Goal: Task Accomplishment & Management: Manage account settings

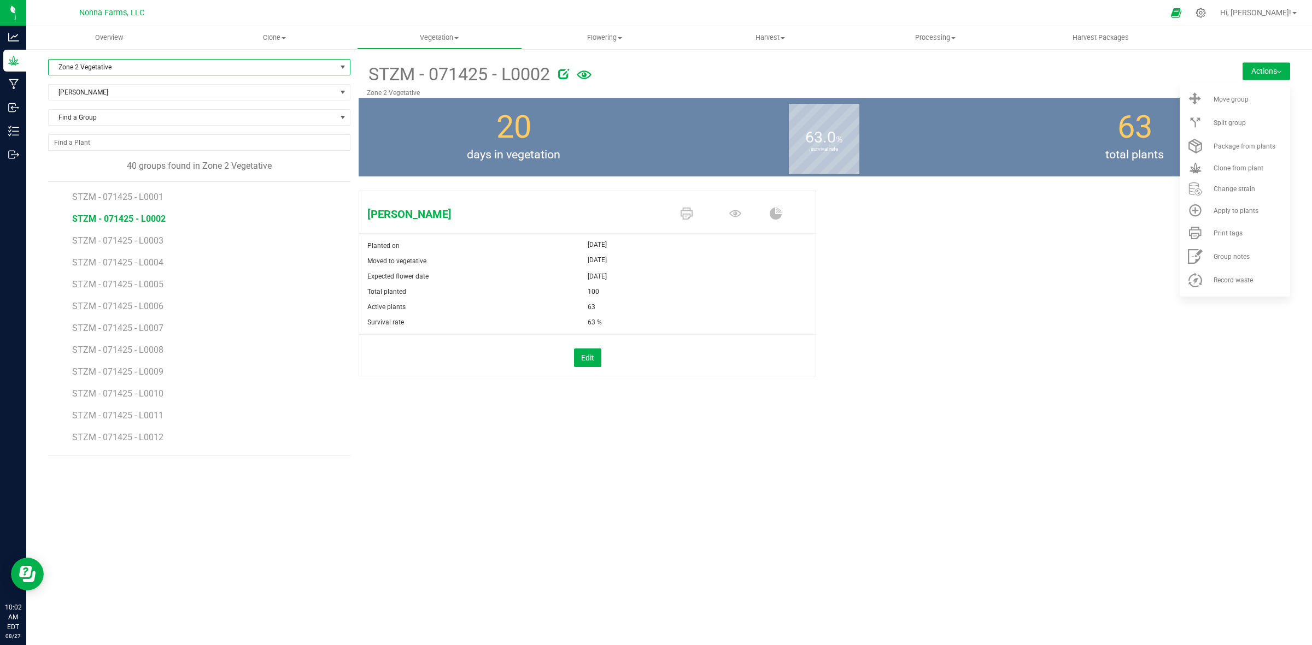
click at [118, 64] on span "Zone 2 Vegetative" at bounding box center [192, 67] width 287 height 15
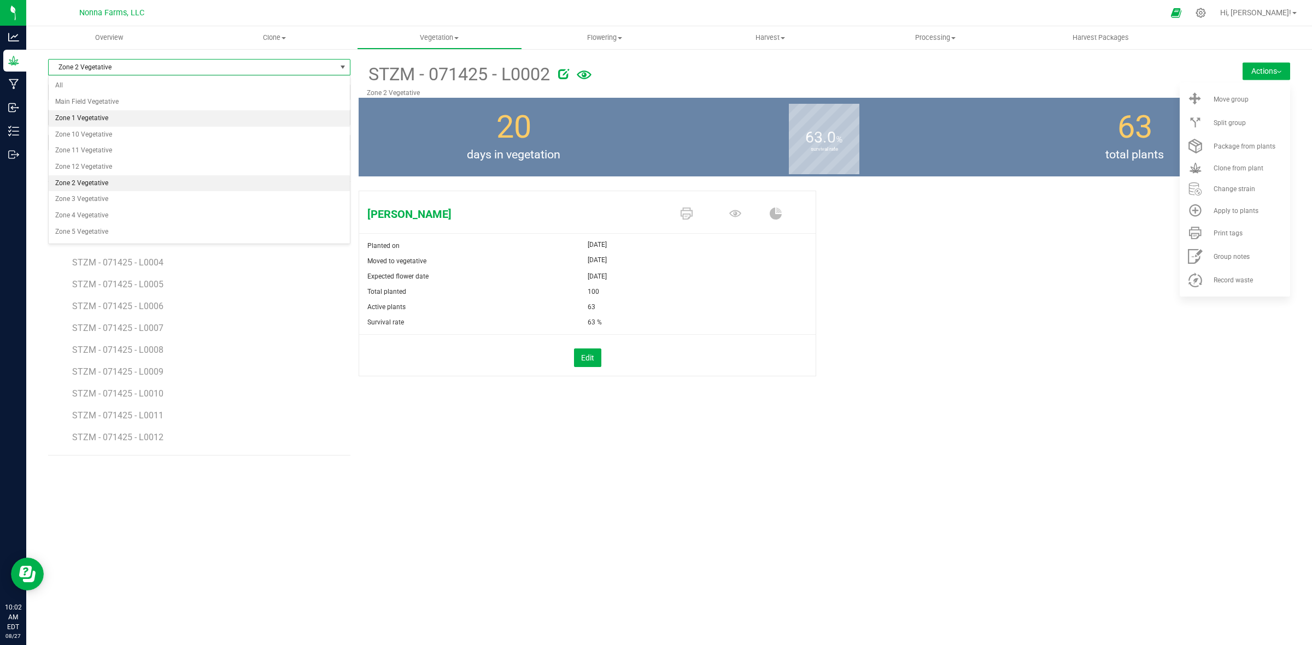
click at [101, 121] on li "Zone 1 Vegetative" at bounding box center [199, 118] width 301 height 16
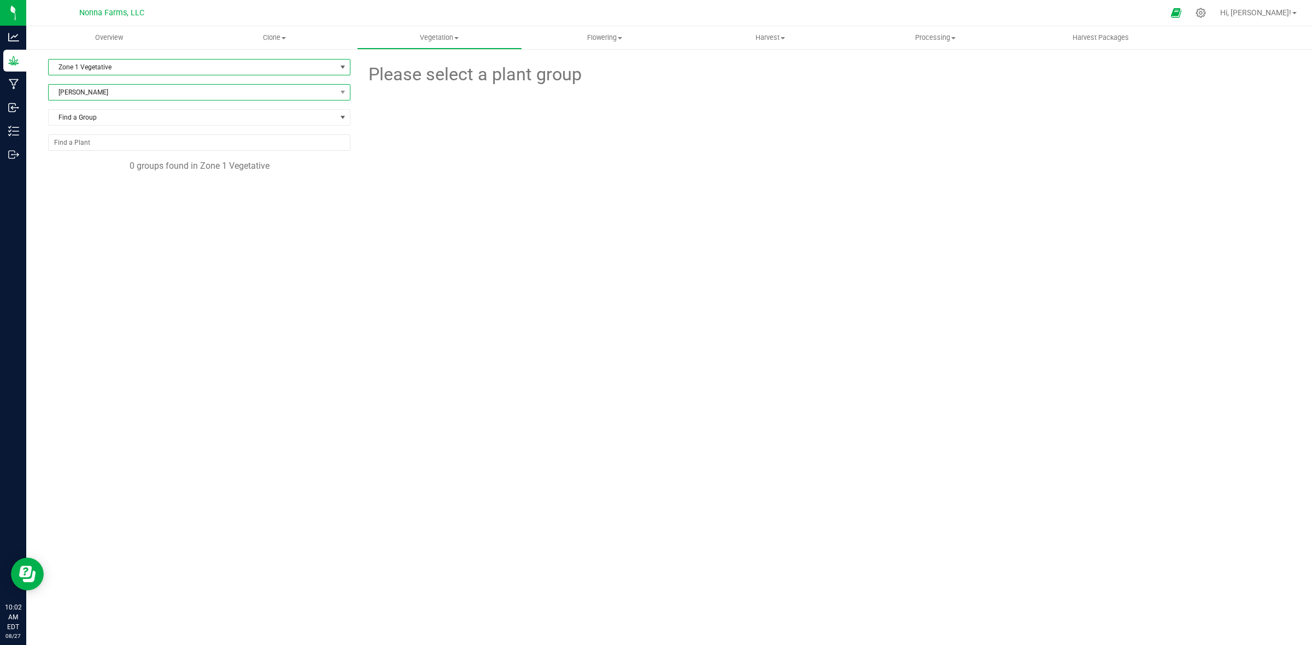
click at [135, 97] on span "[PERSON_NAME]" at bounding box center [192, 92] width 287 height 15
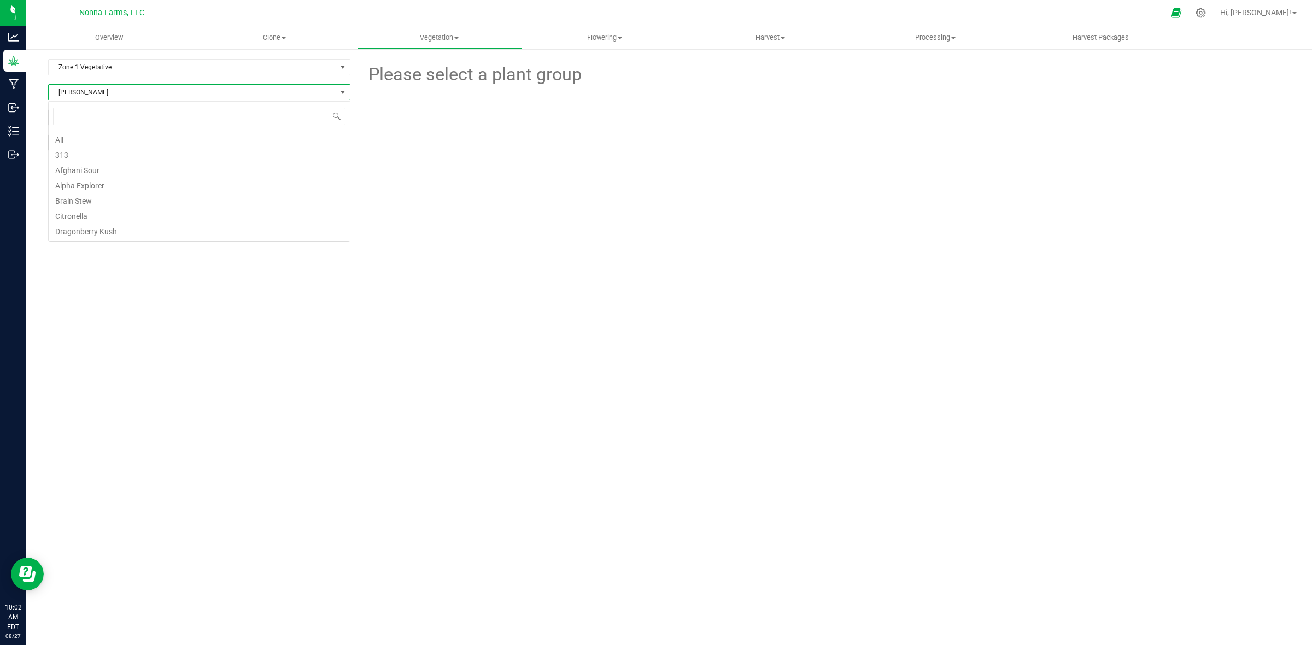
scroll to position [242, 0]
click at [93, 172] on li "Sherb Pie" at bounding box center [199, 171] width 301 height 15
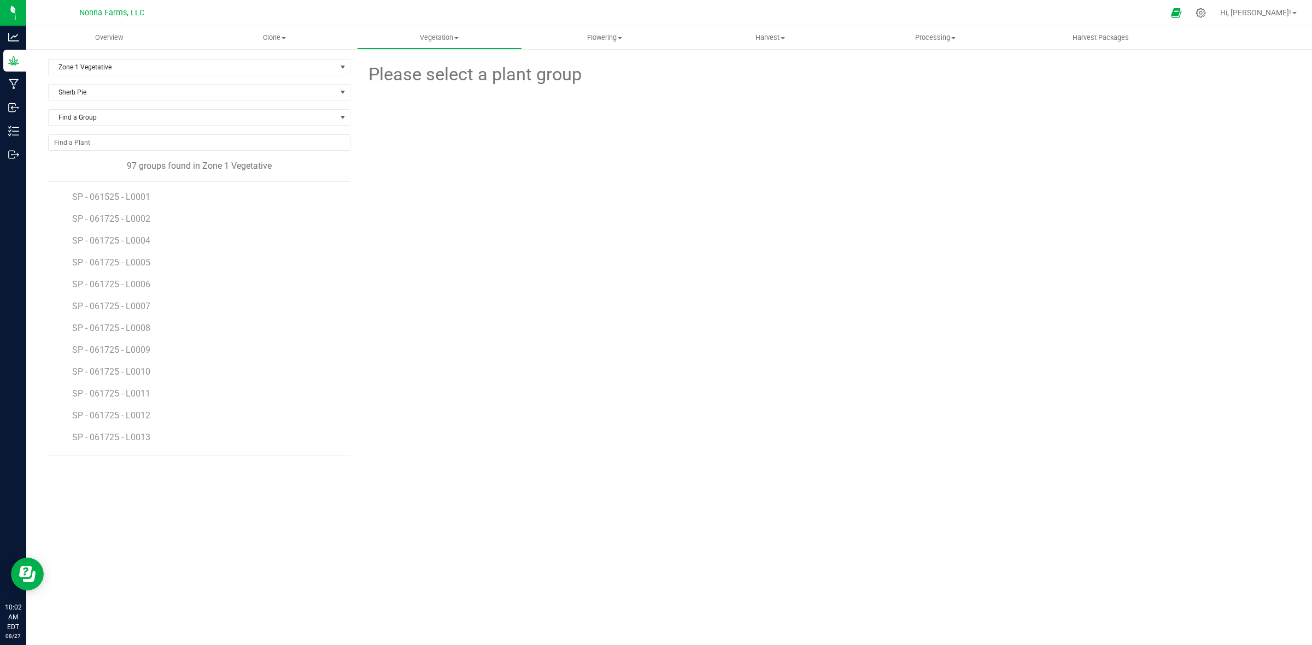
drag, startPoint x: 162, startPoint y: 361, endPoint x: 214, endPoint y: 372, distance: 53.1
click at [214, 372] on li "SP - 061725 - L0010" at bounding box center [207, 368] width 270 height 22
click at [124, 337] on span "SP-061725-L0084" at bounding box center [108, 339] width 72 height 10
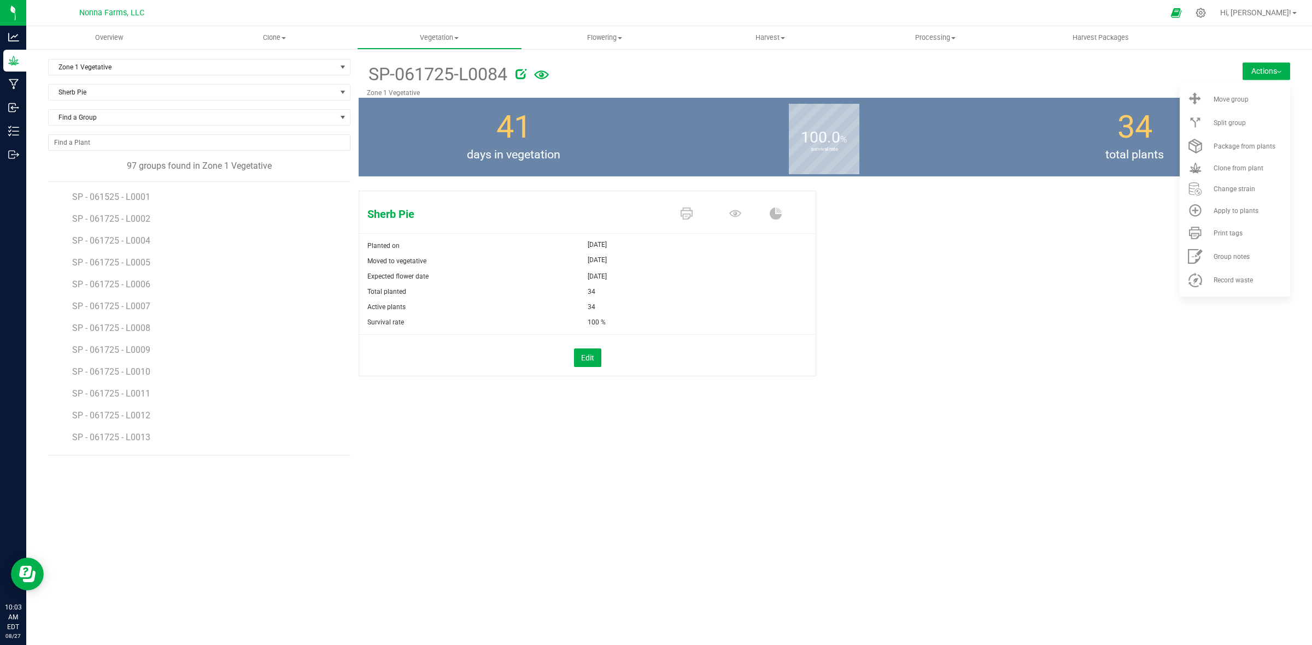
click at [151, 130] on div "Find a Group" at bounding box center [199, 121] width 302 height 25
click at [157, 124] on span "Find a Group" at bounding box center [192, 117] width 287 height 15
click at [93, 221] on li "SP-061725-L0084" at bounding box center [199, 215] width 301 height 15
click at [143, 97] on span "Sherb Pie" at bounding box center [192, 92] width 287 height 15
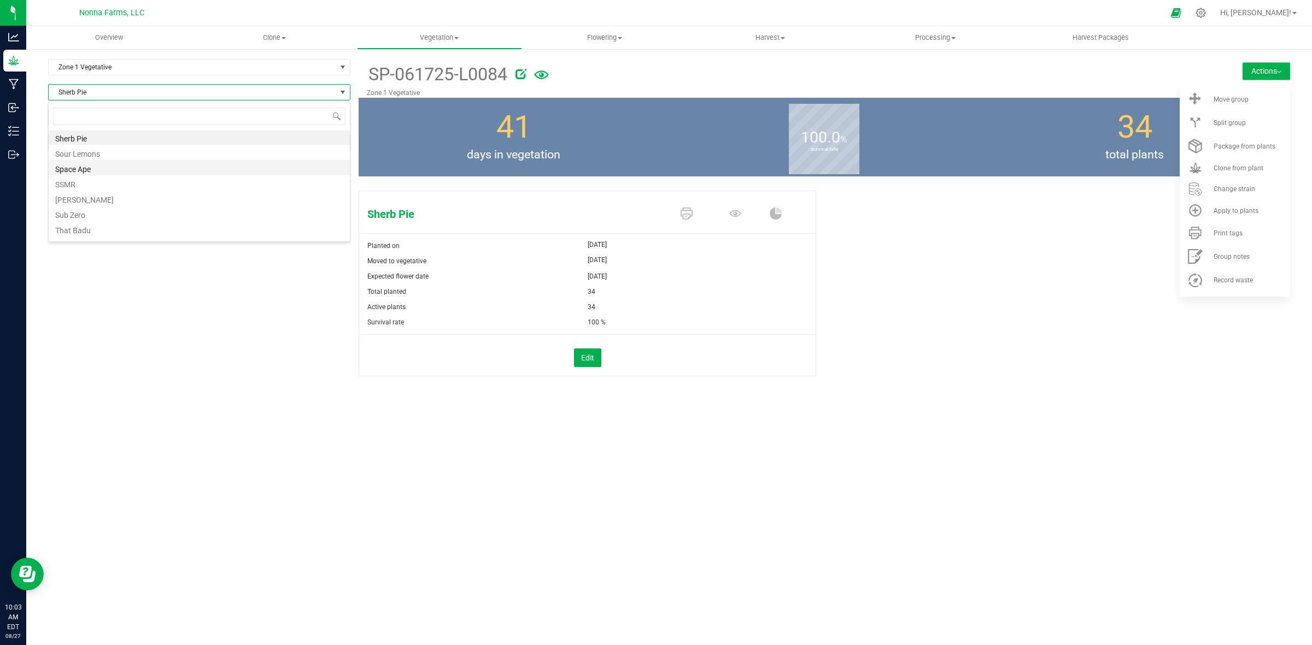
scroll to position [288, 0]
click at [132, 200] on li "Sub Zero" at bounding box center [199, 202] width 301 height 15
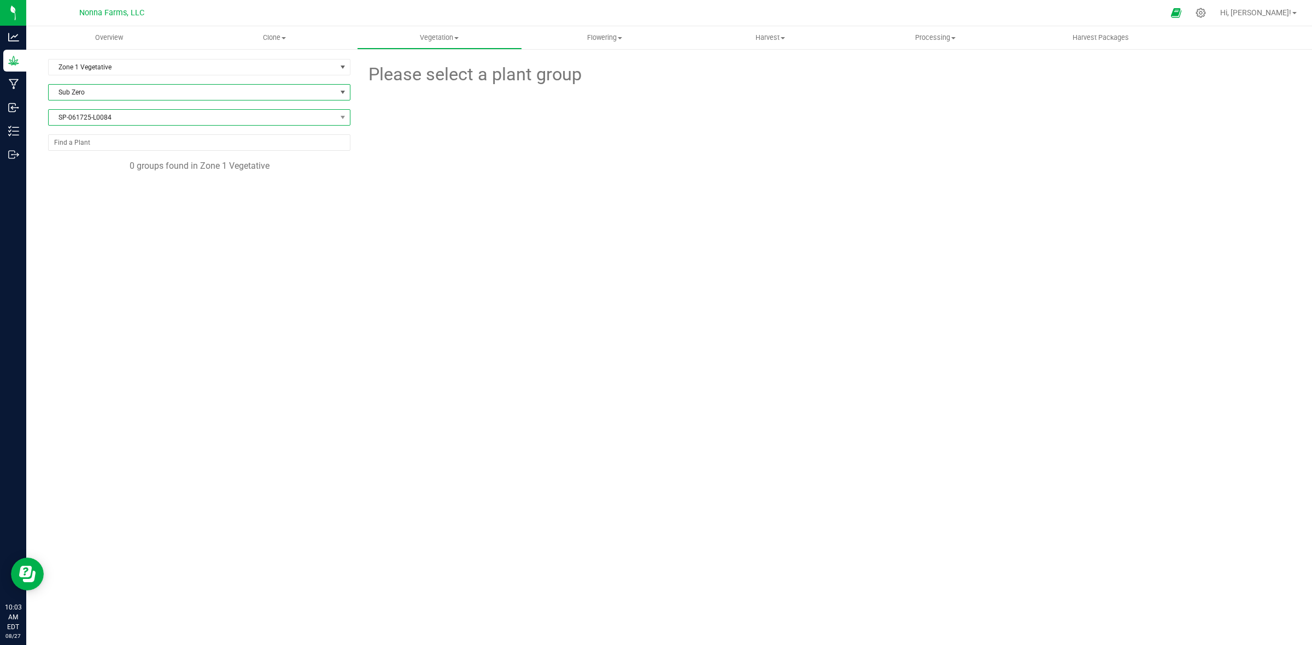
click at [132, 121] on span "SP-061725-L0084" at bounding box center [192, 117] width 287 height 15
click at [66, 167] on li "All" at bounding box center [199, 163] width 301 height 15
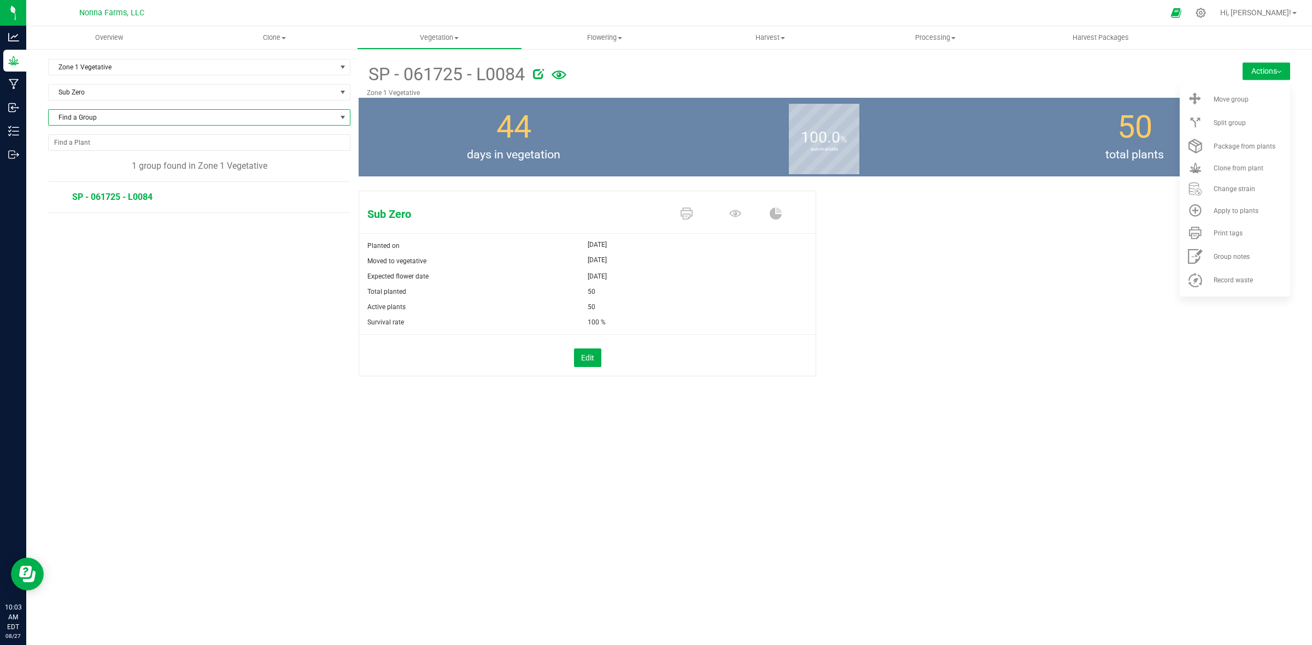
click at [608, 357] on div "Edit" at bounding box center [587, 358] width 473 height 19
click at [591, 357] on button "Edit" at bounding box center [587, 358] width 27 height 19
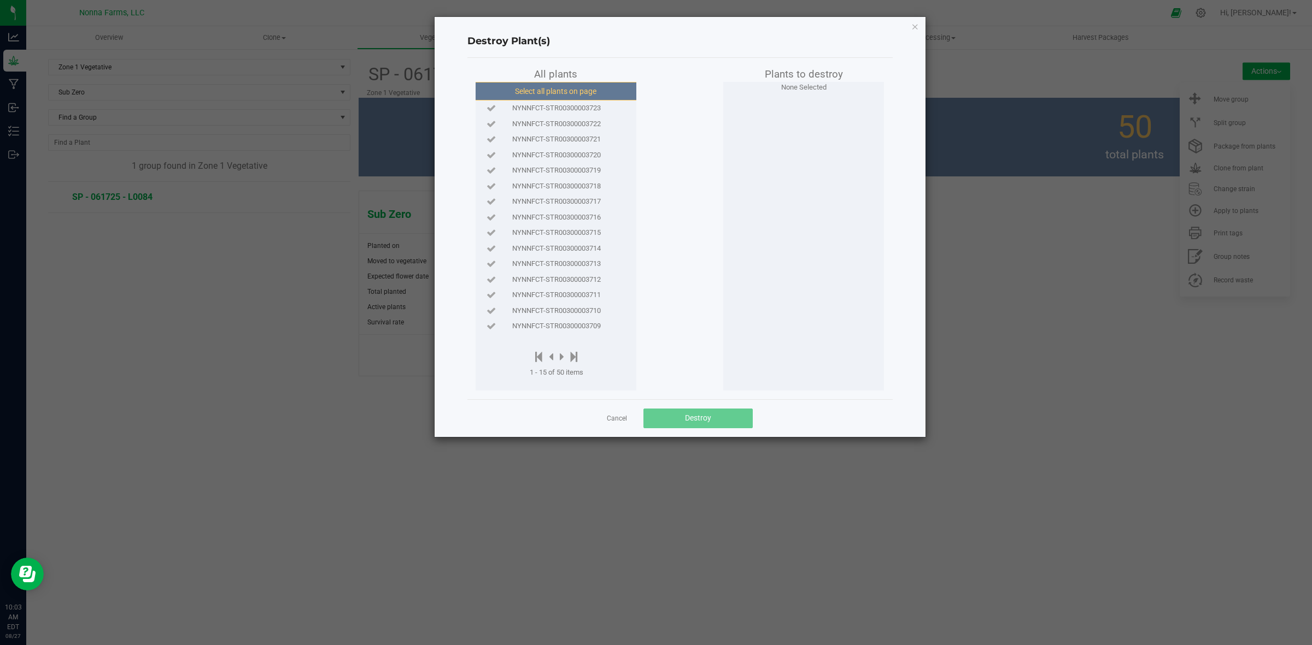
click at [598, 96] on button "Select all plants on page" at bounding box center [555, 91] width 167 height 19
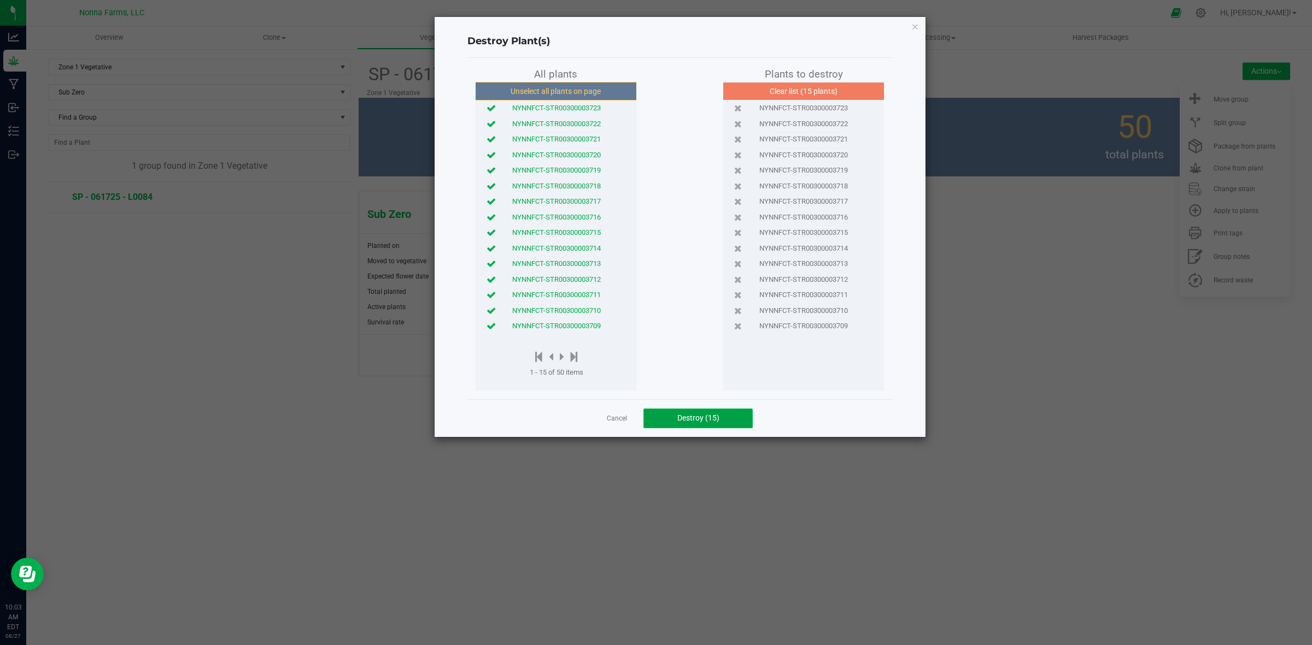
click at [714, 415] on span "Destroy (15)" at bounding box center [698, 418] width 42 height 9
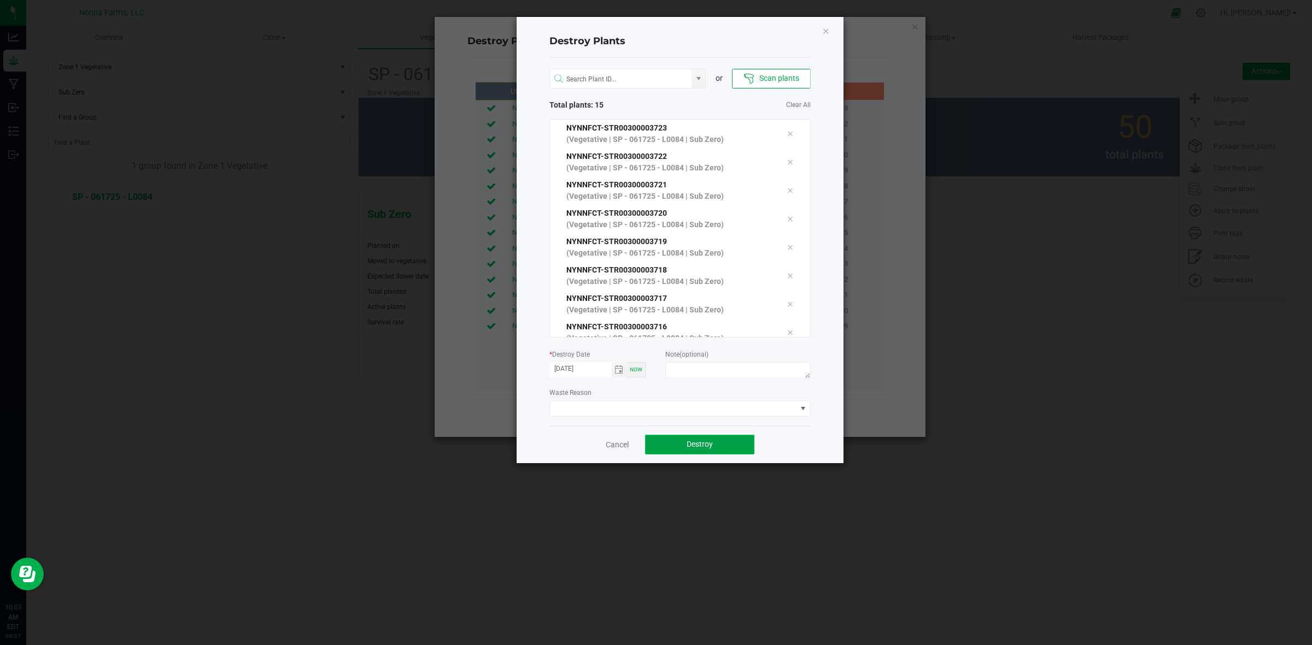
click at [692, 451] on button "Destroy" at bounding box center [699, 445] width 109 height 20
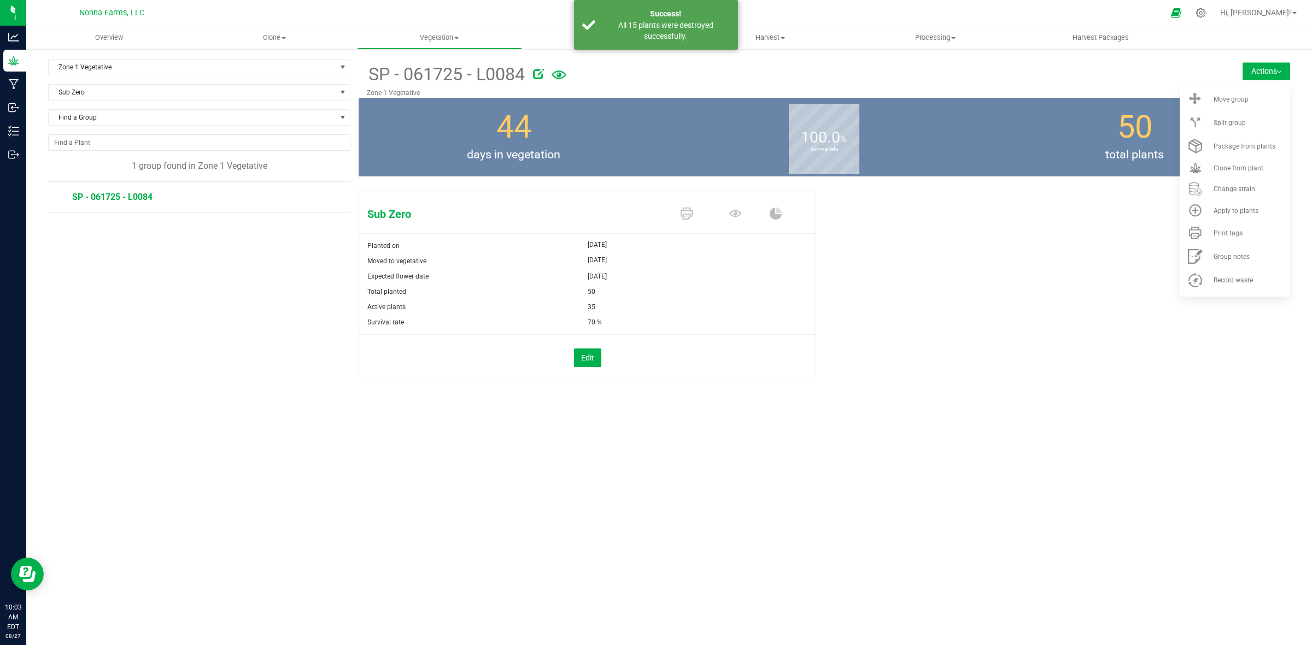
click at [174, 280] on div "Zone 1 Vegetative Filter by Area All Main Field Vegetative Zone 1 Vegetative Zo…" at bounding box center [203, 231] width 310 height 345
click at [178, 103] on div "Sub Zero" at bounding box center [199, 96] width 302 height 25
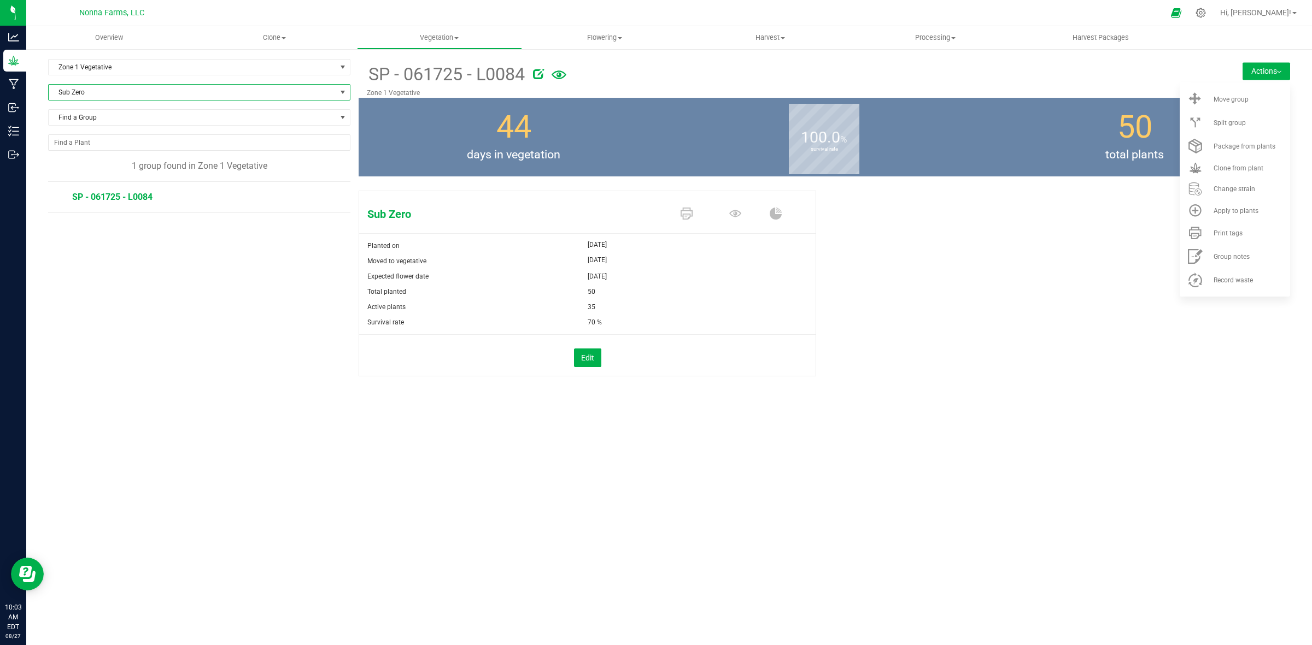
click at [181, 97] on span "Sub Zero" at bounding box center [192, 92] width 287 height 15
click at [75, 233] on li "Sub Zero" at bounding box center [199, 232] width 301 height 15
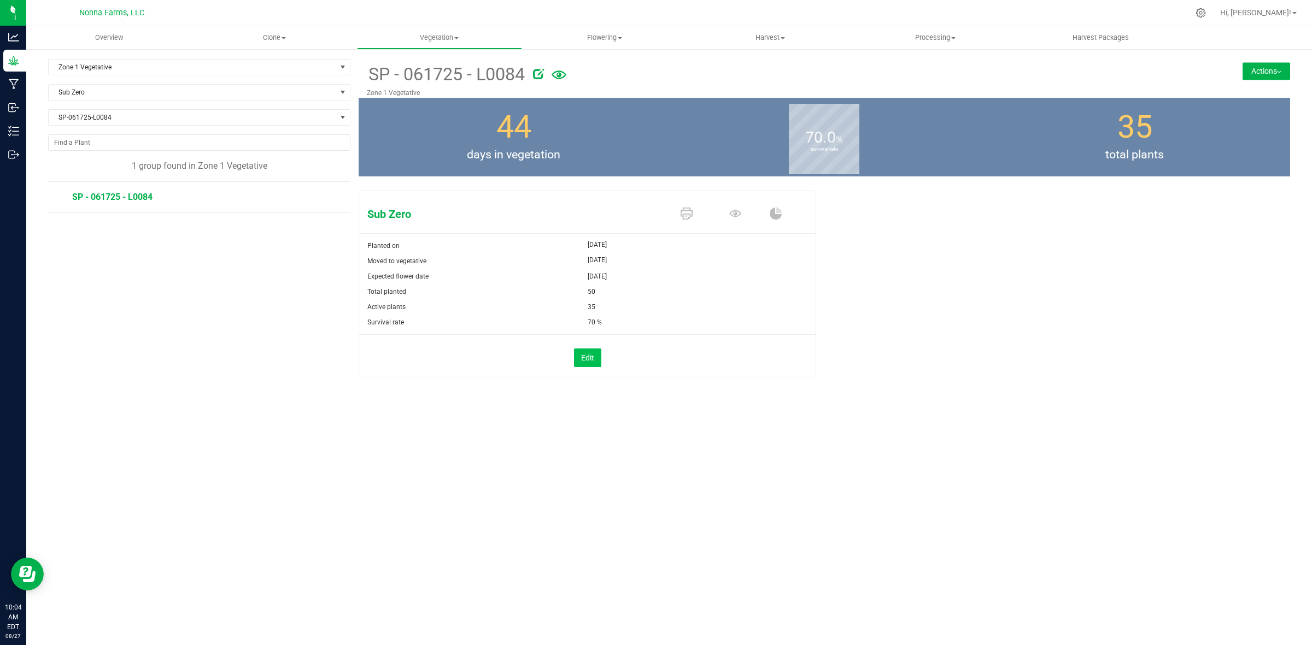
drag, startPoint x: 588, startPoint y: 344, endPoint x: 586, endPoint y: 357, distance: 12.7
click at [588, 354] on div "Edit" at bounding box center [587, 356] width 473 height 42
click at [586, 357] on button "Edit" at bounding box center [587, 358] width 27 height 19
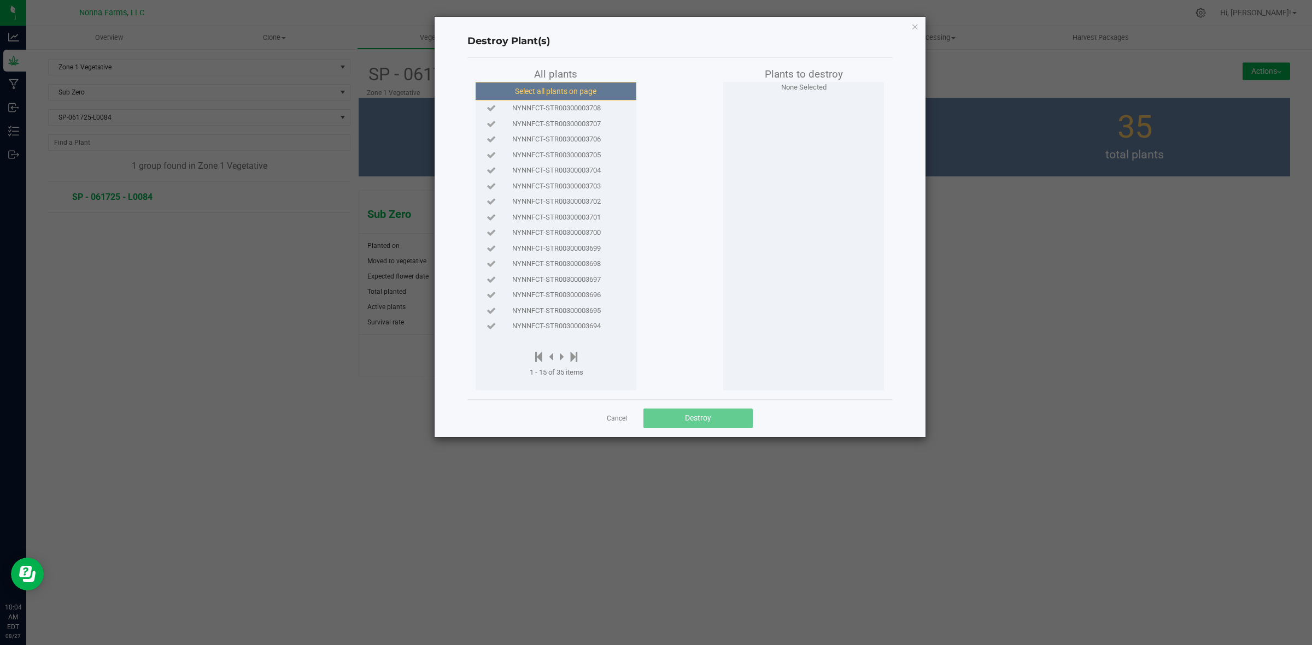
click at [568, 96] on button "Select all plants on page" at bounding box center [555, 91] width 167 height 19
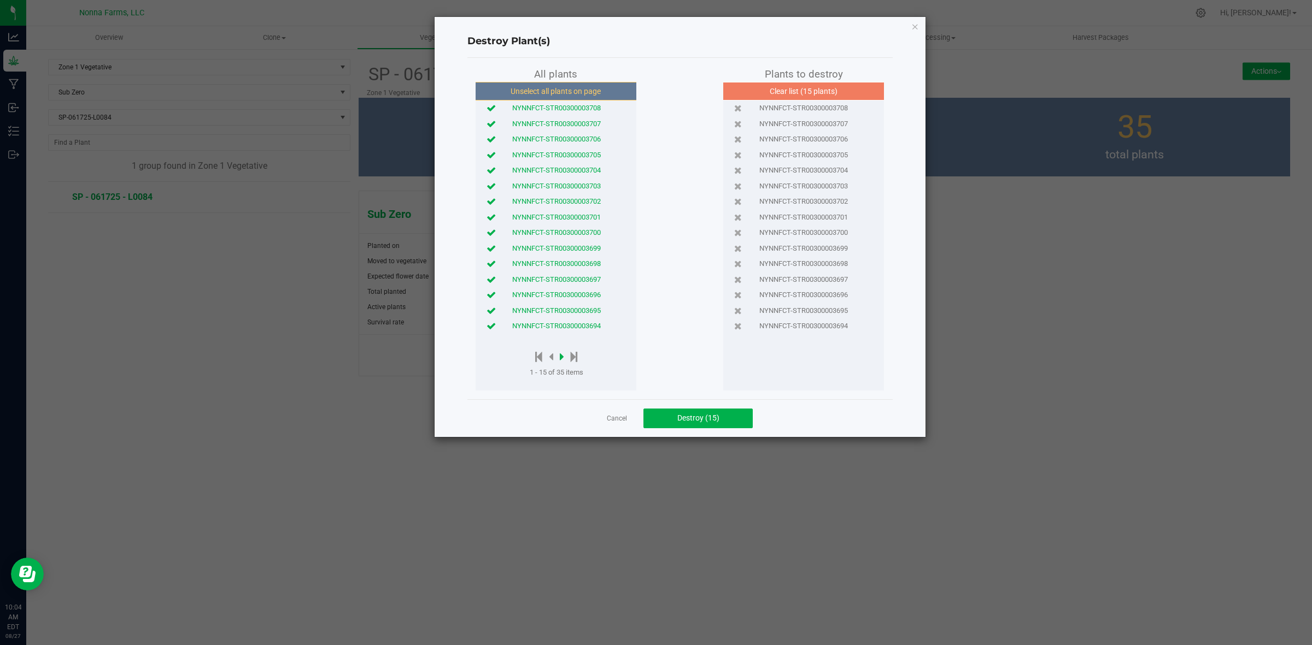
drag, startPoint x: 556, startPoint y: 356, endPoint x: 561, endPoint y: 359, distance: 5.9
click at [558, 357] on div at bounding box center [557, 358] width 54 height 14
click at [563, 360] on icon at bounding box center [562, 357] width 4 height 12
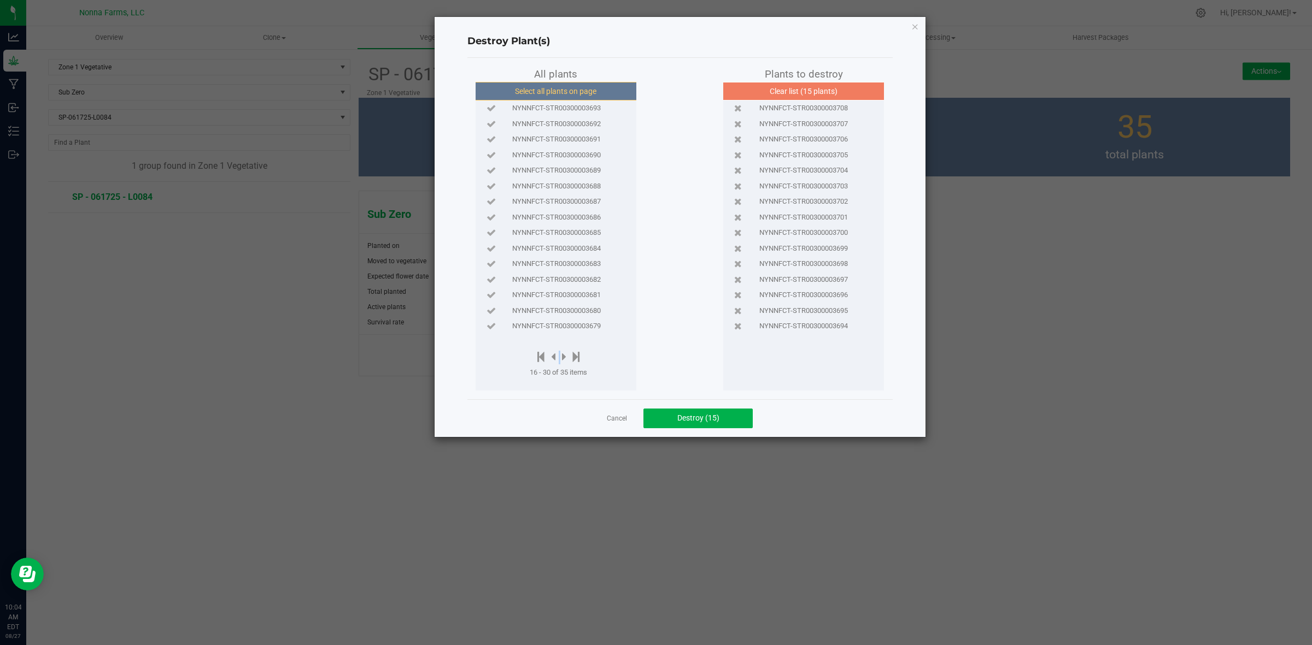
click at [567, 99] on button "Select all plants on page" at bounding box center [555, 91] width 167 height 19
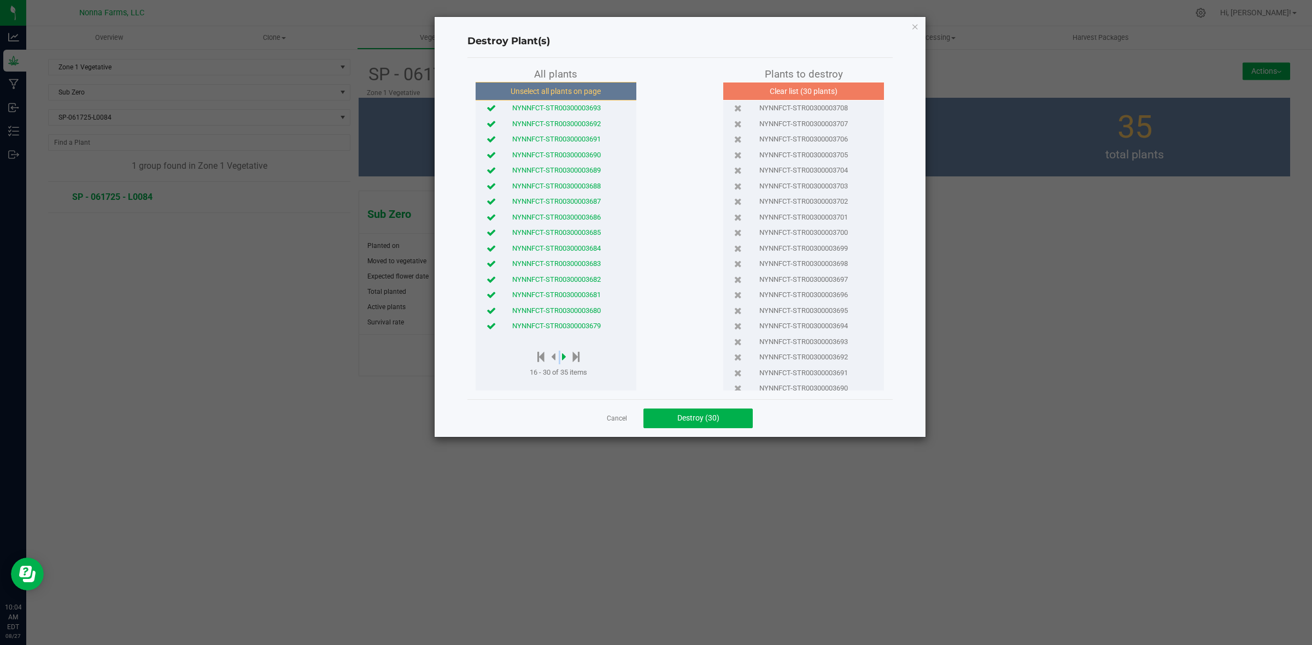
click at [564, 359] on icon at bounding box center [564, 357] width 4 height 12
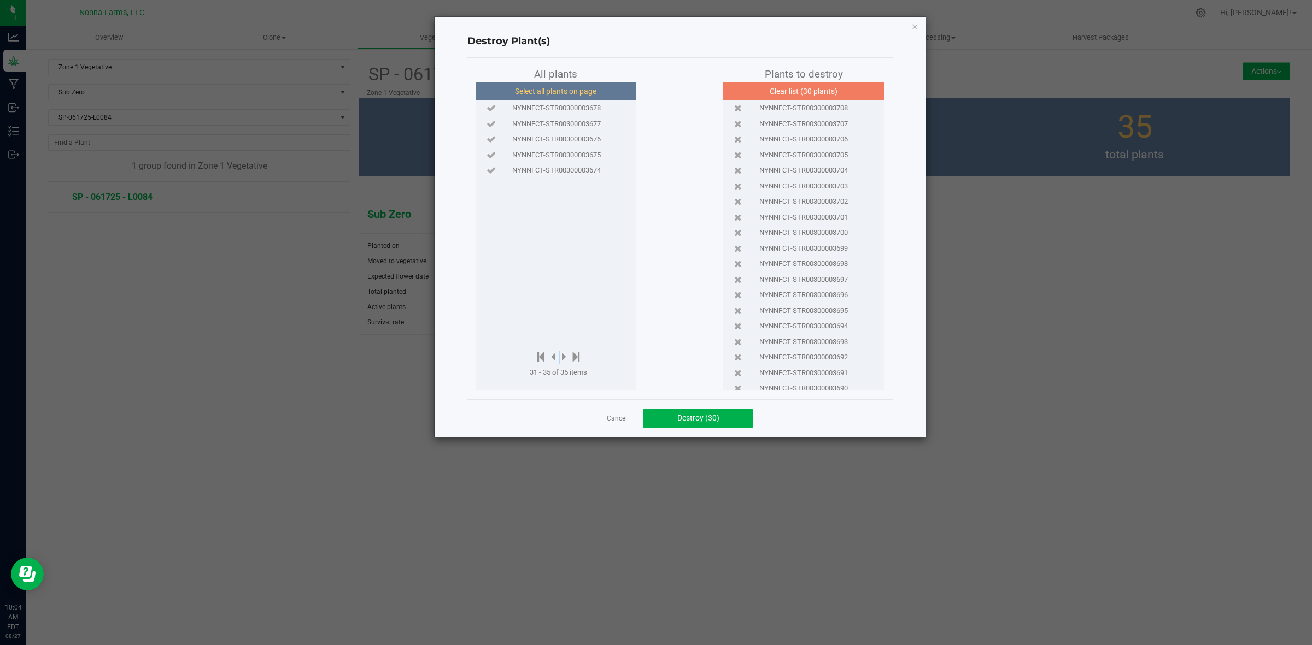
click at [534, 88] on button "Select all plants on page" at bounding box center [555, 91] width 167 height 19
click at [683, 419] on span "Destroy (35)" at bounding box center [698, 418] width 42 height 9
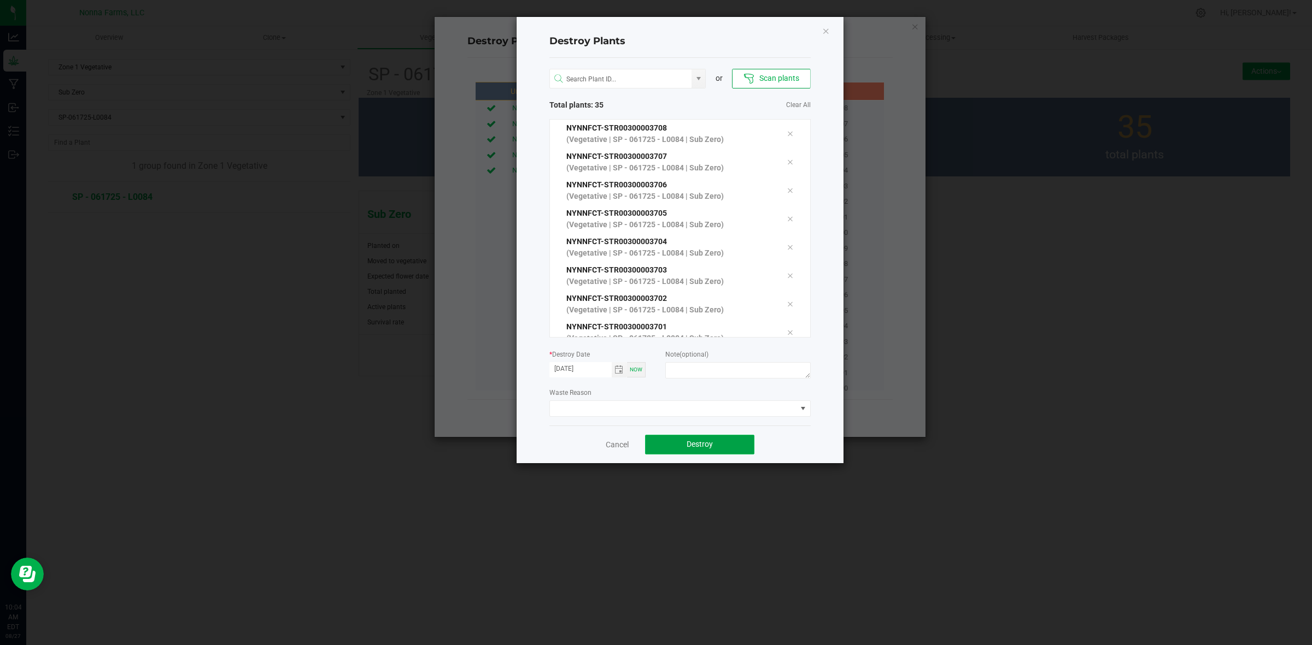
click at [697, 441] on span "Destroy" at bounding box center [699, 444] width 26 height 9
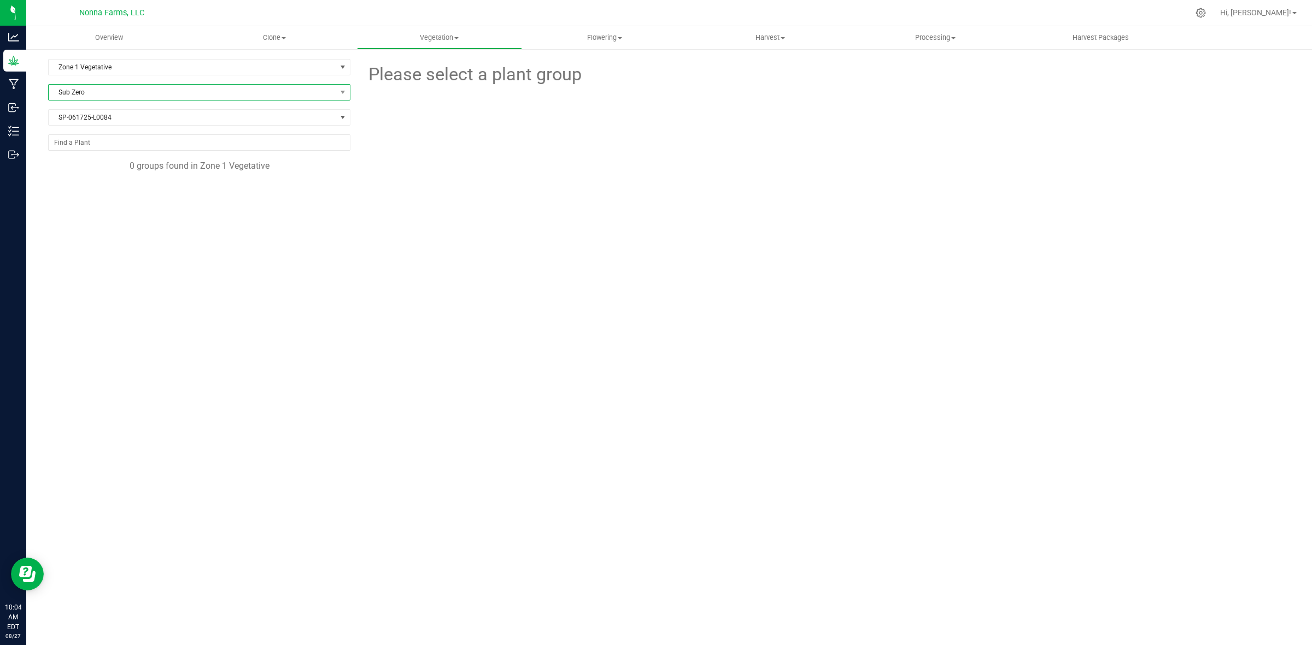
click at [104, 92] on span "Sub Zero" at bounding box center [192, 92] width 287 height 15
click at [91, 156] on li "Sherb Pie" at bounding box center [199, 155] width 301 height 15
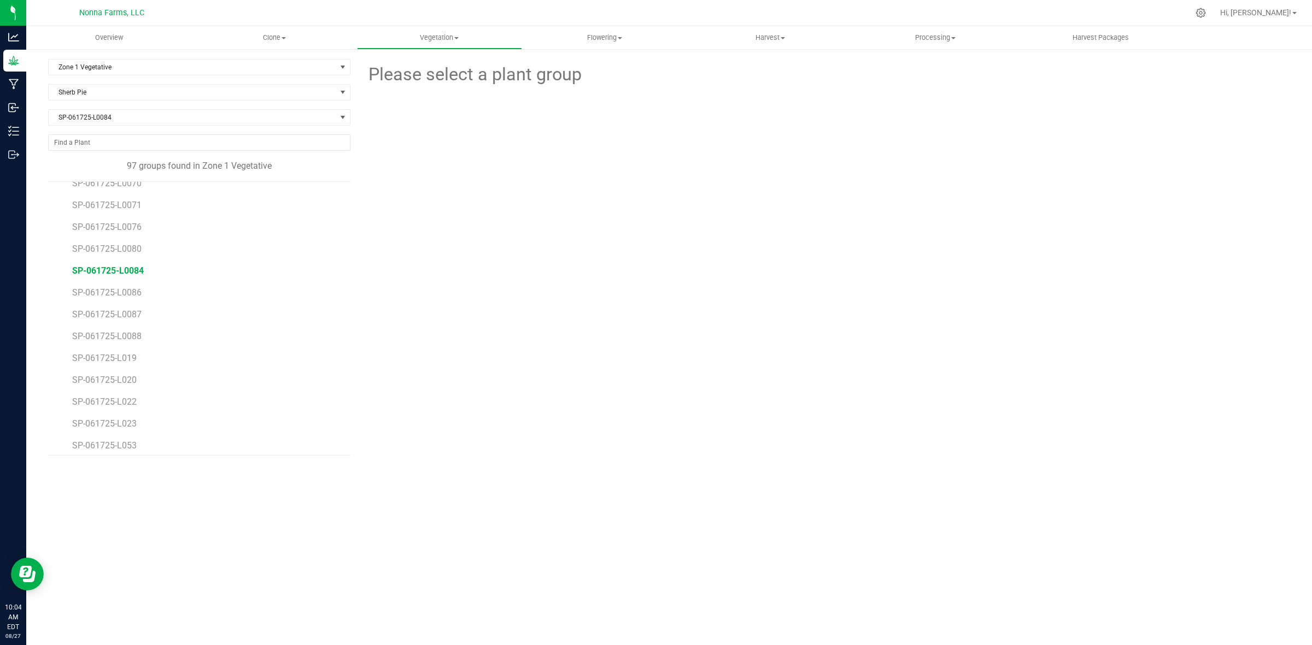
click at [132, 267] on span "SP-061725-L0084" at bounding box center [108, 271] width 72 height 10
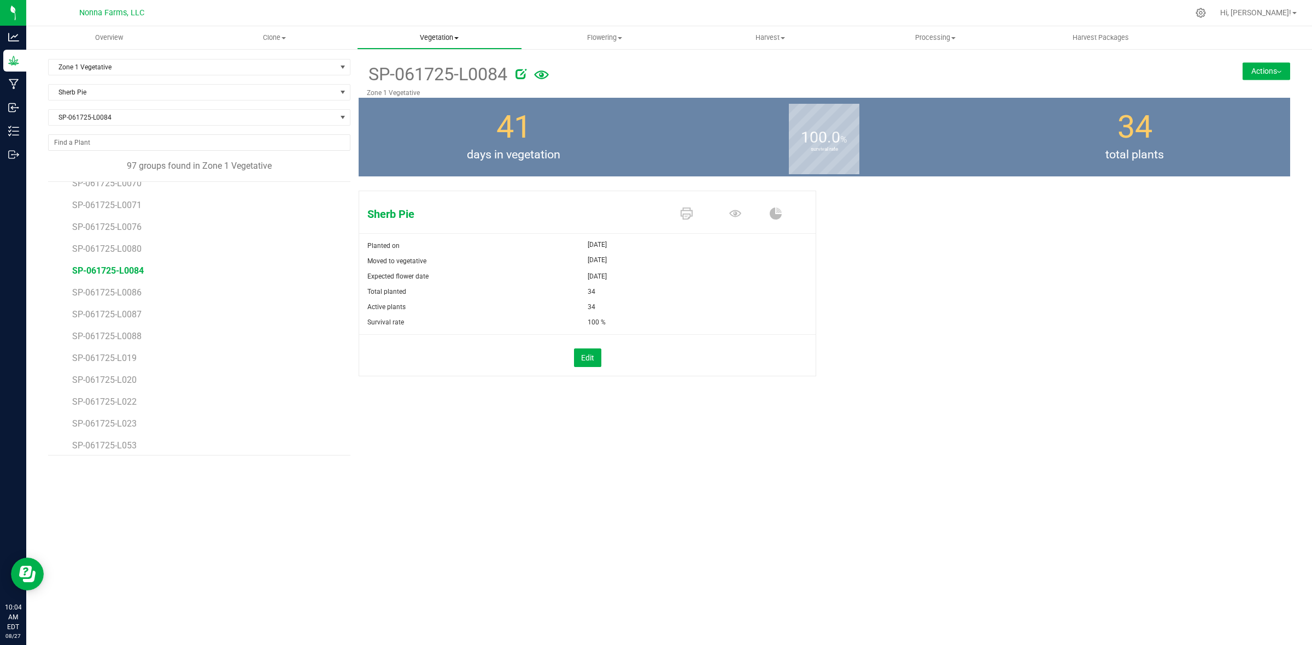
click at [441, 43] on uib-tab-heading "Vegetation Veg groups Veg plants Mother groups Mother plants Apply to plants" at bounding box center [439, 38] width 164 height 22
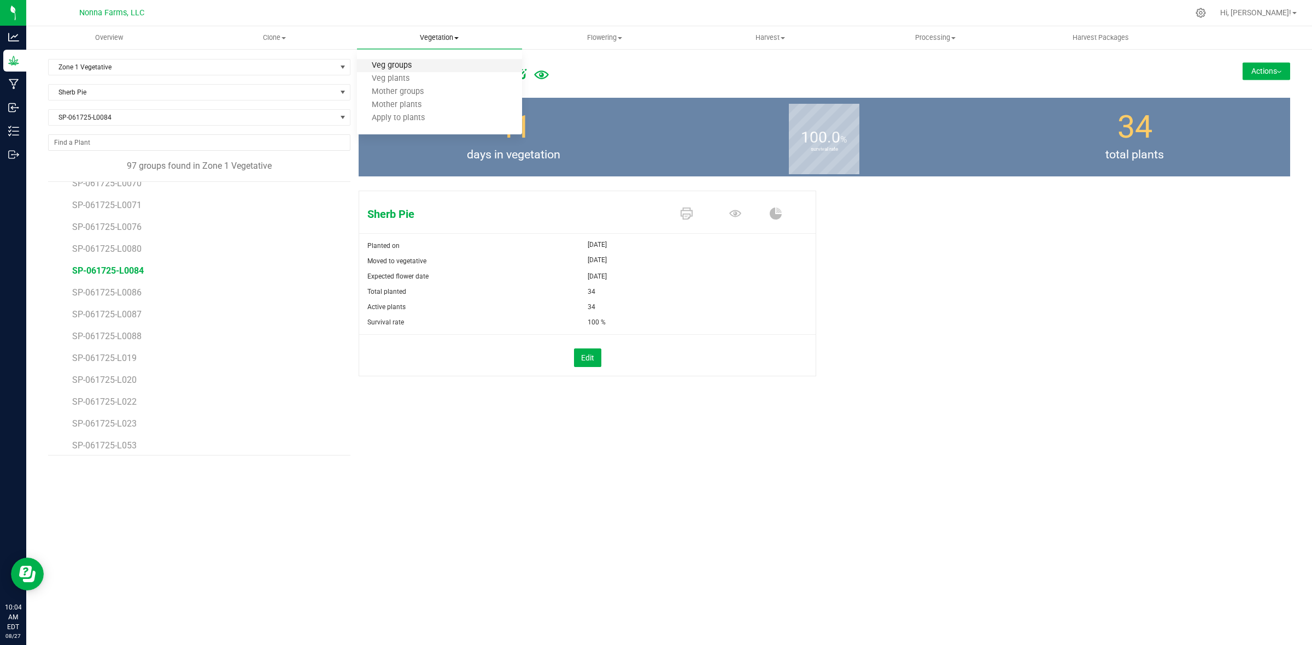
click at [385, 66] on span "Veg groups" at bounding box center [391, 65] width 69 height 9
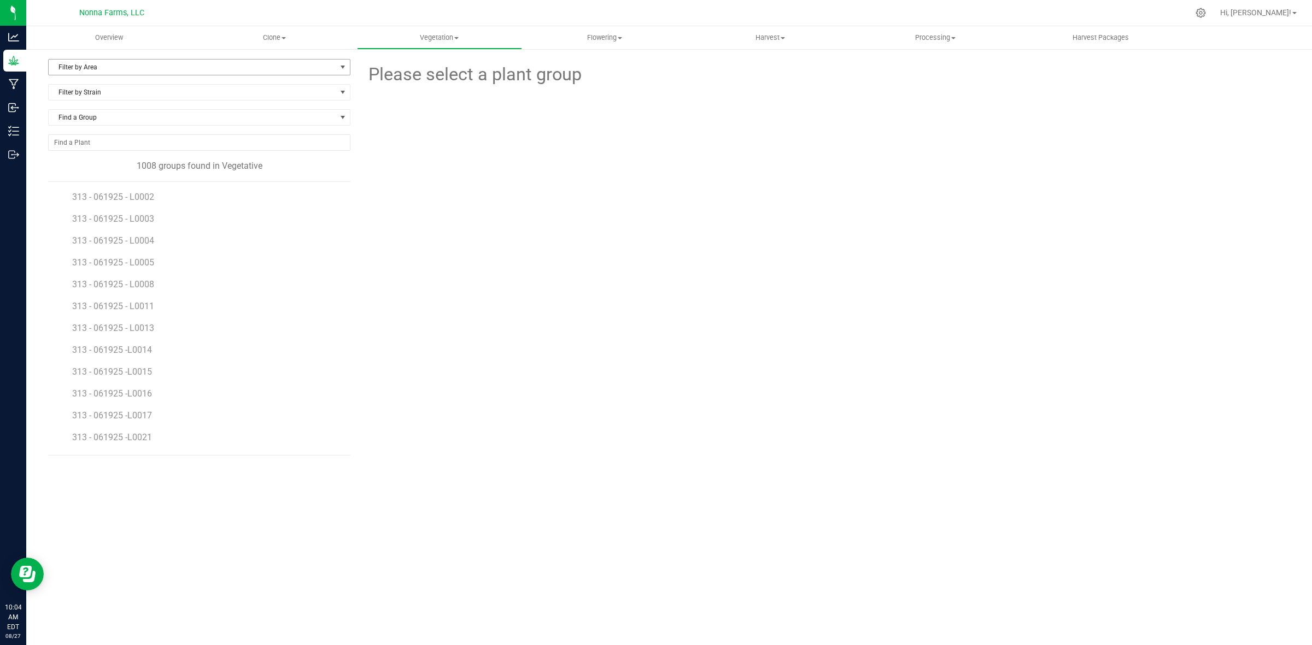
click at [126, 70] on span "Filter by Area" at bounding box center [192, 67] width 287 height 15
click at [105, 220] on li "Zone 8 Vegetative" at bounding box center [199, 217] width 301 height 16
click at [155, 361] on span "NBL - 061025 - L0038" at bounding box center [115, 355] width 86 height 10
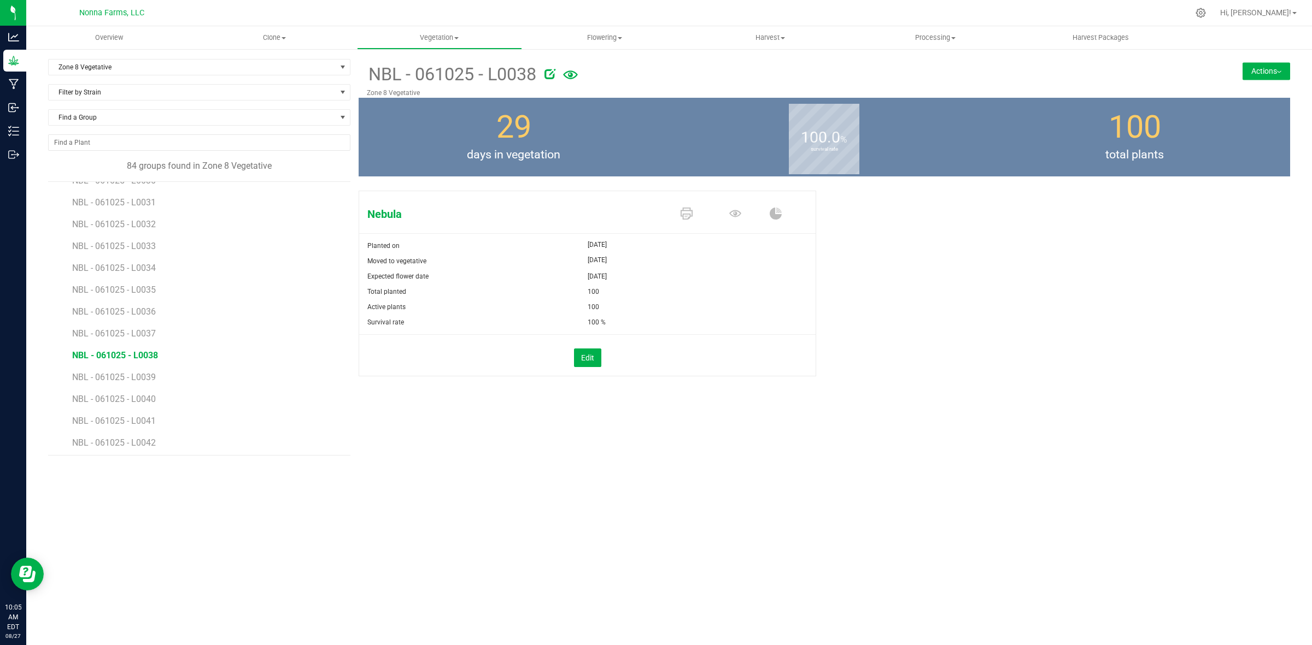
click at [1255, 67] on button "Actions" at bounding box center [1266, 70] width 48 height 17
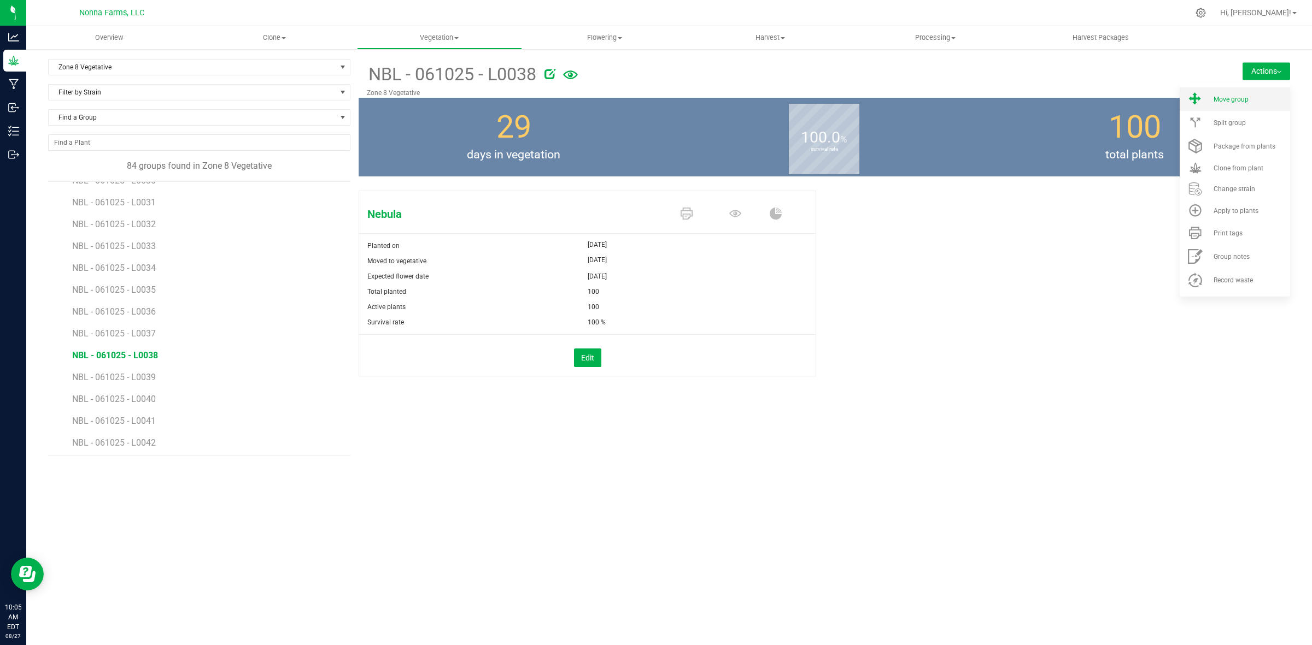
click at [1237, 108] on li "Move group" at bounding box center [1234, 98] width 110 height 23
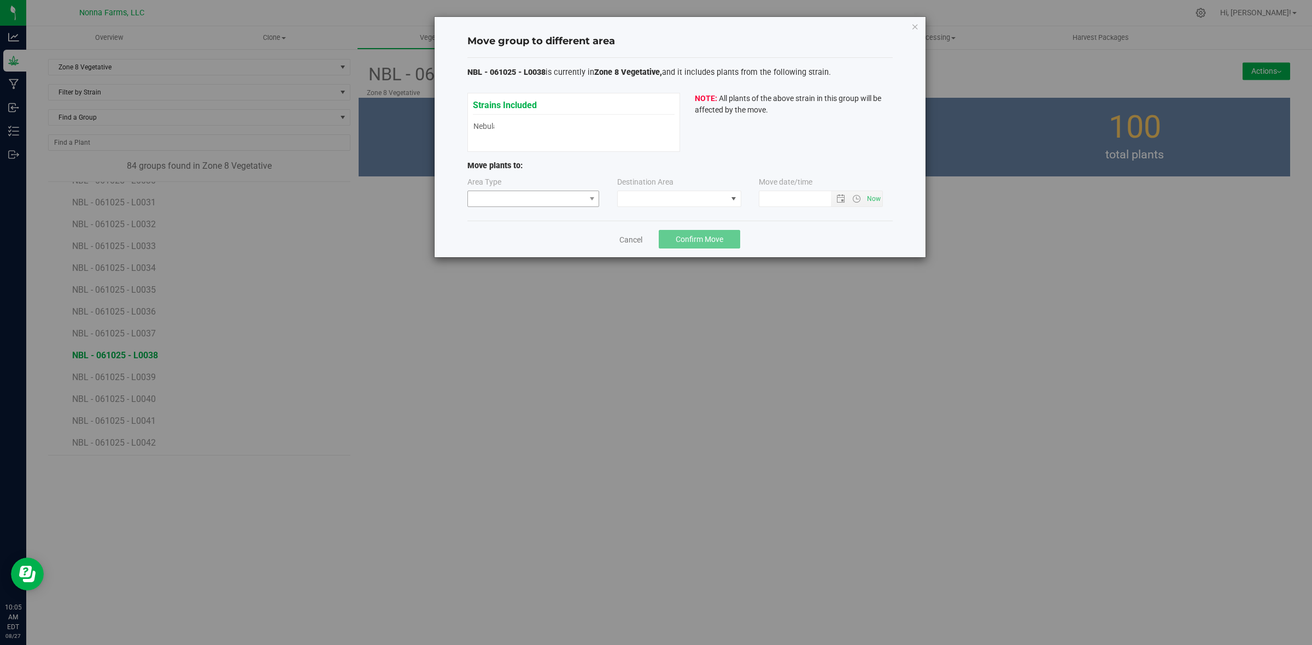
type input "[DATE] 10:05 AM"
click at [516, 199] on span at bounding box center [526, 198] width 117 height 15
click at [514, 240] on li "Vegetative" at bounding box center [533, 238] width 131 height 19
click at [673, 192] on span at bounding box center [672, 198] width 109 height 15
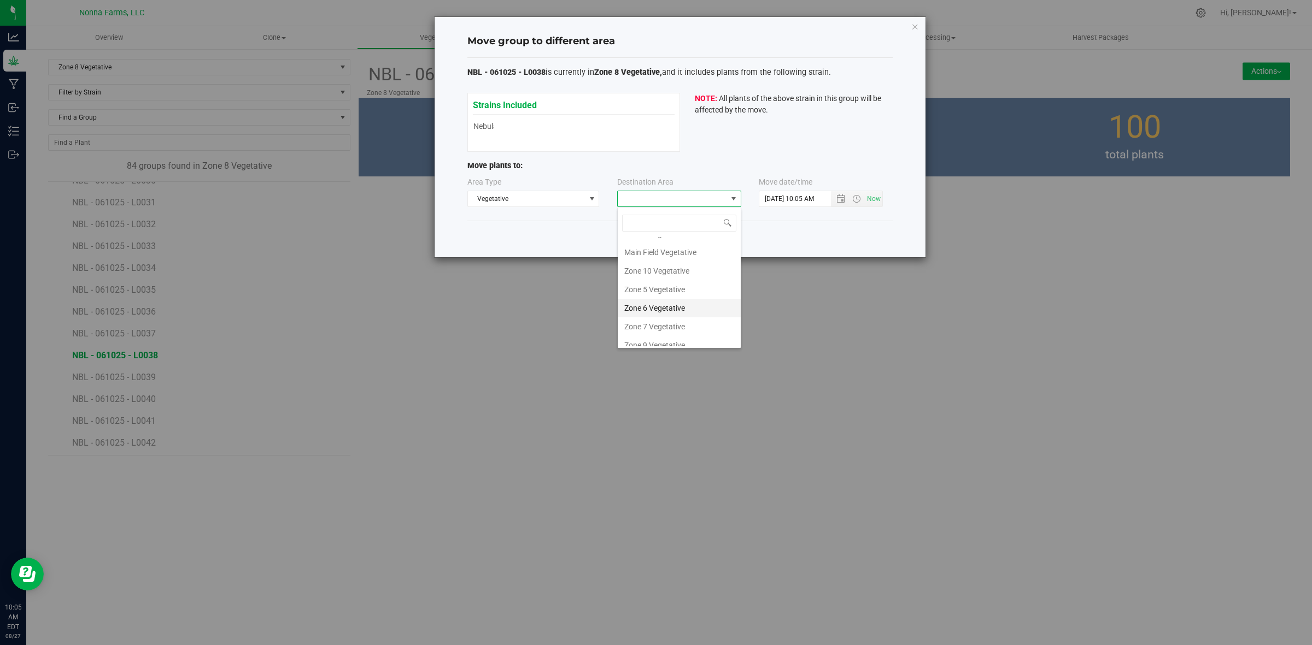
scroll to position [116, 0]
click at [674, 301] on li "Zone 9 Vegetative" at bounding box center [679, 300] width 123 height 19
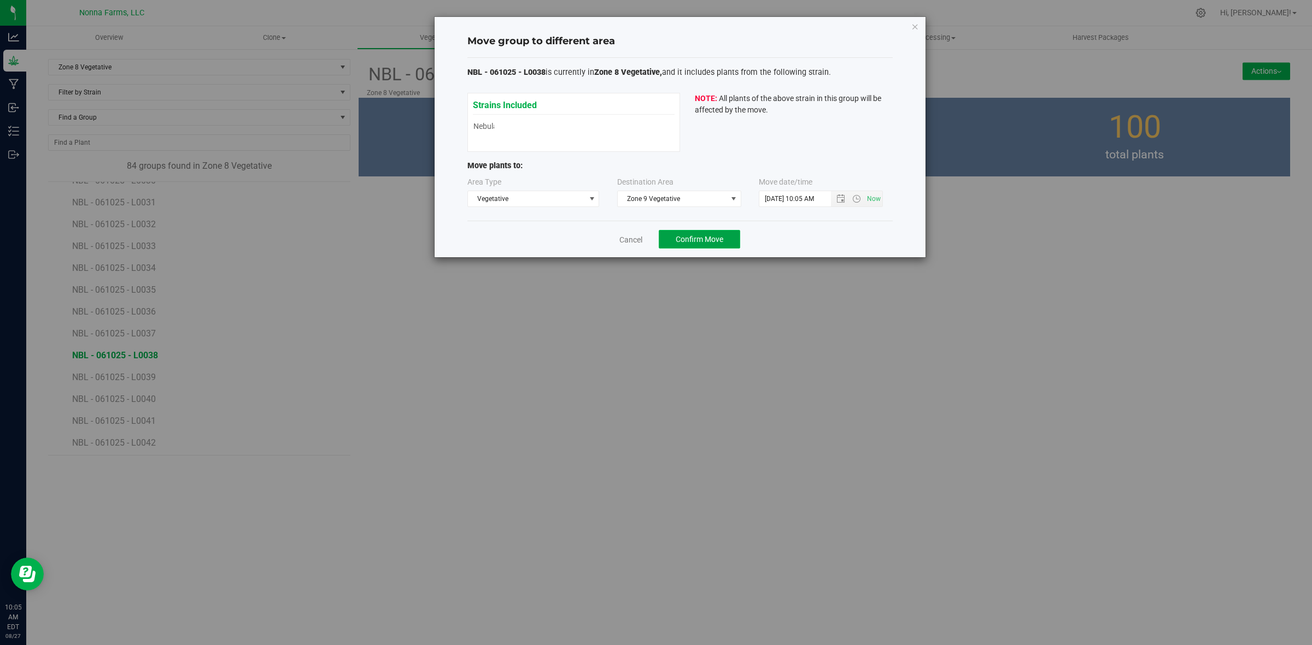
click at [725, 239] on button "Confirm Move" at bounding box center [699, 239] width 81 height 19
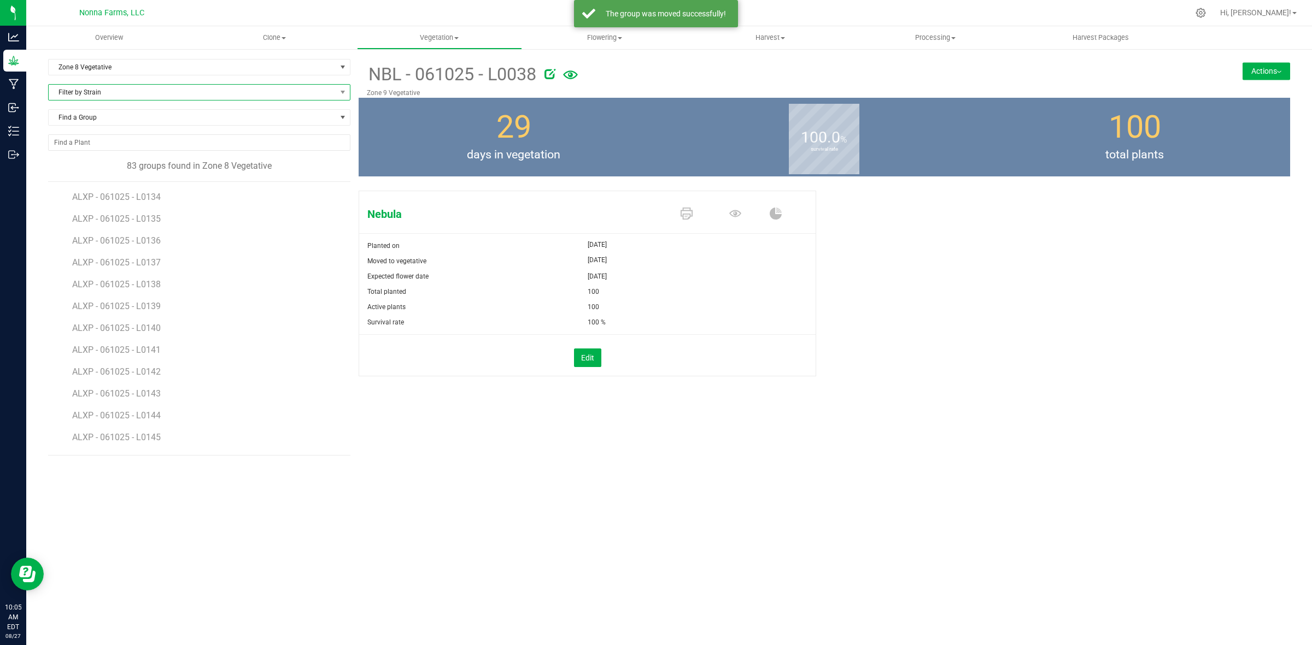
click at [116, 97] on span "Filter by Strain" at bounding box center [192, 92] width 287 height 15
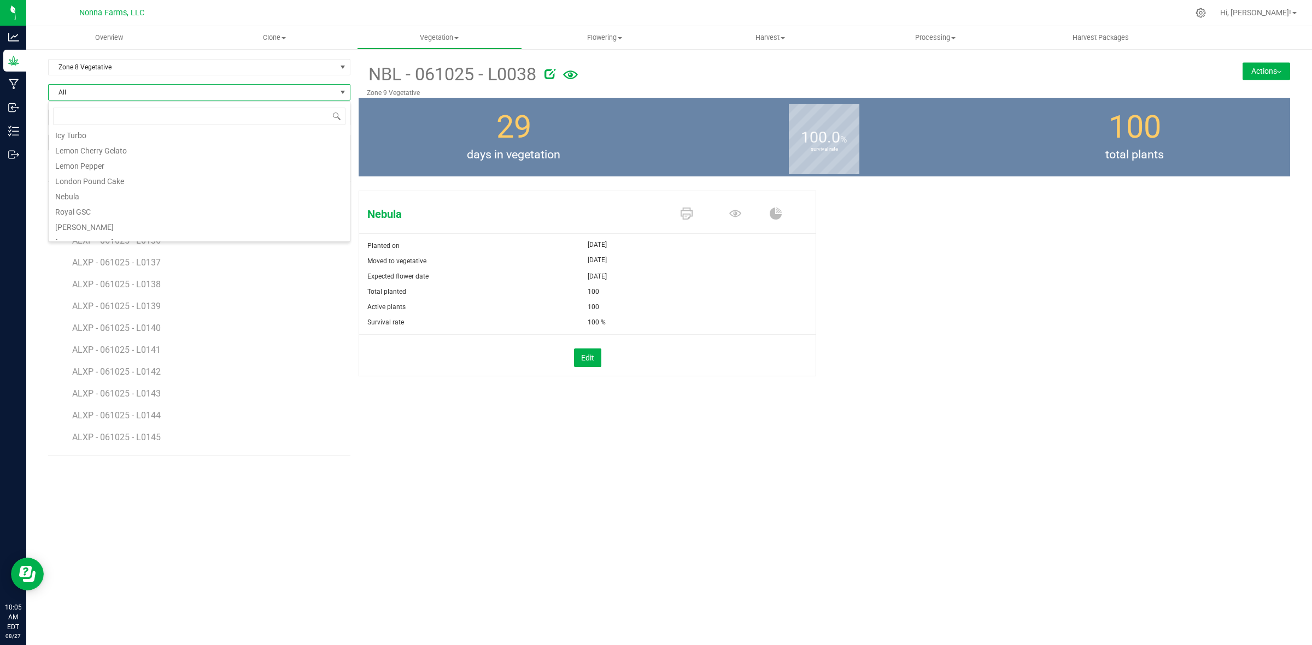
scroll to position [151, 0]
click at [104, 200] on li "Nebula" at bounding box center [199, 200] width 301 height 15
click at [150, 308] on span "NBL - 061025 - L0039" at bounding box center [115, 309] width 86 height 10
click at [1263, 79] on button "Actions" at bounding box center [1266, 70] width 48 height 17
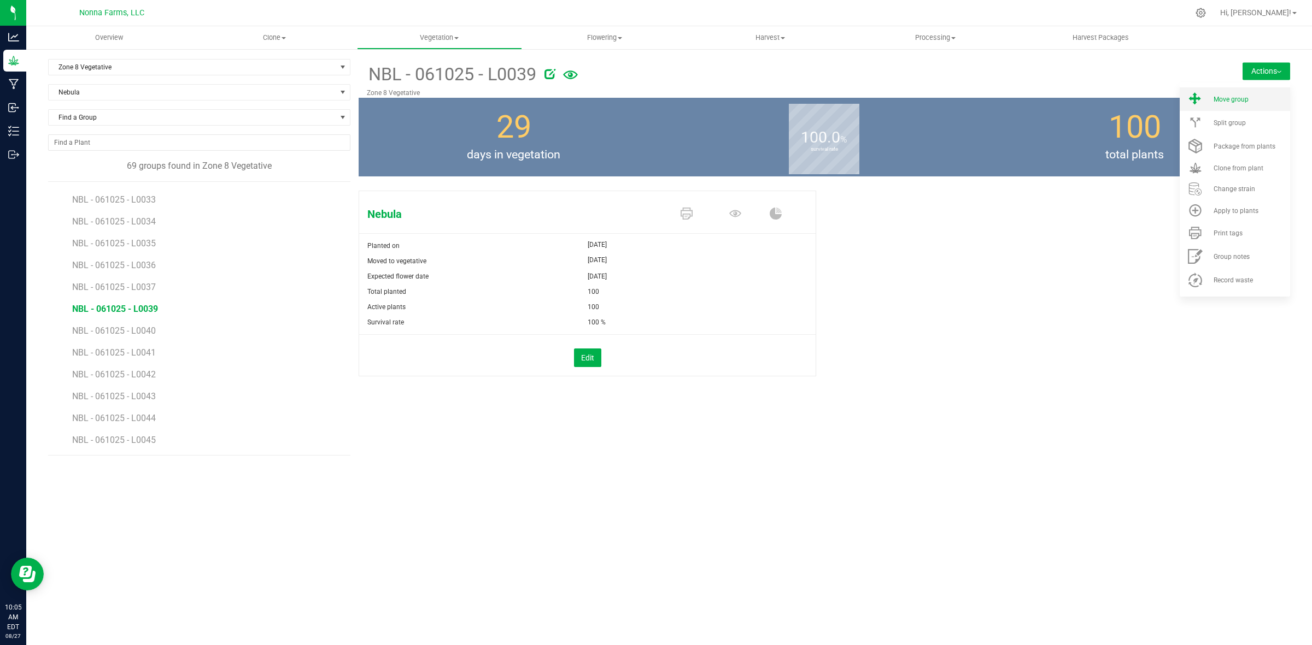
click at [1234, 102] on span "Move group" at bounding box center [1230, 100] width 35 height 8
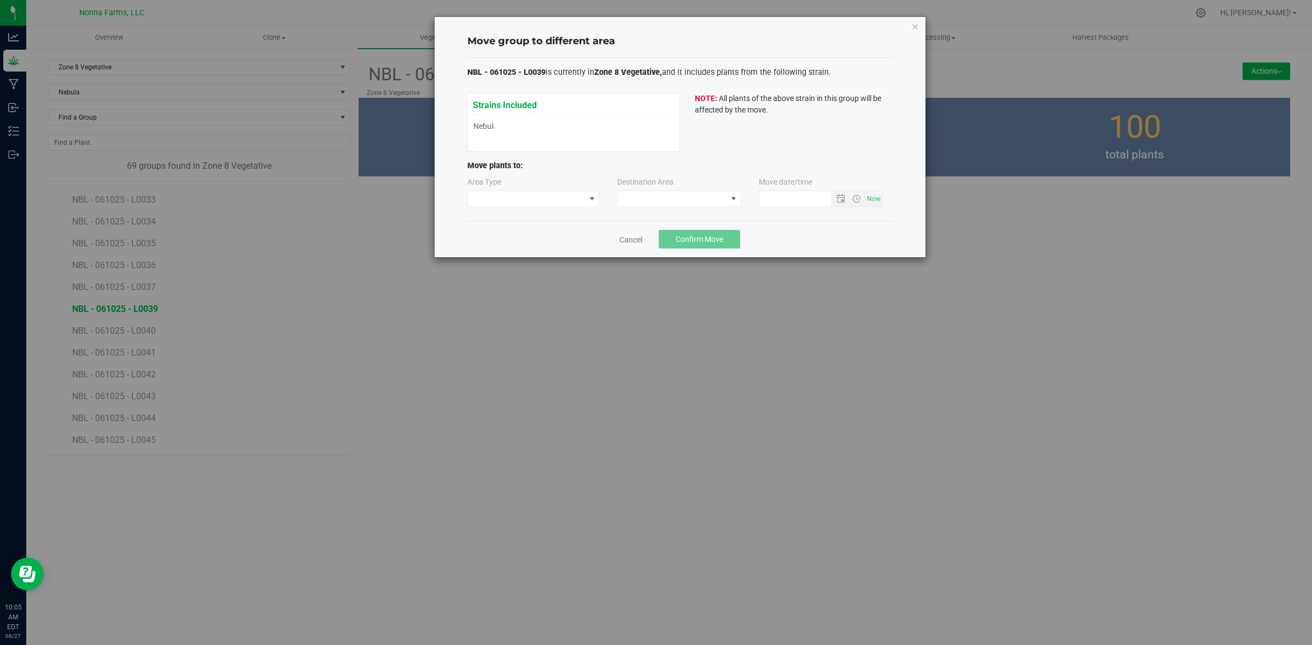
type input "8/27/2025 10:05 AM"
click at [544, 200] on span at bounding box center [526, 198] width 117 height 15
click at [524, 245] on li "Vegetative" at bounding box center [533, 238] width 131 height 19
click at [671, 198] on span at bounding box center [672, 198] width 109 height 15
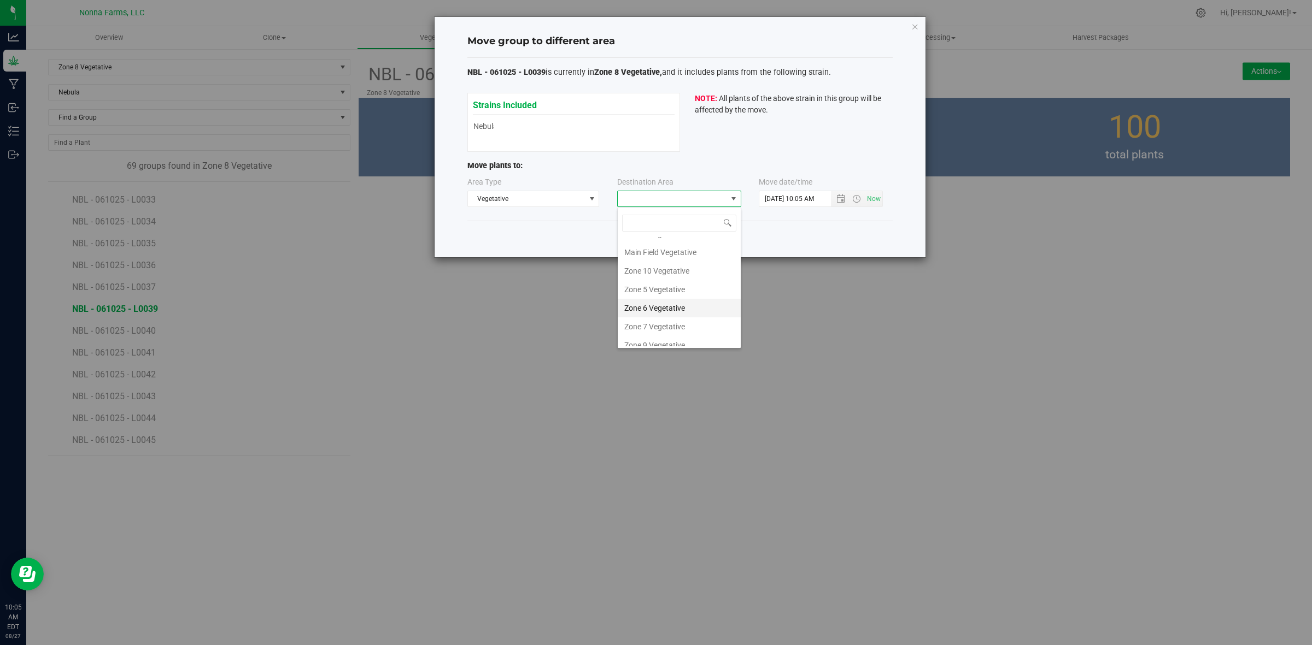
scroll to position [116, 0]
click at [674, 299] on li "Zone 9 Vegetative" at bounding box center [679, 300] width 123 height 19
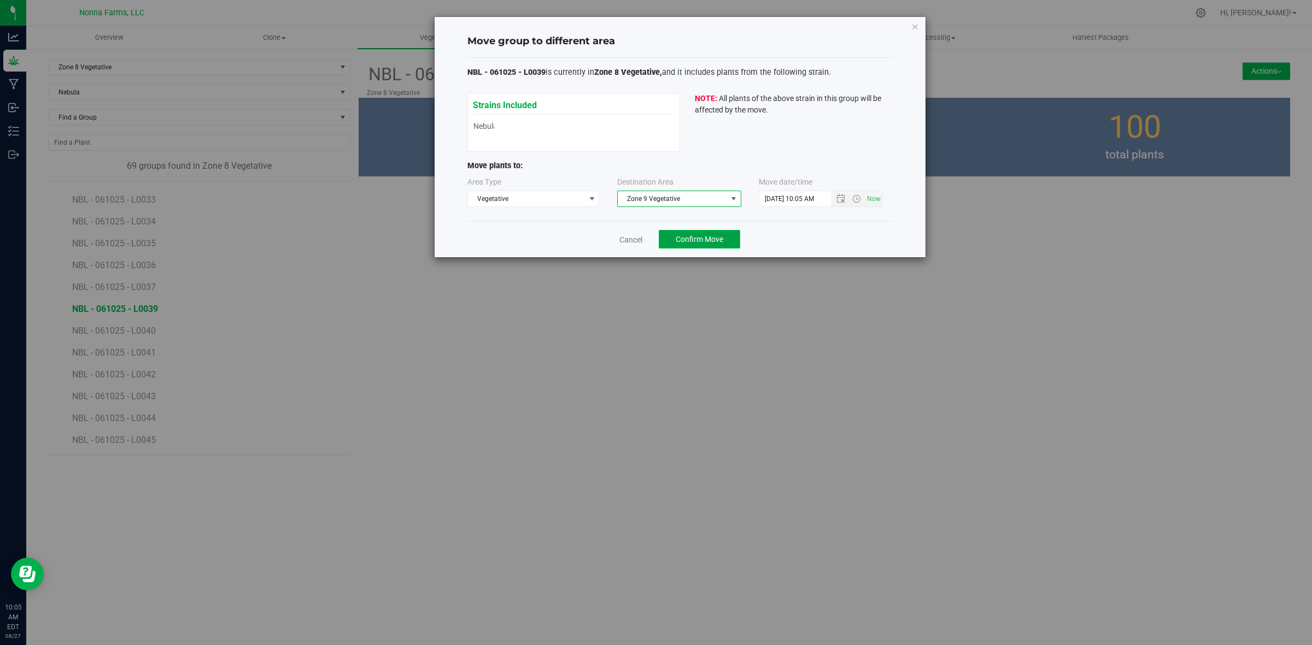
click at [689, 231] on button "Confirm Move" at bounding box center [699, 239] width 81 height 19
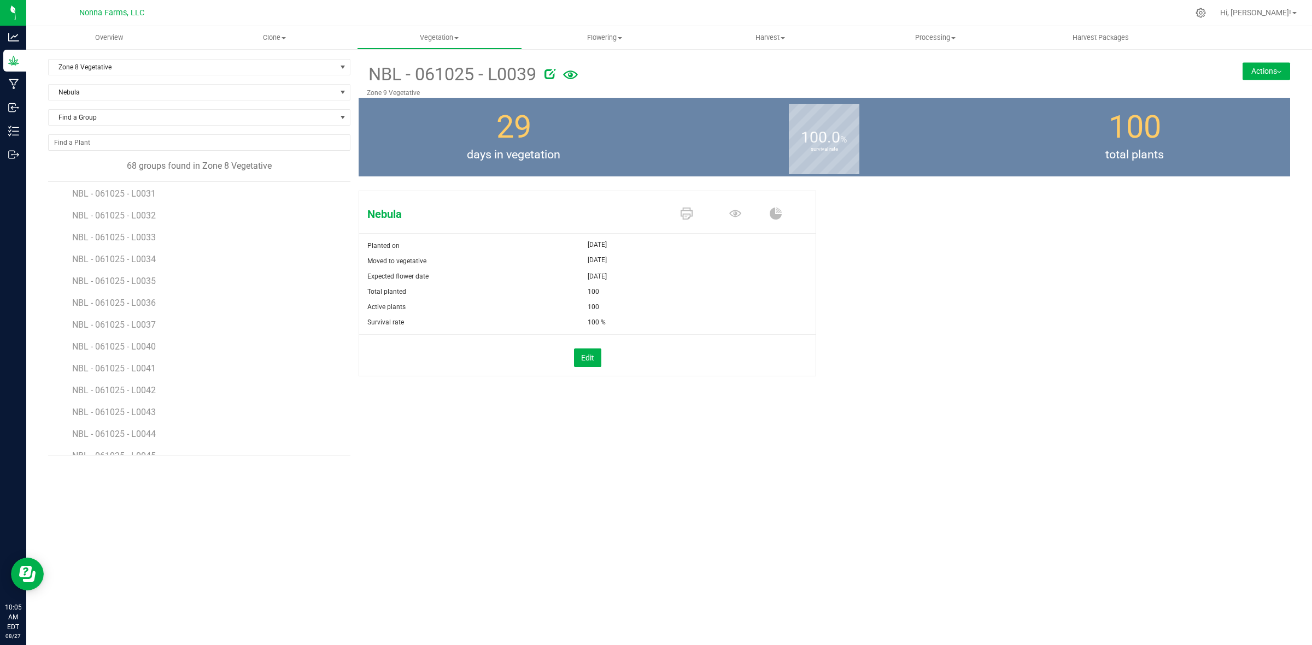
scroll to position [683, 0]
click at [140, 329] on li "NBL - 061025 - L0040" at bounding box center [207, 319] width 270 height 22
click at [138, 324] on span "NBL - 061025 - L0040" at bounding box center [115, 323] width 86 height 10
click at [1267, 80] on button "Actions" at bounding box center [1266, 70] width 48 height 17
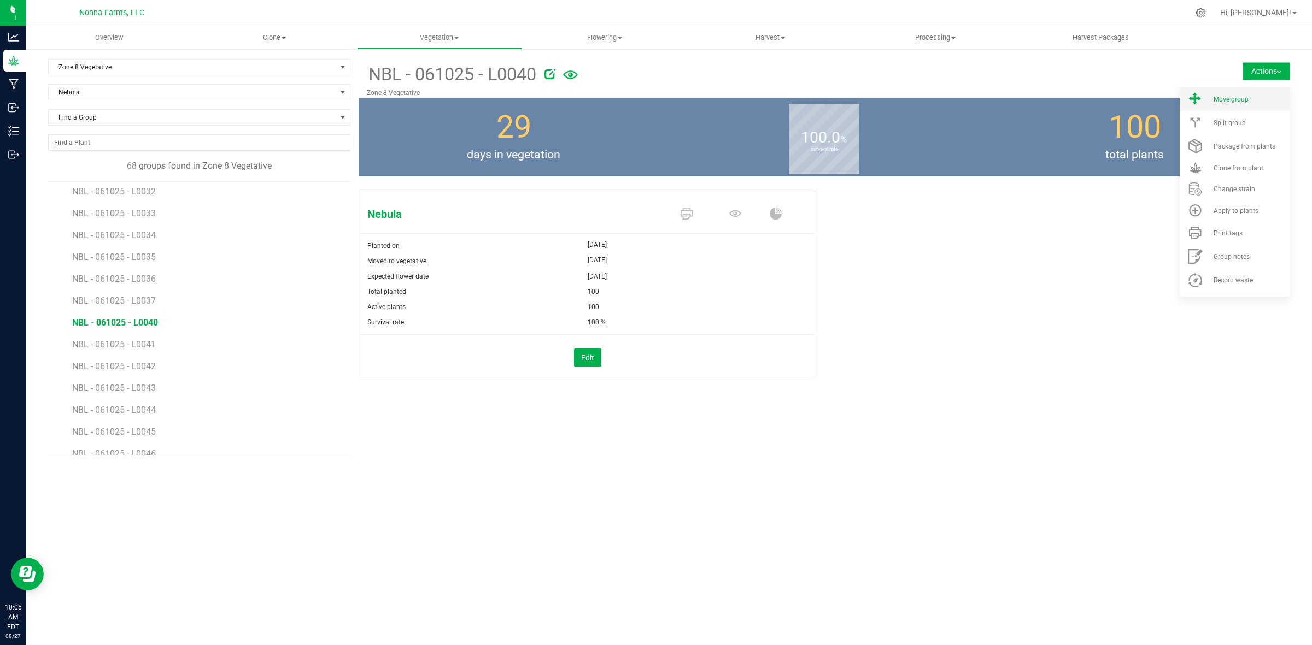
click at [1233, 105] on li "Move group" at bounding box center [1234, 98] width 110 height 23
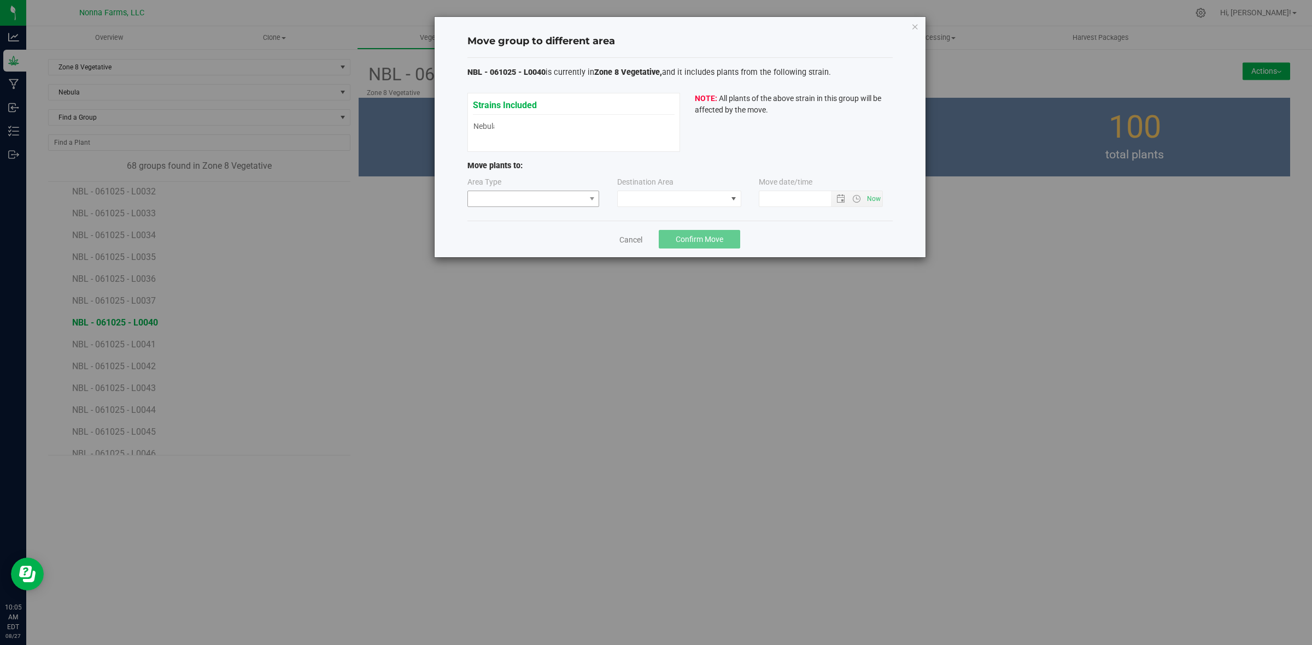
type input "8/27/2025 10:05 AM"
click at [520, 193] on span at bounding box center [526, 198] width 117 height 15
click at [516, 233] on li "Vegetative" at bounding box center [533, 238] width 131 height 19
click at [671, 201] on span at bounding box center [672, 198] width 109 height 15
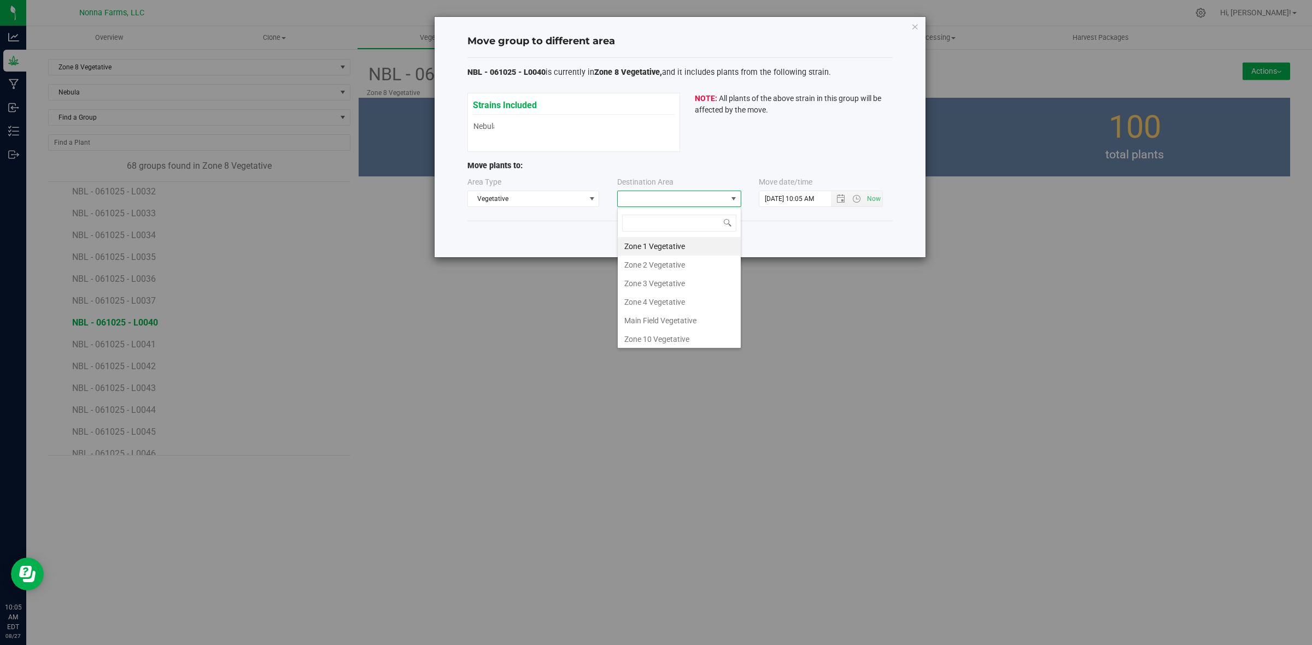
scroll to position [116, 0]
click at [676, 291] on li "Zone 9 Vegetative" at bounding box center [679, 300] width 123 height 19
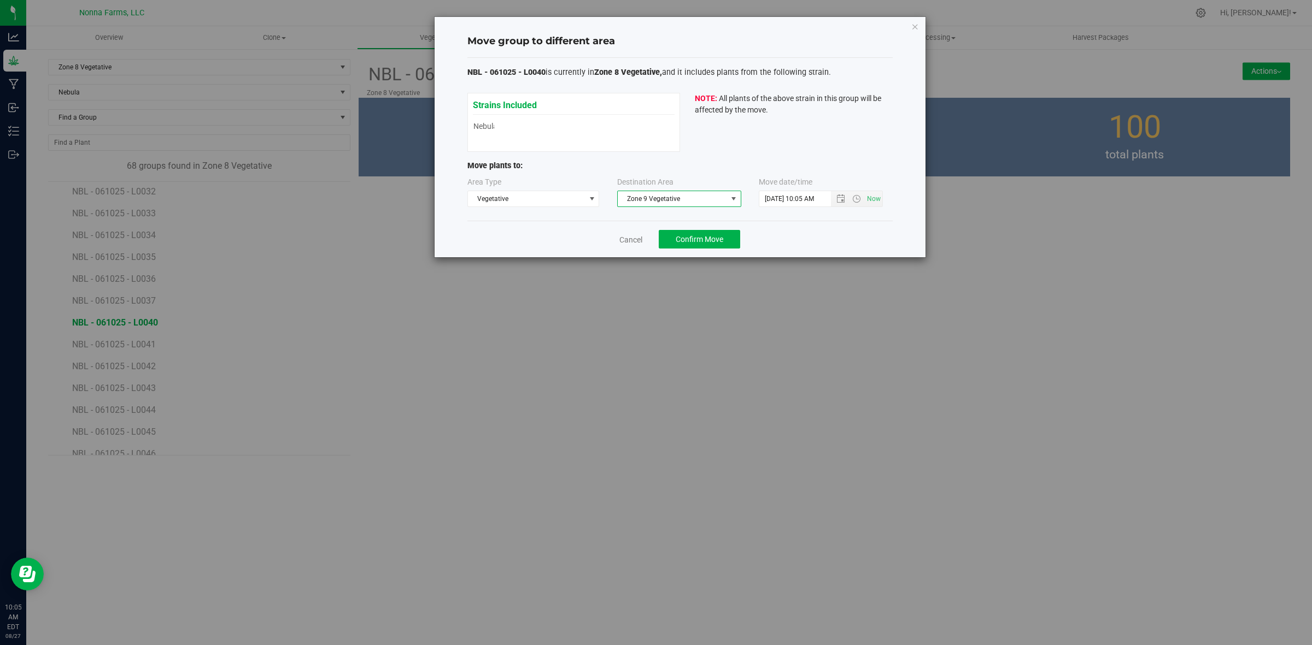
click at [705, 250] on div "Cancel Confirm Move" at bounding box center [679, 239] width 425 height 37
click at [700, 243] on span "Confirm Move" at bounding box center [699, 239] width 48 height 9
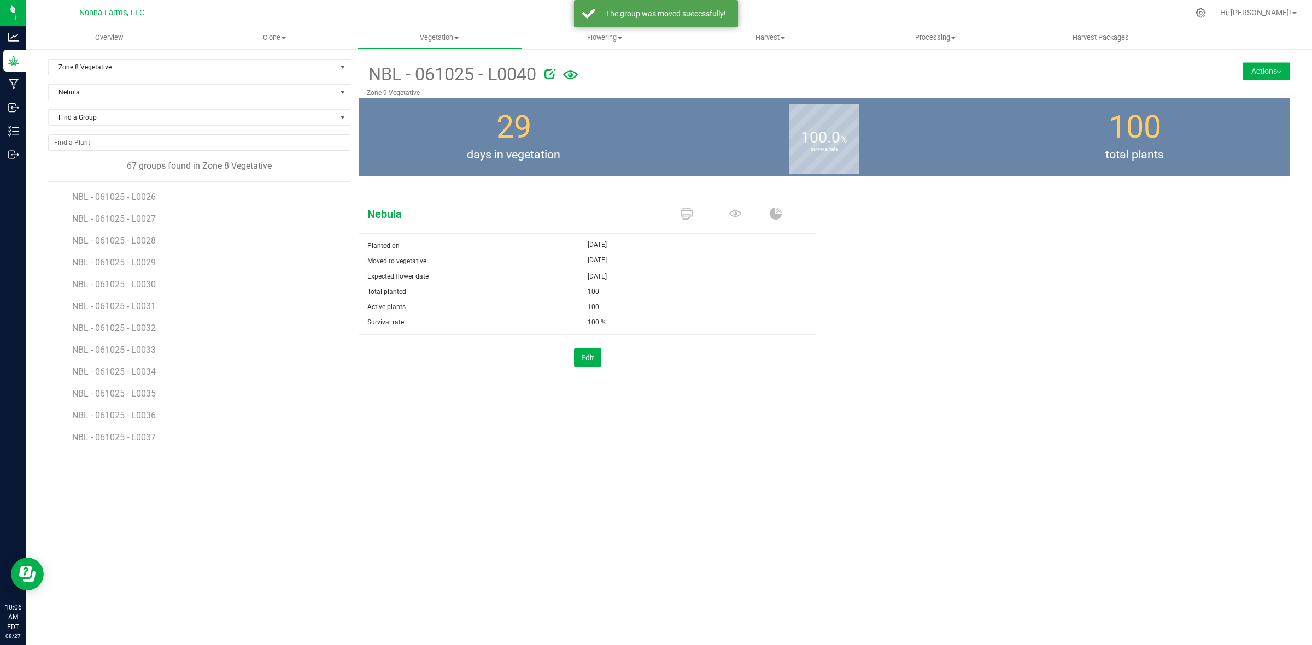
scroll to position [615, 0]
click at [149, 387] on span "NBL - 061025 - L0041" at bounding box center [115, 391] width 86 height 10
click at [1272, 75] on button "Actions" at bounding box center [1266, 70] width 48 height 17
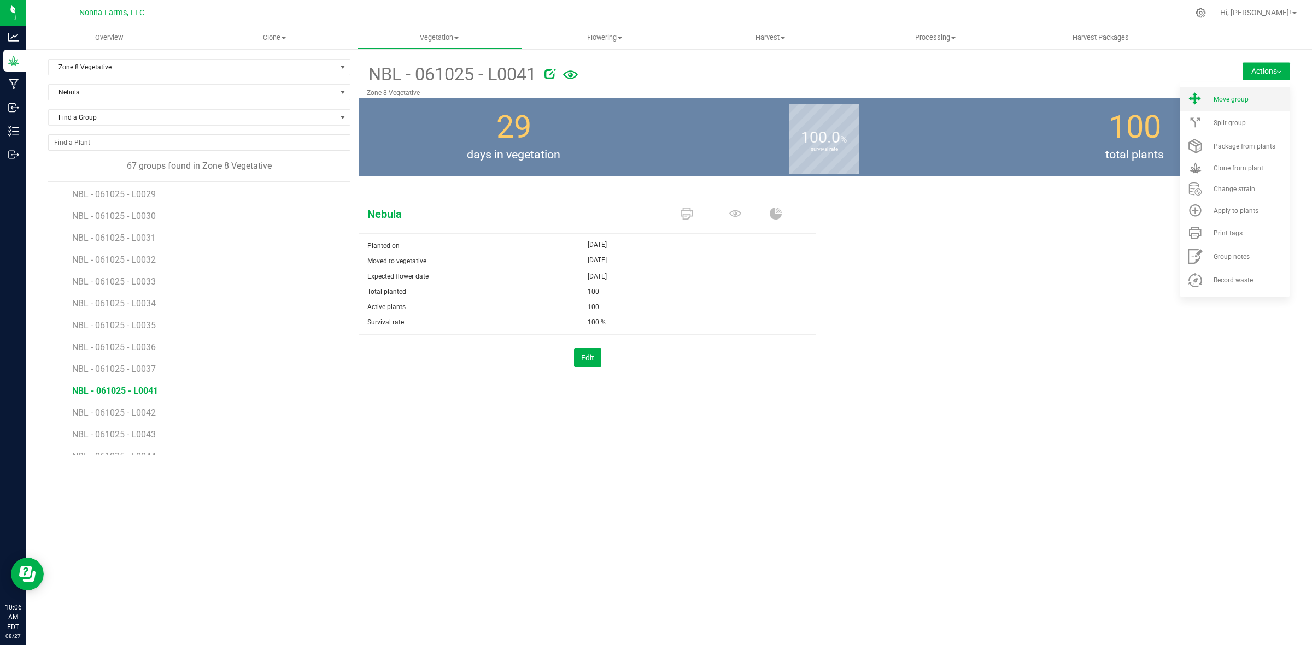
click at [1233, 93] on li "Move group" at bounding box center [1234, 98] width 110 height 23
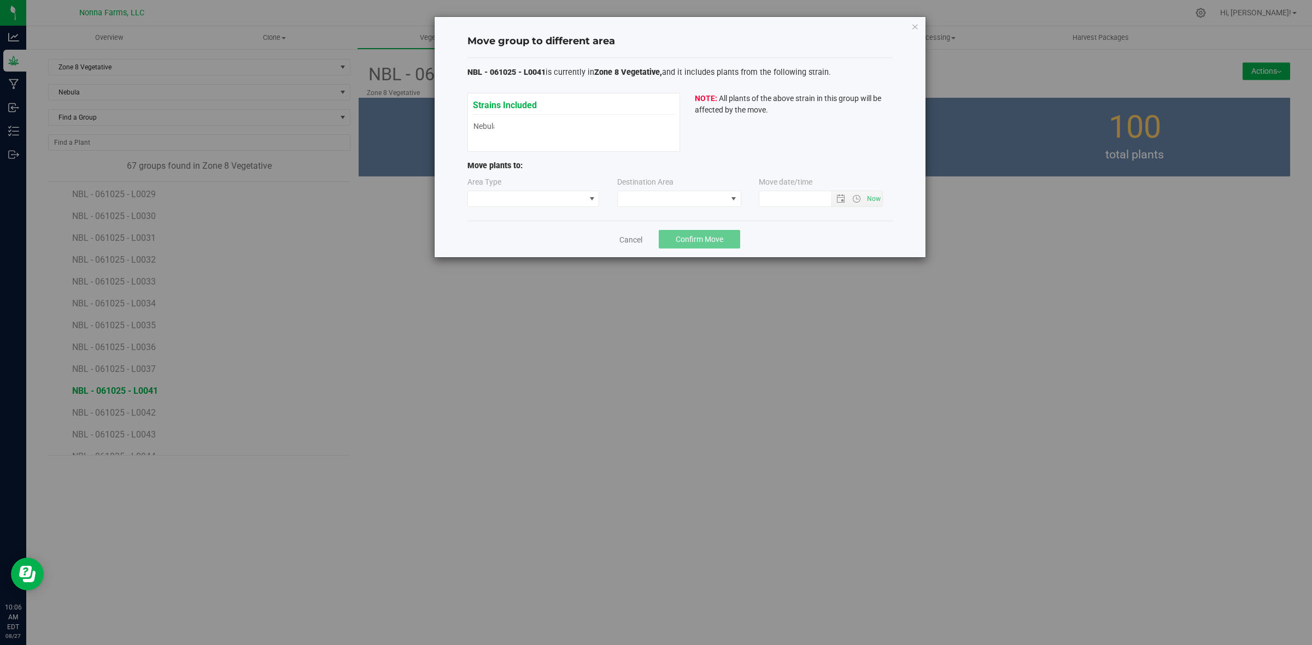
type input "8/27/2025 10:06 AM"
click at [589, 198] on span at bounding box center [591, 199] width 9 height 9
click at [521, 233] on li "Vegetative" at bounding box center [533, 238] width 131 height 19
click at [691, 197] on span at bounding box center [672, 198] width 109 height 15
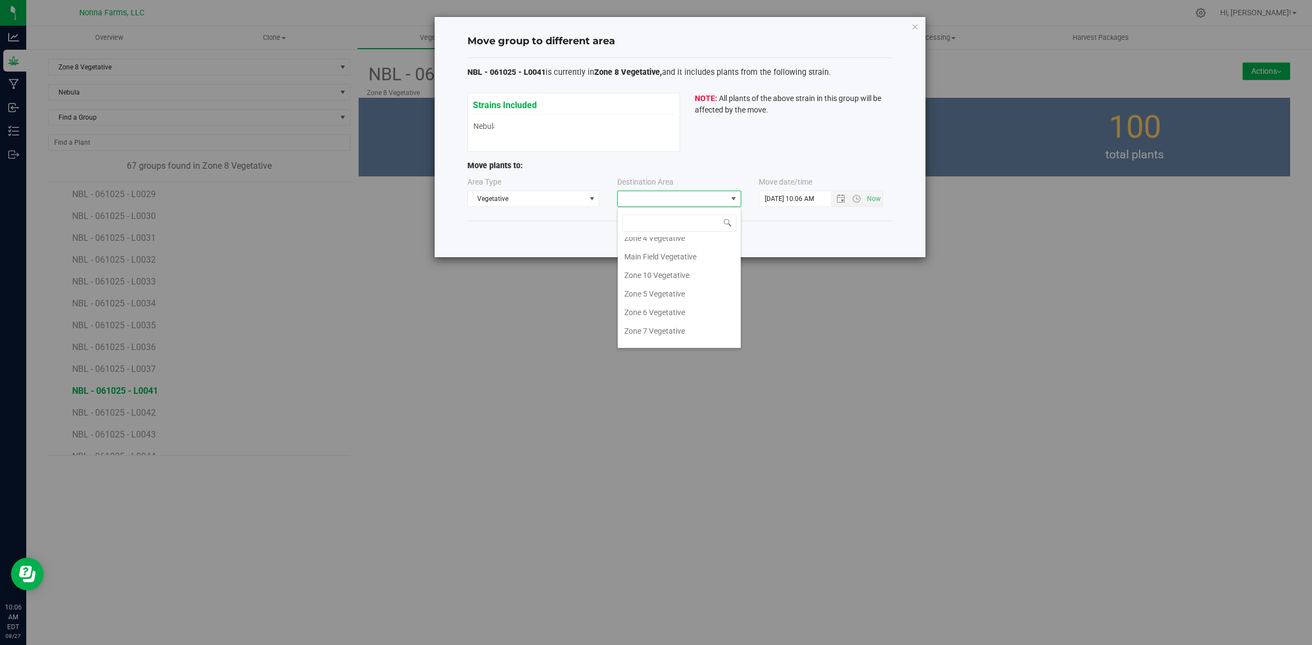
scroll to position [116, 0]
click at [682, 299] on li "Zone 9 Vegetative" at bounding box center [679, 300] width 123 height 19
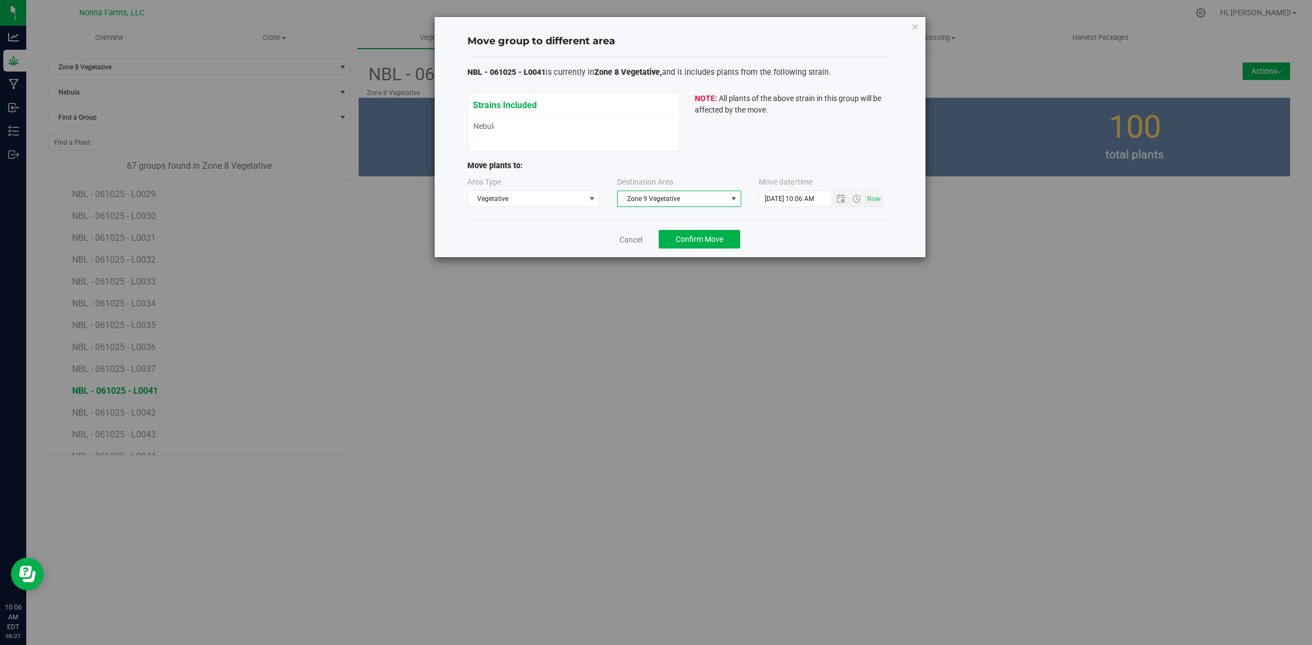
click at [744, 238] on div "Cancel Confirm Move" at bounding box center [679, 239] width 425 height 37
click at [728, 244] on button "Confirm Move" at bounding box center [699, 239] width 81 height 19
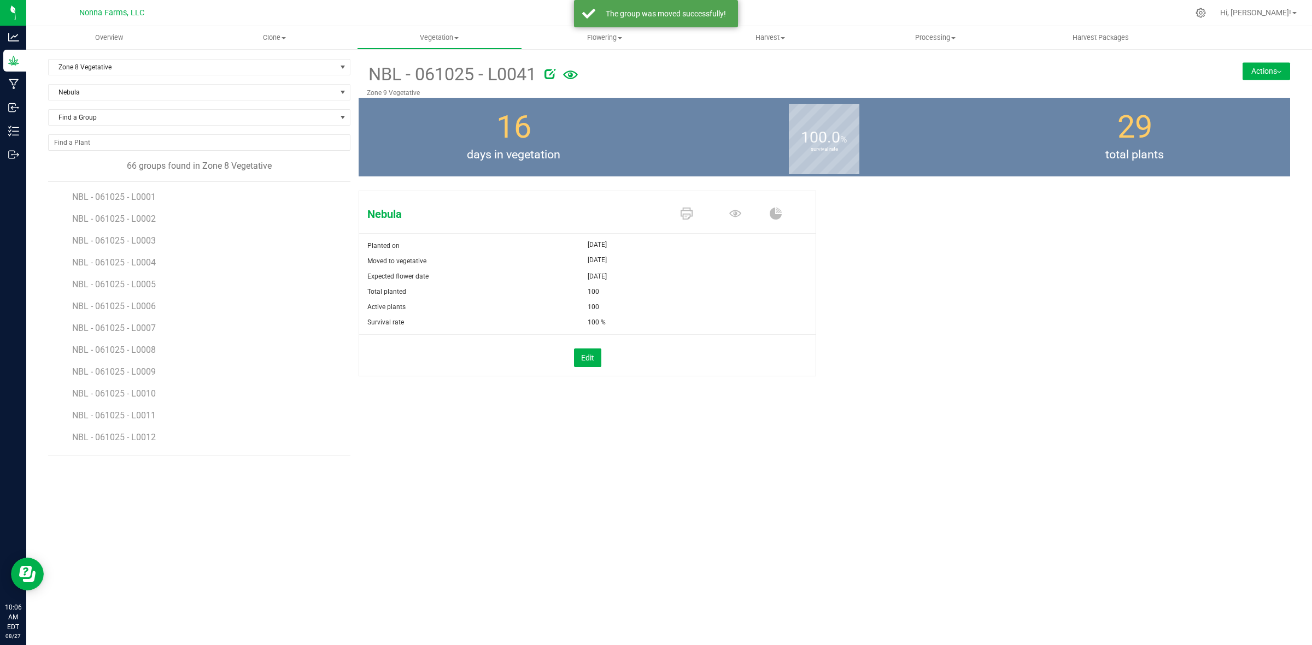
drag, startPoint x: 509, startPoint y: 325, endPoint x: 237, endPoint y: 334, distance: 272.3
click at [237, 334] on li "NBL - 061025 - L0007" at bounding box center [207, 324] width 270 height 22
click at [136, 307] on span "NBL - 061025 - L0042" at bounding box center [115, 306] width 86 height 10
click at [1242, 69] on button "Actions" at bounding box center [1266, 70] width 48 height 17
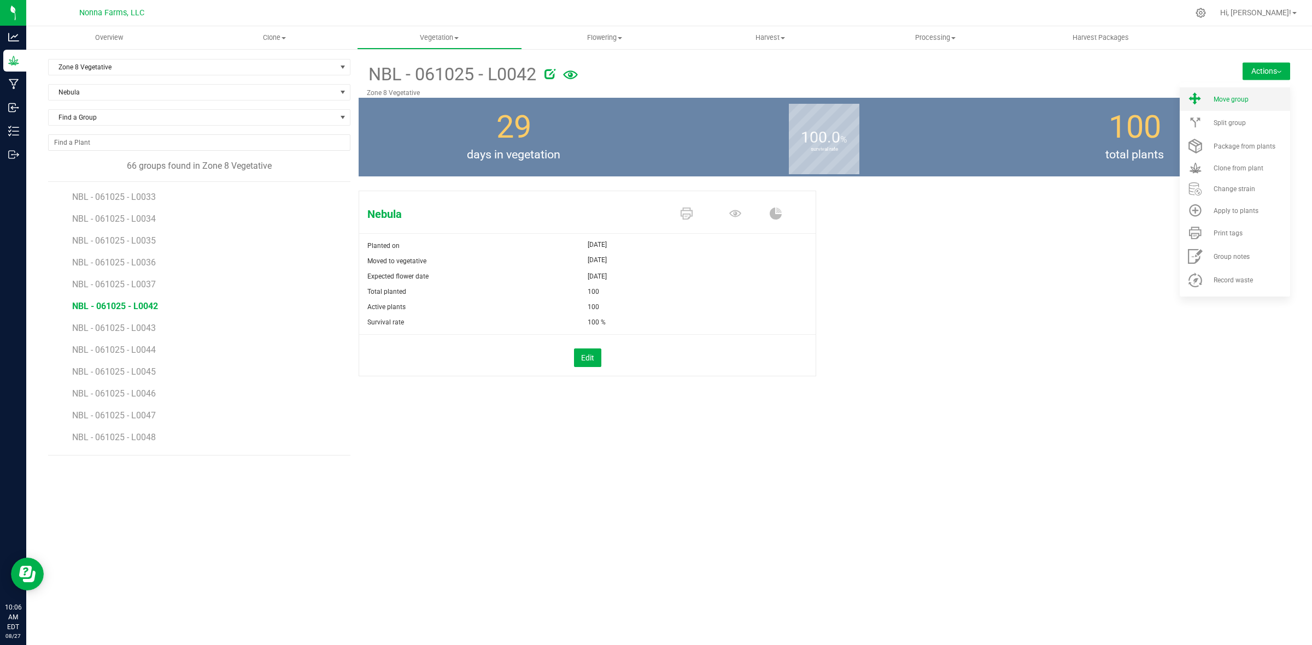
click at [1236, 102] on span "Move group" at bounding box center [1230, 100] width 35 height 8
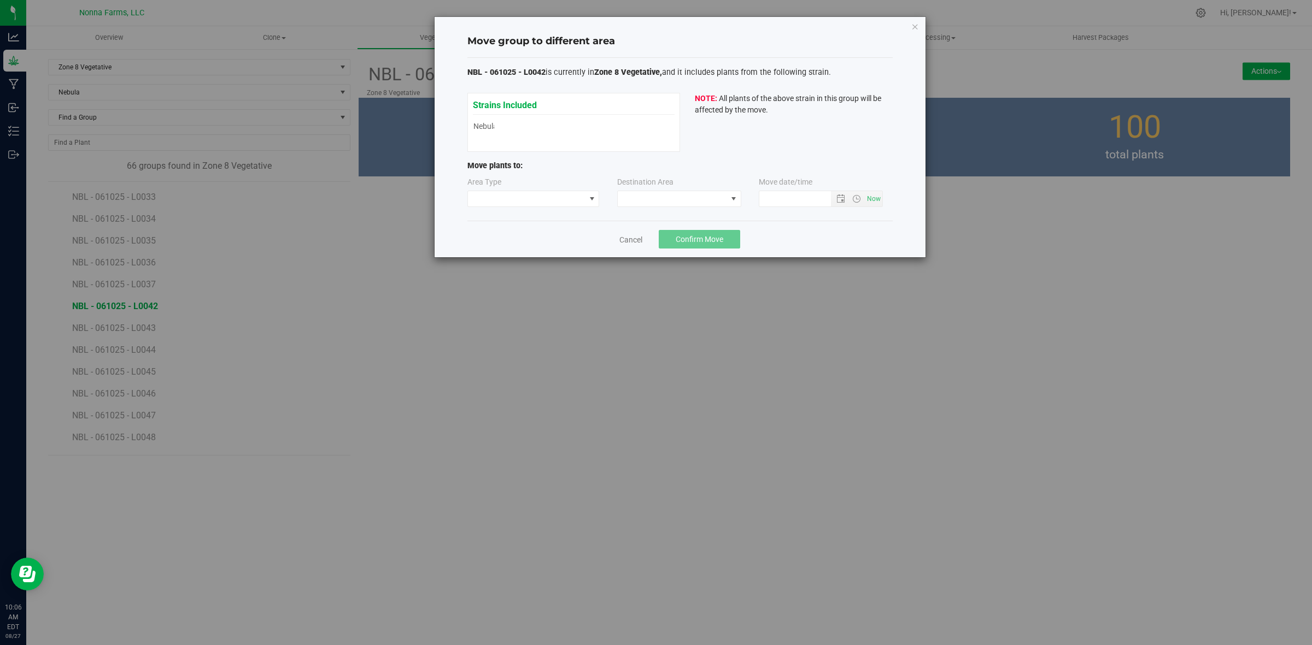
type input "8/27/2025 10:06 AM"
click at [539, 205] on span at bounding box center [526, 198] width 117 height 15
click at [528, 246] on li "Vegetative" at bounding box center [533, 238] width 131 height 19
click at [731, 201] on span at bounding box center [733, 199] width 9 height 9
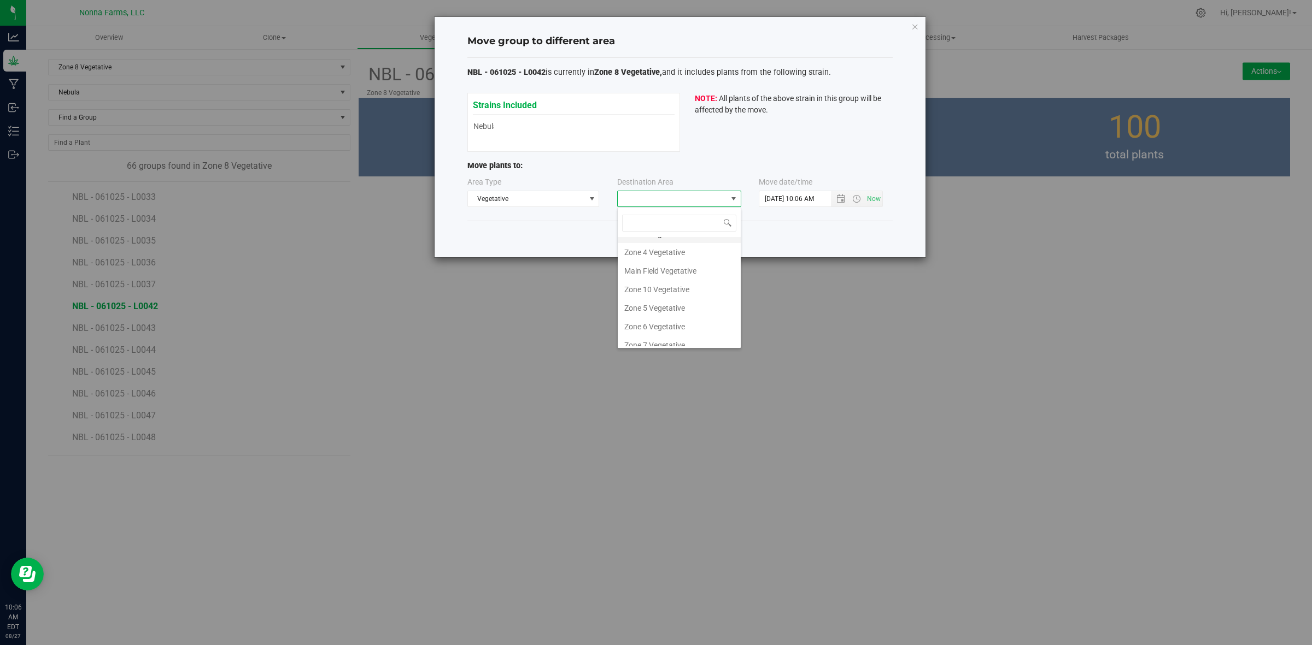
scroll to position [116, 0]
click at [679, 301] on li "Zone 9 Vegetative" at bounding box center [679, 300] width 123 height 19
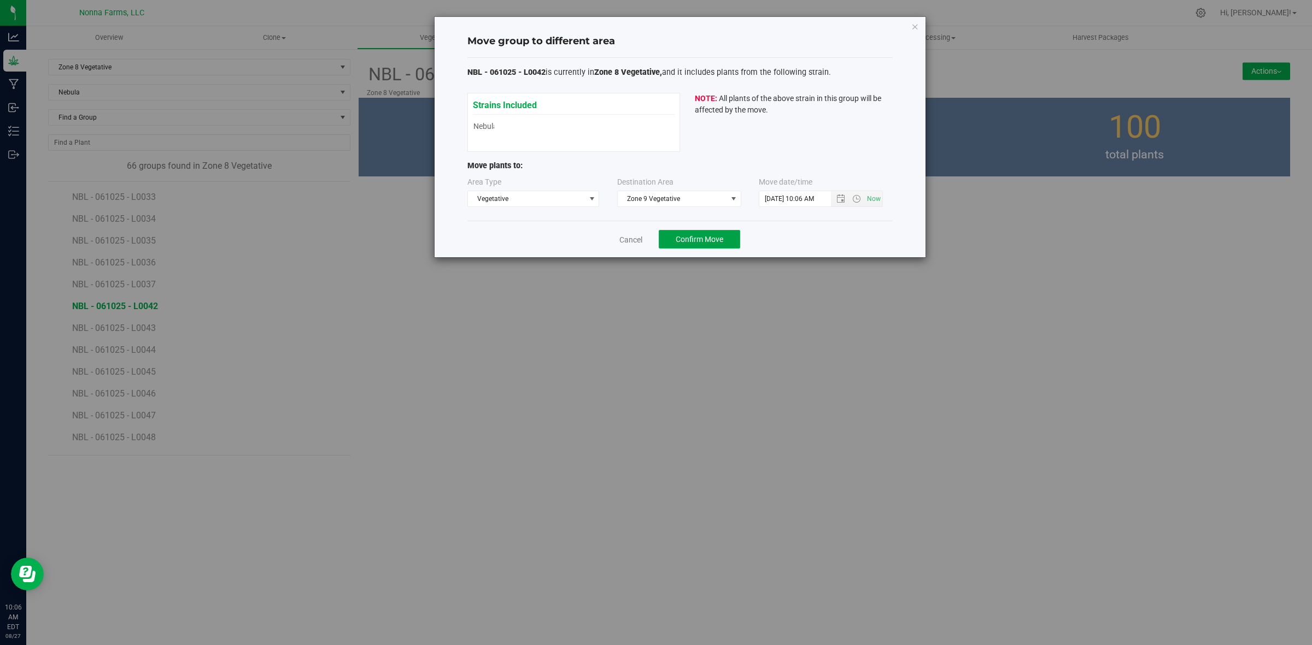
click at [686, 242] on span "Confirm Move" at bounding box center [699, 239] width 48 height 9
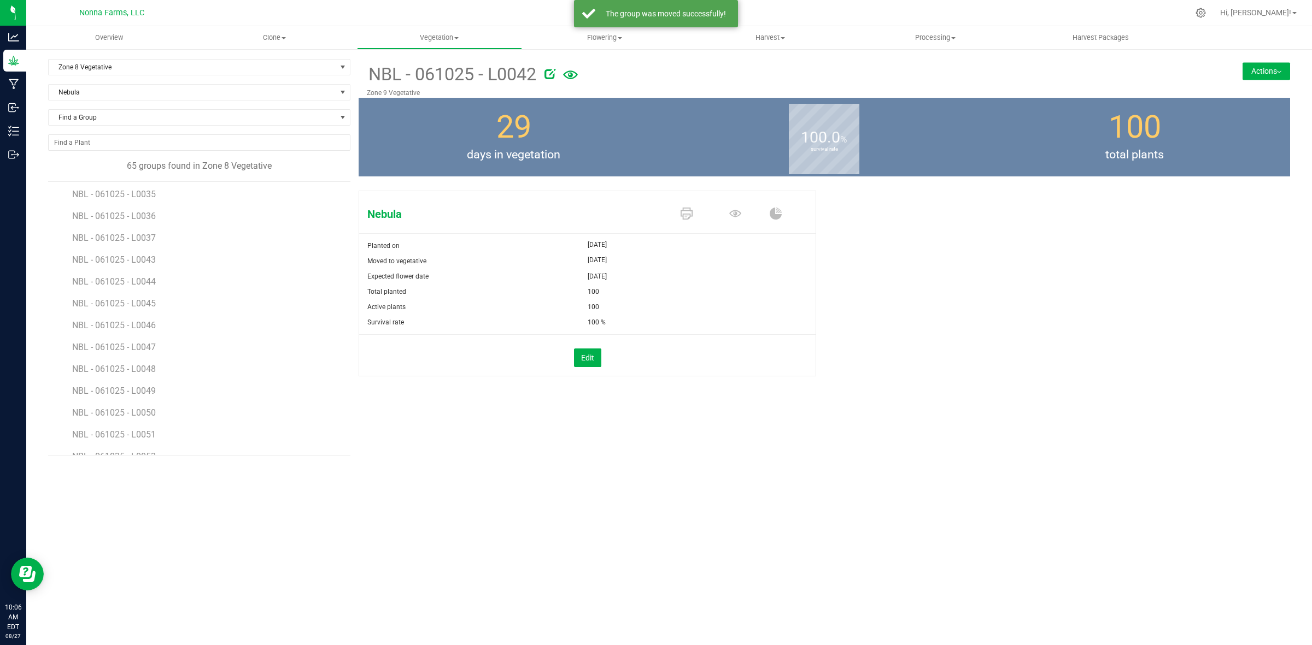
scroll to position [751, 0]
click at [137, 260] on span "NBL - 061025 - L0043" at bounding box center [115, 254] width 86 height 10
click at [1263, 74] on button "Actions" at bounding box center [1266, 70] width 48 height 17
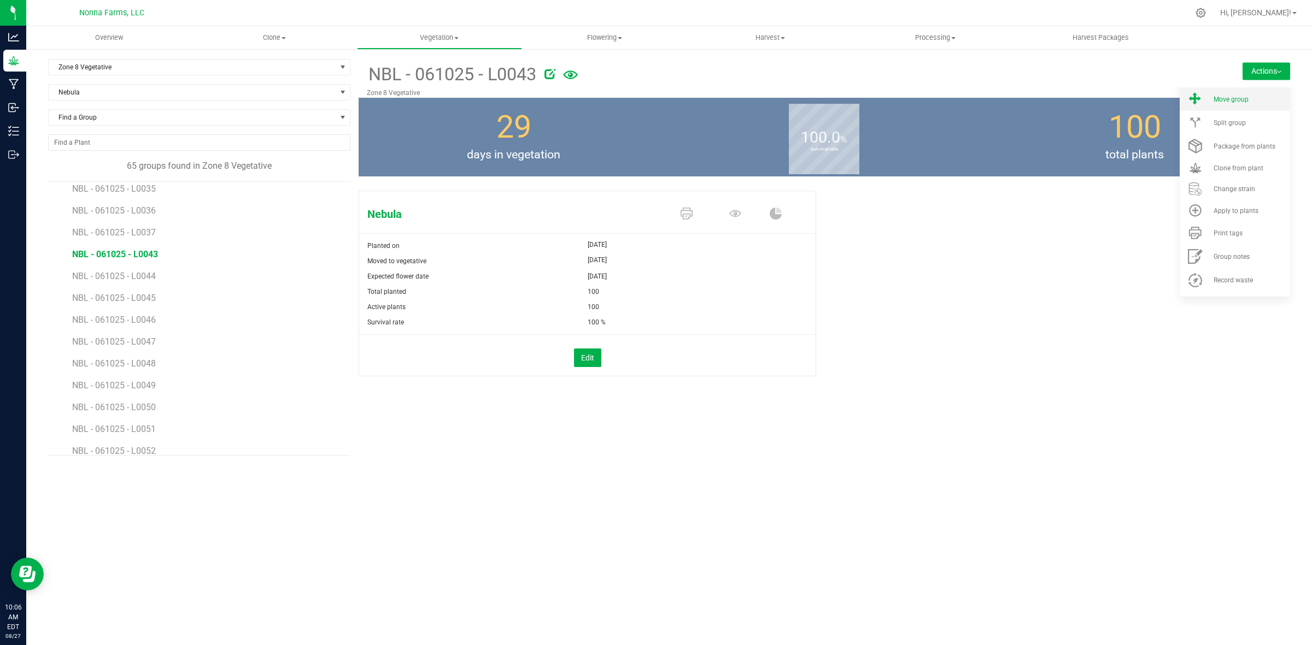
click at [1247, 102] on span "Move group" at bounding box center [1230, 100] width 35 height 8
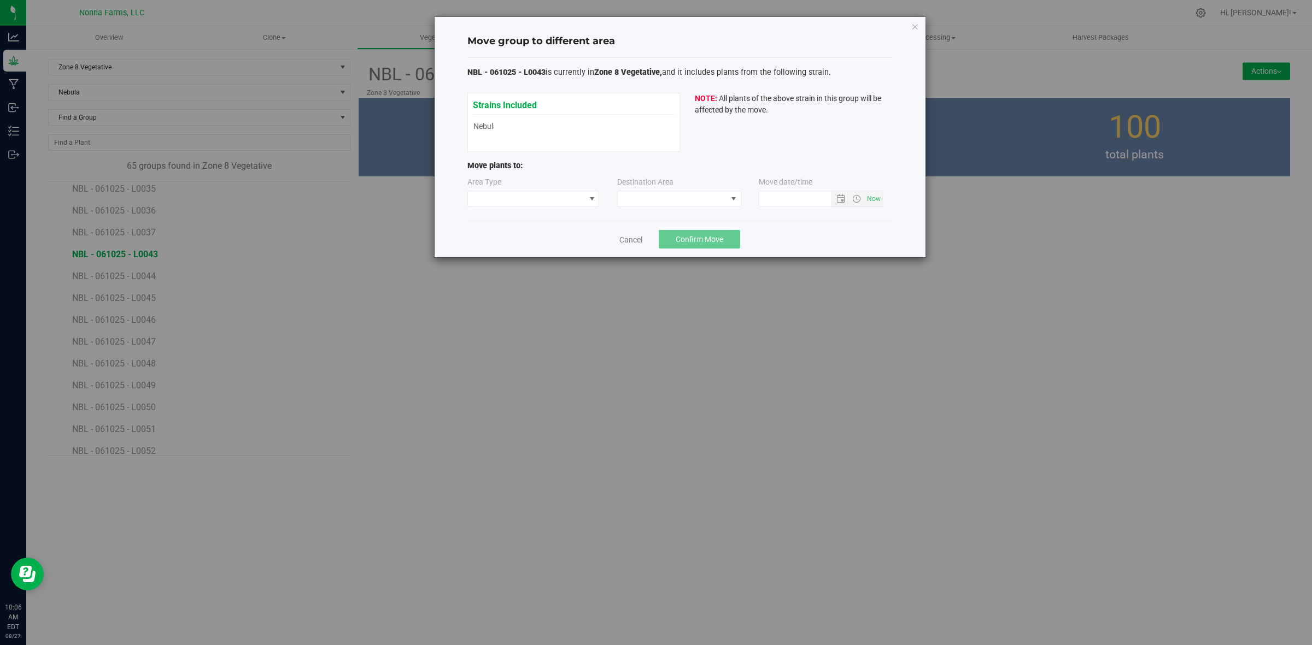
type input "8/27/2025 10:06 AM"
click at [539, 201] on span at bounding box center [526, 198] width 117 height 15
click at [502, 245] on li "Vegetative" at bounding box center [533, 238] width 131 height 19
click at [668, 207] on span at bounding box center [672, 198] width 109 height 15
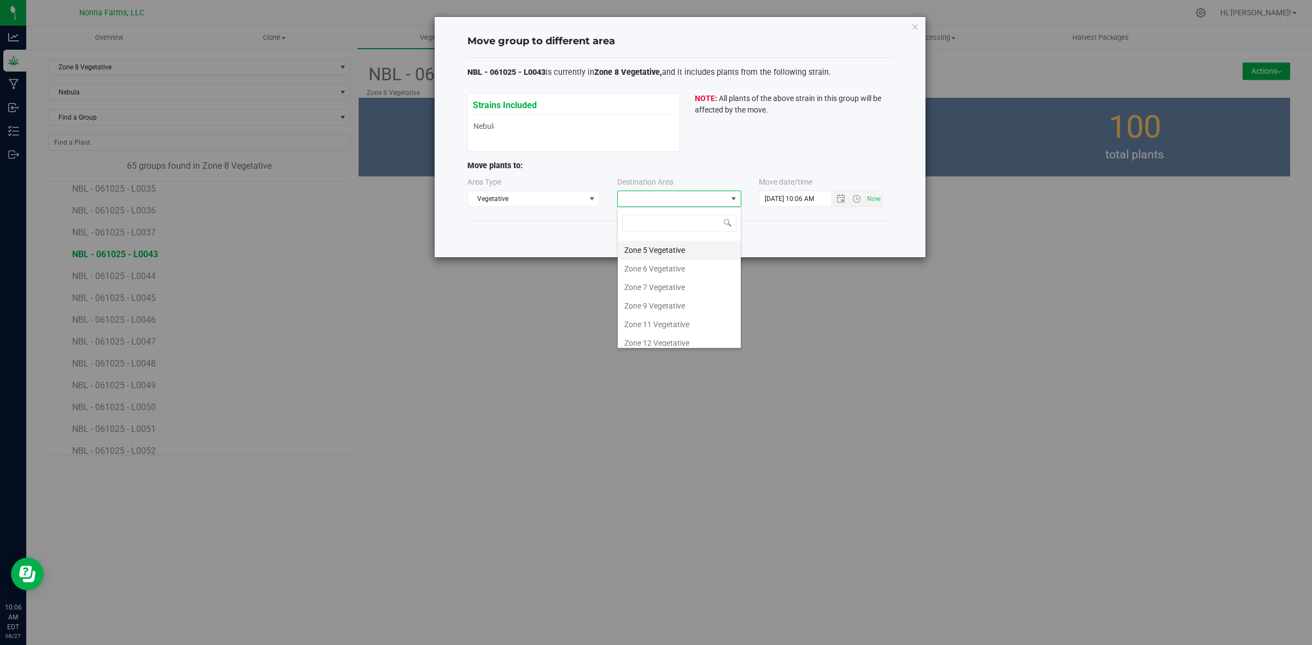
scroll to position [116, 0]
click at [667, 302] on li "Zone 9 Vegetative" at bounding box center [679, 300] width 123 height 19
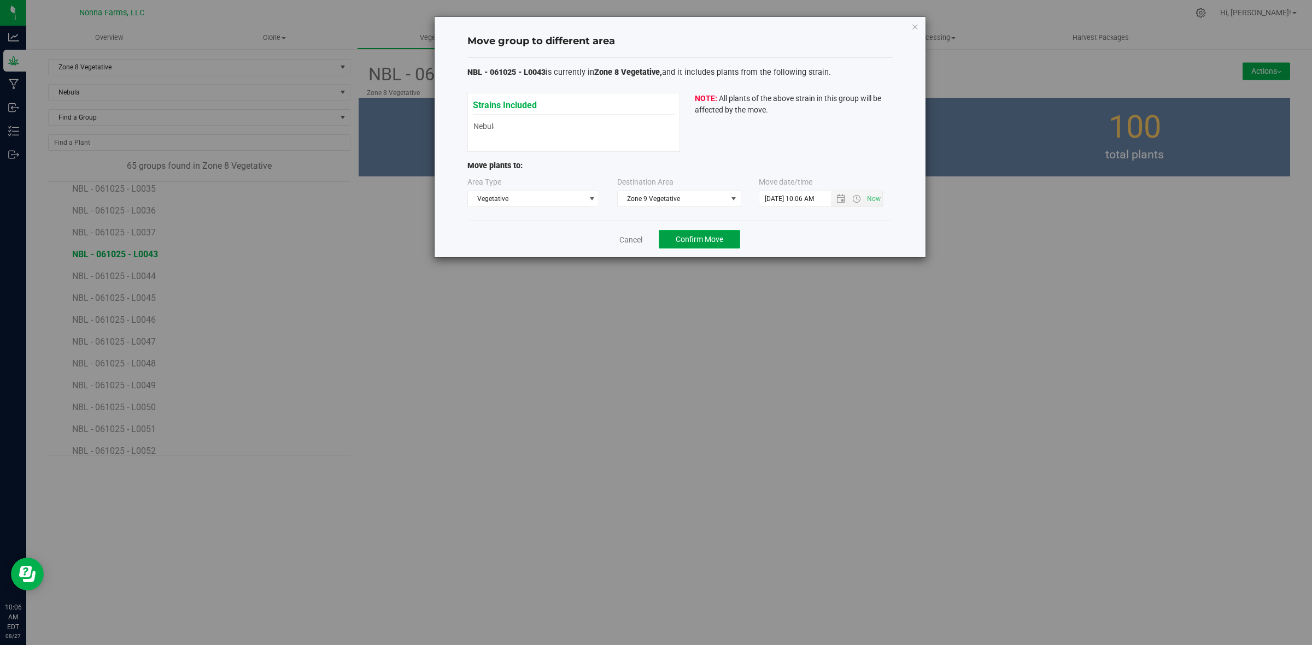
click at [689, 244] on span "Confirm Move" at bounding box center [699, 239] width 48 height 9
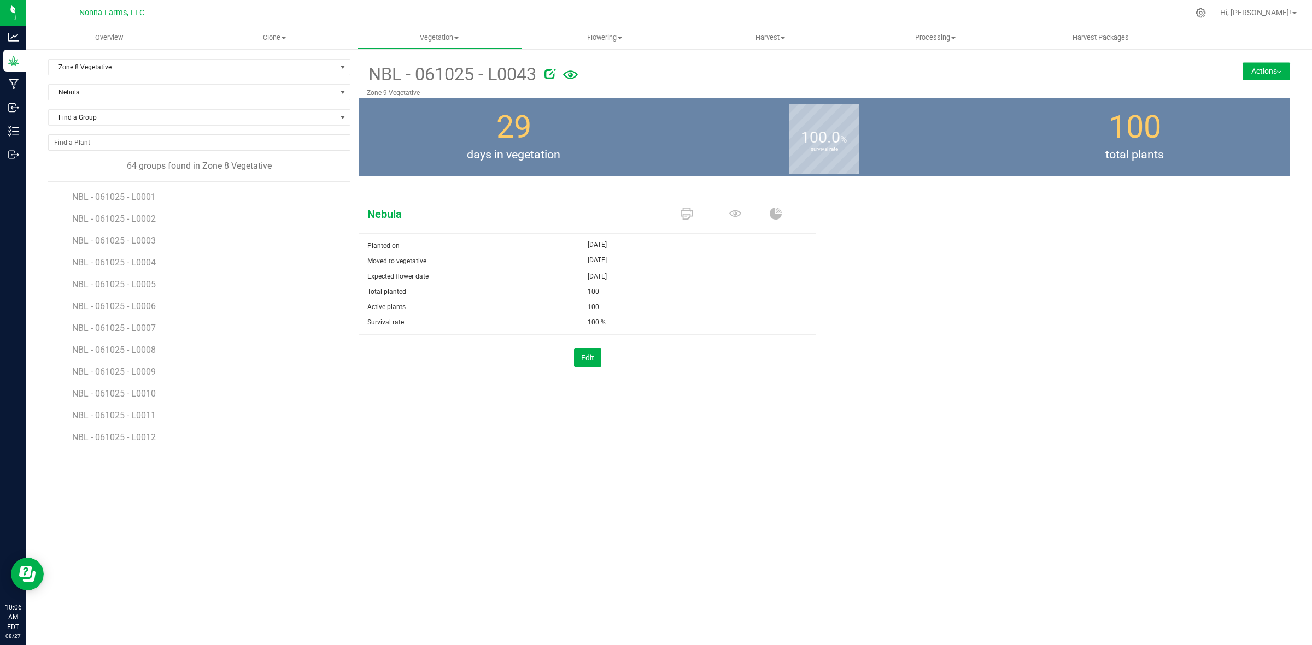
drag, startPoint x: 687, startPoint y: 246, endPoint x: 492, endPoint y: 444, distance: 278.2
click at [492, 444] on div "NBL - 061025 - L0043 Zone 9 Vegetative Actions Move group Split group 29" at bounding box center [823, 257] width 931 height 397
drag, startPoint x: 491, startPoint y: 444, endPoint x: 245, endPoint y: 381, distance: 254.0
click at [245, 381] on li "NBL - 061025 - L0010" at bounding box center [207, 390] width 270 height 22
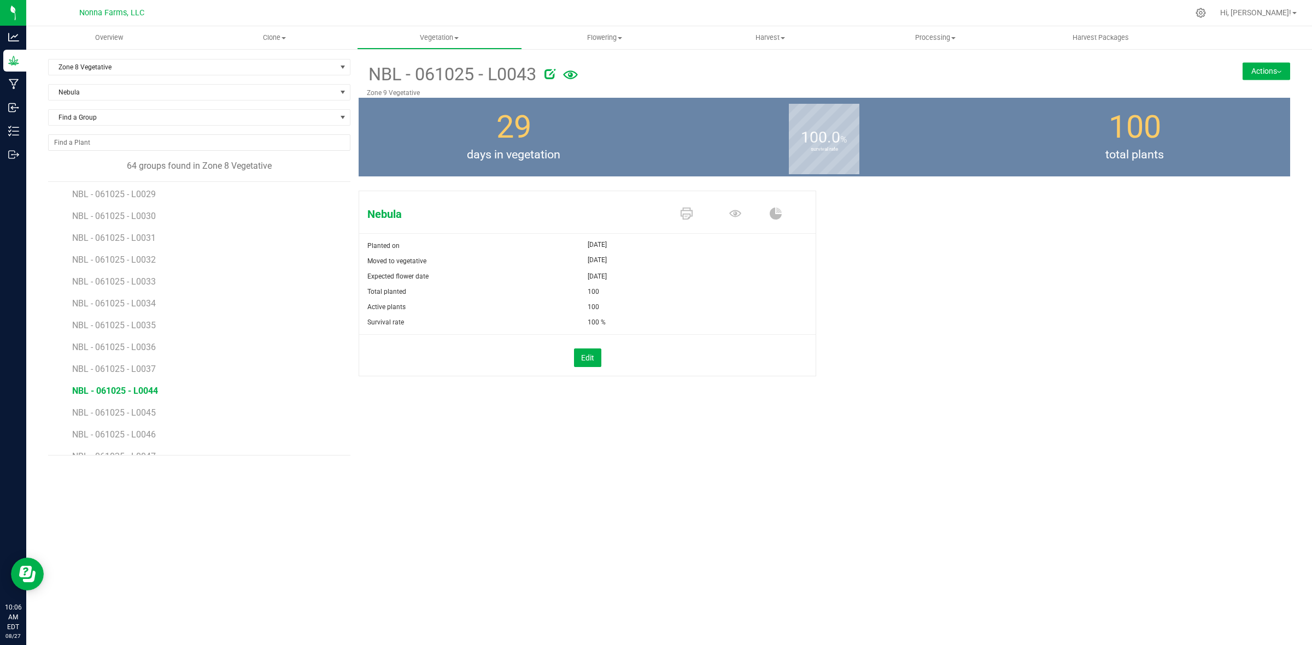
click at [124, 388] on span "NBL - 061025 - L0044" at bounding box center [115, 391] width 86 height 10
click at [1272, 71] on button "Actions" at bounding box center [1266, 70] width 48 height 17
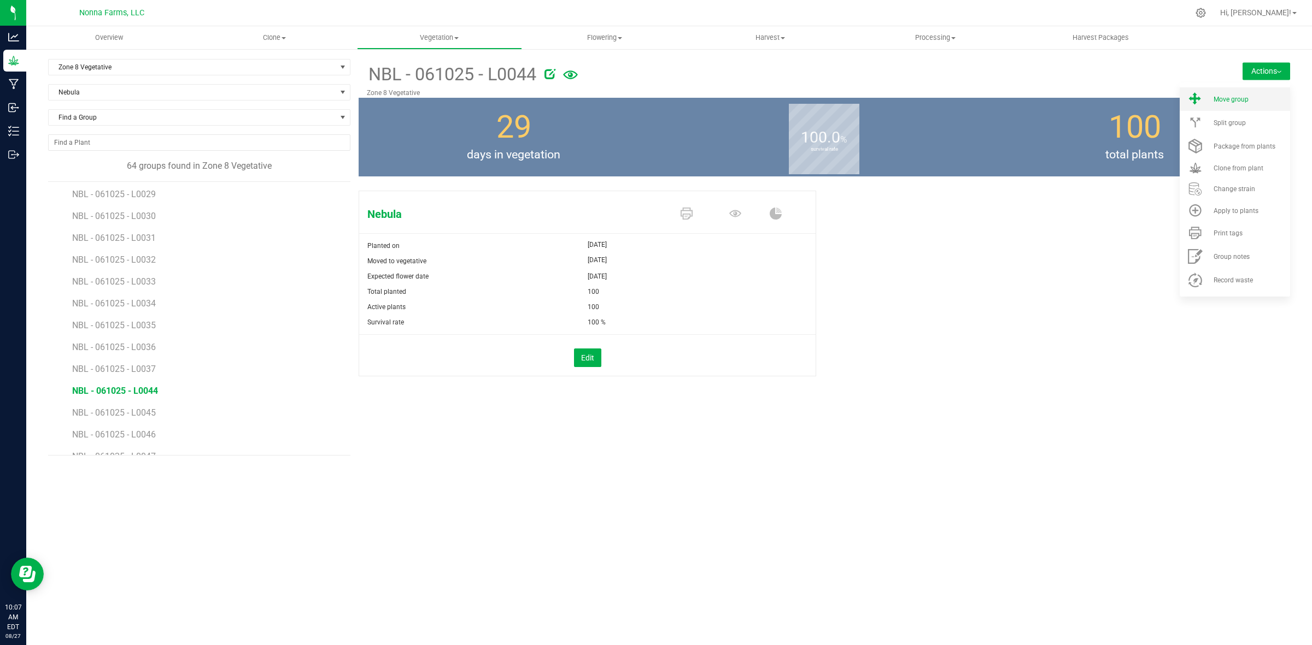
click at [1202, 107] on li "Move group" at bounding box center [1234, 98] width 110 height 23
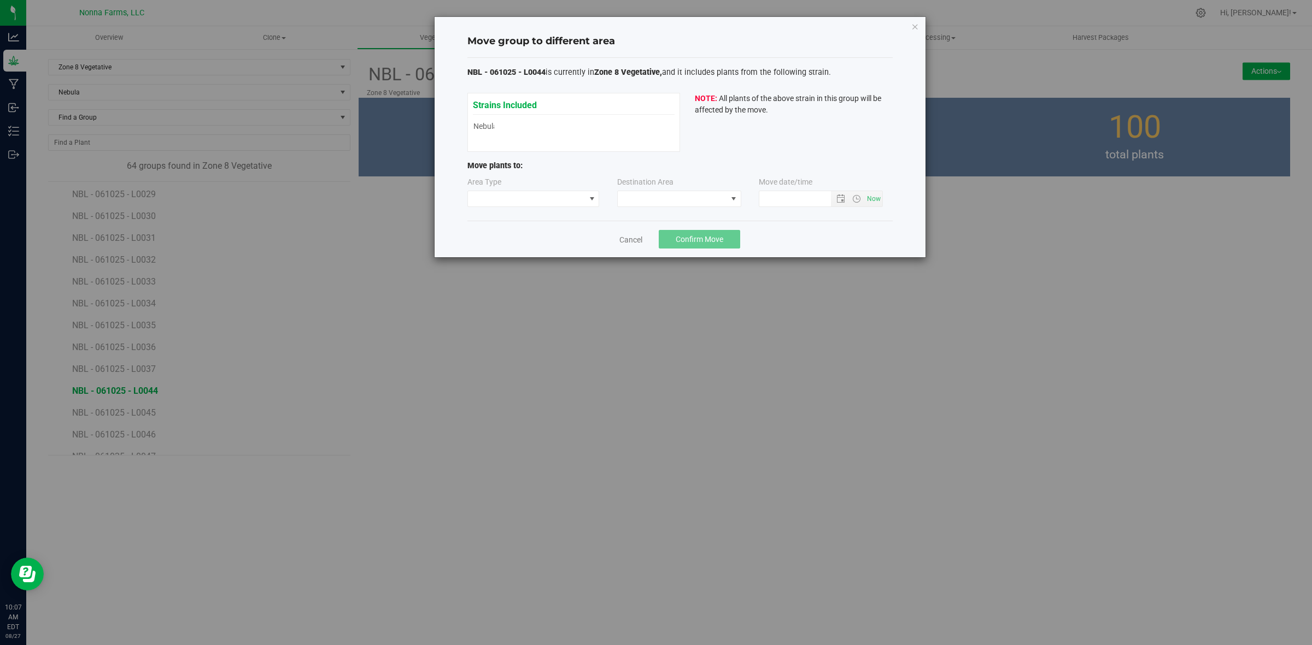
type input "8/27/2025 10:07 AM"
click at [547, 197] on span at bounding box center [526, 198] width 117 height 15
click at [508, 242] on li "Vegetative" at bounding box center [533, 238] width 131 height 19
click at [680, 205] on span at bounding box center [672, 198] width 109 height 15
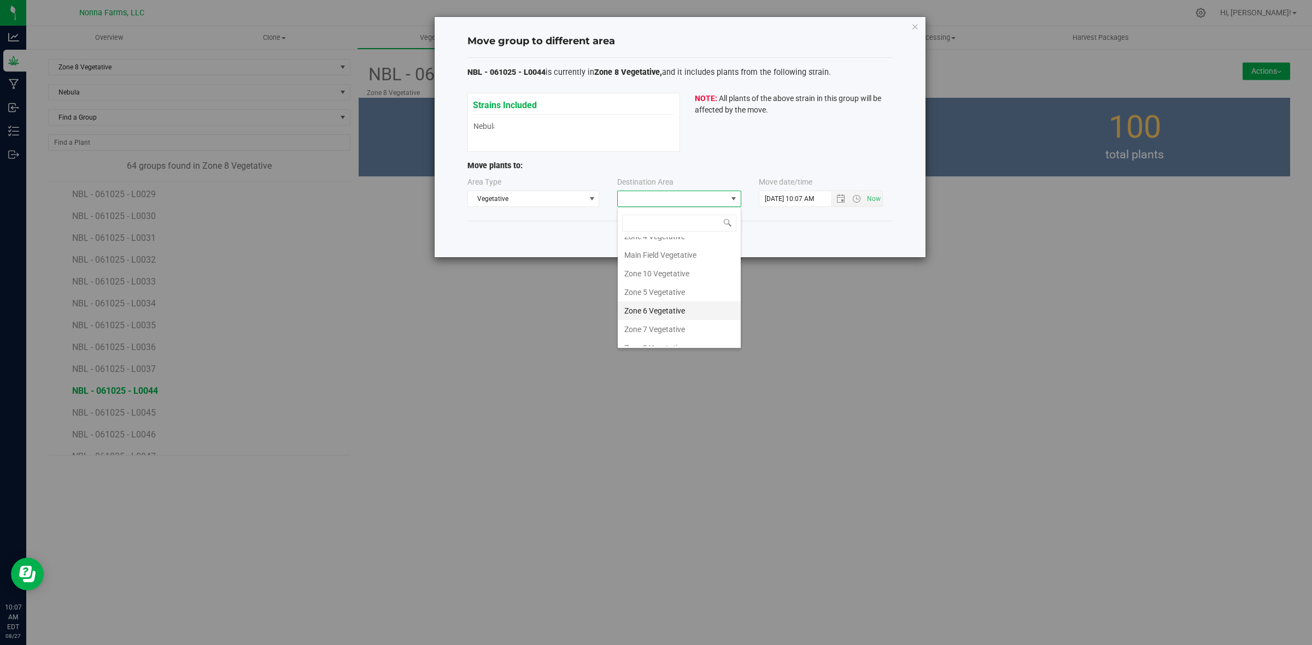
scroll to position [116, 0]
click at [673, 296] on li "Zone 9 Vegetative" at bounding box center [679, 300] width 123 height 19
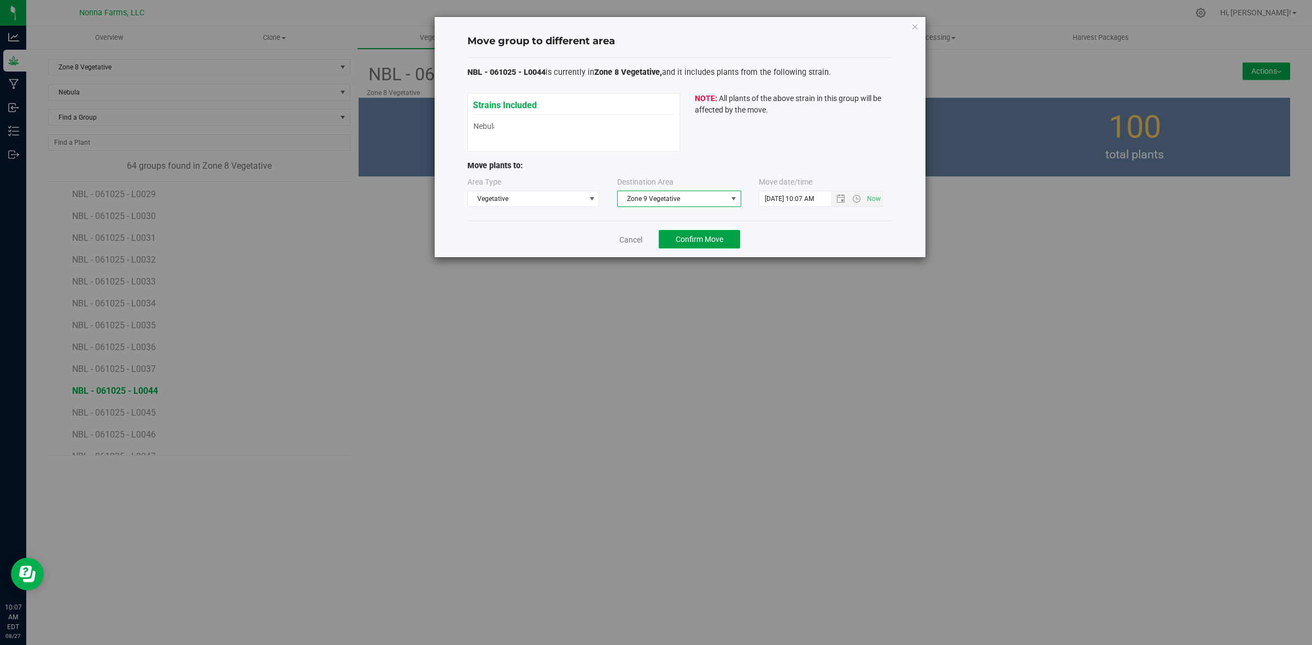
click at [721, 238] on span "Confirm Move" at bounding box center [699, 239] width 48 height 9
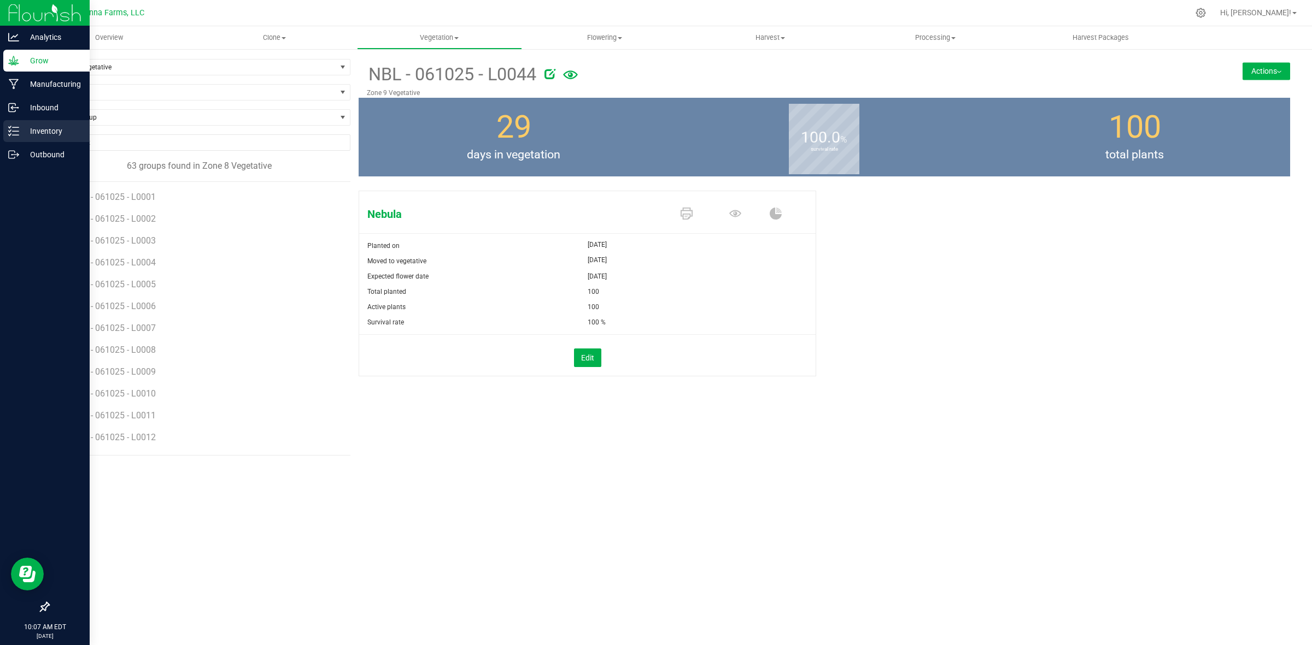
click at [55, 137] on p "Inventory" at bounding box center [52, 131] width 66 height 13
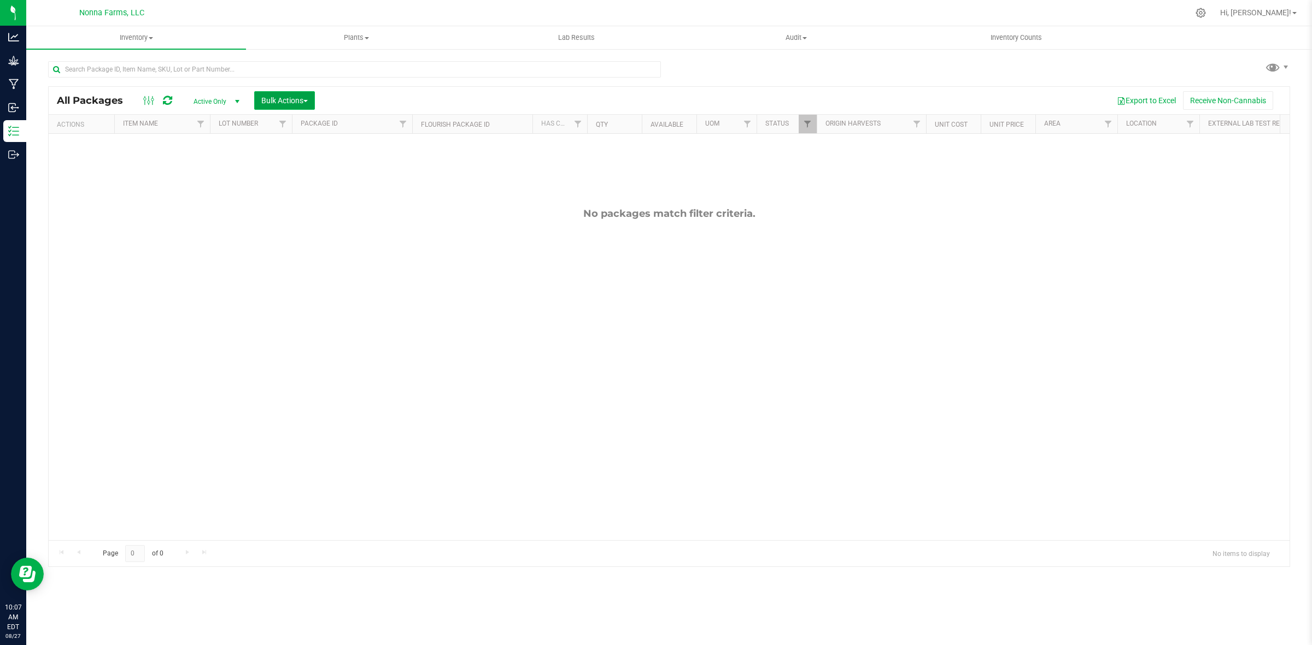
click at [301, 102] on span "Bulk Actions" at bounding box center [284, 100] width 46 height 9
click at [299, 102] on span "Bulk Actions" at bounding box center [284, 100] width 46 height 9
click at [373, 39] on span "Plants" at bounding box center [355, 38] width 219 height 10
click at [296, 66] on span "All plants" at bounding box center [277, 65] width 63 height 9
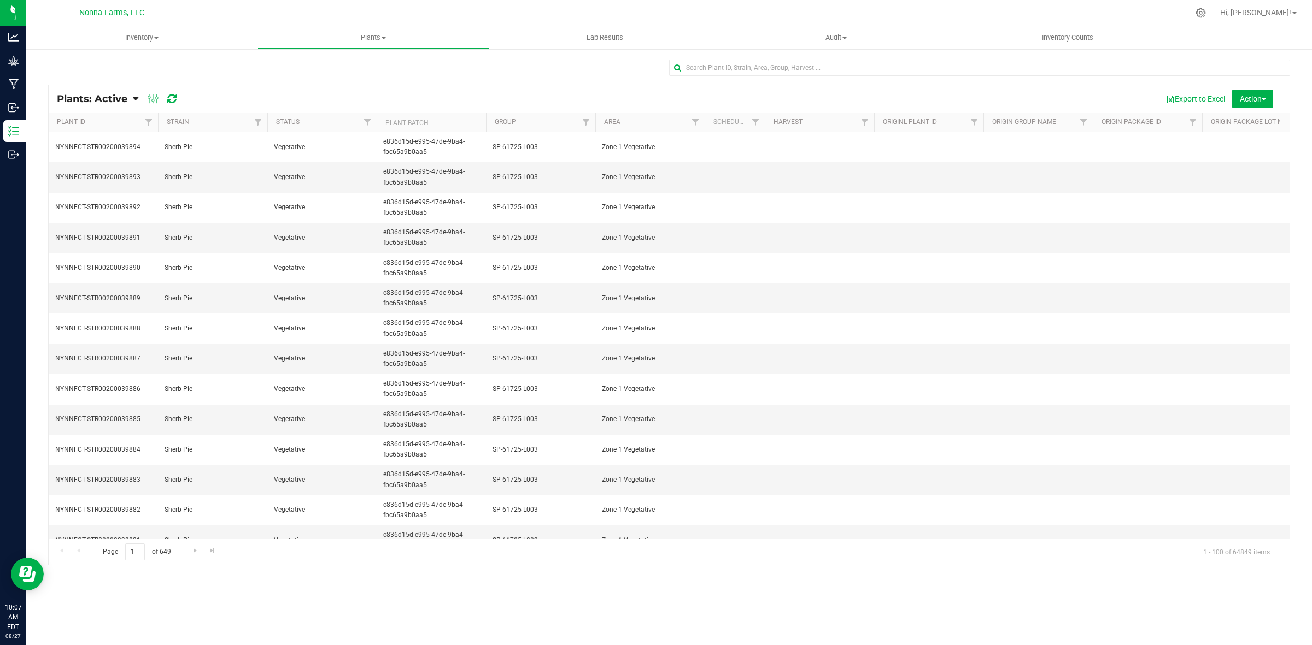
click at [242, 122] on th "Strain" at bounding box center [212, 122] width 109 height 19
click at [257, 123] on div at bounding box center [669, 325] width 1241 height 480
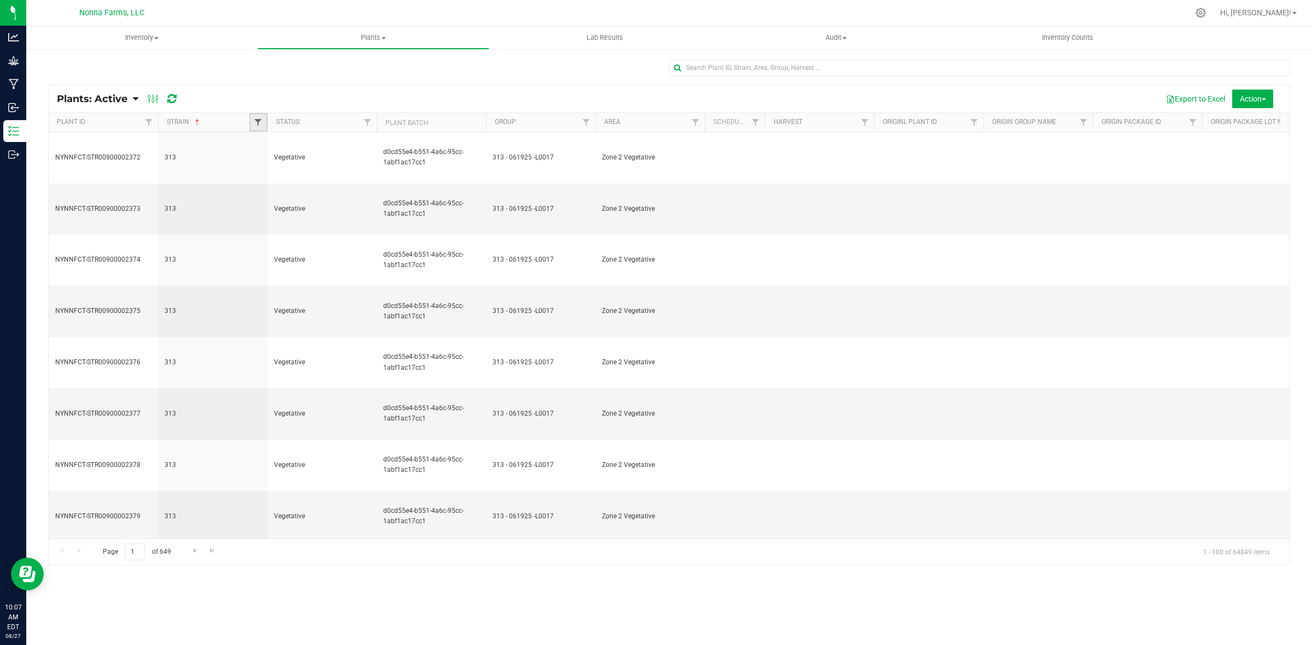
click at [260, 123] on span "Filter" at bounding box center [258, 122] width 9 height 9
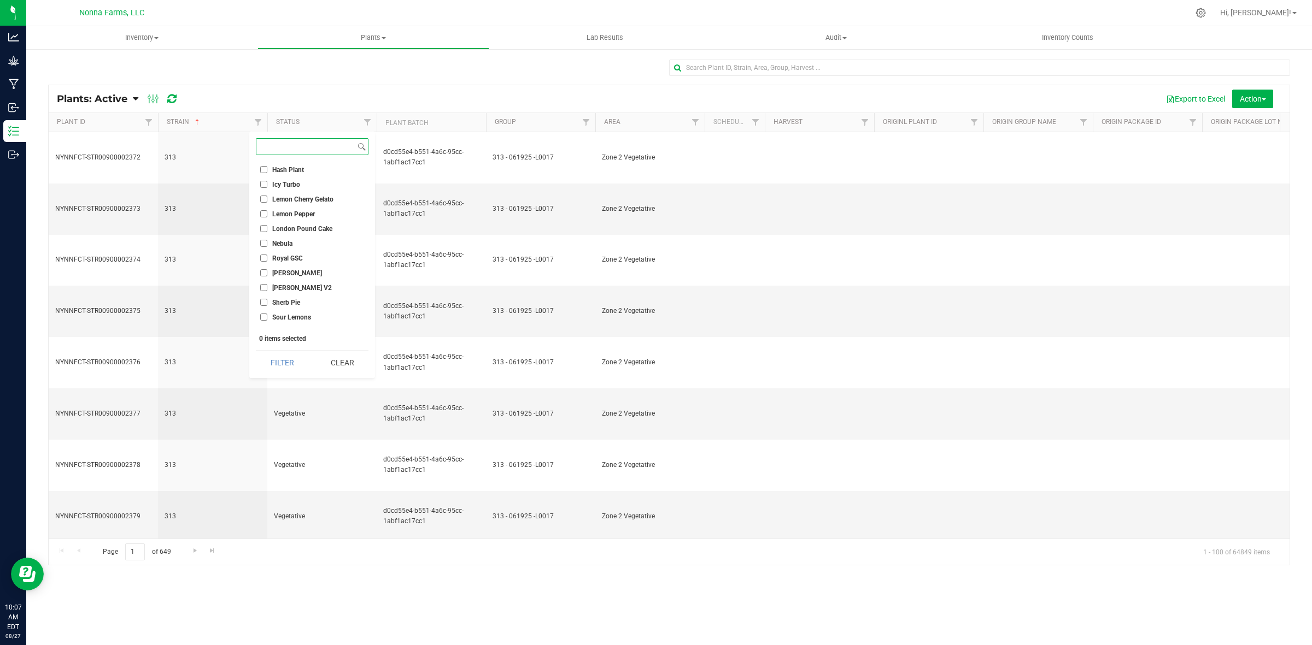
scroll to position [137, 0]
click at [262, 233] on li "Nebula" at bounding box center [312, 238] width 113 height 11
click at [267, 238] on input "Nebula" at bounding box center [263, 239] width 7 height 7
checkbox input "true"
click at [292, 362] on button "Filter" at bounding box center [282, 363] width 52 height 24
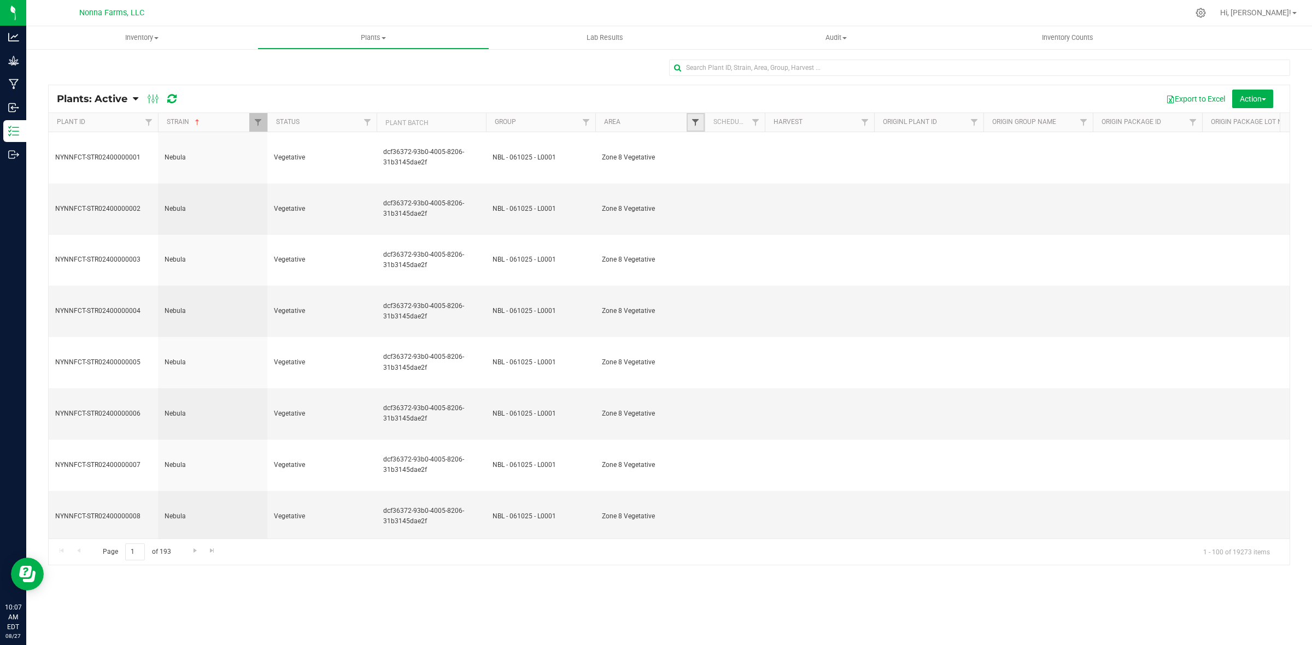
click at [695, 126] on span "Filter" at bounding box center [695, 122] width 9 height 9
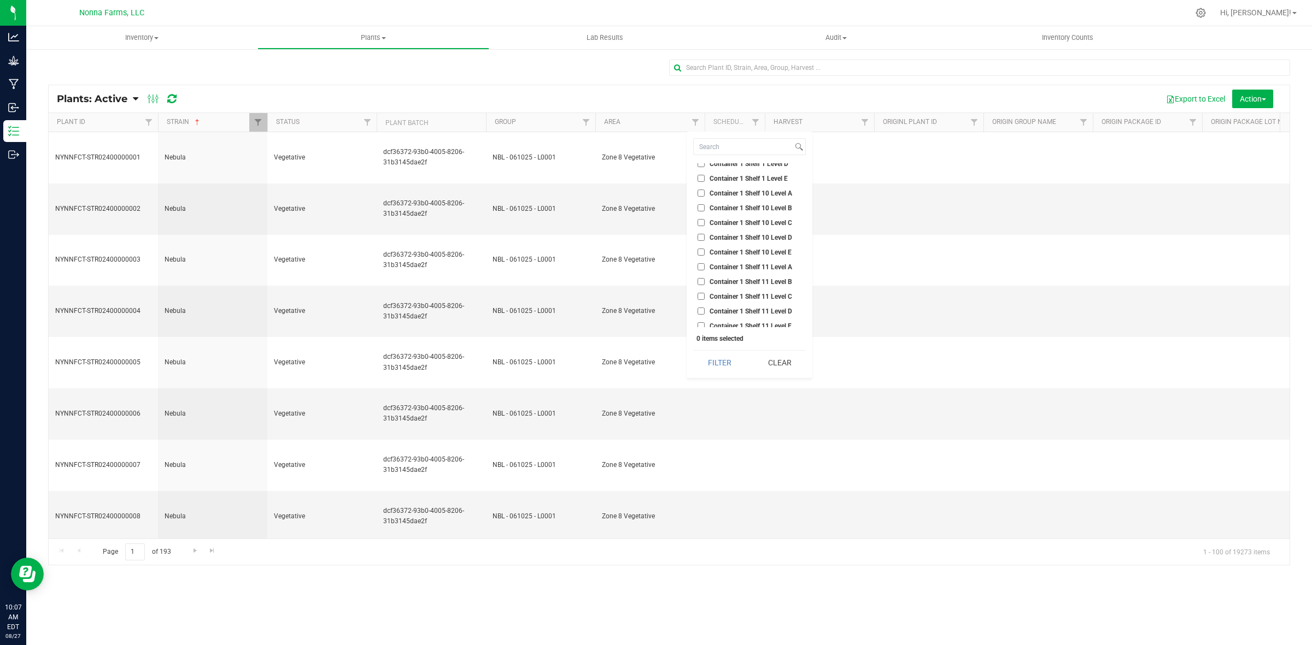
scroll to position [137, 0]
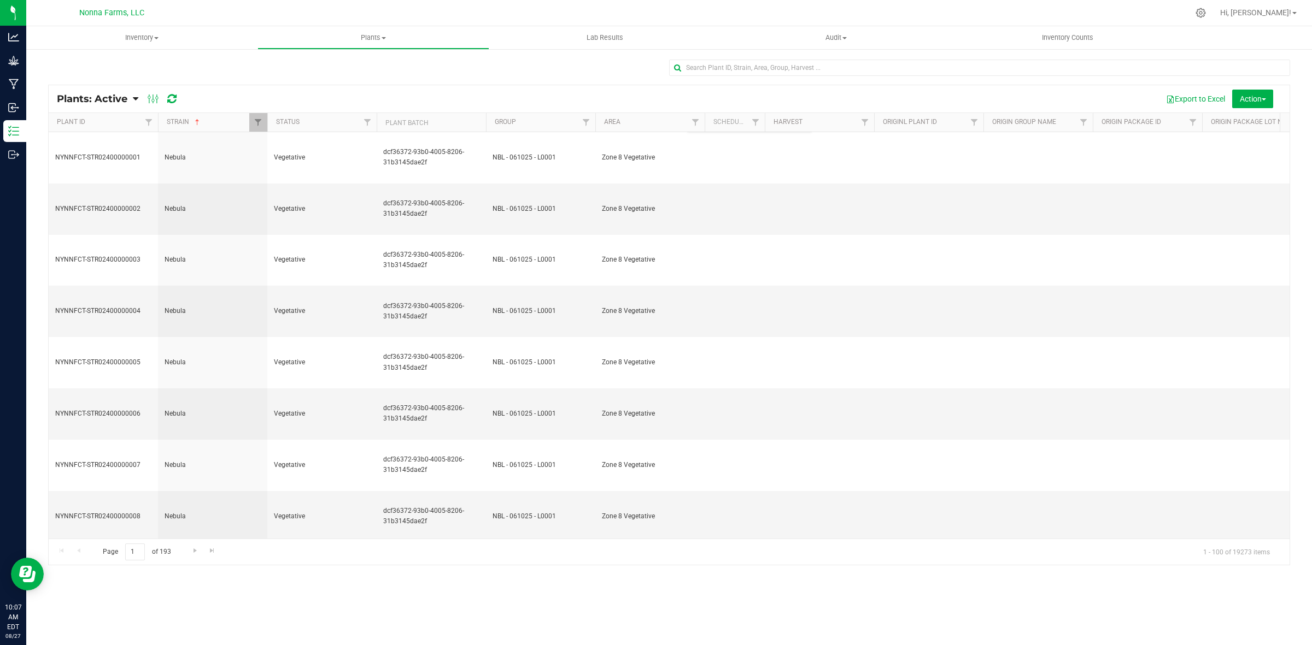
drag, startPoint x: 730, startPoint y: 268, endPoint x: 621, endPoint y: 93, distance: 206.2
click at [621, 93] on div "Export to Excel Action Schedule destroy Destroy plants Bulk destroy CSV" at bounding box center [735, 99] width 1092 height 19
click at [586, 124] on span "Filter" at bounding box center [585, 122] width 9 height 9
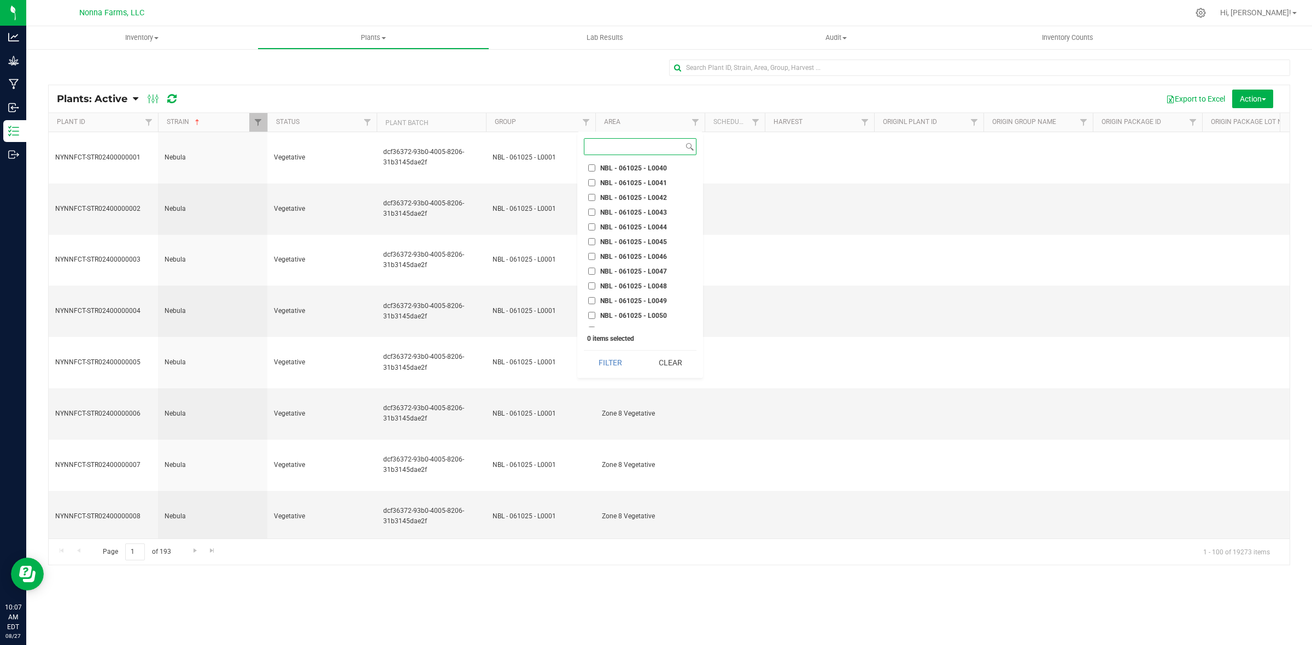
scroll to position [9234, 0]
click at [590, 227] on input "NBL - 061025 - L0043" at bounding box center [591, 230] width 7 height 7
checkbox input "true"
click at [590, 242] on input "NBL - 061025 - L0044" at bounding box center [591, 245] width 7 height 7
checkbox input "true"
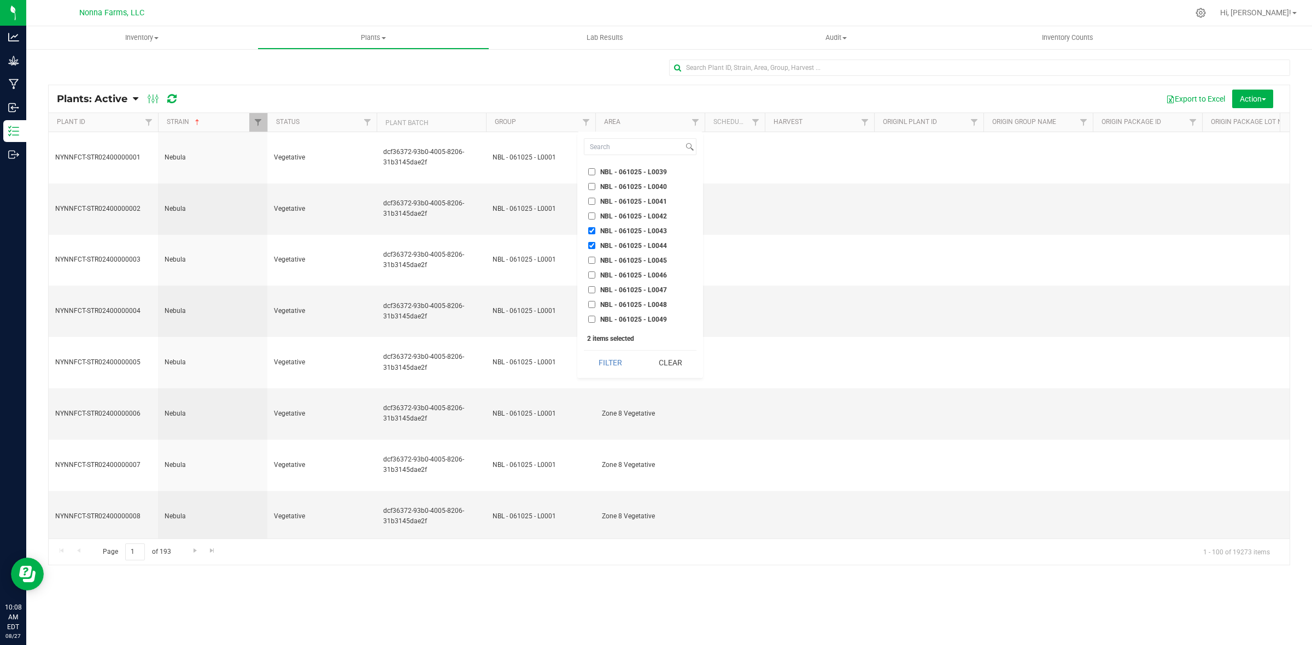
click at [588, 257] on input "NBL - 061025 - L0045" at bounding box center [591, 260] width 7 height 7
checkbox input "true"
click at [593, 272] on input "NBL - 061025 - L0046" at bounding box center [591, 275] width 7 height 7
checkbox input "true"
click at [589, 286] on input "NBL - 061025 - L0047" at bounding box center [591, 289] width 7 height 7
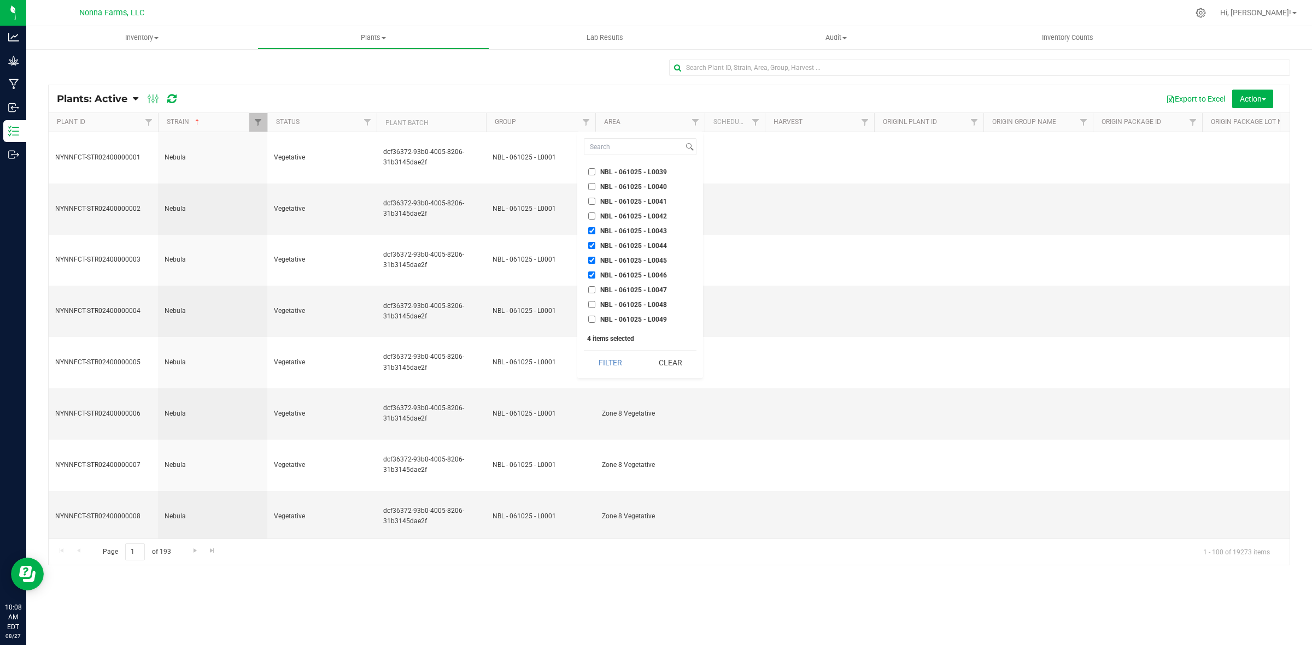
checkbox input "true"
click at [590, 301] on input "NBL - 061025 - L0048" at bounding box center [591, 304] width 7 height 7
checkbox input "true"
click at [591, 316] on input "NBL - 061025 - L0049" at bounding box center [591, 319] width 7 height 7
checkbox input "true"
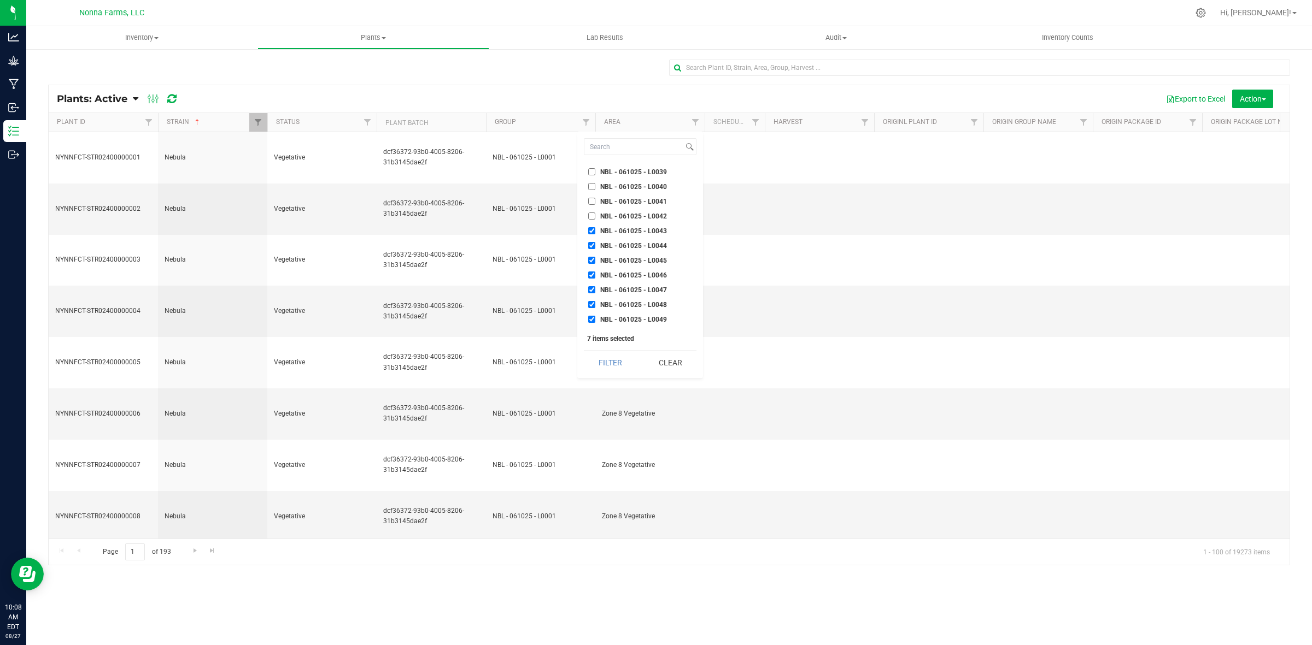
click at [589, 328] on li "NBL - 061025 - L0050" at bounding box center [640, 333] width 113 height 11
click at [589, 331] on input "NBL - 061025 - L0050" at bounding box center [591, 334] width 7 height 7
checkbox input "true"
click at [592, 277] on input "NBL - 061025 - L0051" at bounding box center [591, 280] width 7 height 7
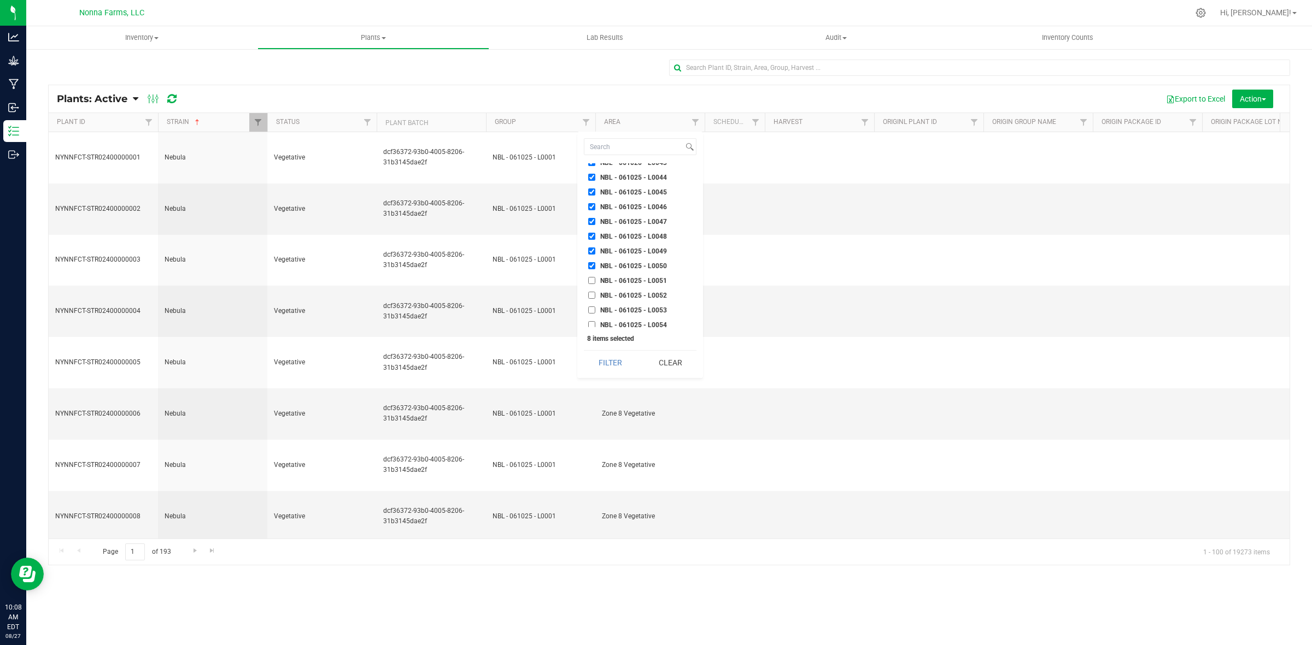
checkbox input "true"
click at [591, 292] on input "NBL - 061025 - L0052" at bounding box center [591, 295] width 7 height 7
checkbox input "true"
click at [594, 307] on input "NBL - 061025 - L0053" at bounding box center [591, 310] width 7 height 7
checkbox input "true"
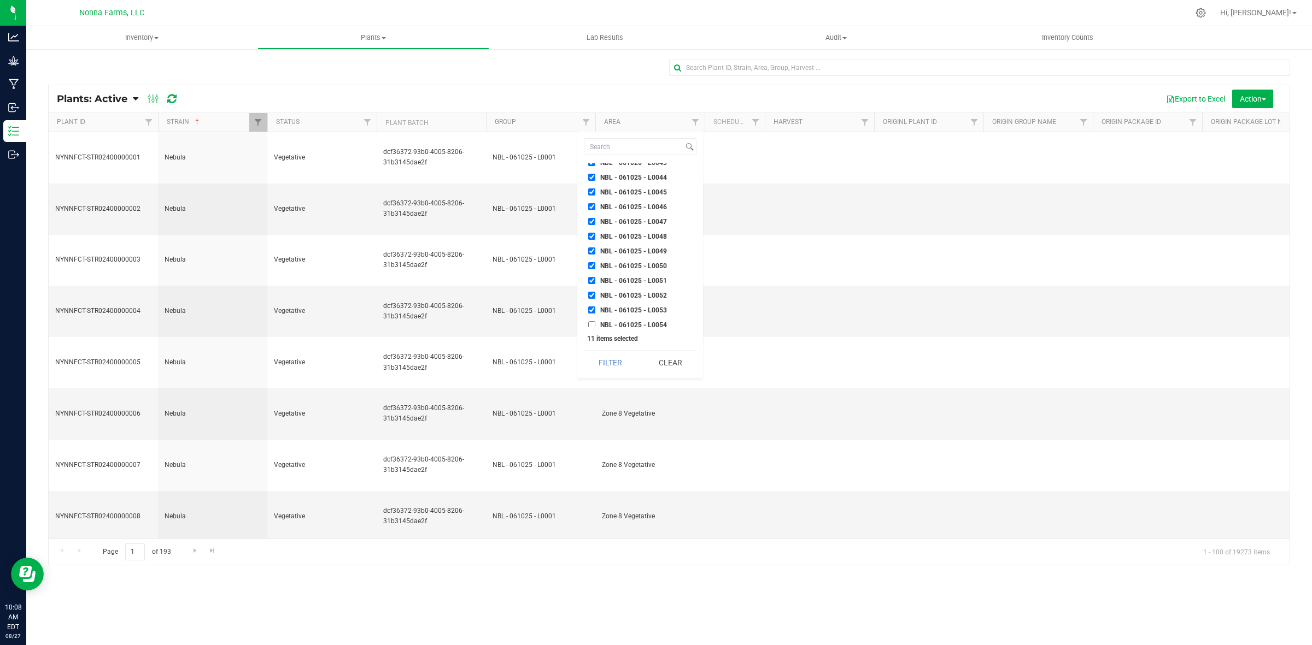
click at [591, 319] on li "NBL - 061025 - L0054" at bounding box center [640, 324] width 113 height 11
click at [593, 321] on input "NBL - 061025 - L0054" at bounding box center [591, 324] width 7 height 7
checkbox input "true"
click at [593, 336] on input "NBL - 061025 - L0055" at bounding box center [591, 339] width 7 height 7
checkbox input "true"
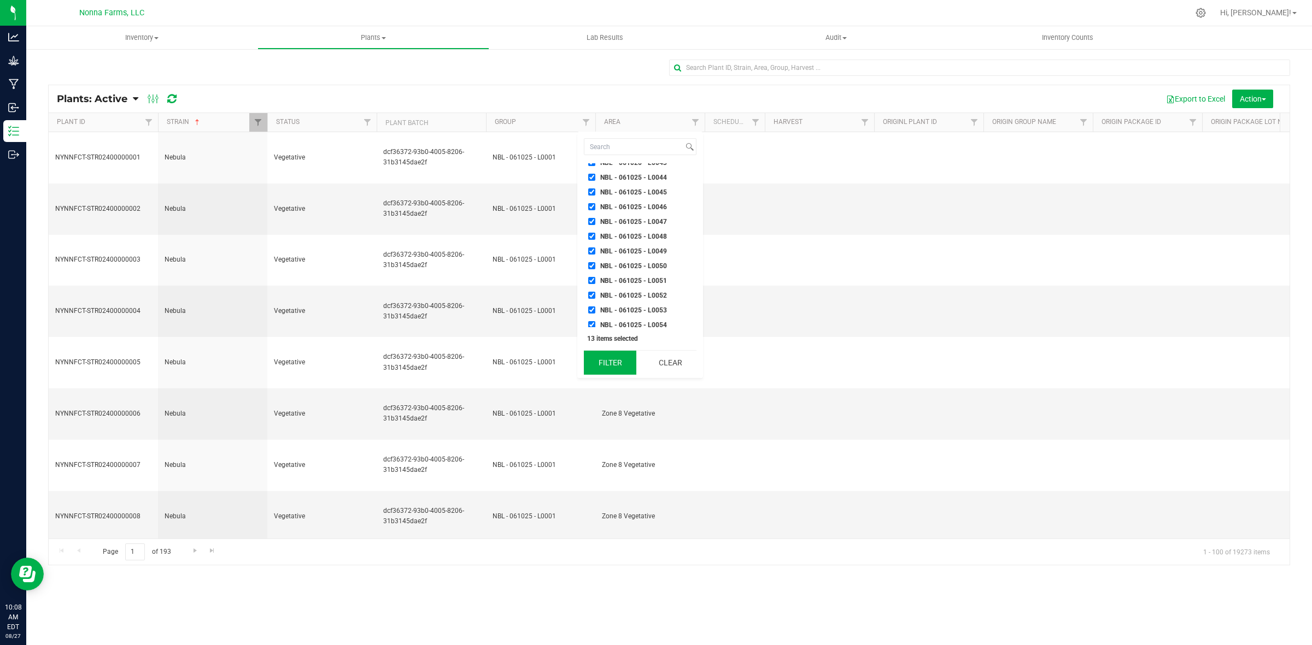
click at [614, 367] on button "Filter" at bounding box center [610, 363] width 52 height 24
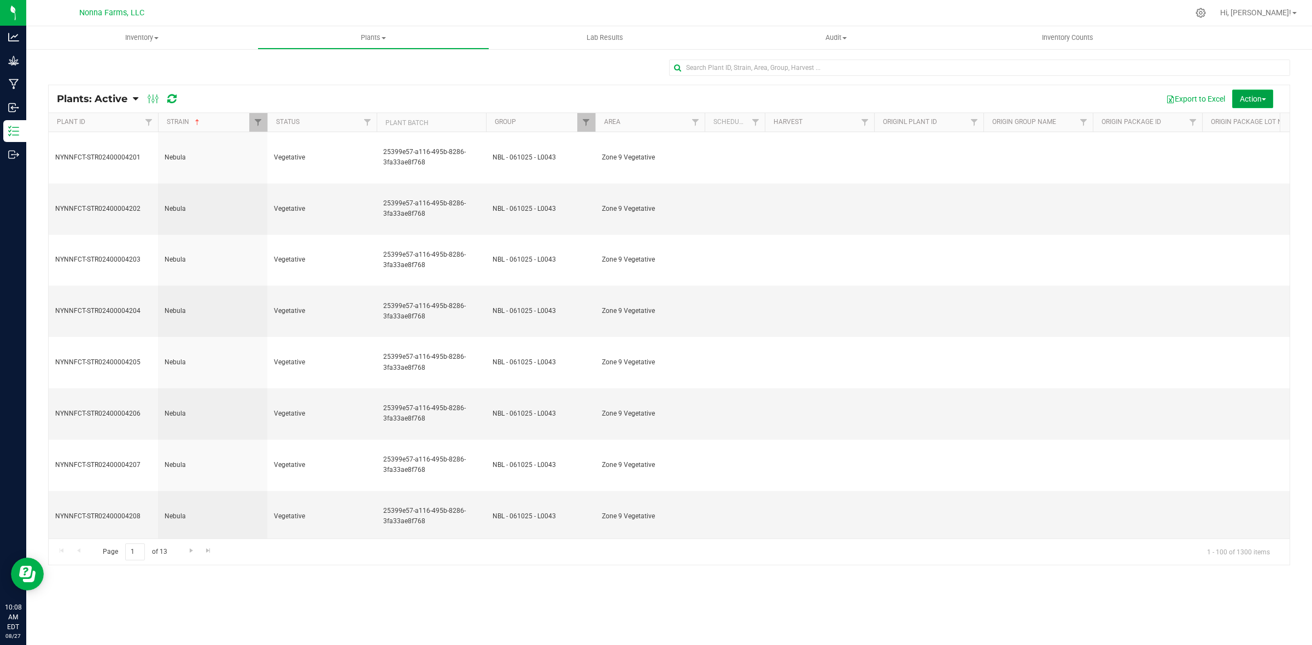
click at [1271, 96] on button "Action" at bounding box center [1252, 99] width 41 height 19
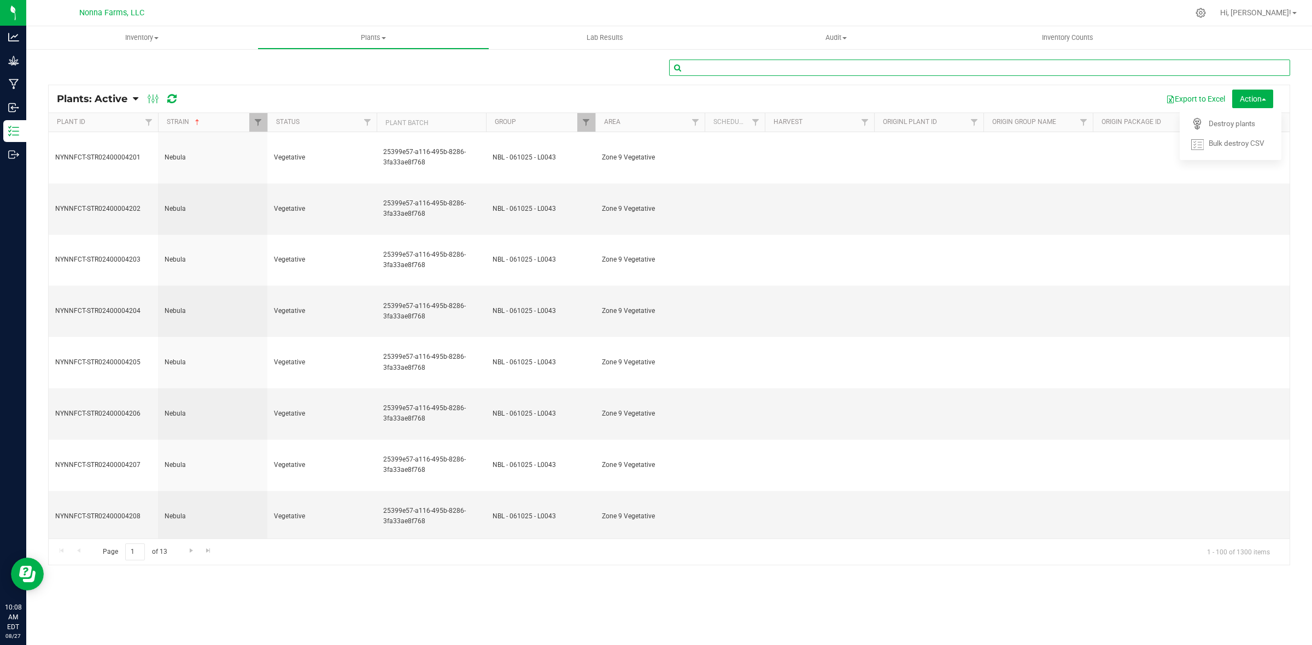
drag, startPoint x: 1271, startPoint y: 96, endPoint x: 1257, endPoint y: 67, distance: 32.3
click at [1257, 67] on input "text" at bounding box center [979, 68] width 621 height 16
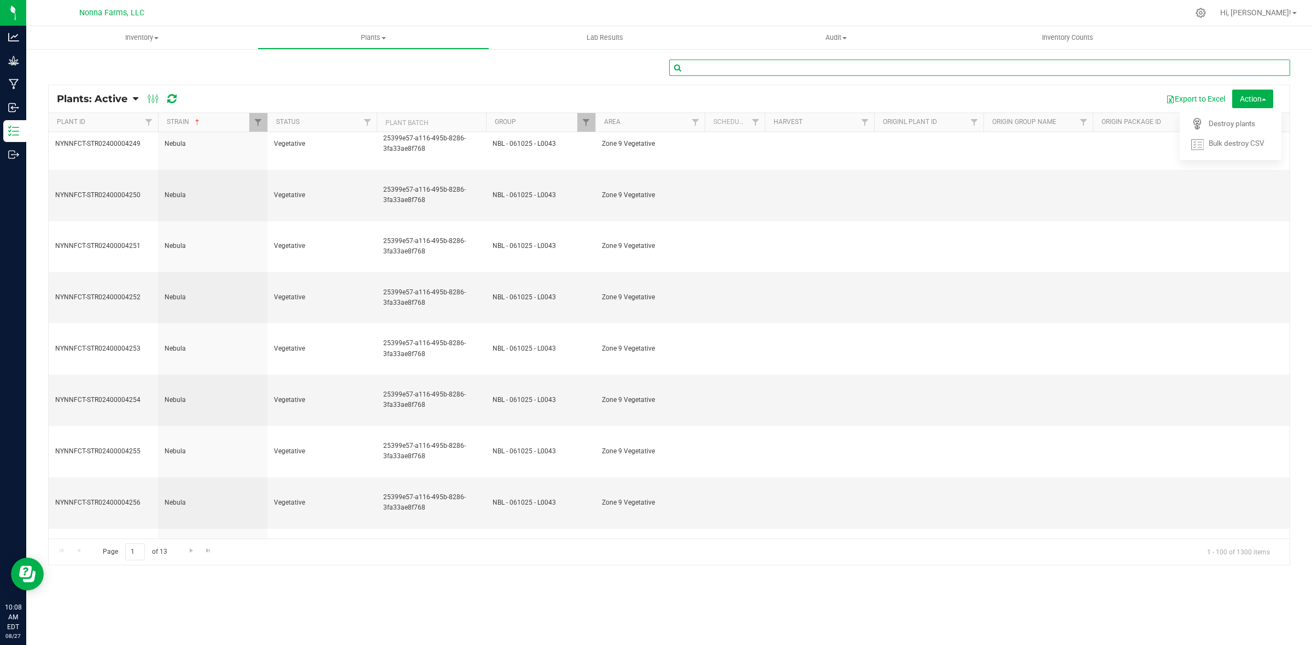
scroll to position [2642, 0]
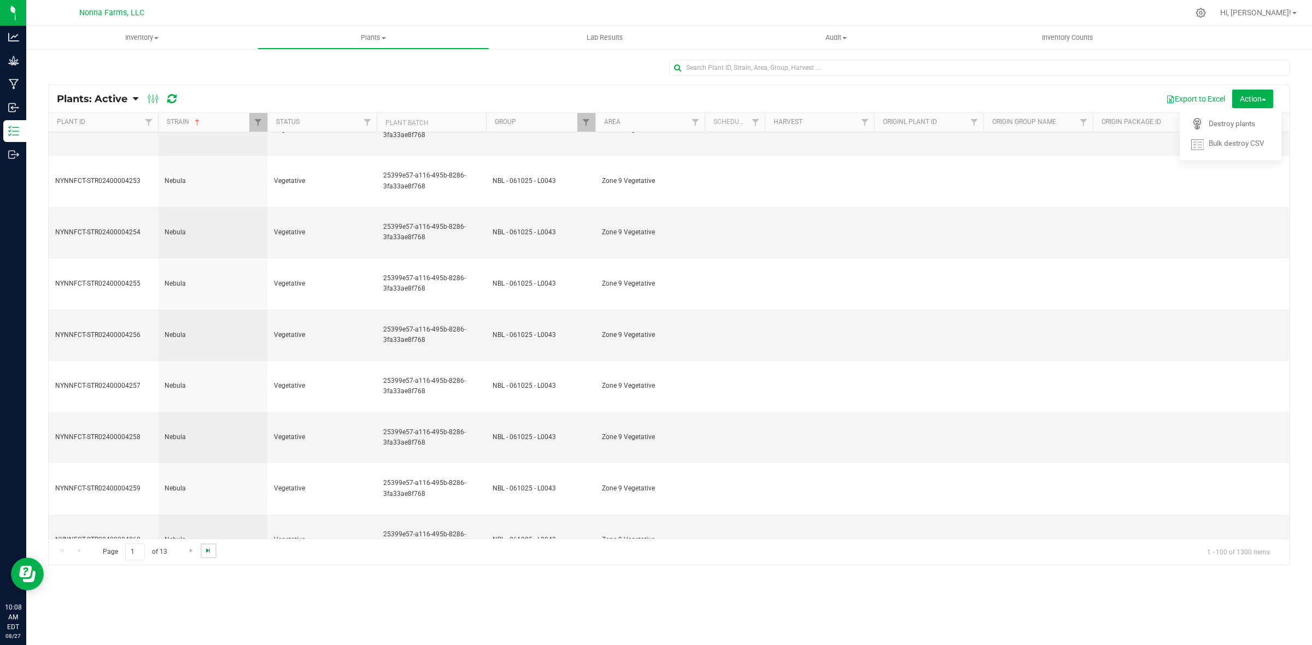
click at [208, 552] on span "Go to the last page" at bounding box center [208, 550] width 9 height 9
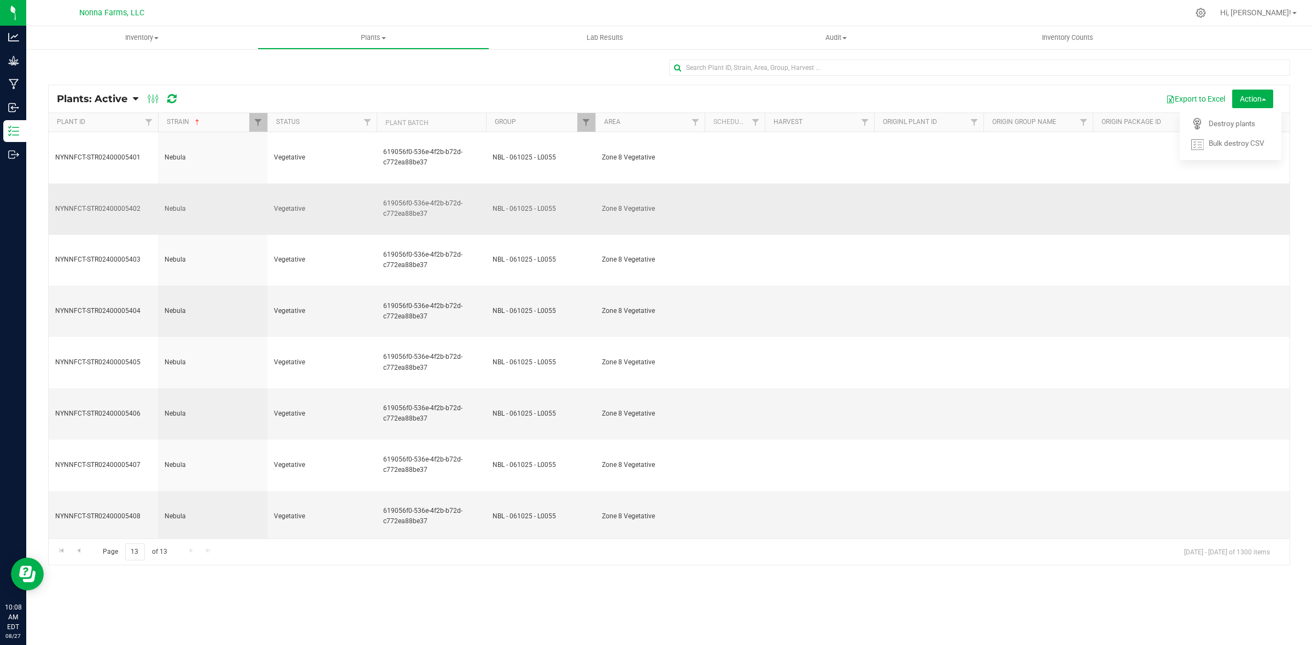
click at [635, 186] on td "Zone 8 Vegetative" at bounding box center [649, 209] width 109 height 51
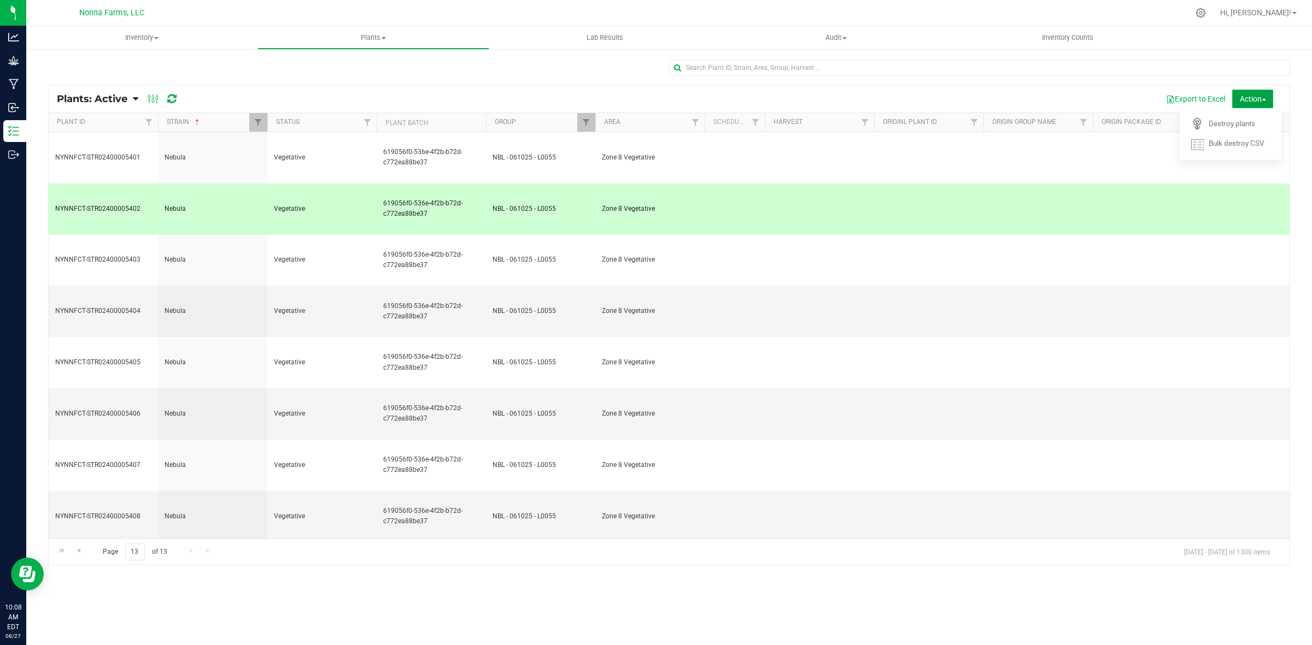
click at [1262, 102] on span "Action" at bounding box center [1252, 99] width 26 height 9
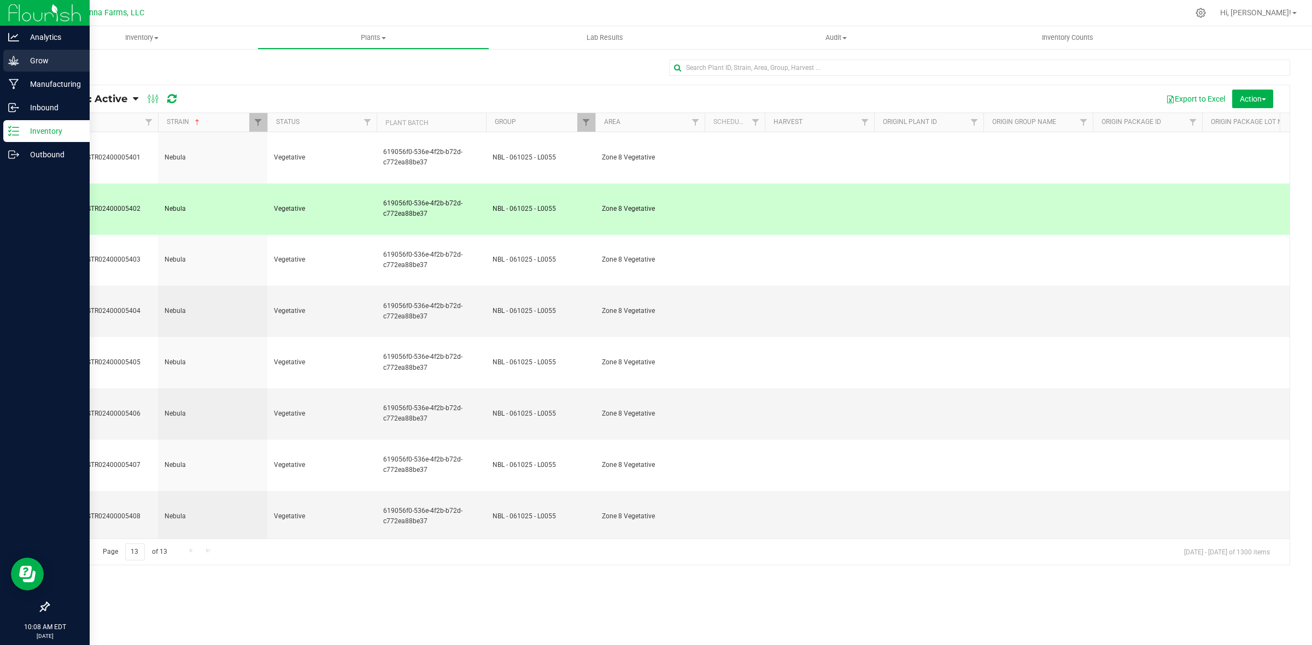
click at [43, 63] on p "Grow" at bounding box center [52, 60] width 66 height 13
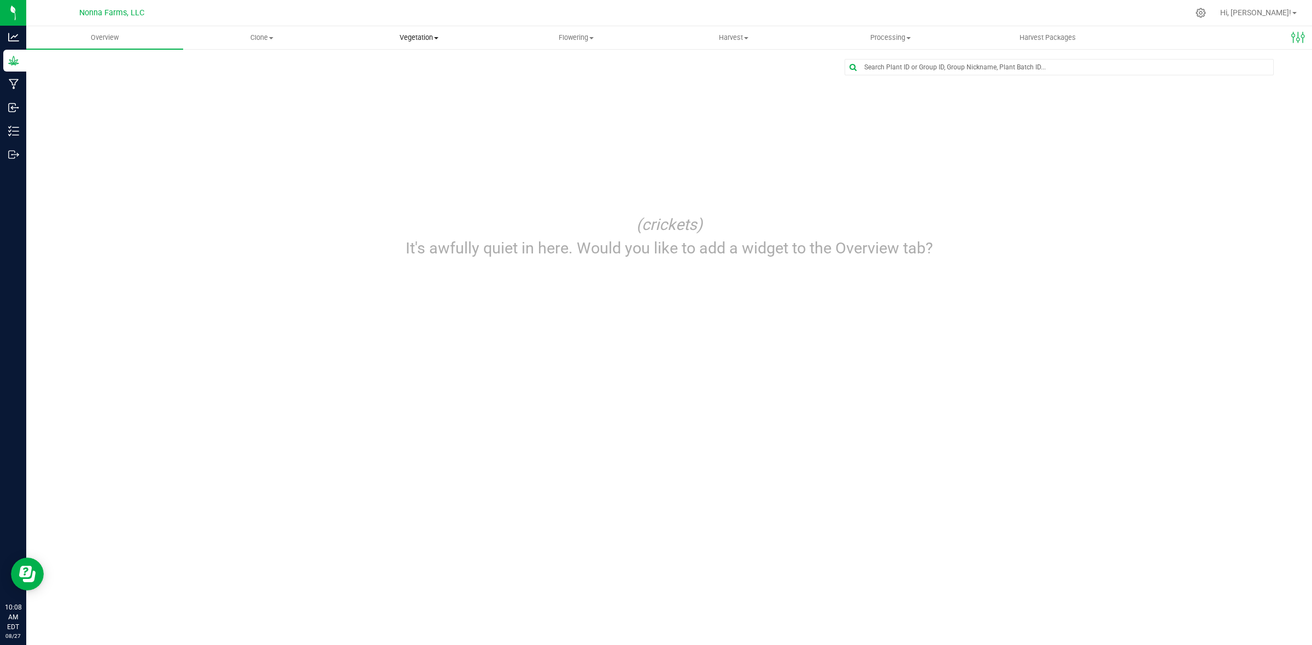
click at [427, 42] on span "Vegetation" at bounding box center [419, 38] width 156 height 10
click at [376, 64] on span "Veg groups" at bounding box center [374, 65] width 69 height 9
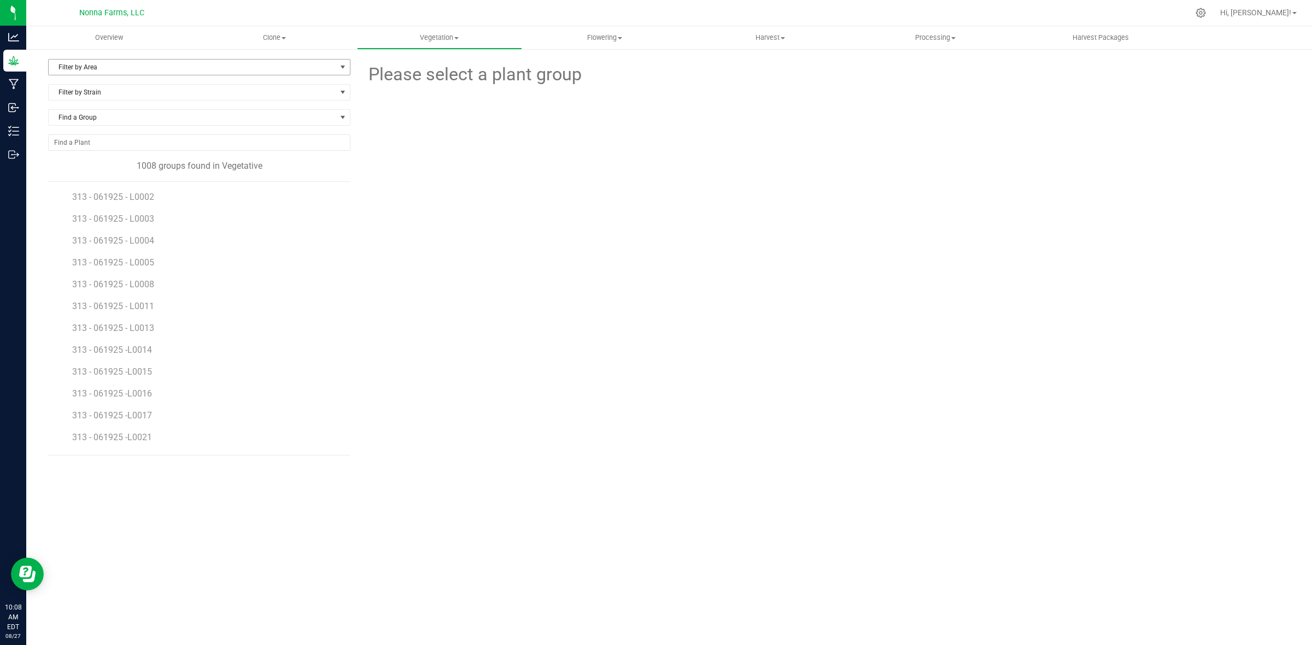
click at [187, 68] on span "Filter by Area" at bounding box center [192, 67] width 287 height 15
click at [89, 220] on li "Zone 8 Vegetative" at bounding box center [199, 217] width 301 height 16
click at [166, 96] on span "Filter by Strain" at bounding box center [192, 92] width 287 height 15
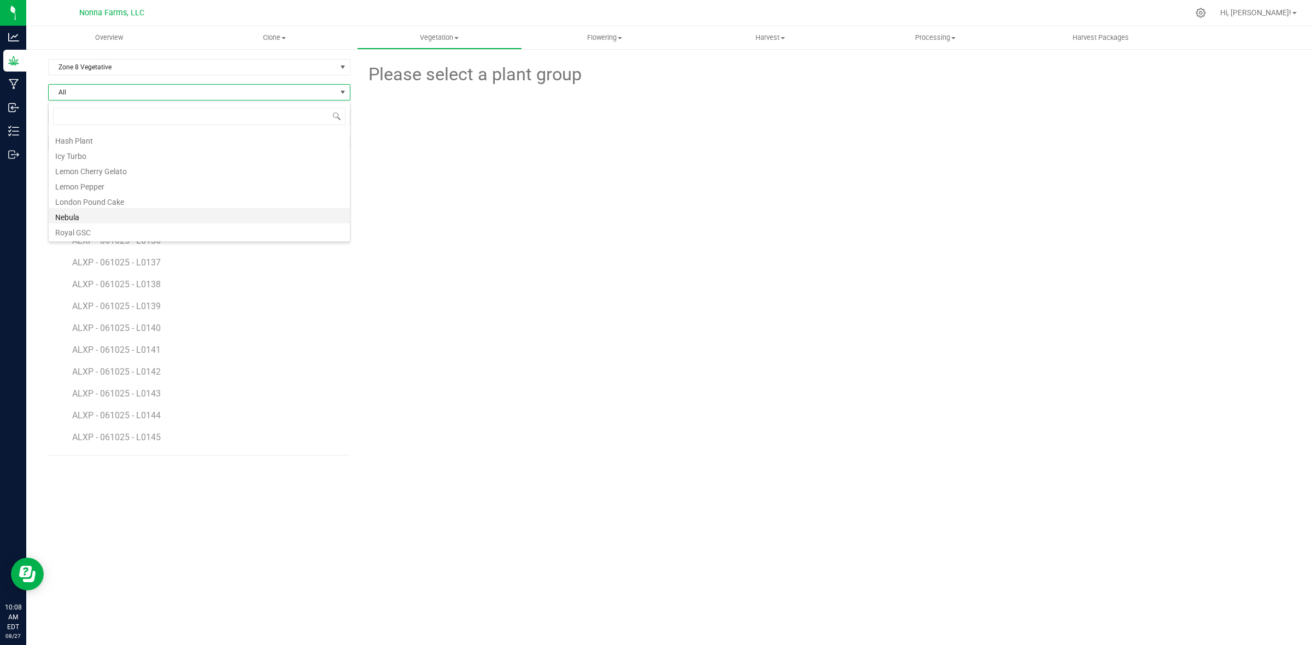
click at [78, 213] on li "Nebula" at bounding box center [199, 215] width 301 height 15
click at [184, 143] on input "NO DATA FOUND" at bounding box center [199, 142] width 301 height 15
click at [201, 117] on span "Find a Group" at bounding box center [192, 117] width 287 height 15
click at [201, 117] on span "All" at bounding box center [192, 117] width 287 height 15
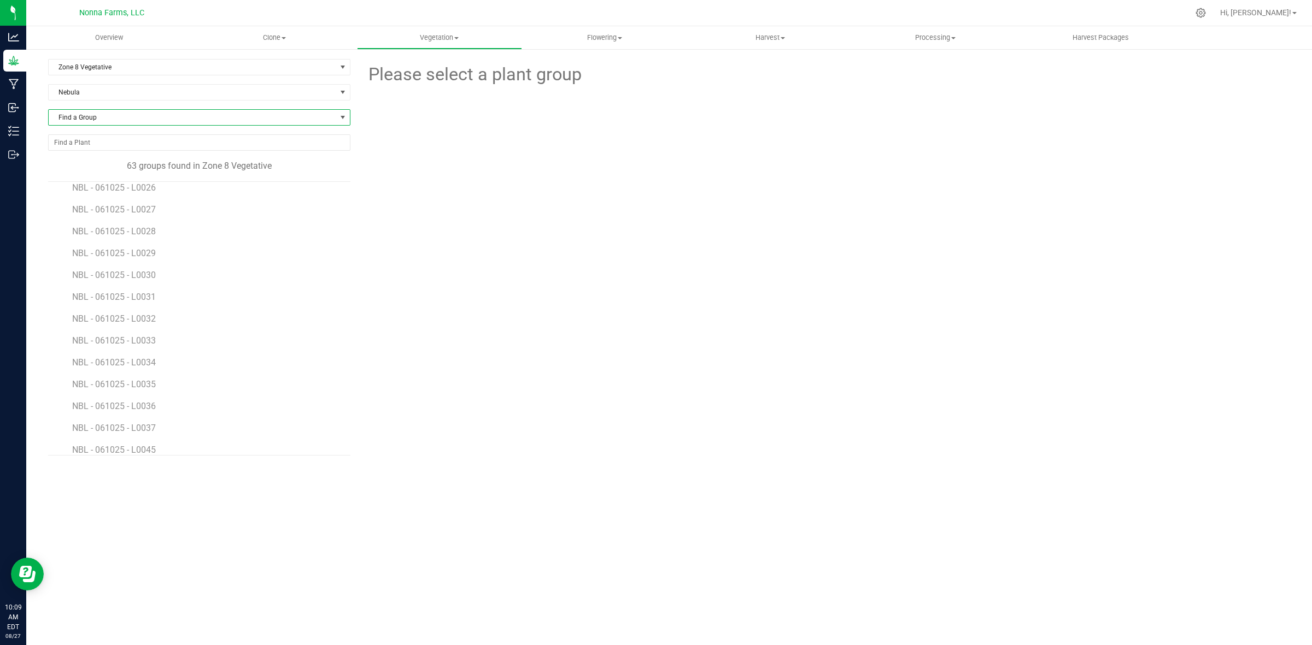
scroll to position [615, 0]
click at [115, 394] on span "NBL - 061025 - L0045" at bounding box center [115, 391] width 86 height 10
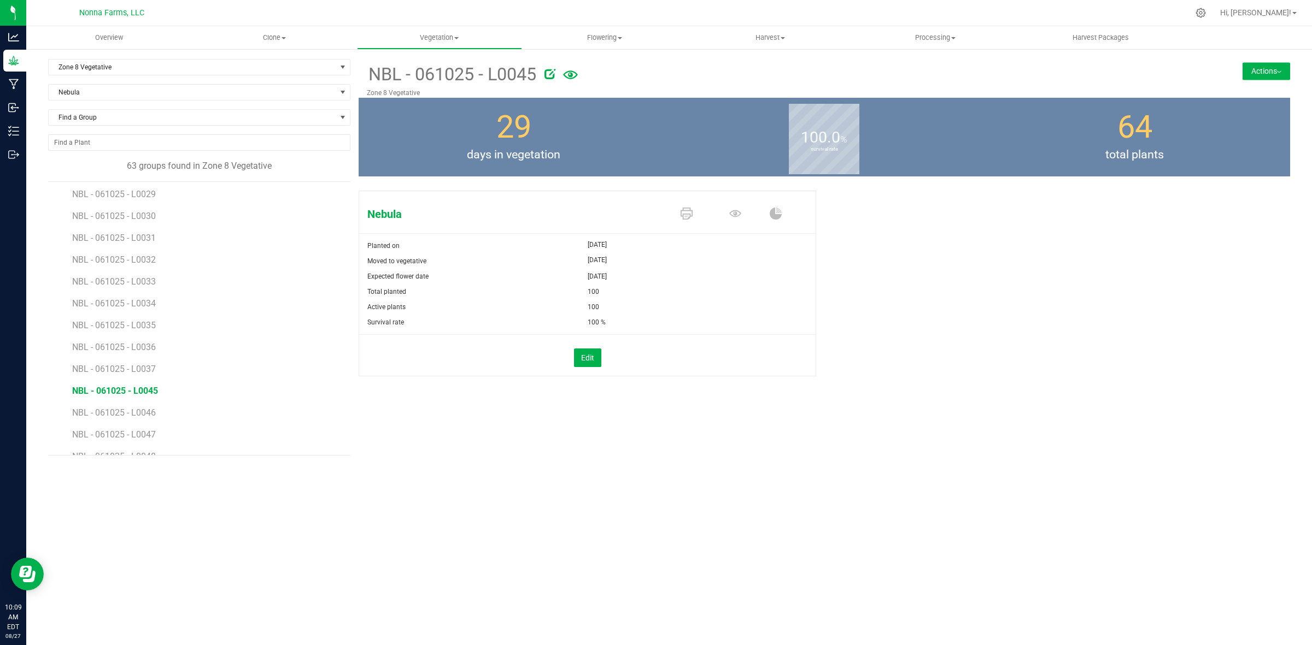
click at [1277, 74] on button "Actions" at bounding box center [1266, 70] width 48 height 17
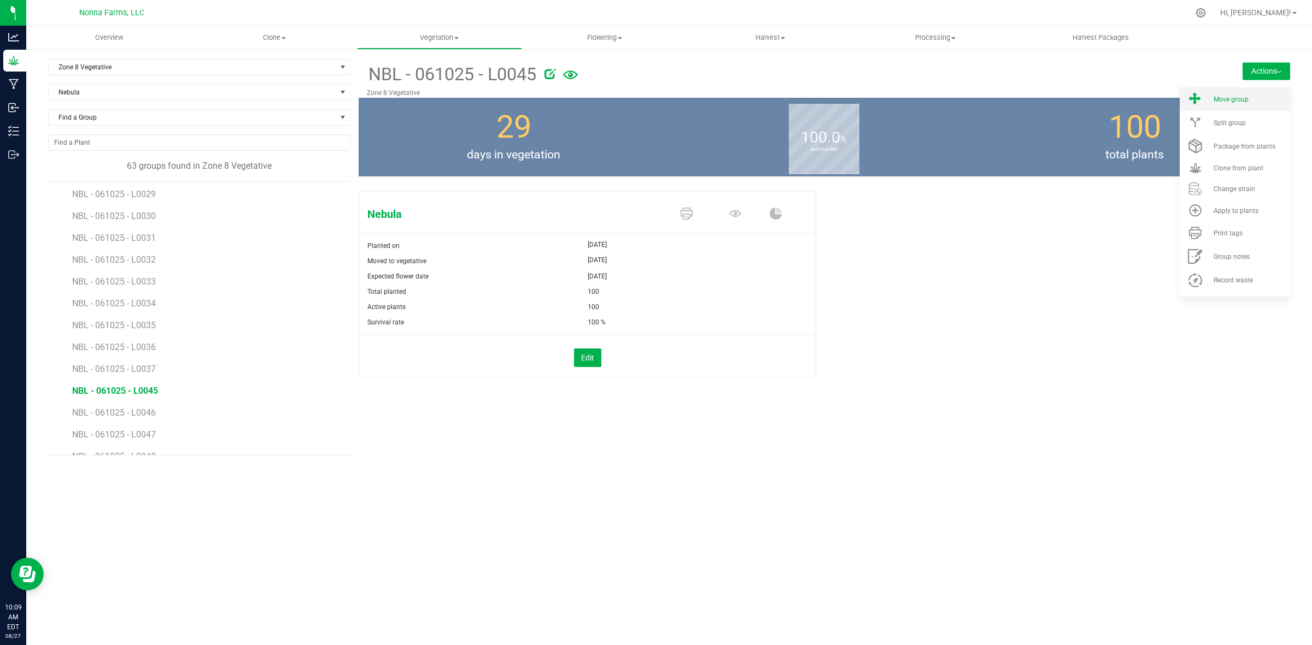
click at [1247, 94] on li "Move group" at bounding box center [1234, 98] width 110 height 23
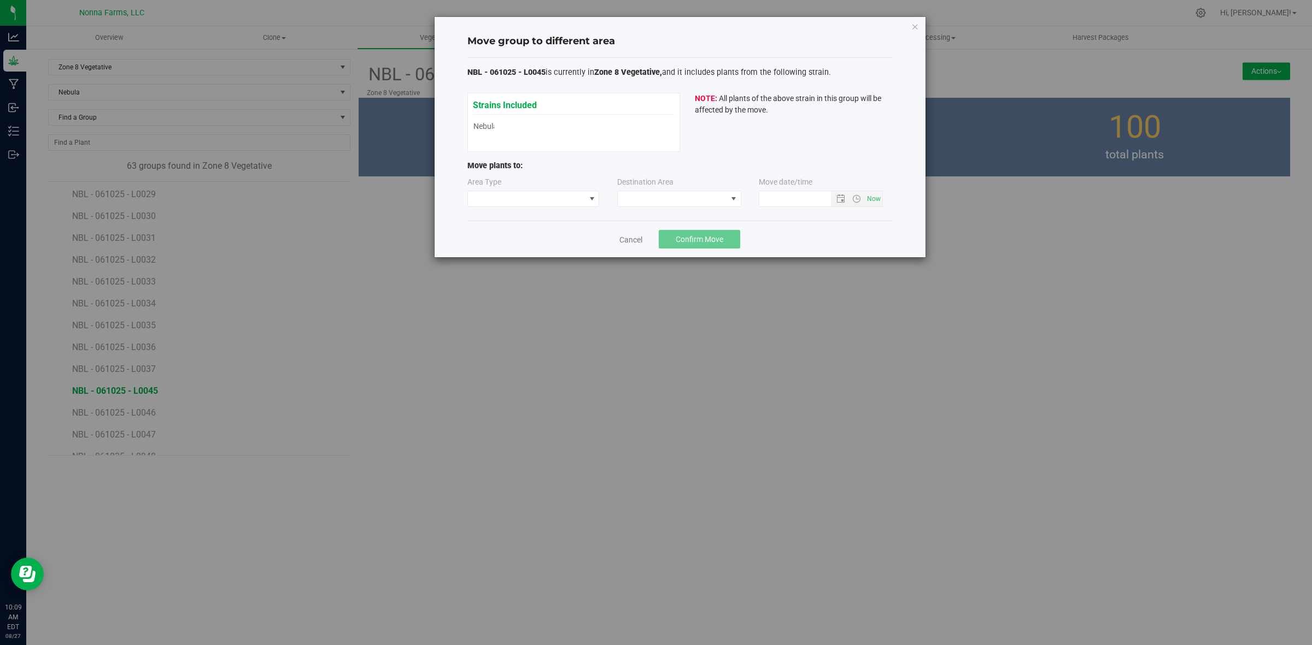
type input "8/27/2025 10:09 AM"
click at [555, 196] on span at bounding box center [526, 198] width 117 height 15
click at [514, 239] on li "Vegetative" at bounding box center [533, 238] width 131 height 19
click at [703, 191] on span at bounding box center [679, 199] width 124 height 16
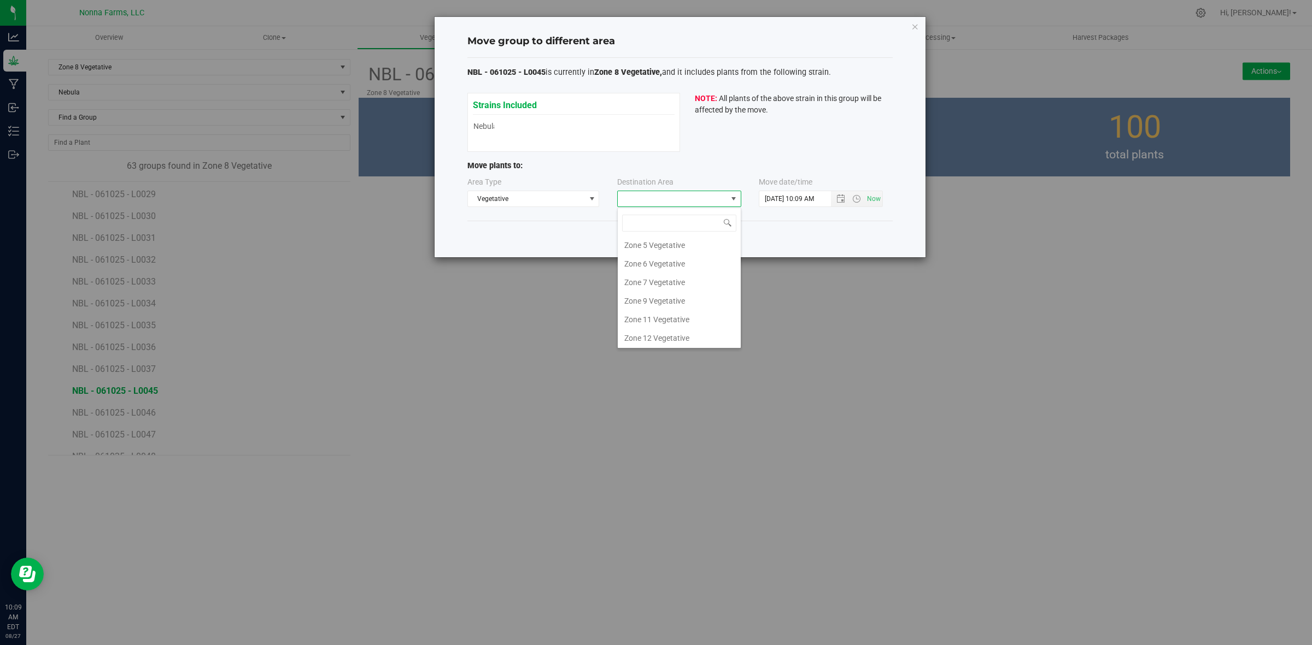
scroll to position [116, 0]
click at [663, 294] on li "Zone 9 Vegetative" at bounding box center [679, 300] width 123 height 19
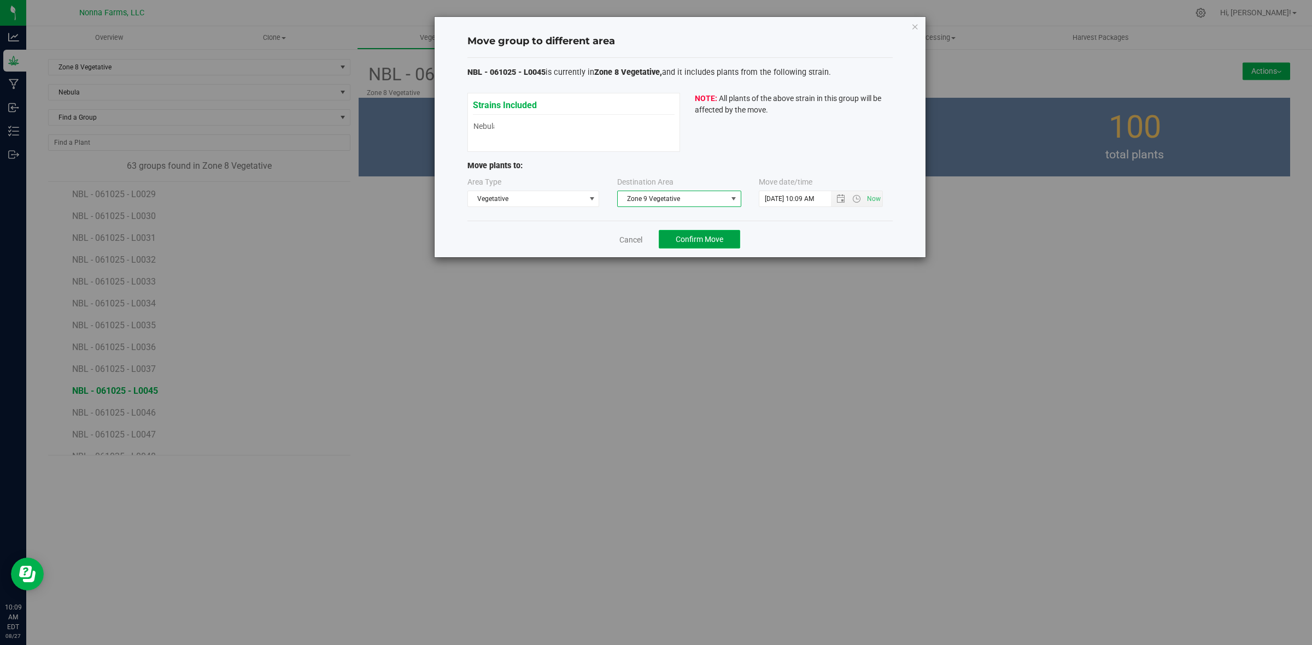
click at [690, 246] on button "Confirm Move" at bounding box center [699, 239] width 81 height 19
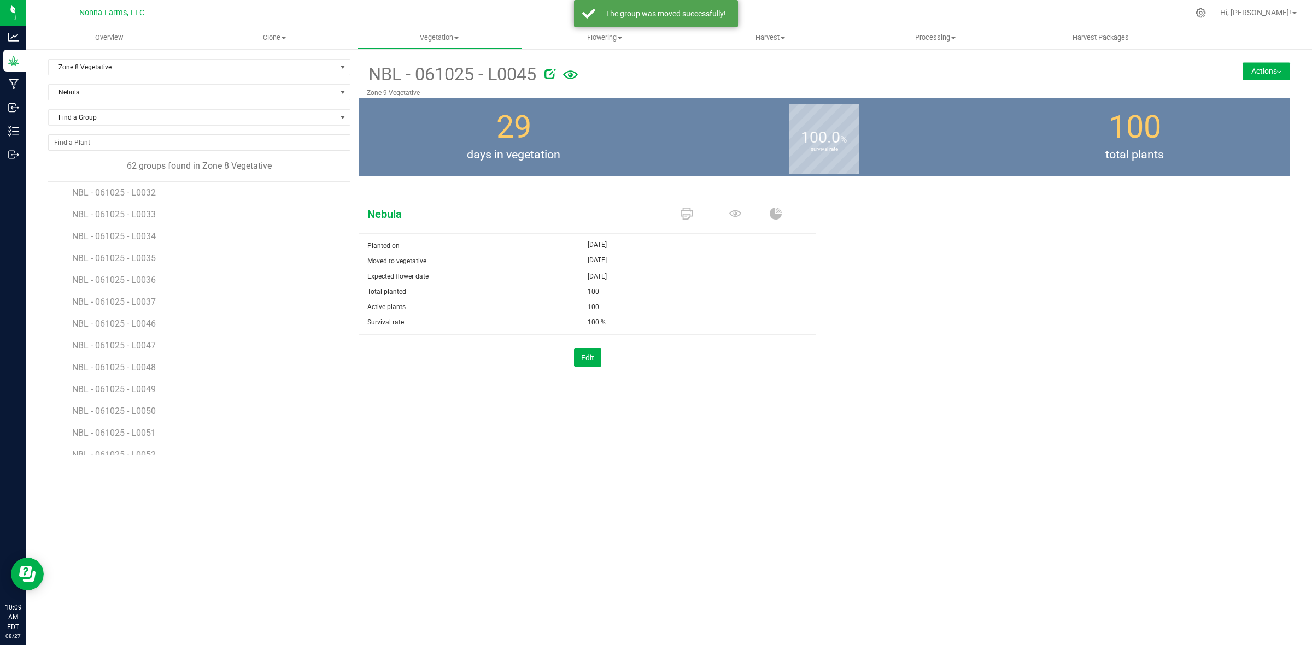
scroll to position [683, 0]
click at [108, 324] on span "NBL - 061025 - L0046" at bounding box center [115, 323] width 86 height 10
click at [1285, 74] on button "Actions" at bounding box center [1266, 70] width 48 height 17
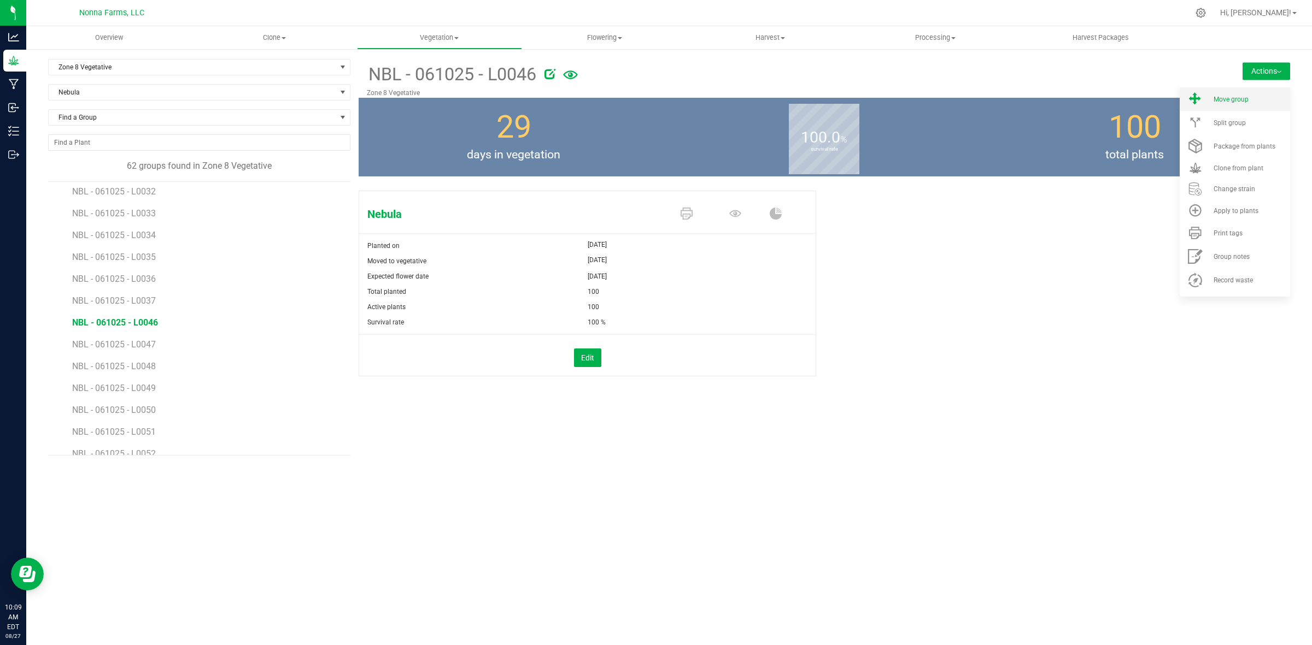
click at [1242, 97] on span "Move group" at bounding box center [1230, 100] width 35 height 8
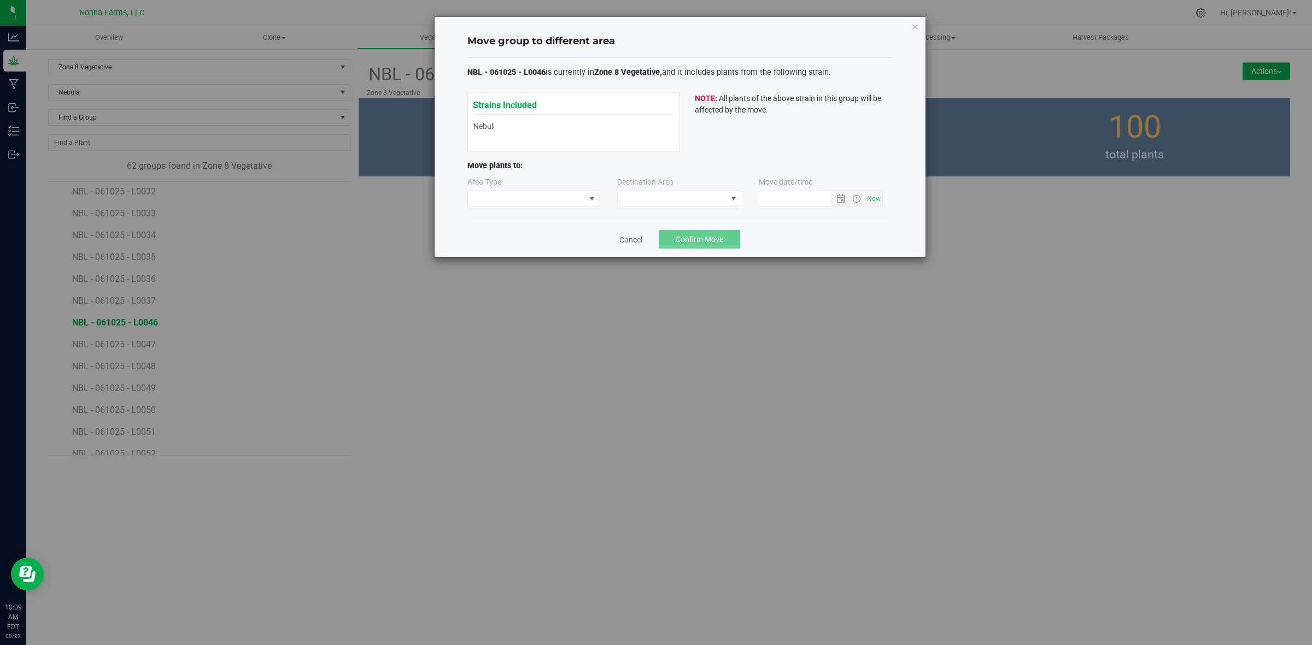
type input "8/27/2025 10:09 AM"
click at [559, 204] on span at bounding box center [526, 198] width 117 height 15
click at [520, 238] on li "Vegetative" at bounding box center [533, 238] width 131 height 19
click at [672, 193] on span at bounding box center [672, 198] width 109 height 15
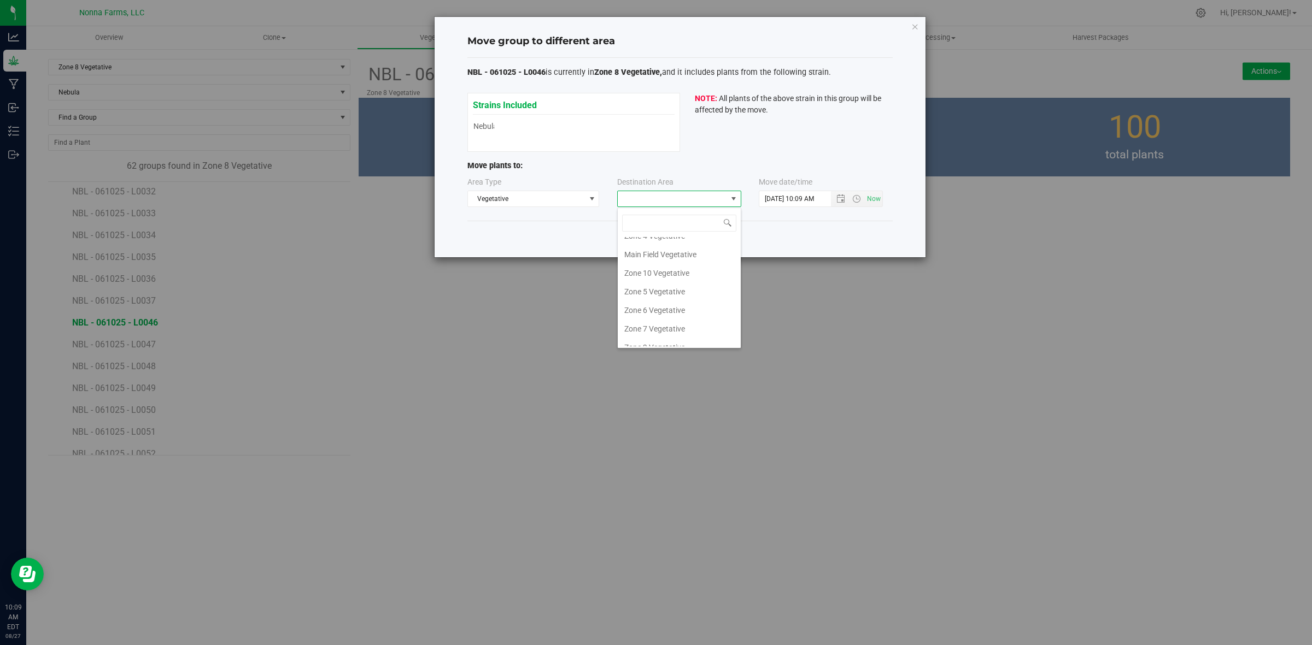
scroll to position [116, 0]
click at [667, 293] on li "Zone 9 Vegetative" at bounding box center [679, 300] width 123 height 19
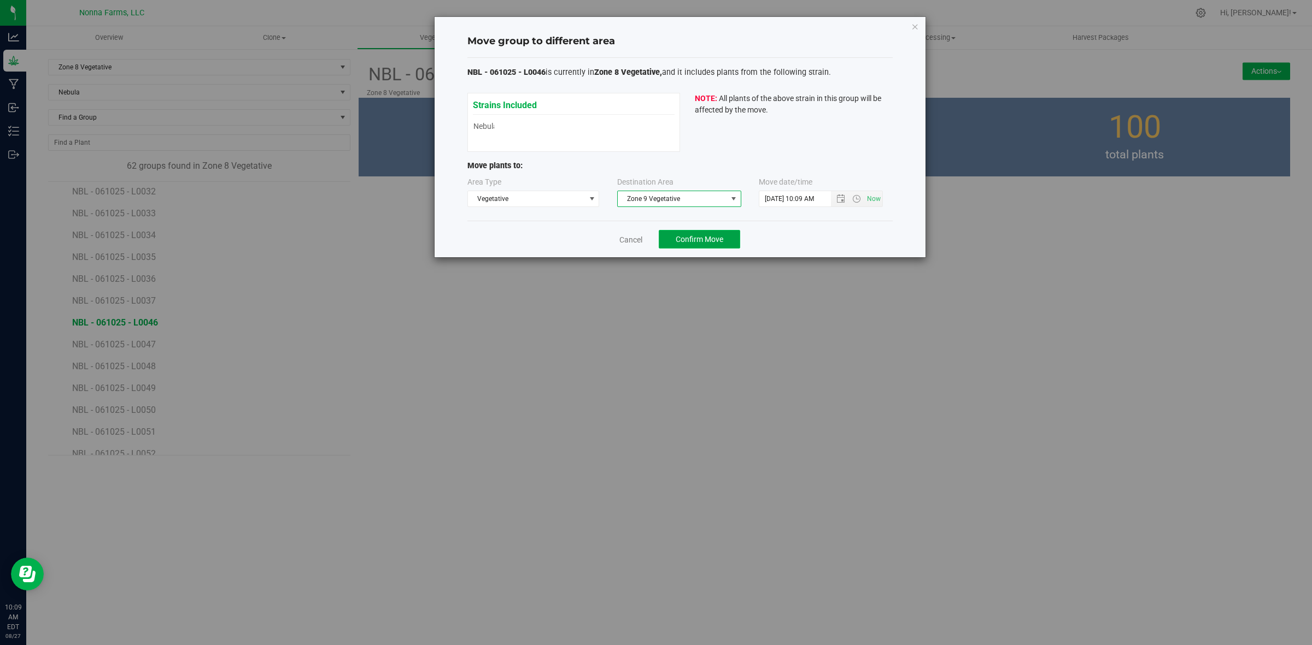
click at [682, 249] on button "Confirm Move" at bounding box center [699, 239] width 81 height 19
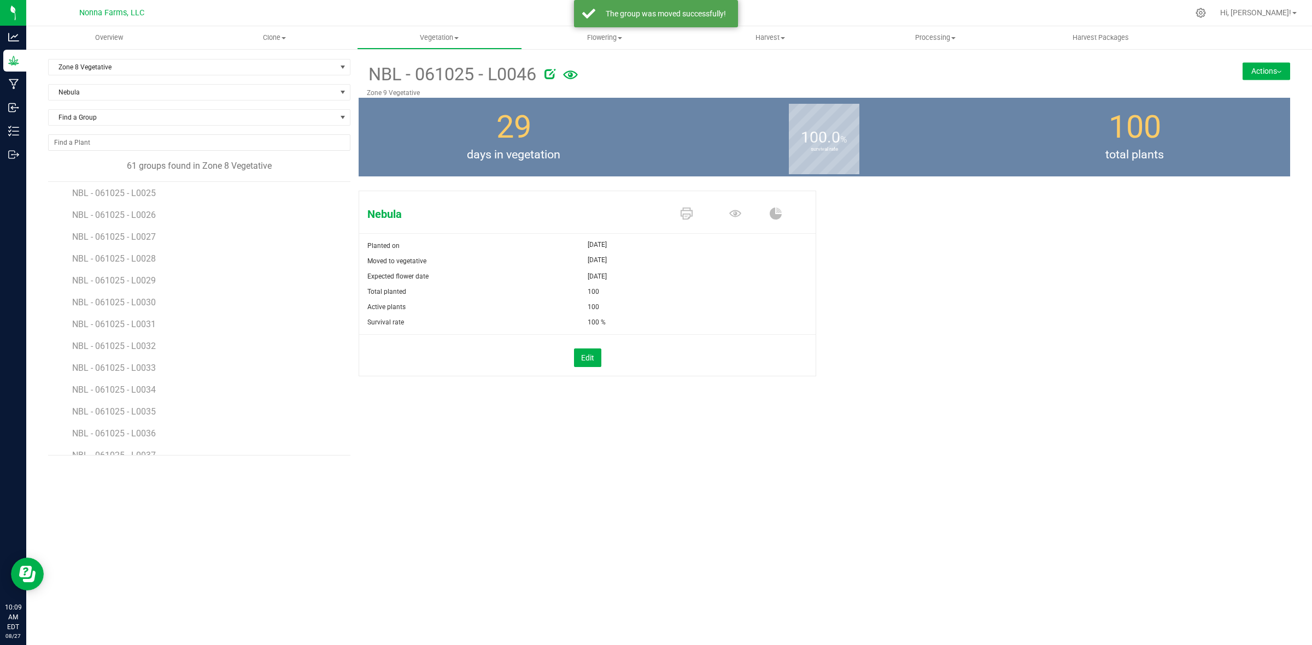
scroll to position [683, 0]
click at [154, 324] on span "NBL - 061025 - L0047" at bounding box center [115, 323] width 86 height 10
click at [1254, 68] on button "Actions" at bounding box center [1266, 70] width 48 height 17
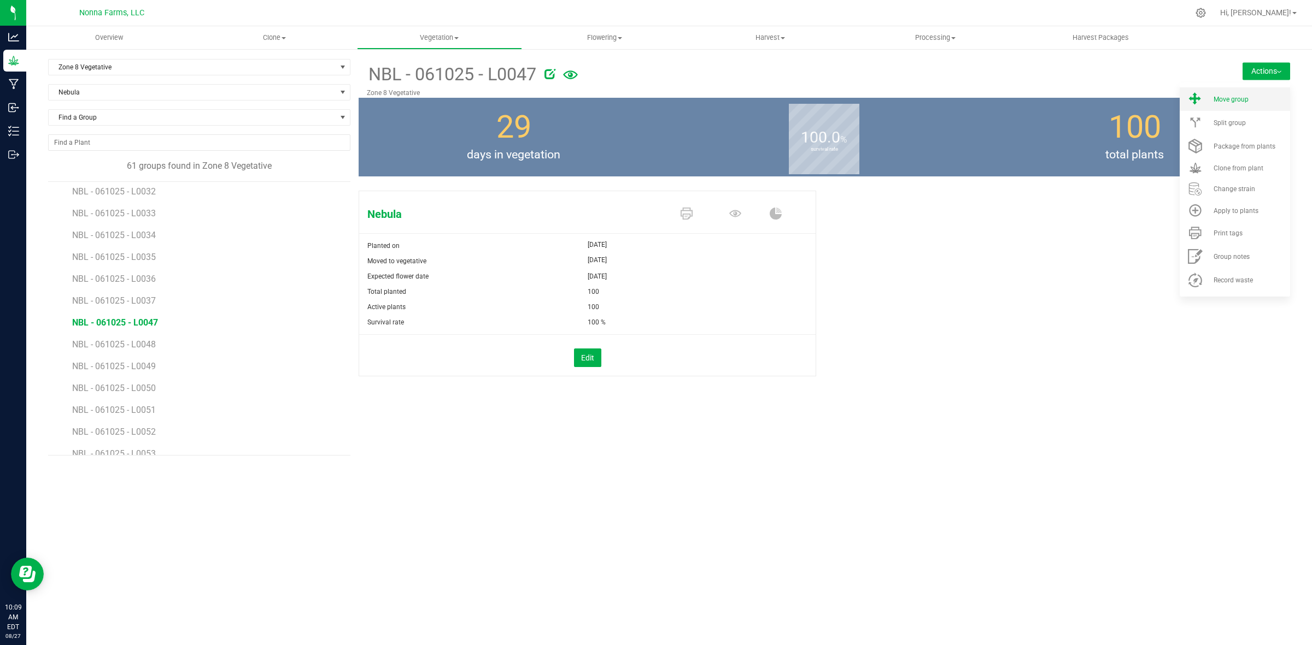
click at [1233, 97] on span "Move group" at bounding box center [1230, 100] width 35 height 8
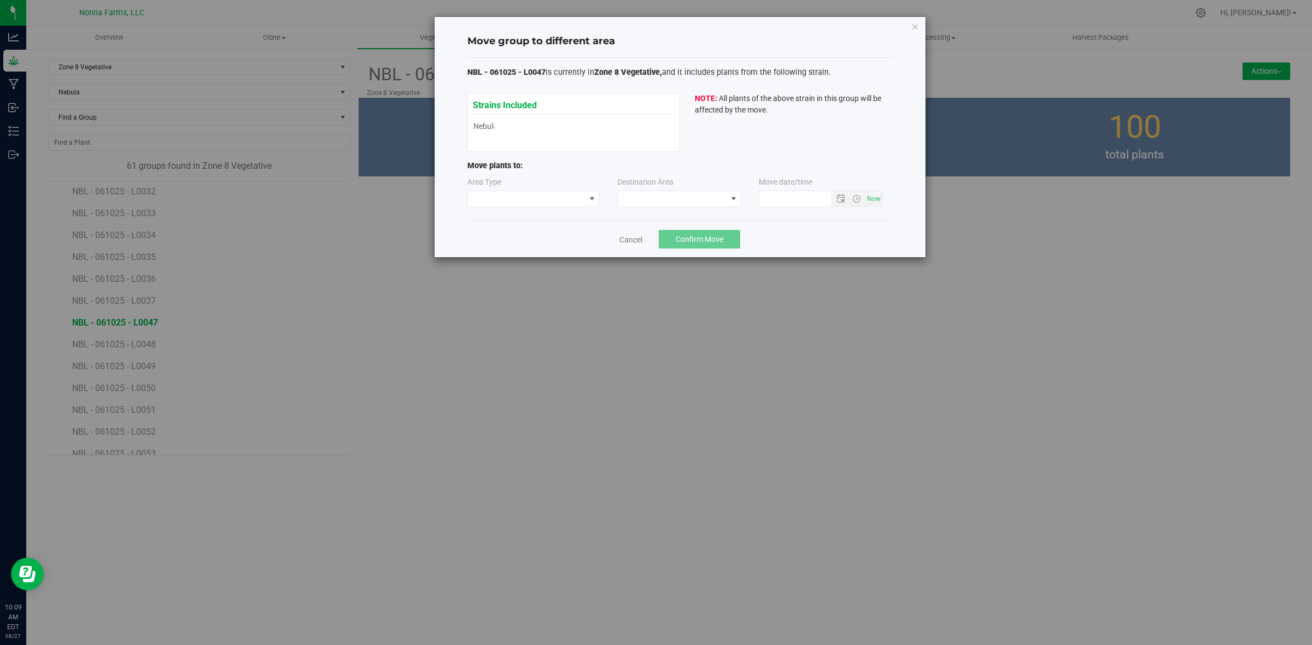
type input "8/27/2025 10:09 AM"
click at [528, 197] on span at bounding box center [526, 198] width 117 height 15
click at [523, 236] on li "Vegetative" at bounding box center [533, 238] width 131 height 19
click at [704, 205] on span at bounding box center [672, 198] width 109 height 15
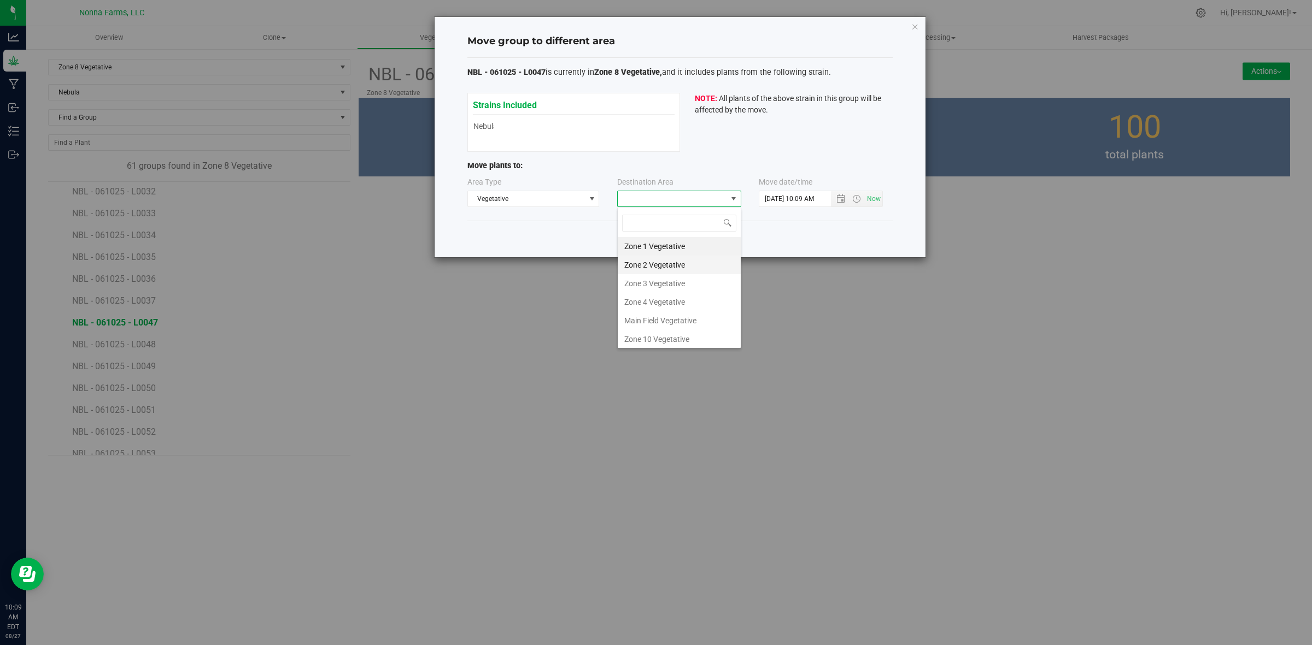
scroll to position [116, 0]
click at [654, 296] on li "Zone 9 Vegetative" at bounding box center [679, 300] width 123 height 19
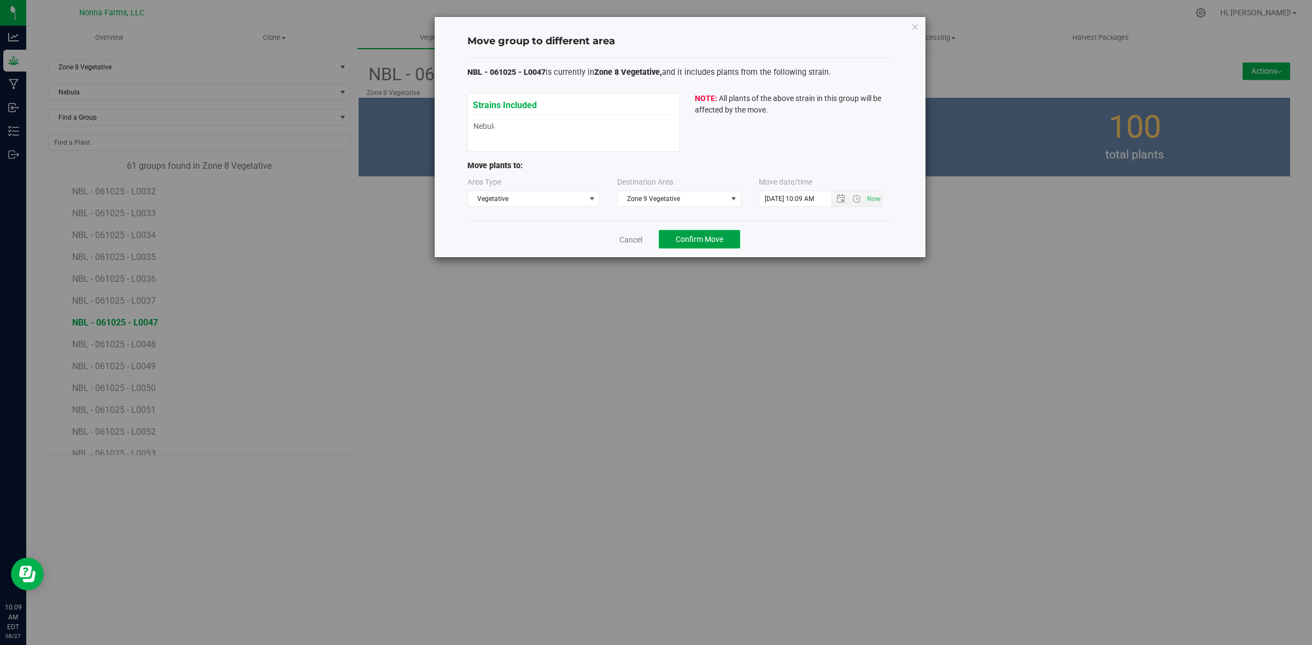
click at [681, 243] on span "Confirm Move" at bounding box center [699, 239] width 48 height 9
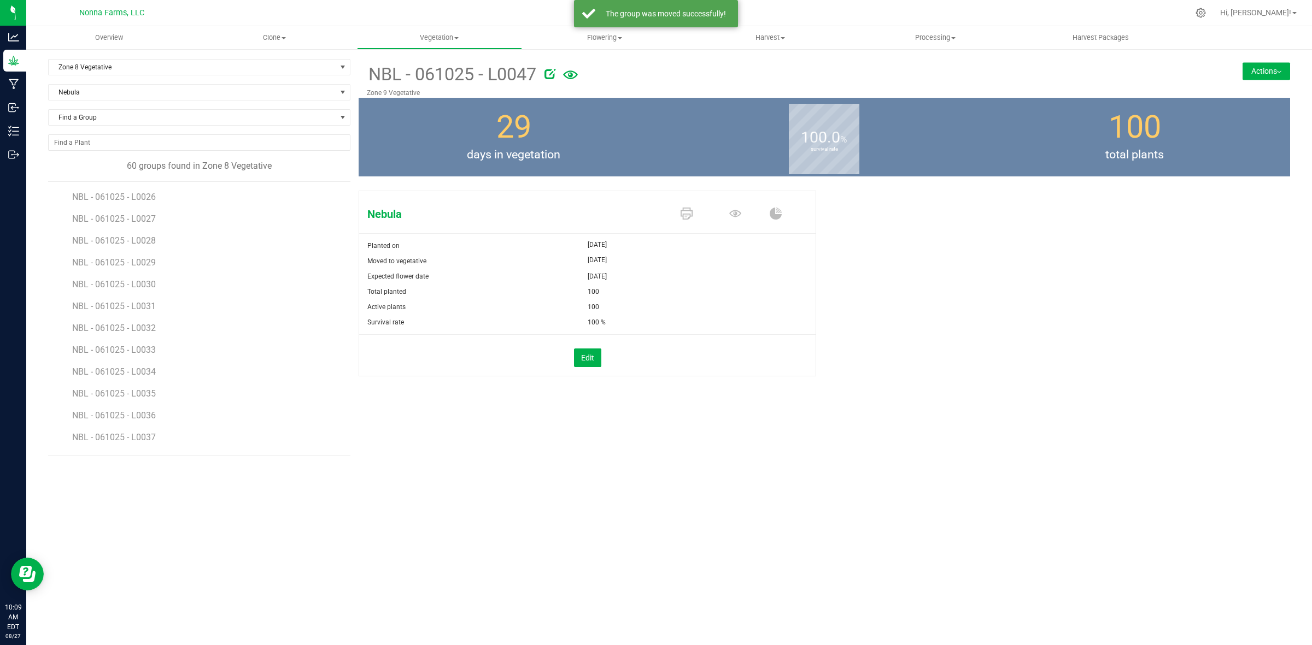
scroll to position [683, 0]
click at [144, 322] on span "NBL - 061025 - L0048" at bounding box center [115, 323] width 86 height 10
click at [1245, 69] on button "Actions" at bounding box center [1266, 70] width 48 height 17
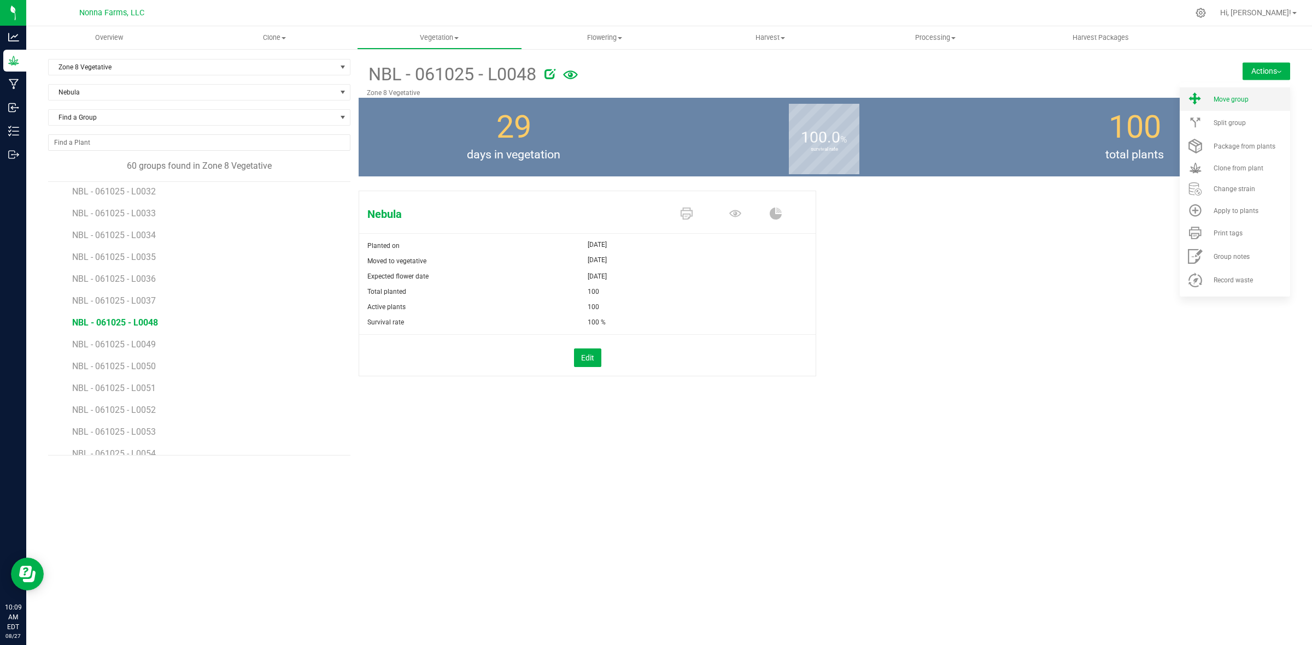
click at [1237, 101] on span "Move group" at bounding box center [1230, 100] width 35 height 8
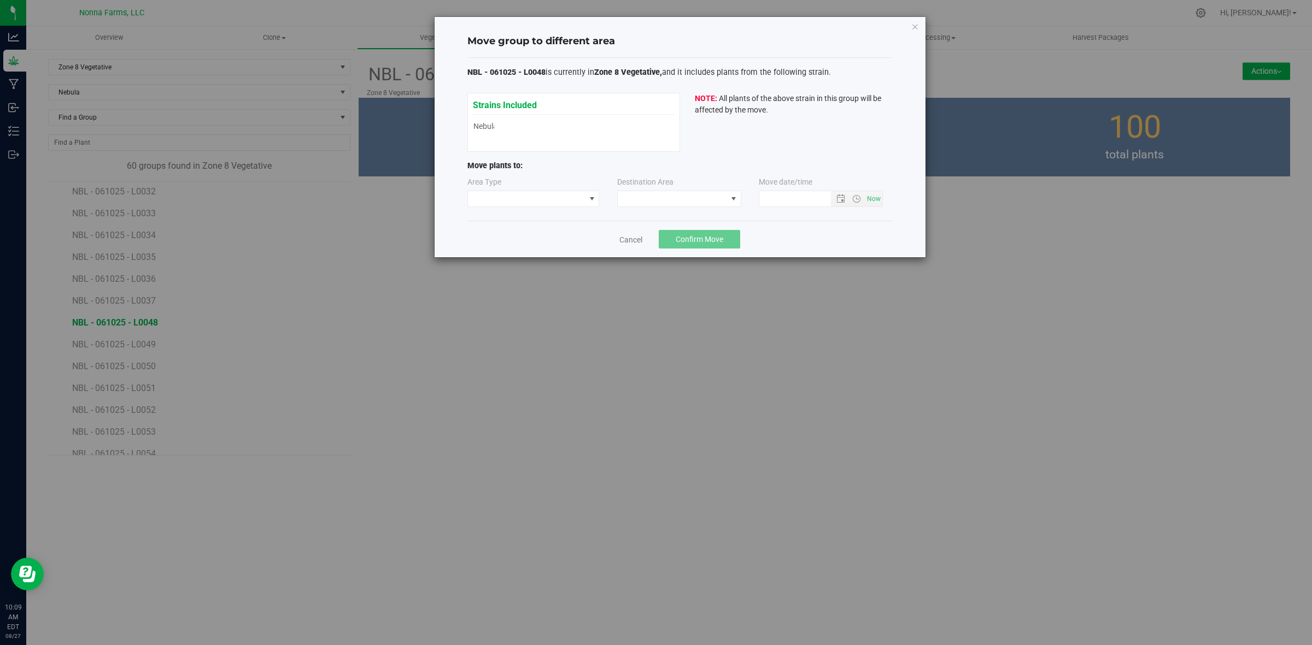
type input "8/27/2025 10:09 AM"
click at [525, 199] on span at bounding box center [526, 198] width 117 height 15
click at [513, 232] on li "Vegetative" at bounding box center [533, 238] width 131 height 19
click at [648, 203] on span at bounding box center [672, 198] width 109 height 15
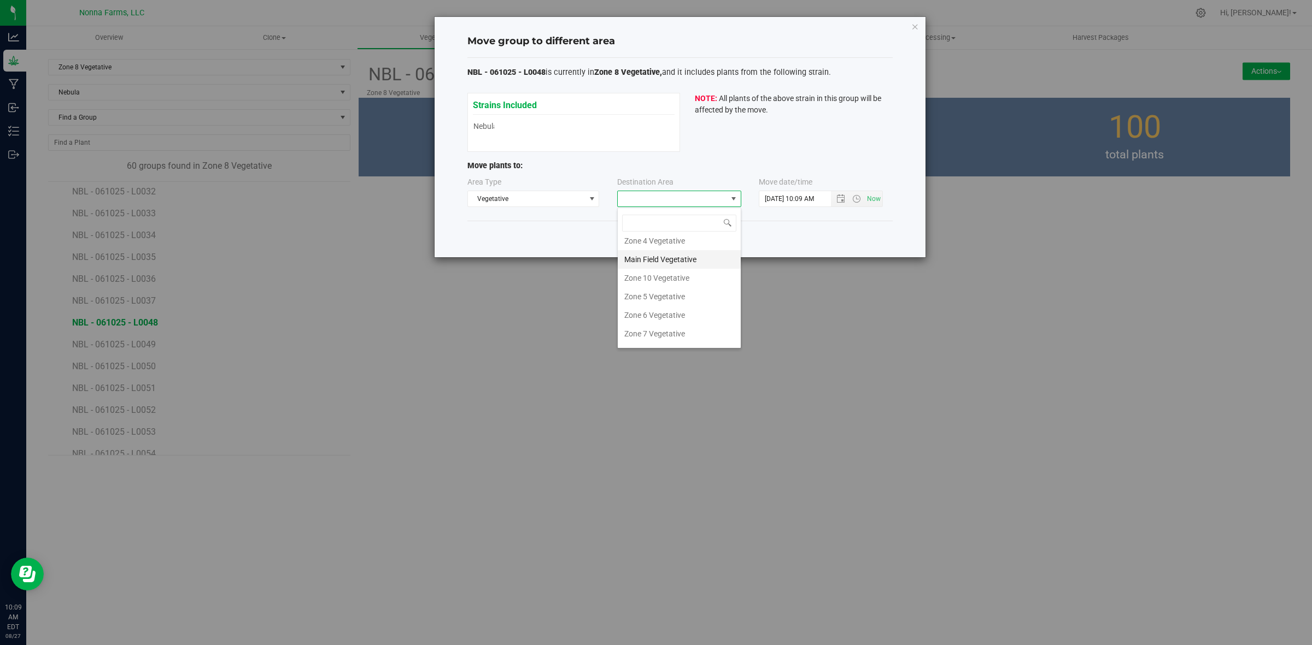
scroll to position [116, 0]
click at [668, 301] on li "Zone 9 Vegetative" at bounding box center [679, 300] width 123 height 19
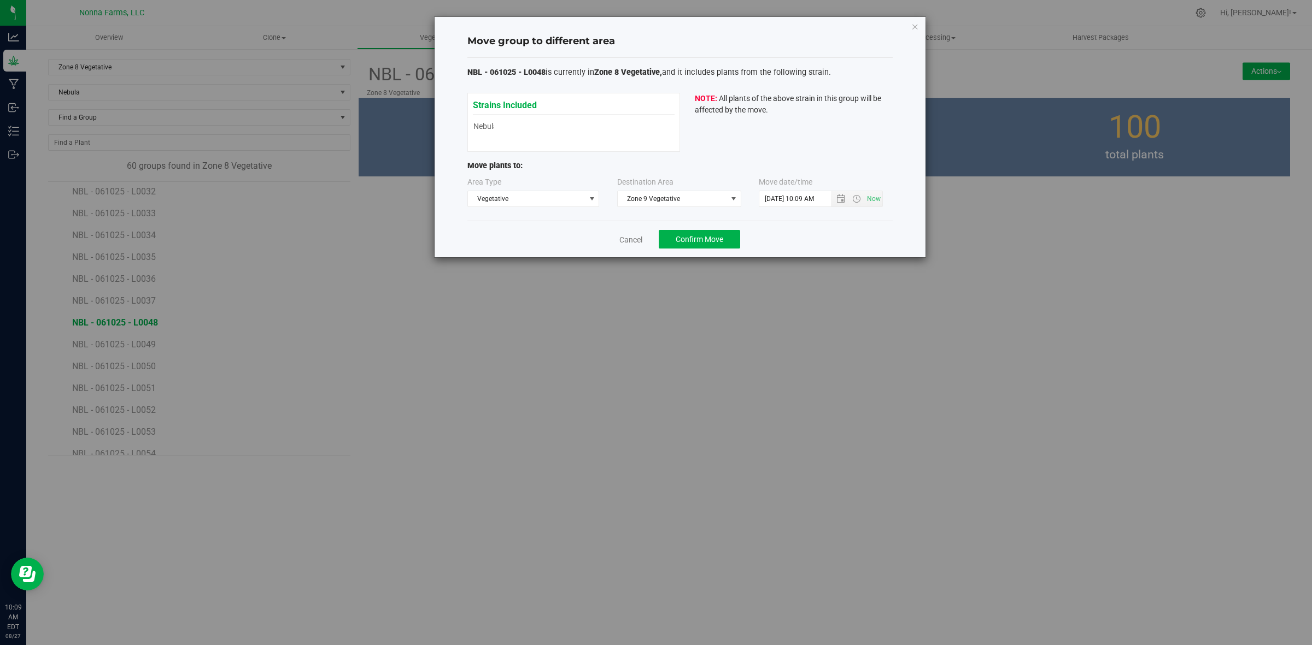
click at [691, 250] on div "Cancel Confirm Move" at bounding box center [679, 239] width 425 height 37
click at [692, 239] on span "Confirm Move" at bounding box center [699, 239] width 48 height 9
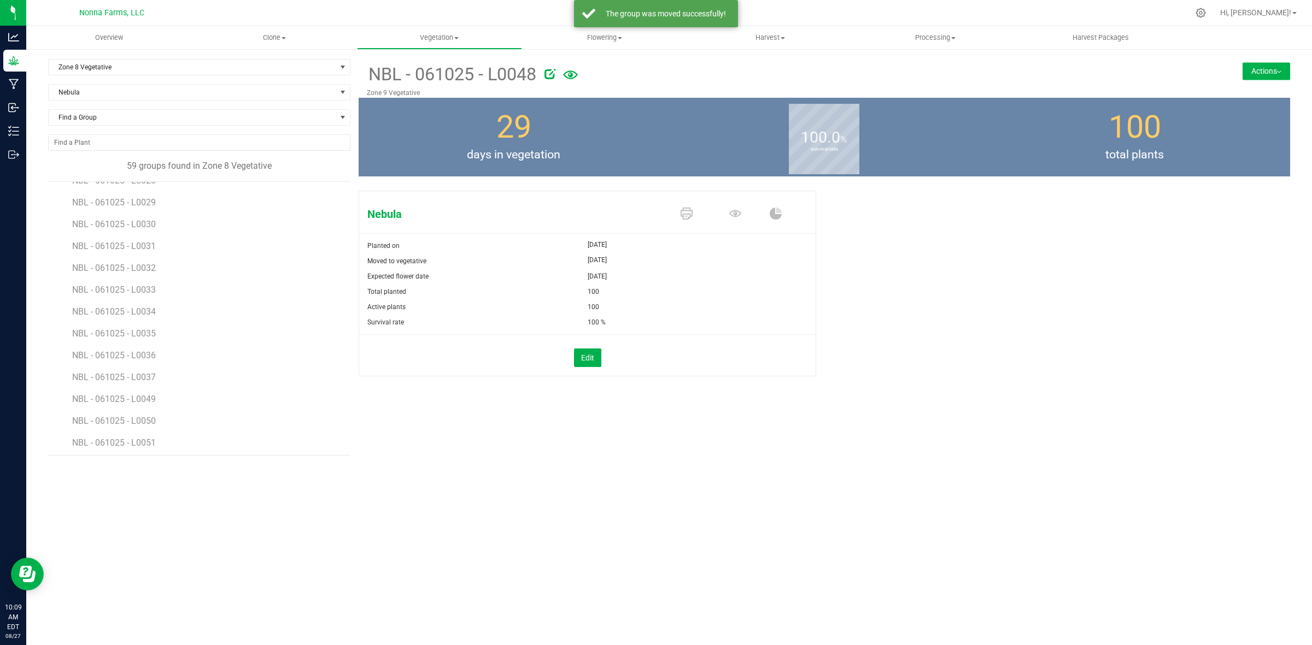
scroll to position [683, 0]
click at [134, 320] on span "NBL - 061025 - L0049" at bounding box center [115, 323] width 86 height 10
click at [1247, 74] on button "Actions" at bounding box center [1266, 70] width 48 height 17
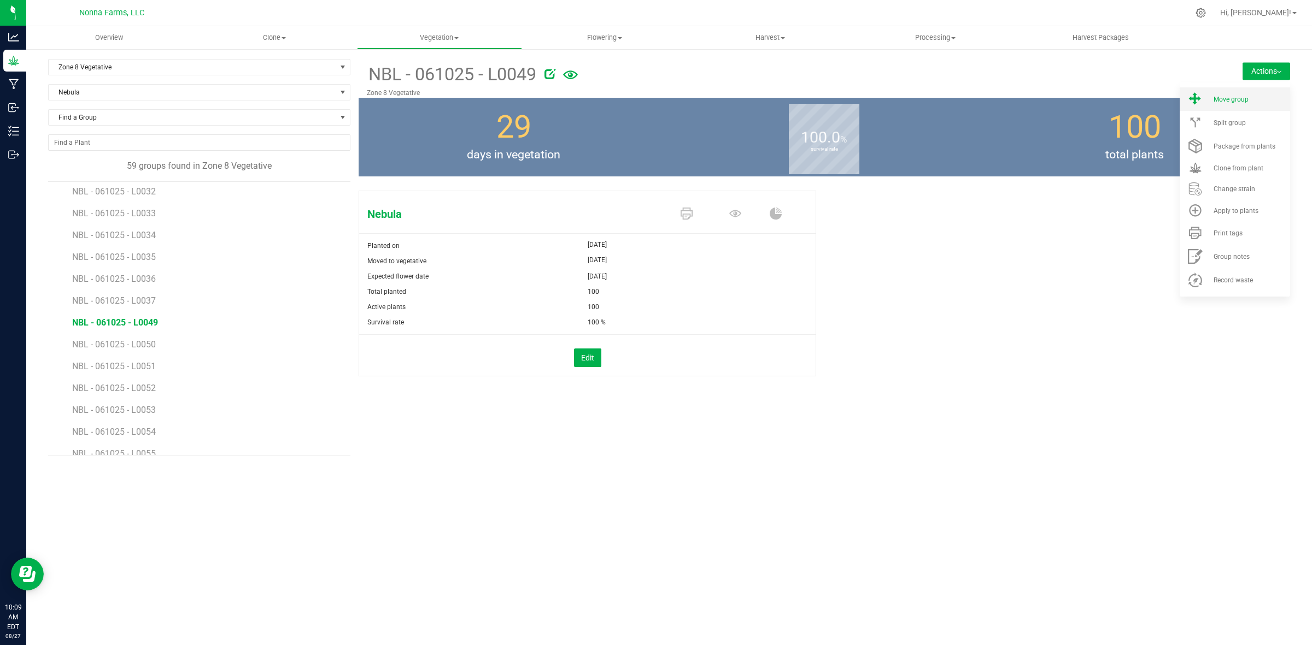
click at [1230, 96] on span "Move group" at bounding box center [1230, 100] width 35 height 8
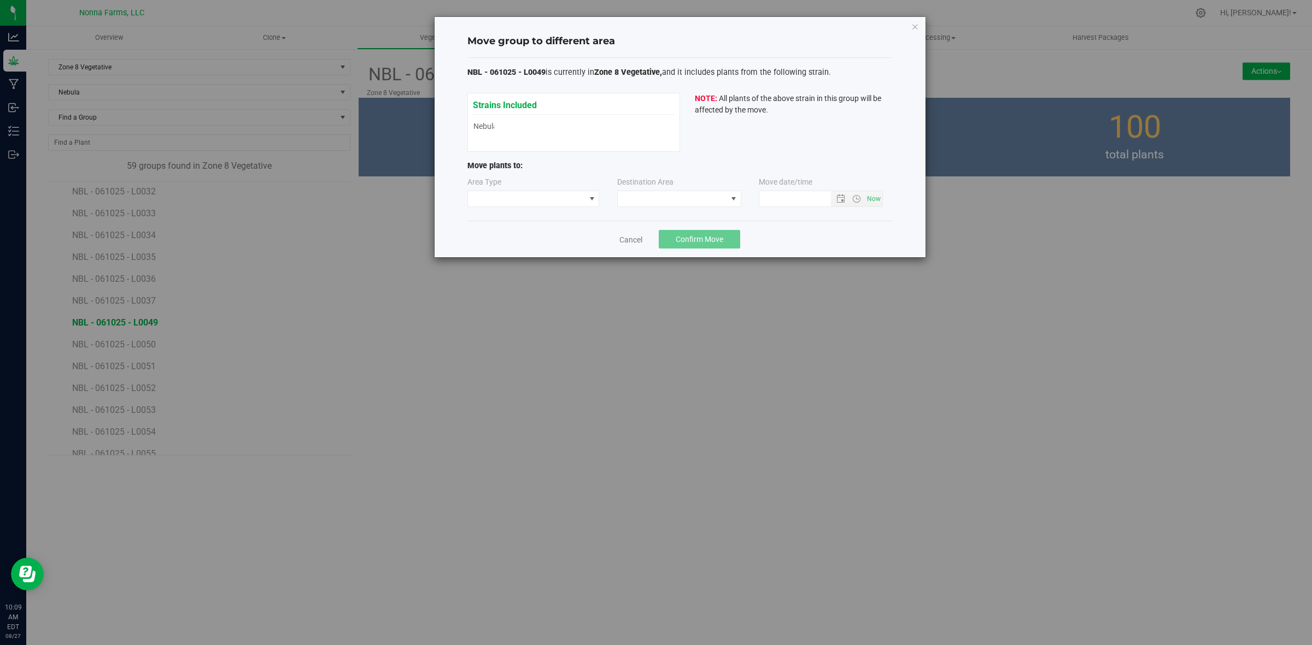
type input "8/27/2025 10:09 AM"
click at [522, 197] on span at bounding box center [526, 198] width 117 height 15
click at [506, 238] on li "Vegetative" at bounding box center [533, 238] width 131 height 19
click at [657, 201] on span at bounding box center [672, 198] width 109 height 15
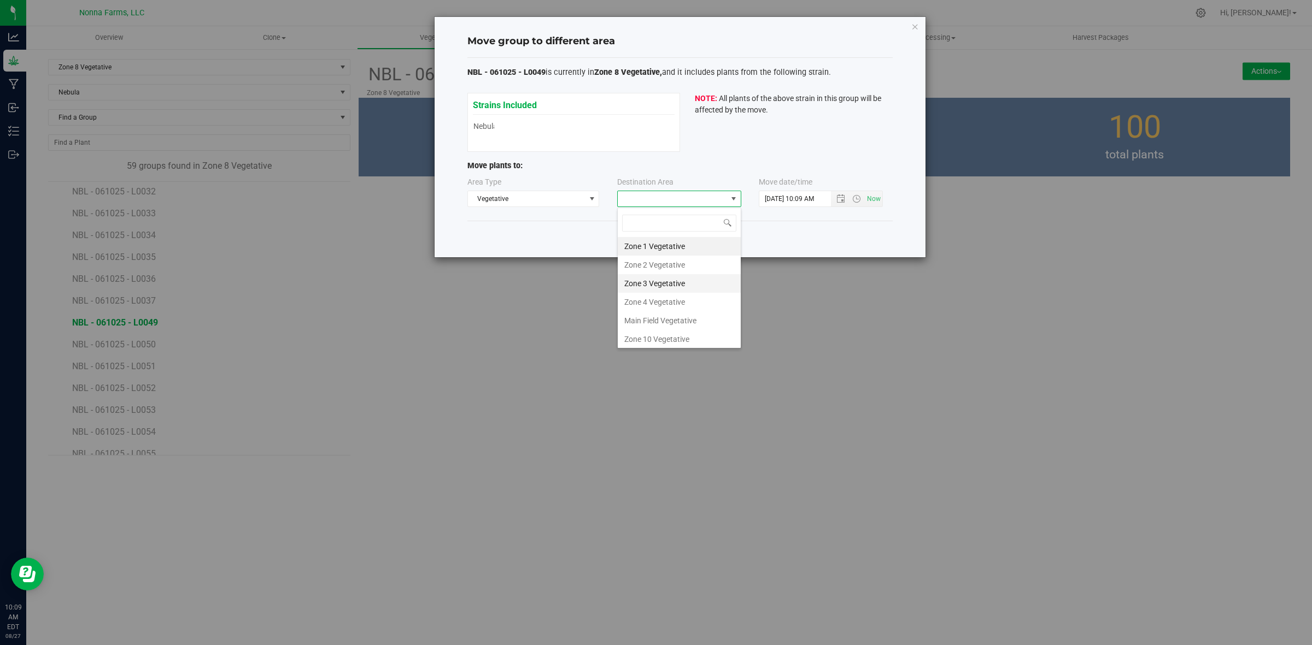
scroll to position [116, 0]
click at [671, 297] on li "Zone 9 Vegetative" at bounding box center [679, 300] width 123 height 19
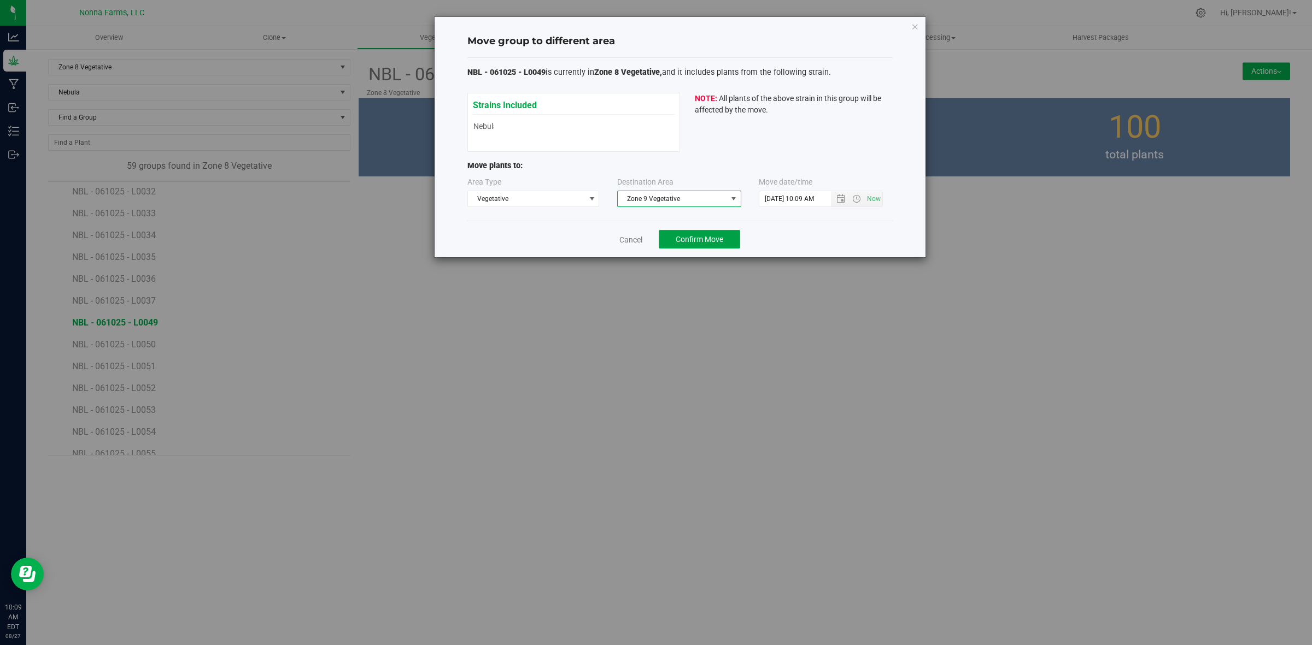
click at [679, 238] on span "Confirm Move" at bounding box center [699, 239] width 48 height 9
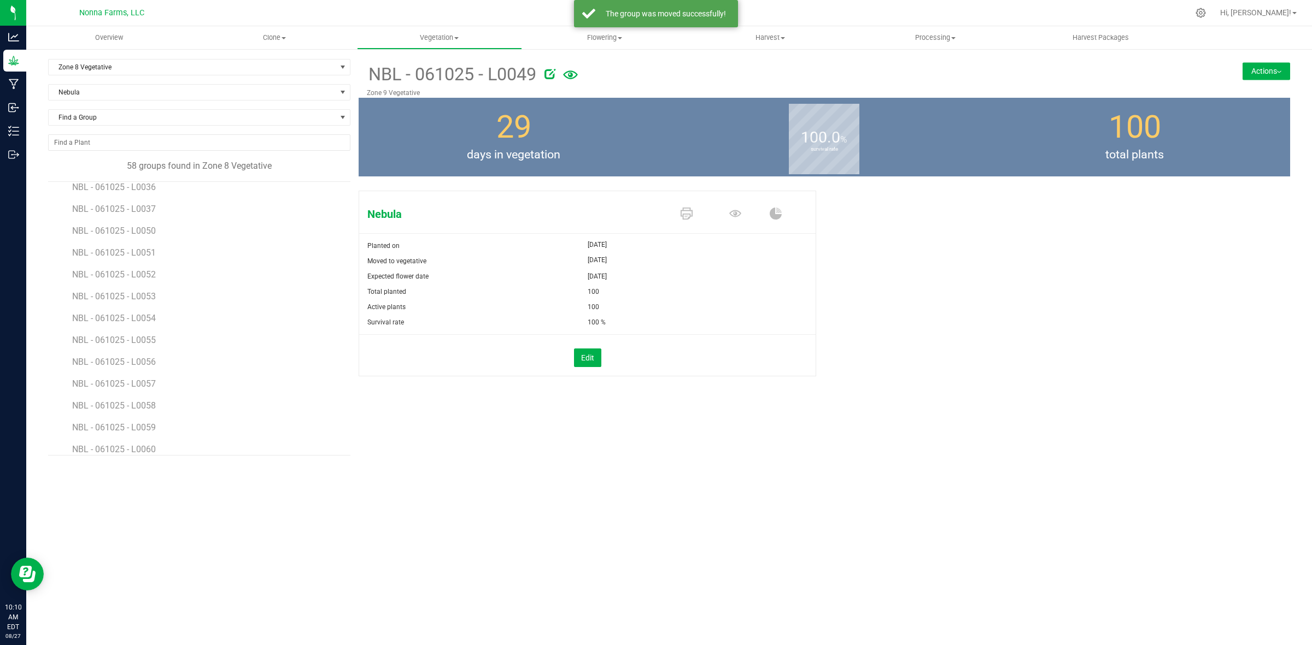
scroll to position [751, 0]
click at [148, 255] on span "NBL - 061025 - L0050" at bounding box center [115, 254] width 86 height 10
click at [1272, 77] on button "Actions" at bounding box center [1266, 70] width 48 height 17
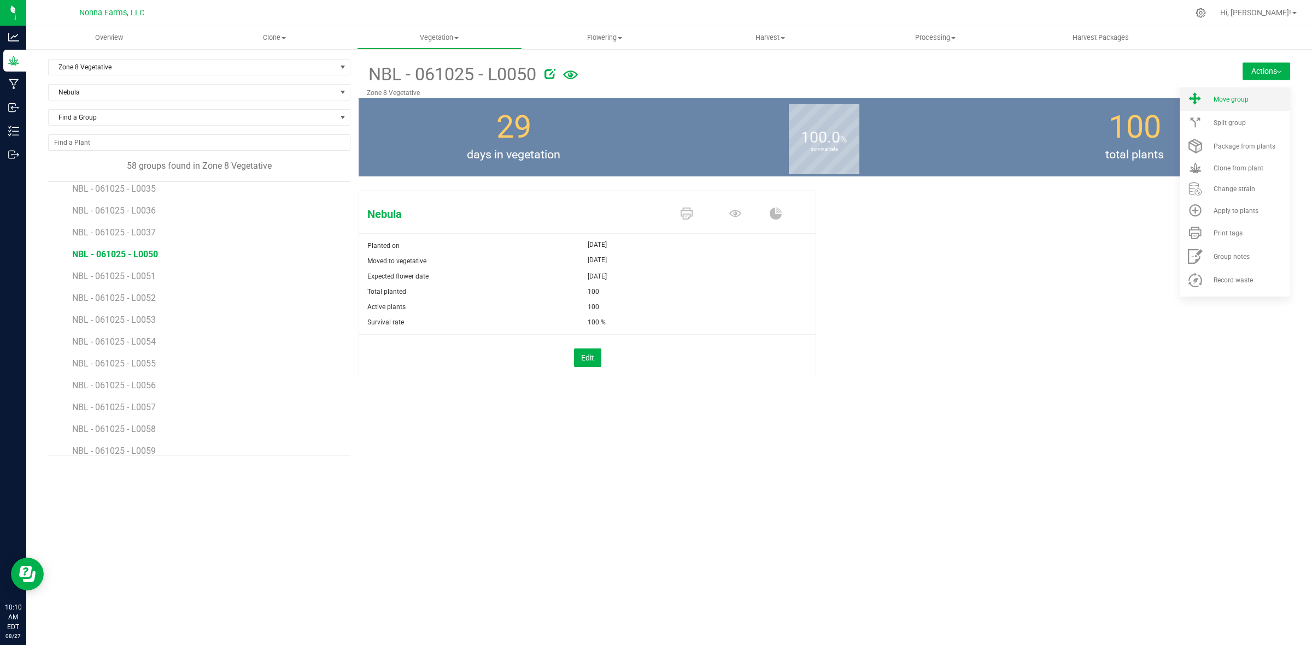
click at [1245, 102] on span "Move group" at bounding box center [1230, 100] width 35 height 8
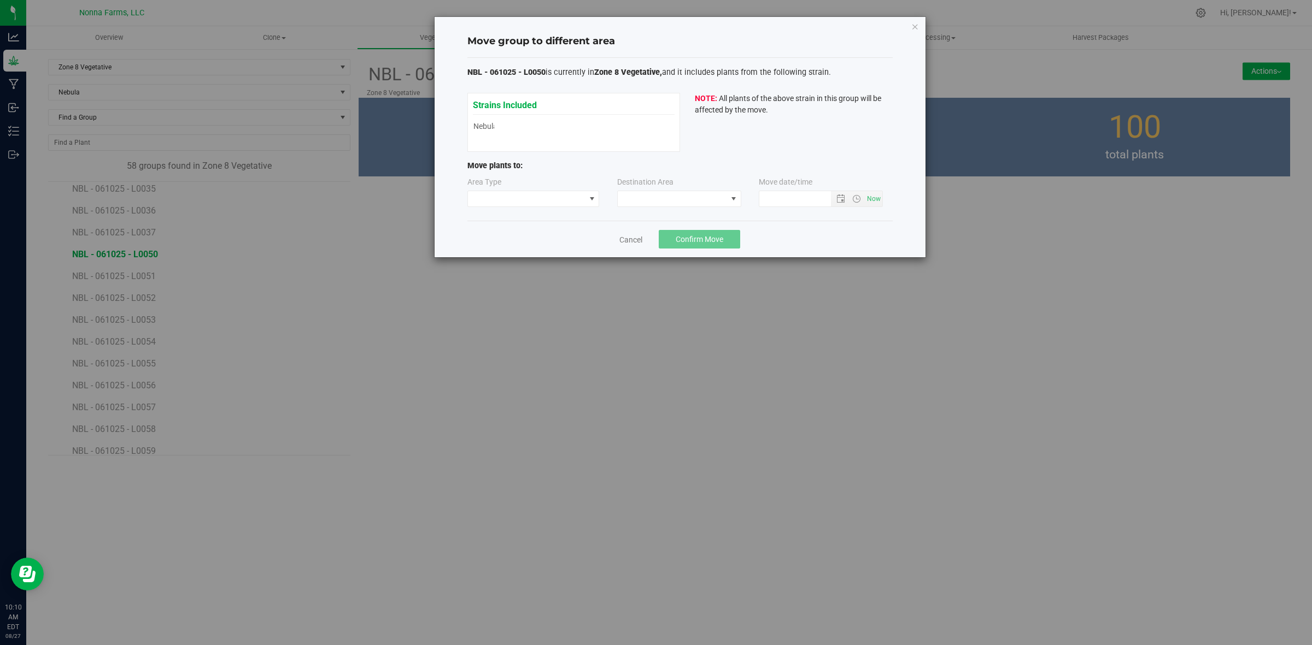
type input "8/27/2025 10:10 AM"
click at [572, 207] on span at bounding box center [526, 198] width 117 height 15
click at [509, 239] on li "Vegetative" at bounding box center [533, 238] width 131 height 19
click at [677, 202] on span at bounding box center [672, 198] width 109 height 15
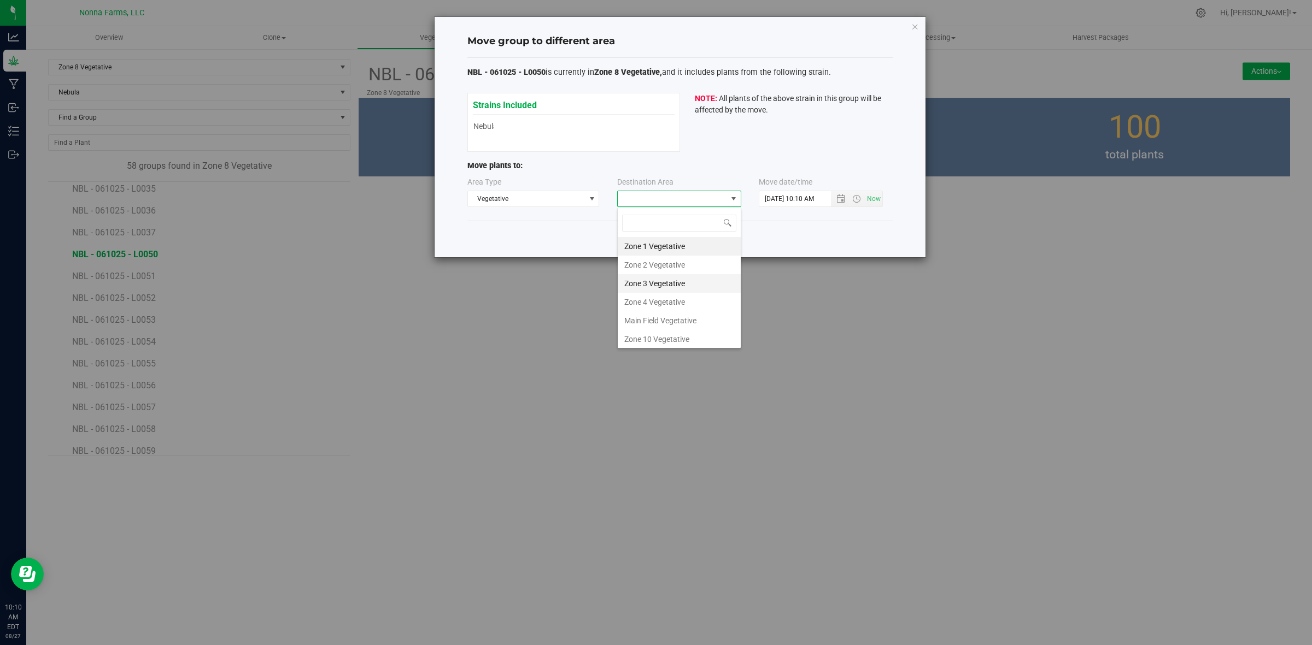
scroll to position [116, 0]
click at [672, 301] on li "Zone 9 Vegetative" at bounding box center [679, 300] width 123 height 19
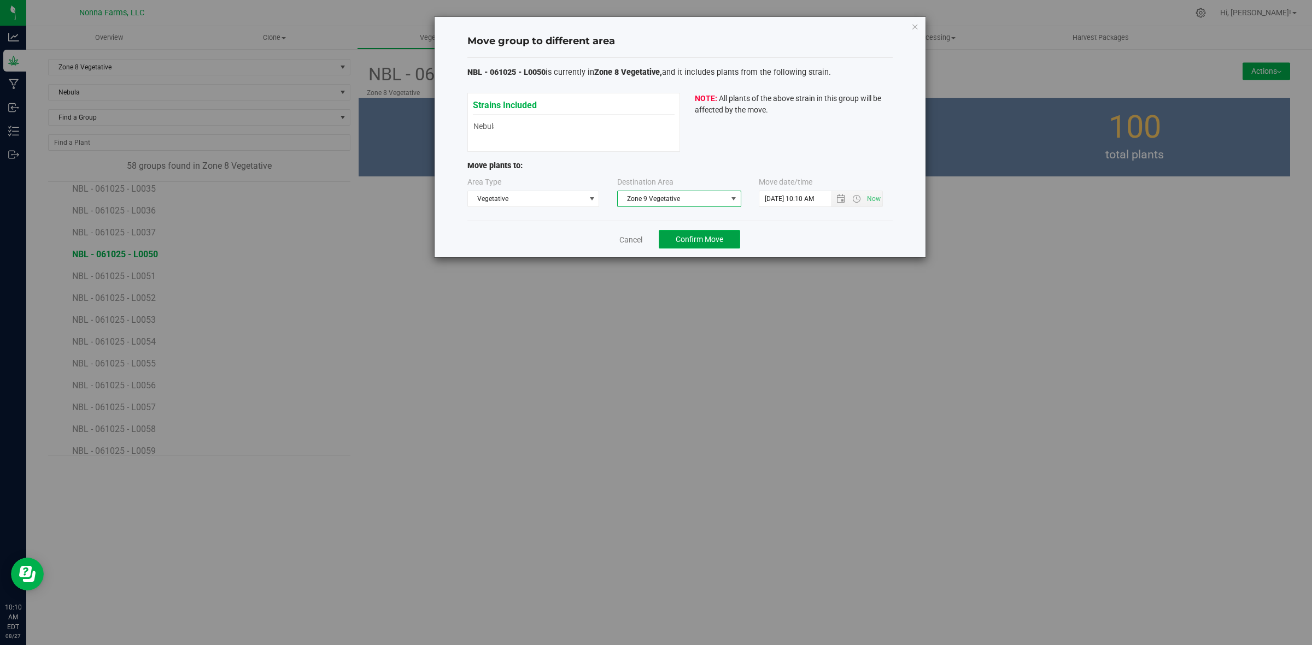
click at [687, 238] on span "Confirm Move" at bounding box center [699, 239] width 48 height 9
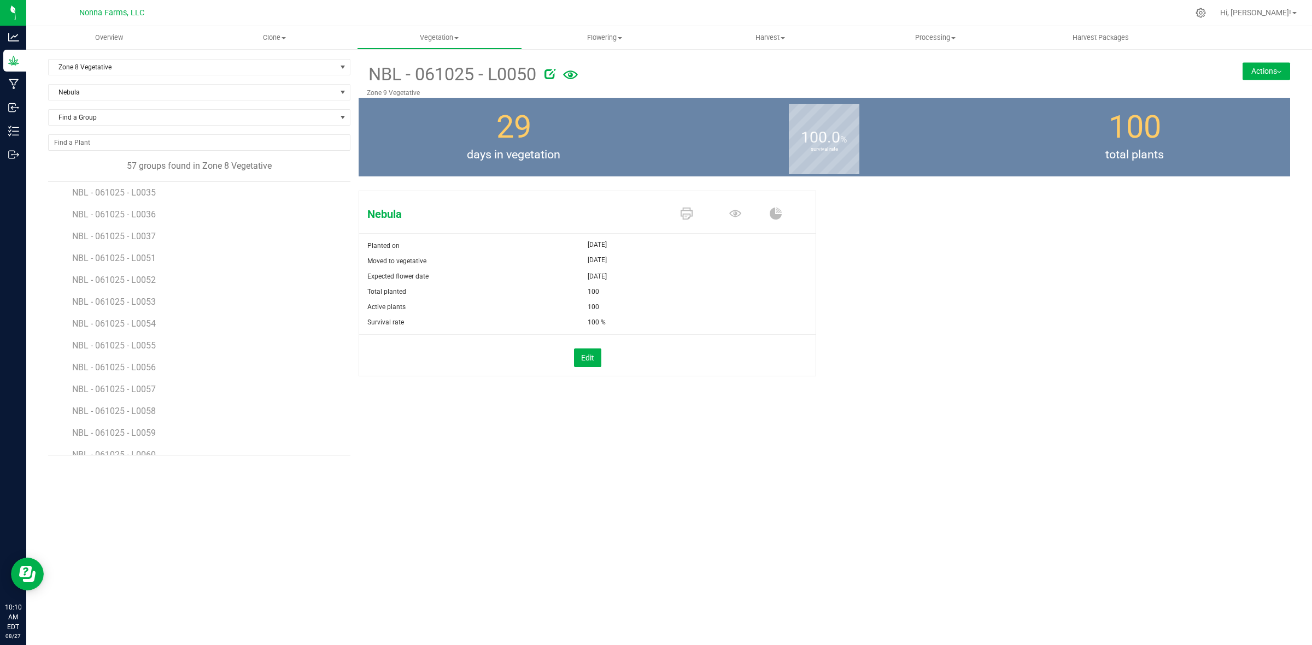
scroll to position [751, 0]
click at [143, 257] on span "NBL - 061025 - L0051" at bounding box center [115, 254] width 86 height 10
click at [1254, 66] on button "Actions" at bounding box center [1266, 70] width 48 height 17
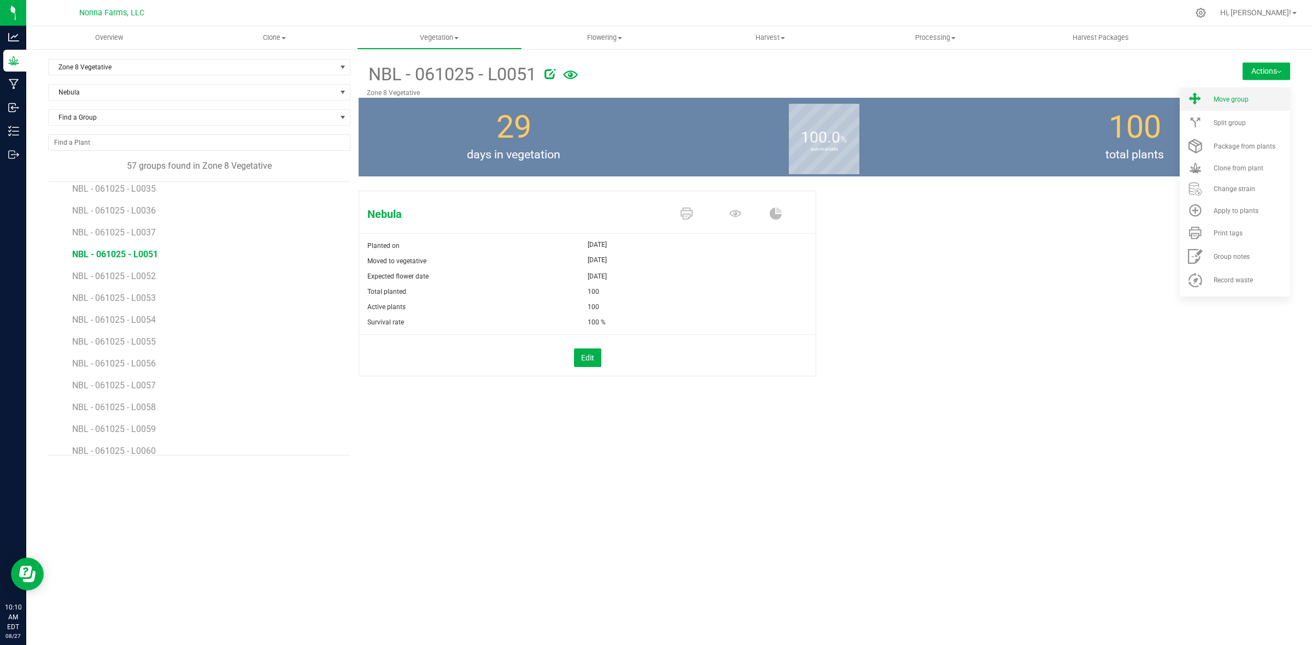
click at [1242, 99] on span "Move group" at bounding box center [1230, 100] width 35 height 8
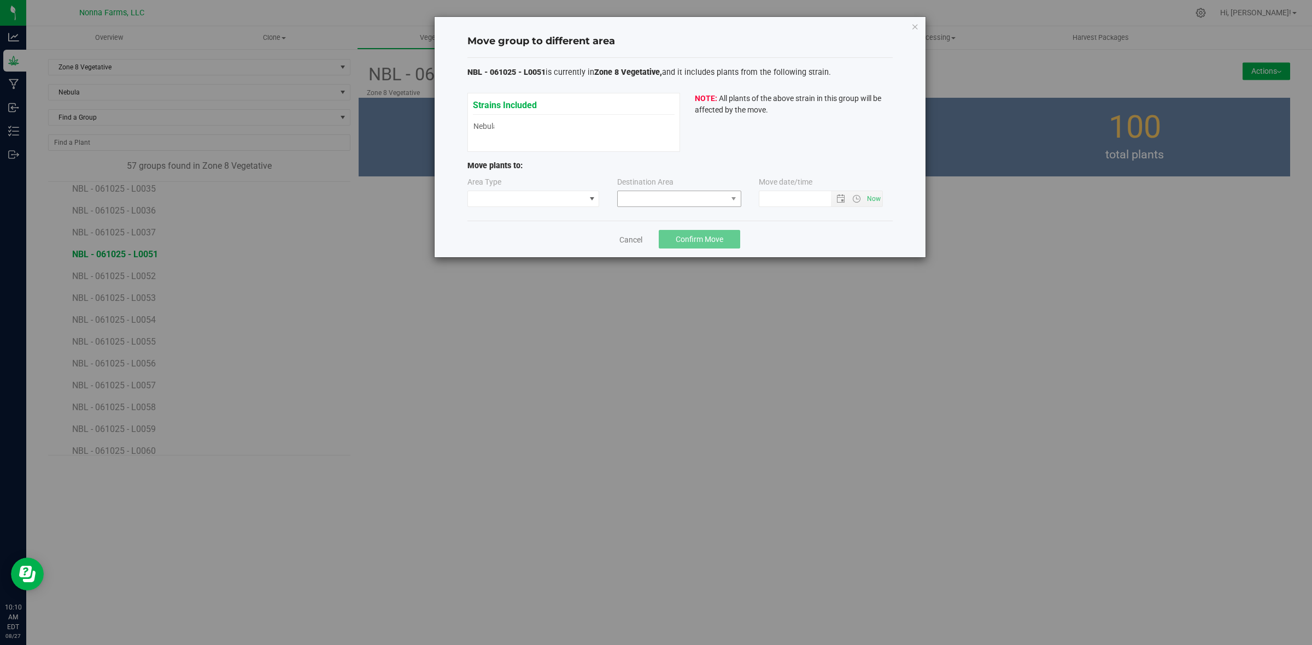
type input "8/27/2025 10:10 AM"
click at [523, 197] on span at bounding box center [526, 198] width 117 height 15
click at [500, 244] on li "Vegetative" at bounding box center [533, 238] width 131 height 19
click at [703, 193] on span at bounding box center [672, 198] width 109 height 15
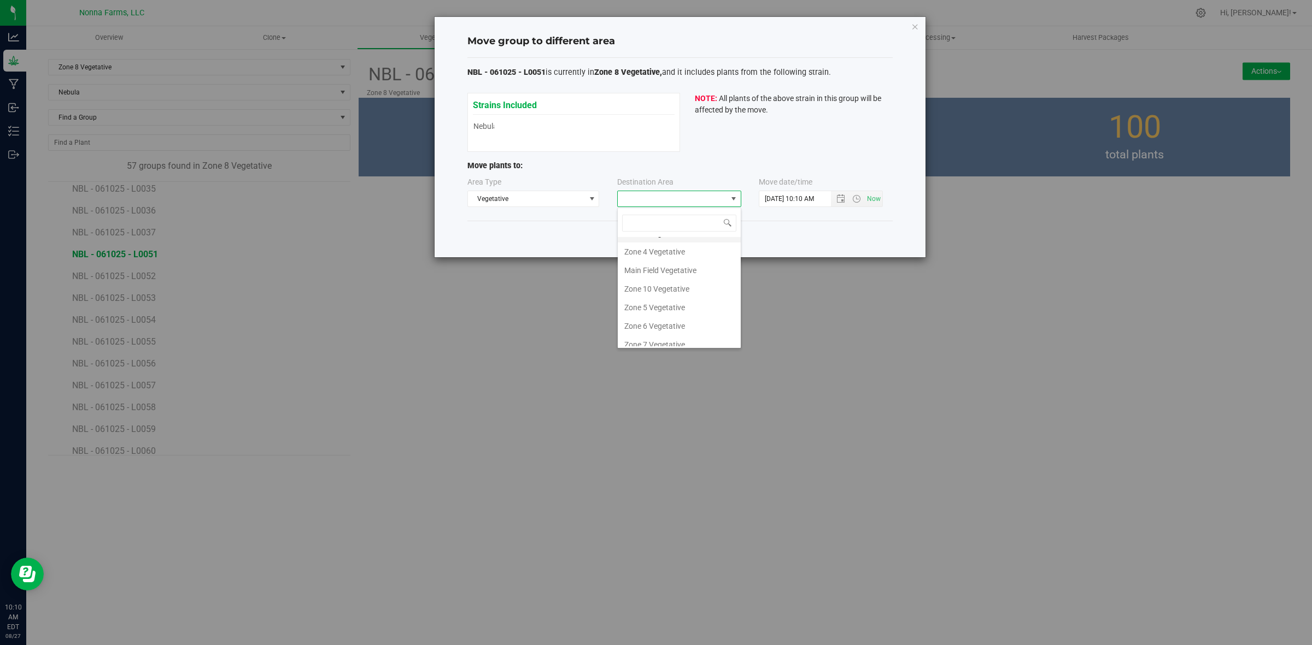
scroll to position [116, 0]
click at [674, 292] on li "Zone 9 Vegetative" at bounding box center [679, 300] width 123 height 19
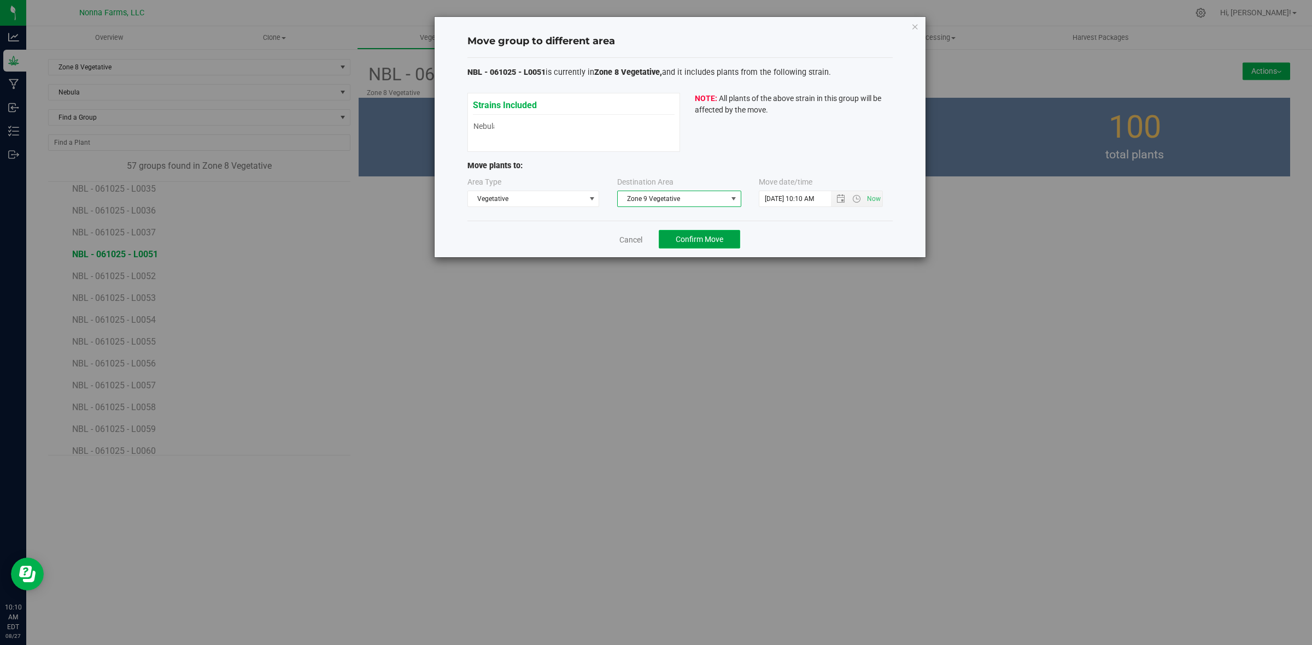
click at [699, 242] on span "Confirm Move" at bounding box center [699, 239] width 48 height 9
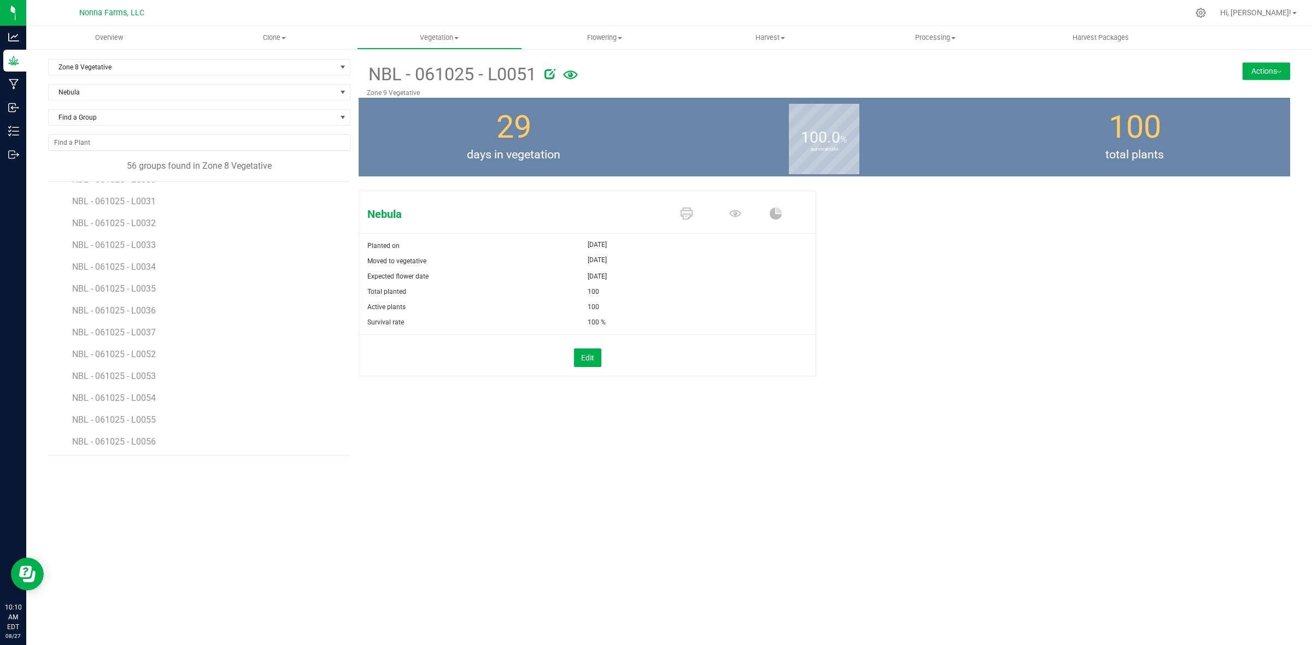
scroll to position [683, 0]
click at [137, 324] on span "NBL - 061025 - L0052" at bounding box center [115, 323] width 86 height 10
click at [1274, 71] on button "Actions" at bounding box center [1266, 70] width 48 height 17
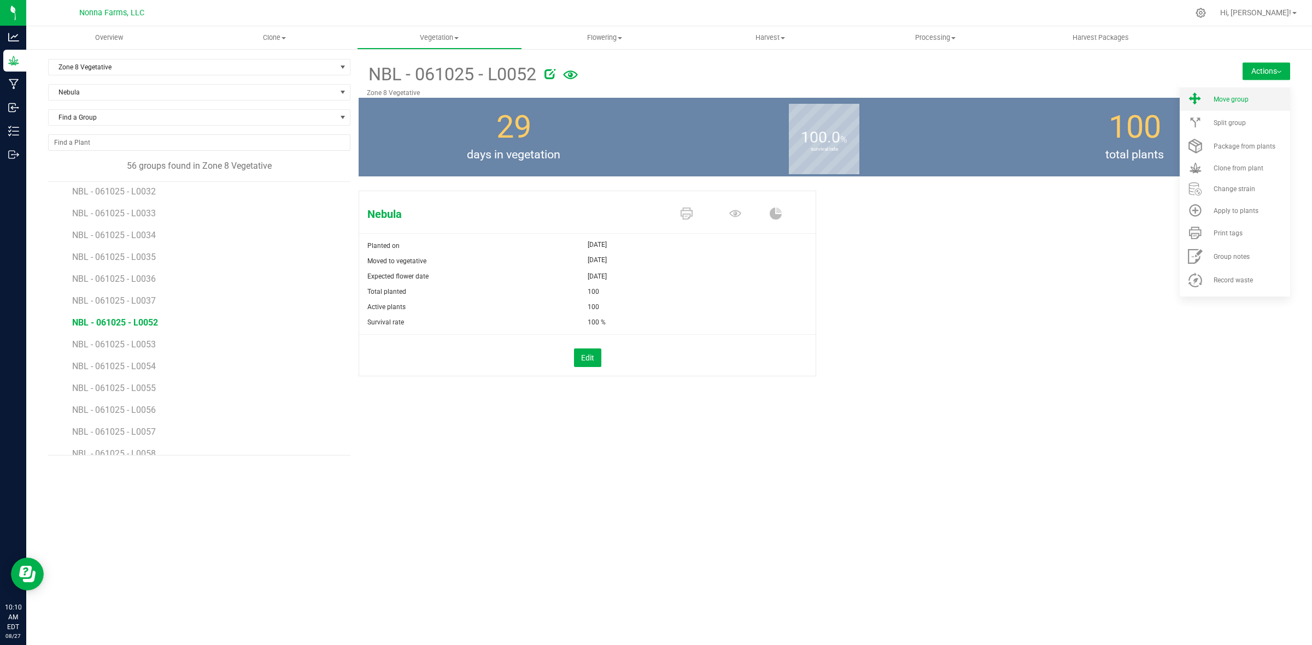
click at [1220, 96] on span "Move group" at bounding box center [1230, 100] width 35 height 8
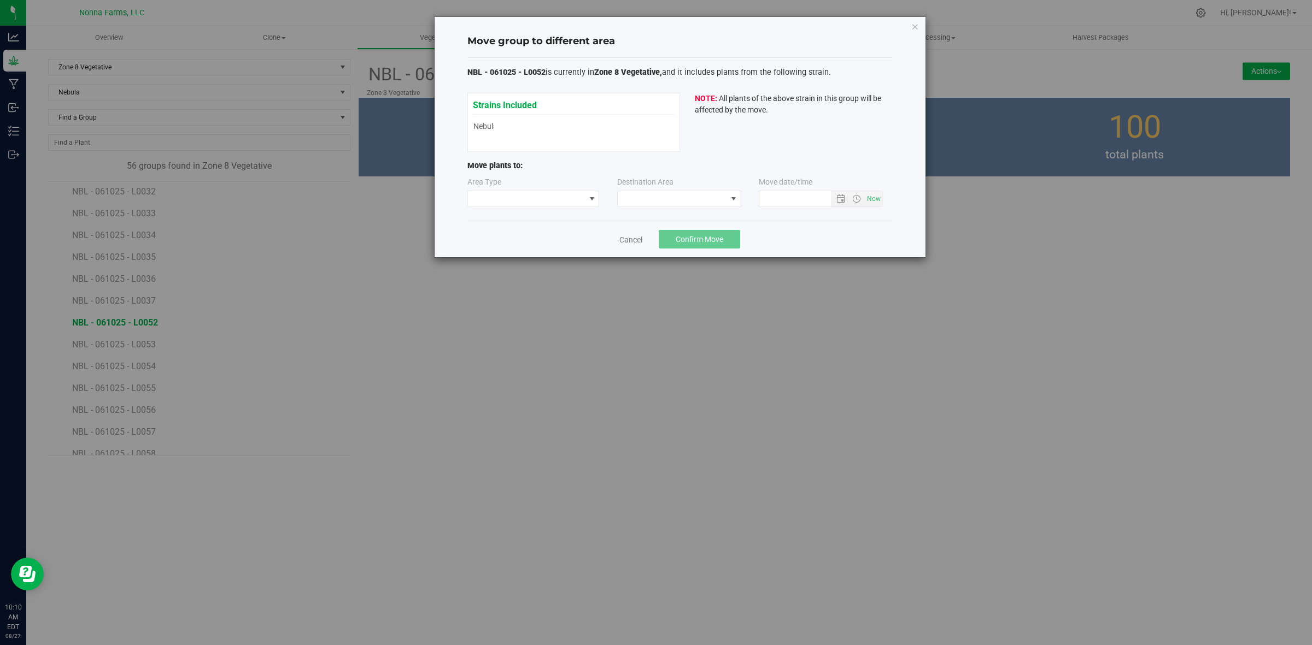
type input "8/27/2025 10:10 AM"
click at [527, 207] on span at bounding box center [526, 198] width 117 height 15
click at [520, 236] on li "Vegetative" at bounding box center [533, 238] width 131 height 19
click at [711, 201] on span at bounding box center [672, 198] width 109 height 15
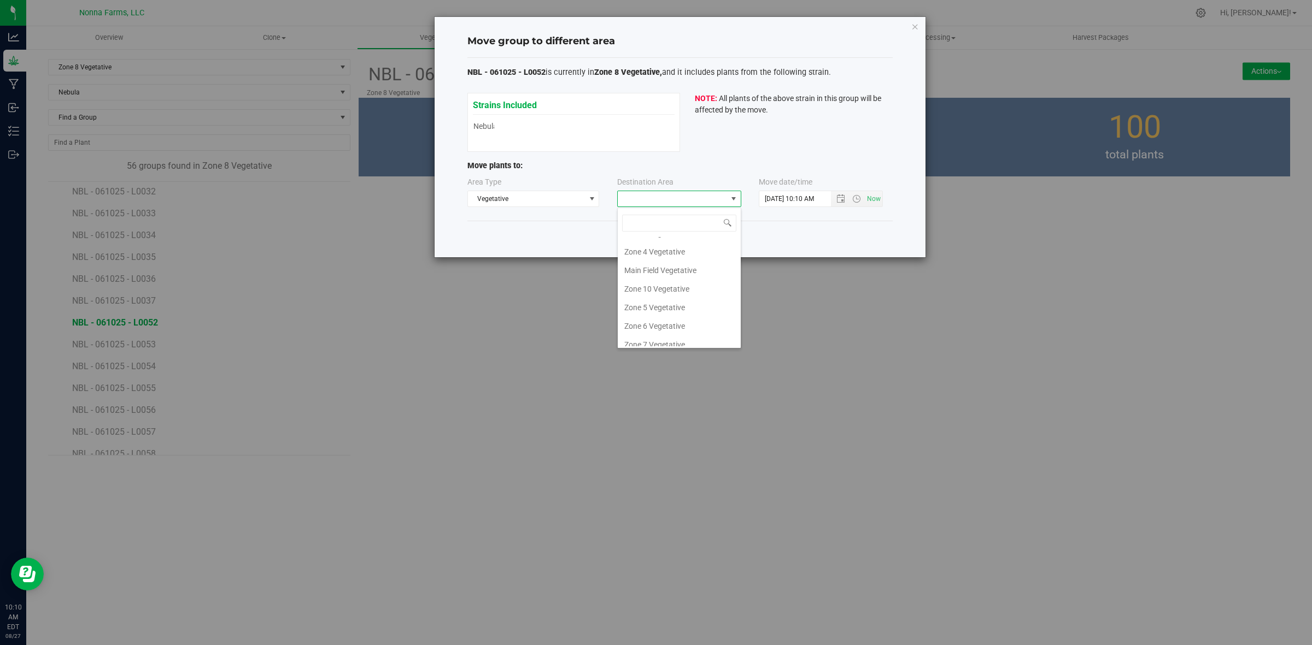
scroll to position [116, 0]
click at [667, 296] on li "Zone 9 Vegetative" at bounding box center [679, 300] width 123 height 19
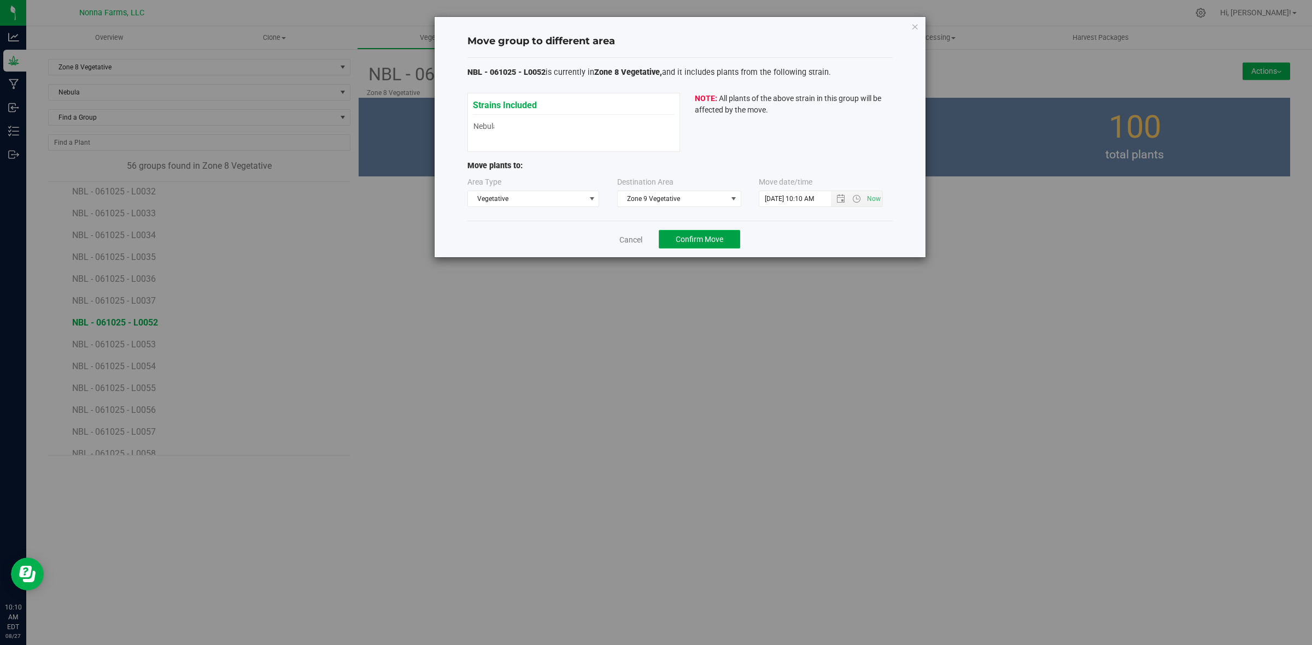
click at [723, 241] on button "Confirm Move" at bounding box center [699, 239] width 81 height 19
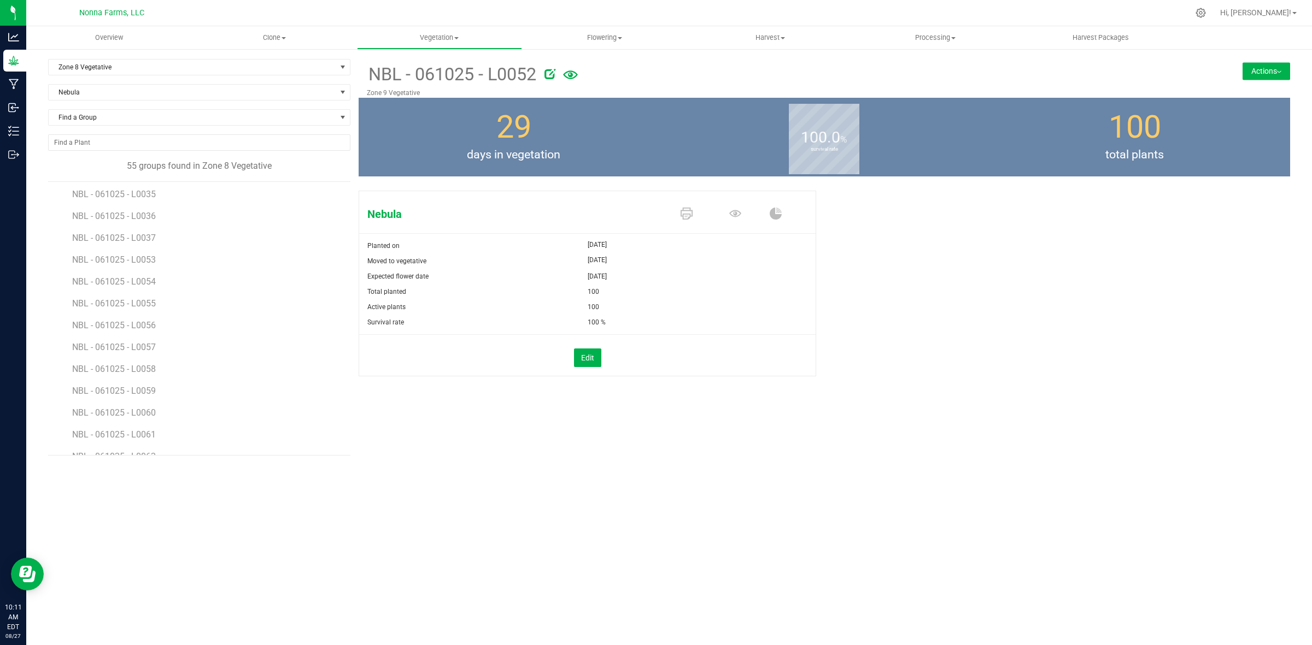
scroll to position [751, 0]
click at [140, 254] on span "NBL - 061025 - L0053" at bounding box center [115, 254] width 86 height 10
click at [1263, 67] on button "Actions" at bounding box center [1266, 70] width 48 height 17
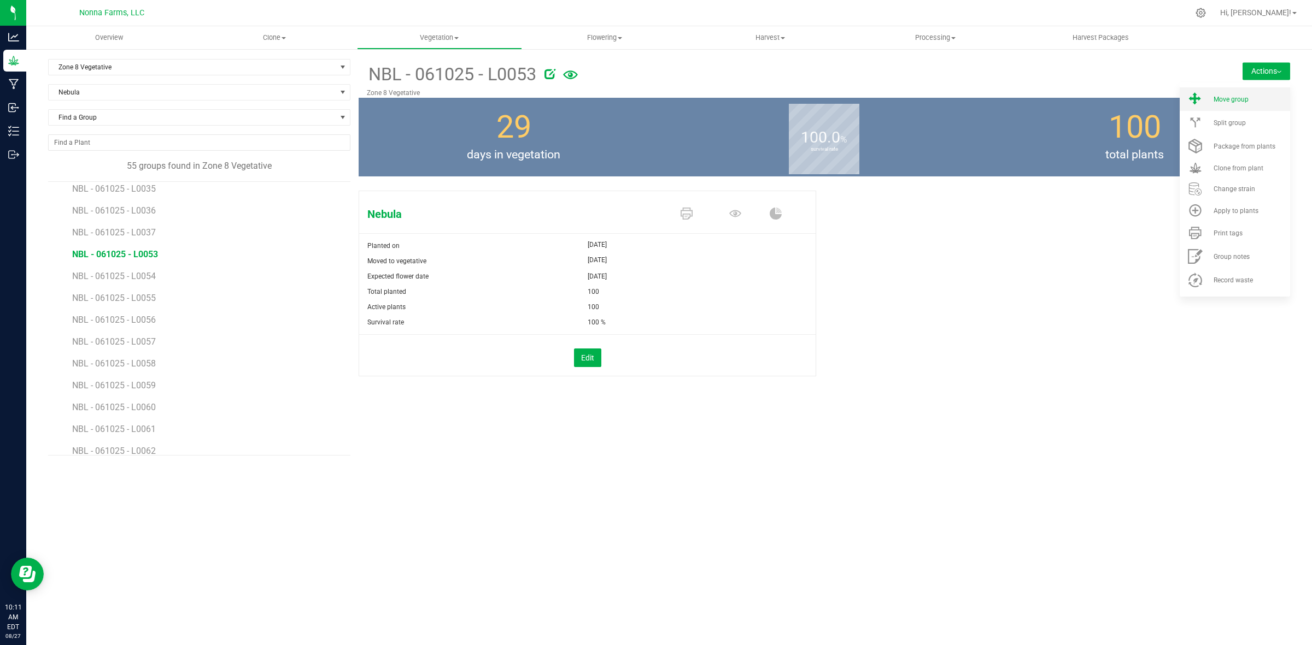
click at [1241, 98] on span "Move group" at bounding box center [1230, 100] width 35 height 8
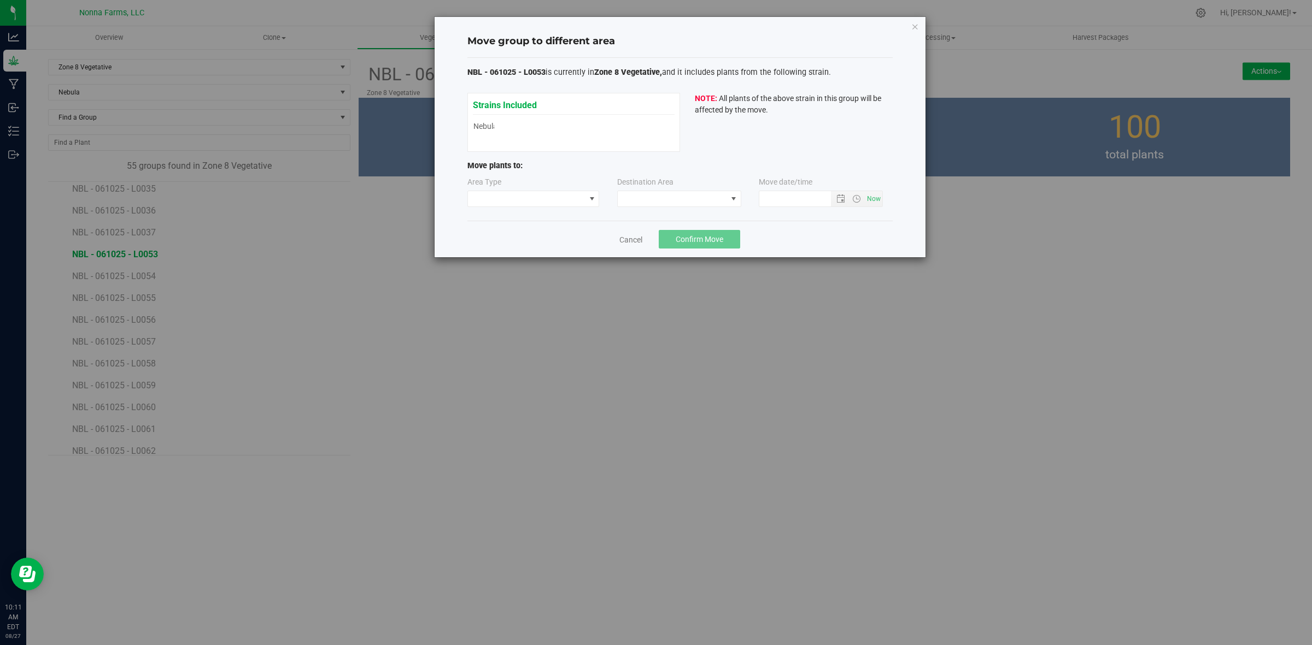
type input "8/27/2025 10:11 AM"
click at [540, 193] on span at bounding box center [526, 198] width 117 height 15
click at [503, 239] on li "Vegetative" at bounding box center [533, 238] width 131 height 19
click at [692, 205] on span at bounding box center [672, 198] width 109 height 15
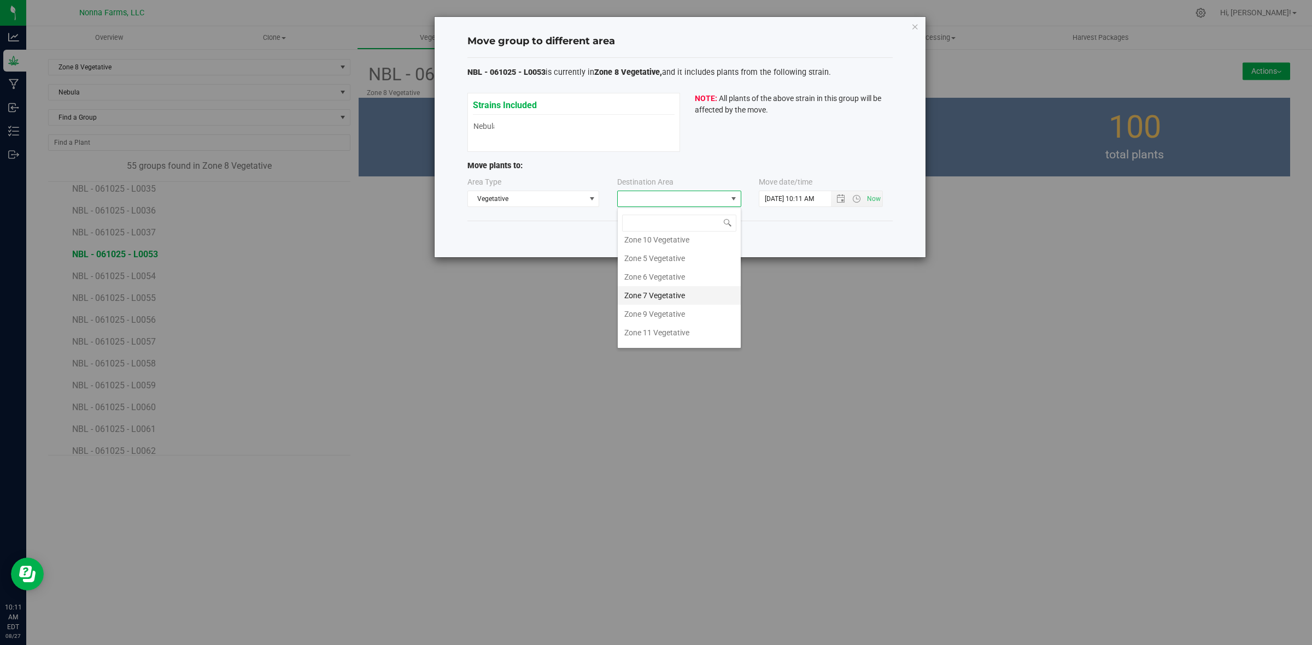
scroll to position [116, 0]
click at [677, 296] on li "Zone 9 Vegetative" at bounding box center [679, 300] width 123 height 19
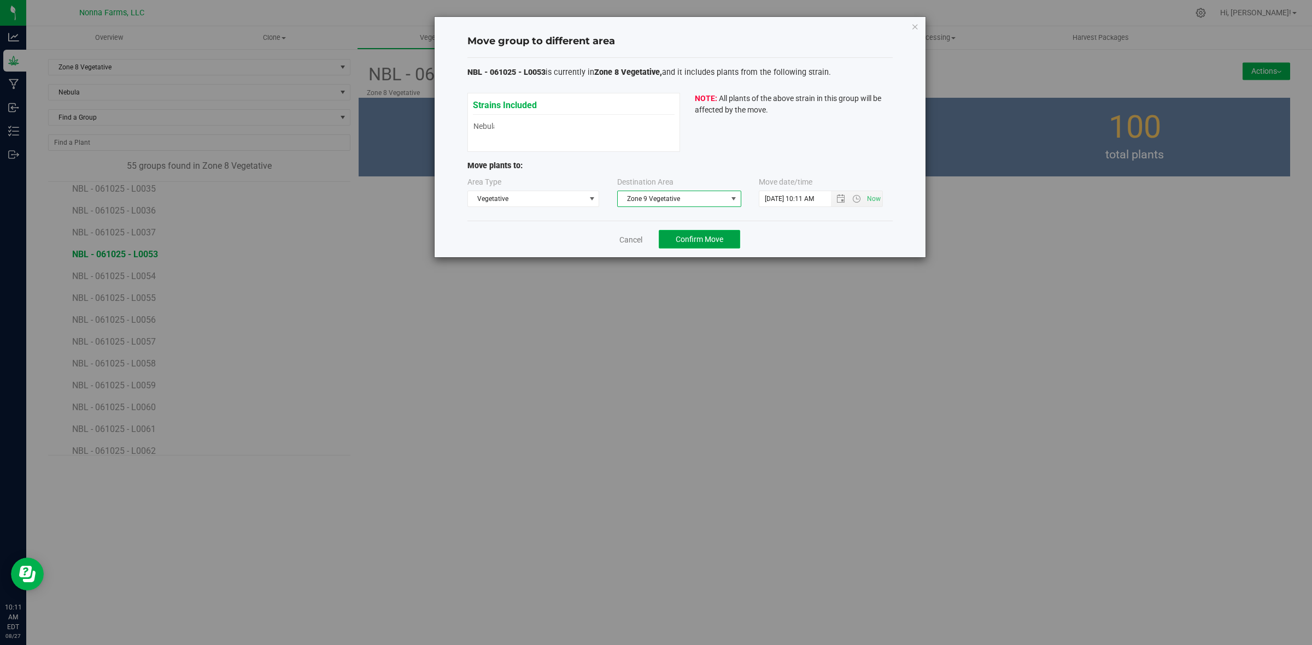
click at [695, 244] on span "Confirm Move" at bounding box center [699, 239] width 48 height 9
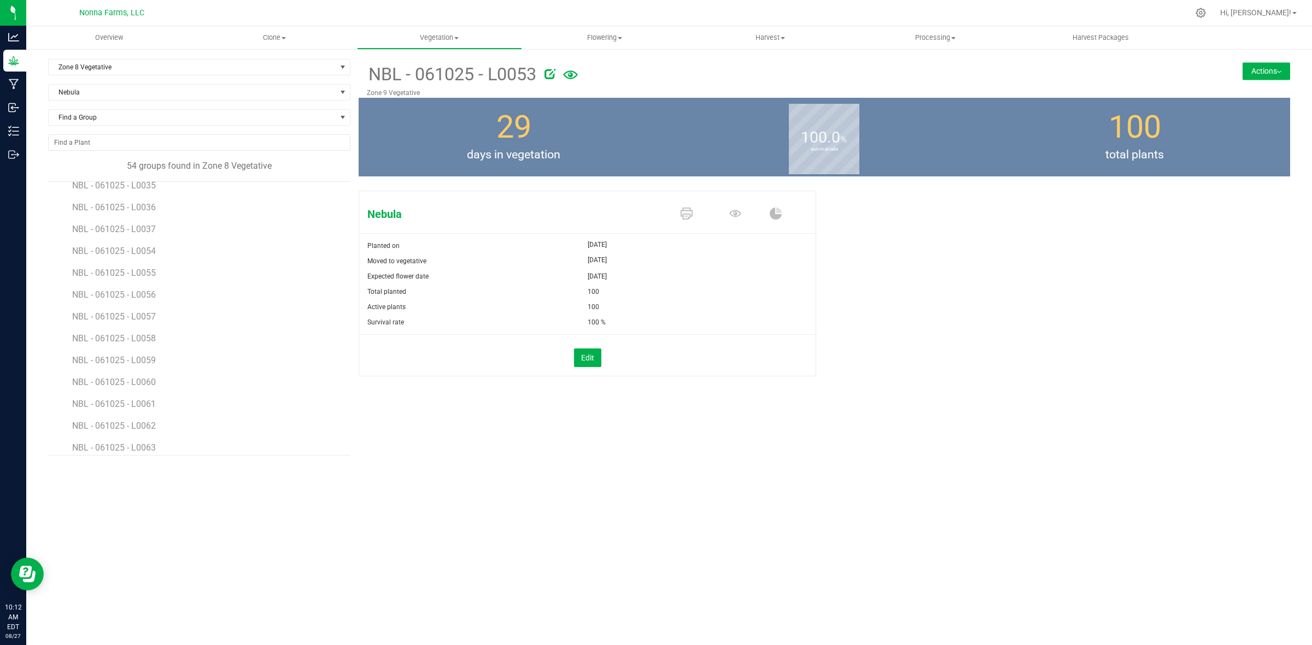
scroll to position [710, 0]
click at [139, 293] on span "NBL - 061025 - L0054" at bounding box center [115, 295] width 86 height 10
click at [1276, 69] on button "Actions" at bounding box center [1266, 70] width 48 height 17
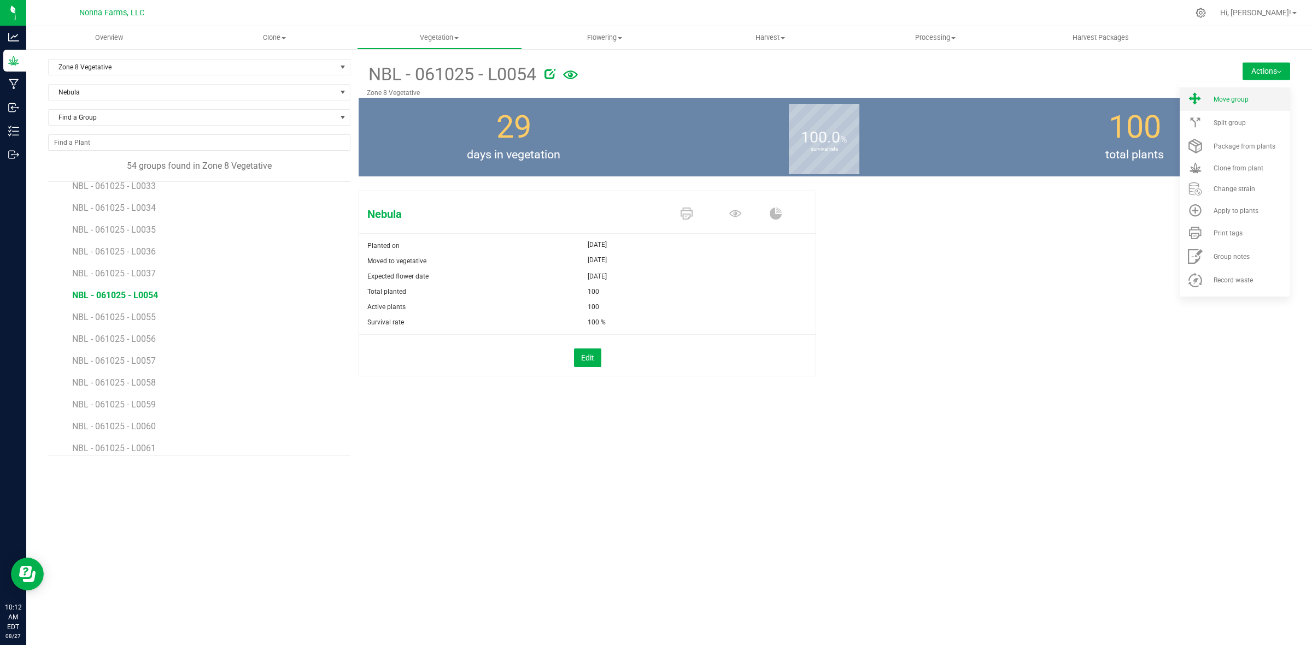
click at [1225, 105] on li "Move group" at bounding box center [1234, 98] width 110 height 23
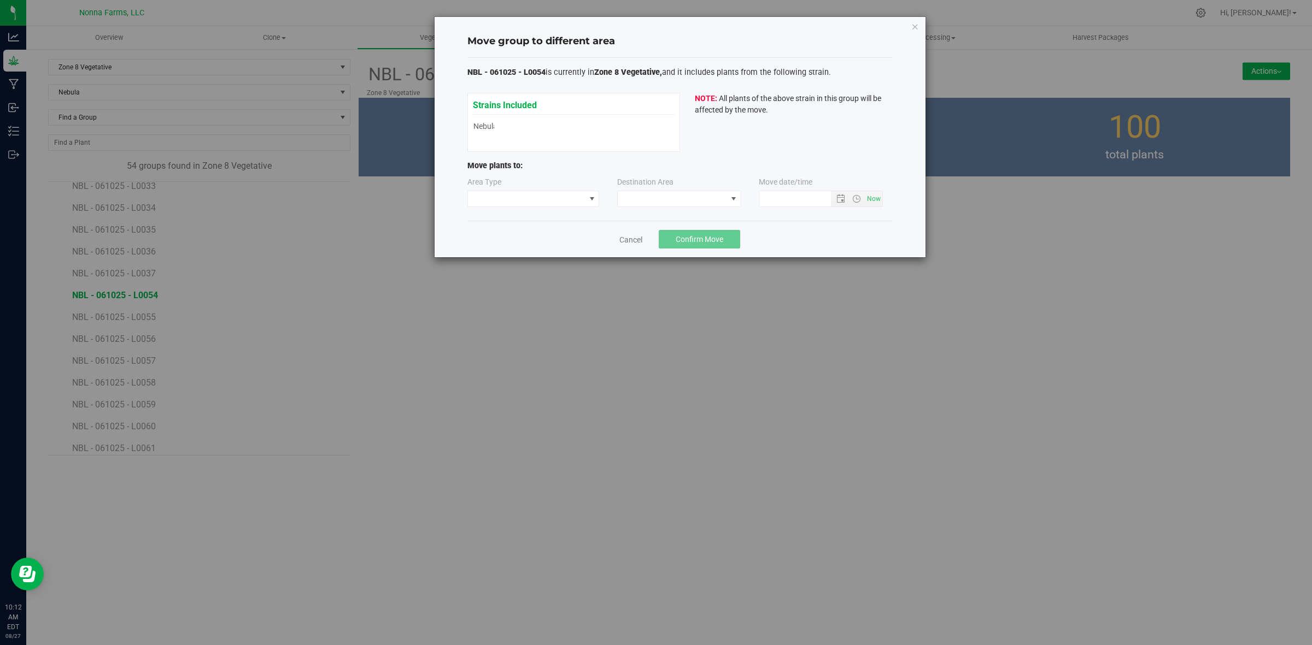
type input "8/27/2025 10:12 AM"
click at [563, 201] on span at bounding box center [526, 198] width 117 height 15
click at [525, 248] on li "Flowering" at bounding box center [533, 257] width 131 height 19
click at [540, 202] on span "Flowering" at bounding box center [526, 198] width 117 height 15
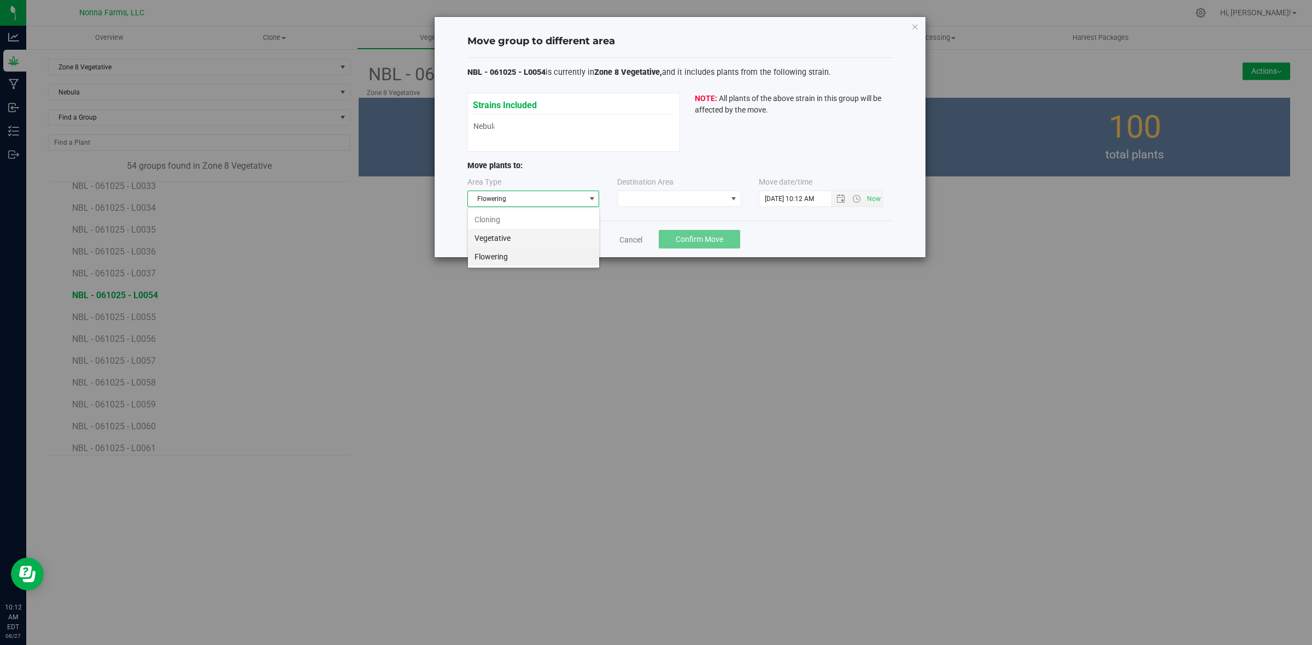
click at [515, 243] on li "Vegetative" at bounding box center [533, 238] width 131 height 19
click at [706, 201] on span at bounding box center [672, 198] width 109 height 15
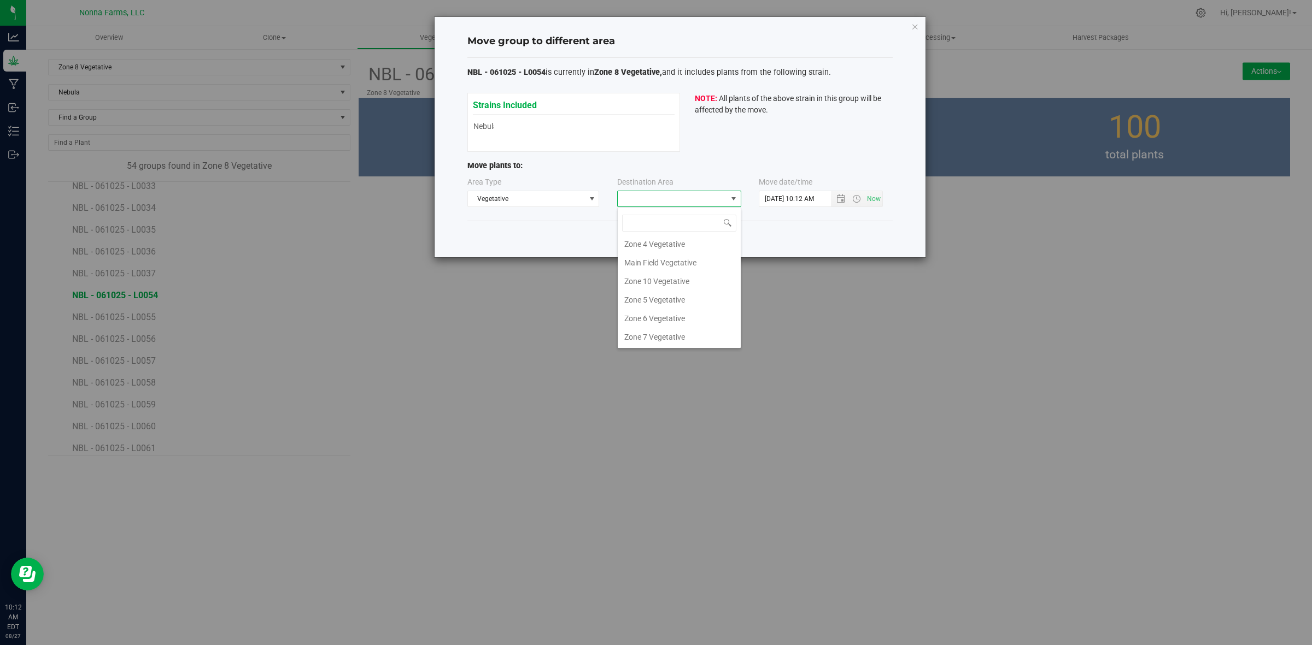
scroll to position [116, 0]
click at [683, 301] on li "Zone 9 Vegetative" at bounding box center [679, 300] width 123 height 19
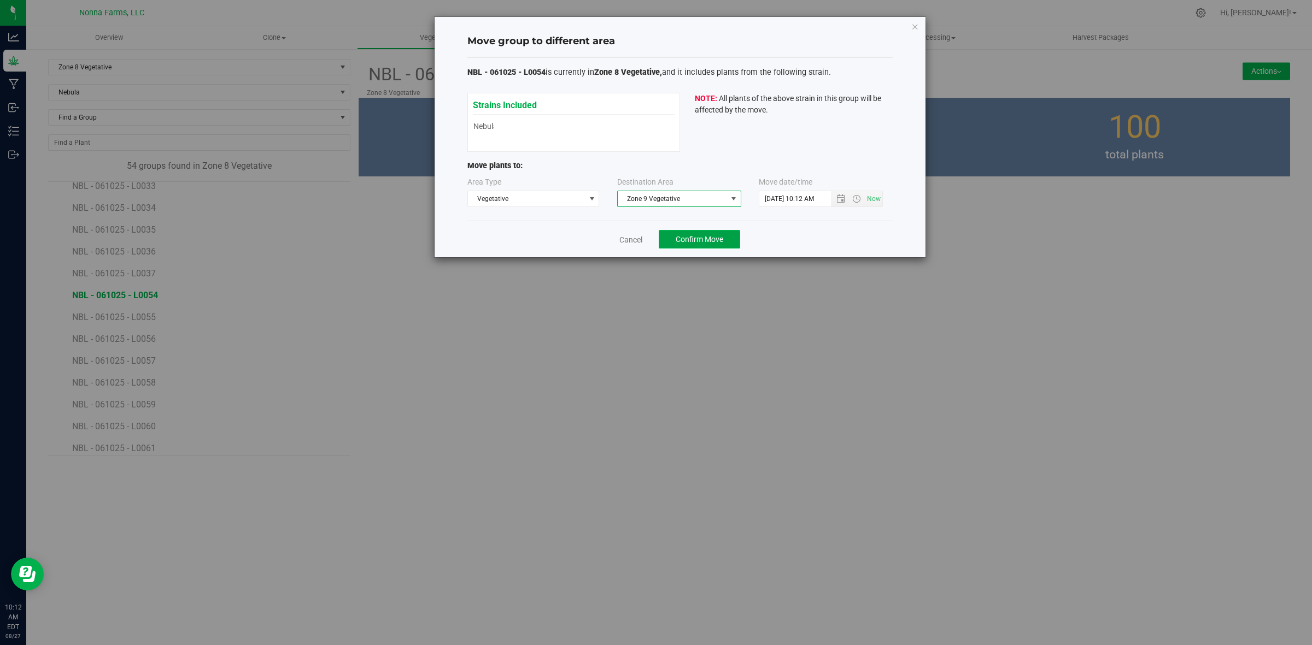
click at [670, 235] on button "Confirm Move" at bounding box center [699, 239] width 81 height 19
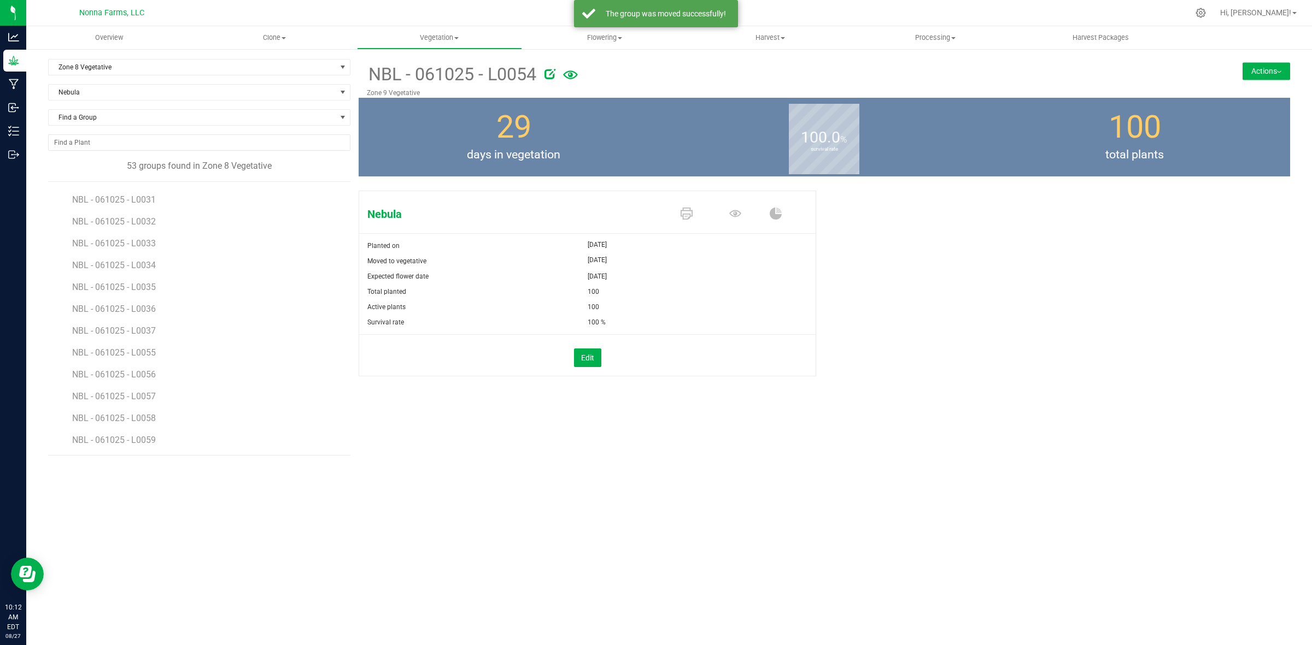
scroll to position [683, 0]
click at [140, 328] on span "NBL - 061025 - L0055" at bounding box center [115, 323] width 86 height 10
click at [1268, 67] on button "Actions" at bounding box center [1266, 70] width 48 height 17
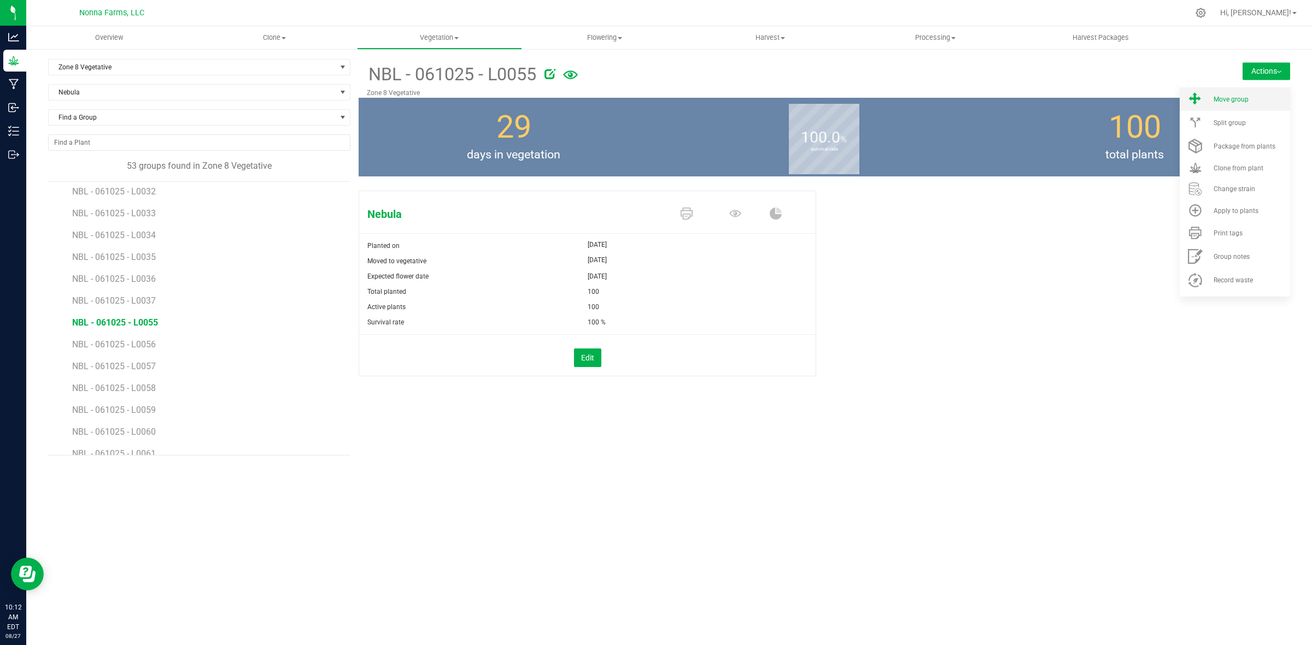
click at [1234, 97] on span "Move group" at bounding box center [1230, 100] width 35 height 8
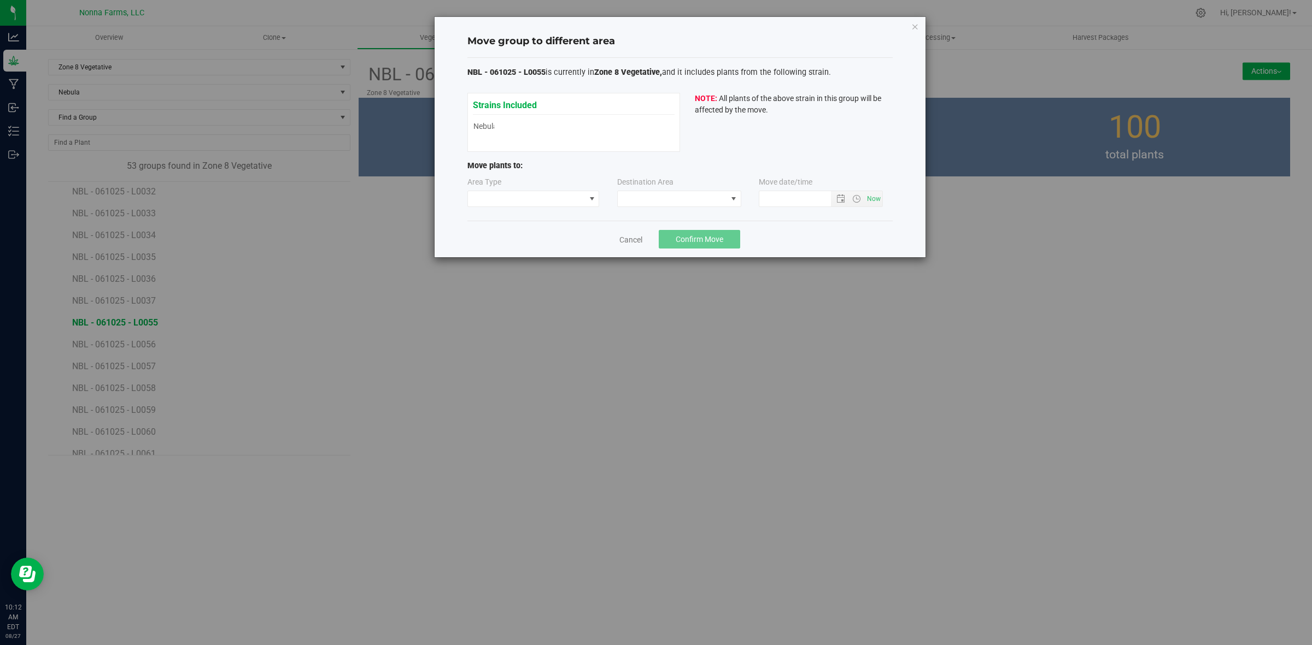
type input "8/27/2025 10:12 AM"
click at [527, 205] on span at bounding box center [526, 198] width 117 height 15
click at [514, 233] on li "Vegetative" at bounding box center [533, 238] width 131 height 19
click at [683, 203] on span at bounding box center [672, 198] width 109 height 15
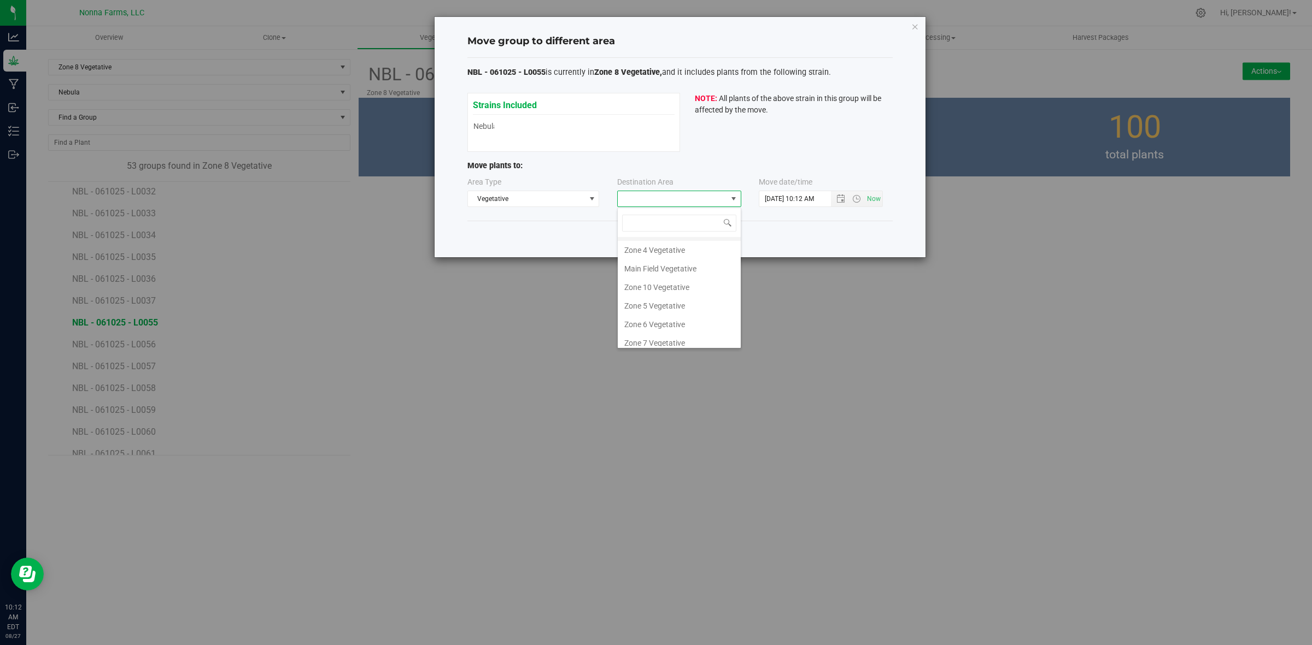
scroll to position [116, 0]
click at [684, 298] on li "Zone 9 Vegetative" at bounding box center [679, 300] width 123 height 19
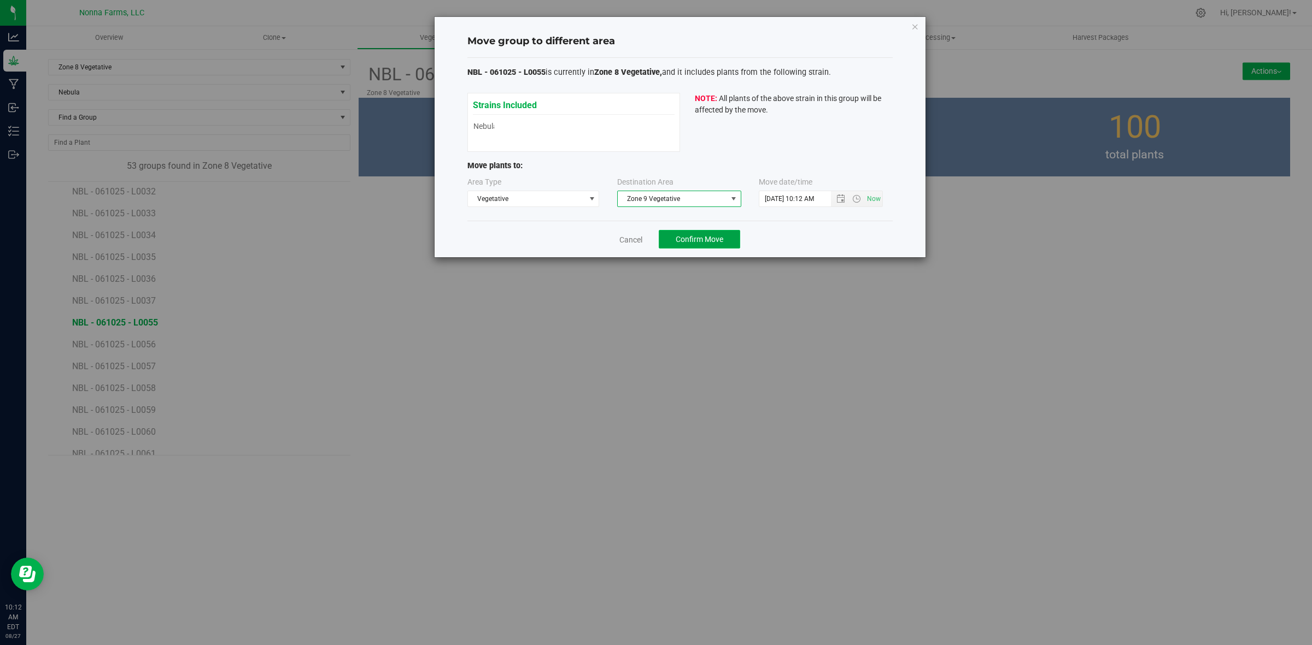
click at [712, 241] on span "Confirm Move" at bounding box center [699, 239] width 48 height 9
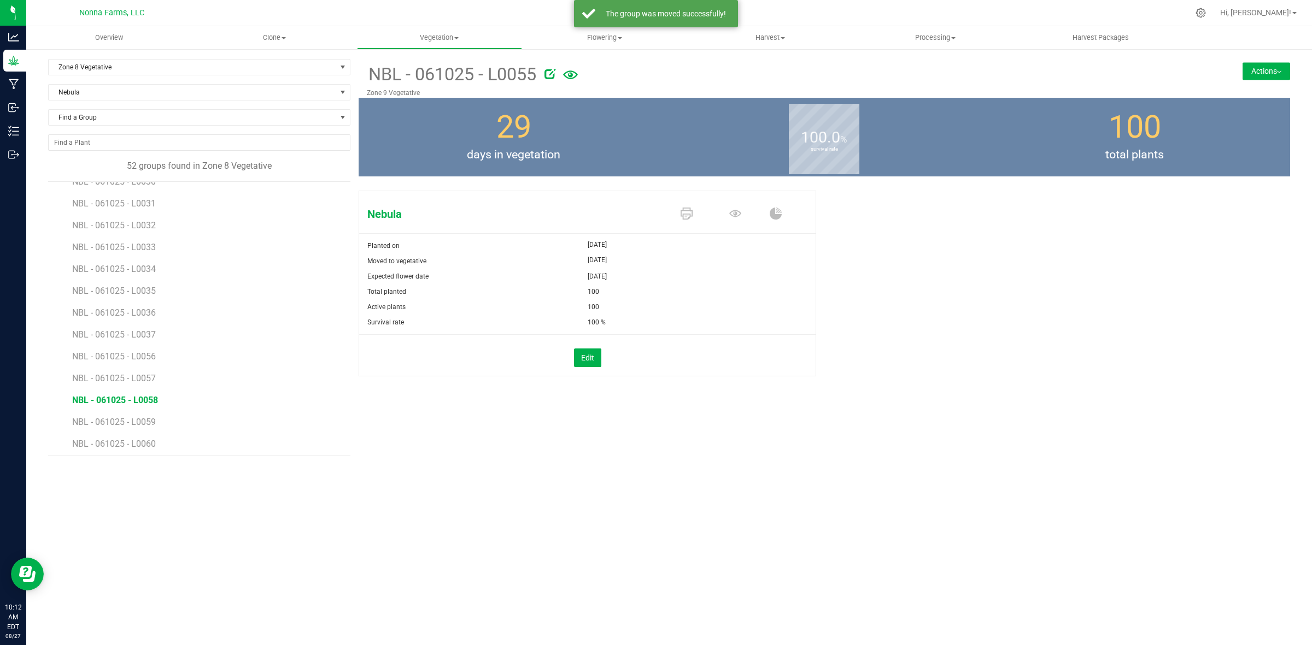
scroll to position [683, 0]
click at [143, 326] on span "NBL - 061025 - L0056" at bounding box center [115, 323] width 86 height 10
click at [1277, 69] on button "Actions" at bounding box center [1266, 70] width 48 height 17
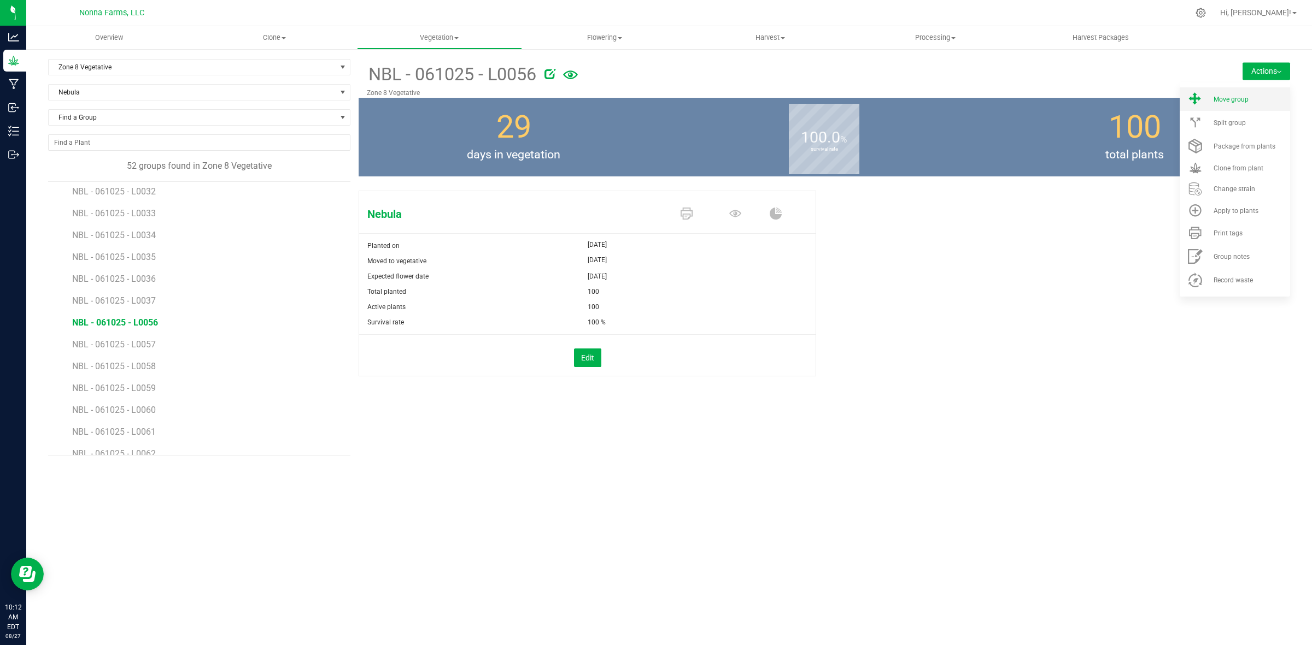
click at [1239, 103] on li "Move group" at bounding box center [1234, 98] width 110 height 23
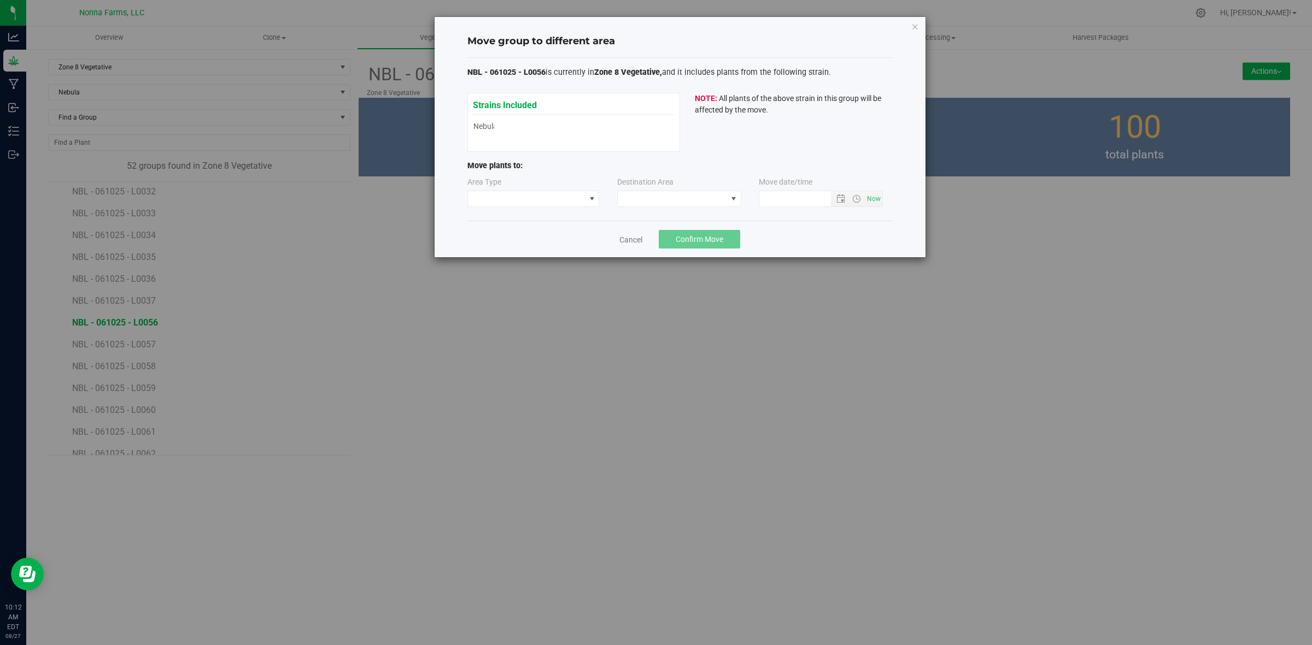
type input "8/27/2025 10:12 AM"
click at [528, 195] on span at bounding box center [526, 198] width 117 height 15
click at [493, 243] on li "Vegetative" at bounding box center [533, 238] width 131 height 19
click at [682, 198] on span at bounding box center [672, 198] width 109 height 15
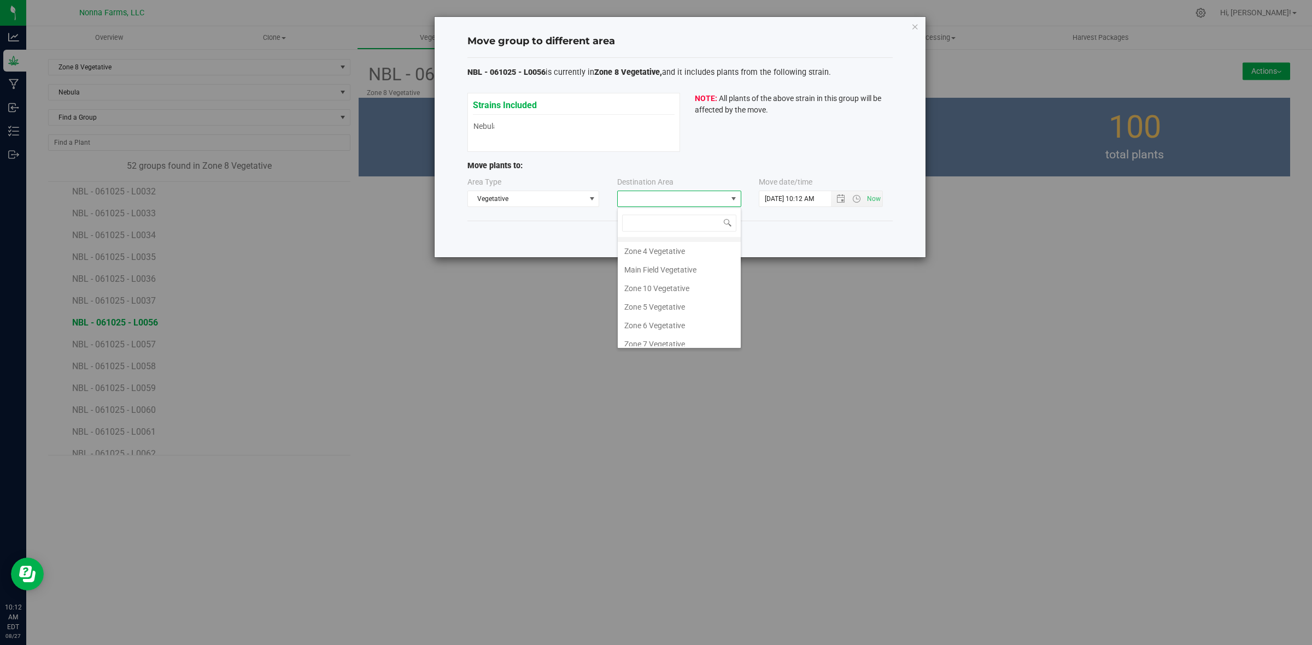
scroll to position [116, 0]
click at [671, 302] on li "Zone 9 Vegetative" at bounding box center [679, 300] width 123 height 19
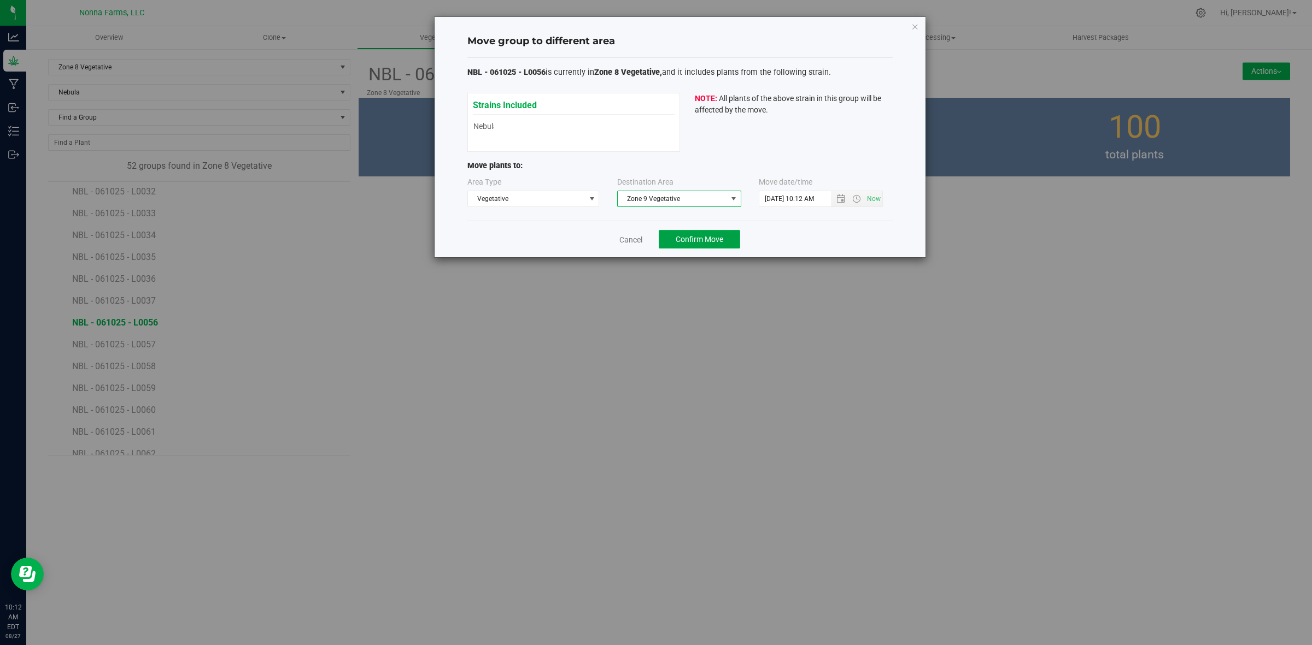
click at [708, 240] on span "Confirm Move" at bounding box center [699, 239] width 48 height 9
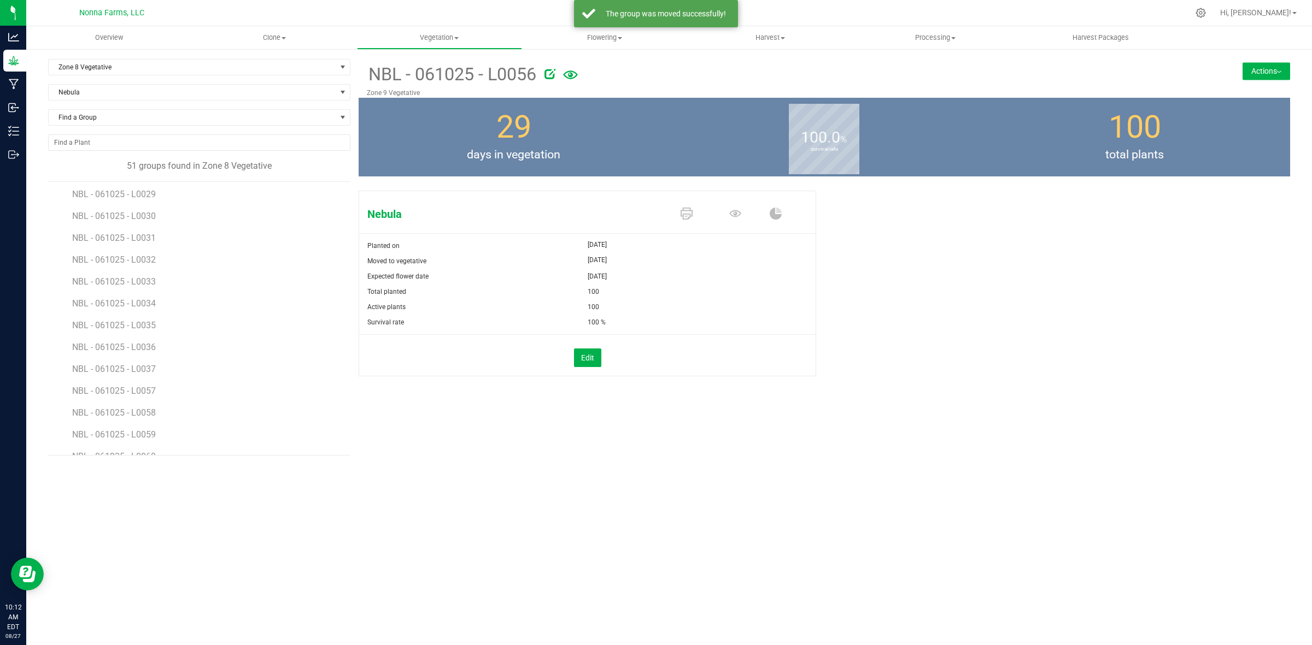
scroll to position [751, 0]
click at [145, 252] on span "NBL - 061025 - L0057" at bounding box center [115, 254] width 86 height 10
click at [1286, 63] on button "Actions" at bounding box center [1266, 70] width 48 height 17
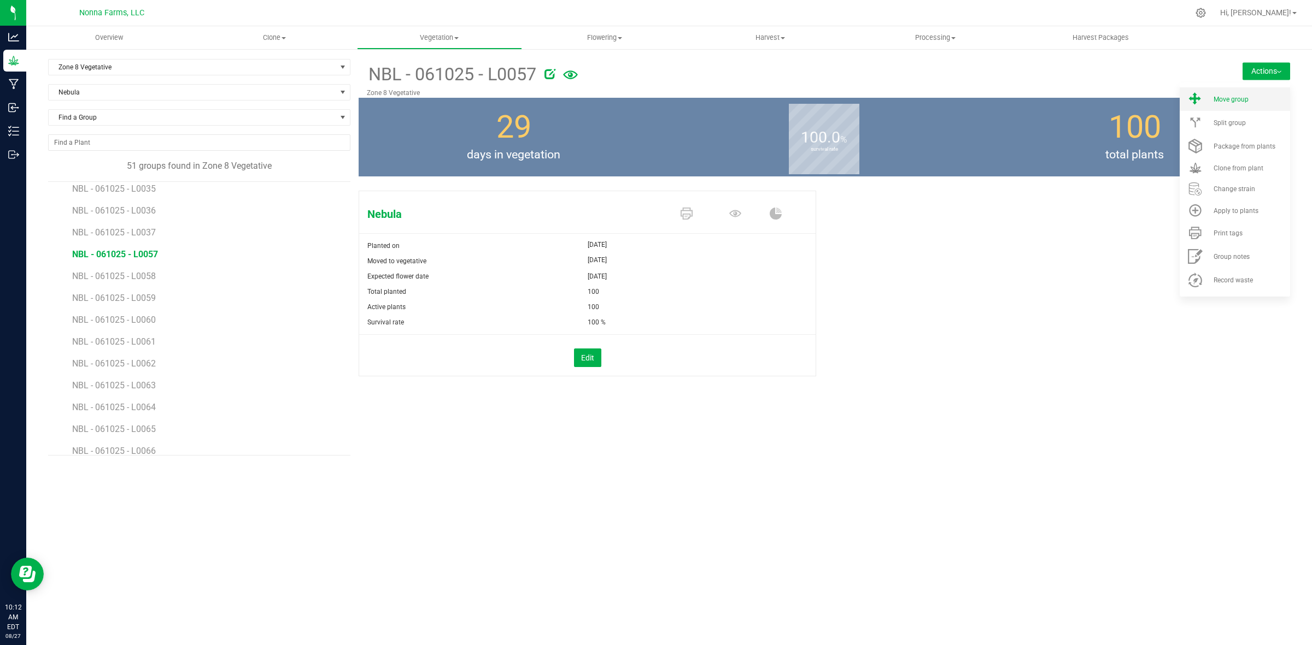
click at [1242, 99] on span "Move group" at bounding box center [1230, 100] width 35 height 8
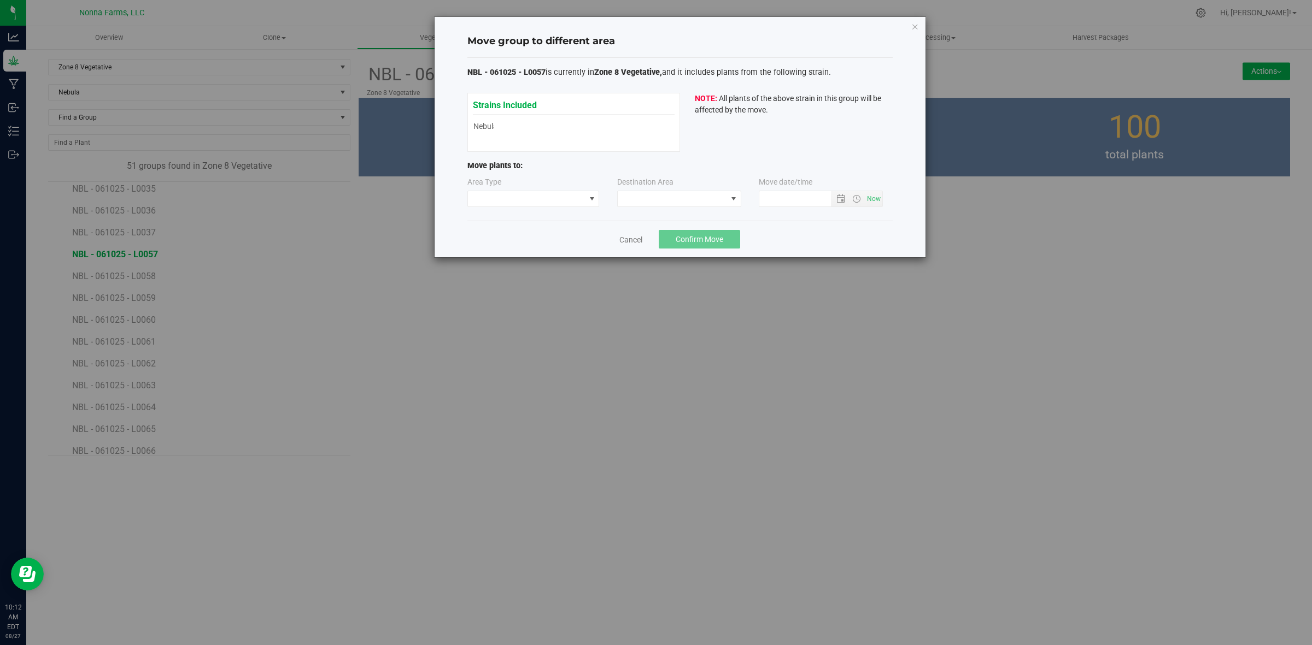
type input "8/27/2025 10:12 AM"
click at [498, 198] on span at bounding box center [526, 198] width 117 height 15
click at [512, 232] on li "Vegetative" at bounding box center [533, 238] width 131 height 19
click at [694, 201] on span at bounding box center [672, 198] width 109 height 15
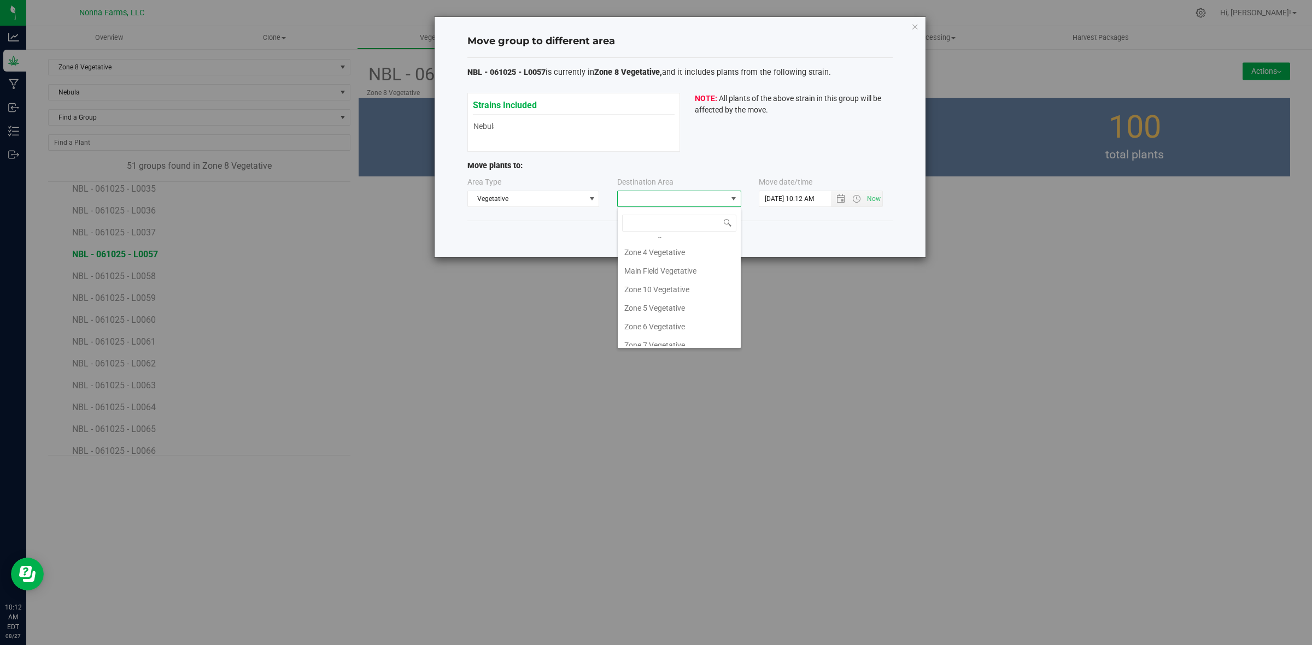
scroll to position [116, 0]
click at [677, 304] on li "Zone 9 Vegetative" at bounding box center [679, 300] width 123 height 19
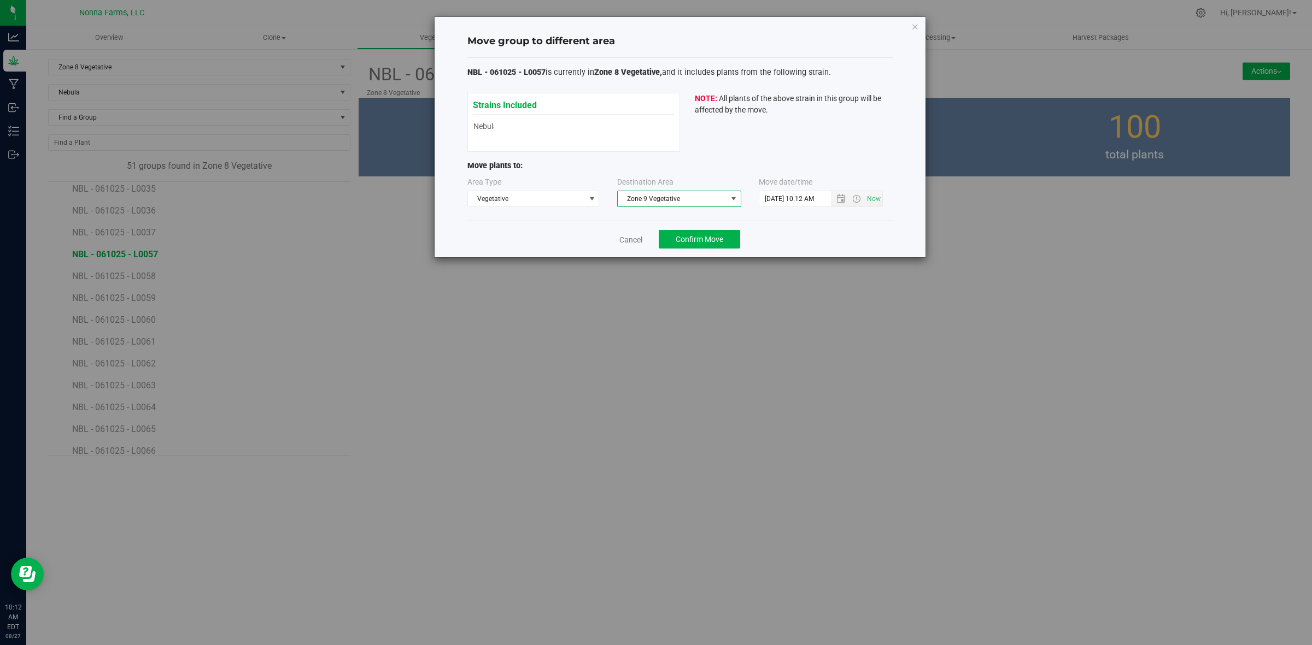
click at [684, 228] on div "Cancel Confirm Move" at bounding box center [679, 239] width 425 height 37
click at [687, 241] on span "Confirm Move" at bounding box center [699, 239] width 48 height 9
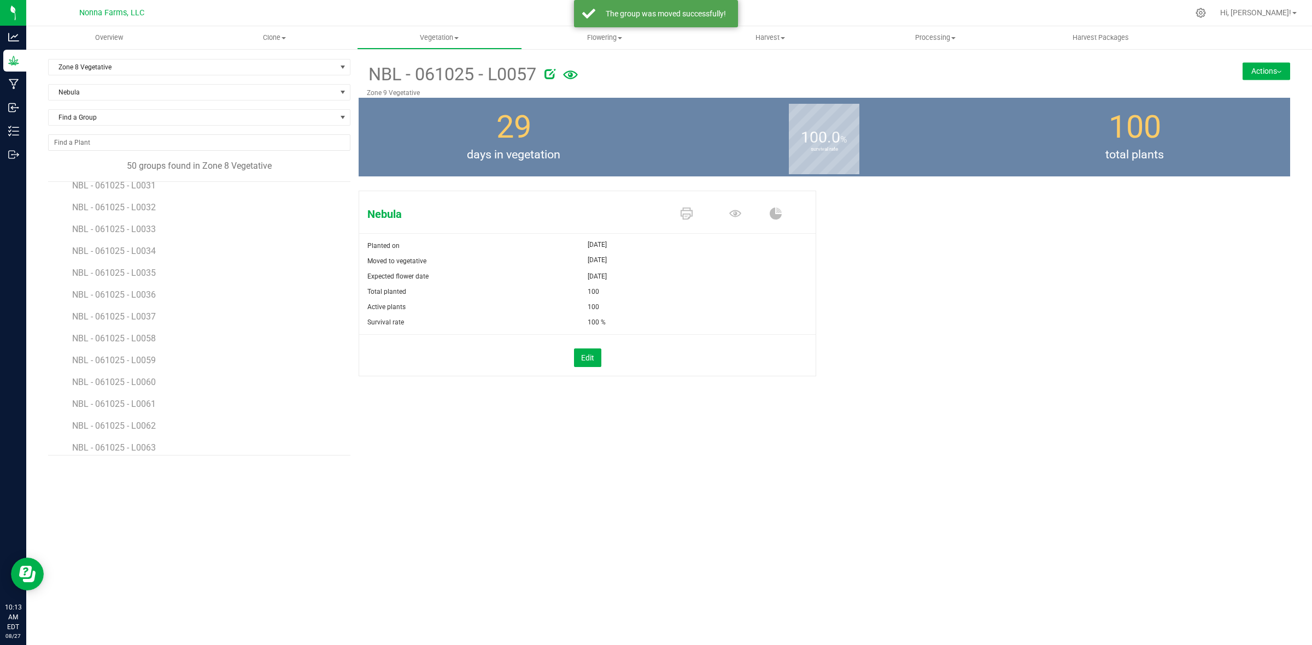
scroll to position [683, 0]
click at [138, 322] on span "NBL - 061025 - L0058" at bounding box center [115, 323] width 86 height 10
click at [1256, 72] on button "Actions" at bounding box center [1266, 70] width 48 height 17
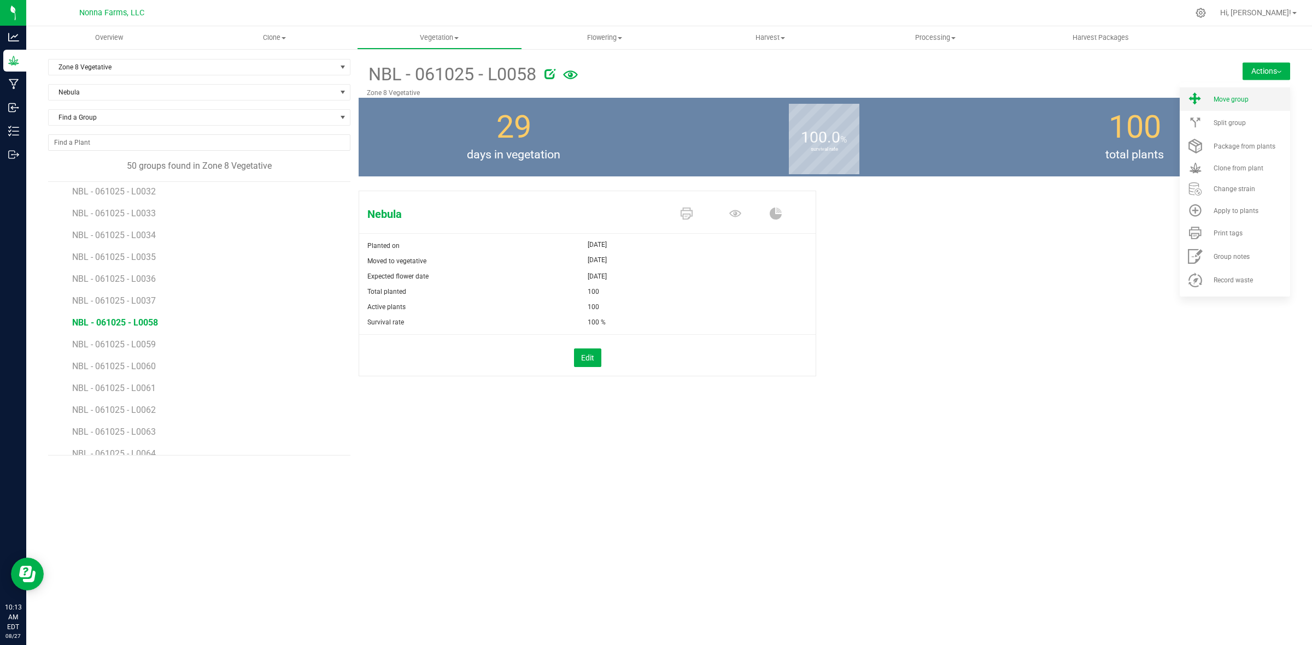
click at [1247, 98] on span "Move group" at bounding box center [1230, 100] width 35 height 8
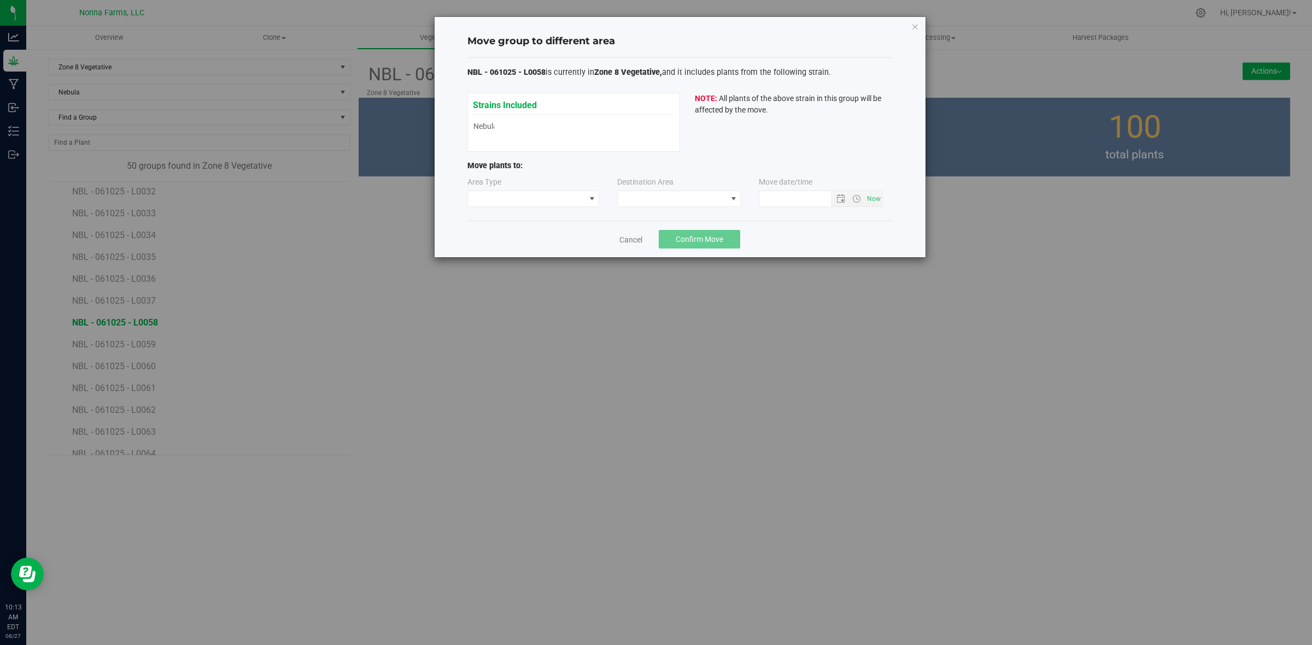
type input "8/27/2025 10:13 AM"
click at [525, 202] on span at bounding box center [526, 198] width 117 height 15
click at [520, 239] on li "Vegetative" at bounding box center [533, 238] width 131 height 19
click at [686, 197] on span at bounding box center [672, 198] width 109 height 15
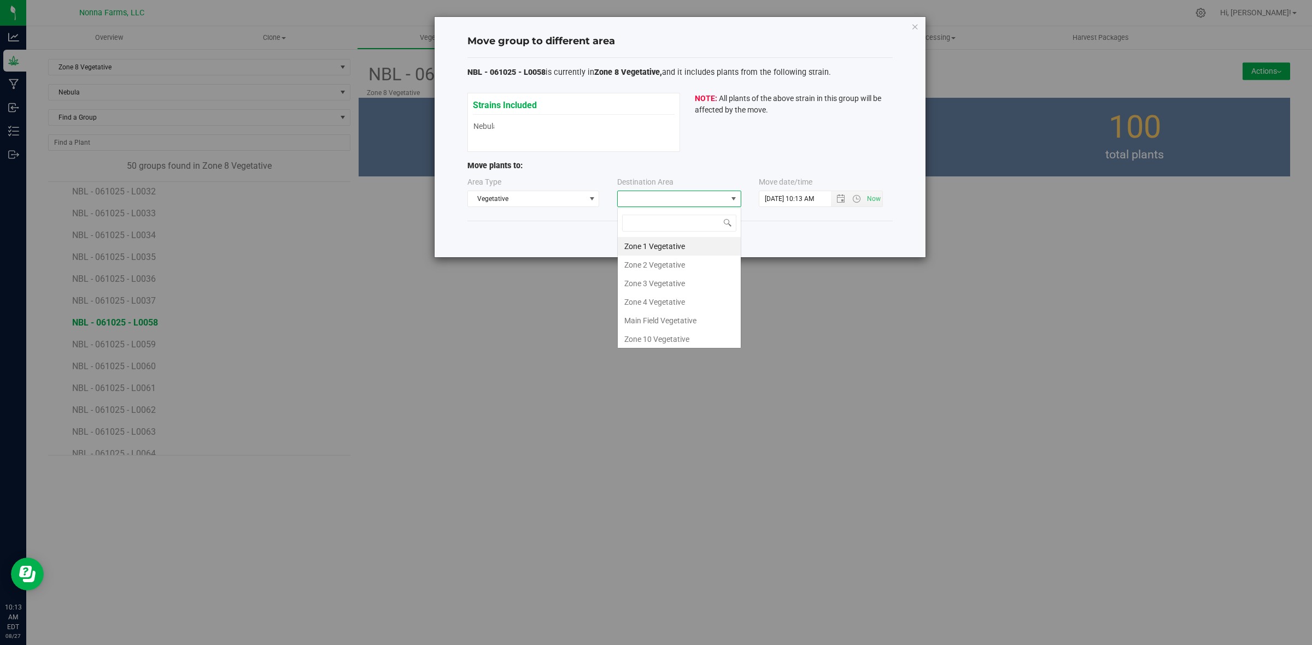
scroll to position [0, 0]
click at [678, 299] on li "Zone 9 Vegetative" at bounding box center [679, 300] width 123 height 19
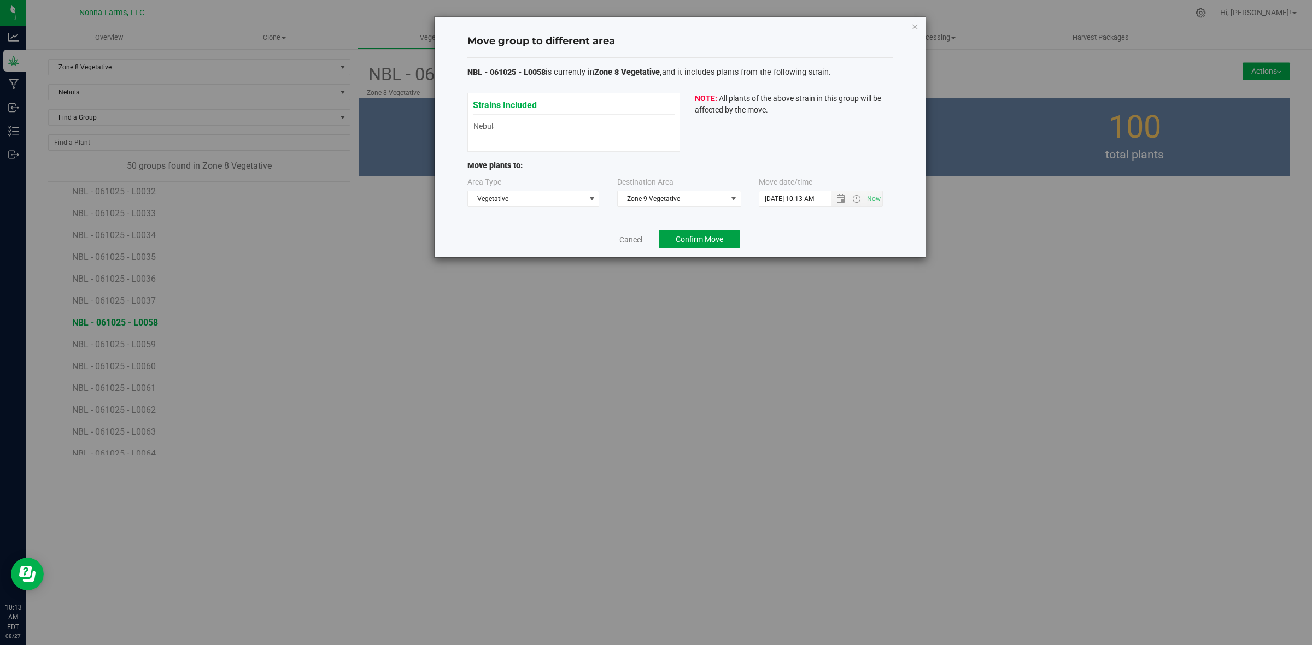
click at [667, 239] on button "Confirm Move" at bounding box center [699, 239] width 81 height 19
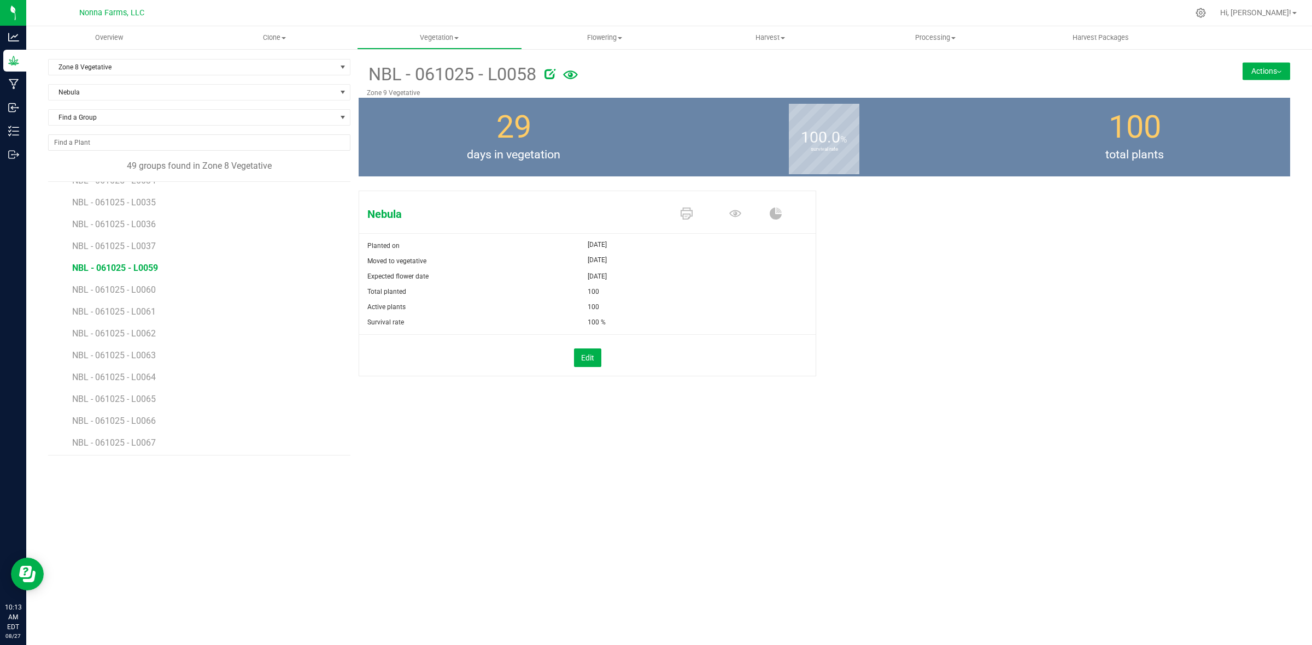
click at [142, 266] on span "NBL - 061025 - L0059" at bounding box center [115, 268] width 86 height 10
click at [1279, 71] on img at bounding box center [1279, 72] width 4 height 2
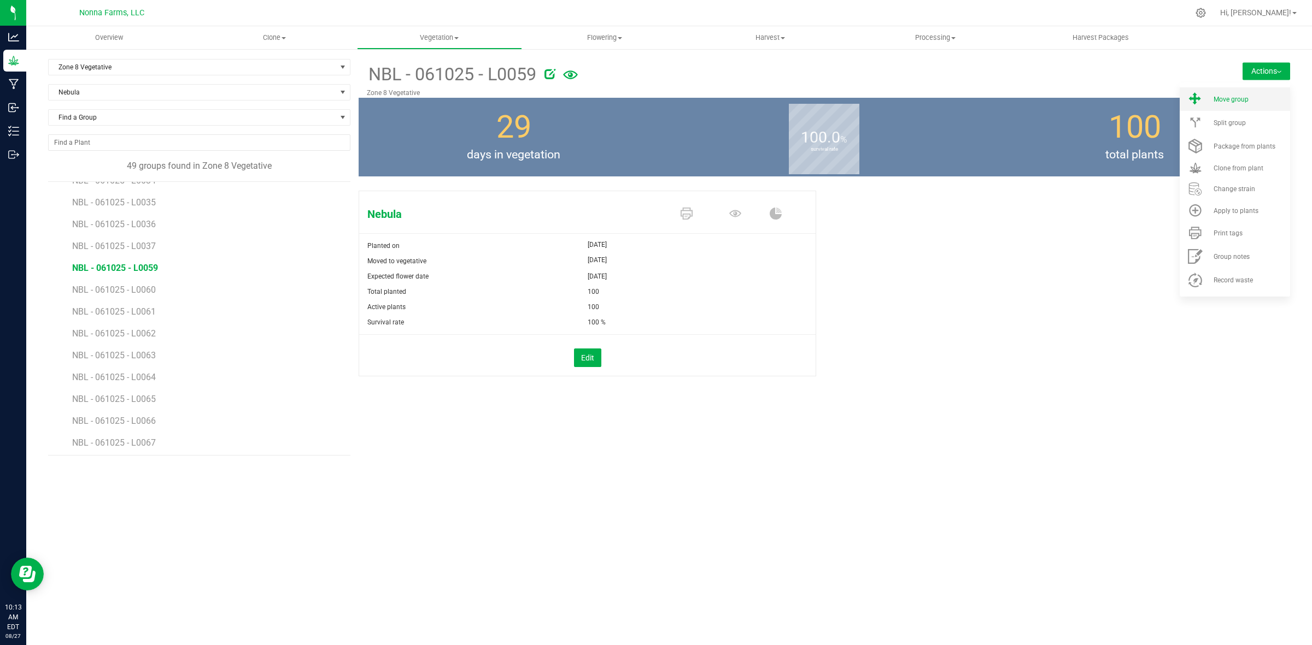
click at [1263, 93] on li "Move group" at bounding box center [1234, 98] width 110 height 23
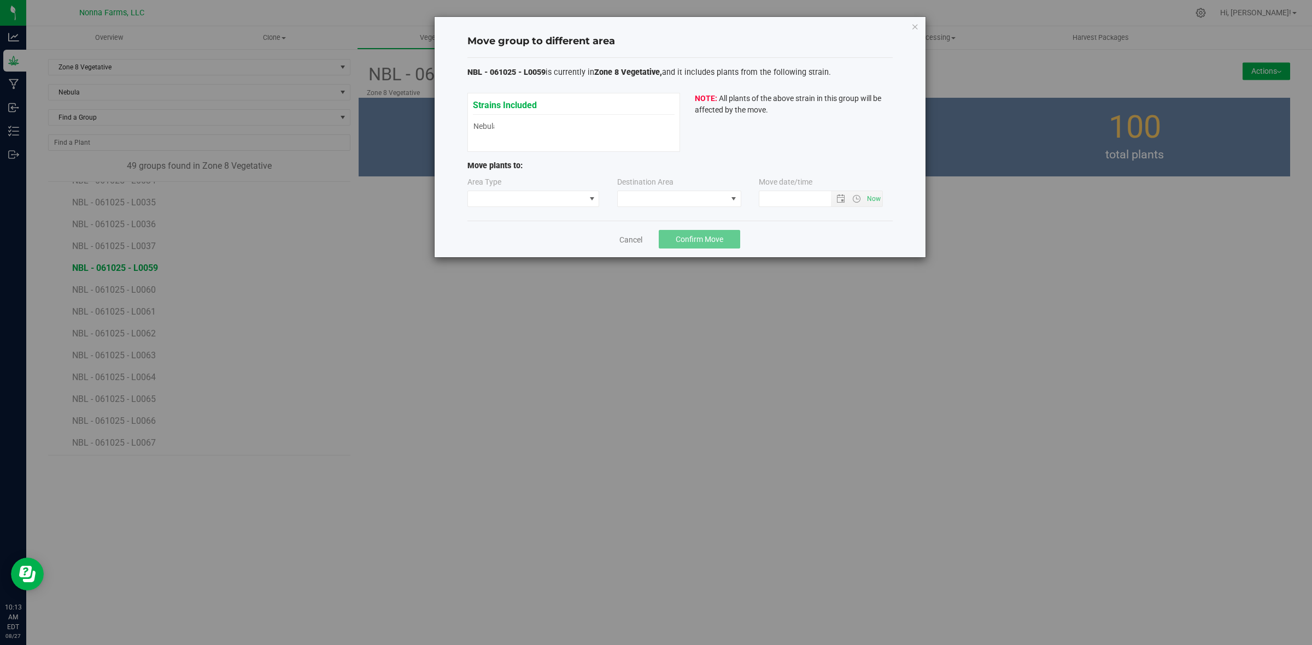
type input "8/27/2025 10:13 AM"
click at [569, 197] on span at bounding box center [526, 198] width 117 height 15
click at [528, 239] on li "Vegetative" at bounding box center [533, 238] width 131 height 19
click at [718, 201] on span at bounding box center [672, 198] width 109 height 15
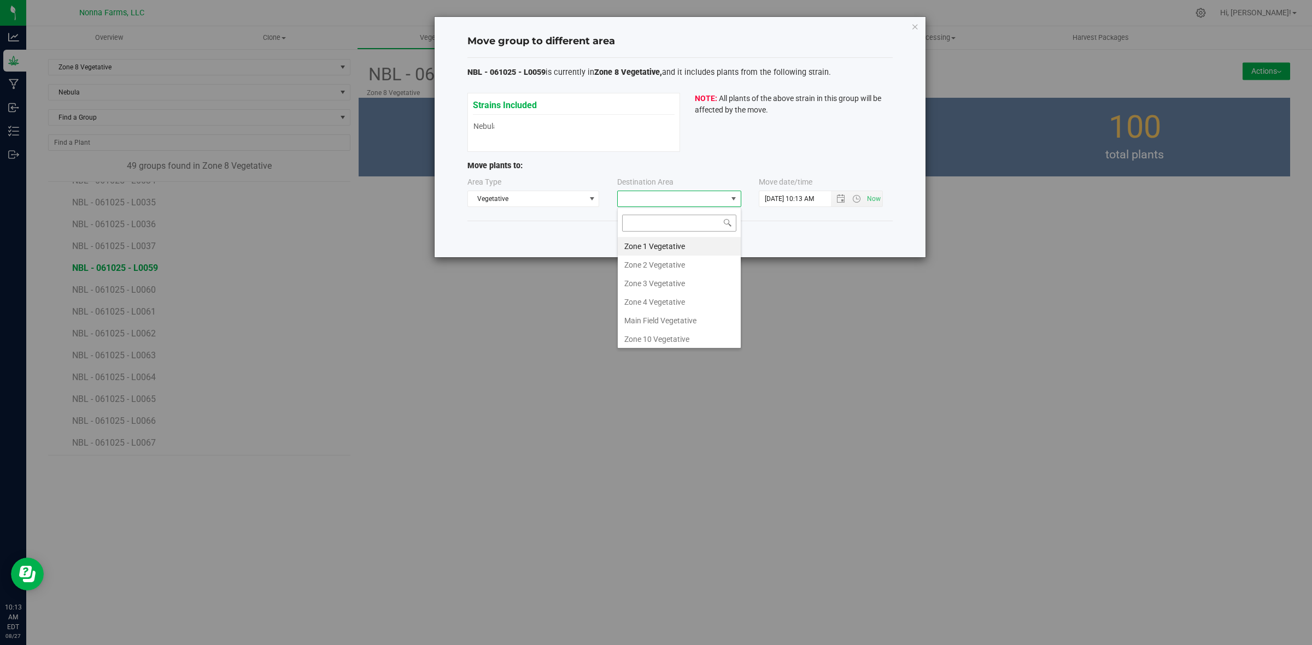
scroll to position [17, 124]
click at [687, 302] on li "Zone 9 Vegetative" at bounding box center [679, 300] width 123 height 19
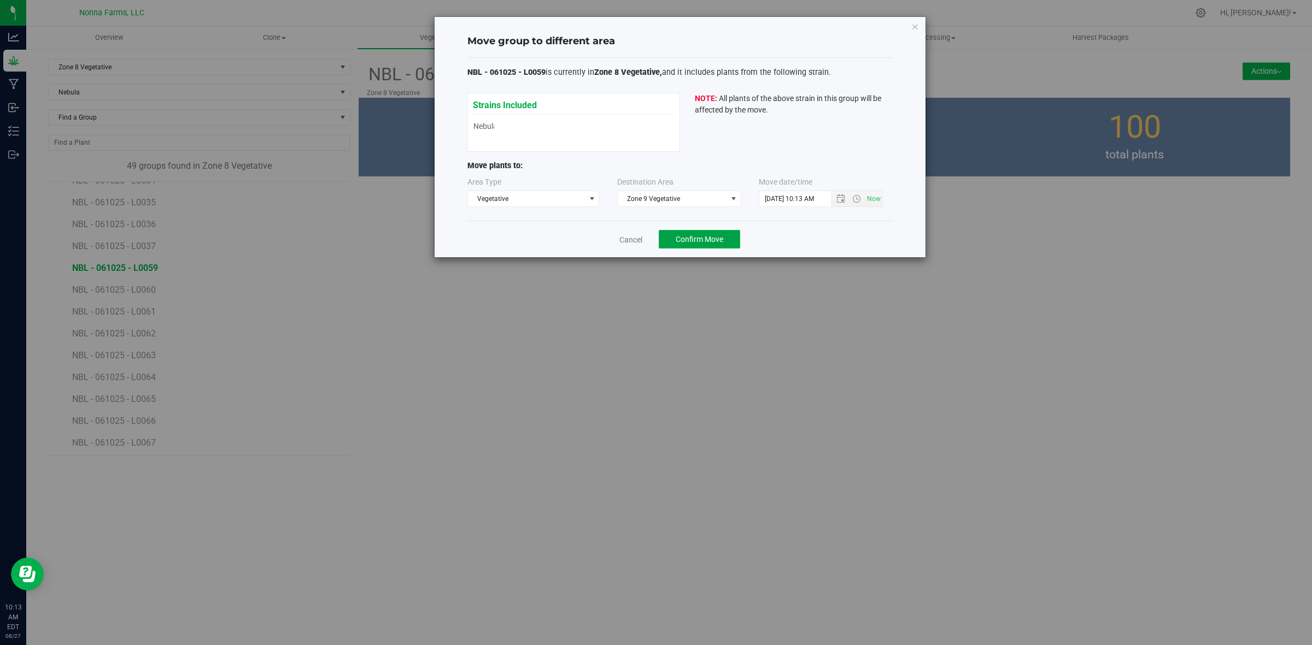
click at [703, 236] on span "Confirm Move" at bounding box center [699, 239] width 48 height 9
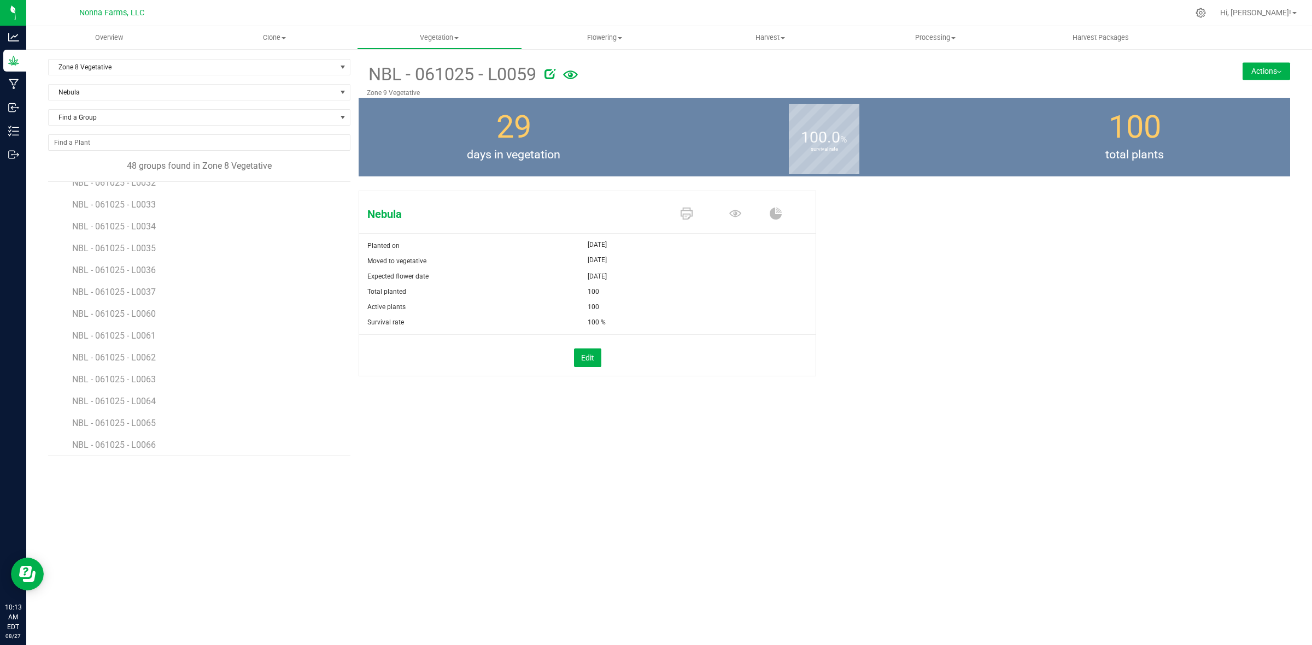
scroll to position [716, 0]
click at [119, 288] on span "NBL - 061025 - L0060" at bounding box center [115, 290] width 86 height 10
click at [1268, 69] on button "Actions" at bounding box center [1266, 70] width 48 height 17
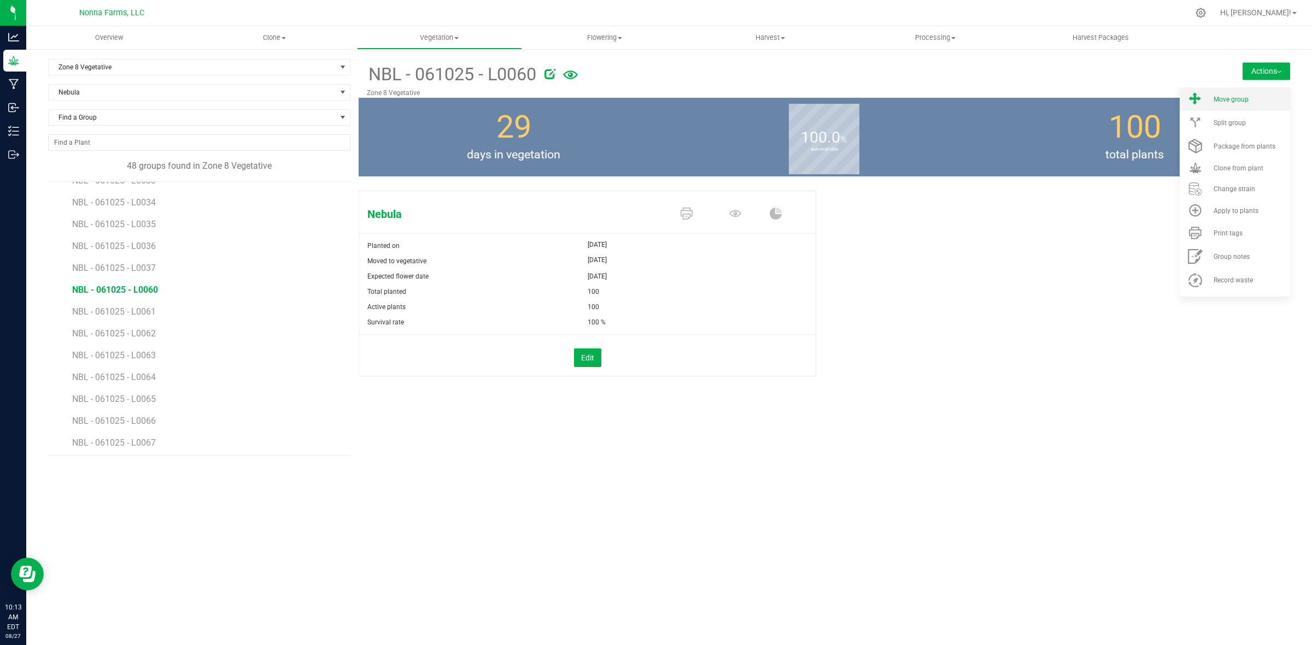
click at [1242, 99] on span "Move group" at bounding box center [1230, 100] width 35 height 8
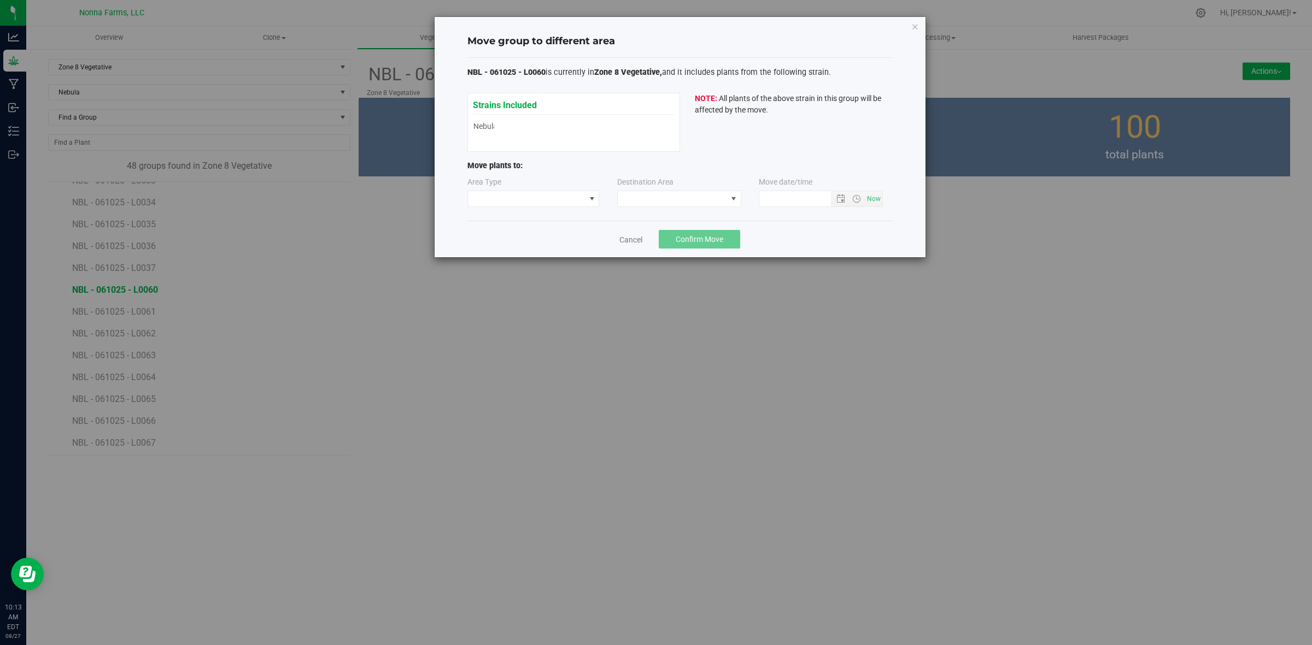
type input "8/27/2025 10:13 AM"
click at [541, 197] on span at bounding box center [526, 198] width 117 height 15
click at [501, 241] on li "Vegetative" at bounding box center [533, 238] width 131 height 19
click at [660, 201] on span at bounding box center [672, 198] width 109 height 15
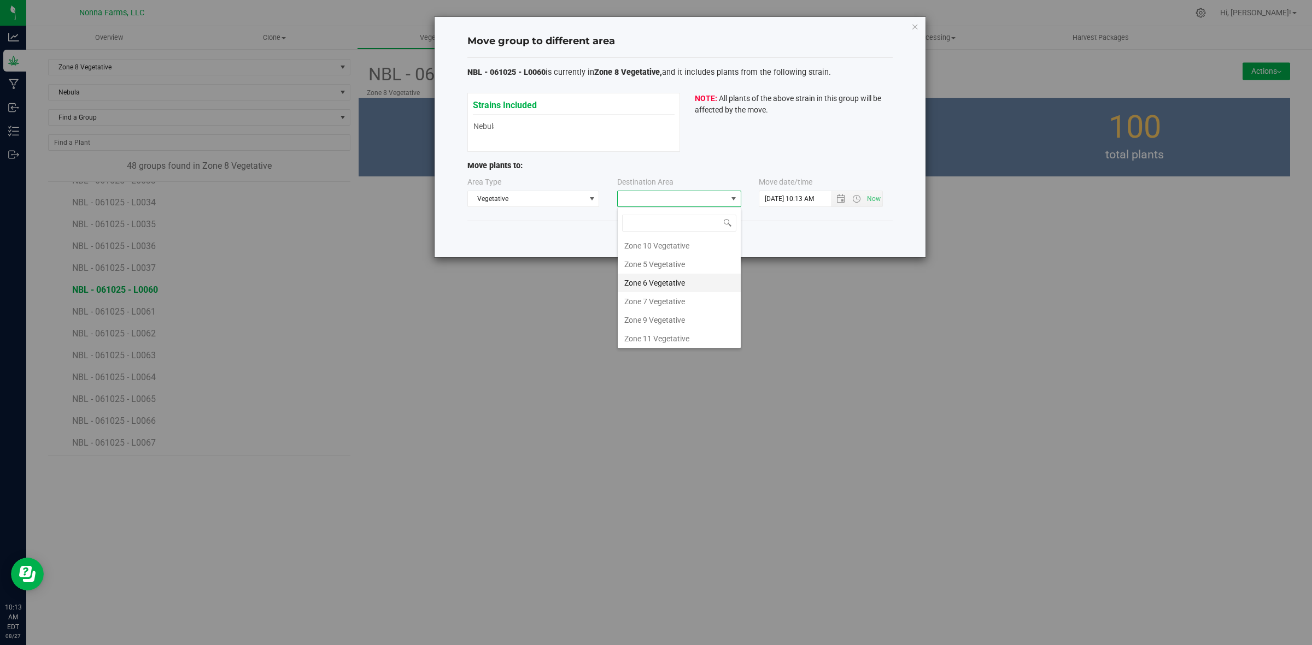
scroll to position [116, 0]
click at [662, 298] on li "Zone 9 Vegetative" at bounding box center [679, 300] width 123 height 19
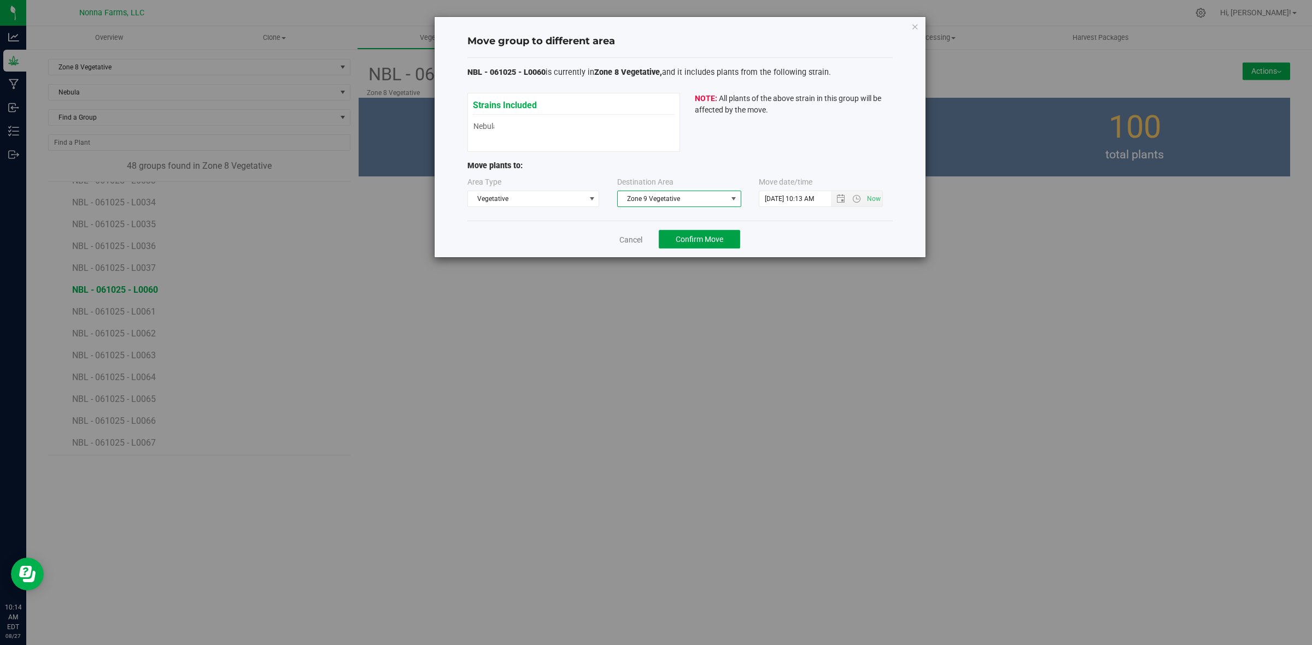
click at [694, 239] on span "Confirm Move" at bounding box center [699, 239] width 48 height 9
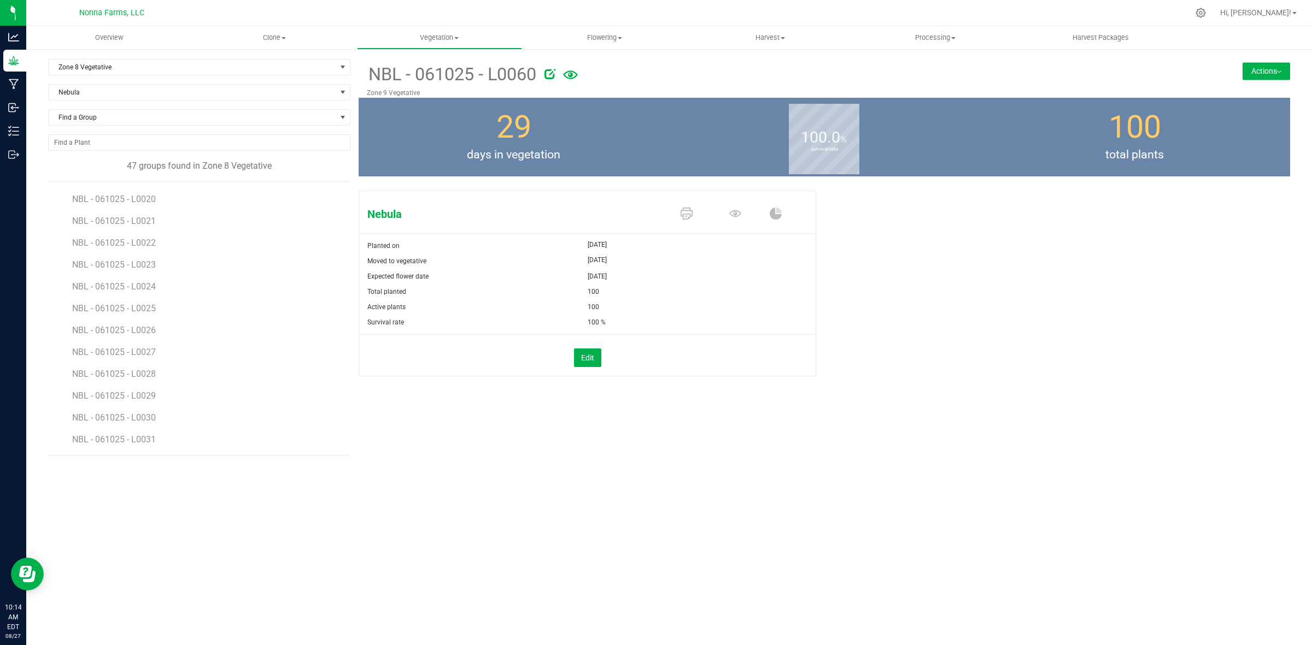
scroll to position [615, 0]
click at [150, 393] on span "NBL - 061025 - L0061" at bounding box center [115, 391] width 86 height 10
click at [1277, 74] on button "Actions" at bounding box center [1266, 70] width 48 height 17
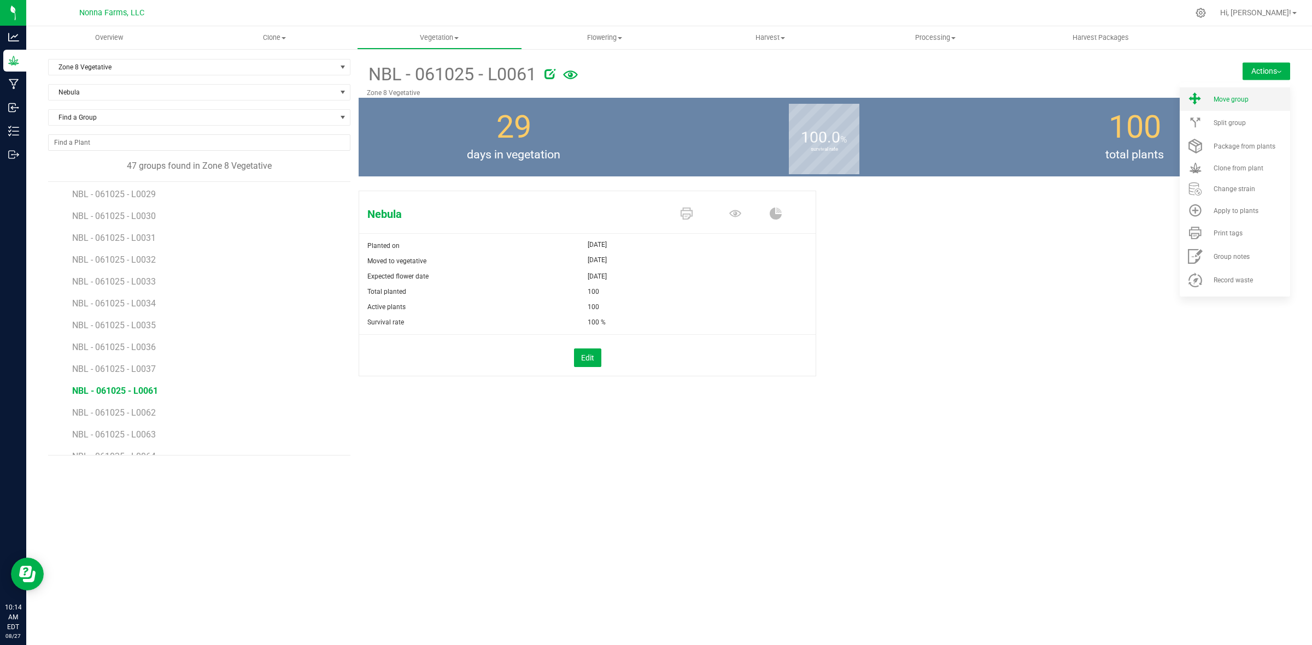
click at [1236, 104] on li "Move group" at bounding box center [1234, 98] width 110 height 23
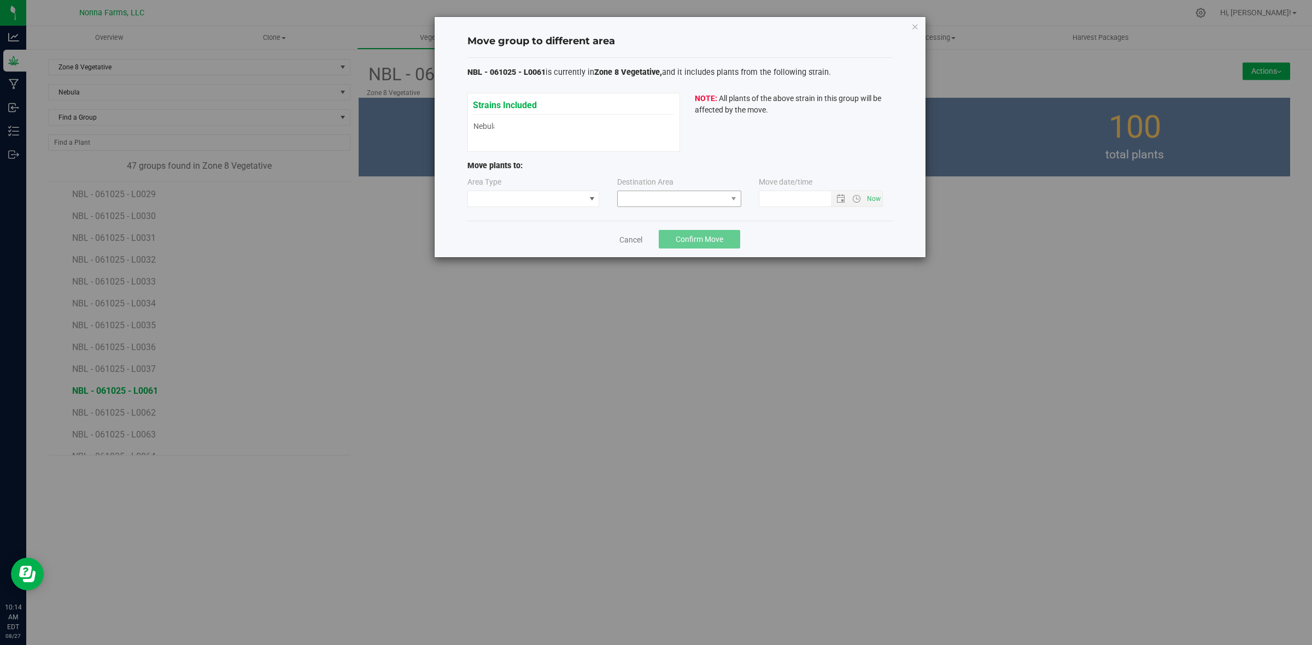
type input "8/27/2025 10:14 AM"
click at [574, 196] on span at bounding box center [526, 198] width 117 height 15
click at [544, 240] on li "Vegetative" at bounding box center [533, 238] width 131 height 19
click at [672, 210] on div "Area Type Vegetative Destination Area Move date/time" at bounding box center [679, 195] width 425 height 36
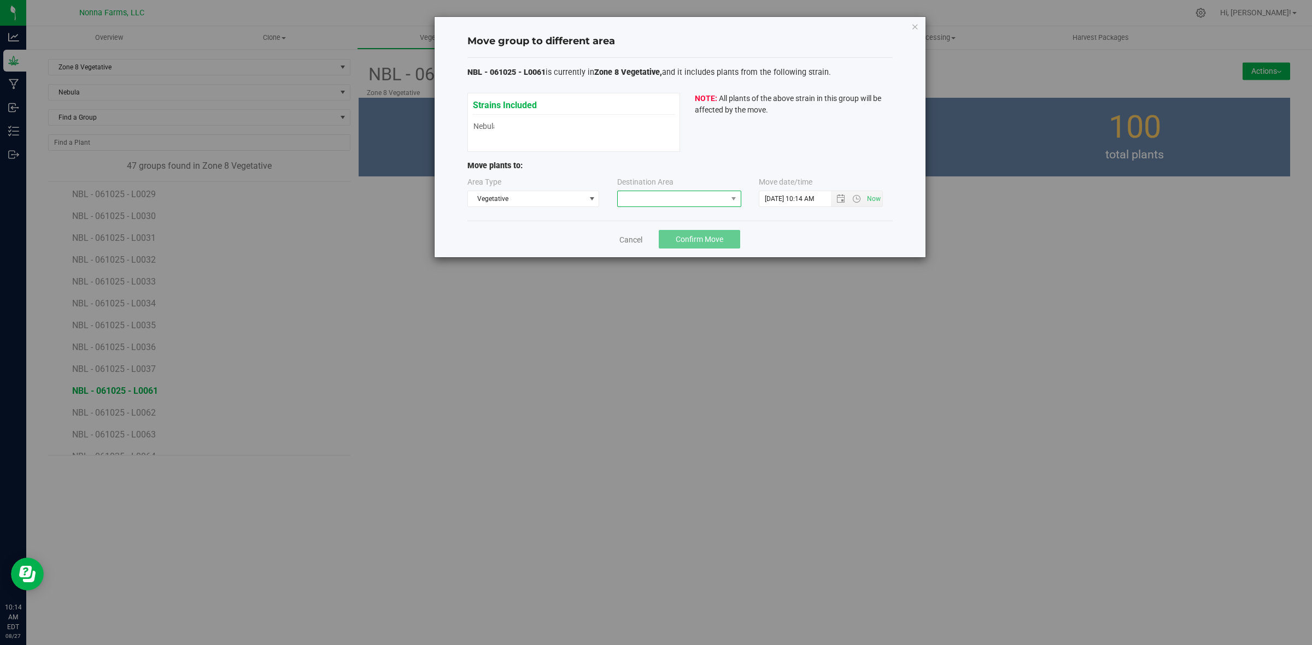
click at [673, 203] on span at bounding box center [672, 198] width 109 height 15
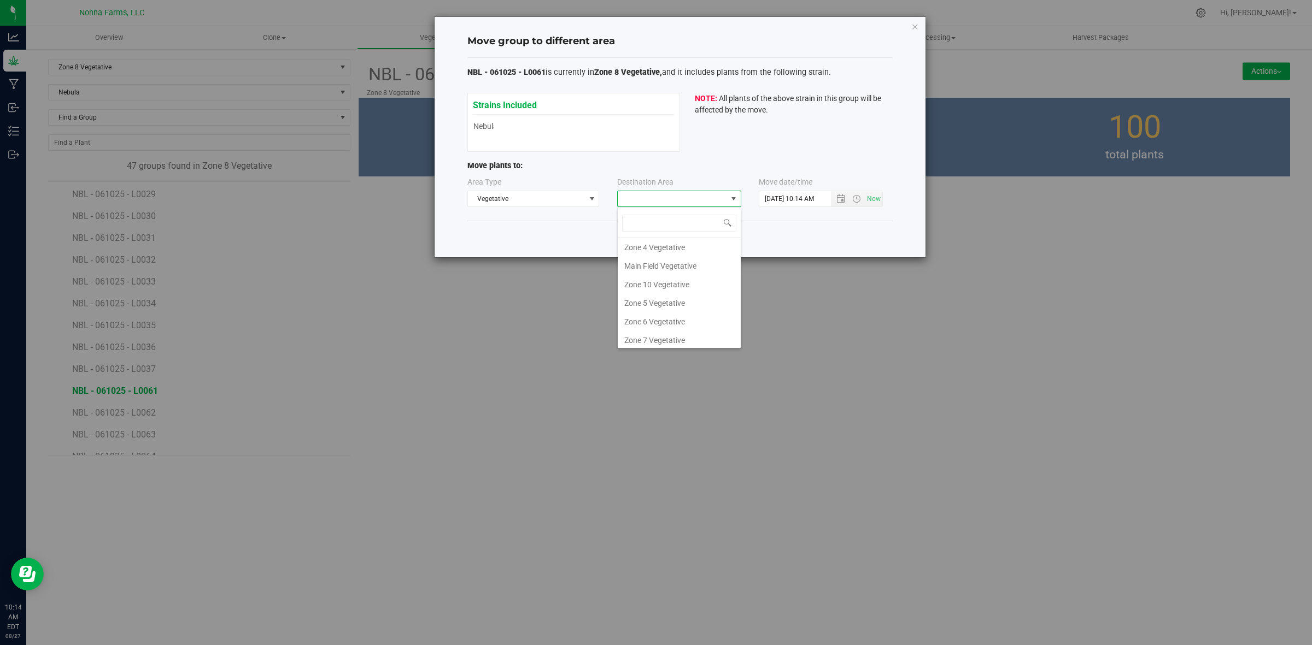
scroll to position [116, 0]
click at [675, 298] on li "Zone 9 Vegetative" at bounding box center [679, 300] width 123 height 19
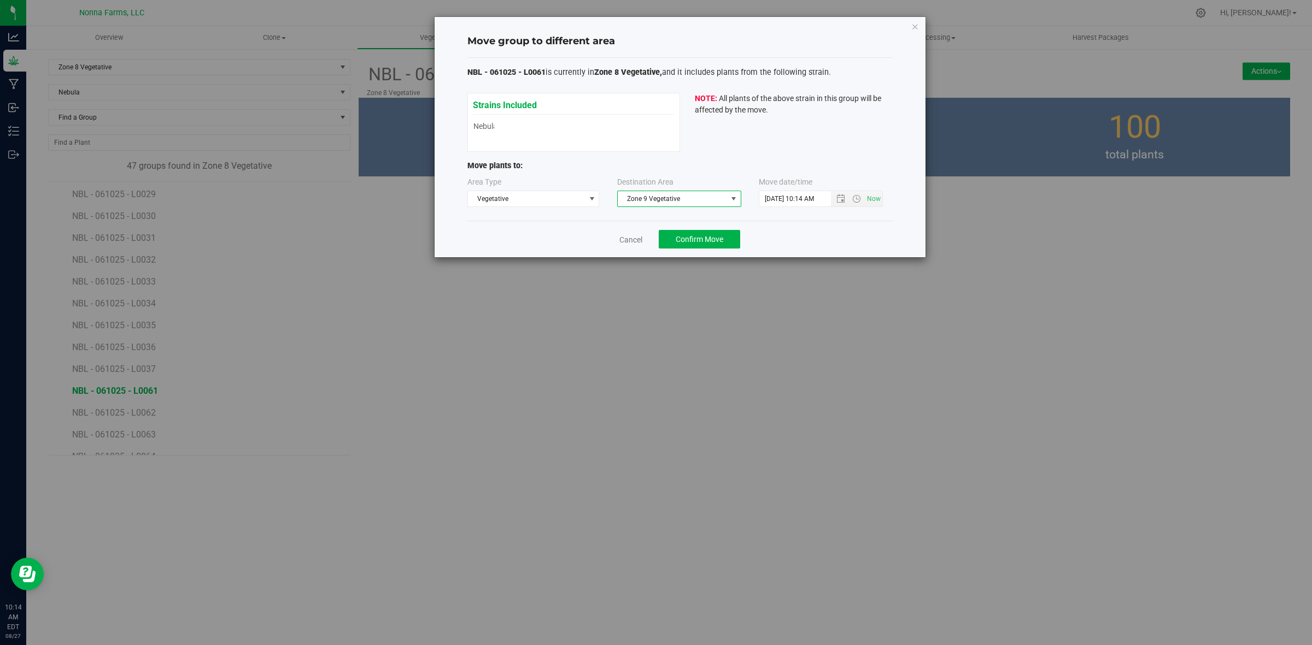
click at [687, 255] on div "Cancel Confirm Move" at bounding box center [679, 239] width 425 height 37
click at [691, 242] on span "Confirm Move" at bounding box center [699, 239] width 48 height 9
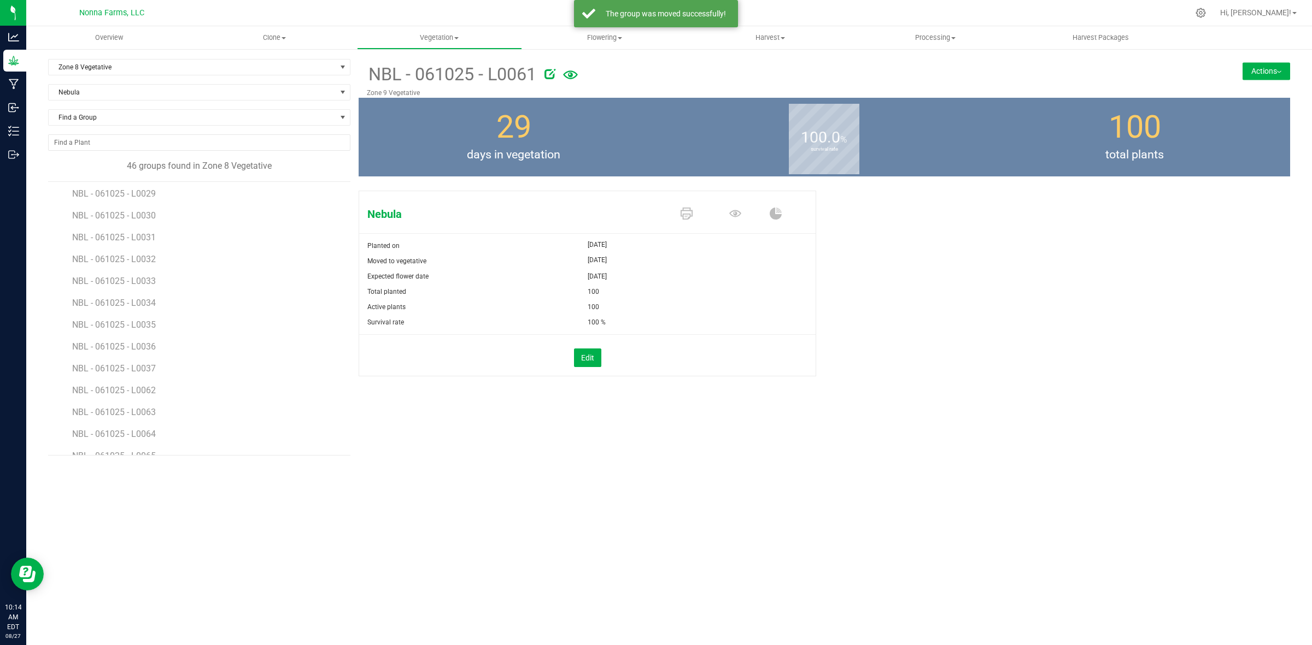
scroll to position [683, 0]
click at [140, 324] on span "NBL - 061025 - L0062" at bounding box center [115, 323] width 86 height 10
click at [1279, 69] on button "Actions" at bounding box center [1266, 70] width 48 height 17
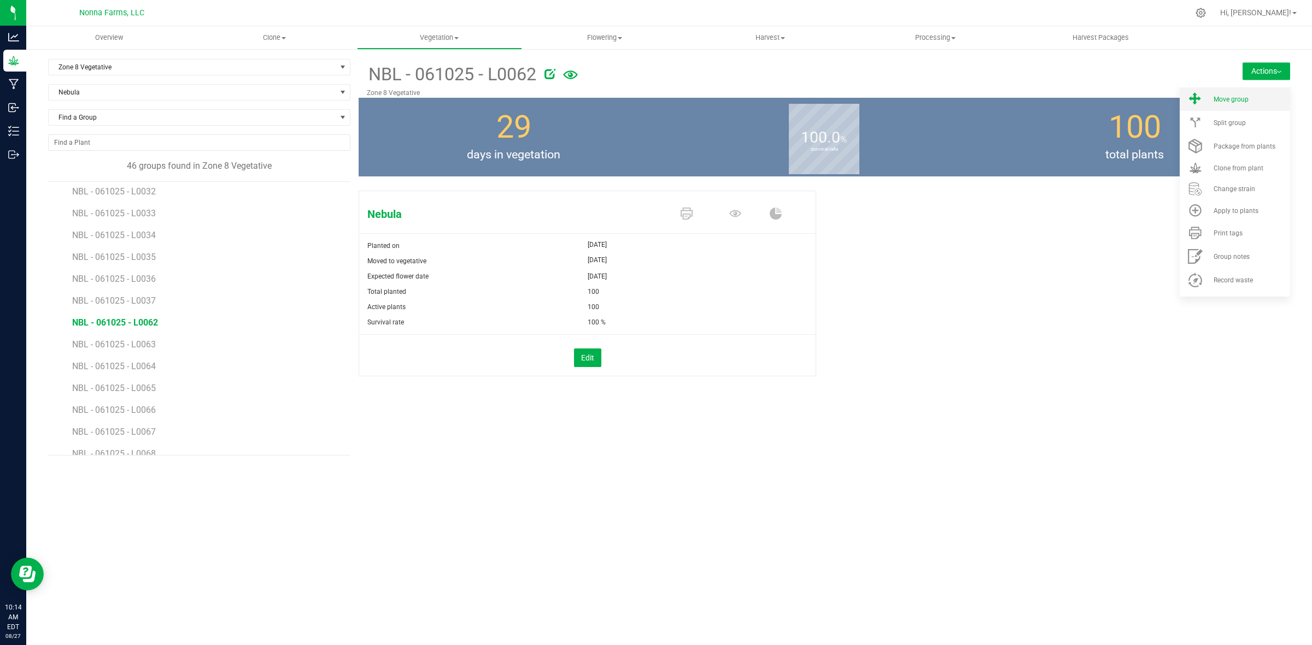
click at [1253, 99] on div "Move group" at bounding box center [1250, 100] width 74 height 8
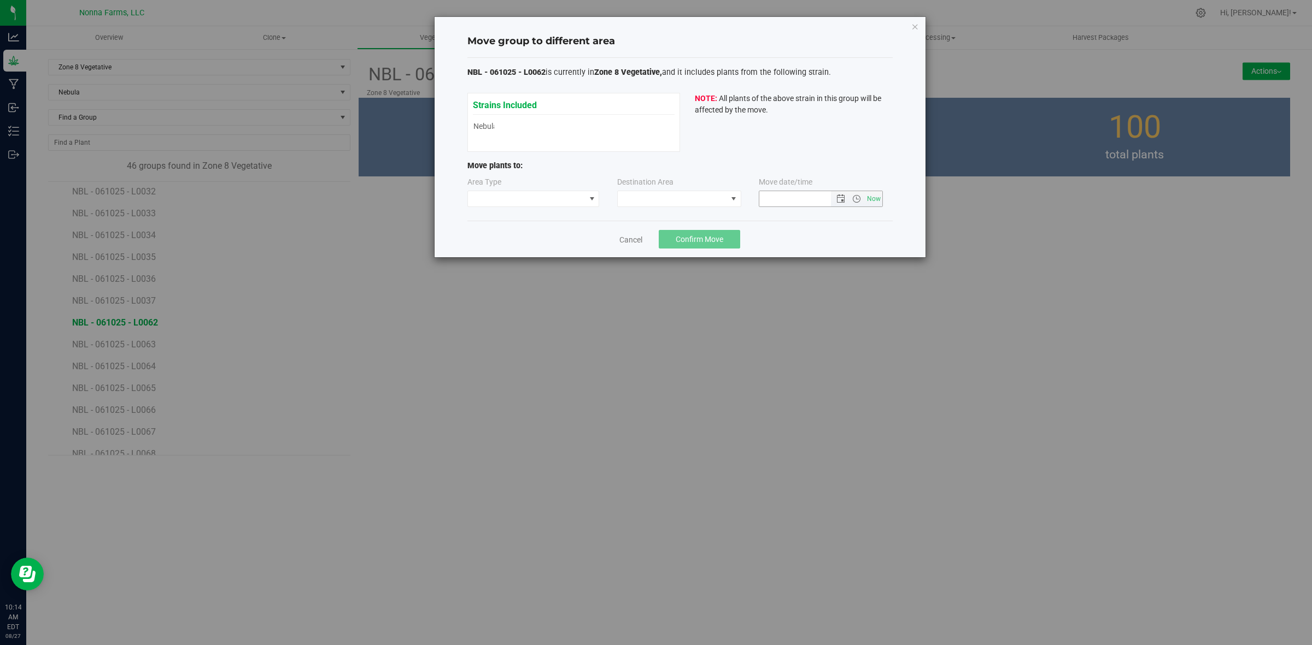
type input "8/27/2025 10:14 AM"
click at [536, 201] on span at bounding box center [526, 198] width 117 height 15
click at [502, 241] on li "Vegetative" at bounding box center [533, 238] width 131 height 19
click at [678, 205] on span at bounding box center [672, 198] width 109 height 15
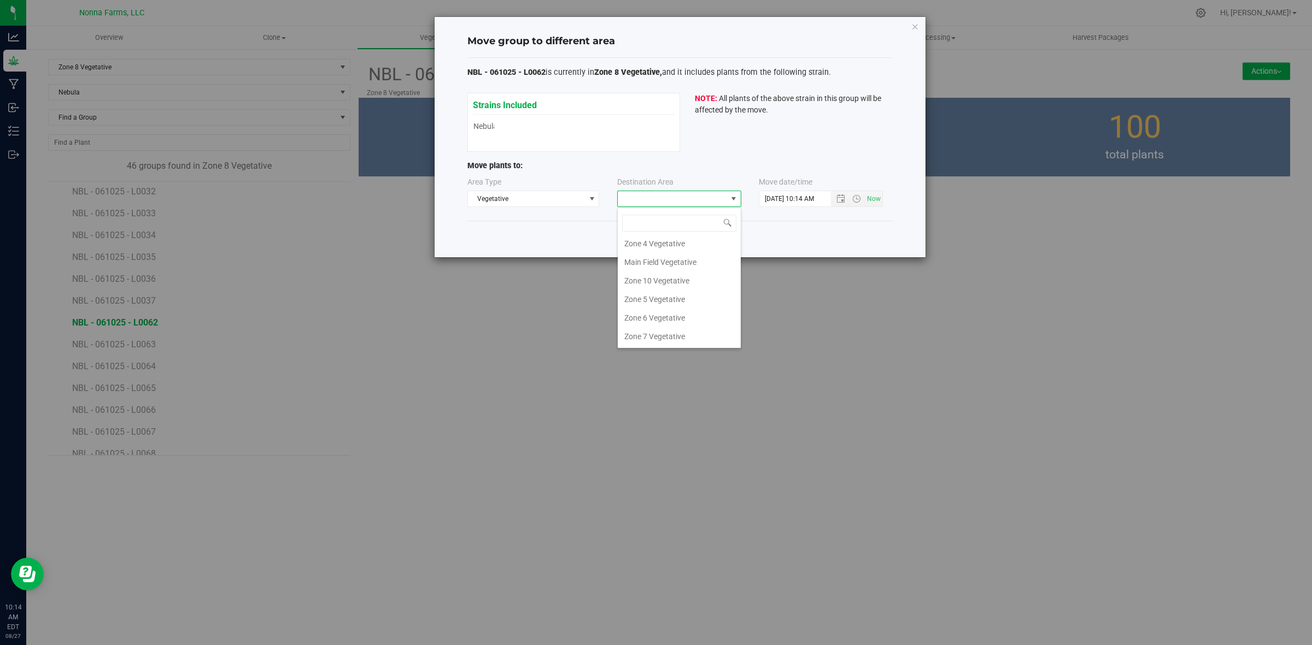
scroll to position [116, 0]
click at [682, 299] on li "Zone 9 Vegetative" at bounding box center [679, 300] width 123 height 19
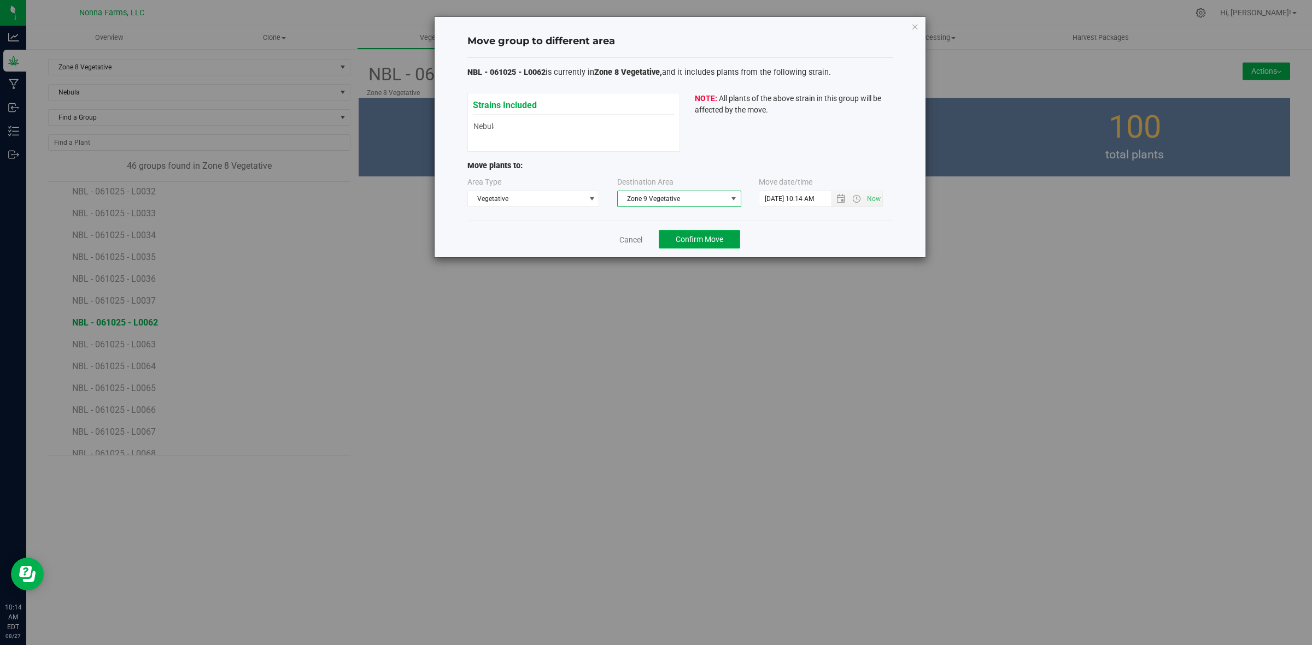
click at [697, 239] on span "Confirm Move" at bounding box center [699, 239] width 48 height 9
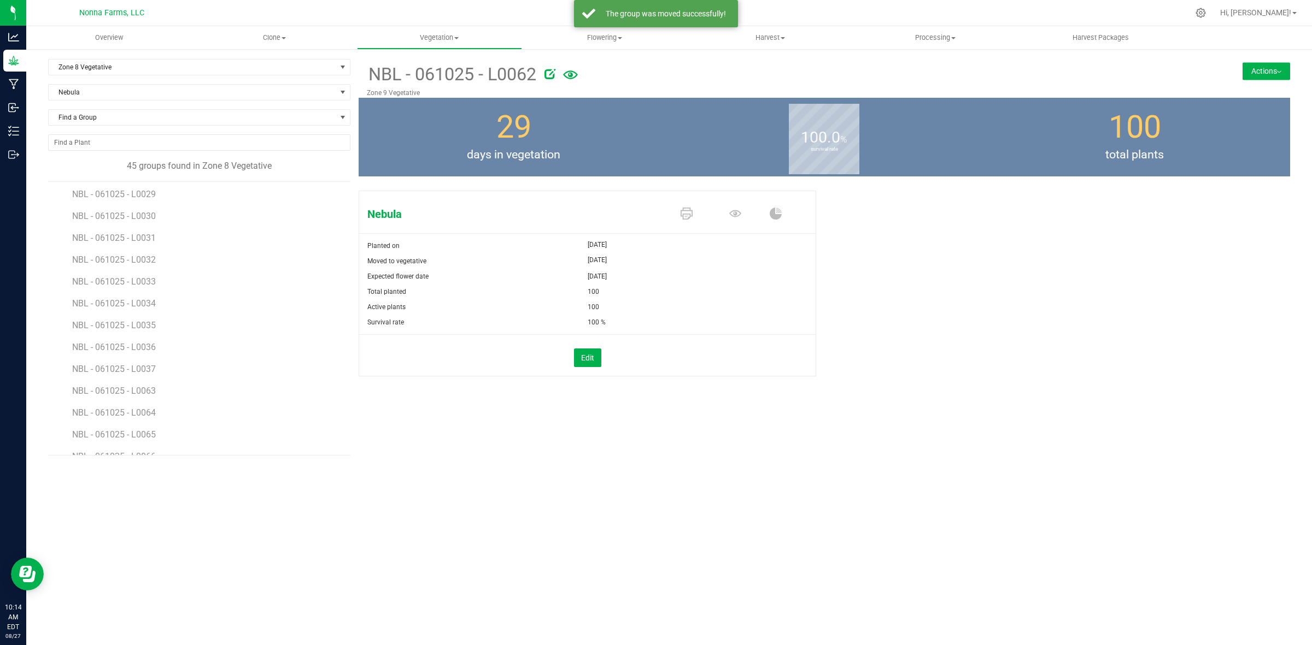
scroll to position [683, 0]
click at [124, 329] on li "NBL - 061025 - L0063" at bounding box center [207, 319] width 270 height 22
click at [126, 327] on span "NBL - 061025 - L0063" at bounding box center [115, 323] width 86 height 10
click at [1282, 68] on button "Actions" at bounding box center [1266, 70] width 48 height 17
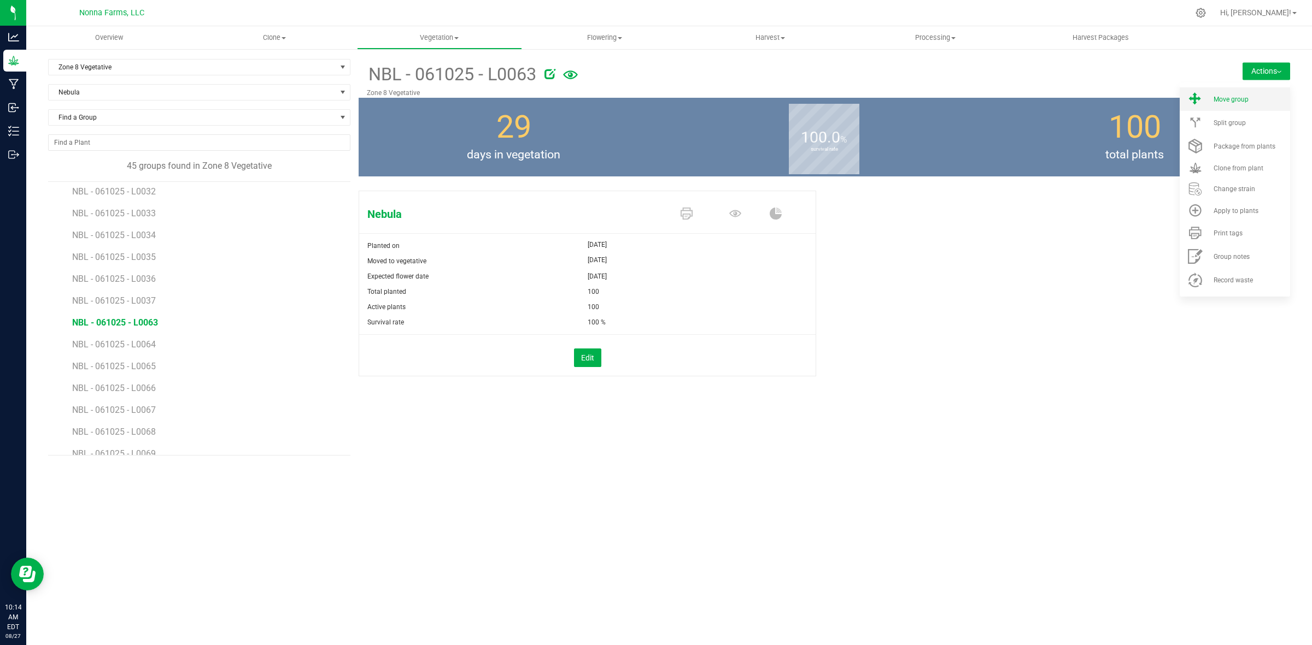
click at [1253, 98] on div "Move group" at bounding box center [1250, 100] width 74 height 8
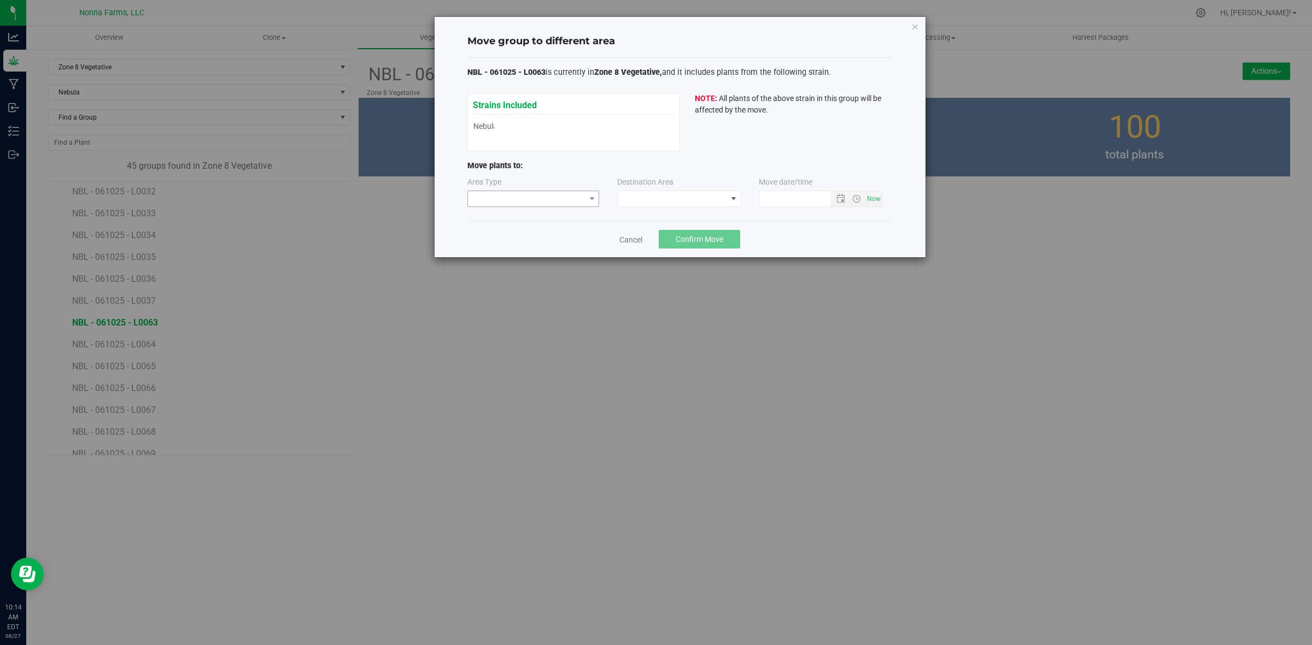
type input "8/27/2025 10:14 AM"
click at [561, 198] on span at bounding box center [526, 198] width 117 height 15
click at [526, 238] on li "Vegetative" at bounding box center [533, 238] width 131 height 19
click at [702, 192] on span at bounding box center [672, 198] width 109 height 15
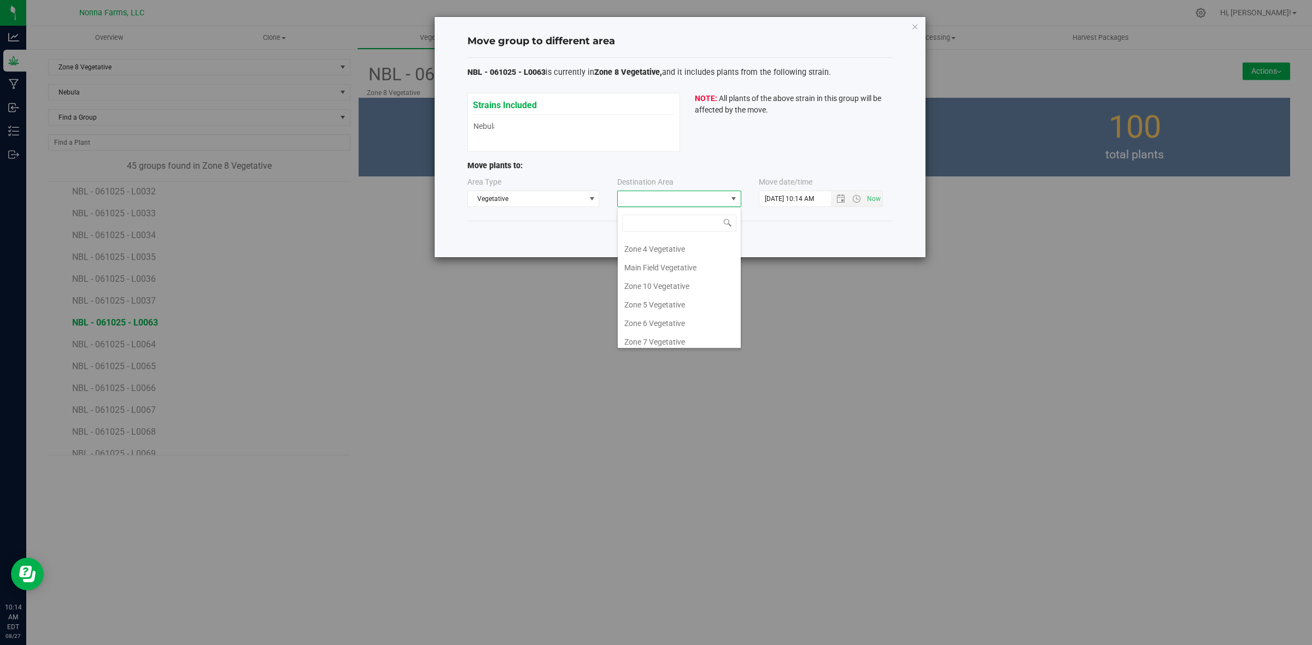
scroll to position [116, 0]
click at [682, 304] on li "Zone 9 Vegetative" at bounding box center [679, 300] width 123 height 19
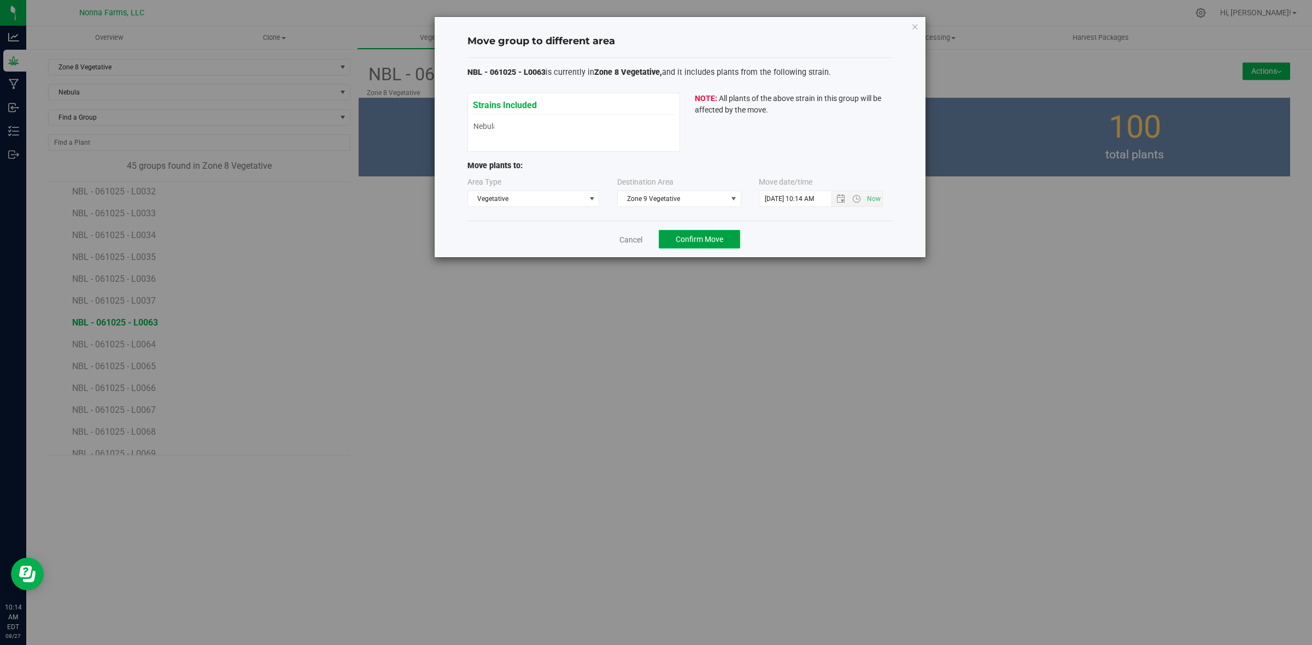
click at [697, 238] on span "Confirm Move" at bounding box center [699, 239] width 48 height 9
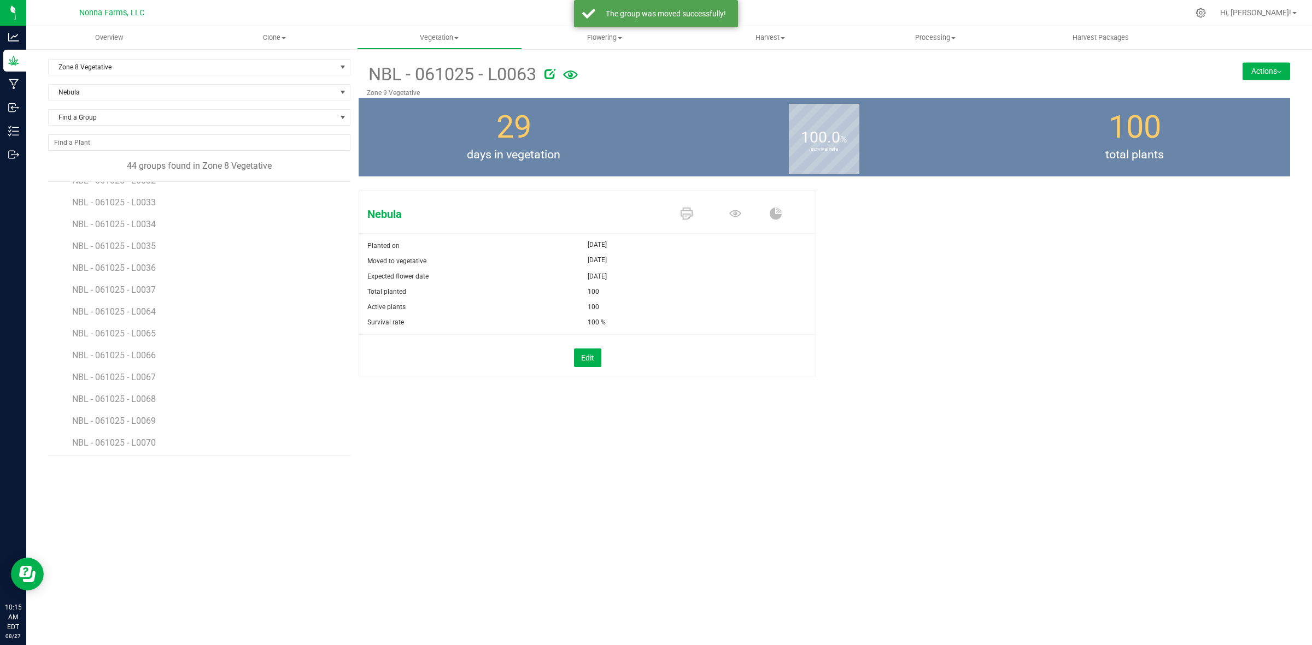
scroll to position [697, 0]
click at [143, 311] on span "NBL - 061025 - L0064" at bounding box center [115, 309] width 86 height 10
click at [1257, 77] on button "Actions" at bounding box center [1266, 70] width 48 height 17
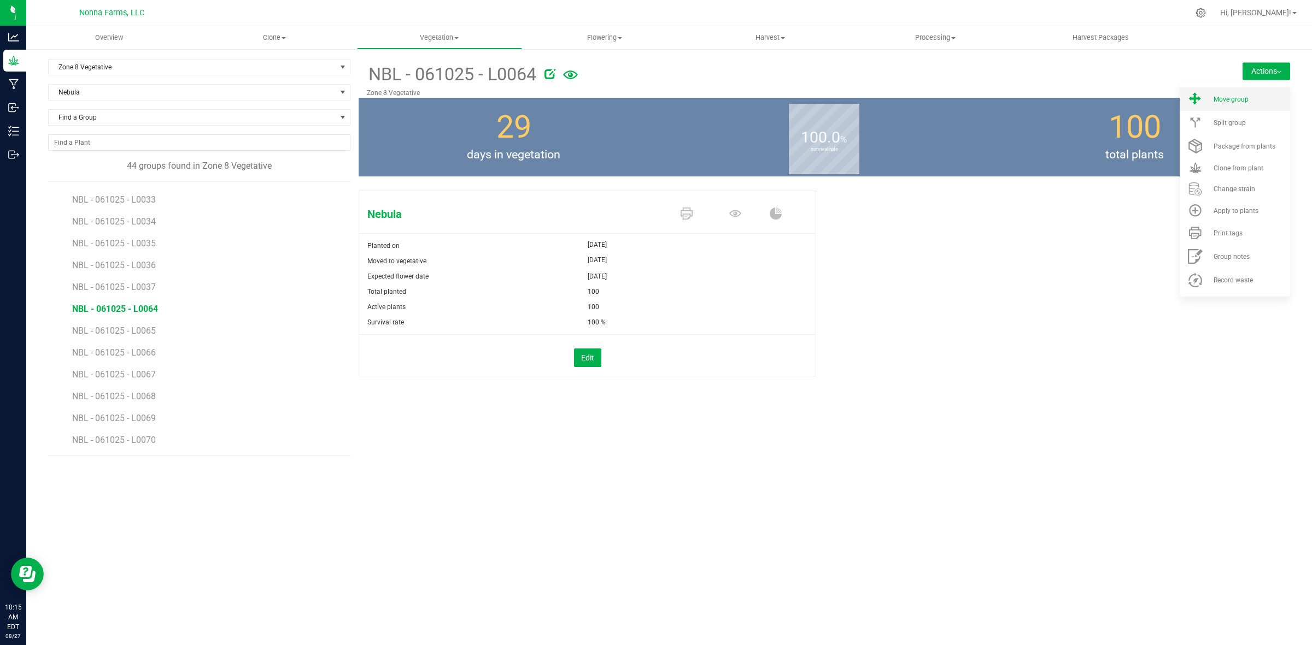
click at [1244, 105] on li "Move group" at bounding box center [1234, 98] width 110 height 23
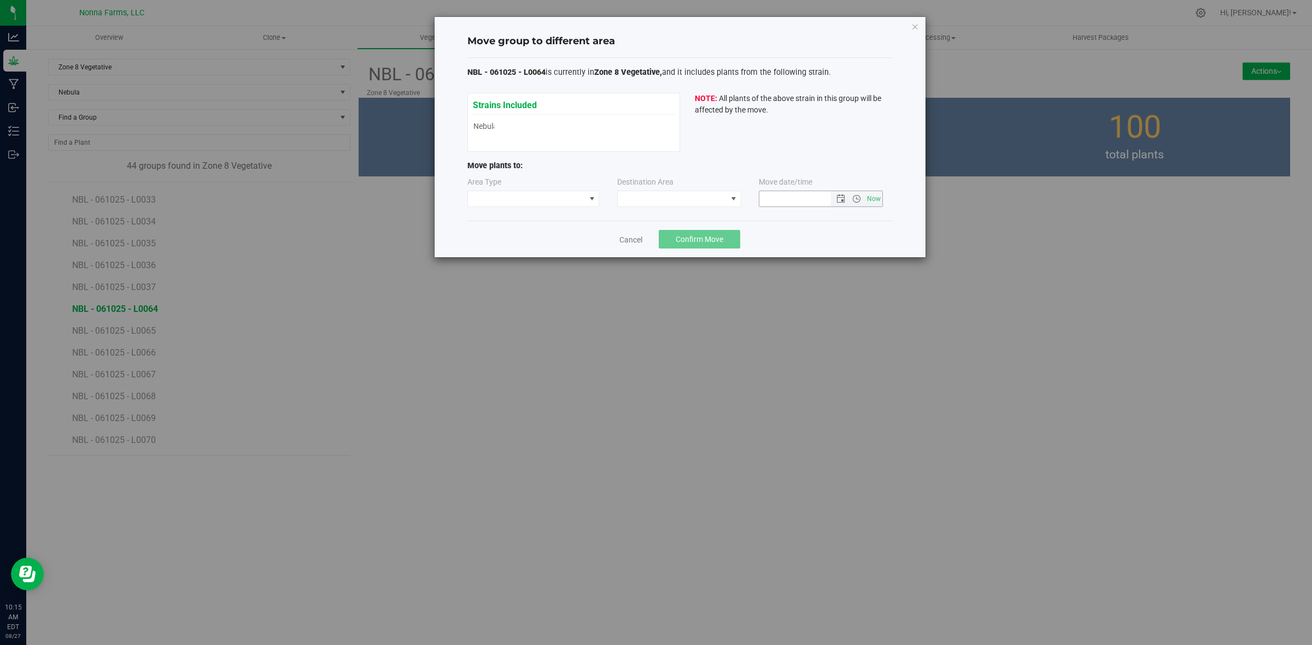
type input "8/27/2025 10:15 AM"
click at [575, 192] on span at bounding box center [526, 198] width 117 height 15
click at [491, 244] on li "Vegetative" at bounding box center [533, 238] width 131 height 19
click at [684, 199] on span at bounding box center [672, 198] width 109 height 15
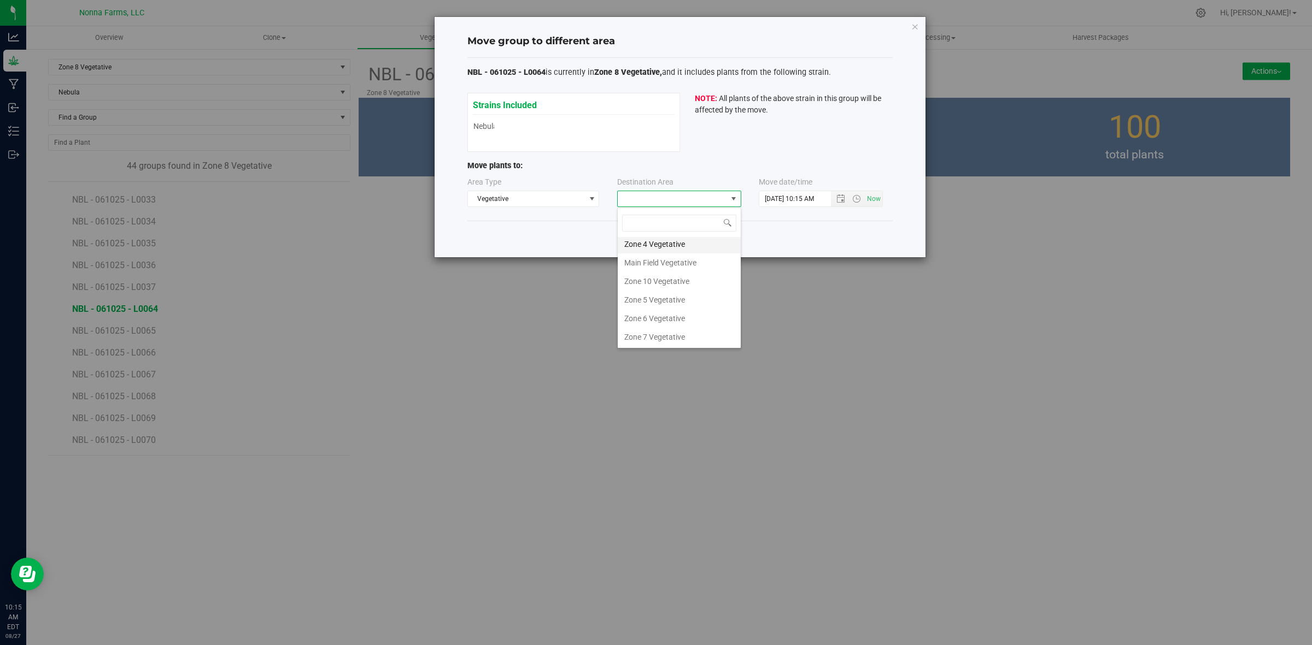
scroll to position [116, 0]
click at [671, 302] on li "Zone 9 Vegetative" at bounding box center [679, 300] width 123 height 19
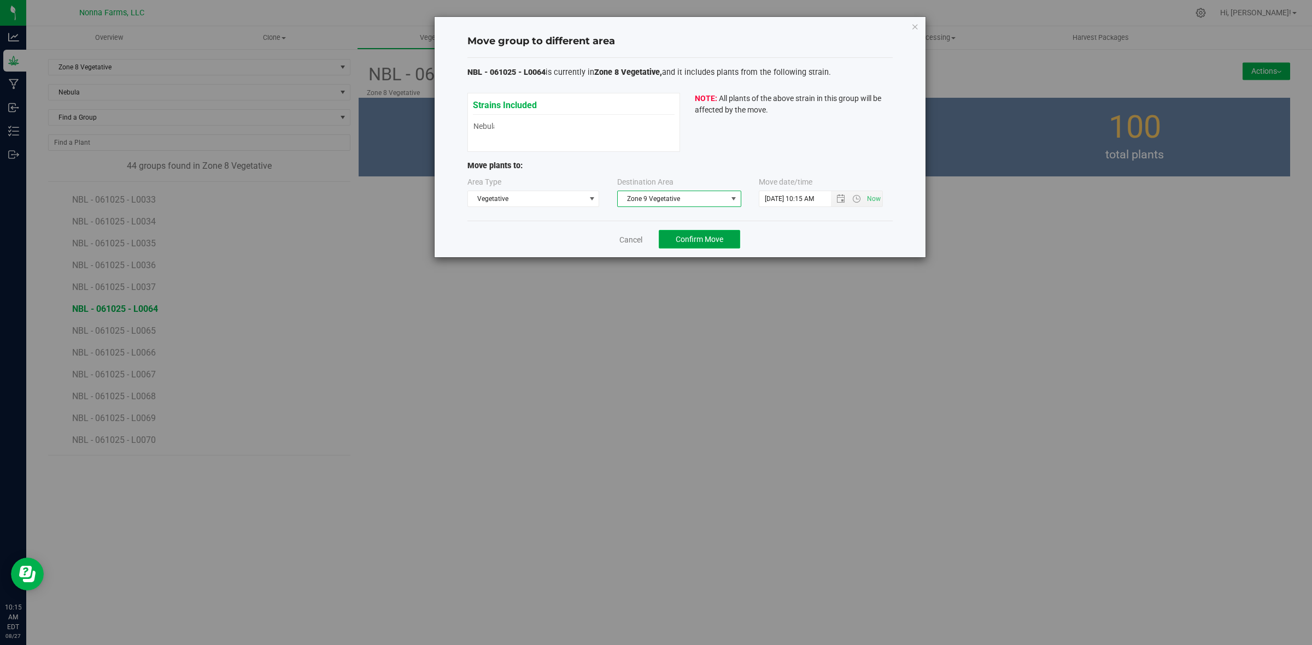
click at [698, 236] on span "Confirm Move" at bounding box center [699, 239] width 48 height 9
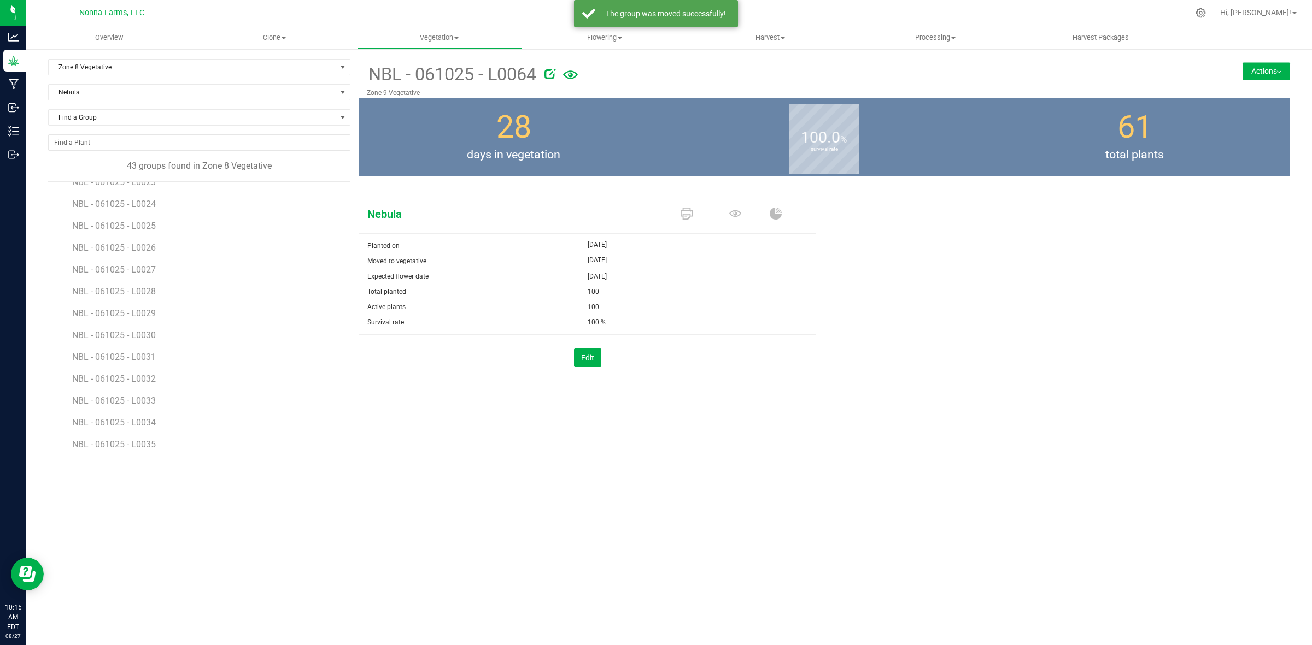
scroll to position [675, 0]
click at [146, 332] on span "NBL - 061025 - L0065" at bounding box center [115, 331] width 86 height 10
click at [1267, 67] on button "Actions" at bounding box center [1266, 70] width 48 height 17
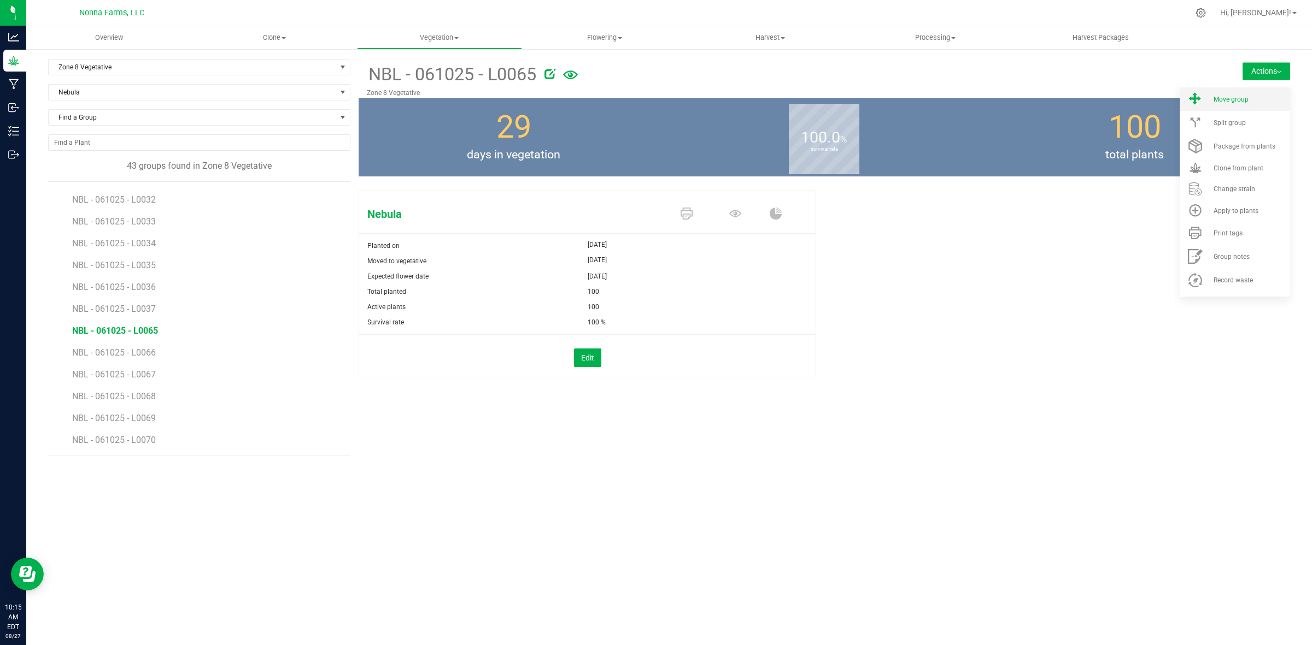
click at [1230, 98] on span "Move group" at bounding box center [1230, 100] width 35 height 8
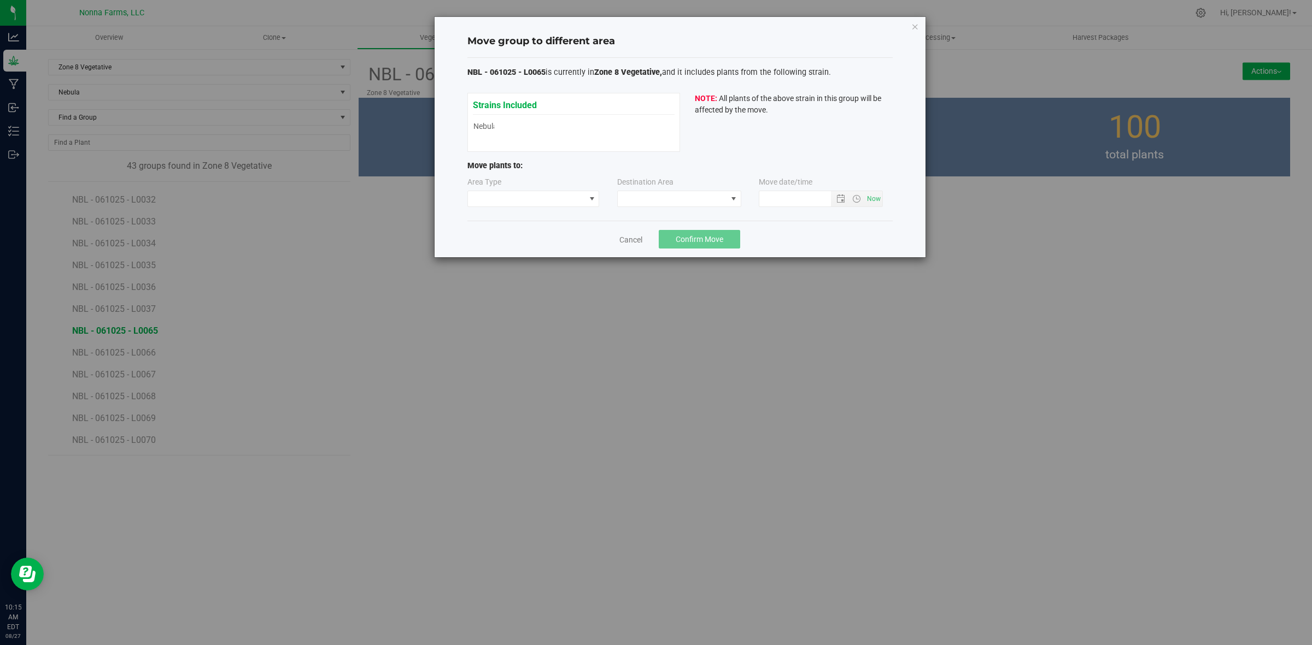
type input "8/27/2025 10:15 AM"
click at [536, 195] on span at bounding box center [526, 198] width 117 height 15
click at [510, 236] on li "Vegetative" at bounding box center [533, 238] width 131 height 19
click at [694, 201] on span at bounding box center [672, 198] width 109 height 15
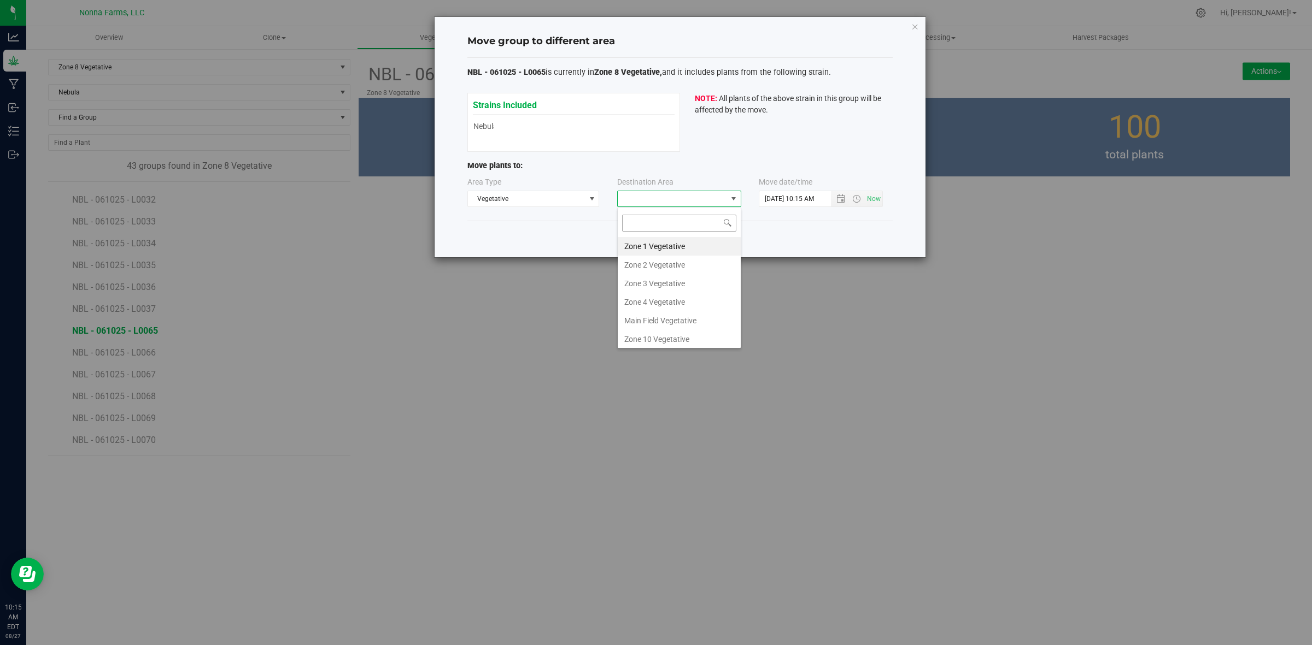
scroll to position [17, 124]
click at [678, 293] on li "Zone 9 Vegetative" at bounding box center [679, 300] width 123 height 19
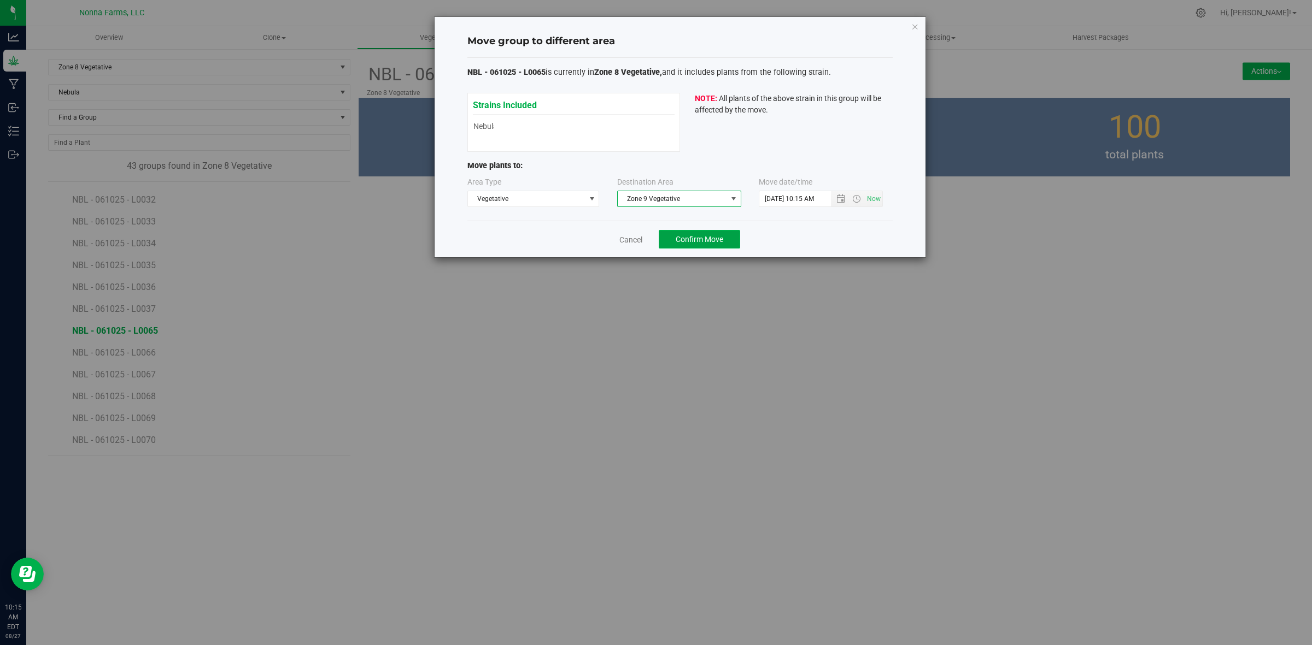
click at [698, 237] on span "Confirm Move" at bounding box center [699, 239] width 48 height 9
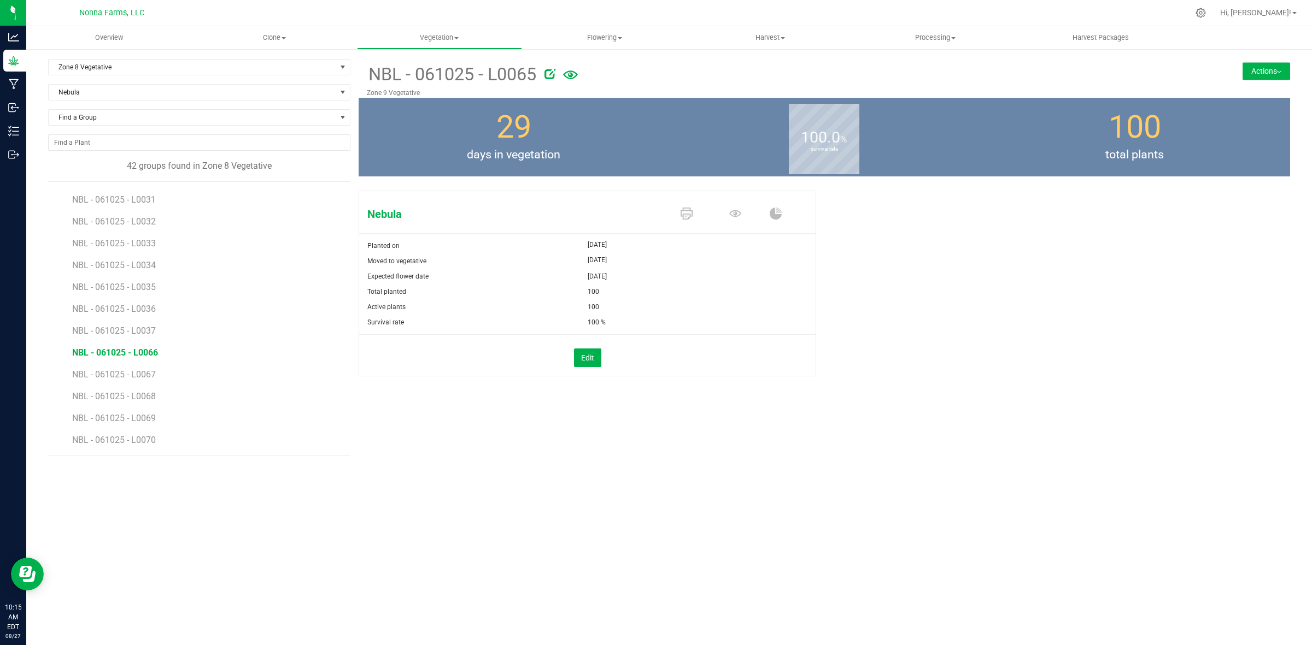
click at [151, 357] on span "NBL - 061025 - L0066" at bounding box center [115, 353] width 86 height 10
click at [151, 373] on span "NBL - 061025 - L0067" at bounding box center [115, 374] width 86 height 10
click at [132, 349] on span "NBL - 061025 - L0066" at bounding box center [115, 353] width 86 height 10
click at [1279, 75] on button "Actions" at bounding box center [1266, 70] width 48 height 17
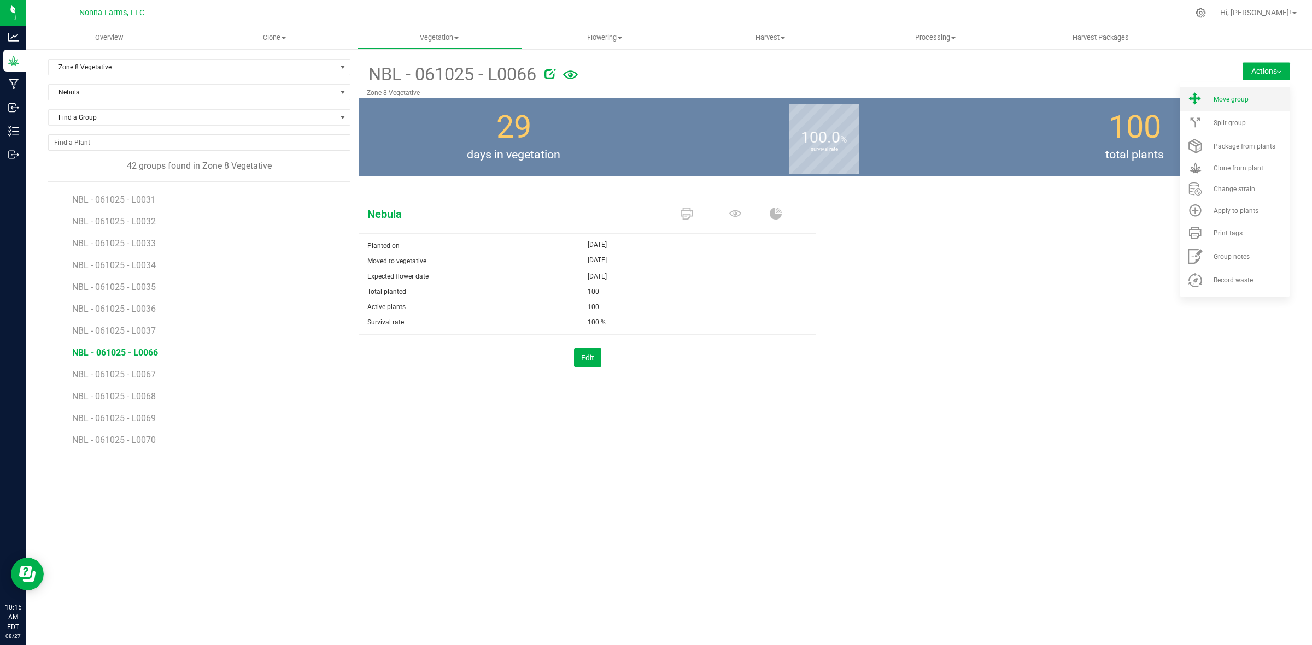
click at [1236, 101] on span "Move group" at bounding box center [1230, 100] width 35 height 8
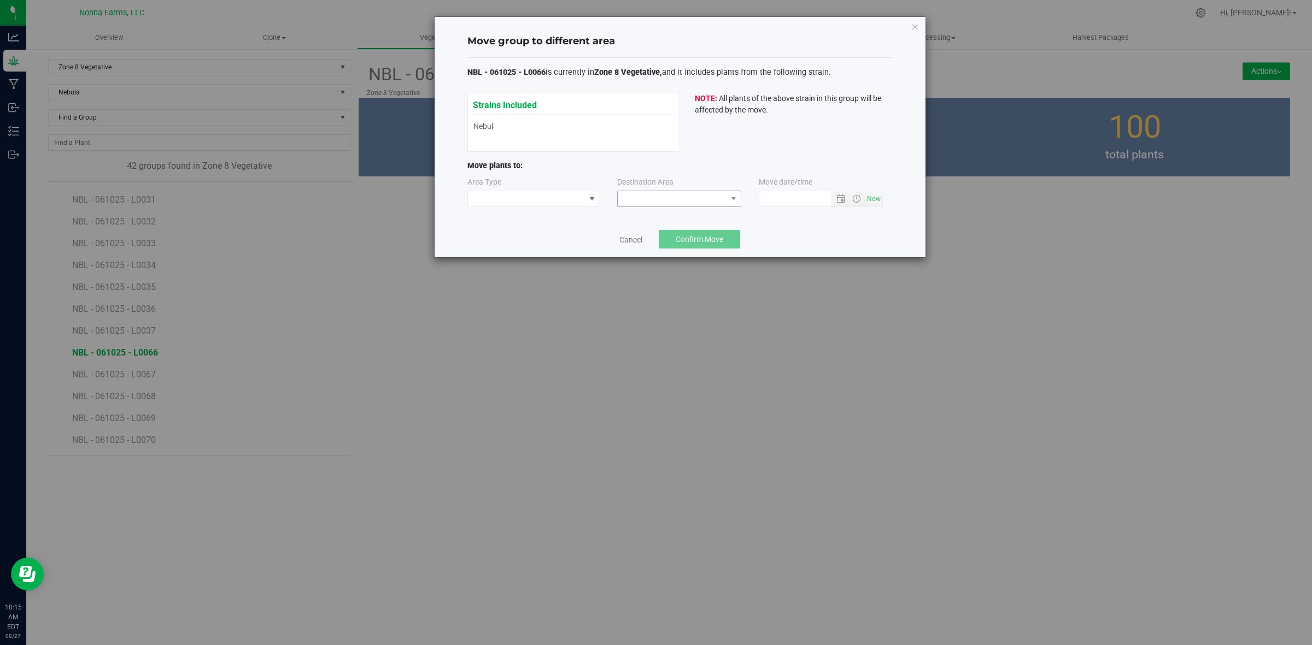
type input "8/27/2025 10:15 AM"
click at [518, 191] on span at bounding box center [533, 199] width 132 height 16
click at [501, 241] on li "Vegetative" at bounding box center [533, 238] width 131 height 19
click at [681, 203] on span at bounding box center [672, 198] width 109 height 15
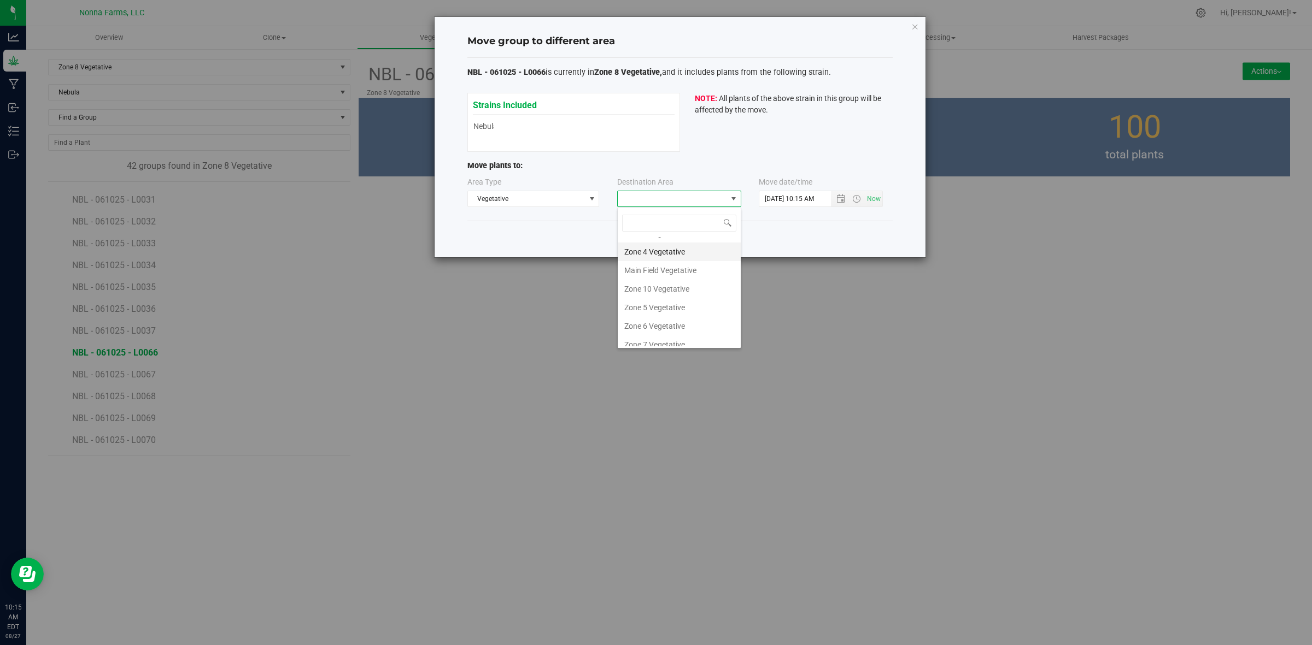
scroll to position [116, 0]
click at [671, 299] on li "Zone 9 Vegetative" at bounding box center [679, 300] width 123 height 19
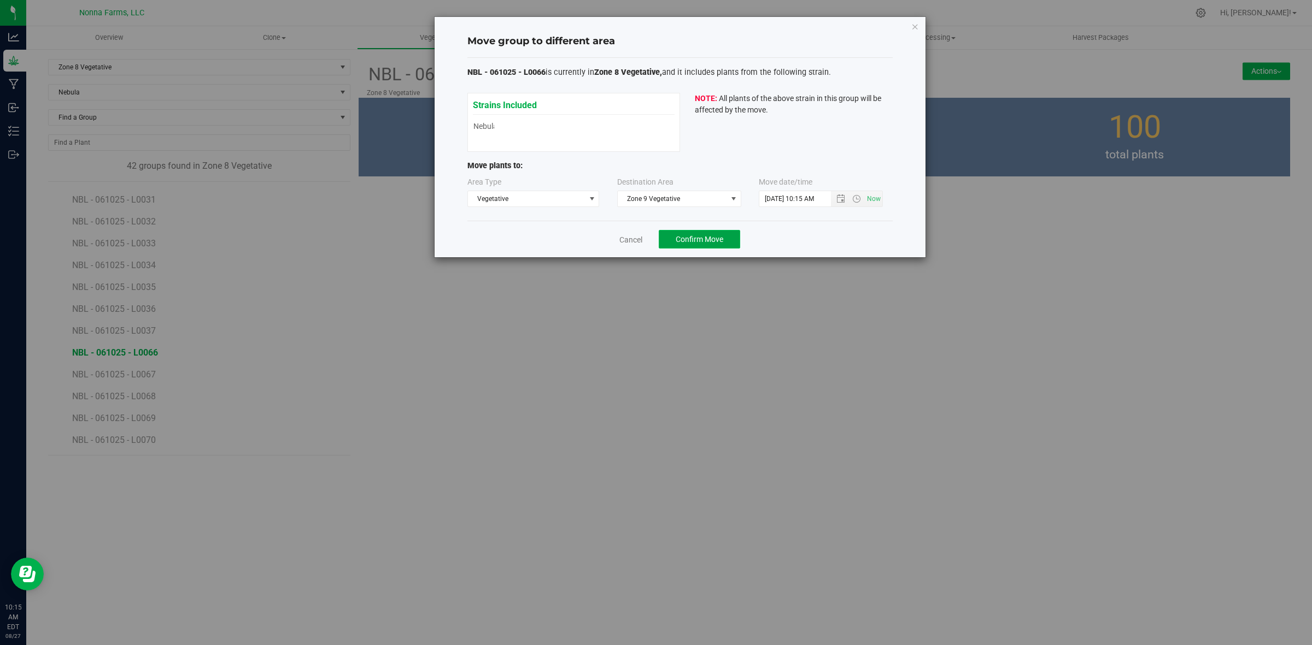
click at [702, 241] on span "Confirm Move" at bounding box center [699, 239] width 48 height 9
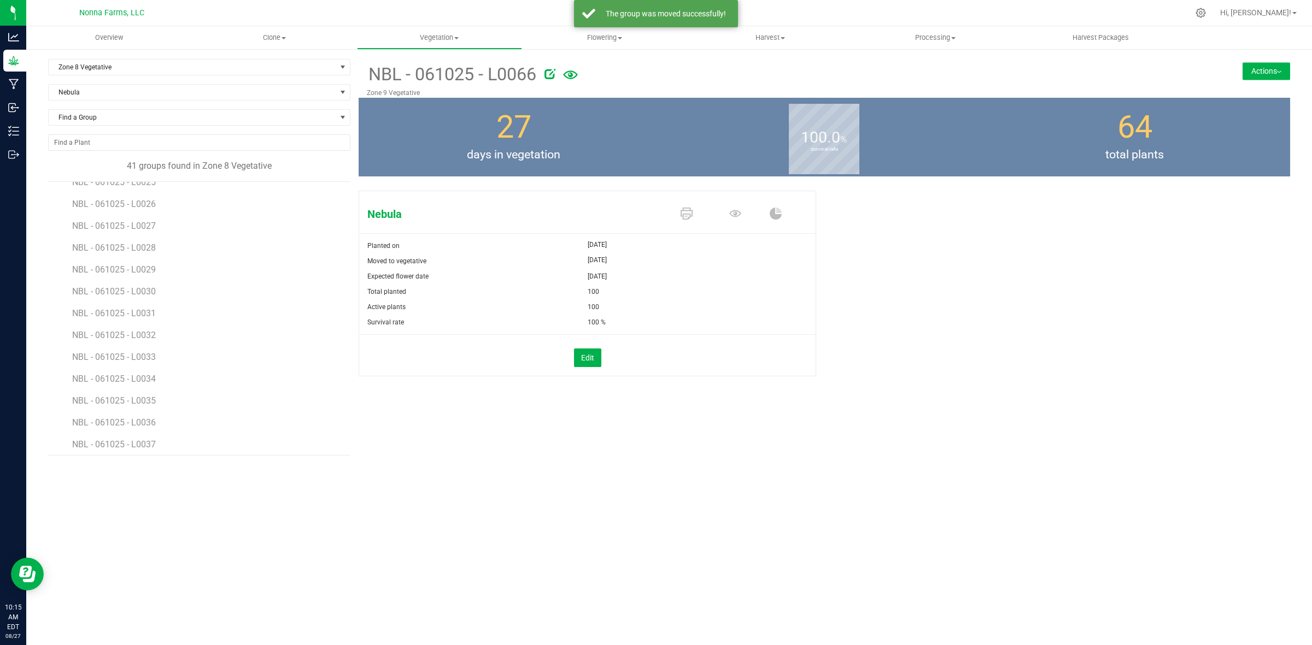
scroll to position [631, 0]
click at [145, 375] on span "NBL - 061025 - L0067" at bounding box center [115, 374] width 86 height 10
click at [1266, 78] on button "Actions" at bounding box center [1266, 70] width 48 height 17
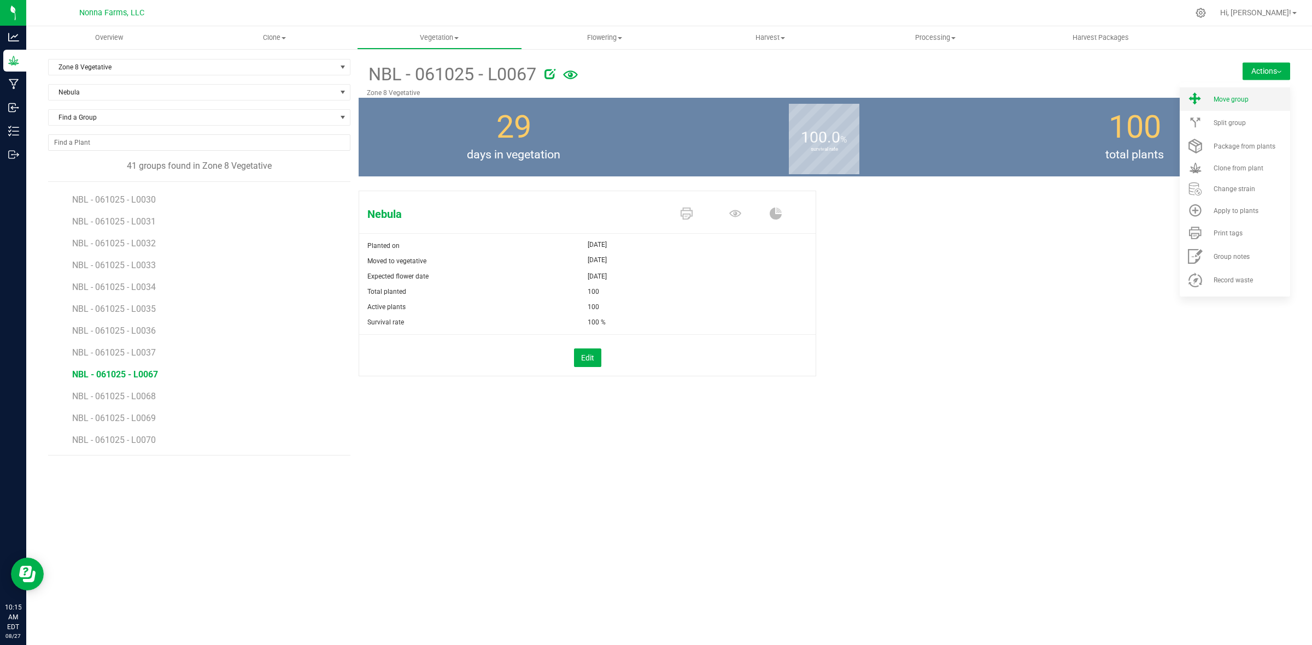
click at [1242, 97] on span "Move group" at bounding box center [1230, 100] width 35 height 8
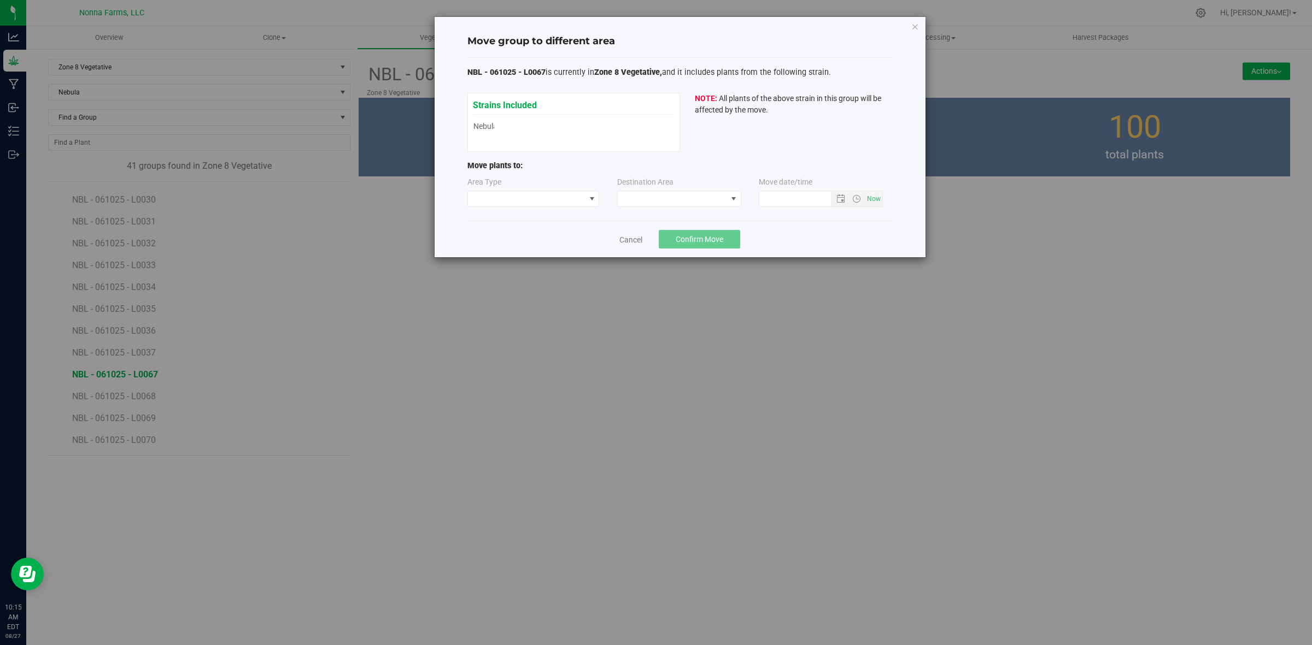
type input "8/27/2025 10:15 AM"
click at [552, 201] on span at bounding box center [526, 198] width 117 height 15
click at [532, 236] on li "Vegetative" at bounding box center [533, 238] width 131 height 19
click at [686, 204] on span at bounding box center [672, 198] width 109 height 15
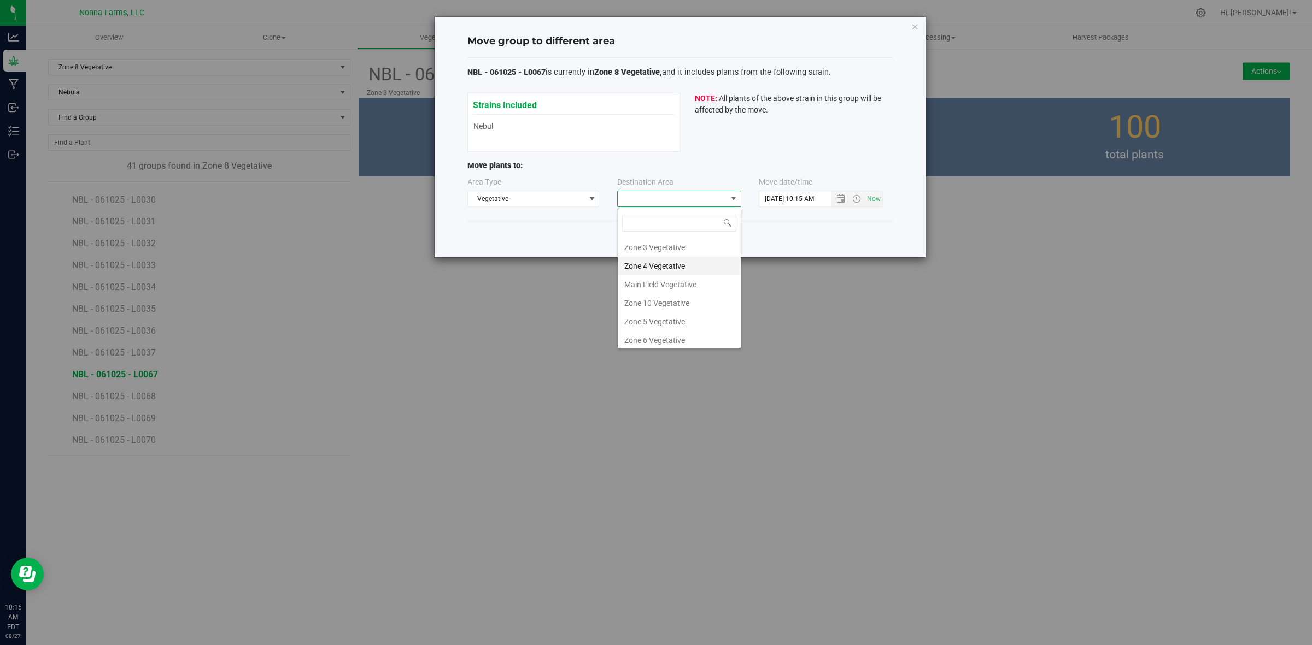
scroll to position [116, 0]
click at [680, 307] on li "Zone 9 Vegetative" at bounding box center [679, 300] width 123 height 19
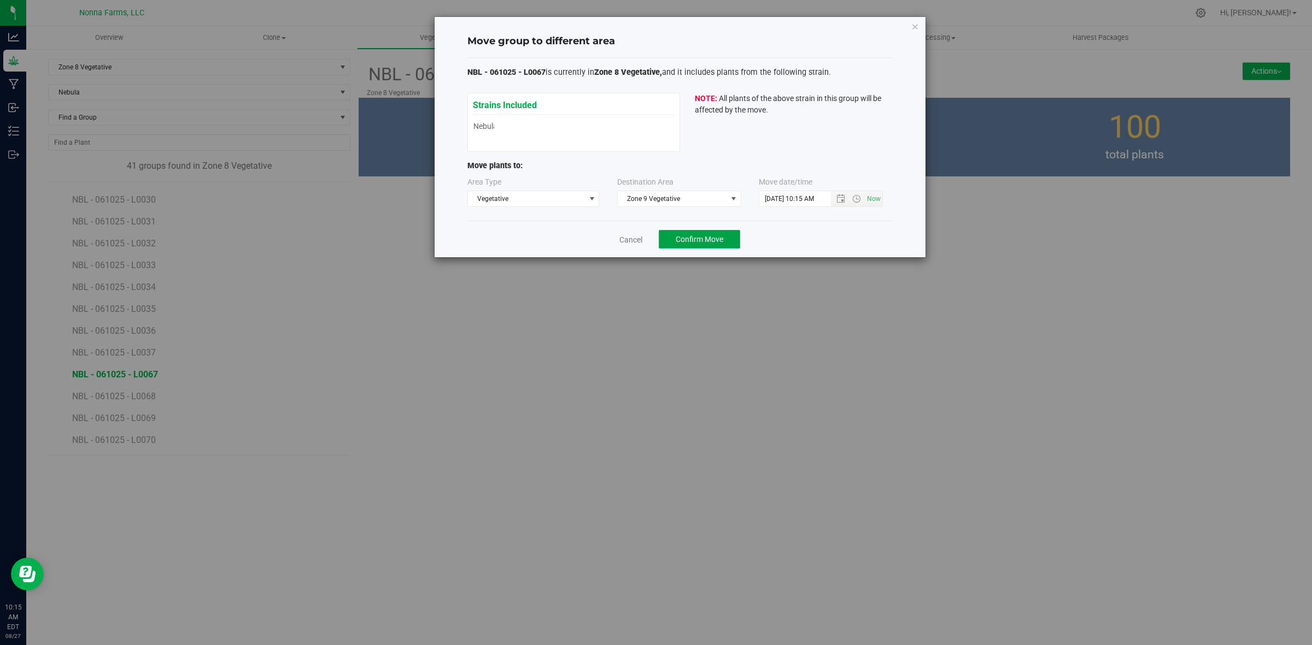
click at [692, 236] on span "Confirm Move" at bounding box center [699, 239] width 48 height 9
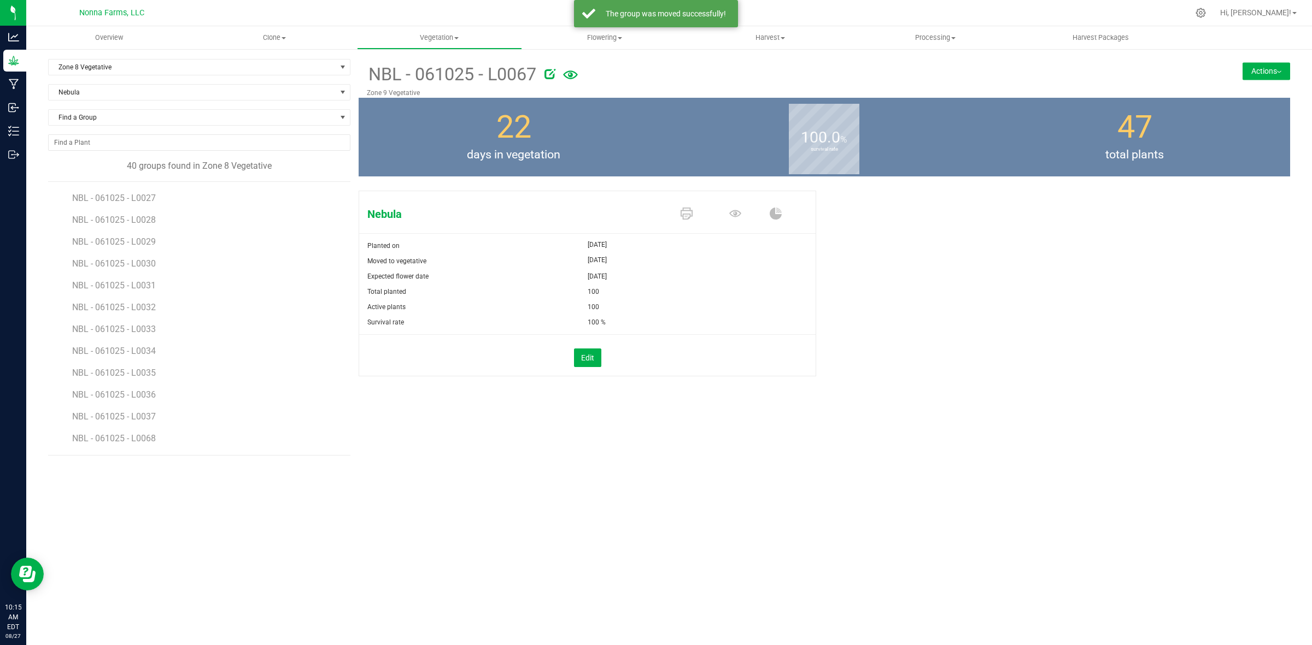
scroll to position [609, 0]
click at [133, 397] on span "NBL - 061025 - L0068" at bounding box center [115, 396] width 86 height 10
click at [1260, 69] on button "Actions" at bounding box center [1266, 70] width 48 height 17
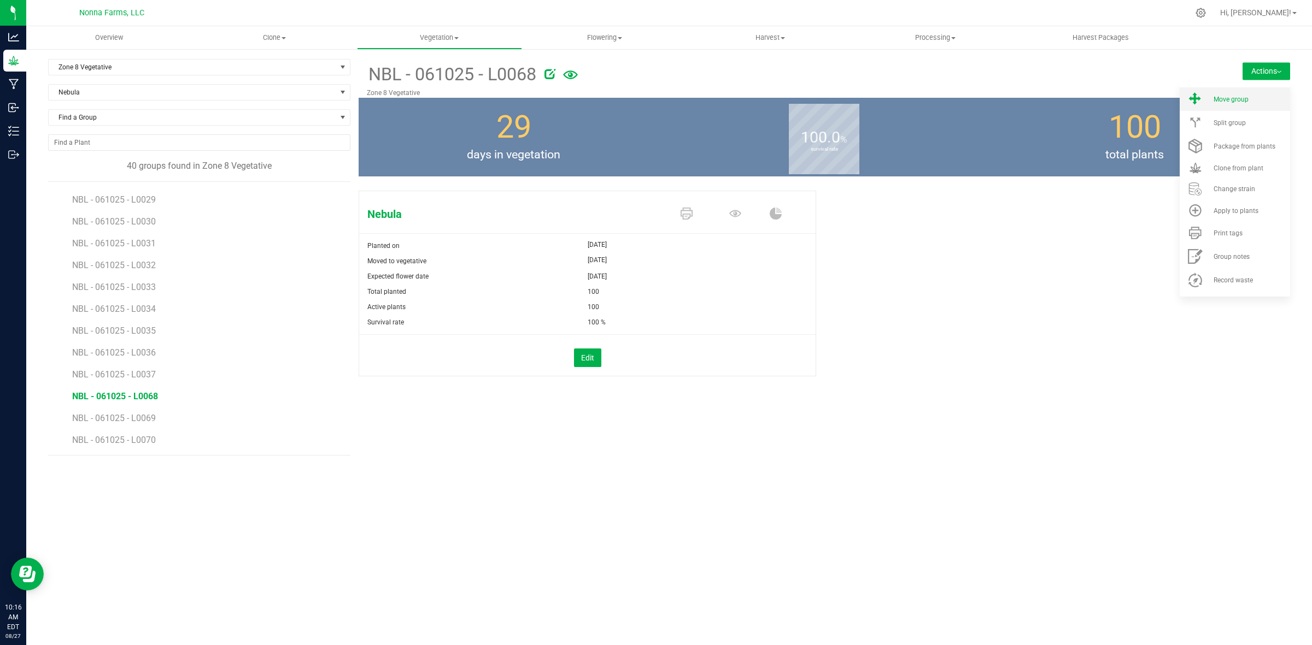
click at [1227, 100] on span "Move group" at bounding box center [1230, 100] width 35 height 8
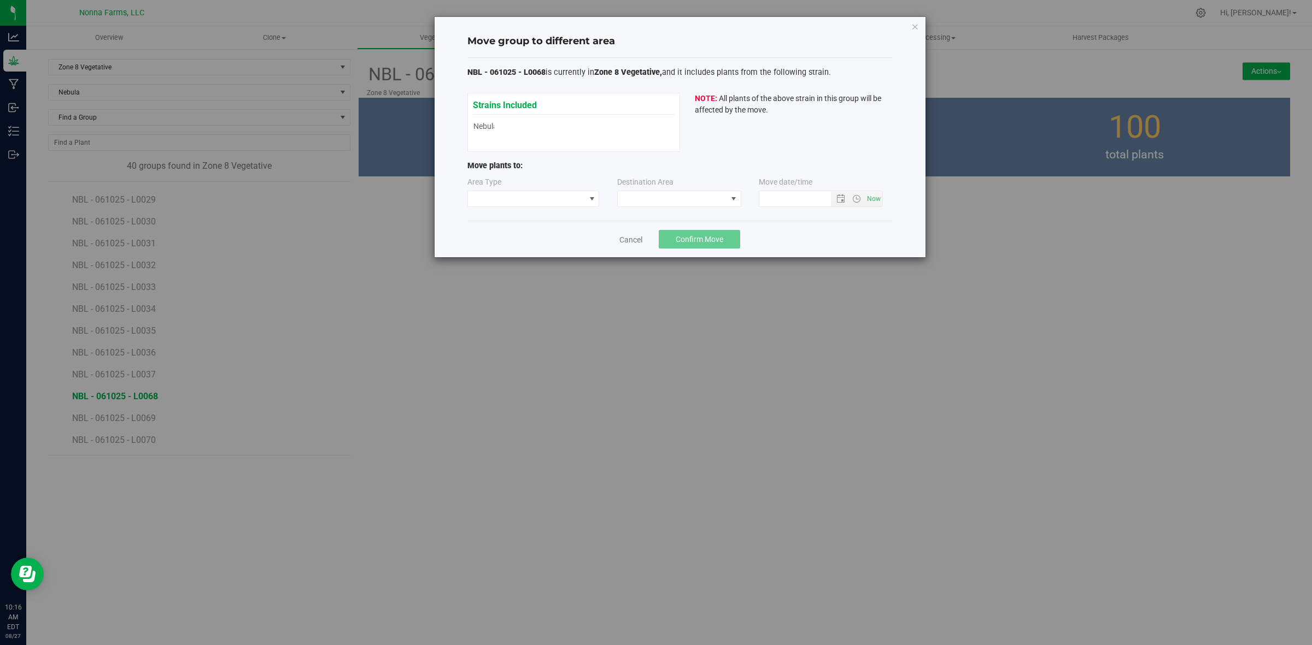
type input "8/27/2025 10:16 AM"
click at [539, 198] on span at bounding box center [526, 198] width 117 height 15
click at [515, 244] on li "Vegetative" at bounding box center [533, 238] width 131 height 19
click at [698, 200] on span at bounding box center [672, 198] width 109 height 15
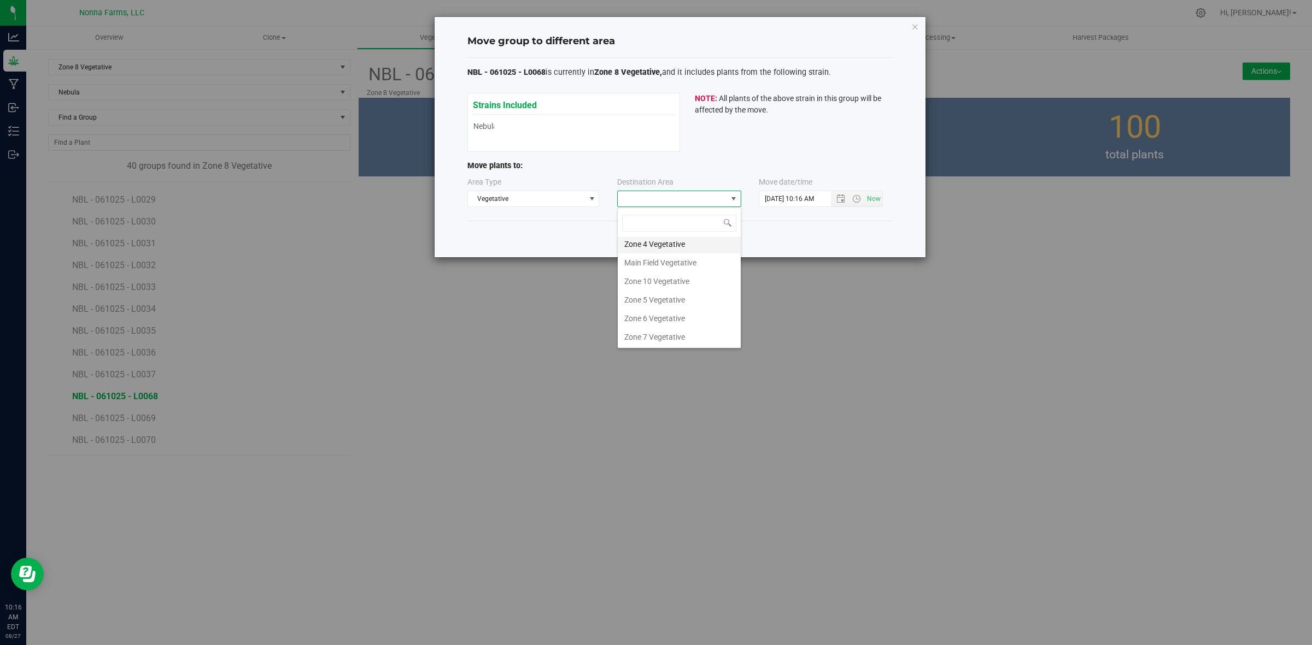
scroll to position [116, 0]
click at [670, 299] on li "Zone 9 Vegetative" at bounding box center [679, 300] width 123 height 19
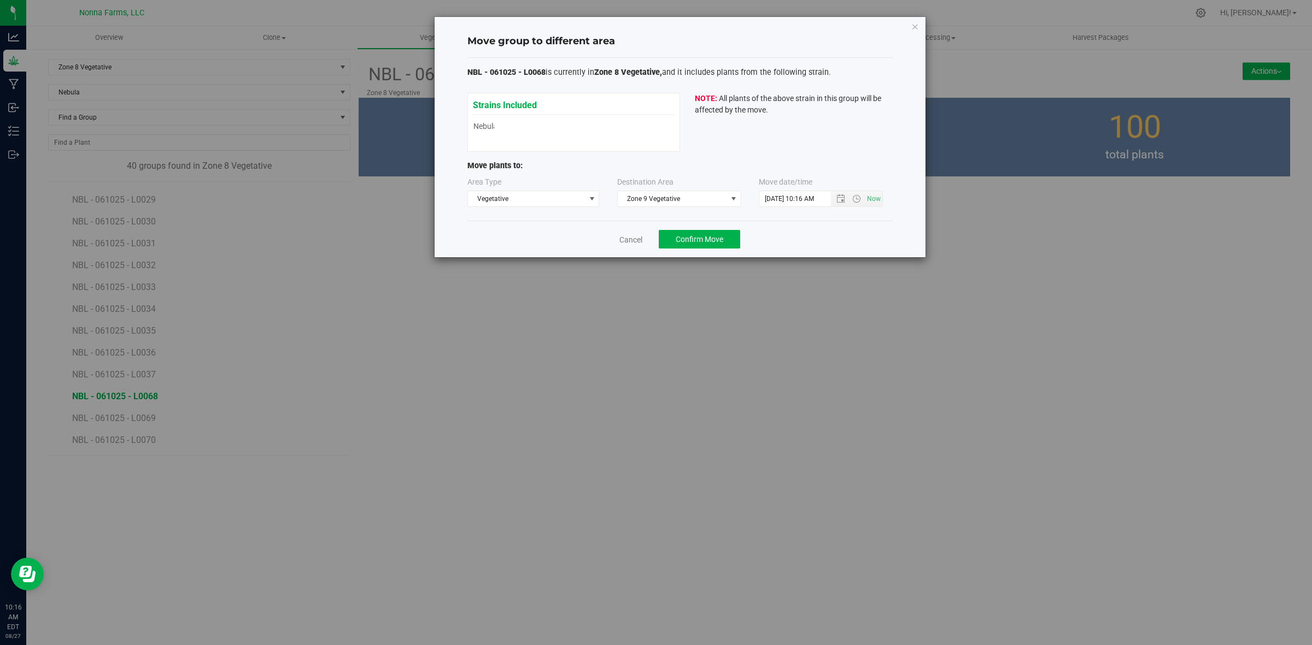
click at [718, 230] on div "Cancel Confirm Move" at bounding box center [679, 239] width 425 height 37
click at [718, 238] on span "Confirm Move" at bounding box center [699, 239] width 48 height 9
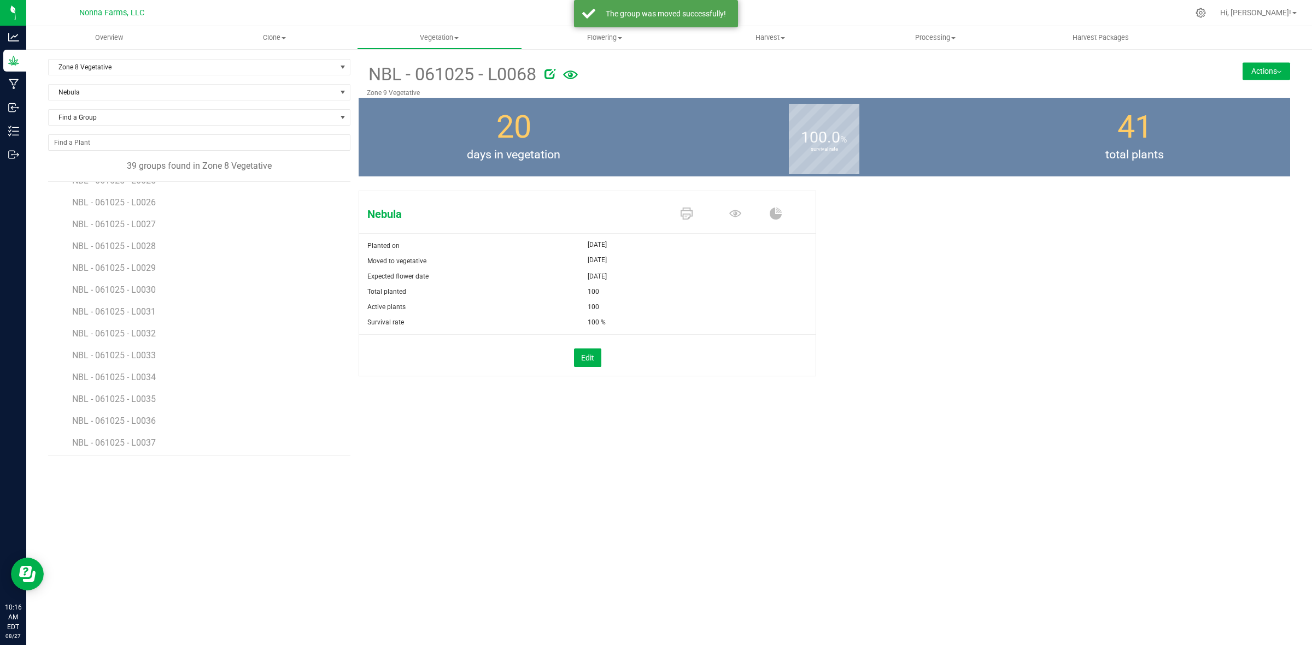
scroll to position [587, 0]
click at [138, 422] on span "NBL - 061025 - L0069" at bounding box center [115, 418] width 86 height 10
click at [1272, 77] on button "Actions" at bounding box center [1266, 70] width 48 height 17
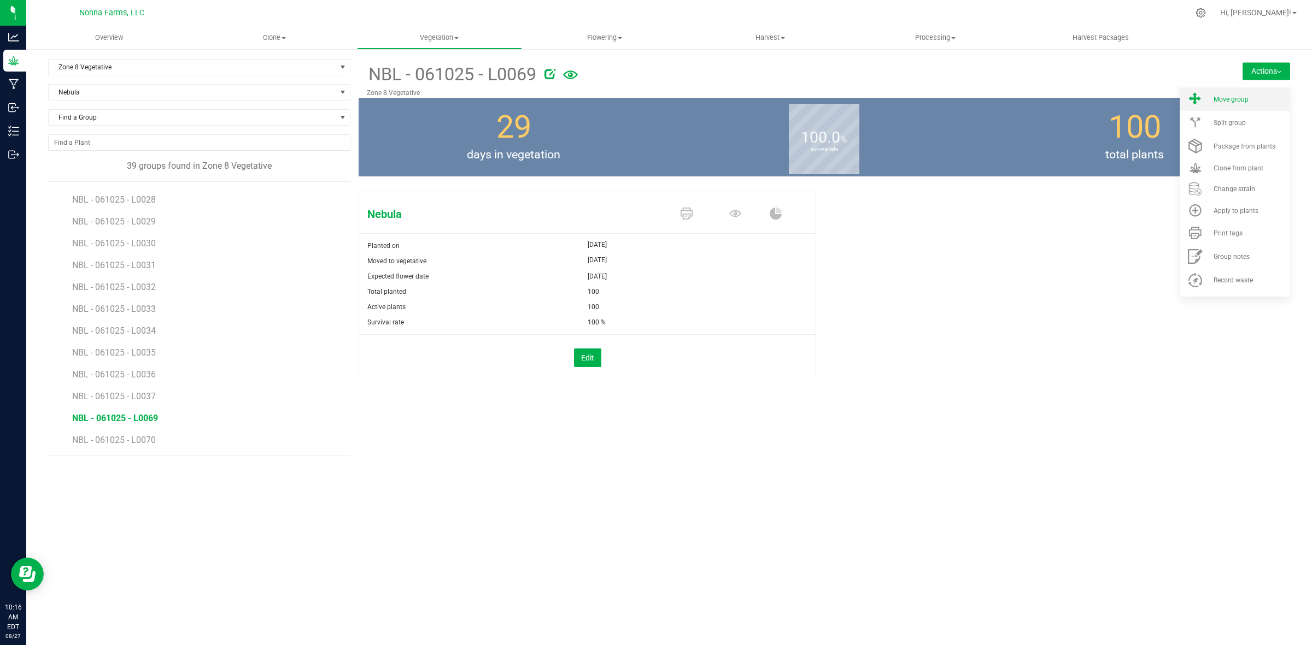
click at [1238, 103] on li "Move group" at bounding box center [1234, 98] width 110 height 23
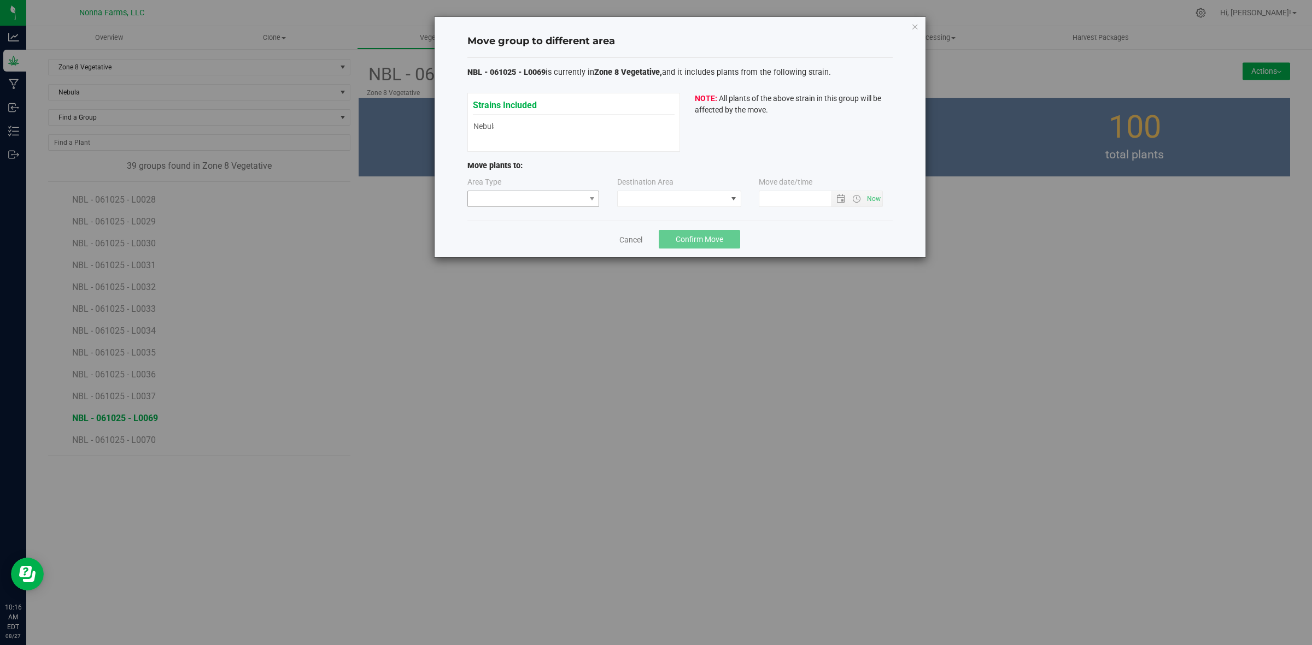
type input "8/27/2025 10:16 AM"
click at [566, 201] on span at bounding box center [526, 198] width 117 height 15
click at [490, 234] on li "Vegetative" at bounding box center [533, 238] width 131 height 19
click at [724, 201] on span at bounding box center [672, 198] width 109 height 15
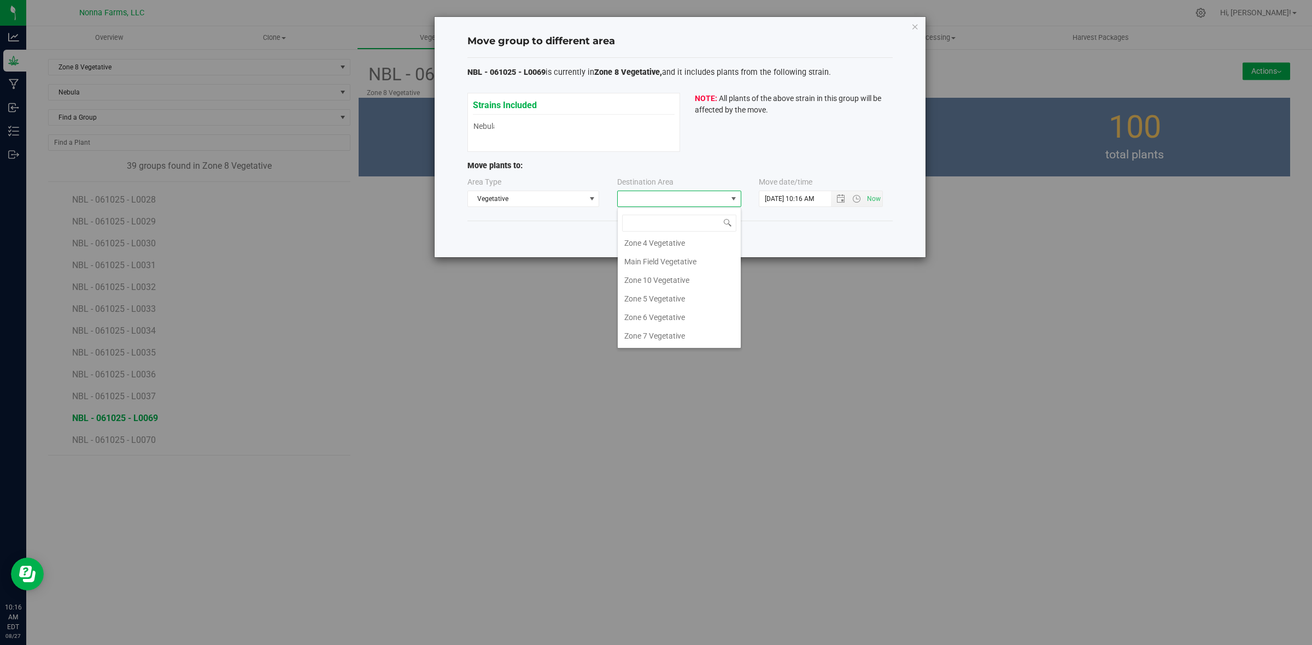
scroll to position [116, 0]
click at [678, 293] on li "Zone 9 Vegetative" at bounding box center [679, 300] width 123 height 19
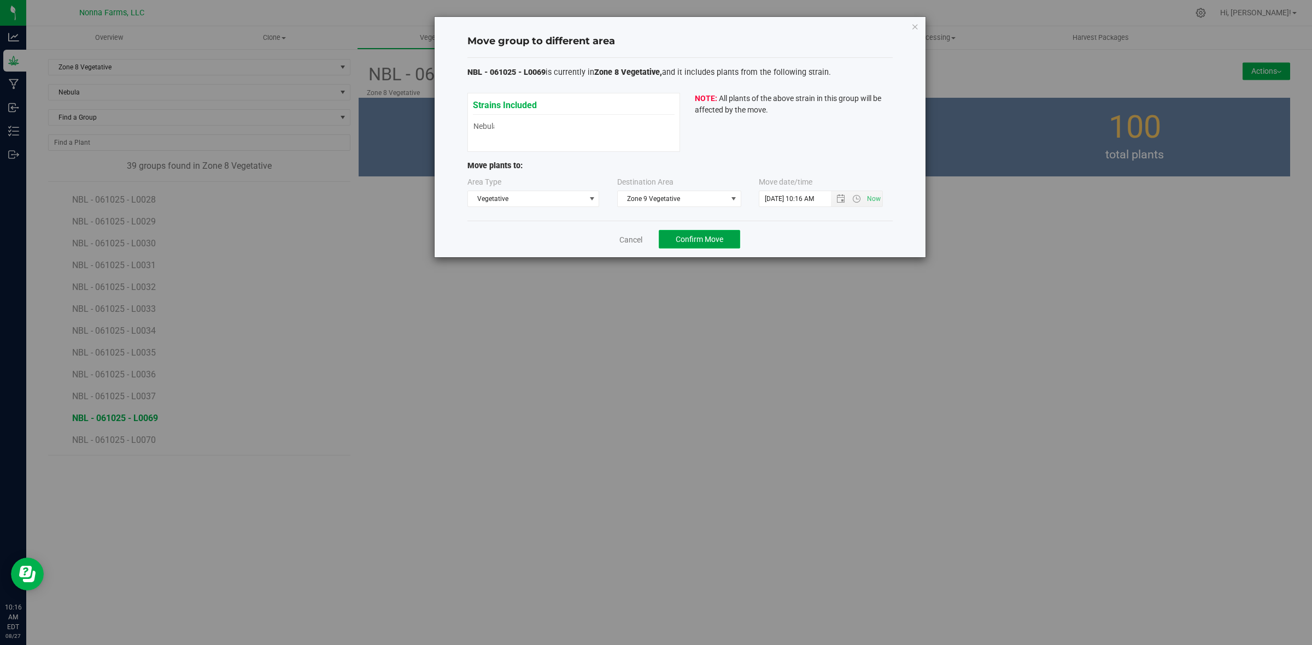
click at [697, 247] on button "Confirm Move" at bounding box center [699, 239] width 81 height 19
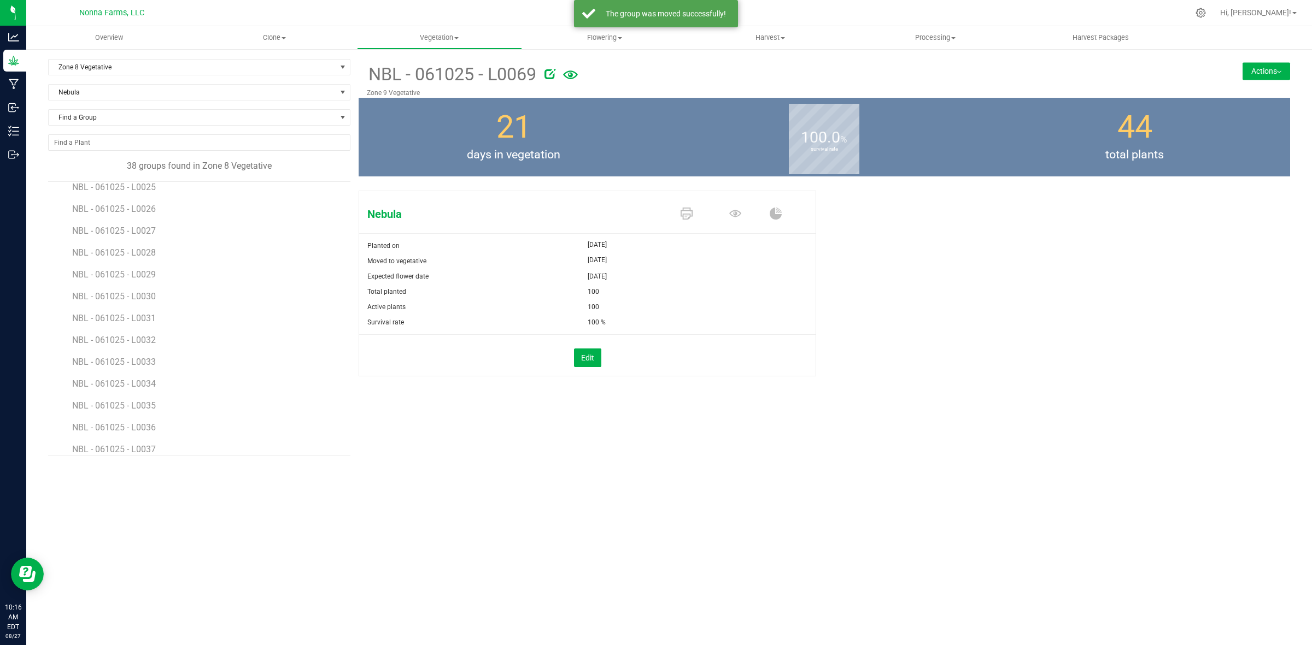
scroll to position [566, 0]
click at [123, 444] on span "NBL - 061025 - L0070" at bounding box center [115, 440] width 86 height 10
click at [1280, 68] on button "Actions" at bounding box center [1266, 70] width 48 height 17
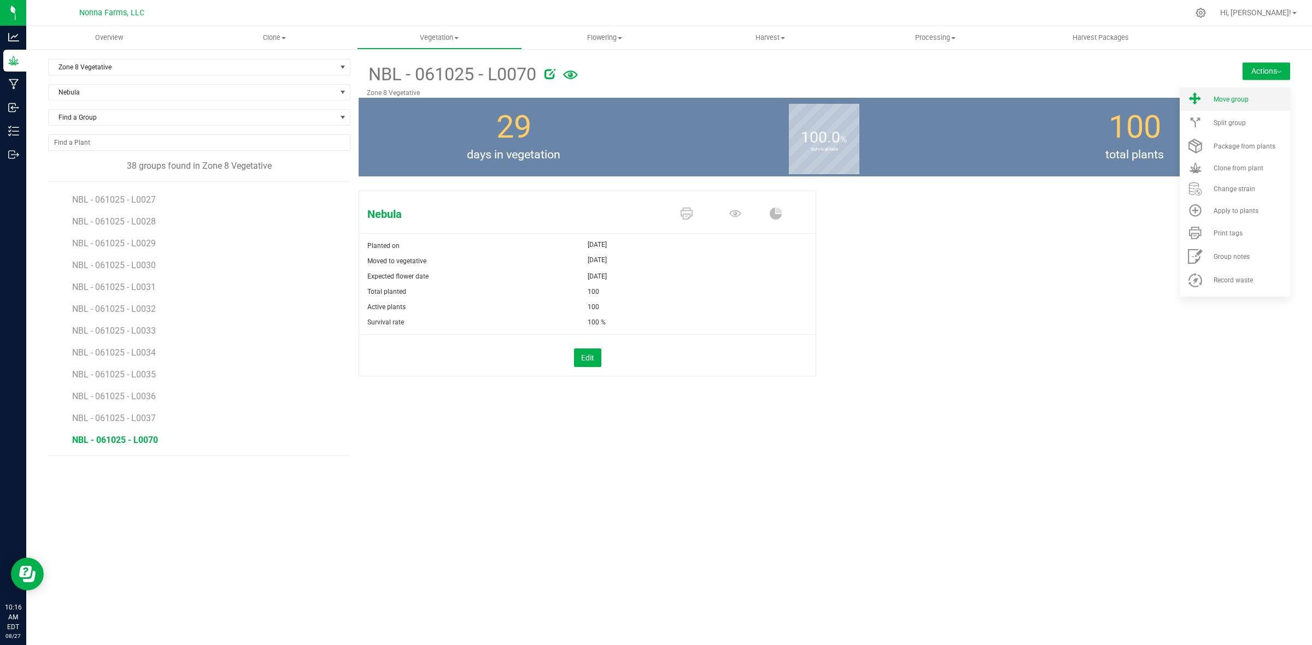
click at [1227, 99] on span "Move group" at bounding box center [1230, 100] width 35 height 8
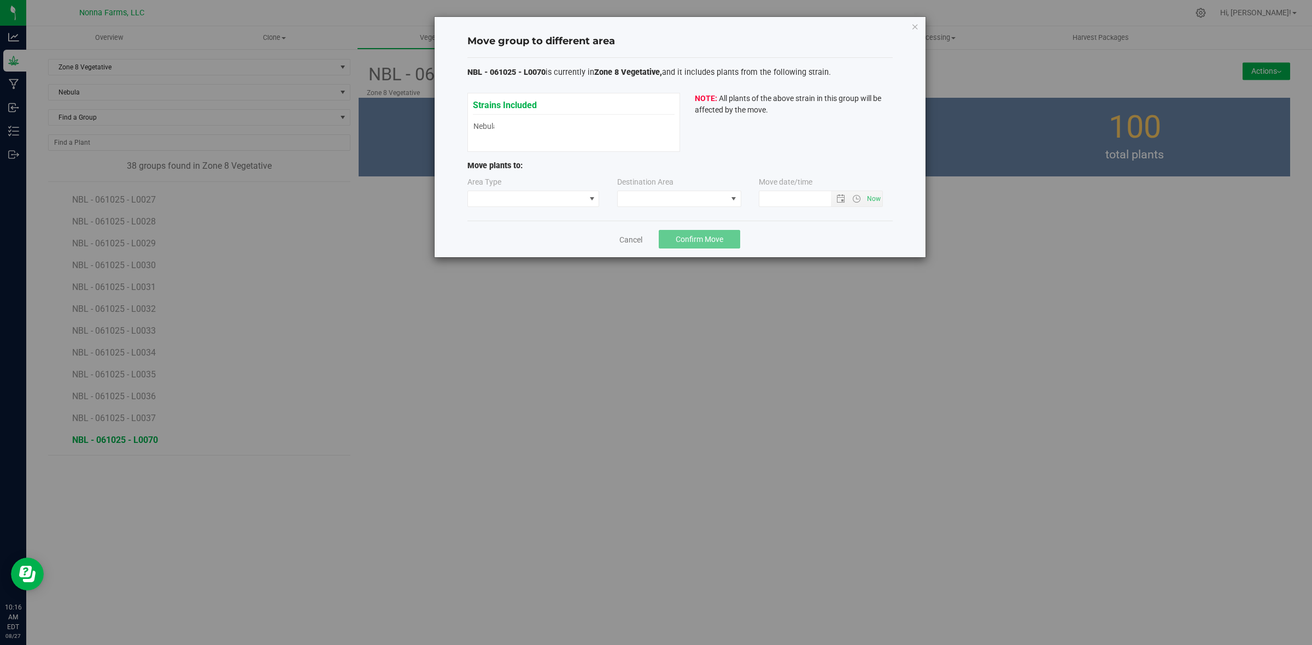
type input "8/27/2025 10:16 AM"
click at [527, 207] on span at bounding box center [526, 198] width 117 height 15
click at [515, 233] on li "Vegetative" at bounding box center [533, 238] width 131 height 19
click at [693, 192] on span at bounding box center [672, 198] width 109 height 15
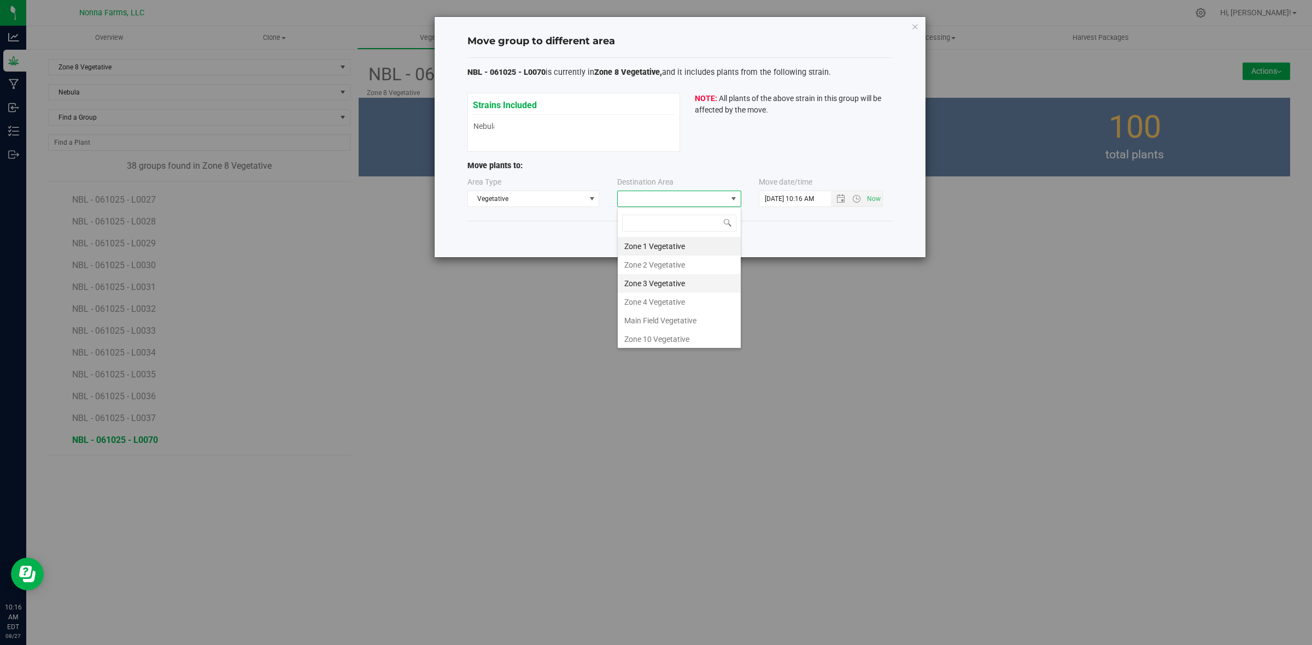
scroll to position [116, 0]
click at [673, 297] on li "Zone 9 Vegetative" at bounding box center [679, 300] width 123 height 19
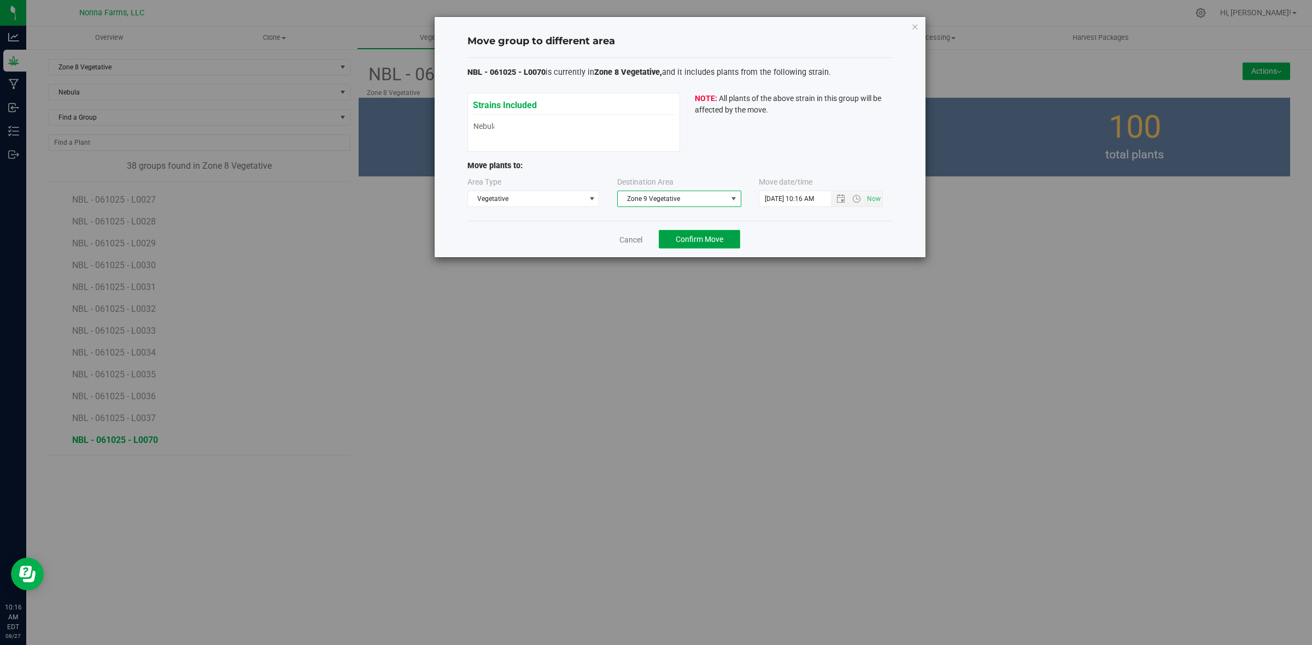
click at [694, 244] on span "Confirm Move" at bounding box center [699, 239] width 48 height 9
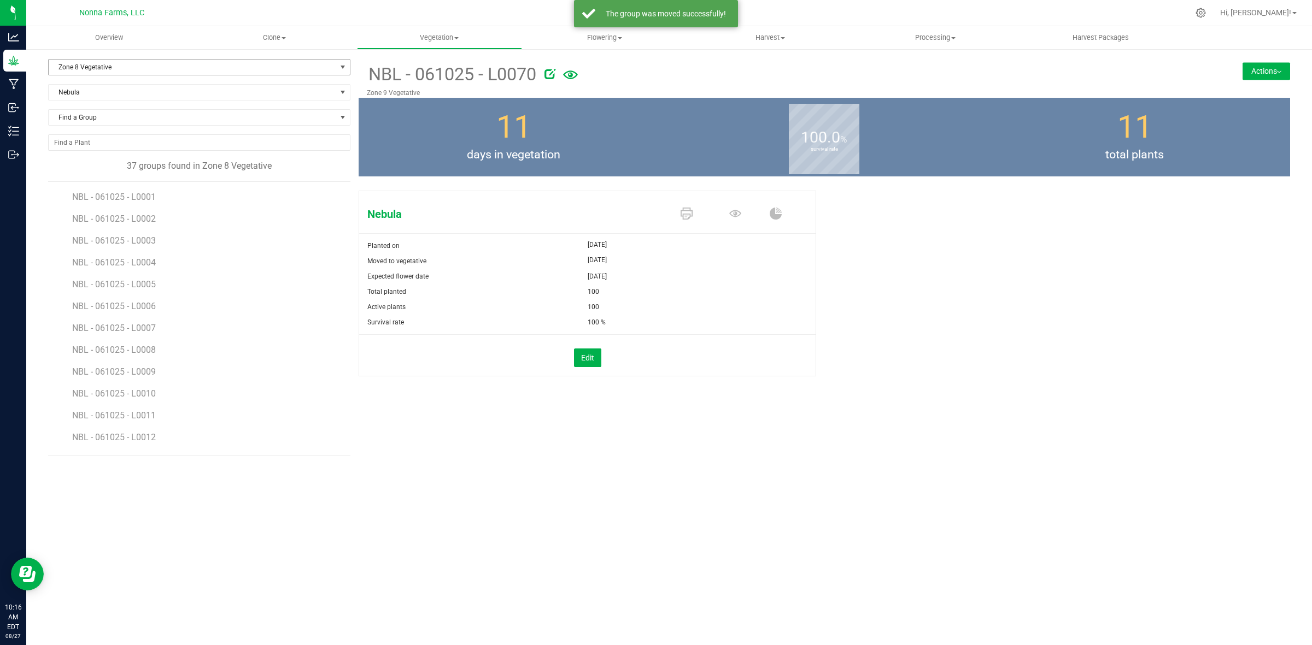
click at [125, 70] on span "Zone 8 Vegetative" at bounding box center [192, 67] width 287 height 15
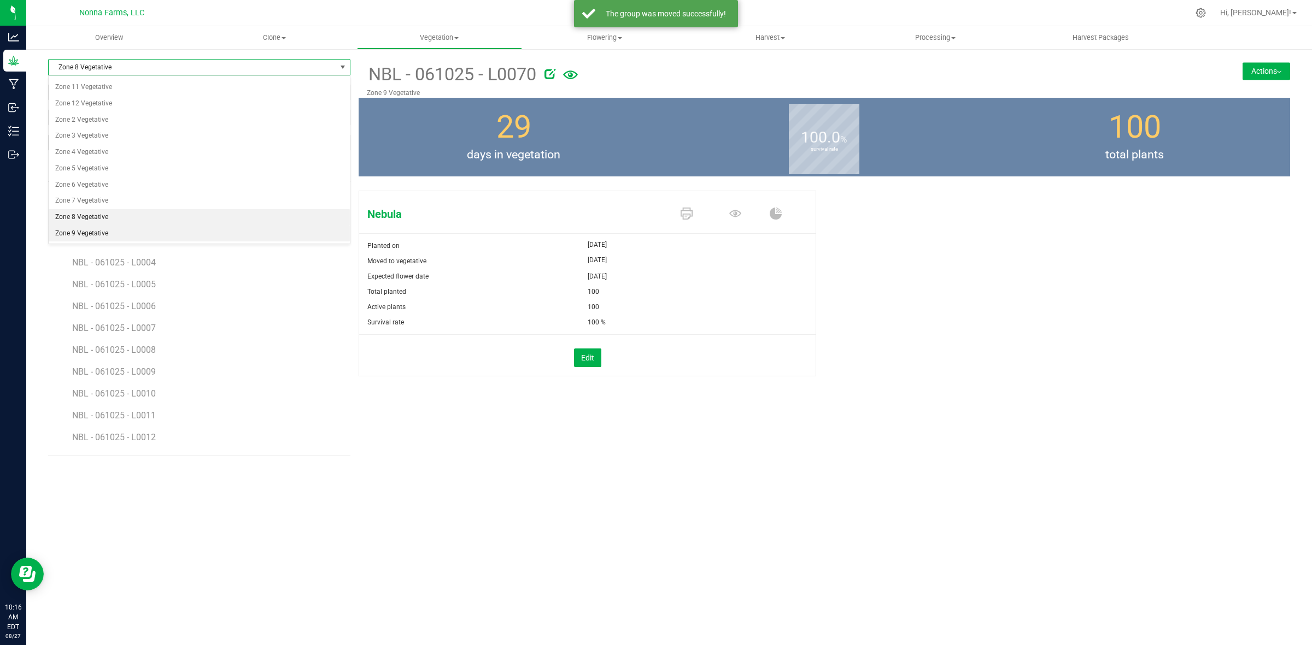
click at [102, 237] on li "Zone 9 Vegetative" at bounding box center [199, 234] width 301 height 16
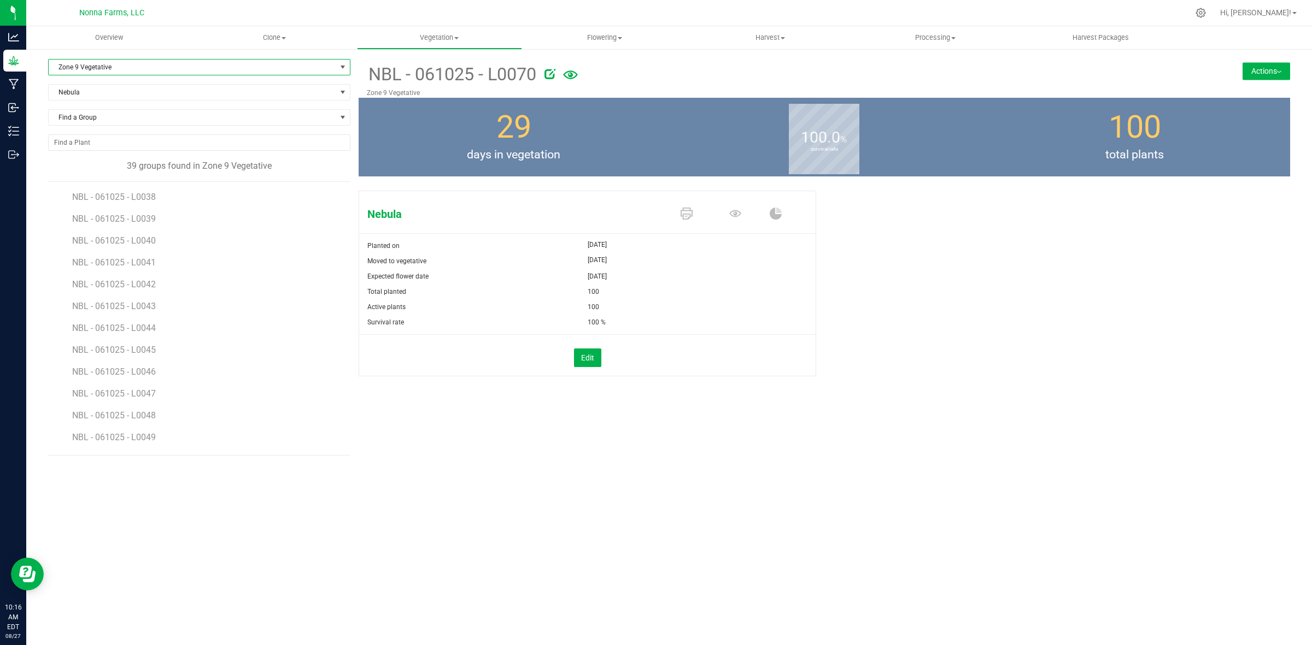
click at [143, 67] on span "Zone 9 Vegetative" at bounding box center [192, 67] width 287 height 15
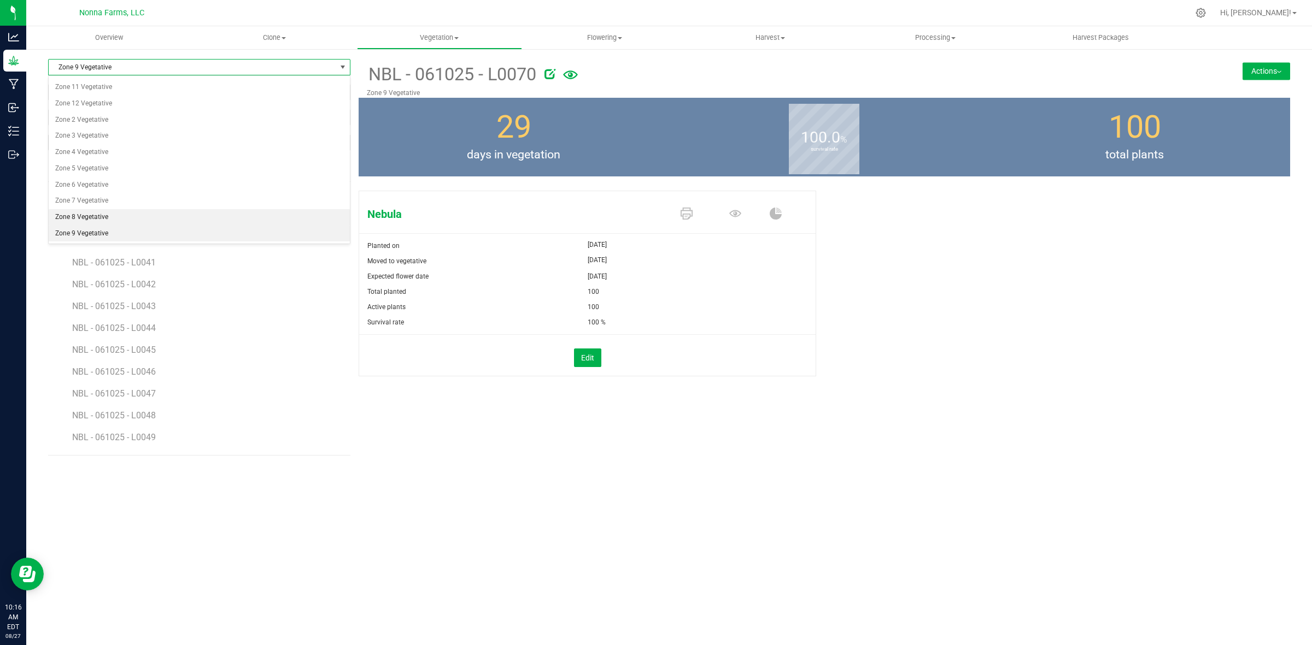
click at [108, 215] on li "Zone 8 Vegetative" at bounding box center [199, 217] width 301 height 16
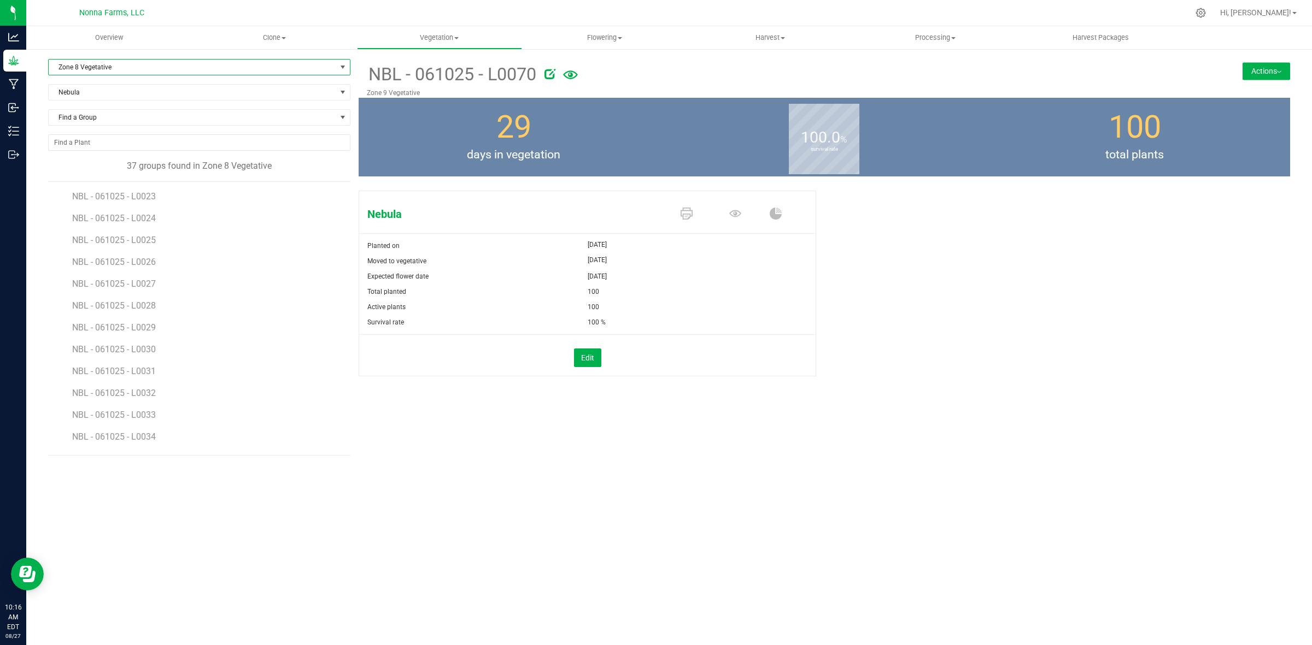
scroll to position [544, 0]
click at [136, 442] on span "NBL - 061025 - L0037" at bounding box center [115, 440] width 86 height 10
click at [1266, 75] on button "Actions" at bounding box center [1266, 70] width 48 height 17
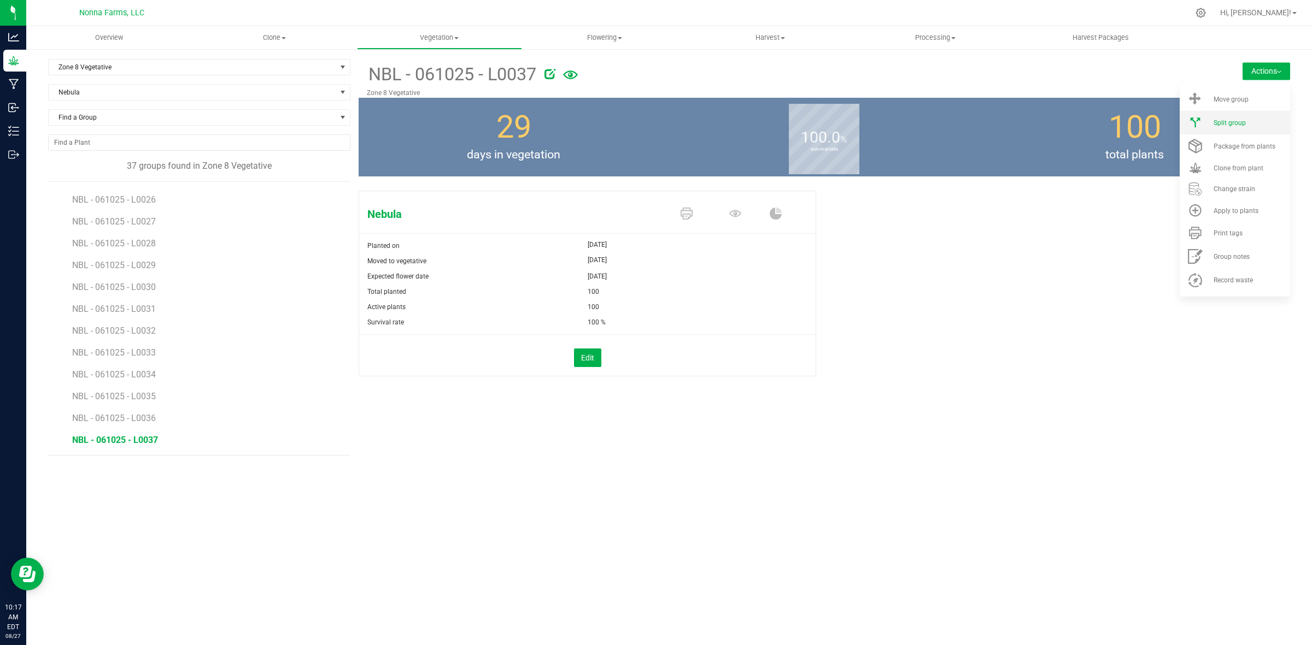
click at [1232, 119] on span "Split group" at bounding box center [1229, 123] width 32 height 8
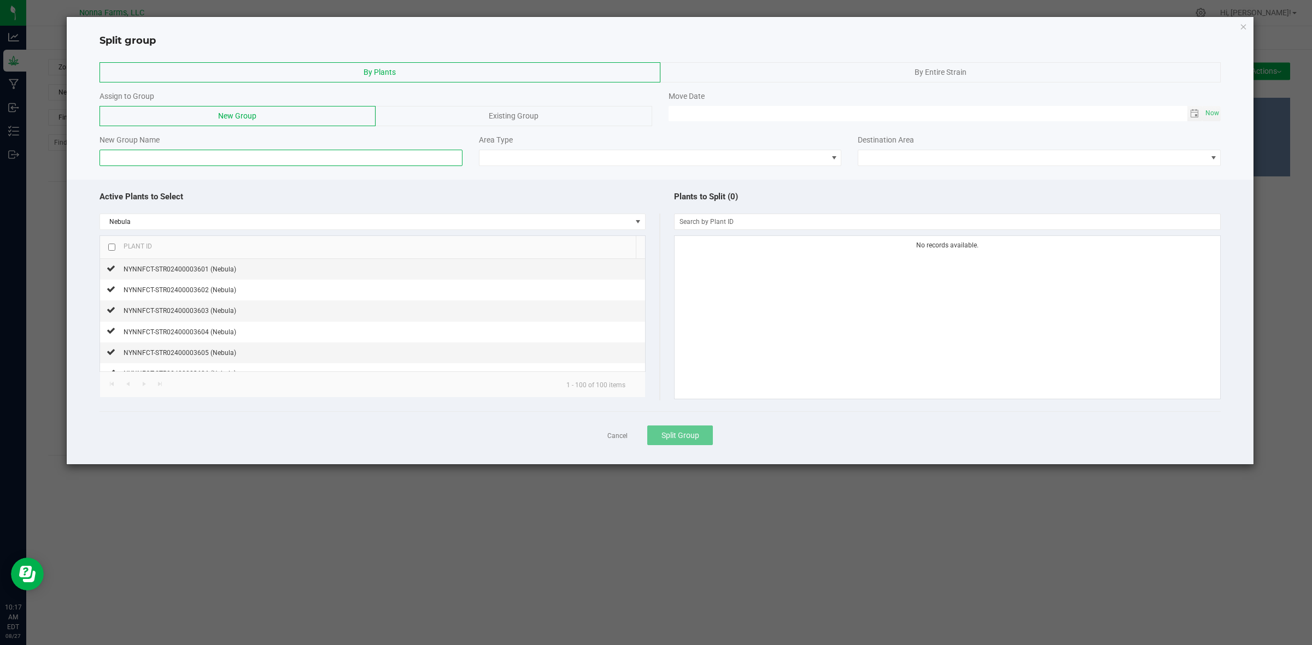
drag, startPoint x: 197, startPoint y: 161, endPoint x: 205, endPoint y: 160, distance: 8.3
click at [198, 161] on input at bounding box center [280, 158] width 363 height 16
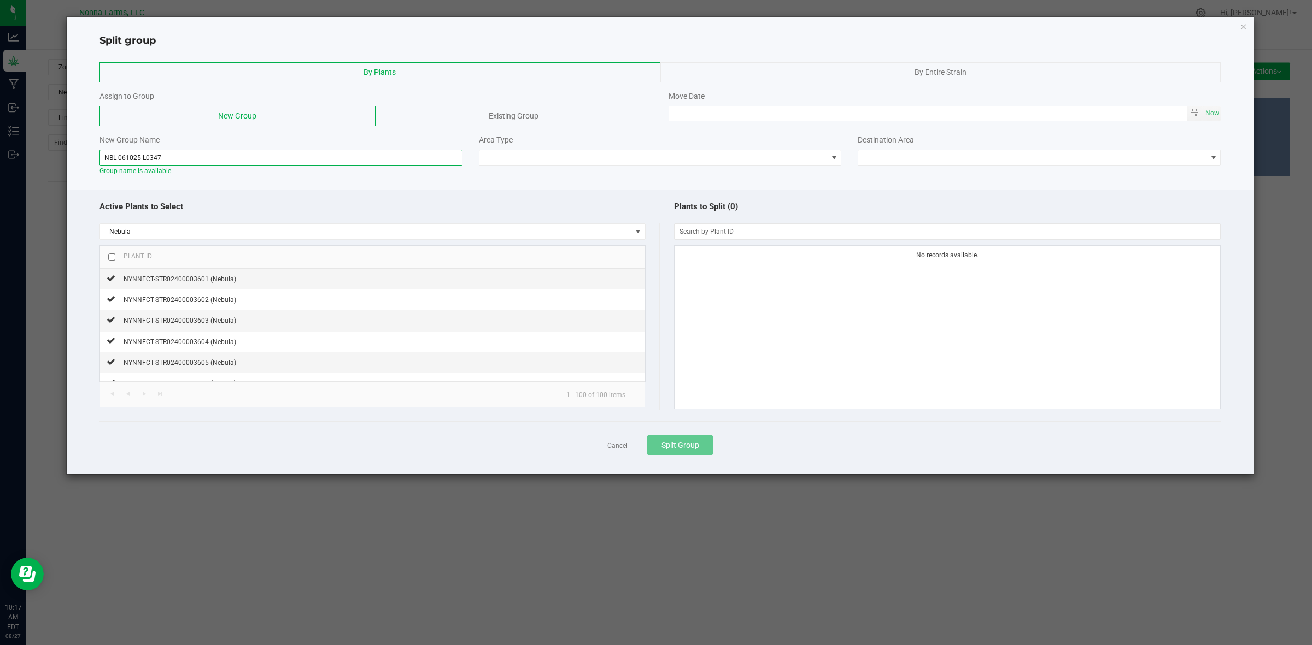
type input "NBL-061025-L034"
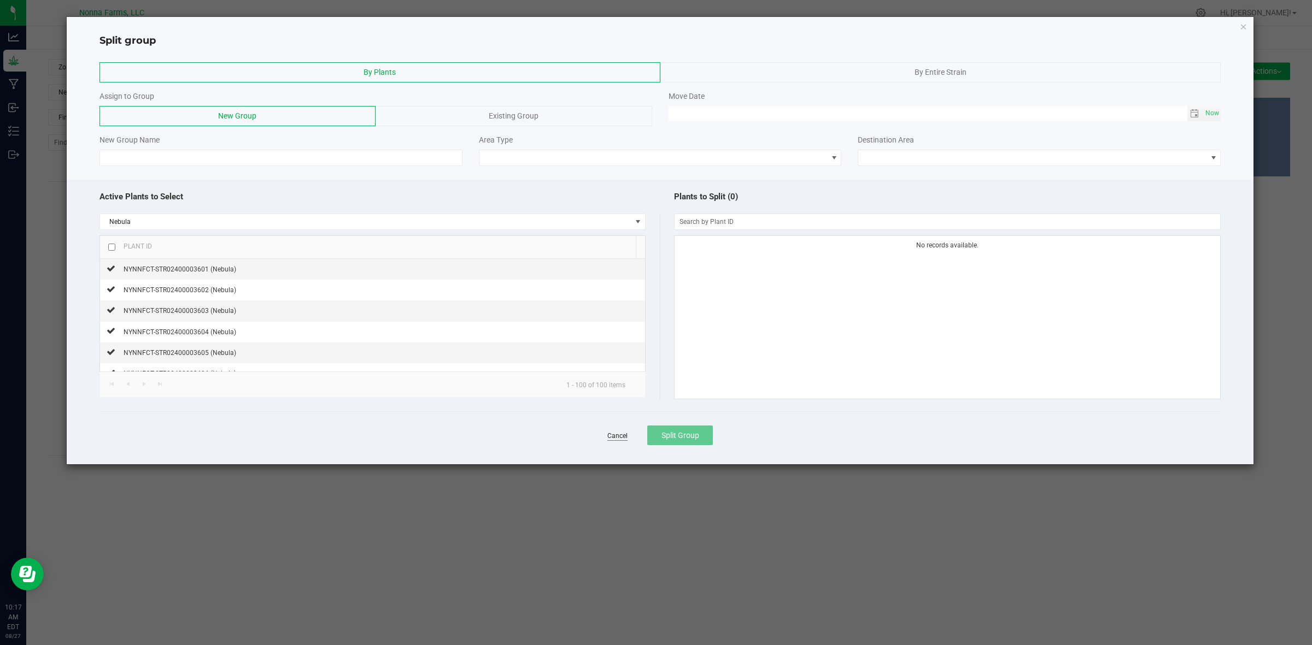
click at [616, 436] on link "Cancel" at bounding box center [617, 436] width 20 height 9
click at [616, 437] on link "Cancel" at bounding box center [617, 436] width 20 height 9
click at [613, 433] on link "Cancel" at bounding box center [617, 436] width 20 height 9
click at [615, 436] on link "Cancel" at bounding box center [617, 436] width 20 height 9
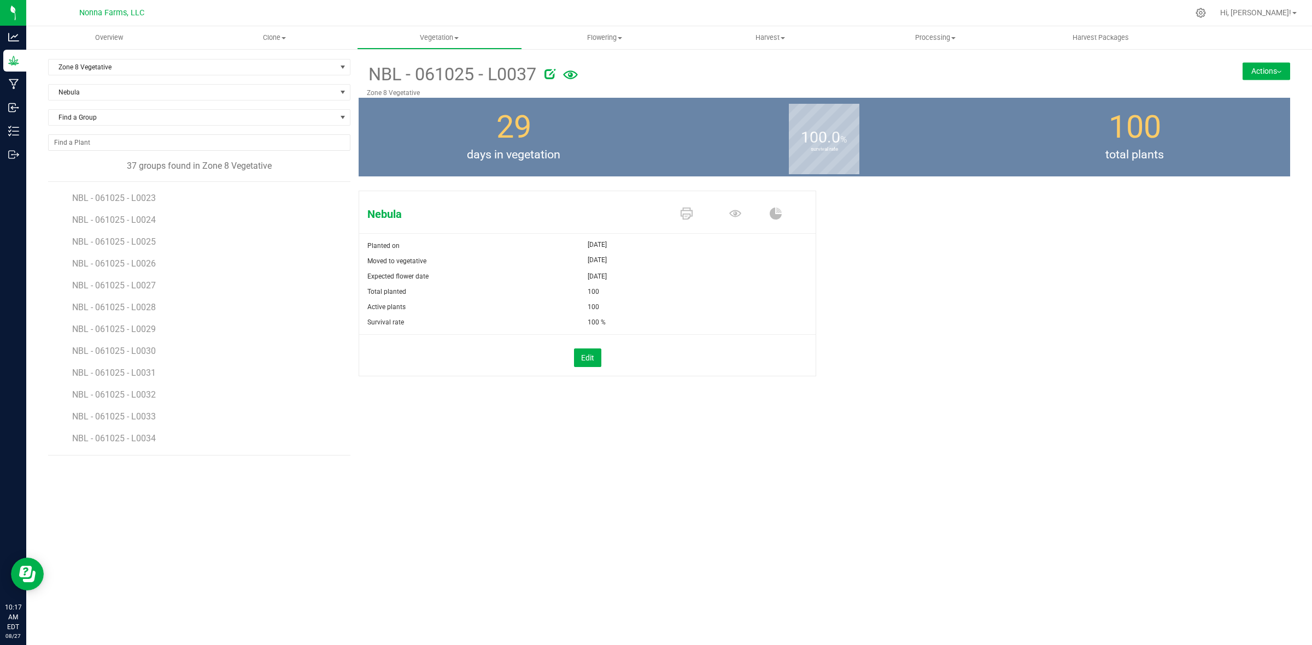
scroll to position [544, 0]
click at [1242, 75] on button "Actions" at bounding box center [1266, 70] width 48 height 17
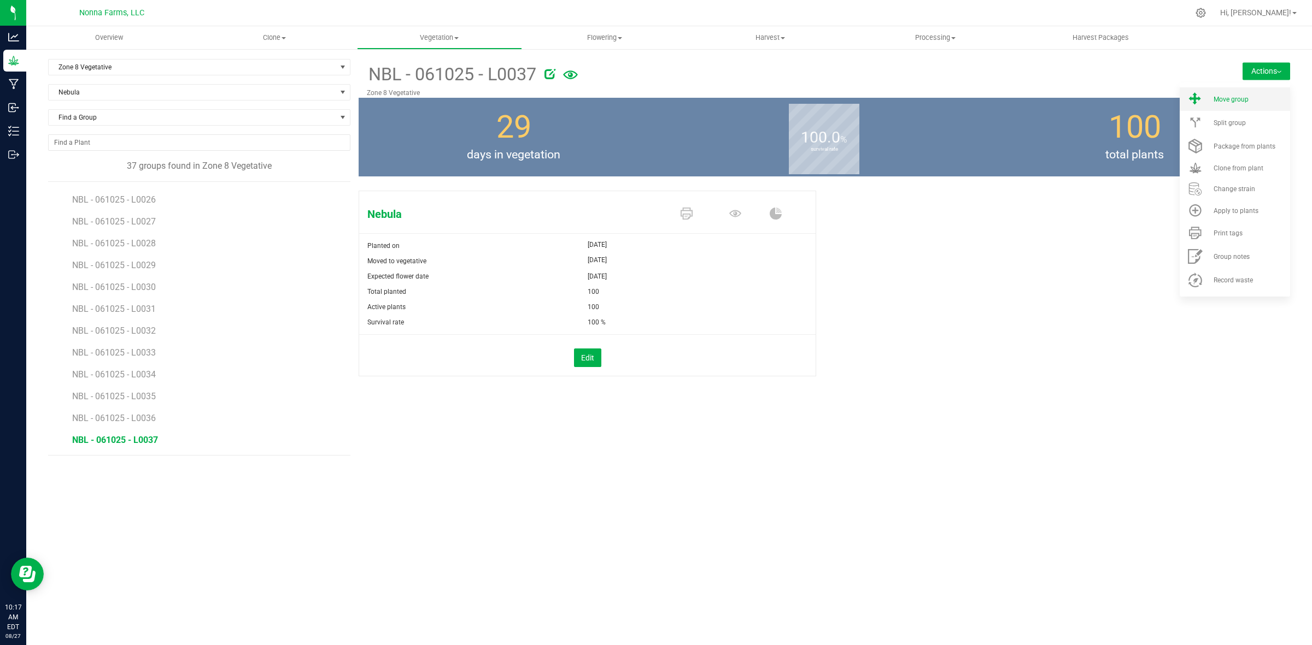
click at [1241, 107] on li "Move group" at bounding box center [1234, 98] width 110 height 23
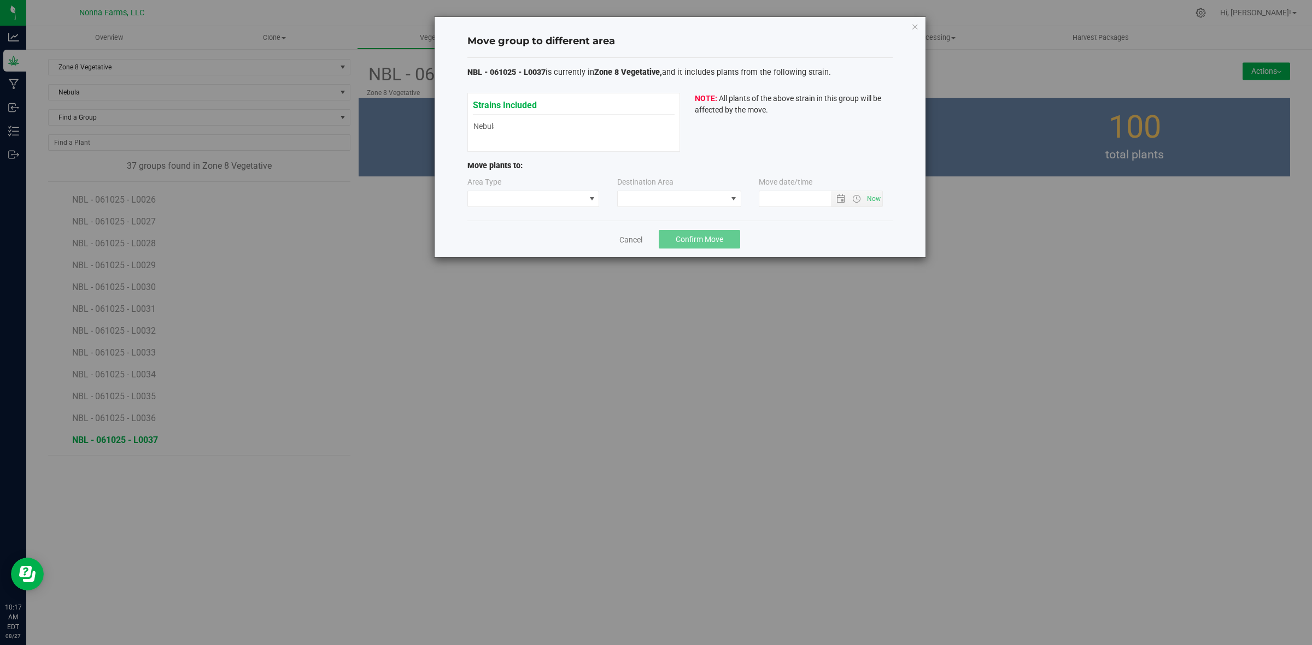
type input "8/27/2025 10:17 AM"
click at [633, 239] on link "Cancel" at bounding box center [630, 239] width 23 height 11
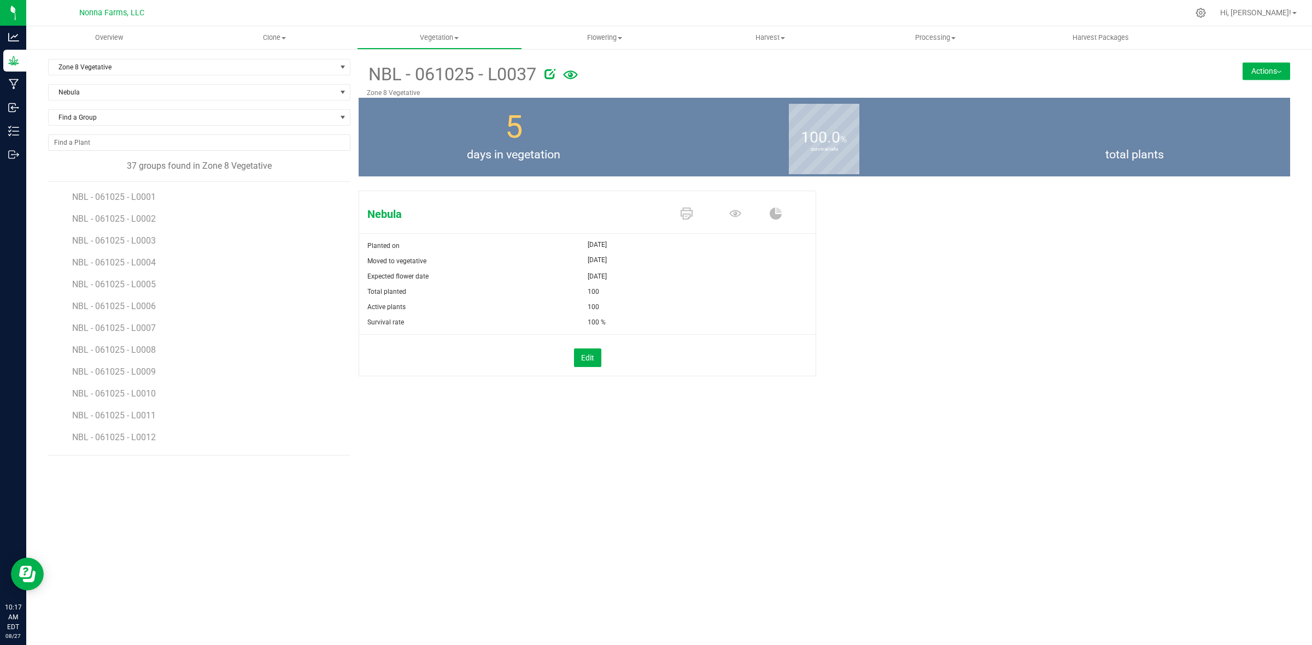
click at [1266, 67] on button "Actions" at bounding box center [1266, 70] width 48 height 17
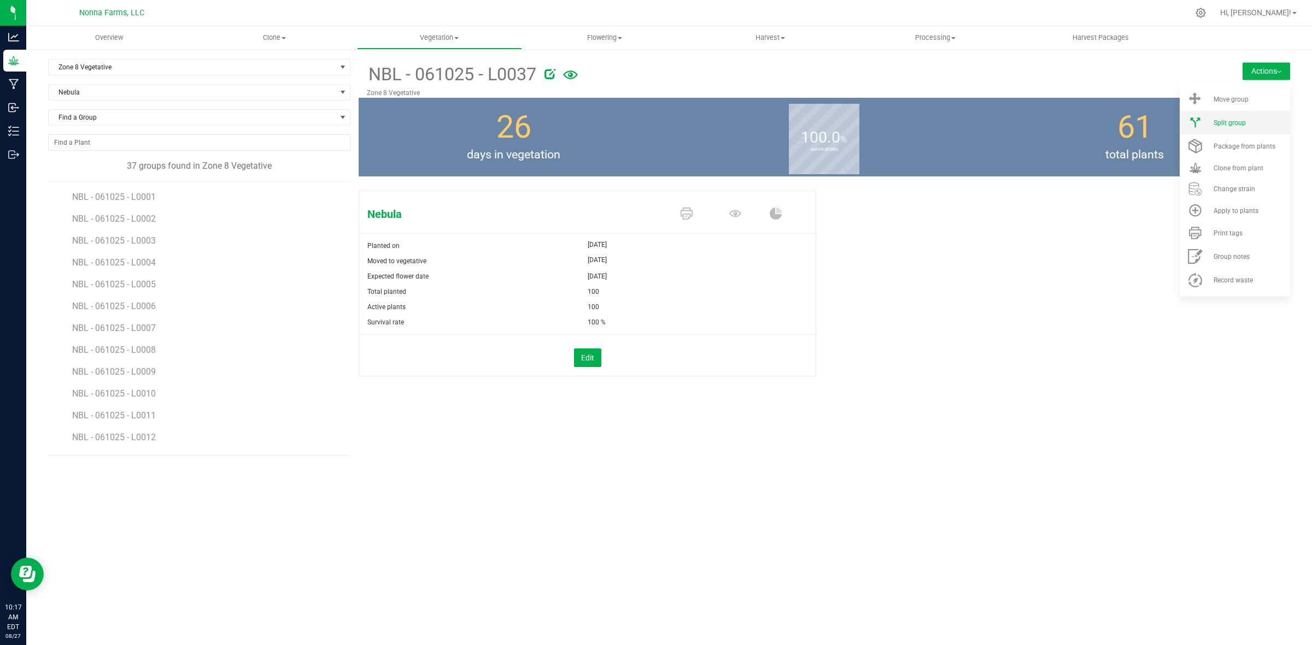
click at [1239, 124] on span "Split group" at bounding box center [1229, 123] width 32 height 8
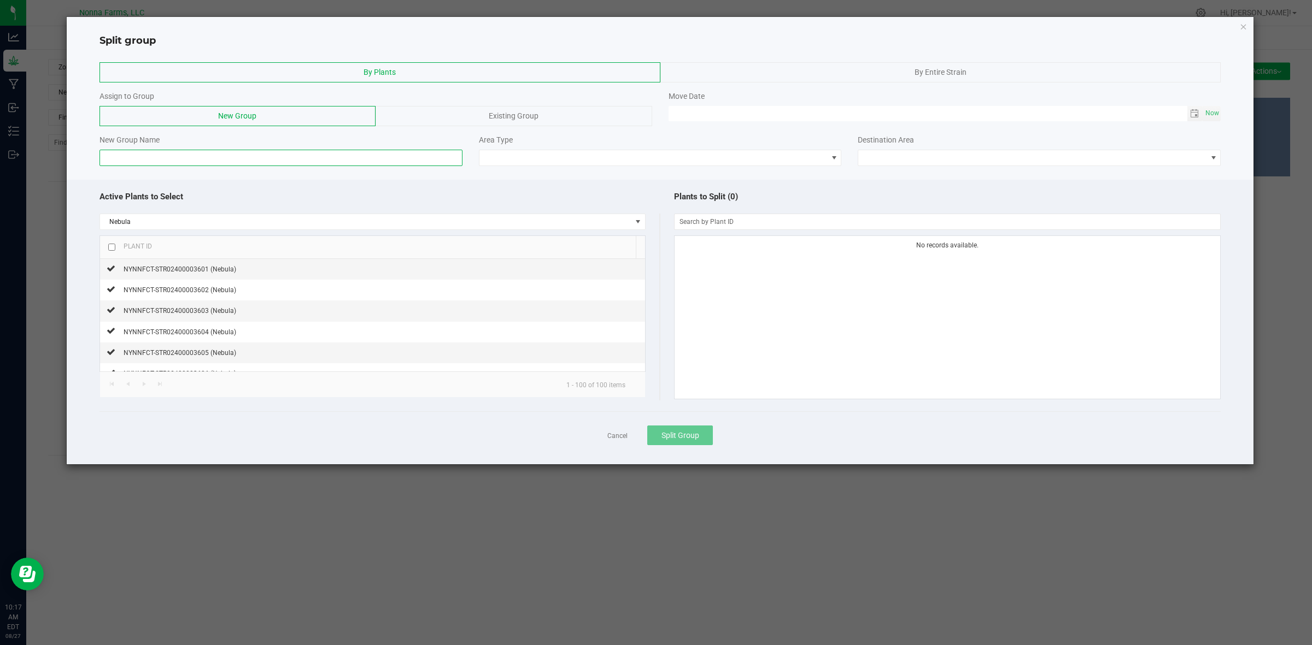
click at [225, 163] on input at bounding box center [280, 158] width 363 height 16
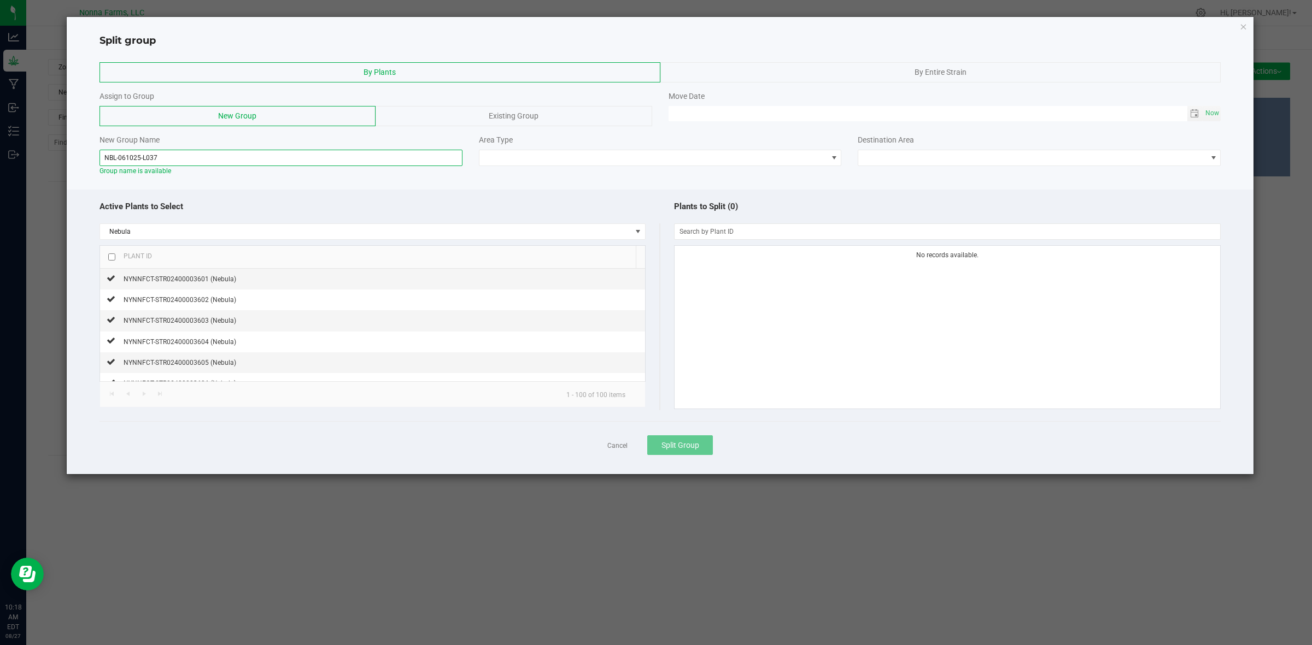
type input "NBL-061025-L037"
click at [616, 149] on div "Area Type" at bounding box center [660, 150] width 379 height 32
click at [619, 157] on span at bounding box center [653, 157] width 348 height 15
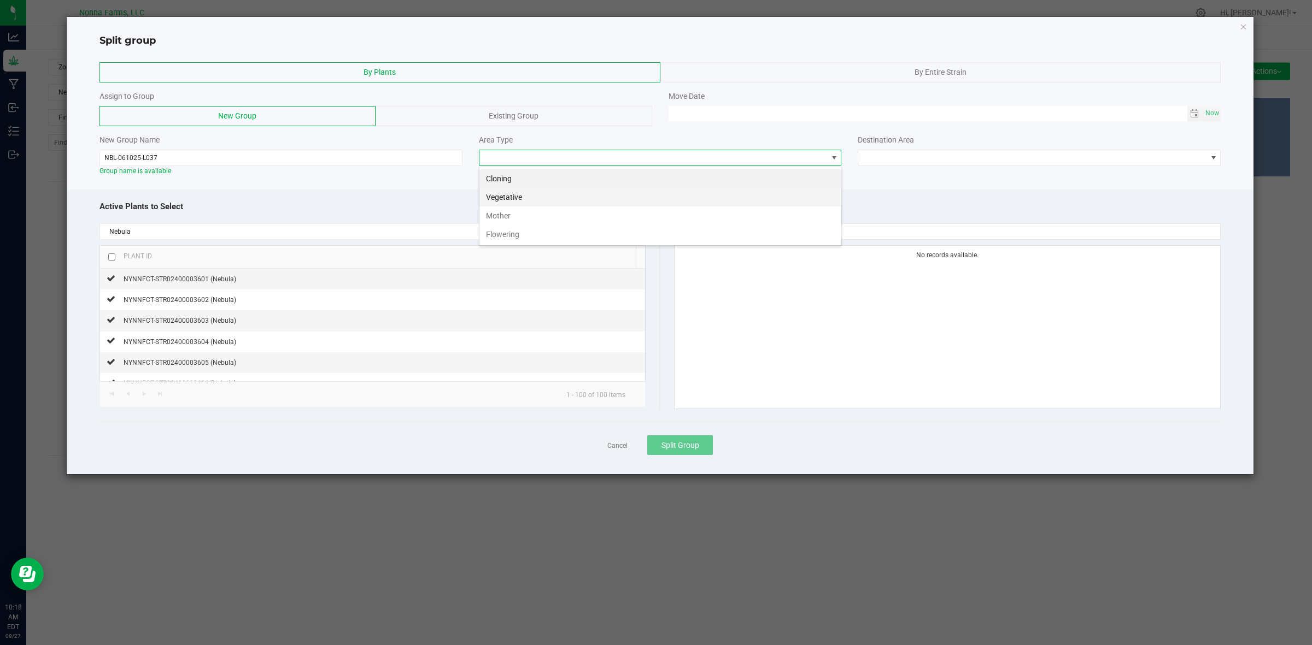
scroll to position [17, 362]
click at [528, 200] on li "Vegetative" at bounding box center [660, 197] width 362 height 19
click at [947, 163] on span at bounding box center [1032, 157] width 348 height 15
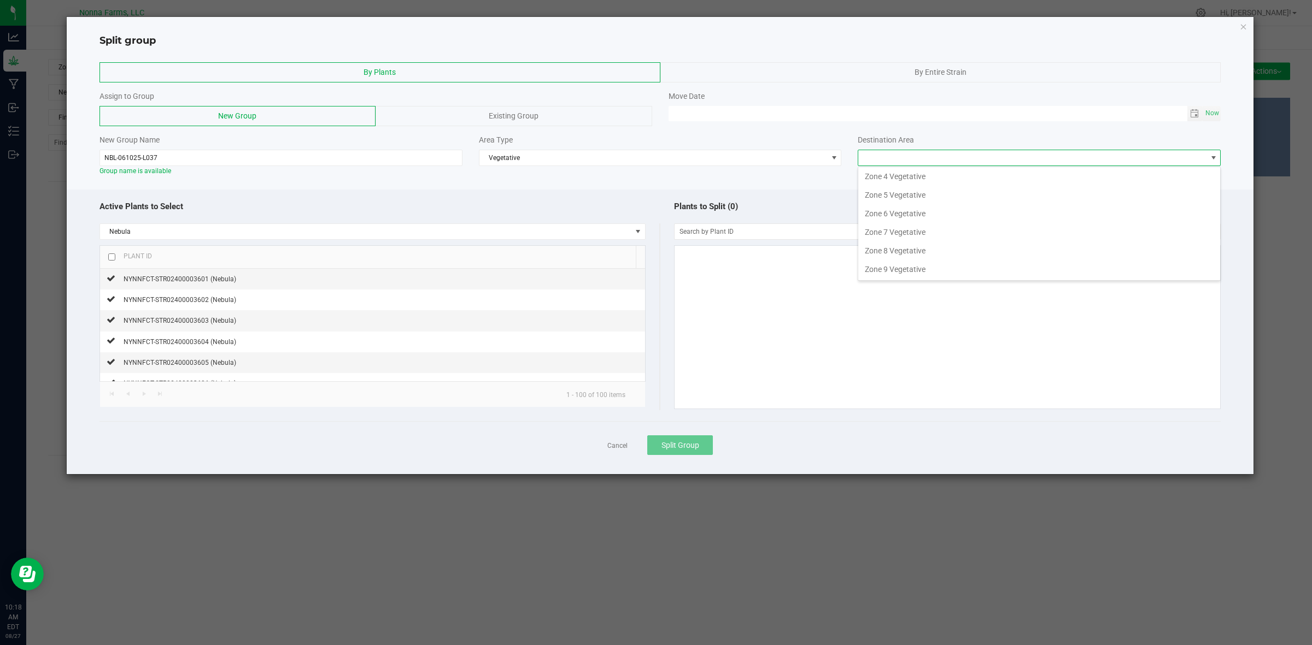
scroll to position [136, 0]
drag, startPoint x: 913, startPoint y: 269, endPoint x: 760, endPoint y: 198, distance: 168.9
click at [760, 198] on div "Plants to Split (0)" at bounding box center [940, 206] width 561 height 23
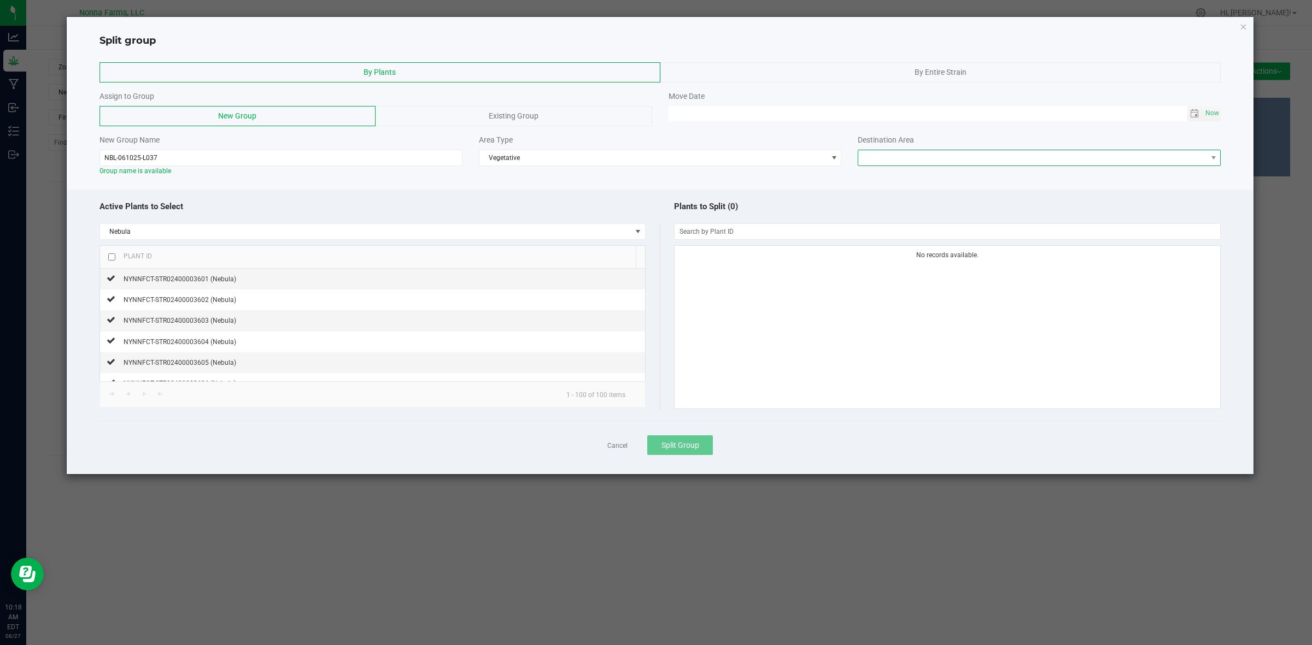
click at [886, 160] on span at bounding box center [1032, 157] width 348 height 15
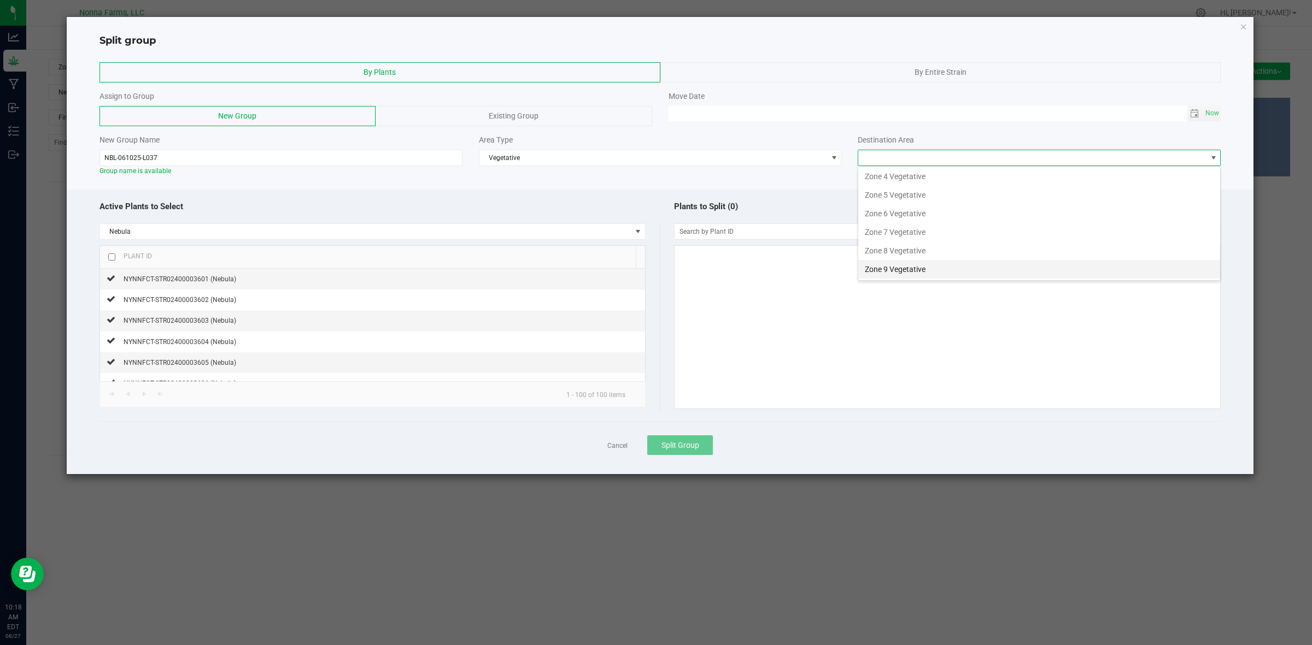
click at [897, 273] on li "Zone 9 Vegetative" at bounding box center [1039, 269] width 362 height 19
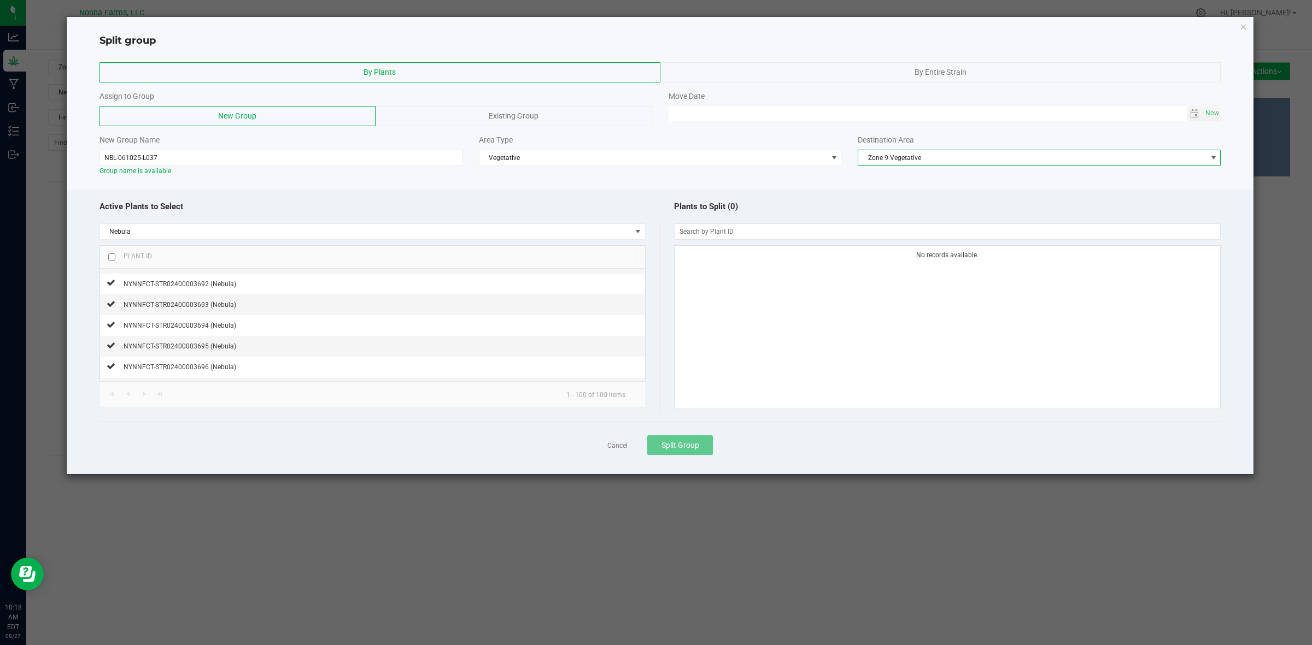
scroll to position [1986, 0]
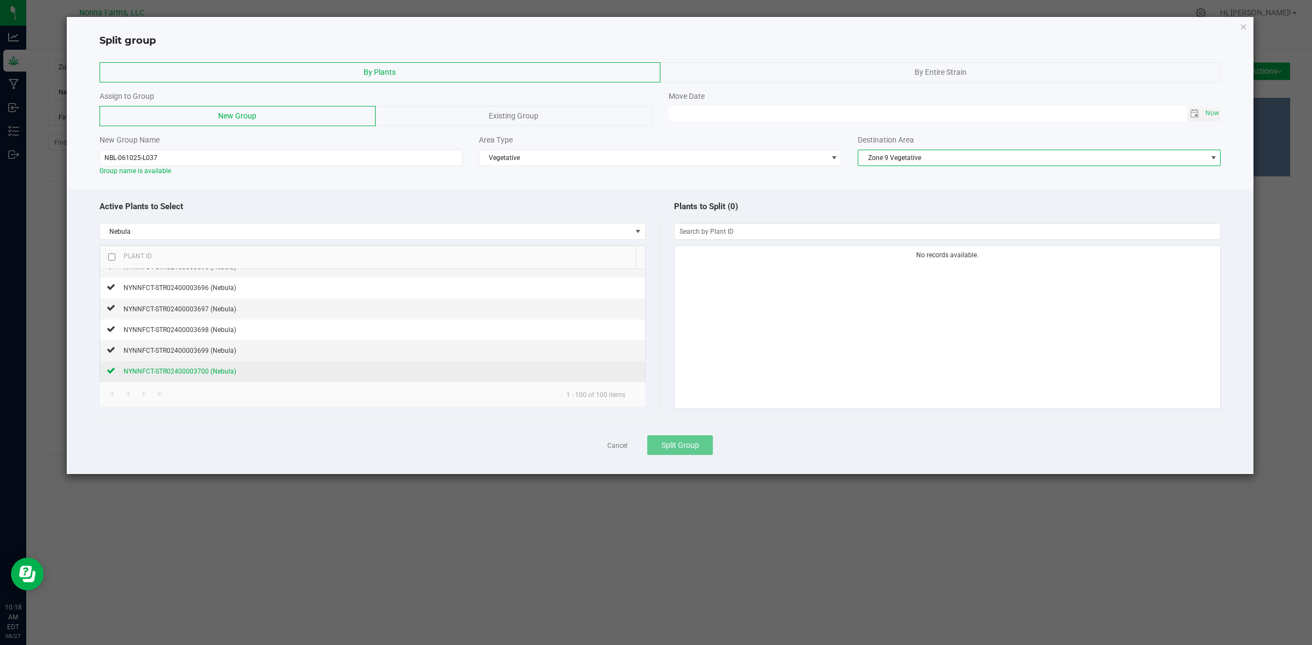
click at [107, 370] on icon at bounding box center [111, 370] width 9 height 7
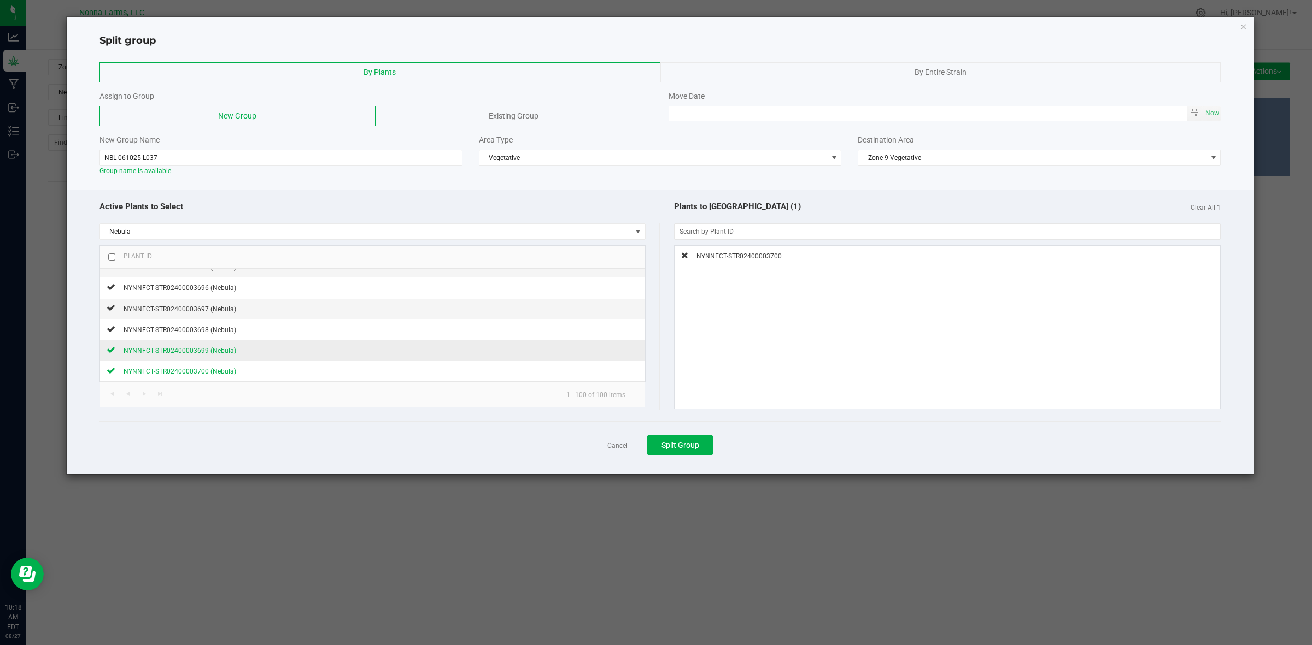
click at [110, 352] on icon at bounding box center [111, 349] width 9 height 7
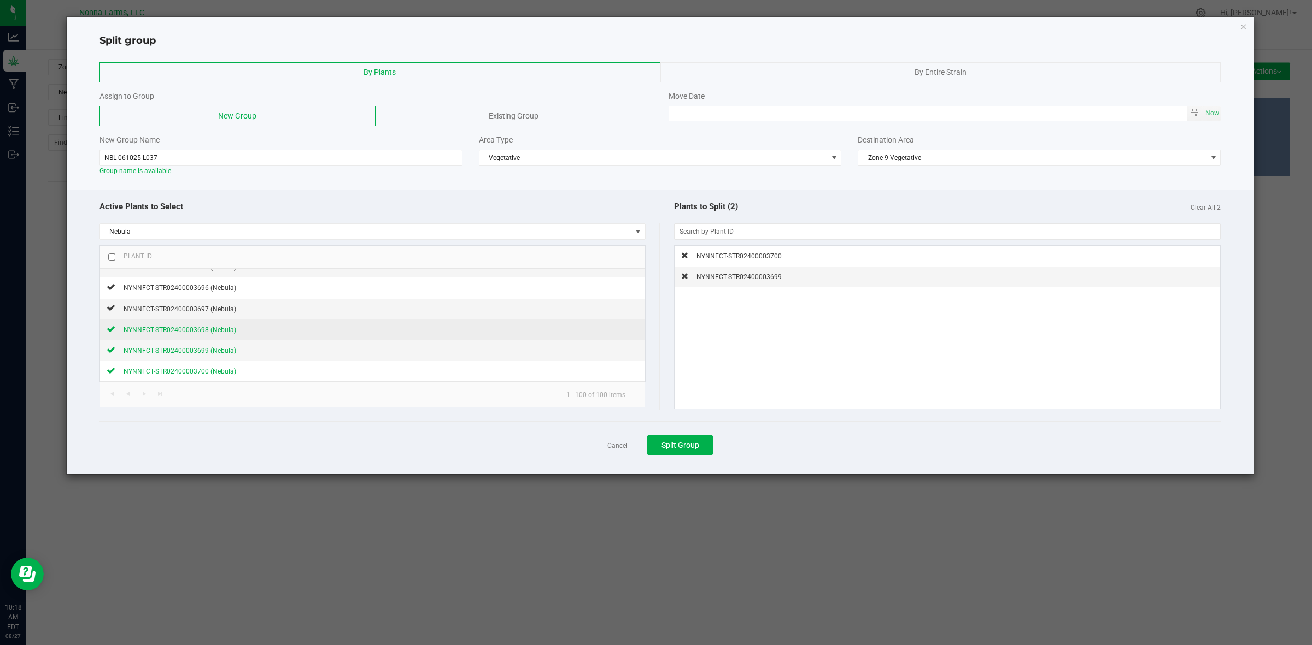
click at [112, 332] on icon at bounding box center [111, 329] width 9 height 7
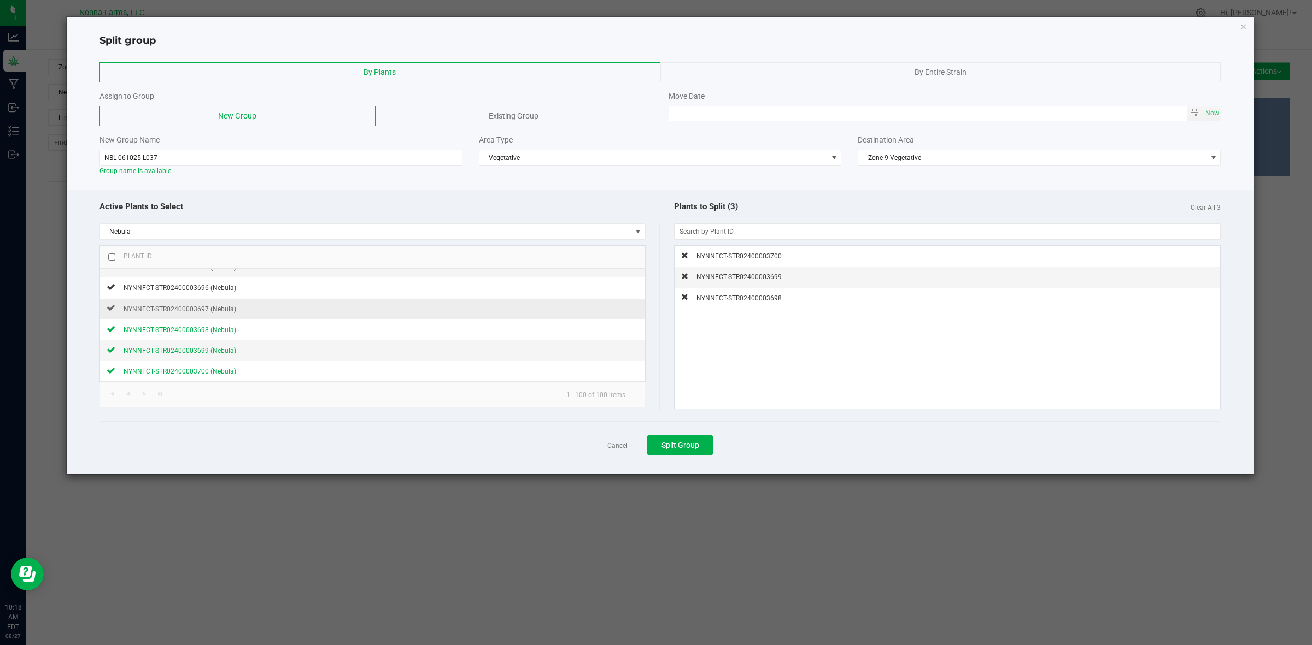
click at [109, 302] on td "NYNNFCT-STR02400003697 (Nebula)" at bounding box center [372, 309] width 545 height 21
click at [110, 308] on icon at bounding box center [111, 307] width 9 height 7
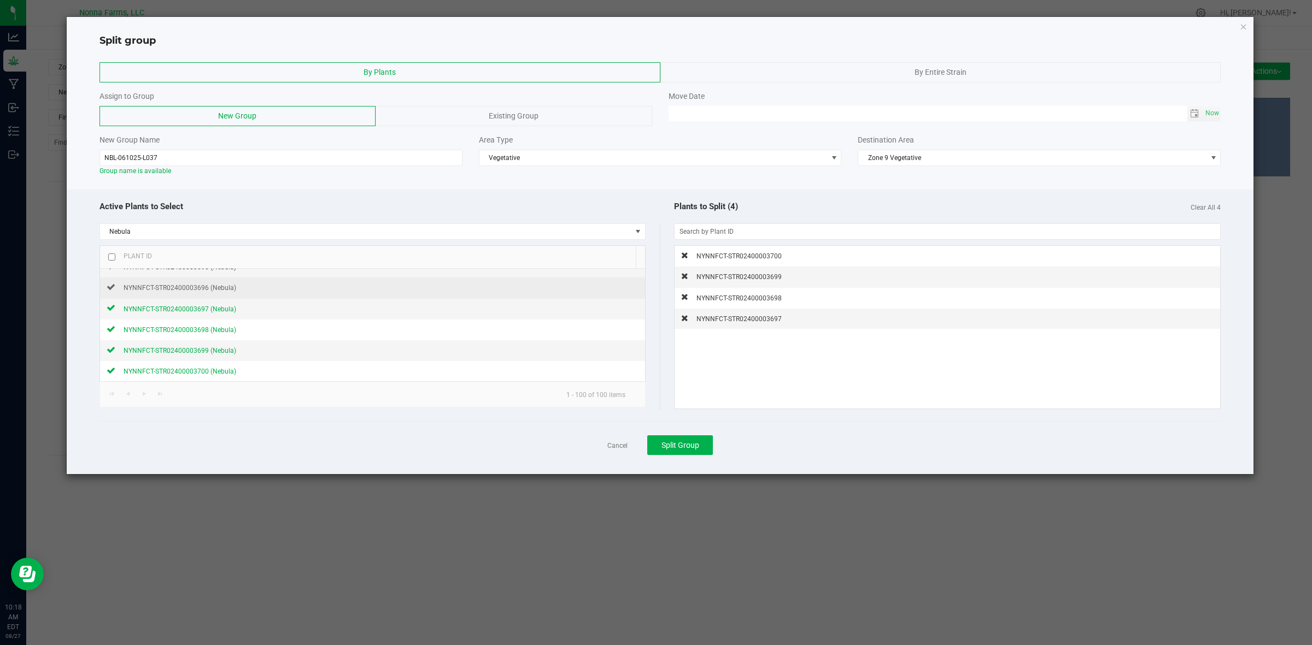
click at [113, 279] on td "NYNNFCT-STR02400003696 (Nebula)" at bounding box center [372, 288] width 545 height 21
click at [112, 290] on icon at bounding box center [111, 287] width 9 height 7
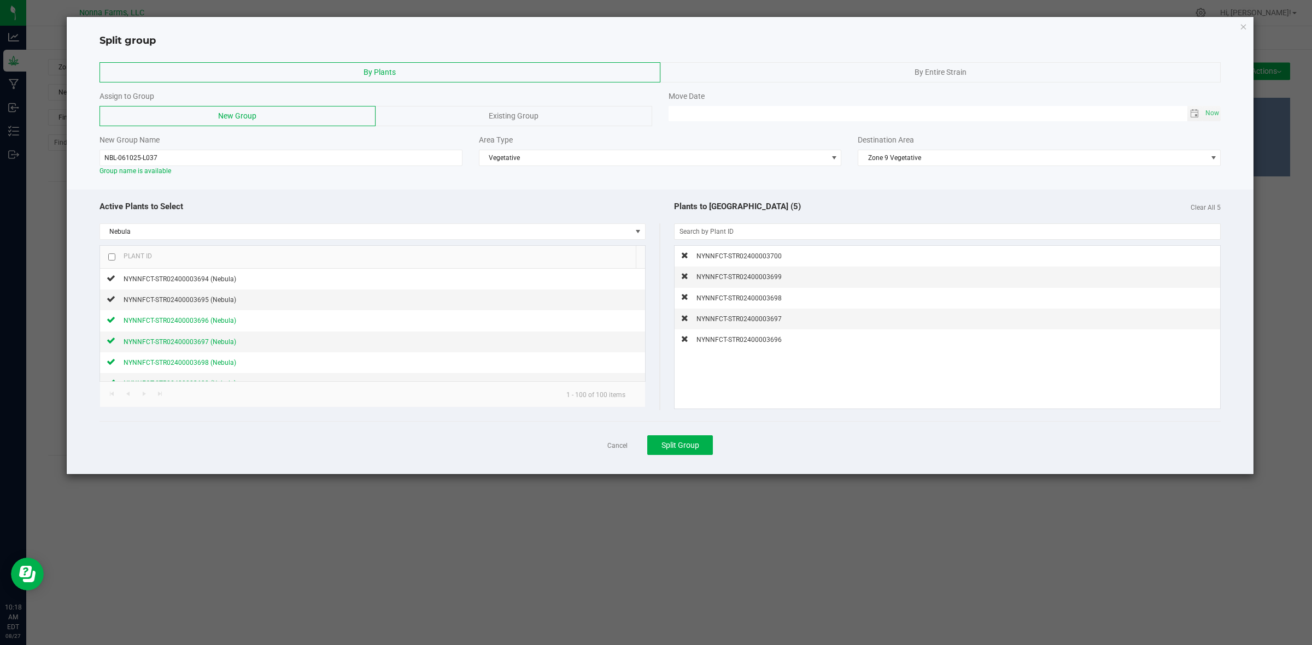
scroll to position [1918, 0]
click at [110, 328] on div at bounding box center [111, 323] width 9 height 10
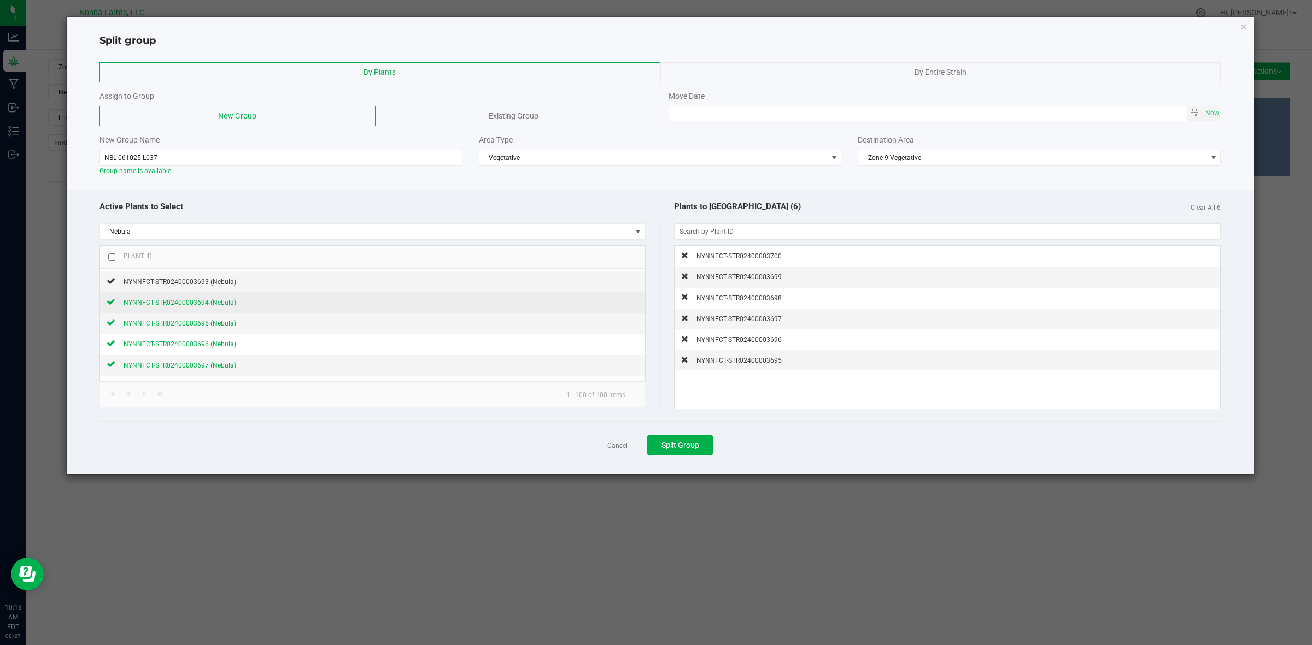
click at [113, 305] on icon at bounding box center [111, 301] width 9 height 7
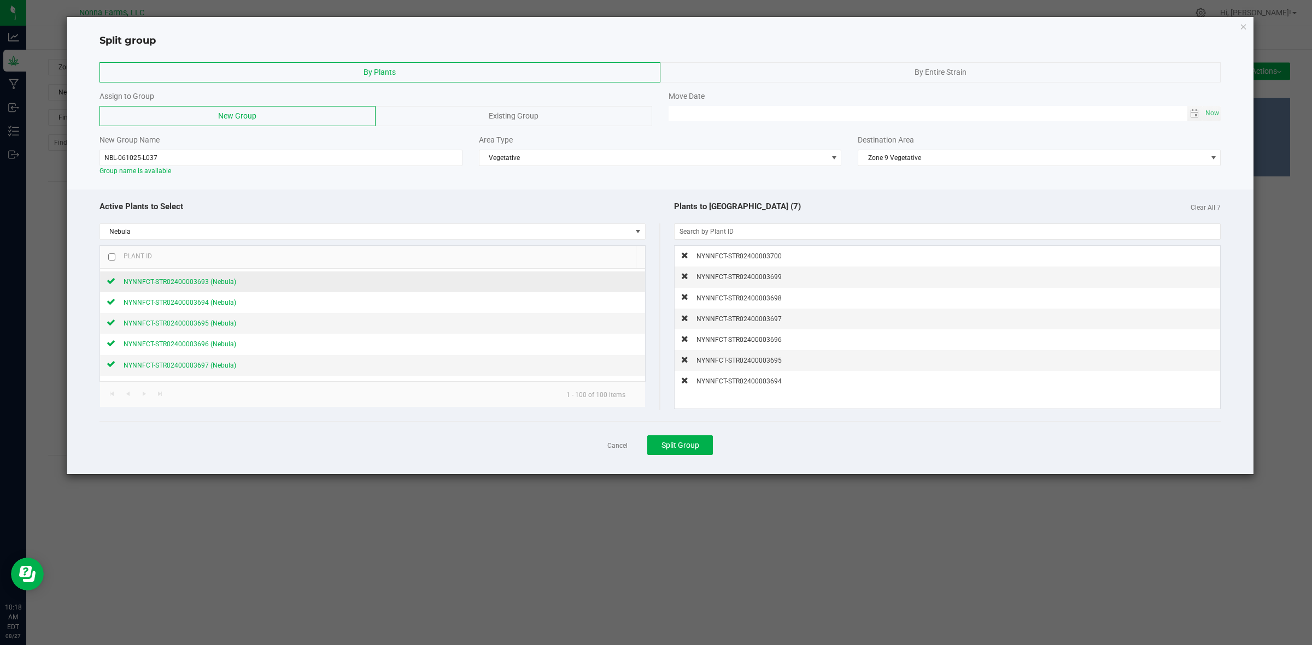
click at [113, 284] on icon at bounding box center [111, 281] width 9 height 7
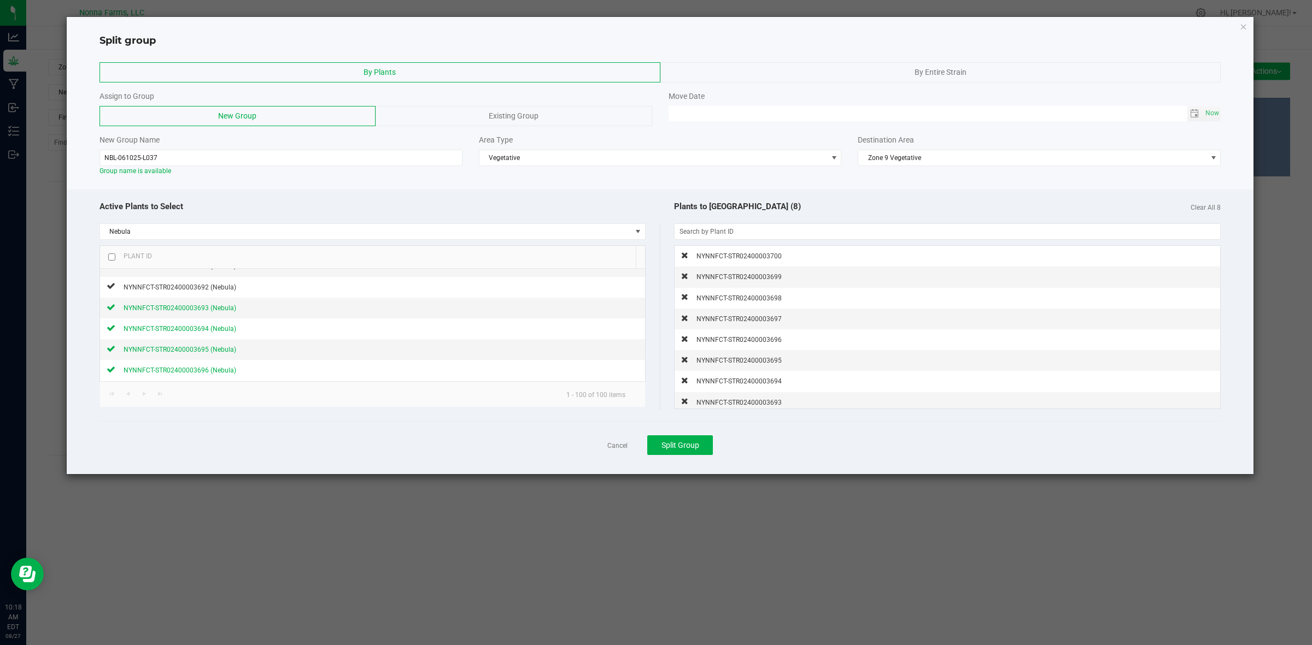
scroll to position [1850, 0]
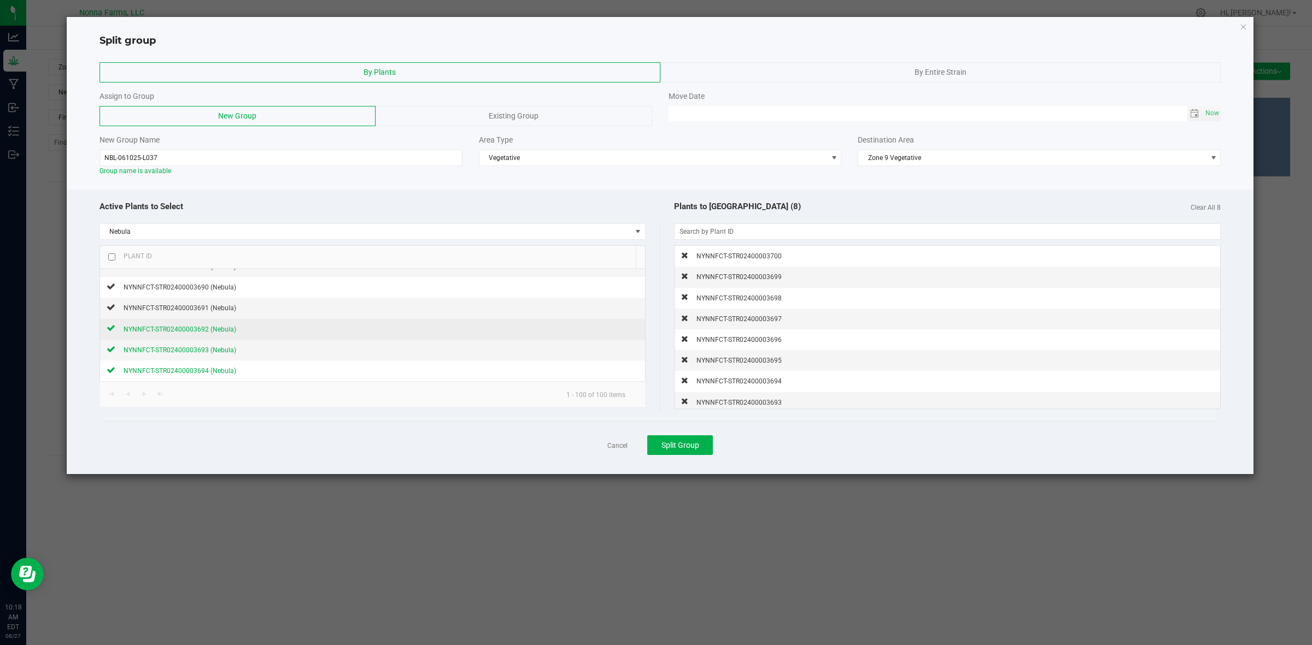
click at [114, 334] on div at bounding box center [111, 329] width 9 height 10
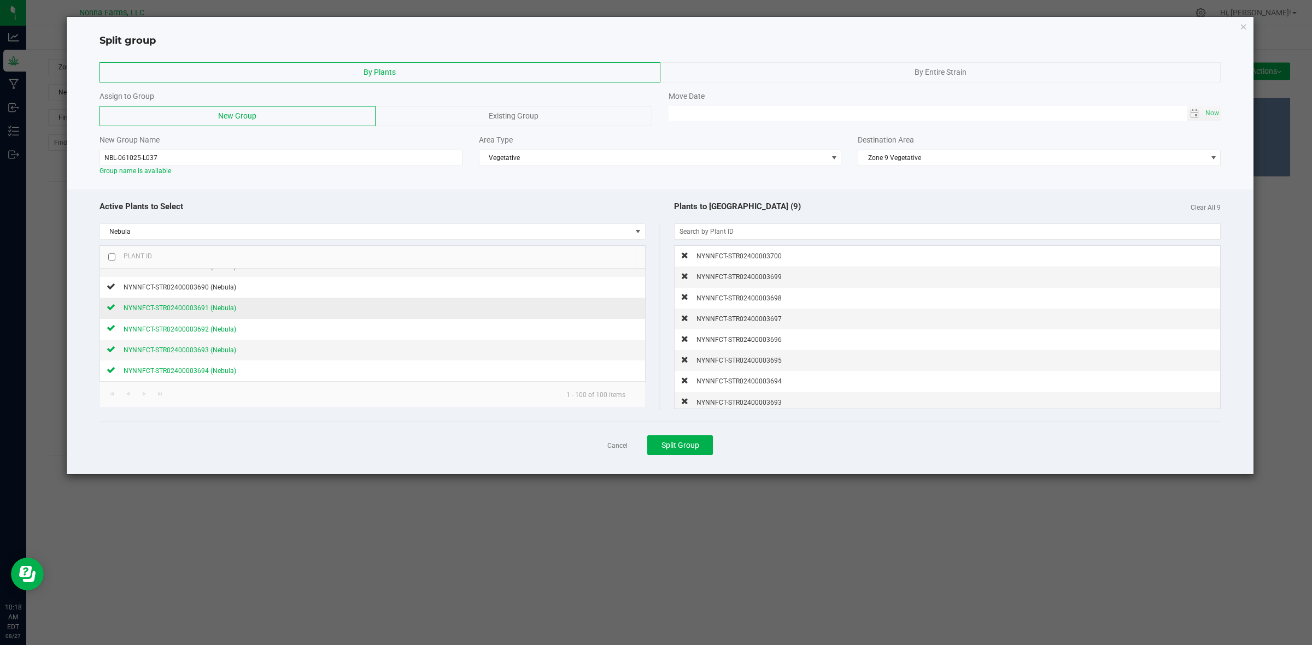
click at [112, 310] on icon at bounding box center [111, 307] width 9 height 7
click at [110, 290] on icon at bounding box center [111, 286] width 9 height 7
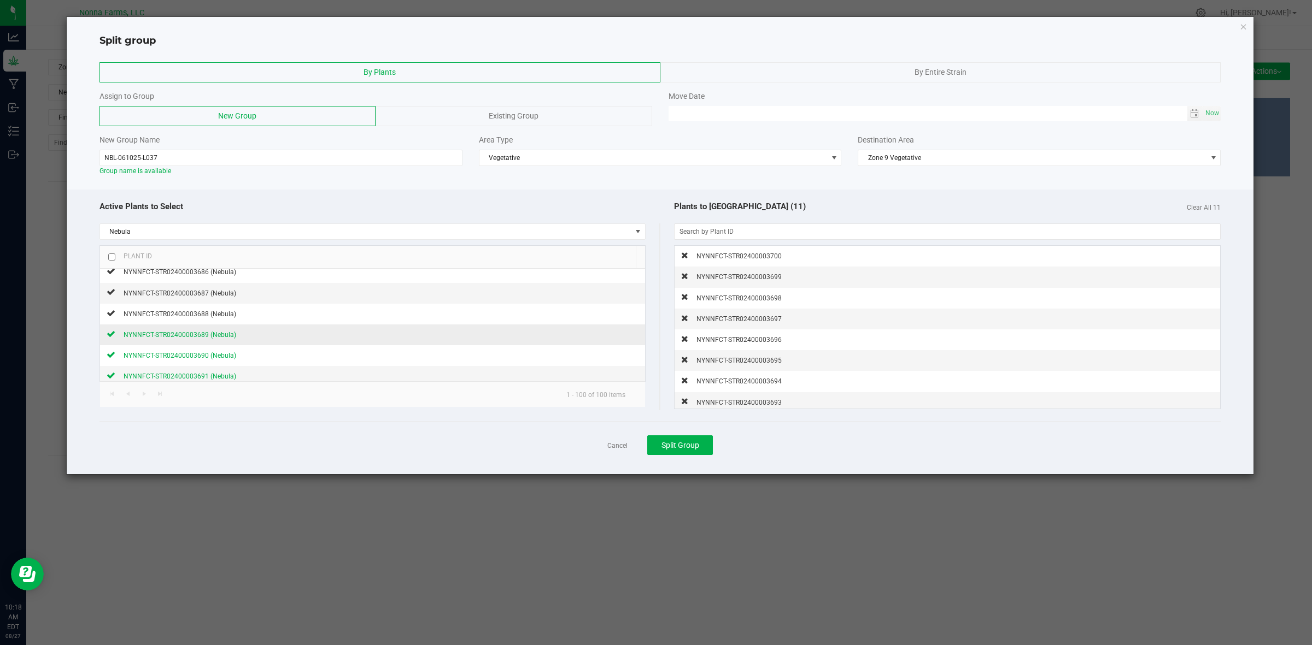
click at [111, 339] on div at bounding box center [111, 334] width 9 height 10
click at [113, 316] on icon at bounding box center [111, 313] width 9 height 7
click at [112, 295] on icon at bounding box center [111, 292] width 9 height 7
click at [116, 278] on div "NYNNFCT-STR02400003686 (Nebula)" at bounding box center [175, 271] width 121 height 11
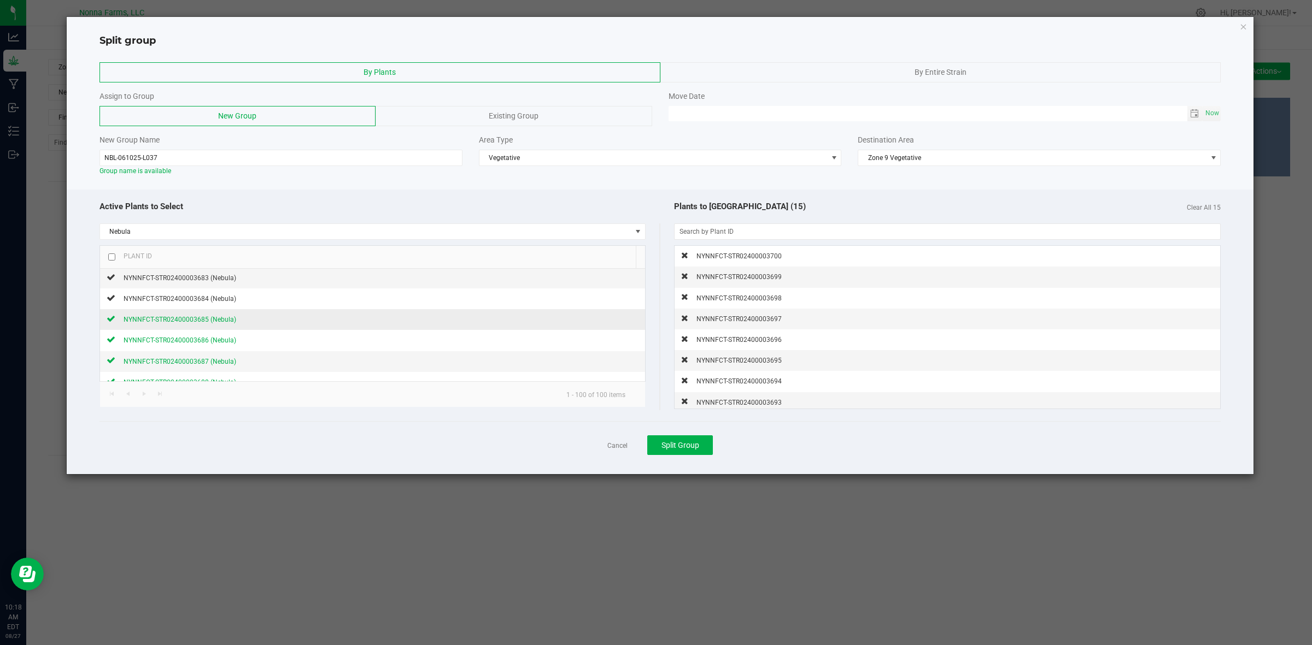
click at [109, 322] on icon at bounding box center [111, 318] width 9 height 7
click at [105, 309] on td "NYNNFCT-STR02400003684 (Nebula)" at bounding box center [372, 299] width 545 height 21
click at [107, 301] on icon at bounding box center [111, 298] width 9 height 7
click at [108, 280] on icon at bounding box center [111, 277] width 9 height 7
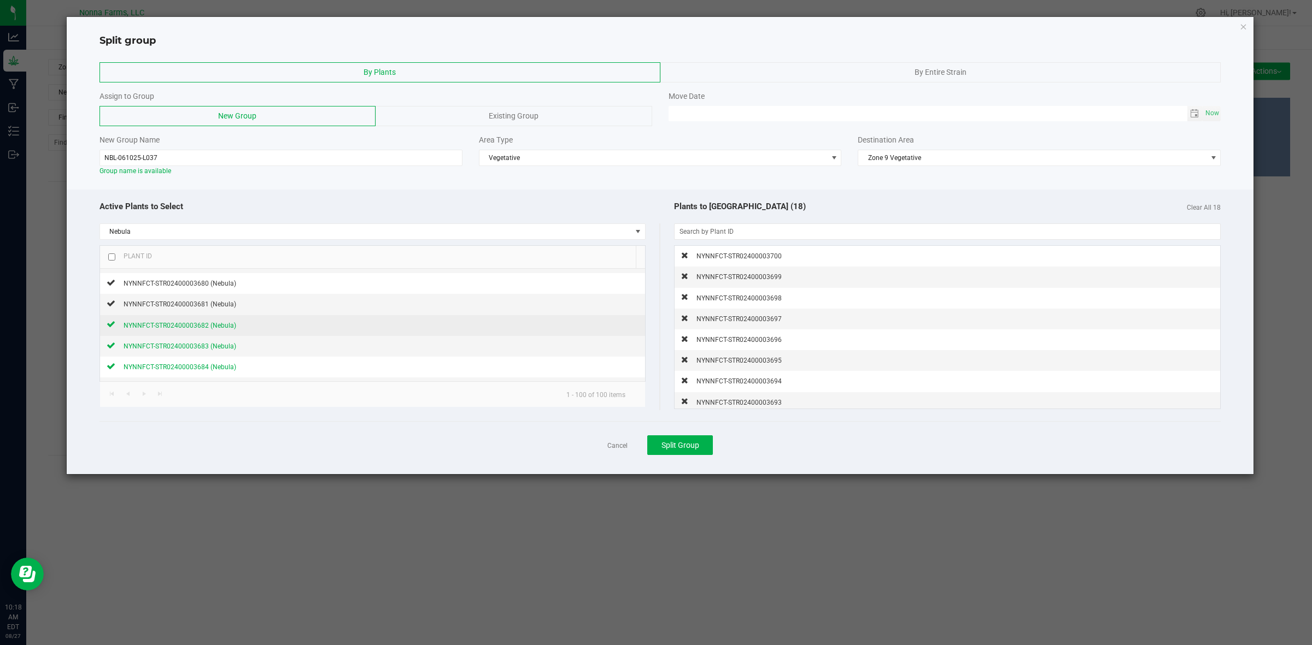
click at [112, 327] on icon at bounding box center [111, 324] width 9 height 7
click at [113, 307] on icon at bounding box center [111, 303] width 9 height 7
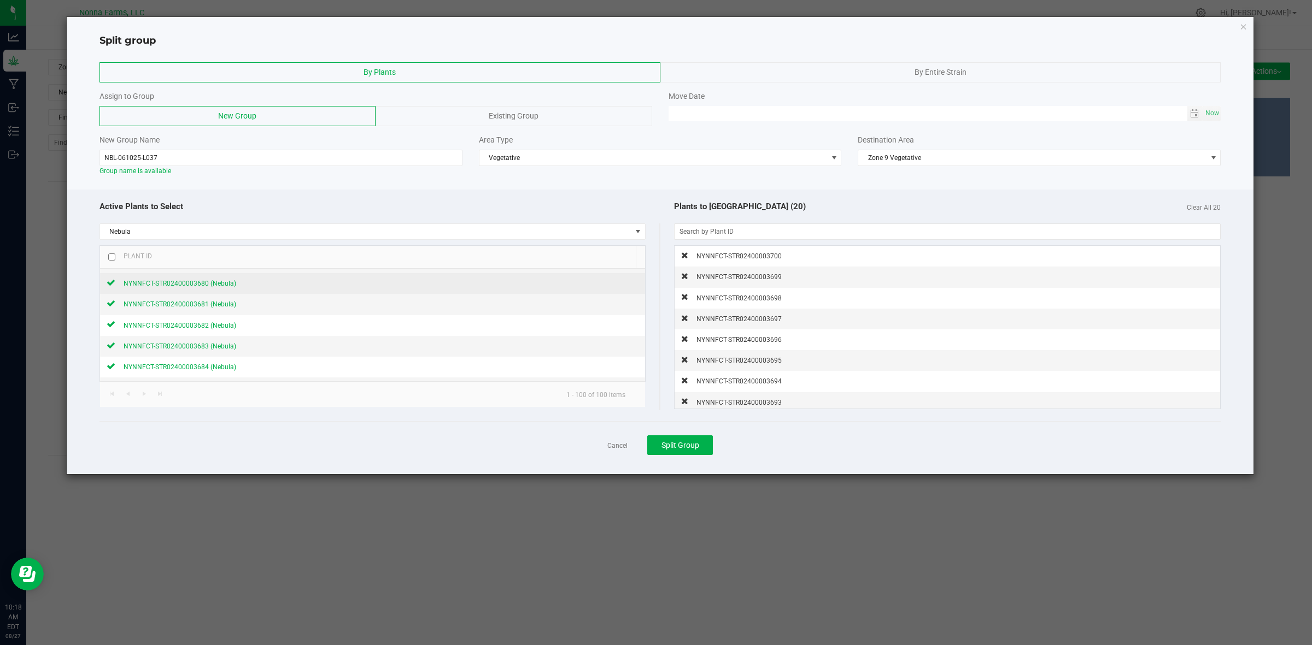
click at [115, 286] on icon at bounding box center [111, 282] width 9 height 7
click at [114, 265] on icon at bounding box center [111, 261] width 9 height 7
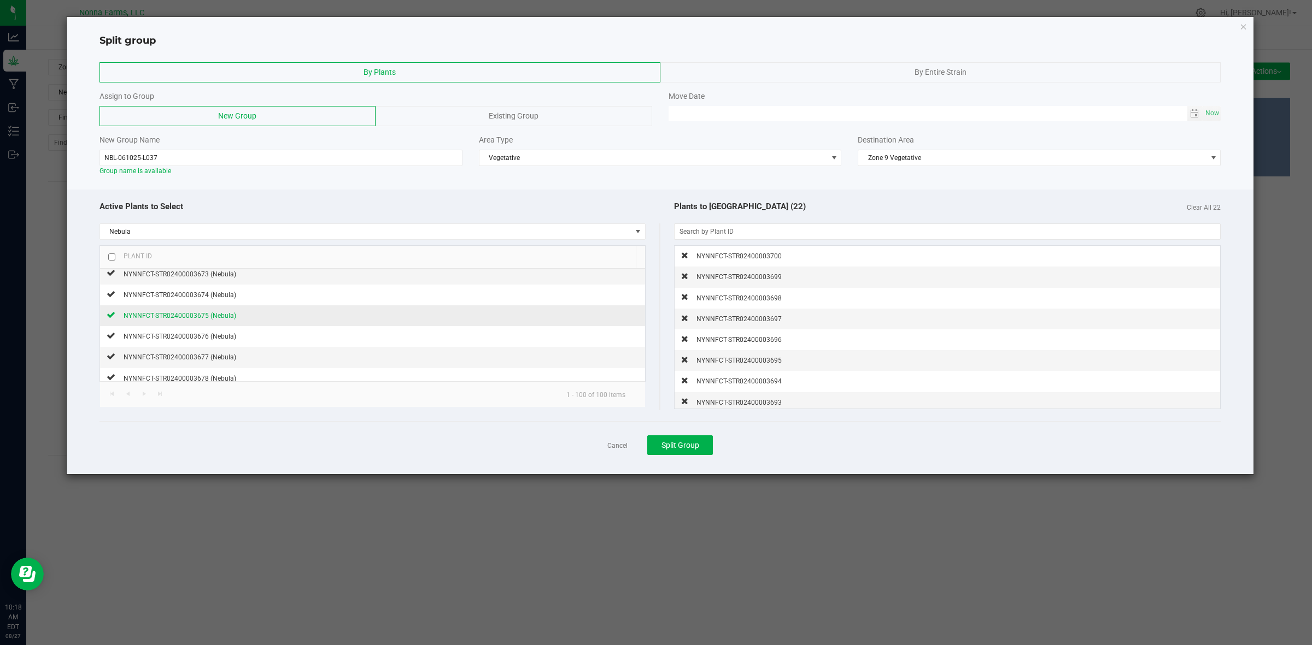
scroll to position [1577, 0]
click at [117, 316] on div "NYNNFCT-STR02400003678 (Nebula)" at bounding box center [175, 309] width 121 height 11
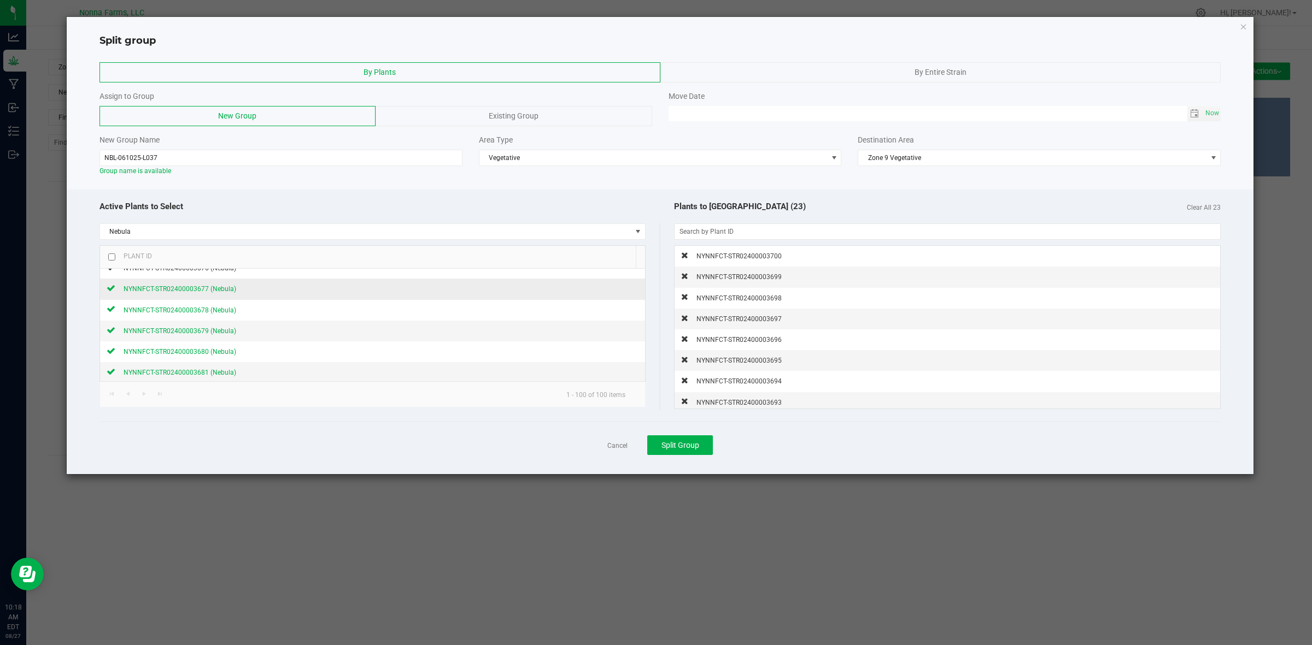
click at [110, 293] on div at bounding box center [111, 288] width 9 height 10
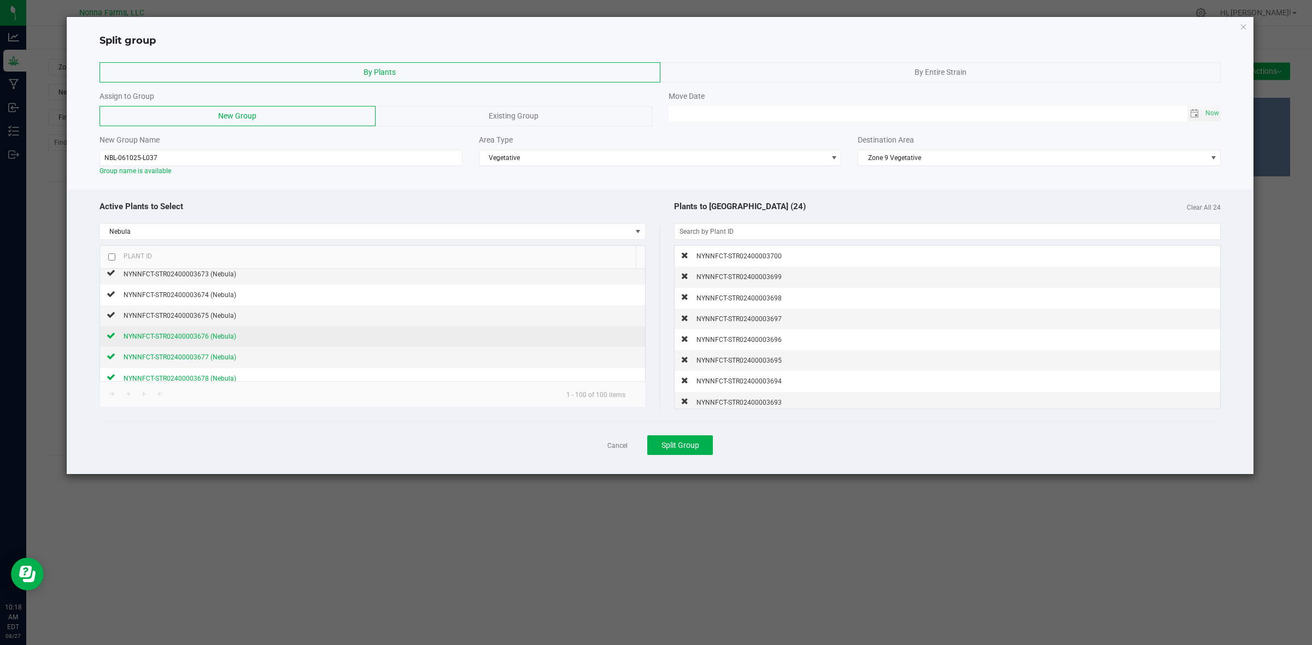
click at [112, 341] on div at bounding box center [111, 336] width 9 height 10
click at [113, 318] on icon at bounding box center [111, 314] width 9 height 7
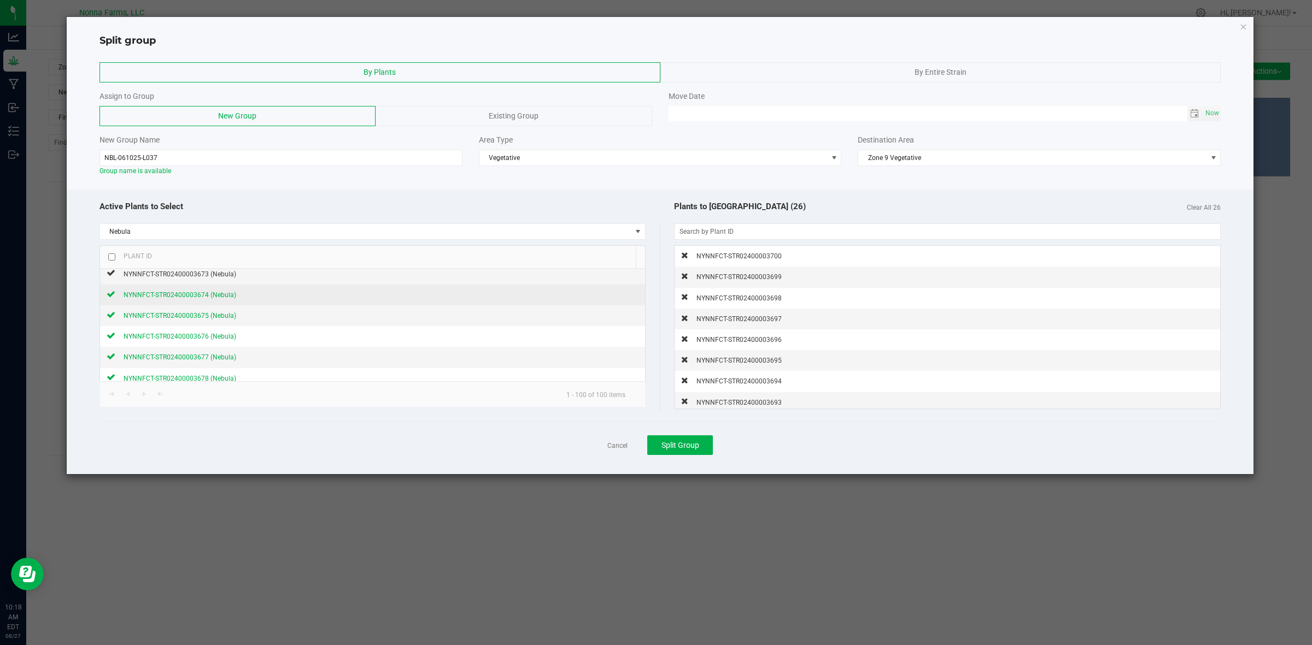
click at [110, 297] on icon at bounding box center [111, 294] width 9 height 7
click at [113, 276] on icon at bounding box center [111, 272] width 9 height 7
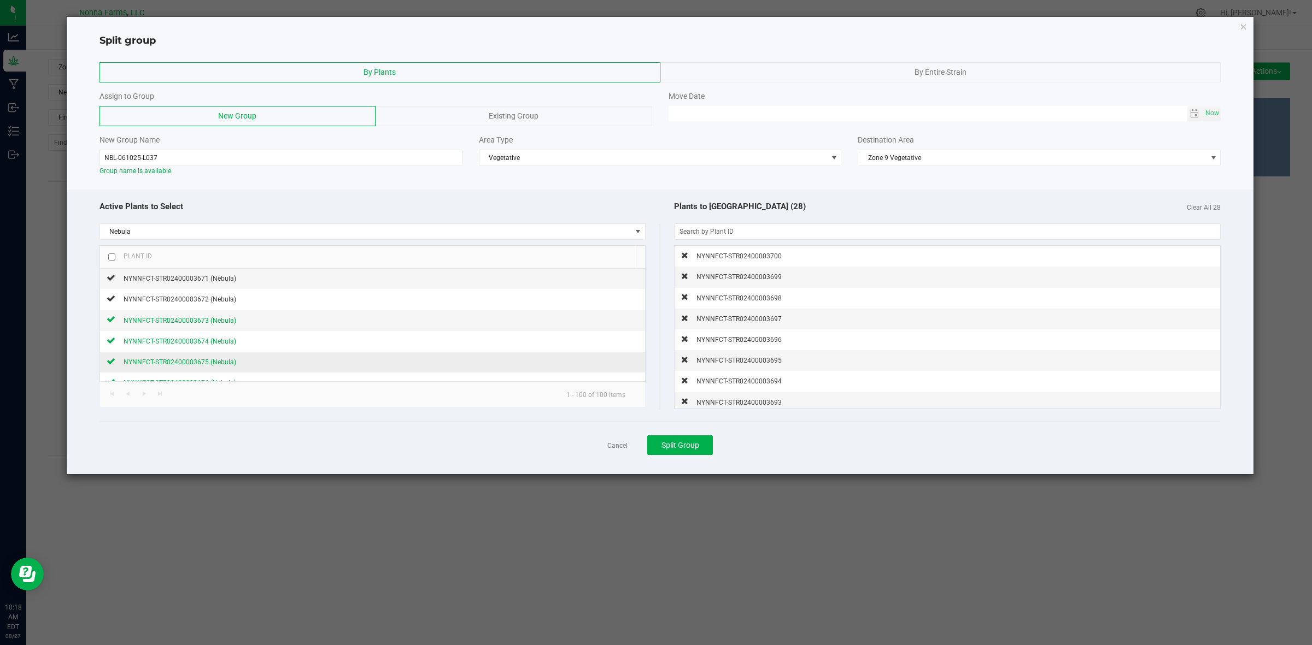
scroll to position [1440, 0]
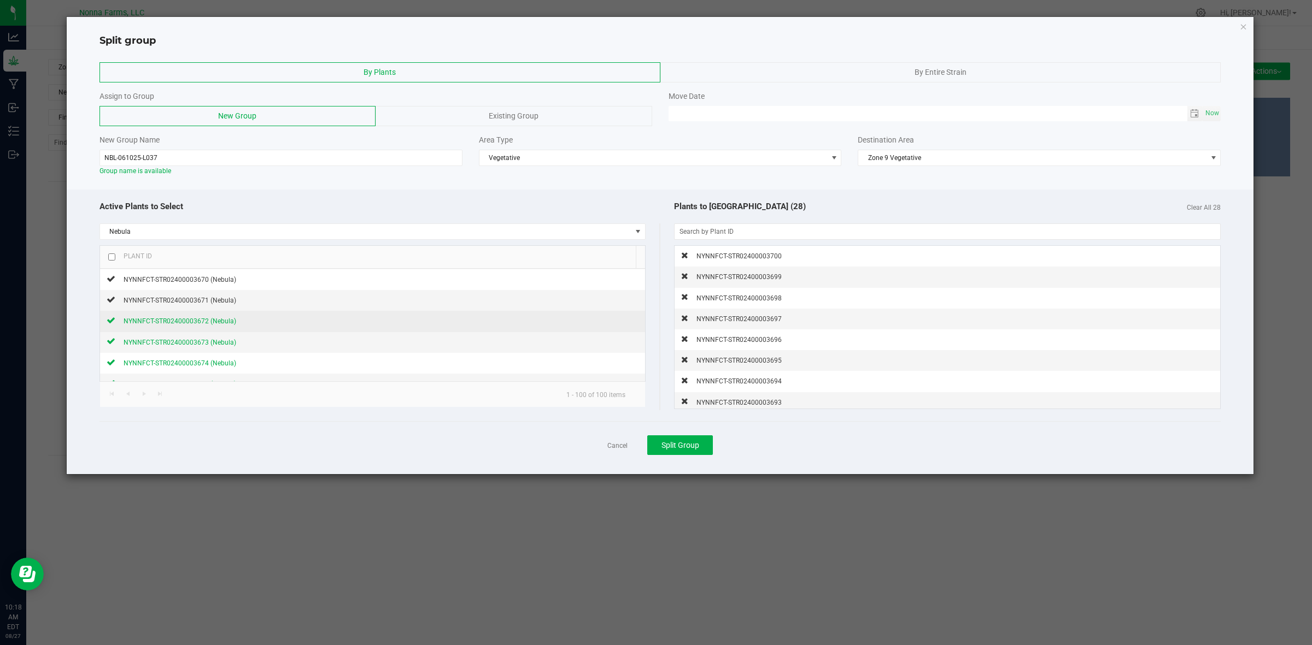
click at [111, 324] on icon at bounding box center [111, 320] width 9 height 7
click at [112, 303] on icon at bounding box center [111, 299] width 9 height 7
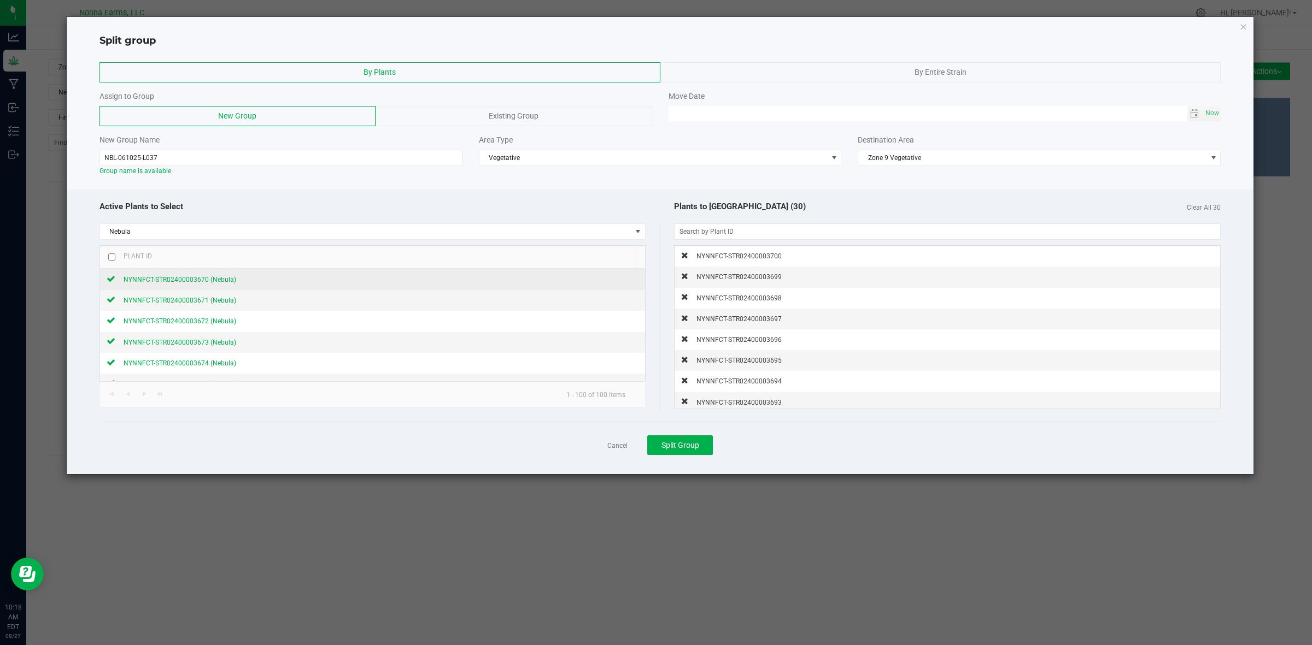
click at [116, 285] on div "NYNNFCT-STR02400003670 (Nebula)" at bounding box center [175, 279] width 121 height 11
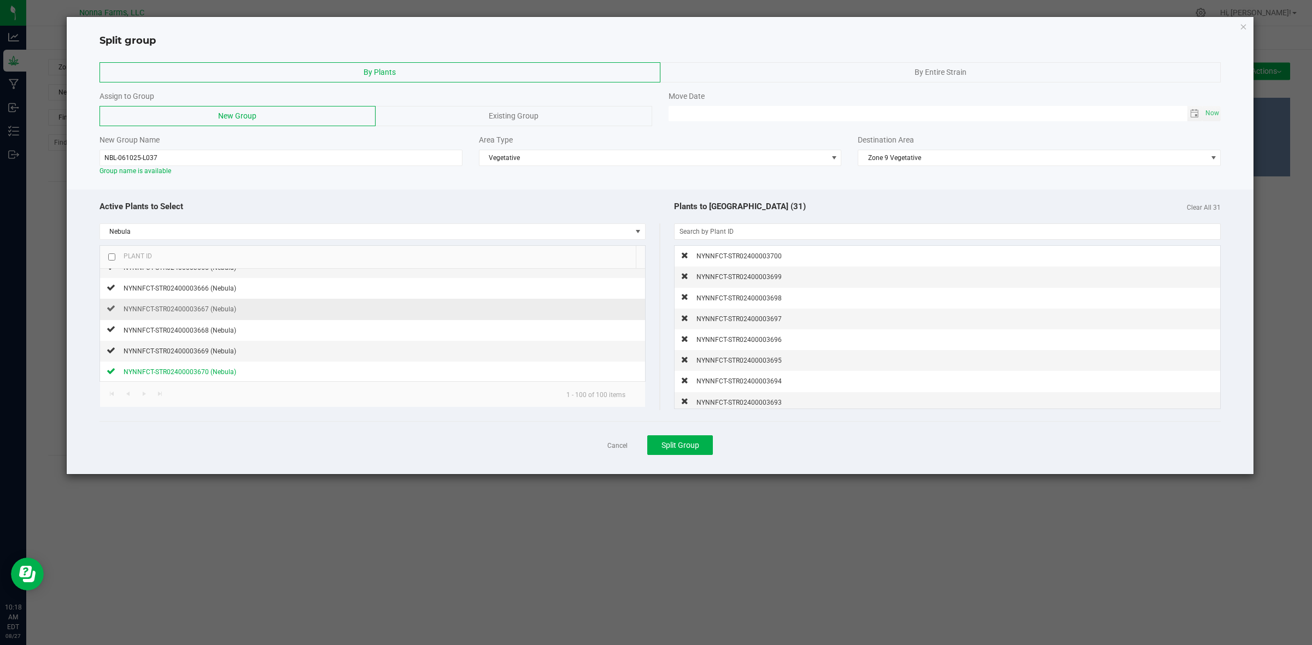
scroll to position [1372, 0]
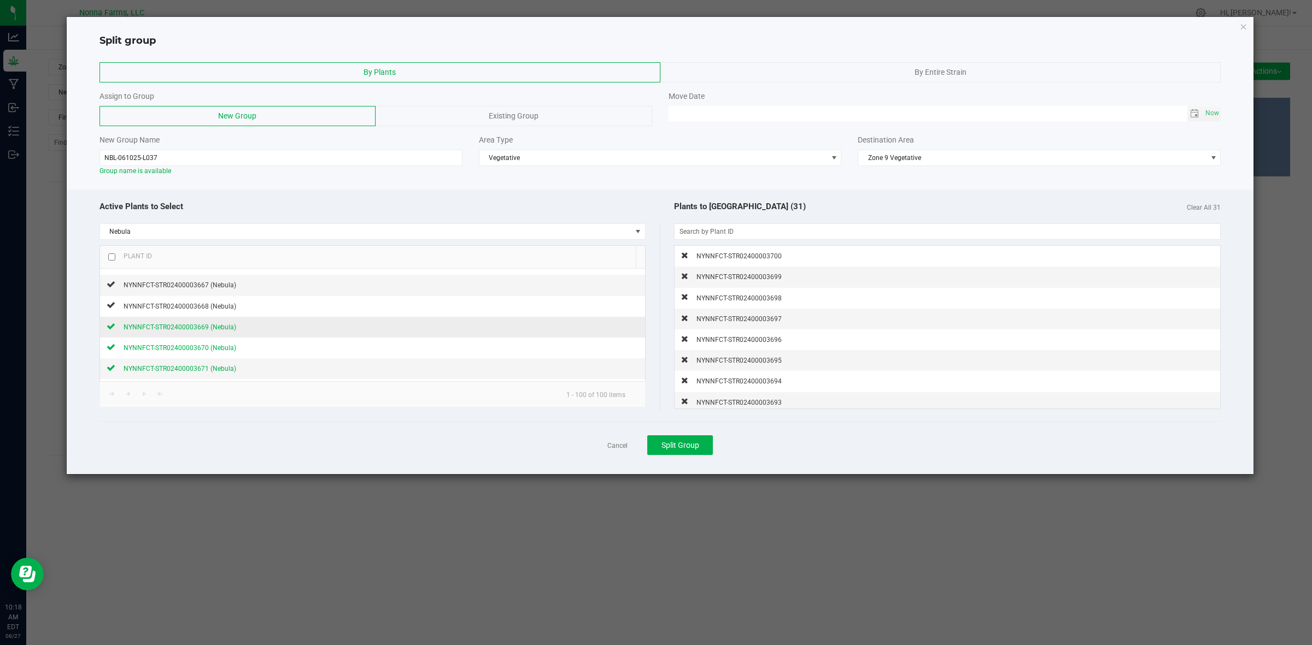
click at [111, 330] on icon at bounding box center [111, 326] width 9 height 7
click at [113, 308] on icon at bounding box center [111, 305] width 9 height 7
click at [114, 290] on div at bounding box center [111, 284] width 9 height 10
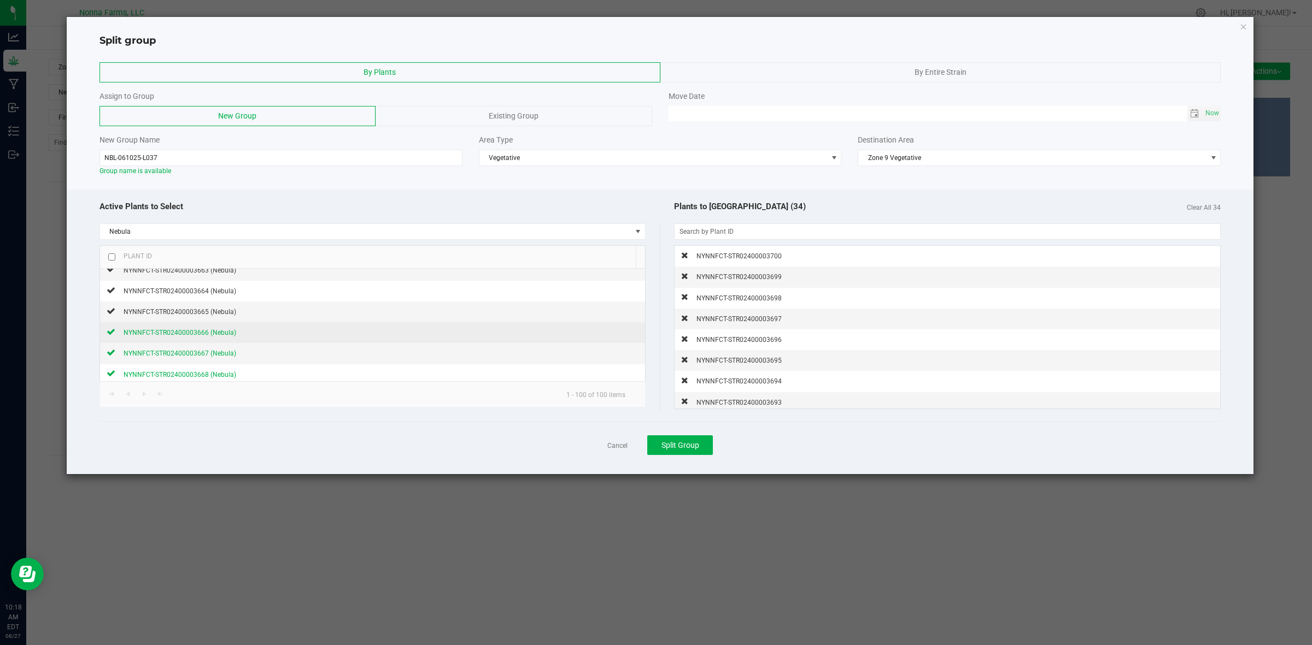
click at [108, 335] on icon at bounding box center [111, 331] width 9 height 7
click at [112, 314] on icon at bounding box center [111, 311] width 9 height 7
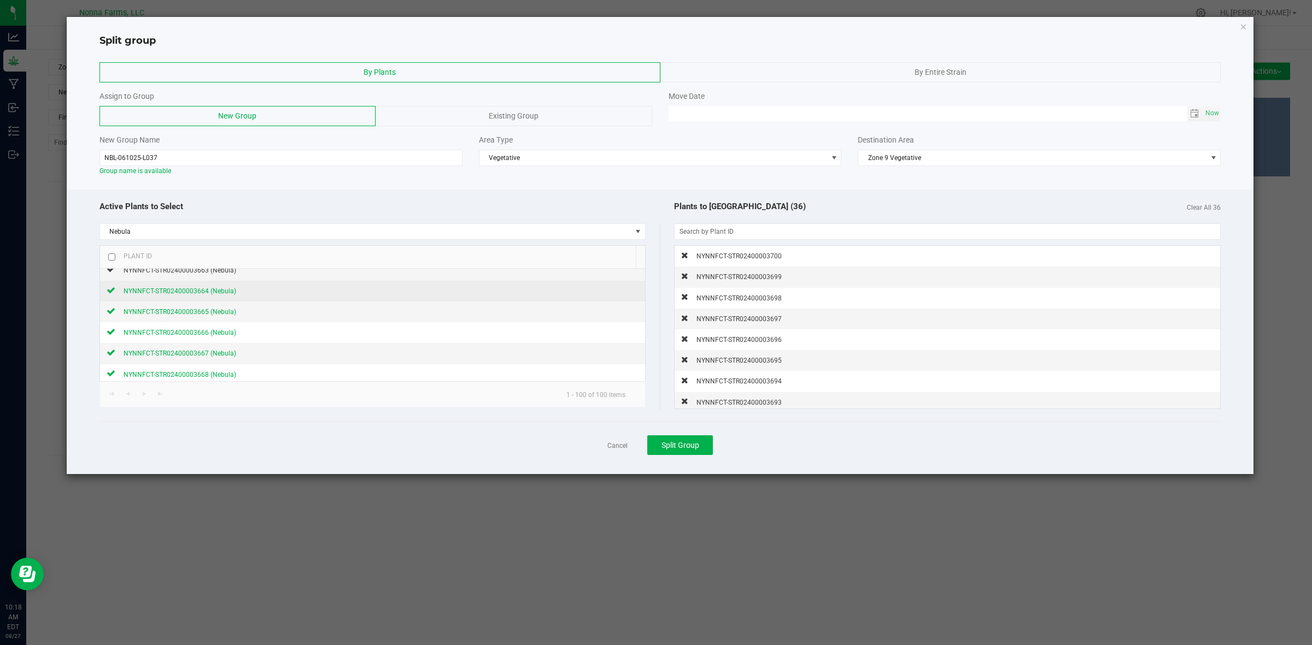
click at [112, 293] on icon at bounding box center [111, 290] width 9 height 7
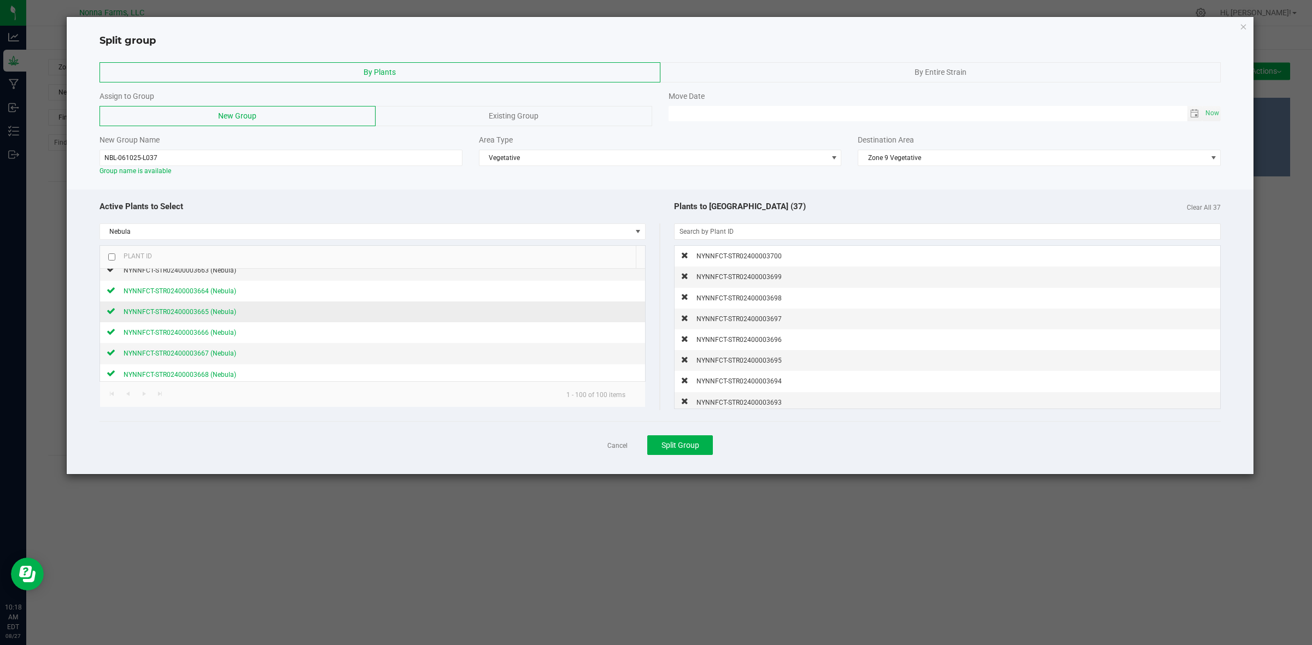
scroll to position [1235, 0]
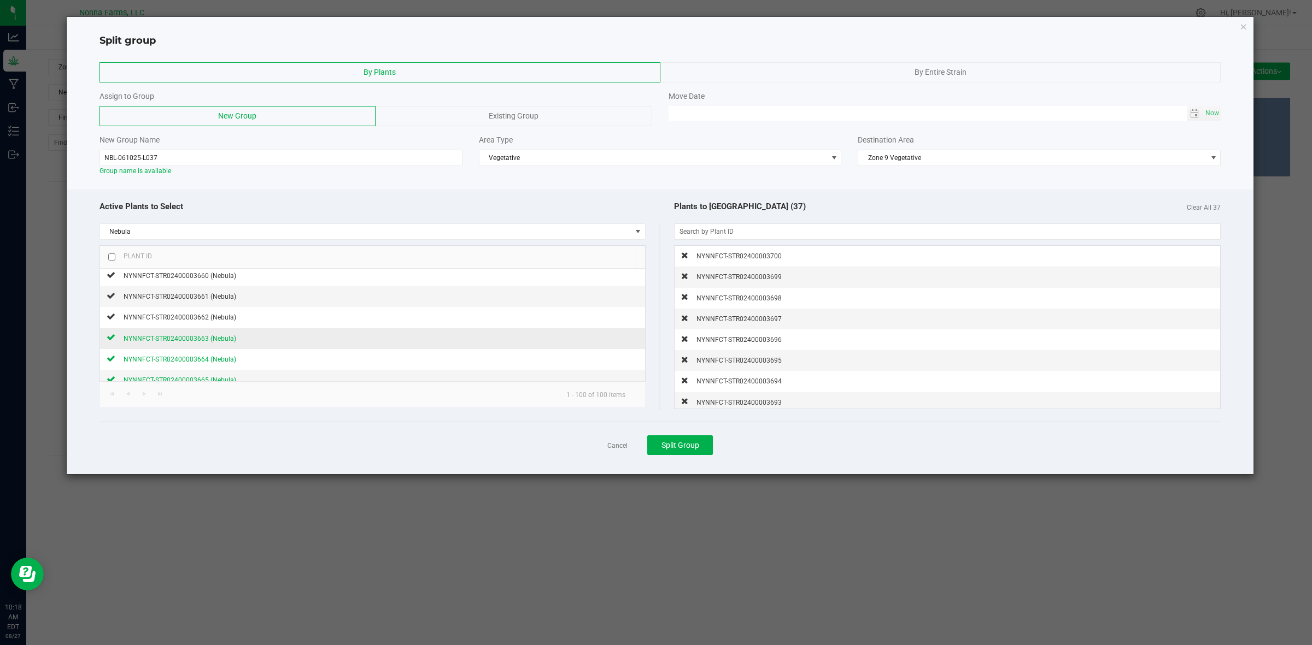
click at [115, 340] on icon at bounding box center [111, 337] width 9 height 7
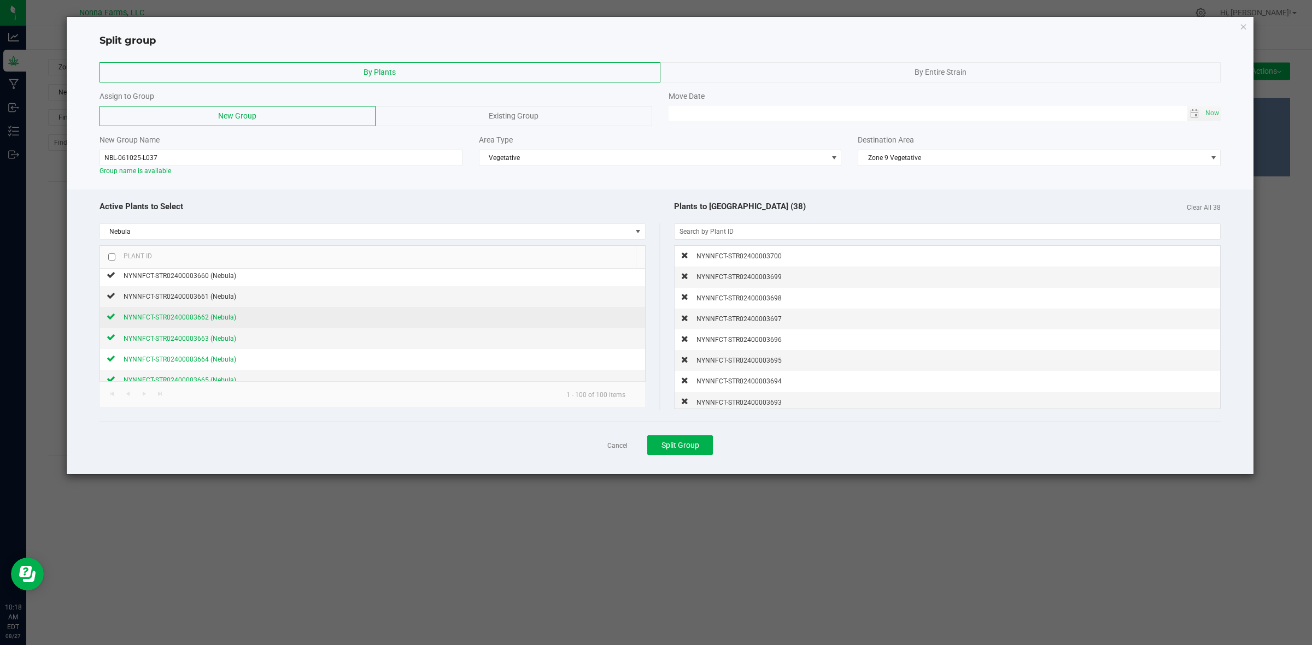
click at [114, 320] on icon at bounding box center [111, 316] width 9 height 7
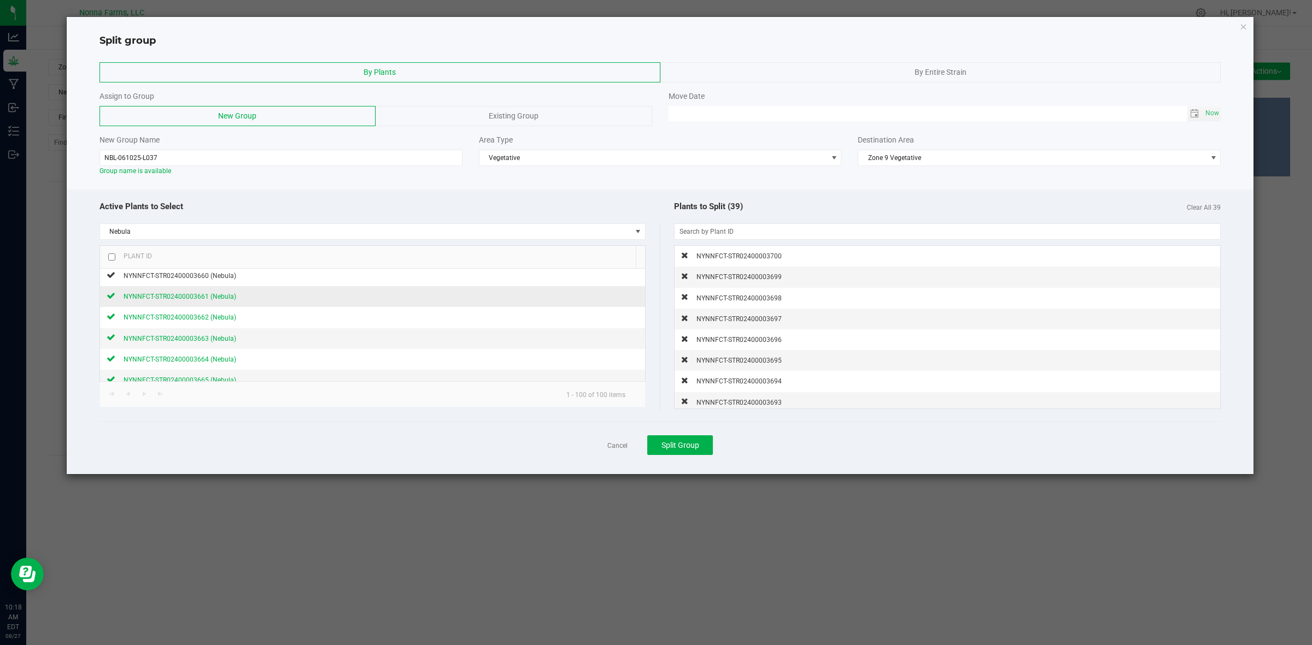
click at [113, 299] on icon at bounding box center [111, 295] width 9 height 7
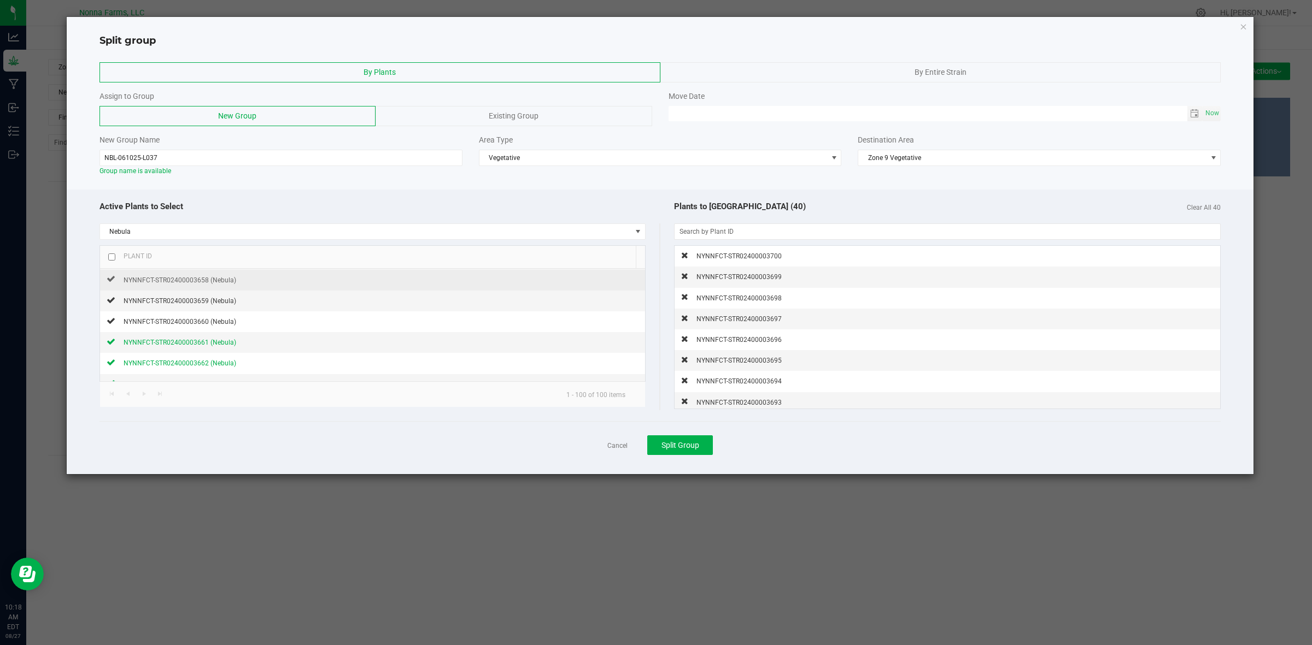
scroll to position [1167, 0]
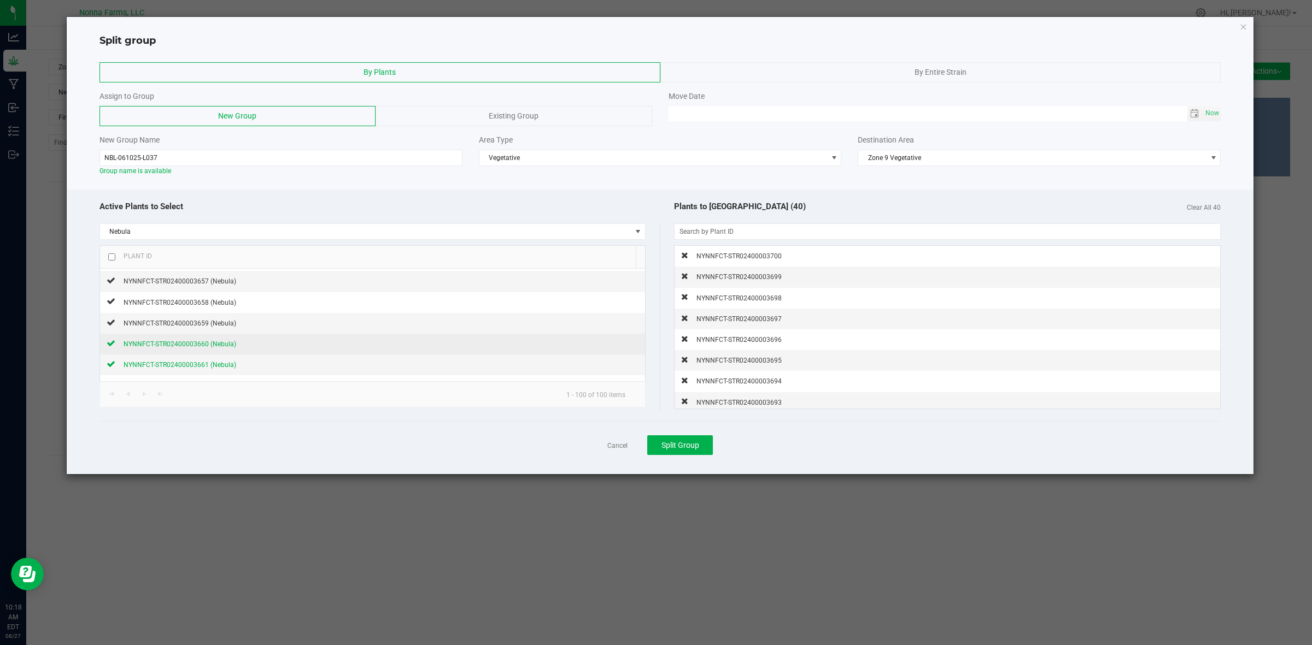
click at [109, 346] on icon at bounding box center [111, 343] width 9 height 7
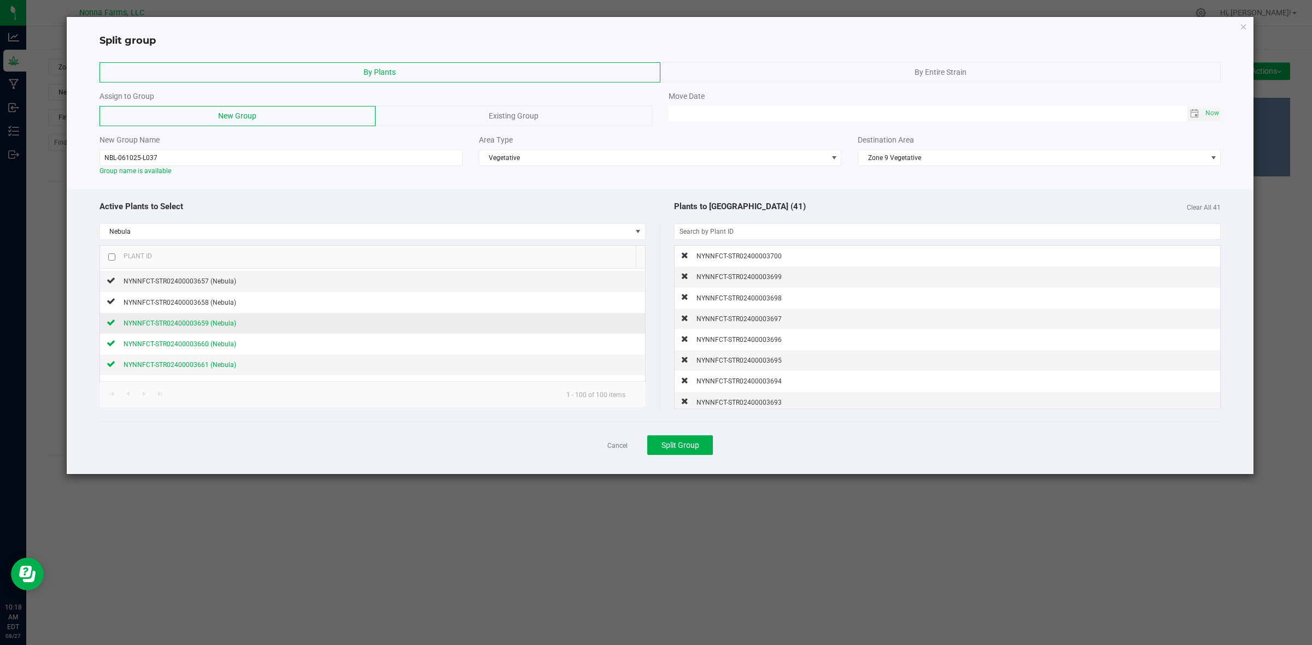
click at [110, 326] on icon at bounding box center [111, 322] width 9 height 7
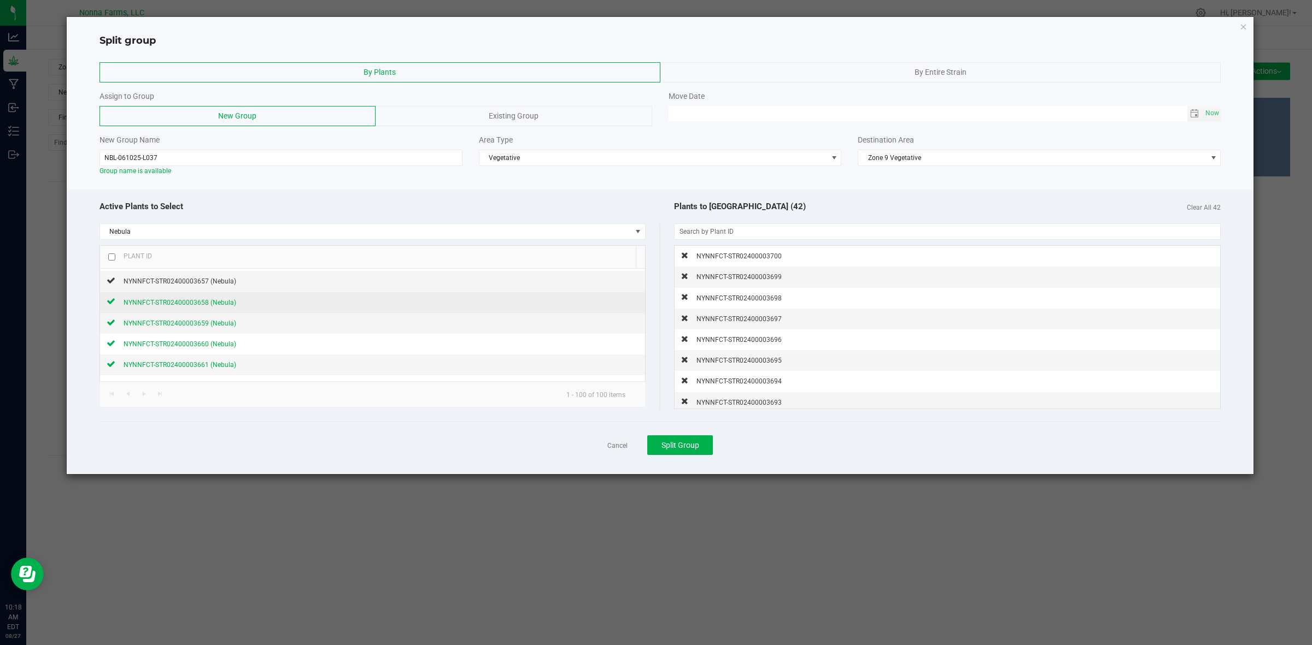
click at [115, 304] on div "NYNNFCT-STR02400003658 (Nebula)" at bounding box center [175, 302] width 121 height 11
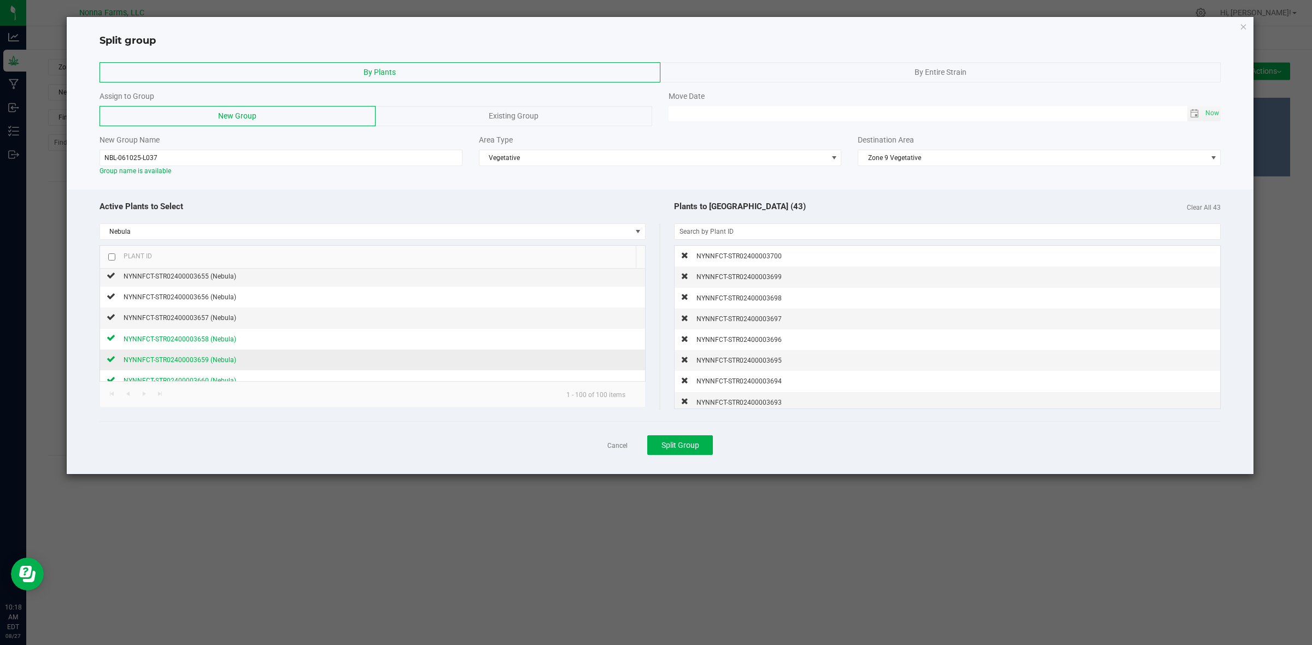
scroll to position [1098, 0]
click at [113, 352] on icon at bounding box center [111, 348] width 9 height 7
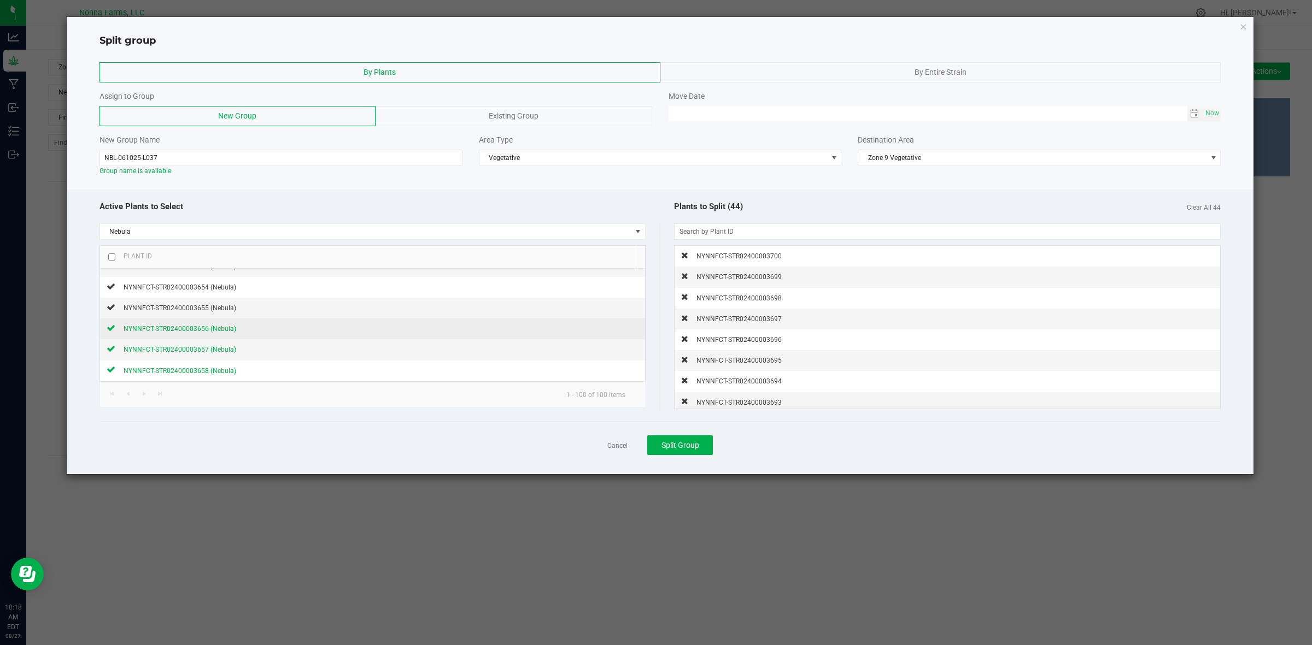
click at [113, 331] on icon at bounding box center [111, 328] width 9 height 7
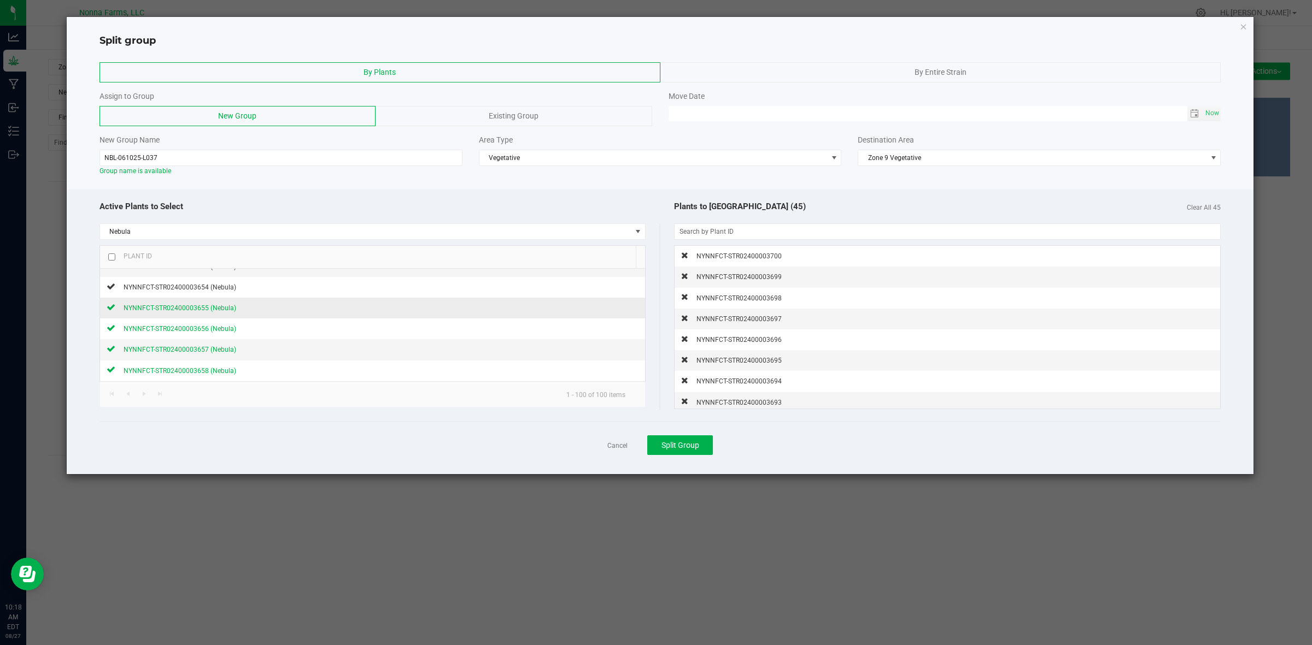
click at [113, 310] on icon at bounding box center [111, 307] width 9 height 7
click at [680, 450] on span "Split Group" at bounding box center [680, 445] width 38 height 9
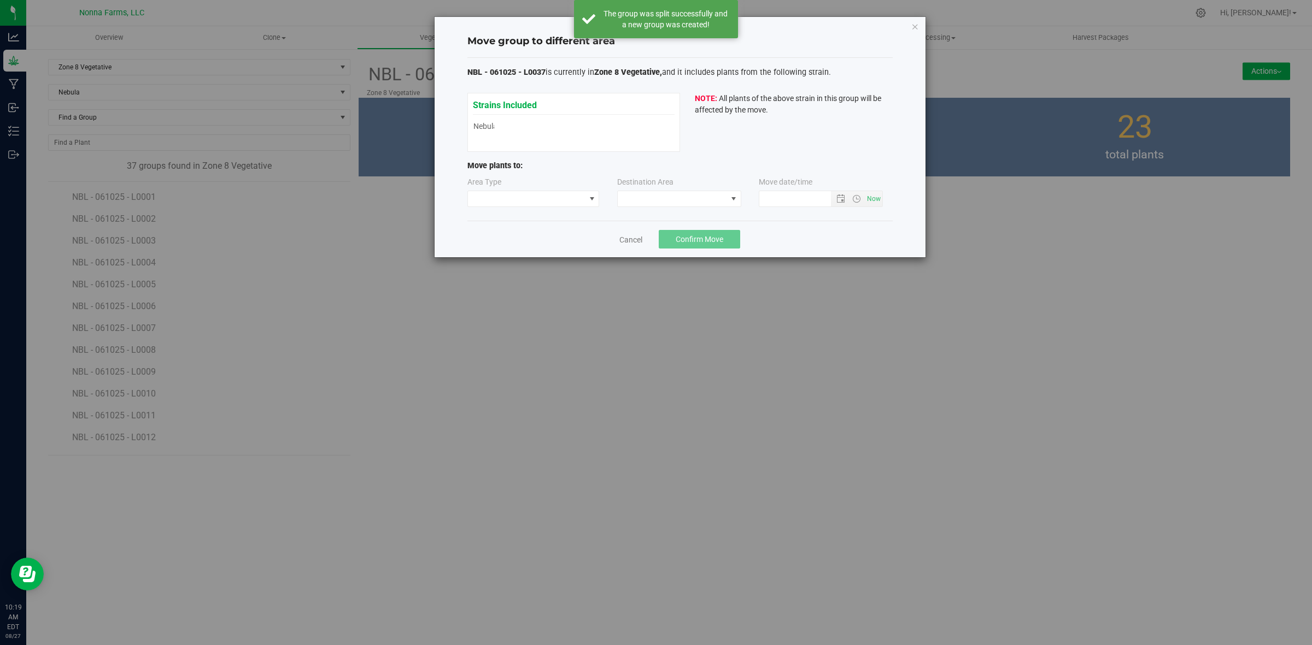
type input "8/27/2025 10:19 AM"
click at [633, 244] on link "Cancel" at bounding box center [630, 239] width 23 height 11
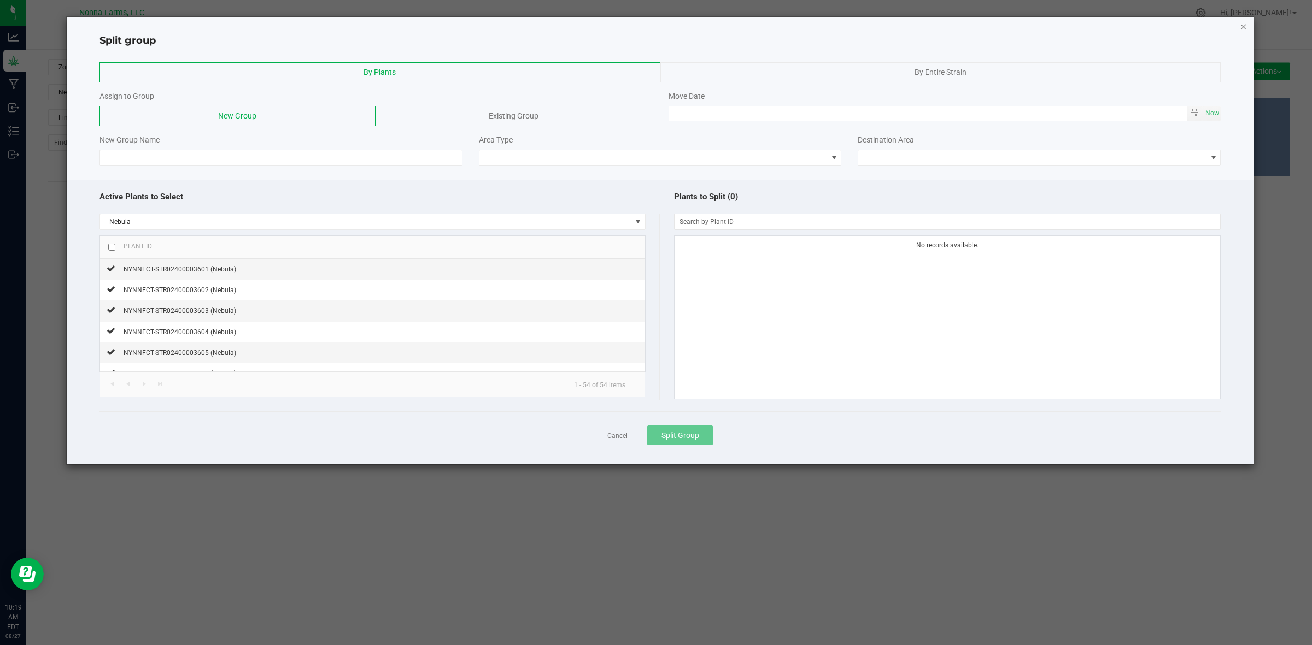
click at [1239, 25] on icon "button" at bounding box center [1243, 26] width 8 height 13
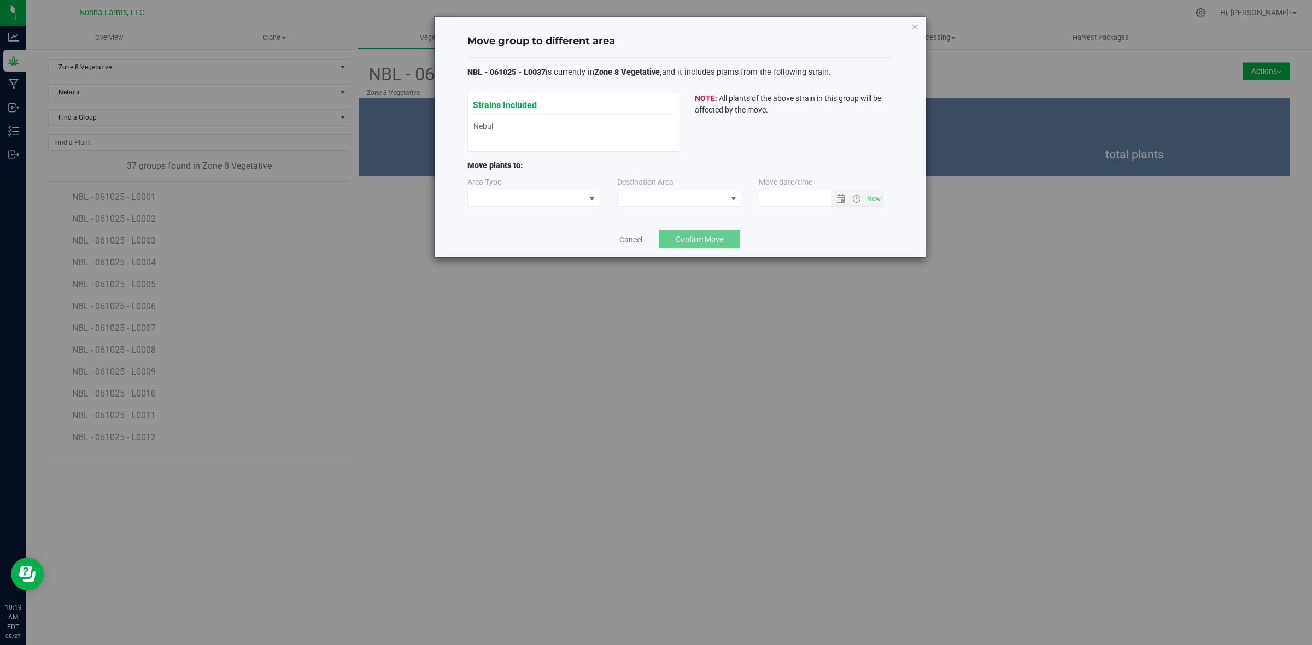
type input "8/27/2025 10:19 AM"
click at [913, 25] on icon "button" at bounding box center [915, 26] width 8 height 13
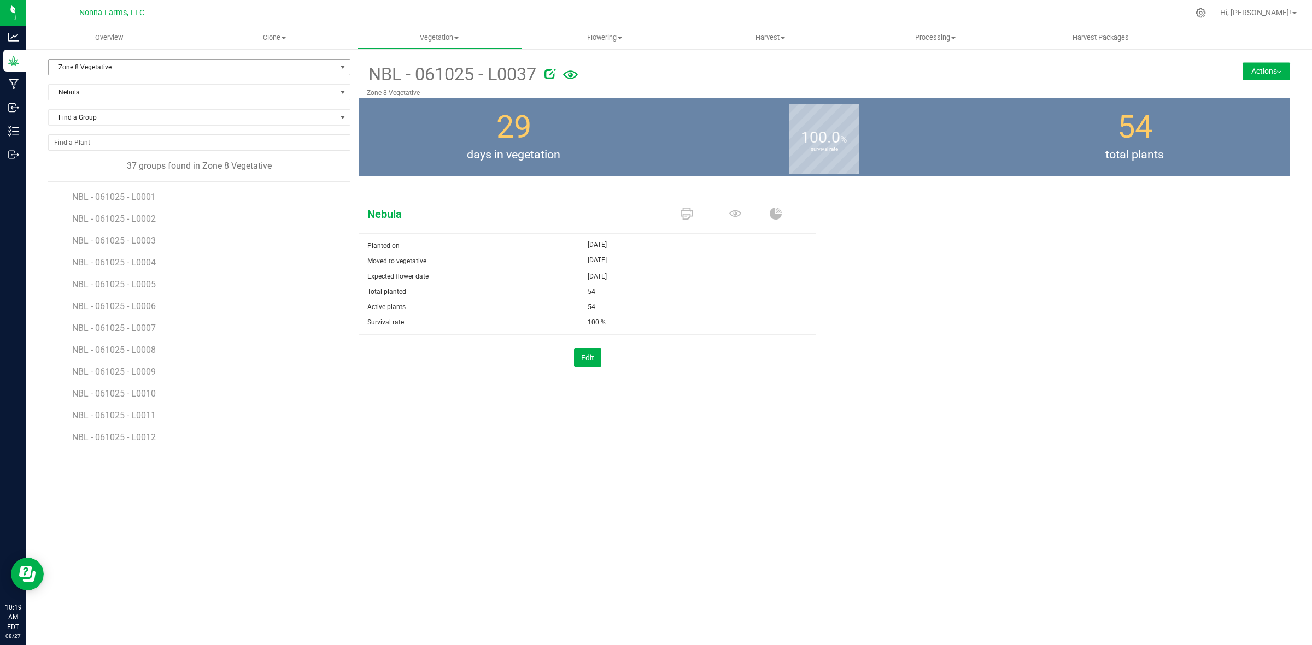
click at [108, 66] on span "Zone 8 Vegetative" at bounding box center [192, 67] width 287 height 15
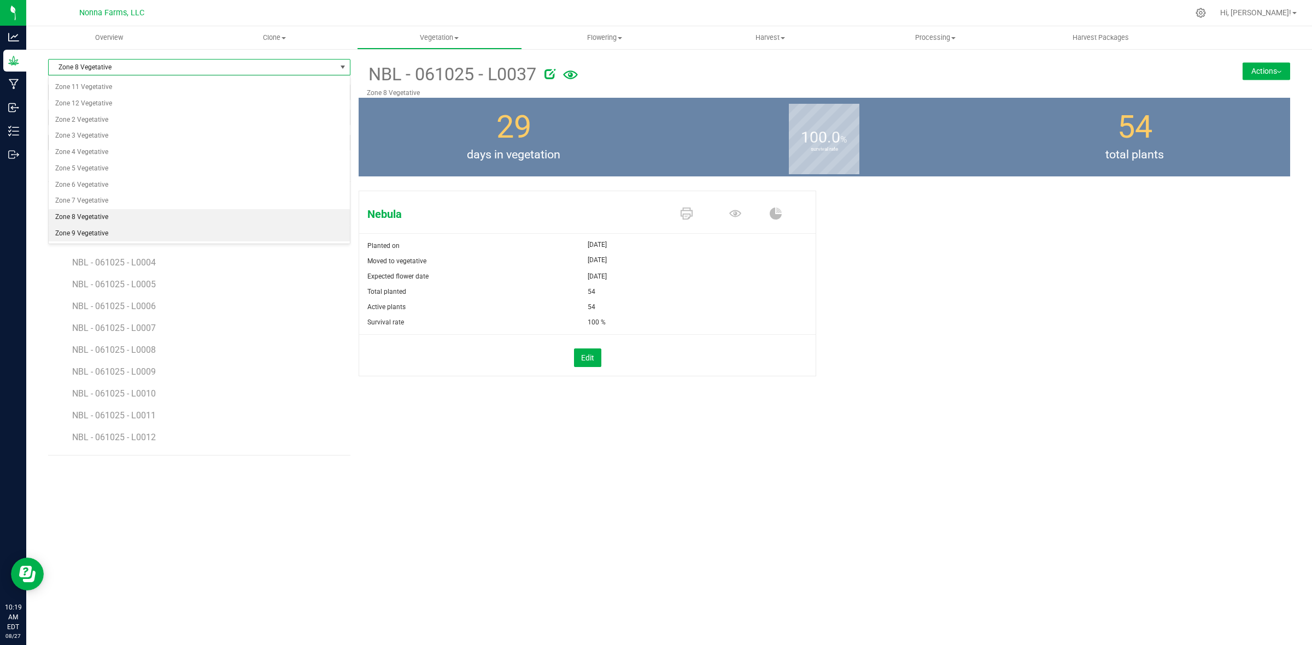
click at [102, 234] on li "Zone 9 Vegetative" at bounding box center [199, 234] width 301 height 16
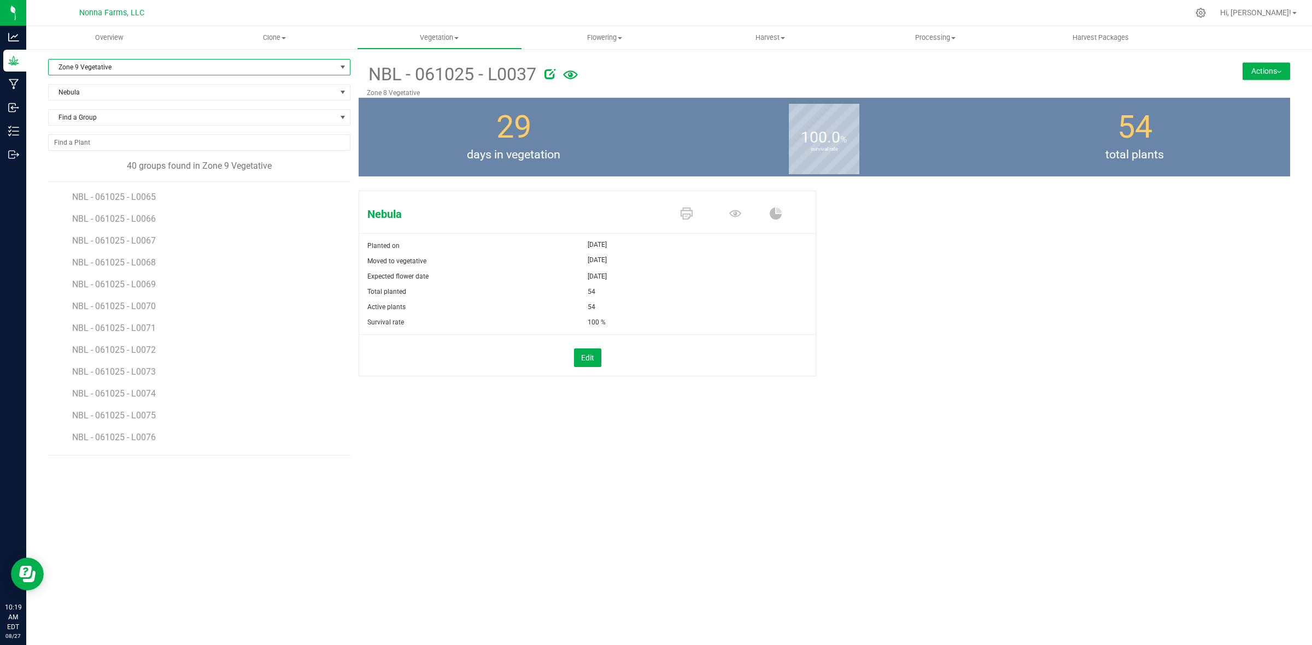
scroll to position [609, 0]
click at [120, 68] on span "Zone 9 Vegetative" at bounding box center [192, 67] width 287 height 15
click at [111, 130] on li "Zone 10 Vegetative" at bounding box center [199, 135] width 301 height 16
click at [114, 68] on span "Zone 10 Vegetative" at bounding box center [192, 67] width 287 height 15
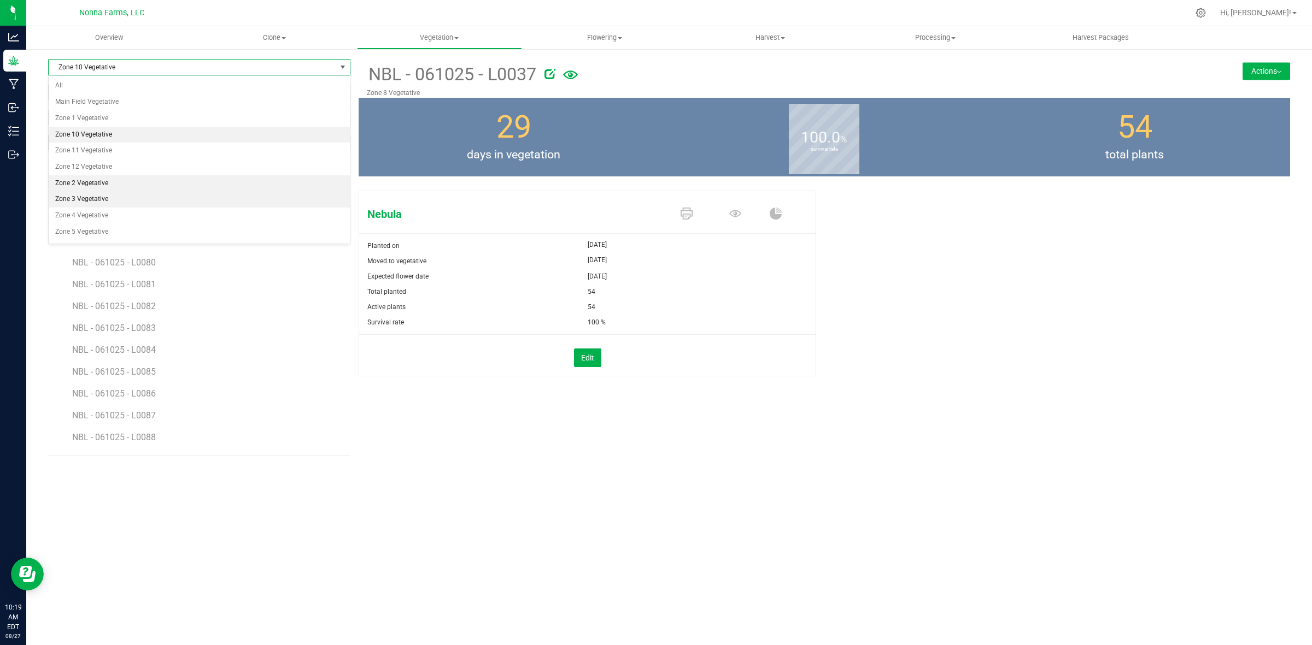
scroll to position [67, 0]
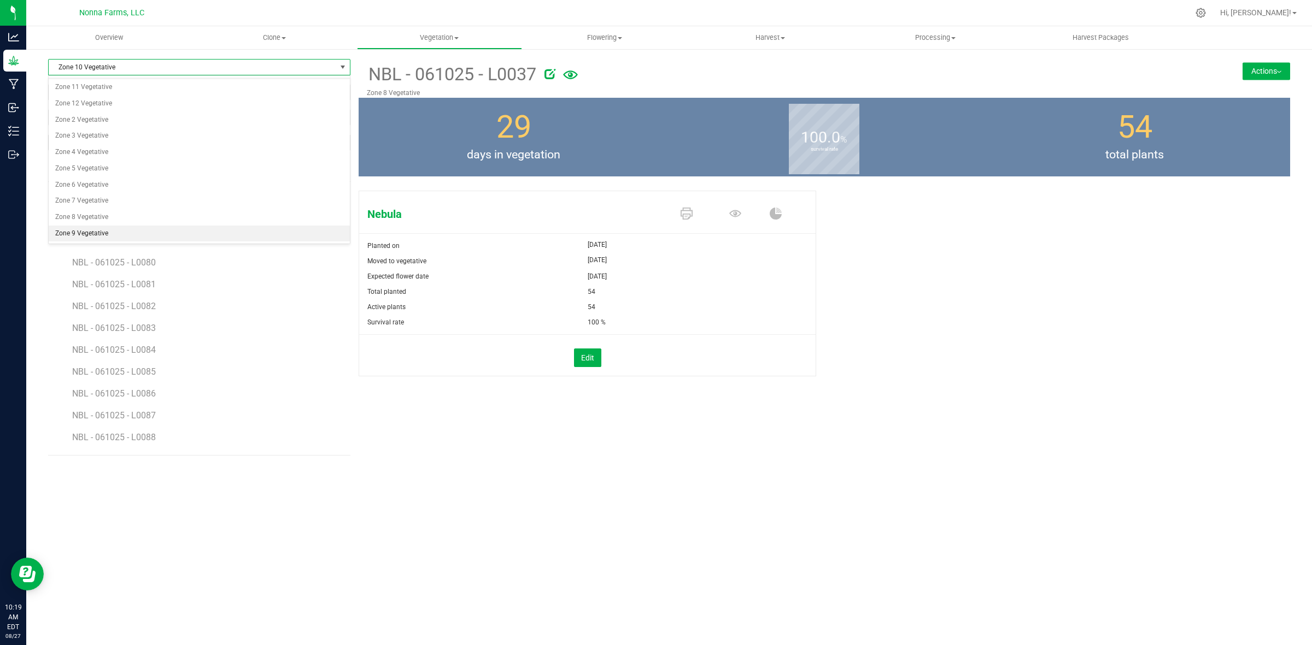
click at [104, 235] on li "Zone 9 Vegetative" at bounding box center [199, 234] width 301 height 16
click at [126, 422] on span "NBL - 061025 - L0076" at bounding box center [115, 418] width 86 height 10
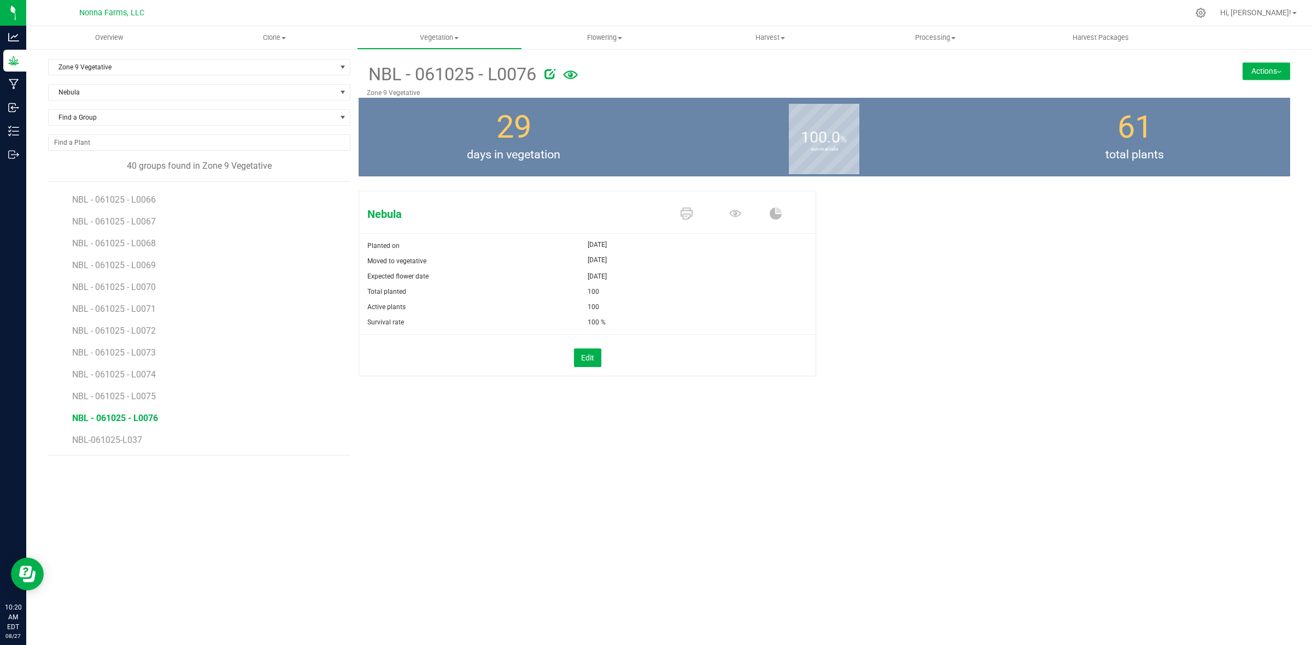
click at [1278, 67] on button "Actions" at bounding box center [1266, 70] width 48 height 17
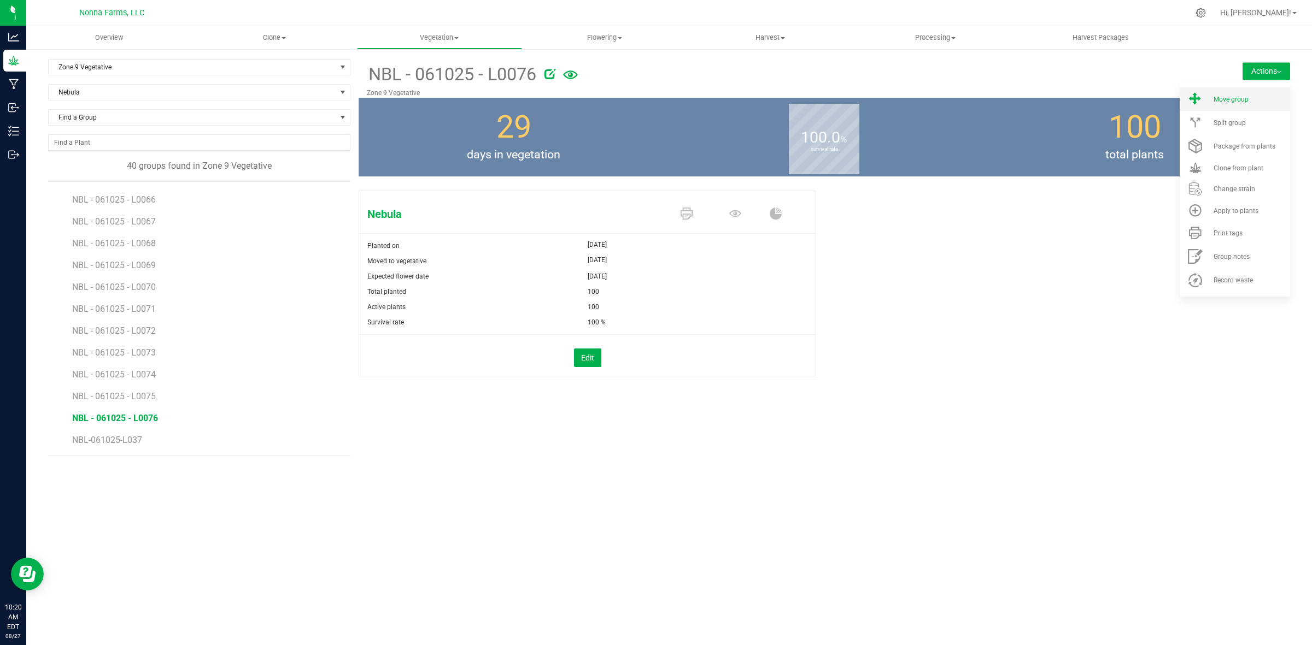
click at [1227, 103] on li "Move group" at bounding box center [1234, 98] width 110 height 23
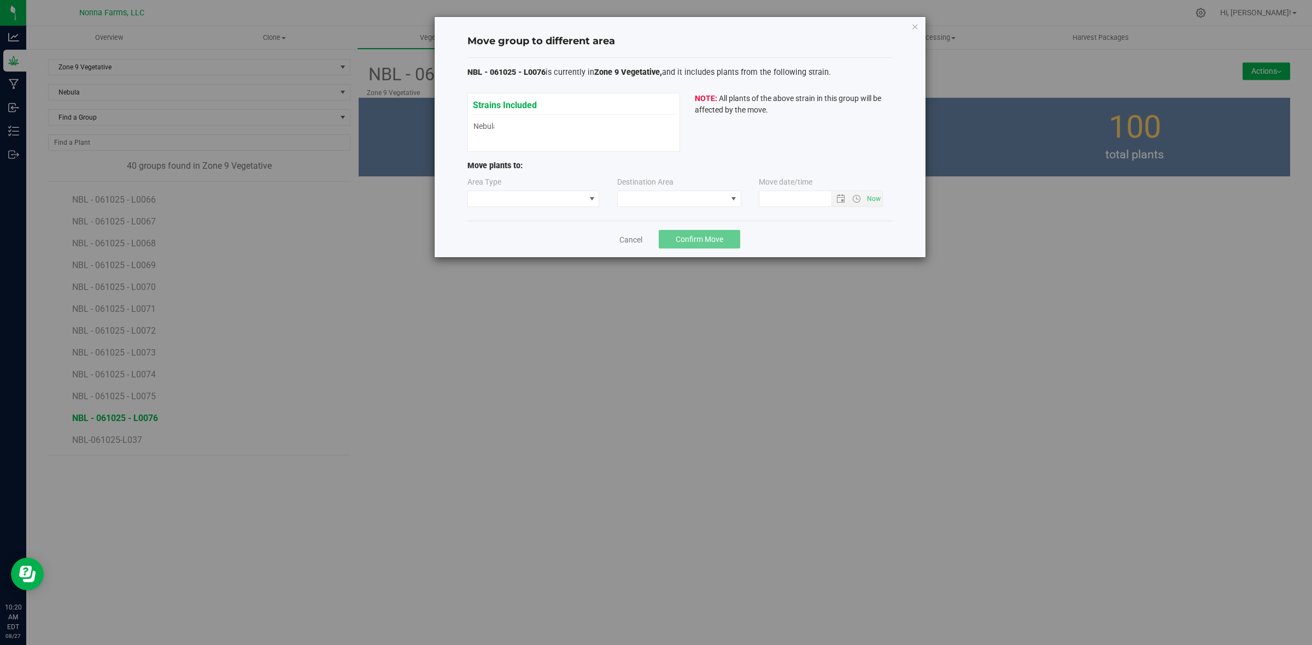
type input "[DATE] 10:20 AM"
click at [515, 204] on span at bounding box center [526, 198] width 117 height 15
click at [504, 243] on li "Vegetative" at bounding box center [533, 238] width 131 height 19
click at [689, 205] on span at bounding box center [672, 198] width 109 height 15
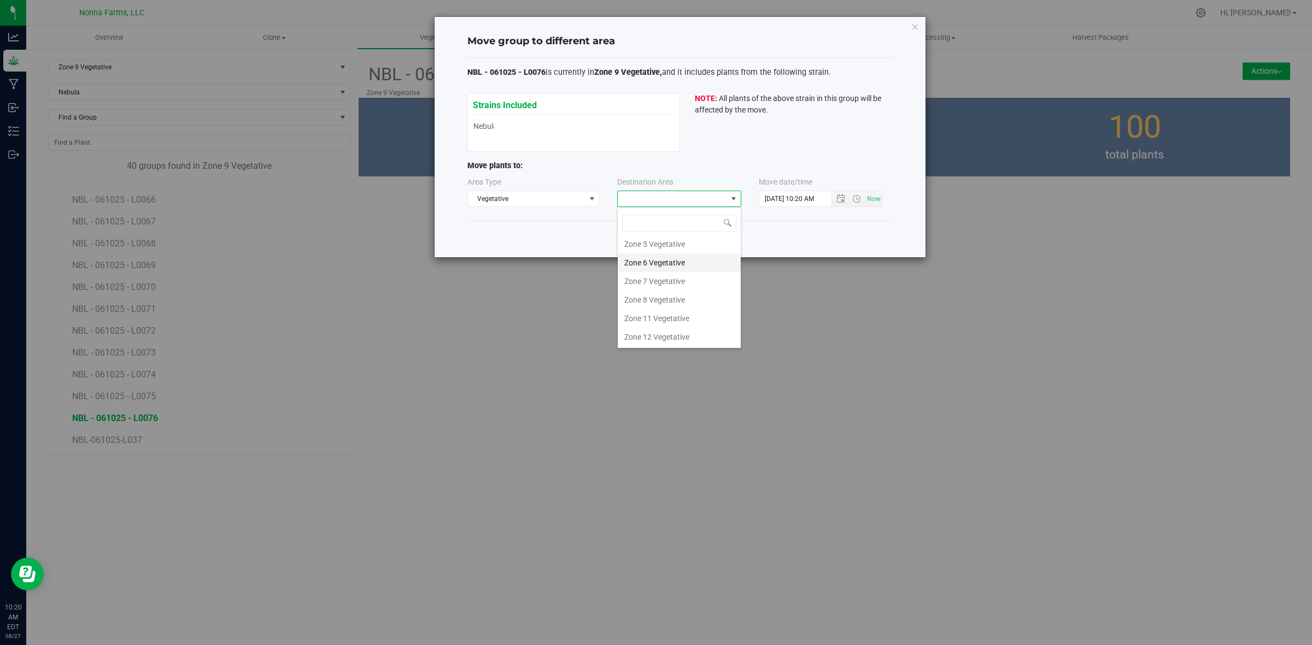
scroll to position [48, 0]
click at [679, 283] on li "Zone 10 Vegetative" at bounding box center [679, 291] width 123 height 19
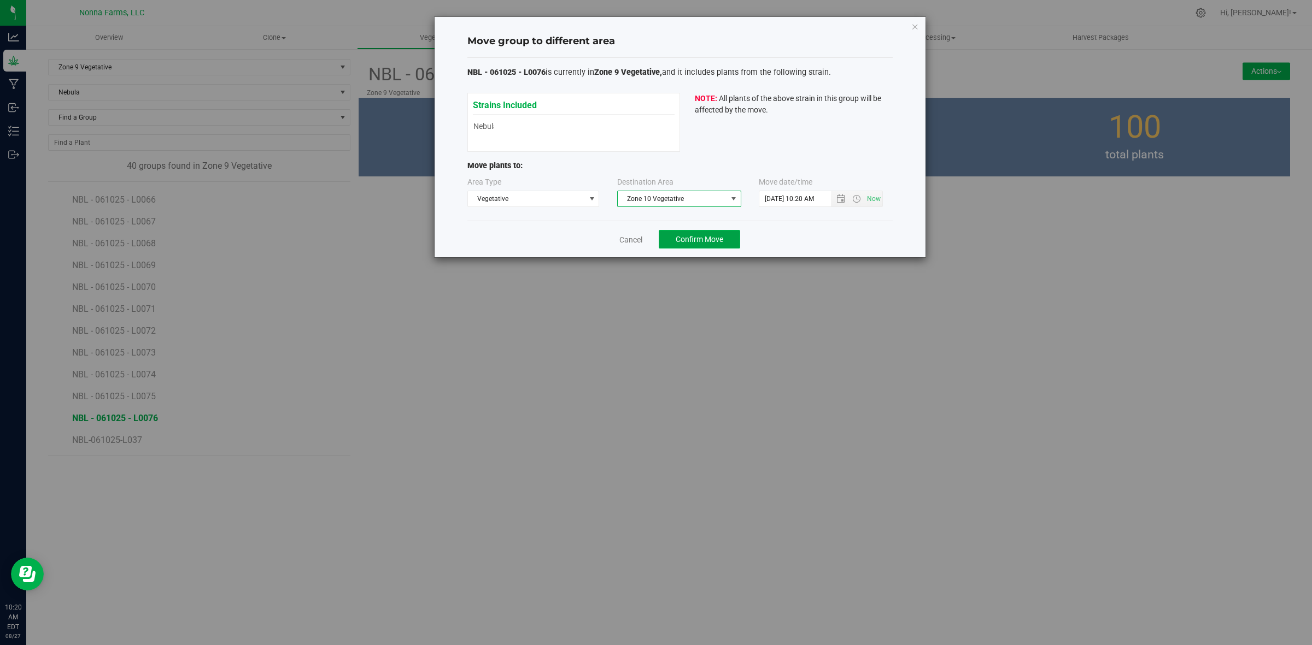
click at [690, 244] on span "Confirm Move" at bounding box center [699, 239] width 48 height 9
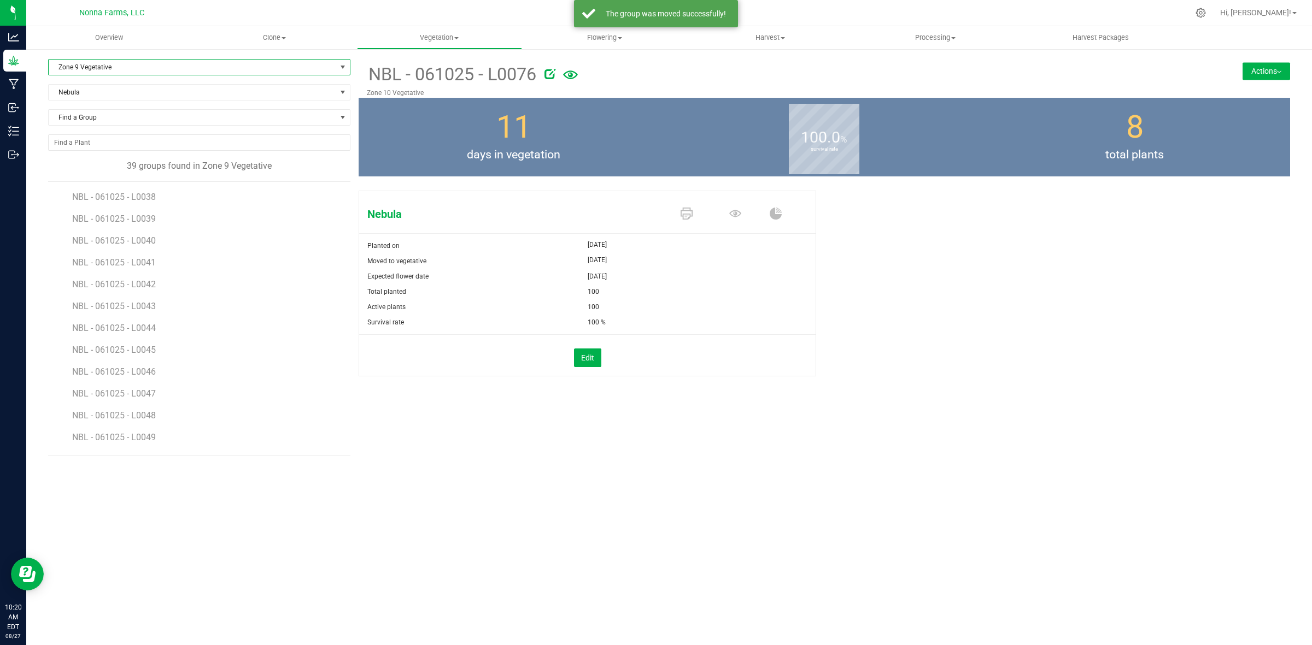
click at [113, 64] on span "Zone 9 Vegetative" at bounding box center [192, 67] width 287 height 15
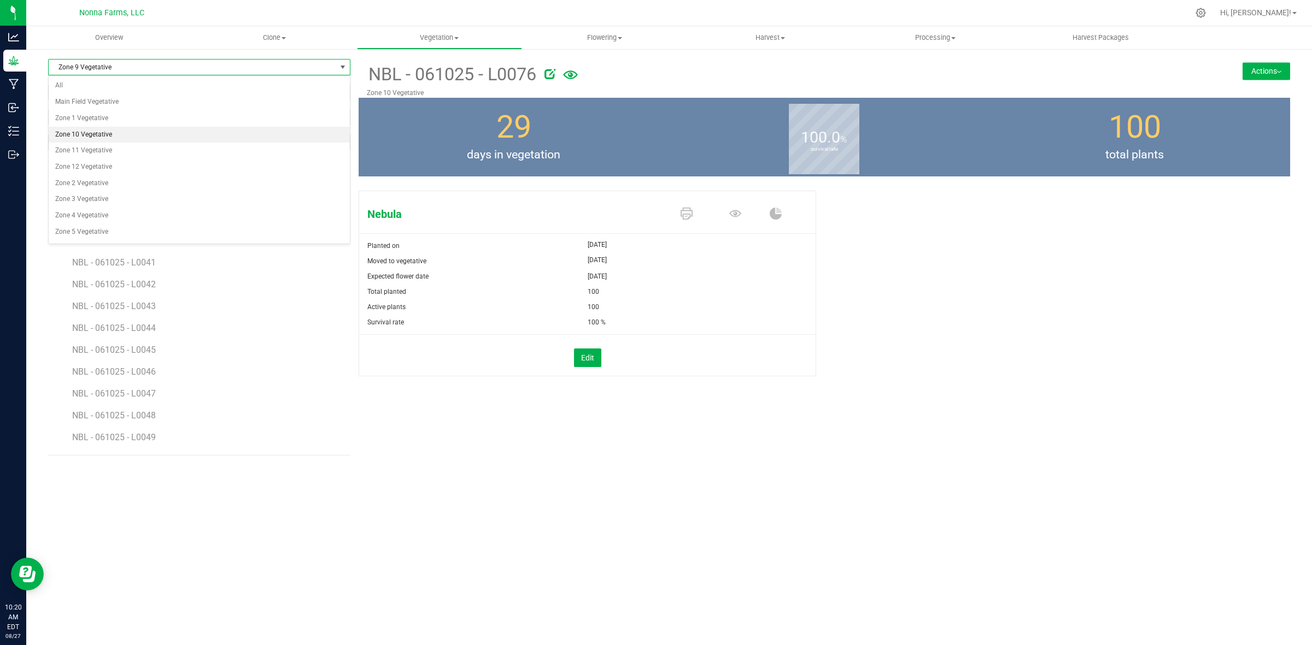
click at [108, 134] on li "Zone 10 Vegetative" at bounding box center [199, 135] width 301 height 16
click at [157, 67] on span "Zone 10 Vegetative" at bounding box center [192, 67] width 287 height 15
click at [126, 152] on li "Zone 11 Vegetative" at bounding box center [199, 151] width 301 height 16
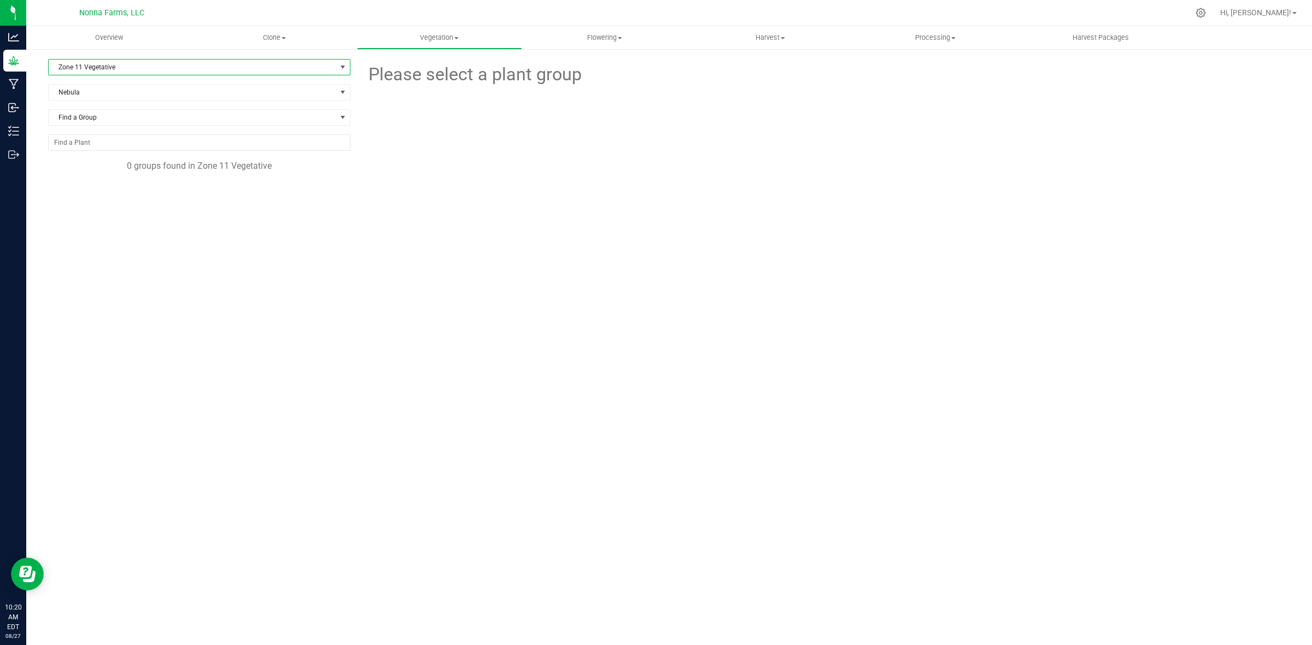
click at [156, 64] on span "Zone 11 Vegetative" at bounding box center [192, 67] width 287 height 15
click at [132, 168] on li "Zone 12 Vegetative" at bounding box center [199, 167] width 301 height 16
click at [141, 71] on span "Zone 12 Vegetative" at bounding box center [192, 67] width 287 height 15
click at [116, 132] on li "Zone 10 Vegetative" at bounding box center [199, 135] width 301 height 16
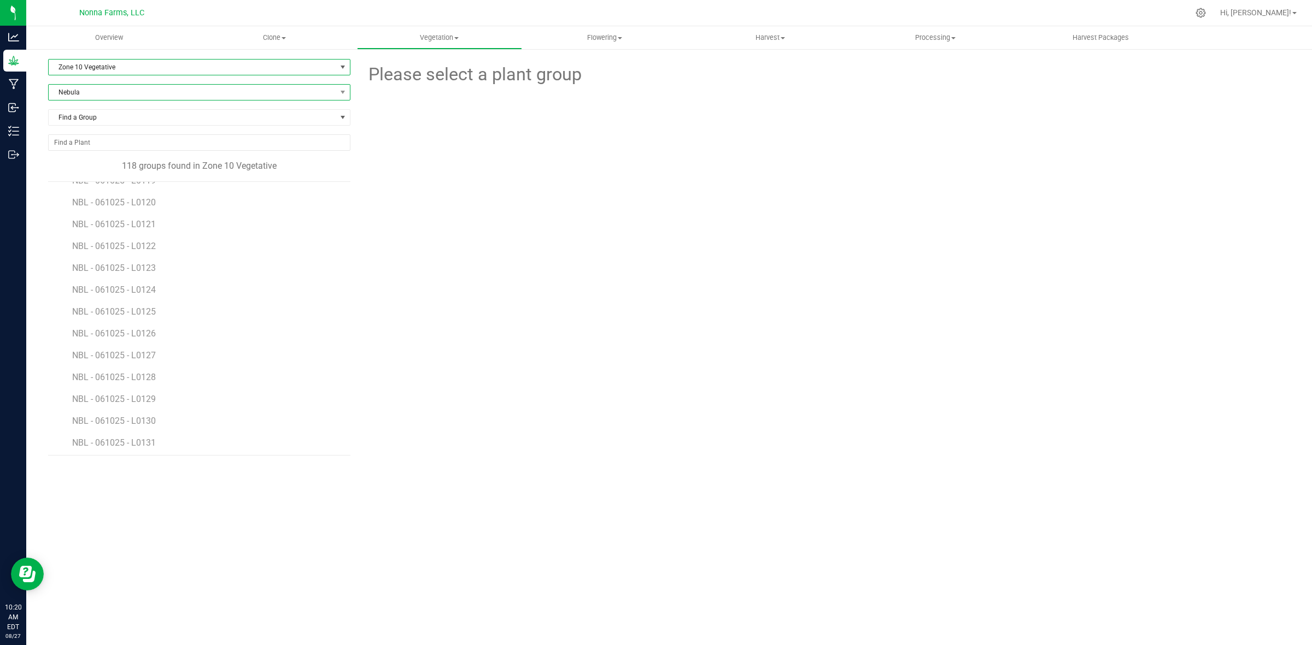
click at [101, 98] on span "Nebula" at bounding box center [192, 92] width 287 height 15
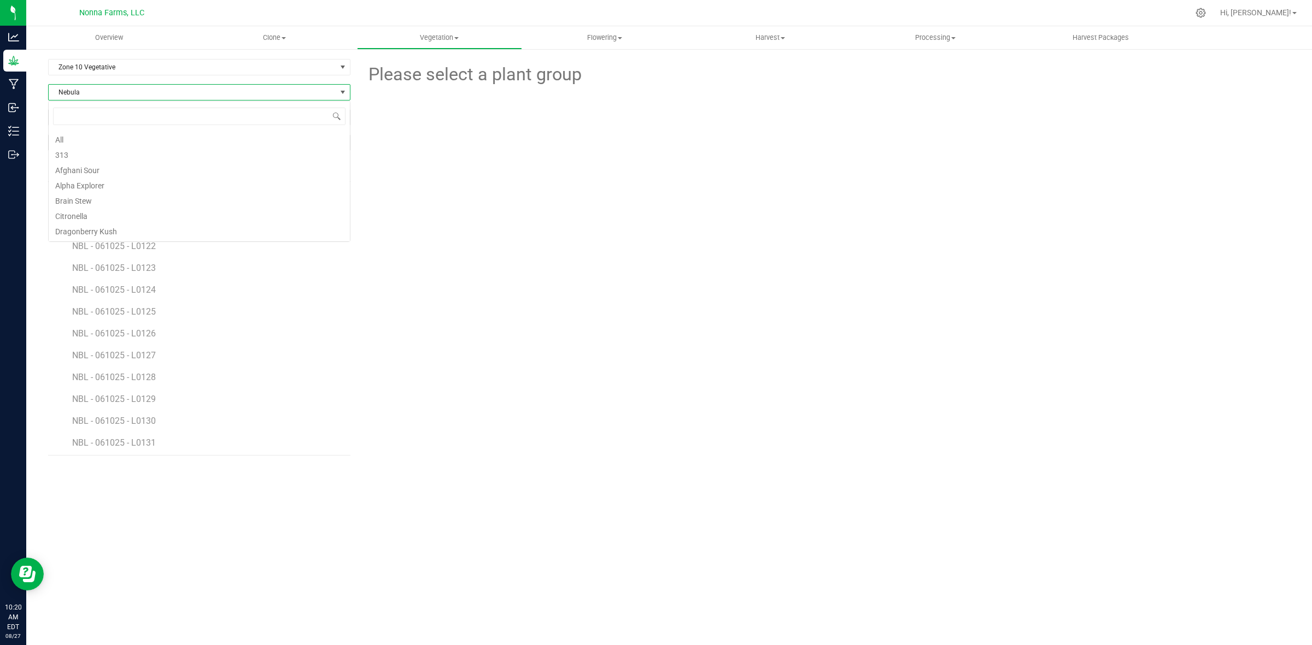
scroll to position [120, 0]
click at [101, 98] on span "Nebula" at bounding box center [192, 92] width 287 height 15
click at [55, 143] on li "All" at bounding box center [199, 138] width 301 height 15
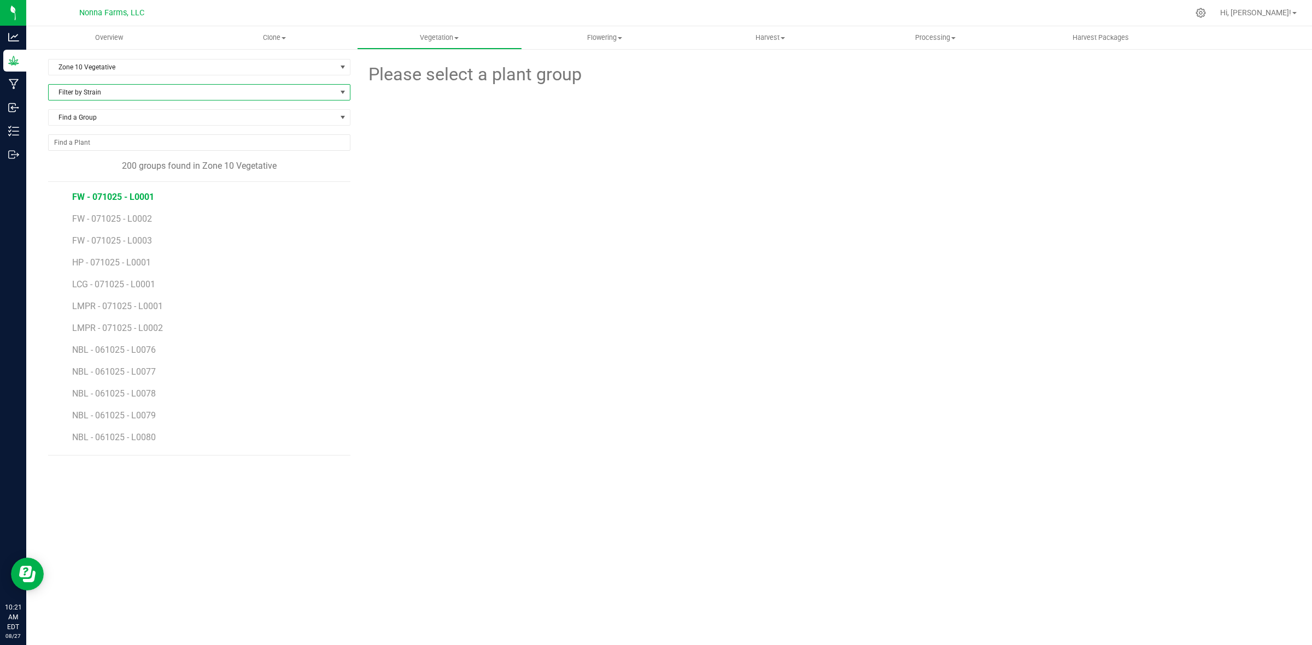
click at [136, 192] on span "FW - 071025 - L0001" at bounding box center [113, 197] width 82 height 10
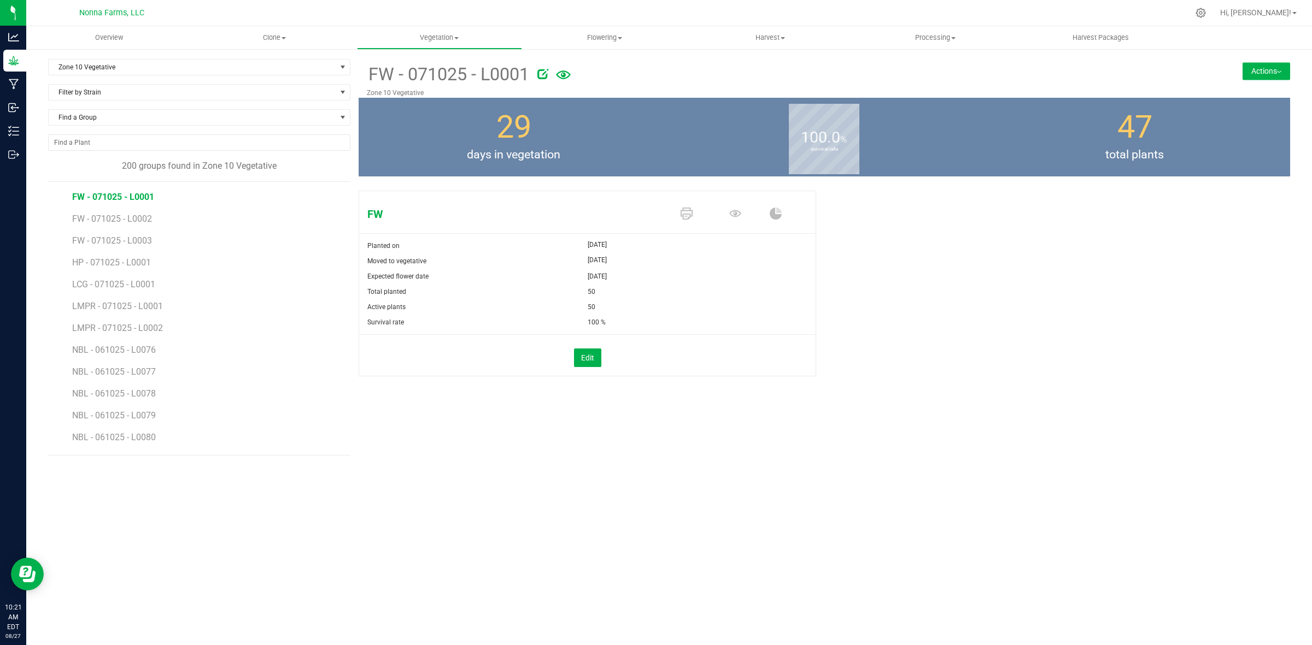
click at [1280, 67] on button "Actions" at bounding box center [1266, 70] width 48 height 17
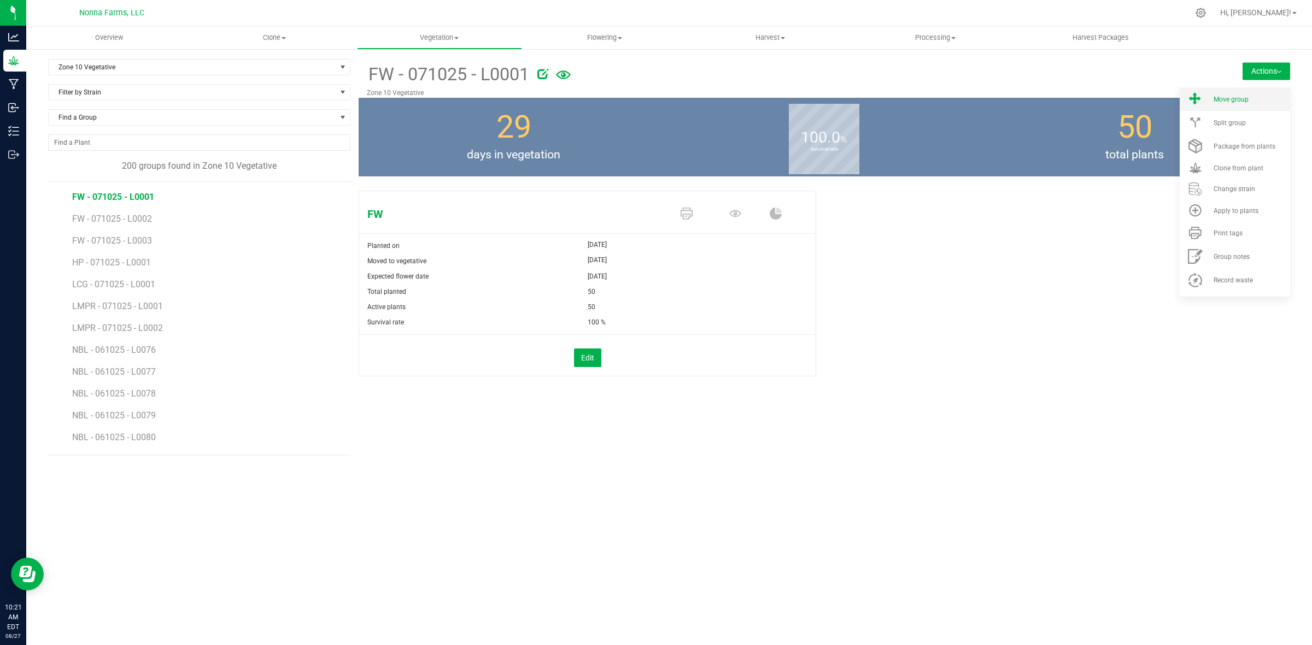
click at [1234, 102] on span "Move group" at bounding box center [1230, 100] width 35 height 8
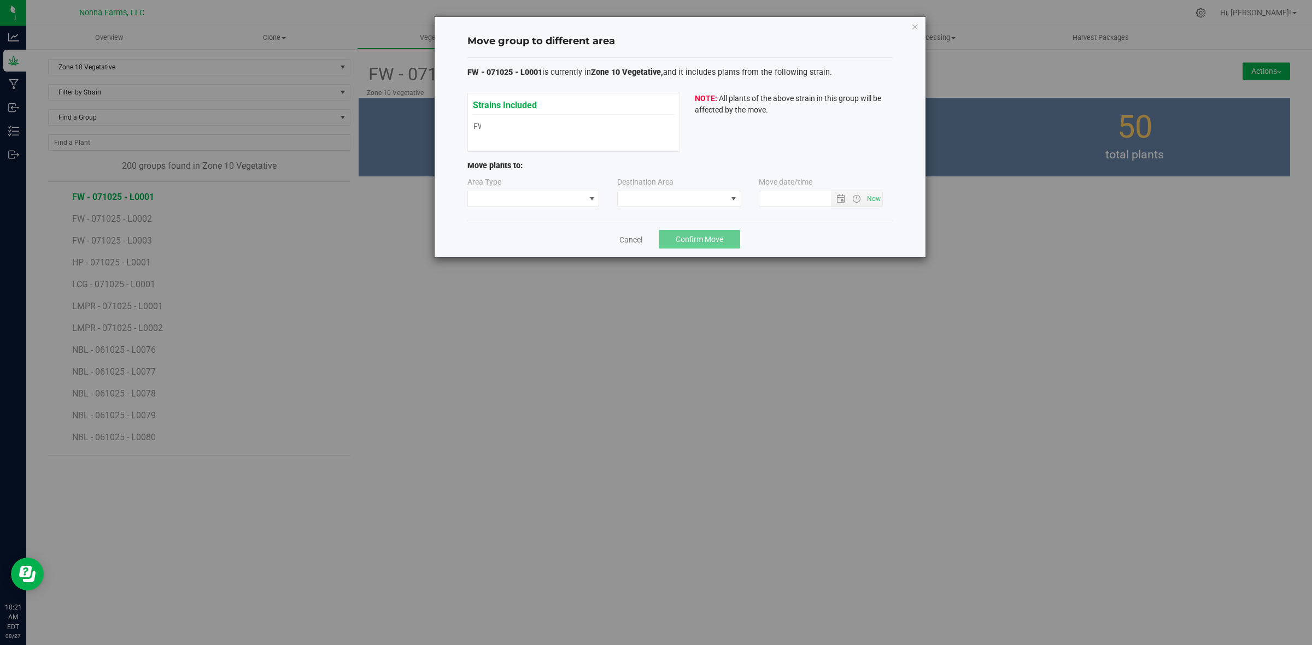
type input "8/27/2025 10:21 AM"
click at [566, 201] on span at bounding box center [526, 198] width 117 height 15
click at [528, 240] on li "Vegetative" at bounding box center [533, 238] width 131 height 19
click at [675, 207] on span at bounding box center [672, 198] width 109 height 15
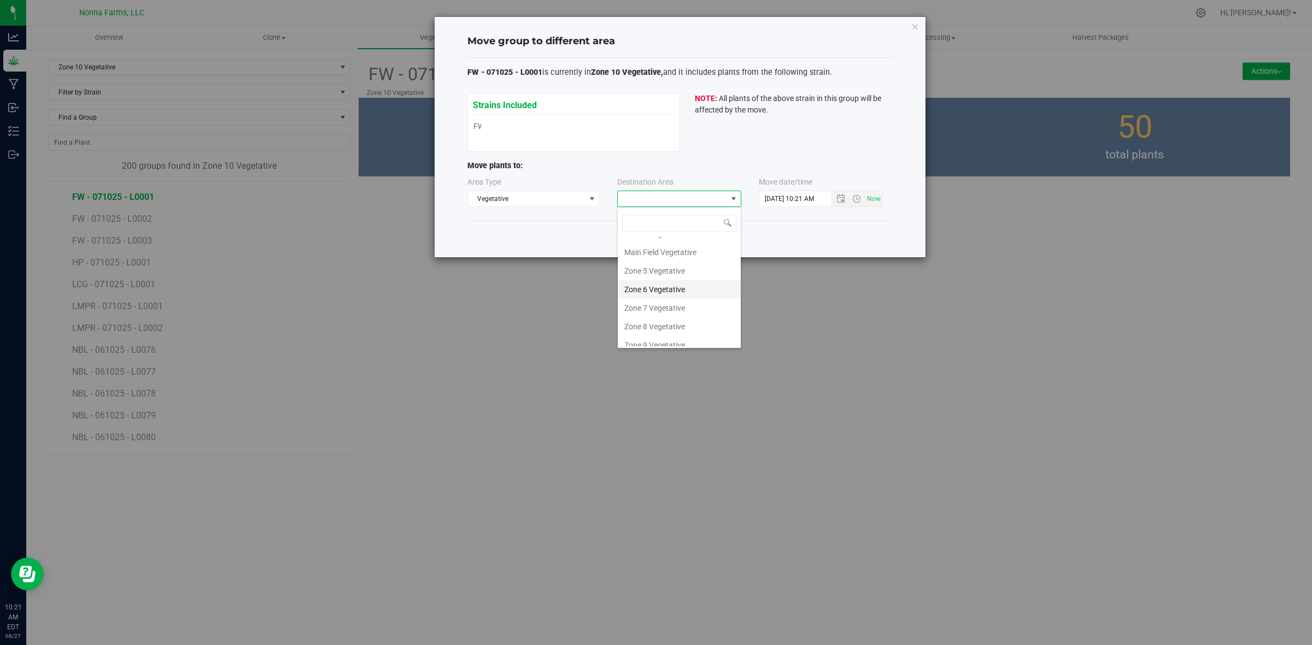
scroll to position [116, 0]
click at [678, 316] on li "Zone 11 Vegetative" at bounding box center [679, 318] width 123 height 19
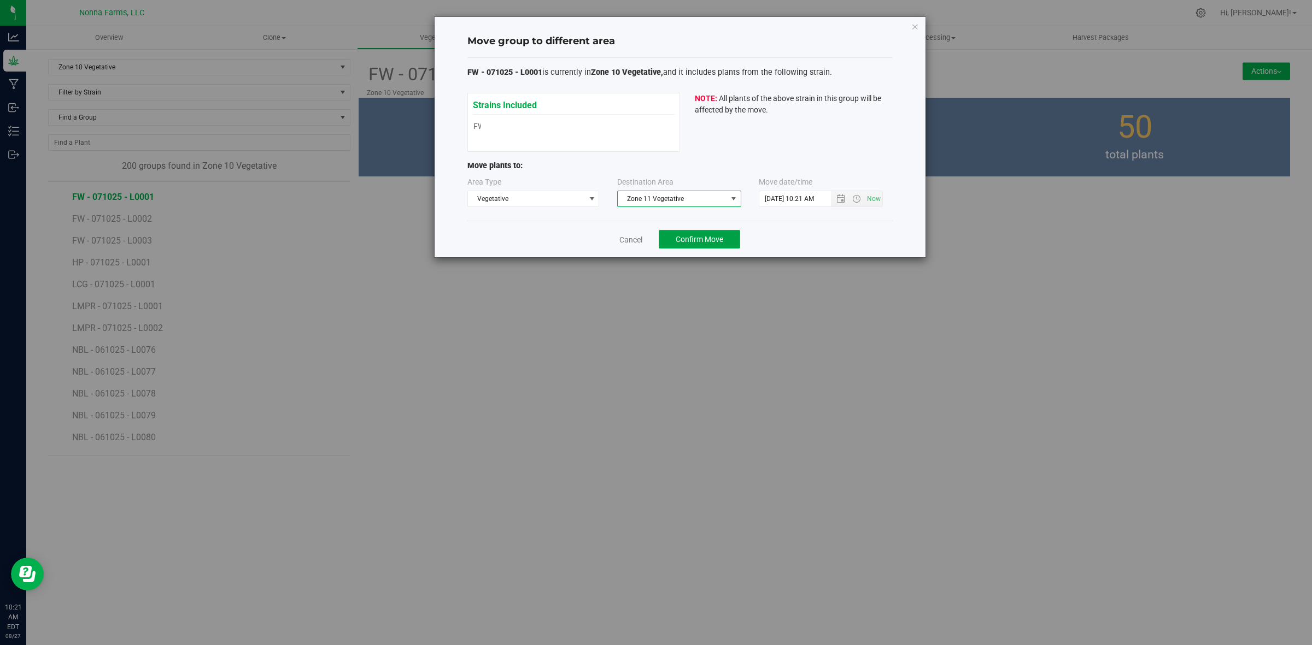
click at [705, 248] on button "Confirm Move" at bounding box center [699, 239] width 81 height 19
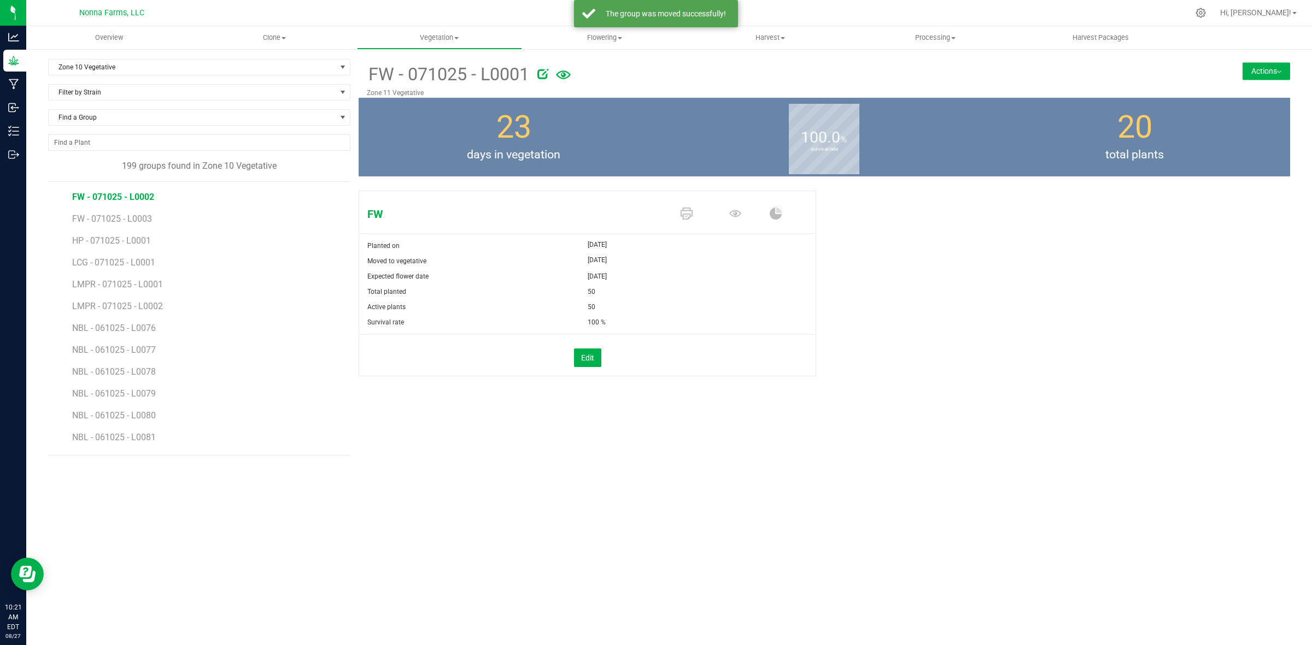
click at [121, 202] on span "FW - 071025 - L0002" at bounding box center [113, 197] width 82 height 10
click at [1264, 72] on button "Actions" at bounding box center [1266, 70] width 48 height 17
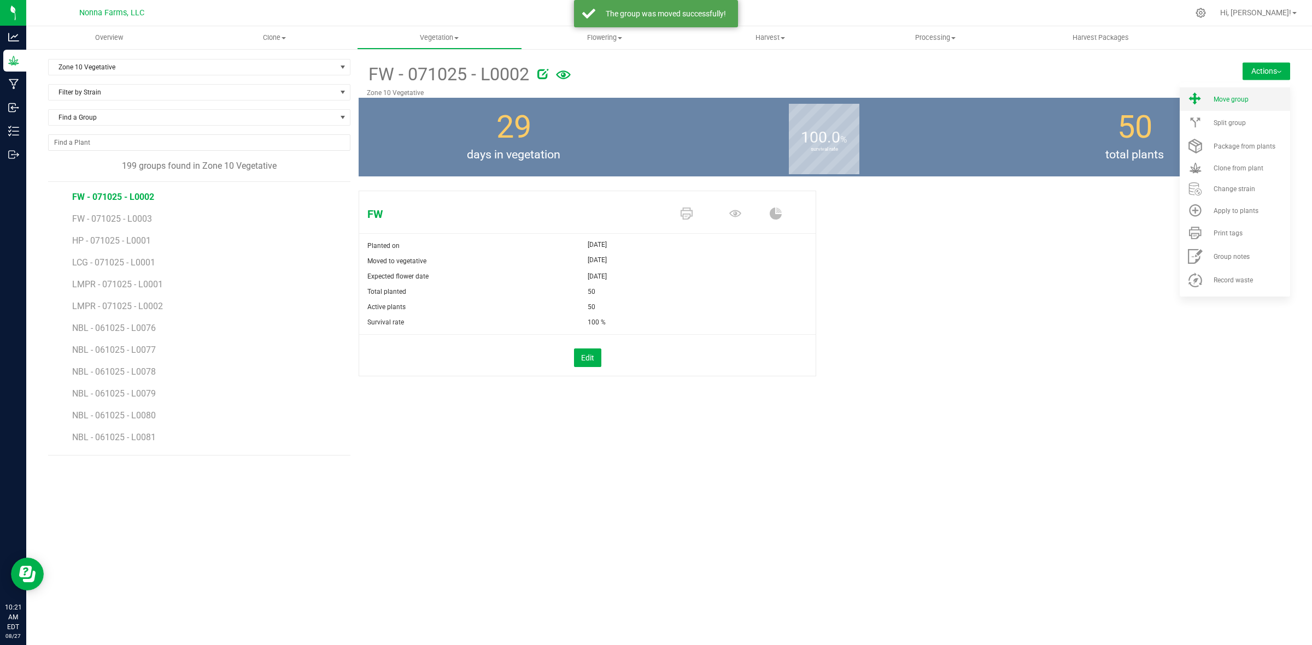
click at [1227, 98] on span "Move group" at bounding box center [1230, 100] width 35 height 8
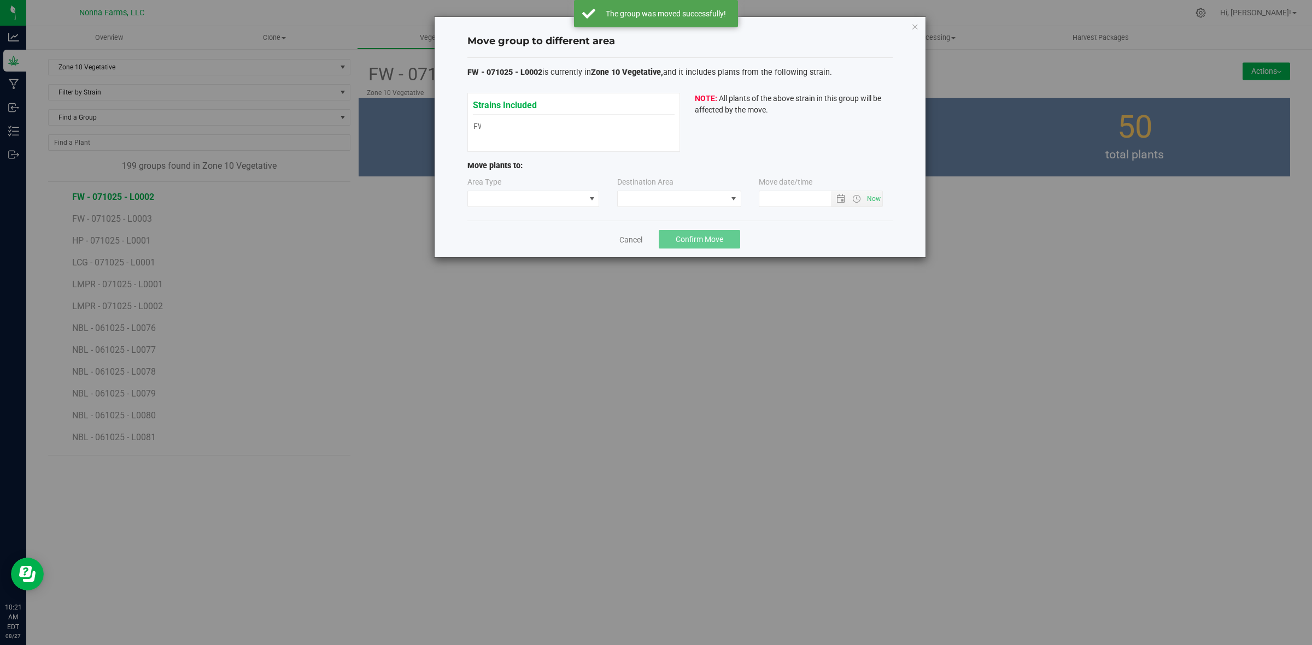
type input "8/27/2025 10:21 AM"
click at [525, 207] on span at bounding box center [533, 199] width 132 height 16
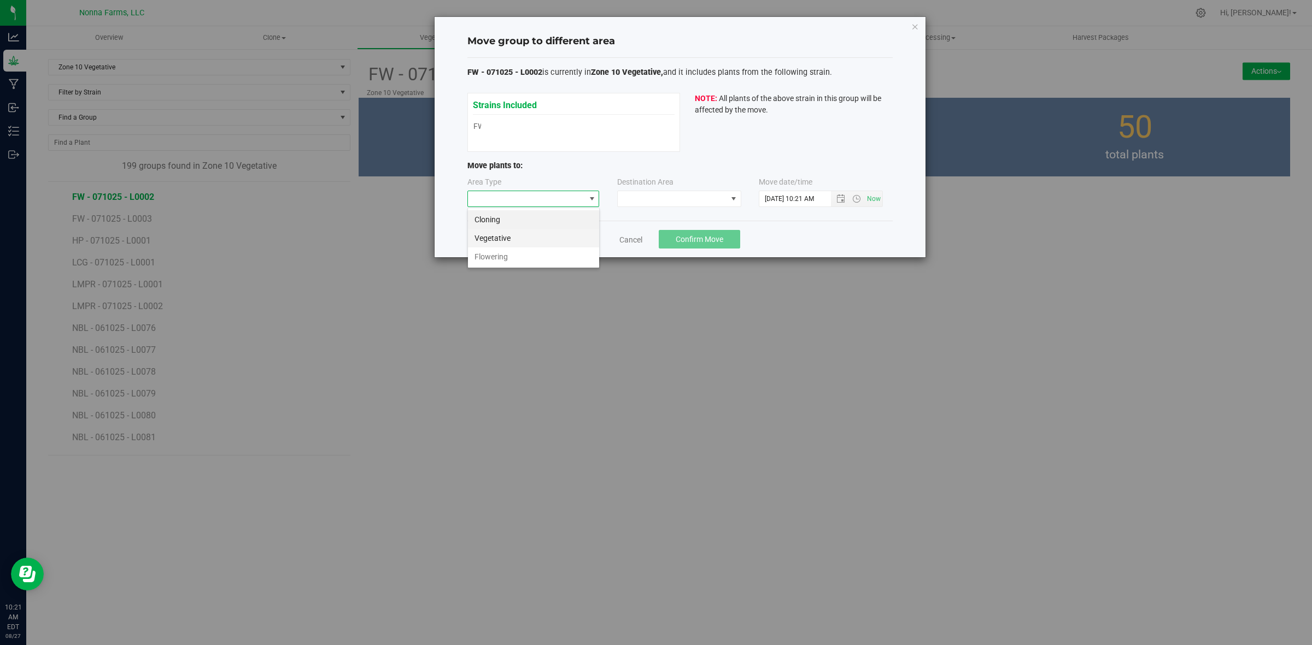
scroll to position [17, 132]
click at [511, 236] on li "Vegetative" at bounding box center [533, 238] width 131 height 19
click at [672, 203] on span at bounding box center [672, 198] width 109 height 15
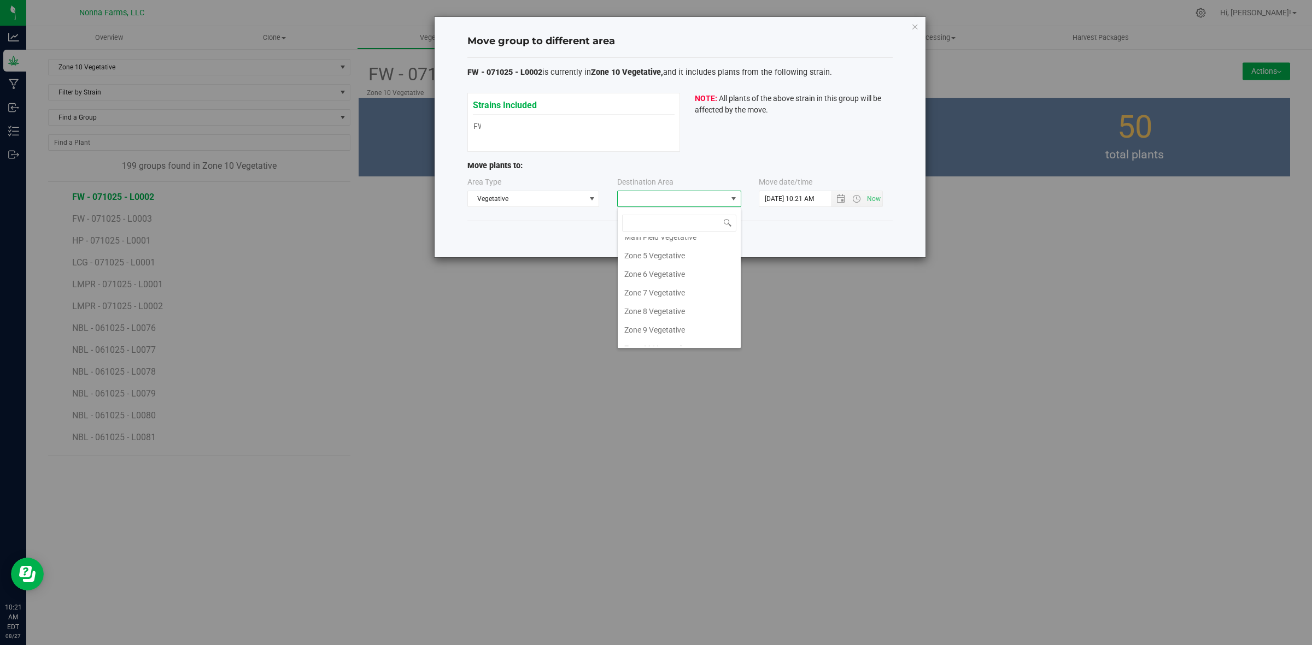
scroll to position [116, 0]
click at [667, 317] on li "Zone 11 Vegetative" at bounding box center [679, 318] width 123 height 19
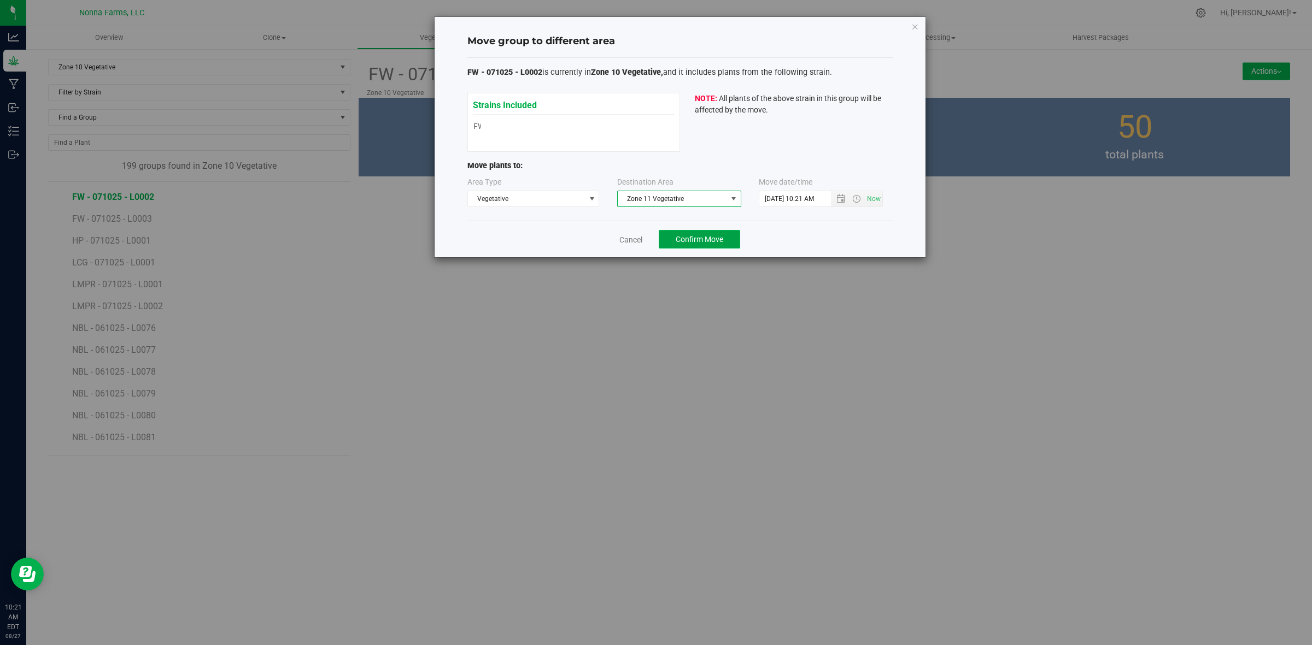
click at [721, 244] on span "Confirm Move" at bounding box center [699, 239] width 48 height 9
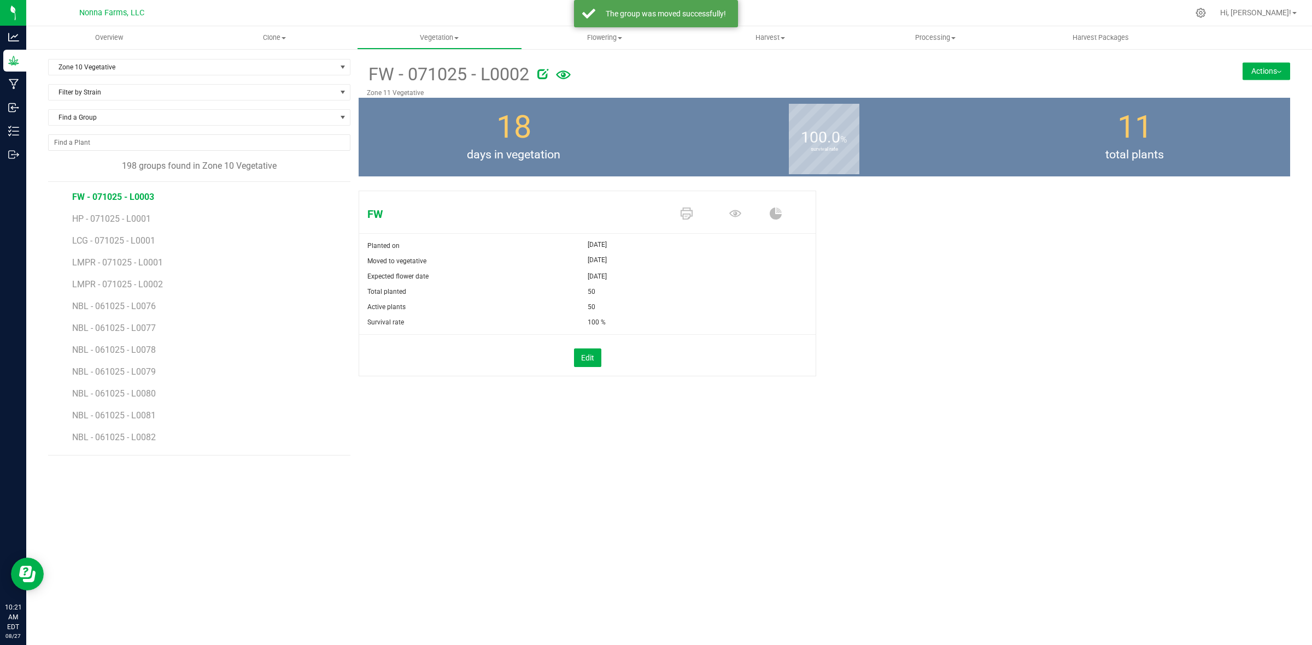
click at [130, 198] on span "FW - 071025 - L0003" at bounding box center [113, 197] width 82 height 10
click at [1255, 75] on button "Actions" at bounding box center [1266, 70] width 48 height 17
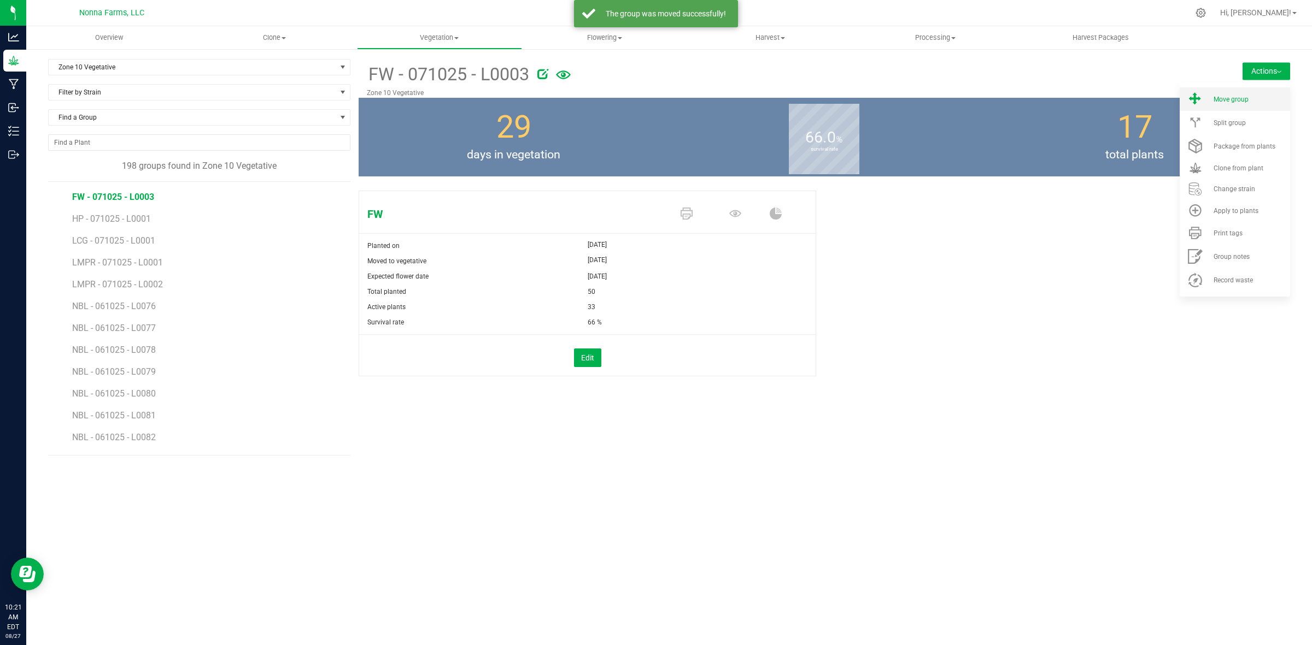
click at [1228, 102] on span "Move group" at bounding box center [1230, 100] width 35 height 8
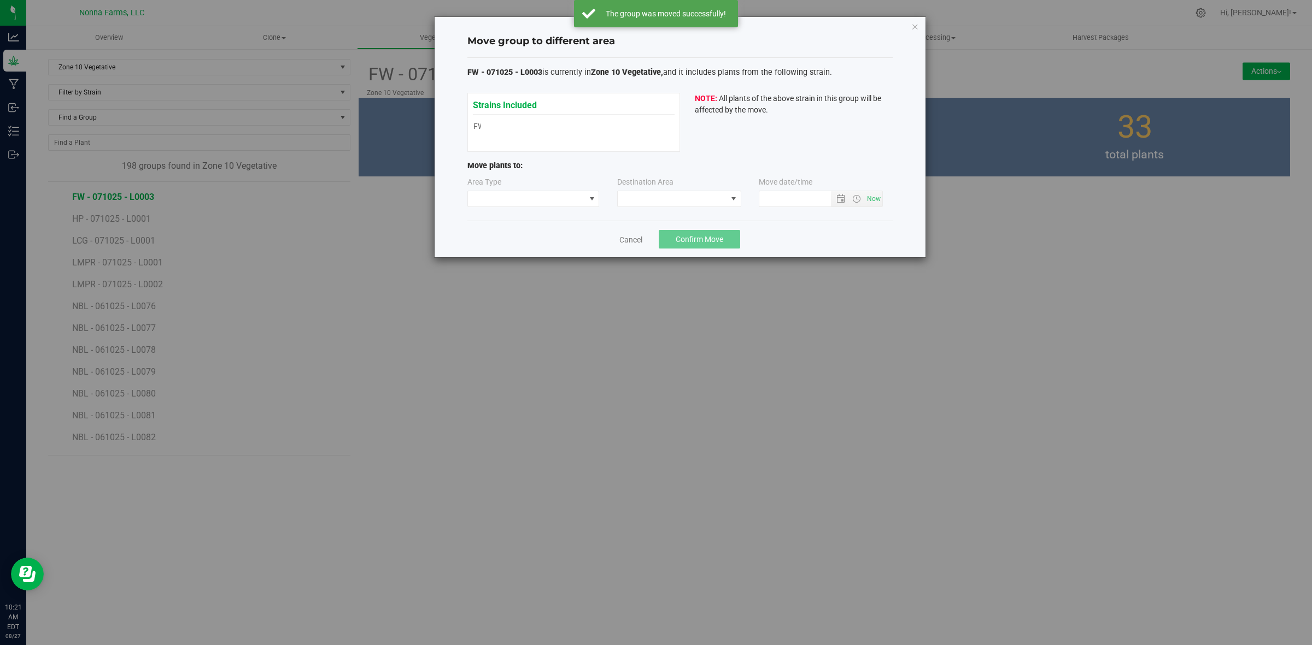
type input "8/27/2025 10:21 AM"
click at [520, 198] on span at bounding box center [526, 198] width 117 height 15
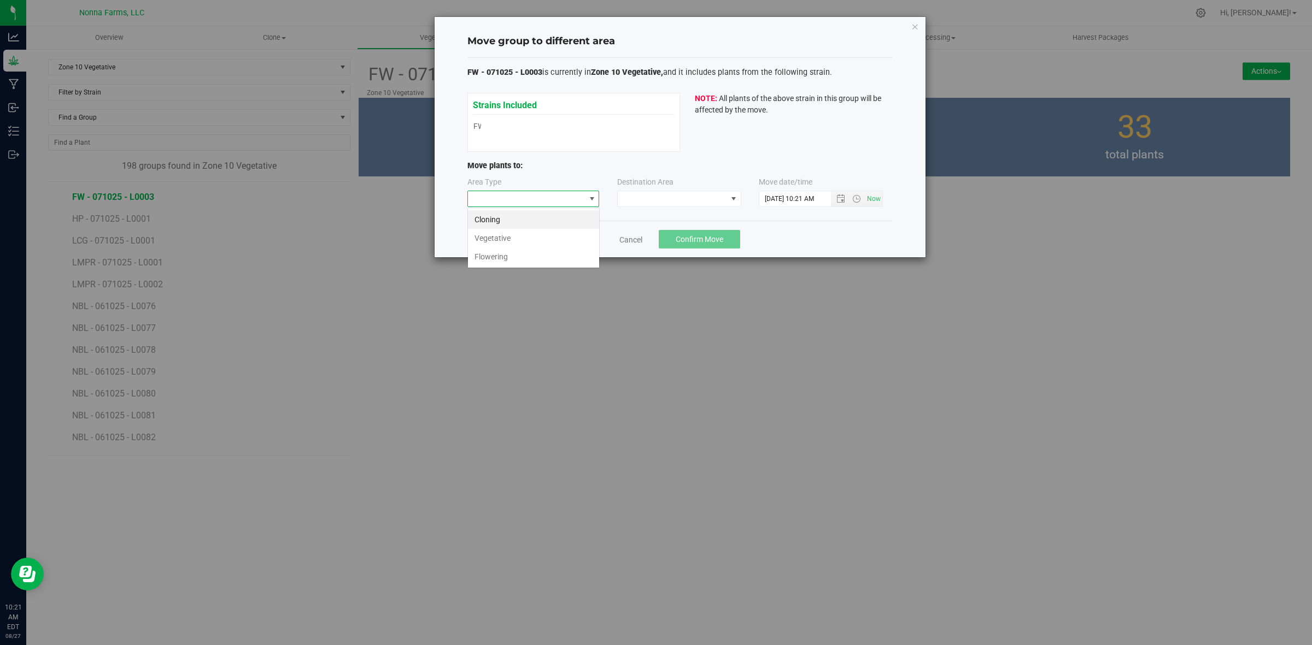
scroll to position [17, 132]
click at [499, 236] on li "Vegetative" at bounding box center [533, 238] width 131 height 19
click at [703, 209] on div "Area Type Vegetative Destination Area Move date/time" at bounding box center [679, 195] width 425 height 36
click at [701, 205] on span at bounding box center [672, 198] width 109 height 15
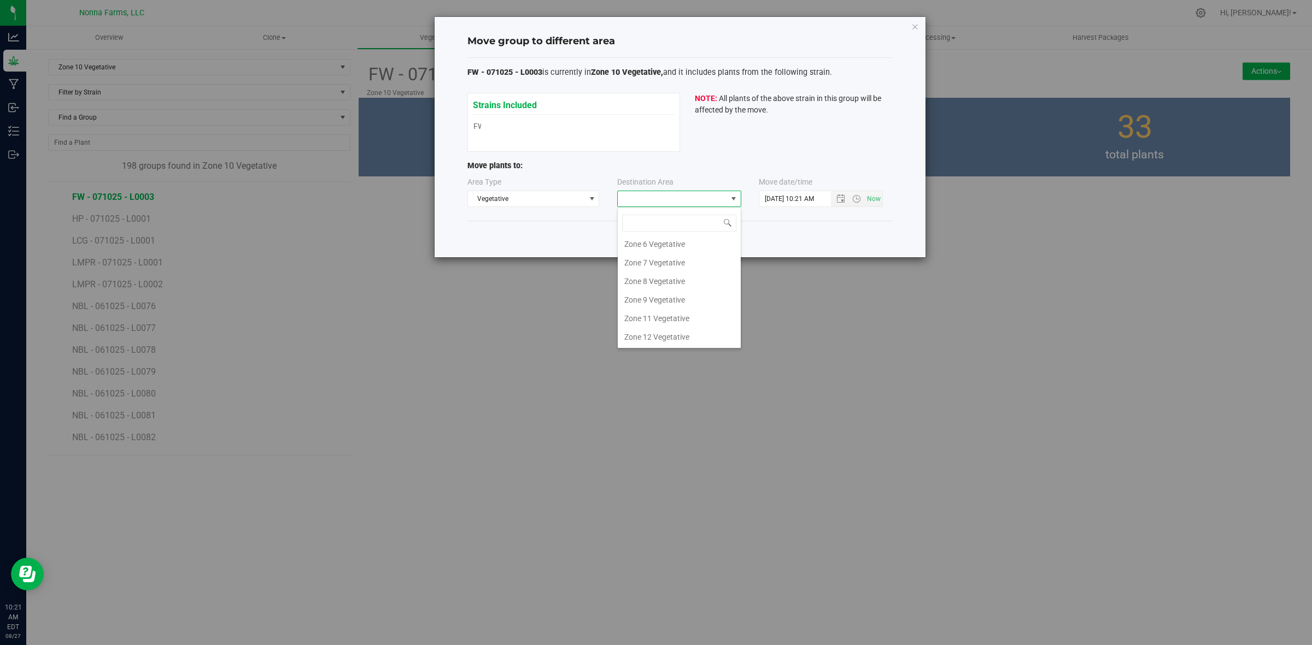
scroll to position [116, 0]
click at [670, 315] on li "Zone 11 Vegetative" at bounding box center [679, 318] width 123 height 19
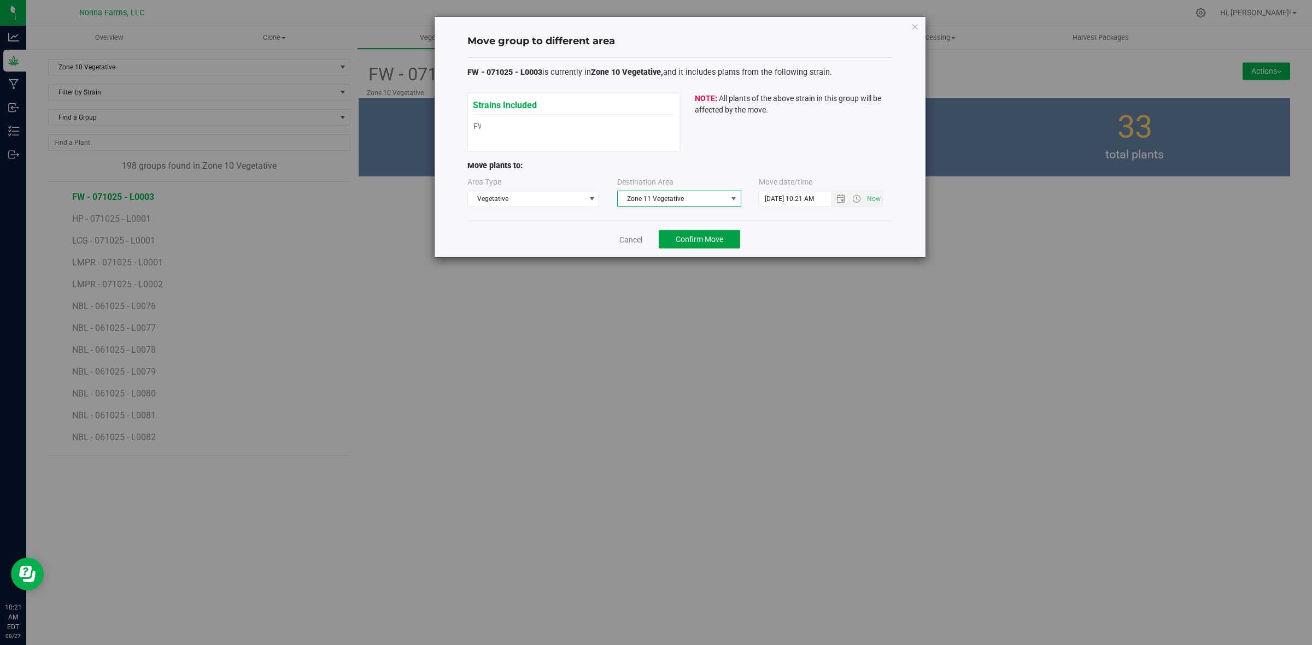
click at [724, 246] on button "Confirm Move" at bounding box center [699, 239] width 81 height 19
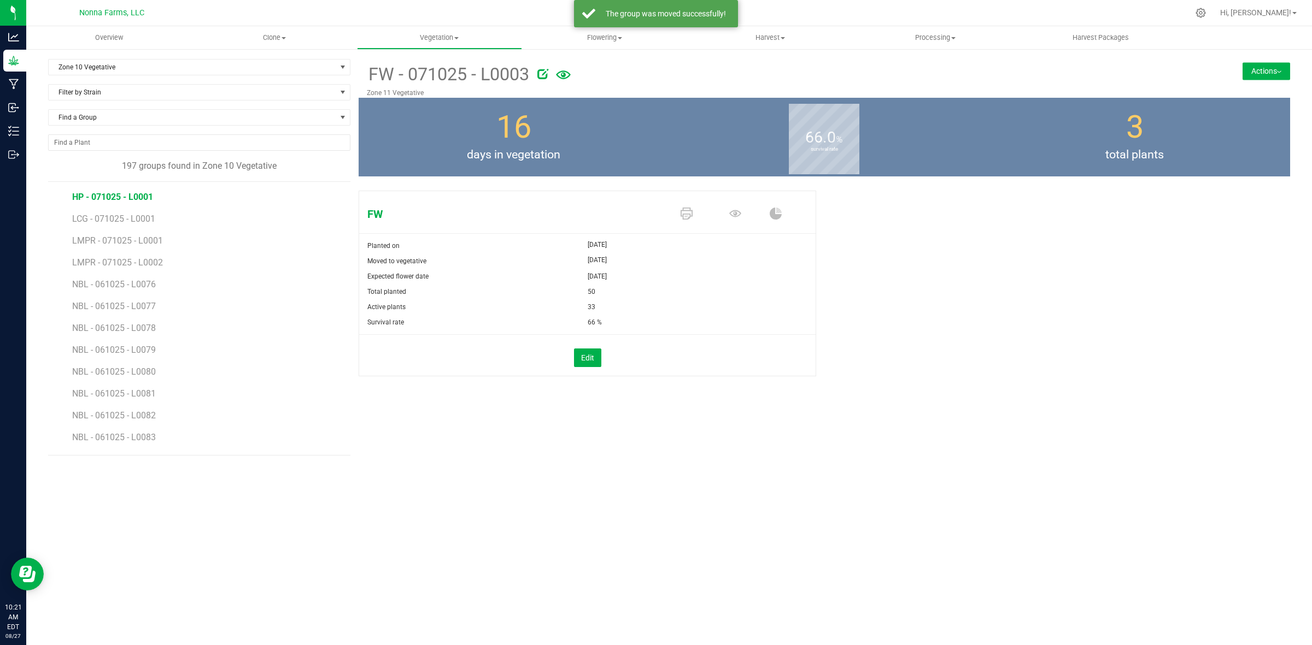
click at [119, 196] on span "HP - 071025 - L0001" at bounding box center [112, 197] width 81 height 10
click at [1269, 77] on button "Actions" at bounding box center [1266, 70] width 48 height 17
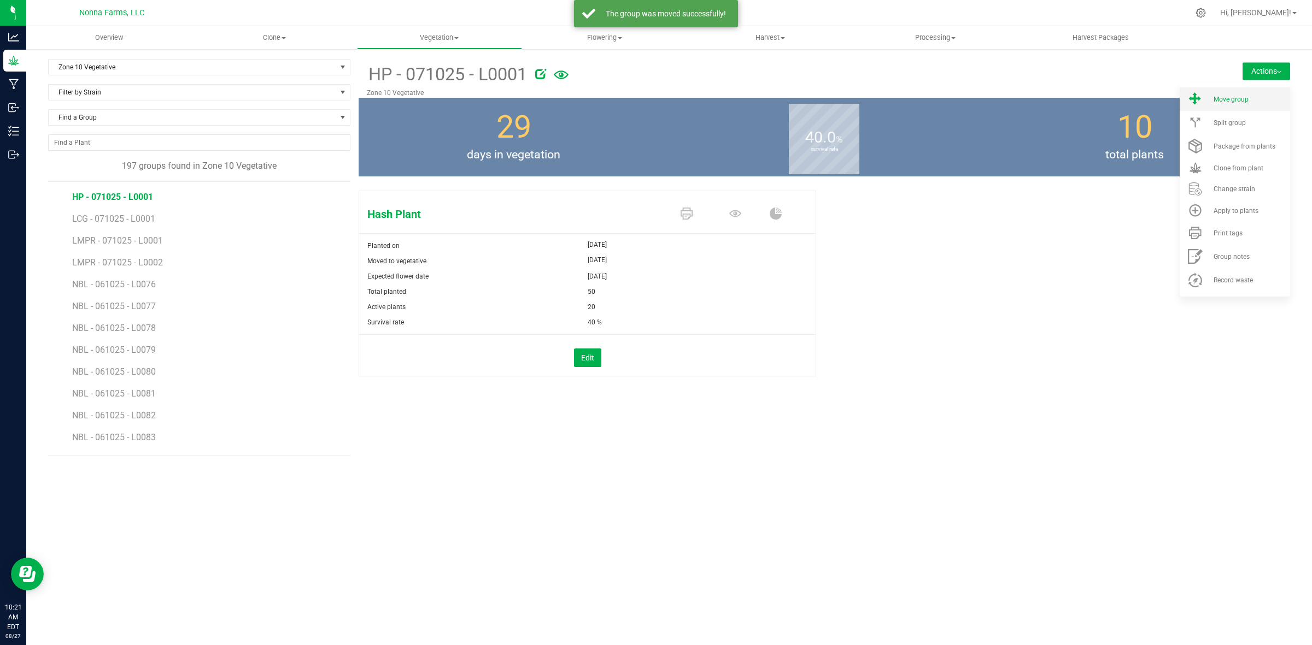
click at [1237, 99] on span "Move group" at bounding box center [1230, 100] width 35 height 8
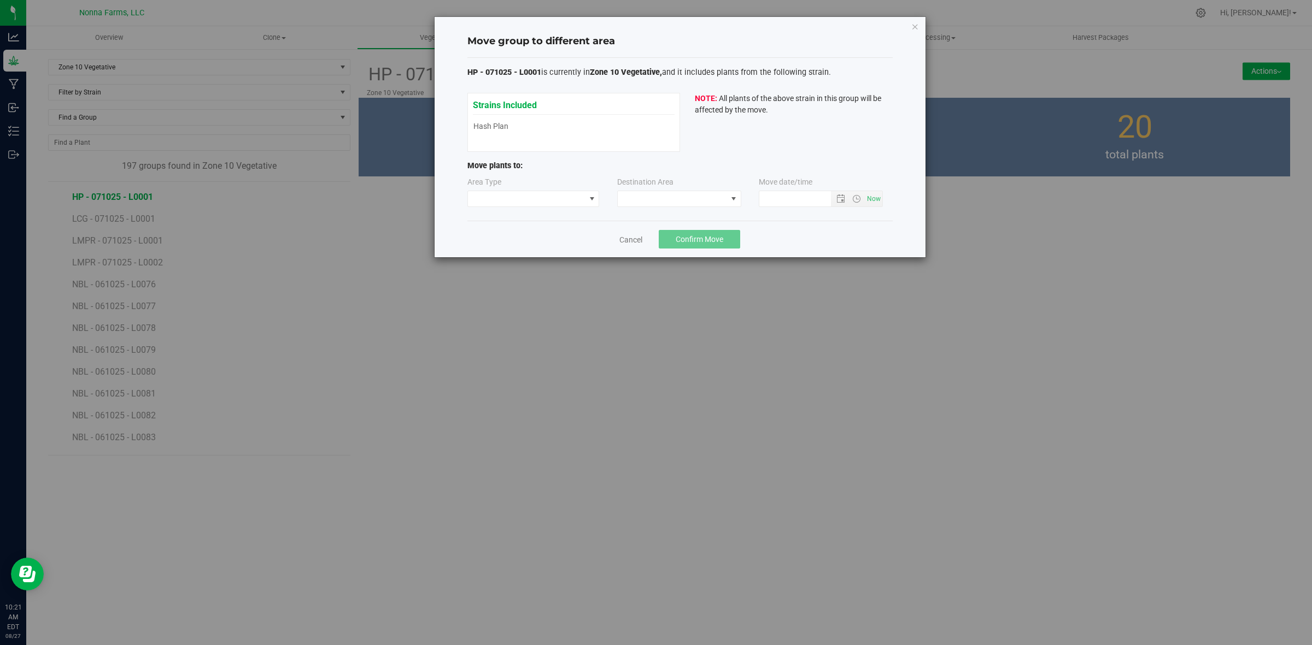
type input "8/27/2025 10:21 AM"
click at [566, 194] on span at bounding box center [526, 198] width 117 height 15
click at [508, 237] on li "Vegetative" at bounding box center [533, 238] width 131 height 19
click at [673, 202] on span at bounding box center [672, 198] width 109 height 15
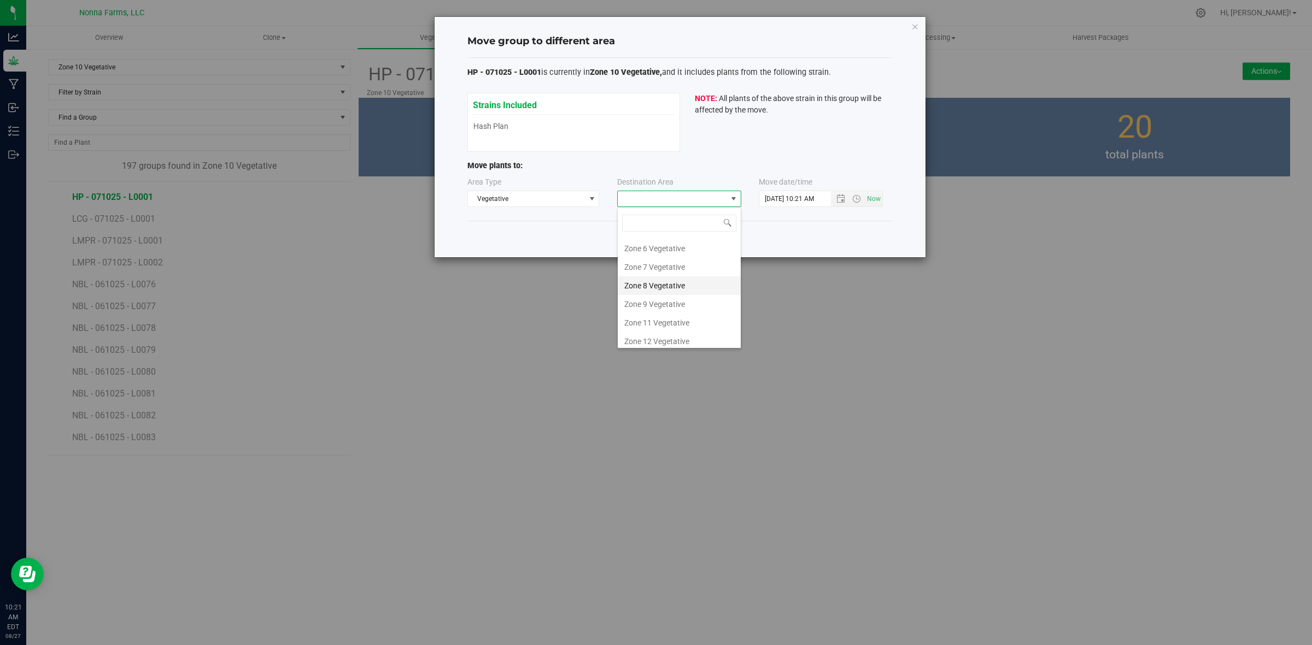
scroll to position [116, 0]
click at [684, 314] on li "Zone 11 Vegetative" at bounding box center [679, 318] width 123 height 19
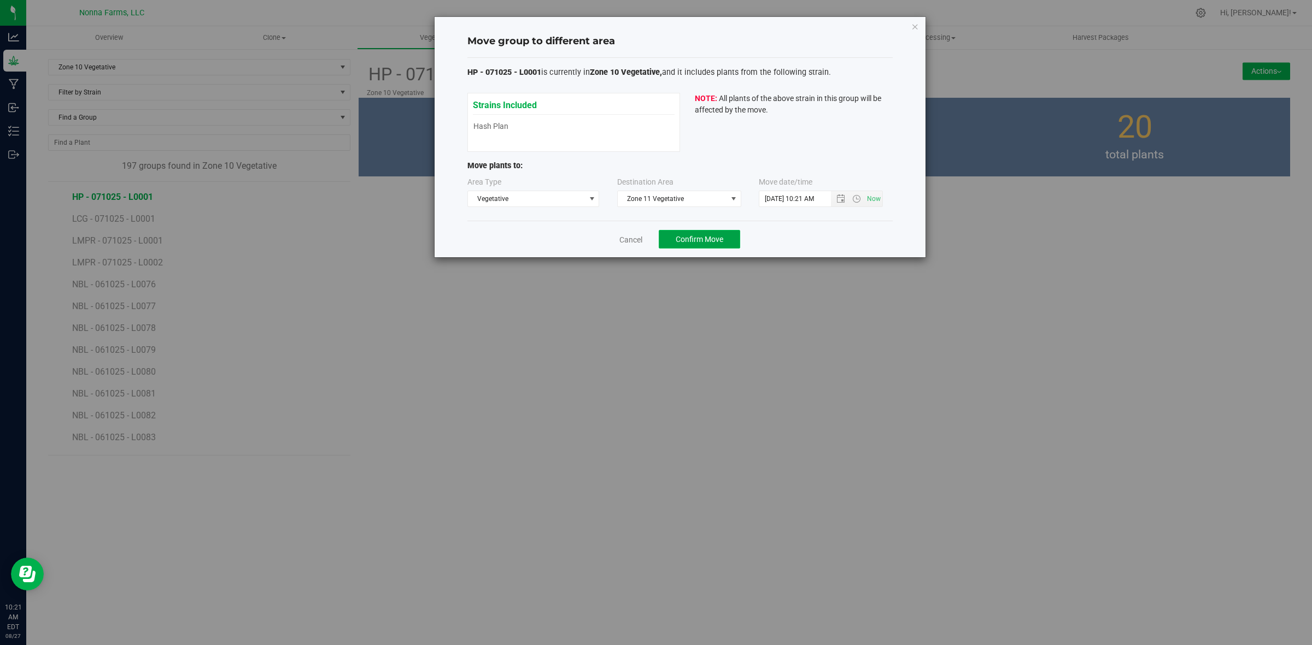
click at [716, 246] on button "Confirm Move" at bounding box center [699, 239] width 81 height 19
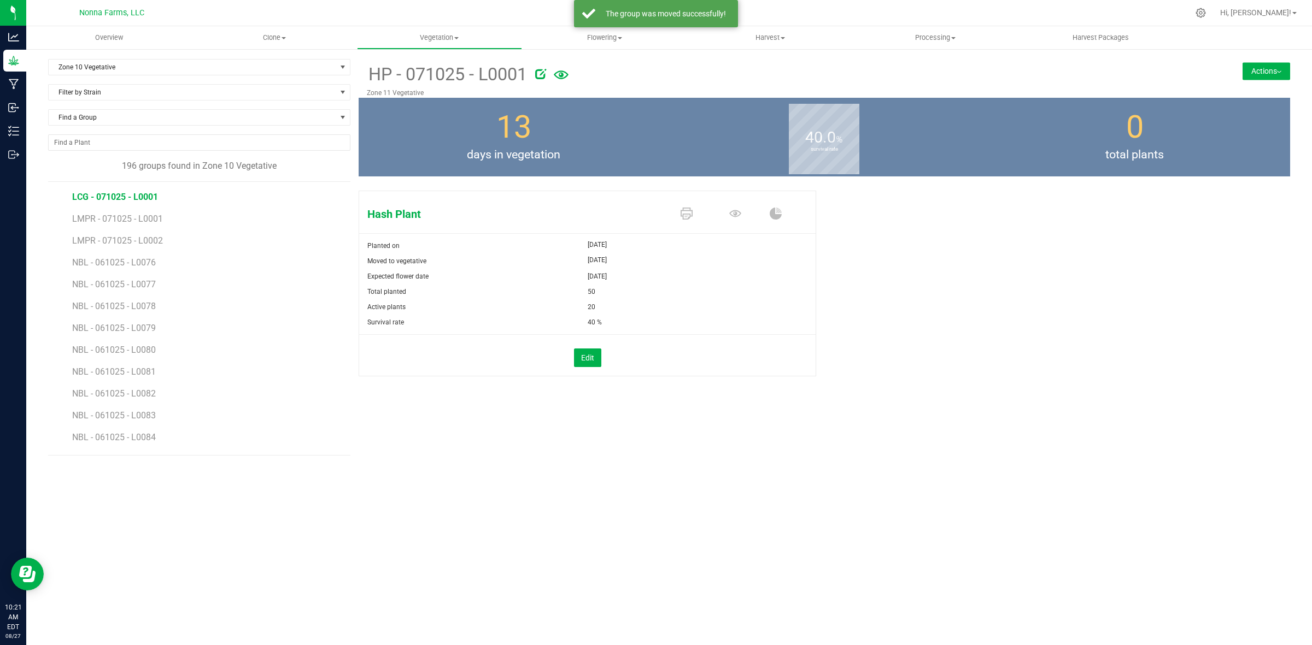
click at [143, 197] on span "LCG - 071025 - L0001" at bounding box center [115, 197] width 86 height 10
click at [1261, 74] on button "Actions" at bounding box center [1266, 70] width 48 height 17
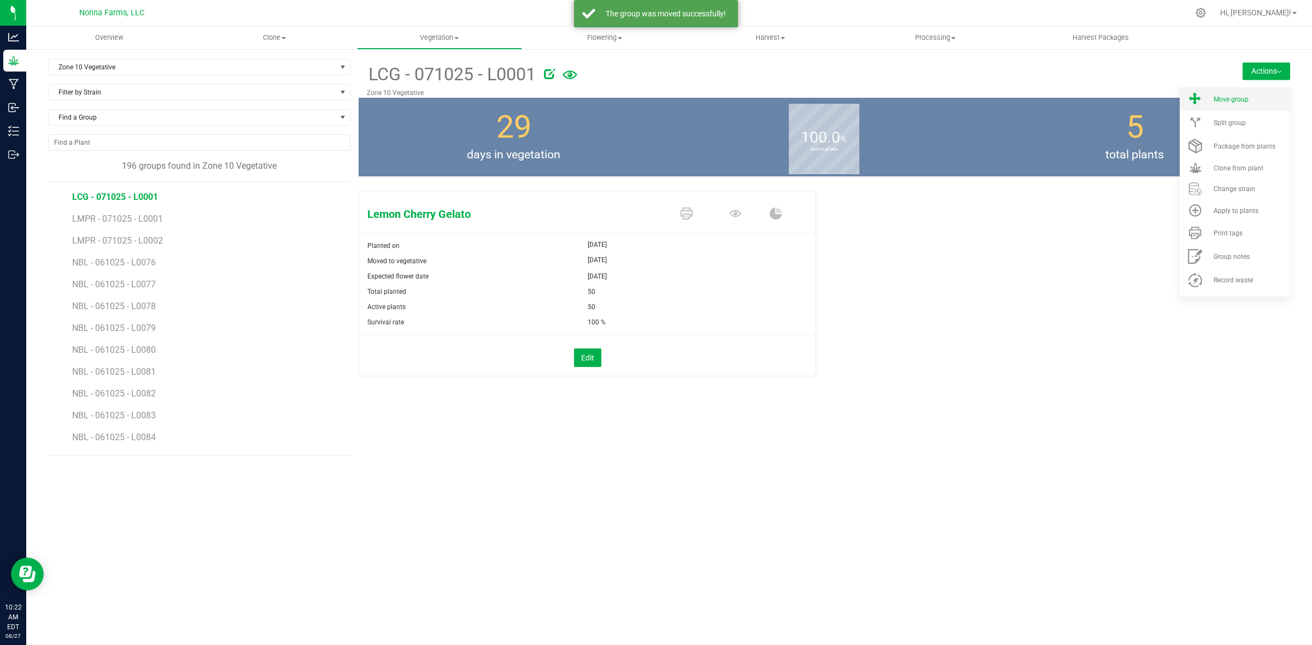
click at [1236, 105] on li "Move group" at bounding box center [1234, 98] width 110 height 23
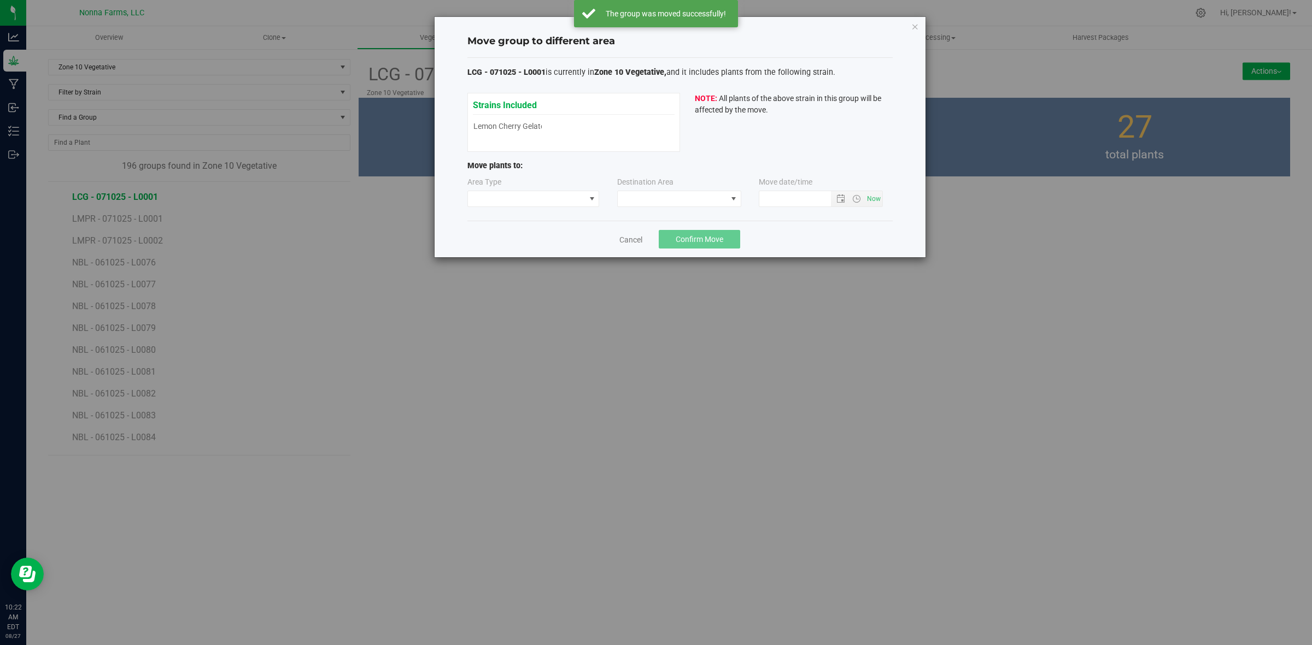
type input "8/27/2025 10:22 AM"
click at [559, 191] on span at bounding box center [533, 199] width 132 height 16
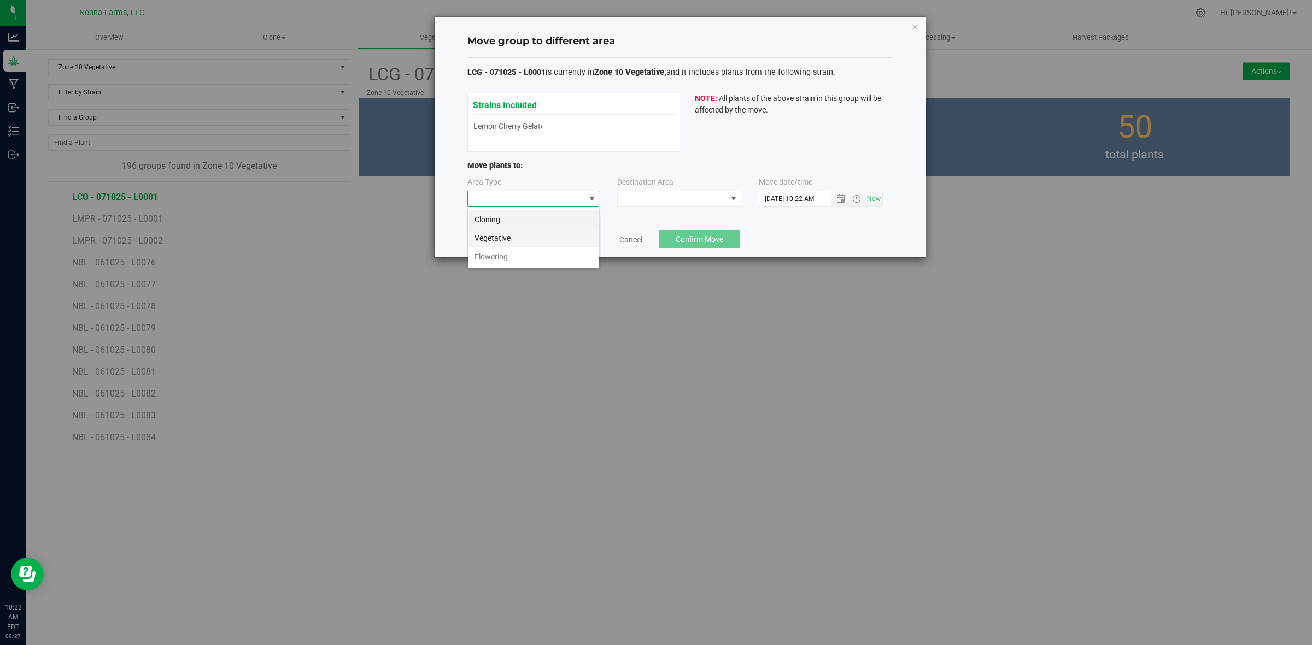
click at [499, 238] on li "Vegetative" at bounding box center [533, 238] width 131 height 19
click at [708, 198] on span at bounding box center [672, 198] width 109 height 15
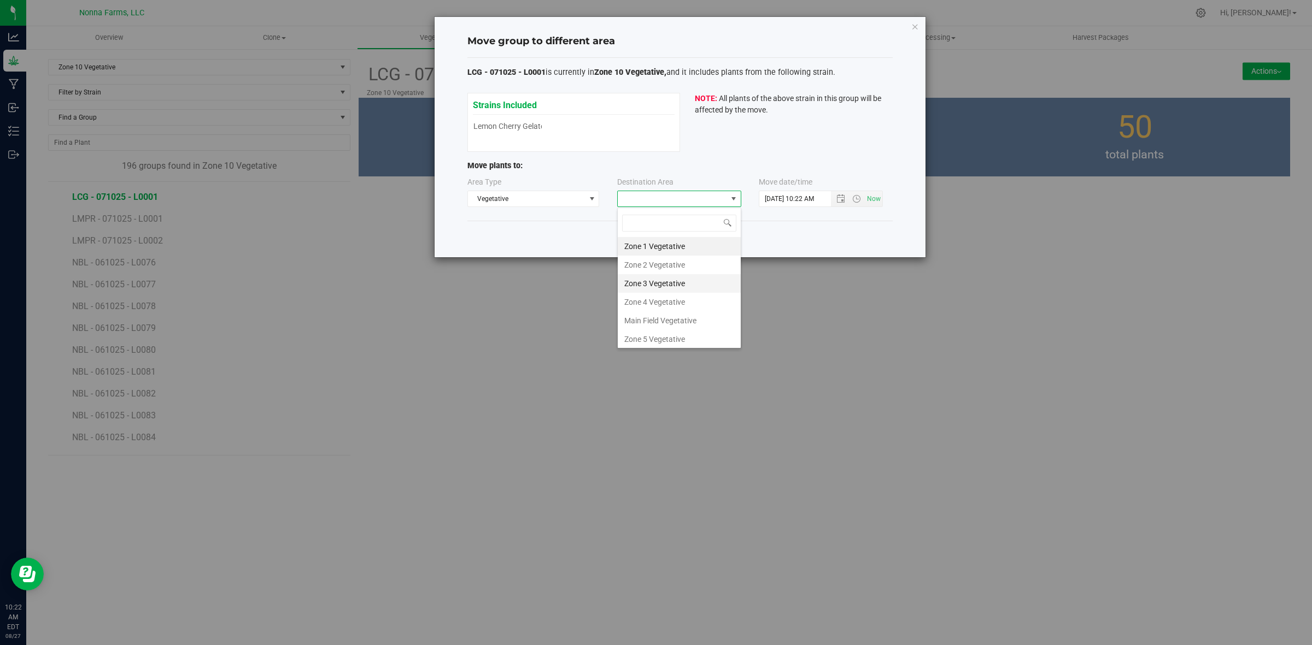
scroll to position [116, 0]
click at [689, 310] on li "Zone 11 Vegetative" at bounding box center [679, 318] width 123 height 19
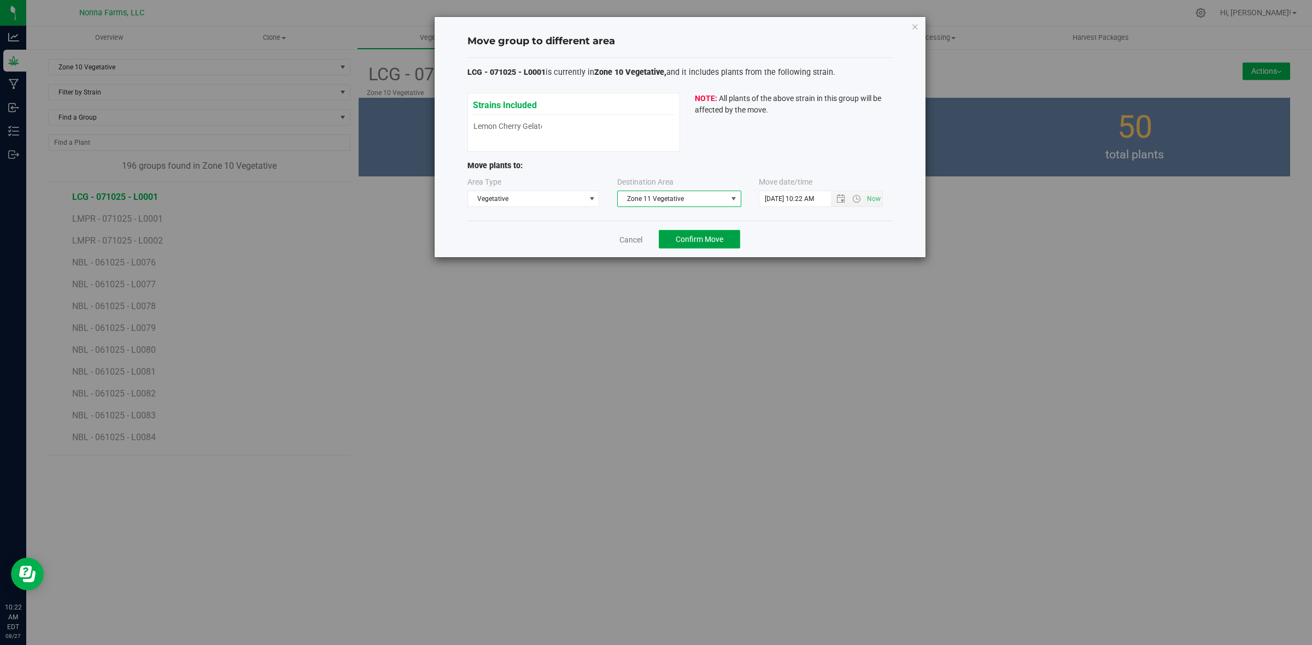
click at [714, 242] on span "Confirm Move" at bounding box center [699, 239] width 48 height 9
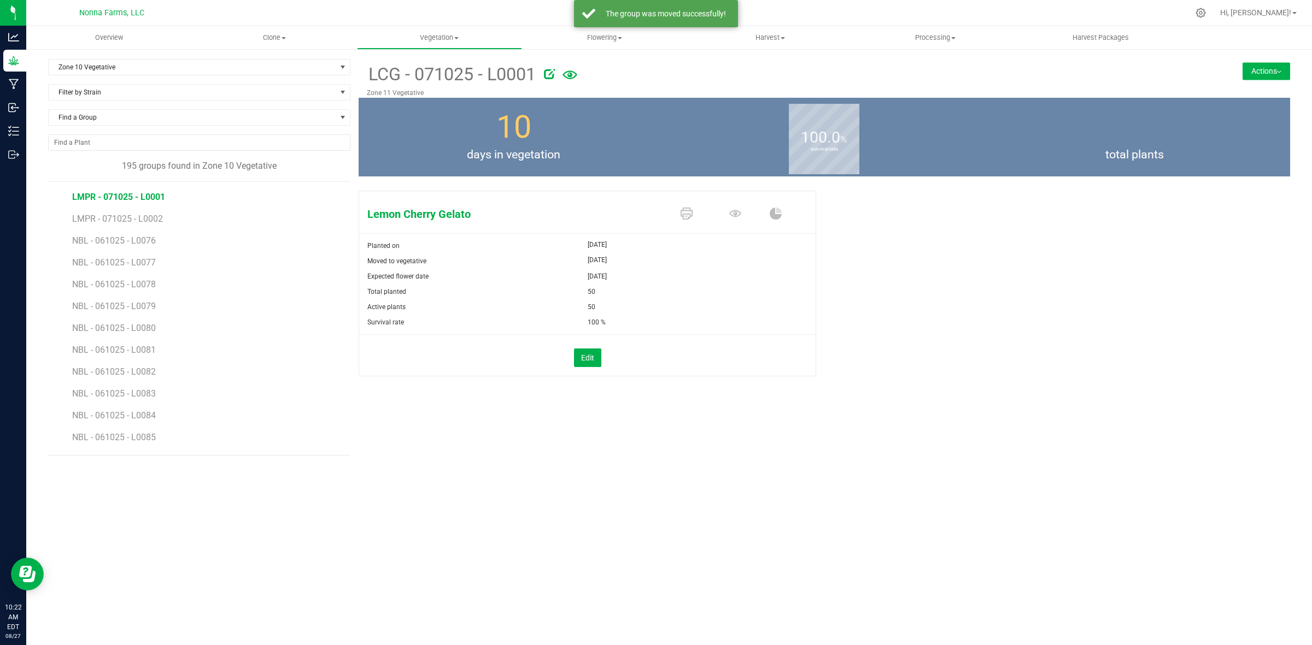
click at [144, 197] on span "LMPR - 071025 - L0001" at bounding box center [118, 197] width 93 height 10
click at [1265, 78] on button "Actions" at bounding box center [1266, 70] width 48 height 17
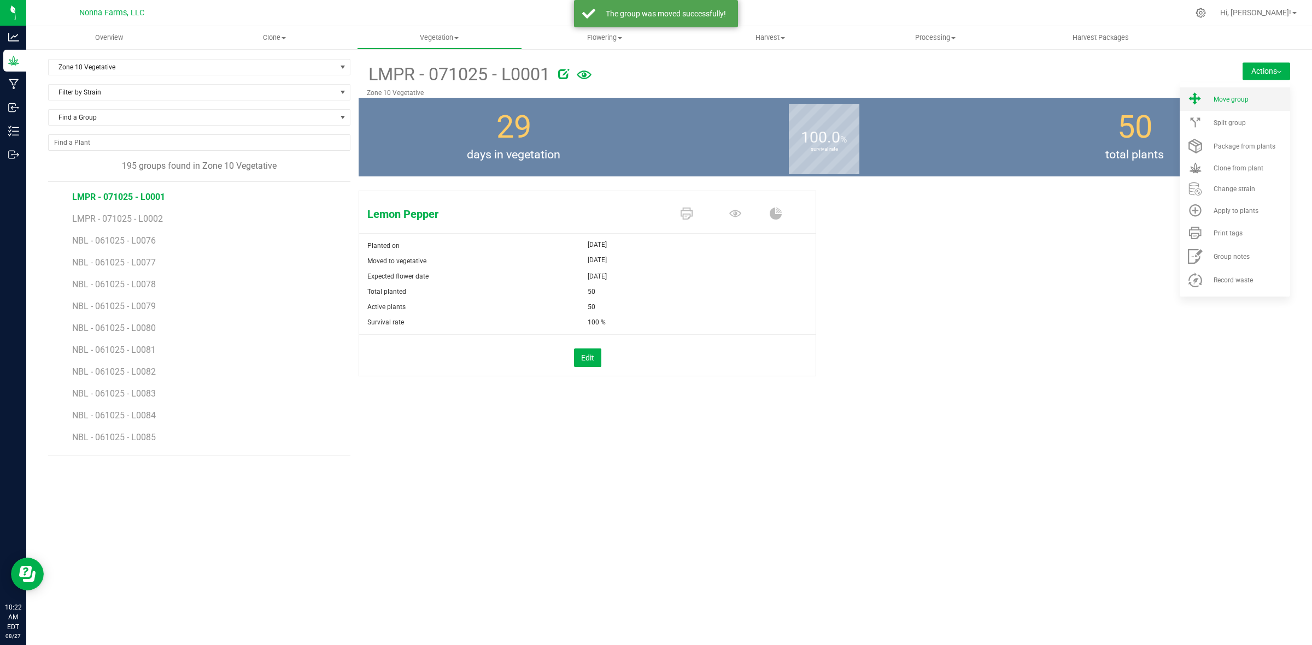
click at [1231, 102] on span "Move group" at bounding box center [1230, 100] width 35 height 8
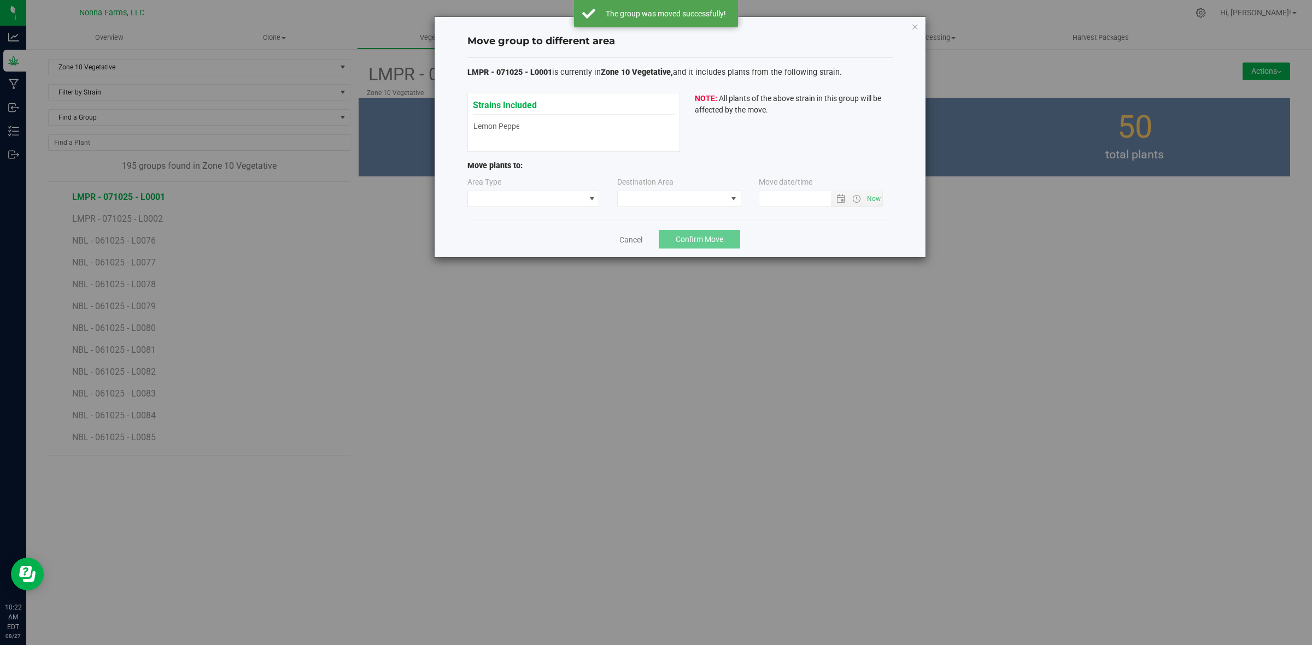
type input "8/27/2025 10:22 AM"
click at [550, 197] on span at bounding box center [526, 198] width 117 height 15
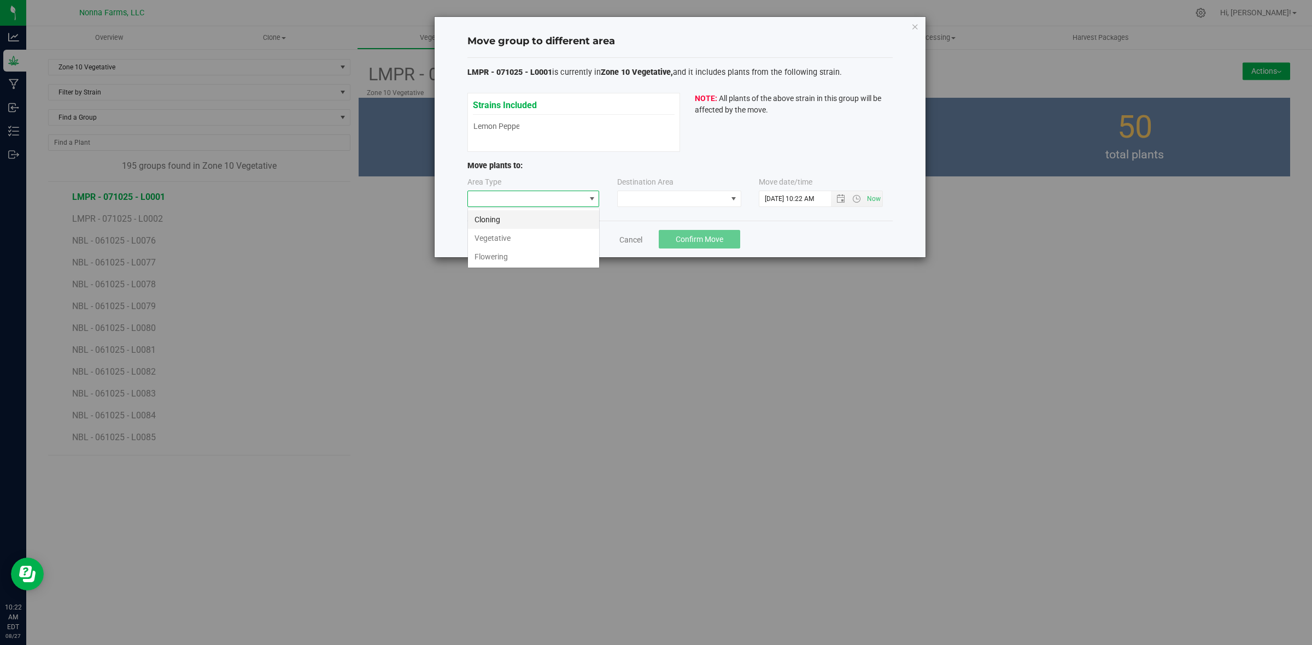
scroll to position [17, 132]
click at [520, 238] on li "Vegetative" at bounding box center [533, 238] width 131 height 19
click at [696, 198] on span at bounding box center [672, 198] width 109 height 15
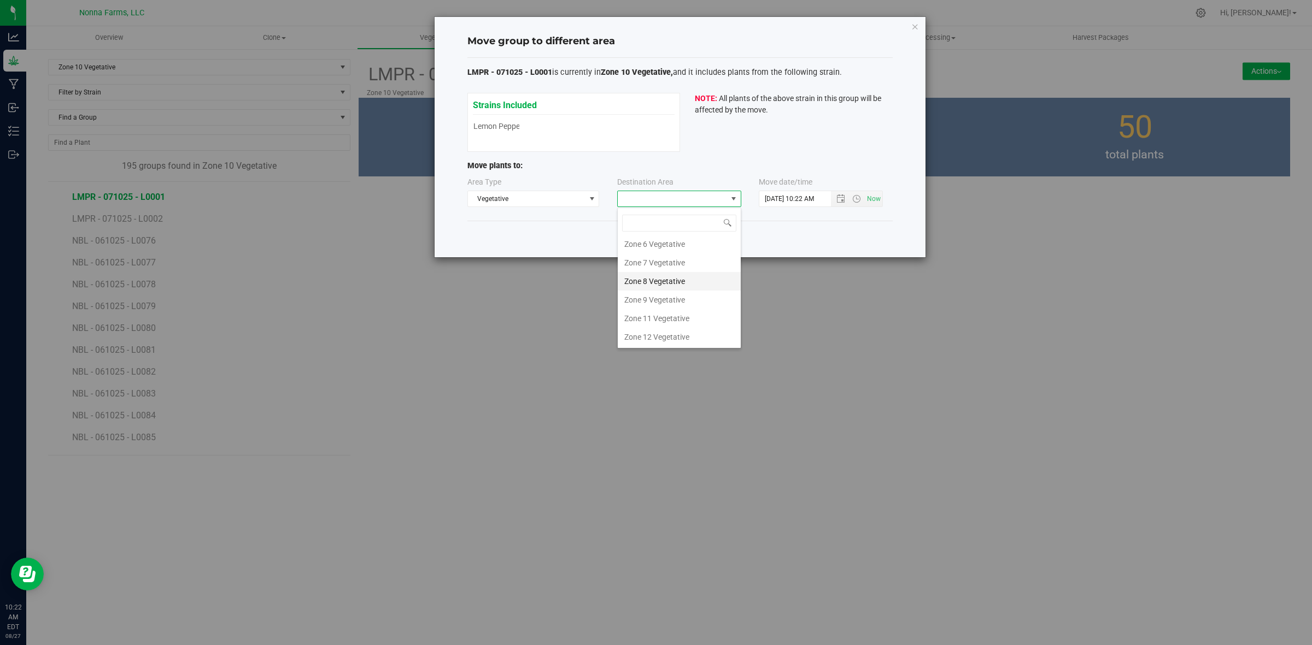
scroll to position [116, 0]
click at [675, 310] on li "Zone 11 Vegetative" at bounding box center [679, 318] width 123 height 19
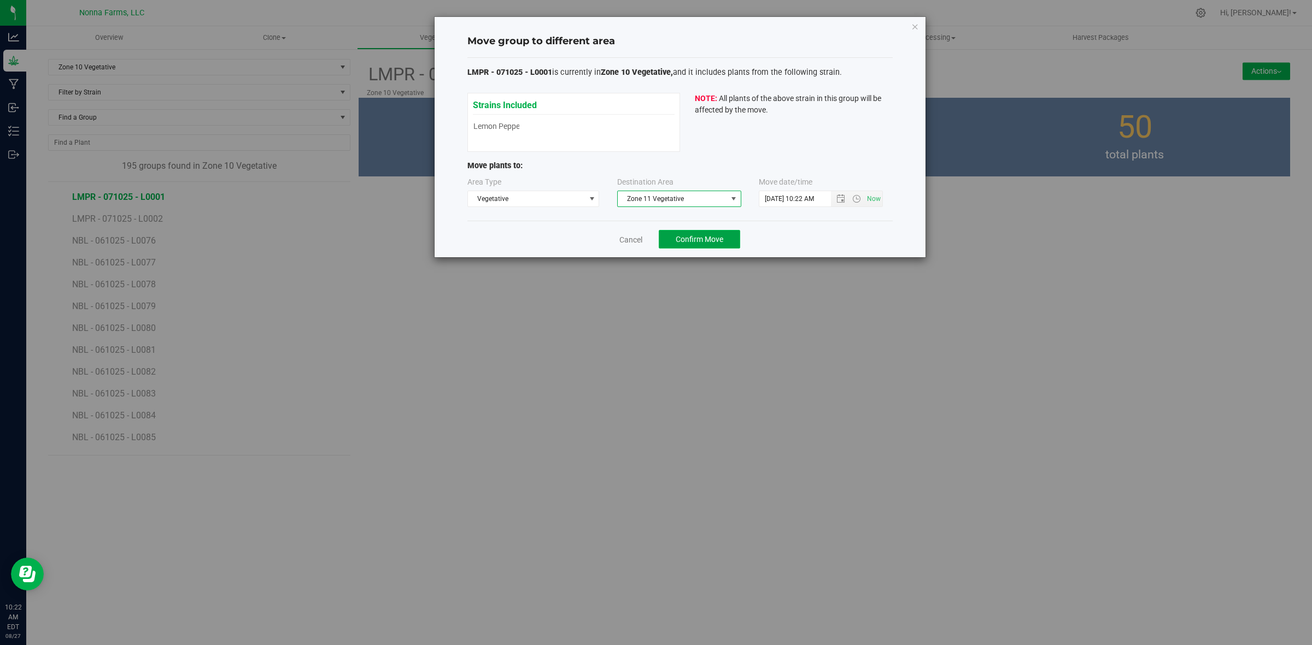
click at [722, 241] on span "Confirm Move" at bounding box center [699, 239] width 48 height 9
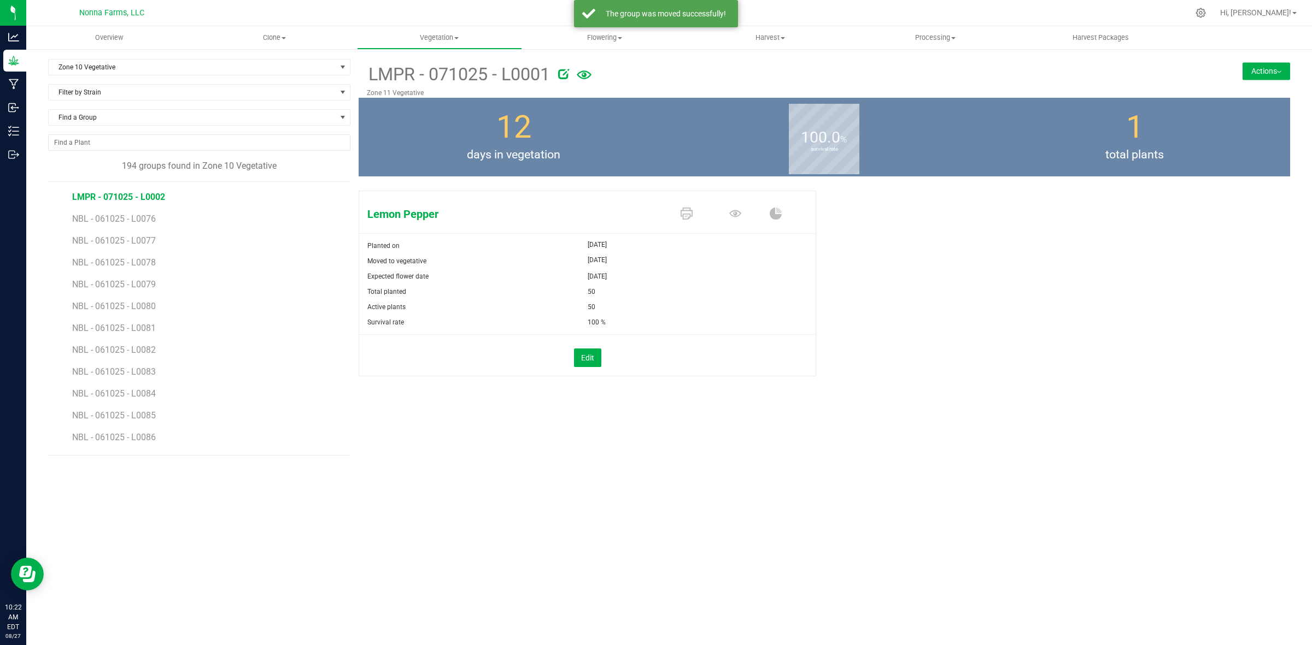
click at [151, 201] on span "LMPR - 071025 - L0002" at bounding box center [118, 197] width 93 height 10
click at [1266, 71] on button "Actions" at bounding box center [1266, 70] width 48 height 17
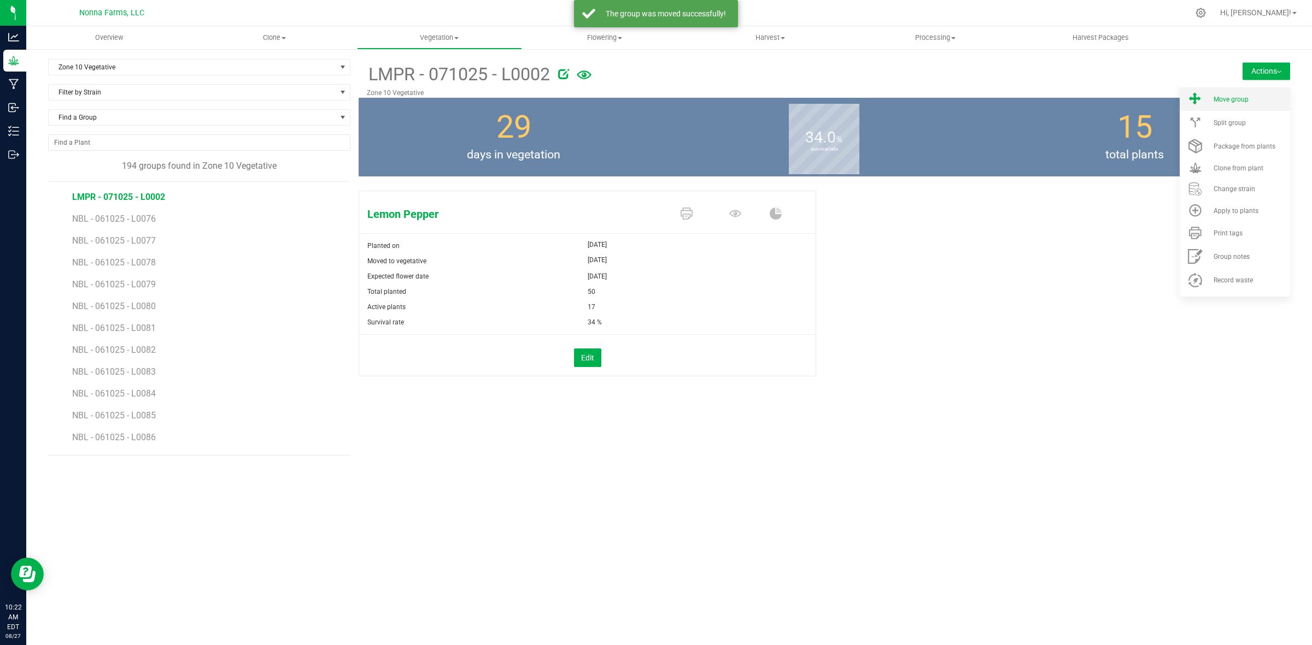
click at [1238, 102] on span "Move group" at bounding box center [1230, 100] width 35 height 8
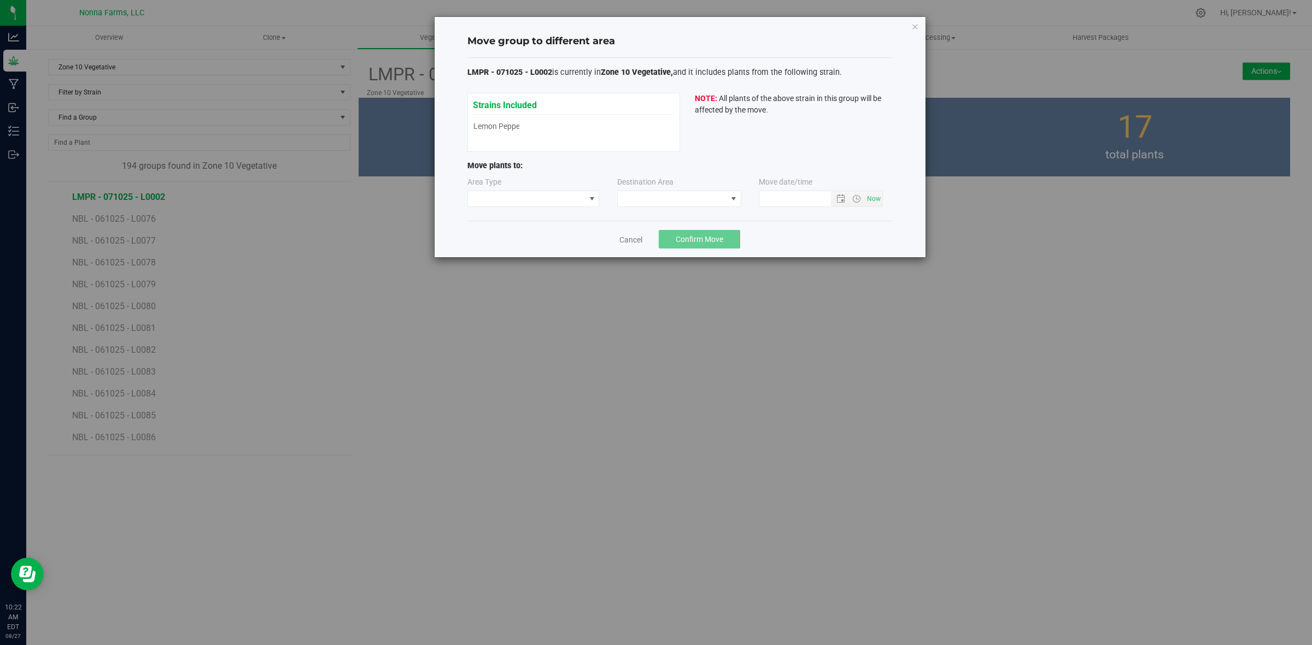
type input "8/27/2025 10:22 AM"
click at [556, 191] on span at bounding box center [533, 199] width 132 height 16
drag, startPoint x: 532, startPoint y: 238, endPoint x: 539, endPoint y: 233, distance: 8.6
click at [531, 239] on li "Vegetative" at bounding box center [533, 238] width 131 height 19
click at [703, 205] on span at bounding box center [672, 198] width 109 height 15
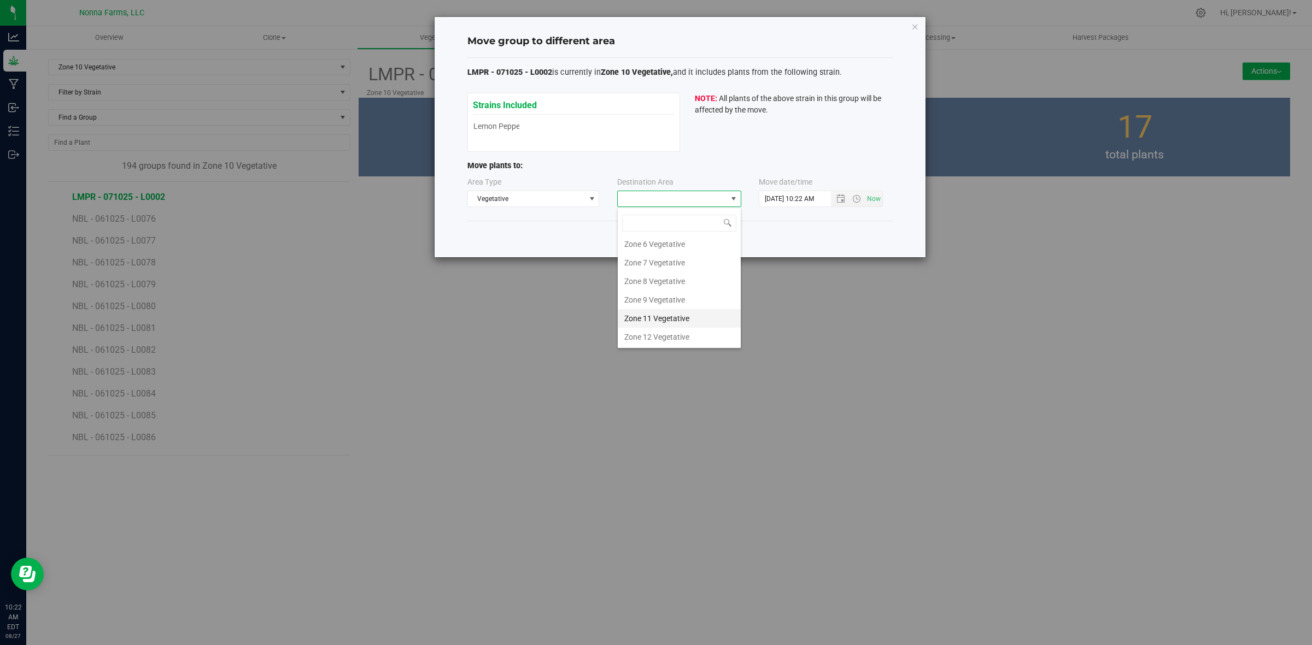
click at [684, 320] on li "Zone 11 Vegetative" at bounding box center [679, 318] width 123 height 19
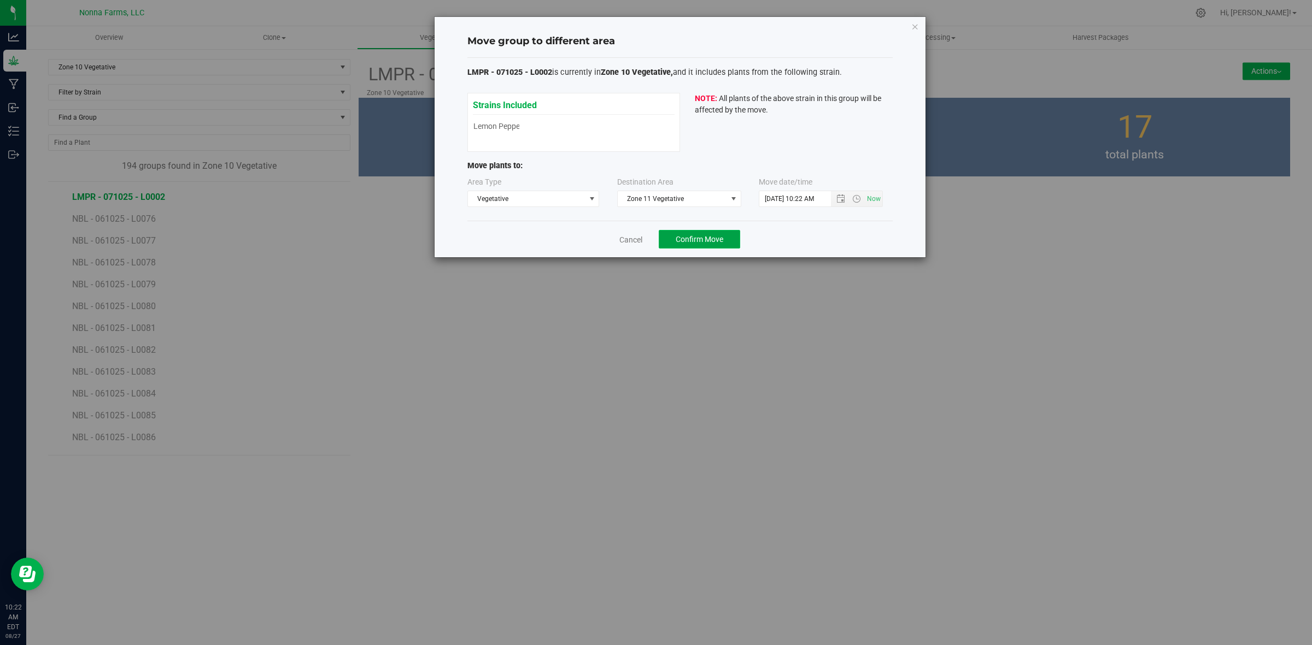
click at [715, 249] on button "Confirm Move" at bounding box center [699, 239] width 81 height 19
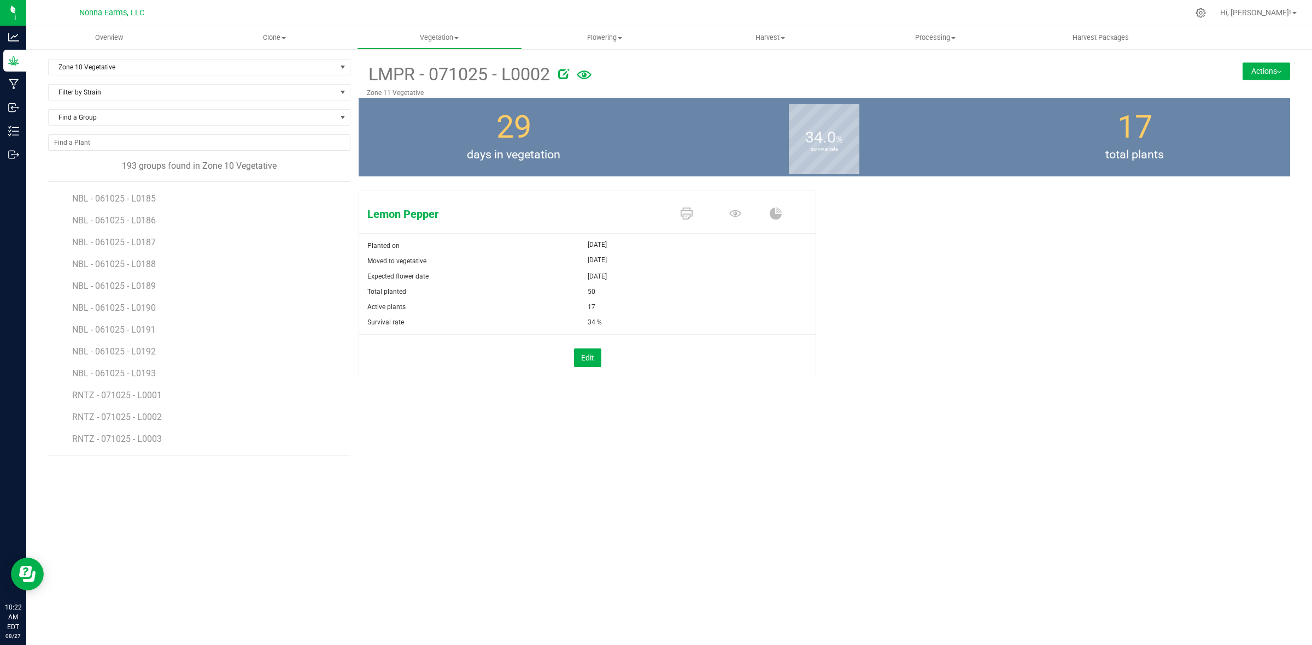
scroll to position [2449, 0]
click at [154, 324] on span "RNTZ - 071025 - L0001" at bounding box center [118, 327] width 92 height 10
click at [1291, 67] on div "Zone 10 Vegetative Filter by Area All Main Field Vegetative Zone 1 Vegetative Z…" at bounding box center [669, 257] width 1258 height 397
click at [1280, 68] on button "Actions" at bounding box center [1266, 70] width 48 height 17
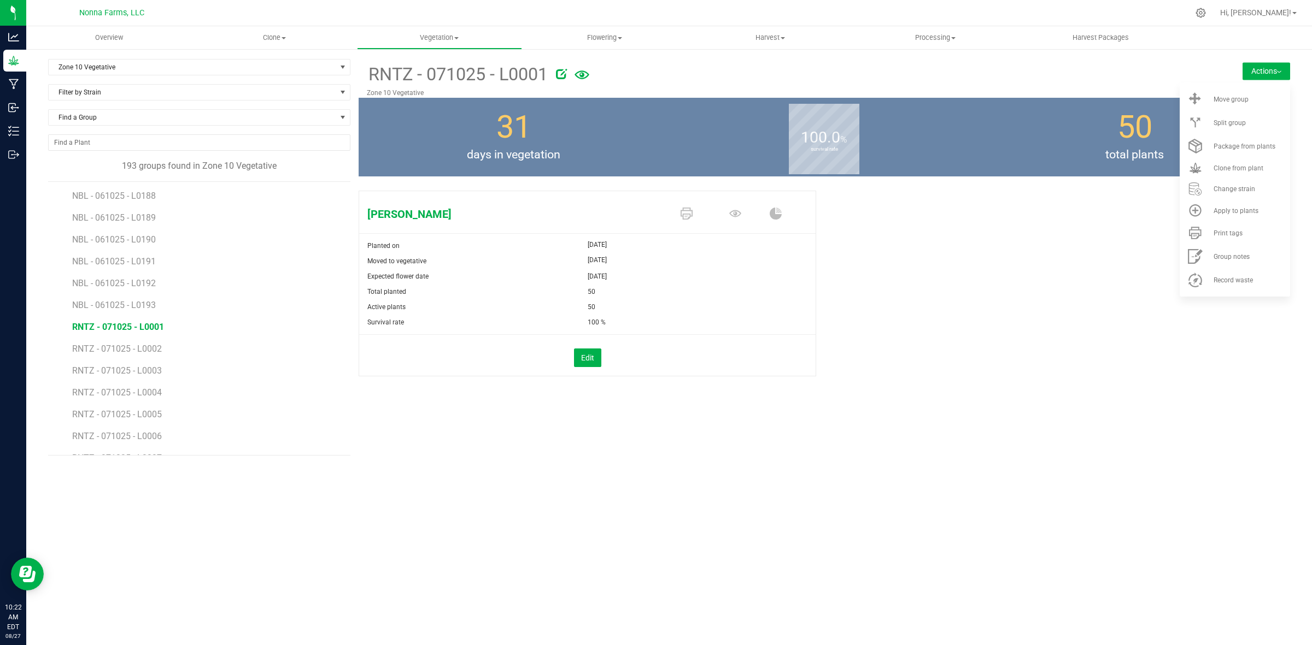
click at [940, 301] on div "Runtz Planted on Jul 11, 2025 Moved to vegetative Jul 27, 2025 Expected flower …" at bounding box center [823, 295] width 931 height 218
click at [1230, 103] on li "Move group" at bounding box center [1234, 98] width 110 height 23
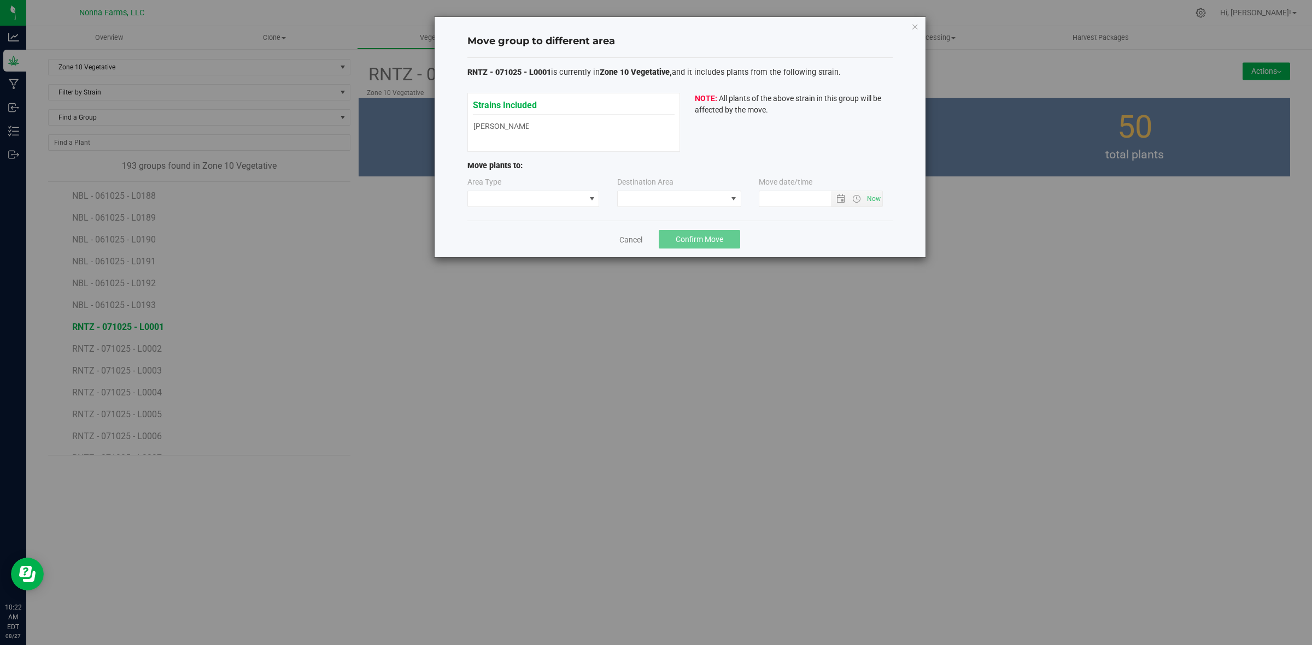
type input "8/27/2025 10:22 AM"
click at [556, 193] on span at bounding box center [526, 198] width 117 height 15
click at [504, 236] on li "Vegetative" at bounding box center [533, 238] width 131 height 19
click at [703, 191] on span at bounding box center [679, 199] width 124 height 16
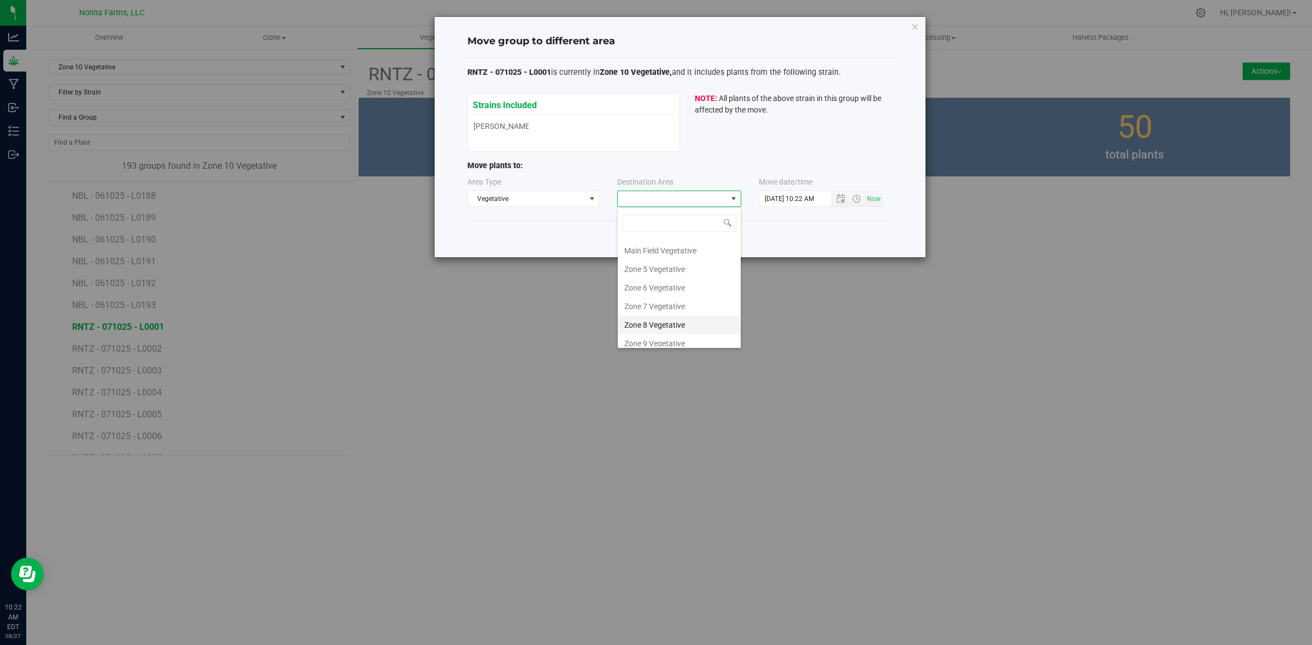
scroll to position [116, 0]
click at [673, 316] on li "Zone 11 Vegetative" at bounding box center [679, 318] width 123 height 19
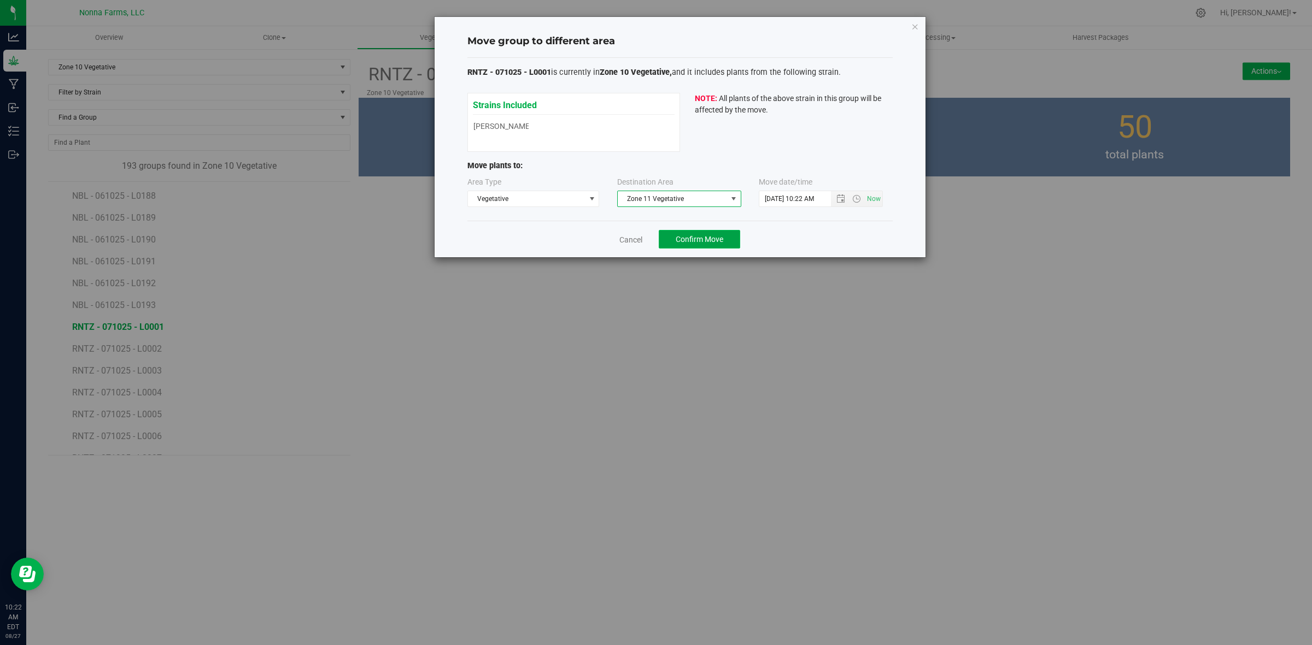
click at [716, 232] on button "Confirm Move" at bounding box center [699, 239] width 81 height 19
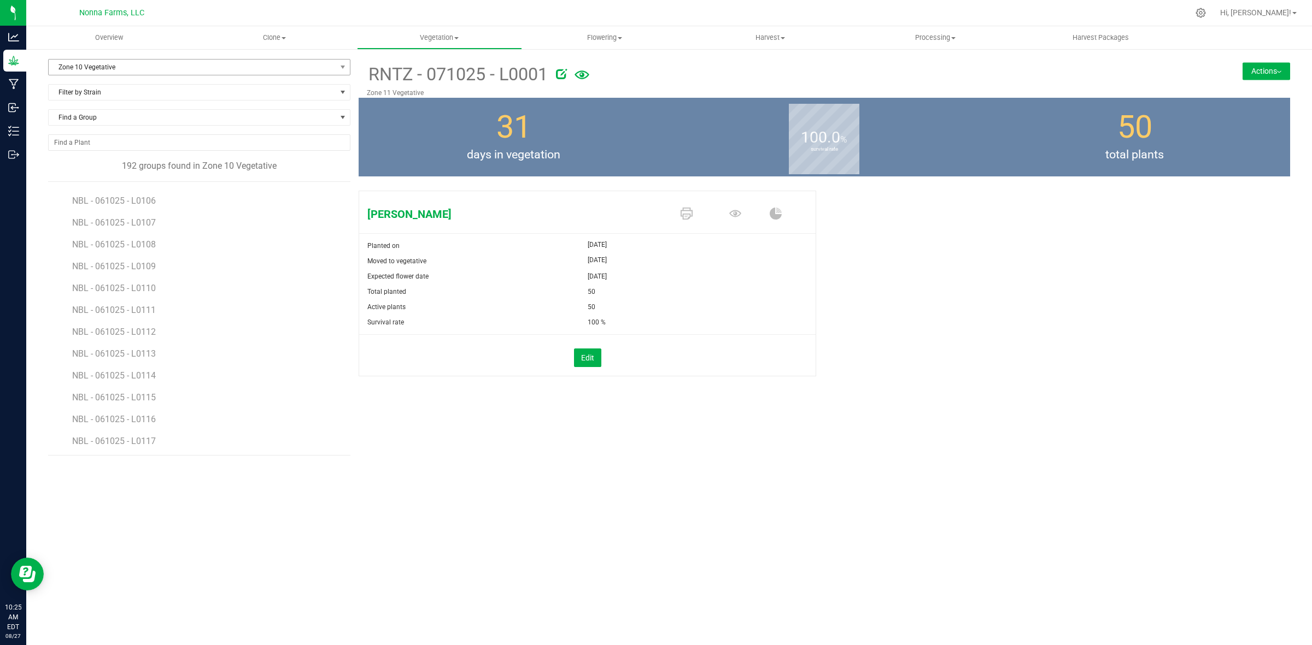
scroll to position [651, 0]
click at [145, 68] on span "Zone 10 Vegetative" at bounding box center [192, 67] width 287 height 15
click at [172, 62] on span "Zone 10 Vegetative" at bounding box center [192, 67] width 287 height 15
click at [242, 68] on span "Zone 10 Vegetative" at bounding box center [192, 67] width 287 height 15
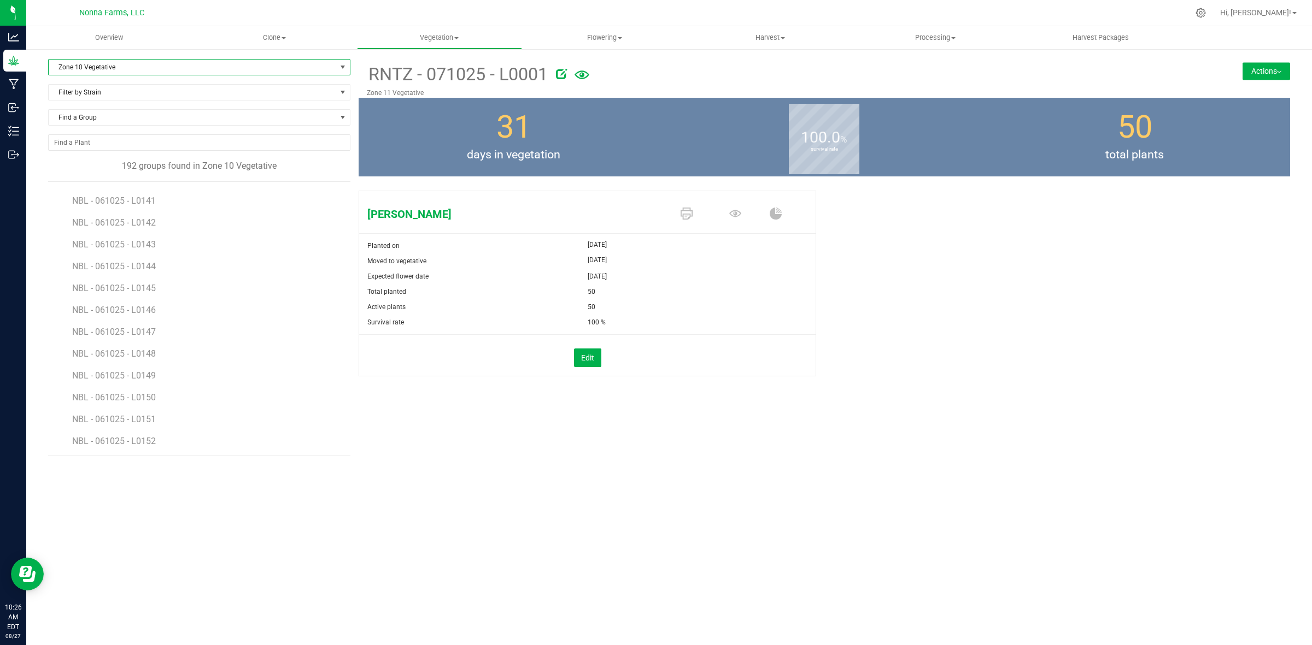
scroll to position [1335, 0]
click at [122, 93] on span "Filter by Strain" at bounding box center [192, 92] width 287 height 15
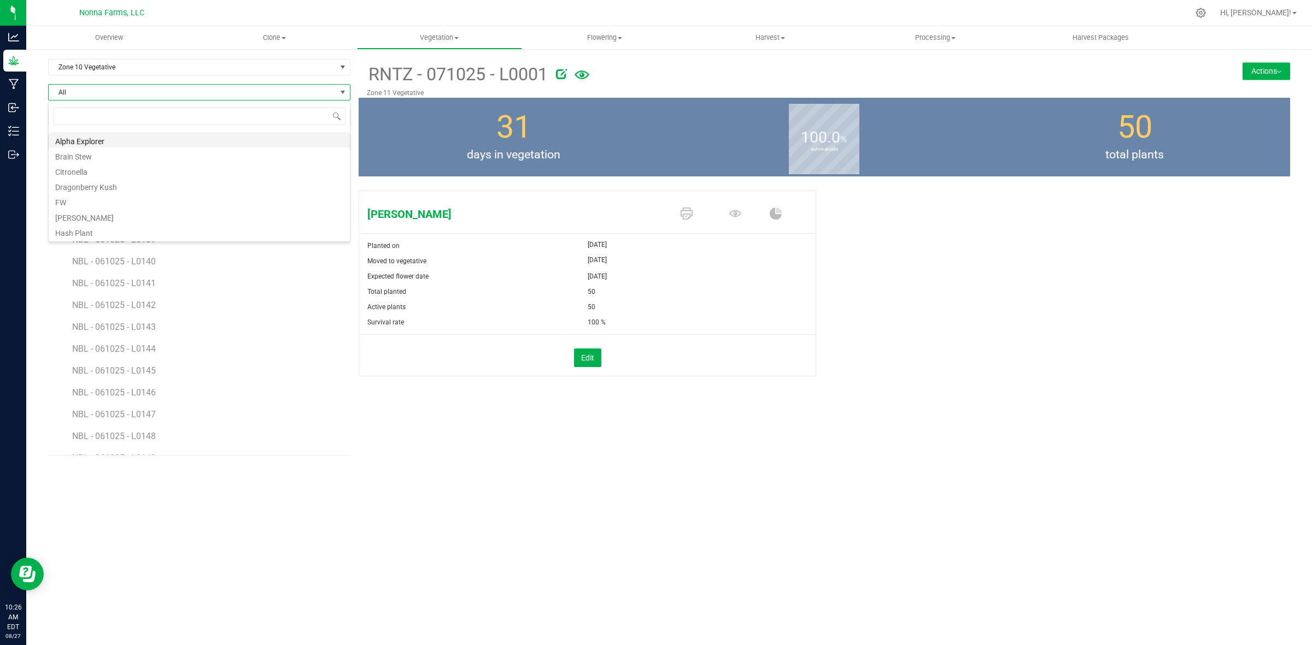
scroll to position [137, 0]
click at [96, 213] on li "Nebula" at bounding box center [199, 215] width 301 height 15
click at [126, 250] on span "NBL - 061025 - L0141" at bounding box center [115, 251] width 86 height 10
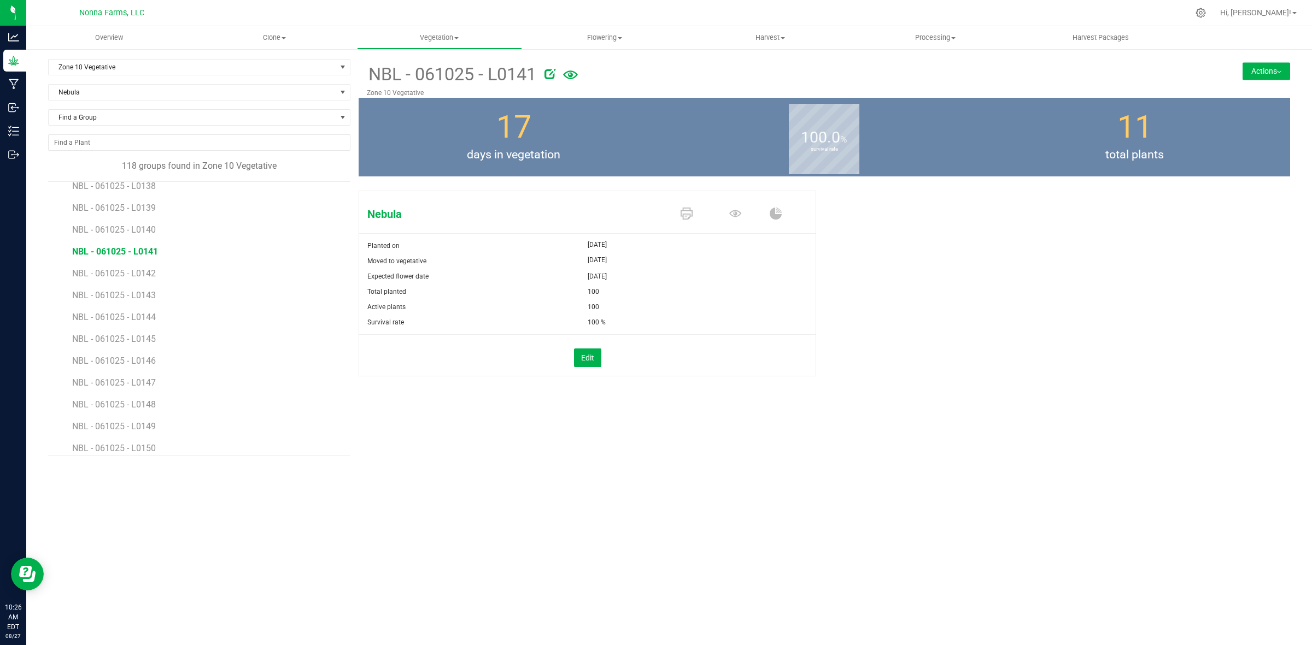
click at [1288, 71] on button "Actions" at bounding box center [1266, 70] width 48 height 17
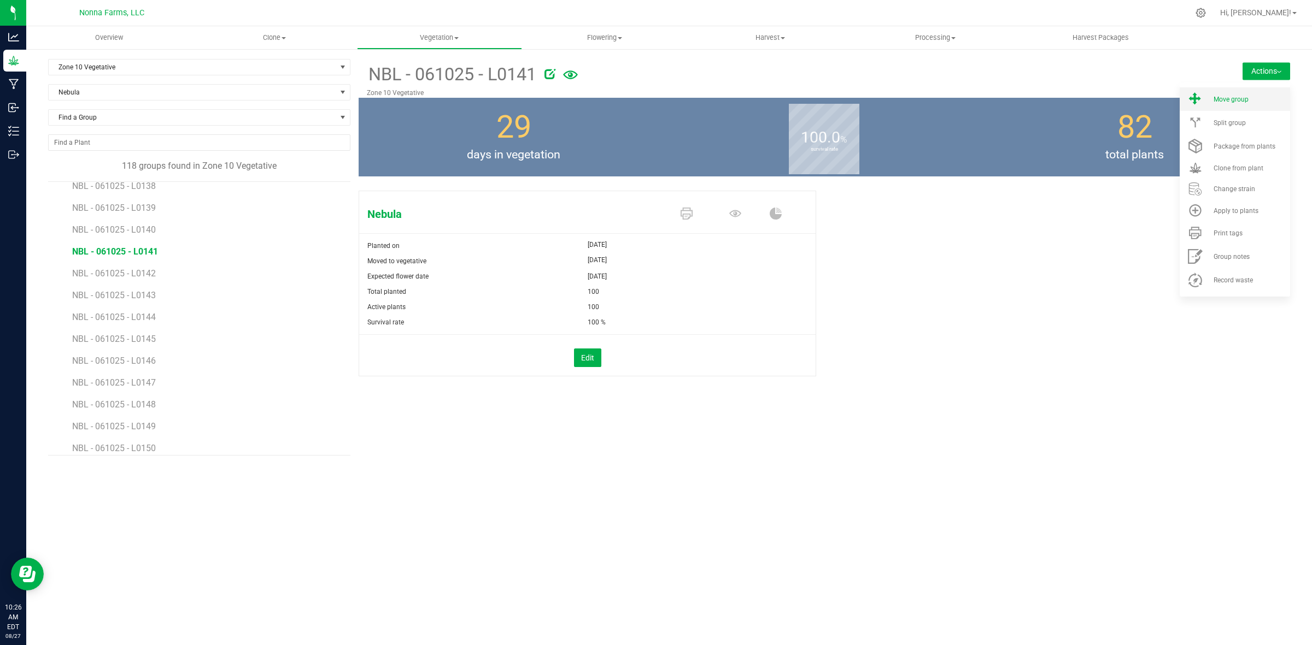
click at [1236, 98] on span "Move group" at bounding box center [1230, 100] width 35 height 8
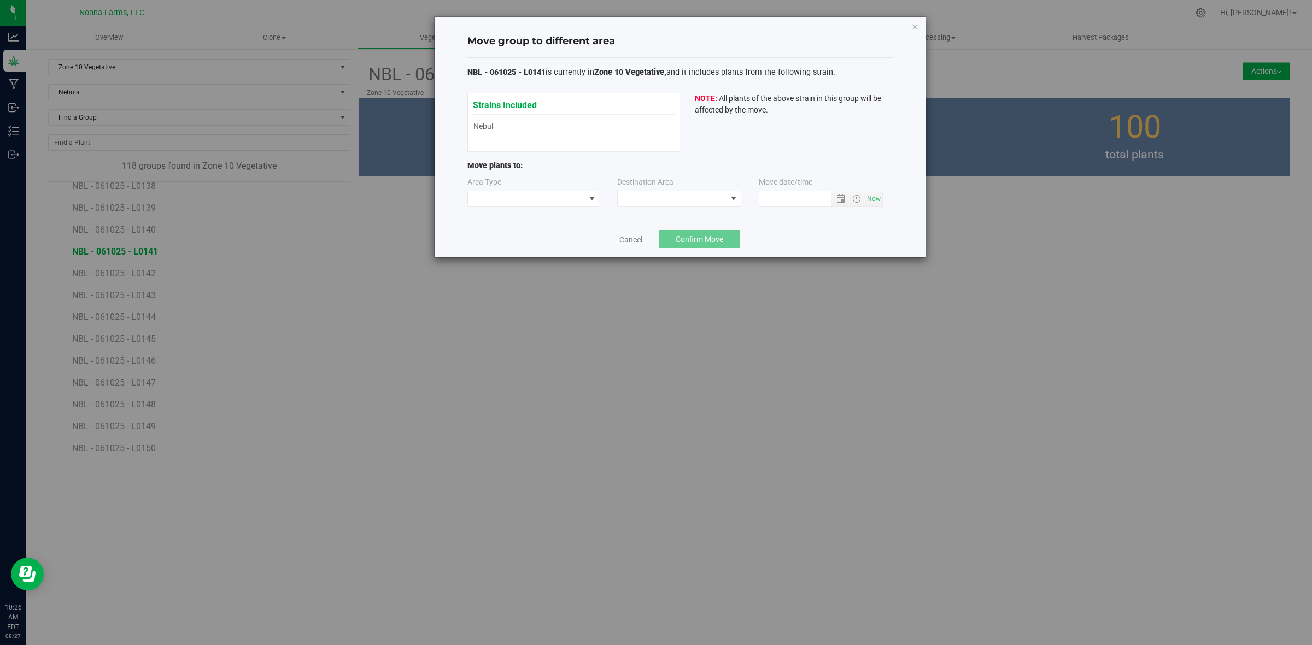
type input "8/27/2025 10:26 AM"
click at [522, 202] on span at bounding box center [526, 198] width 117 height 15
click at [514, 233] on li "Vegetative" at bounding box center [533, 238] width 131 height 19
click at [639, 198] on span at bounding box center [672, 198] width 109 height 15
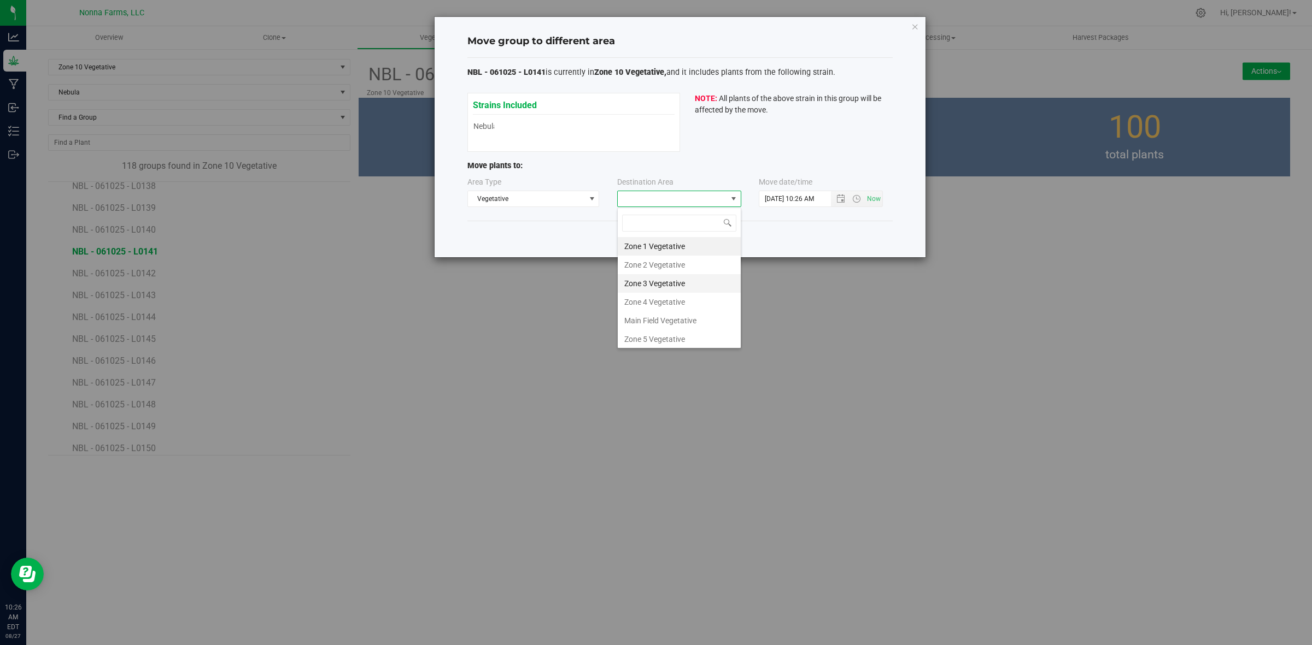
scroll to position [116, 0]
click at [676, 321] on li "Zone 11 Vegetative" at bounding box center [679, 318] width 123 height 19
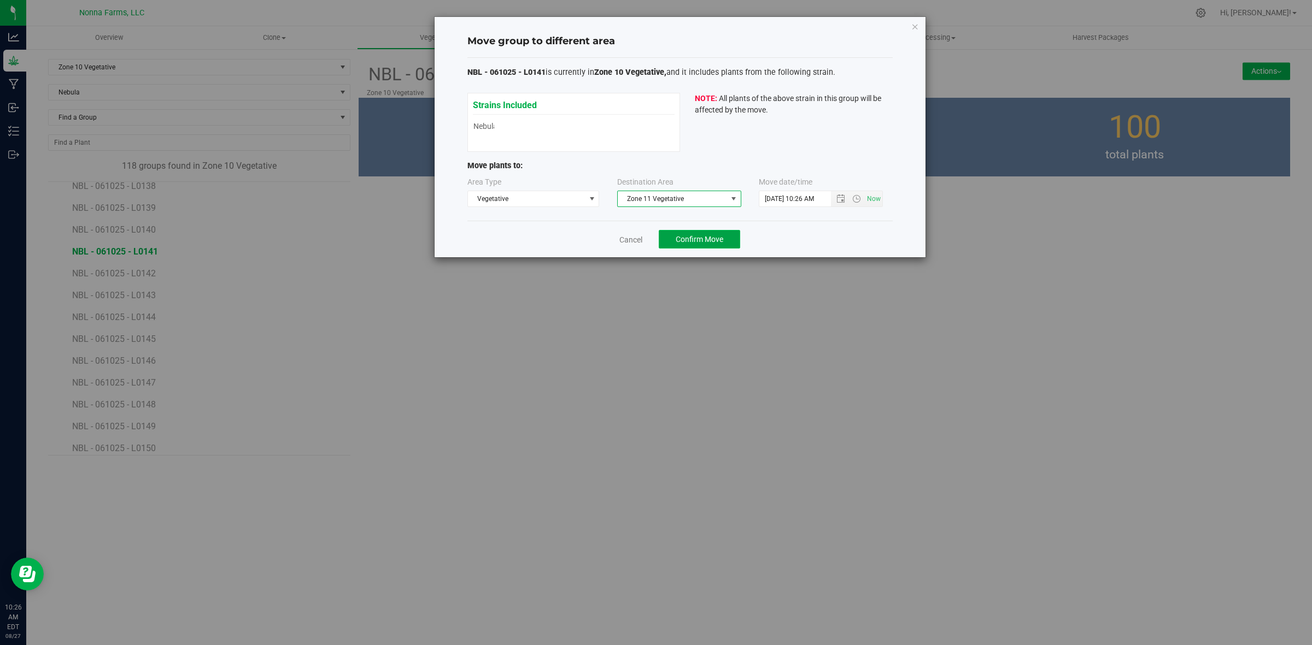
click at [704, 245] on button "Confirm Move" at bounding box center [699, 239] width 81 height 19
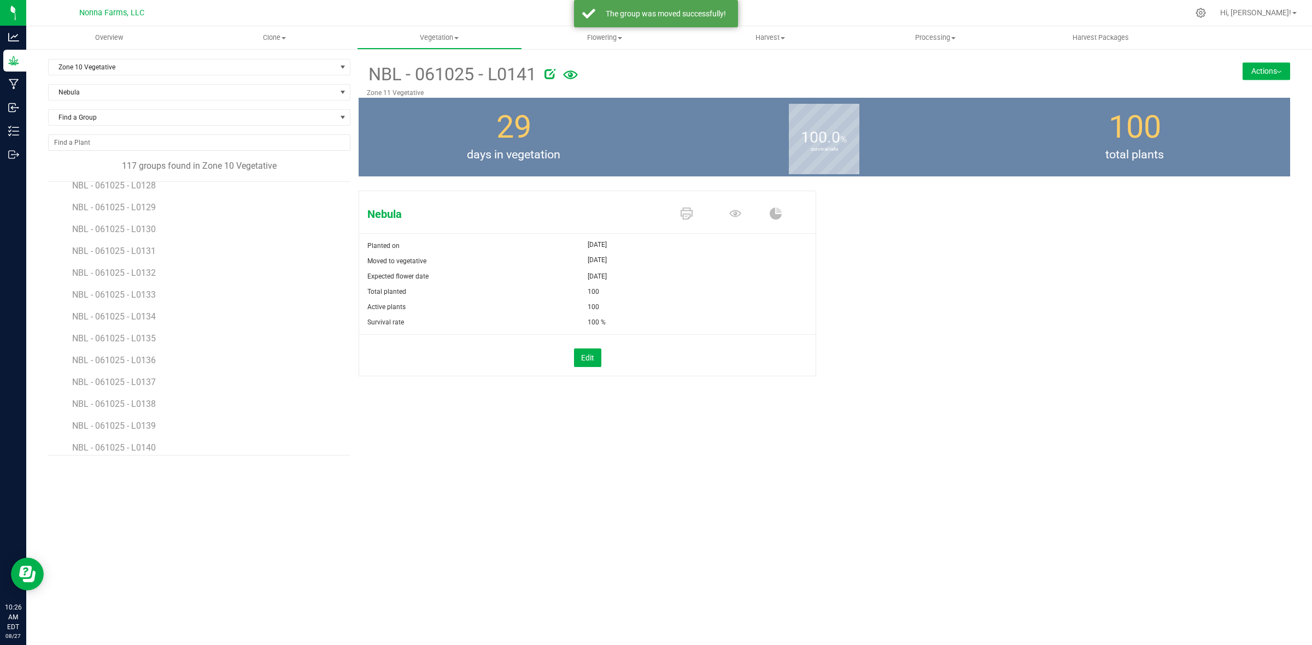
scroll to position [1230, 0]
click at [132, 389] on span "NBL - 061025 - L0142" at bounding box center [115, 388] width 86 height 10
click at [1267, 70] on button "Actions" at bounding box center [1266, 70] width 48 height 17
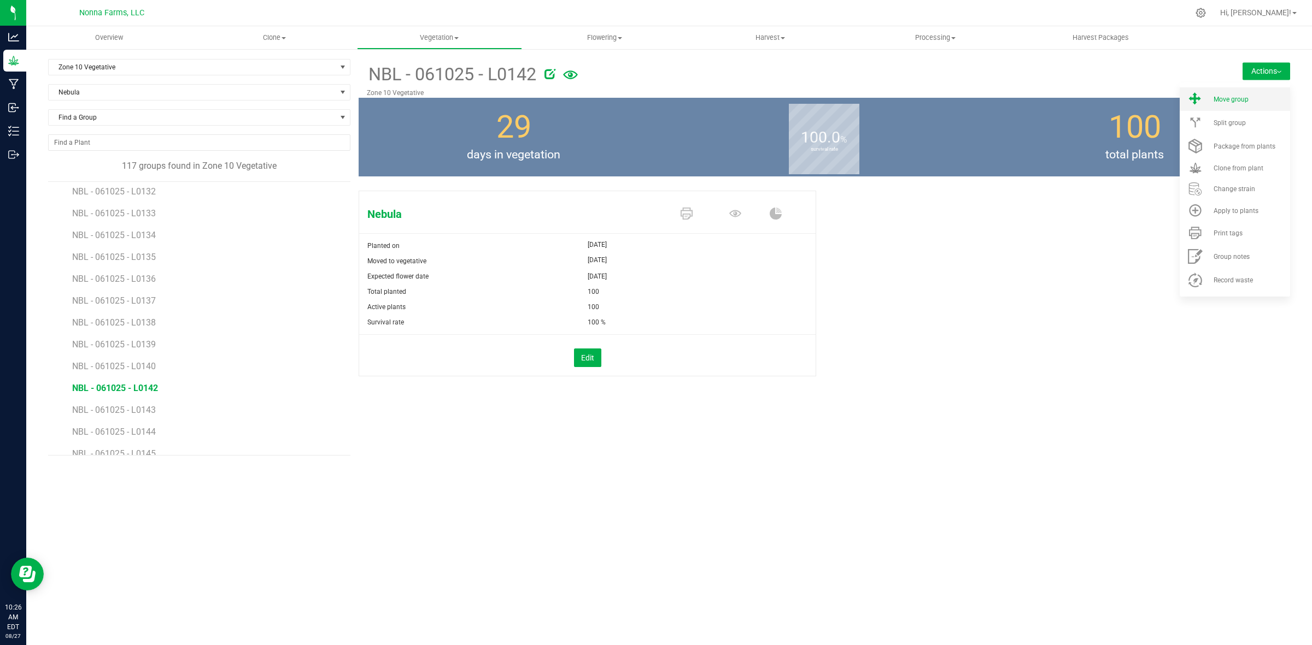
click at [1235, 104] on li "Move group" at bounding box center [1234, 98] width 110 height 23
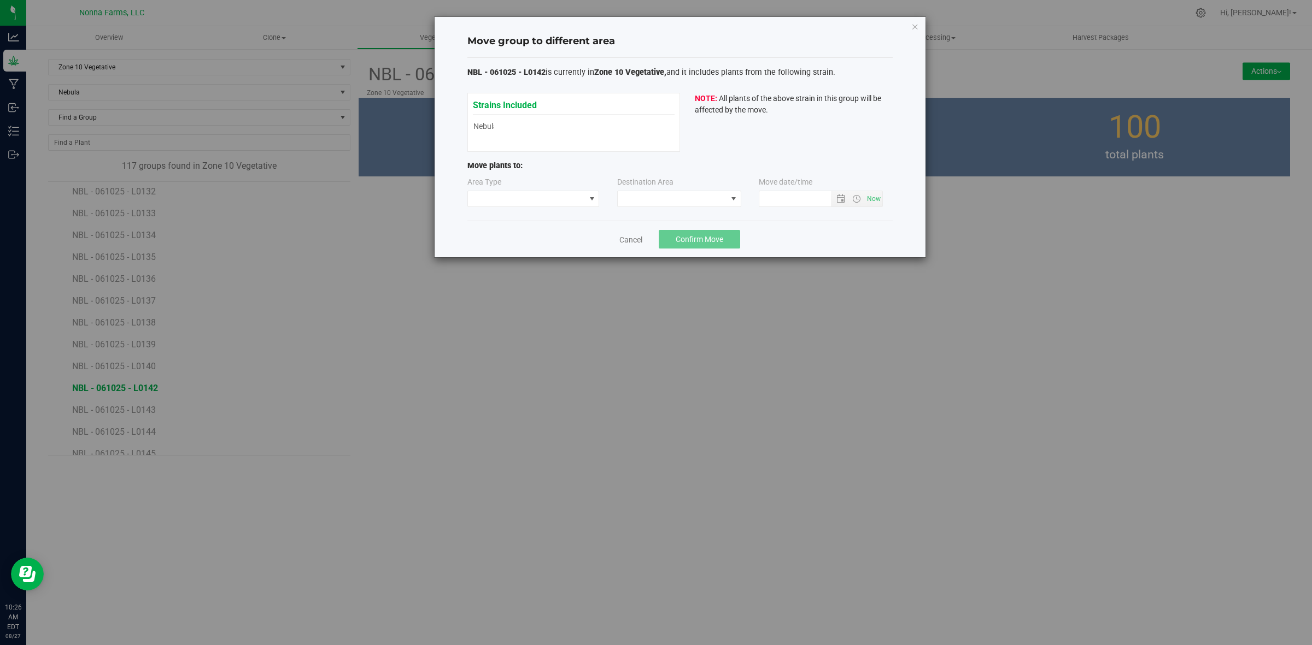
type input "8/27/2025 10:26 AM"
click at [573, 198] on span at bounding box center [526, 198] width 117 height 15
click at [506, 244] on li "Vegetative" at bounding box center [533, 238] width 131 height 19
click at [706, 192] on span at bounding box center [672, 198] width 109 height 15
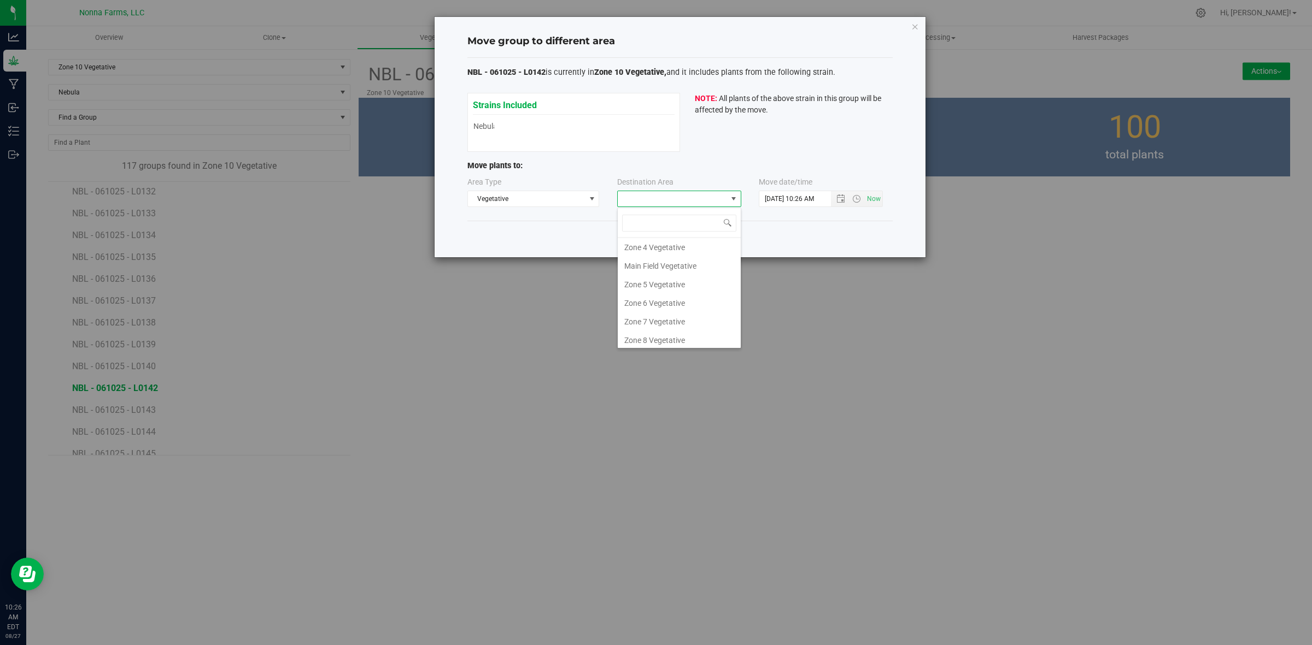
scroll to position [116, 0]
click at [640, 321] on li "Zone 11 Vegetative" at bounding box center [679, 318] width 123 height 19
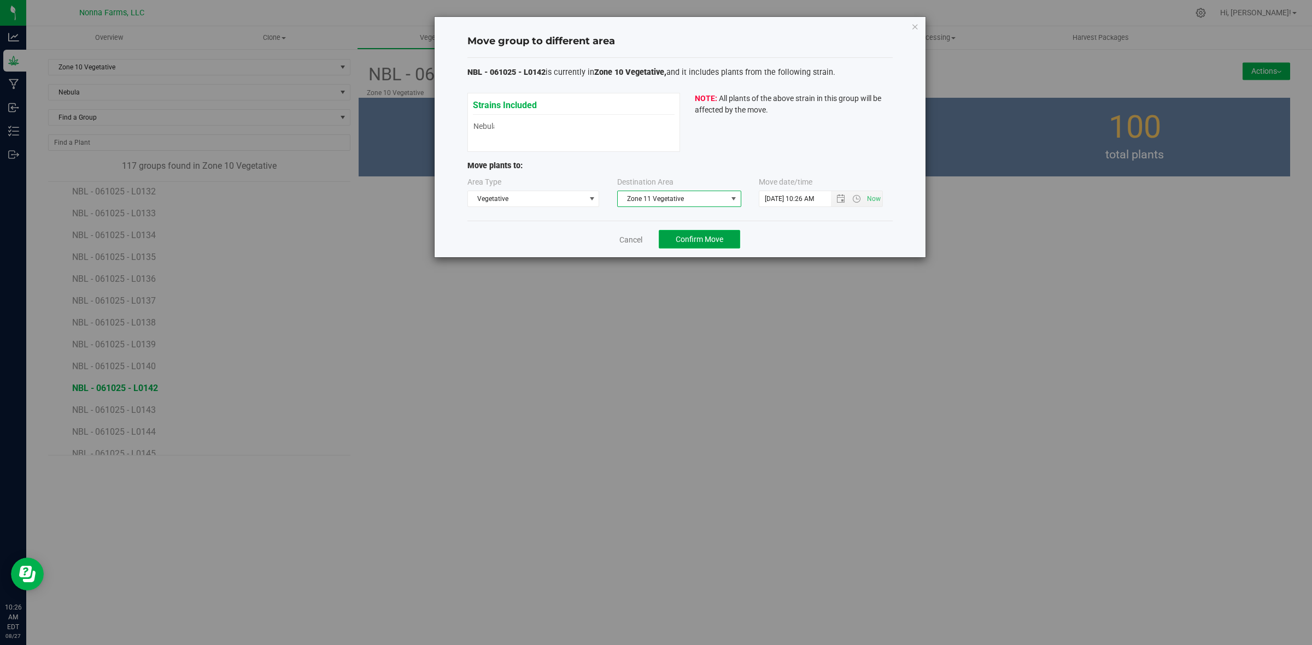
click at [706, 244] on span "Confirm Move" at bounding box center [699, 239] width 48 height 9
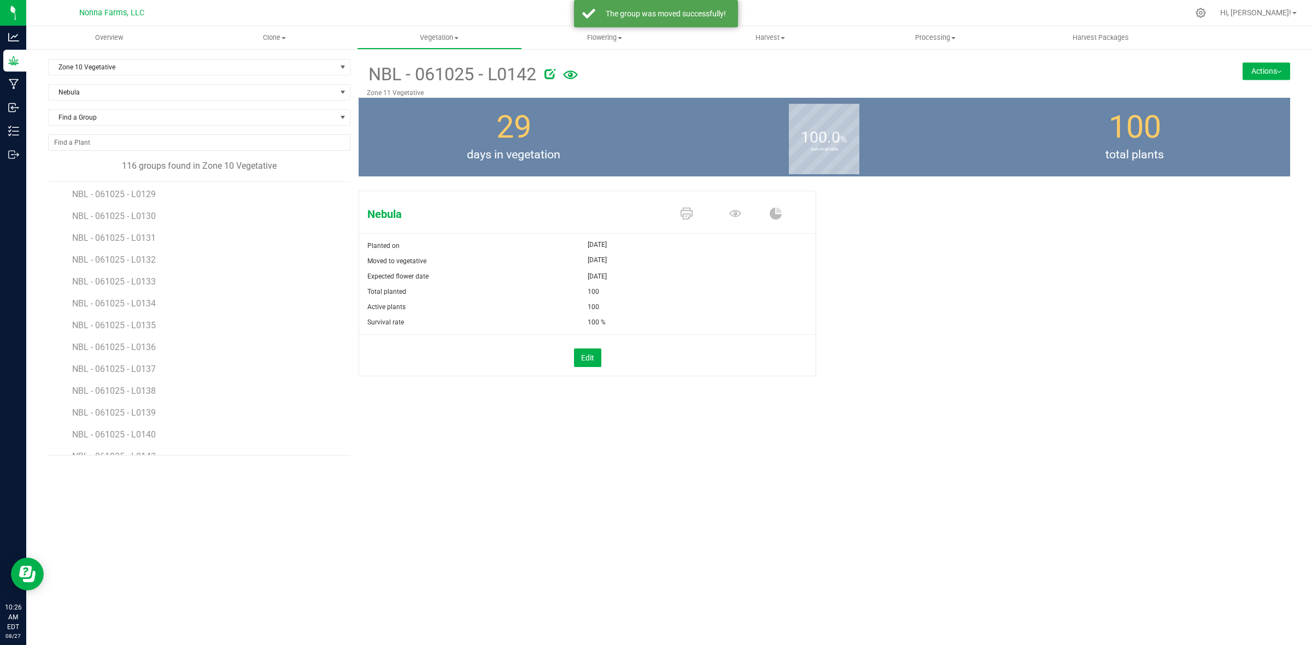
scroll to position [1298, 0]
click at [138, 318] on span "NBL - 061025 - L0143" at bounding box center [115, 320] width 86 height 10
click at [1266, 74] on button "Actions" at bounding box center [1266, 70] width 48 height 17
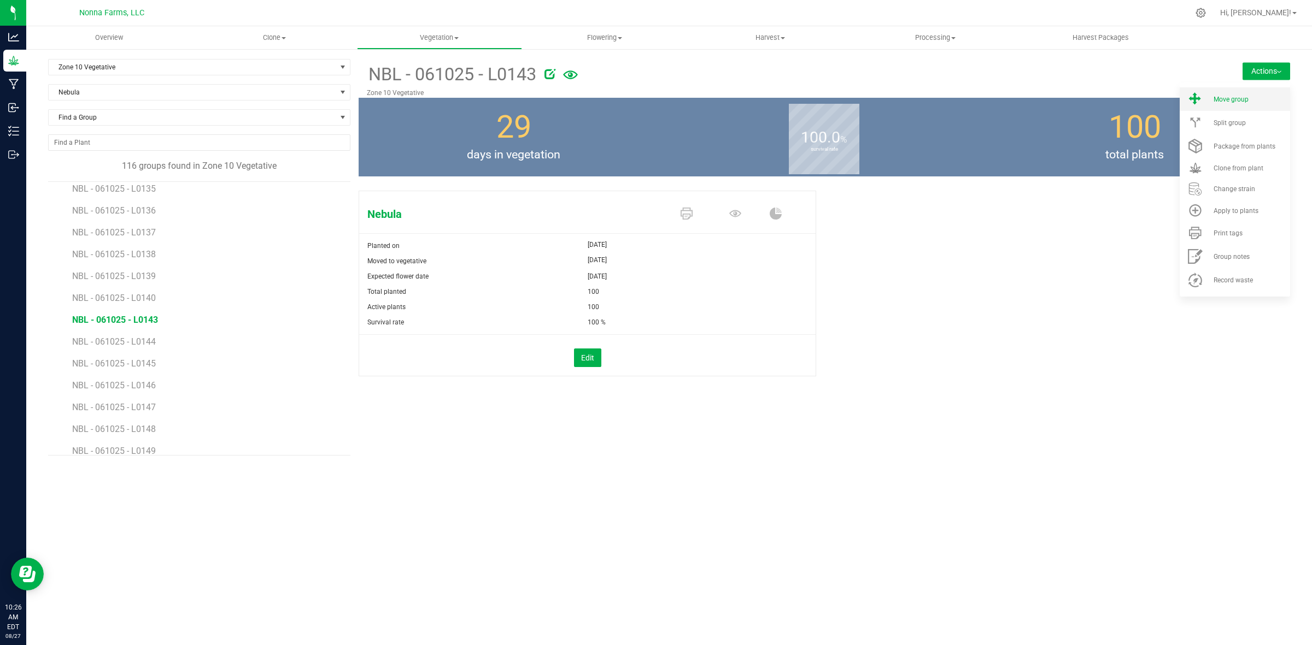
click at [1250, 96] on div "Move group" at bounding box center [1250, 100] width 74 height 8
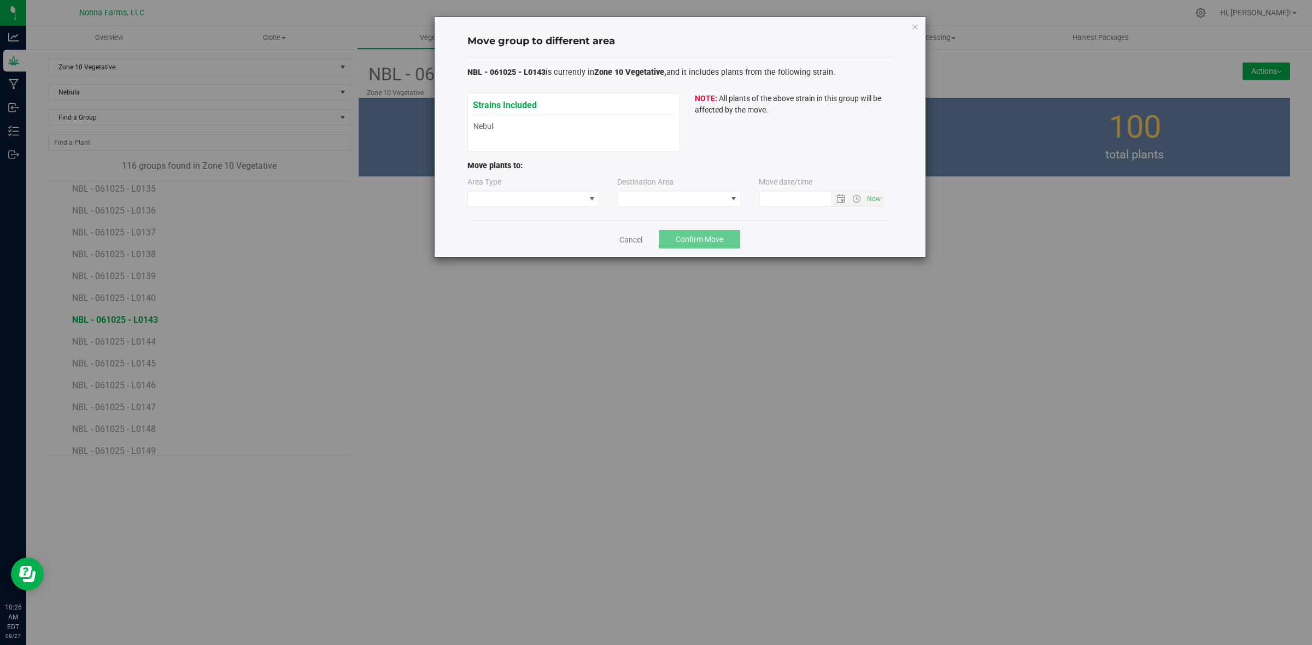
type input "8/27/2025 10:26 AM"
click at [514, 195] on span at bounding box center [526, 198] width 117 height 15
click at [509, 242] on li "Vegetative" at bounding box center [533, 238] width 131 height 19
click at [697, 210] on div "Area Type Vegetative Destination Area Move date/time" at bounding box center [679, 195] width 425 height 36
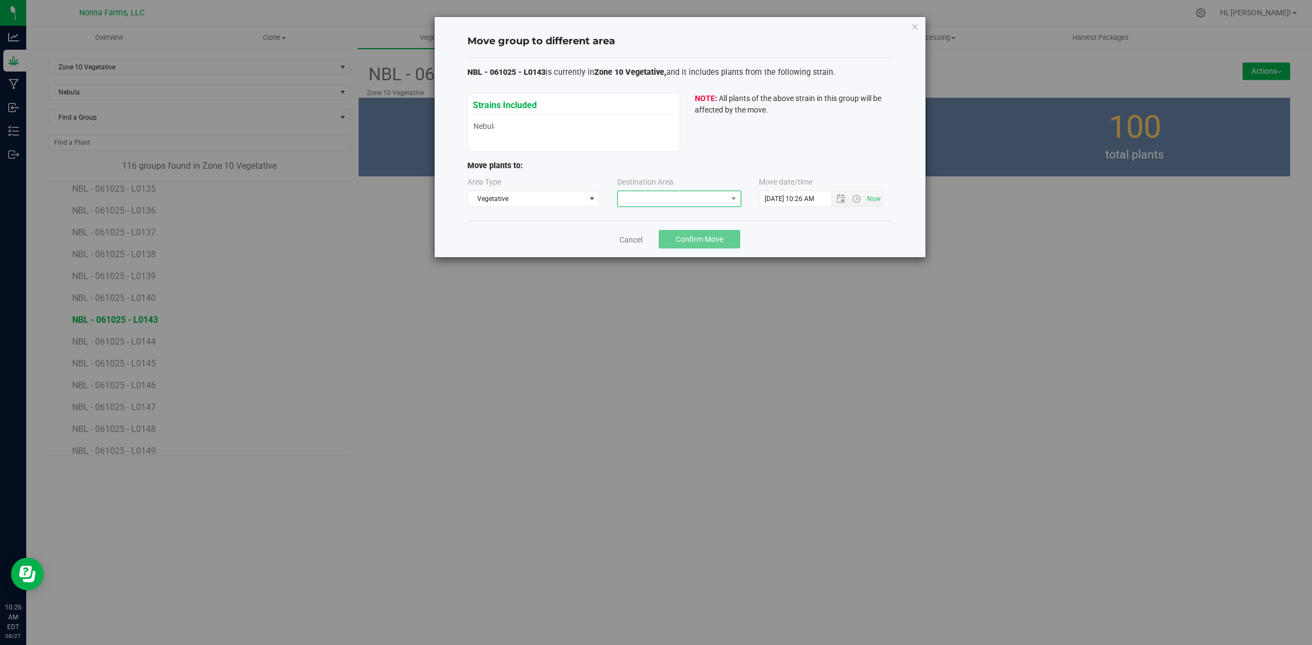
click at [694, 203] on span at bounding box center [672, 198] width 109 height 15
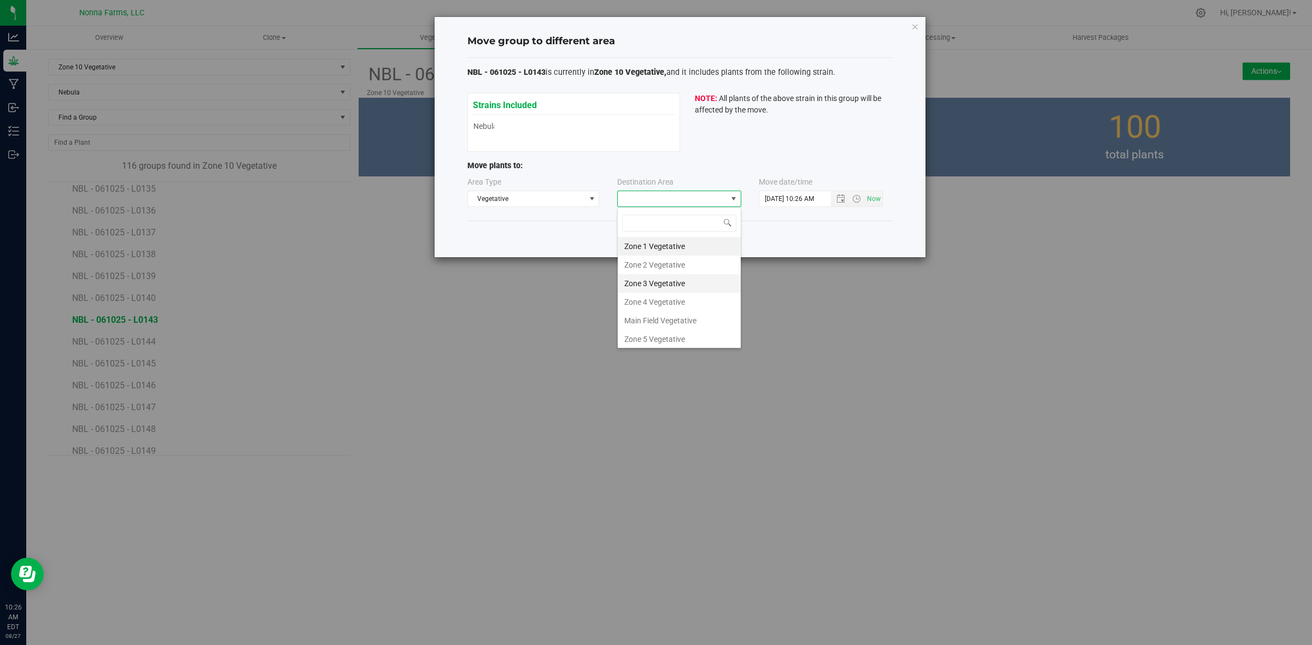
scroll to position [116, 0]
click at [668, 313] on li "Zone 11 Vegetative" at bounding box center [679, 318] width 123 height 19
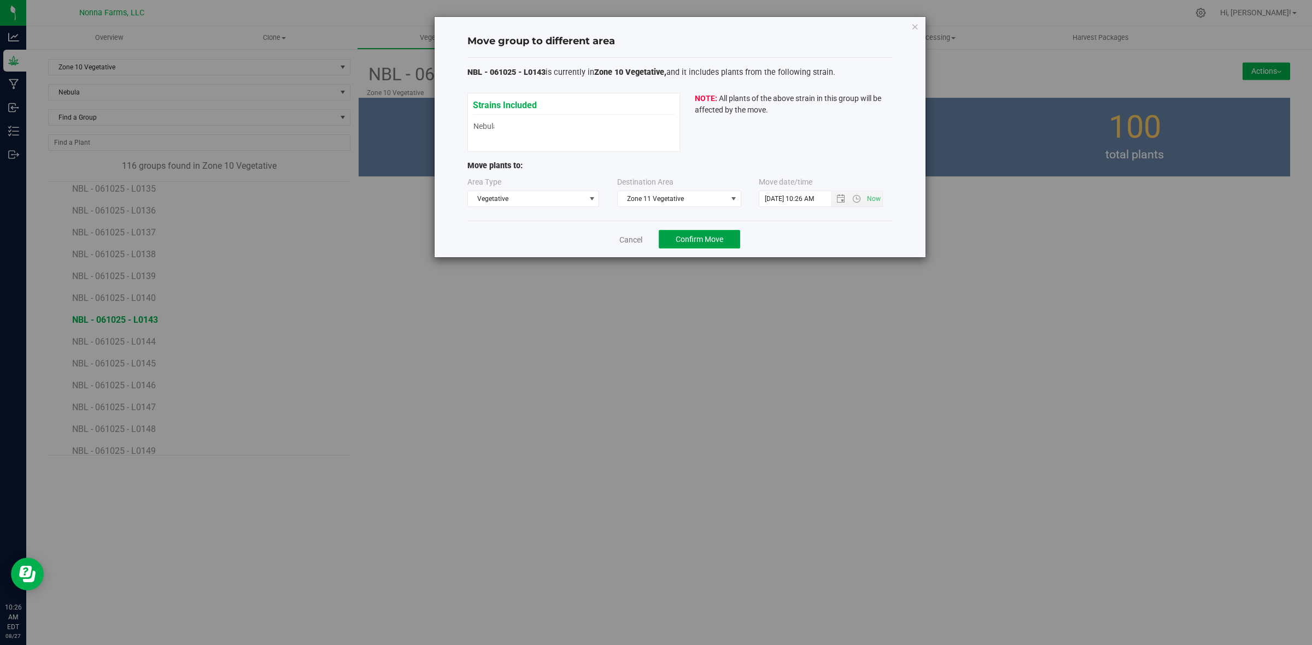
click at [686, 238] on span "Confirm Move" at bounding box center [699, 239] width 48 height 9
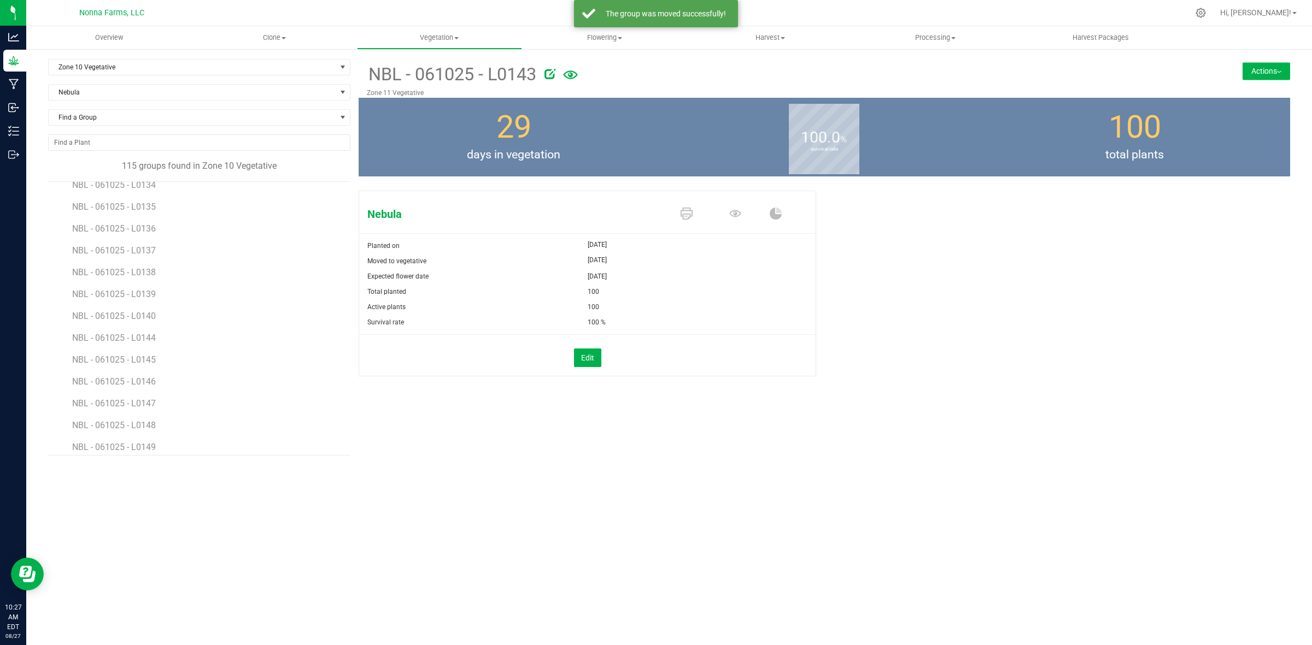
scroll to position [1298, 0]
click at [142, 324] on span "NBL - 061025 - L0144" at bounding box center [115, 320] width 86 height 10
click at [1250, 78] on button "Actions" at bounding box center [1266, 70] width 48 height 17
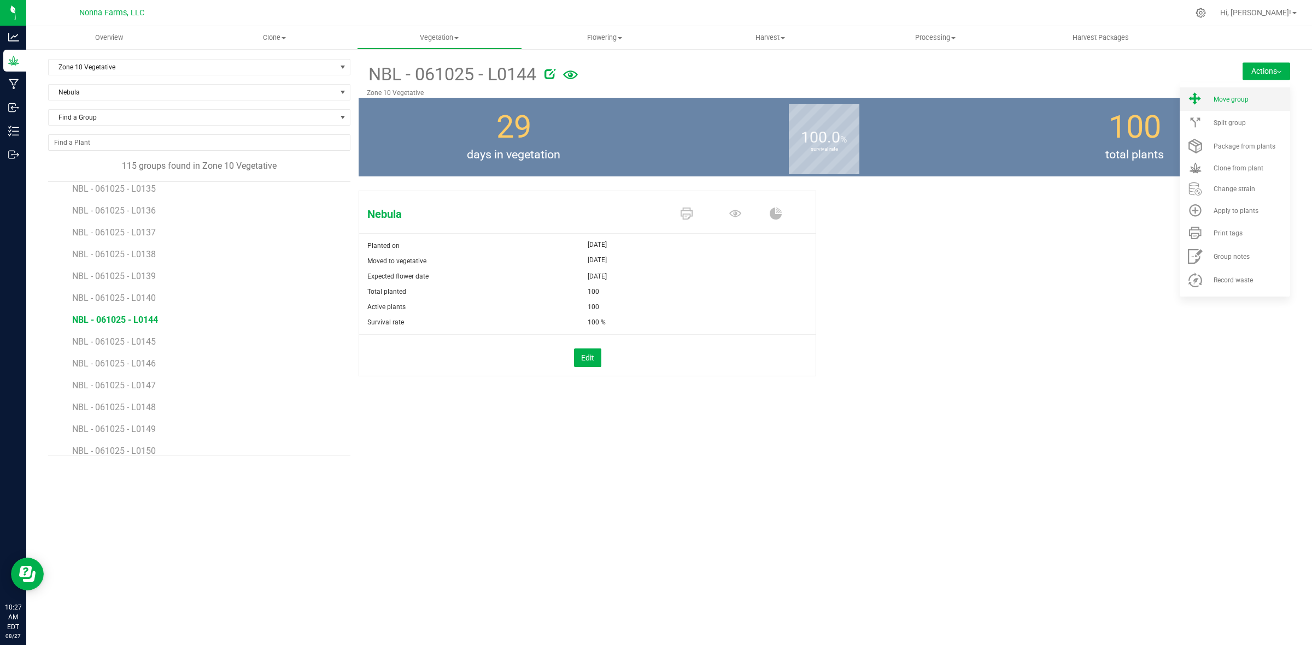
click at [1244, 96] on span "Move group" at bounding box center [1230, 100] width 35 height 8
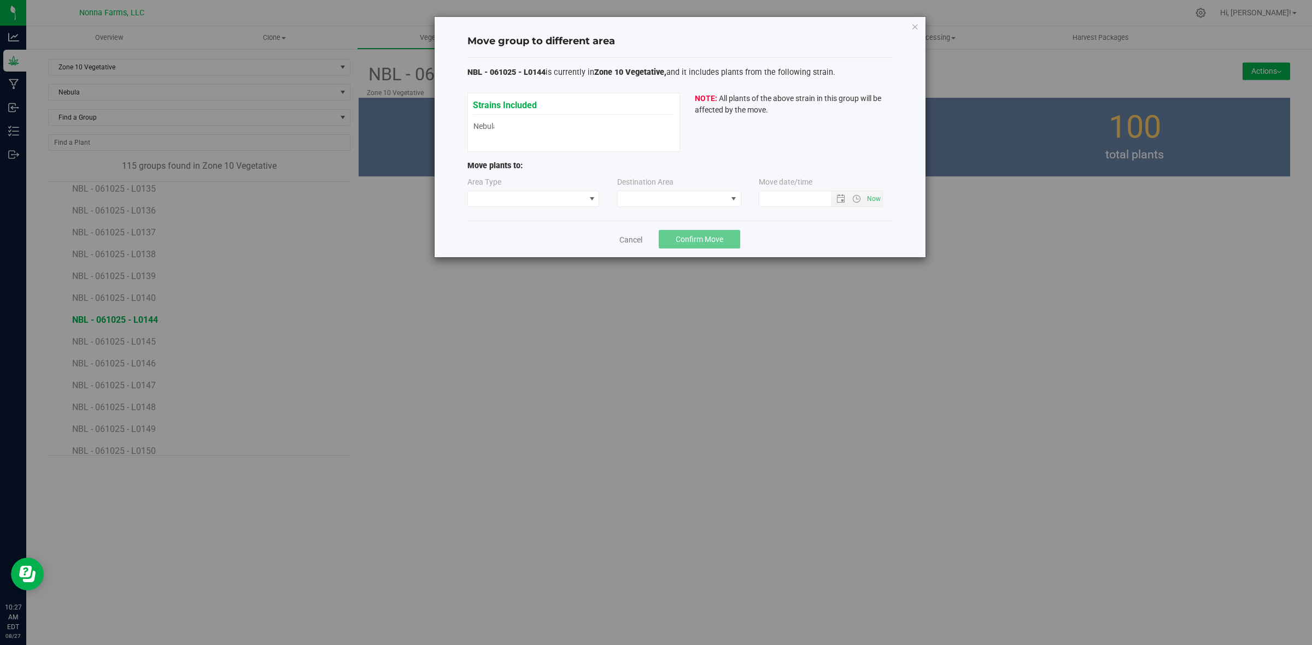
type input "8/27/2025 10:27 AM"
click at [559, 204] on span at bounding box center [526, 198] width 117 height 15
click at [532, 239] on li "Vegetative" at bounding box center [533, 238] width 131 height 19
click at [657, 207] on div "Area Type Vegetative Destination Area Move date/time" at bounding box center [679, 195] width 425 height 36
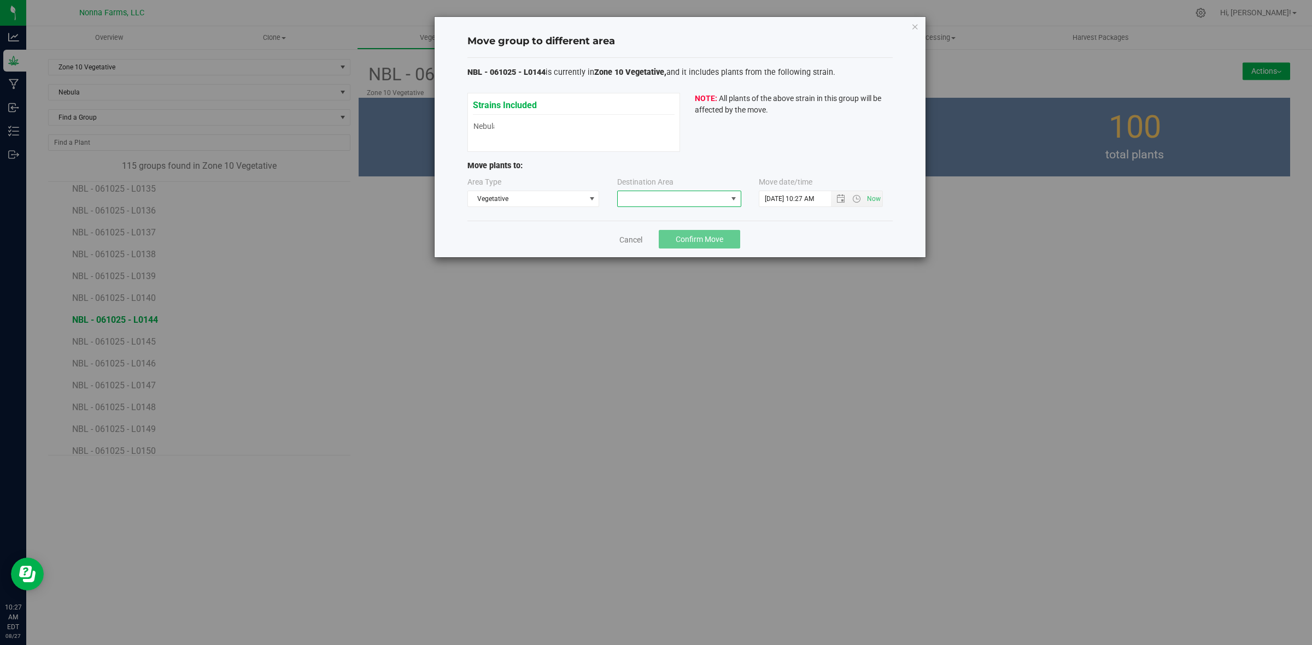
click at [657, 207] on span at bounding box center [672, 198] width 109 height 15
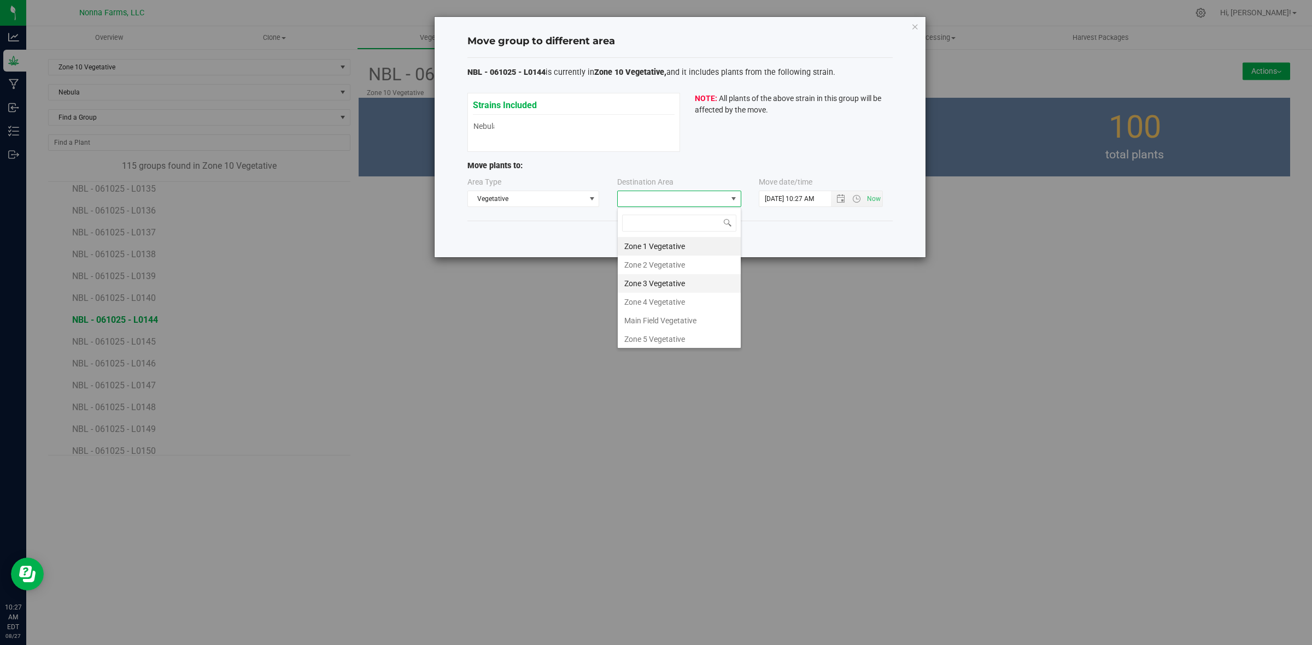
scroll to position [17, 124]
click at [683, 321] on li "Zone 11 Vegetative" at bounding box center [679, 318] width 123 height 19
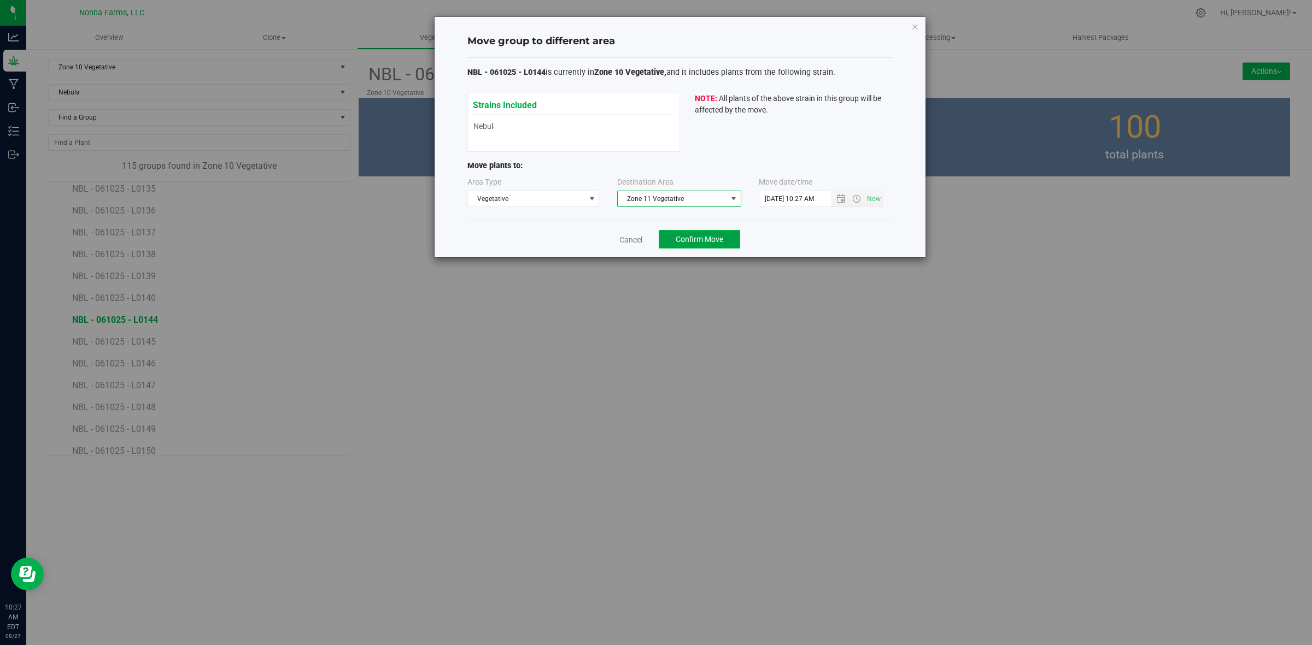
click at [700, 246] on button "Confirm Move" at bounding box center [699, 239] width 81 height 19
click at [242, 353] on div "Move group to different area NBL - 061025 - L0144 is currently in Zone 10 Veget…" at bounding box center [660, 322] width 1320 height 645
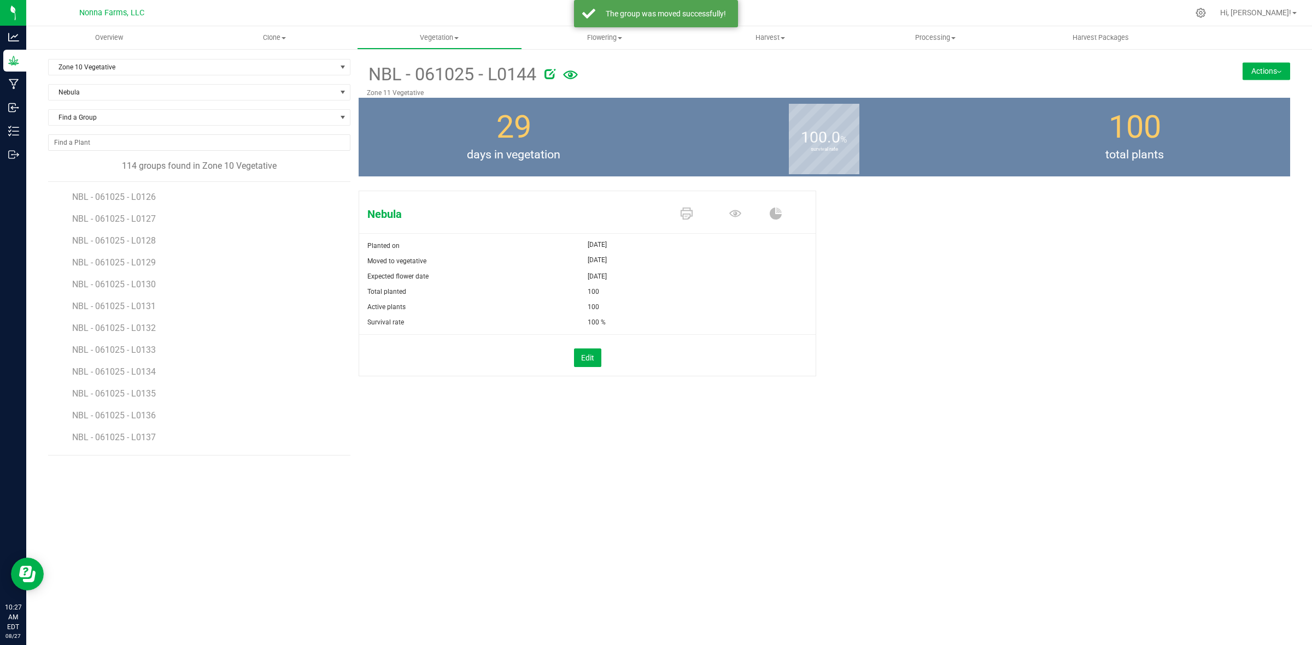
scroll to position [1366, 0]
click at [125, 252] on span "NBL - 061025 - L0145" at bounding box center [115, 251] width 86 height 10
click at [1249, 67] on button "Actions" at bounding box center [1266, 70] width 48 height 17
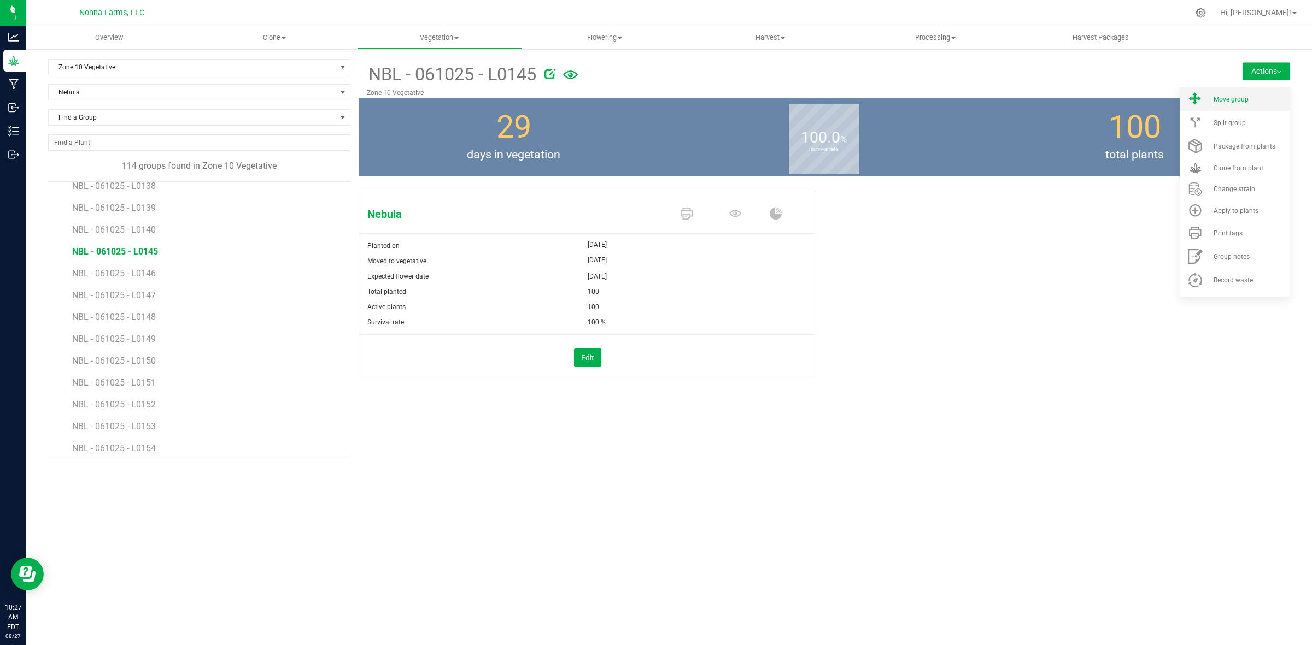
click at [1234, 105] on li "Move group" at bounding box center [1234, 98] width 110 height 23
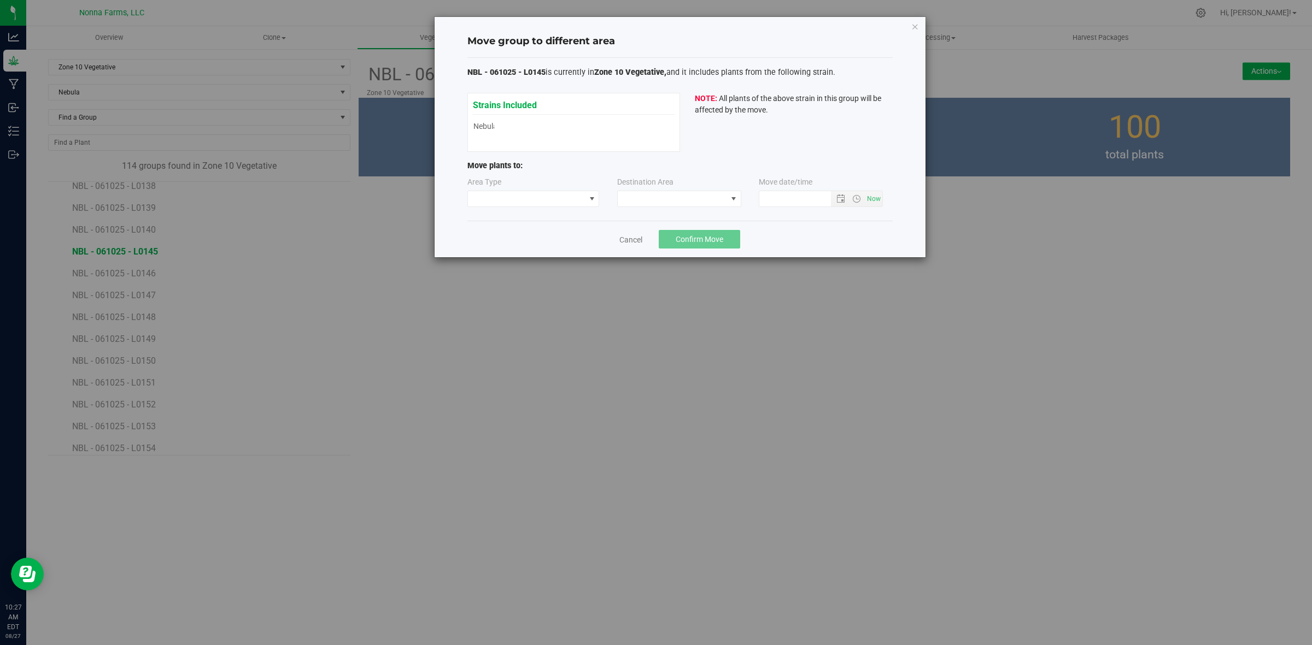
type input "8/27/2025 10:27 AM"
click at [540, 208] on div "Area Type Destination Area Move date/time 8/27/2025 10:27 AM" at bounding box center [679, 195] width 425 height 36
click at [544, 203] on span at bounding box center [526, 198] width 117 height 15
click at [530, 238] on li "Vegetative" at bounding box center [533, 238] width 131 height 19
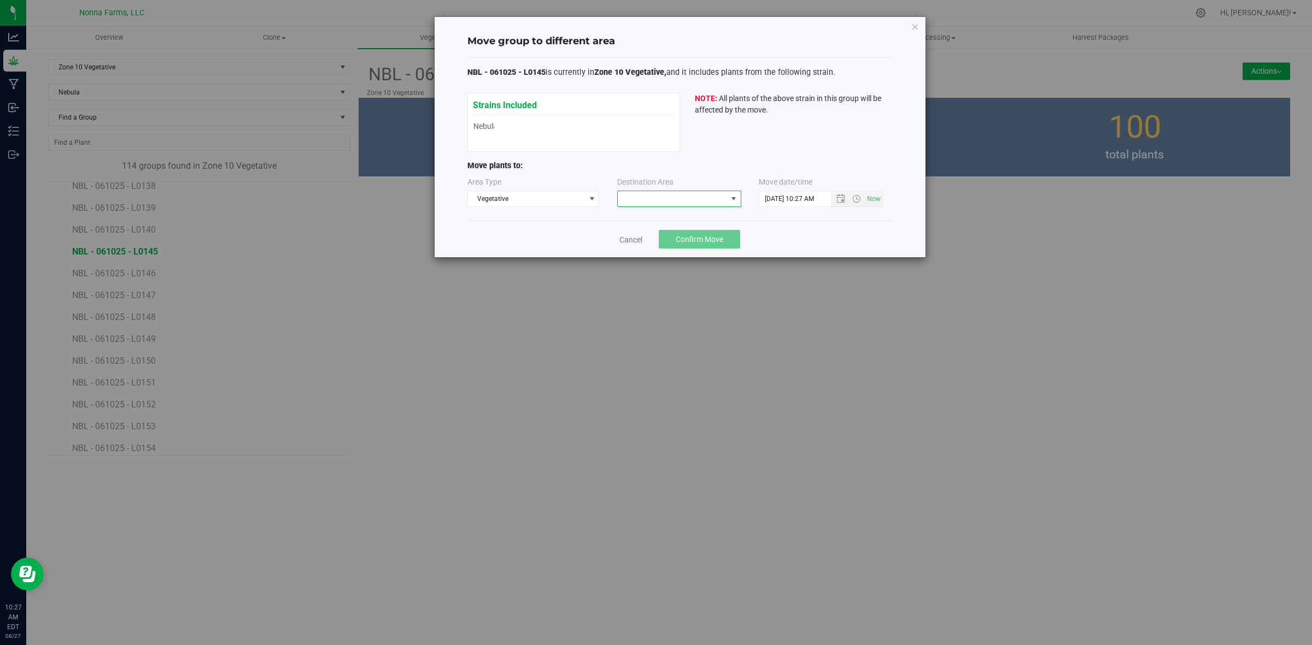
click at [692, 196] on span at bounding box center [672, 198] width 109 height 15
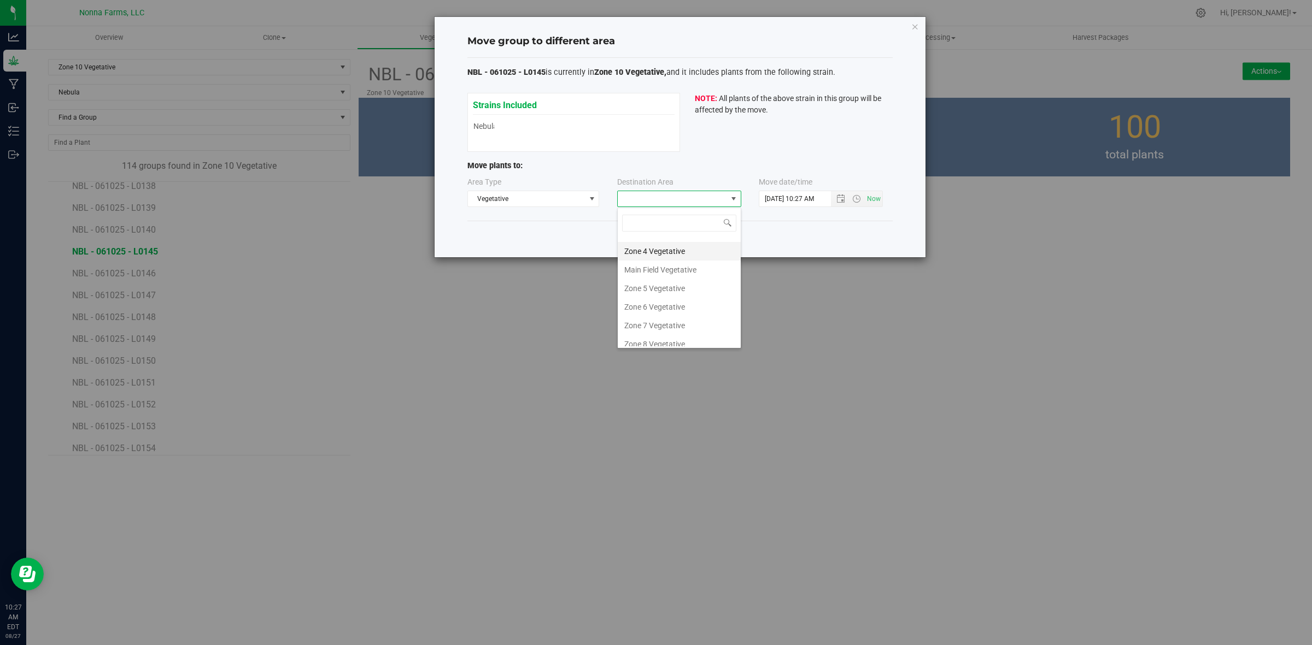
scroll to position [116, 0]
click at [681, 326] on li "Zone 11 Vegetative" at bounding box center [679, 318] width 123 height 19
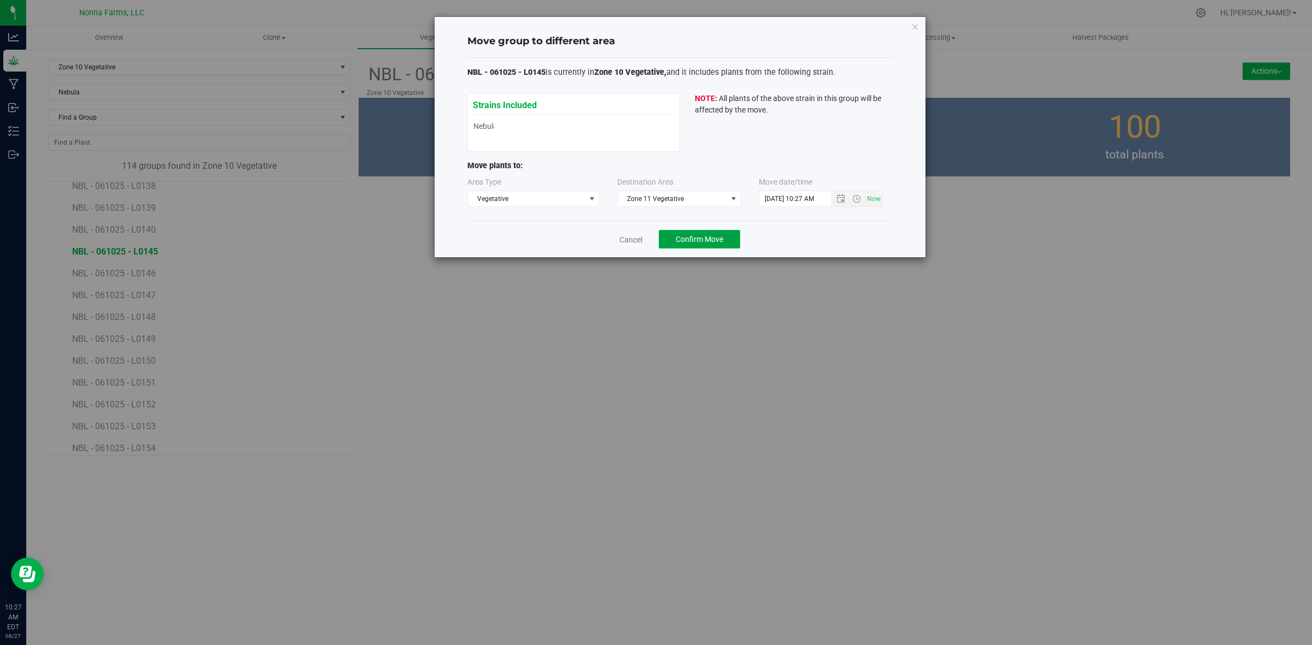
click at [701, 242] on span "Confirm Move" at bounding box center [699, 239] width 48 height 9
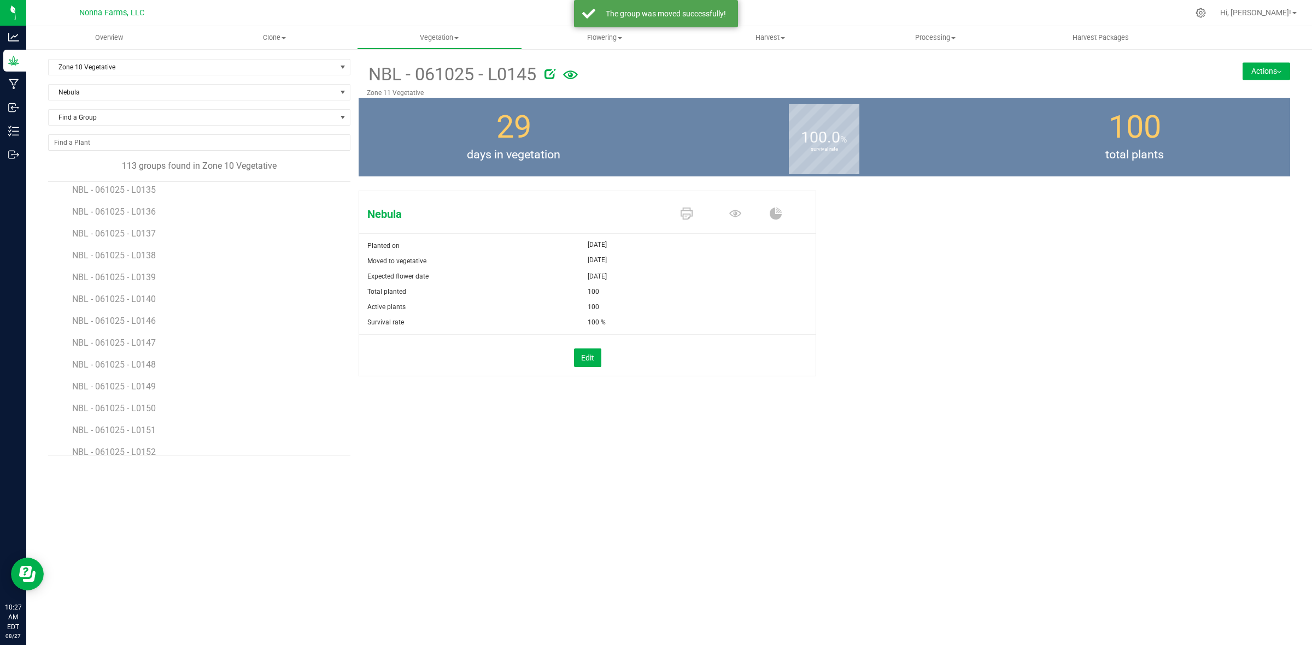
scroll to position [1298, 0]
click at [143, 317] on span "NBL - 061025 - L0146" at bounding box center [115, 320] width 86 height 10
click at [1261, 66] on button "Actions" at bounding box center [1266, 70] width 48 height 17
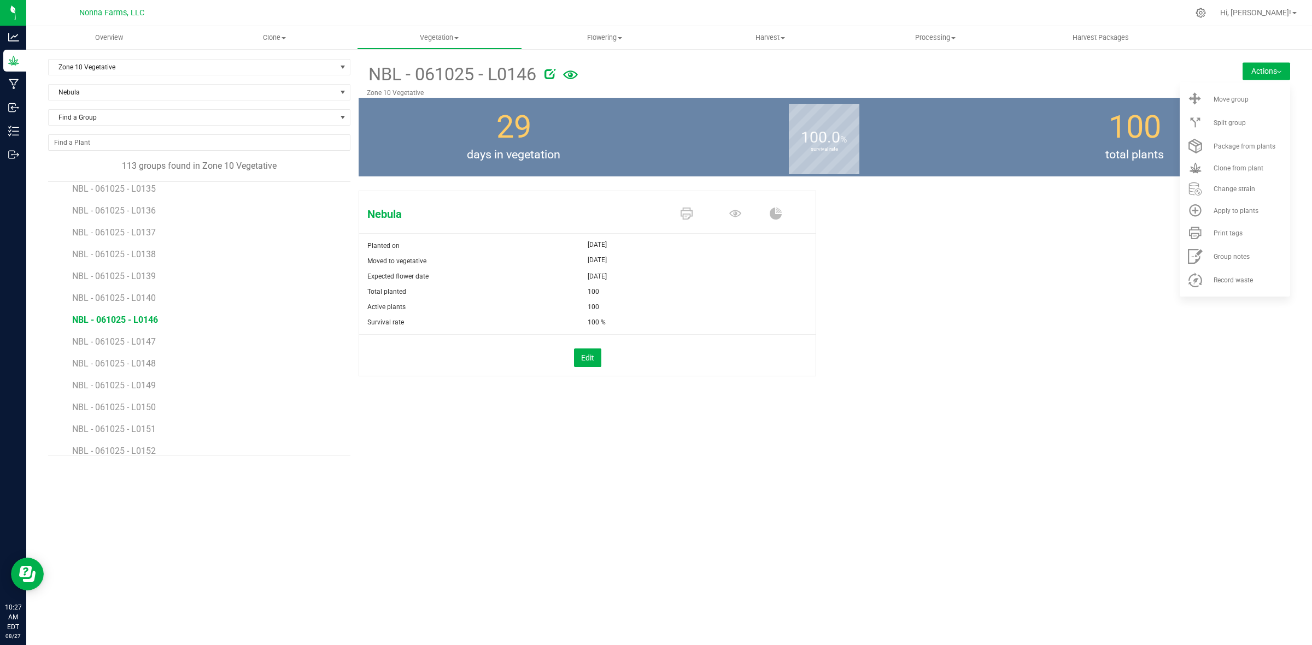
click at [1216, 83] on ul "Move group Split group Package from plants Clone from plant" at bounding box center [1234, 190] width 110 height 214
click at [1222, 97] on span "Move group" at bounding box center [1230, 100] width 35 height 8
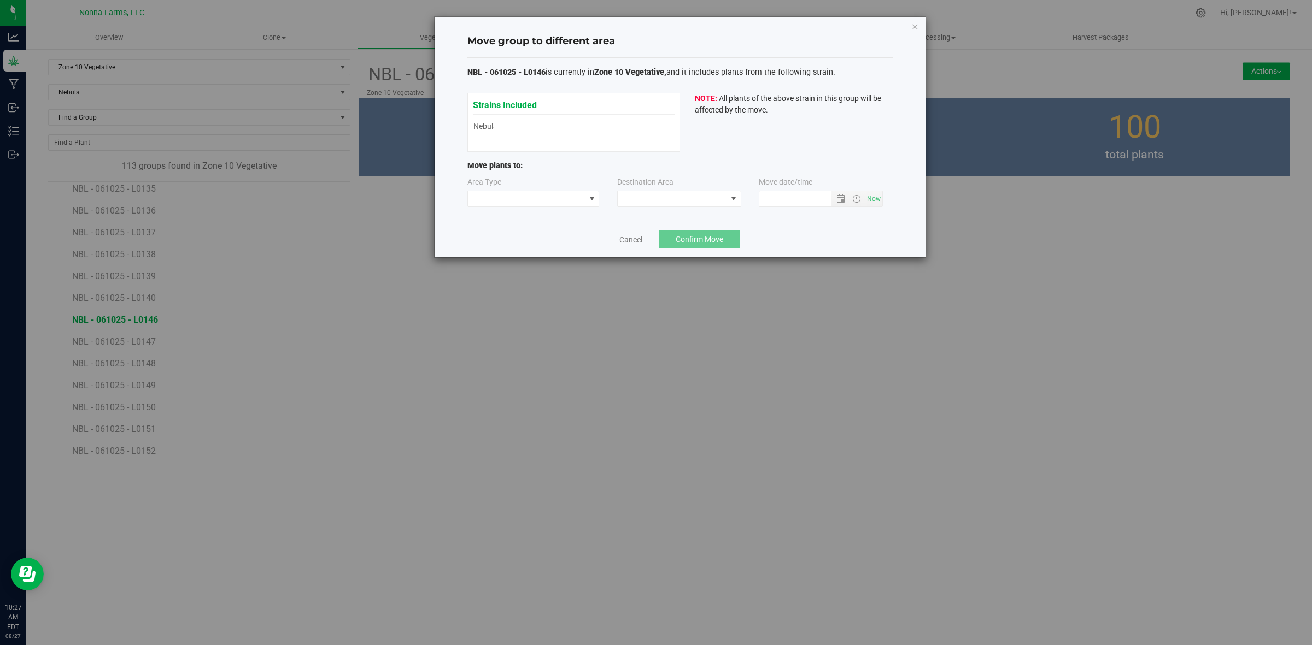
type input "8/27/2025 10:27 AM"
click at [534, 196] on span at bounding box center [526, 198] width 117 height 15
click at [532, 233] on li "Vegetative" at bounding box center [533, 238] width 131 height 19
click at [634, 199] on span at bounding box center [672, 198] width 109 height 15
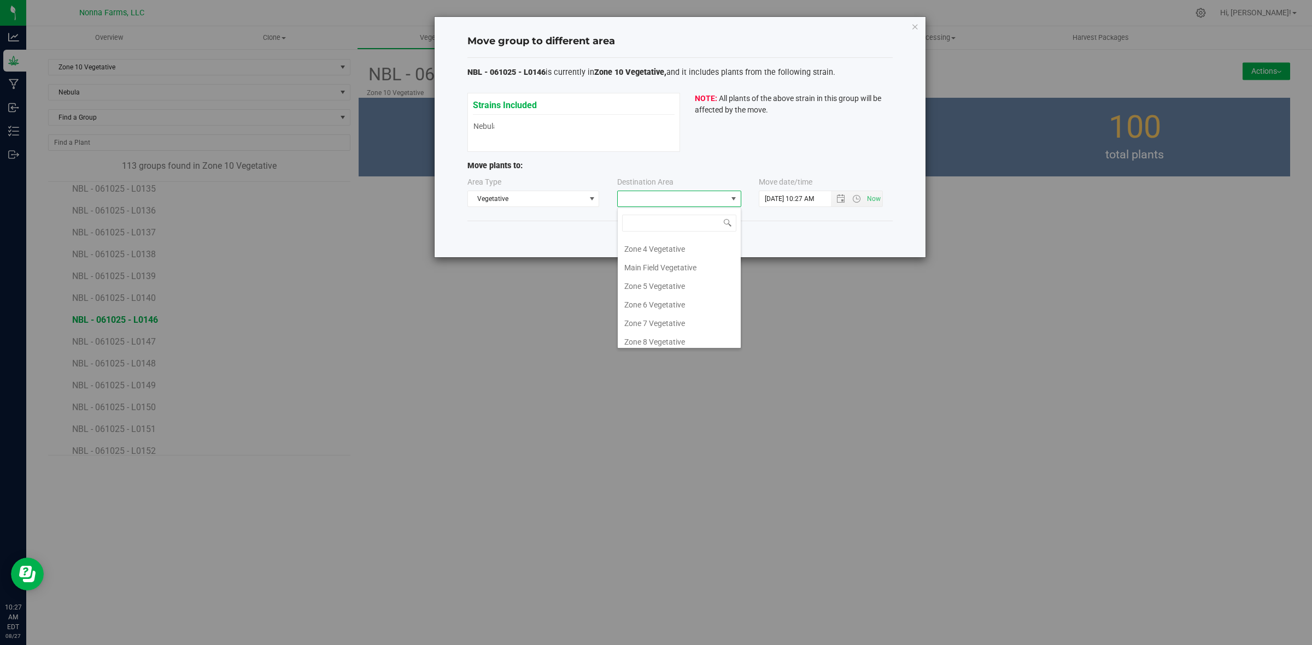
scroll to position [116, 0]
click at [684, 318] on li "Zone 11 Vegetative" at bounding box center [679, 318] width 123 height 19
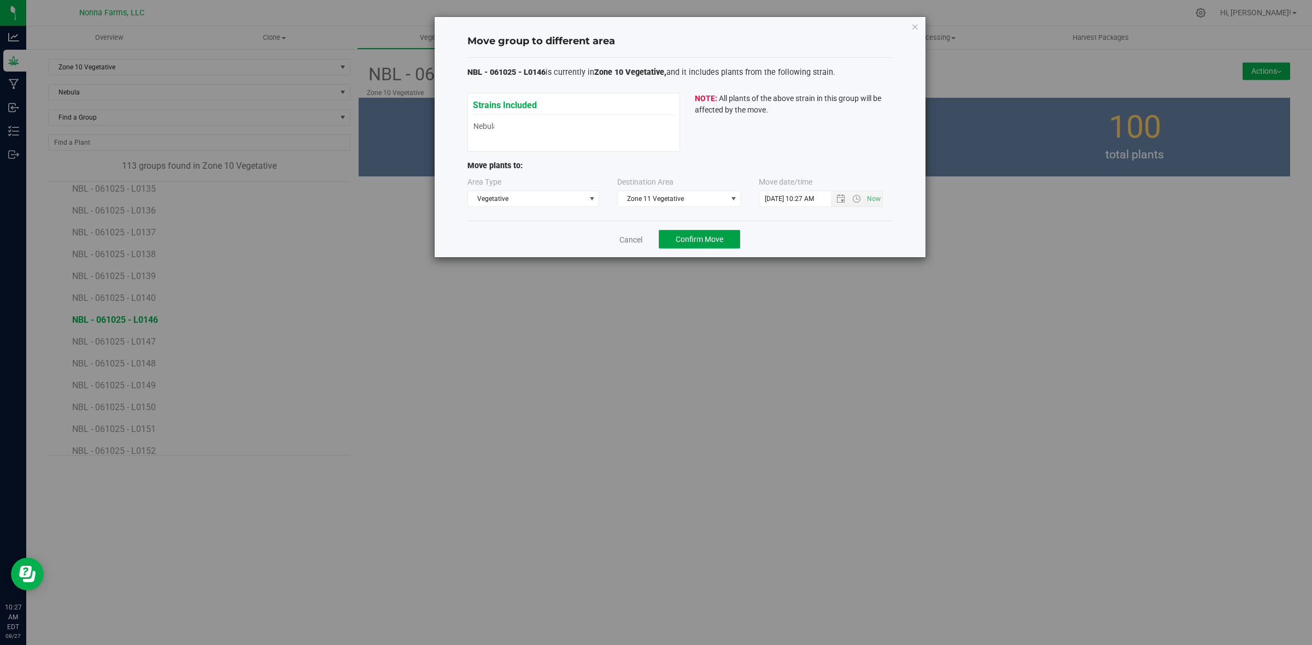
click at [695, 246] on button "Confirm Move" at bounding box center [699, 239] width 81 height 19
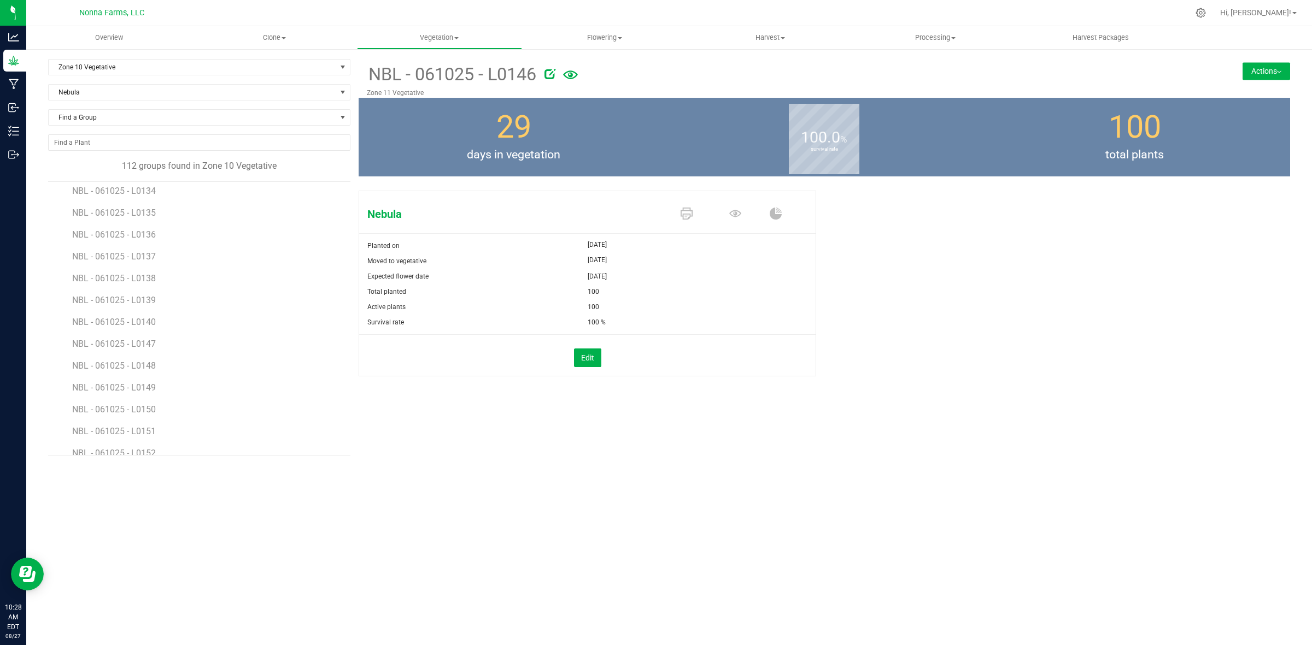
scroll to position [1298, 0]
click at [149, 322] on span "NBL - 061025 - L0147" at bounding box center [115, 320] width 86 height 10
click at [1266, 73] on button "Actions" at bounding box center [1266, 70] width 48 height 17
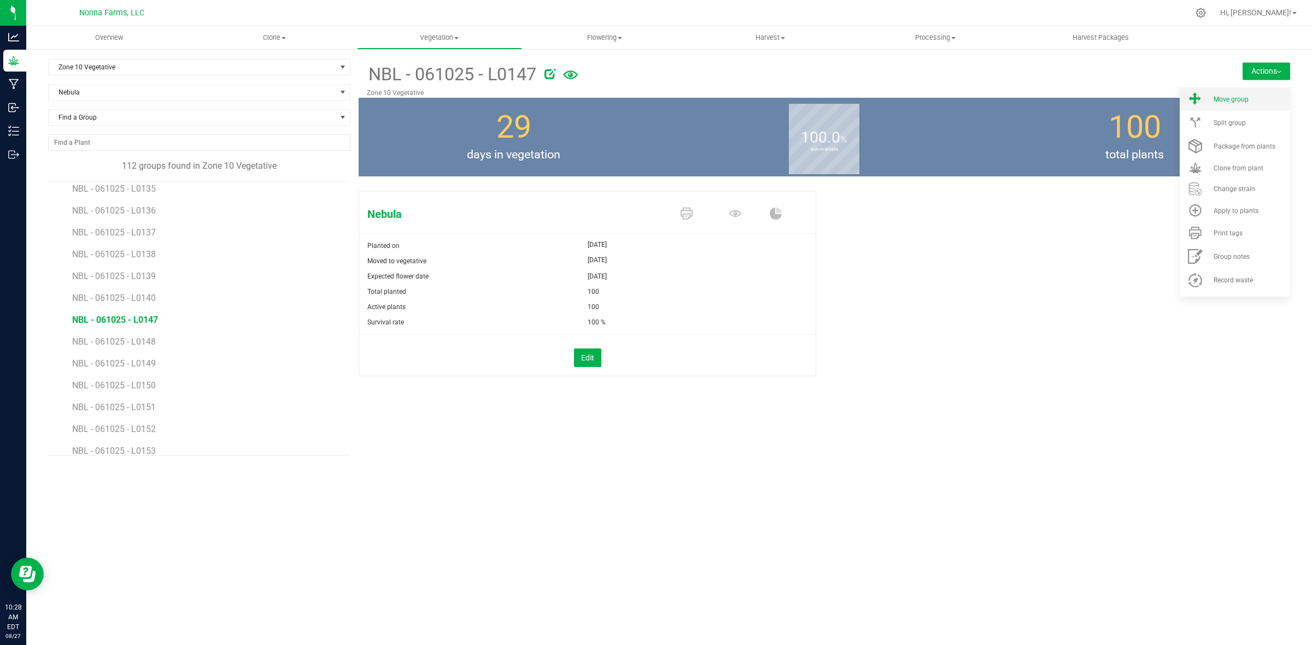
click at [1220, 98] on span "Move group" at bounding box center [1230, 100] width 35 height 8
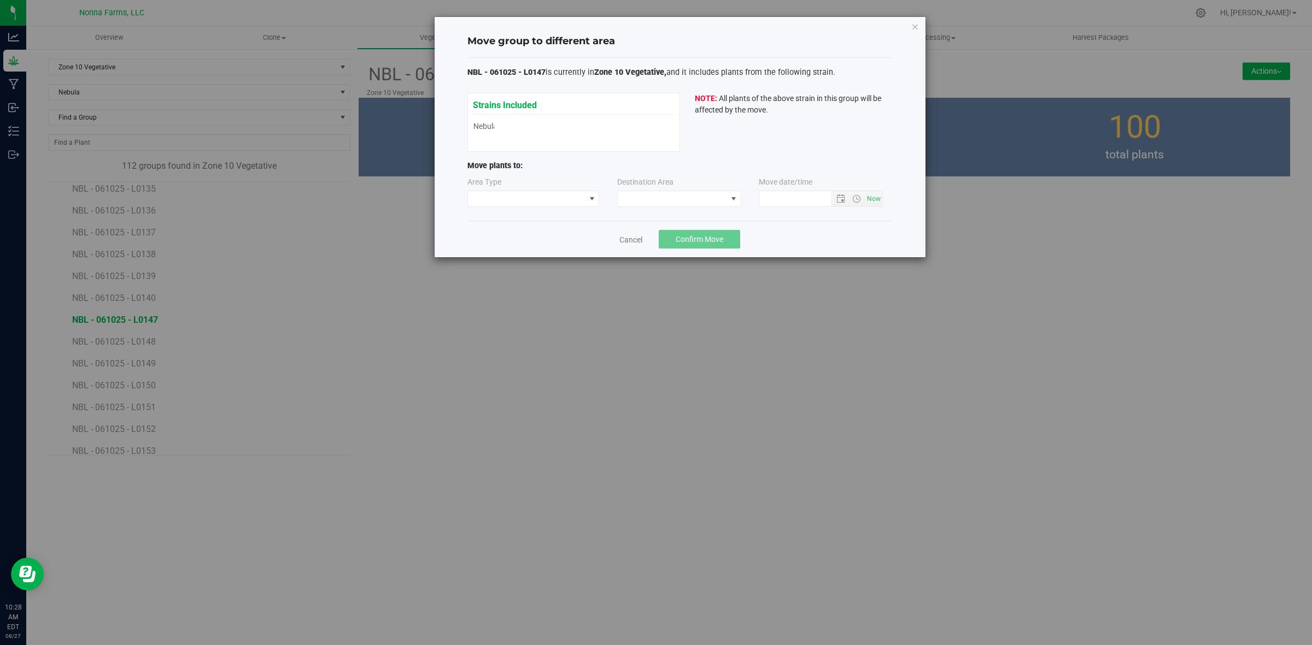
type input "8/27/2025 10:28 AM"
click at [516, 204] on span at bounding box center [526, 198] width 117 height 15
click at [485, 243] on li "Vegetative" at bounding box center [533, 238] width 131 height 19
click at [697, 197] on span at bounding box center [672, 198] width 109 height 15
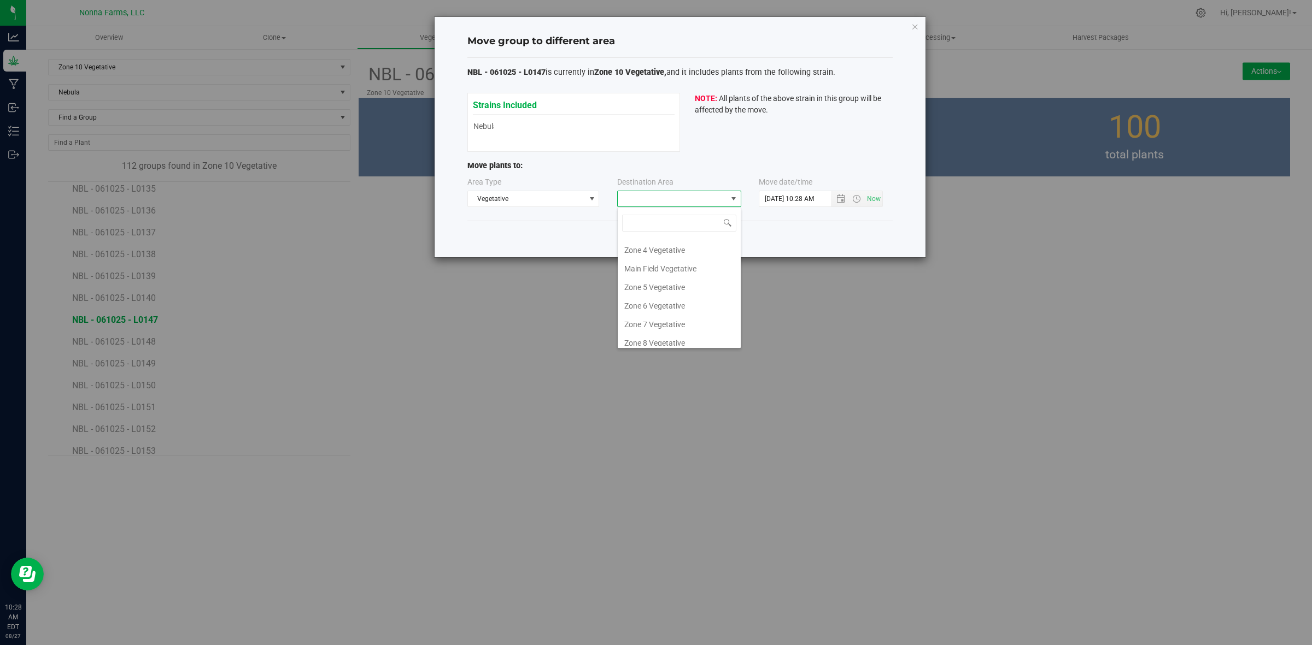
scroll to position [116, 0]
click at [664, 318] on li "Zone 11 Vegetative" at bounding box center [679, 318] width 123 height 19
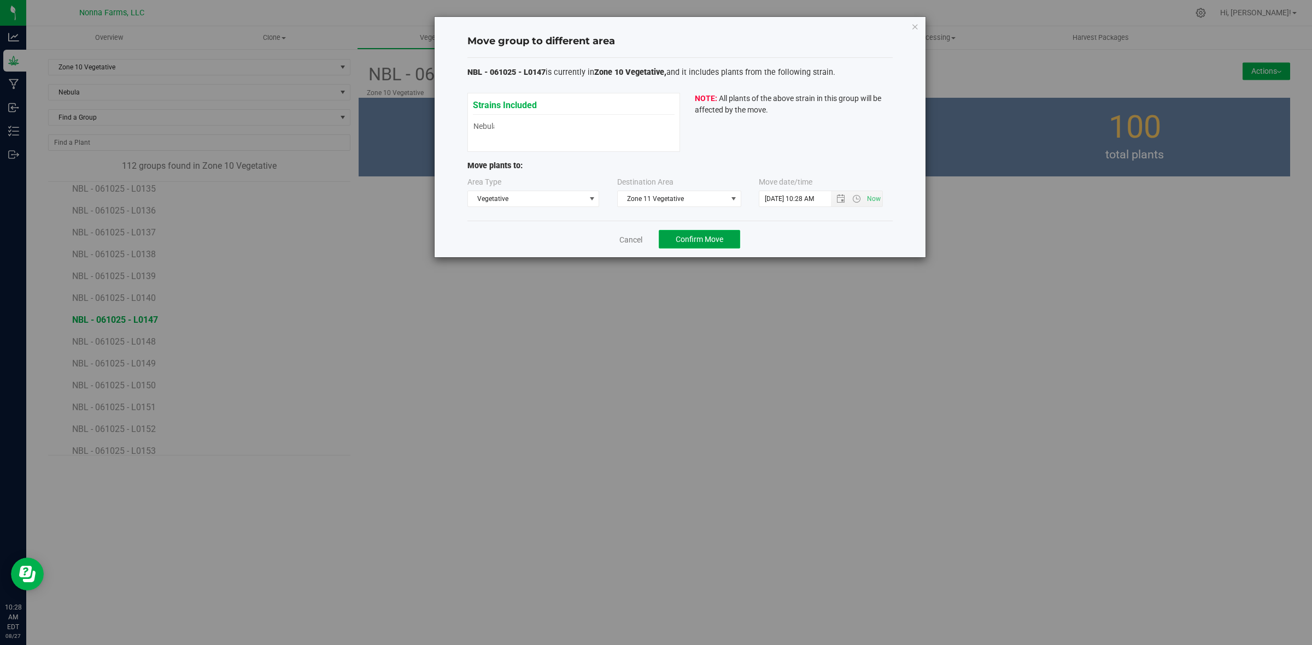
click at [700, 232] on button "Confirm Move" at bounding box center [699, 239] width 81 height 19
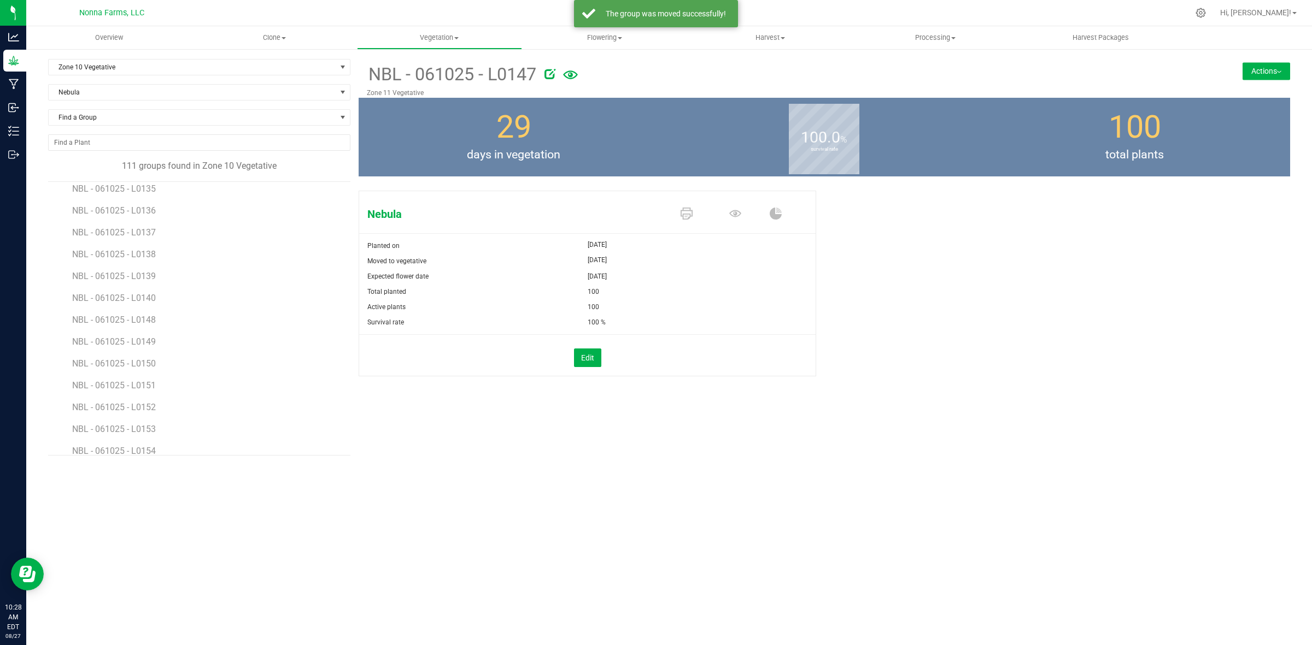
scroll to position [1366, 0]
click at [139, 255] on span "NBL - 061025 - L0148" at bounding box center [115, 251] width 86 height 10
click at [1280, 69] on button "Actions" at bounding box center [1266, 70] width 48 height 17
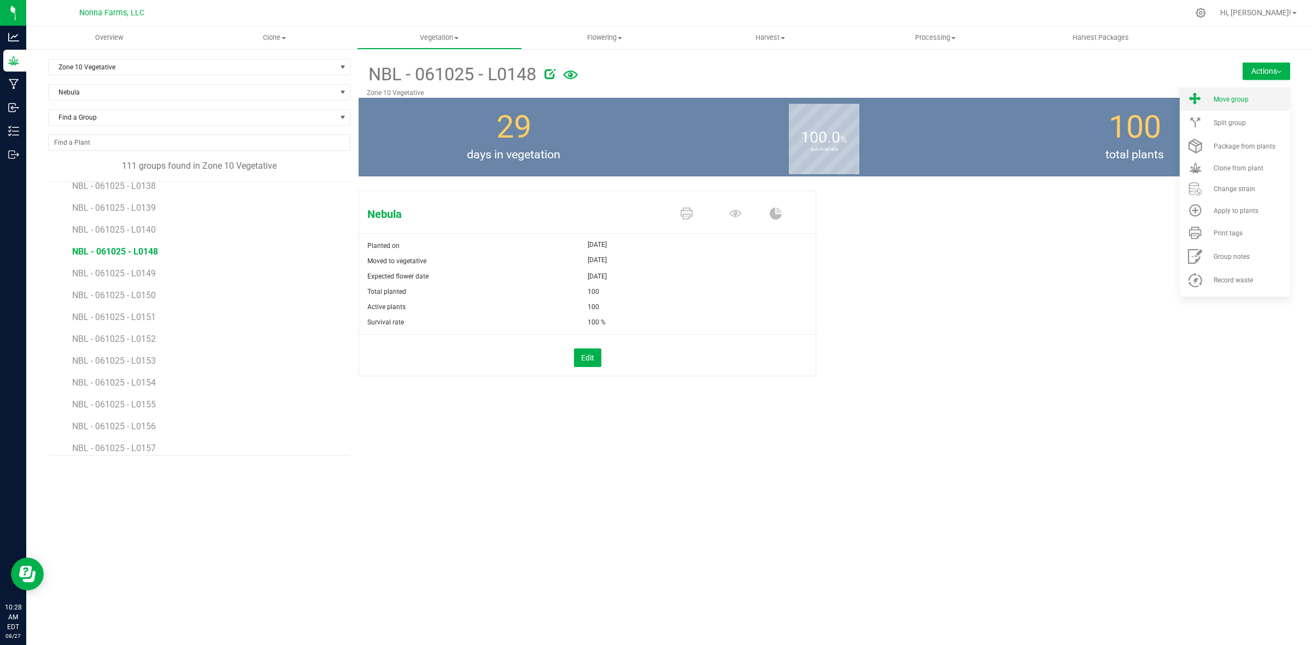
click at [1242, 97] on span "Move group" at bounding box center [1230, 100] width 35 height 8
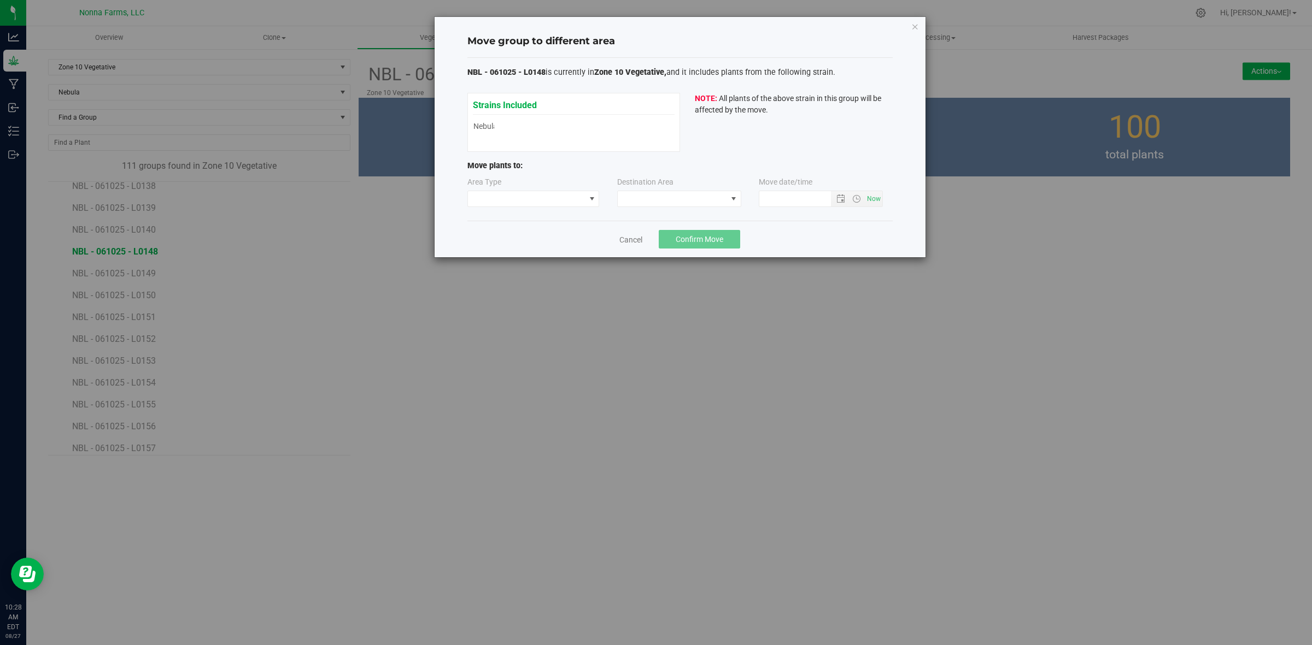
type input "8/27/2025 10:28 AM"
click at [526, 195] on span at bounding box center [526, 198] width 117 height 15
click at [509, 236] on li "Vegetative" at bounding box center [533, 238] width 131 height 19
click at [705, 207] on span at bounding box center [679, 199] width 124 height 16
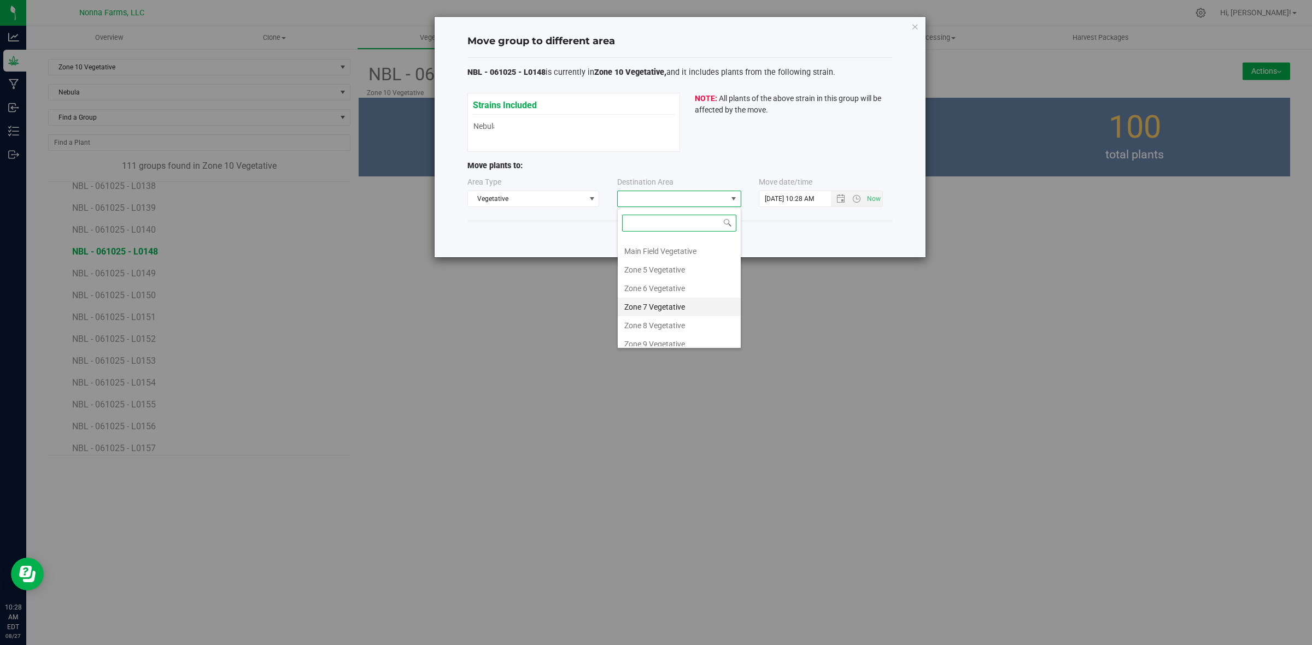
scroll to position [116, 0]
click at [679, 315] on li "Zone 11 Vegetative" at bounding box center [679, 318] width 123 height 19
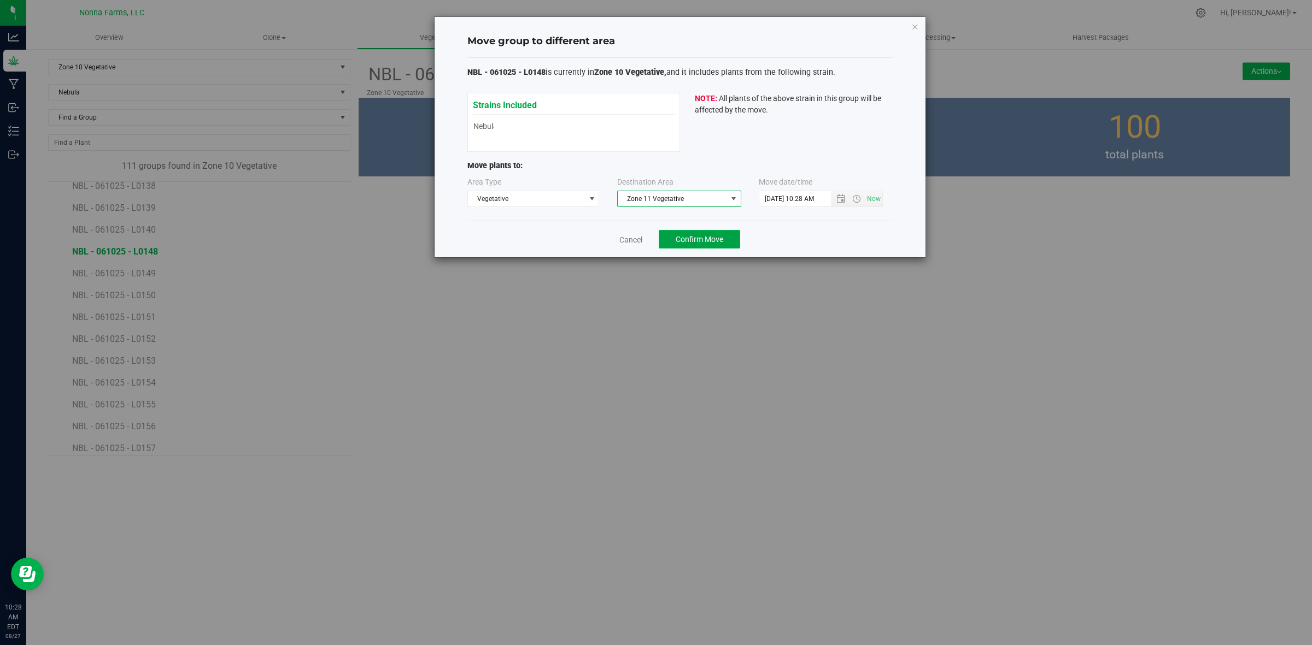
click at [700, 239] on span "Confirm Move" at bounding box center [699, 239] width 48 height 9
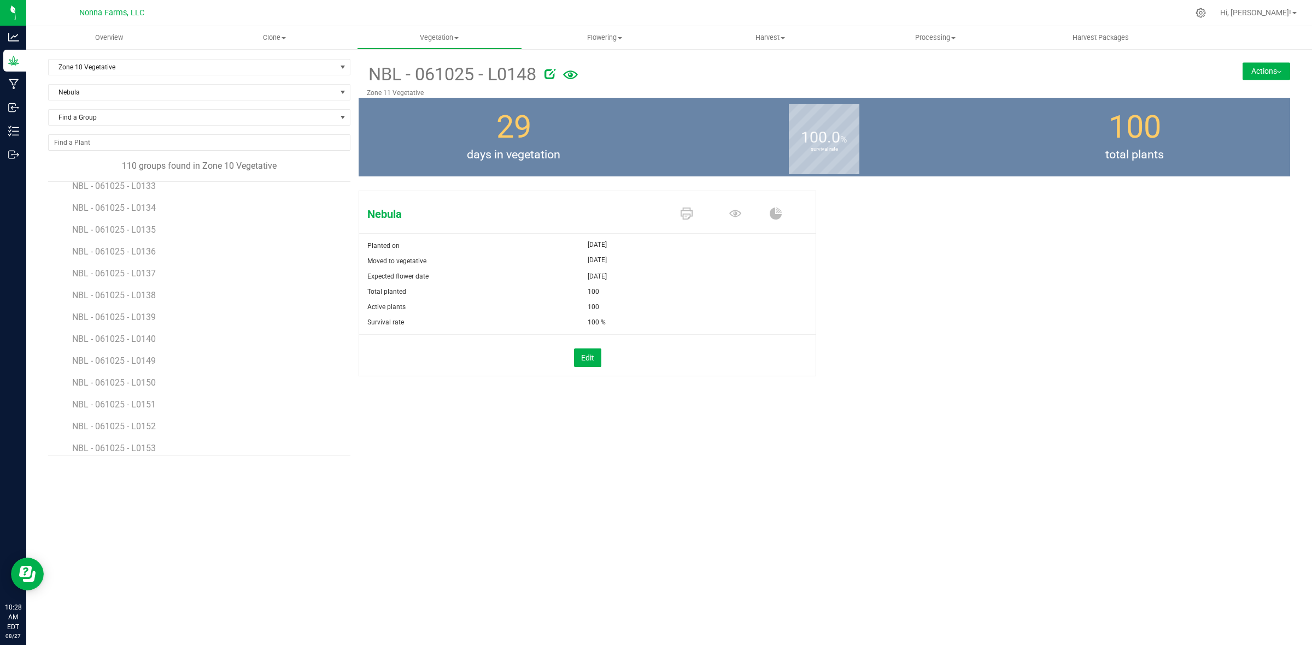
scroll to position [1298, 0]
click at [138, 322] on span "NBL - 061025 - L0149" at bounding box center [115, 320] width 86 height 10
click at [1266, 75] on button "Actions" at bounding box center [1266, 70] width 48 height 17
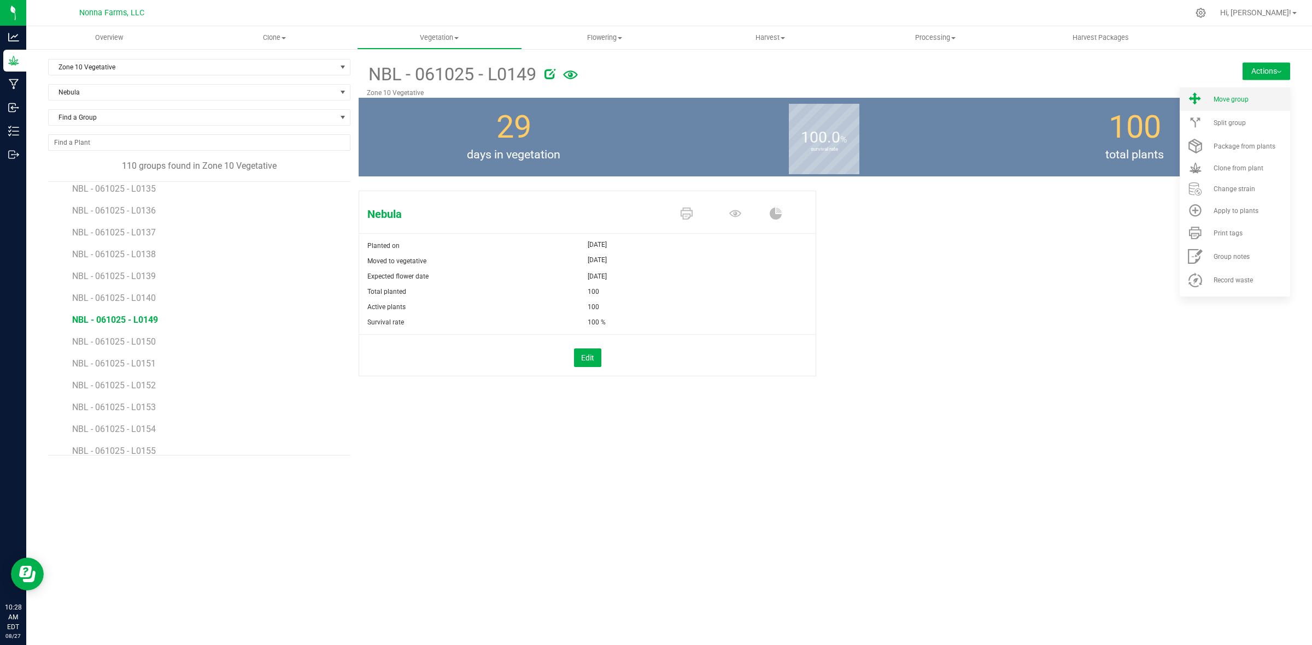
click at [1247, 98] on span "Move group" at bounding box center [1230, 100] width 35 height 8
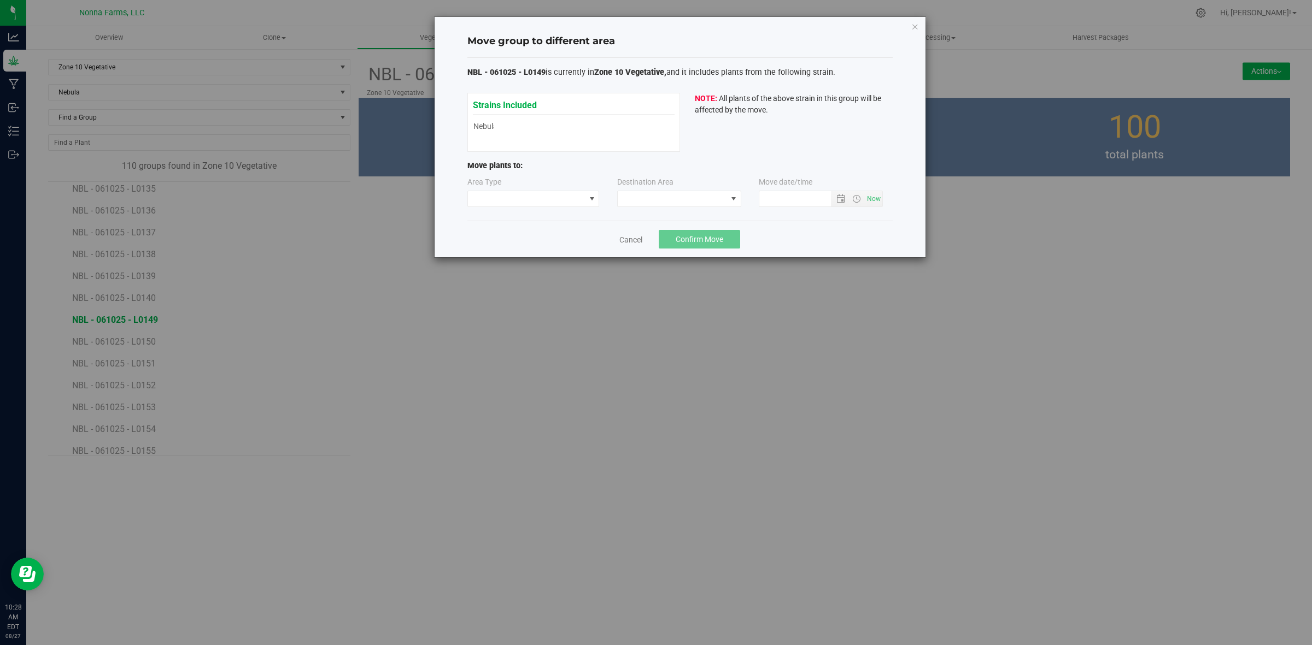
type input "8/27/2025 10:28 AM"
click at [541, 194] on span at bounding box center [526, 198] width 117 height 15
click at [496, 242] on li "Vegetative" at bounding box center [533, 238] width 131 height 19
click at [654, 198] on span at bounding box center [672, 198] width 109 height 15
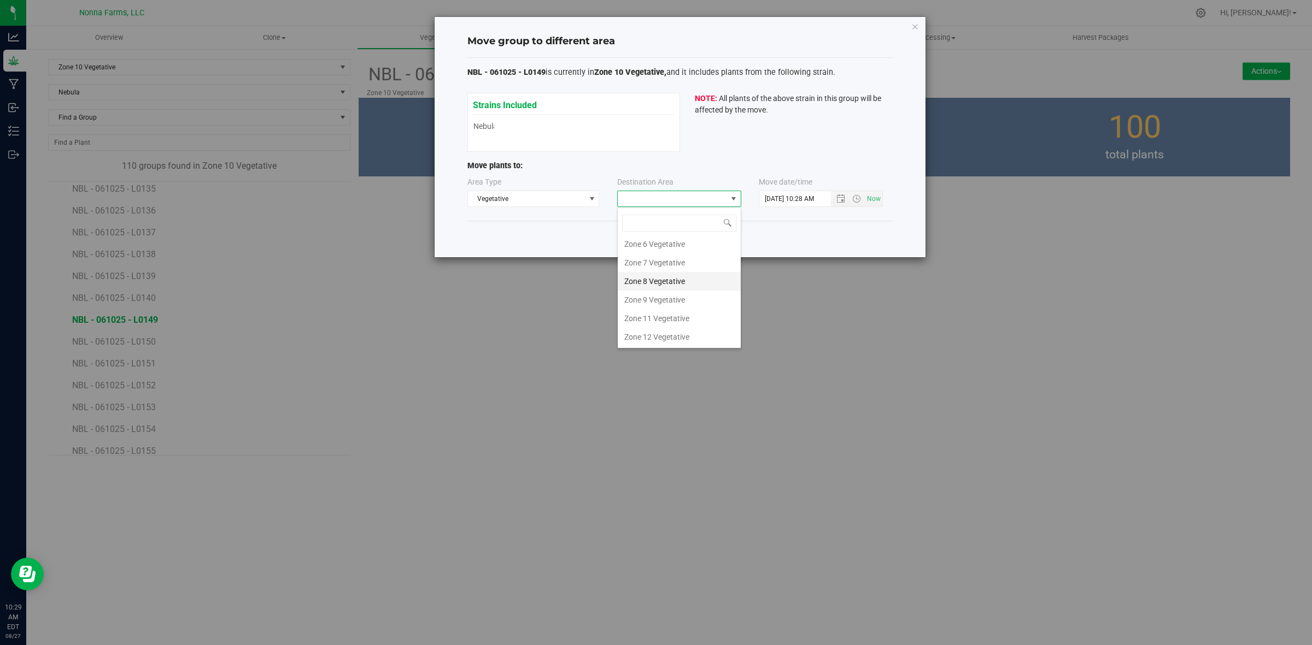
scroll to position [116, 0]
click at [668, 321] on li "Zone 11 Vegetative" at bounding box center [679, 318] width 123 height 19
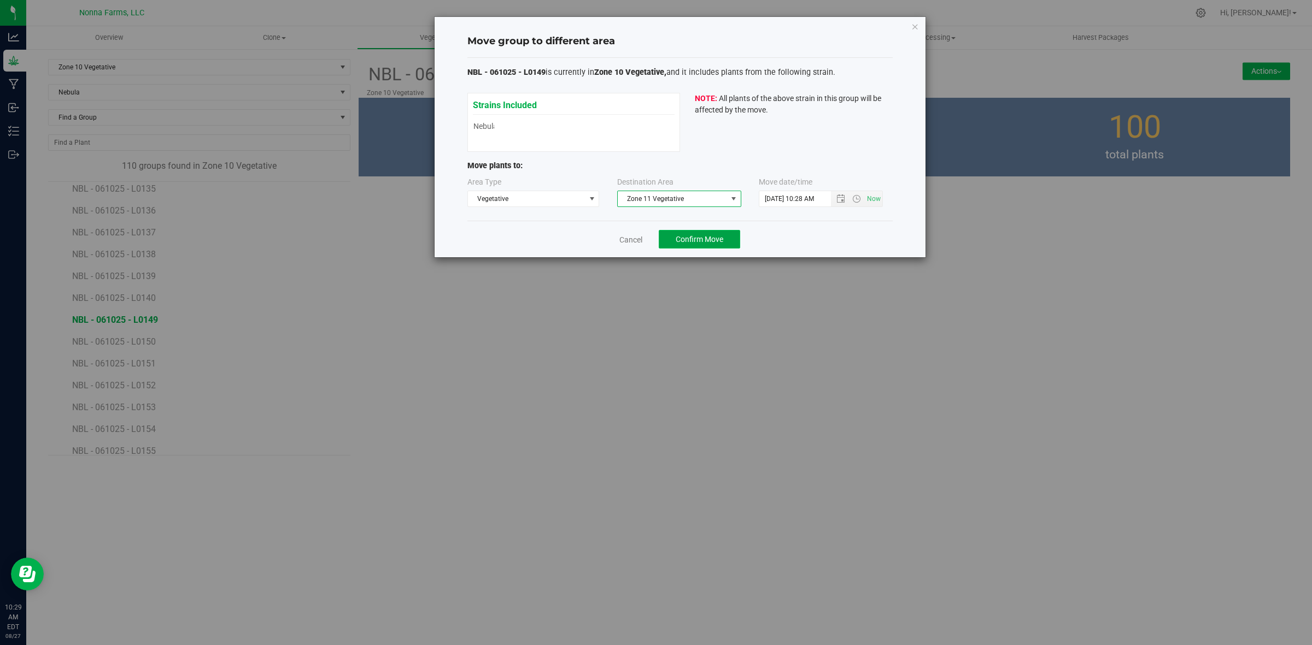
click at [717, 235] on span "Confirm Move" at bounding box center [699, 239] width 48 height 9
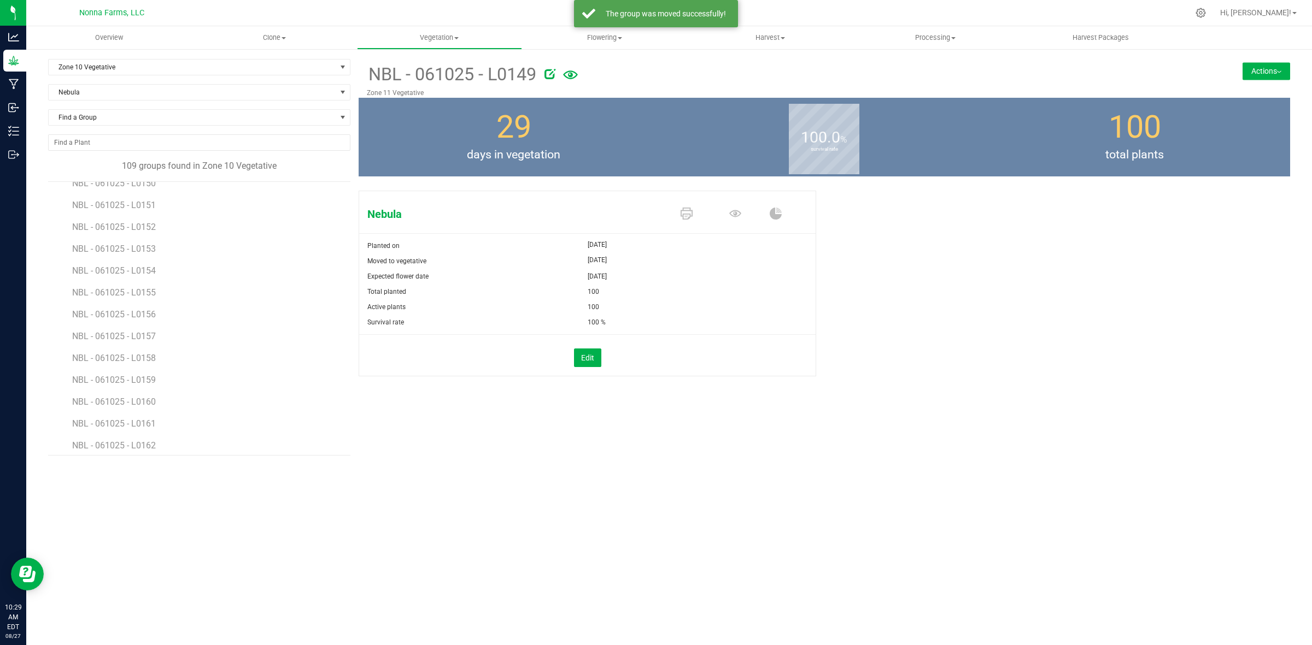
scroll to position [1366, 0]
click at [154, 248] on span "NBL - 061025 - L0150" at bounding box center [115, 251] width 86 height 10
click at [1247, 74] on button "Actions" at bounding box center [1266, 70] width 48 height 17
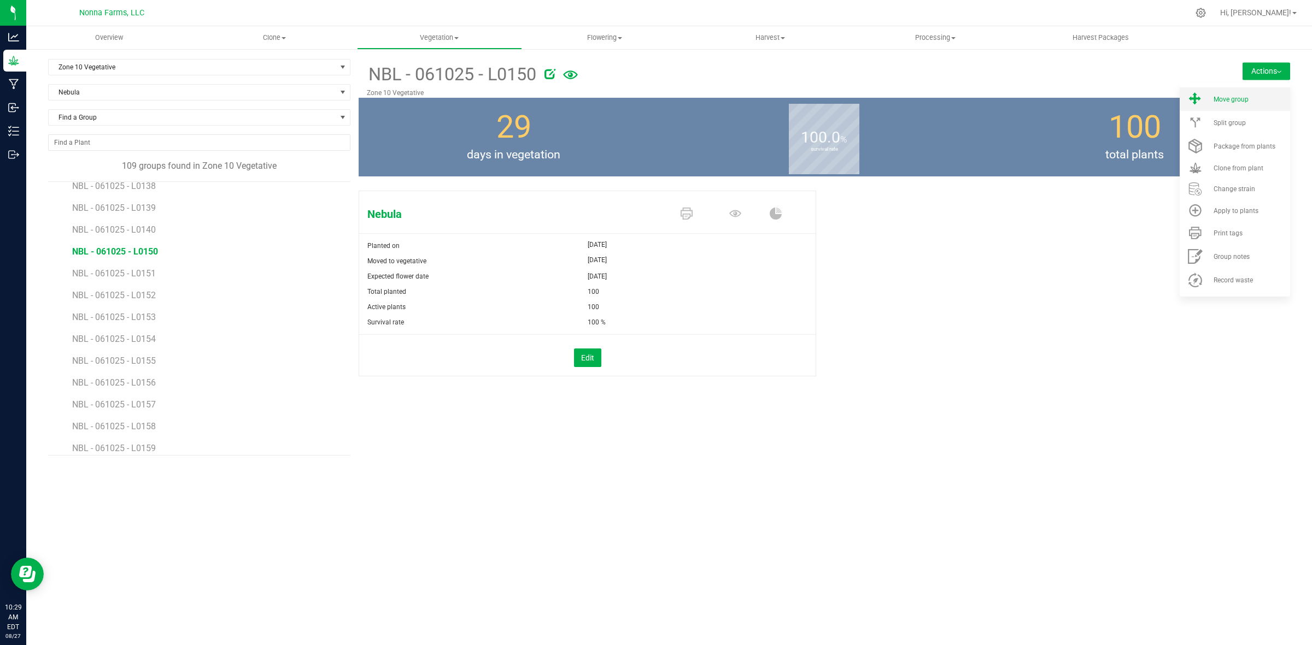
click at [1242, 91] on li "Move group" at bounding box center [1234, 98] width 110 height 23
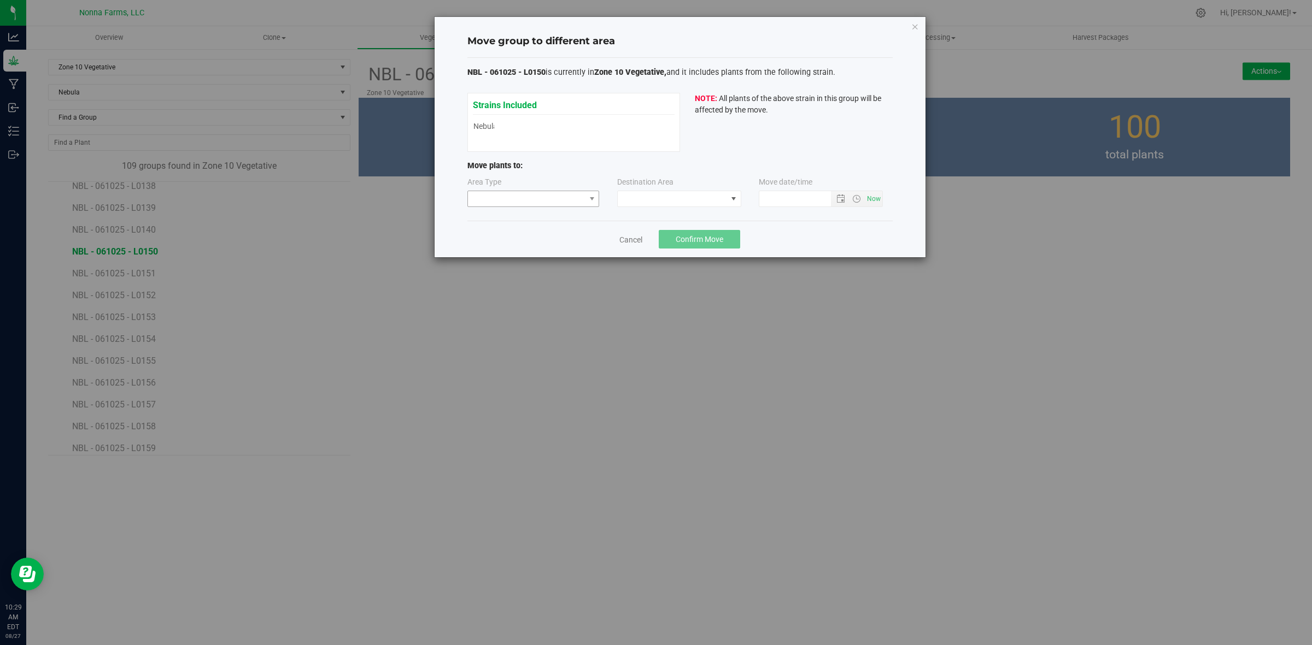
type input "8/27/2025 10:29 AM"
click at [550, 200] on span at bounding box center [526, 198] width 117 height 15
click at [542, 237] on li "Vegetative" at bounding box center [533, 238] width 131 height 19
click at [693, 205] on span at bounding box center [672, 198] width 109 height 15
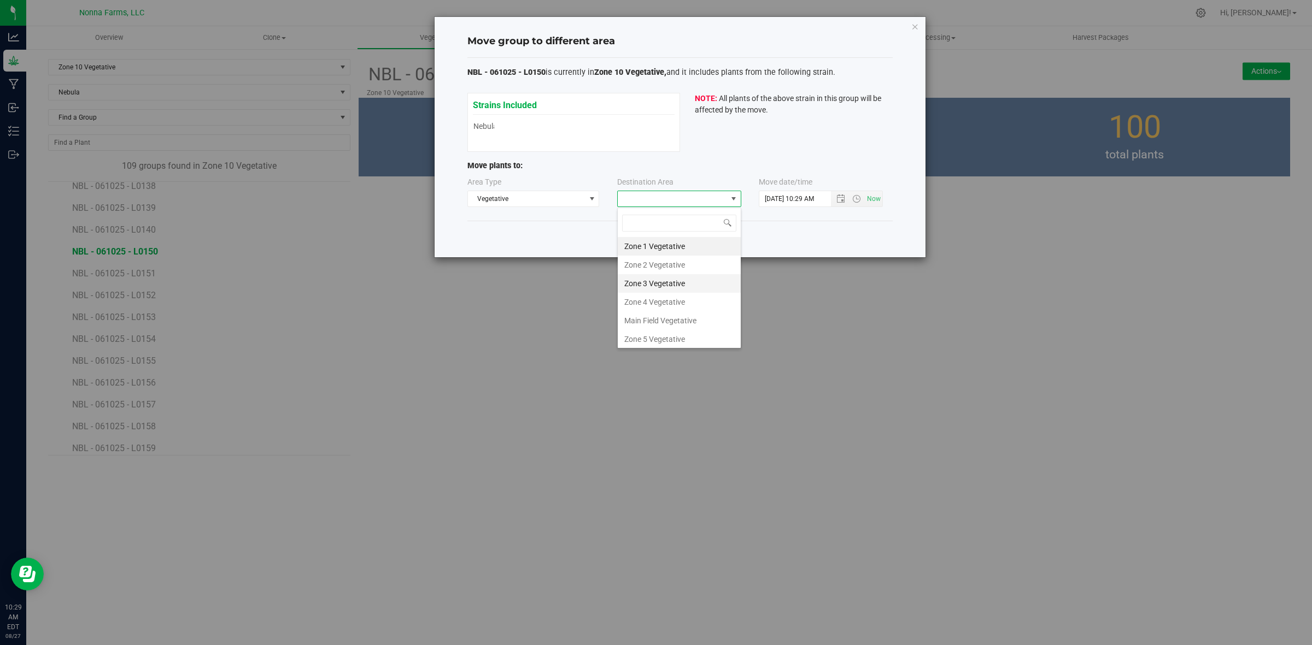
scroll to position [116, 0]
click at [671, 320] on li "Zone 11 Vegetative" at bounding box center [679, 318] width 123 height 19
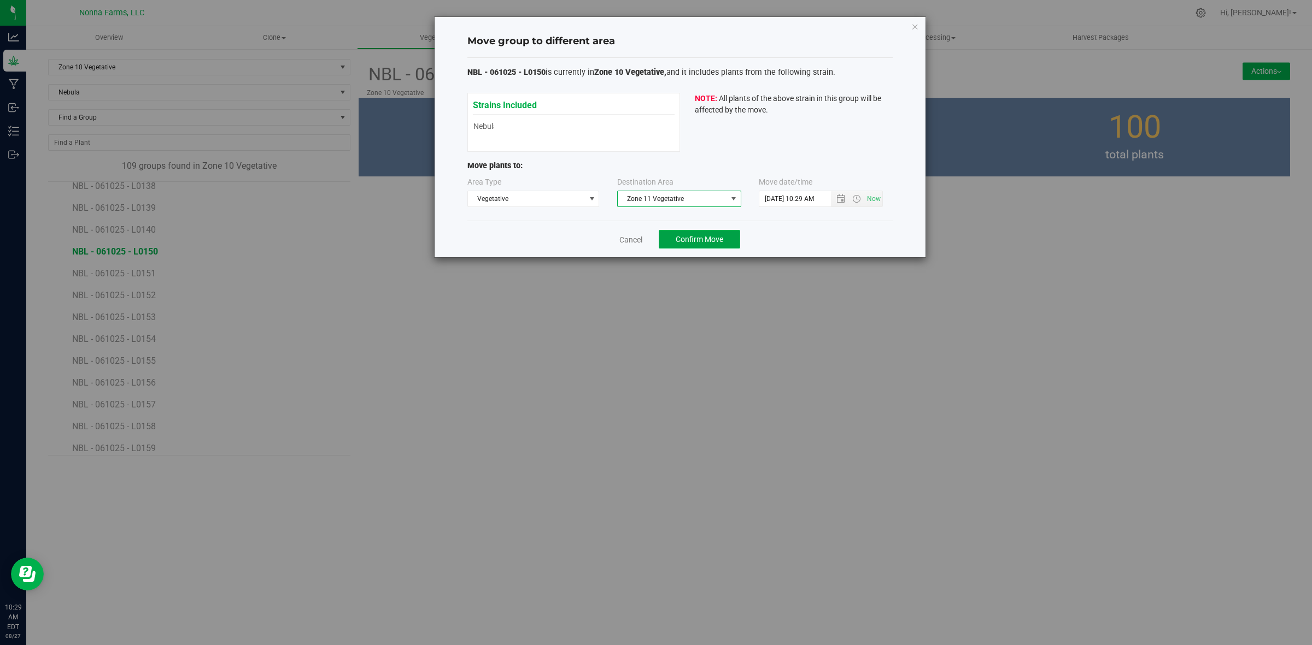
click at [689, 238] on span "Confirm Move" at bounding box center [699, 239] width 48 height 9
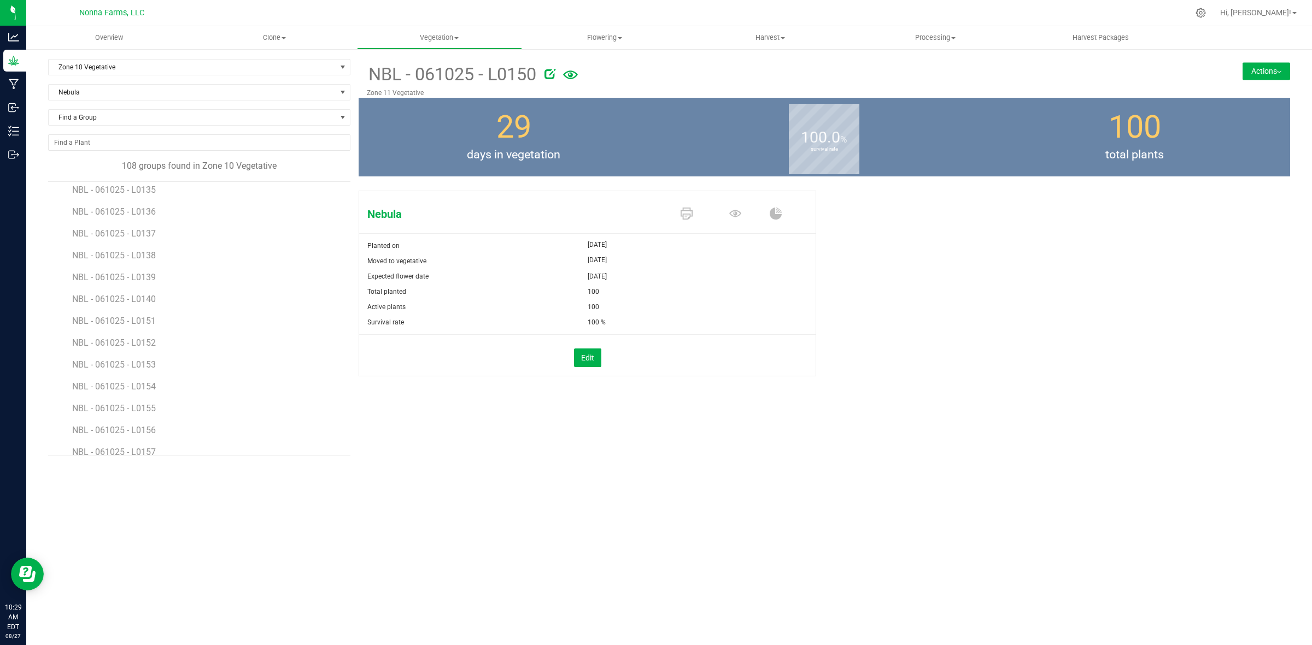
scroll to position [1298, 0]
click at [125, 315] on span "NBL - 061025 - L0151" at bounding box center [115, 320] width 86 height 10
click at [1276, 78] on button "Actions" at bounding box center [1266, 70] width 48 height 17
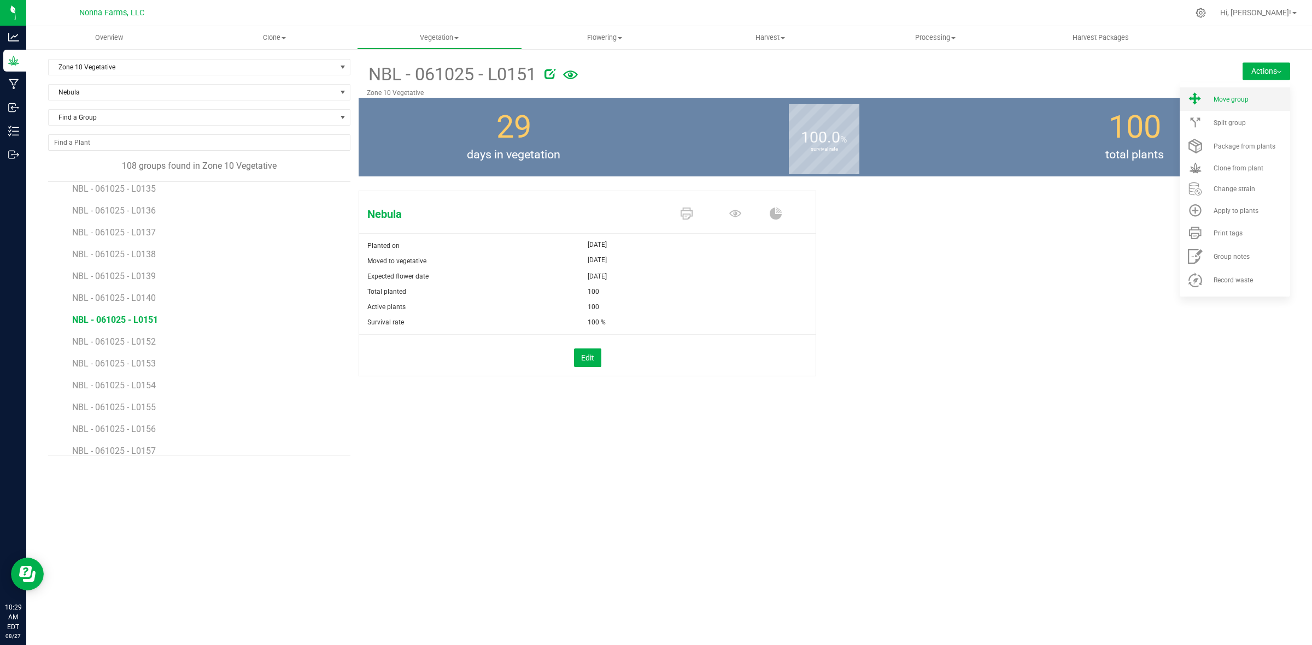
click at [1234, 99] on span "Move group" at bounding box center [1230, 100] width 35 height 8
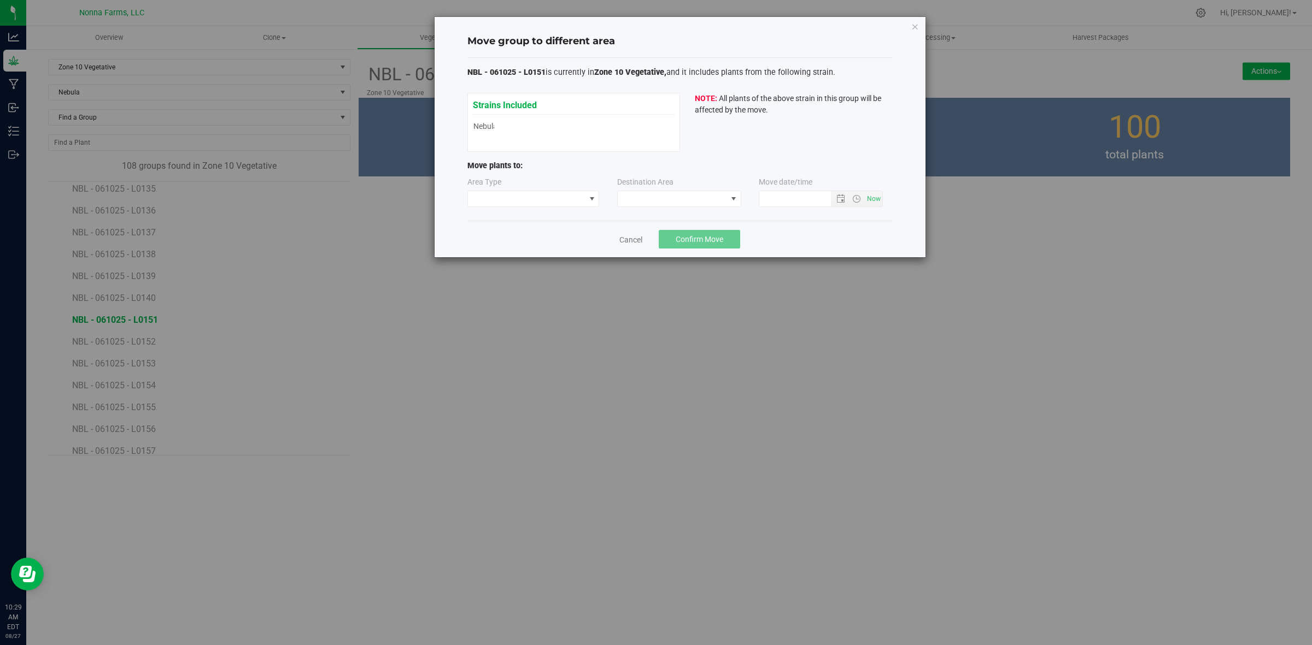
type input "8/27/2025 10:29 AM"
click at [550, 201] on span at bounding box center [526, 198] width 117 height 15
click at [522, 239] on li "Vegetative" at bounding box center [533, 238] width 131 height 19
click at [666, 197] on span at bounding box center [672, 198] width 109 height 15
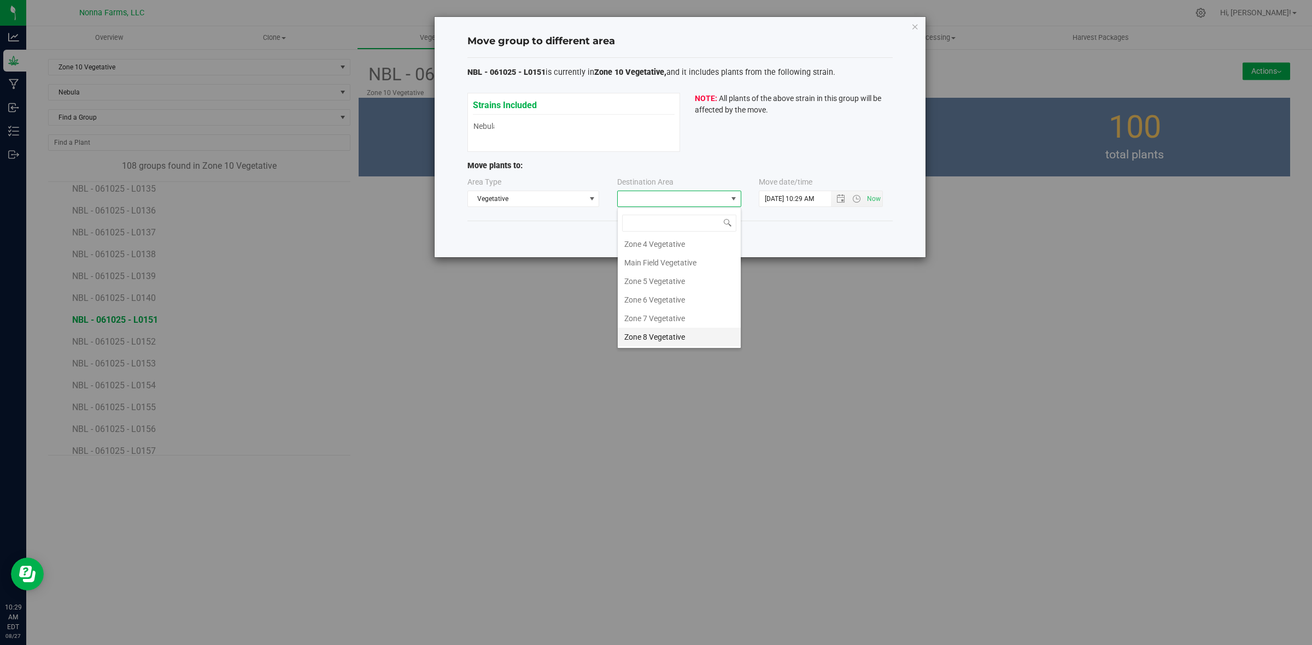
scroll to position [116, 0]
click at [671, 312] on li "Zone 11 Vegetative" at bounding box center [679, 318] width 123 height 19
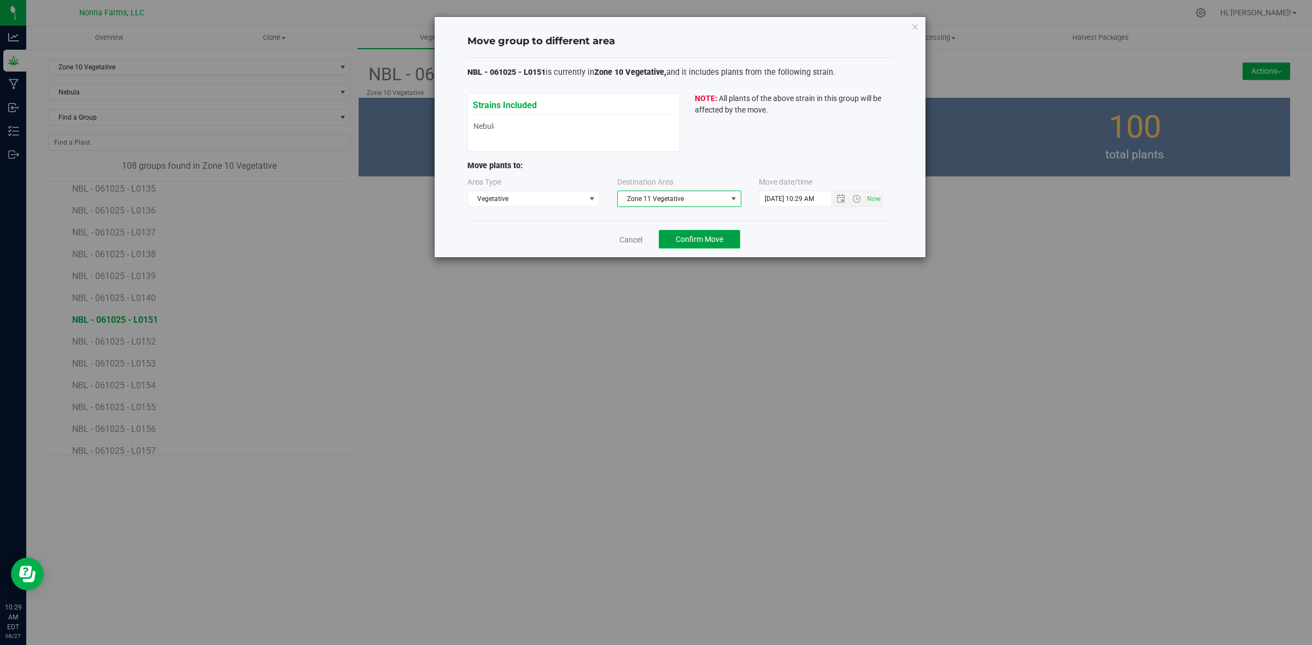
click at [705, 231] on button "Confirm Move" at bounding box center [699, 239] width 81 height 19
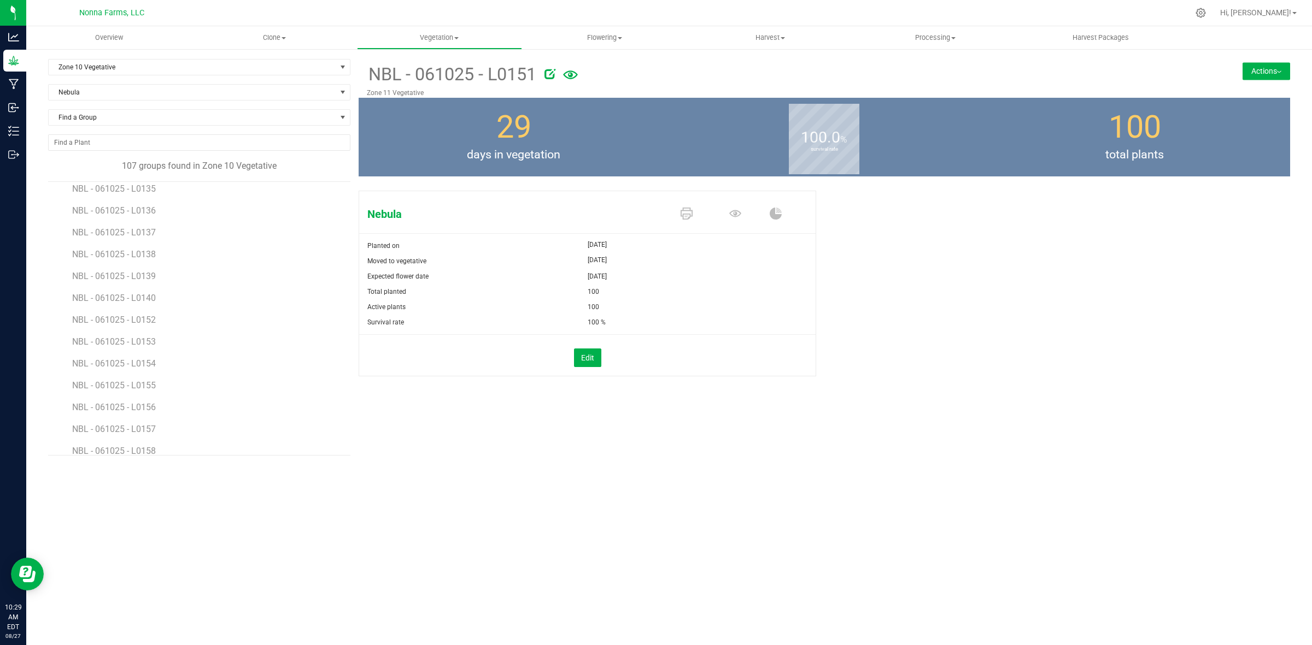
scroll to position [1366, 0]
click at [140, 251] on span "NBL - 061025 - L0152" at bounding box center [115, 251] width 86 height 10
click at [1261, 72] on button "Actions" at bounding box center [1266, 70] width 48 height 17
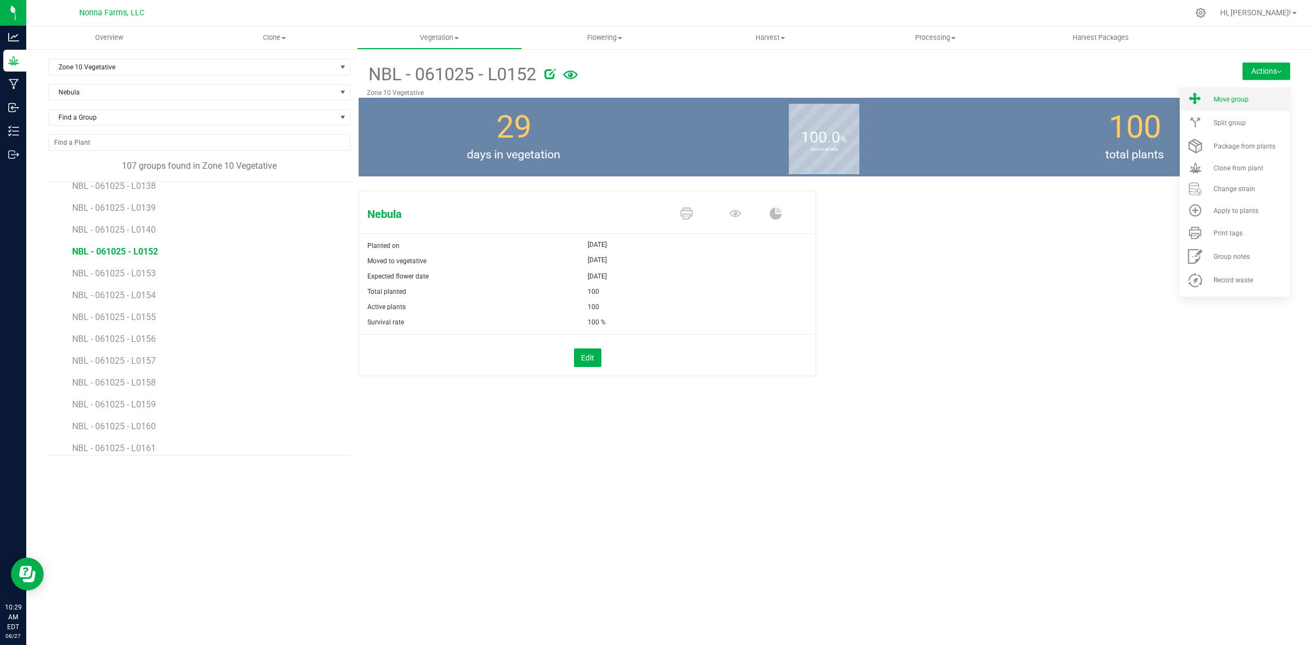
click at [1239, 102] on span "Move group" at bounding box center [1230, 100] width 35 height 8
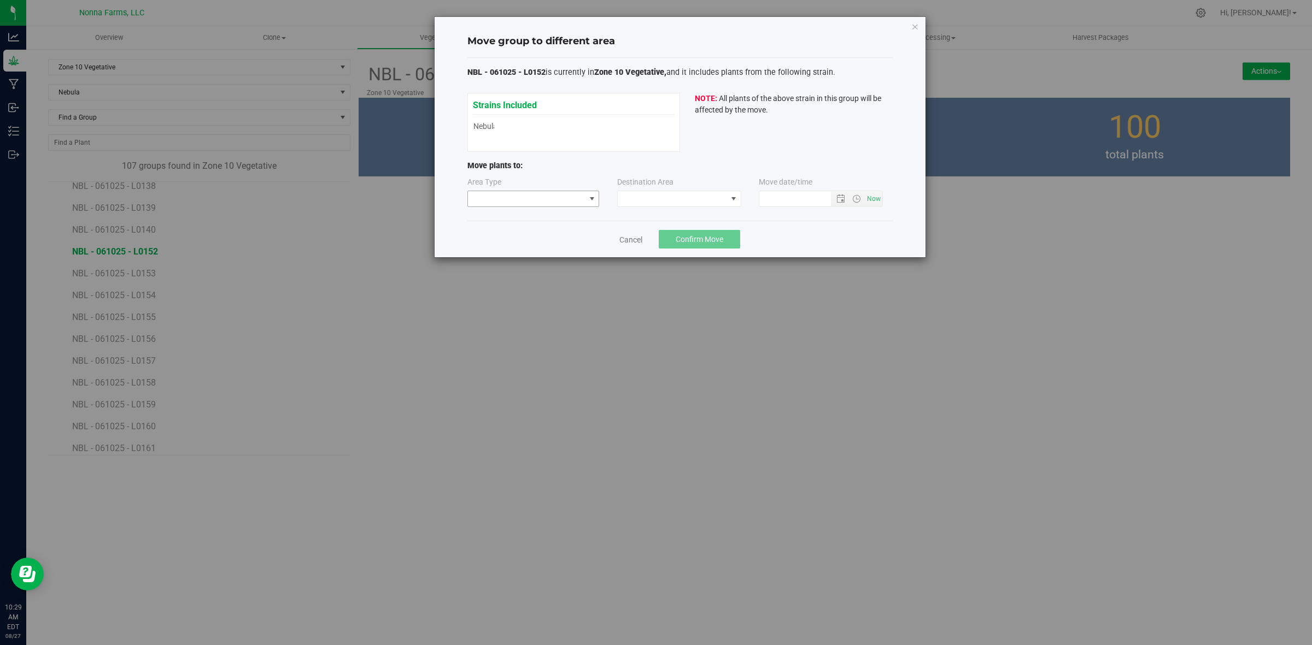
type input "8/27/2025 10:29 AM"
click at [565, 203] on span at bounding box center [526, 198] width 117 height 15
click at [497, 246] on li "Vegetative" at bounding box center [533, 238] width 131 height 19
click at [687, 201] on span at bounding box center [672, 198] width 109 height 15
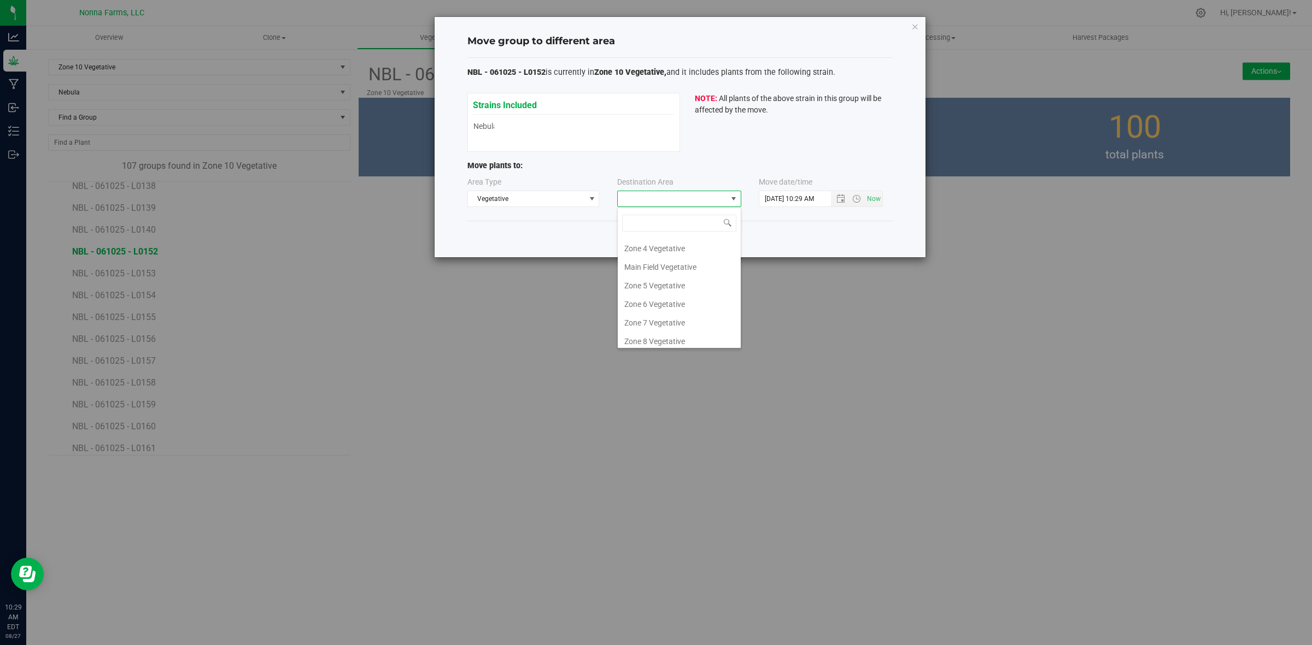
scroll to position [116, 0]
click at [680, 317] on li "Zone 11 Vegetative" at bounding box center [679, 318] width 123 height 19
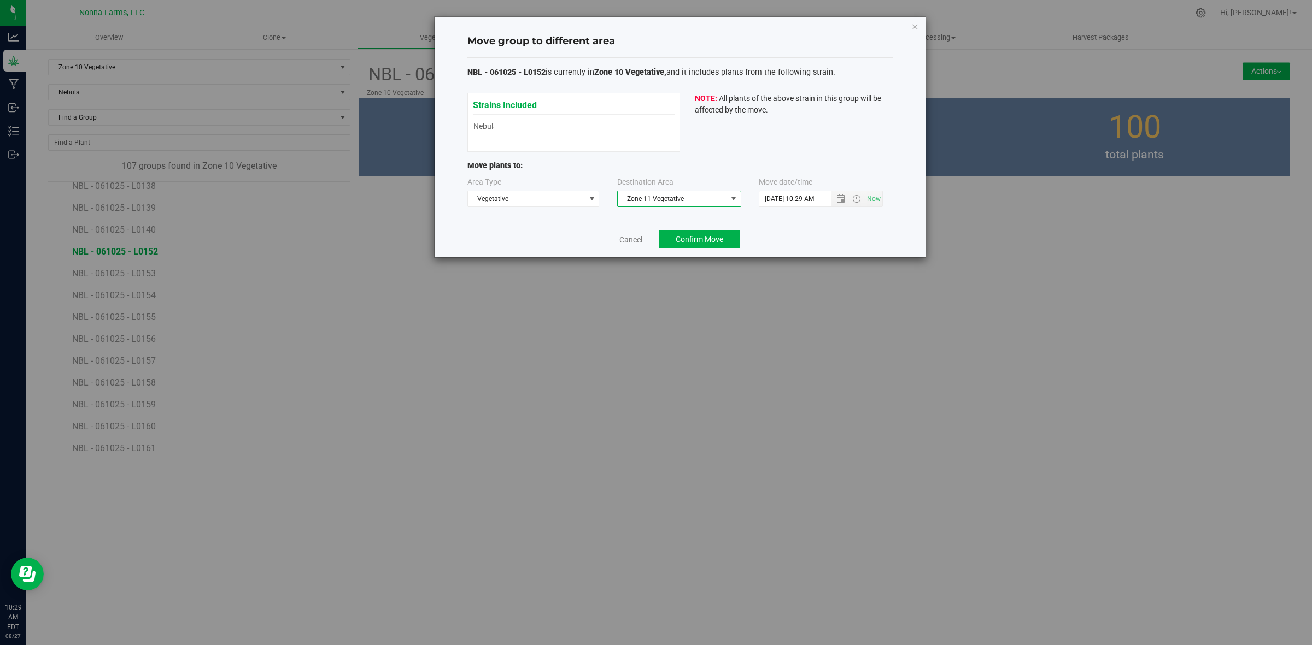
click at [712, 252] on div "Cancel Confirm Move" at bounding box center [679, 239] width 425 height 37
click at [712, 245] on button "Confirm Move" at bounding box center [699, 239] width 81 height 19
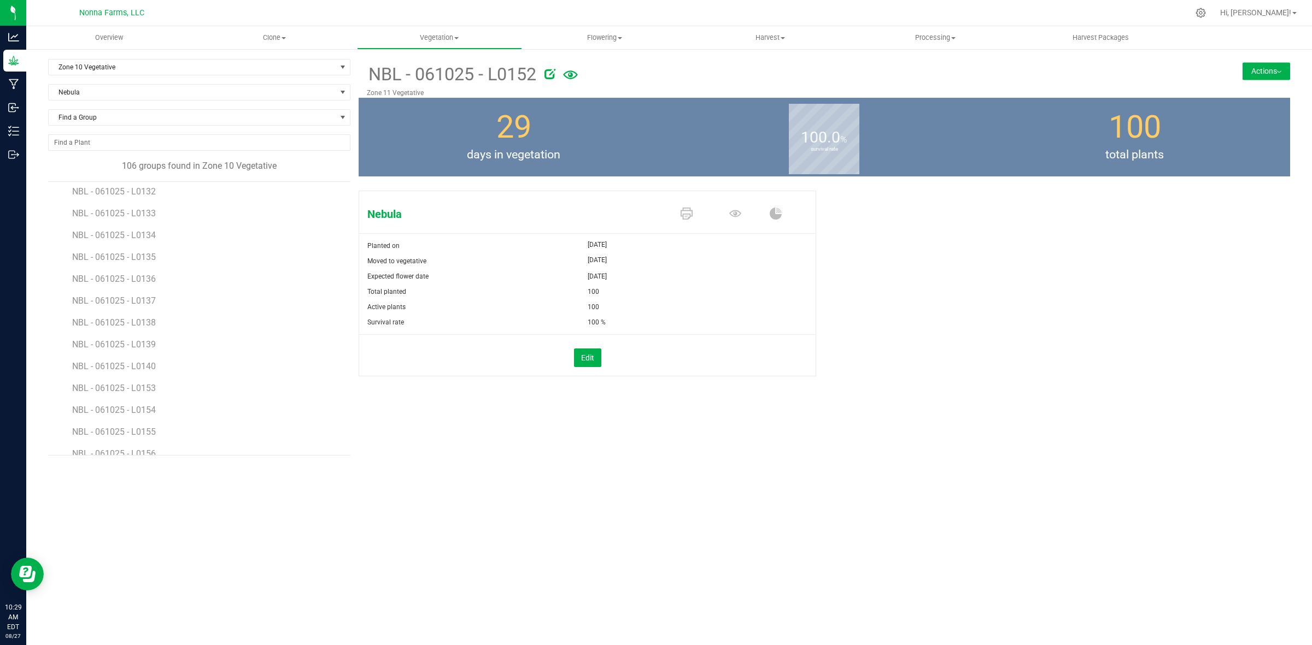
scroll to position [1366, 0]
click at [132, 253] on span "NBL - 061025 - L0153" at bounding box center [115, 251] width 86 height 10
click at [1280, 71] on img at bounding box center [1279, 72] width 4 height 2
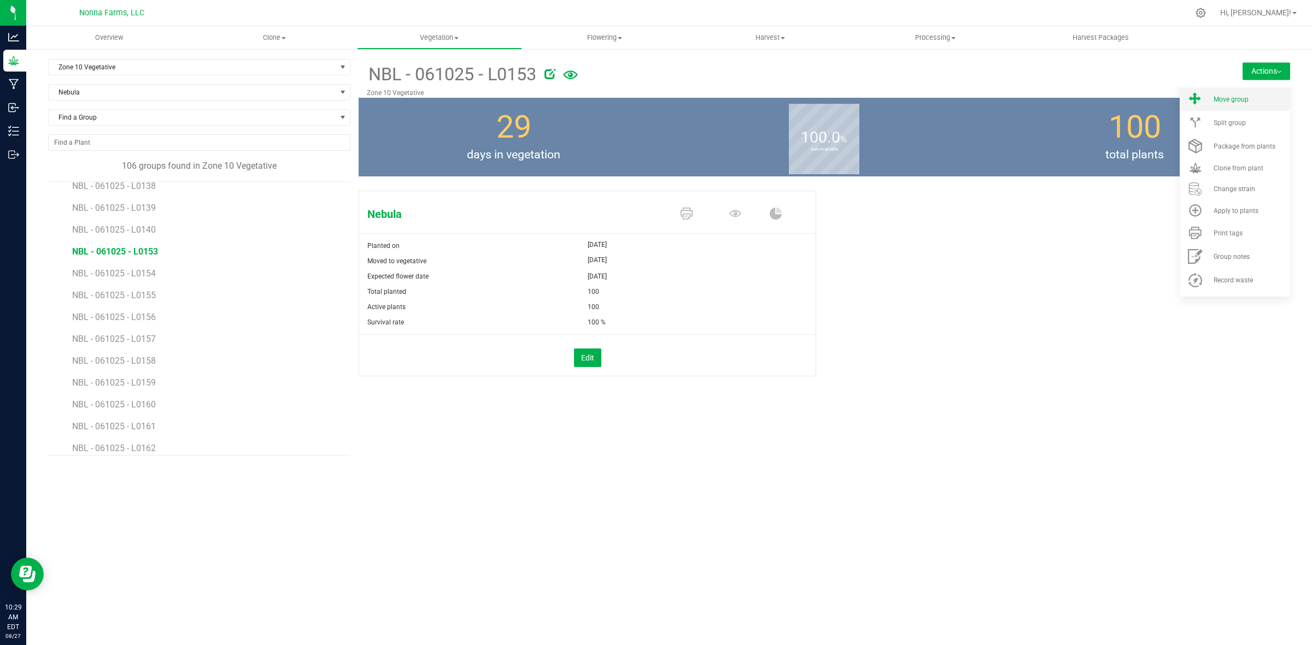
click at [1214, 103] on li "Move group" at bounding box center [1234, 98] width 110 height 23
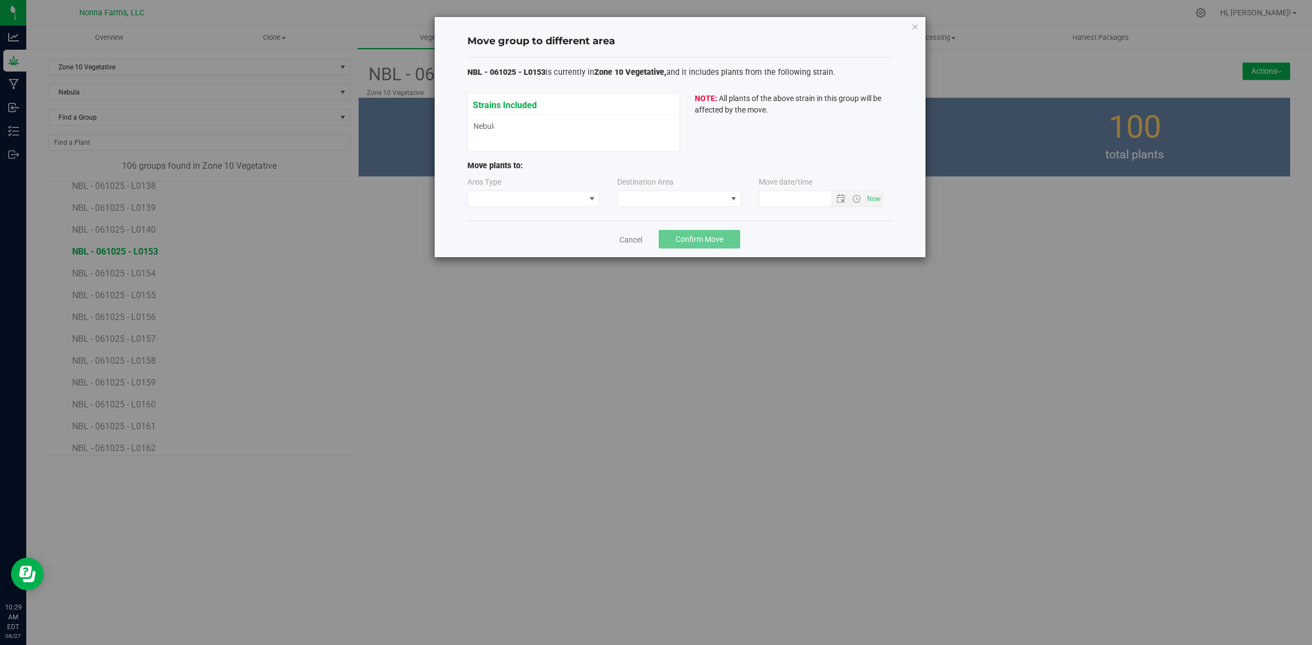
type input "8/27/2025 10:29 AM"
click at [573, 193] on span at bounding box center [526, 198] width 117 height 15
click at [510, 236] on li "Vegetative" at bounding box center [533, 238] width 131 height 19
click at [683, 192] on span at bounding box center [672, 198] width 109 height 15
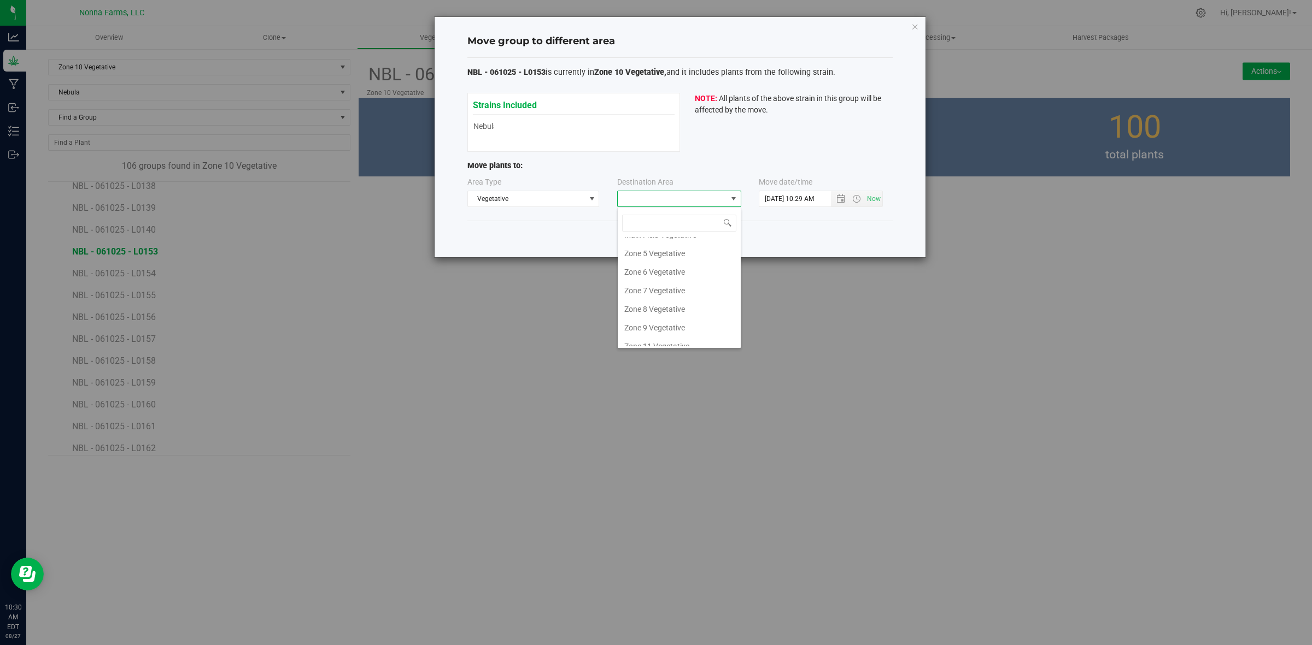
scroll to position [116, 0]
click at [677, 318] on li "Zone 11 Vegetative" at bounding box center [679, 318] width 123 height 19
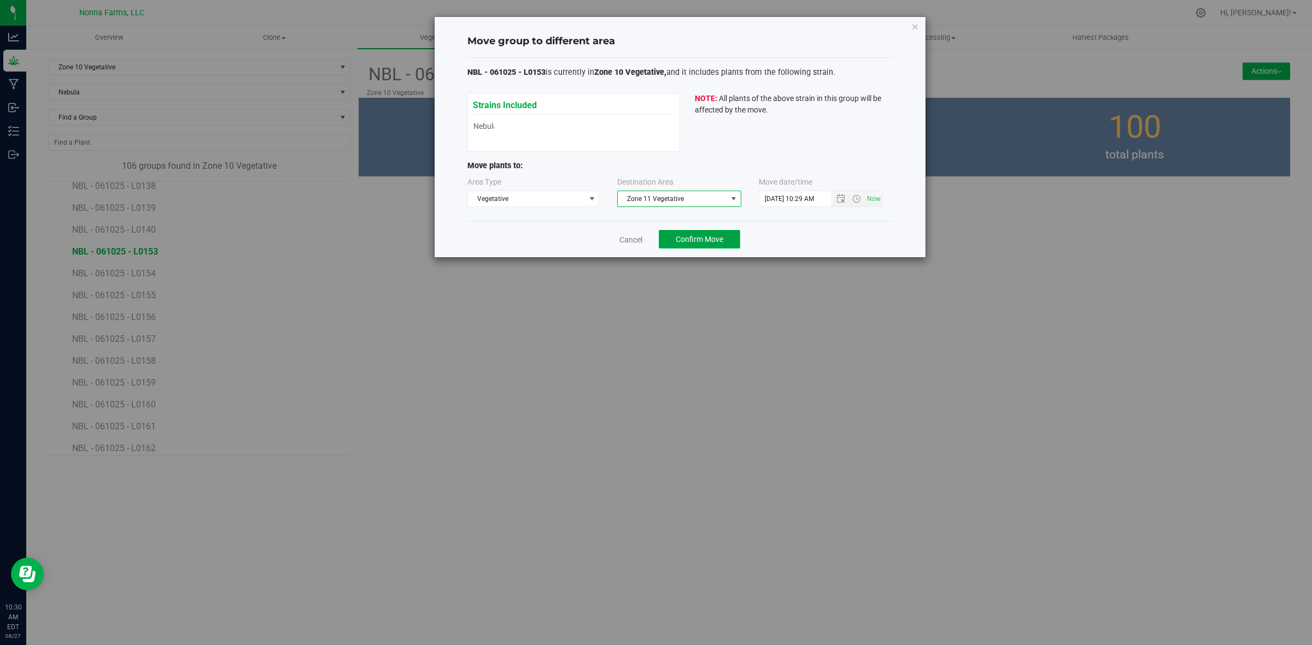
click at [682, 245] on button "Confirm Move" at bounding box center [699, 239] width 81 height 19
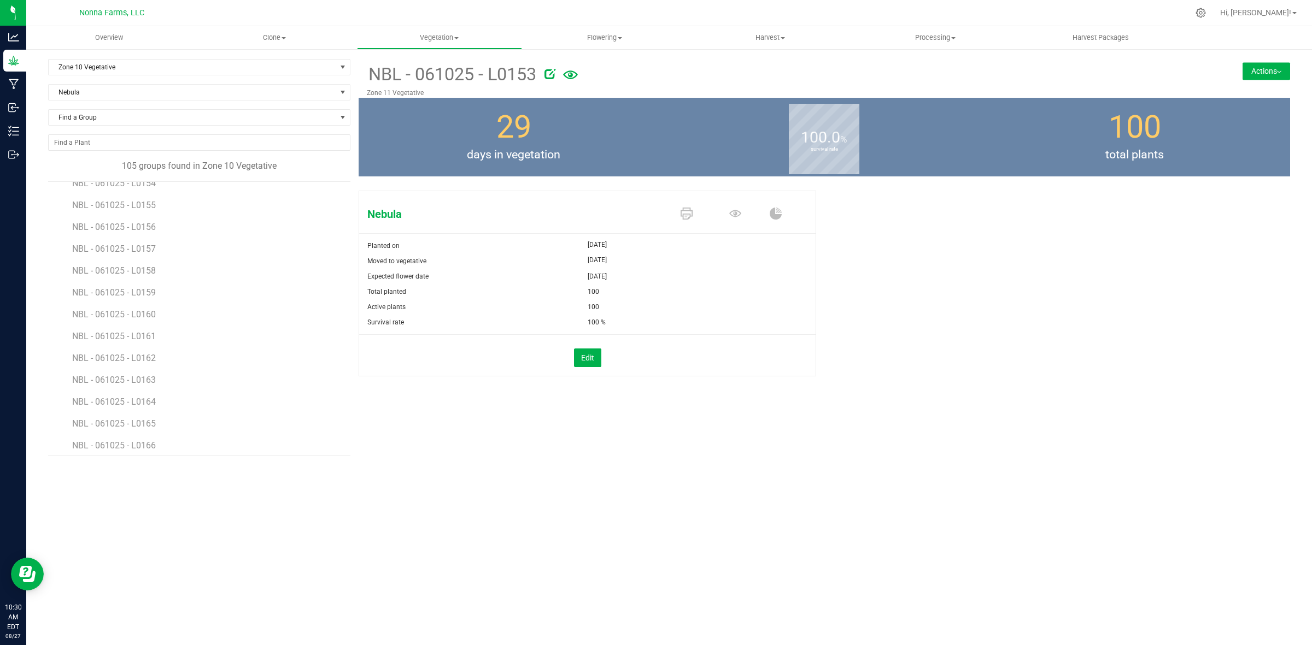
scroll to position [1366, 0]
click at [143, 255] on span "NBL - 061025 - L0154" at bounding box center [115, 251] width 86 height 10
click at [1269, 75] on button "Actions" at bounding box center [1266, 70] width 48 height 17
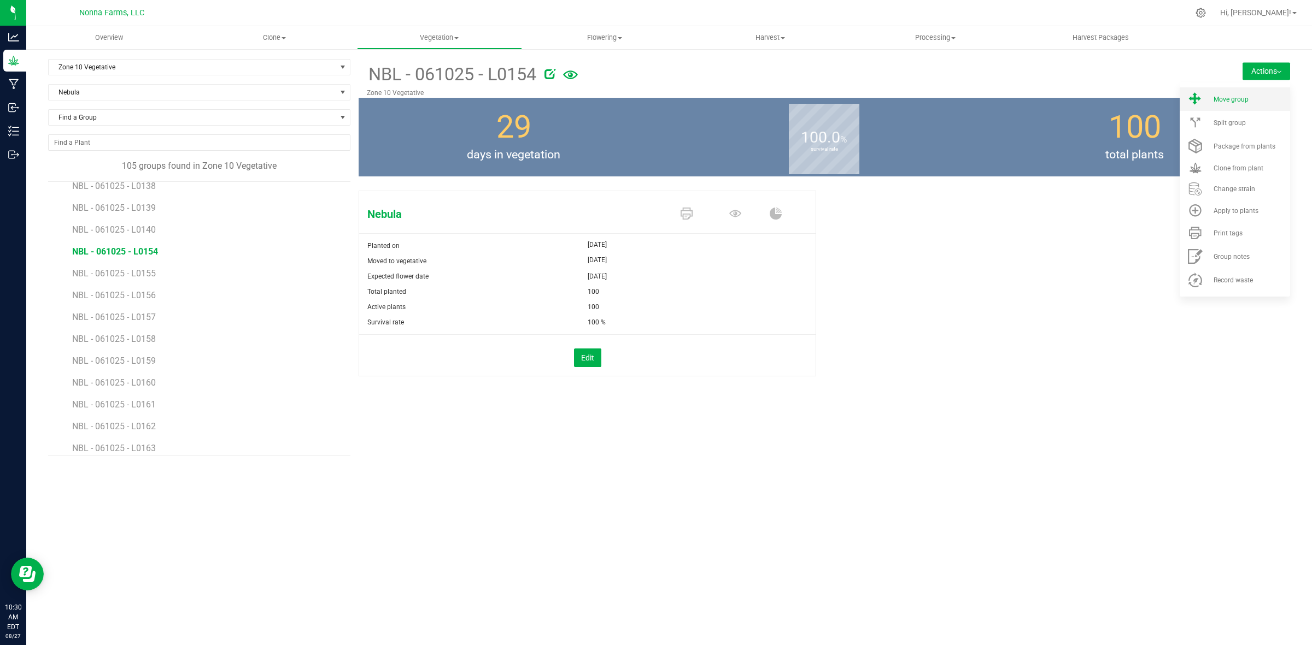
click at [1234, 104] on li "Move group" at bounding box center [1234, 98] width 110 height 23
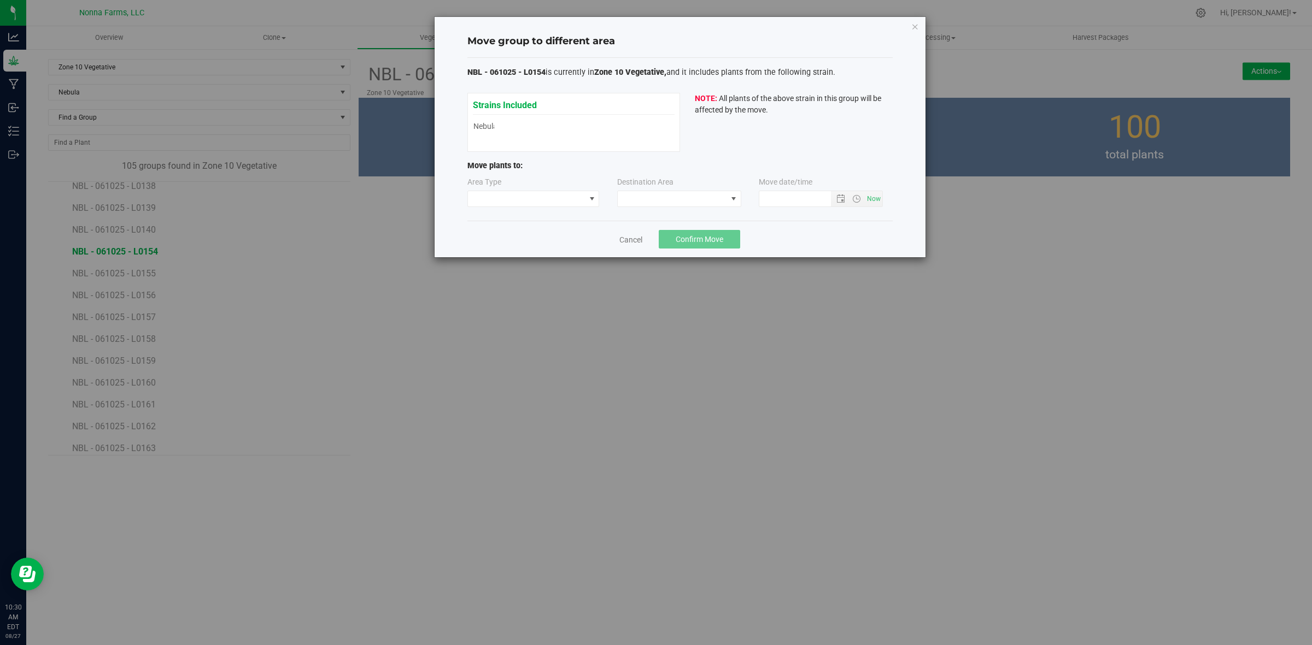
type input "8/27/2025 10:30 AM"
click at [542, 200] on span at bounding box center [526, 198] width 117 height 15
click at [515, 242] on li "Vegetative" at bounding box center [533, 238] width 131 height 19
click at [660, 203] on span at bounding box center [672, 198] width 109 height 15
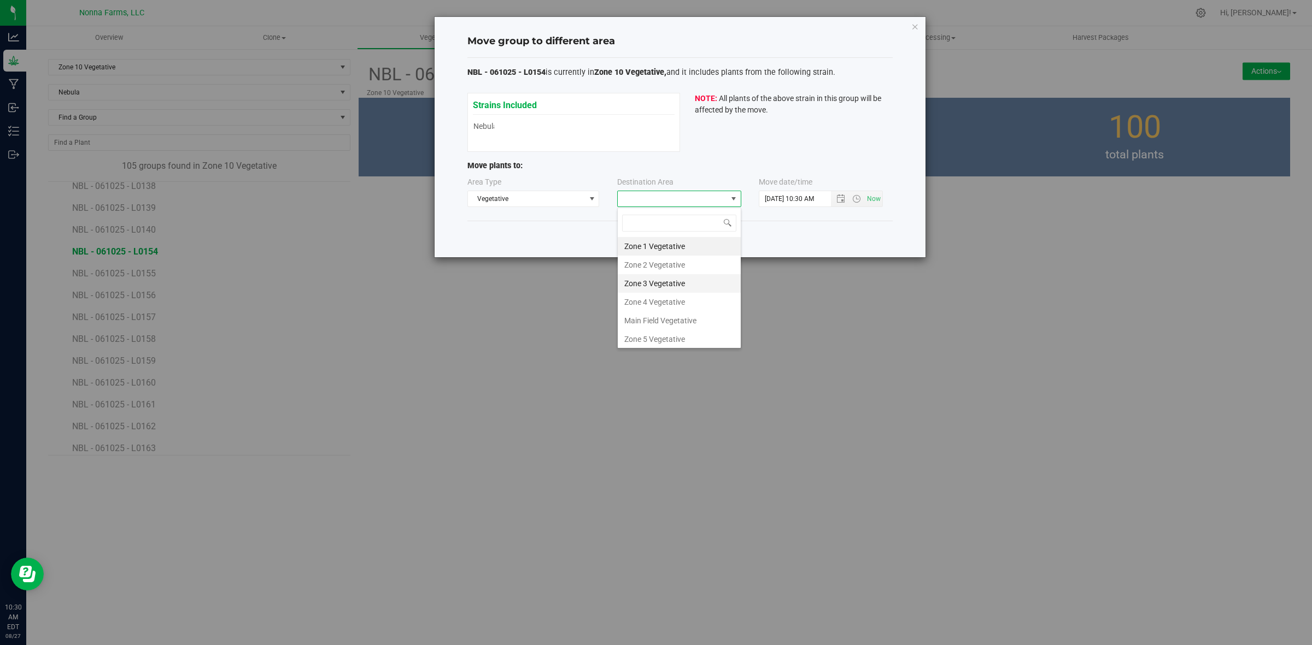
scroll to position [116, 0]
click at [683, 318] on li "Zone 11 Vegetative" at bounding box center [679, 318] width 123 height 19
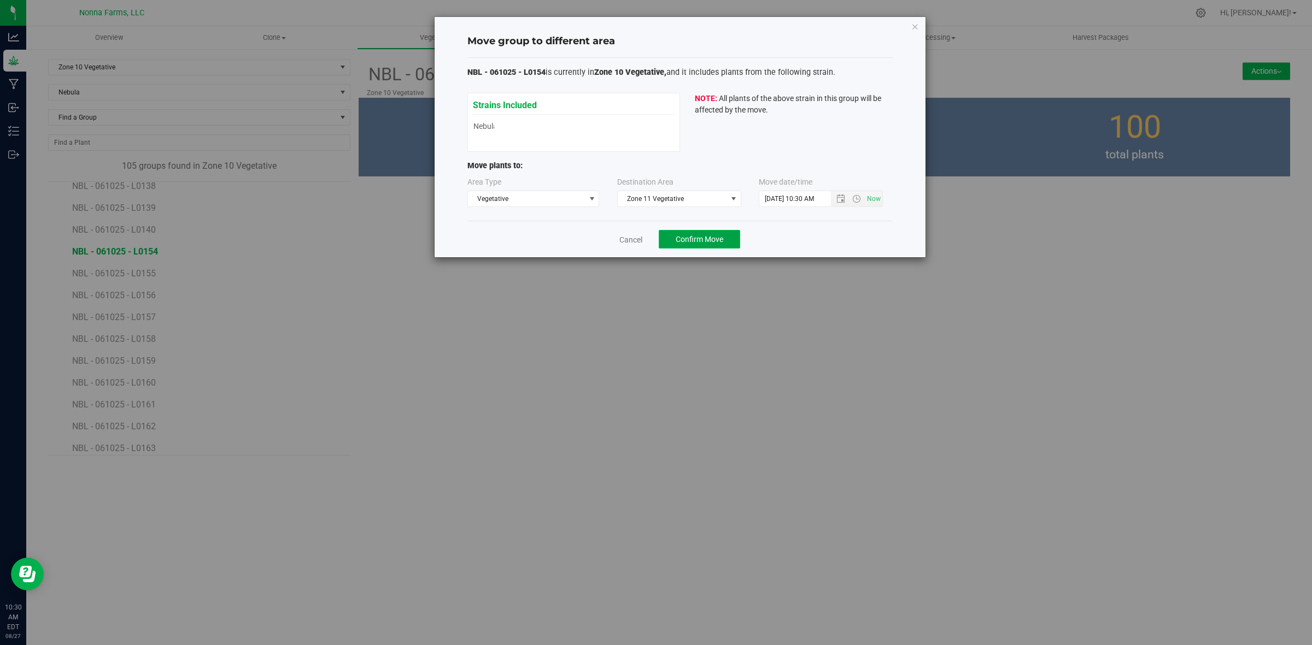
click at [687, 249] on button "Confirm Move" at bounding box center [699, 239] width 81 height 19
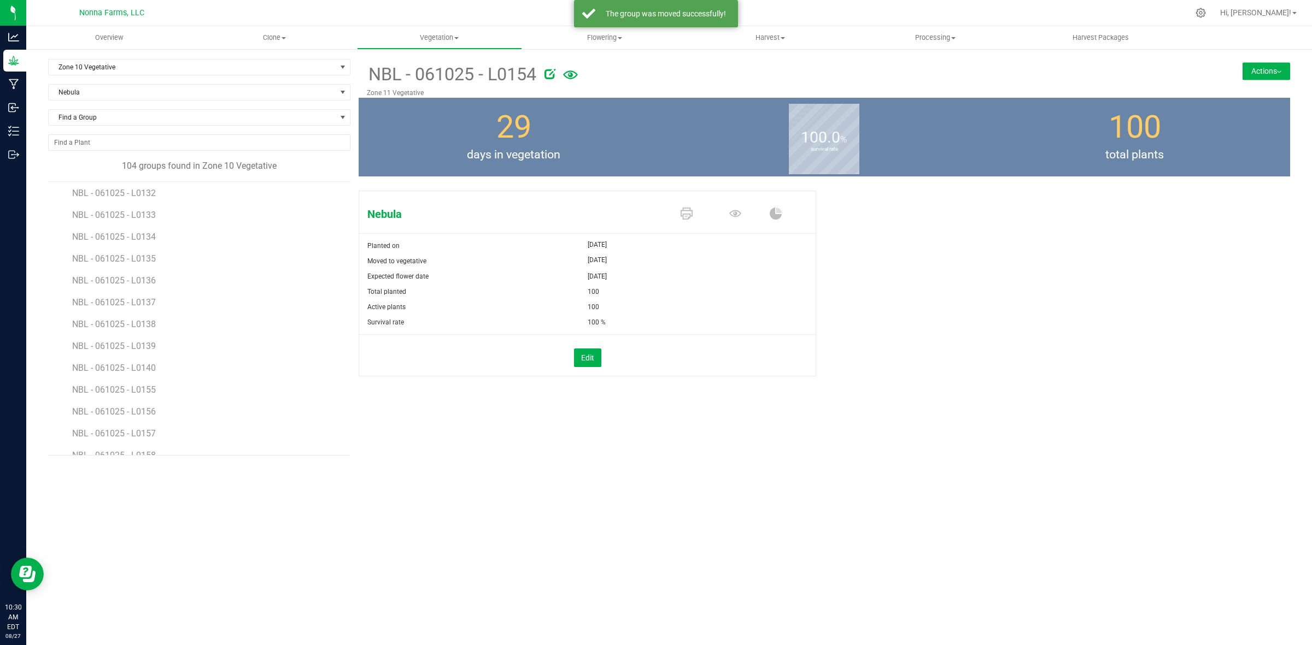
scroll to position [1230, 0]
click at [148, 395] on li "NBL - 061025 - L0155" at bounding box center [207, 384] width 270 height 22
click at [146, 391] on span "NBL - 061025 - L0155" at bounding box center [115, 388] width 86 height 10
click at [1264, 75] on button "Actions" at bounding box center [1266, 70] width 48 height 17
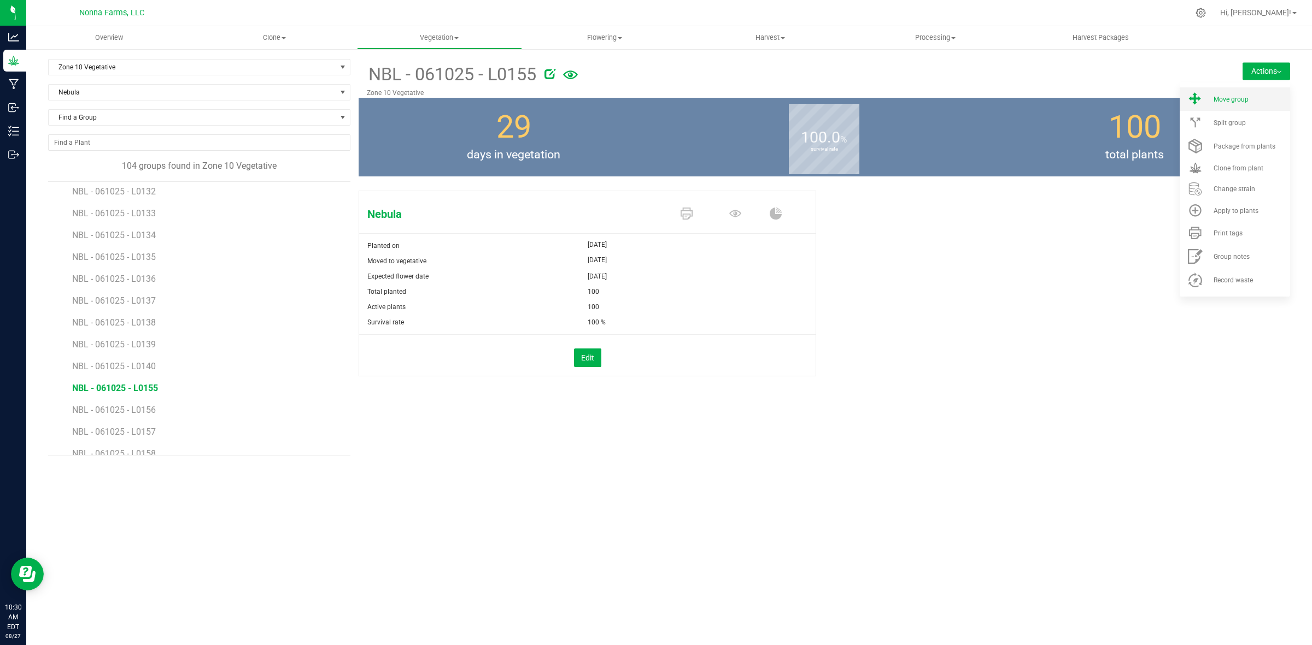
click at [1235, 104] on li "Move group" at bounding box center [1234, 98] width 110 height 23
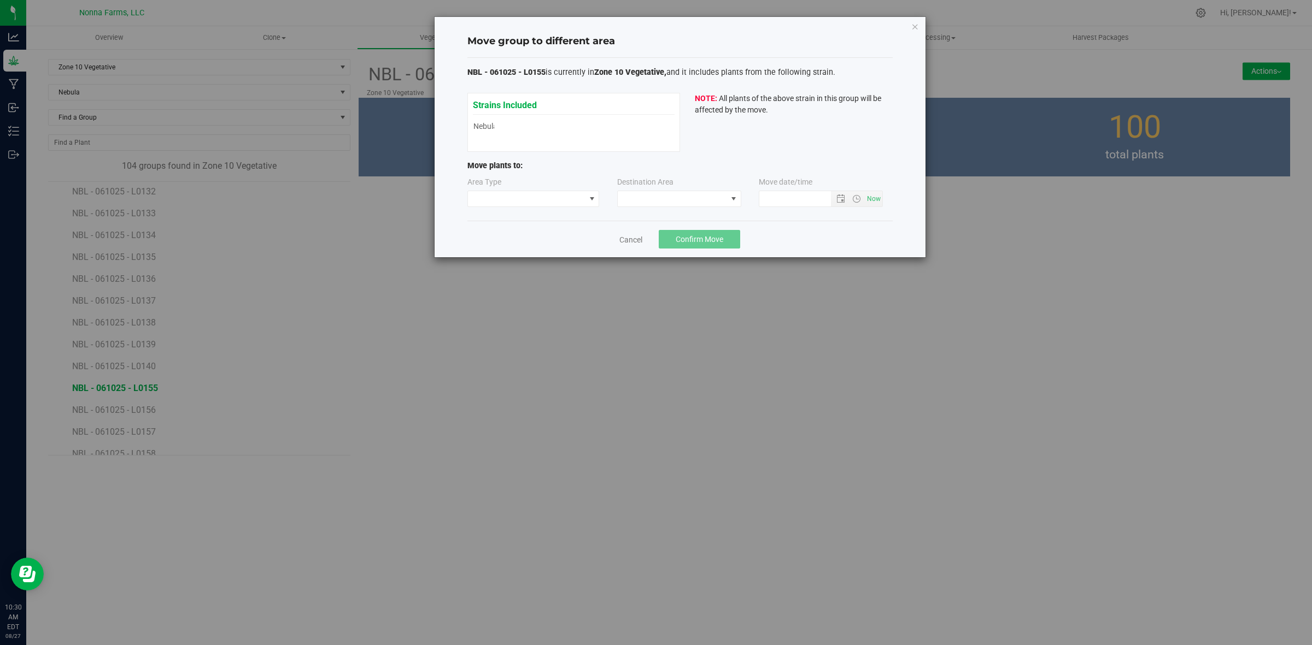
type input "8/27/2025 10:30 AM"
click at [557, 205] on span at bounding box center [526, 198] width 117 height 15
click at [537, 243] on li "Vegetative" at bounding box center [533, 238] width 131 height 19
click at [719, 195] on span at bounding box center [672, 198] width 109 height 15
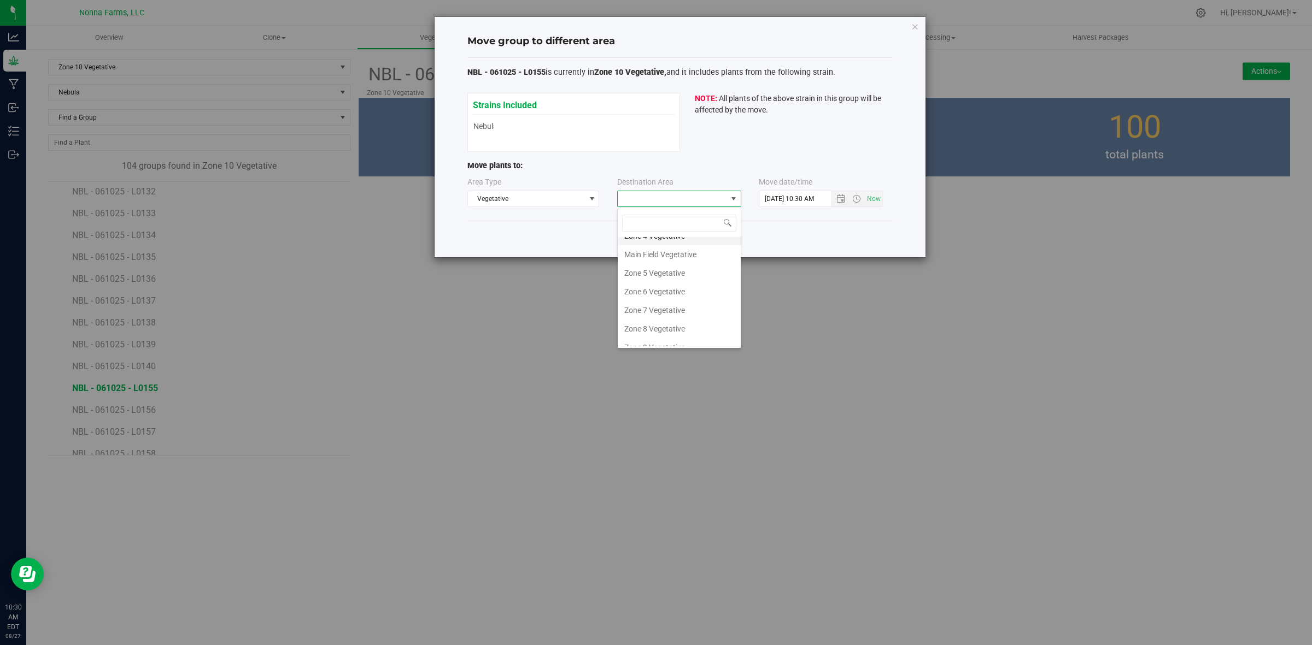
scroll to position [116, 0]
click at [684, 321] on li "Zone 11 Vegetative" at bounding box center [679, 318] width 123 height 19
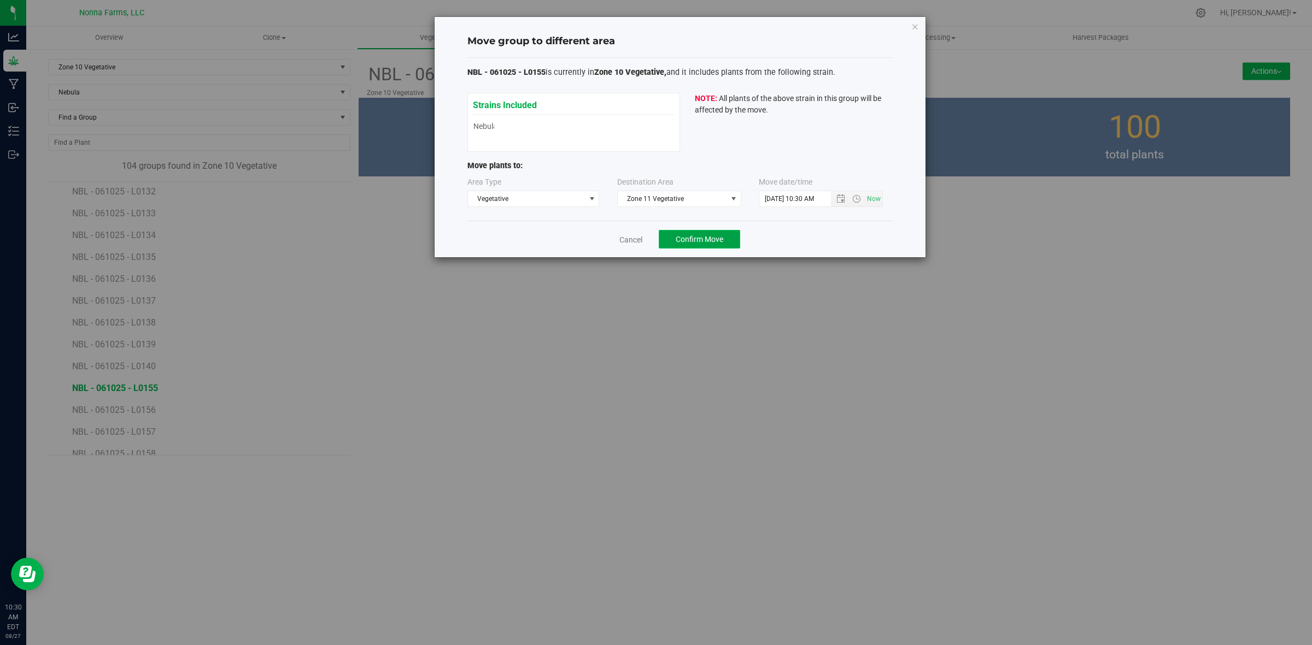
click at [708, 235] on span "Confirm Move" at bounding box center [699, 239] width 48 height 9
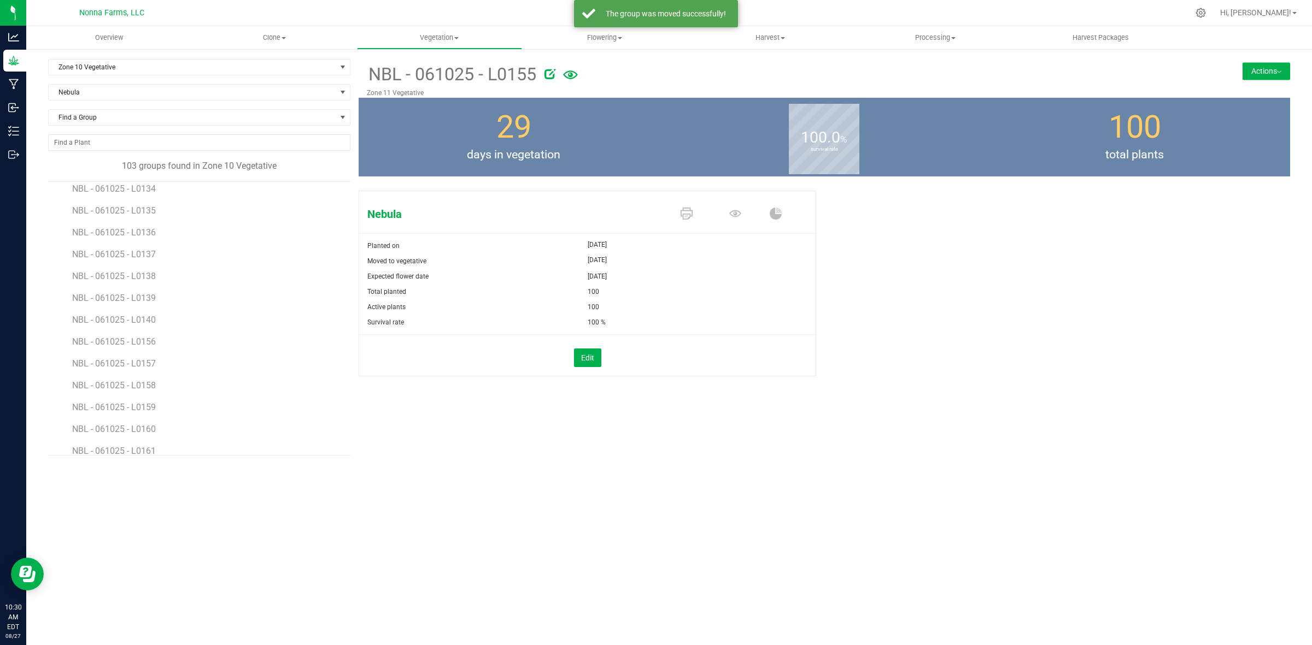
scroll to position [1298, 0]
click at [126, 315] on span "NBL - 061025 - L0156" at bounding box center [115, 320] width 86 height 10
click at [1266, 68] on button "Actions" at bounding box center [1266, 70] width 48 height 17
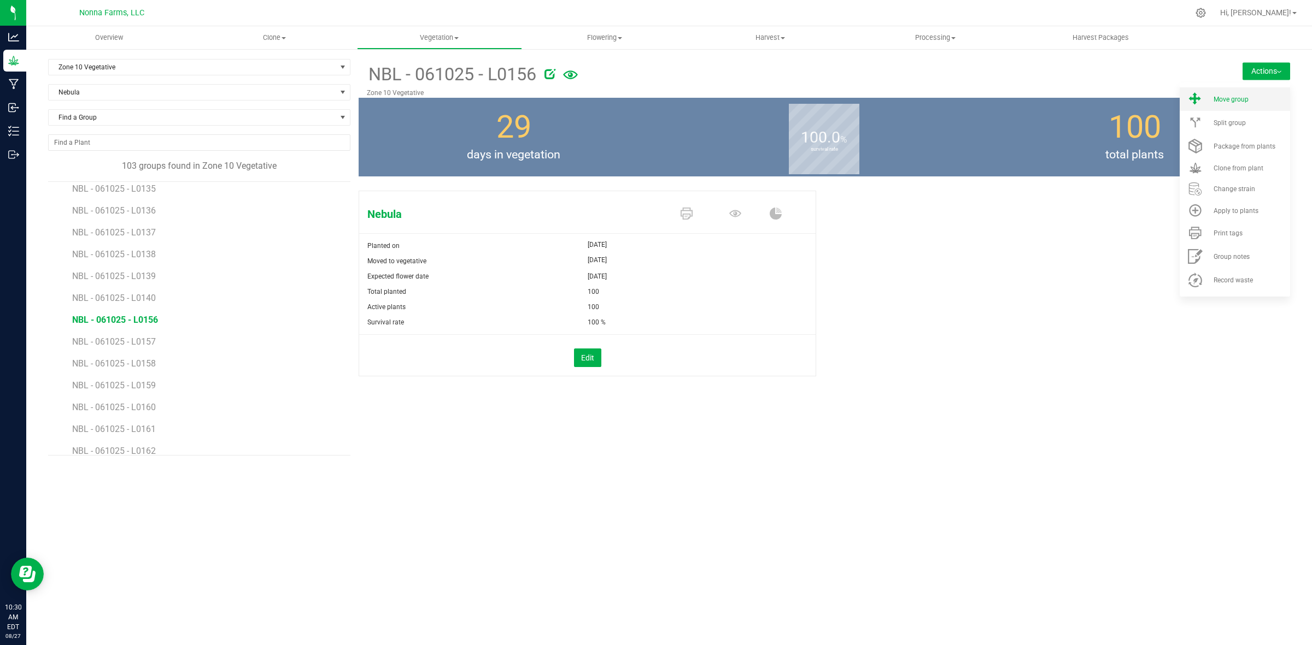
click at [1249, 98] on div "Move group" at bounding box center [1250, 100] width 74 height 8
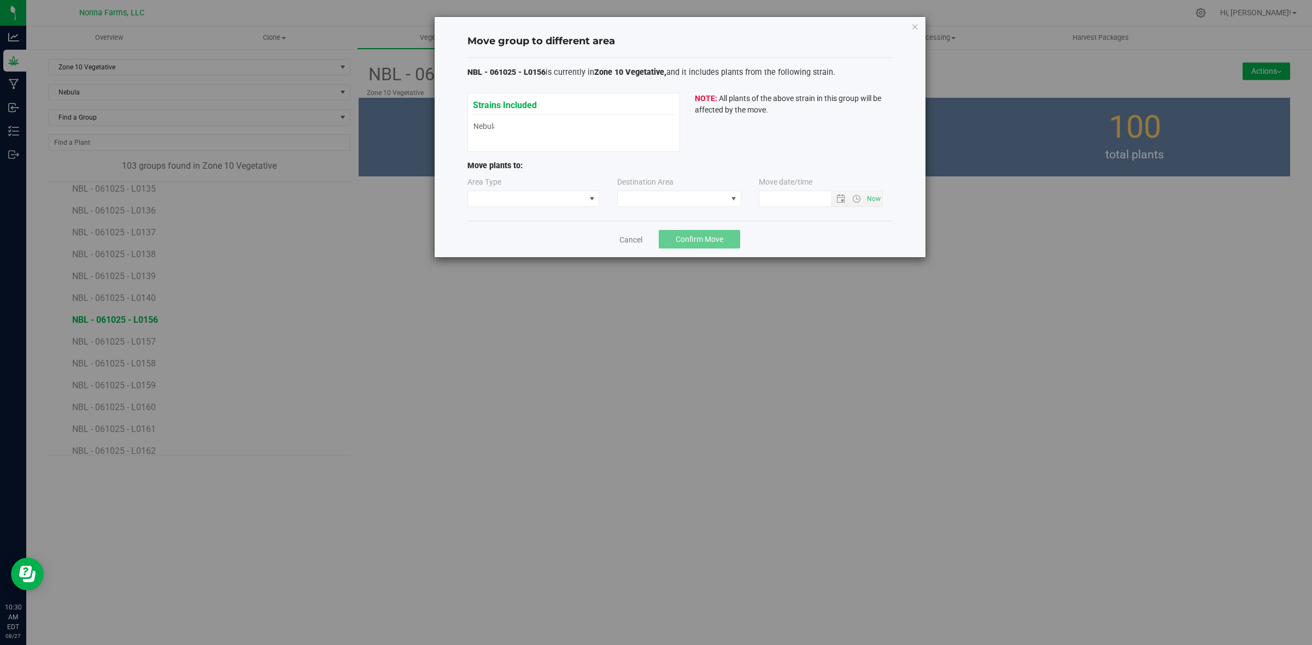
type input "8/27/2025 10:30 AM"
click at [531, 203] on span at bounding box center [526, 198] width 117 height 15
click at [519, 234] on li "Vegetative" at bounding box center [533, 238] width 131 height 19
click at [684, 194] on span at bounding box center [672, 198] width 109 height 15
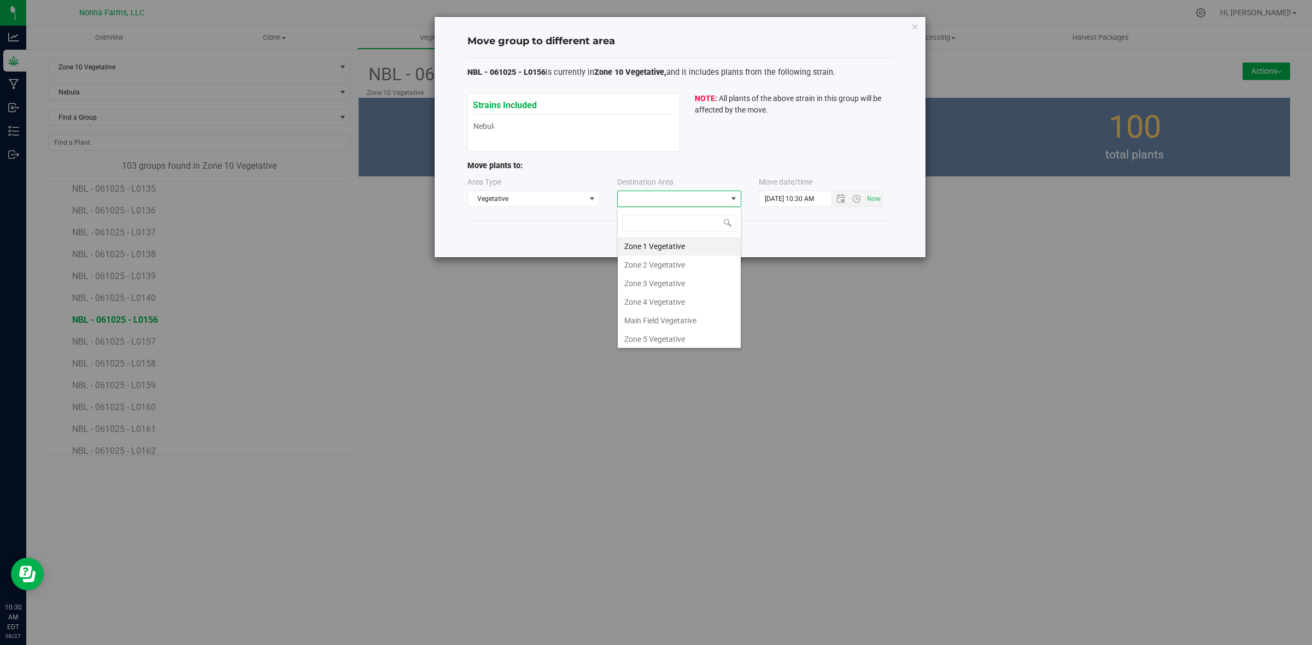
scroll to position [116, 0]
click at [684, 321] on li "Zone 11 Vegetative" at bounding box center [679, 318] width 123 height 19
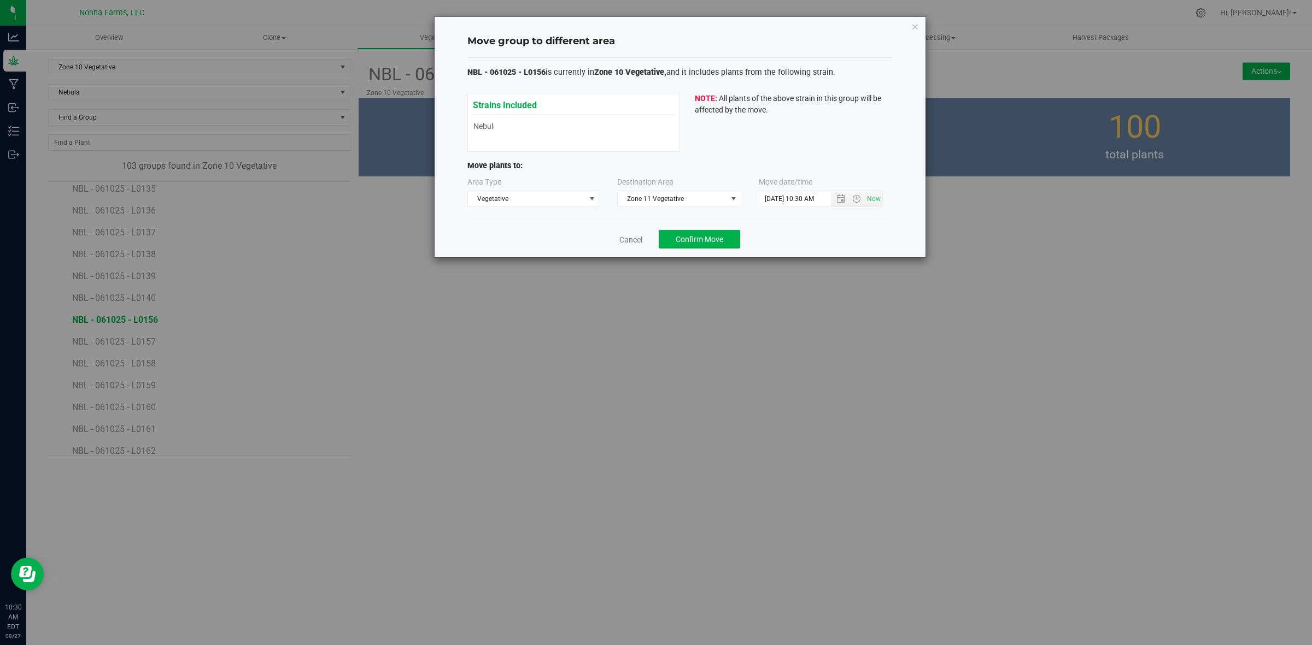
click at [708, 254] on div "Cancel Confirm Move" at bounding box center [679, 239] width 425 height 37
click at [708, 244] on span "Confirm Move" at bounding box center [699, 239] width 48 height 9
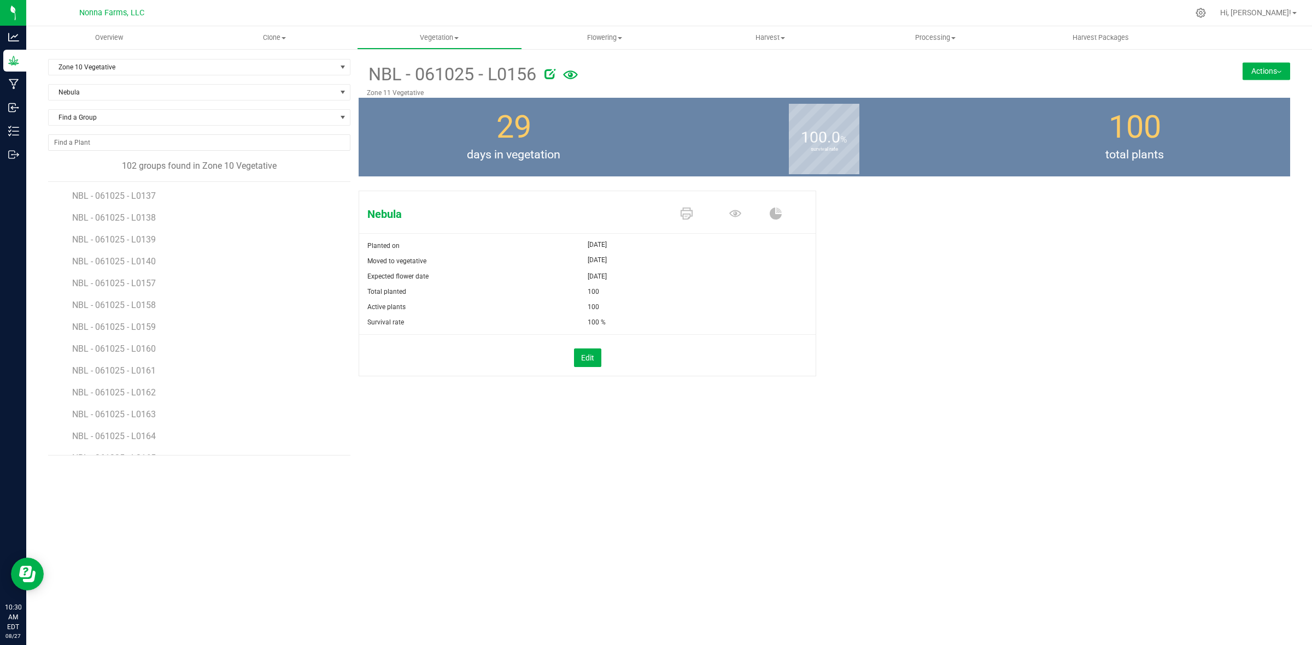
scroll to position [1366, 0]
click at [152, 252] on span "NBL - 061025 - L0157" at bounding box center [115, 251] width 86 height 10
click at [1269, 72] on button "Actions" at bounding box center [1266, 70] width 48 height 17
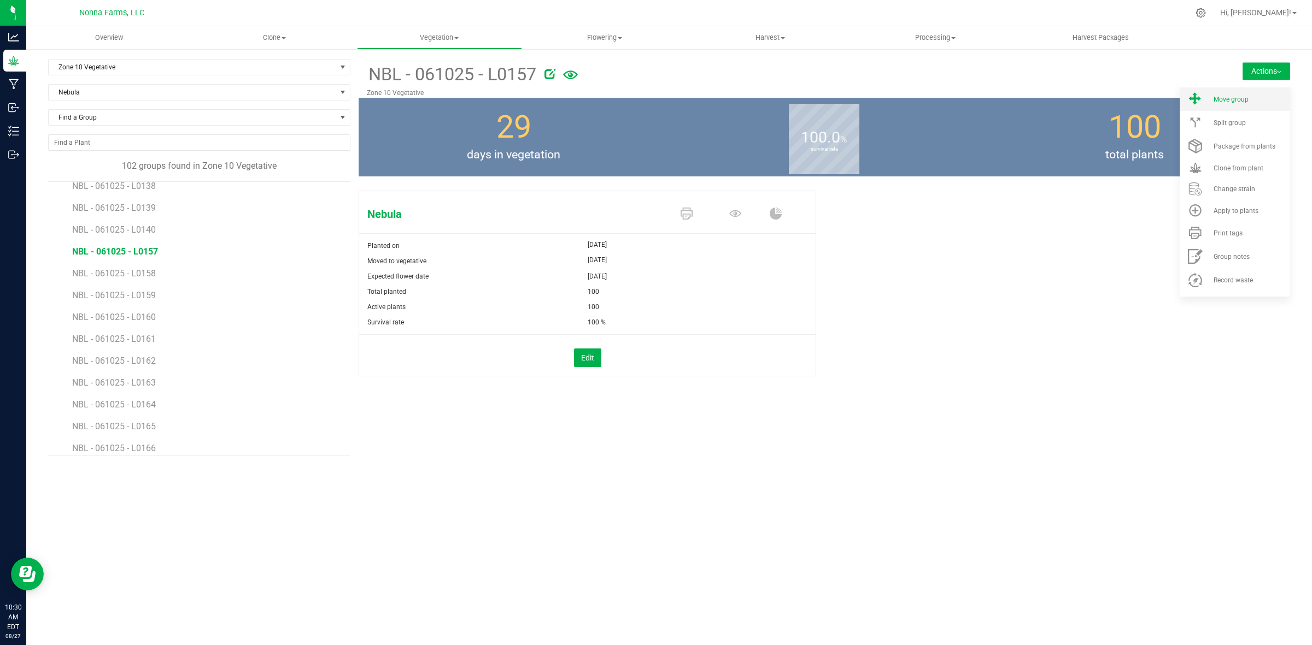
click at [1244, 101] on span "Move group" at bounding box center [1230, 100] width 35 height 8
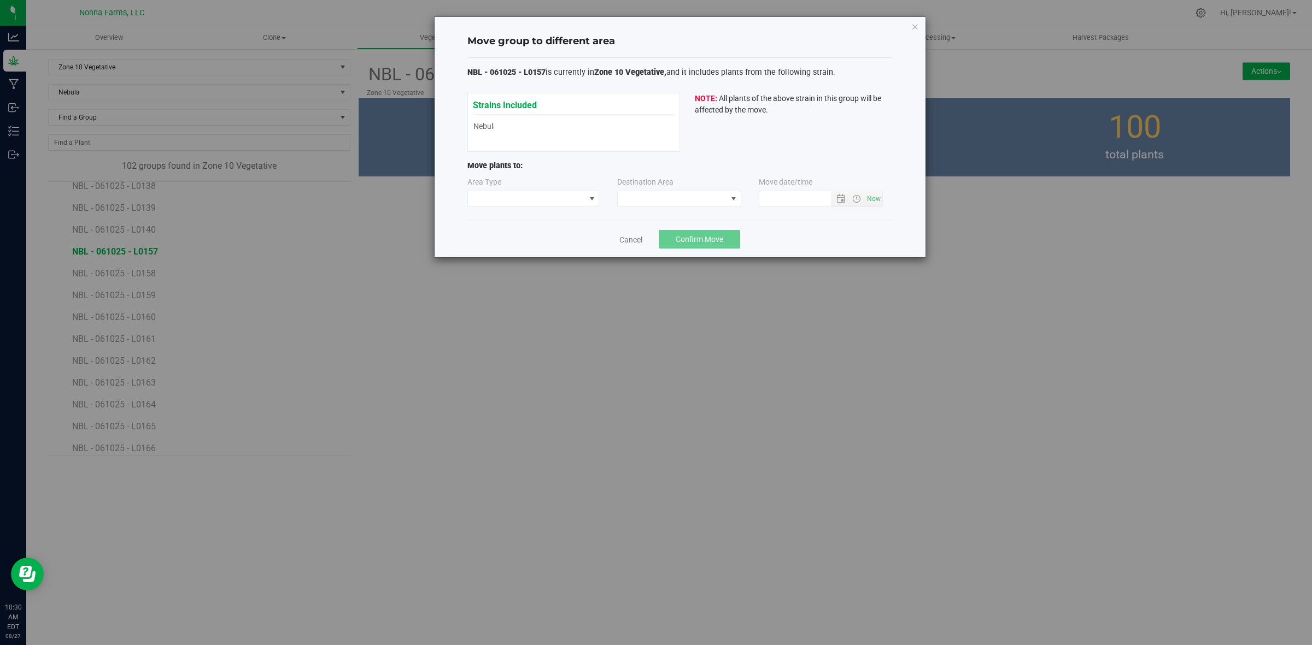
type input "8/27/2025 10:30 AM"
click at [522, 201] on span at bounding box center [526, 198] width 117 height 15
click at [507, 240] on li "Vegetative" at bounding box center [533, 238] width 131 height 19
click at [649, 195] on span at bounding box center [672, 198] width 109 height 15
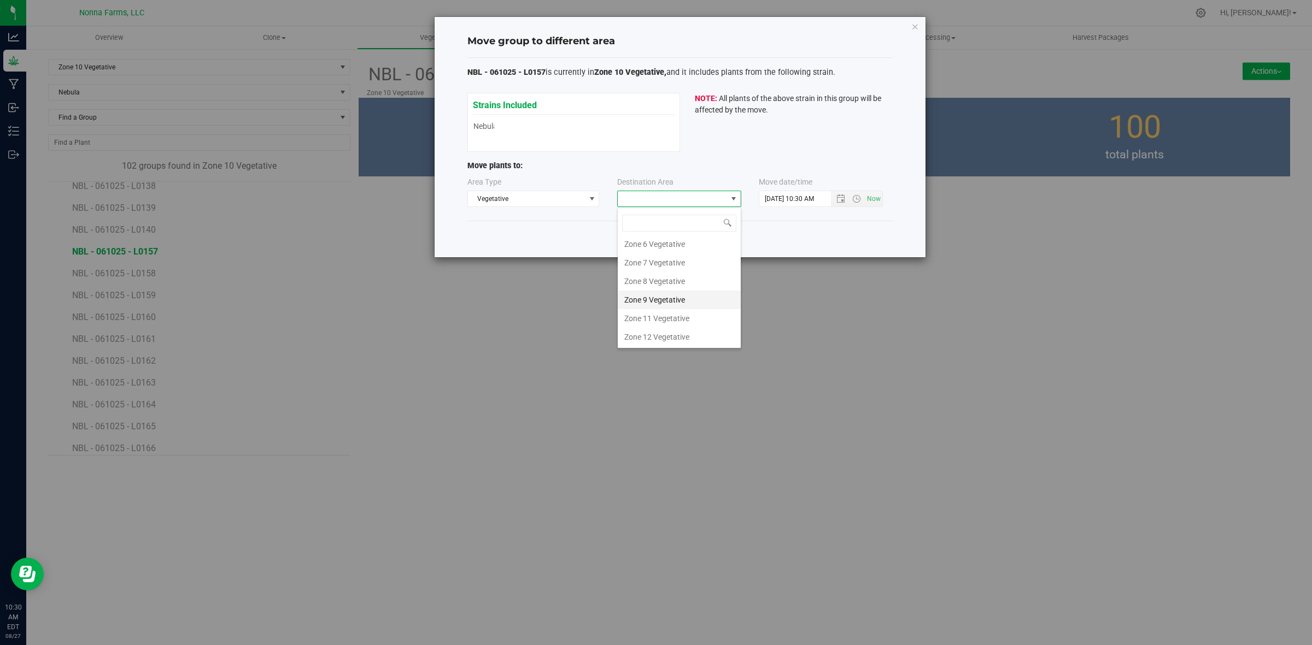
scroll to position [116, 0]
click at [673, 318] on li "Zone 11 Vegetative" at bounding box center [679, 318] width 123 height 19
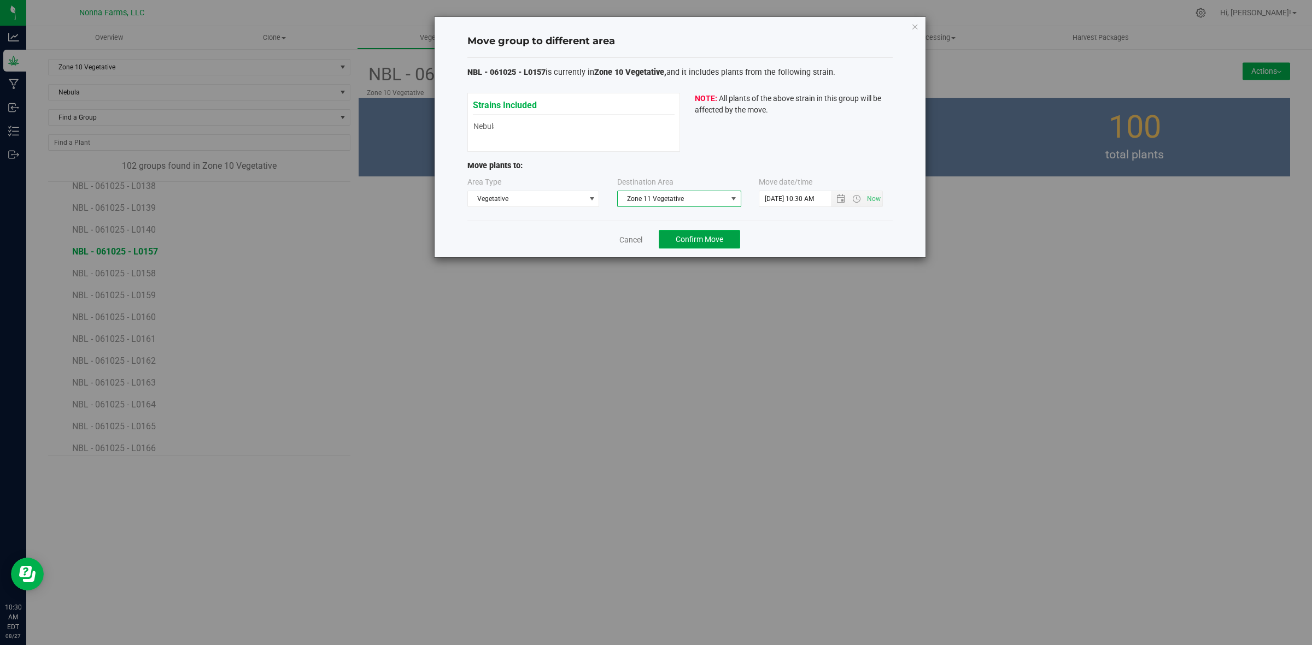
click at [697, 244] on span "Confirm Move" at bounding box center [699, 239] width 48 height 9
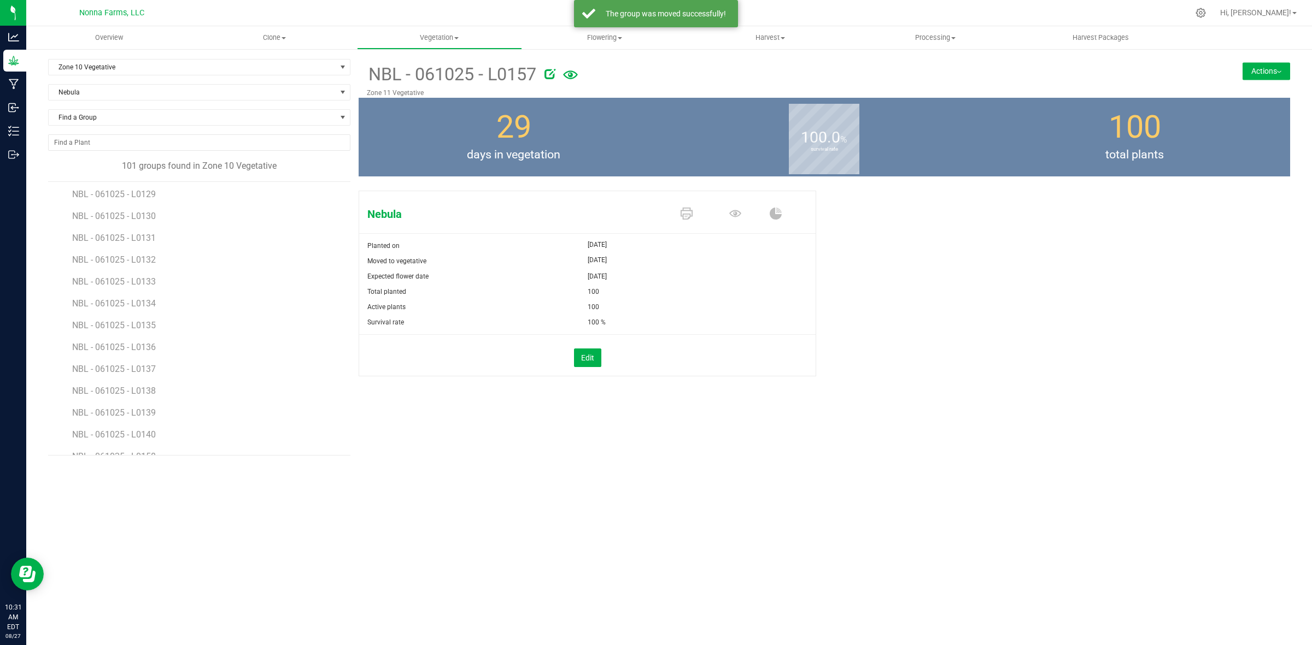
scroll to position [1366, 0]
click at [146, 253] on span "NBL - 061025 - L0158" at bounding box center [115, 251] width 86 height 10
click at [1264, 75] on button "Actions" at bounding box center [1266, 70] width 48 height 17
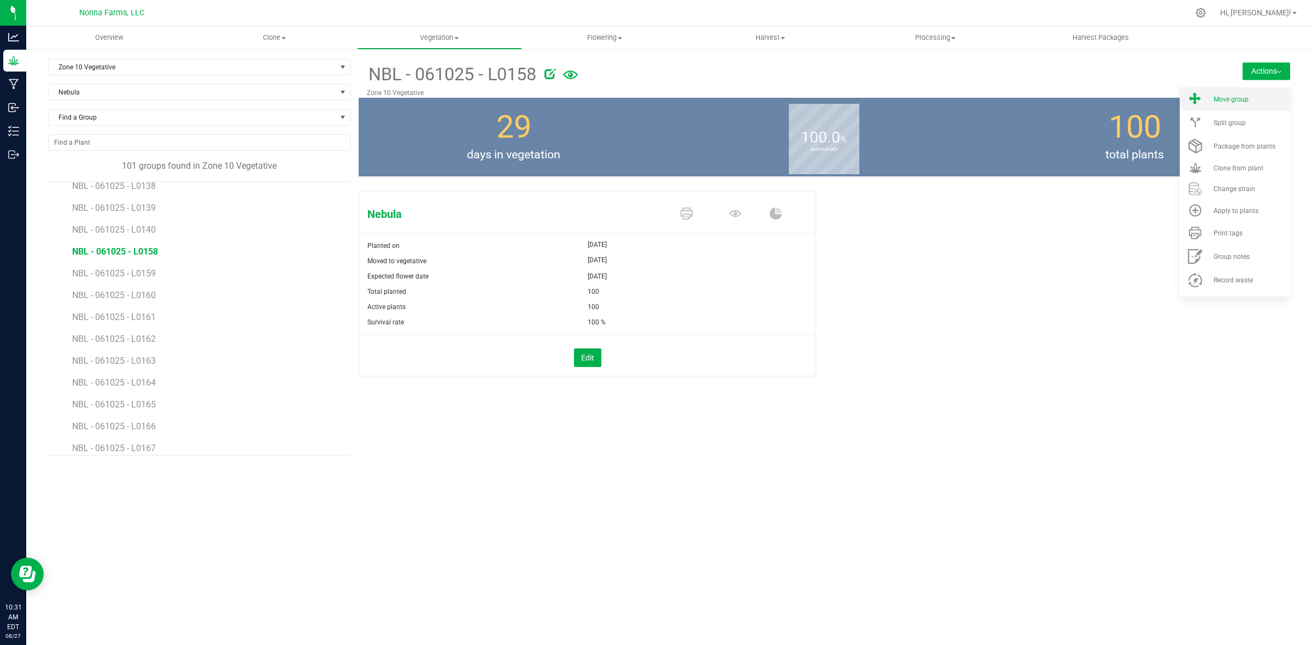
click at [1251, 104] on li "Move group" at bounding box center [1234, 98] width 110 height 23
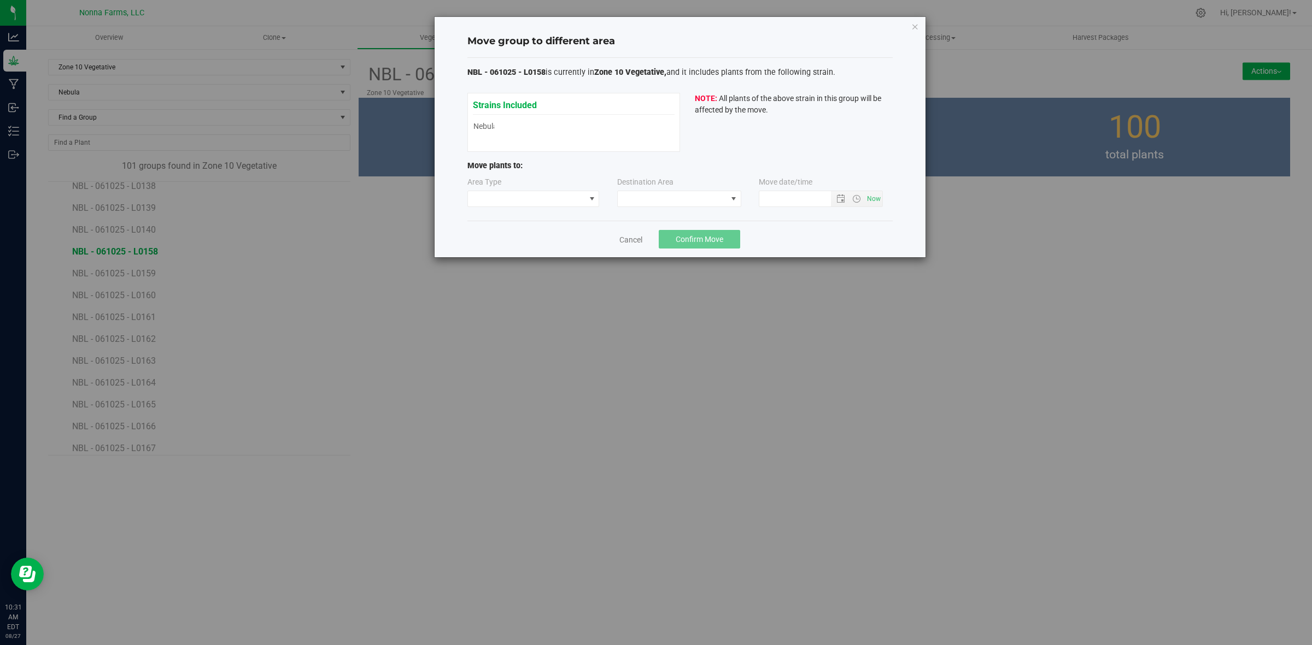
type input "8/27/2025 10:31 AM"
click at [544, 200] on span at bounding box center [526, 198] width 117 height 15
click at [512, 239] on li "Vegetative" at bounding box center [533, 238] width 131 height 19
click at [652, 202] on span at bounding box center [672, 198] width 109 height 15
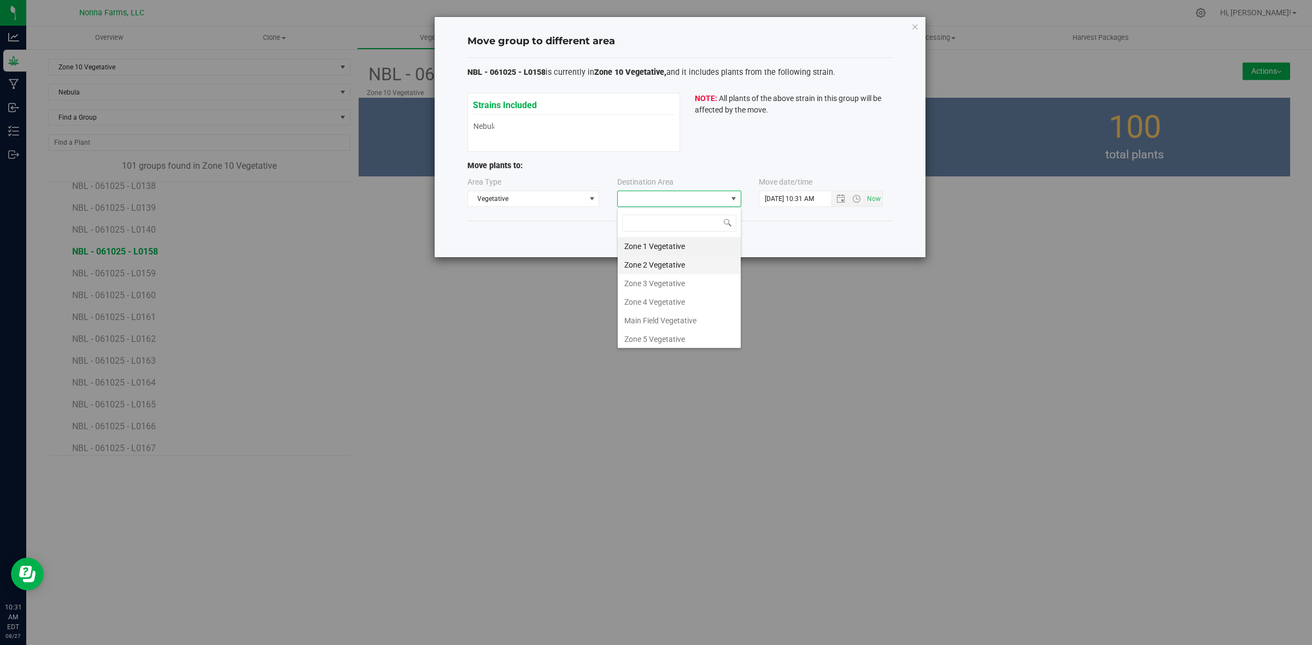
scroll to position [17, 124]
click at [681, 320] on li "Zone 11 Vegetative" at bounding box center [679, 318] width 123 height 19
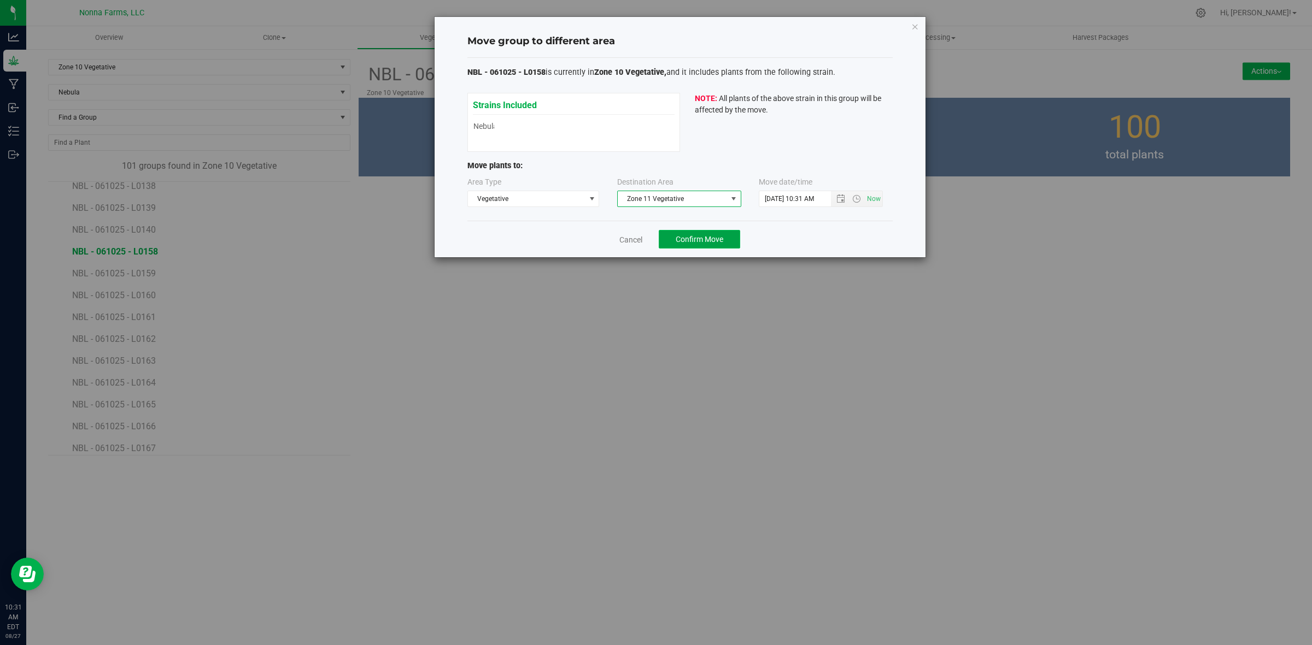
click at [675, 237] on span "Confirm Move" at bounding box center [699, 239] width 48 height 9
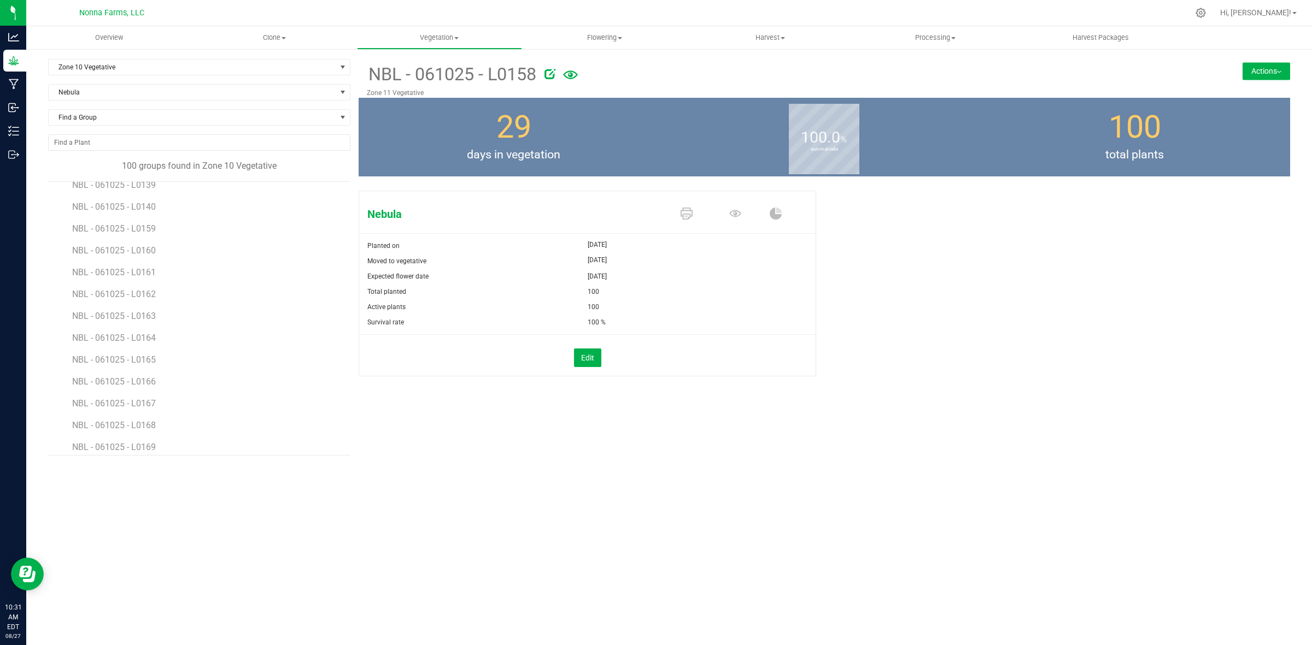
scroll to position [1366, 0]
click at [132, 255] on span "NBL - 061025 - L0159" at bounding box center [115, 251] width 86 height 10
click at [1257, 80] on button "Actions" at bounding box center [1266, 70] width 48 height 17
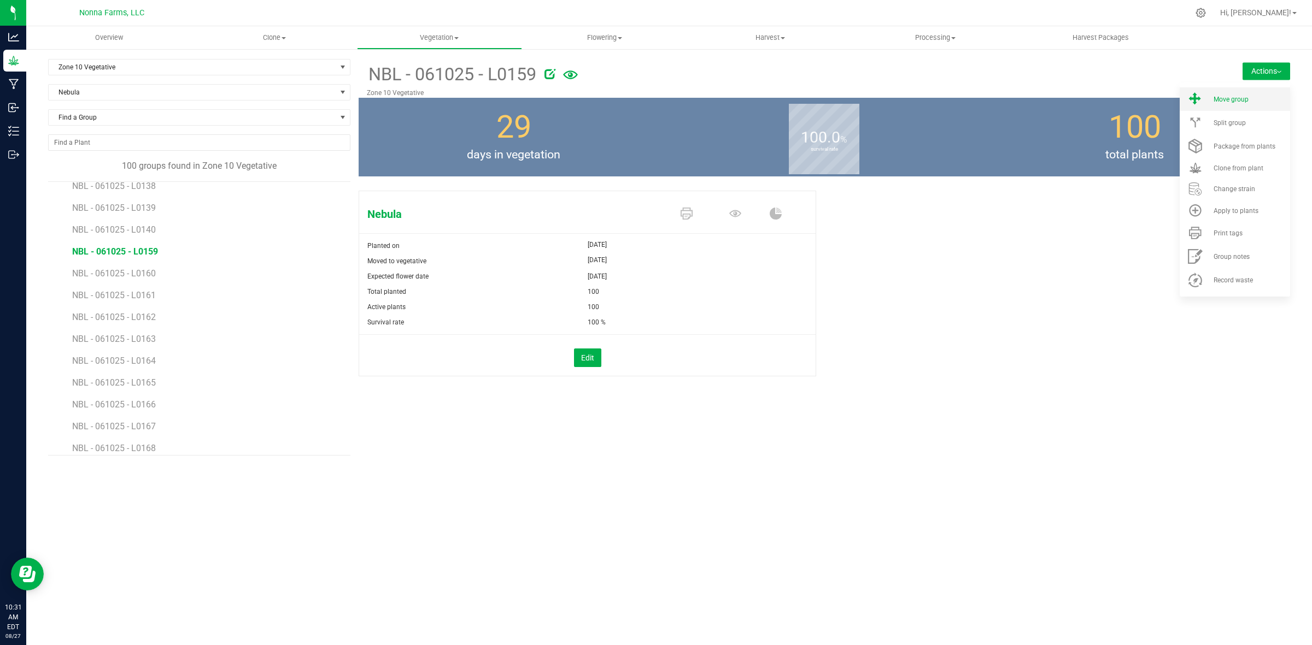
click at [1242, 97] on span "Move group" at bounding box center [1230, 100] width 35 height 8
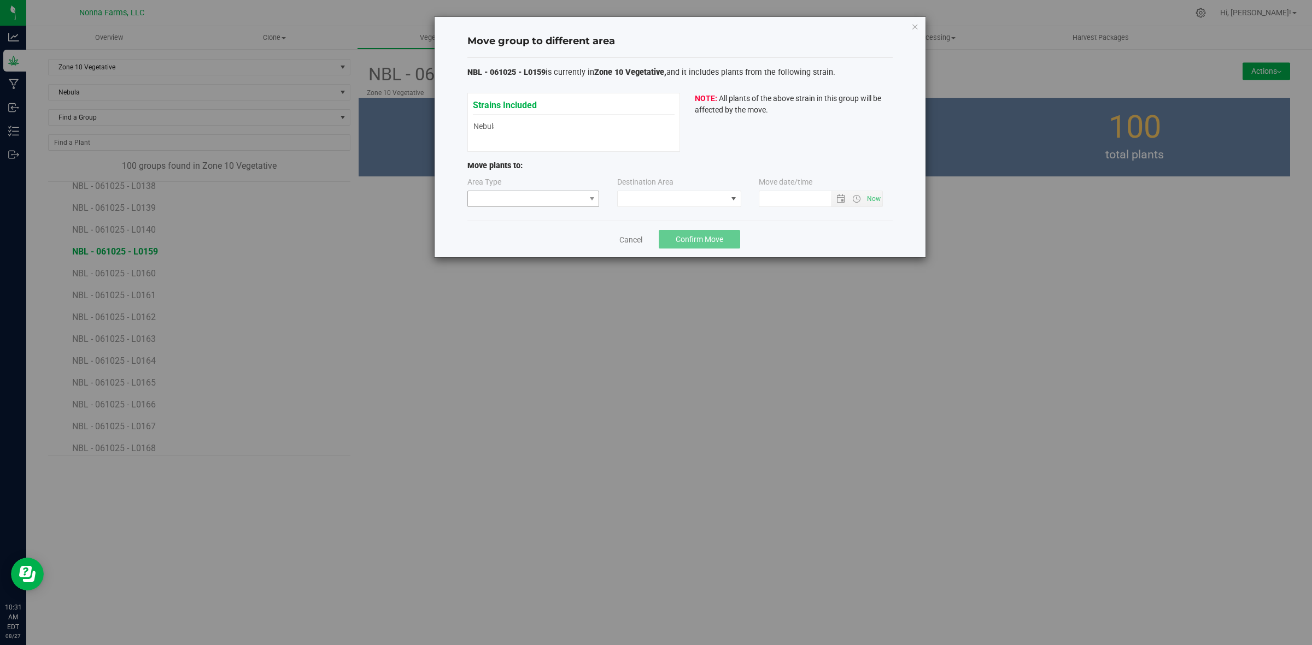
type input "8/27/2025 10:31 AM"
click at [579, 195] on span at bounding box center [526, 198] width 117 height 15
click at [559, 233] on li "Vegetative" at bounding box center [533, 238] width 131 height 19
click at [709, 199] on span at bounding box center [672, 198] width 109 height 15
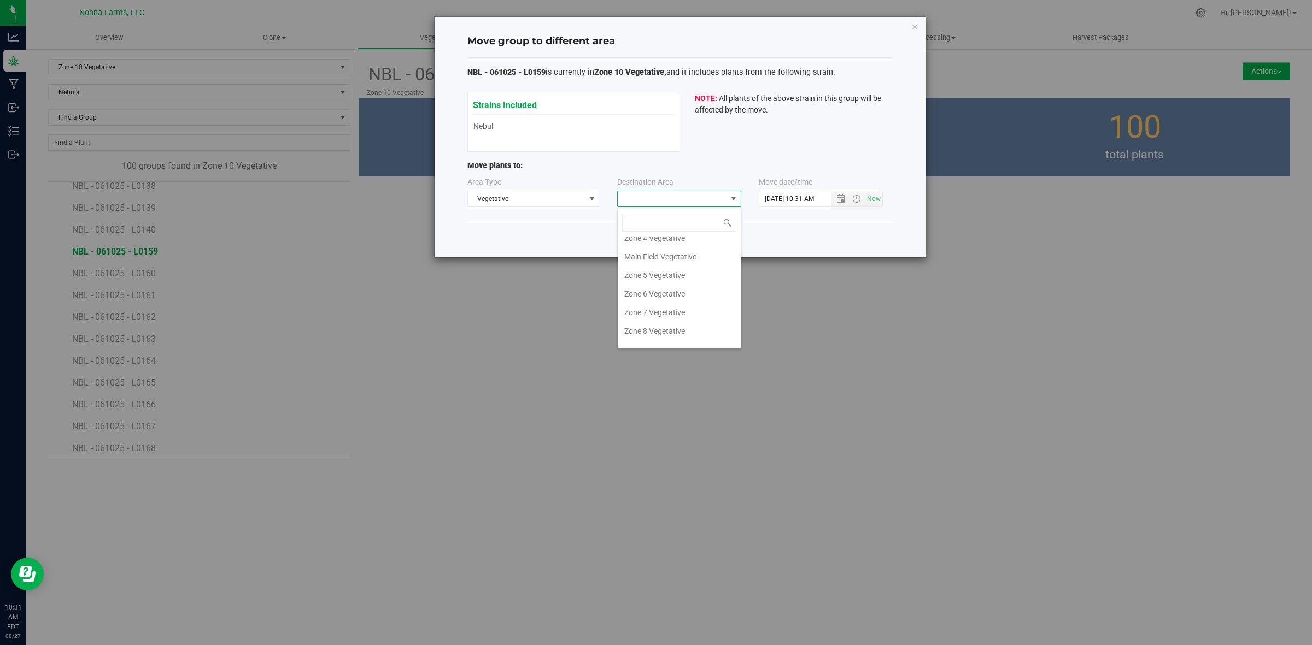
scroll to position [116, 0]
drag, startPoint x: 695, startPoint y: 293, endPoint x: 656, endPoint y: 320, distance: 47.9
click at [656, 320] on li "Zone 11 Vegetative" at bounding box center [679, 318] width 123 height 19
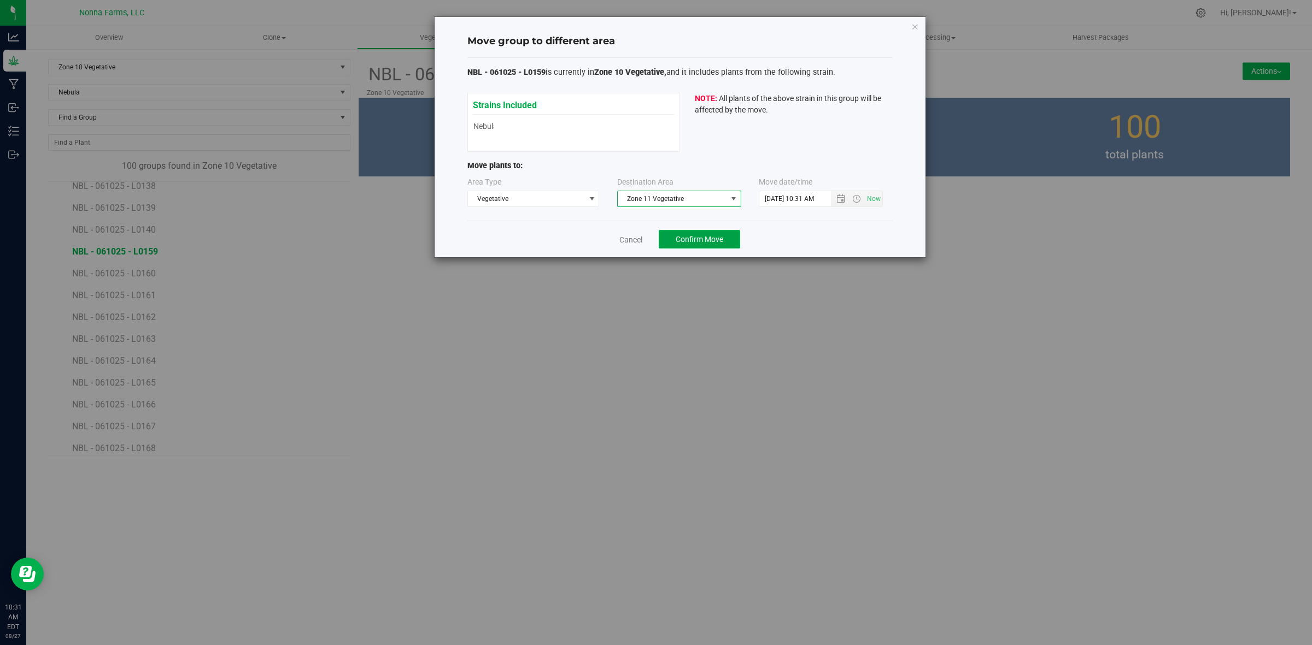
click at [689, 238] on span "Confirm Move" at bounding box center [699, 239] width 48 height 9
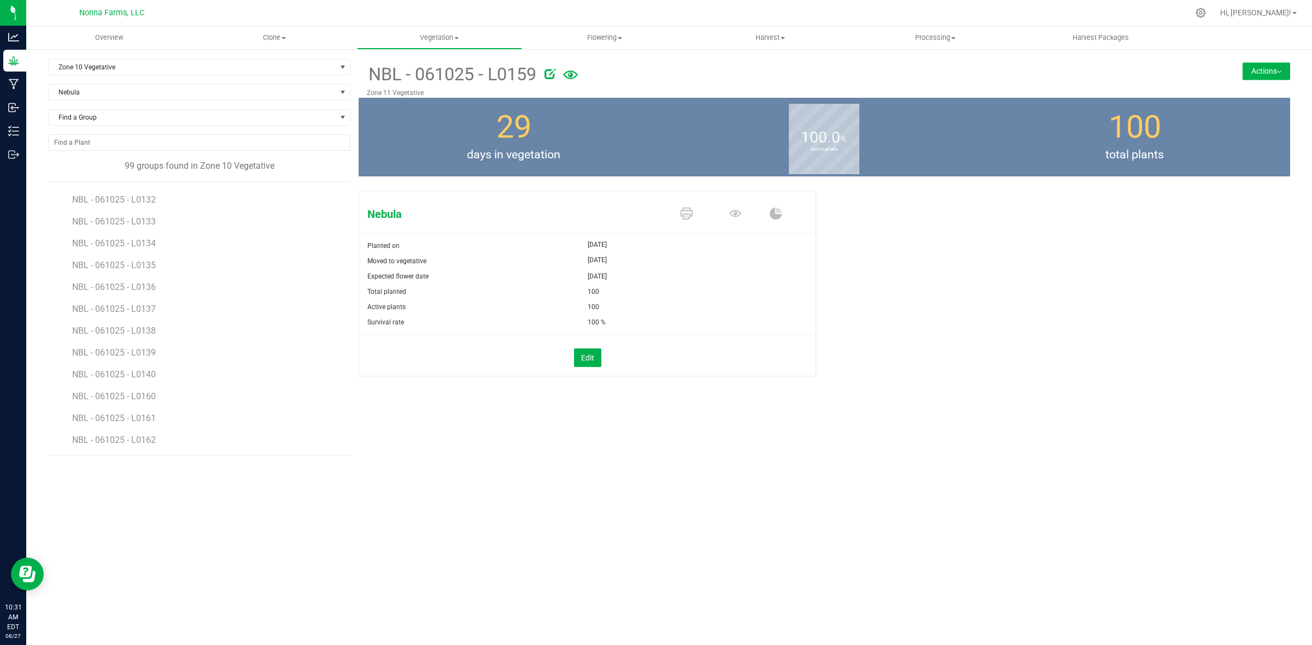
scroll to position [1230, 0]
click at [131, 384] on span "NBL - 061025 - L0160" at bounding box center [115, 388] width 86 height 10
click at [1275, 74] on button "Actions" at bounding box center [1266, 70] width 48 height 17
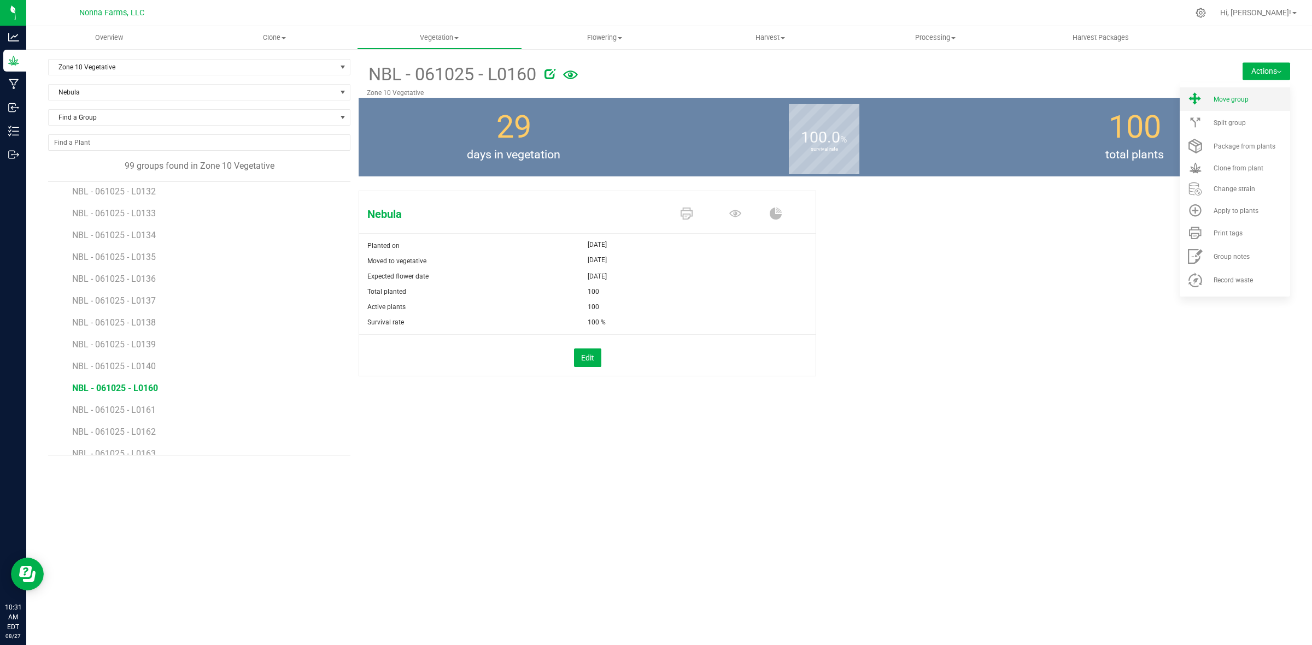
click at [1234, 101] on span "Move group" at bounding box center [1230, 100] width 35 height 8
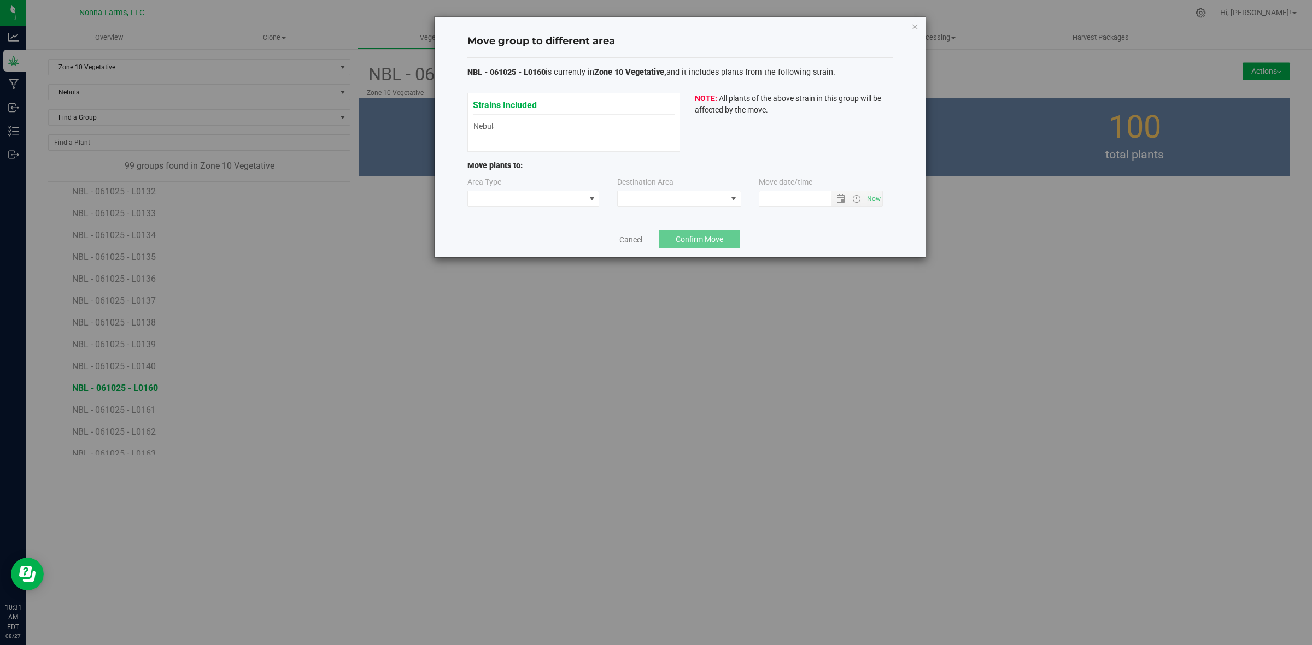
type input "8/27/2025 10:31 AM"
click at [495, 199] on span at bounding box center [526, 198] width 117 height 15
click at [503, 235] on li "Vegetative" at bounding box center [533, 238] width 131 height 19
click at [689, 208] on div "Area Type Vegetative Destination Area Move date/time" at bounding box center [679, 195] width 425 height 36
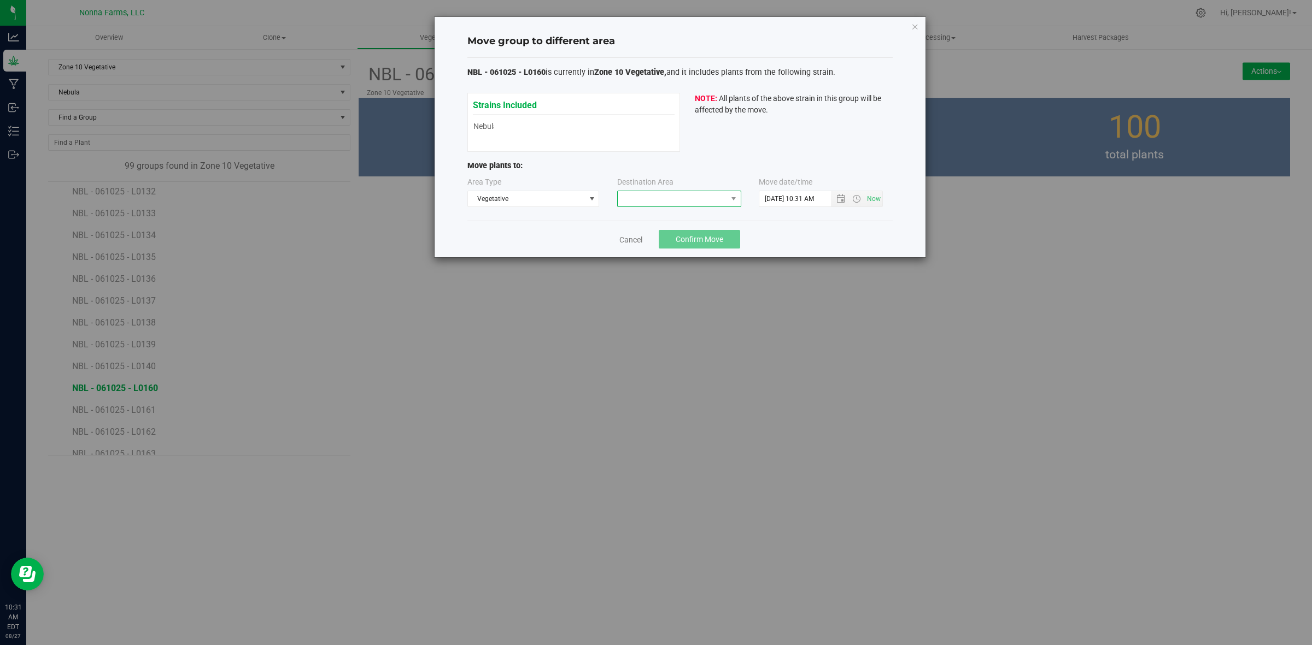
click at [687, 203] on span at bounding box center [672, 198] width 109 height 15
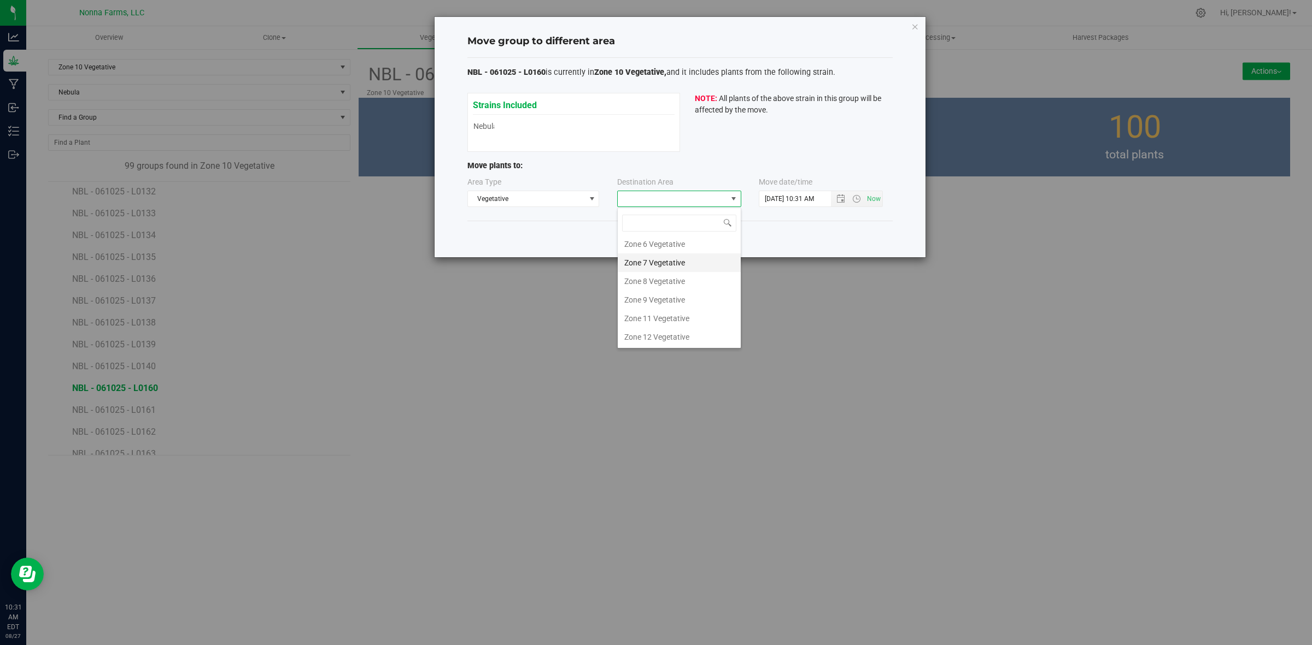
scroll to position [116, 0]
click at [678, 309] on li "Zone 11 Vegetative" at bounding box center [679, 318] width 123 height 19
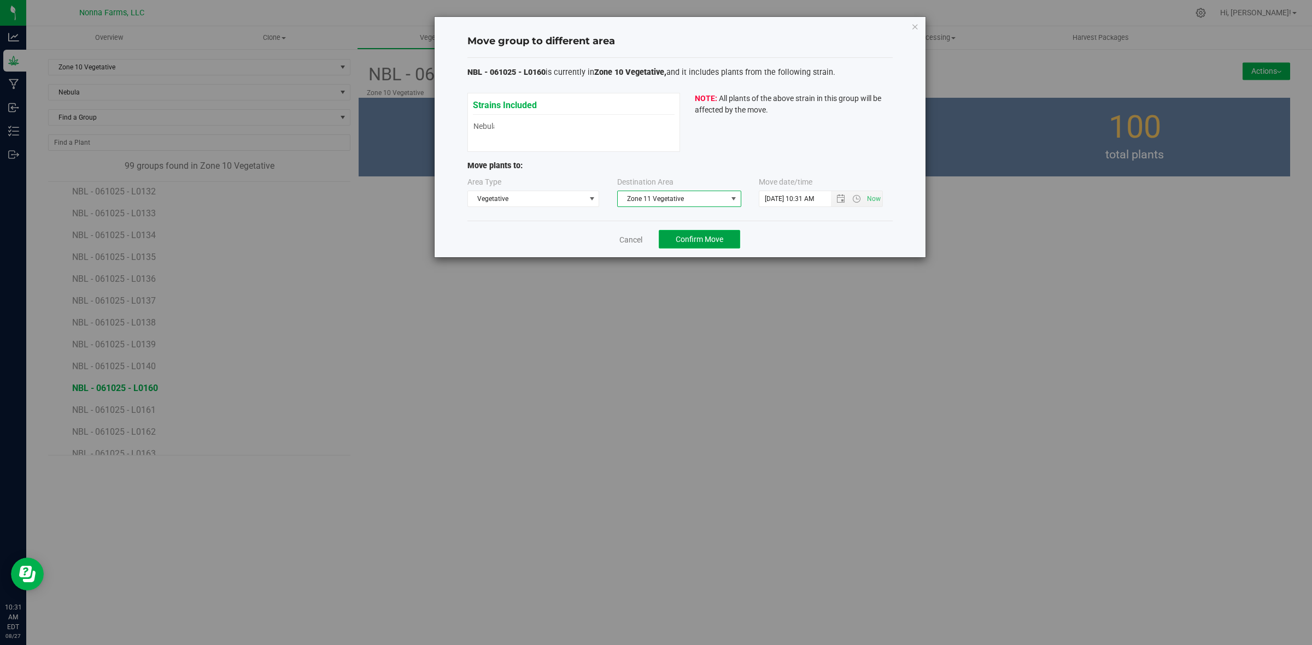
click at [689, 239] on span "Confirm Move" at bounding box center [699, 239] width 48 height 9
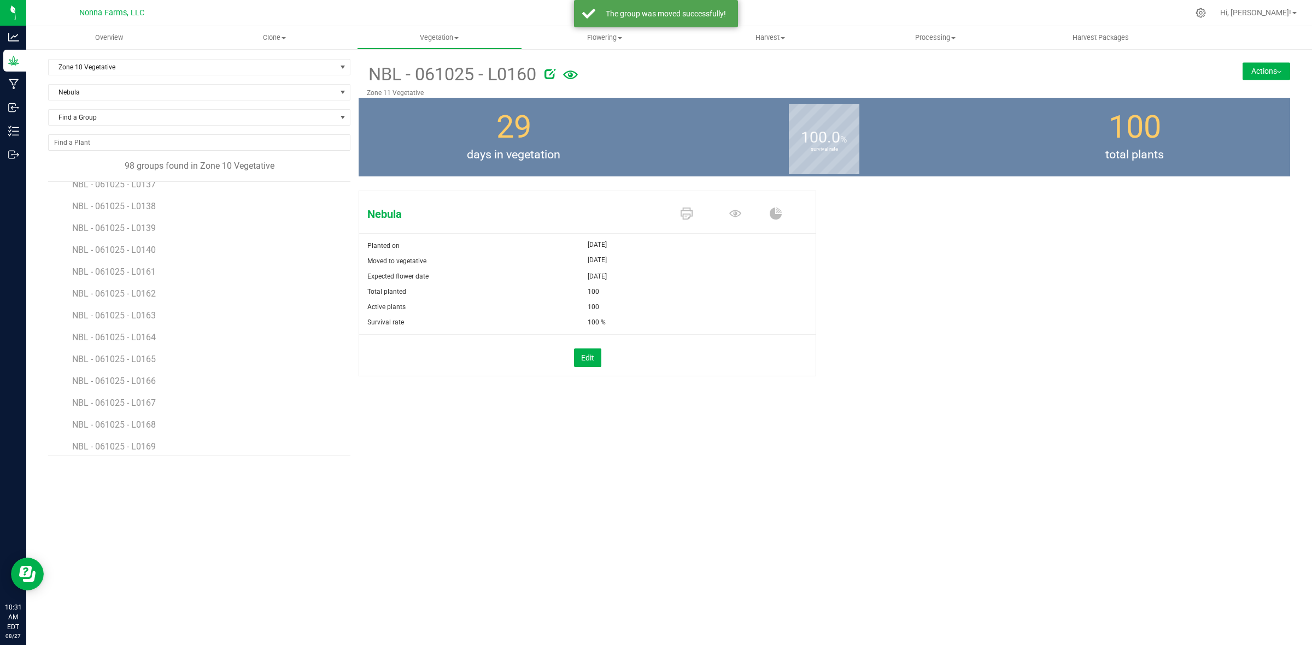
scroll to position [1366, 0]
click at [132, 258] on li "NBL - 061025 - L0161" at bounding box center [207, 248] width 270 height 22
click at [134, 254] on span "NBL - 061025 - L0161" at bounding box center [115, 251] width 86 height 10
click at [1248, 78] on button "Actions" at bounding box center [1266, 70] width 48 height 17
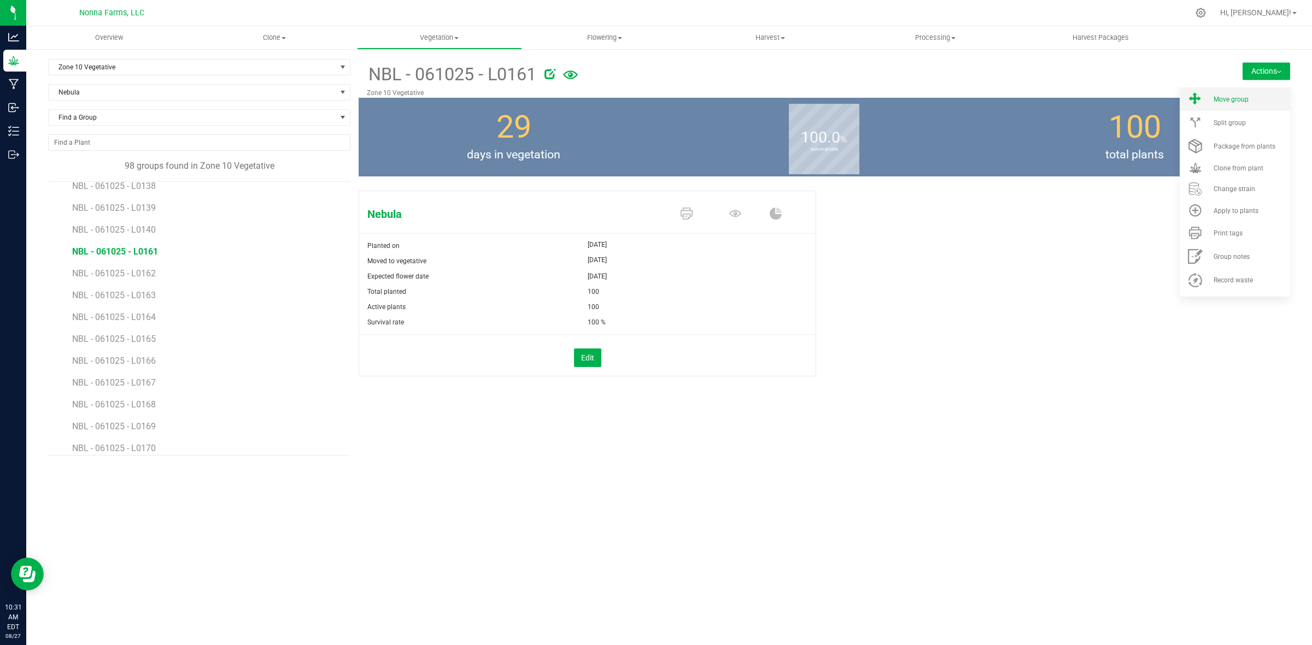
click at [1243, 104] on li "Move group" at bounding box center [1234, 98] width 110 height 23
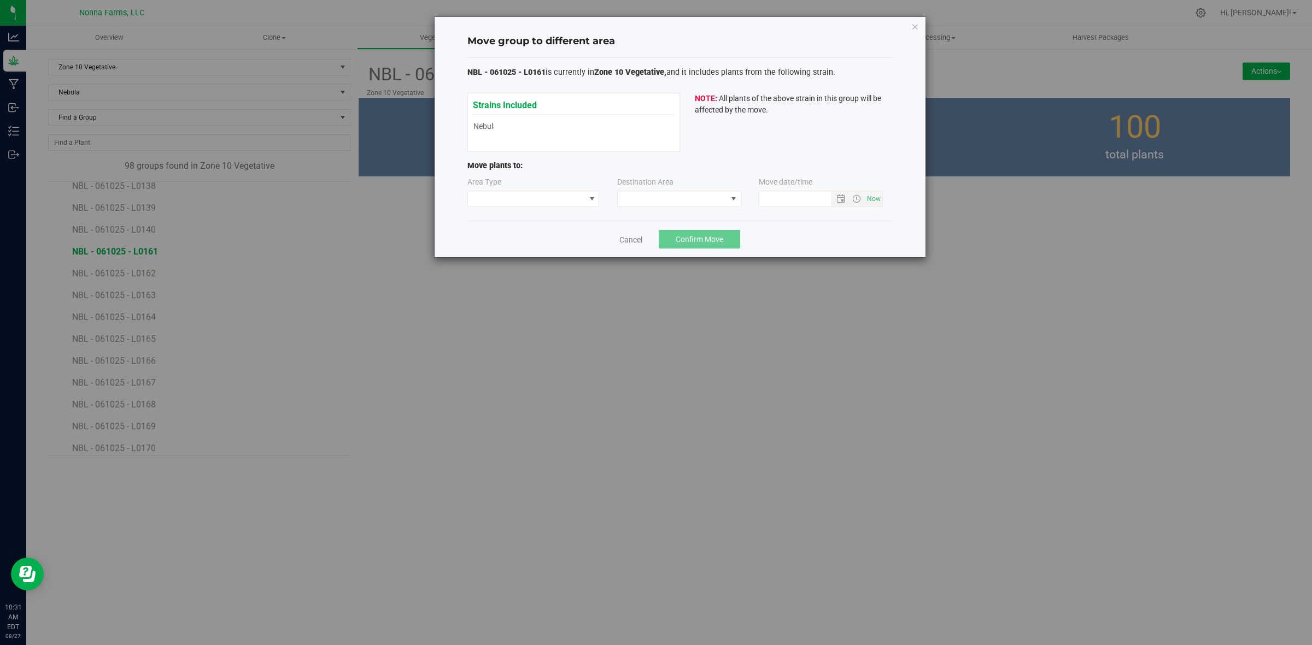
type input "8/27/2025 10:31 AM"
click at [536, 201] on span at bounding box center [526, 198] width 117 height 15
click at [522, 237] on li "Vegetative" at bounding box center [533, 238] width 131 height 19
click at [646, 205] on span at bounding box center [672, 198] width 109 height 15
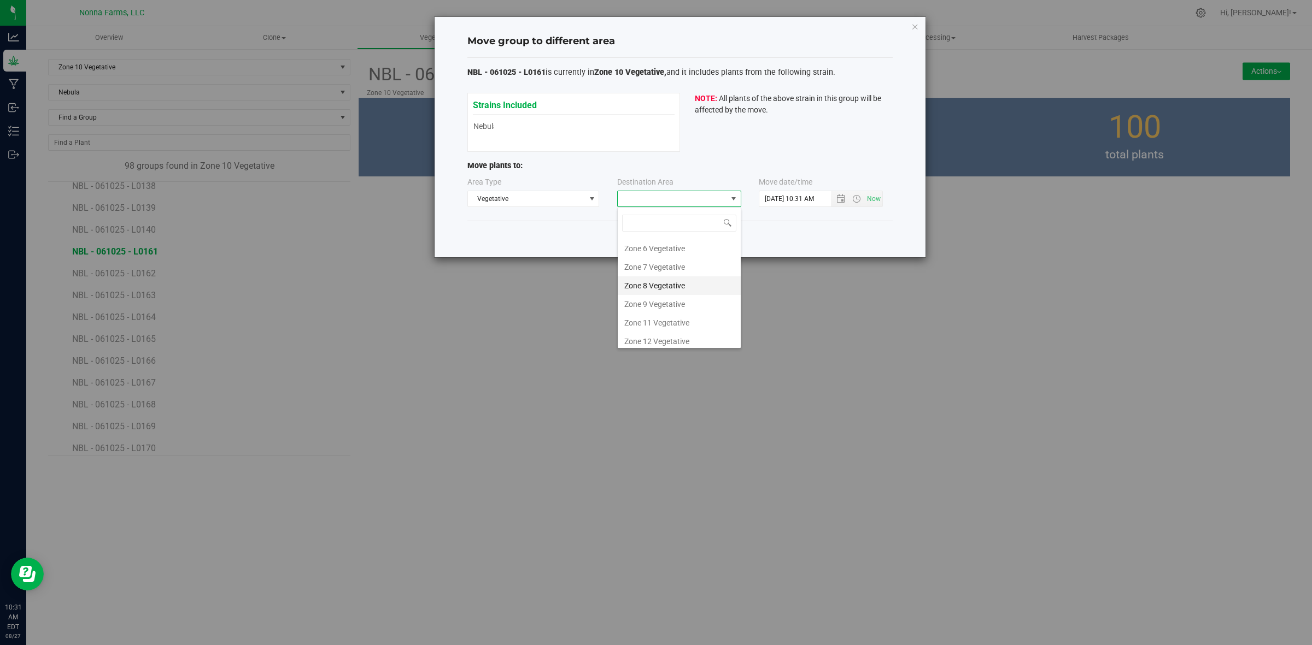
scroll to position [116, 0]
click at [685, 326] on li "Zone 11 Vegetative" at bounding box center [679, 318] width 123 height 19
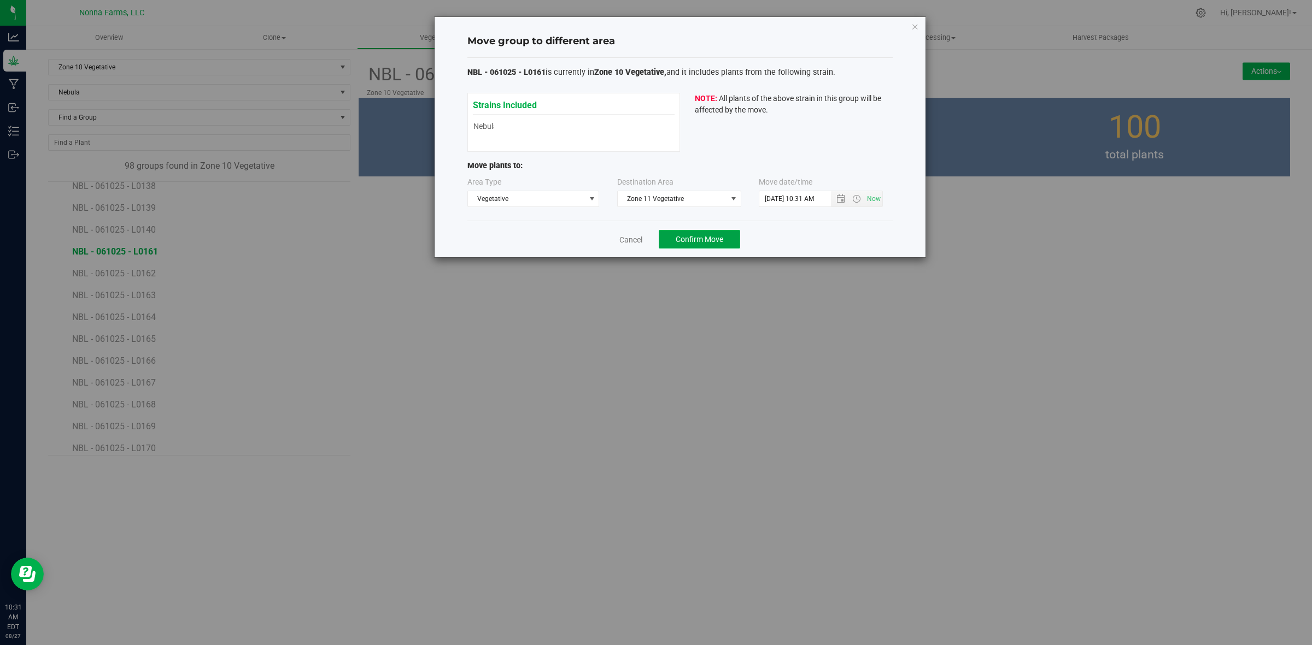
click at [684, 241] on span "Confirm Move" at bounding box center [699, 239] width 48 height 9
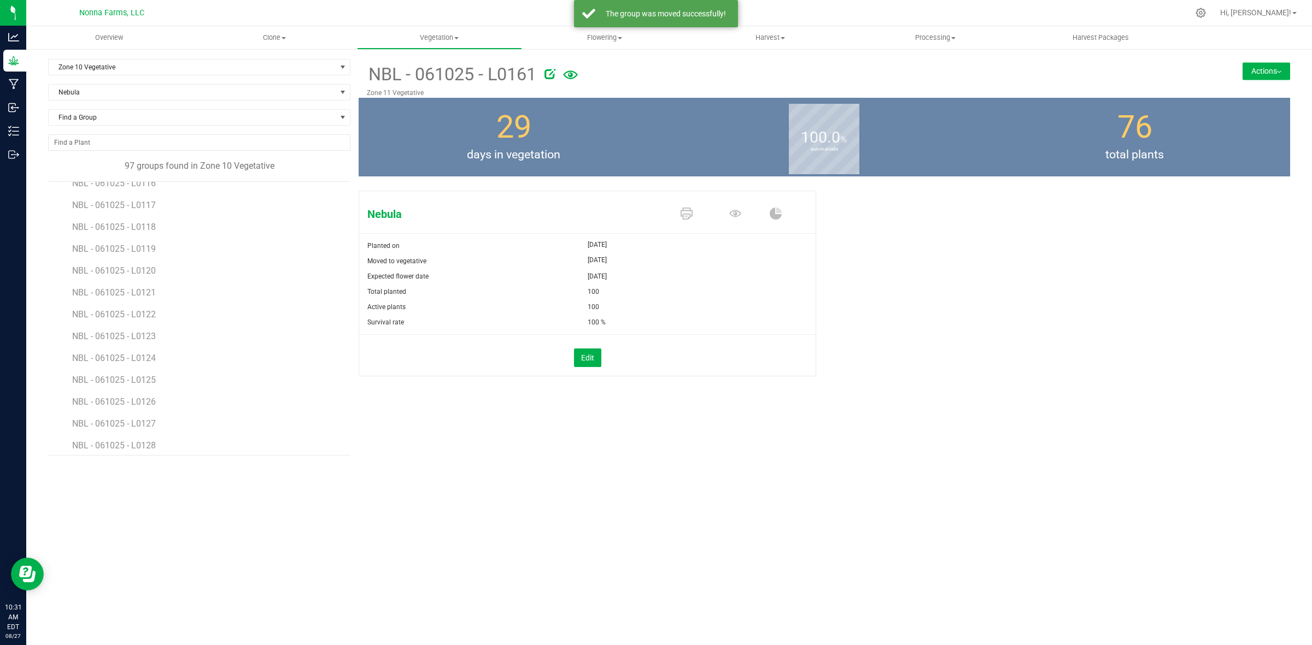
scroll to position [1230, 0]
click at [141, 386] on span "NBL - 061025 - L0162" at bounding box center [115, 388] width 86 height 10
click at [1266, 73] on button "Actions" at bounding box center [1266, 70] width 48 height 17
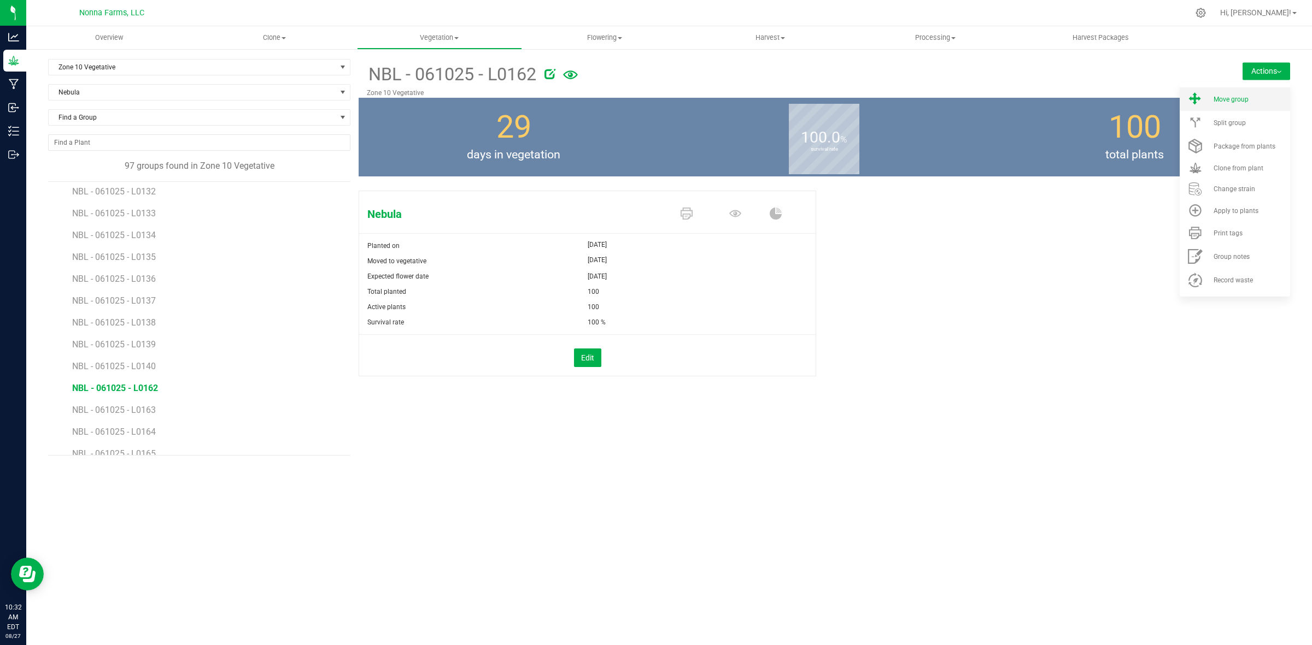
click at [1227, 99] on span "Move group" at bounding box center [1230, 100] width 35 height 8
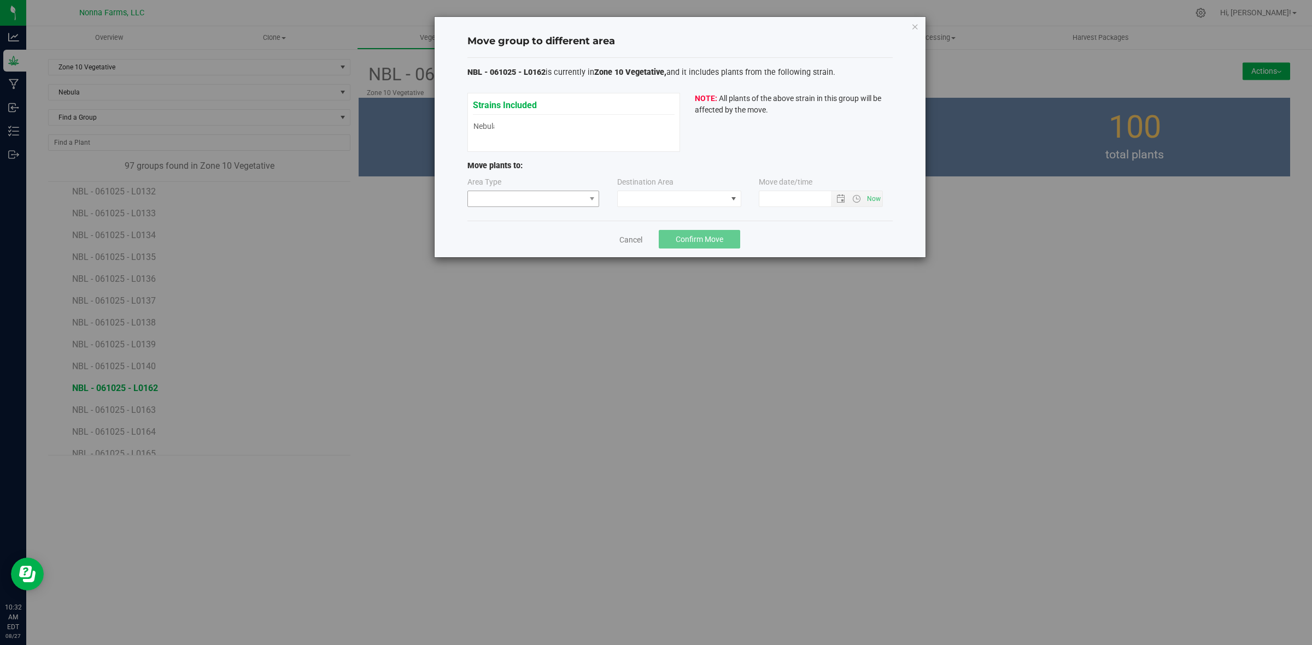
type input "8/27/2025 10:32 AM"
click at [524, 195] on span at bounding box center [526, 198] width 117 height 15
click at [507, 238] on li "Vegetative" at bounding box center [533, 238] width 131 height 19
click at [659, 208] on div "Area Type Vegetative Destination Area Move date/time" at bounding box center [679, 195] width 425 height 36
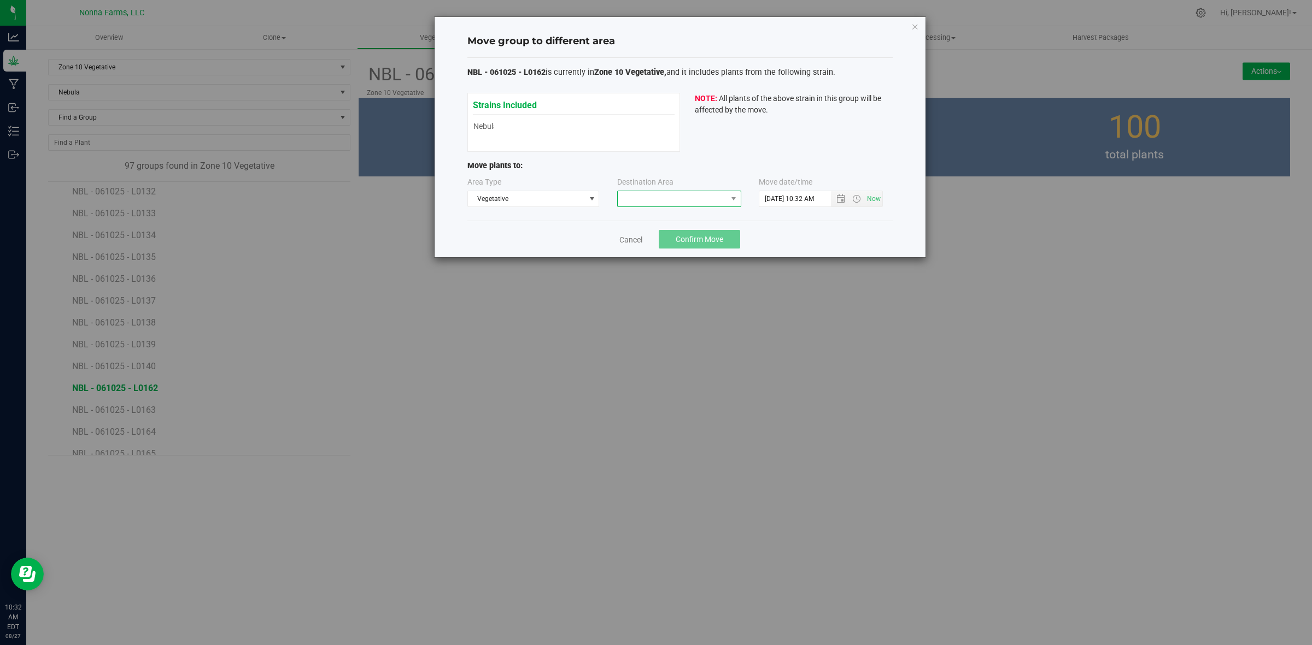
click at [656, 198] on span at bounding box center [672, 198] width 109 height 15
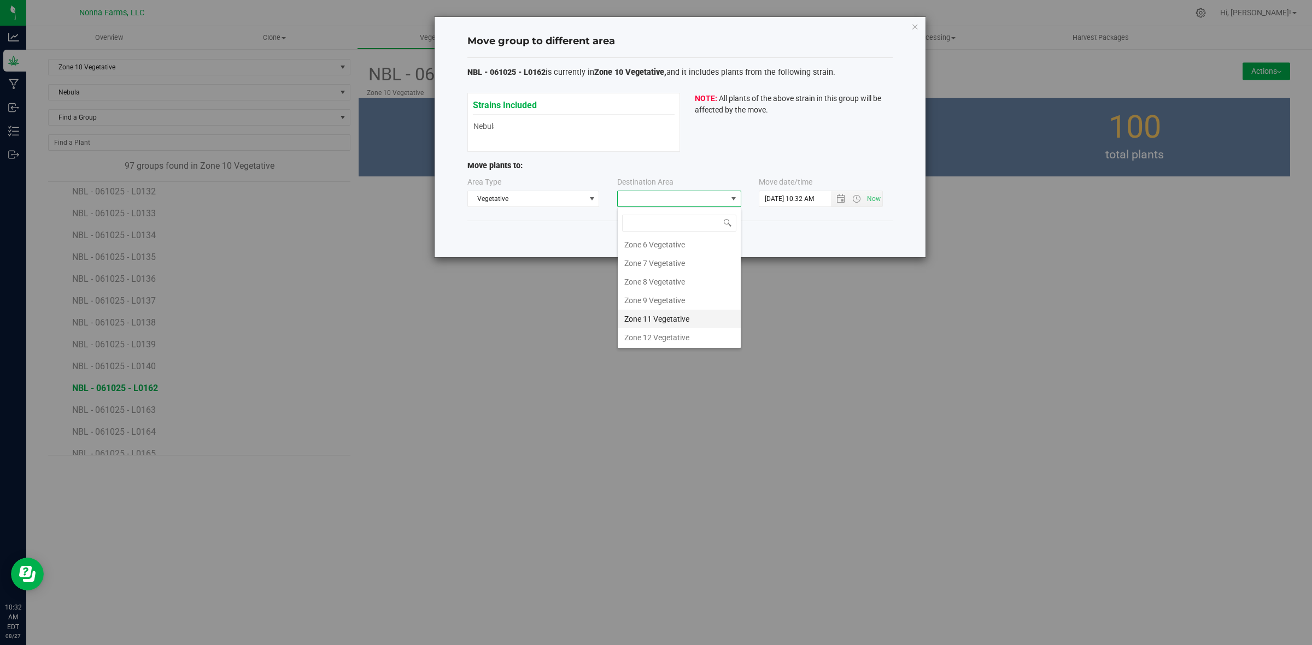
scroll to position [116, 0]
click at [657, 321] on li "Zone 11 Vegetative" at bounding box center [679, 318] width 123 height 19
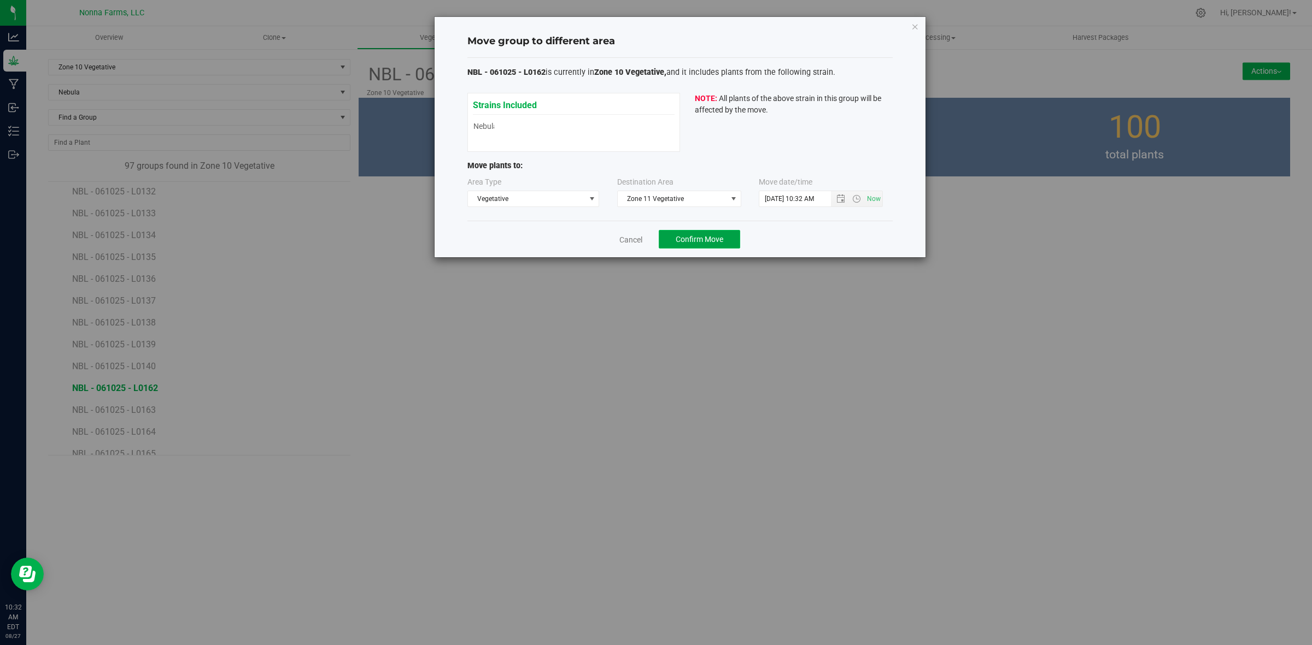
click at [676, 239] on span "Confirm Move" at bounding box center [699, 239] width 48 height 9
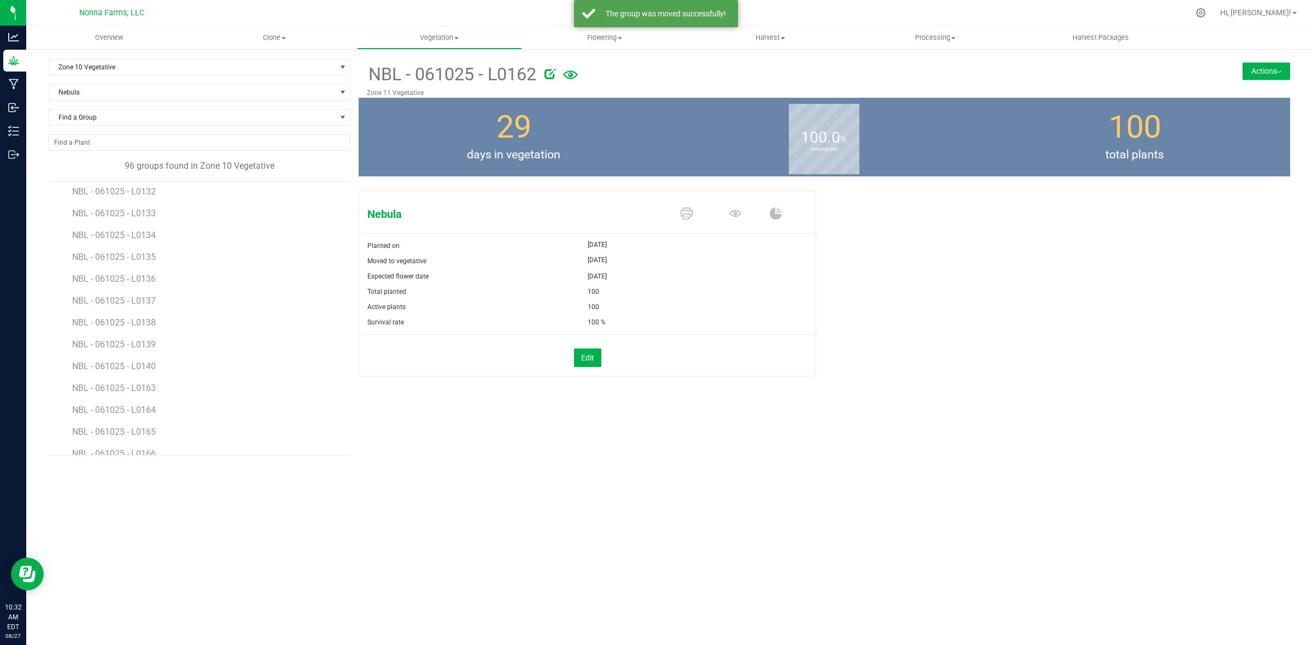
scroll to position [1298, 0]
click at [156, 317] on span "NBL - 061025 - L0163" at bounding box center [115, 320] width 86 height 10
click at [1282, 79] on button "Actions" at bounding box center [1266, 70] width 48 height 17
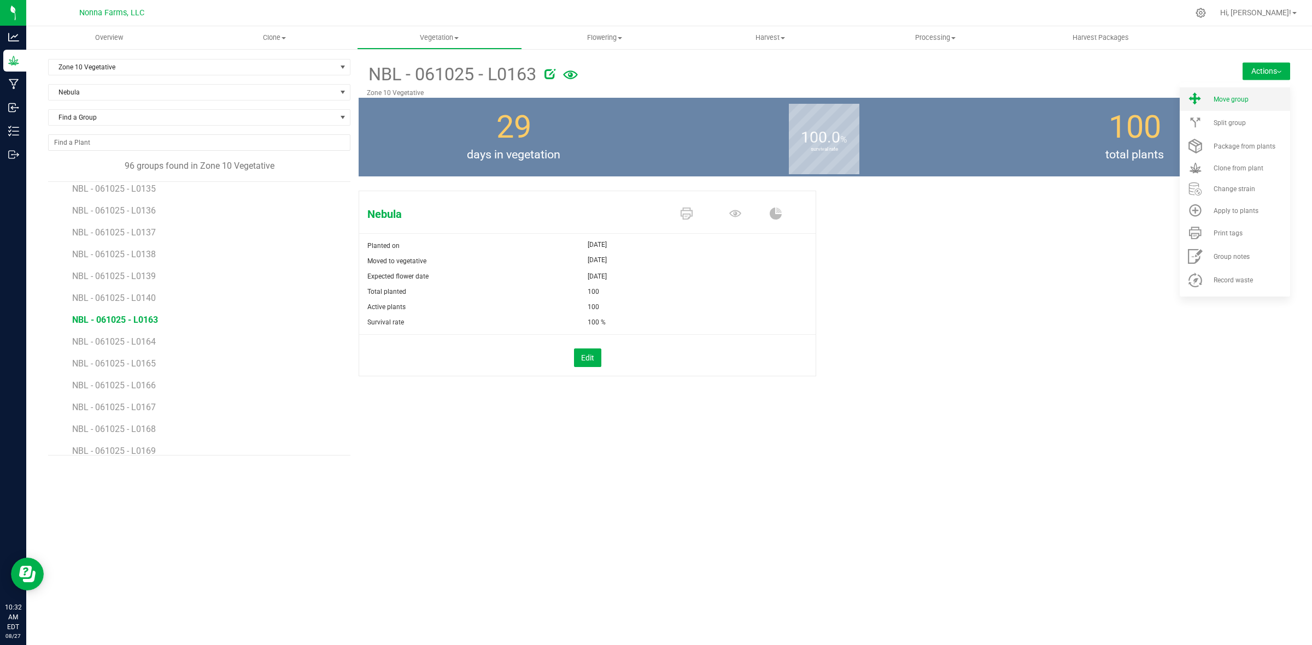
click at [1234, 104] on li "Move group" at bounding box center [1234, 98] width 110 height 23
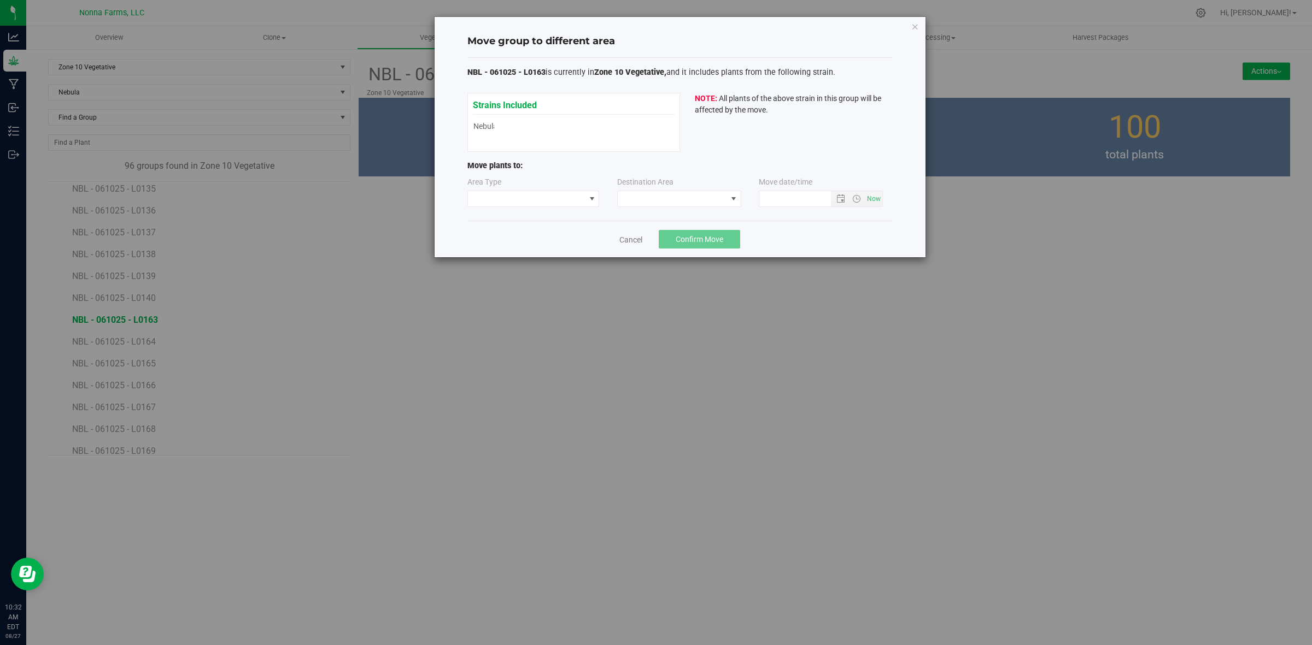
type input "8/27/2025 10:32 AM"
click at [527, 207] on span at bounding box center [526, 198] width 117 height 15
click at [523, 231] on li "Vegetative" at bounding box center [533, 238] width 131 height 19
click at [695, 204] on span at bounding box center [672, 198] width 109 height 15
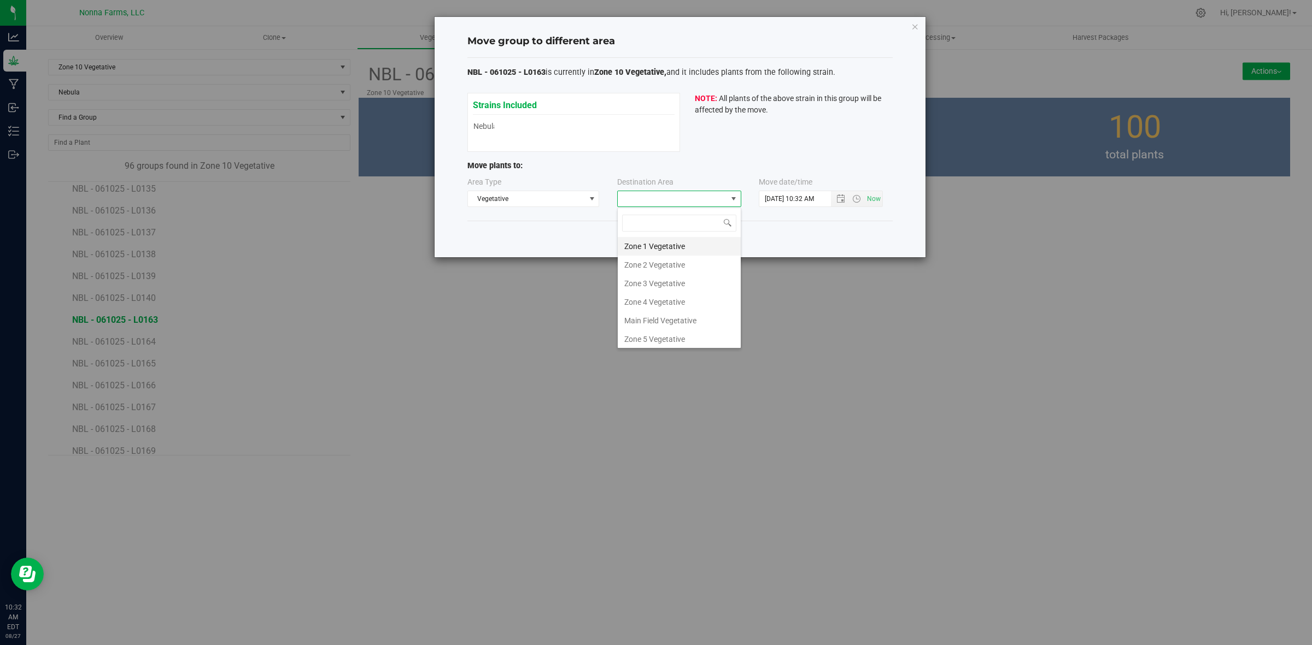
scroll to position [116, 0]
click at [668, 313] on li "Zone 11 Vegetative" at bounding box center [679, 318] width 123 height 19
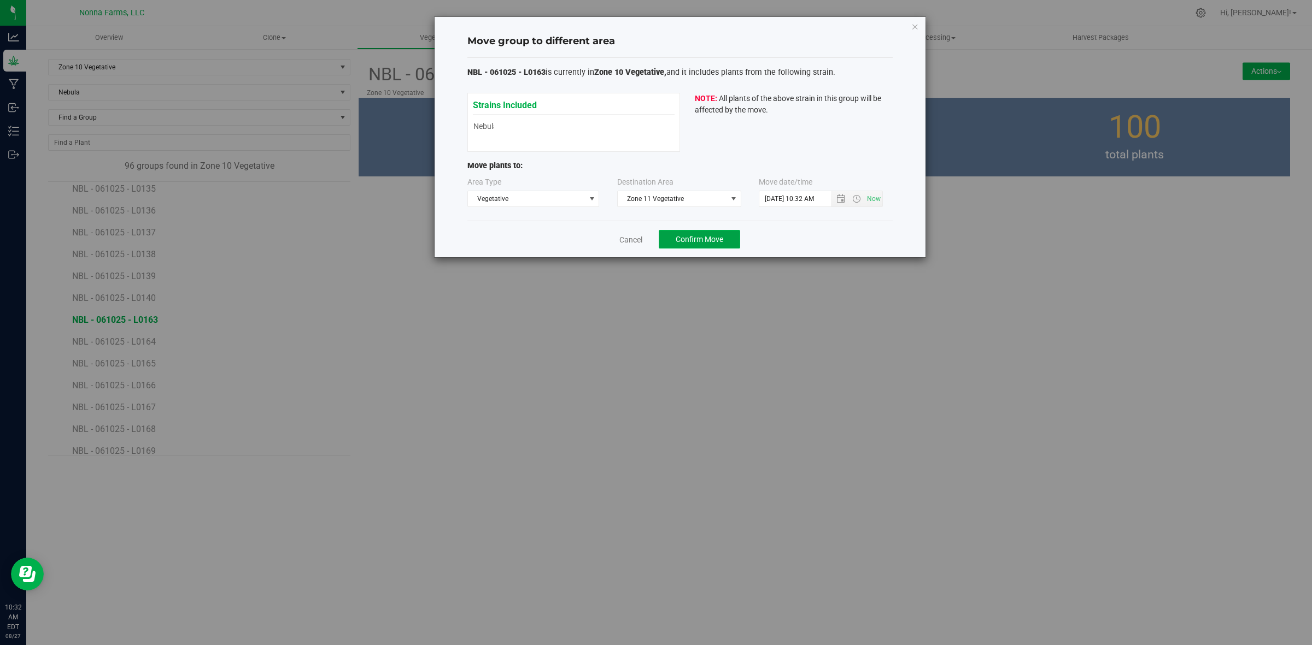
click at [673, 243] on button "Confirm Move" at bounding box center [699, 239] width 81 height 19
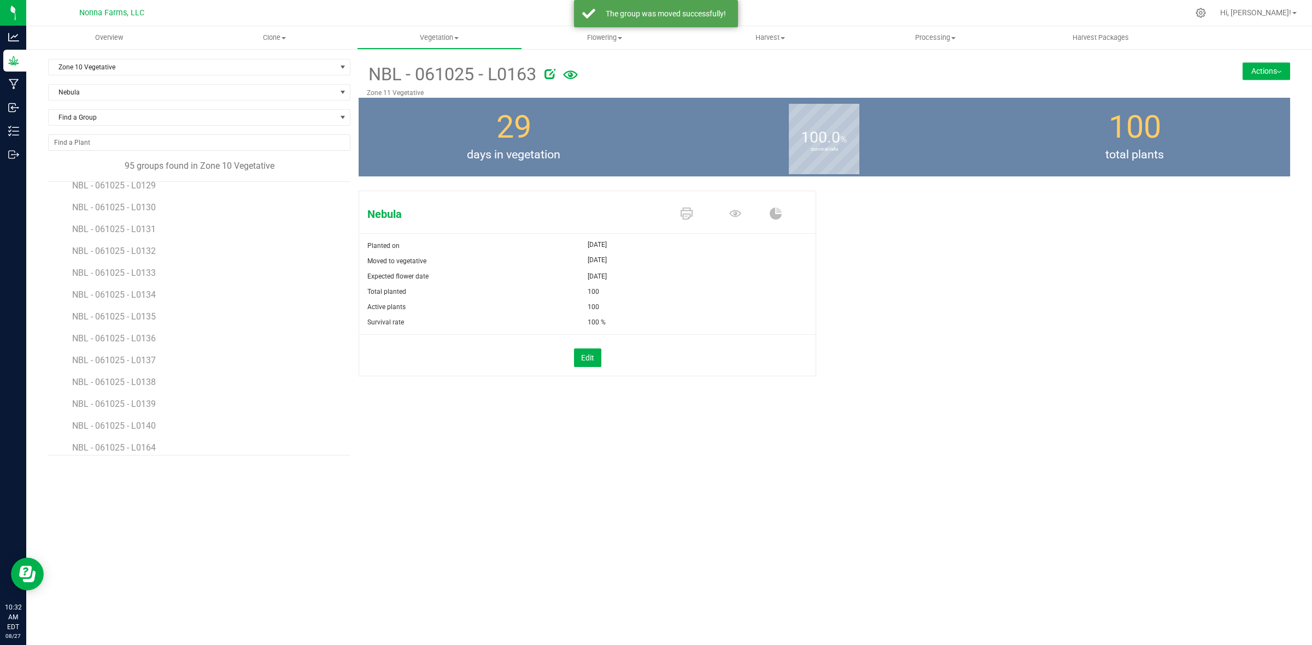
scroll to position [1230, 0]
click at [148, 391] on span "NBL - 061025 - L0164" at bounding box center [115, 388] width 86 height 10
click at [1265, 74] on button "Actions" at bounding box center [1266, 70] width 48 height 17
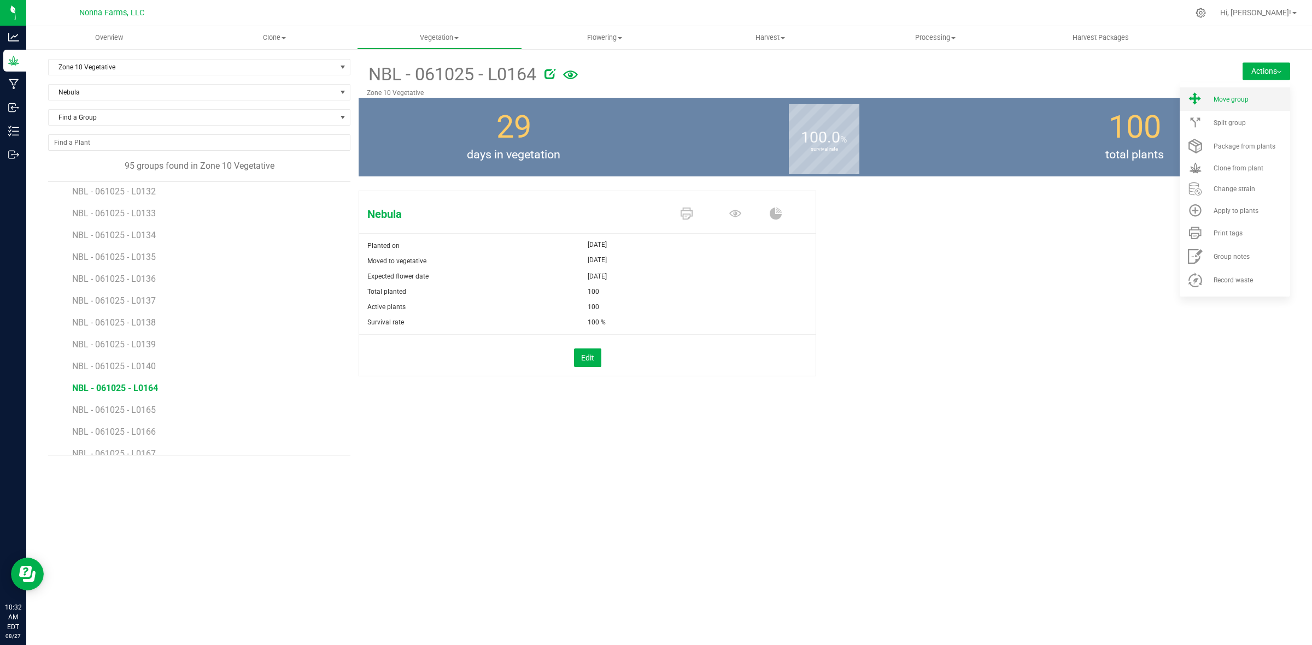
click at [1251, 100] on div "Move group" at bounding box center [1250, 100] width 74 height 8
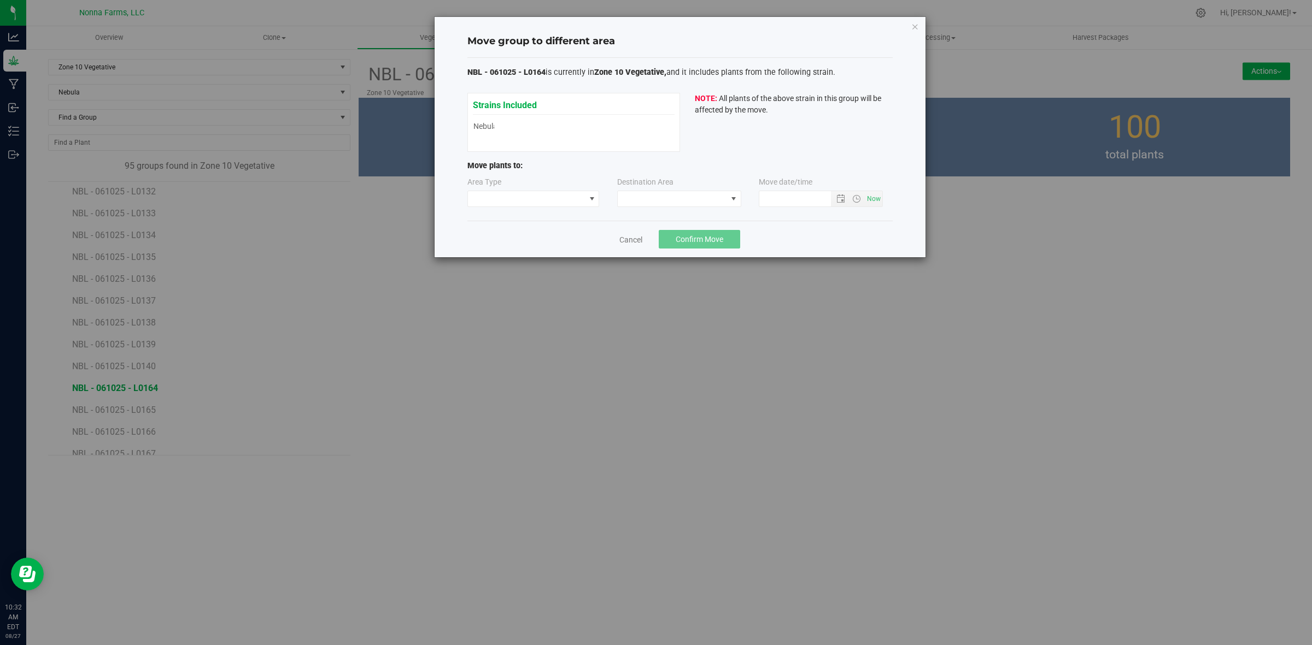
type input "8/27/2025 10:32 AM"
click at [522, 197] on span at bounding box center [526, 198] width 117 height 15
click at [512, 238] on li "Vegetative" at bounding box center [533, 238] width 131 height 19
click at [732, 195] on span at bounding box center [733, 199] width 9 height 9
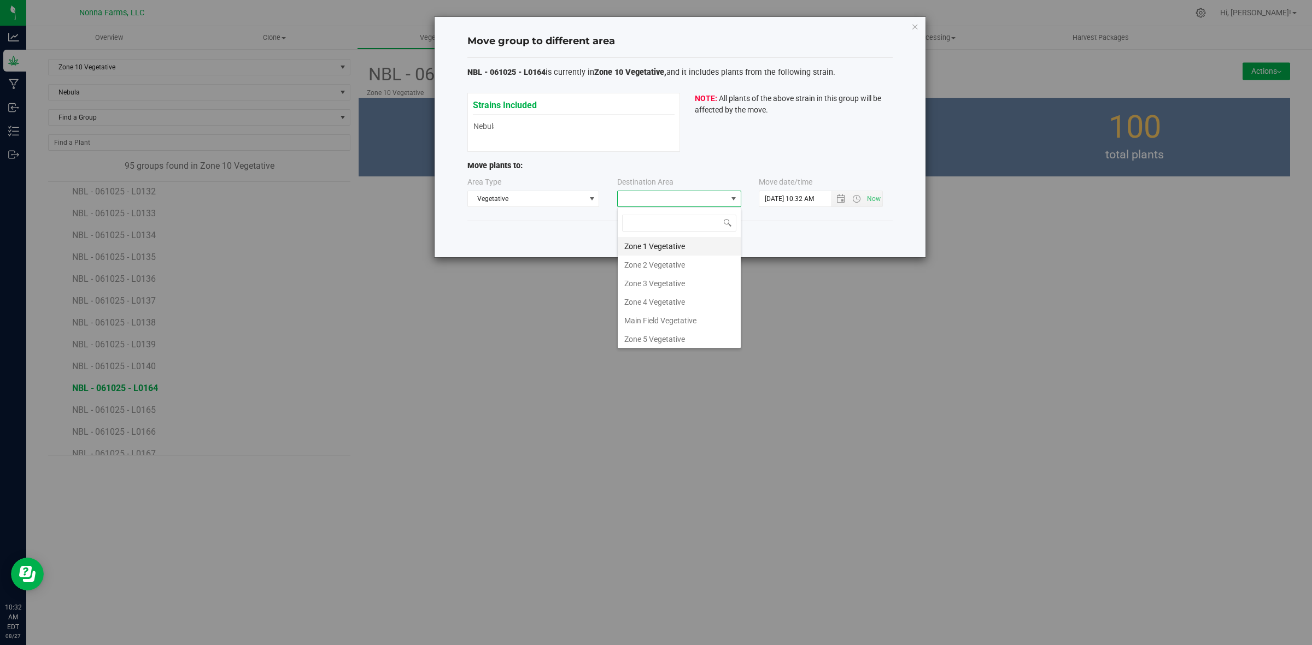
scroll to position [116, 0]
click at [686, 312] on li "Zone 11 Vegetative" at bounding box center [679, 318] width 123 height 19
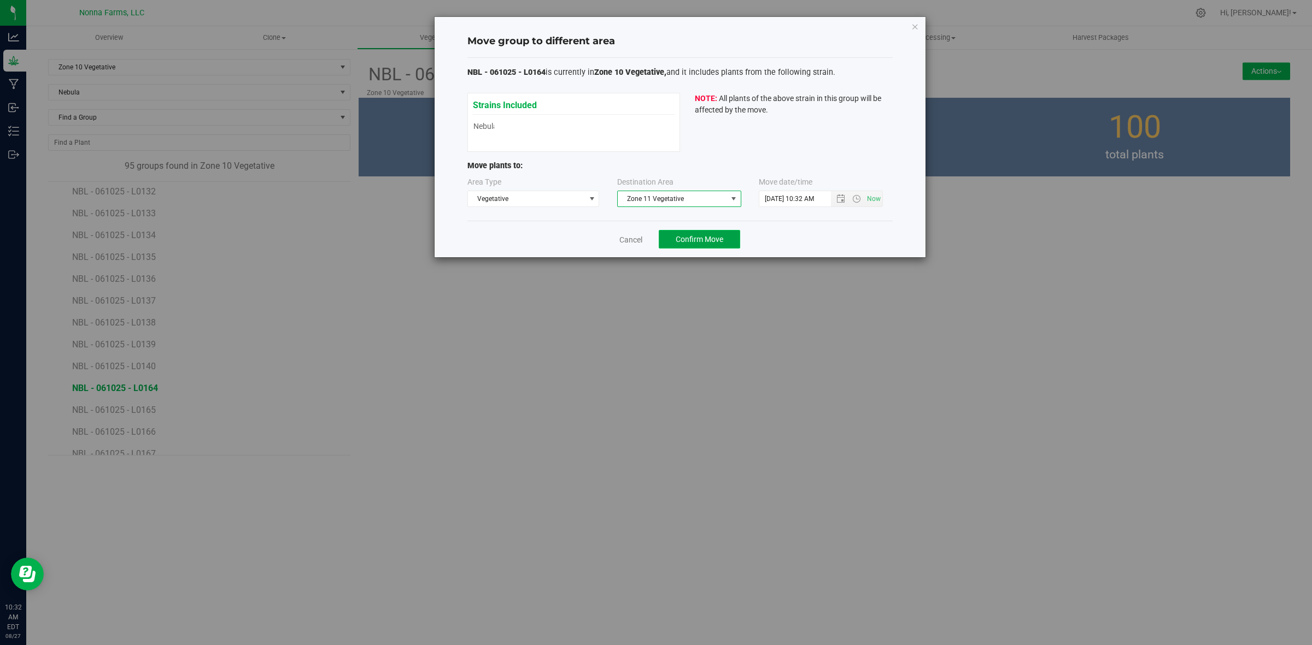
click at [702, 244] on span "Confirm Move" at bounding box center [699, 239] width 48 height 9
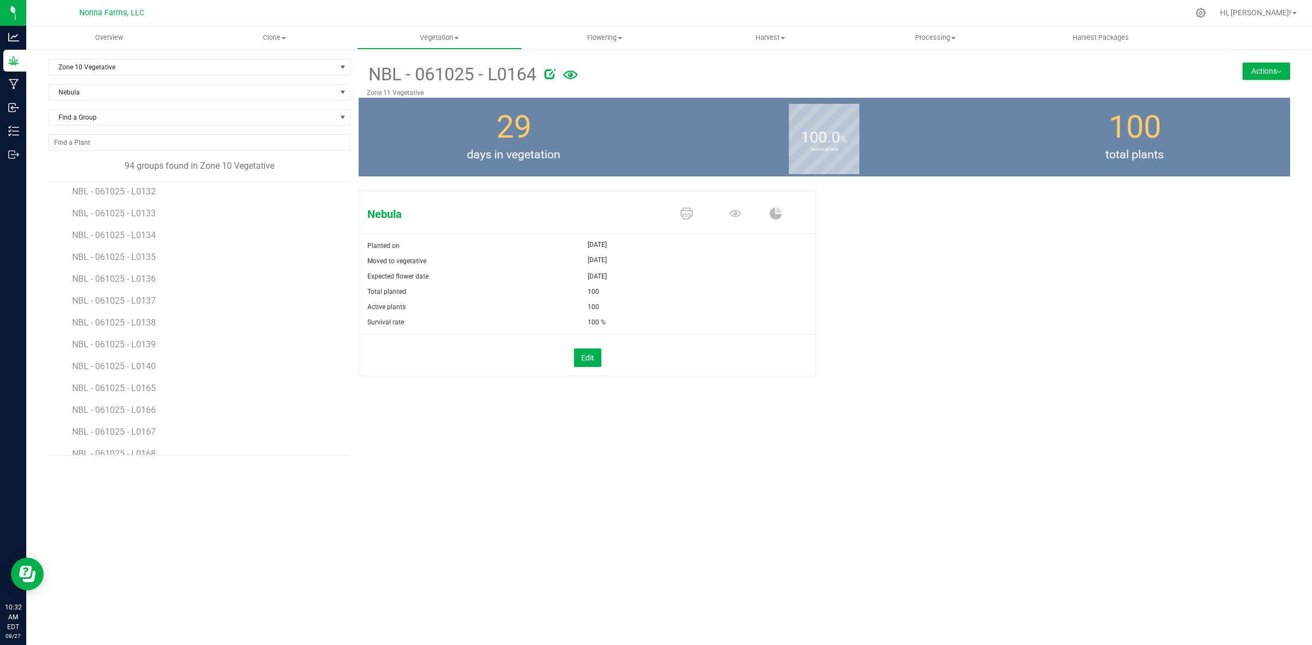
scroll to position [1298, 0]
click at [151, 321] on span "NBL - 061025 - L0165" at bounding box center [115, 320] width 86 height 10
click at [1263, 71] on button "Actions" at bounding box center [1266, 70] width 48 height 17
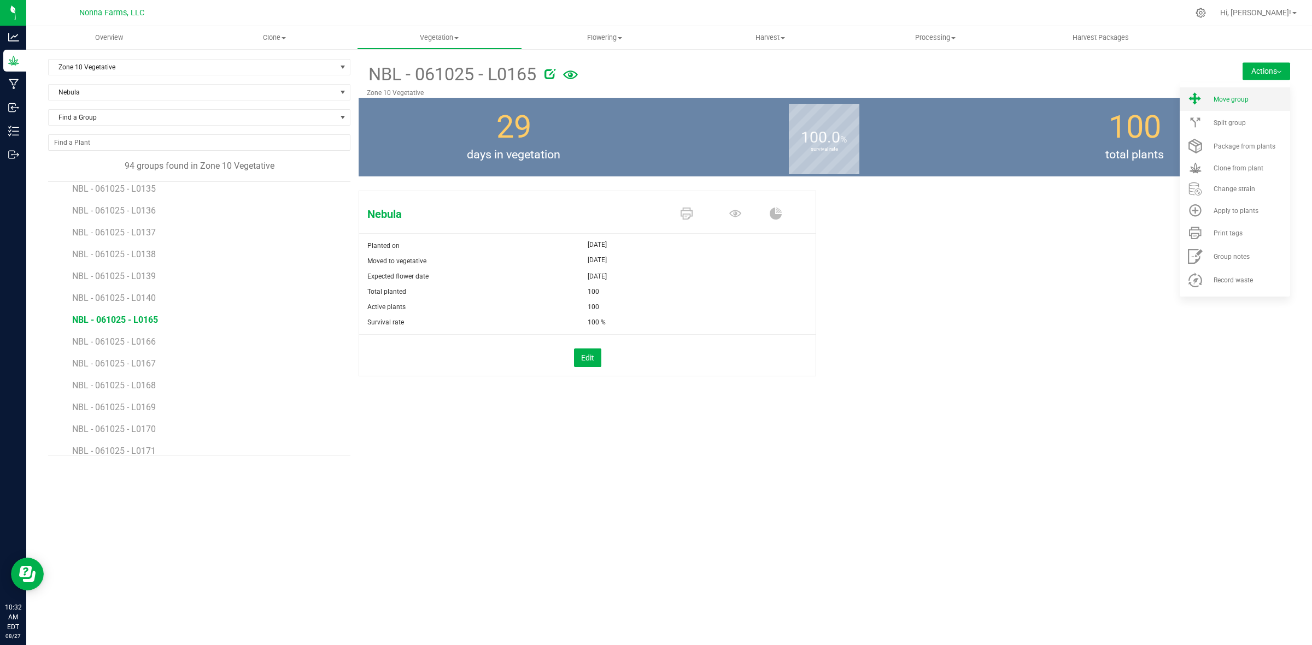
click at [1227, 105] on li "Move group" at bounding box center [1234, 98] width 110 height 23
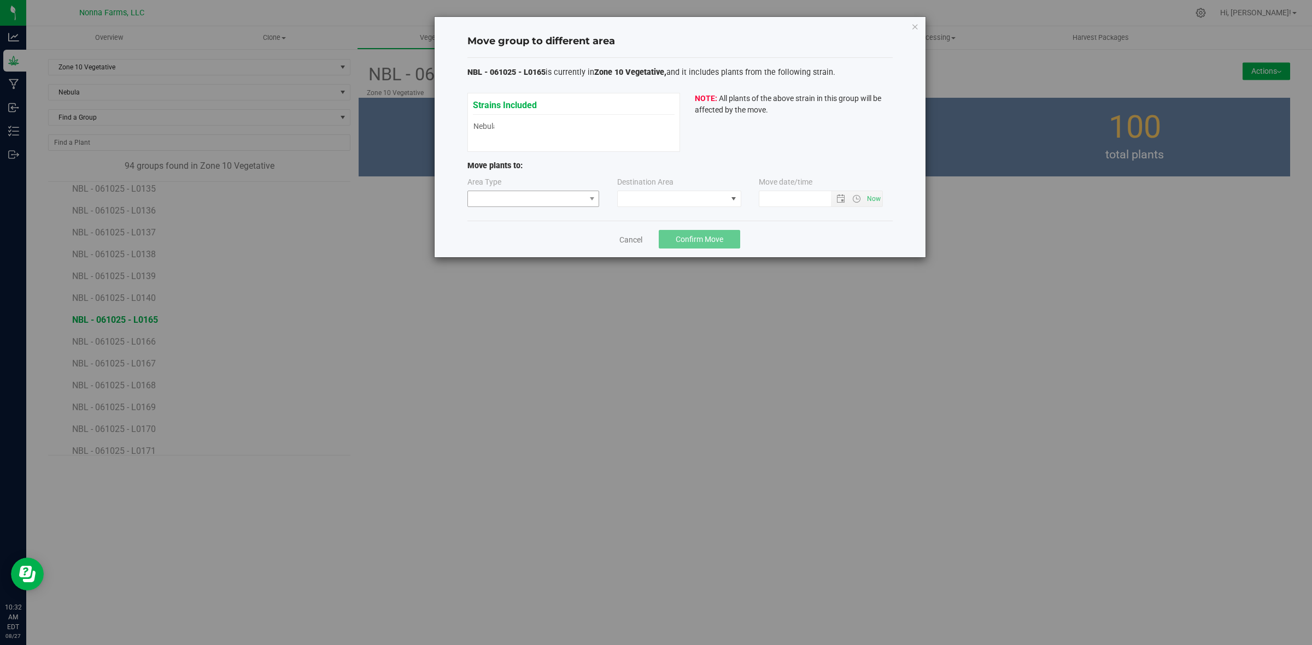
type input "8/27/2025 10:32 AM"
click at [556, 198] on span at bounding box center [526, 198] width 117 height 15
click at [528, 232] on li "Vegetative" at bounding box center [533, 238] width 131 height 19
click at [725, 206] on span at bounding box center [672, 198] width 109 height 15
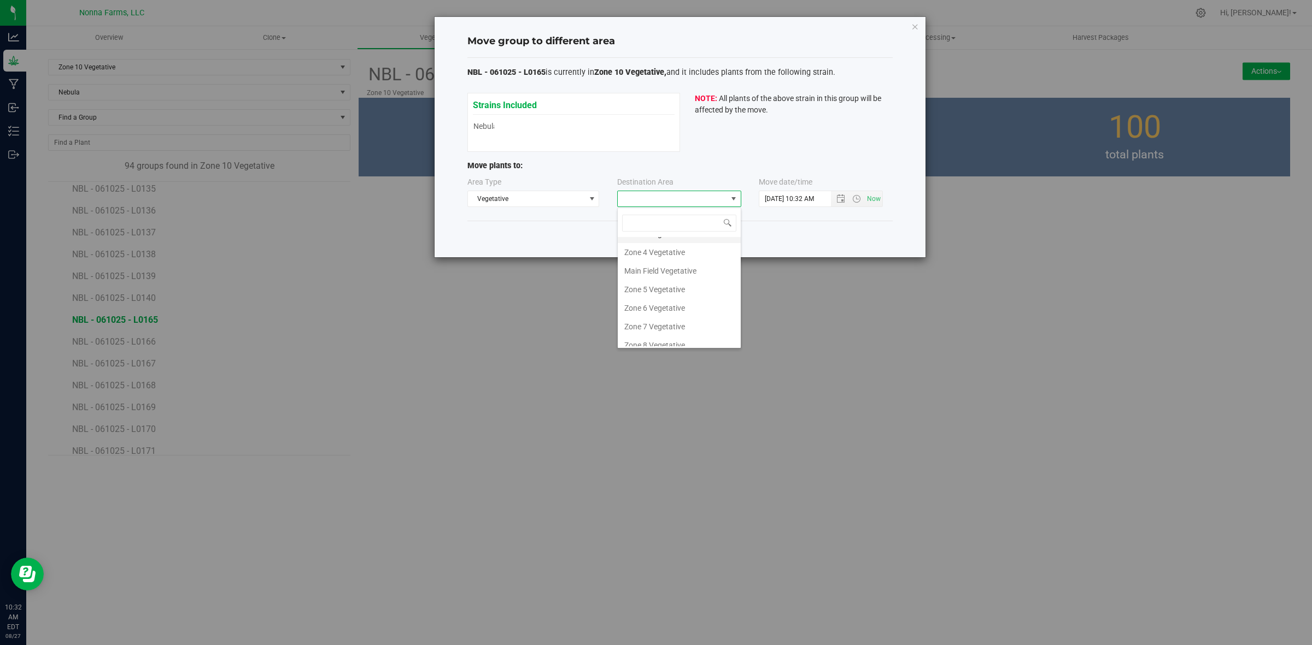
scroll to position [116, 0]
click at [686, 320] on li "Zone 11 Vegetative" at bounding box center [679, 318] width 123 height 19
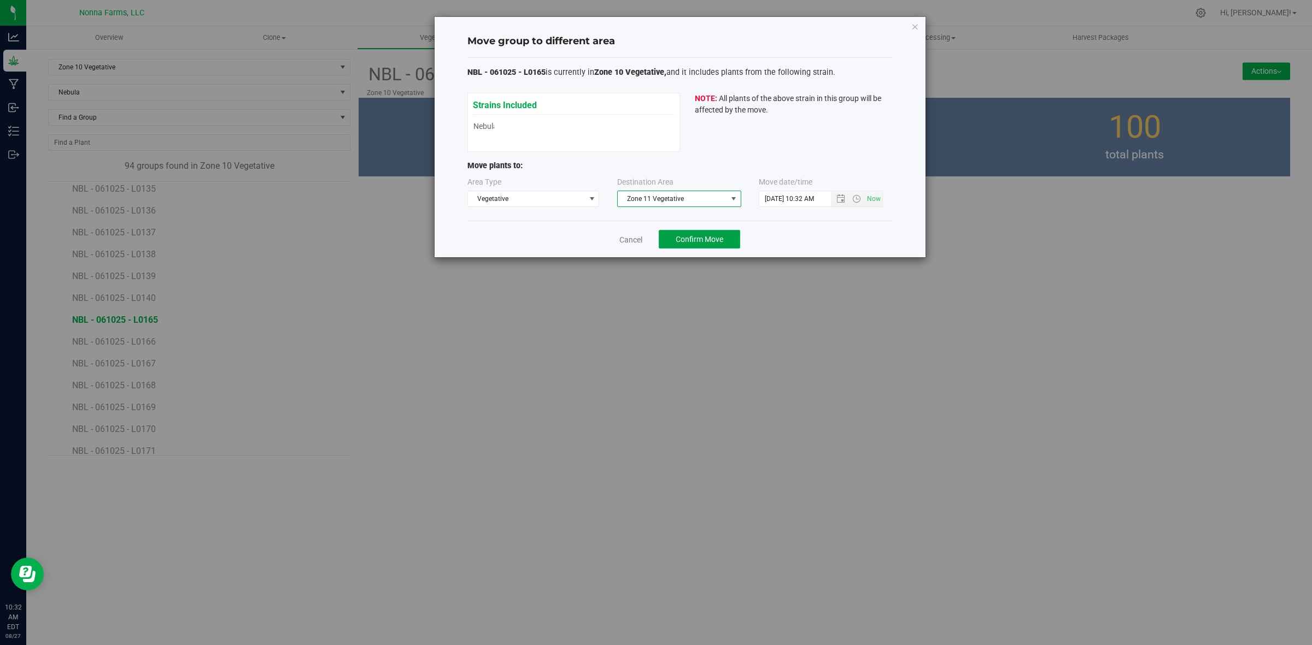
click at [725, 237] on button "Confirm Move" at bounding box center [699, 239] width 81 height 19
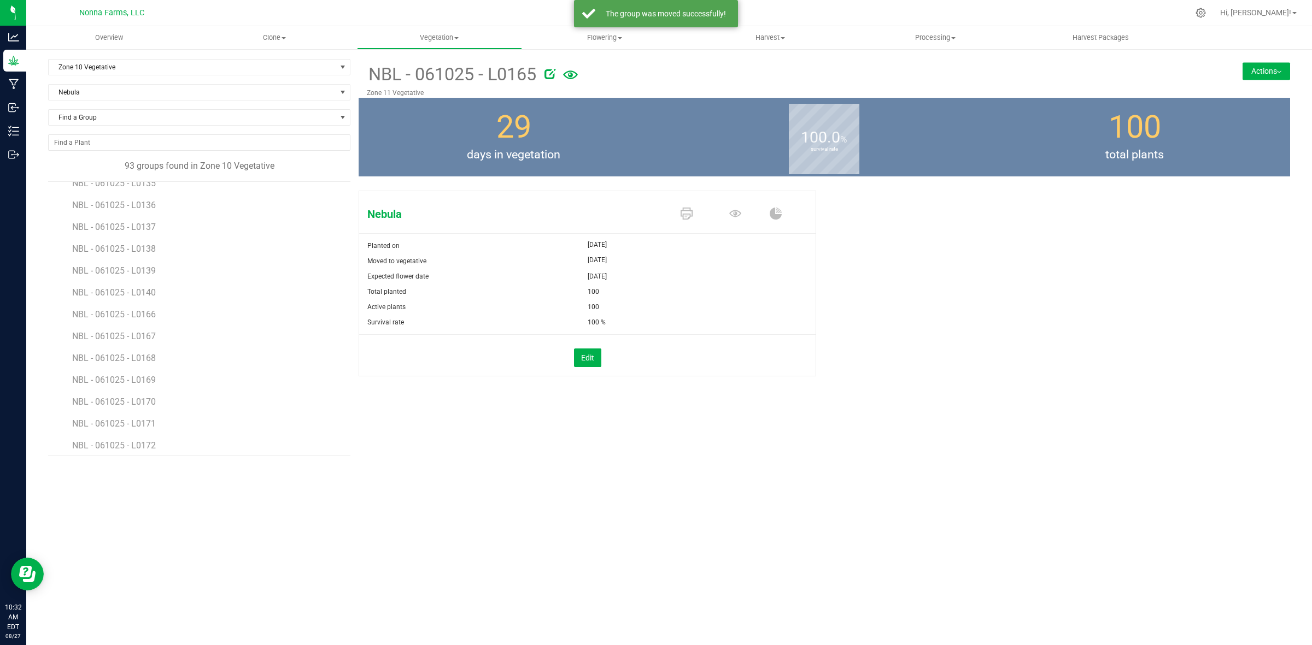
scroll to position [1298, 0]
click at [143, 320] on span "NBL - 061025 - L0166" at bounding box center [115, 320] width 86 height 10
click at [1262, 75] on button "Actions" at bounding box center [1266, 70] width 48 height 17
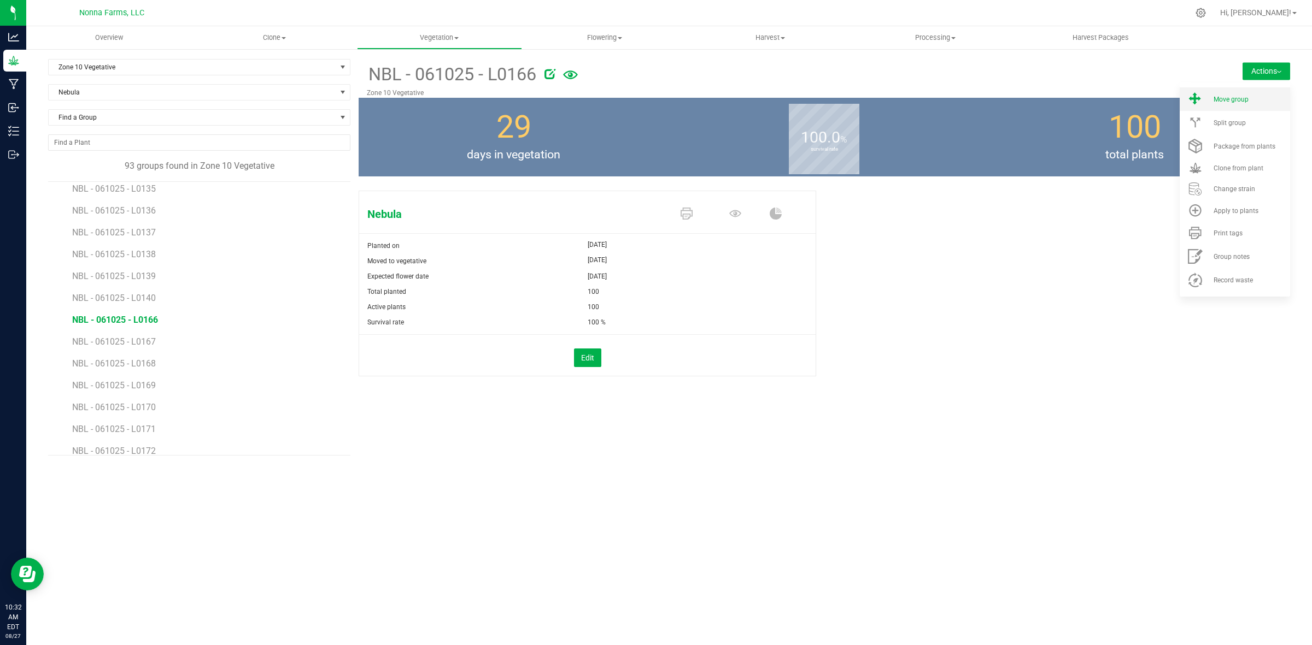
click at [1225, 97] on span "Move group" at bounding box center [1230, 100] width 35 height 8
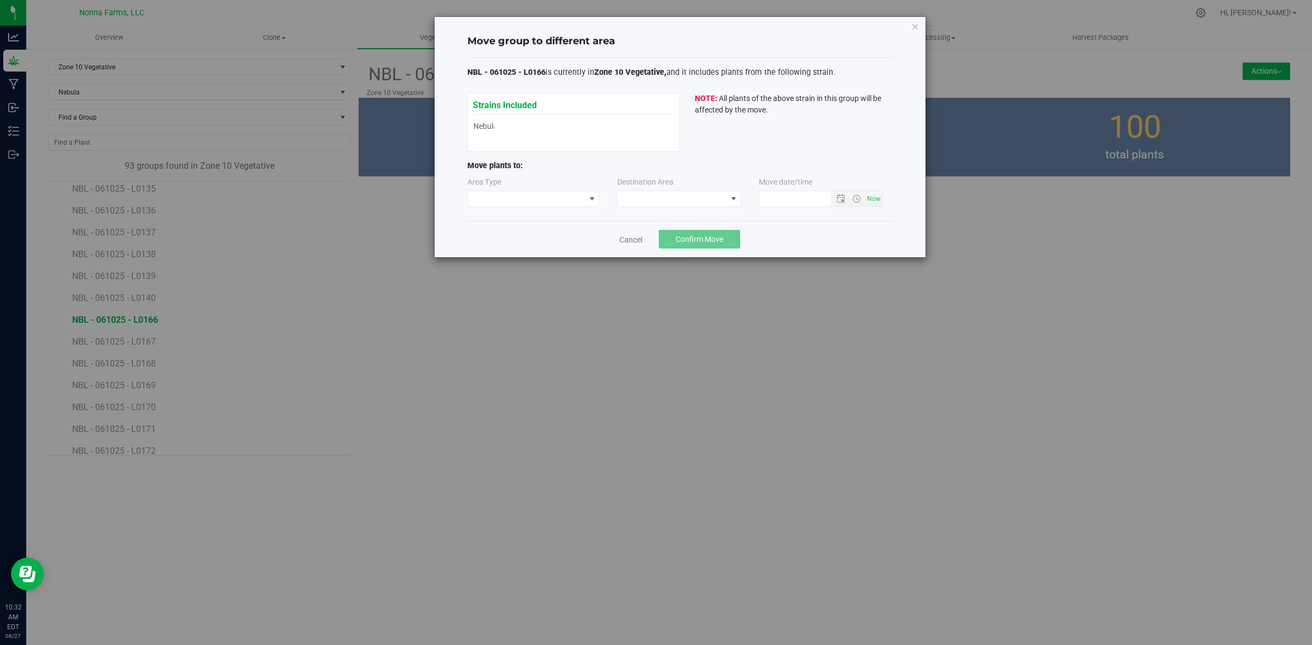
type input "8/27/2025 10:32 AM"
click at [546, 208] on div "Area Type Destination Area Move date/time 8/27/2025 10:32 AM" at bounding box center [679, 195] width 425 height 36
click at [546, 199] on span at bounding box center [526, 198] width 117 height 15
click at [531, 233] on li "Vegetative" at bounding box center [533, 238] width 131 height 19
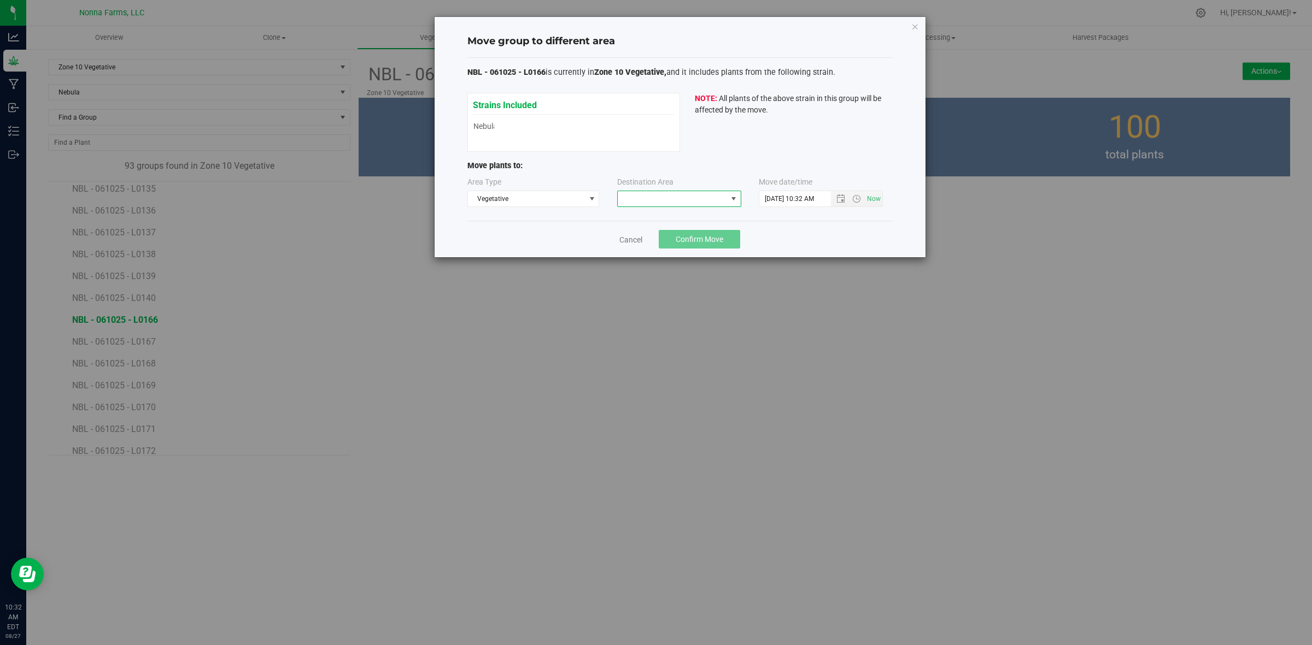
click at [660, 203] on span at bounding box center [672, 198] width 109 height 15
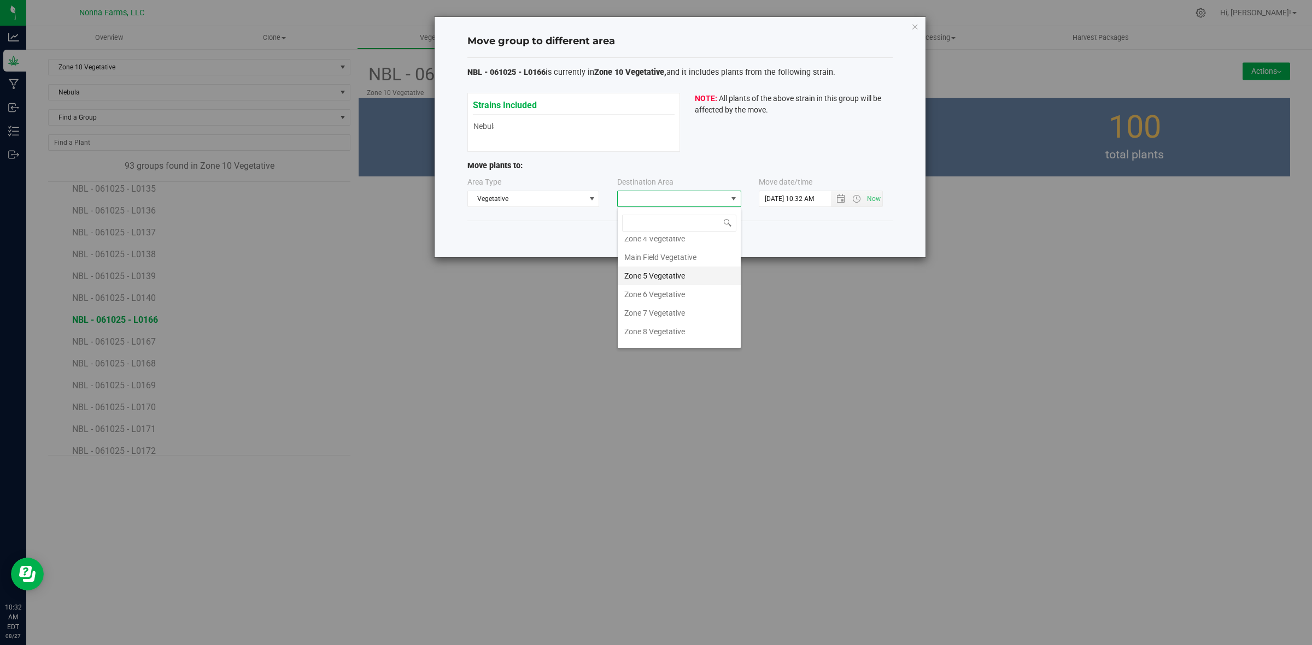
scroll to position [116, 0]
click at [665, 321] on li "Zone 11 Vegetative" at bounding box center [679, 318] width 123 height 19
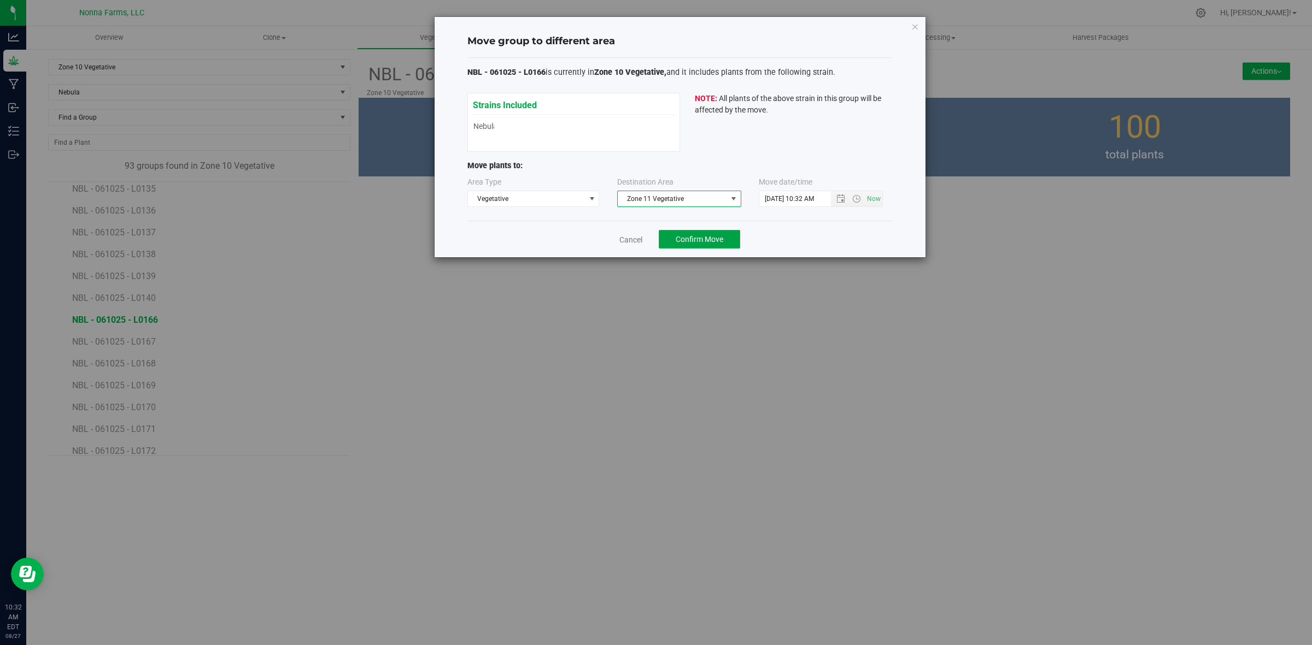
click at [686, 248] on button "Confirm Move" at bounding box center [699, 239] width 81 height 19
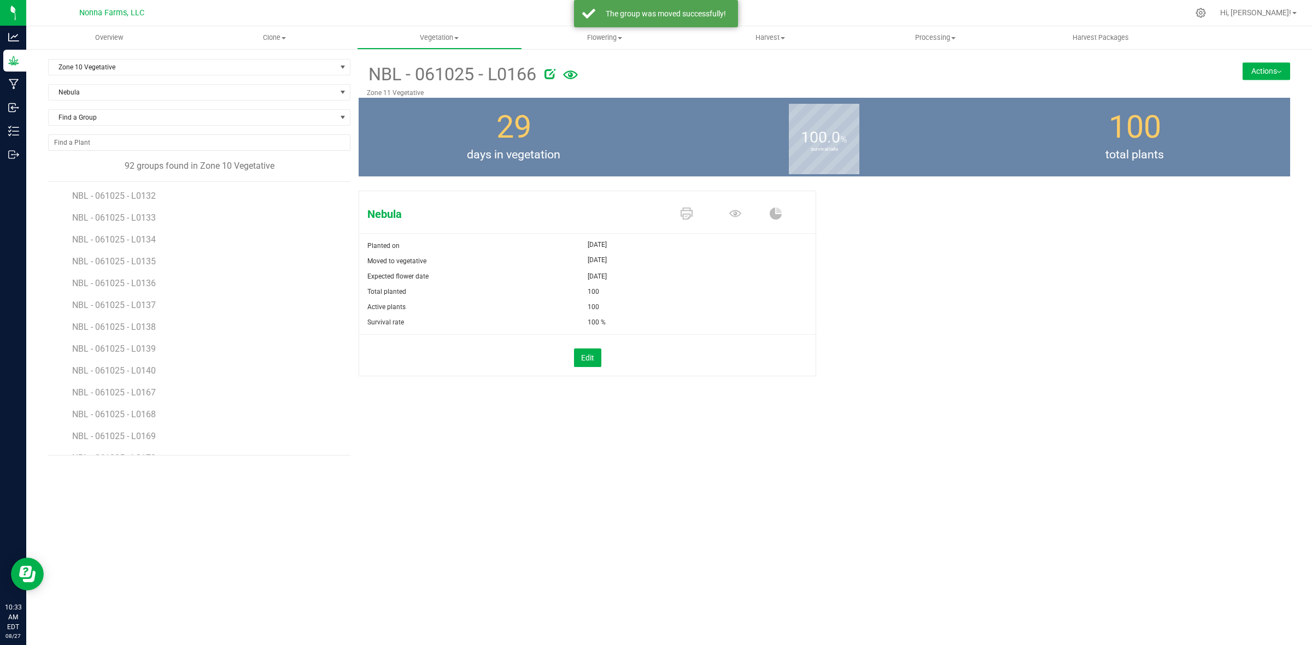
scroll to position [1230, 0]
click at [143, 381] on li "NBL - 061025 - L0167" at bounding box center [207, 384] width 270 height 22
click at [143, 383] on span "NBL - 061025 - L0167" at bounding box center [115, 388] width 86 height 10
click at [1278, 72] on img at bounding box center [1279, 72] width 4 height 2
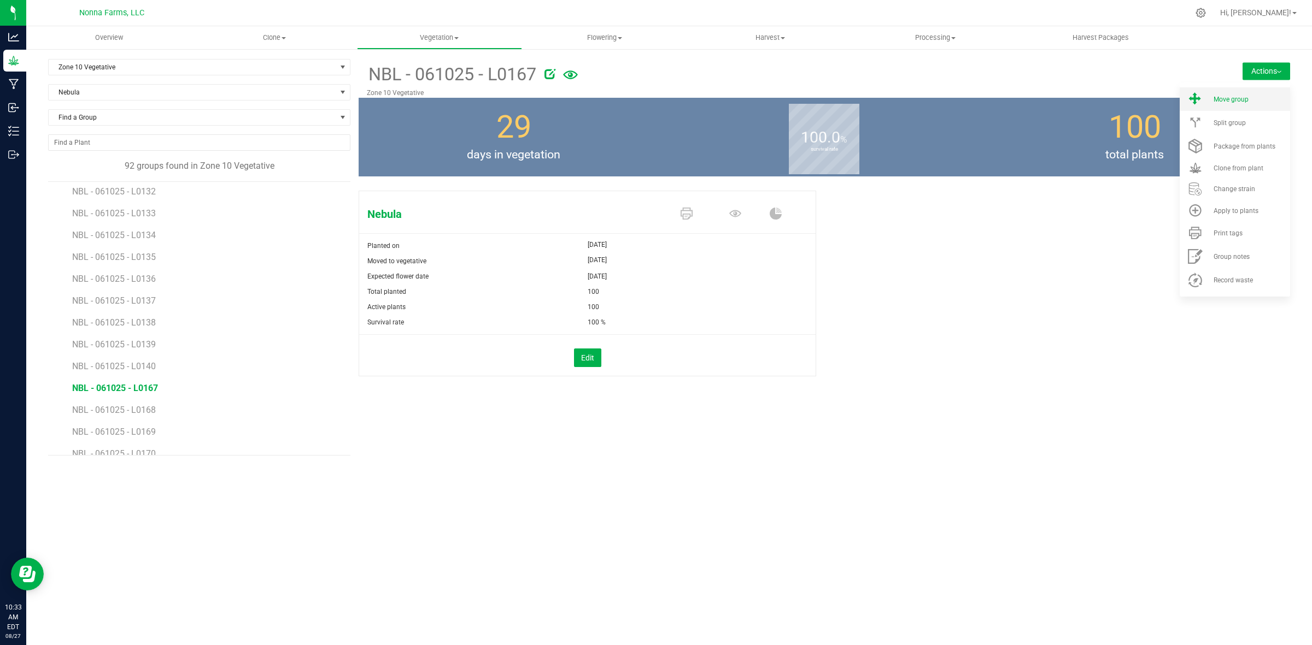
click at [1258, 97] on div "Move group" at bounding box center [1250, 100] width 74 height 8
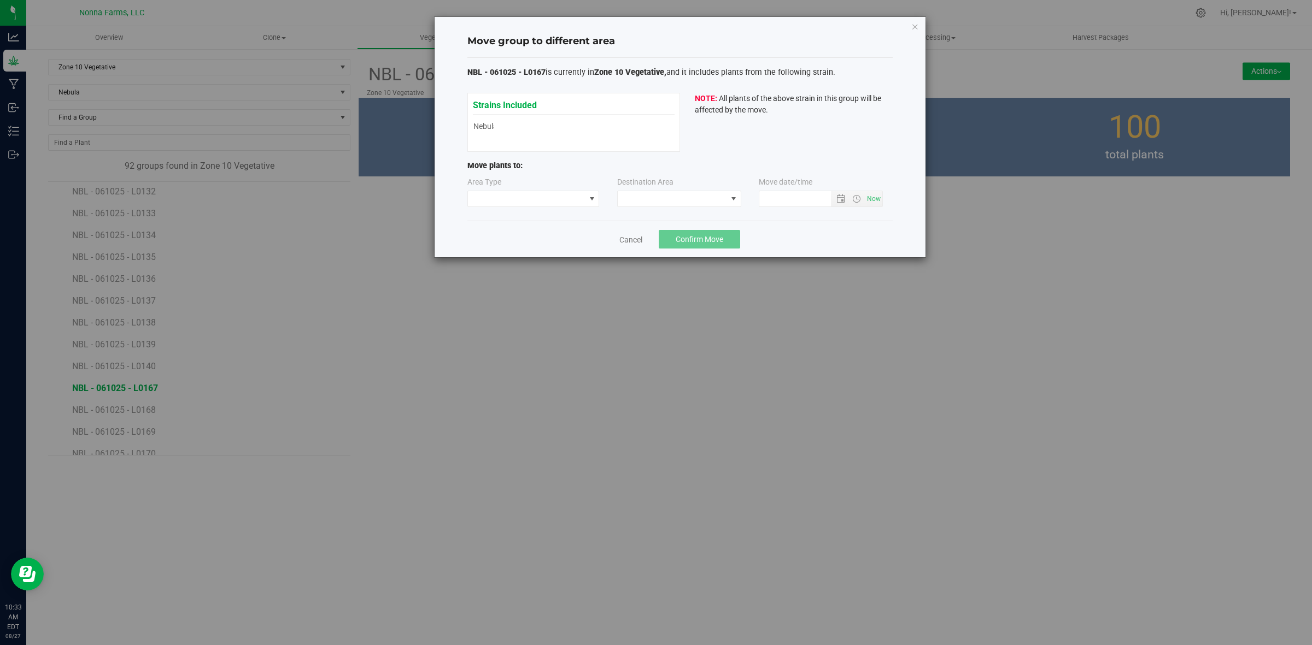
type input "8/27/2025 10:33 AM"
click at [588, 193] on span at bounding box center [592, 198] width 14 height 15
click at [522, 238] on li "Vegetative" at bounding box center [533, 238] width 131 height 19
click at [698, 194] on span at bounding box center [672, 198] width 109 height 15
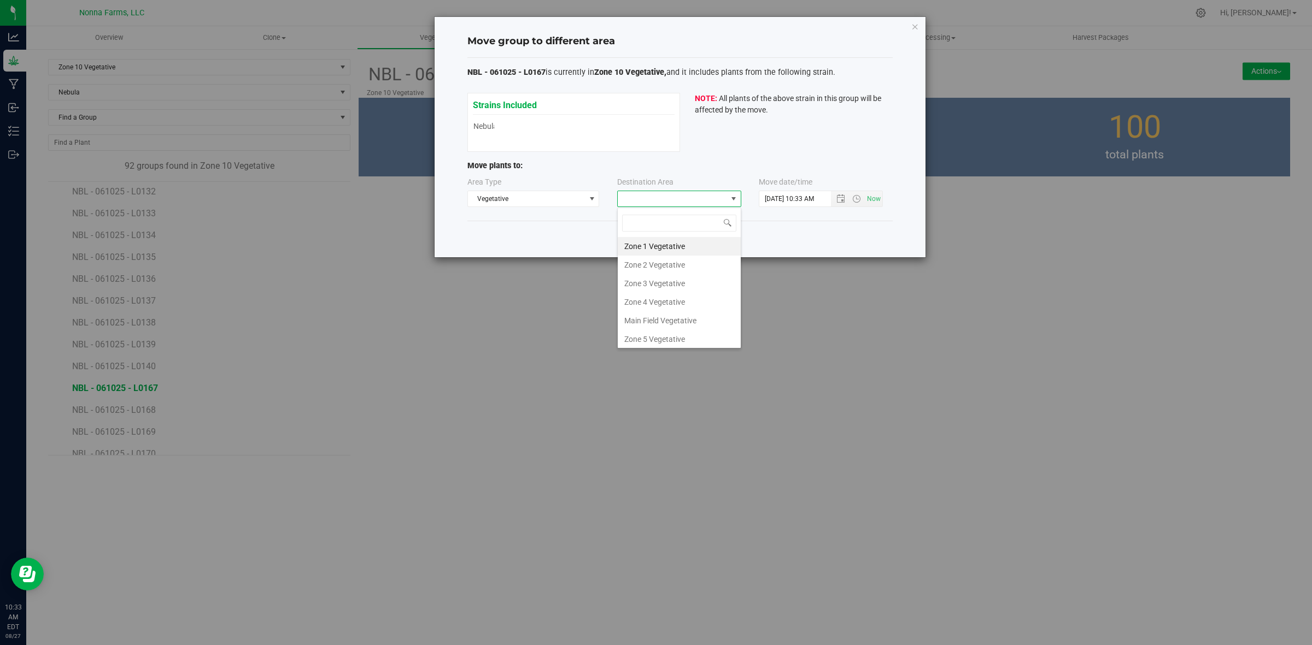
scroll to position [116, 0]
click at [673, 315] on li "Zone 11 Vegetative" at bounding box center [679, 318] width 123 height 19
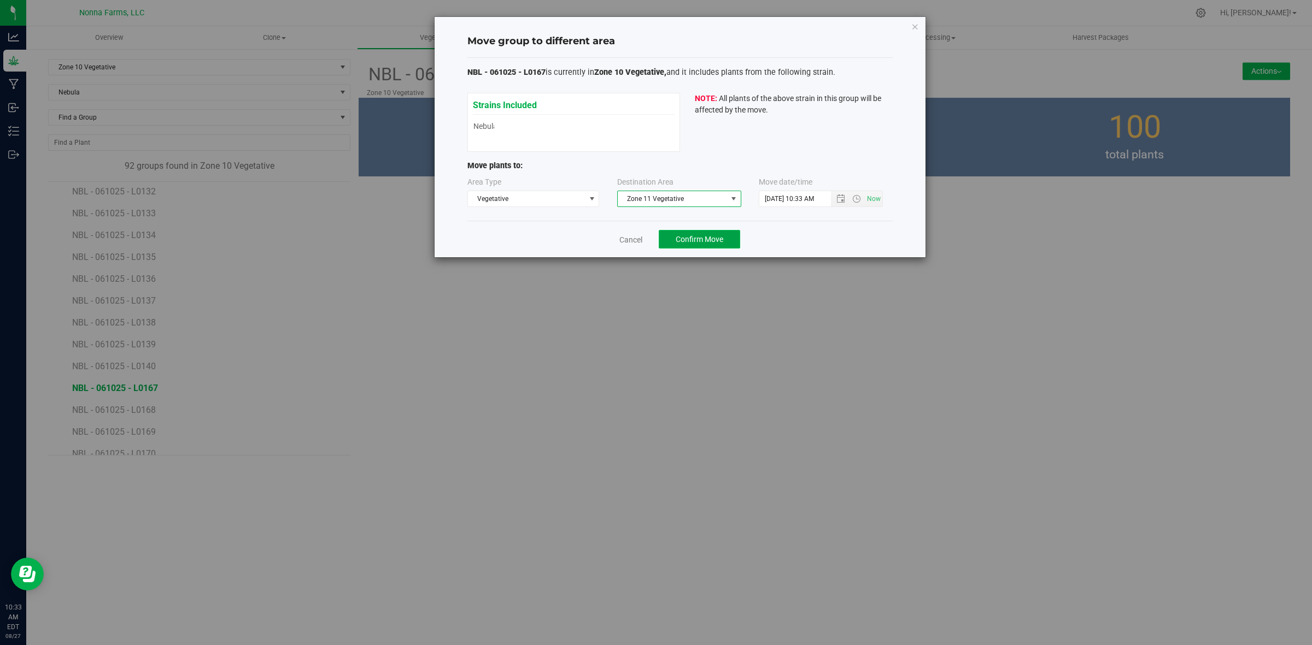
click at [686, 249] on button "Confirm Move" at bounding box center [699, 239] width 81 height 19
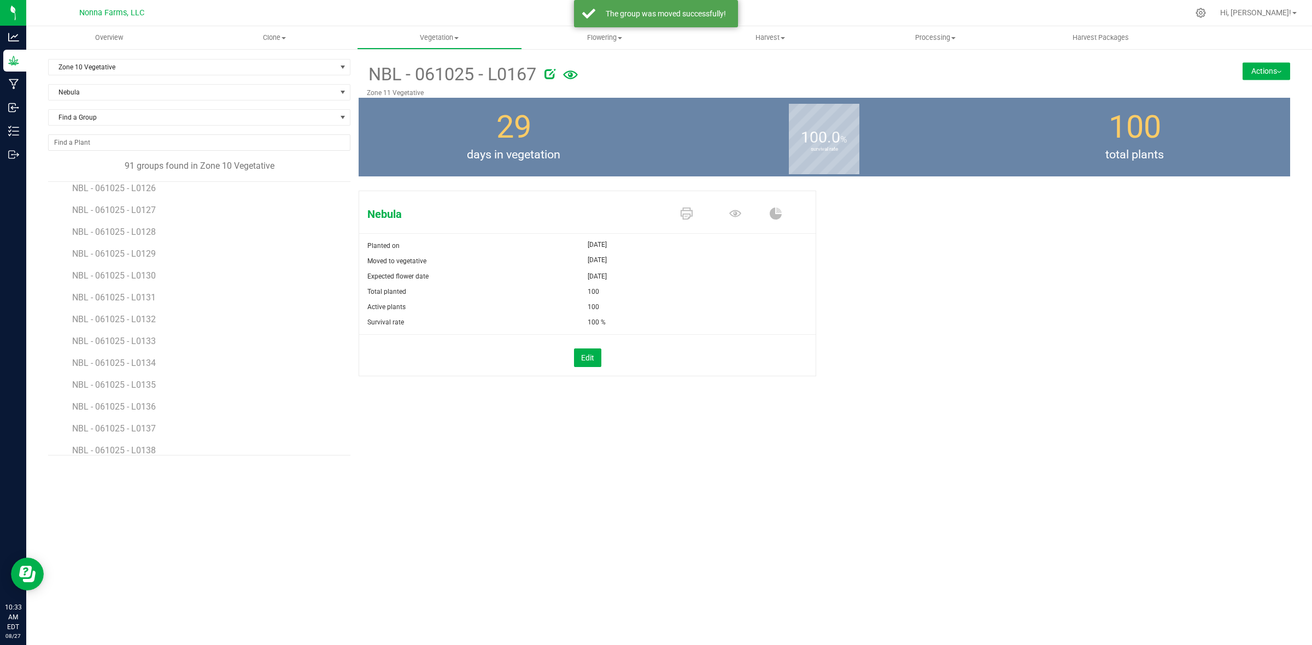
scroll to position [1230, 0]
click at [128, 392] on span "NBL - 061025 - L0168" at bounding box center [115, 388] width 86 height 10
click at [1272, 71] on button "Actions" at bounding box center [1266, 70] width 48 height 17
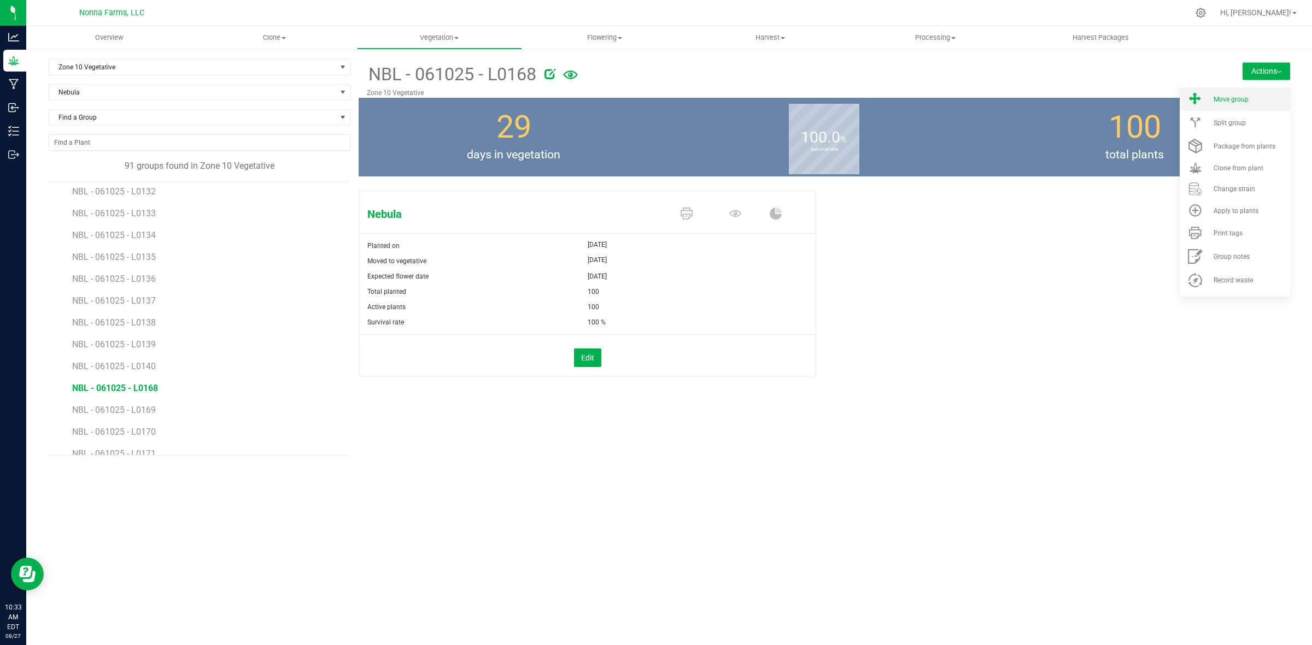
click at [1226, 97] on span "Move group" at bounding box center [1230, 100] width 35 height 8
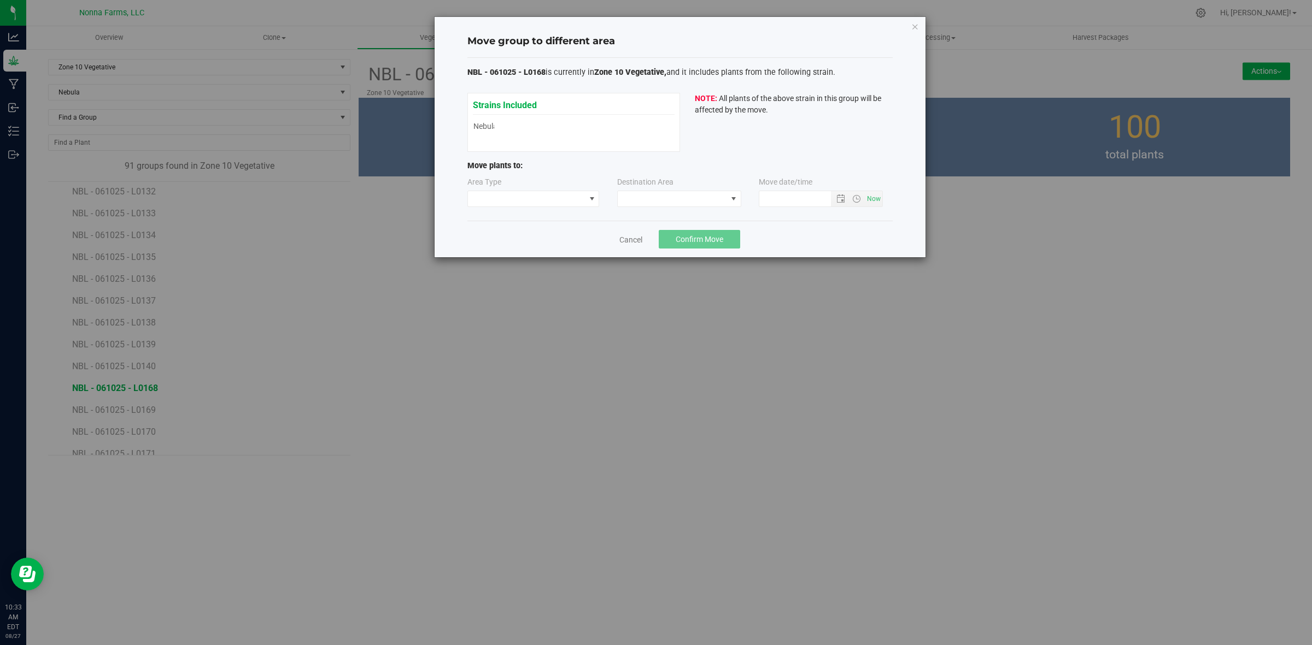
type input "8/27/2025 10:33 AM"
click at [544, 203] on span at bounding box center [526, 198] width 117 height 15
click at [512, 239] on li "Vegetative" at bounding box center [533, 238] width 131 height 19
click at [712, 207] on span at bounding box center [672, 198] width 109 height 15
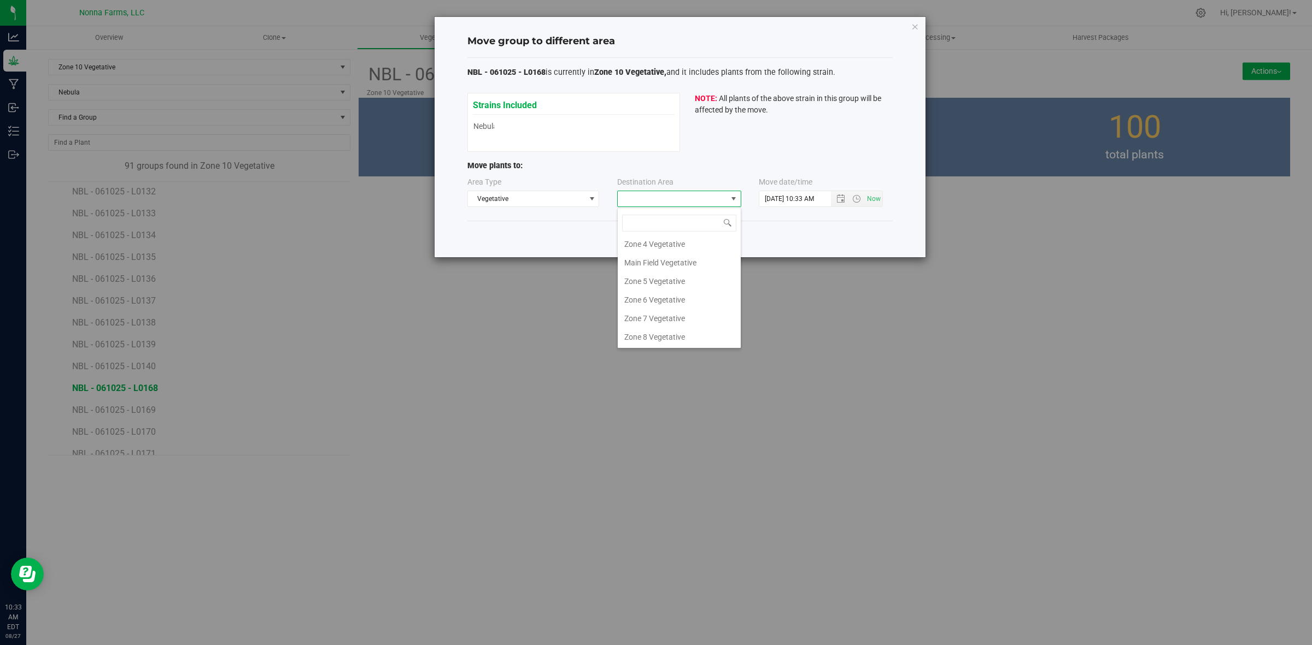
scroll to position [116, 0]
click at [678, 316] on li "Zone 11 Vegetative" at bounding box center [679, 318] width 123 height 19
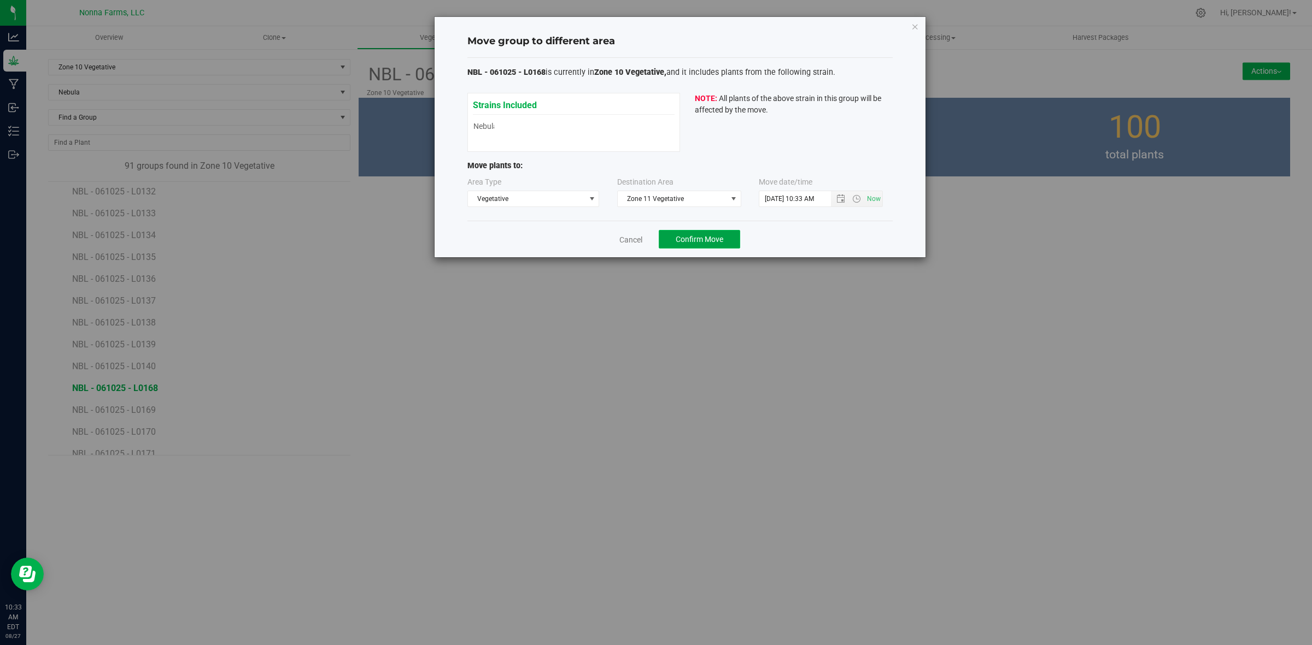
click at [706, 238] on span "Confirm Move" at bounding box center [699, 239] width 48 height 9
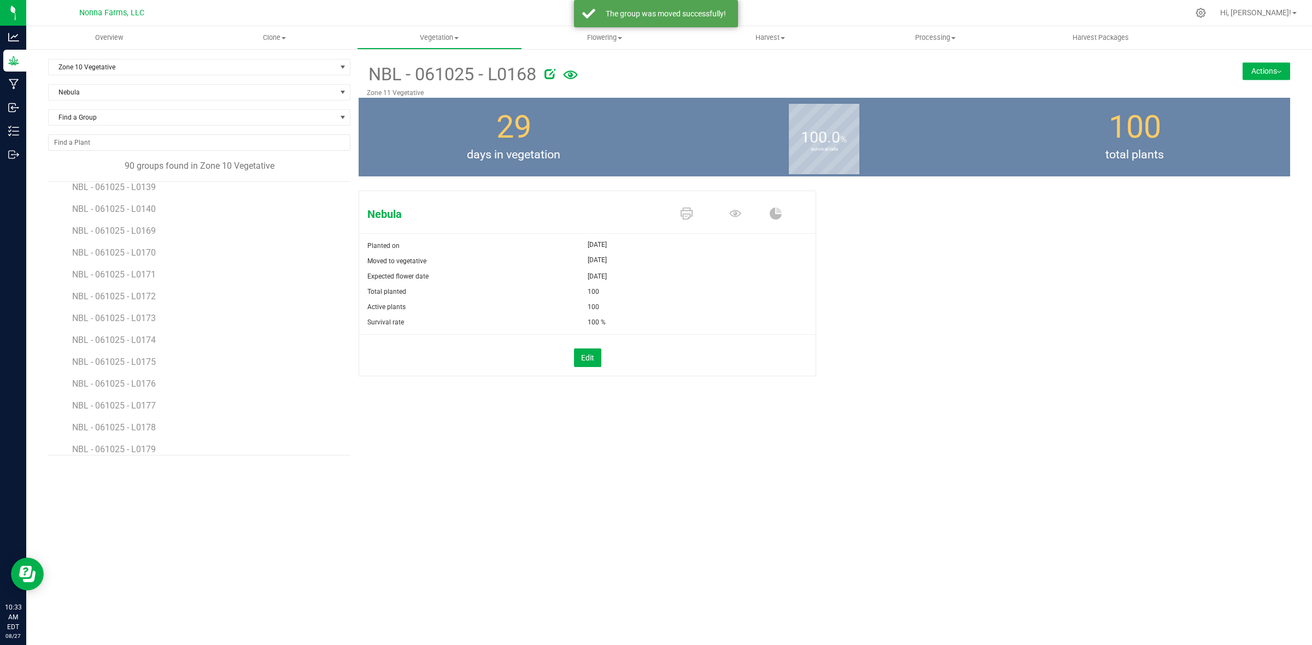
scroll to position [1366, 0]
click at [132, 257] on li "NBL - 061025 - L0169" at bounding box center [207, 248] width 270 height 22
click at [134, 253] on span "NBL - 061025 - L0169" at bounding box center [115, 251] width 86 height 10
click at [1273, 73] on button "Actions" at bounding box center [1266, 70] width 48 height 17
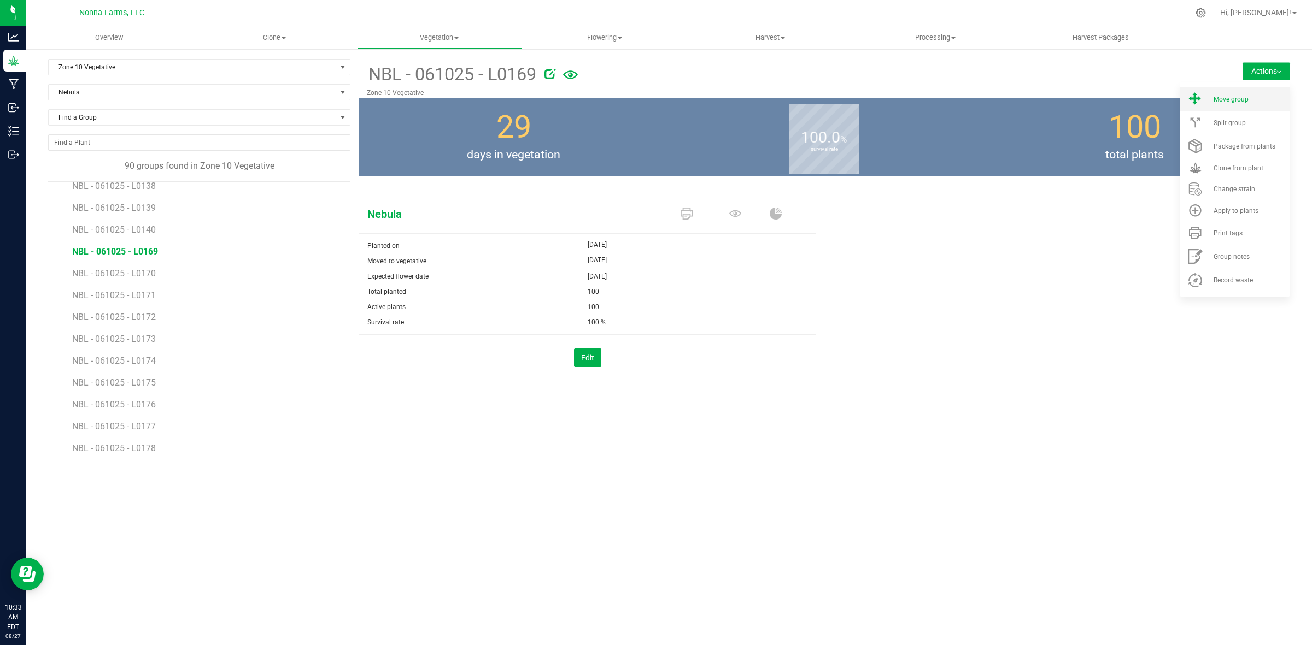
click at [1238, 102] on span "Move group" at bounding box center [1230, 100] width 35 height 8
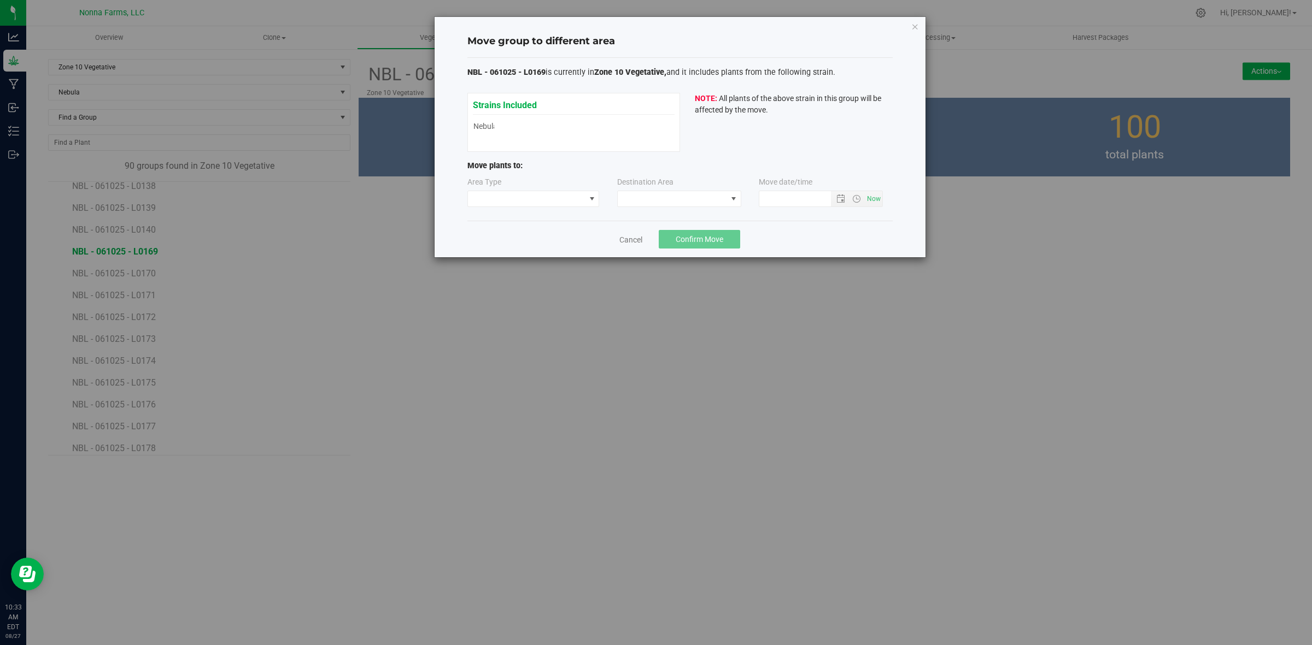
type input "8/27/2025 10:33 AM"
click at [500, 202] on span at bounding box center [526, 198] width 117 height 15
click at [503, 240] on li "Vegetative" at bounding box center [533, 238] width 131 height 19
click at [713, 205] on span at bounding box center [672, 198] width 109 height 15
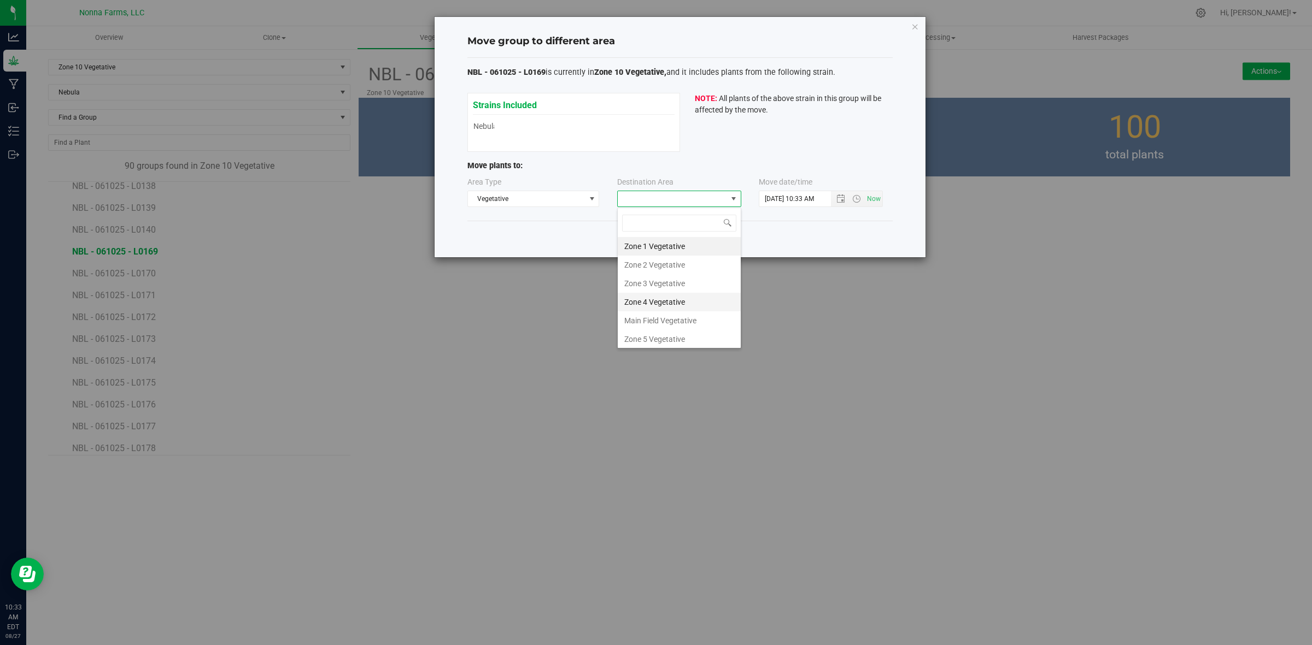
scroll to position [116, 0]
click at [668, 318] on li "Zone 11 Vegetative" at bounding box center [679, 318] width 123 height 19
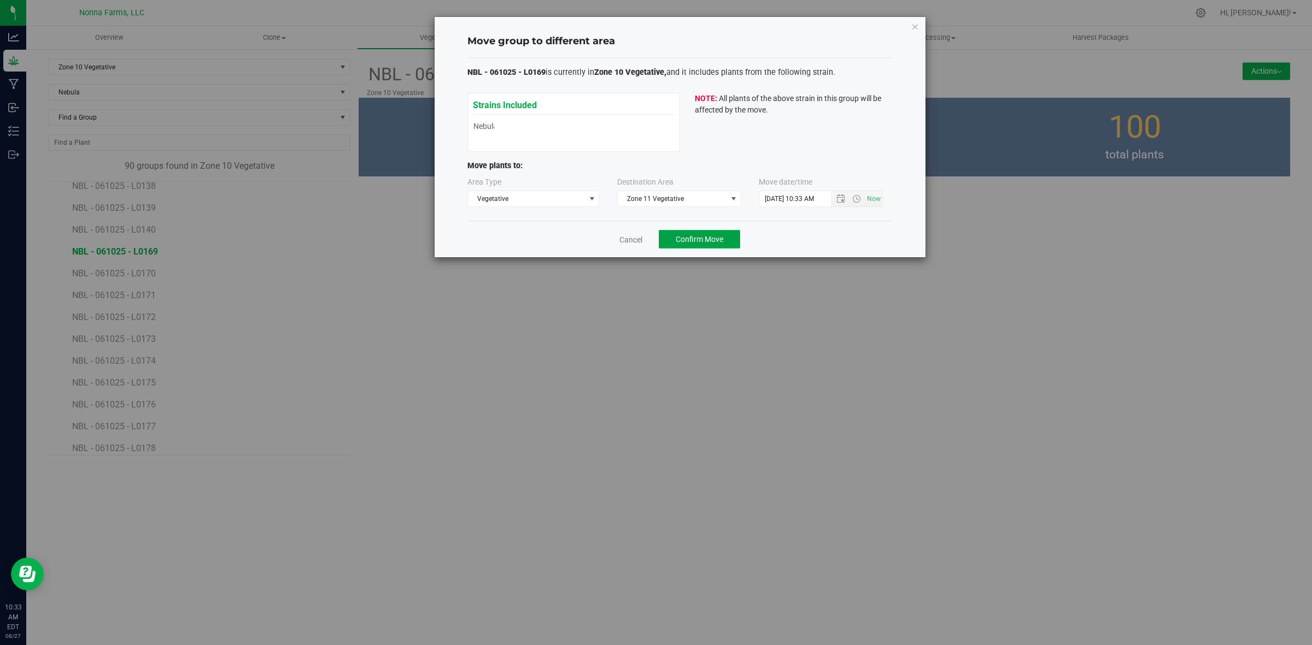
click at [698, 243] on span "Confirm Move" at bounding box center [699, 239] width 48 height 9
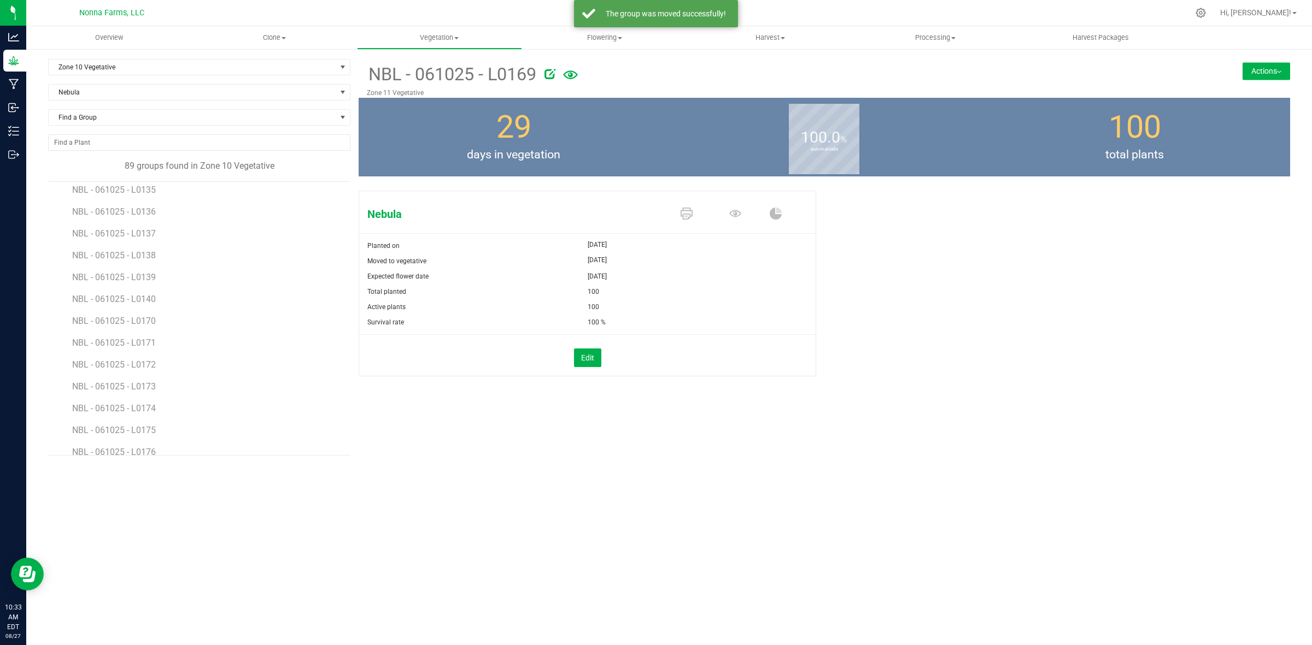
scroll to position [1298, 0]
click at [134, 318] on span "NBL - 061025 - L0170" at bounding box center [115, 320] width 86 height 10
click at [1250, 78] on button "Actions" at bounding box center [1266, 70] width 48 height 17
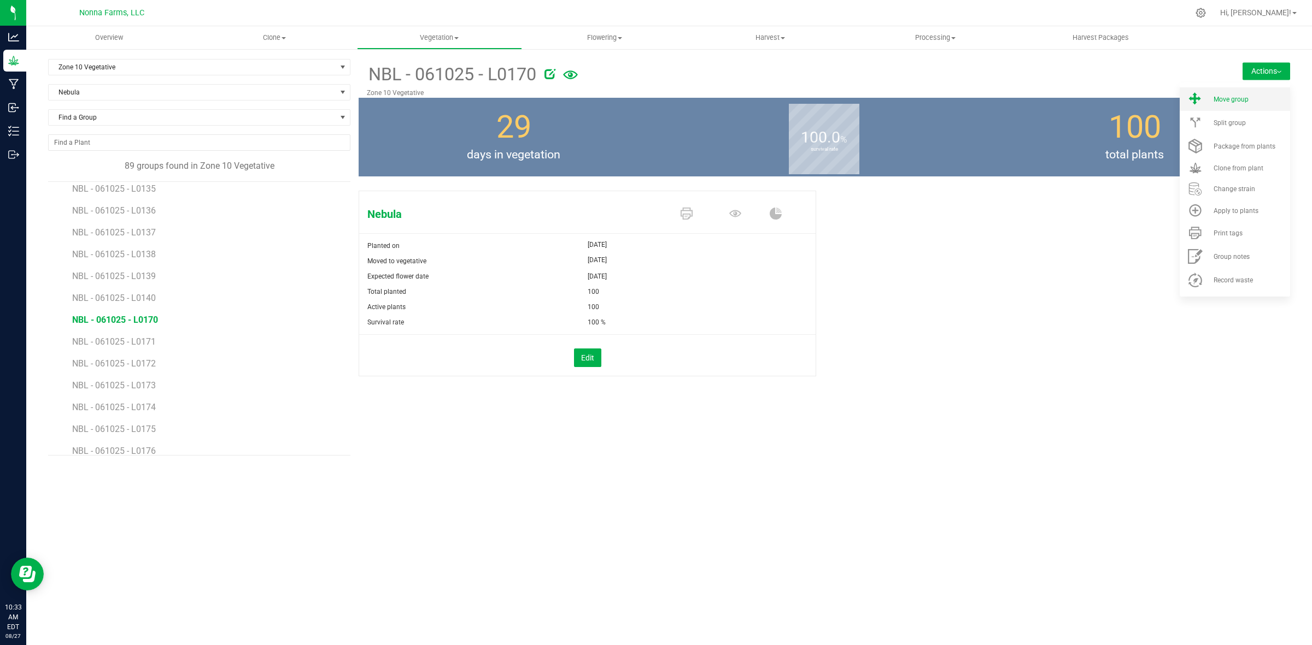
click at [1231, 98] on span "Move group" at bounding box center [1230, 100] width 35 height 8
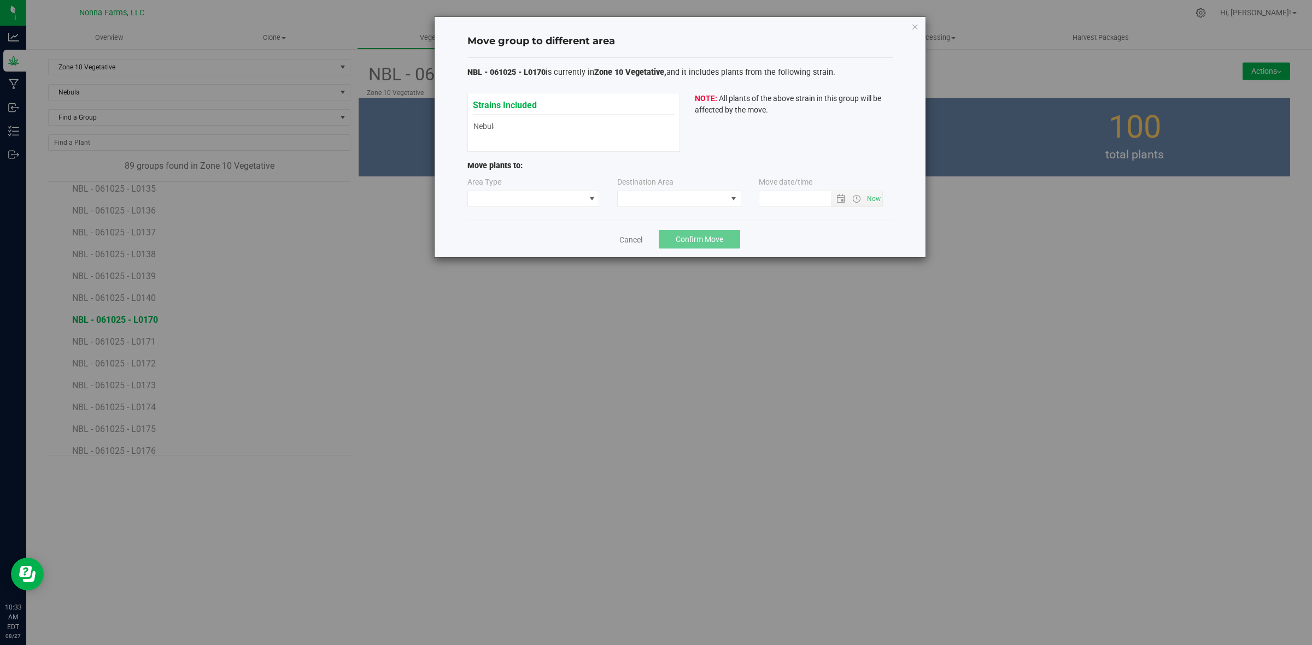
type input "8/27/2025 10:33 AM"
click at [534, 199] on span at bounding box center [526, 198] width 117 height 15
click at [504, 236] on li "Vegetative" at bounding box center [533, 238] width 131 height 19
click at [667, 201] on span at bounding box center [672, 198] width 109 height 15
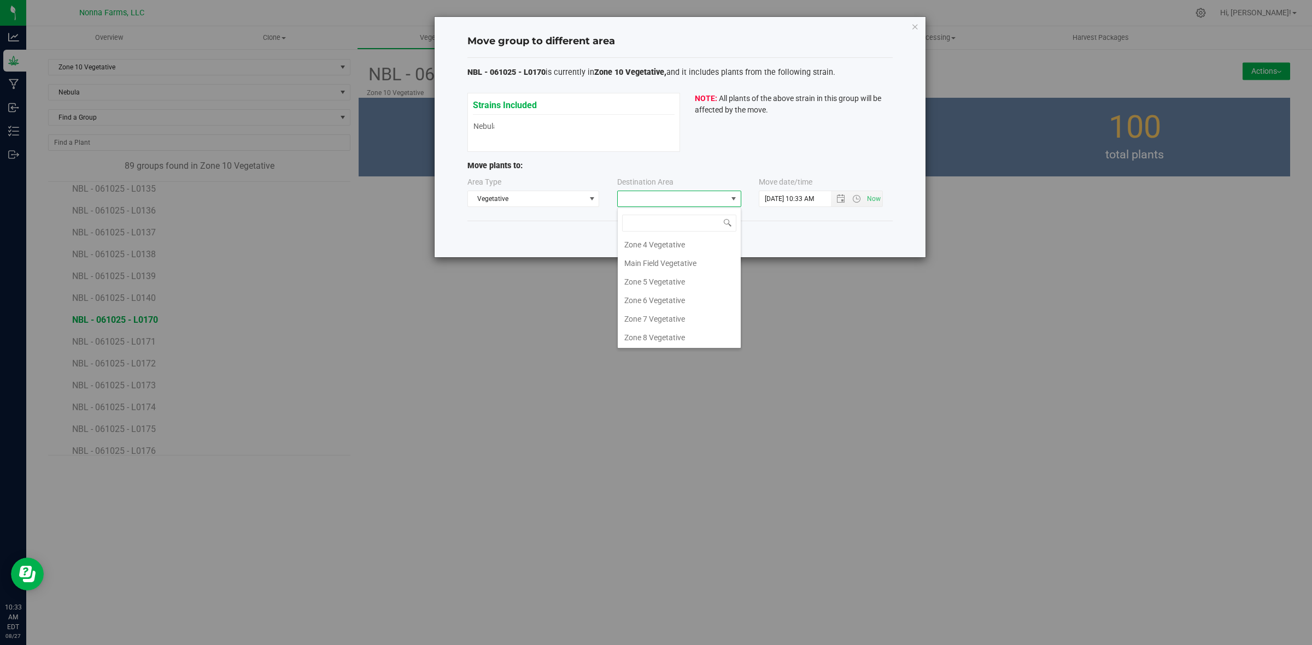
scroll to position [116, 0]
click at [681, 323] on li "Zone 11 Vegetative" at bounding box center [679, 318] width 123 height 19
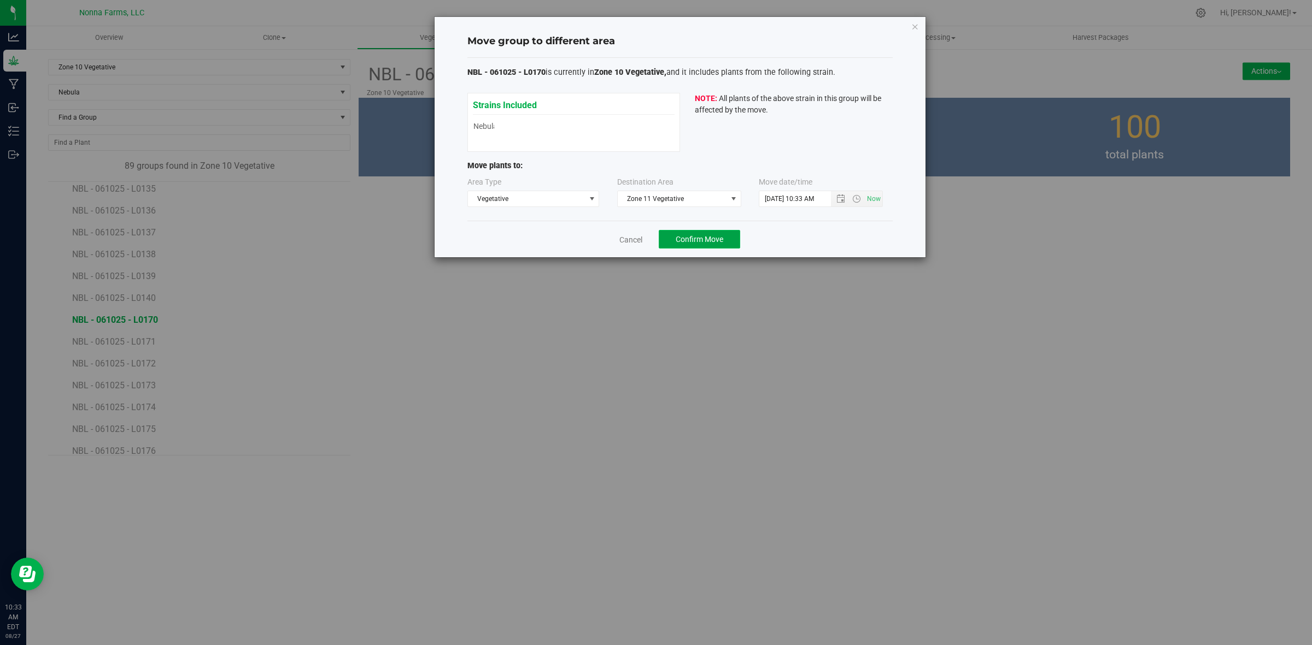
click at [715, 244] on span "Confirm Move" at bounding box center [699, 239] width 48 height 9
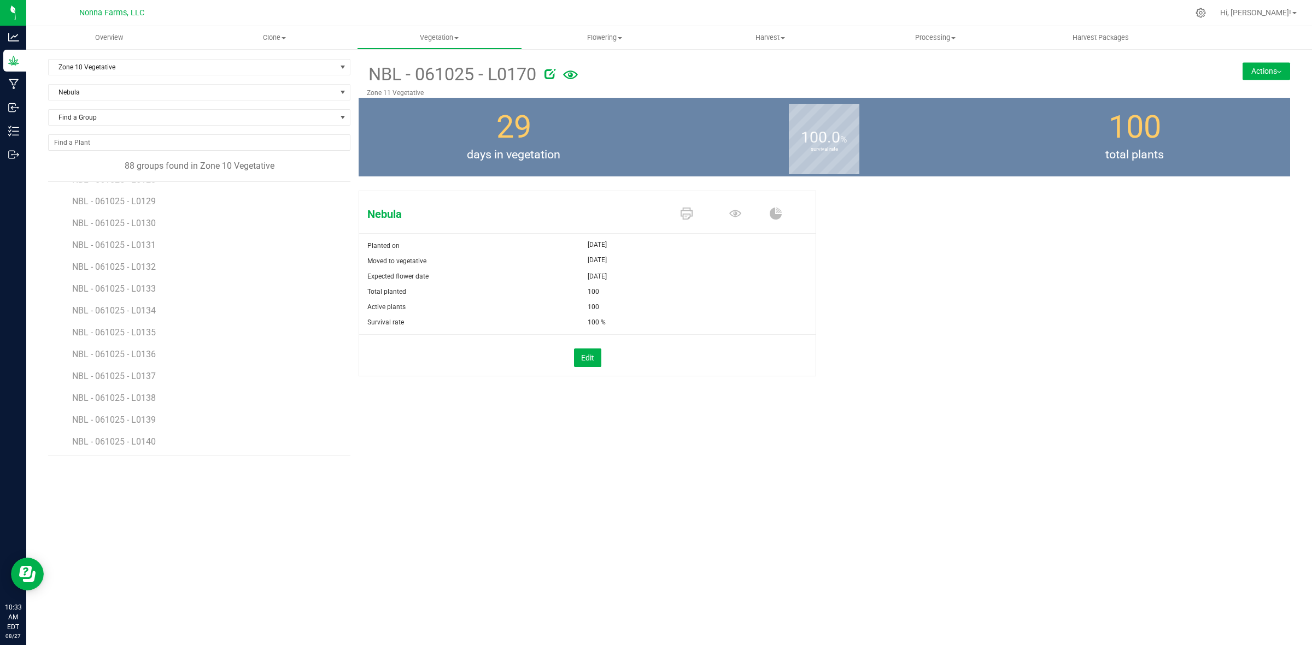
scroll to position [1230, 0]
click at [133, 391] on span "NBL - 061025 - L0171" at bounding box center [115, 388] width 86 height 10
click at [1259, 77] on button "Actions" at bounding box center [1266, 70] width 48 height 17
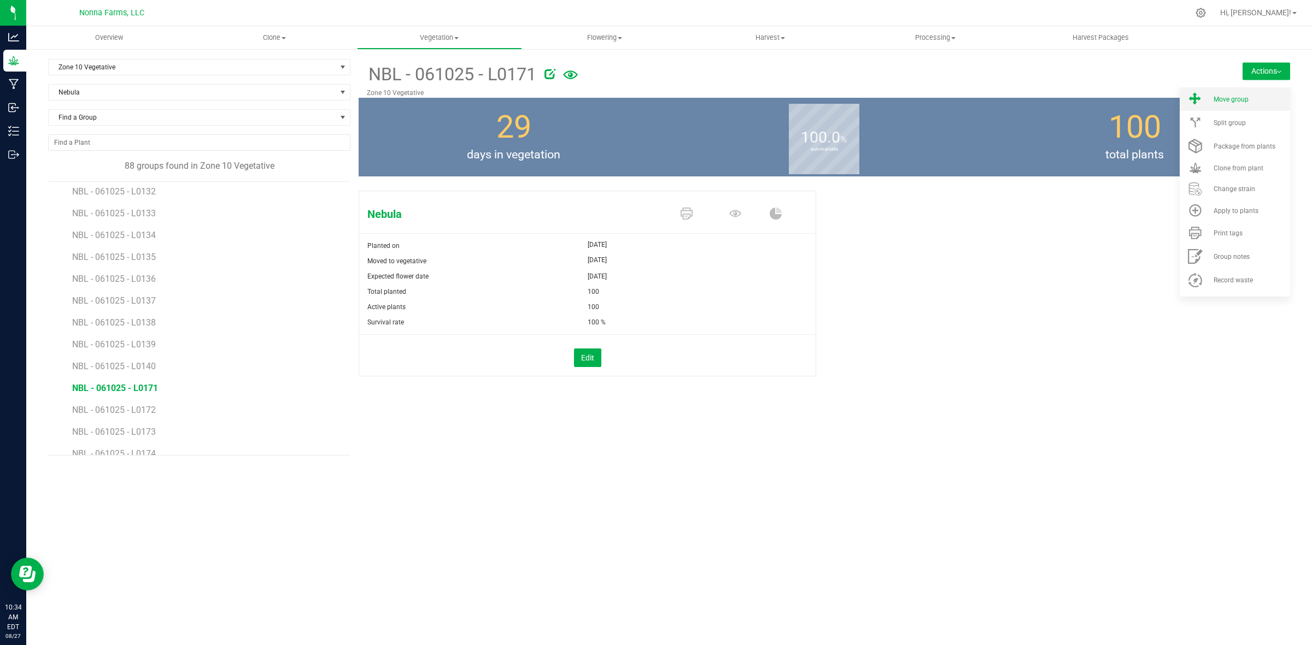
click at [1234, 104] on li "Move group" at bounding box center [1234, 98] width 110 height 23
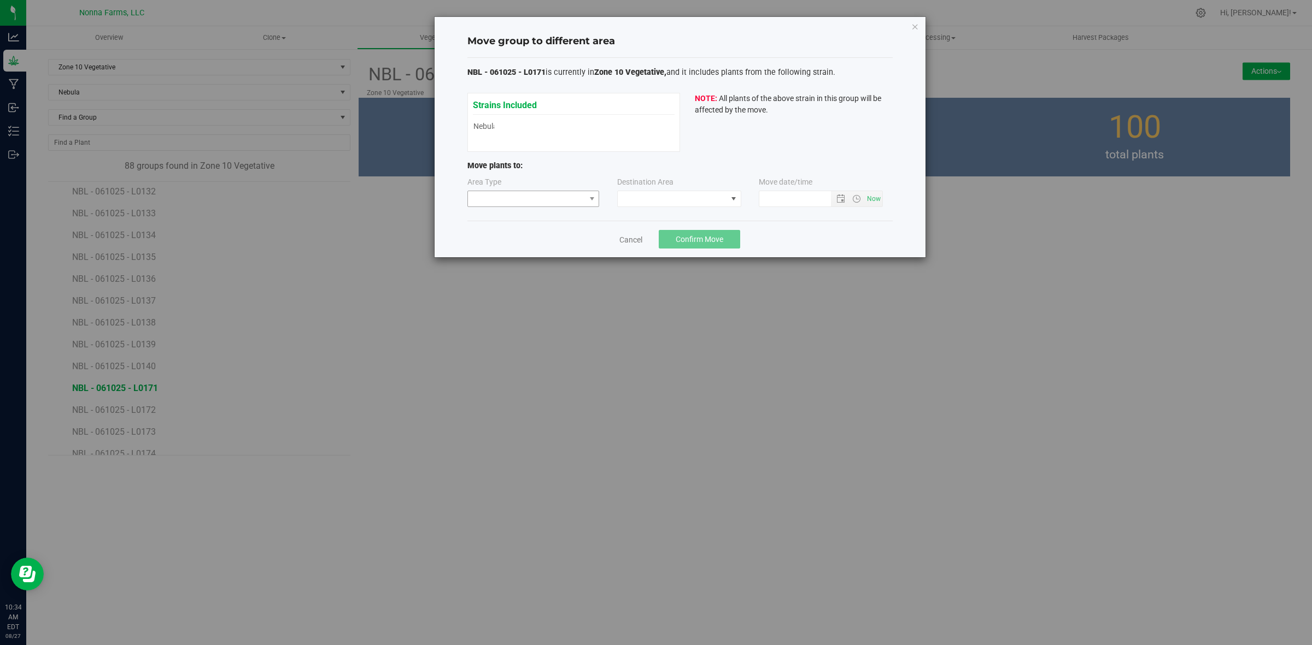
type input "8/27/2025 10:34 AM"
click at [558, 203] on span at bounding box center [526, 198] width 117 height 15
click at [525, 244] on li "Vegetative" at bounding box center [533, 238] width 131 height 19
click at [671, 205] on span at bounding box center [672, 198] width 109 height 15
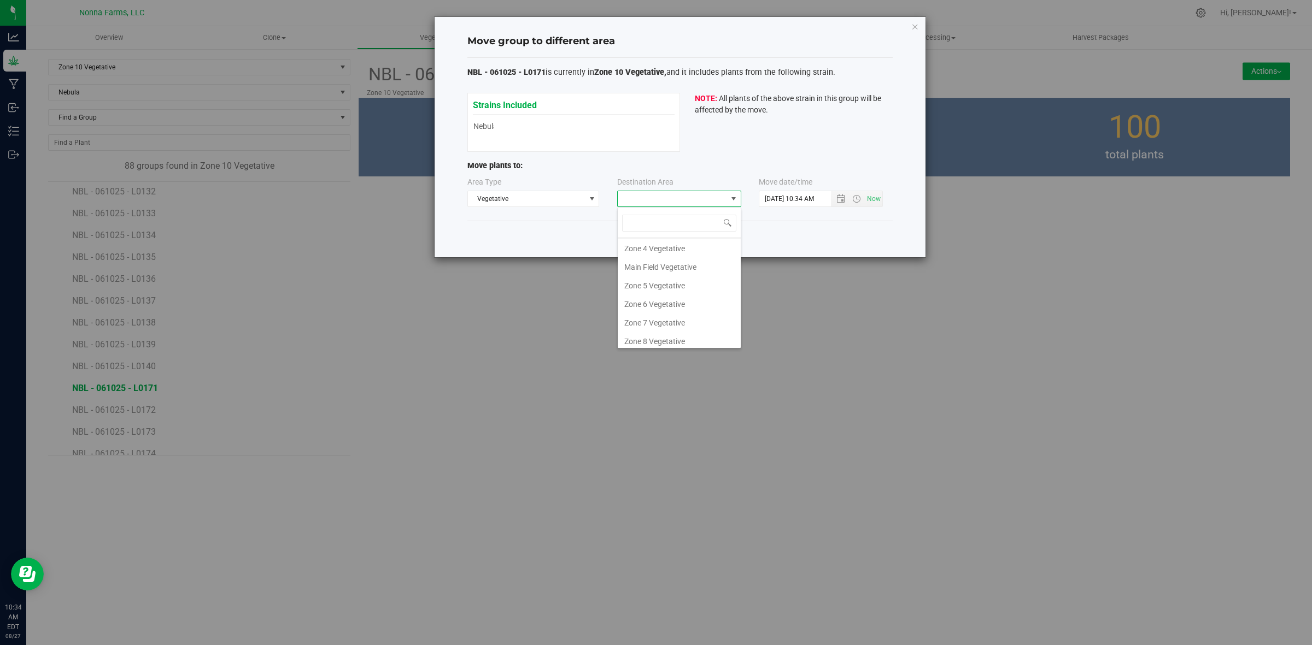
scroll to position [116, 0]
click at [662, 311] on li "Zone 11 Vegetative" at bounding box center [679, 318] width 123 height 19
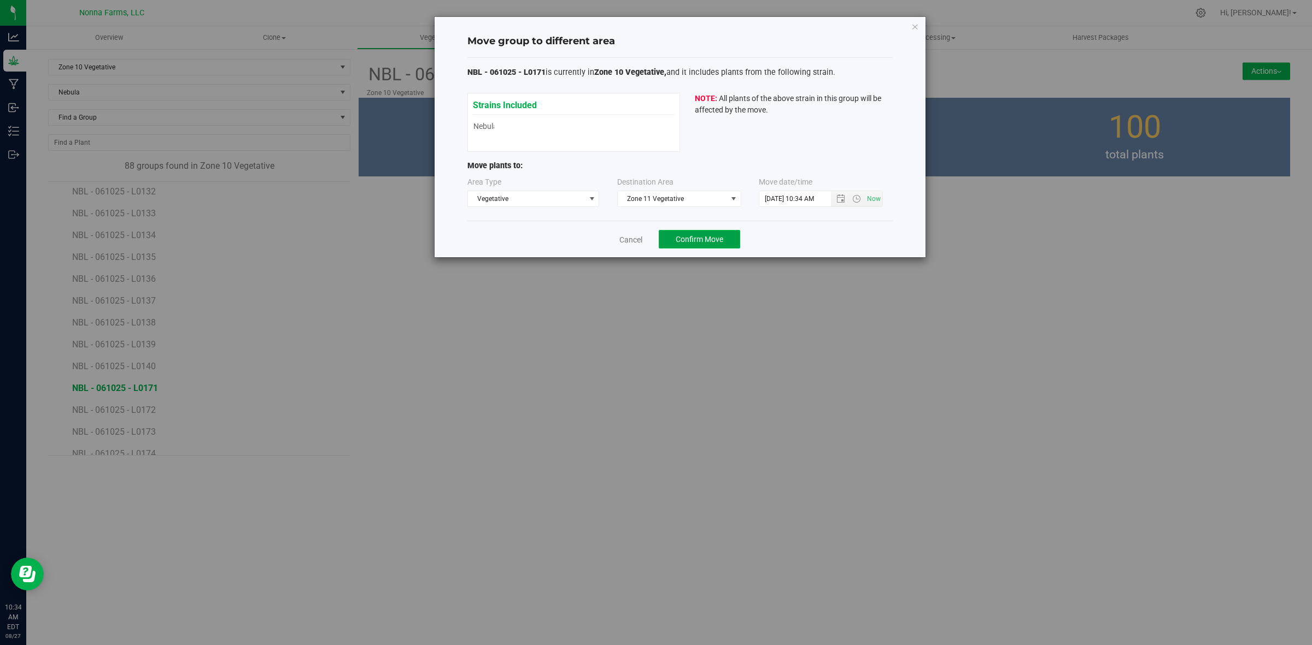
click at [692, 240] on span "Confirm Move" at bounding box center [699, 239] width 48 height 9
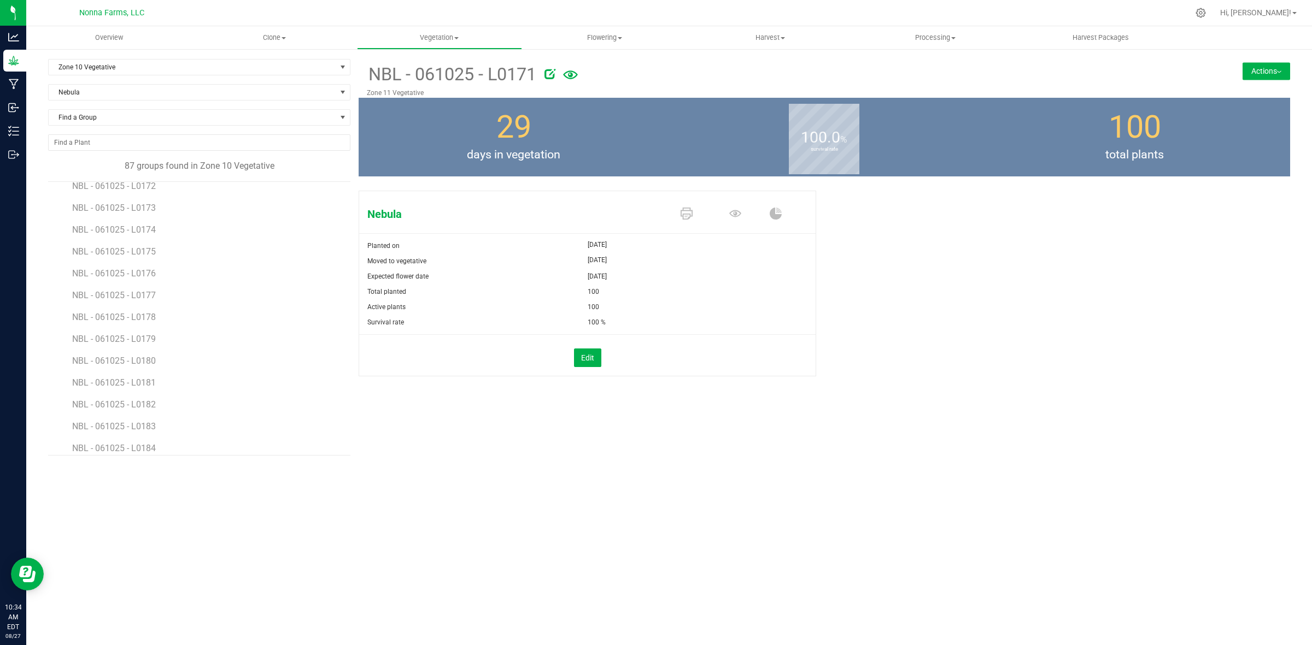
scroll to position [1363, 0]
click at [116, 257] on span "NBL - 061025 - L0172" at bounding box center [115, 254] width 86 height 10
click at [1268, 69] on button "Actions" at bounding box center [1266, 70] width 48 height 17
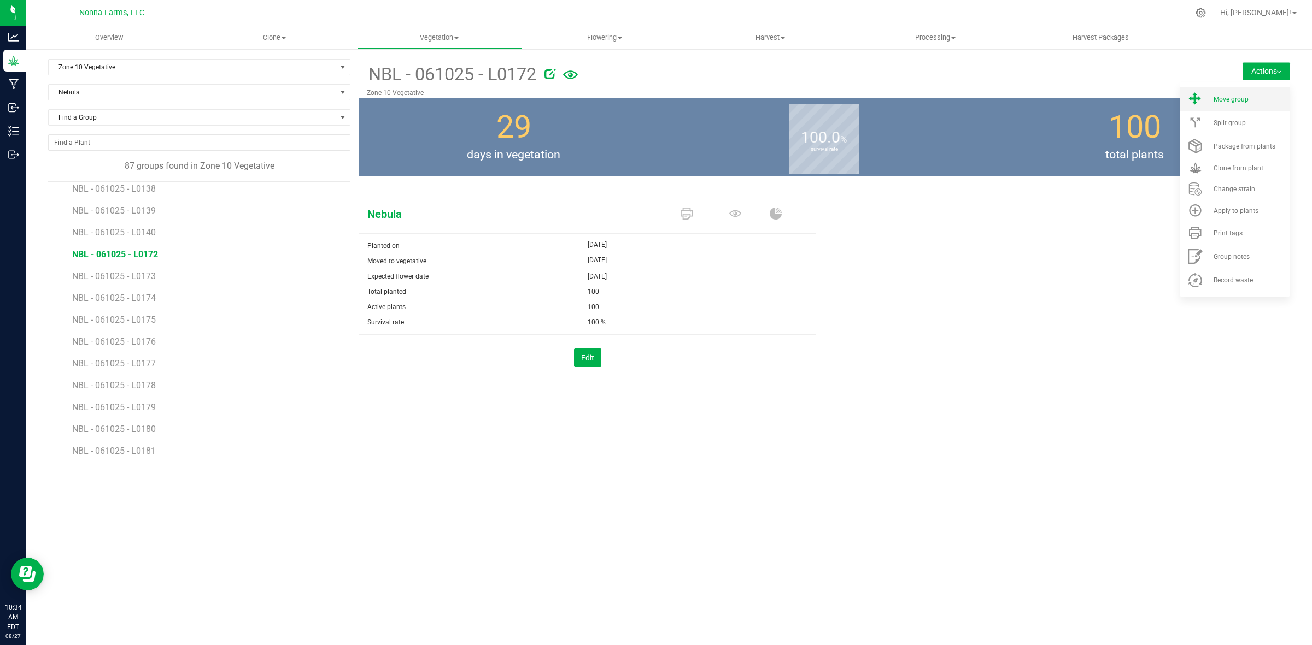
click at [1239, 96] on span "Move group" at bounding box center [1230, 100] width 35 height 8
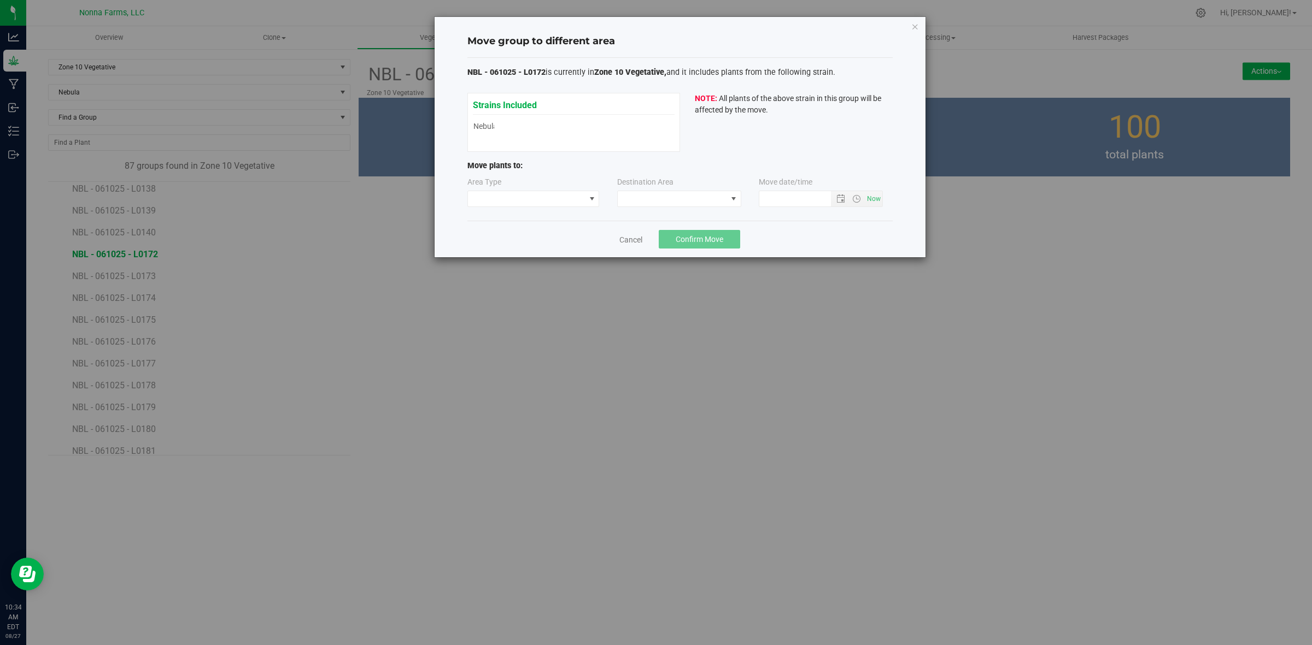
type input "8/27/2025 10:34 AM"
click at [577, 203] on span at bounding box center [526, 198] width 117 height 15
click at [507, 236] on li "Vegetative" at bounding box center [533, 238] width 131 height 19
click at [701, 205] on span at bounding box center [672, 198] width 109 height 15
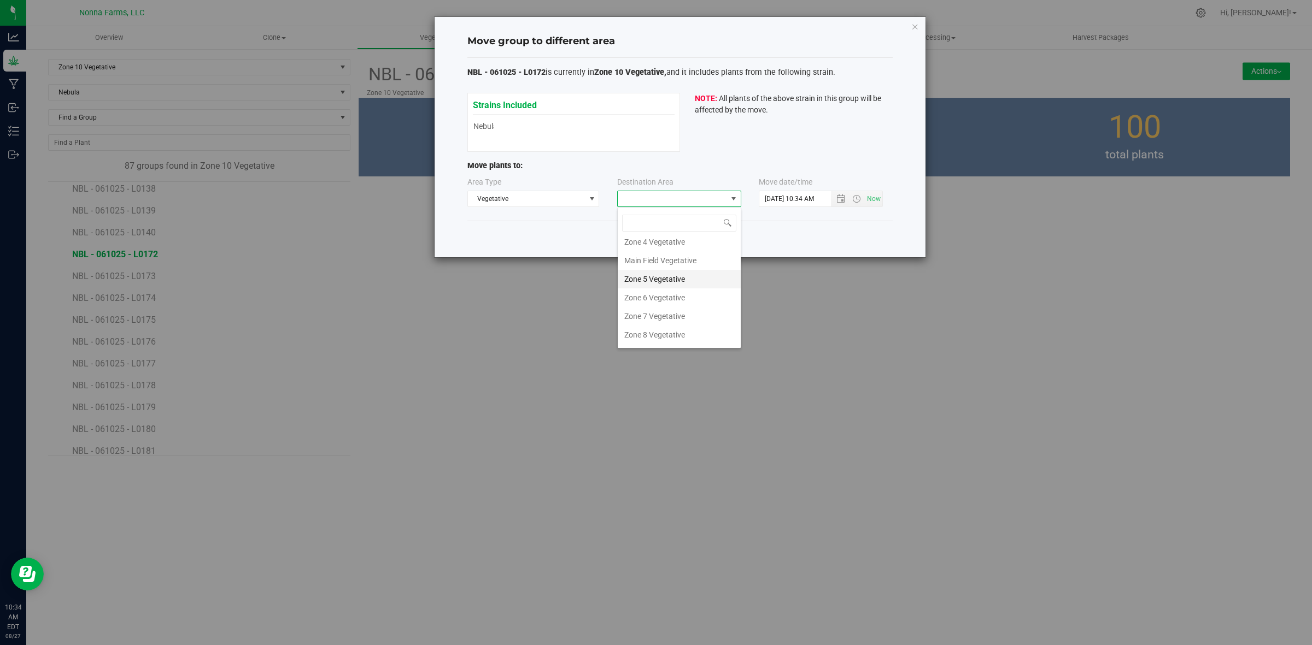
scroll to position [116, 0]
click at [684, 313] on li "Zone 11 Vegetative" at bounding box center [679, 318] width 123 height 19
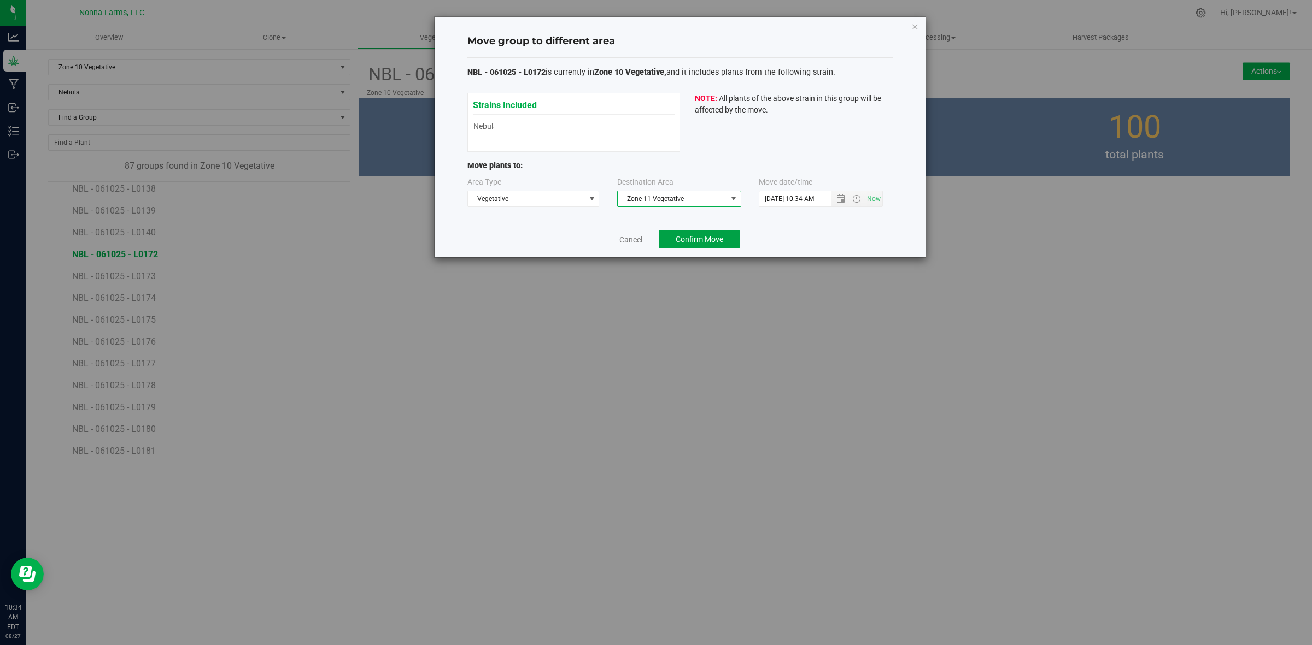
click at [706, 235] on span "Confirm Move" at bounding box center [699, 239] width 48 height 9
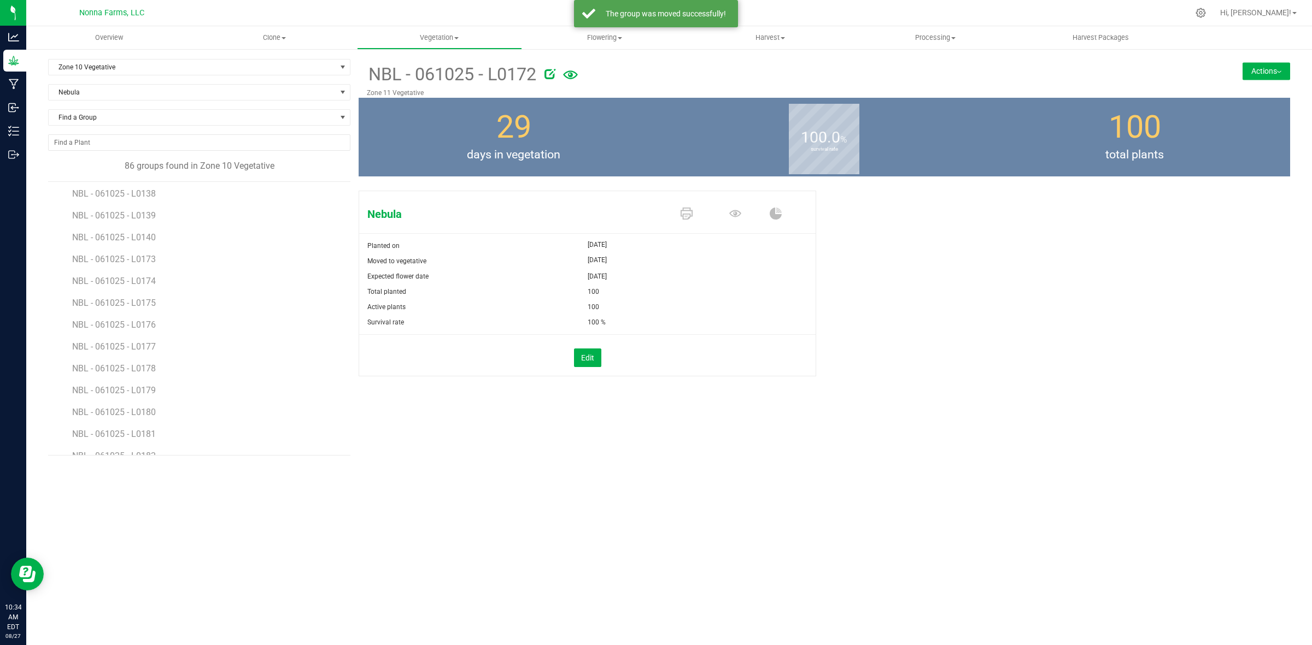
scroll to position [1366, 0]
click at [134, 255] on span "NBL - 061025 - L0173" at bounding box center [115, 251] width 86 height 10
click at [1271, 72] on button "Actions" at bounding box center [1266, 70] width 48 height 17
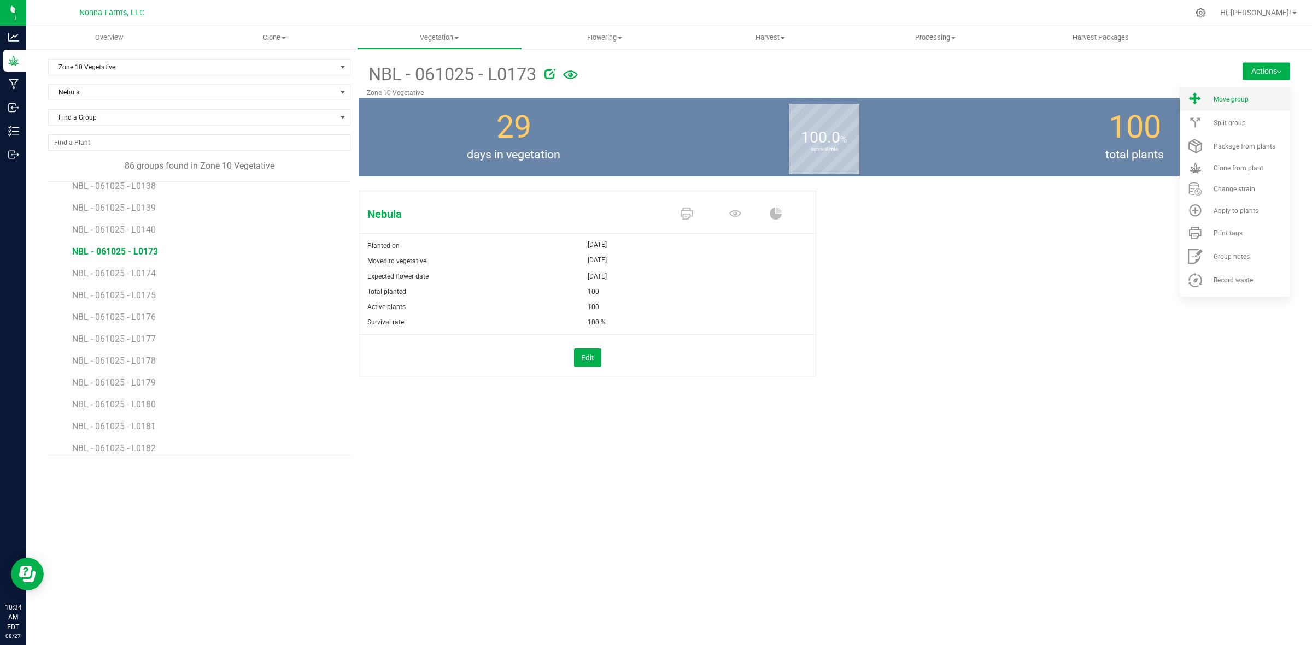
click at [1239, 101] on span "Move group" at bounding box center [1230, 100] width 35 height 8
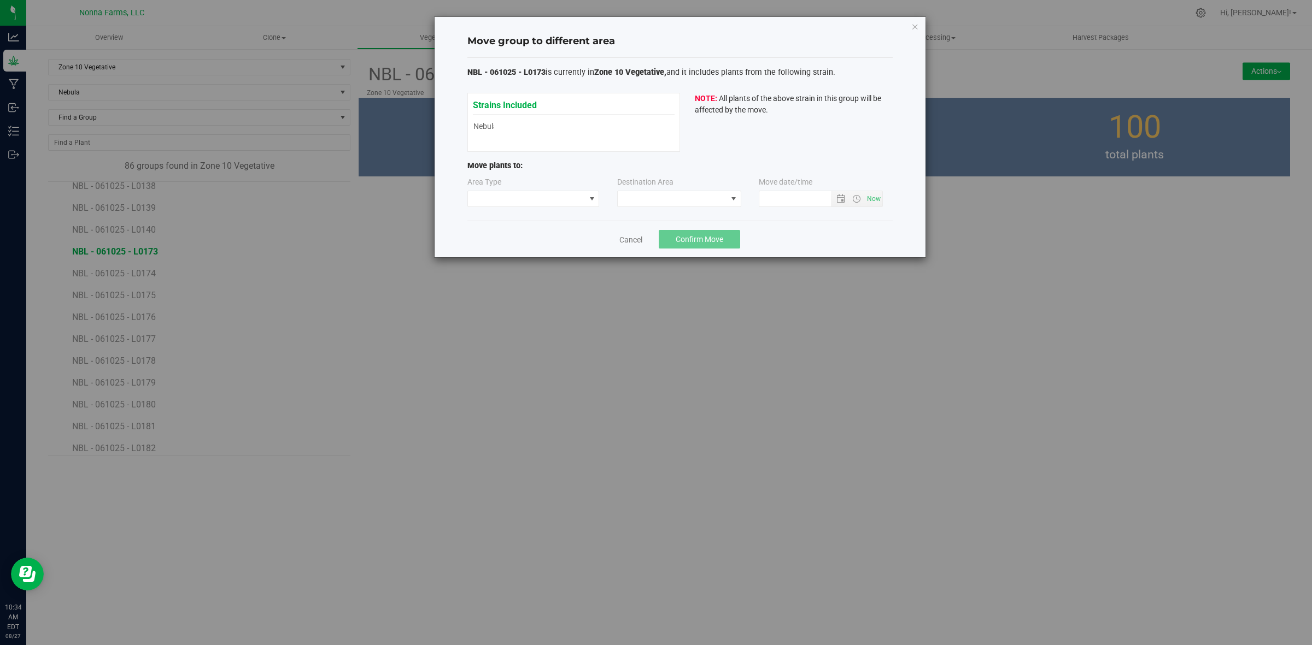
type input "8/27/2025 10:34 AM"
click at [539, 197] on span at bounding box center [526, 198] width 117 height 15
click at [504, 236] on li "Vegetative" at bounding box center [533, 238] width 131 height 19
click at [657, 198] on span at bounding box center [672, 198] width 109 height 15
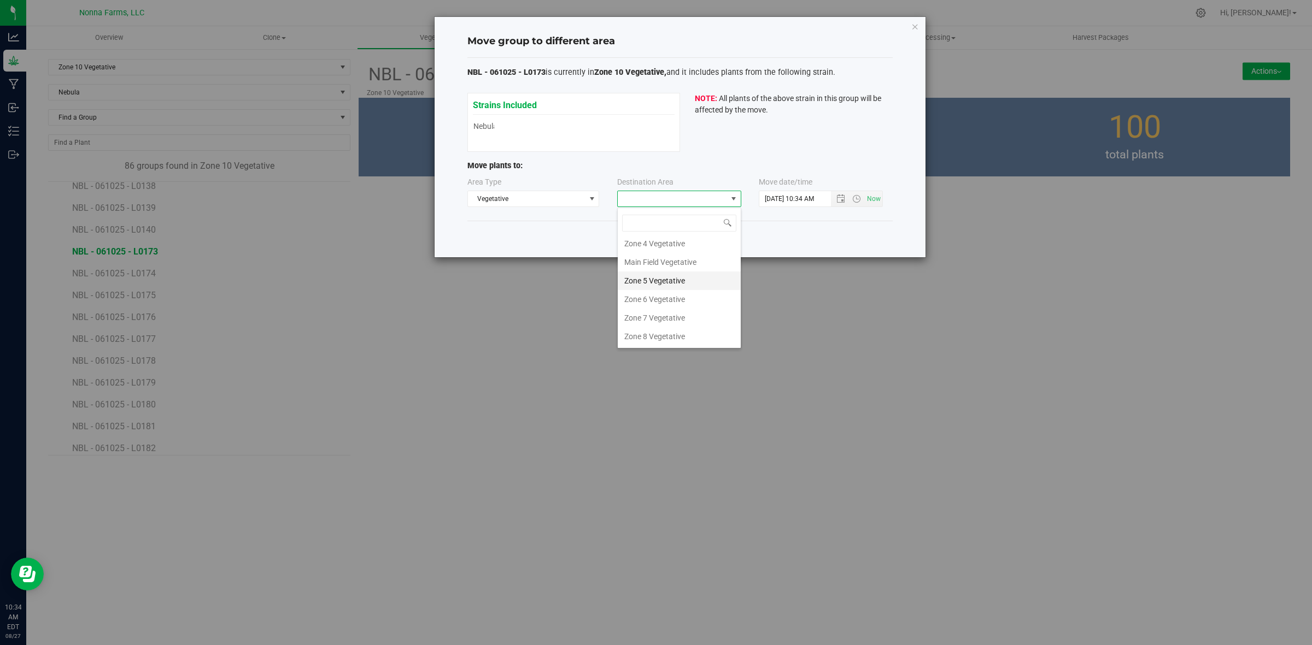
scroll to position [116, 0]
click at [692, 320] on li "Zone 11 Vegetative" at bounding box center [679, 318] width 123 height 19
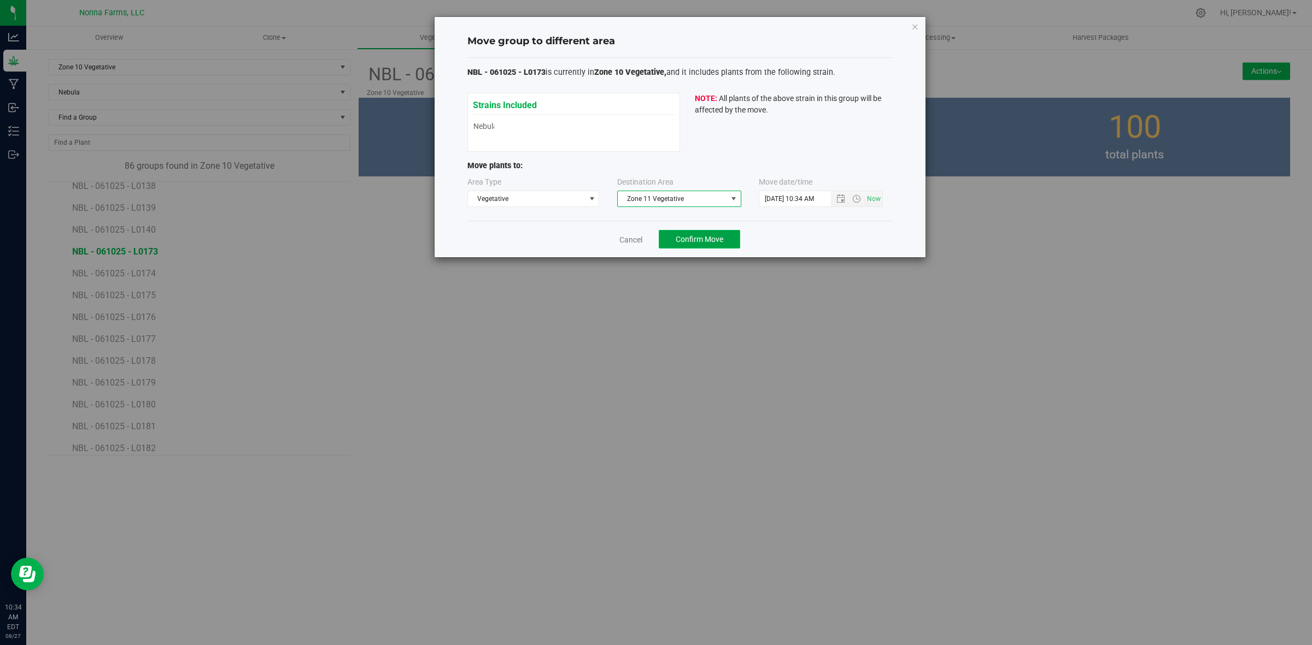
click at [697, 248] on button "Confirm Move" at bounding box center [699, 239] width 81 height 19
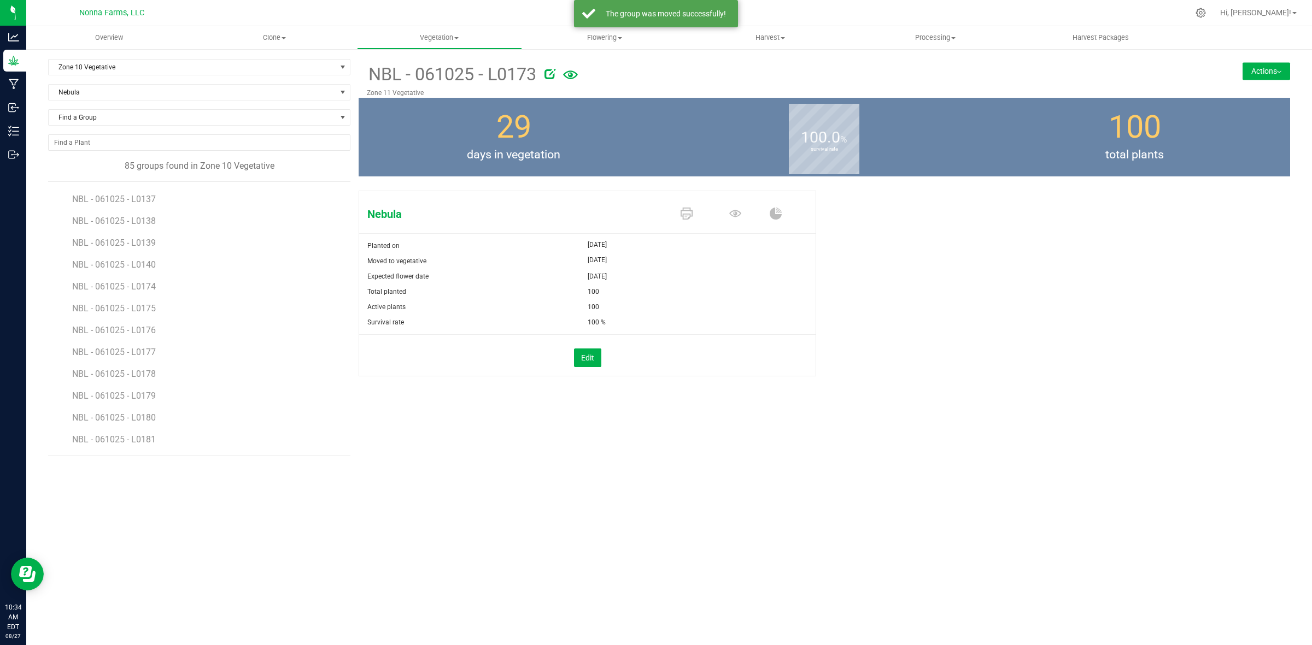
scroll to position [1366, 0]
click at [137, 249] on span "NBL - 061025 - L0174" at bounding box center [115, 251] width 86 height 10
click at [1260, 78] on button "Actions" at bounding box center [1266, 70] width 48 height 17
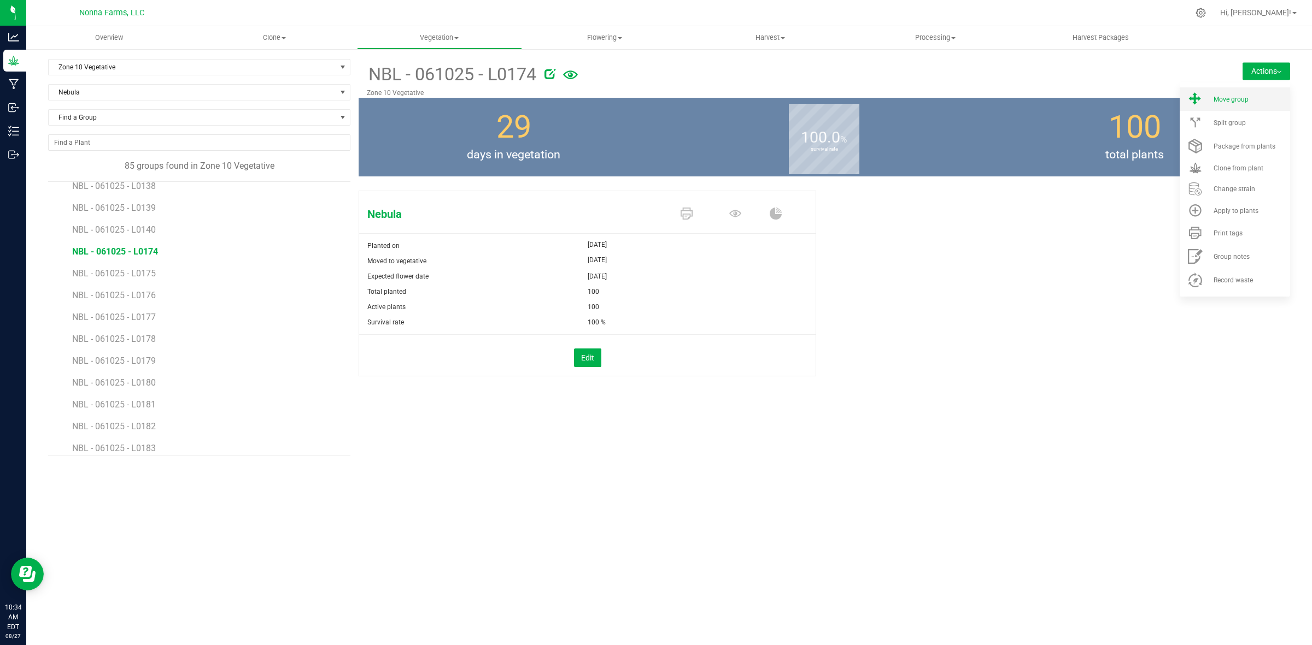
click at [1238, 103] on li "Move group" at bounding box center [1234, 98] width 110 height 23
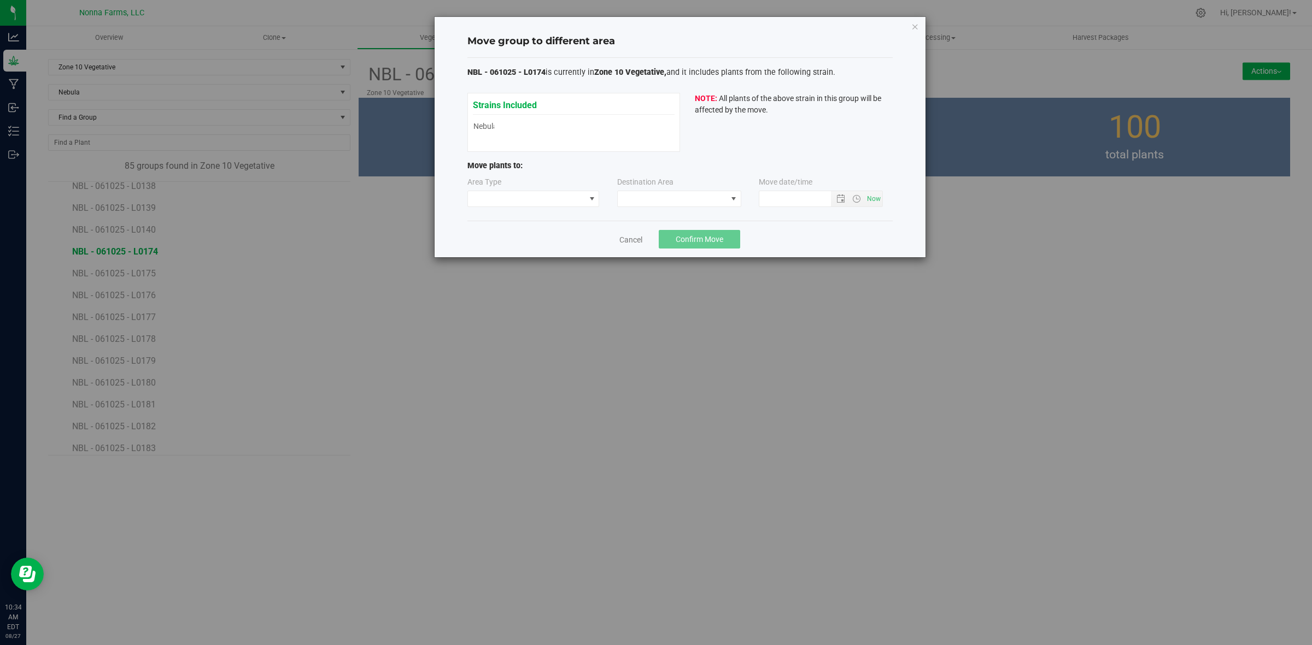
type input "8/27/2025 10:34 AM"
click at [569, 191] on span at bounding box center [526, 198] width 117 height 15
click at [533, 238] on li "Vegetative" at bounding box center [533, 238] width 131 height 19
click at [733, 196] on span at bounding box center [733, 199] width 9 height 9
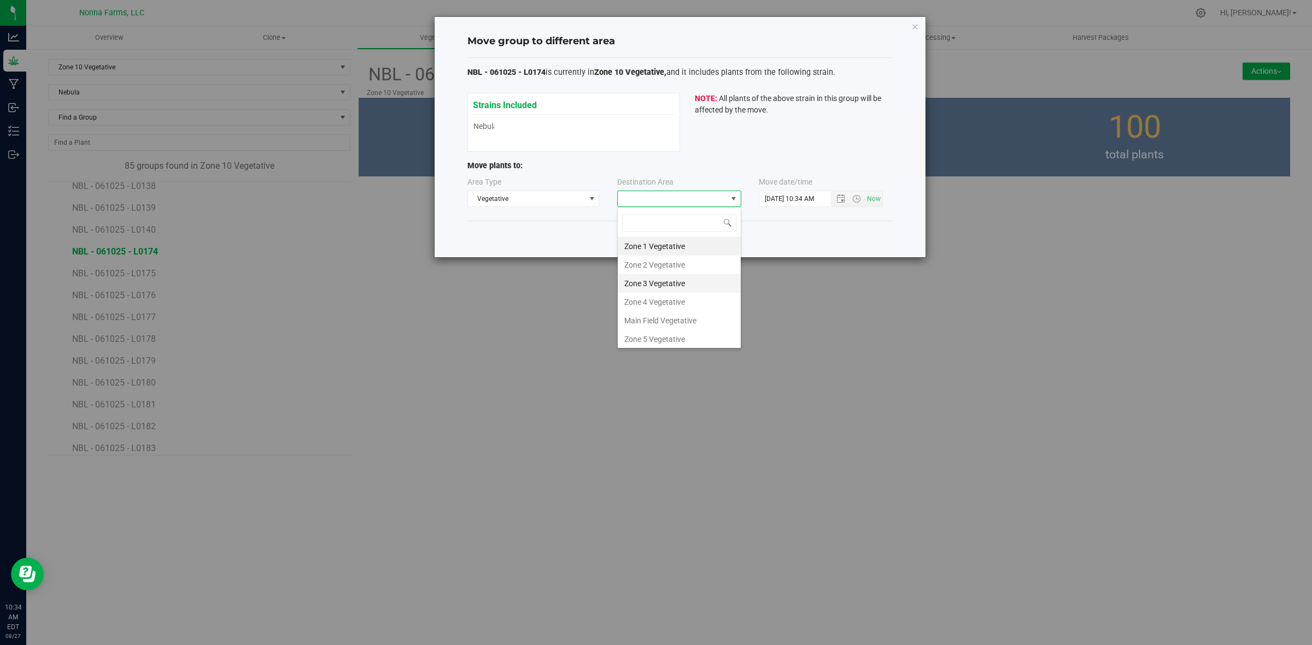
scroll to position [116, 0]
click at [659, 318] on li "Zone 11 Vegetative" at bounding box center [679, 318] width 123 height 19
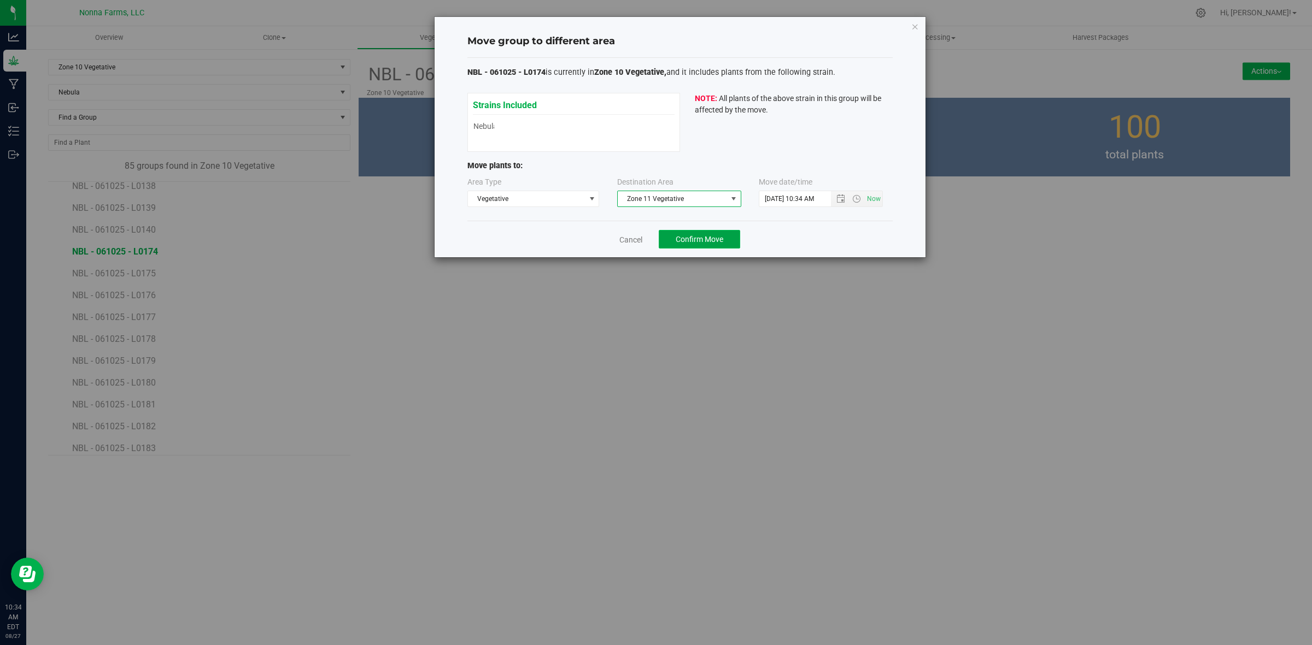
click at [693, 239] on span "Confirm Move" at bounding box center [699, 239] width 48 height 9
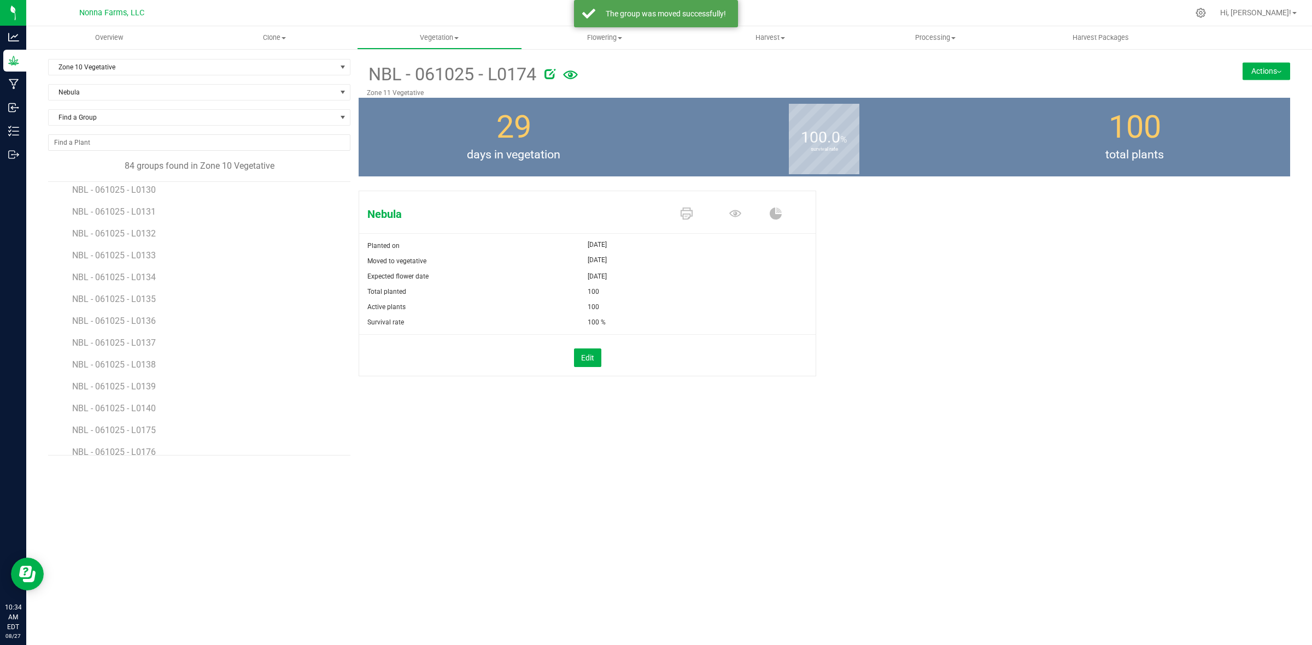
scroll to position [1298, 0]
click at [134, 326] on li "NBL - 061025 - L0175" at bounding box center [207, 316] width 270 height 22
click at [134, 320] on span "NBL - 061025 - L0175" at bounding box center [115, 320] width 86 height 10
click at [1273, 70] on button "Actions" at bounding box center [1266, 70] width 48 height 17
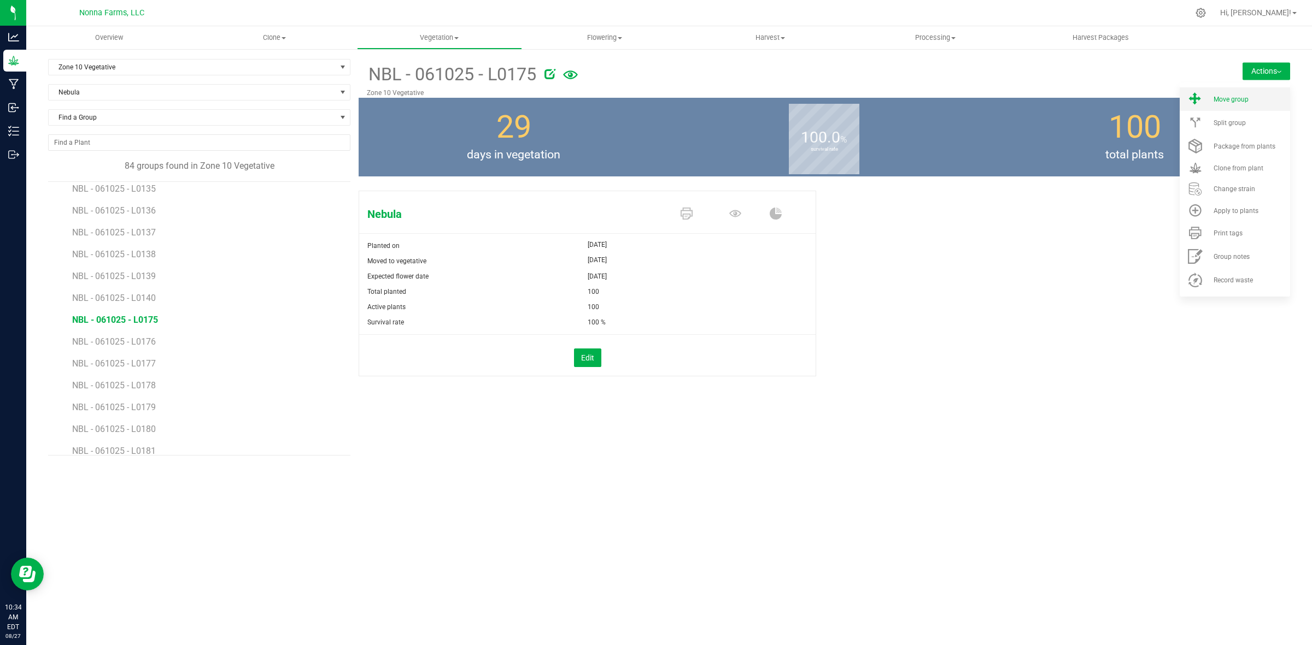
click at [1242, 101] on span "Move group" at bounding box center [1230, 100] width 35 height 8
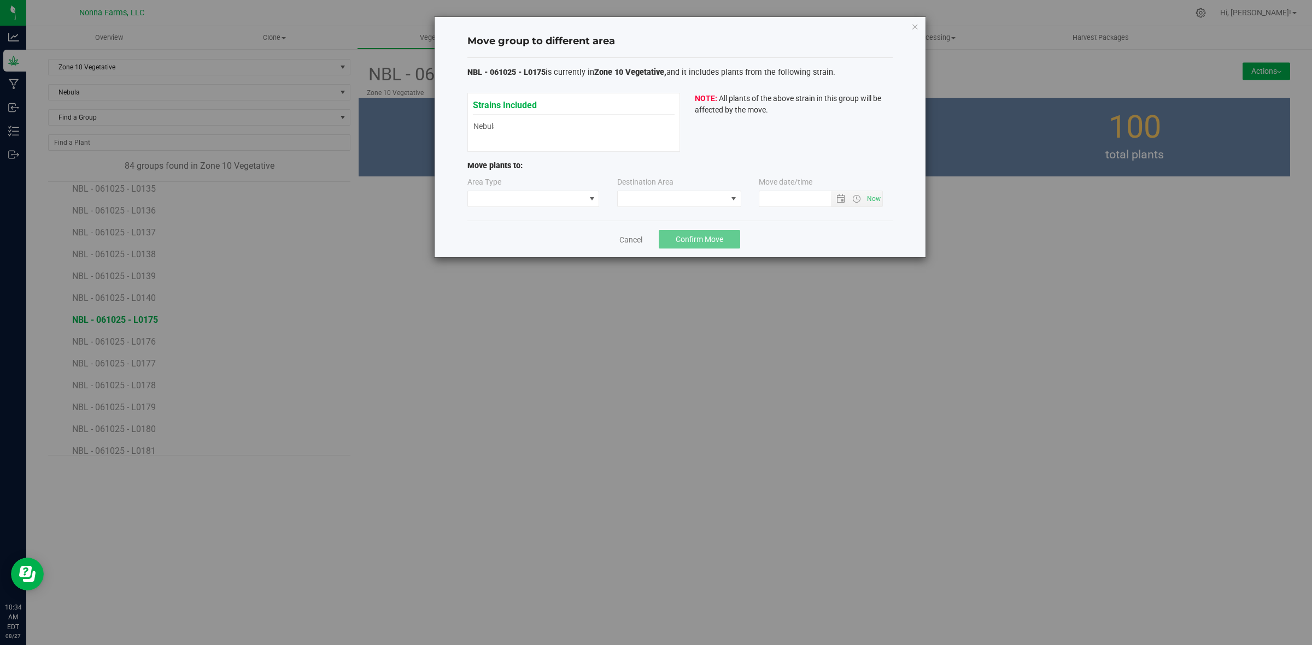
type input "8/27/2025 10:34 AM"
click at [552, 198] on span at bounding box center [526, 198] width 117 height 15
click at [524, 237] on li "Vegetative" at bounding box center [533, 238] width 131 height 19
click at [659, 194] on span at bounding box center [672, 198] width 109 height 15
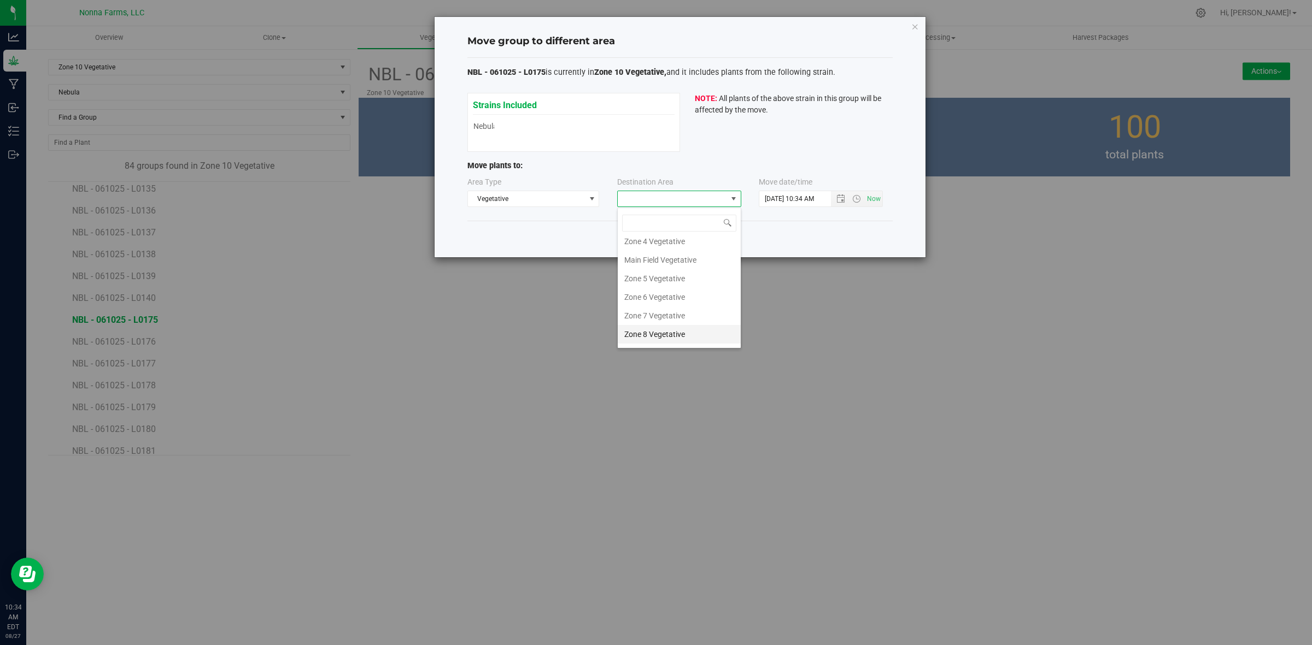
scroll to position [116, 0]
click at [671, 309] on ul "Zone 1 Vegetative Zone 2 Vegetative Zone 3 Vegetative Zone 4 Vegetative Main Fi…" at bounding box center [679, 235] width 123 height 223
click at [675, 315] on li "Zone 11 Vegetative" at bounding box center [679, 318] width 123 height 19
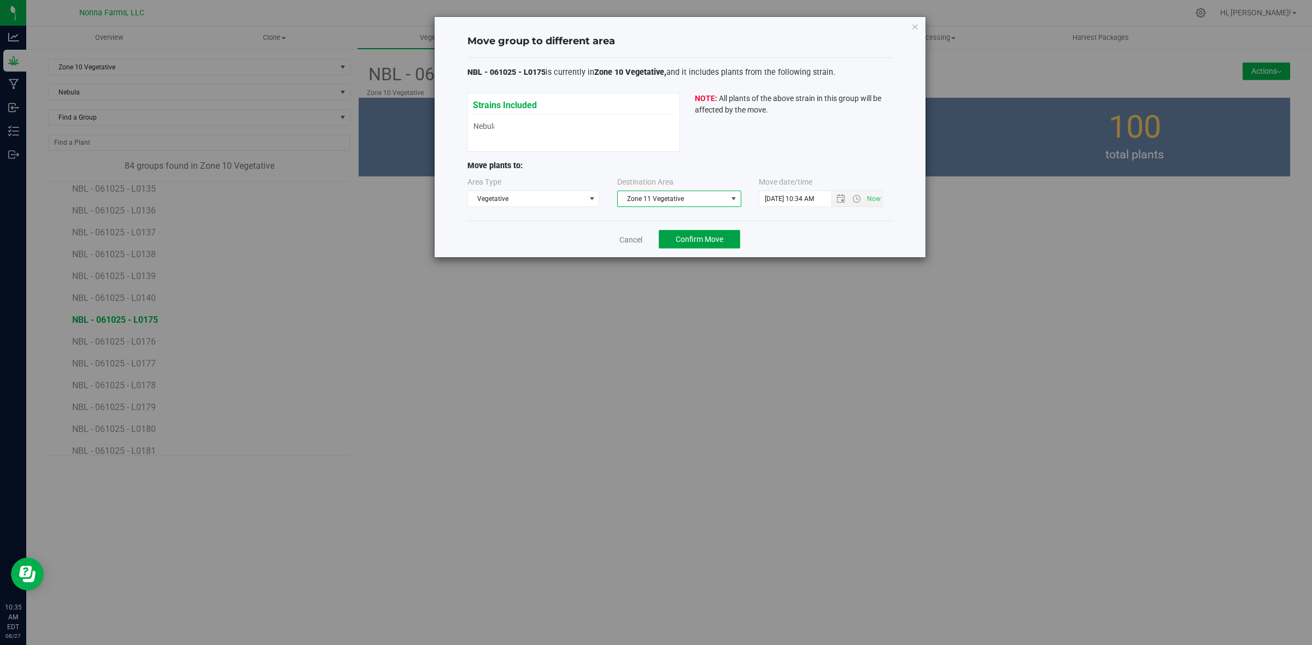
click at [681, 242] on span "Confirm Move" at bounding box center [699, 239] width 48 height 9
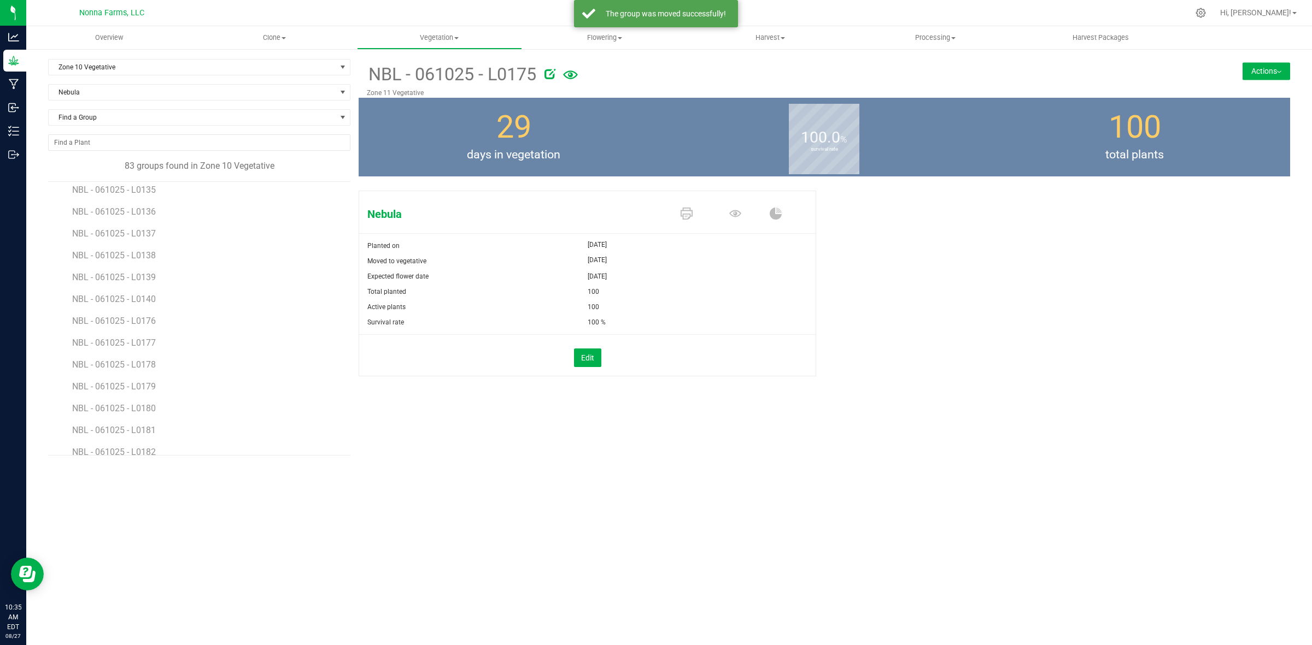
scroll to position [1298, 0]
click at [152, 321] on span "NBL - 061025 - L0176" at bounding box center [115, 320] width 86 height 10
click at [1271, 74] on button "Actions" at bounding box center [1266, 70] width 48 height 17
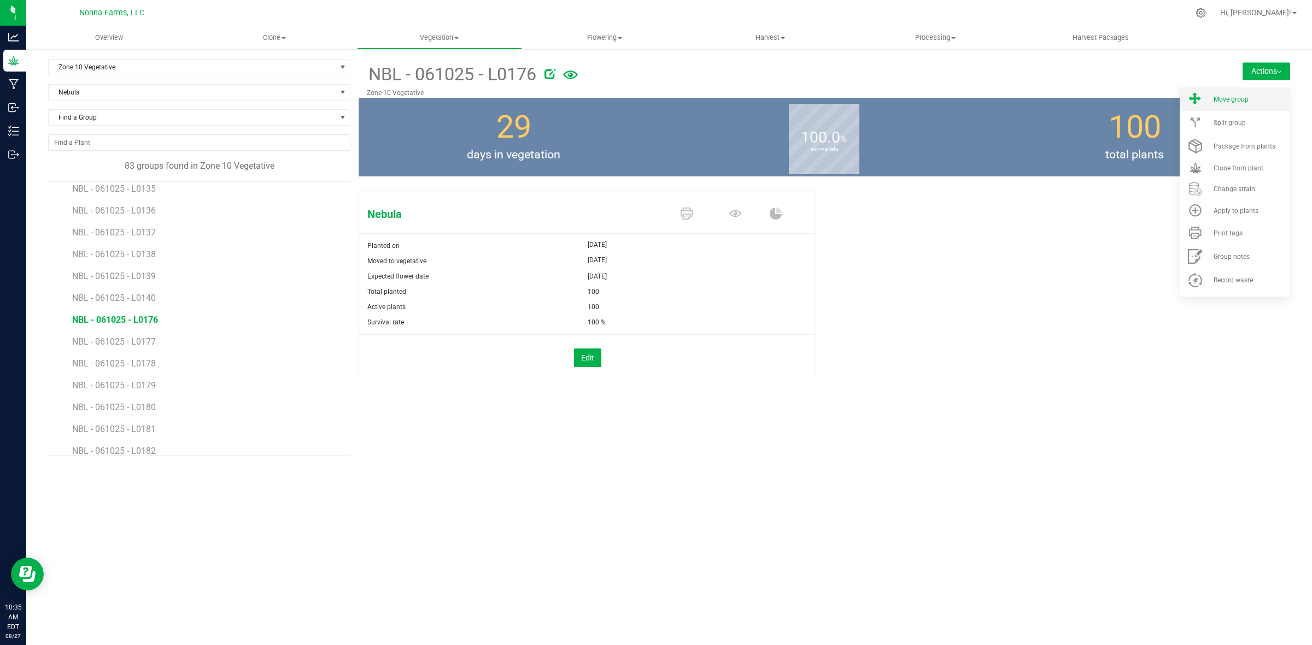
click at [1203, 103] on icon at bounding box center [1194, 99] width 17 height 15
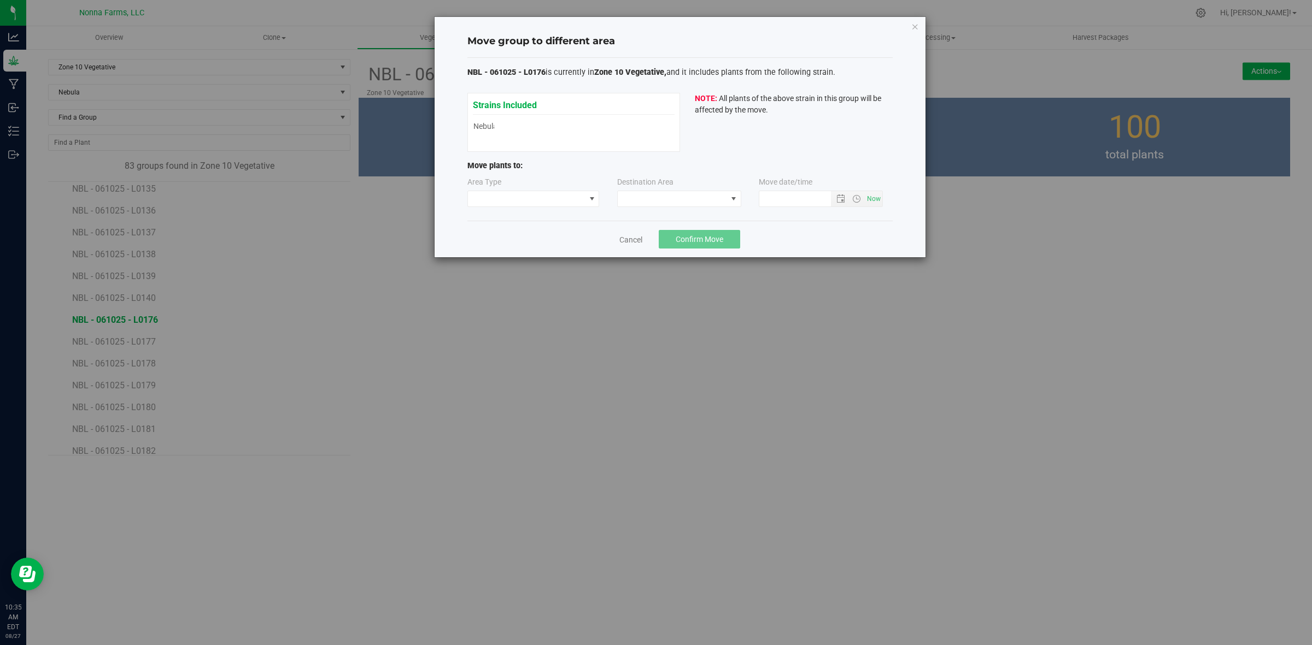
type input "8/27/2025 10:35 AM"
click at [525, 197] on span at bounding box center [526, 198] width 117 height 15
click at [498, 236] on li "Vegetative" at bounding box center [533, 238] width 131 height 19
click at [706, 205] on span at bounding box center [672, 198] width 109 height 15
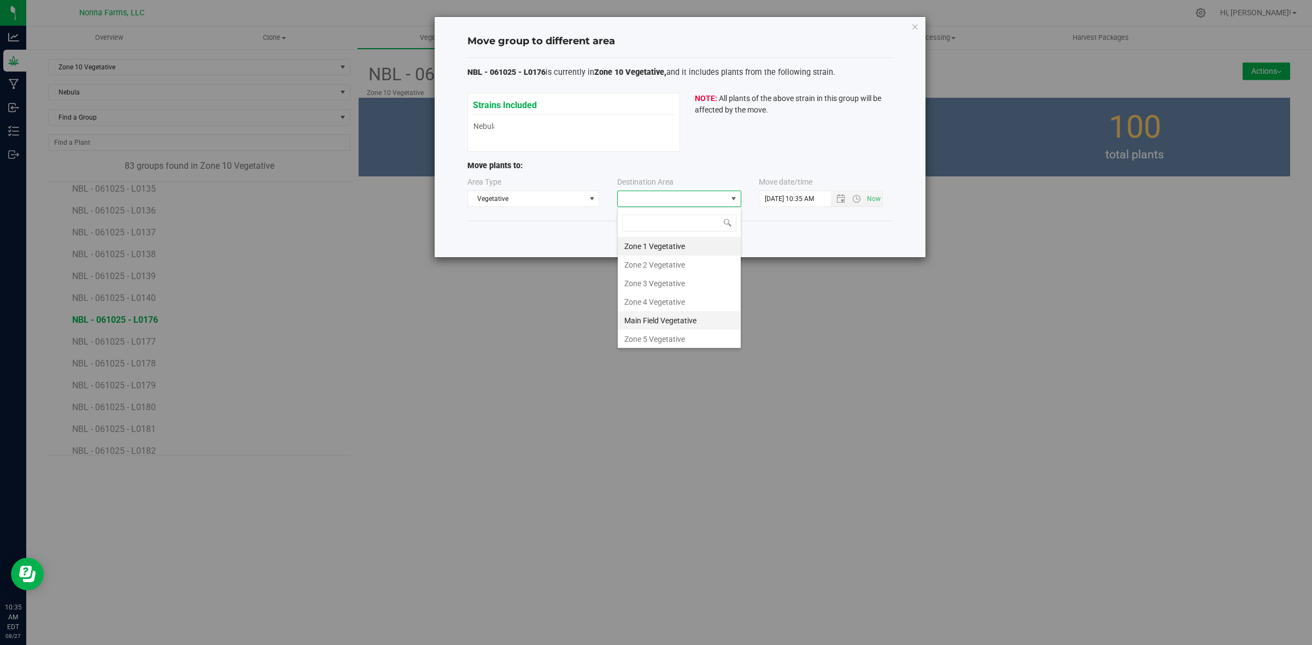
scroll to position [116, 0]
click at [676, 318] on li "Zone 11 Vegetative" at bounding box center [679, 318] width 123 height 19
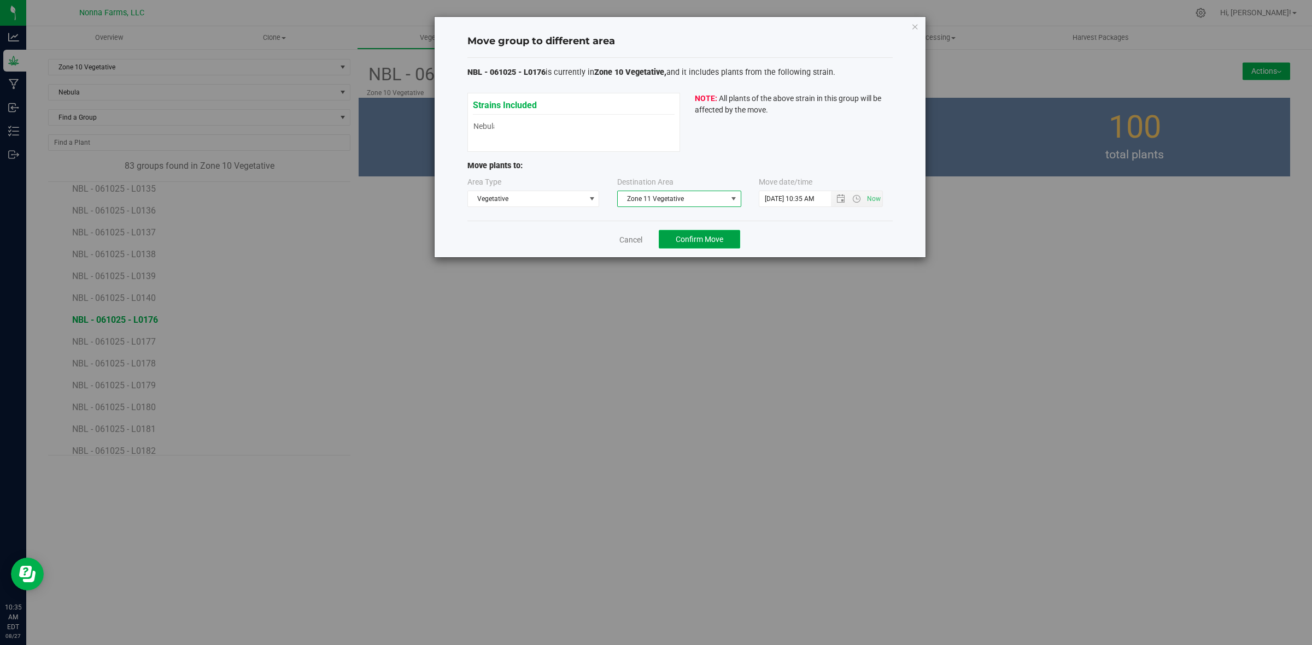
click at [690, 243] on span "Confirm Move" at bounding box center [699, 239] width 48 height 9
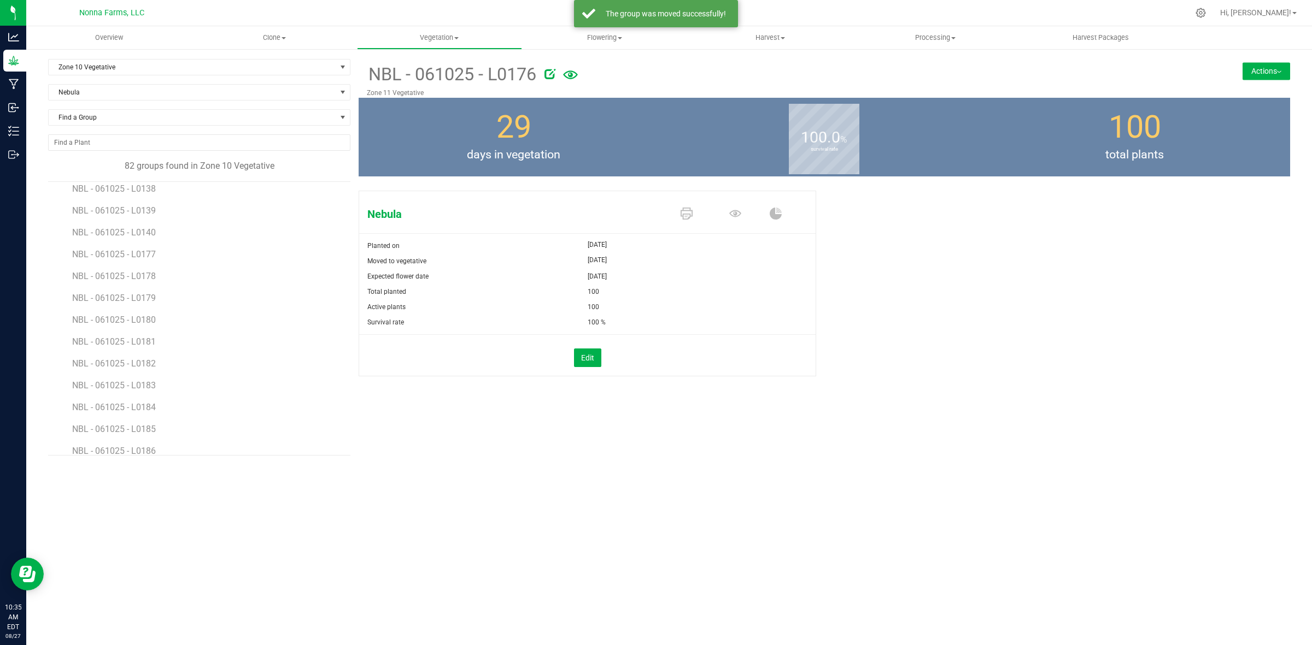
scroll to position [1366, 0]
click at [148, 258] on li "NBL - 061025 - L0177" at bounding box center [207, 248] width 270 height 22
click at [149, 250] on span "NBL - 061025 - L0177" at bounding box center [115, 251] width 86 height 10
click at [1261, 74] on button "Actions" at bounding box center [1266, 70] width 48 height 17
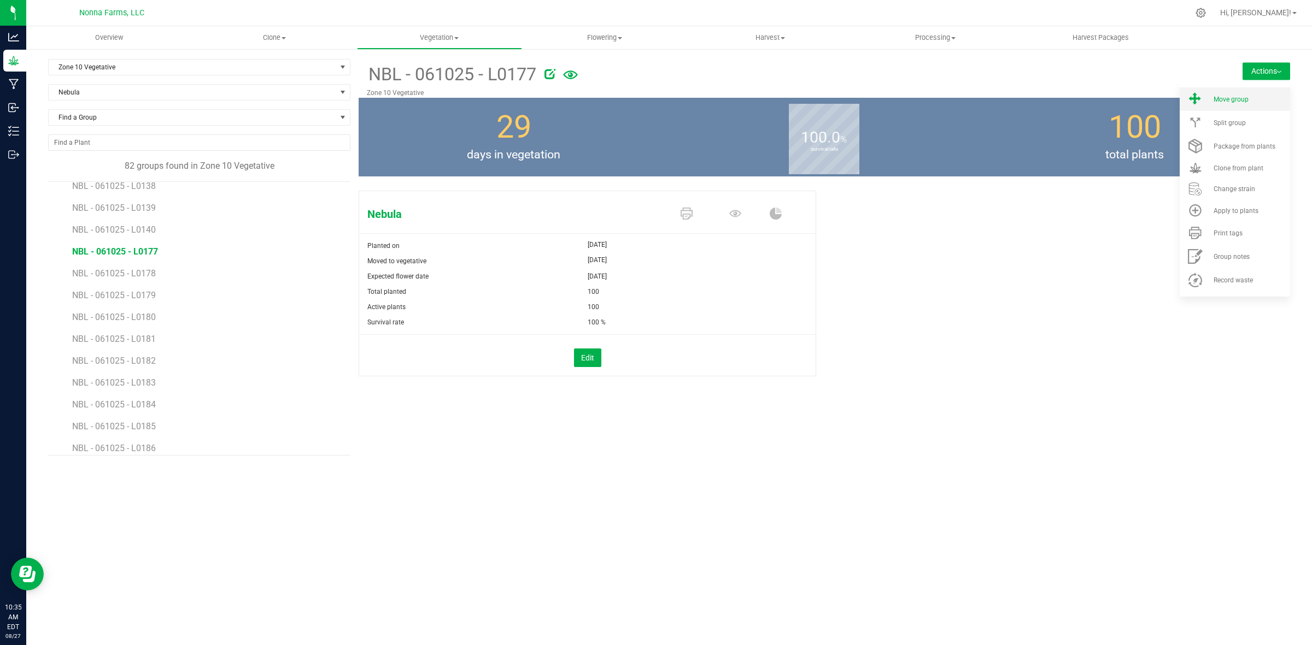
click at [1249, 103] on li "Move group" at bounding box center [1234, 98] width 110 height 23
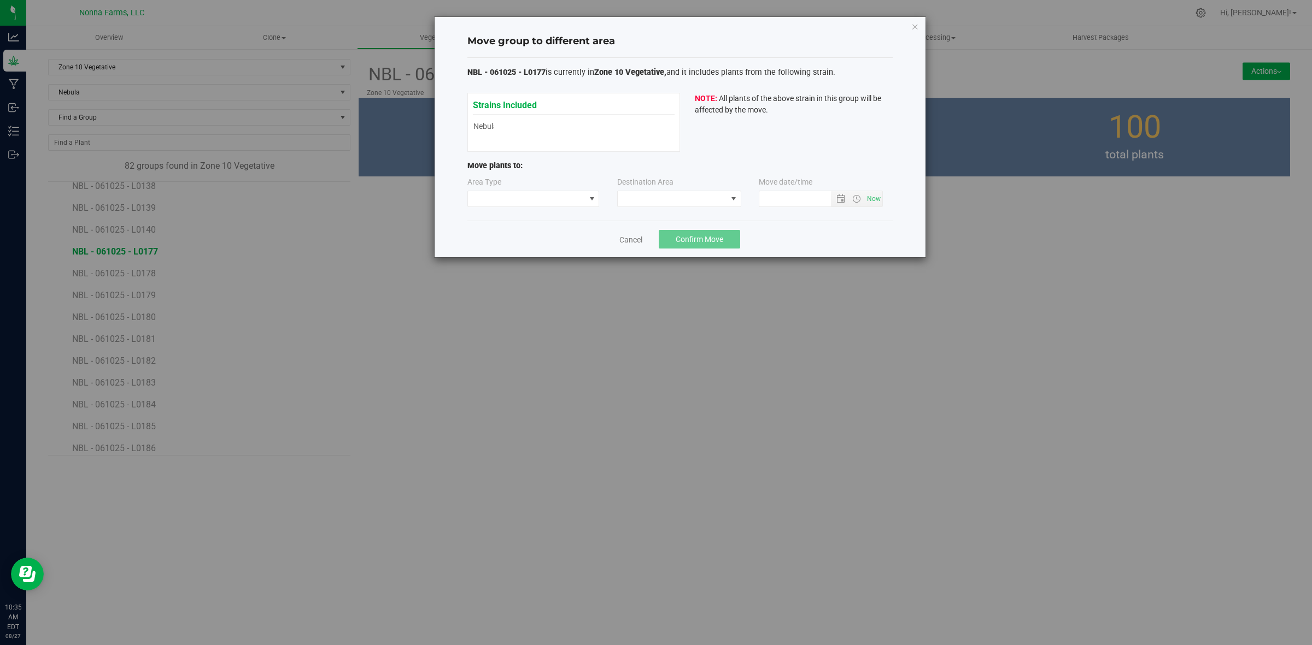
type input "8/27/2025 10:35 AM"
click at [559, 200] on span at bounding box center [526, 198] width 117 height 15
click at [521, 242] on li "Vegetative" at bounding box center [533, 238] width 131 height 19
click at [692, 201] on span at bounding box center [672, 198] width 109 height 15
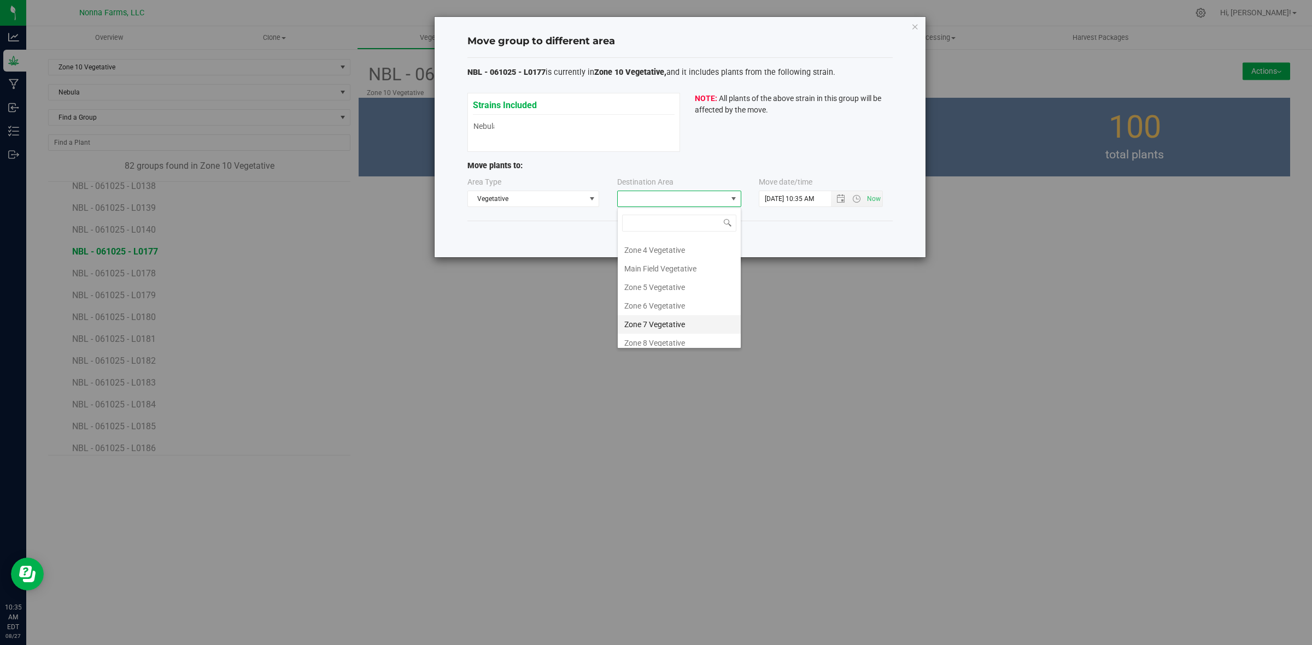
scroll to position [116, 0]
click at [676, 313] on li "Zone 11 Vegetative" at bounding box center [679, 318] width 123 height 19
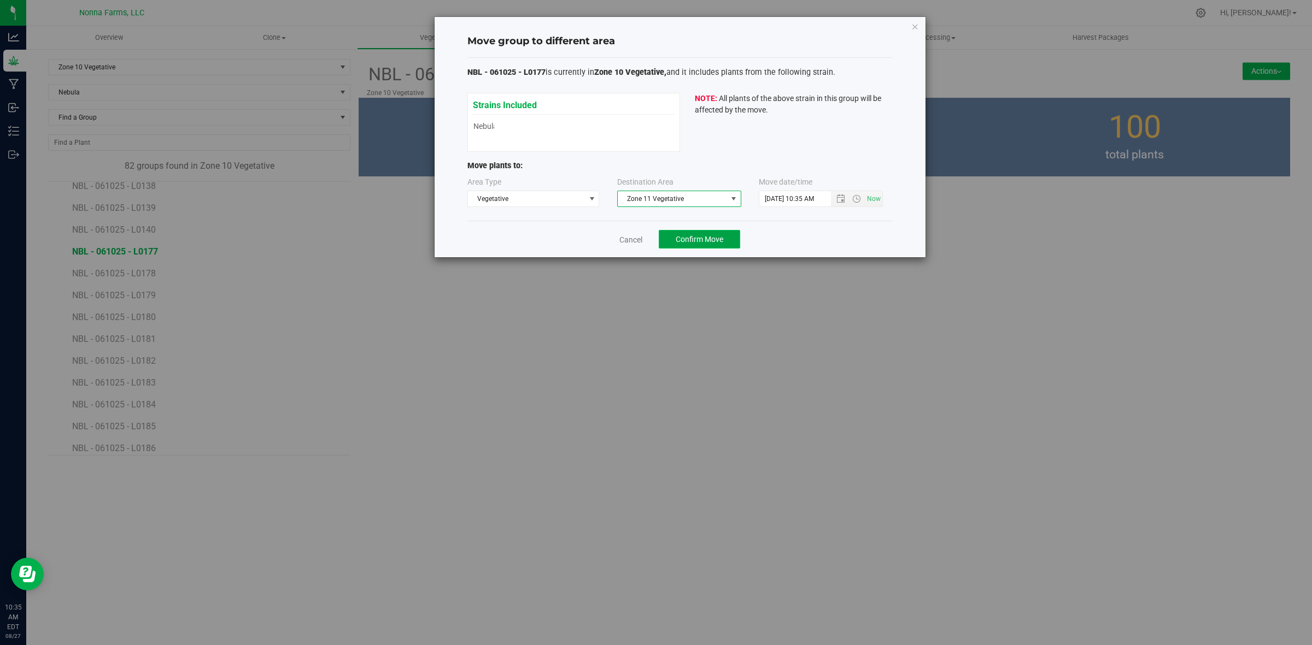
click at [691, 245] on button "Confirm Move" at bounding box center [699, 239] width 81 height 19
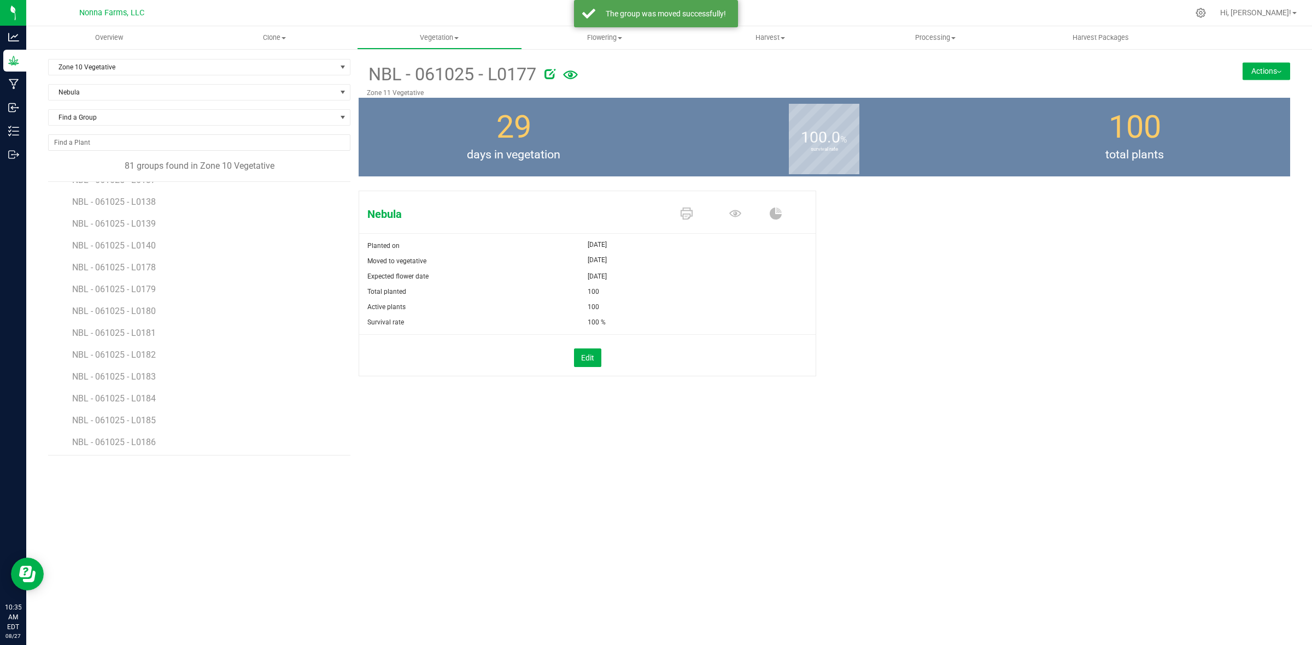
scroll to position [1366, 0]
click at [149, 254] on span "NBL - 061025 - L0178" at bounding box center [115, 251] width 86 height 10
click at [1265, 63] on button "Actions" at bounding box center [1266, 70] width 48 height 17
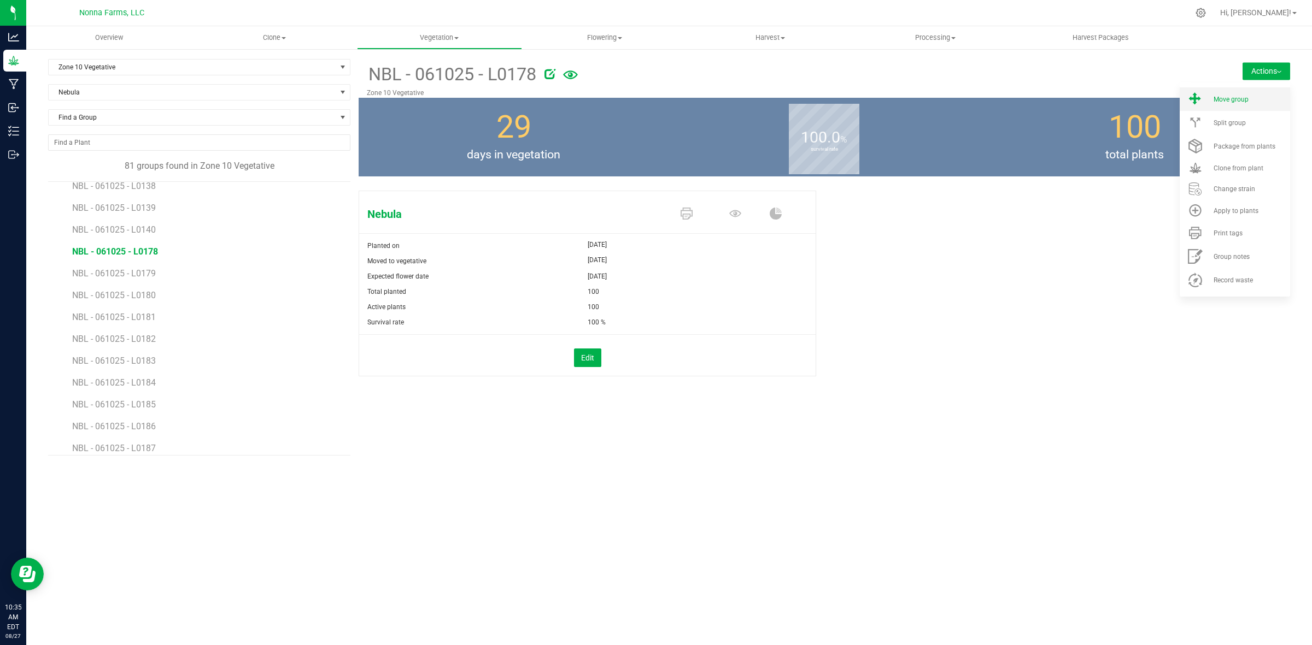
click at [1239, 102] on span "Move group" at bounding box center [1230, 100] width 35 height 8
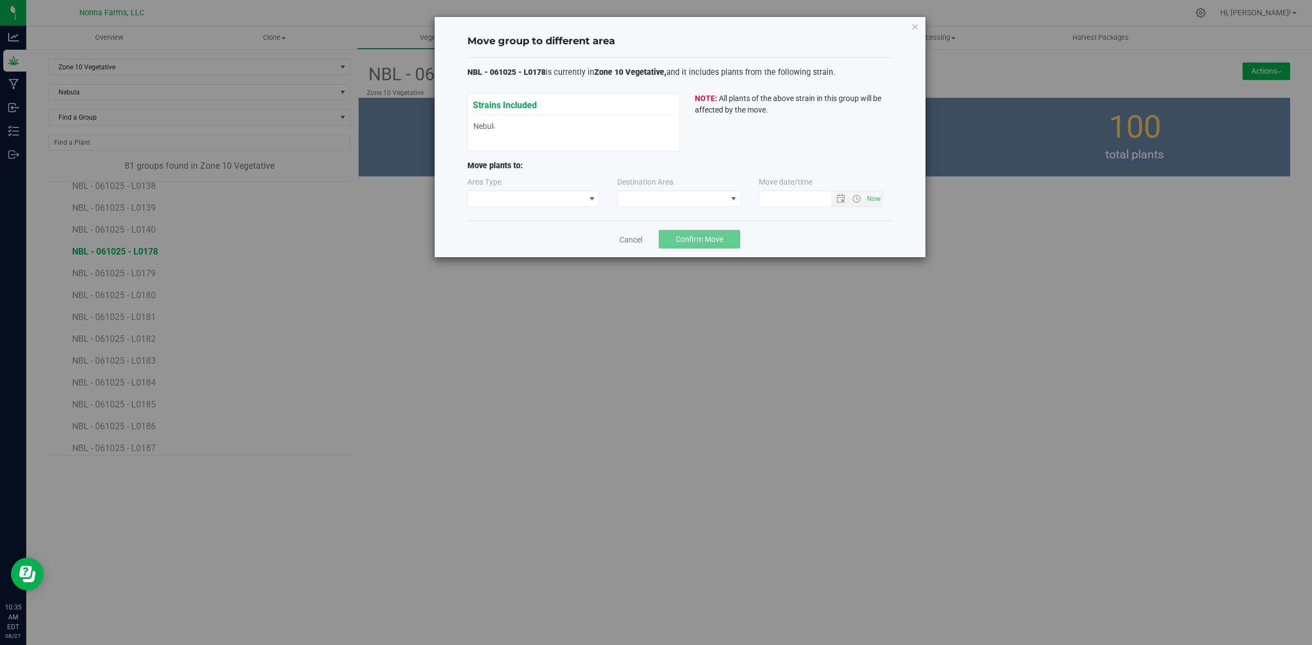
type input "8/27/2025 10:35 AM"
click at [533, 205] on span at bounding box center [526, 198] width 117 height 15
click at [509, 236] on li "Vegetative" at bounding box center [533, 238] width 131 height 19
click at [683, 197] on span at bounding box center [672, 198] width 109 height 15
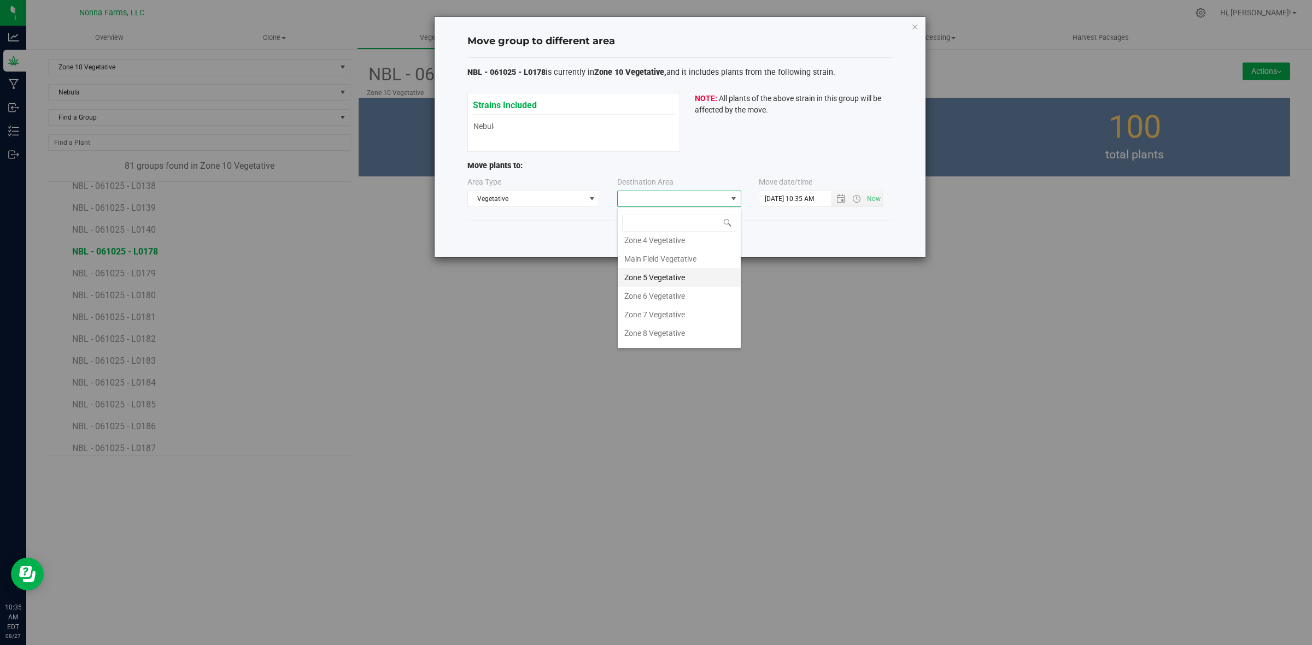
scroll to position [116, 0]
click at [686, 322] on li "Zone 11 Vegetative" at bounding box center [679, 318] width 123 height 19
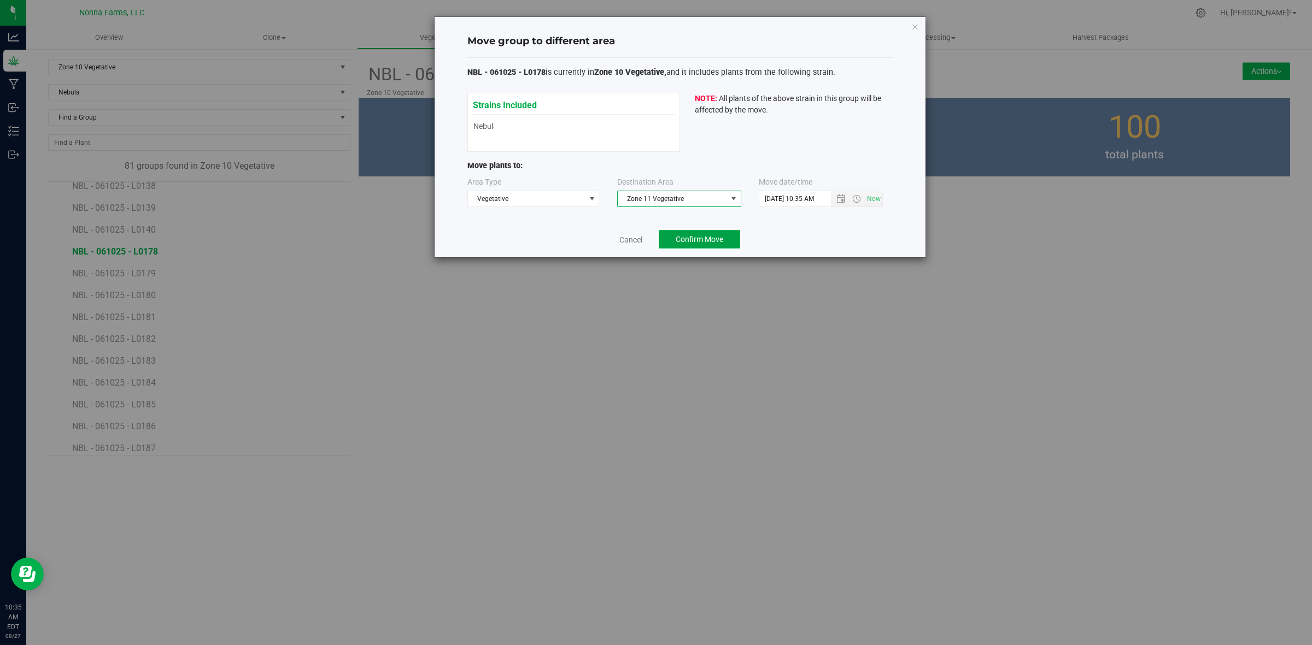
click at [706, 233] on button "Confirm Move" at bounding box center [699, 239] width 81 height 19
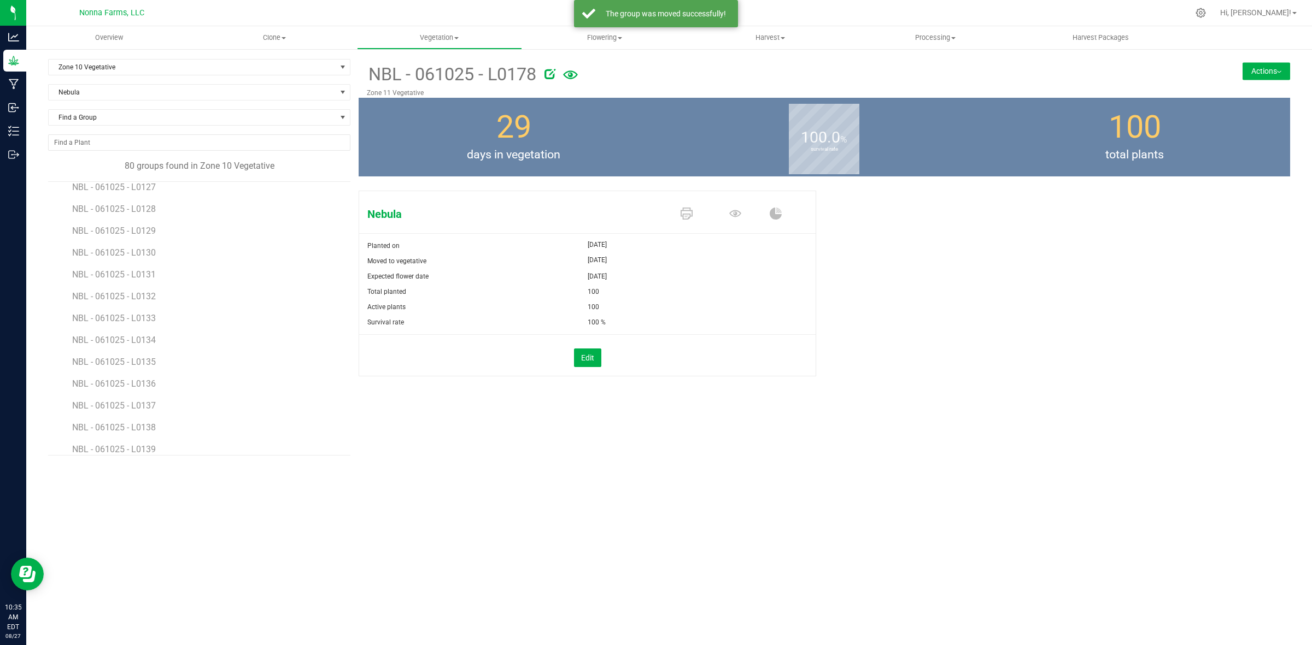
scroll to position [1230, 0]
click at [137, 391] on span "NBL - 061025 - L0179" at bounding box center [115, 388] width 86 height 10
click at [1279, 73] on button "Actions" at bounding box center [1266, 70] width 48 height 17
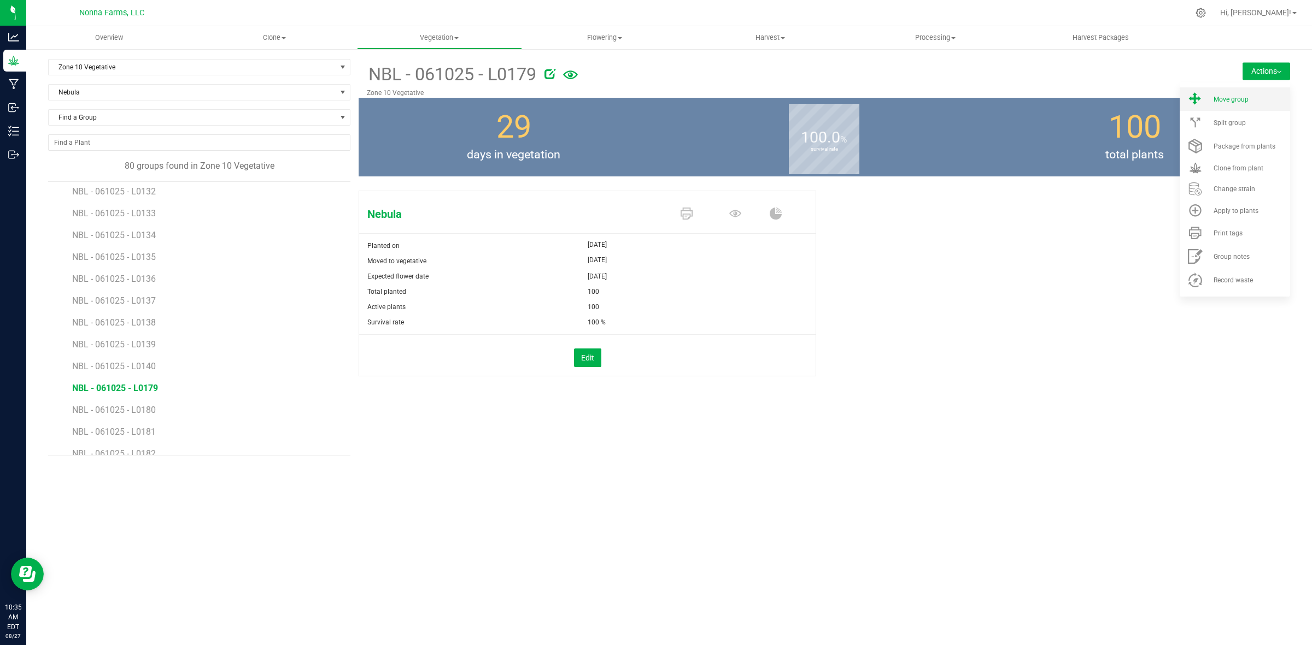
click at [1251, 93] on li "Move group" at bounding box center [1234, 98] width 110 height 23
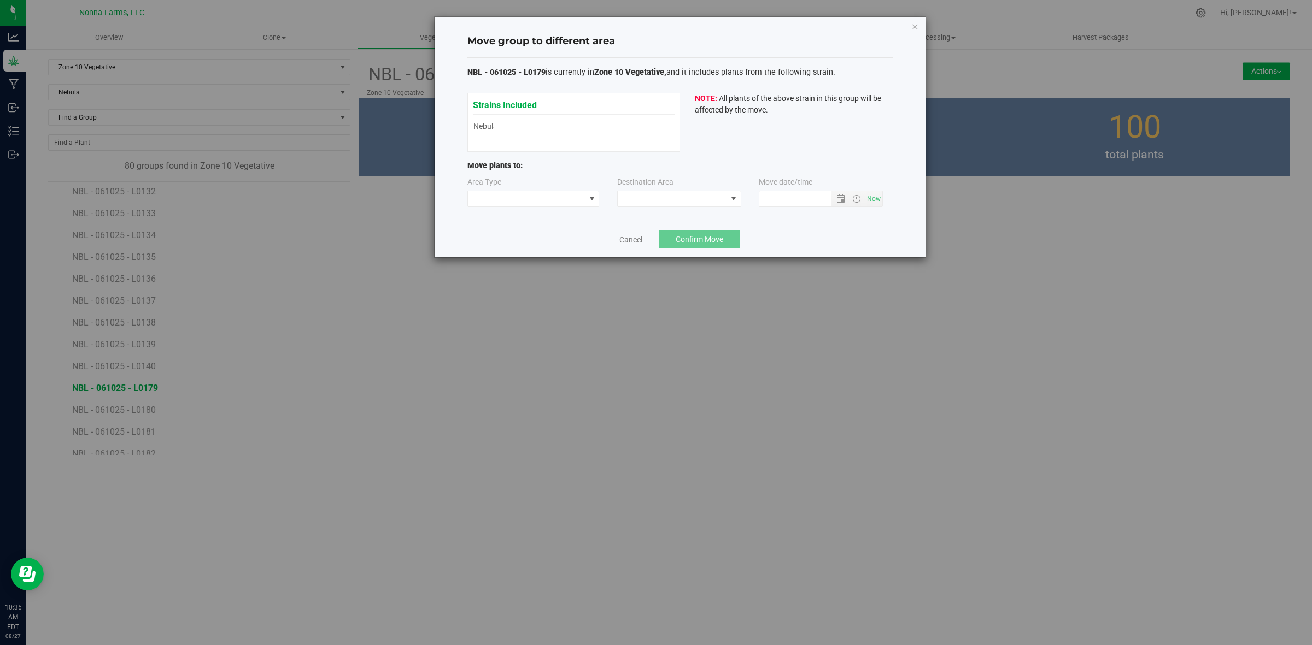
type input "8/27/2025 10:35 AM"
click at [530, 195] on span at bounding box center [526, 198] width 117 height 15
click at [516, 239] on li "Vegetative" at bounding box center [533, 238] width 131 height 19
click at [705, 207] on span at bounding box center [672, 198] width 109 height 15
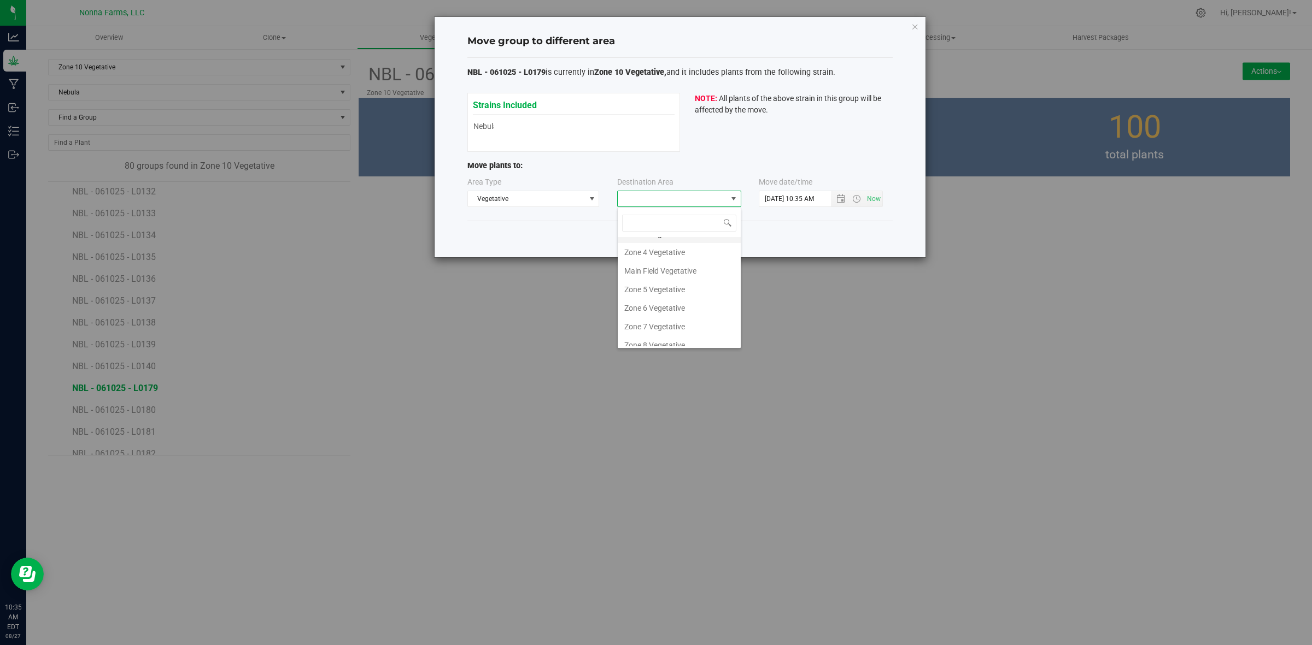
scroll to position [116, 0]
click at [678, 320] on li "Zone 11 Vegetative" at bounding box center [679, 318] width 123 height 19
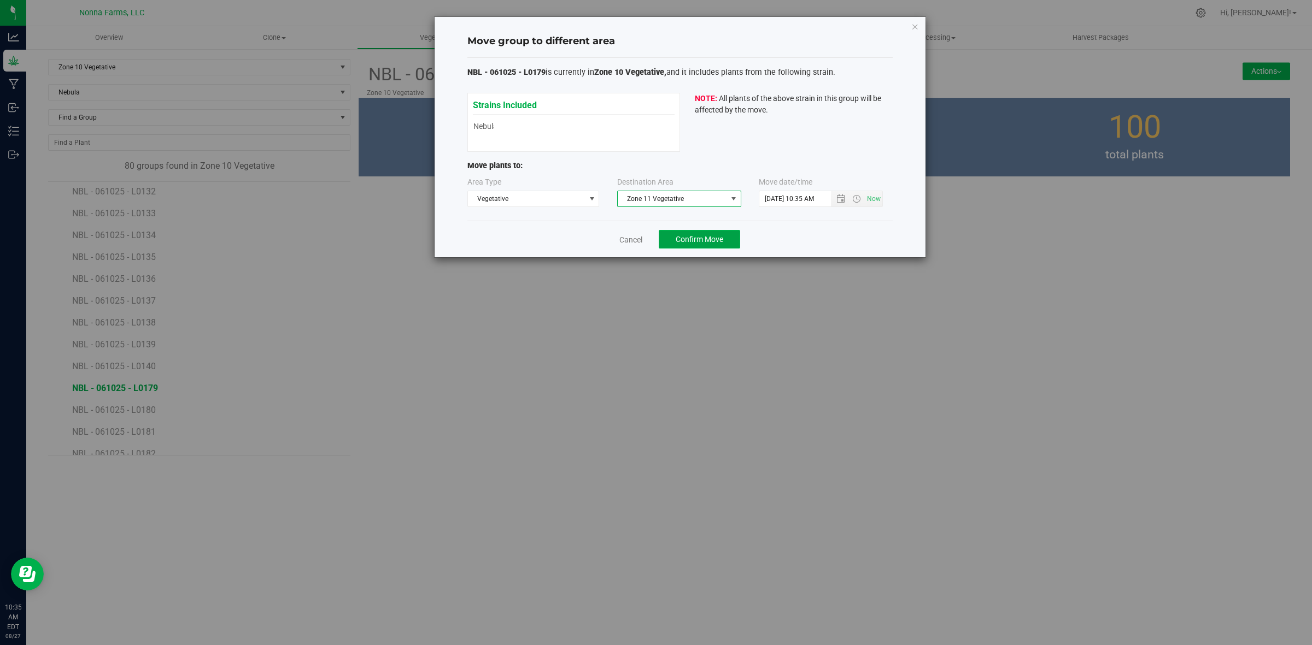
click at [702, 234] on button "Confirm Move" at bounding box center [699, 239] width 81 height 19
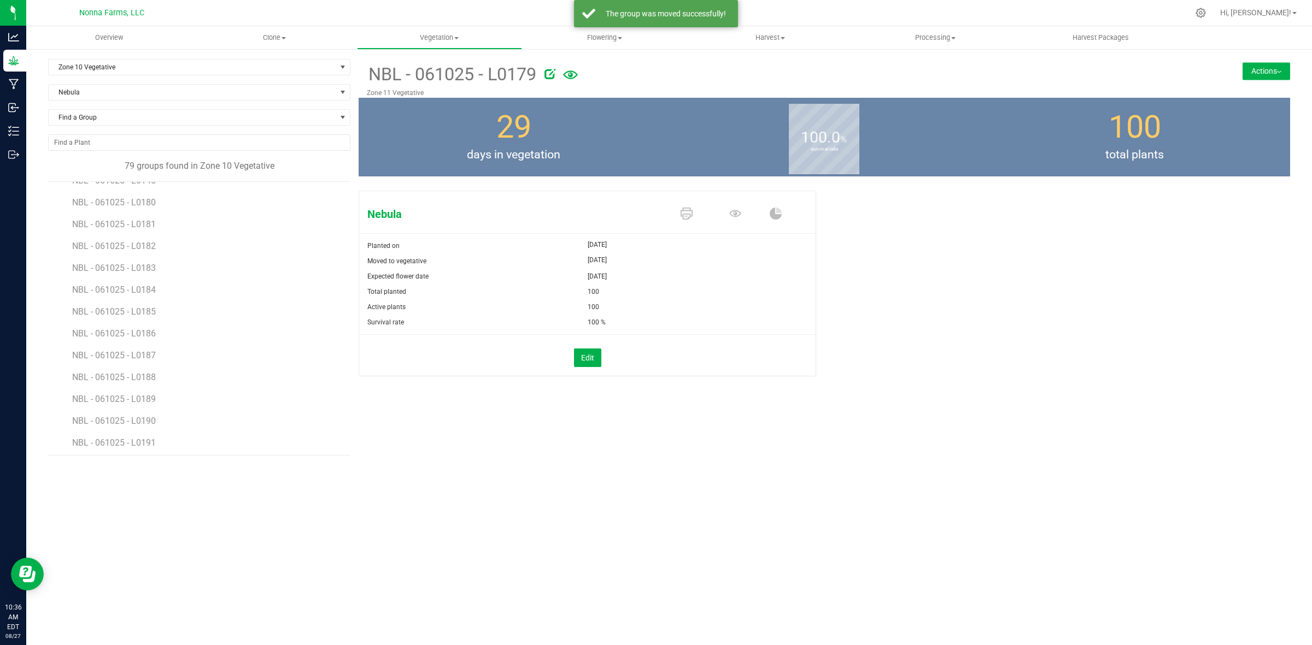
scroll to position [1394, 0]
click at [134, 230] on span "NBL - 061025 - L0180" at bounding box center [115, 224] width 86 height 10
click at [1279, 69] on button "Actions" at bounding box center [1266, 70] width 48 height 17
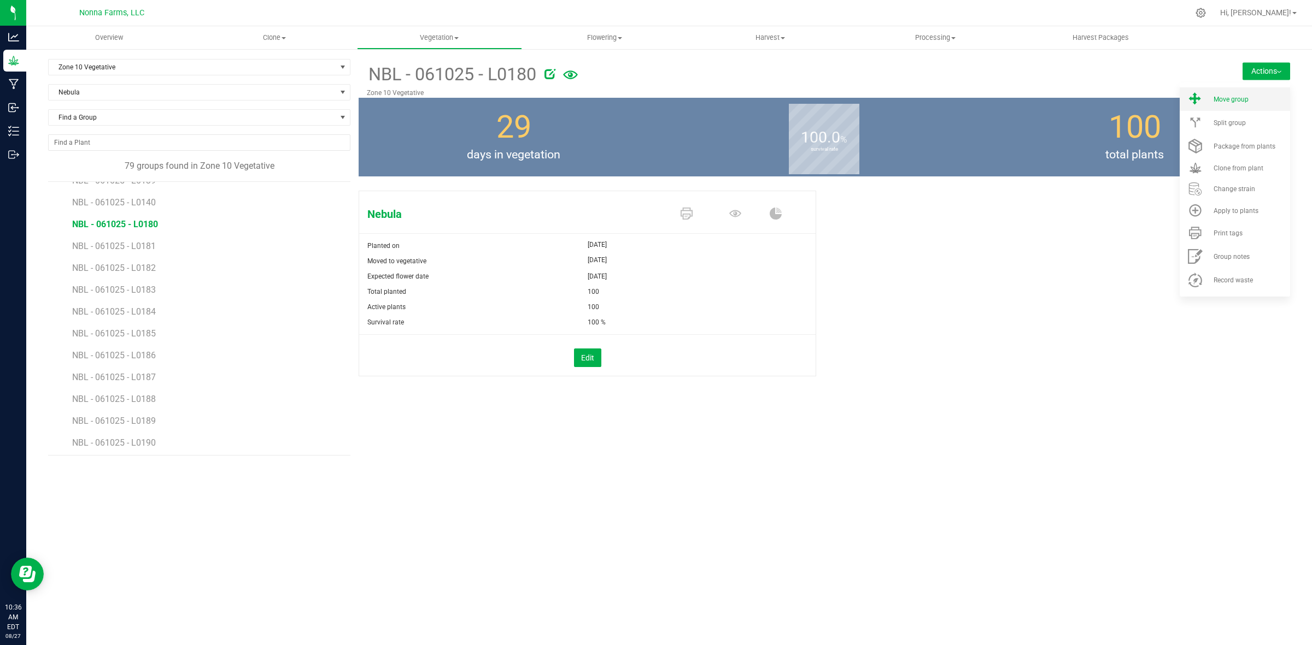
click at [1236, 97] on span "Move group" at bounding box center [1230, 100] width 35 height 8
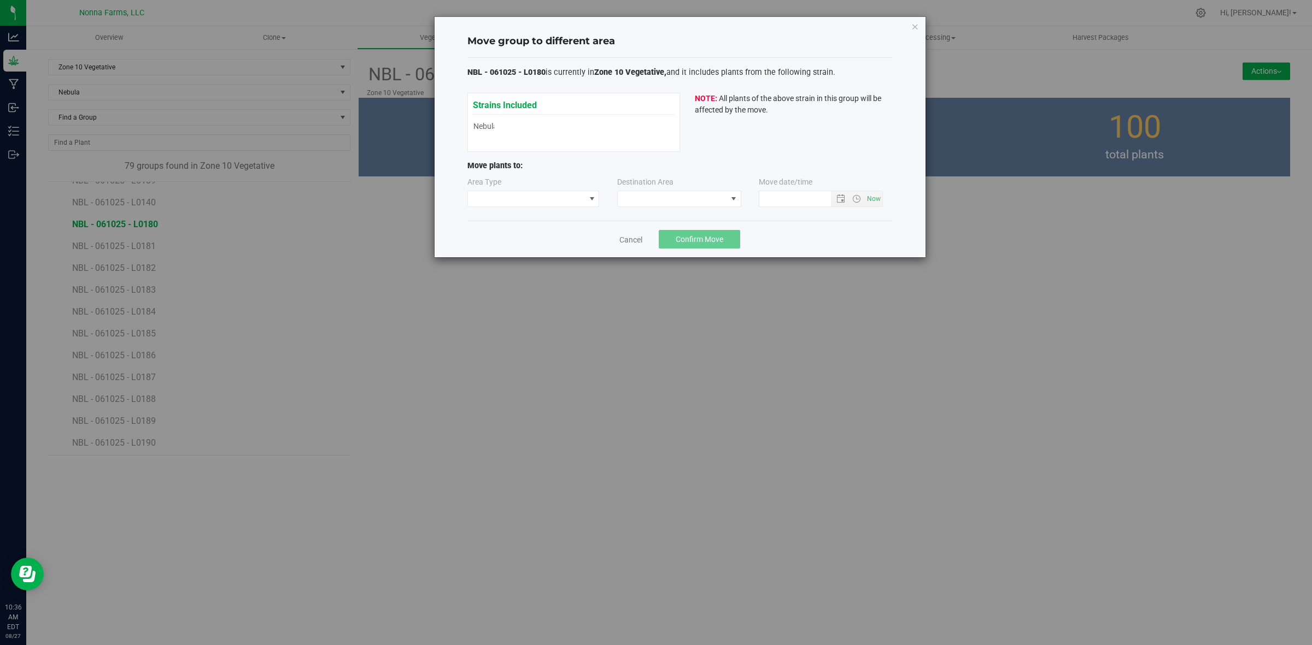
type input "8/27/2025 10:36 AM"
click at [568, 199] on span at bounding box center [526, 198] width 117 height 15
click at [527, 232] on li "Vegetative" at bounding box center [533, 238] width 131 height 19
click at [720, 197] on span at bounding box center [672, 198] width 109 height 15
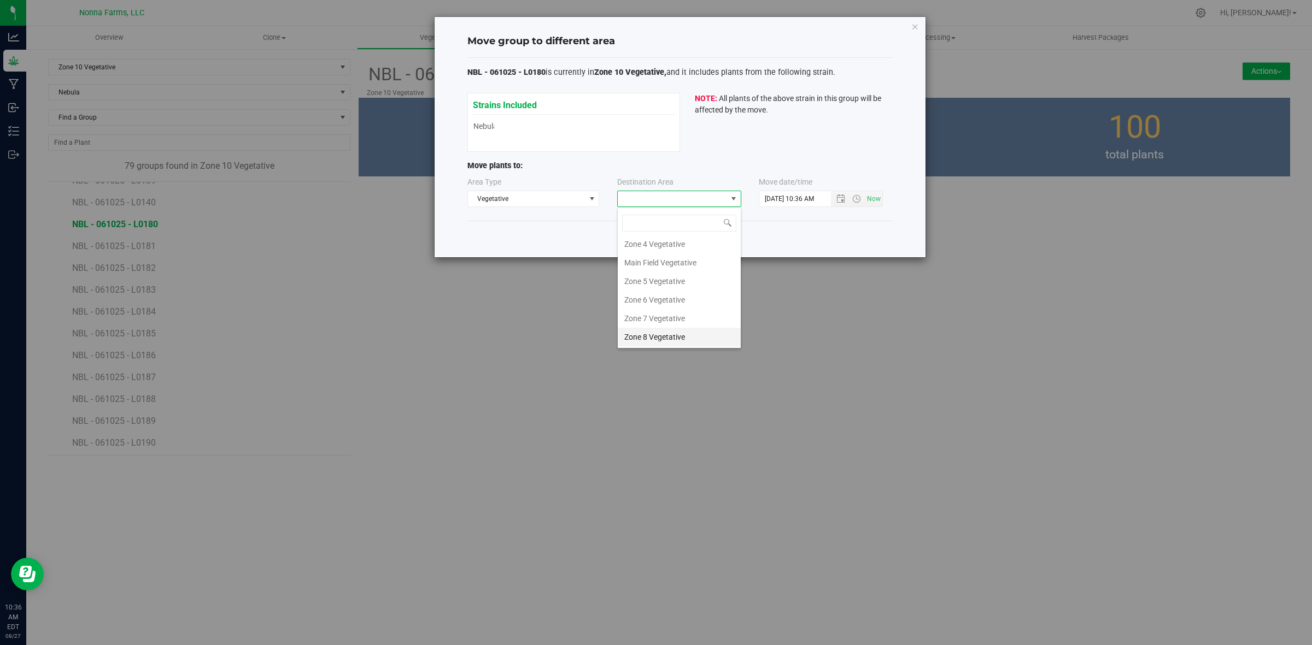
scroll to position [116, 0]
click at [689, 318] on li "Zone 11 Vegetative" at bounding box center [679, 318] width 123 height 19
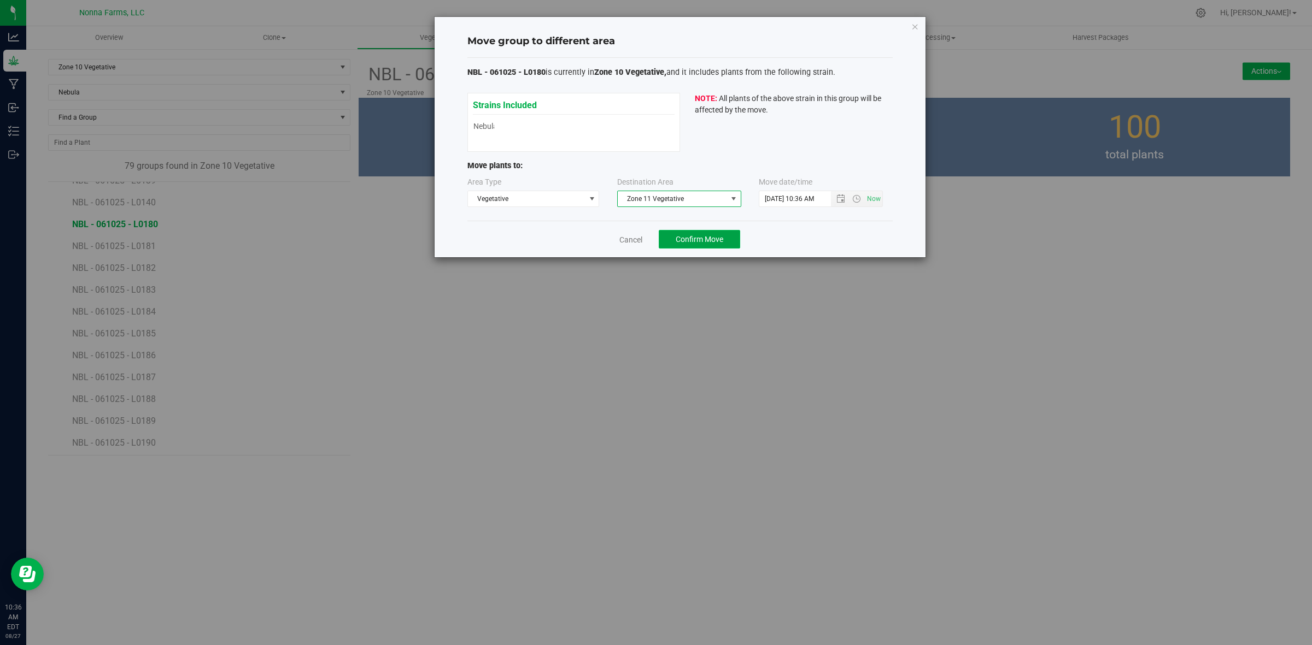
click at [713, 231] on button "Confirm Move" at bounding box center [699, 239] width 81 height 19
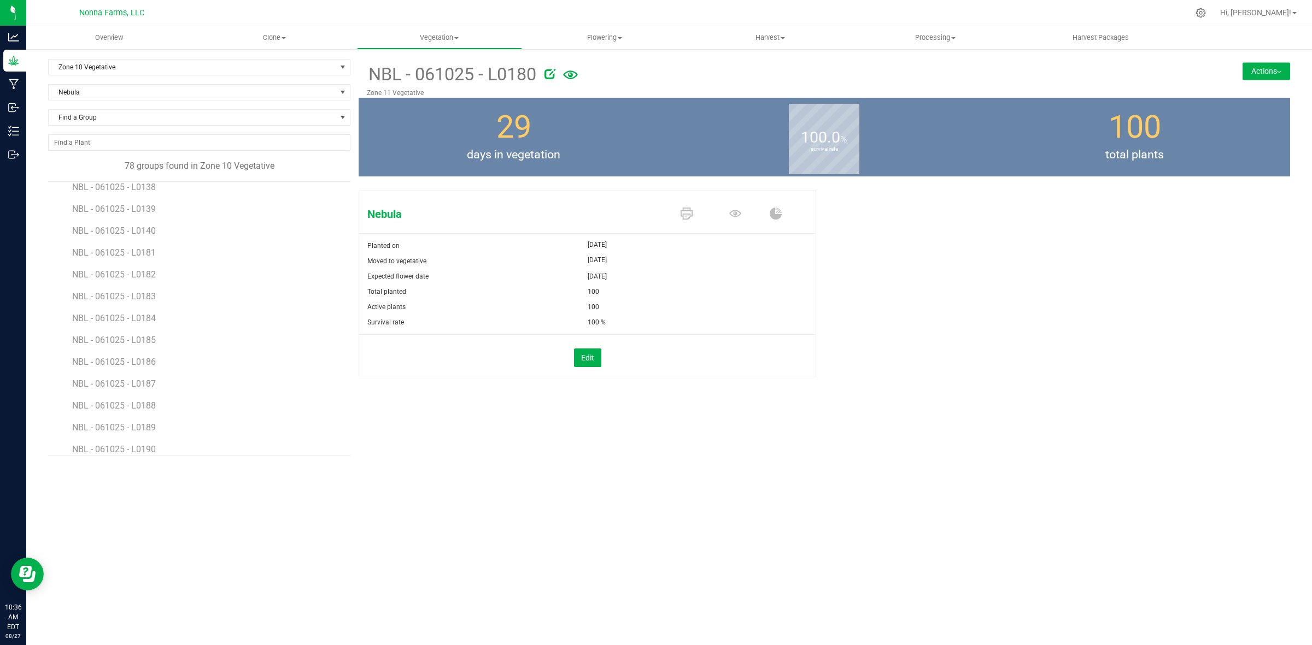
scroll to position [1366, 0]
click at [145, 255] on span "NBL - 061025 - L0181" at bounding box center [115, 251] width 86 height 10
click at [1274, 73] on button "Actions" at bounding box center [1266, 70] width 48 height 17
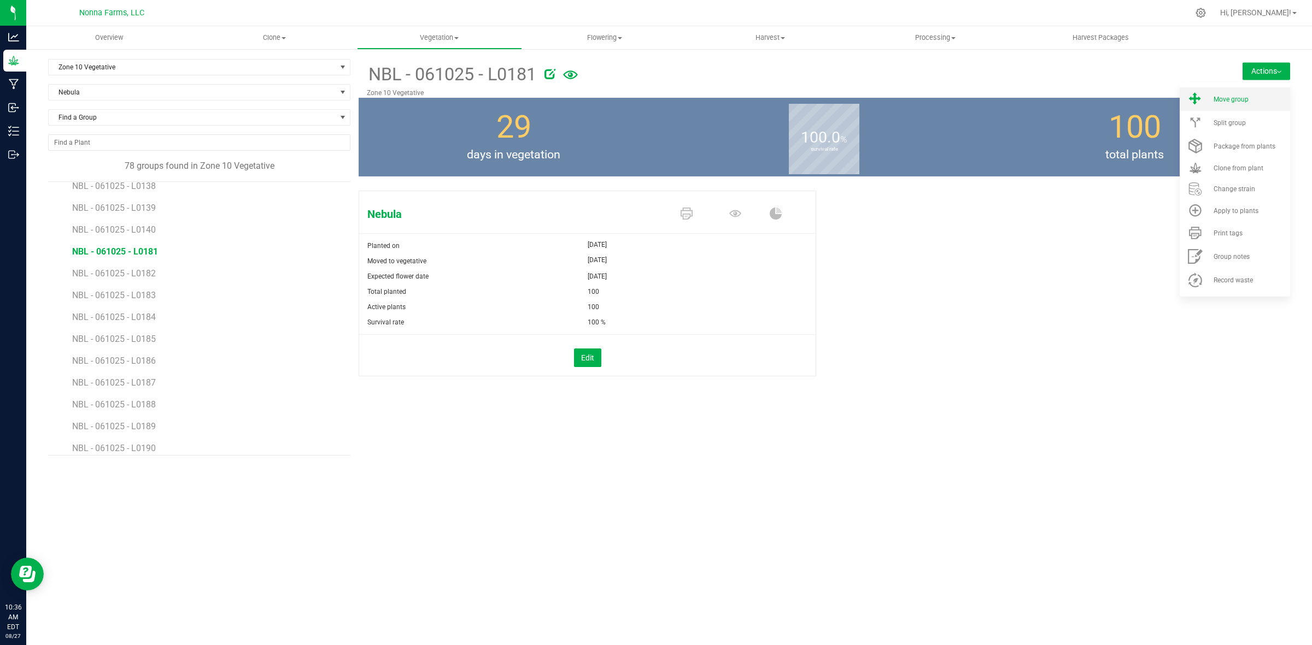
click at [1241, 97] on span "Move group" at bounding box center [1230, 100] width 35 height 8
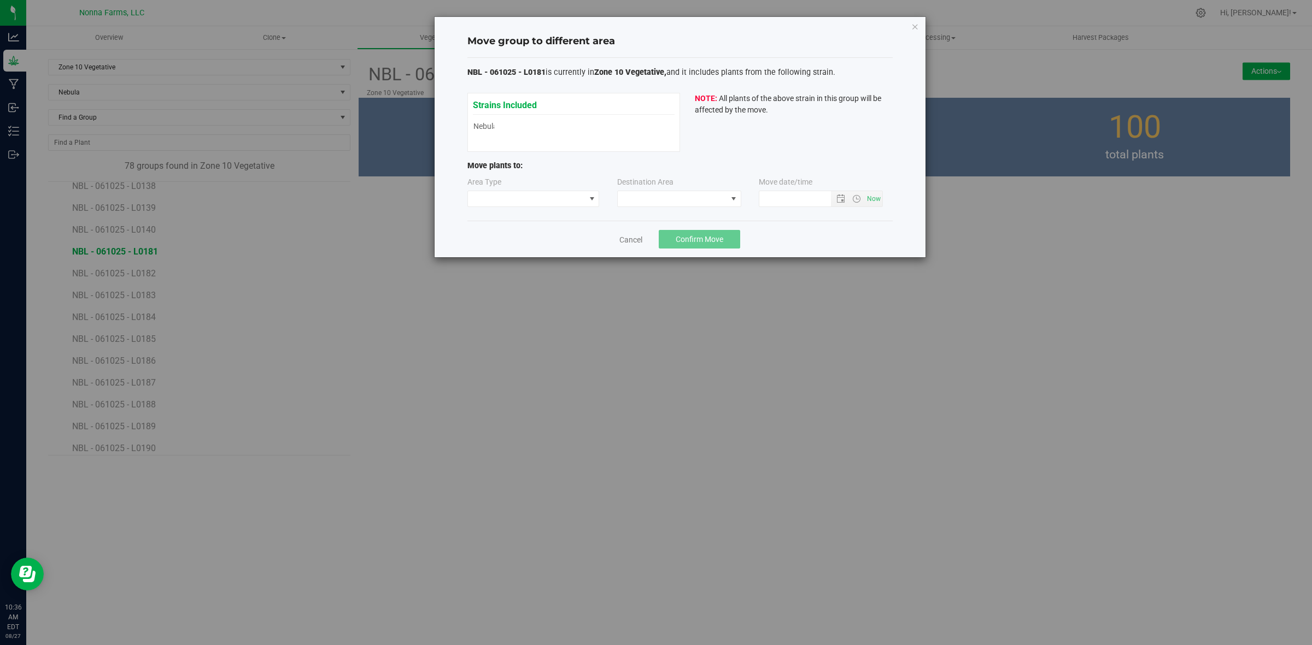
type input "8/27/2025 10:36 AM"
click at [552, 197] on span at bounding box center [526, 198] width 117 height 15
click at [519, 239] on li "Vegetative" at bounding box center [533, 238] width 131 height 19
click at [720, 201] on span at bounding box center [672, 198] width 109 height 15
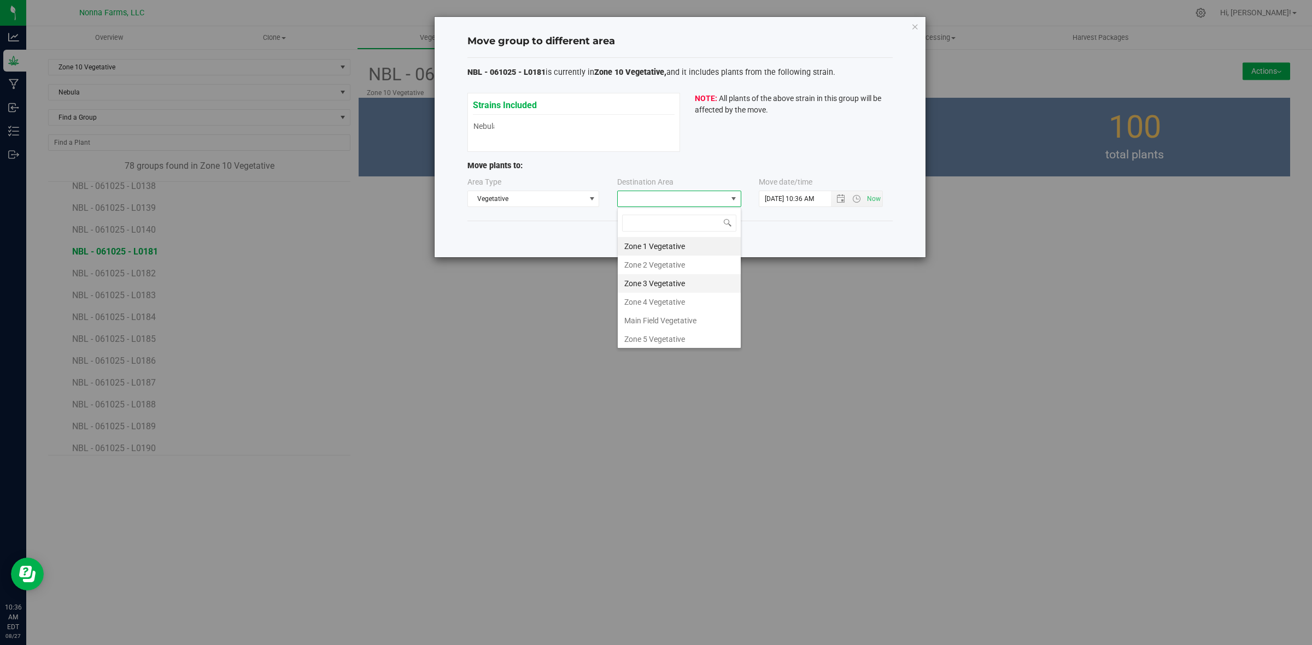
scroll to position [116, 0]
click at [683, 316] on li "Zone 11 Vegetative" at bounding box center [679, 318] width 123 height 19
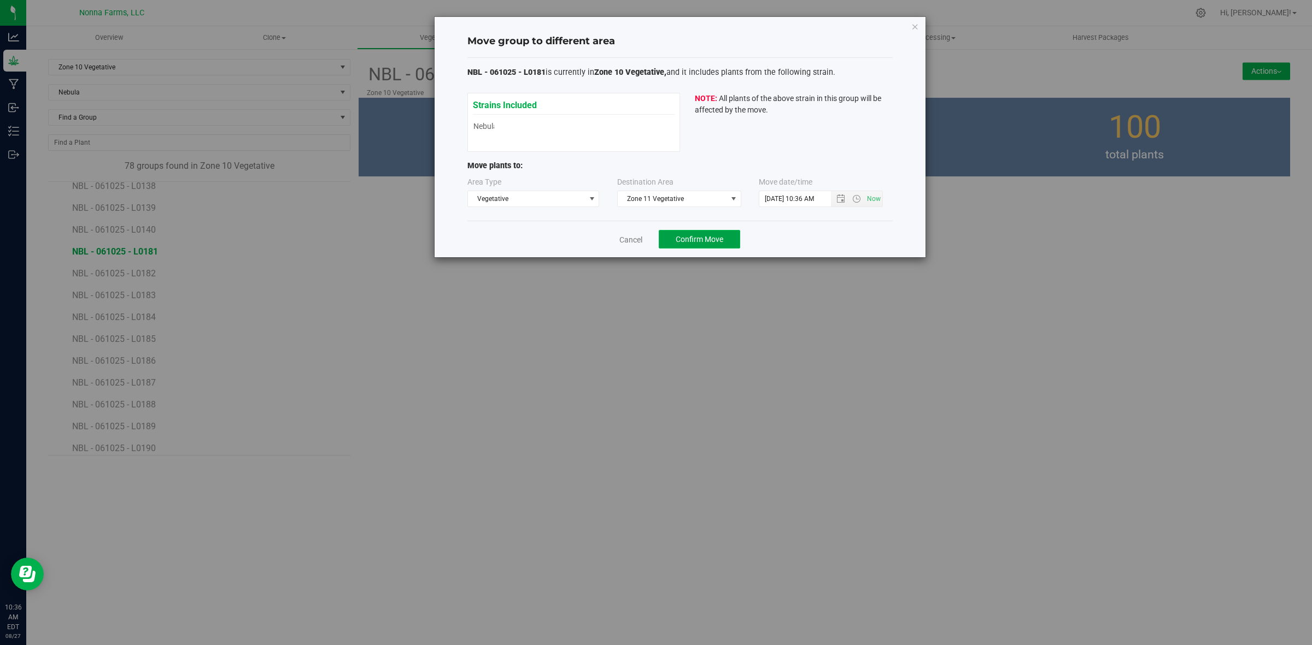
click at [699, 248] on button "Confirm Move" at bounding box center [699, 239] width 81 height 19
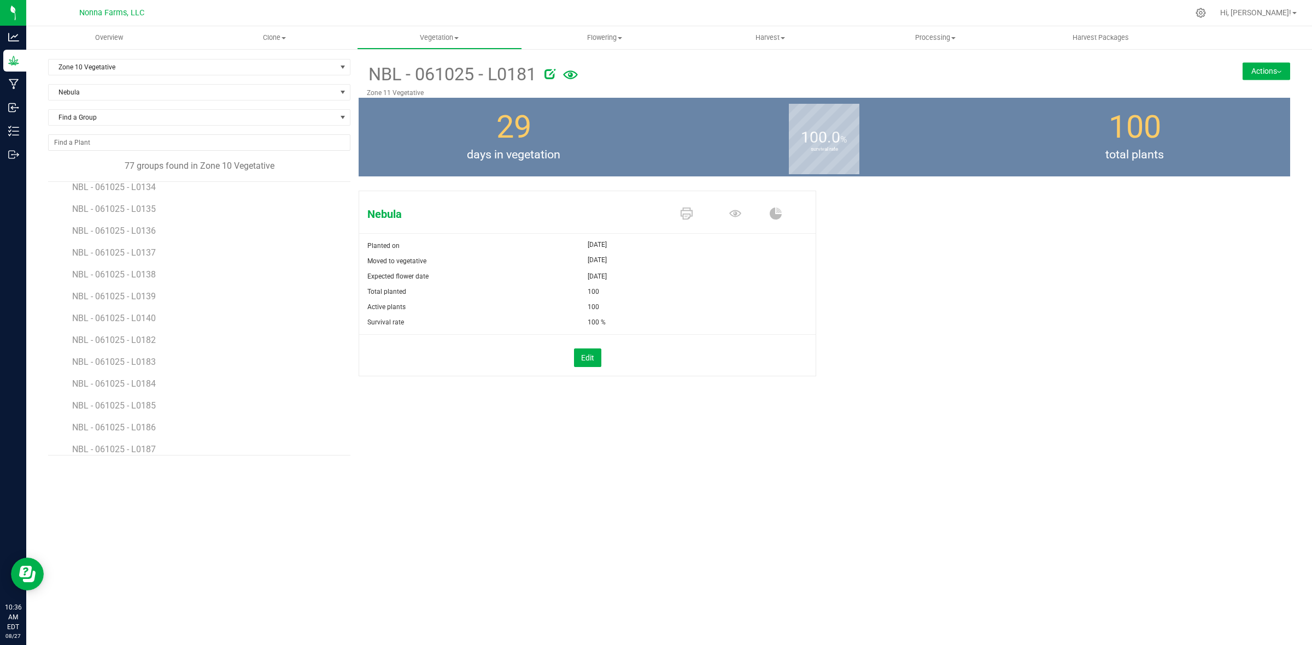
scroll to position [1298, 0]
click at [150, 327] on li "NBL - 061025 - L0182" at bounding box center [207, 316] width 270 height 22
click at [150, 324] on span "NBL - 061025 - L0182" at bounding box center [115, 320] width 86 height 10
click at [1264, 69] on button "Actions" at bounding box center [1266, 70] width 48 height 17
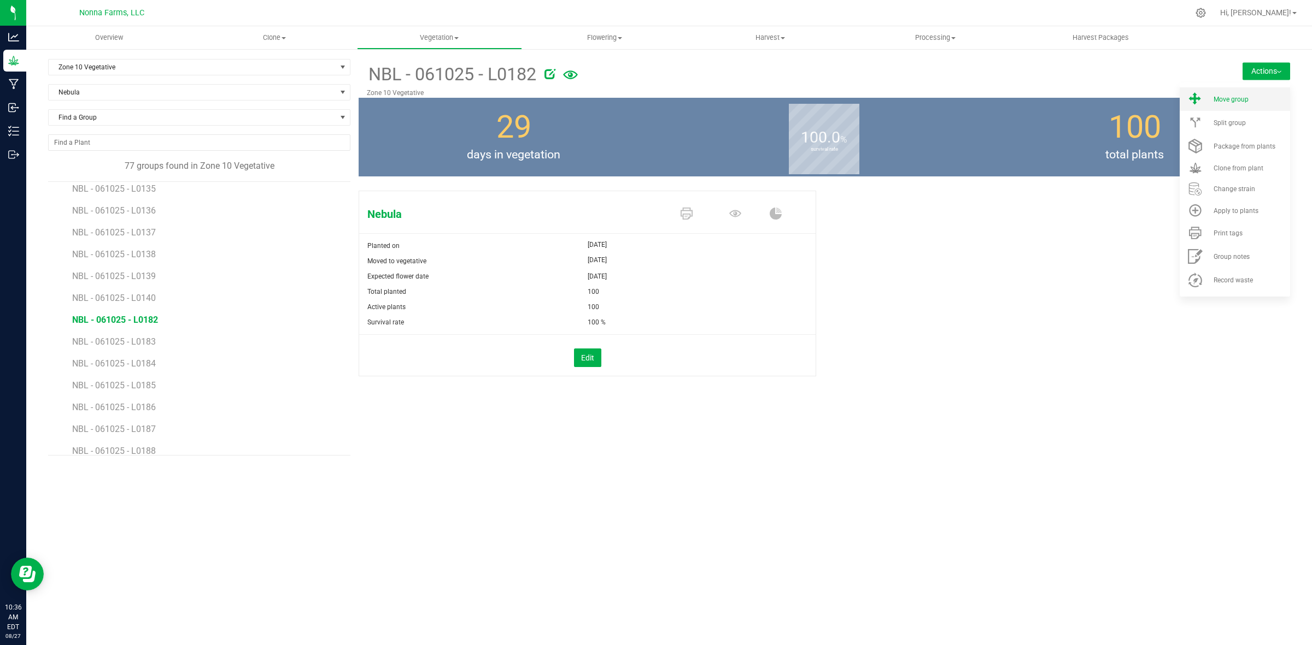
click at [1233, 97] on span "Move group" at bounding box center [1230, 100] width 35 height 8
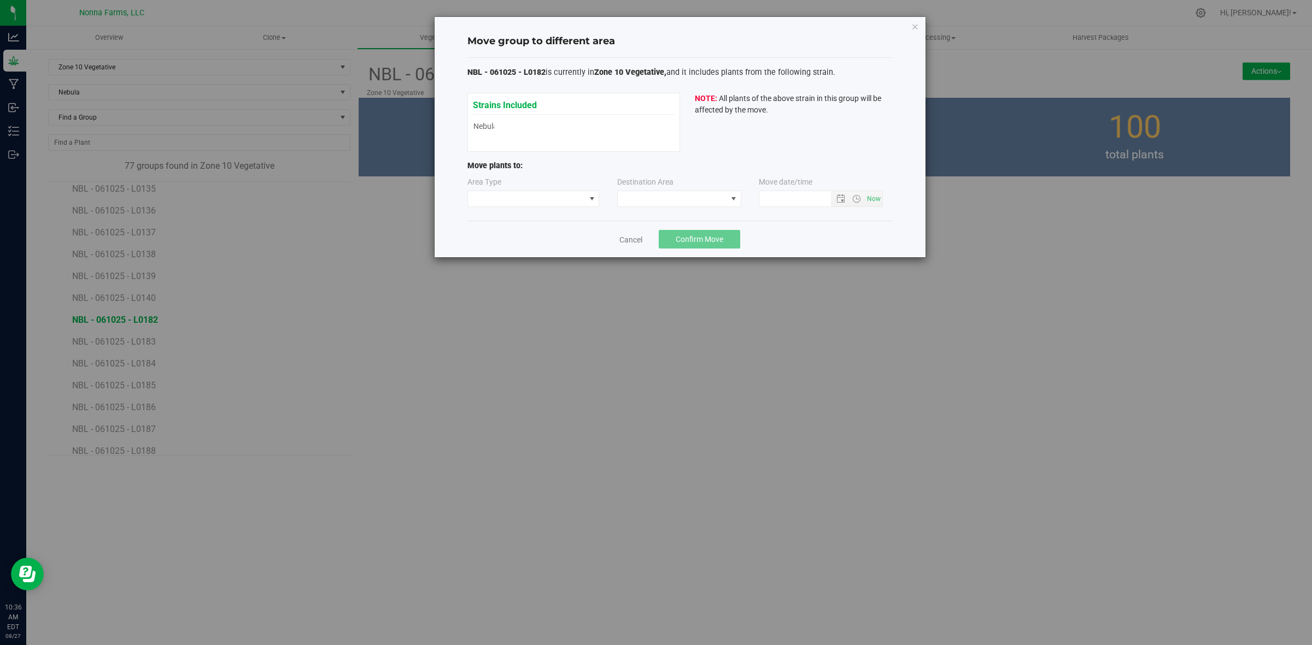
type input "8/27/2025 10:36 AM"
click at [507, 206] on span at bounding box center [526, 198] width 117 height 15
click at [496, 239] on li "Vegetative" at bounding box center [533, 238] width 131 height 19
click at [689, 201] on span at bounding box center [672, 198] width 109 height 15
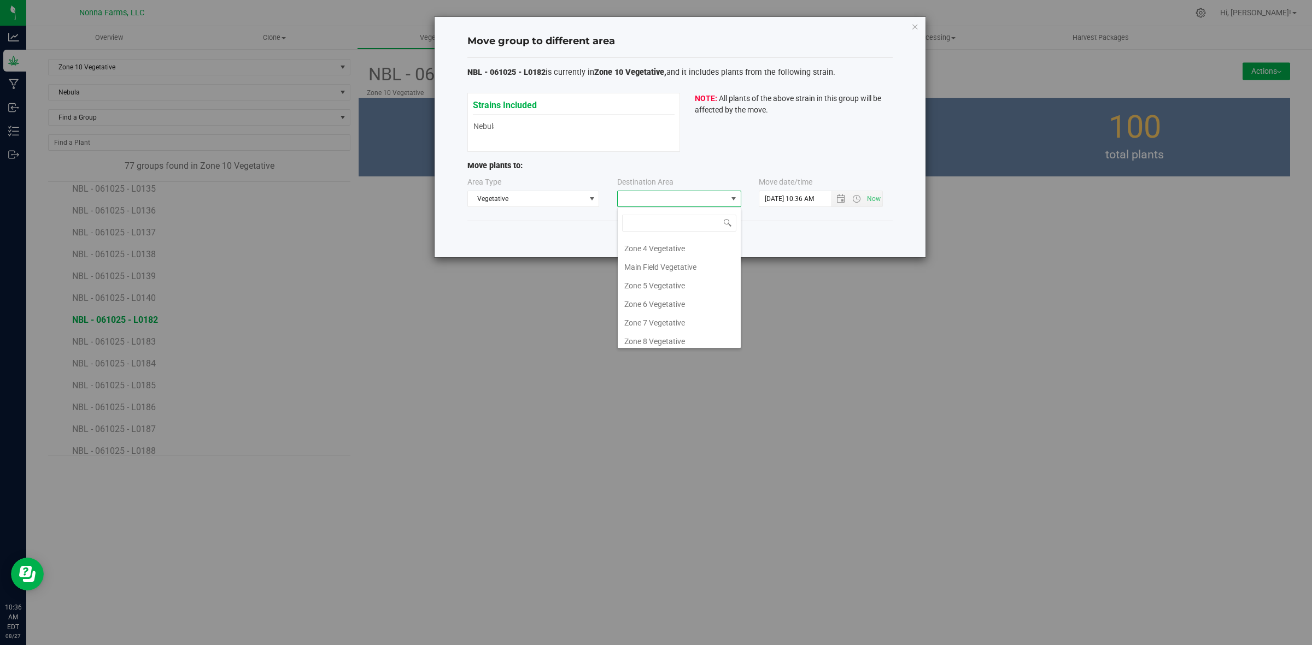
scroll to position [116, 0]
click at [664, 321] on li "Zone 11 Vegetative" at bounding box center [679, 318] width 123 height 19
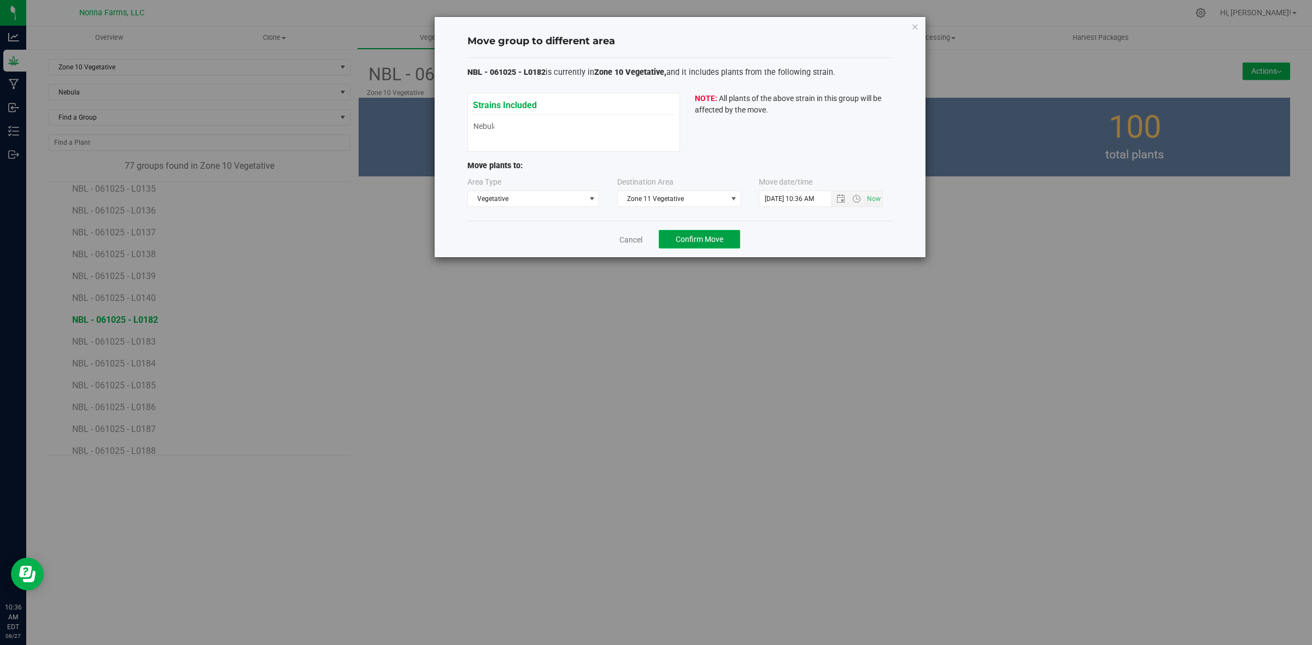
click at [703, 244] on span "Confirm Move" at bounding box center [699, 239] width 48 height 9
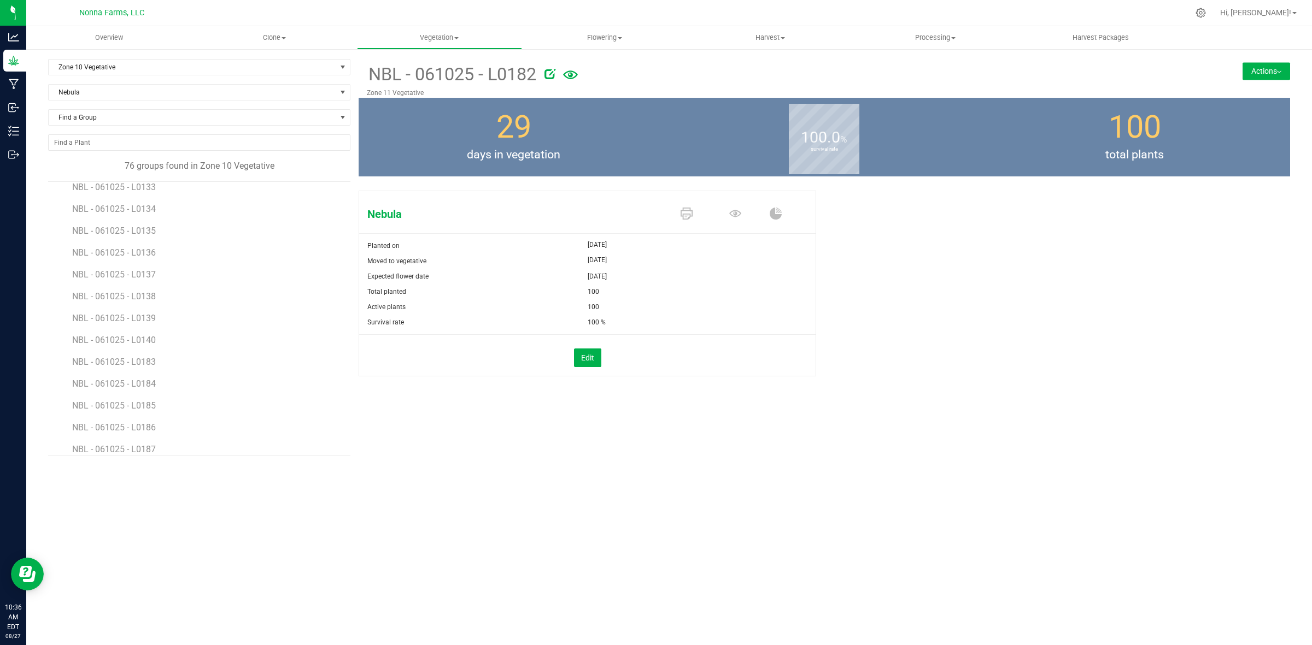
scroll to position [1328, 0]
click at [142, 293] on span "NBL - 061025 - L0183" at bounding box center [115, 290] width 86 height 10
click at [1244, 74] on button "Actions" at bounding box center [1266, 70] width 48 height 17
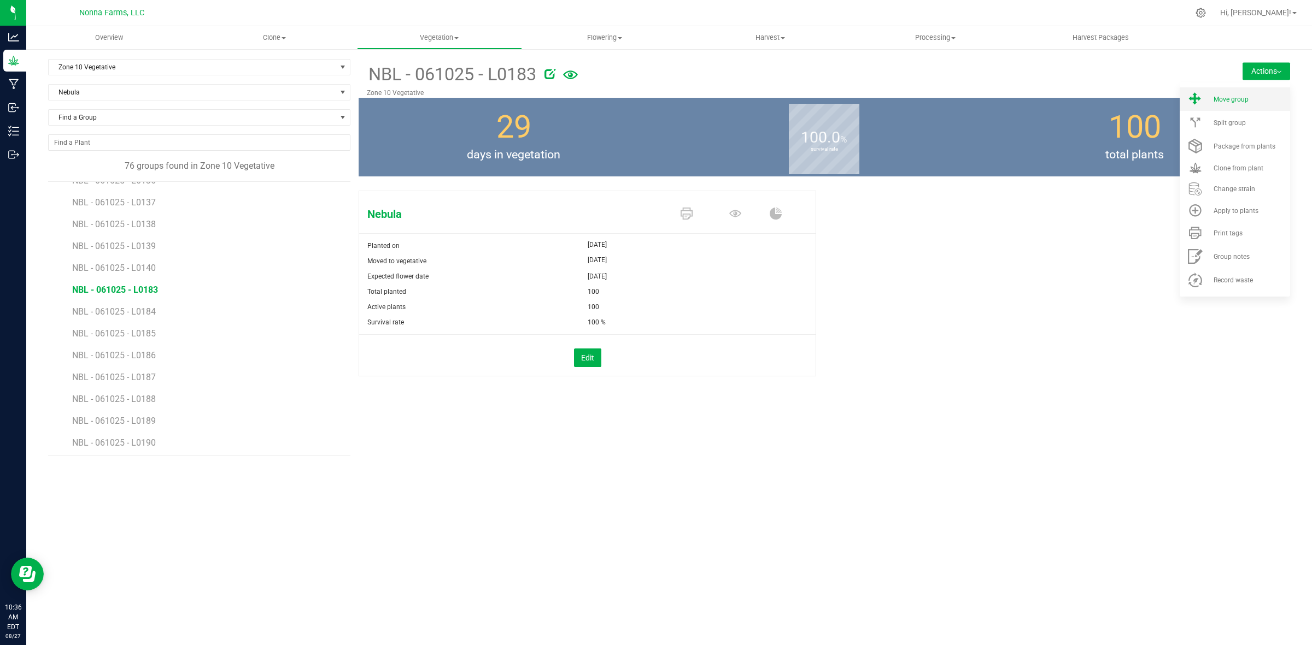
click at [1222, 100] on span "Move group" at bounding box center [1230, 100] width 35 height 8
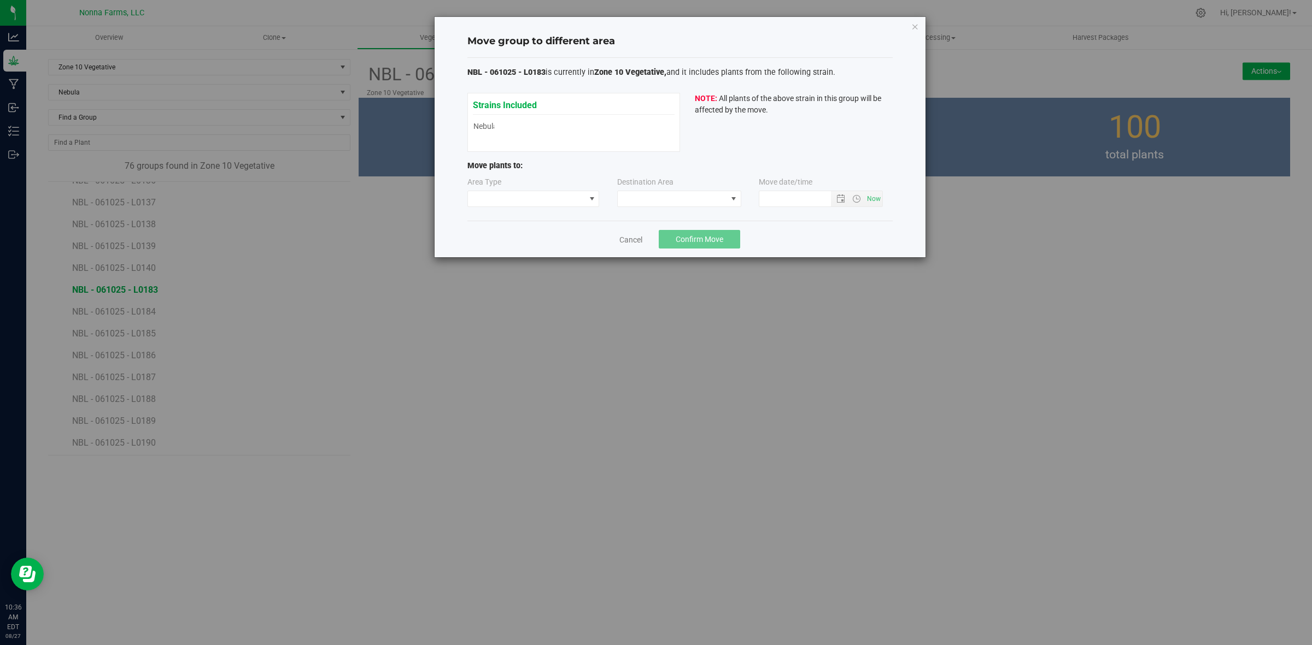
type input "8/27/2025 10:36 AM"
click at [532, 200] on span at bounding box center [526, 198] width 117 height 15
click at [520, 239] on li "Vegetative" at bounding box center [533, 238] width 131 height 19
click at [696, 205] on span at bounding box center [672, 198] width 109 height 15
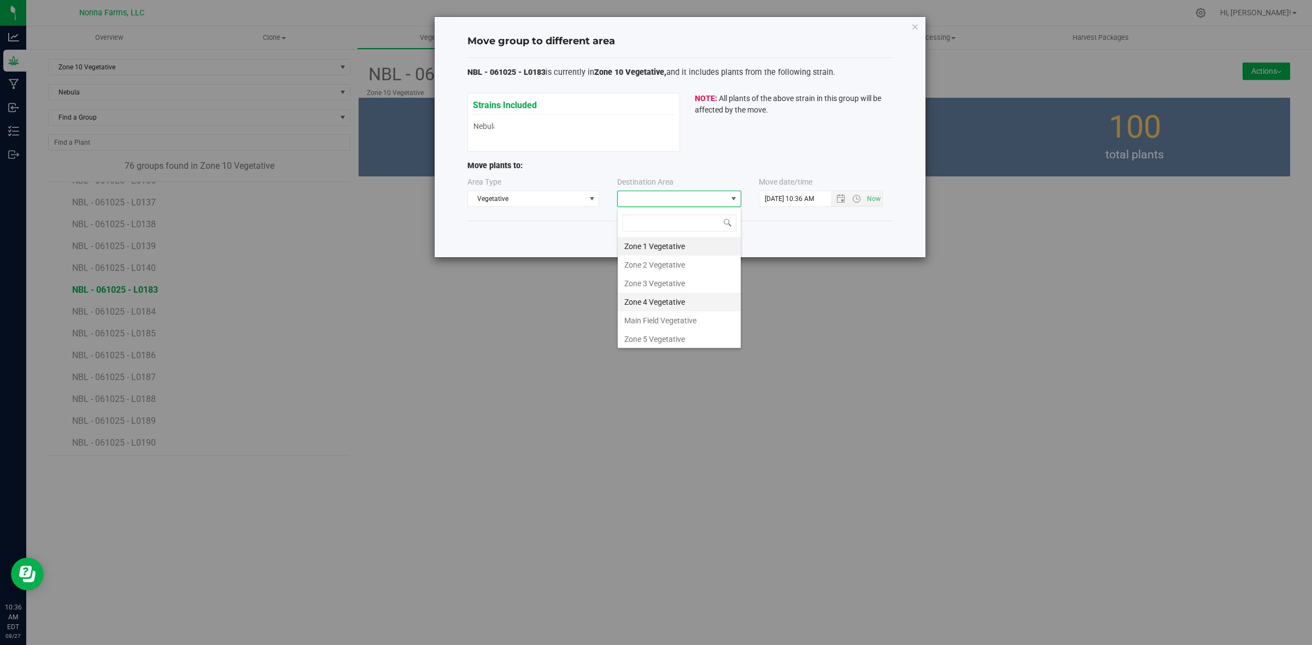
scroll to position [116, 0]
click at [671, 317] on li "Zone 11 Vegetative" at bounding box center [679, 318] width 123 height 19
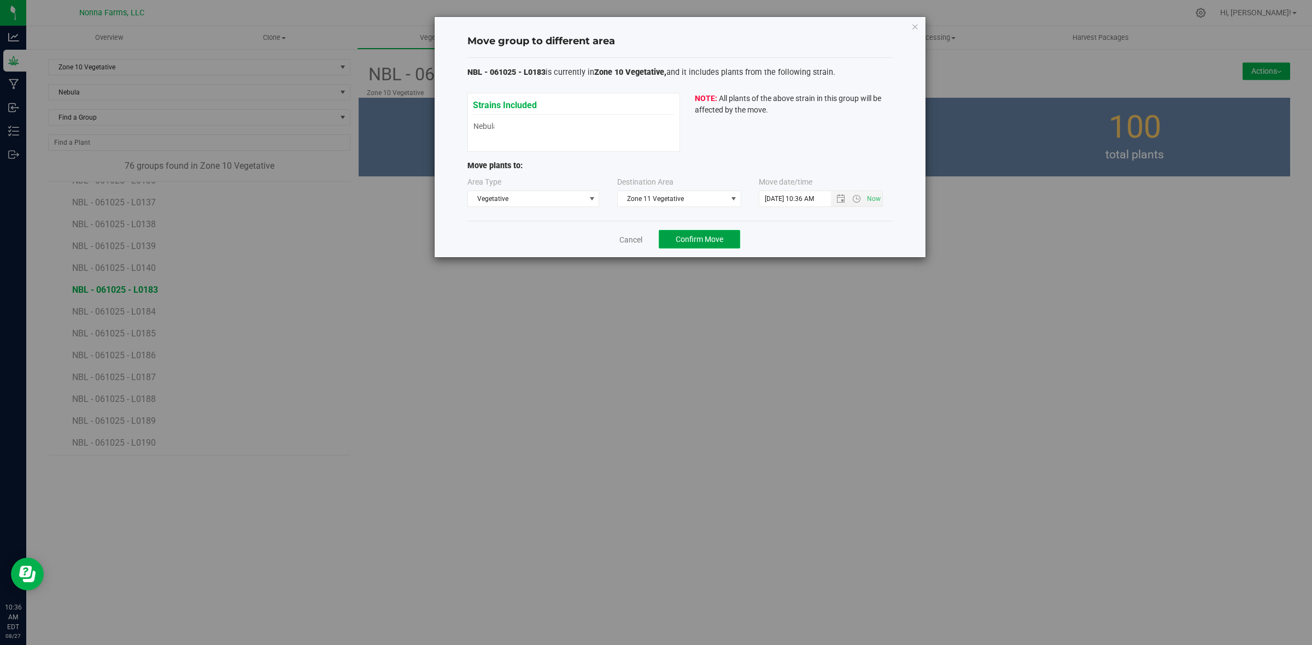
click at [699, 236] on span "Confirm Move" at bounding box center [699, 239] width 48 height 9
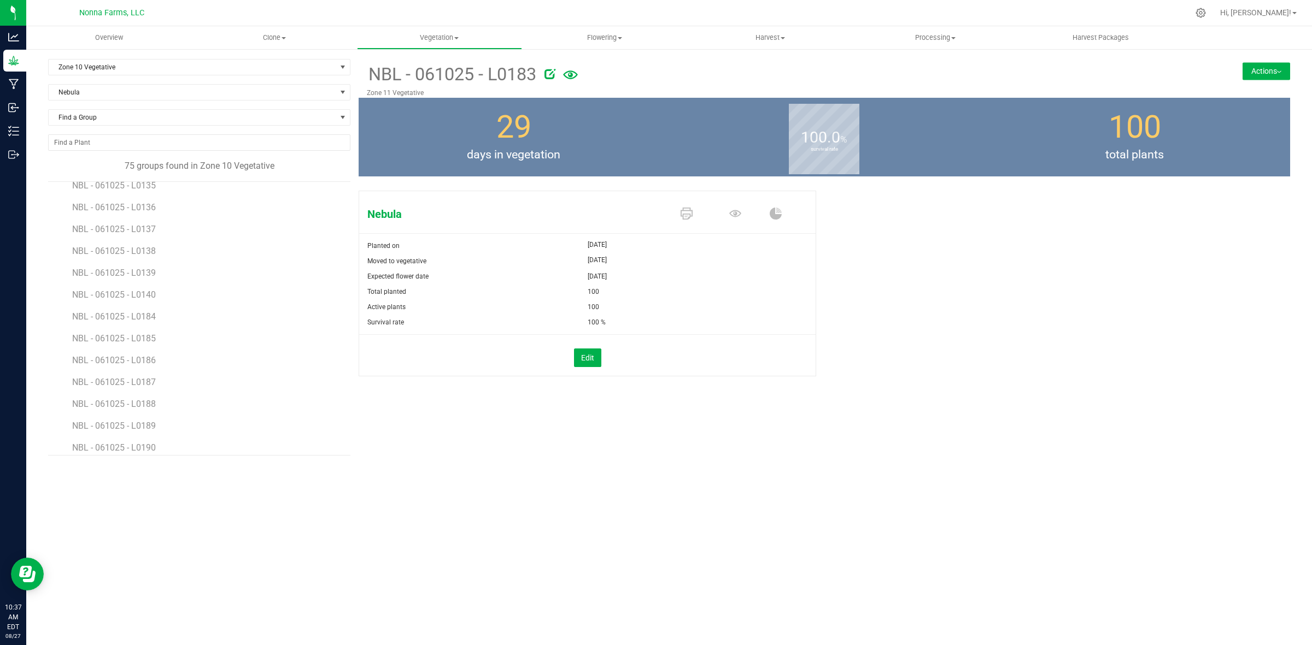
scroll to position [1366, 0]
click at [135, 256] on span "NBL - 061025 - L0184" at bounding box center [115, 251] width 86 height 10
click at [1260, 72] on button "Actions" at bounding box center [1266, 70] width 48 height 17
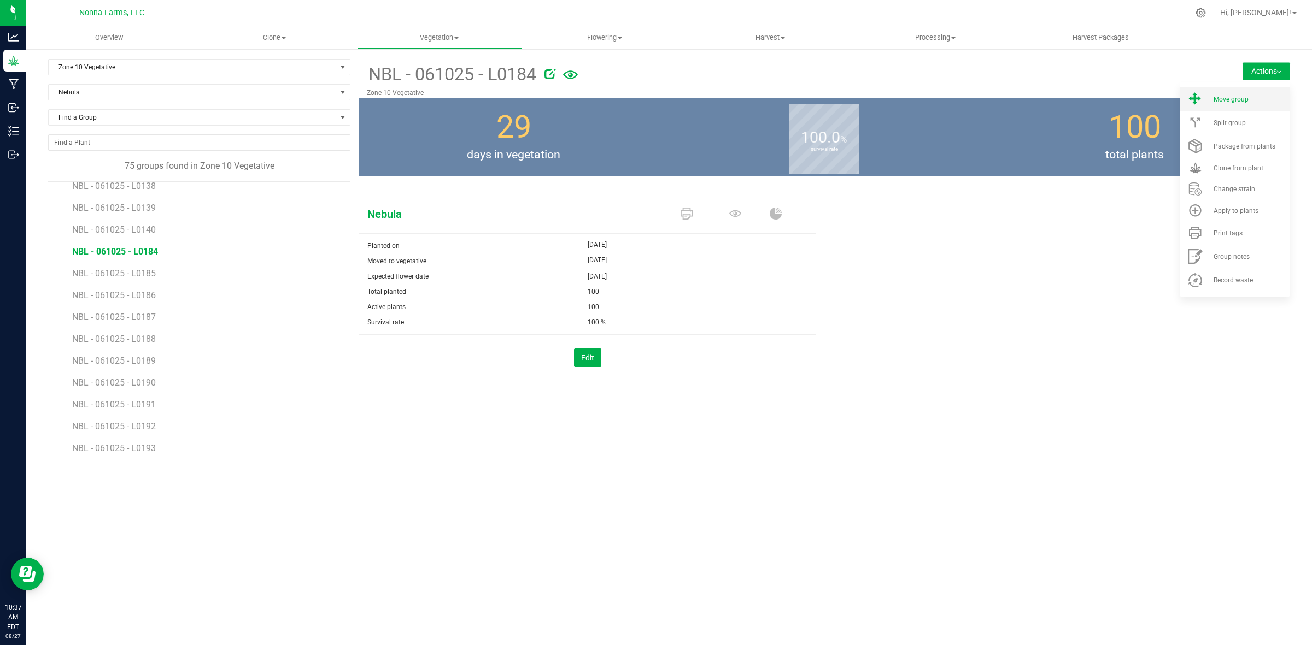
click at [1232, 101] on span "Move group" at bounding box center [1230, 100] width 35 height 8
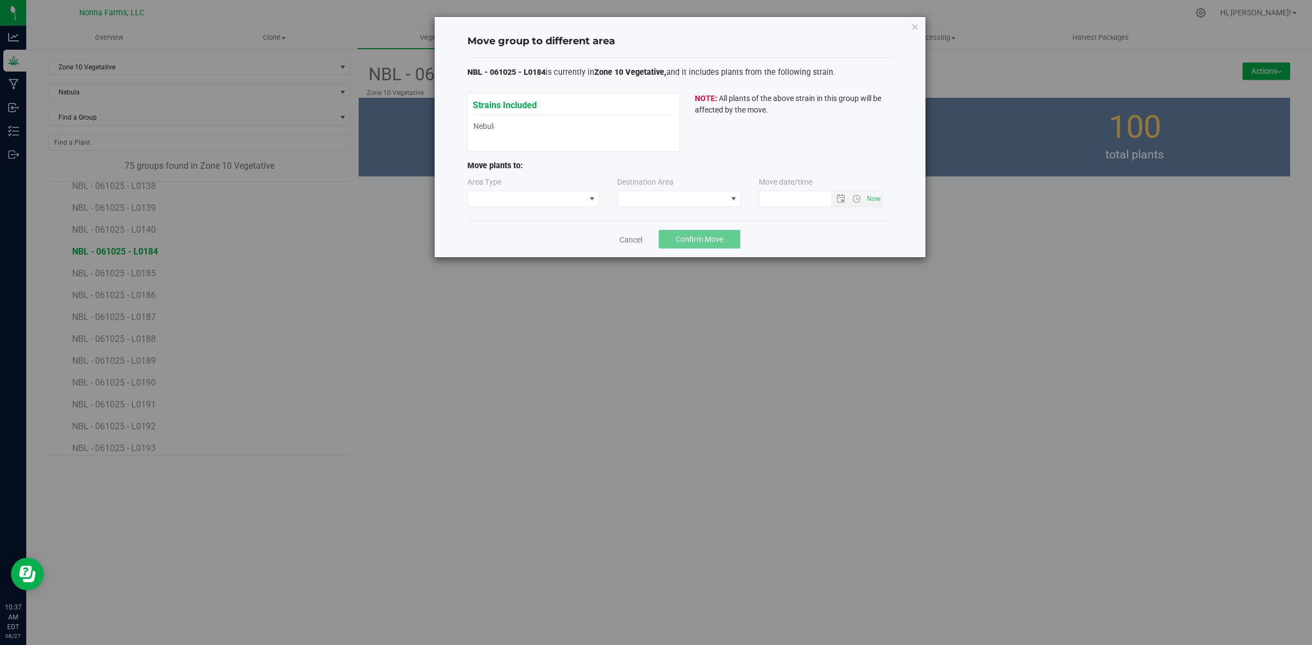
type input "8/27/2025 10:37 AM"
click at [567, 196] on span at bounding box center [526, 198] width 117 height 15
click at [505, 239] on li "Vegetative" at bounding box center [533, 238] width 131 height 19
click at [712, 196] on span at bounding box center [672, 198] width 109 height 15
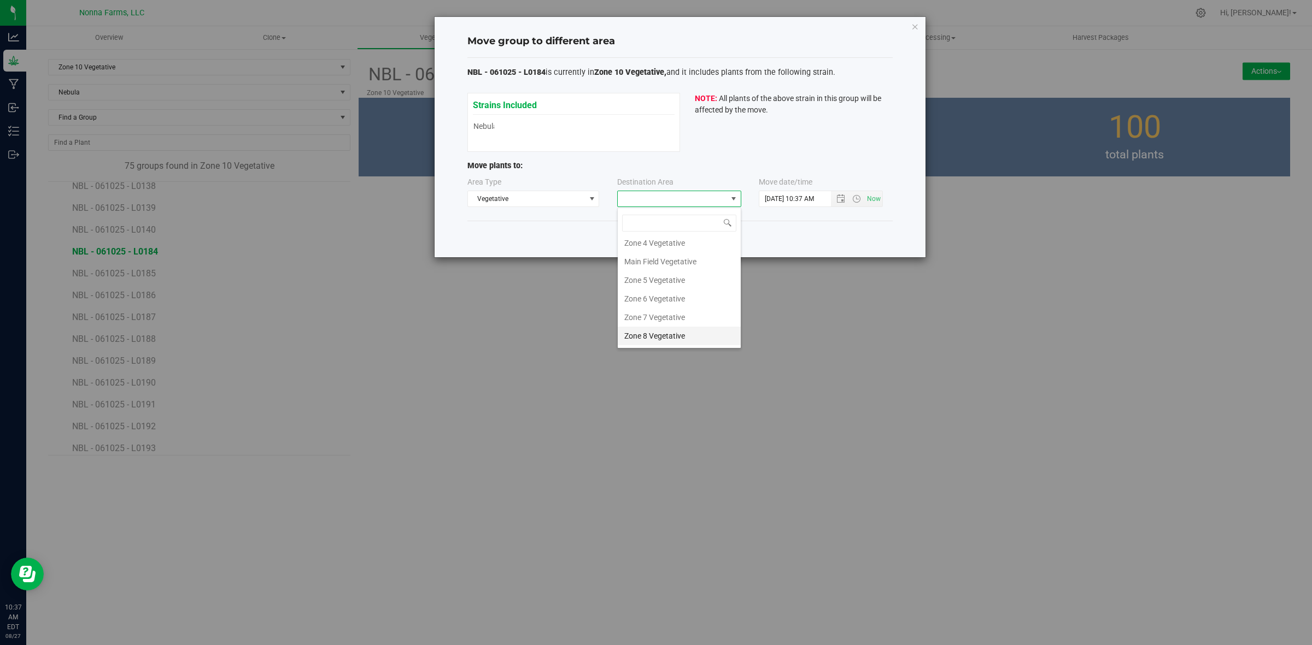
scroll to position [116, 0]
click at [681, 315] on li "Zone 11 Vegetative" at bounding box center [679, 318] width 123 height 19
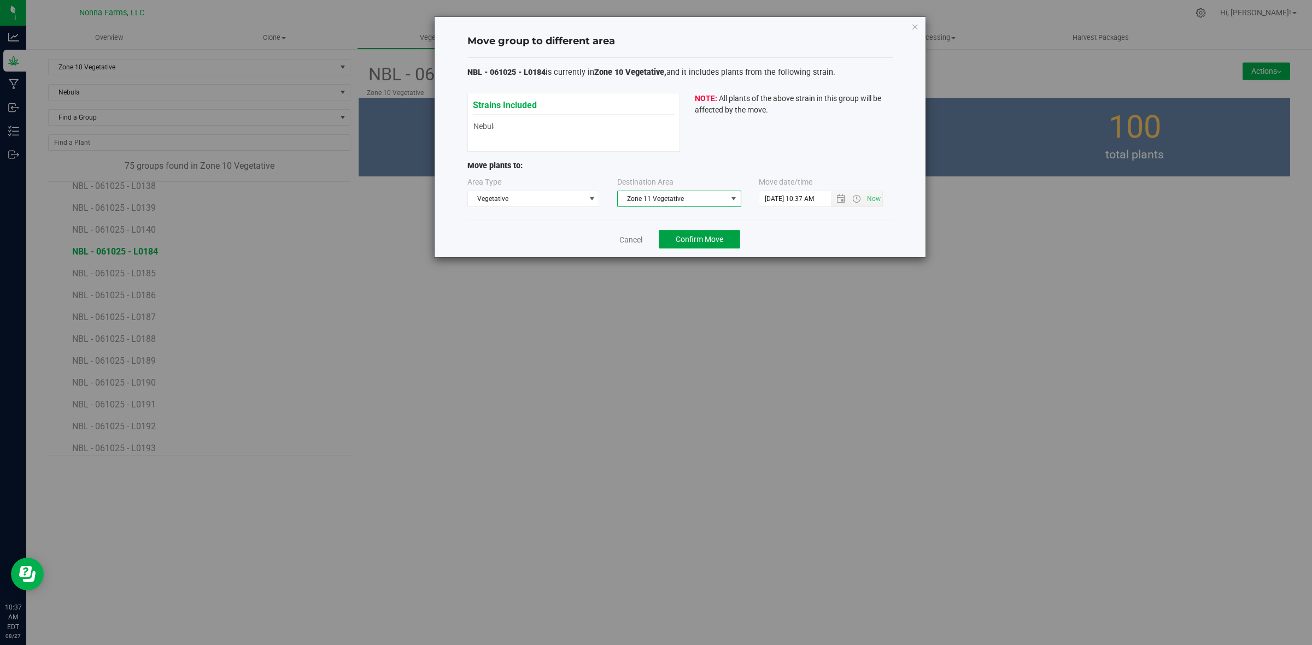
click at [726, 238] on button "Confirm Move" at bounding box center [699, 239] width 81 height 19
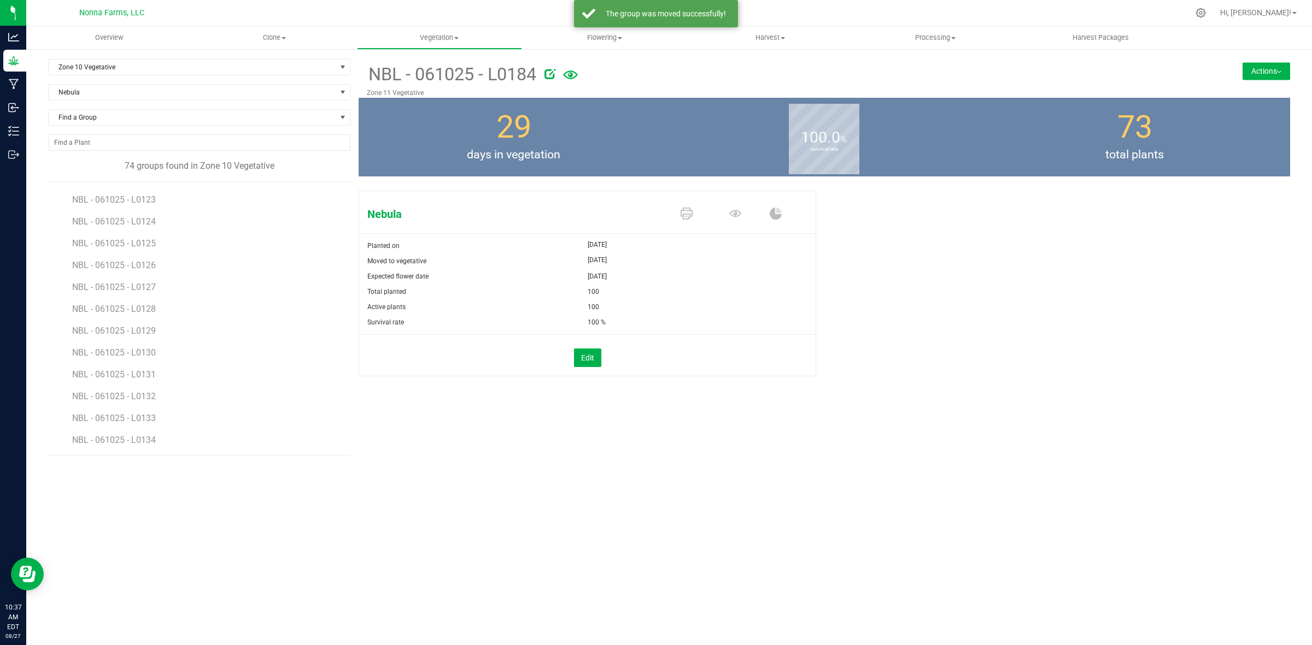
scroll to position [1353, 0]
click at [148, 264] on span "NBL - 061025 - L0185" at bounding box center [115, 265] width 86 height 10
click at [1267, 73] on button "Actions" at bounding box center [1266, 70] width 48 height 17
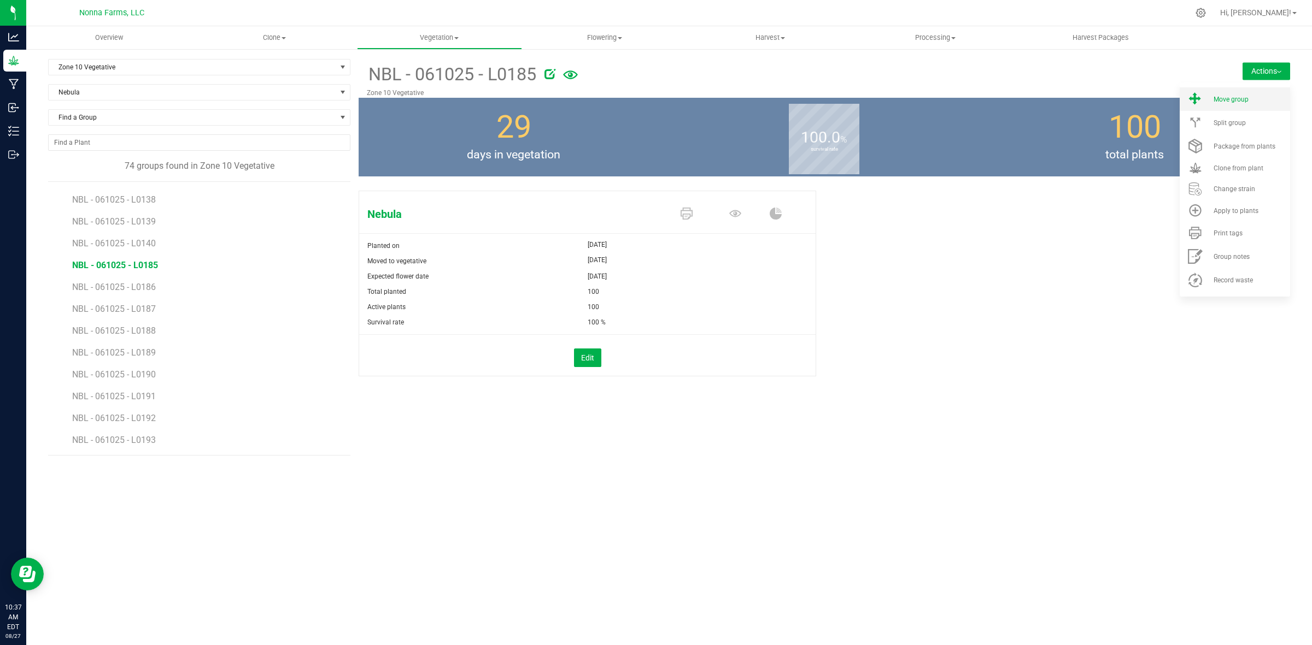
click at [1241, 99] on span "Move group" at bounding box center [1230, 100] width 35 height 8
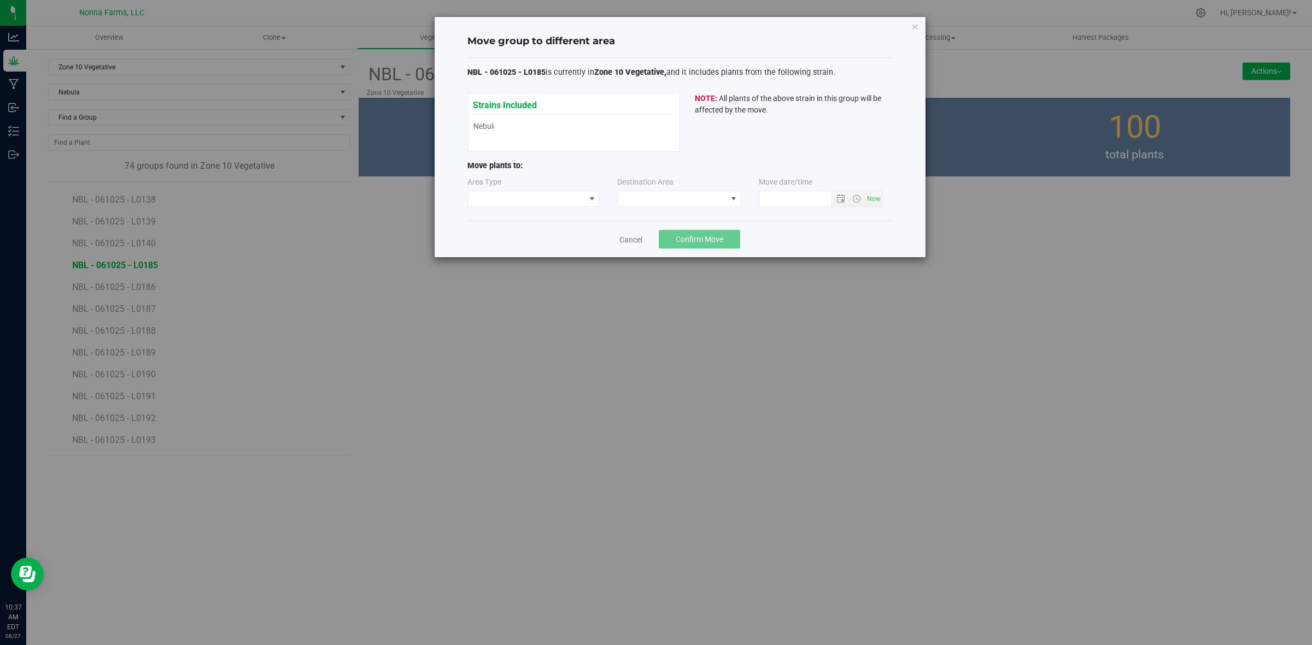
type input "8/27/2025 10:37 AM"
click at [561, 201] on span at bounding box center [526, 198] width 117 height 15
click at [513, 241] on li "Vegetative" at bounding box center [533, 238] width 131 height 19
click at [739, 201] on span at bounding box center [734, 198] width 14 height 15
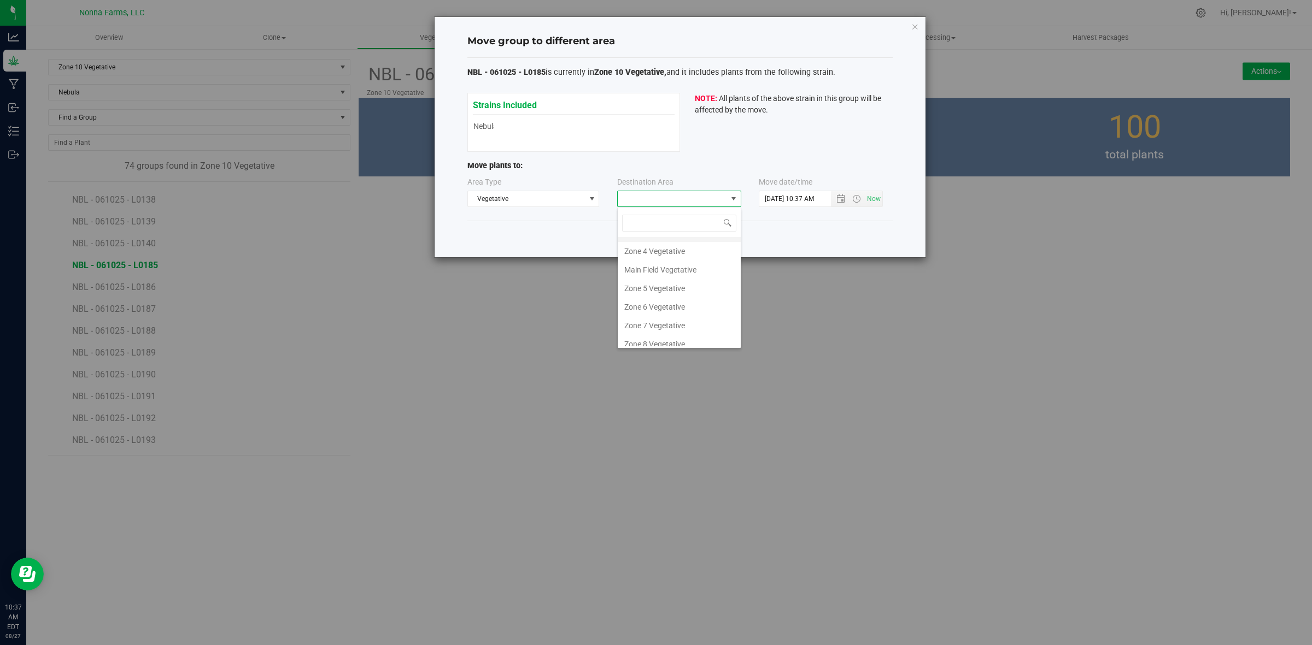
scroll to position [116, 0]
click at [679, 310] on li "Zone 11 Vegetative" at bounding box center [679, 318] width 123 height 19
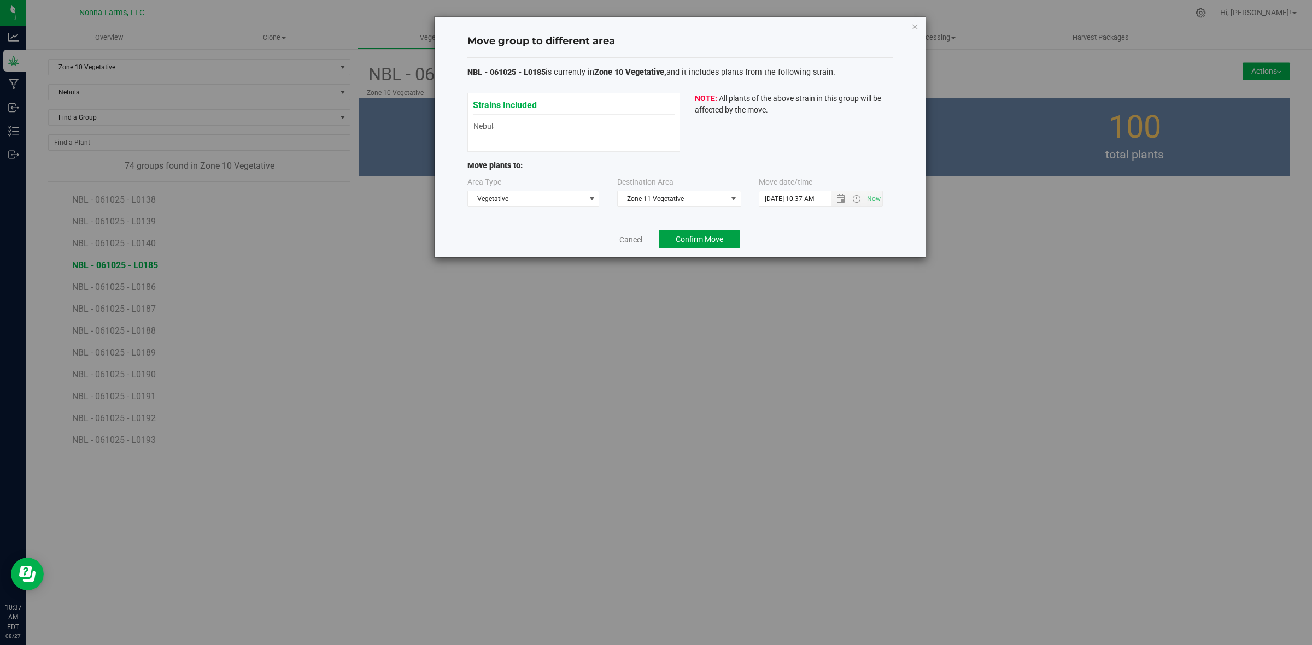
click at [692, 239] on span "Confirm Move" at bounding box center [699, 239] width 48 height 9
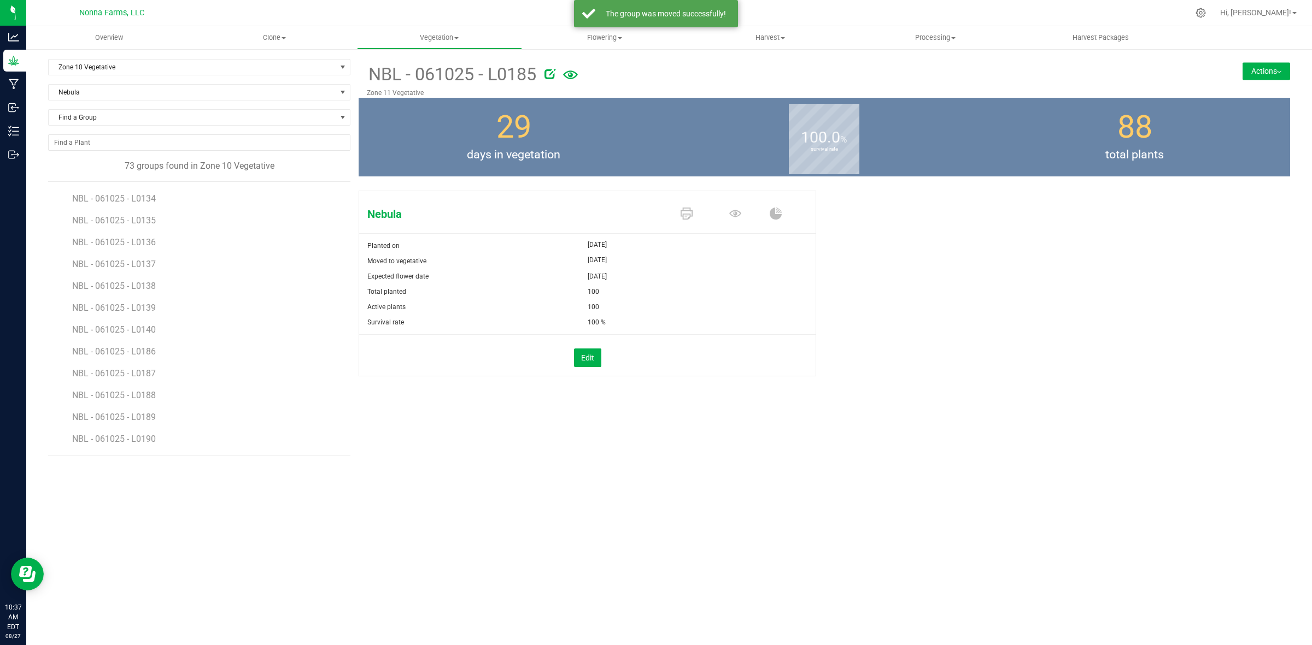
scroll to position [1331, 0]
click at [146, 286] on span "NBL - 061025 - L0186" at bounding box center [115, 287] width 86 height 10
click at [1253, 77] on button "Actions" at bounding box center [1266, 70] width 48 height 17
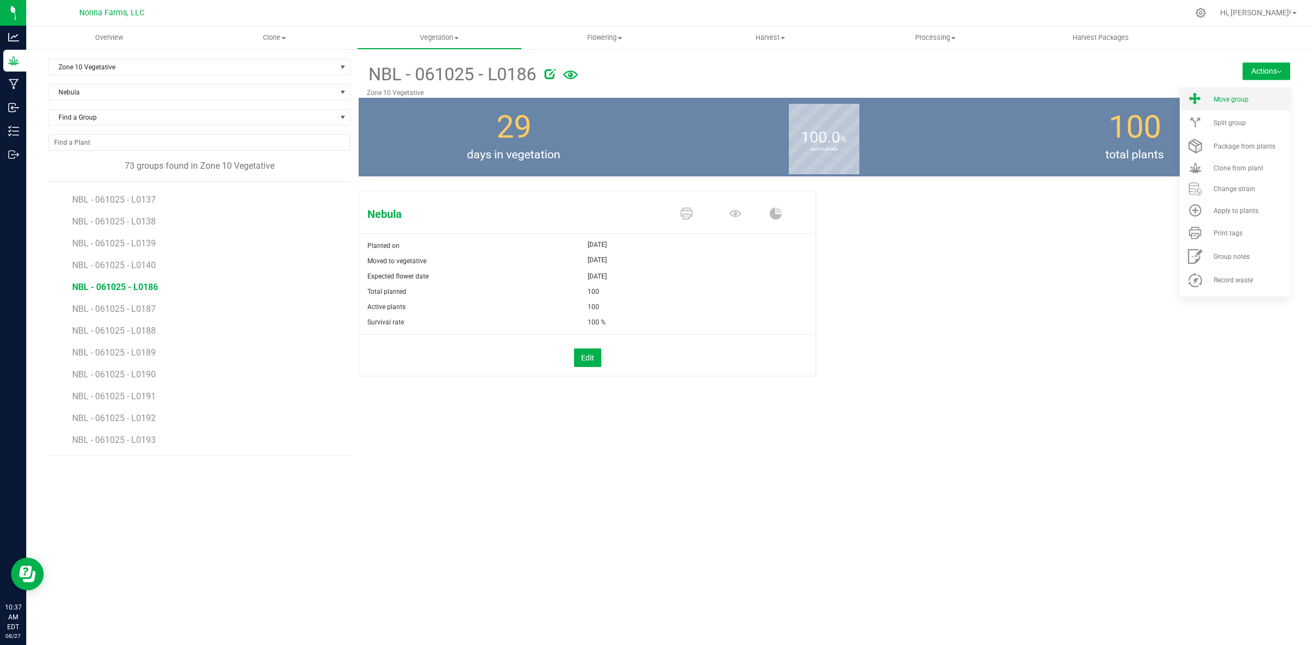
click at [1232, 96] on span "Move group" at bounding box center [1230, 100] width 35 height 8
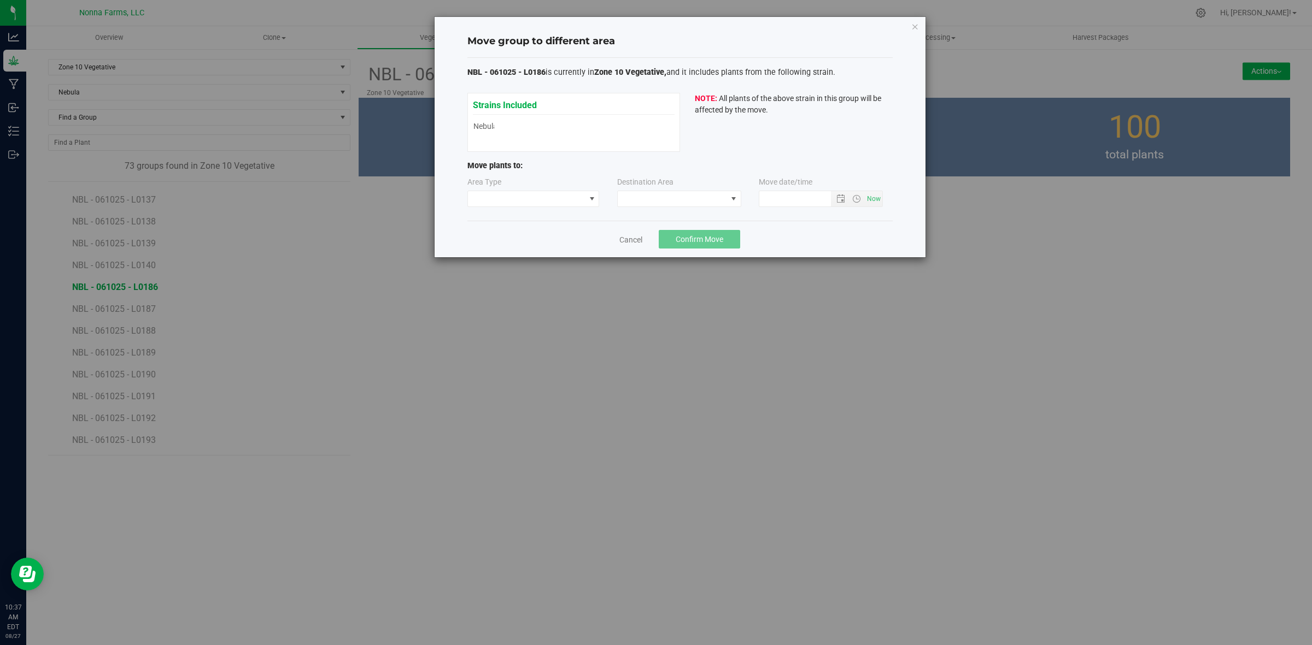
type input "8/27/2025 10:37 AM"
drag, startPoint x: 556, startPoint y: 209, endPoint x: 553, endPoint y: 203, distance: 7.1
click at [556, 209] on div "Area Type Destination Area Move date/time 8/27/2025 10:37 AM" at bounding box center [679, 195] width 425 height 36
click at [553, 203] on span at bounding box center [526, 198] width 117 height 15
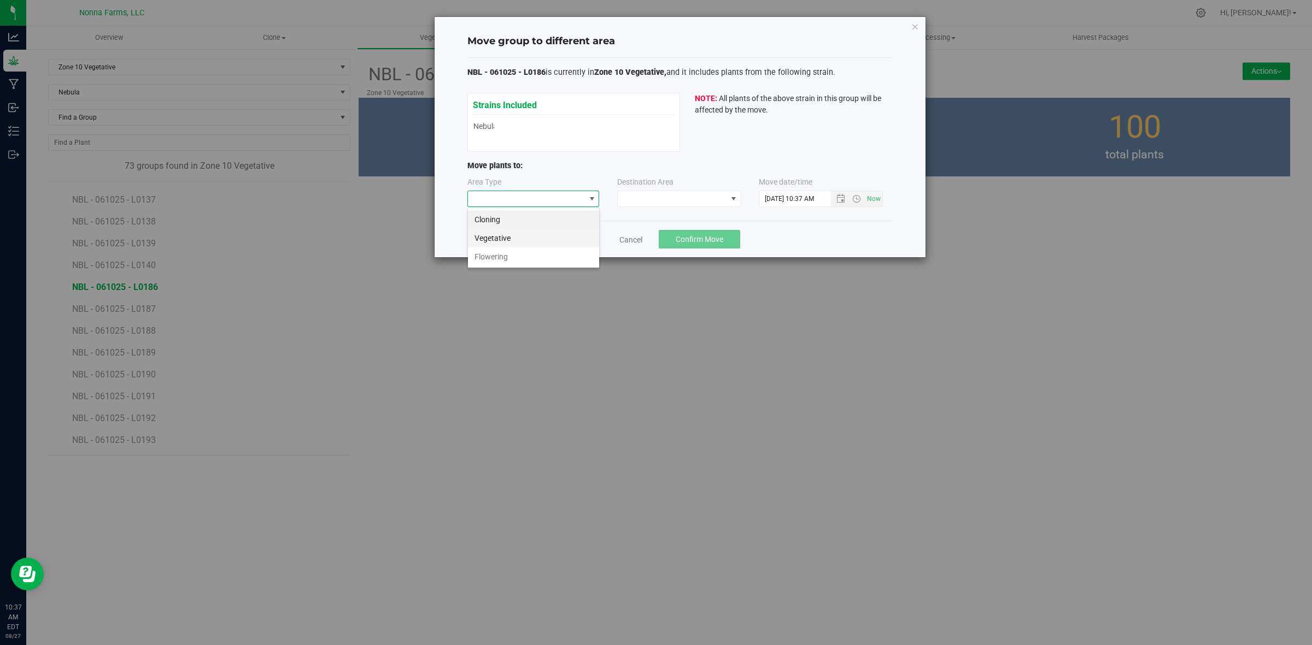
click at [523, 236] on li "Vegetative" at bounding box center [533, 238] width 131 height 19
click at [656, 205] on span at bounding box center [672, 198] width 109 height 15
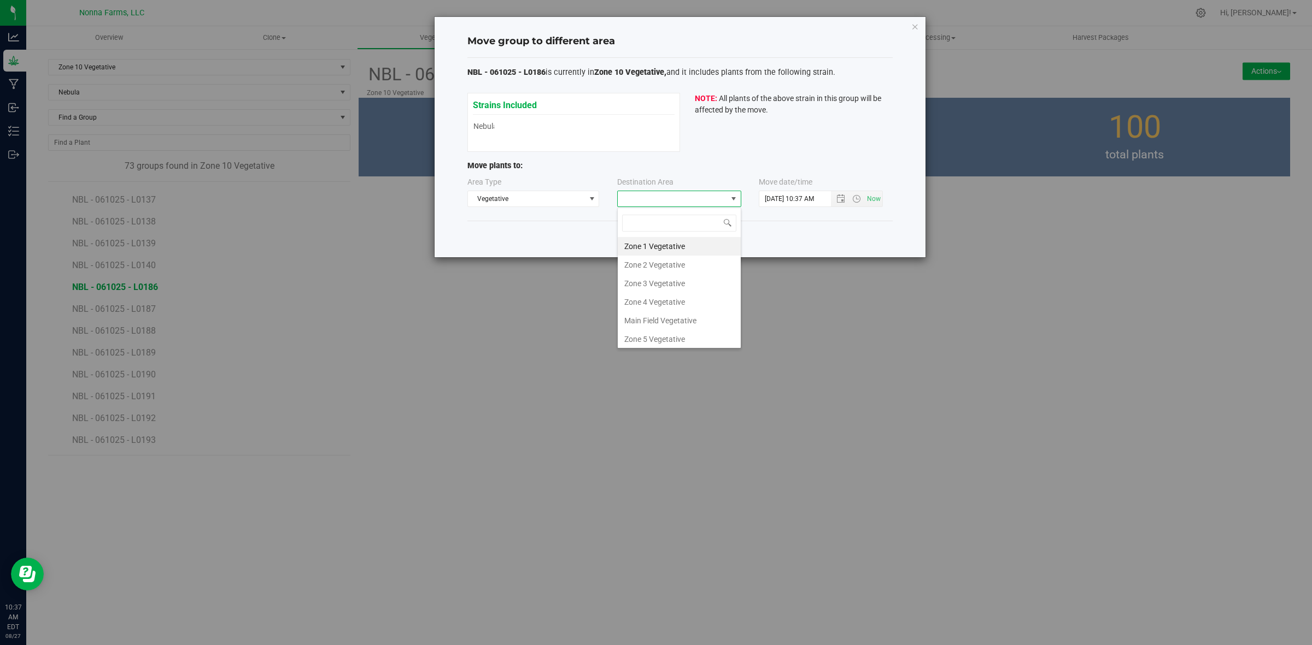
scroll to position [116, 0]
click at [673, 313] on li "Zone 11 Vegetative" at bounding box center [679, 318] width 123 height 19
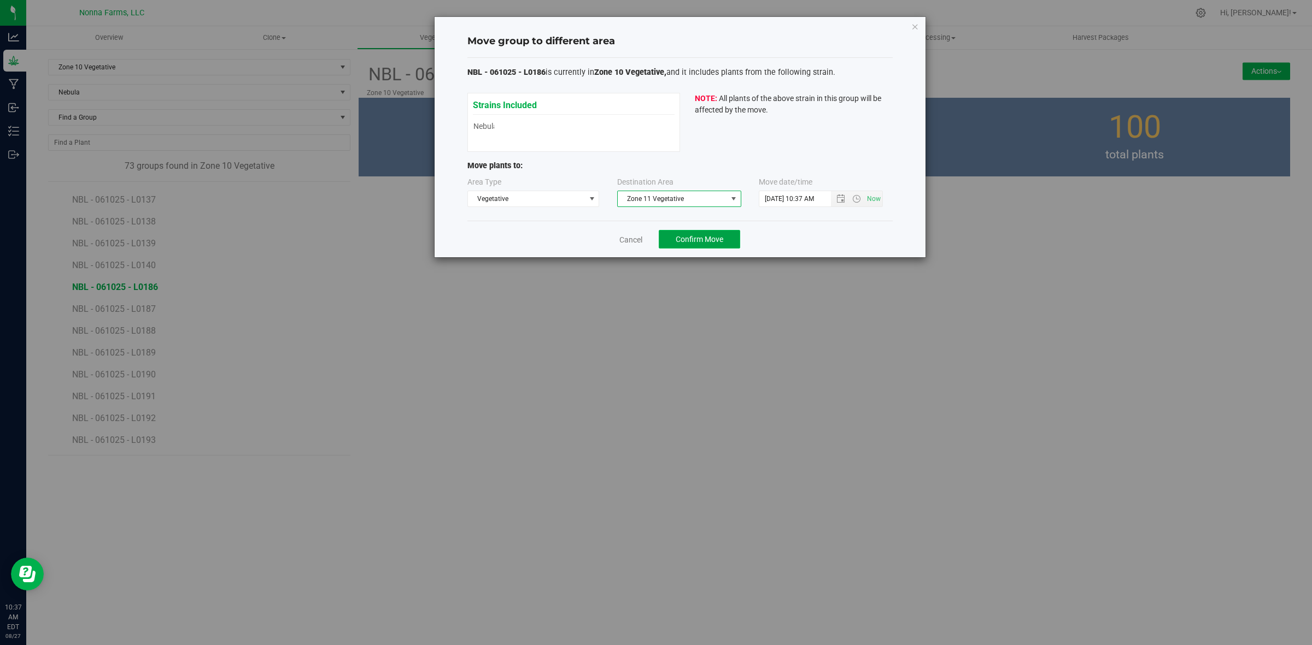
click at [687, 242] on span "Confirm Move" at bounding box center [699, 239] width 48 height 9
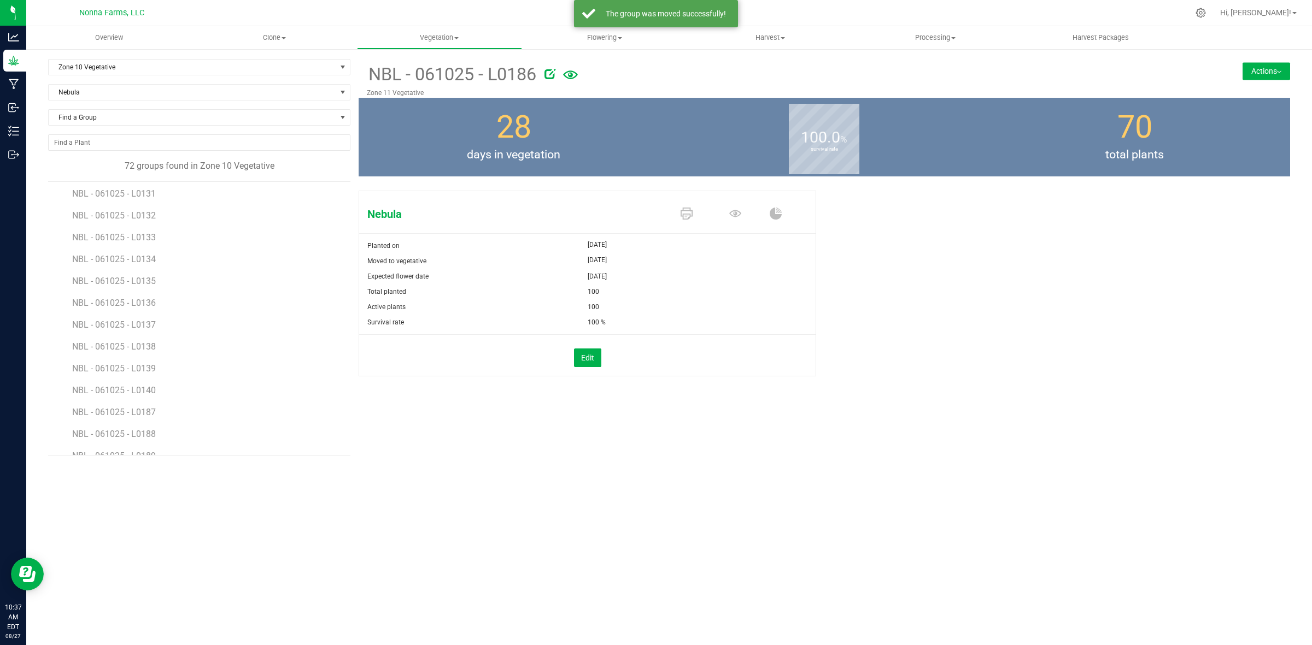
scroll to position [1309, 0]
click at [146, 310] on span "NBL - 061025 - L0187" at bounding box center [115, 309] width 86 height 10
click at [1259, 72] on button "Actions" at bounding box center [1266, 70] width 48 height 17
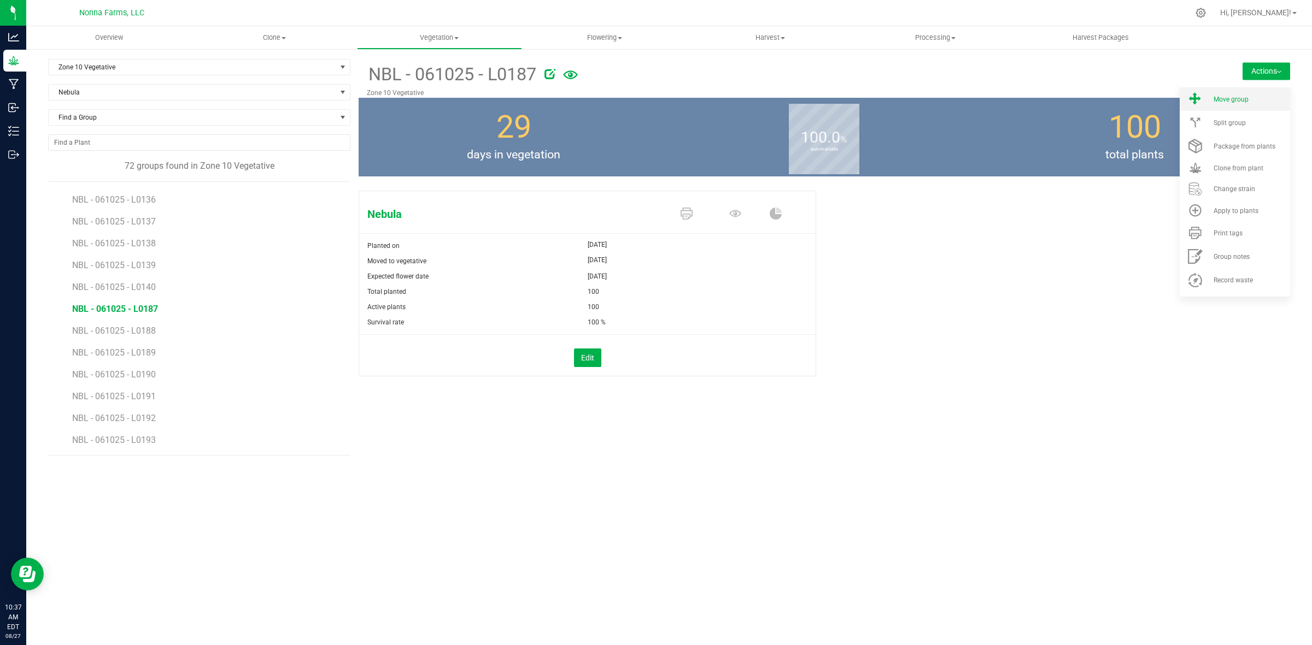
click at [1241, 102] on span "Move group" at bounding box center [1230, 100] width 35 height 8
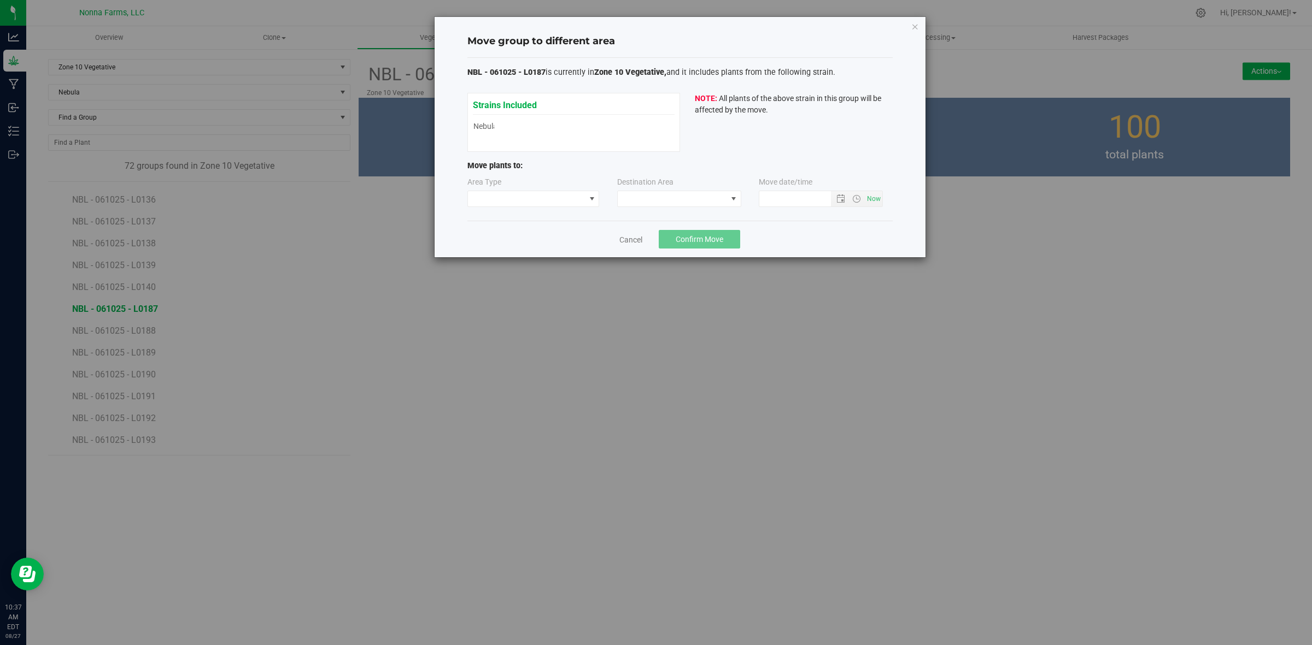
type input "8/27/2025 10:37 AM"
click at [587, 201] on span at bounding box center [591, 199] width 9 height 9
click at [518, 236] on li "Vegetative" at bounding box center [533, 238] width 131 height 19
click at [701, 194] on span at bounding box center [672, 198] width 109 height 15
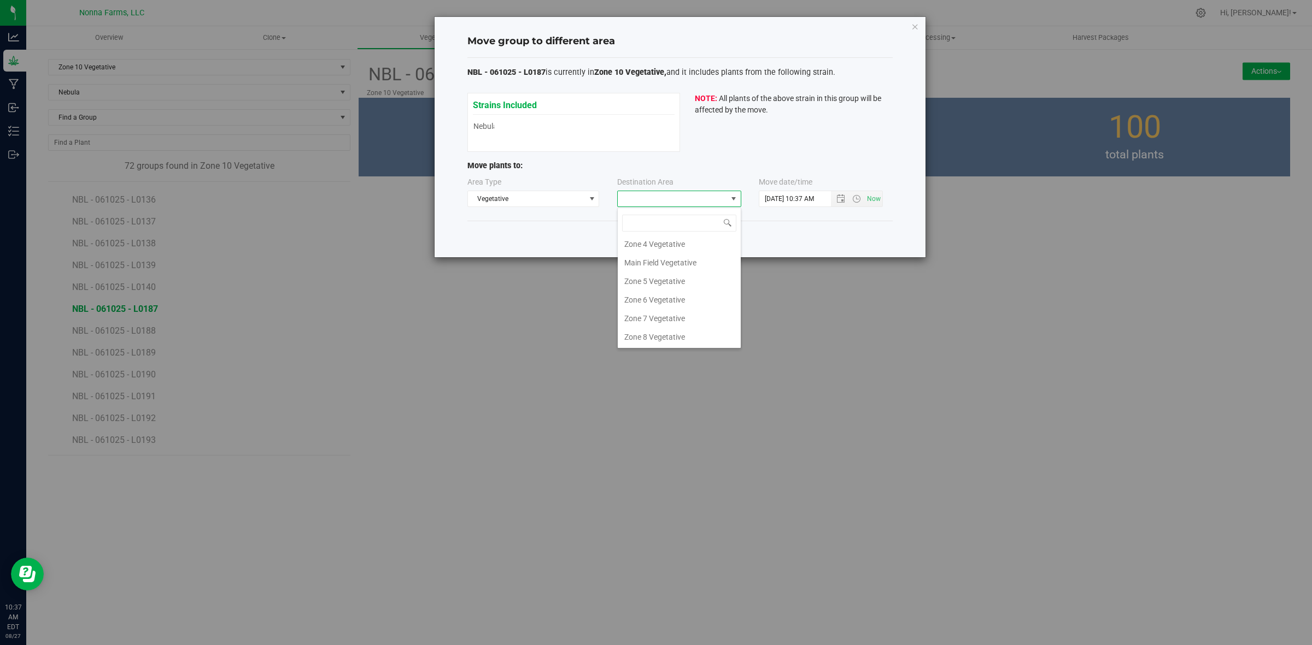
scroll to position [116, 0]
click at [683, 313] on li "Zone 11 Vegetative" at bounding box center [679, 318] width 123 height 19
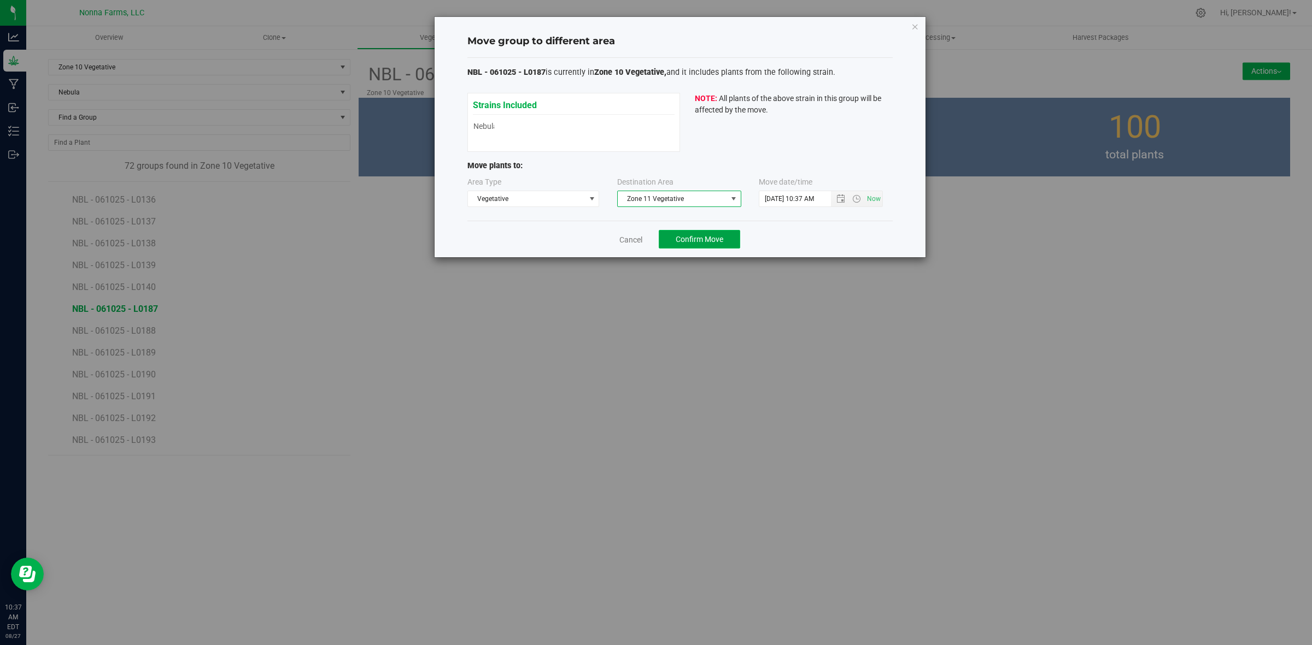
click at [709, 241] on span "Confirm Move" at bounding box center [699, 239] width 48 height 9
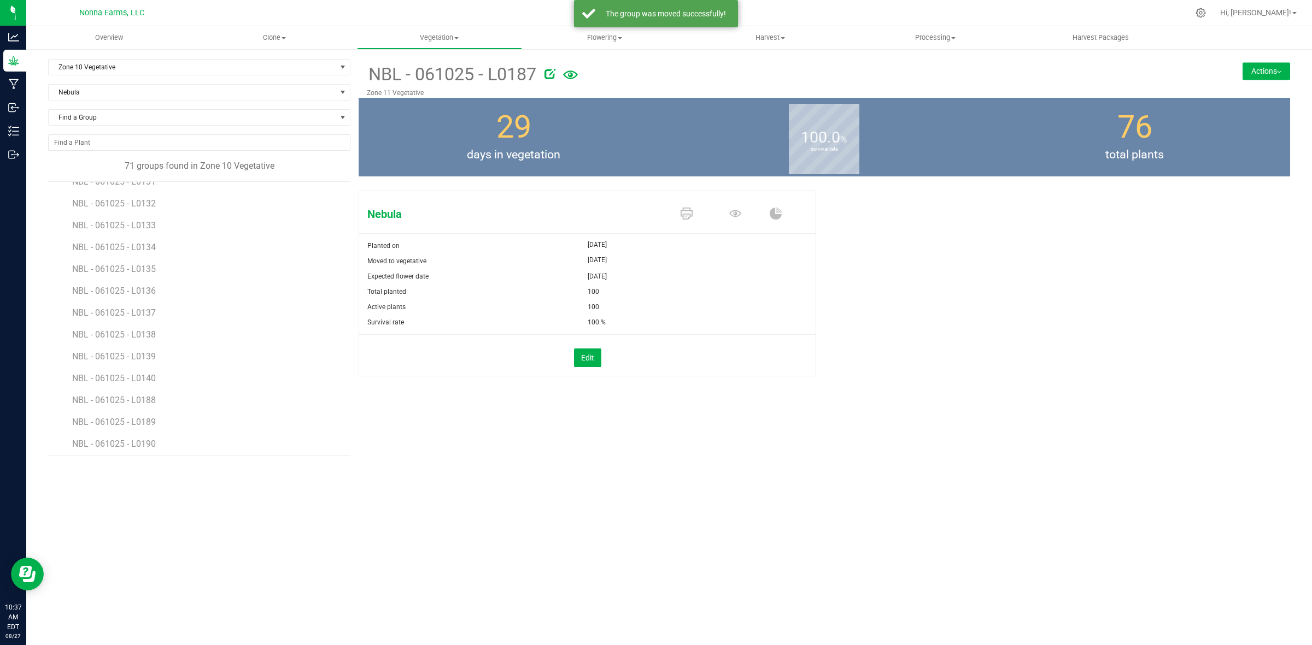
scroll to position [1287, 0]
click at [132, 327] on span "NBL - 061025 - L0188" at bounding box center [115, 331] width 86 height 10
click at [1282, 66] on button "Actions" at bounding box center [1266, 70] width 48 height 17
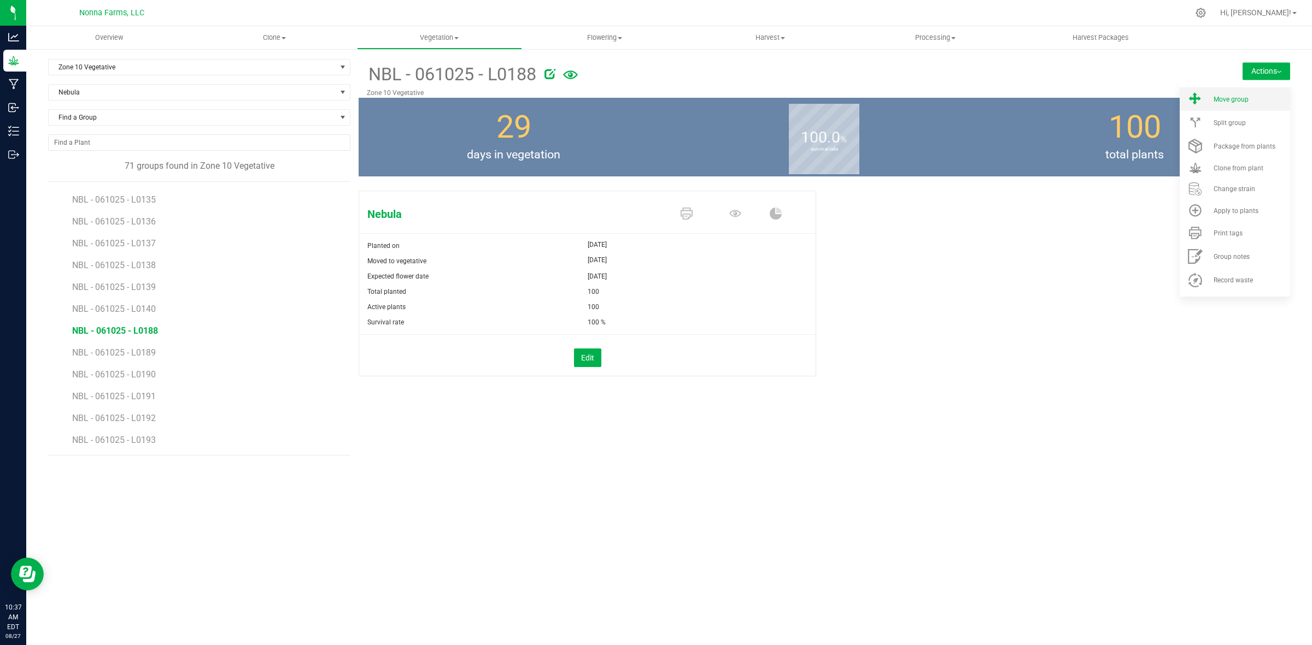
click at [1250, 96] on div "Move group" at bounding box center [1250, 100] width 74 height 8
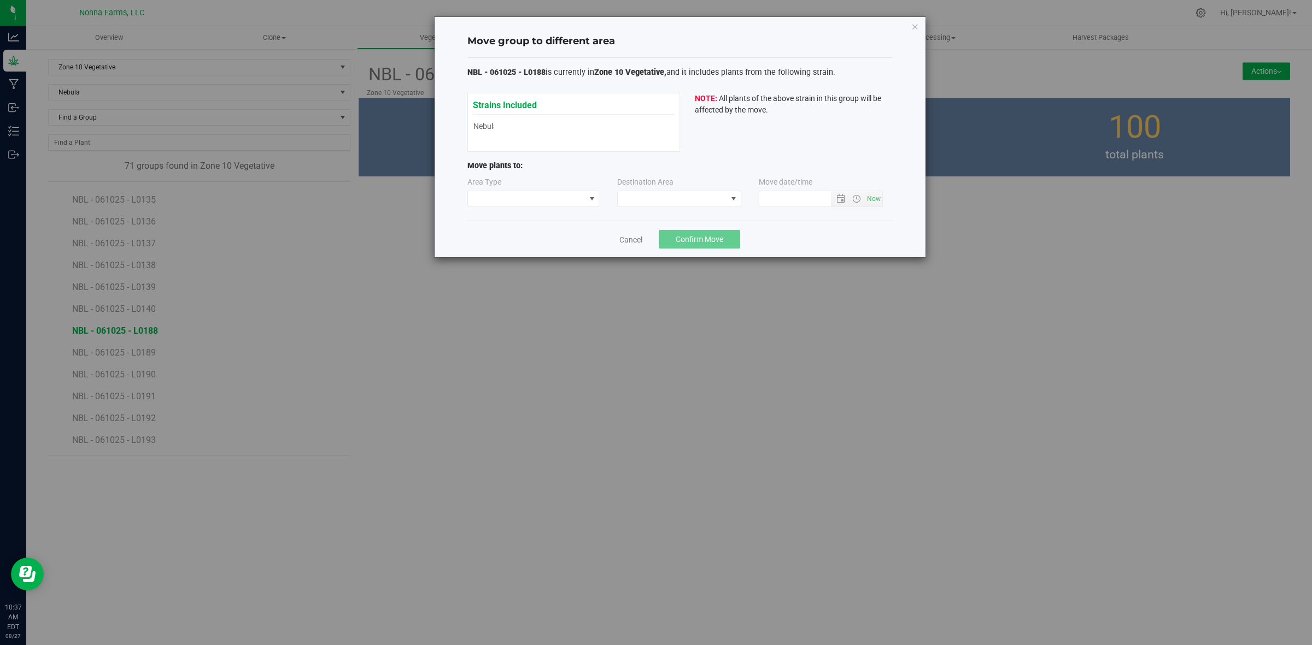
type input "8/27/2025 10:37 AM"
click at [546, 203] on span at bounding box center [526, 198] width 117 height 15
click at [519, 238] on li "Vegetative" at bounding box center [533, 238] width 131 height 19
click at [708, 203] on span at bounding box center [672, 198] width 109 height 15
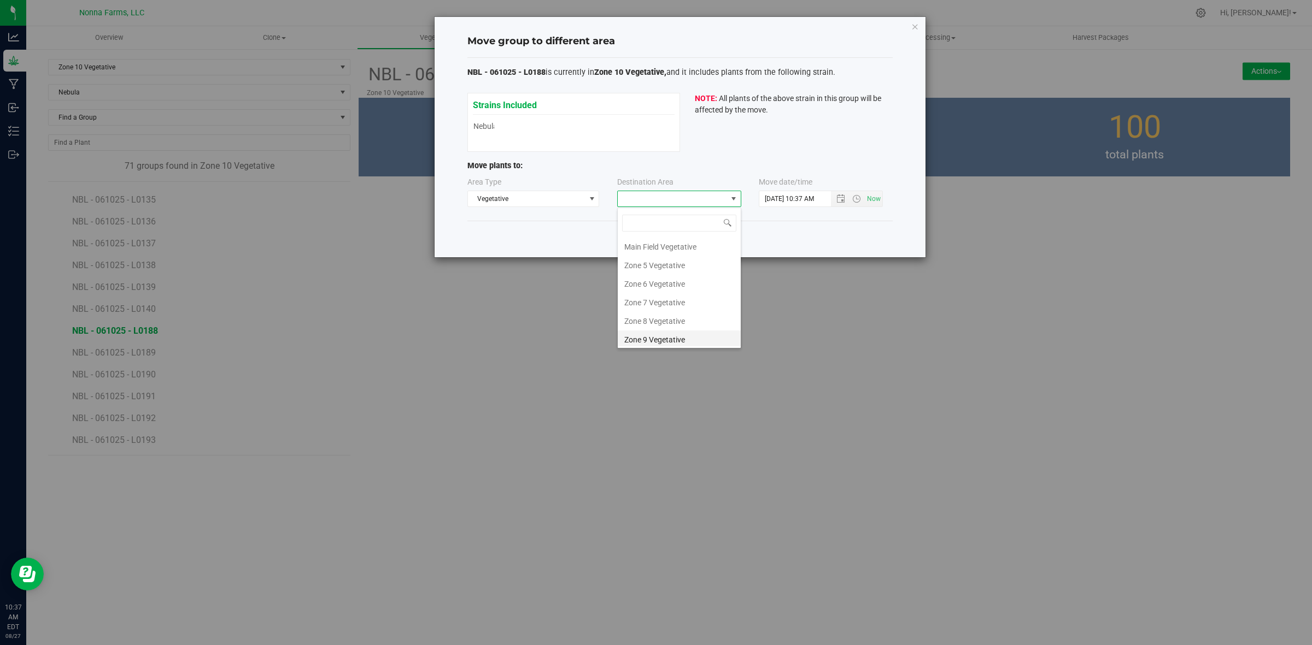
scroll to position [116, 0]
click at [679, 319] on li "Zone 11 Vegetative" at bounding box center [679, 318] width 123 height 19
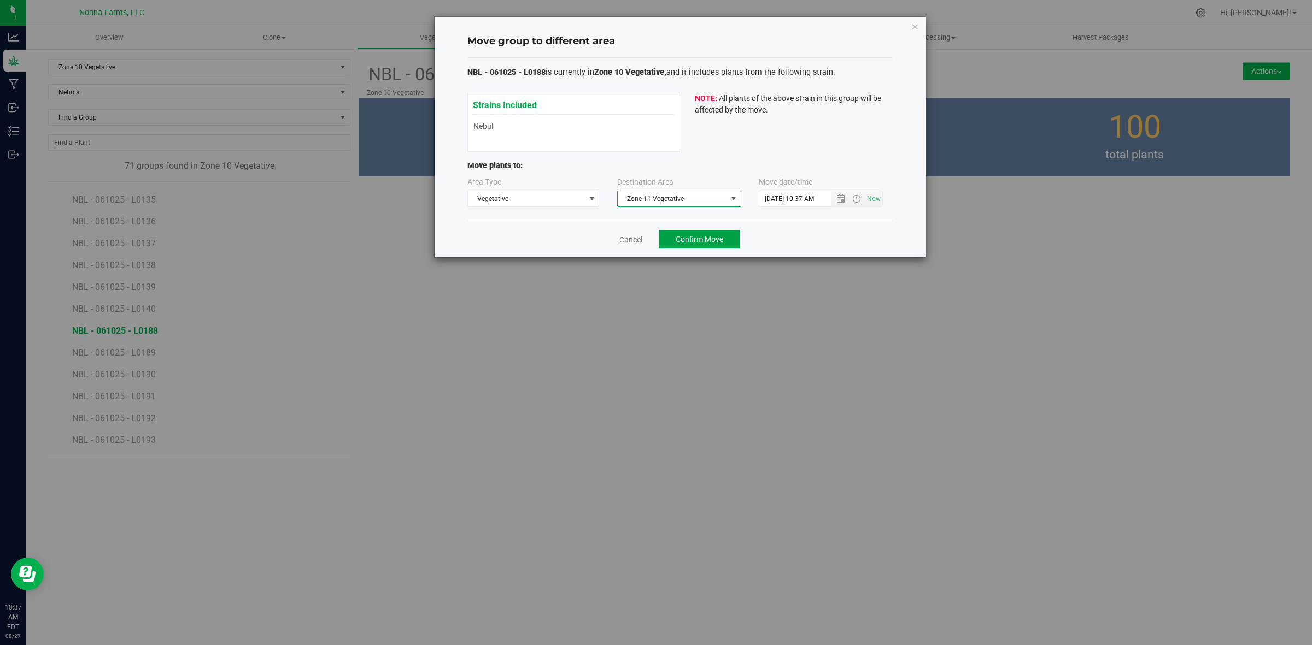
click at [701, 236] on span "Confirm Move" at bounding box center [699, 239] width 48 height 9
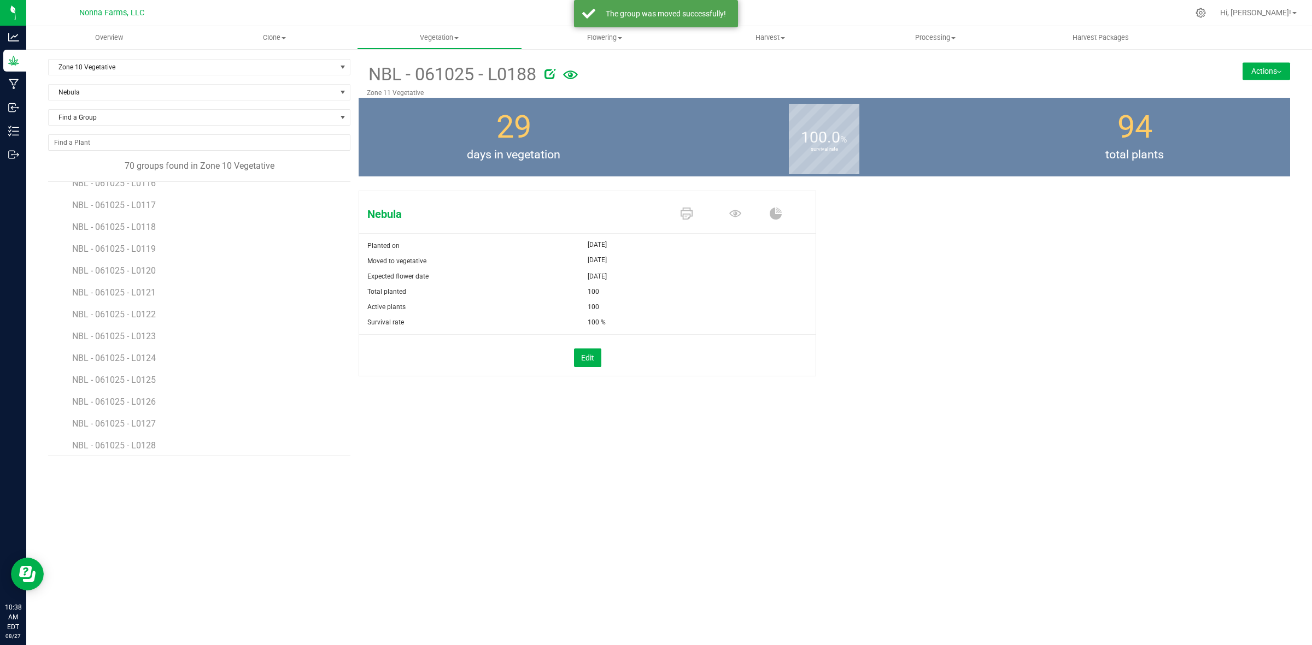
scroll to position [1265, 0]
click at [126, 354] on span "NBL - 061025 - L0189" at bounding box center [115, 353] width 86 height 10
click at [684, 216] on icon at bounding box center [686, 214] width 12 height 12
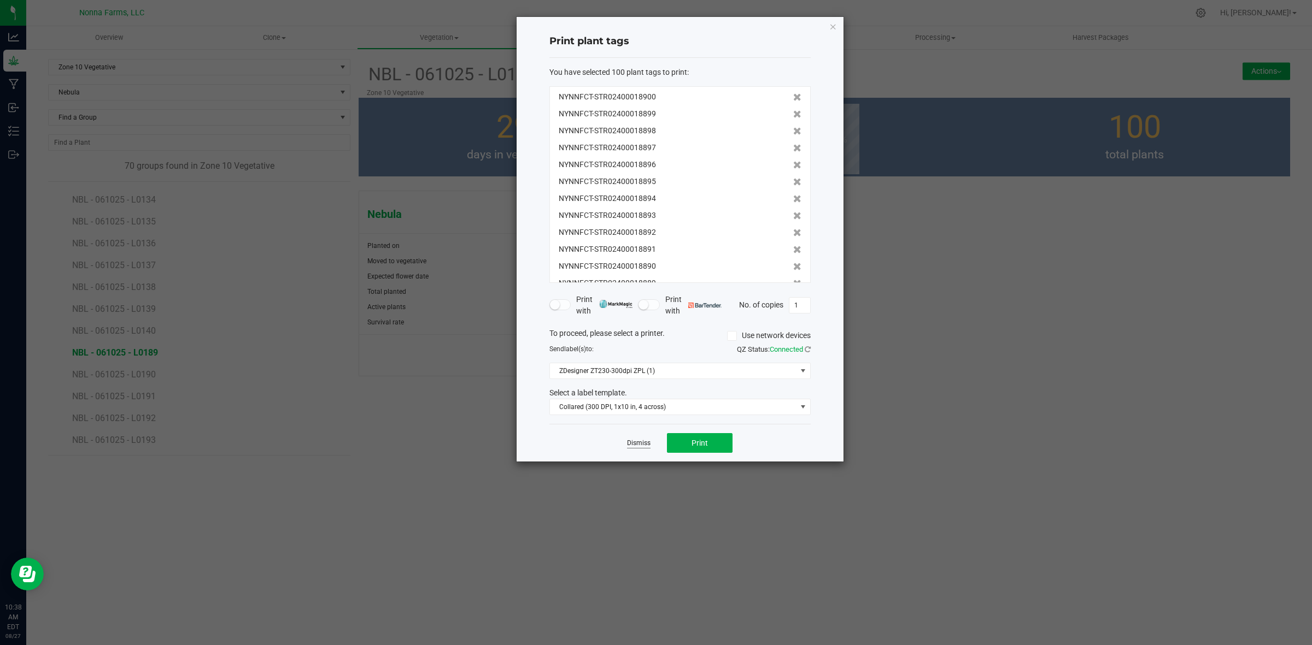
click at [627, 444] on link "Dismiss" at bounding box center [638, 443] width 23 height 9
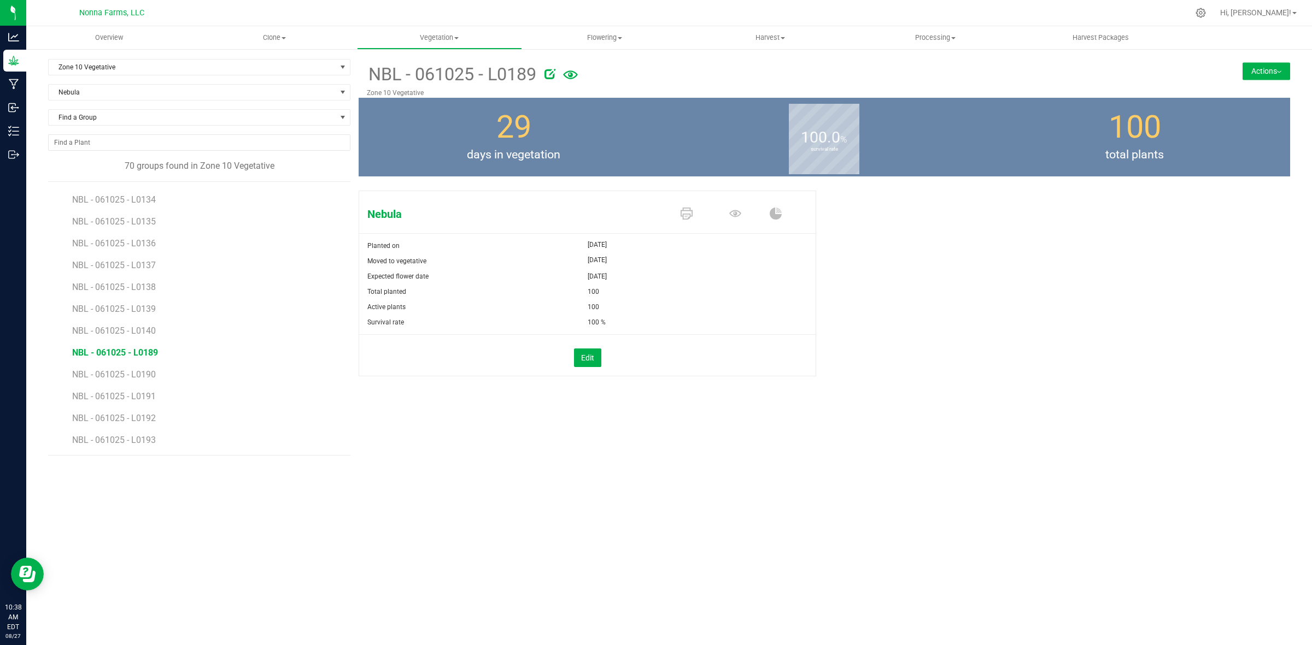
click at [1277, 72] on img at bounding box center [1279, 72] width 4 height 2
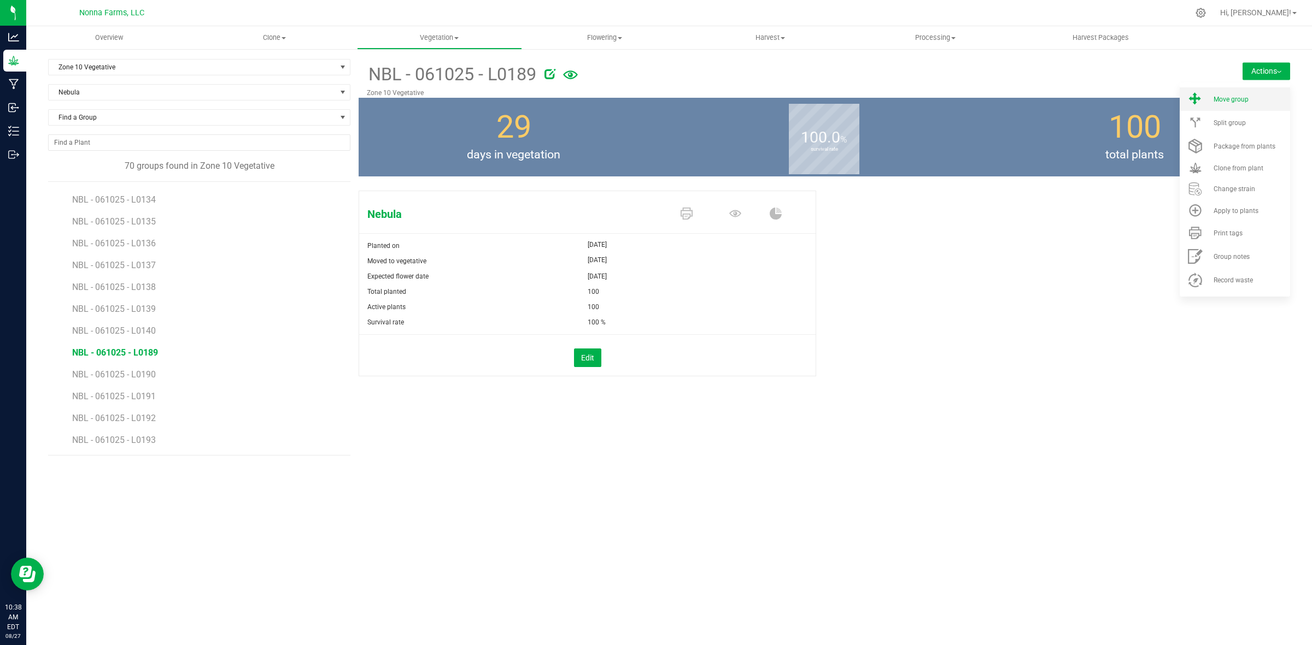
click at [1232, 99] on span "Move group" at bounding box center [1230, 100] width 35 height 8
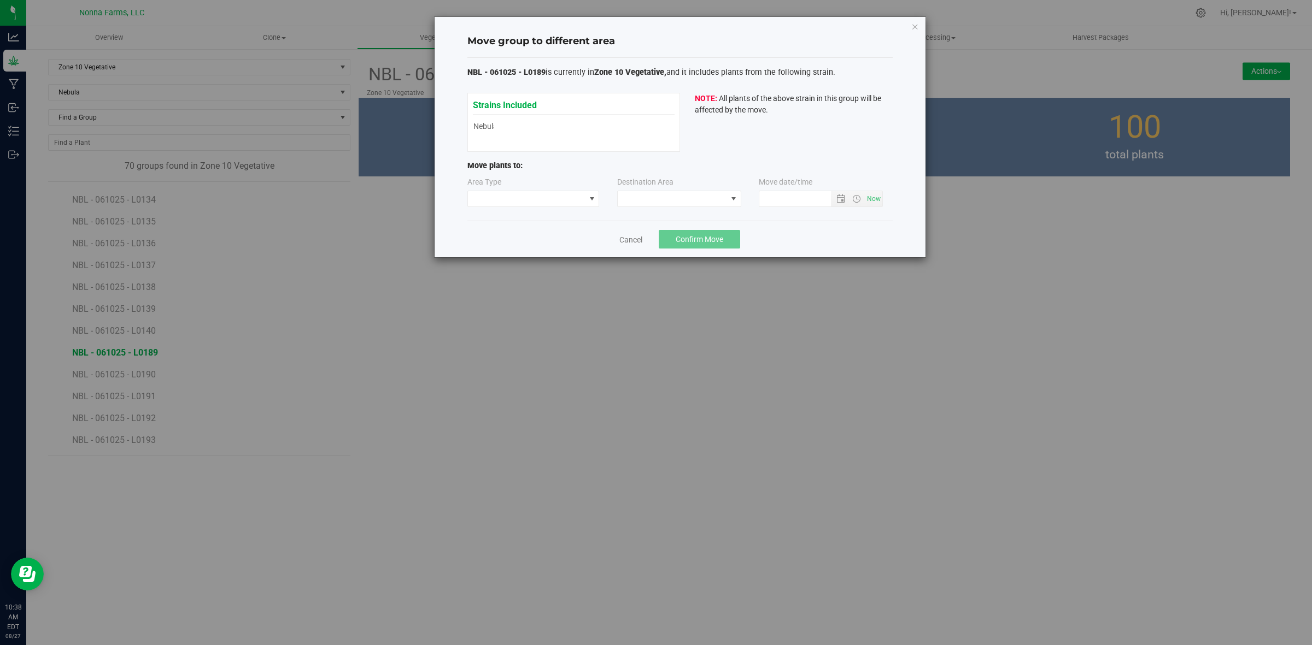
type input "8/27/2025 10:38 AM"
click at [516, 197] on span at bounding box center [526, 198] width 117 height 15
drag, startPoint x: 511, startPoint y: 239, endPoint x: 563, endPoint y: 218, distance: 56.3
click at [512, 239] on li "Vegetative" at bounding box center [533, 238] width 131 height 19
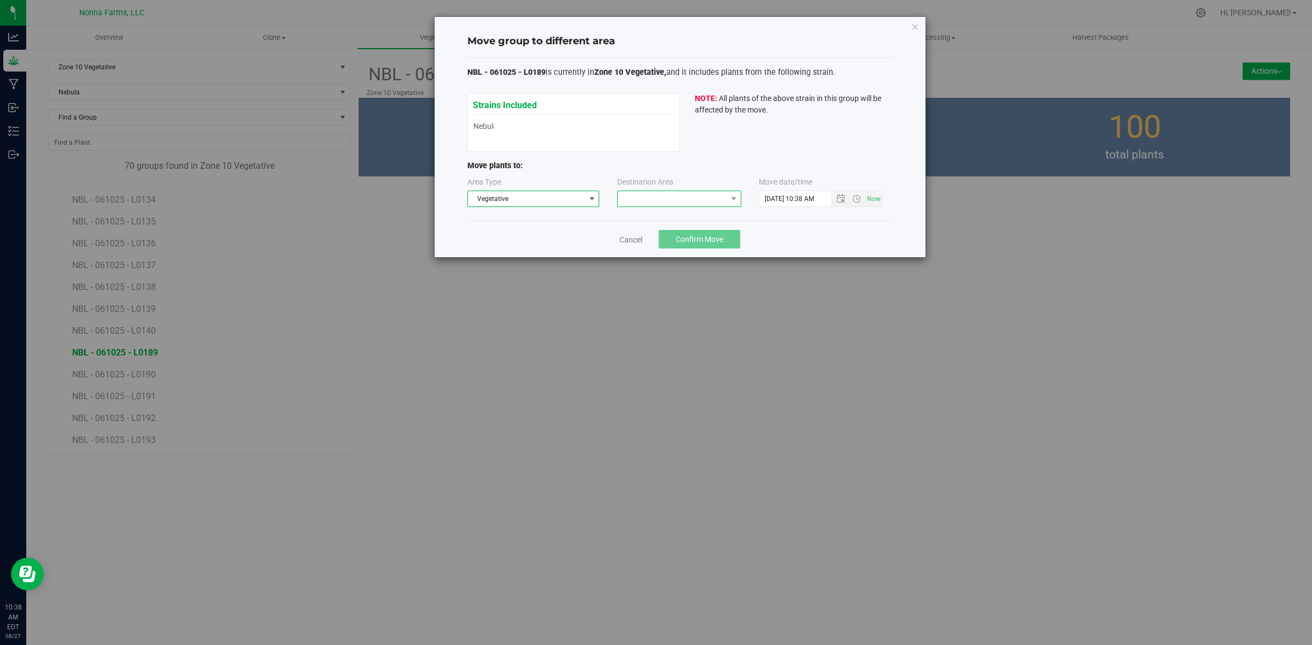
click at [684, 202] on span at bounding box center [672, 198] width 109 height 15
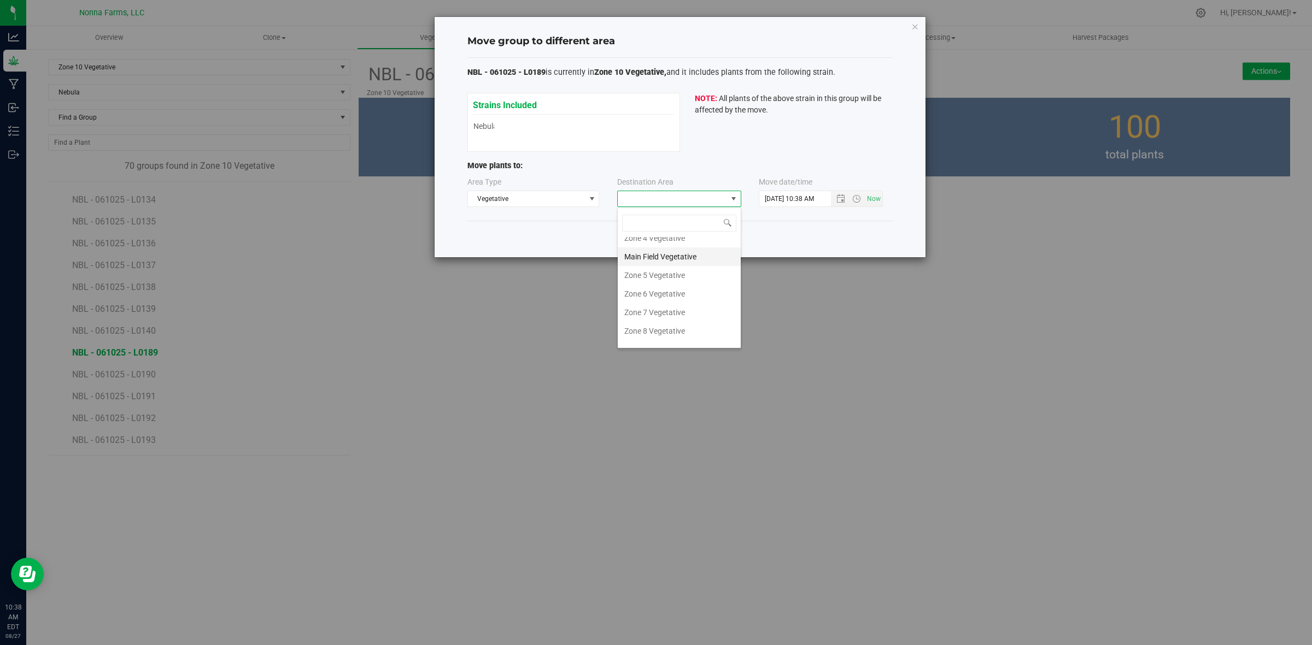
scroll to position [116, 0]
click at [662, 321] on li "Zone 11 Vegetative" at bounding box center [679, 318] width 123 height 19
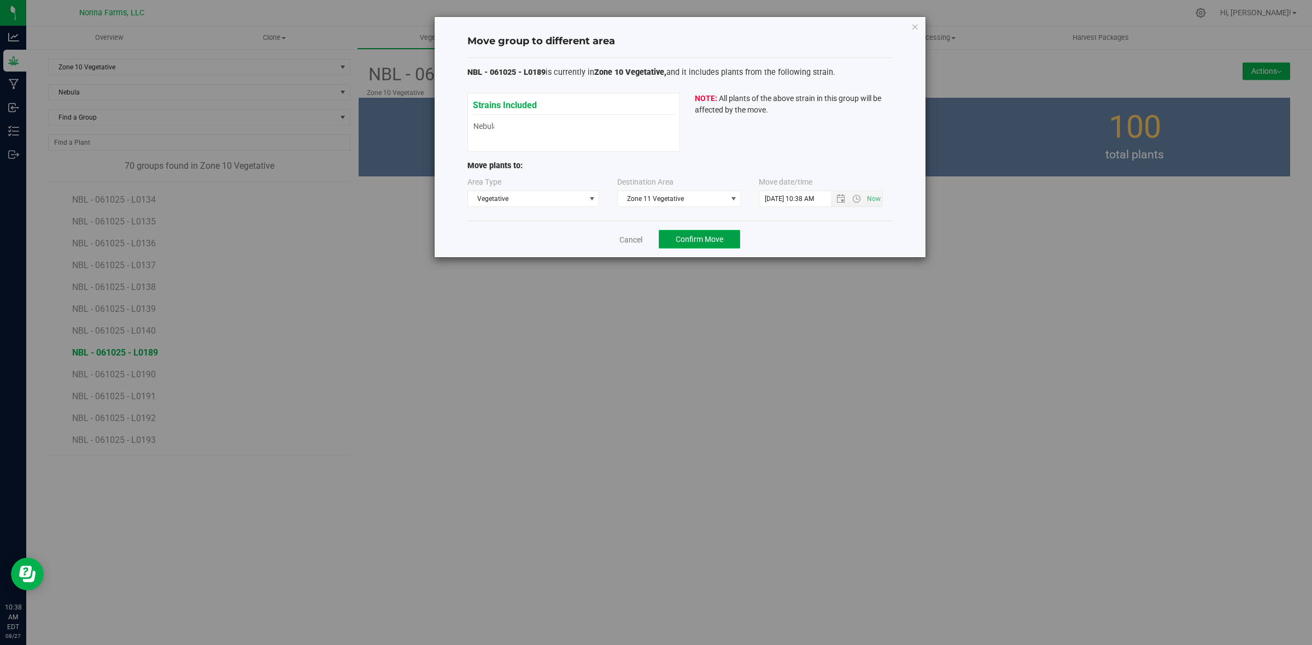
click at [690, 242] on span "Confirm Move" at bounding box center [699, 239] width 48 height 9
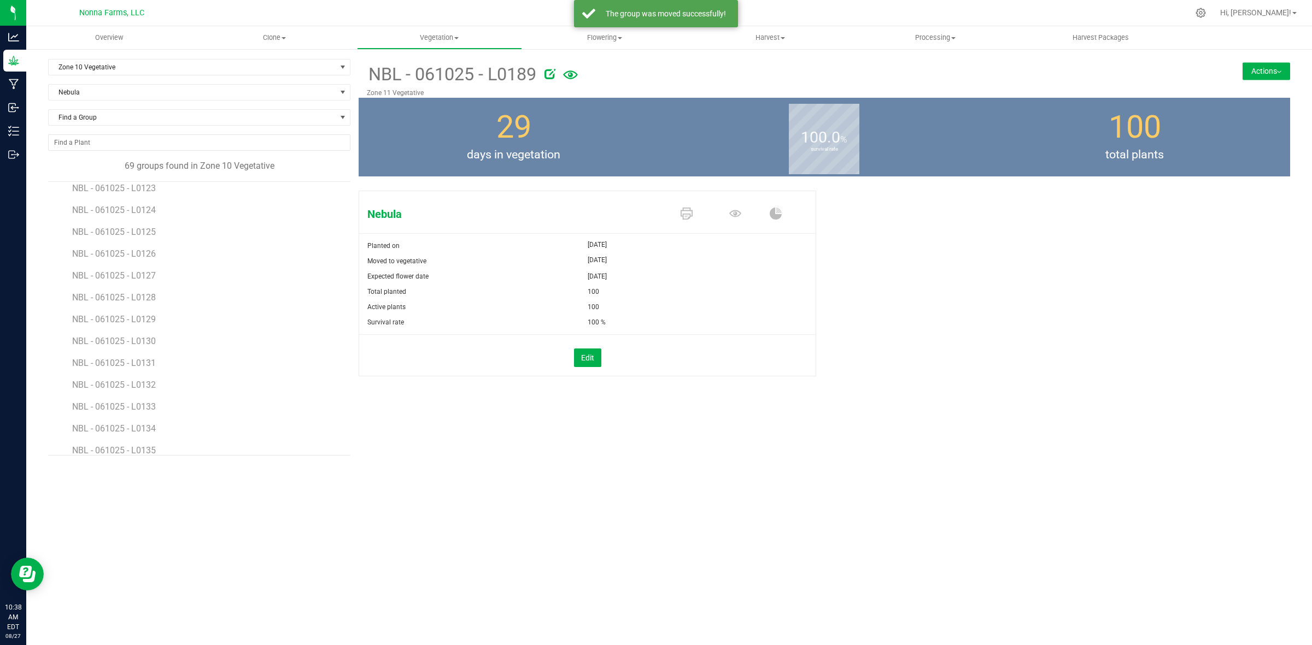
scroll to position [1243, 0]
click at [145, 372] on span "NBL - 061025 - L0190" at bounding box center [115, 374] width 86 height 10
click at [1261, 63] on button "Actions" at bounding box center [1266, 70] width 48 height 17
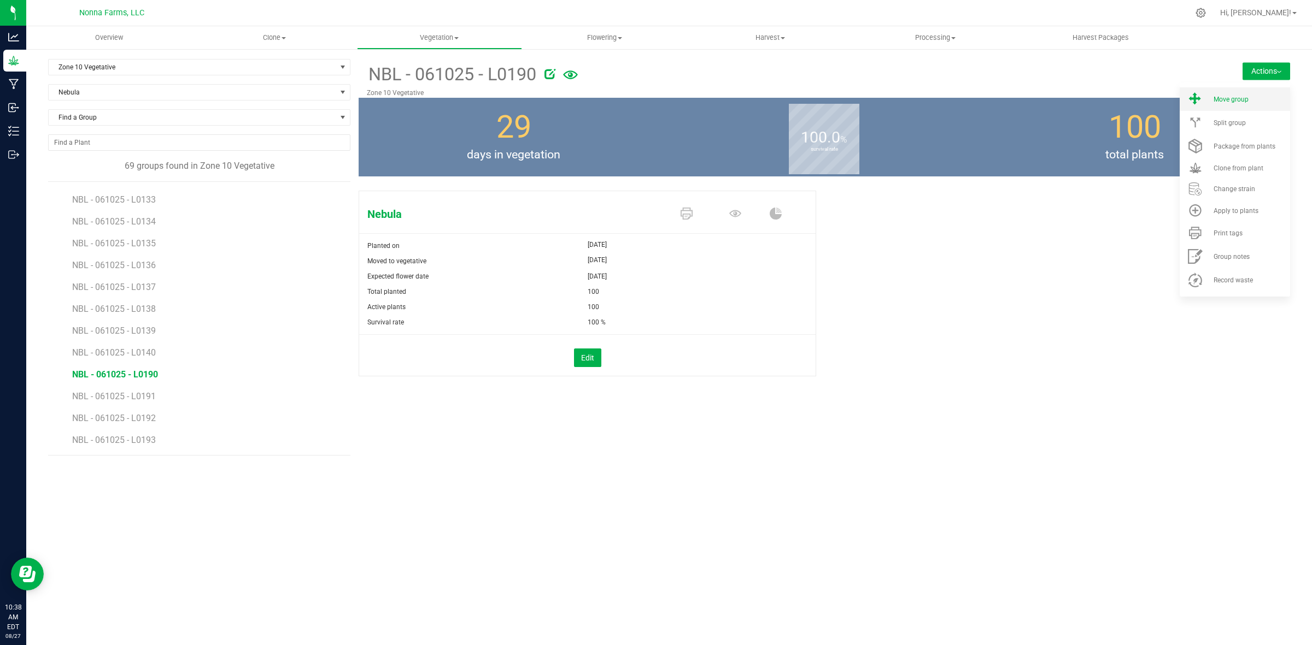
click at [1235, 91] on li "Move group" at bounding box center [1234, 98] width 110 height 23
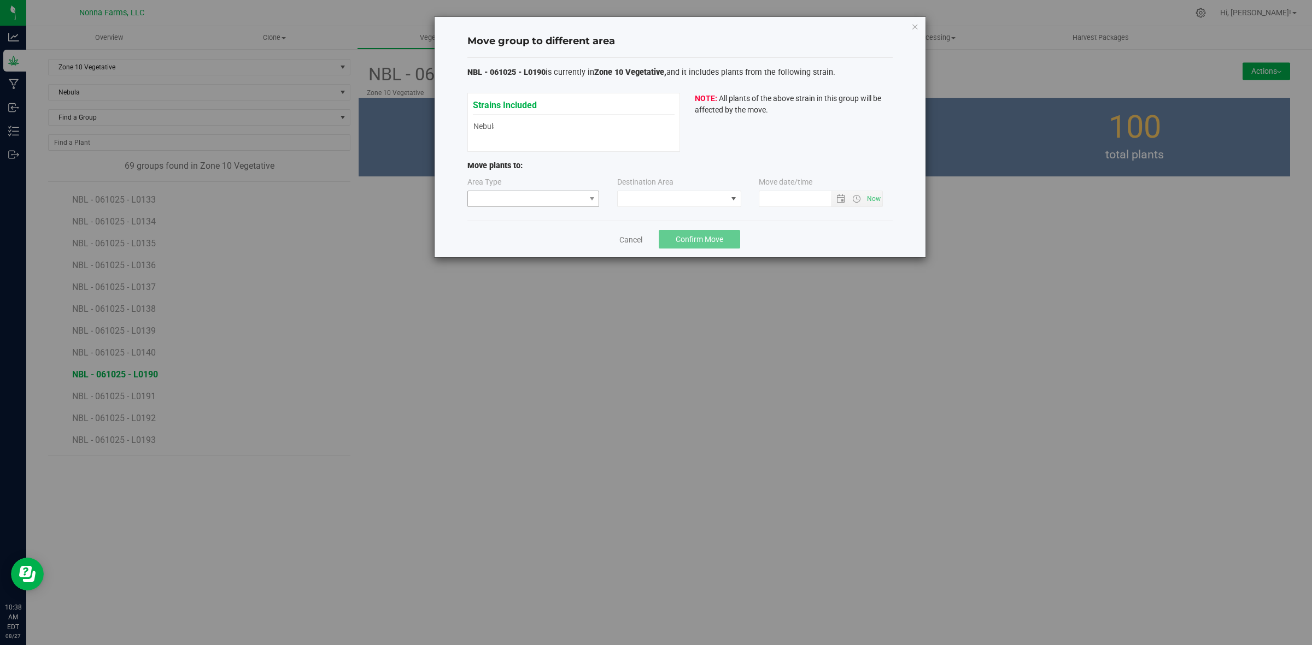
type input "8/27/2025 10:38 AM"
click at [550, 198] on span at bounding box center [526, 198] width 117 height 15
click at [519, 234] on li "Vegetative" at bounding box center [533, 238] width 131 height 19
click at [708, 183] on div "Destination Area" at bounding box center [679, 192] width 125 height 31
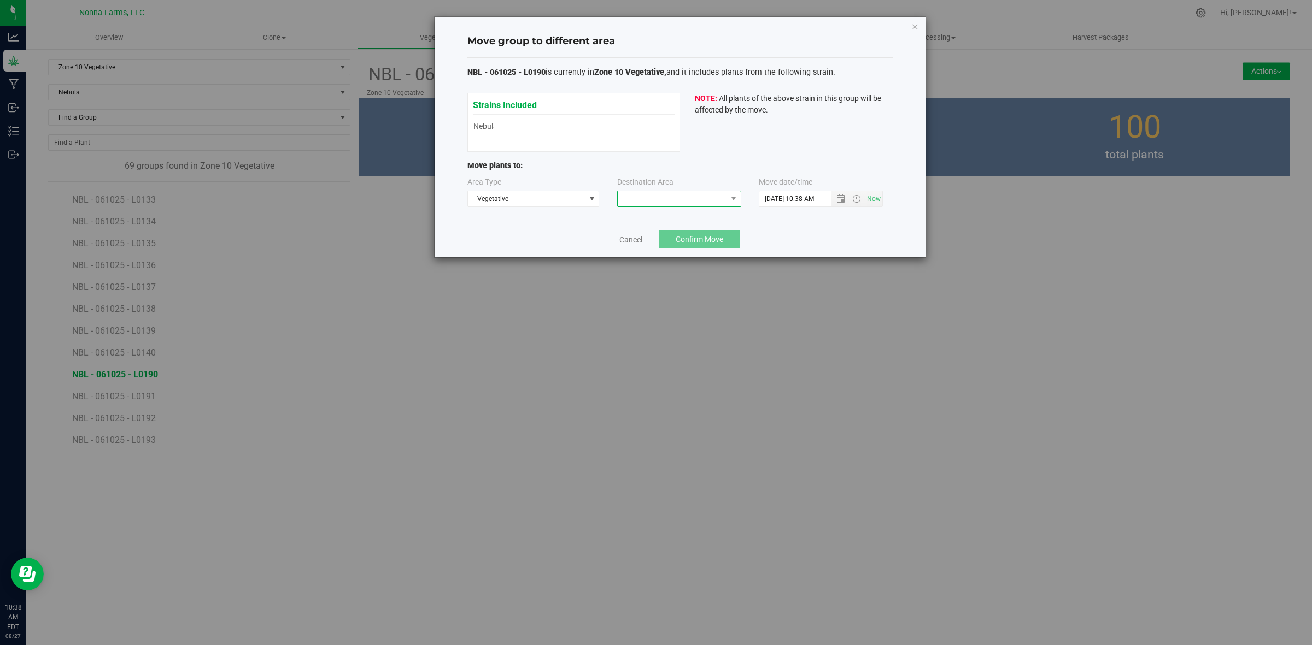
click at [704, 194] on span at bounding box center [672, 198] width 109 height 15
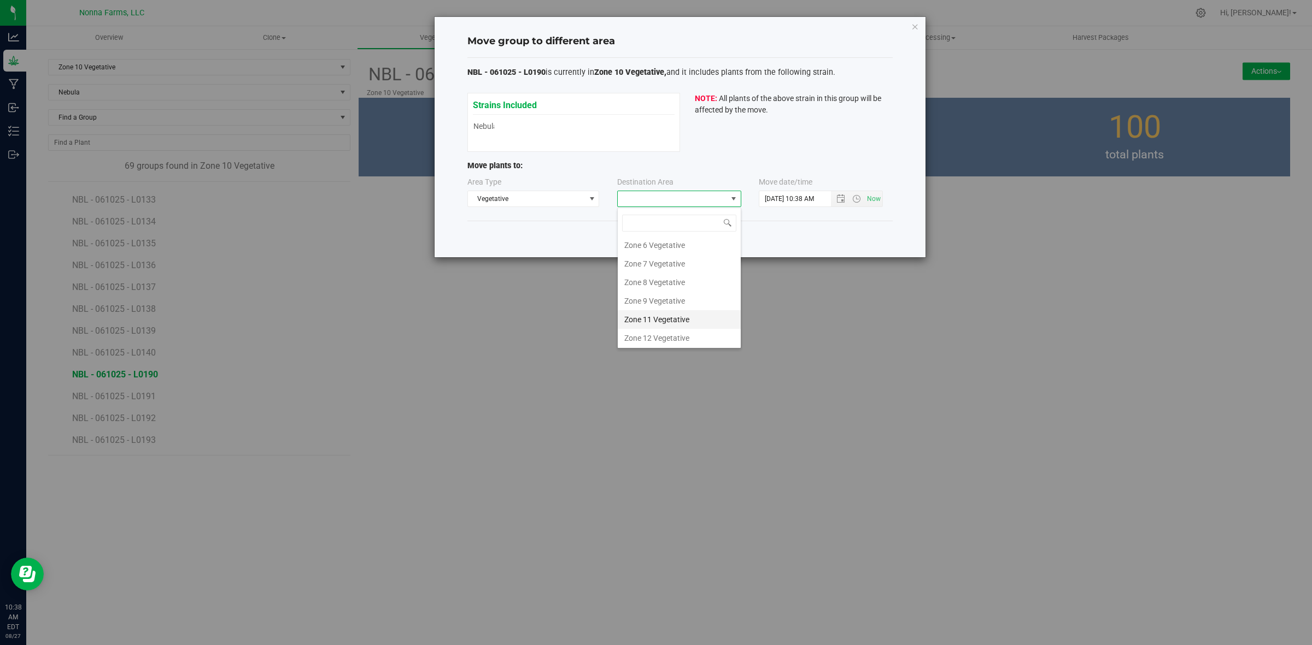
scroll to position [116, 0]
click at [687, 322] on li "Zone 11 Vegetative" at bounding box center [679, 318] width 123 height 19
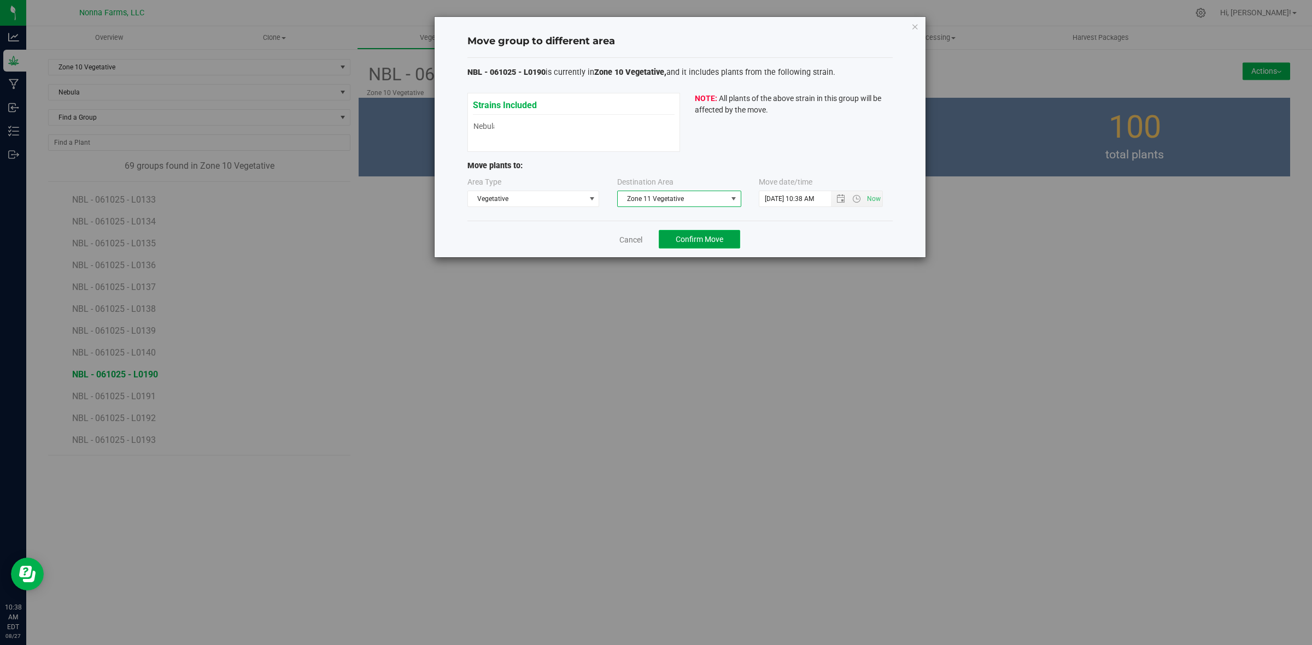
click at [690, 242] on span "Confirm Move" at bounding box center [699, 239] width 48 height 9
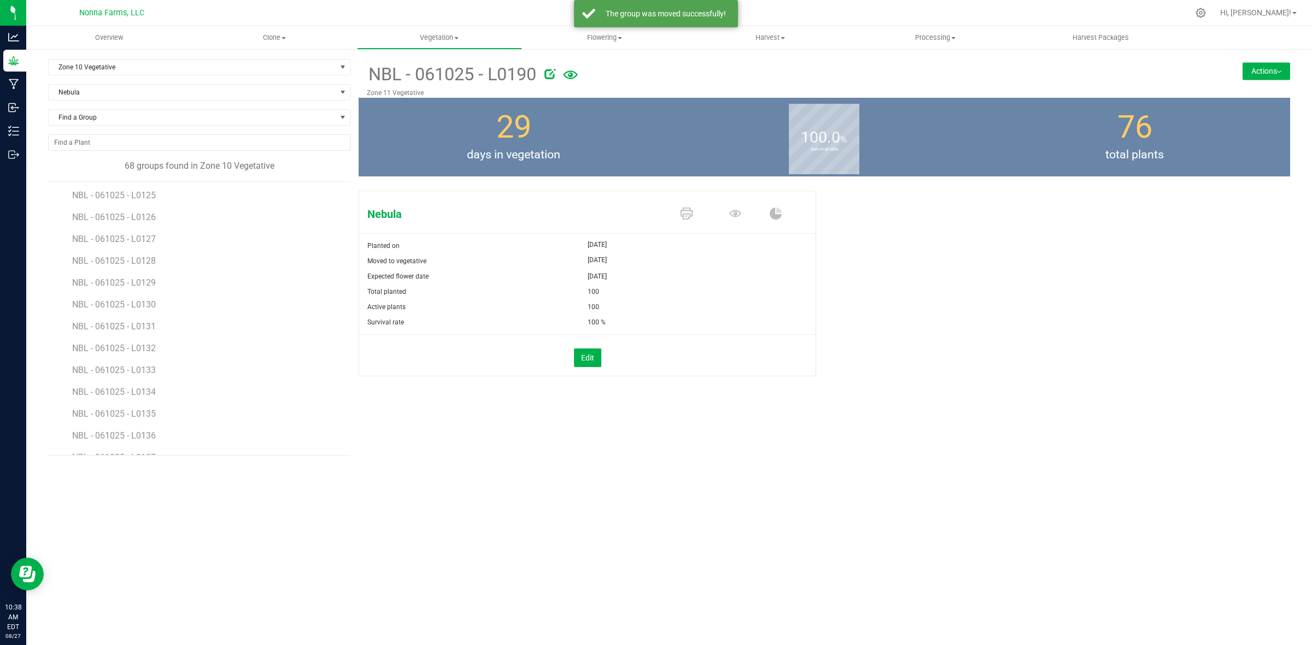
scroll to position [1221, 0]
click at [131, 398] on span "NBL - 061025 - L0191" at bounding box center [115, 396] width 86 height 10
click at [1258, 72] on button "Actions" at bounding box center [1266, 70] width 48 height 17
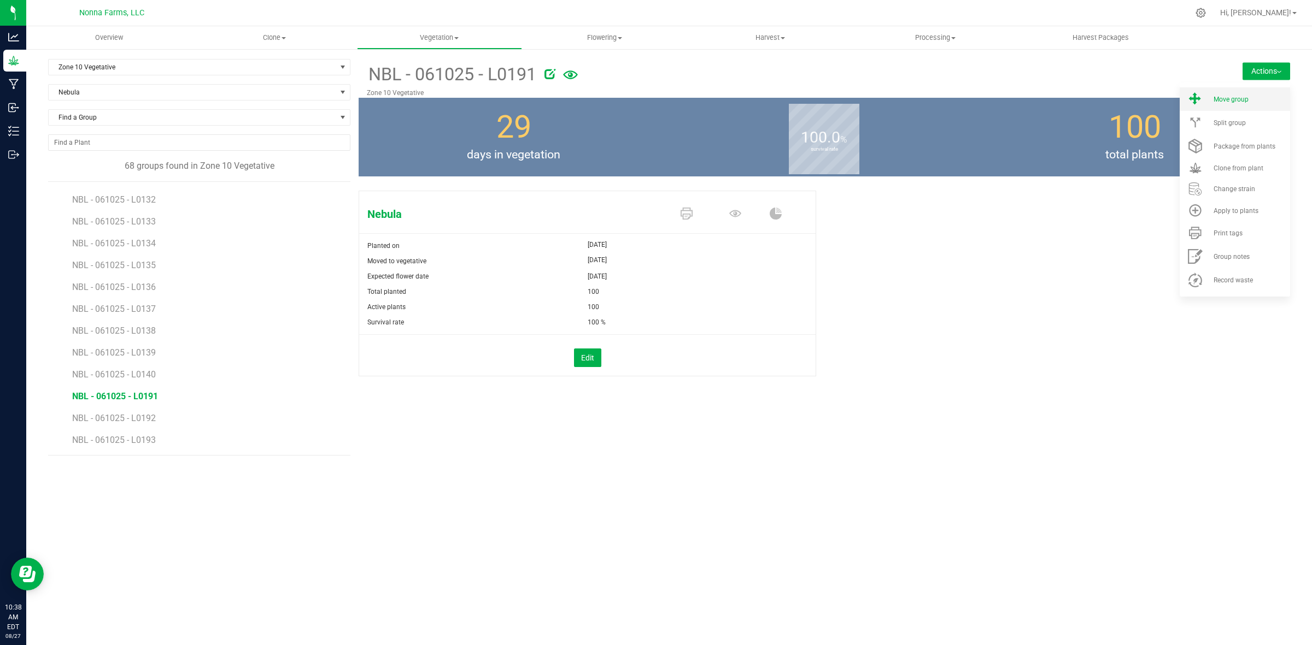
click at [1227, 96] on span "Move group" at bounding box center [1230, 100] width 35 height 8
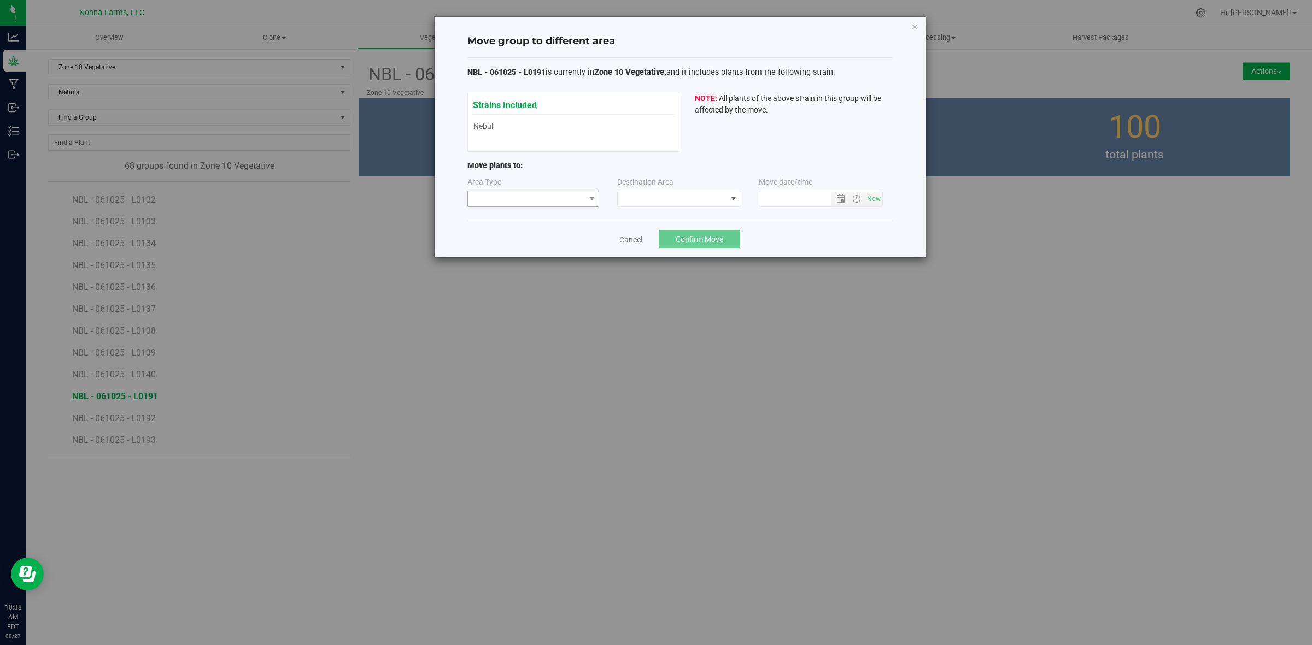
type input "8/27/2025 10:38 AM"
drag, startPoint x: 545, startPoint y: 190, endPoint x: 545, endPoint y: 198, distance: 7.7
click at [545, 197] on span at bounding box center [533, 199] width 132 height 16
click at [525, 240] on li "Vegetative" at bounding box center [533, 238] width 131 height 19
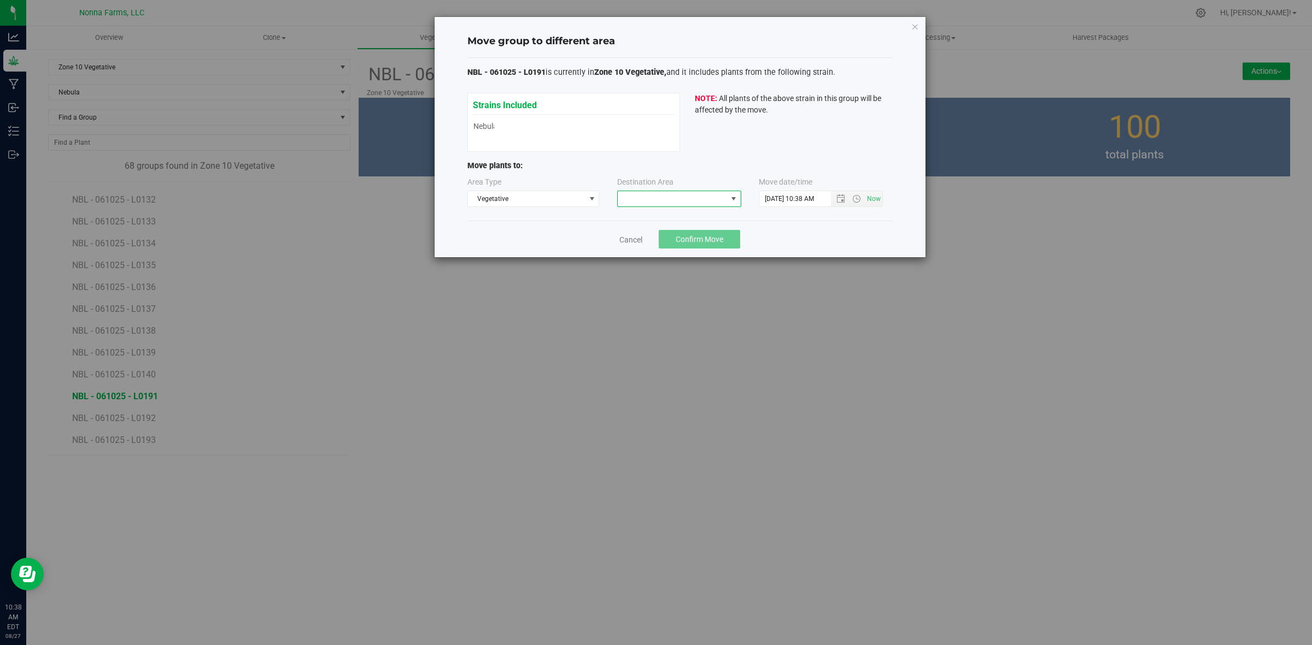
click at [690, 197] on span at bounding box center [672, 198] width 109 height 15
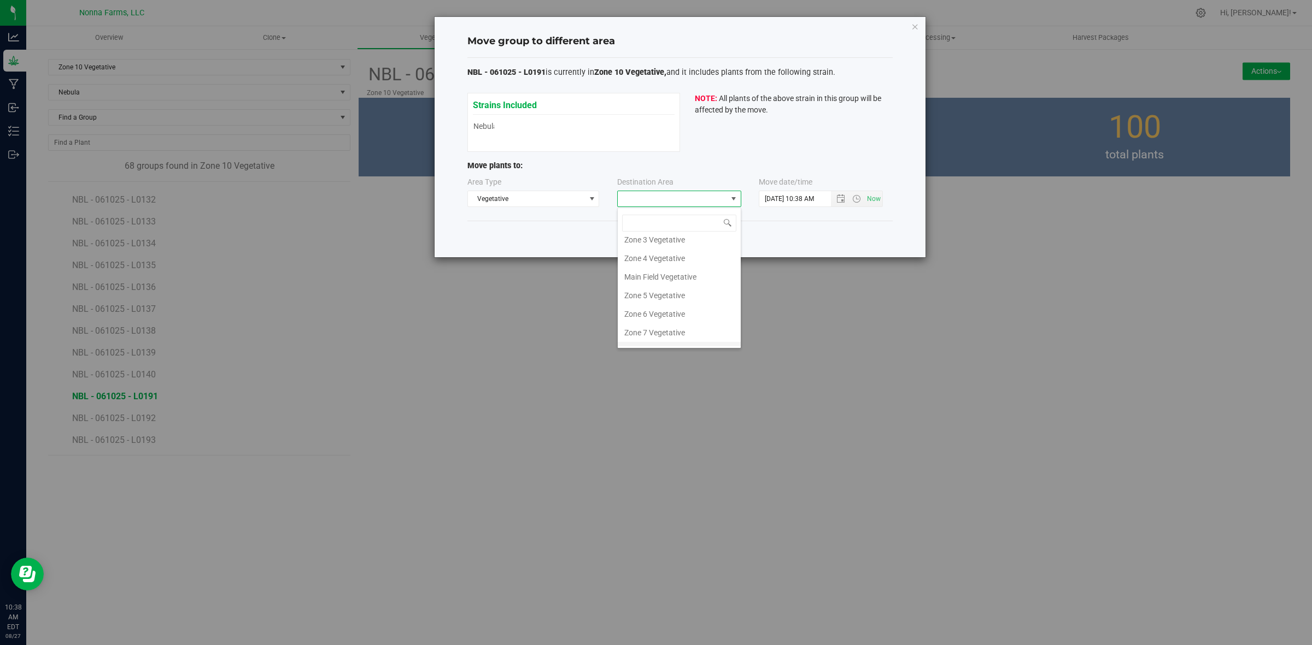
scroll to position [116, 0]
click at [684, 318] on li "Zone 11 Vegetative" at bounding box center [679, 318] width 123 height 19
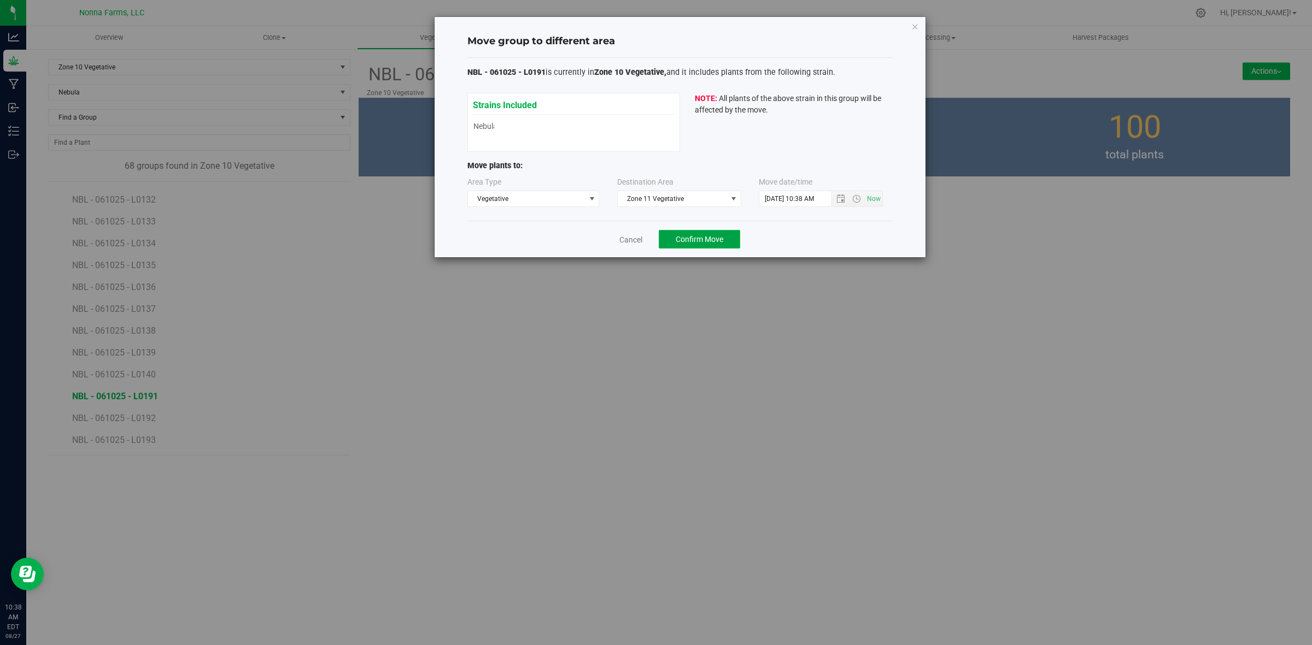
click at [720, 244] on span "Confirm Move" at bounding box center [699, 239] width 48 height 9
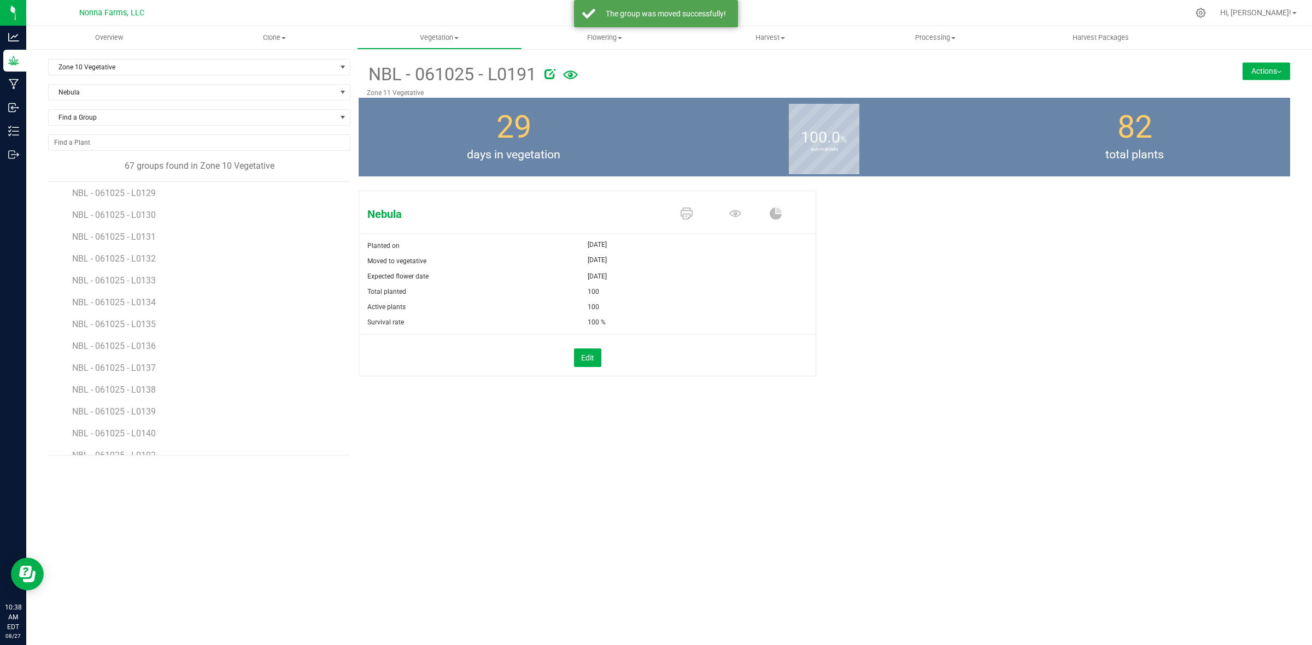
scroll to position [1200, 0]
click at [136, 425] on li "NBL - 061025 - L0192" at bounding box center [207, 414] width 270 height 22
click at [136, 419] on span "NBL - 061025 - L0192" at bounding box center [115, 418] width 86 height 10
click at [1276, 68] on button "Actions" at bounding box center [1266, 70] width 48 height 17
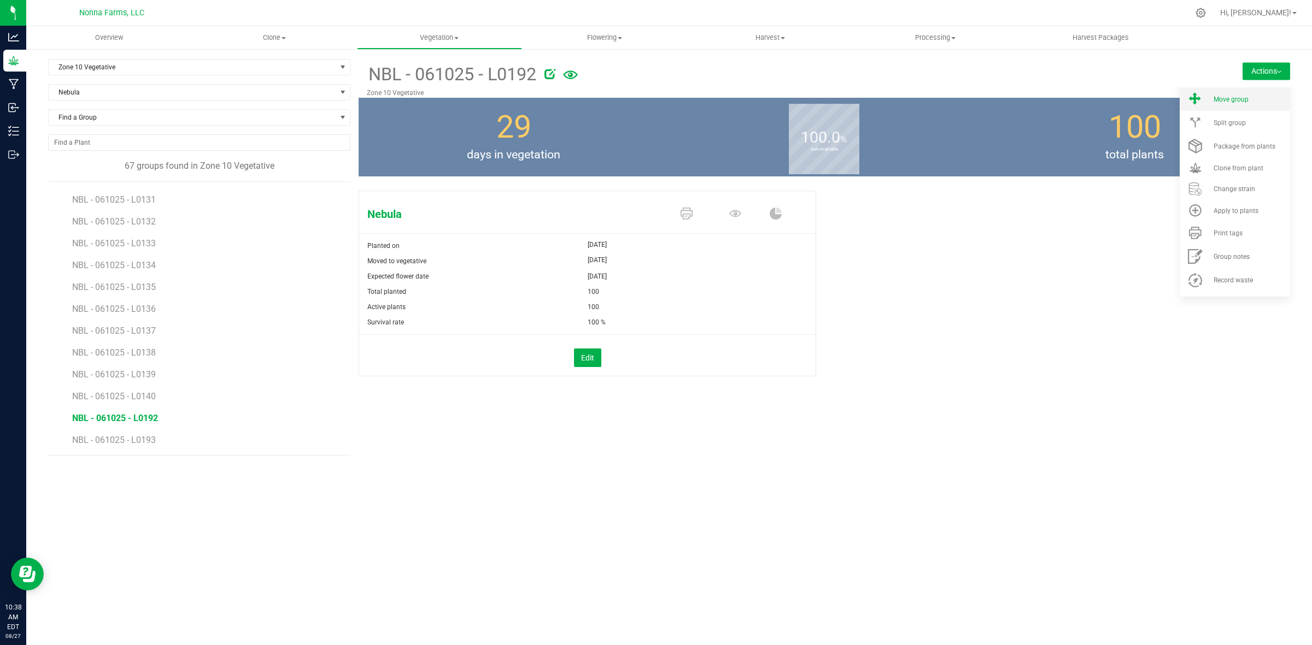
click at [1197, 108] on li "Move group" at bounding box center [1234, 98] width 110 height 23
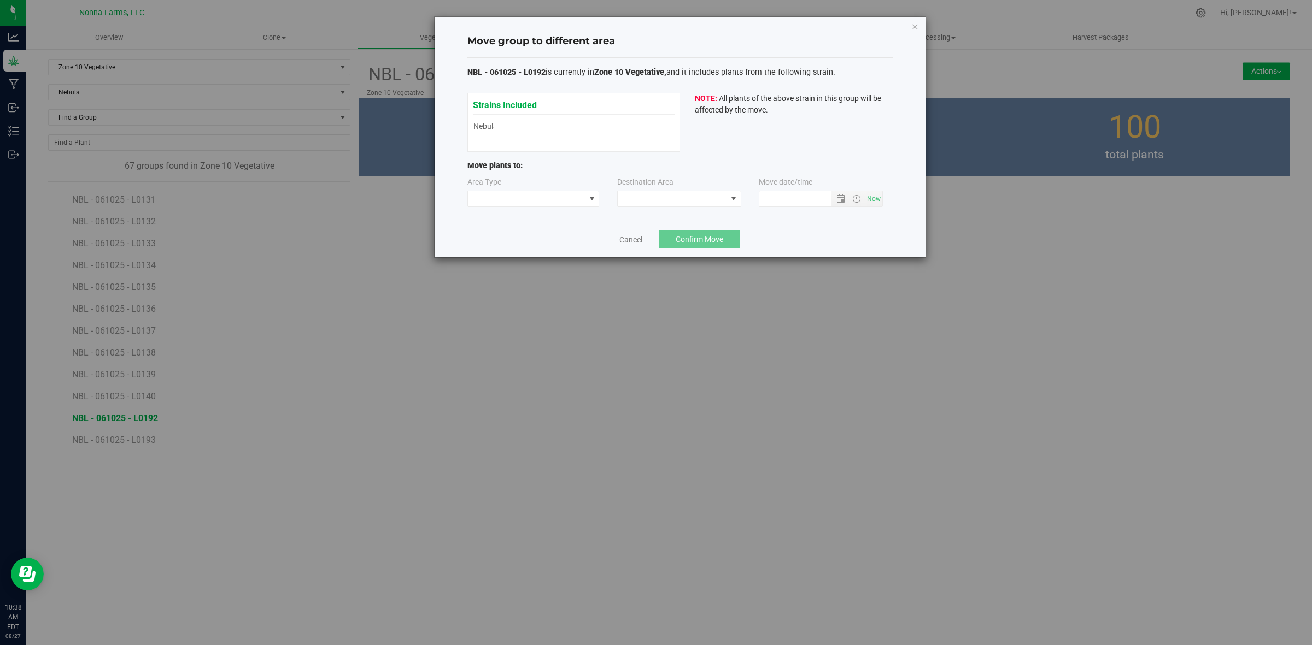
type input "8/27/2025 10:38 AM"
click at [568, 197] on span at bounding box center [526, 198] width 117 height 15
click at [521, 239] on li "Vegetative" at bounding box center [533, 238] width 131 height 19
click at [720, 198] on span at bounding box center [672, 198] width 109 height 15
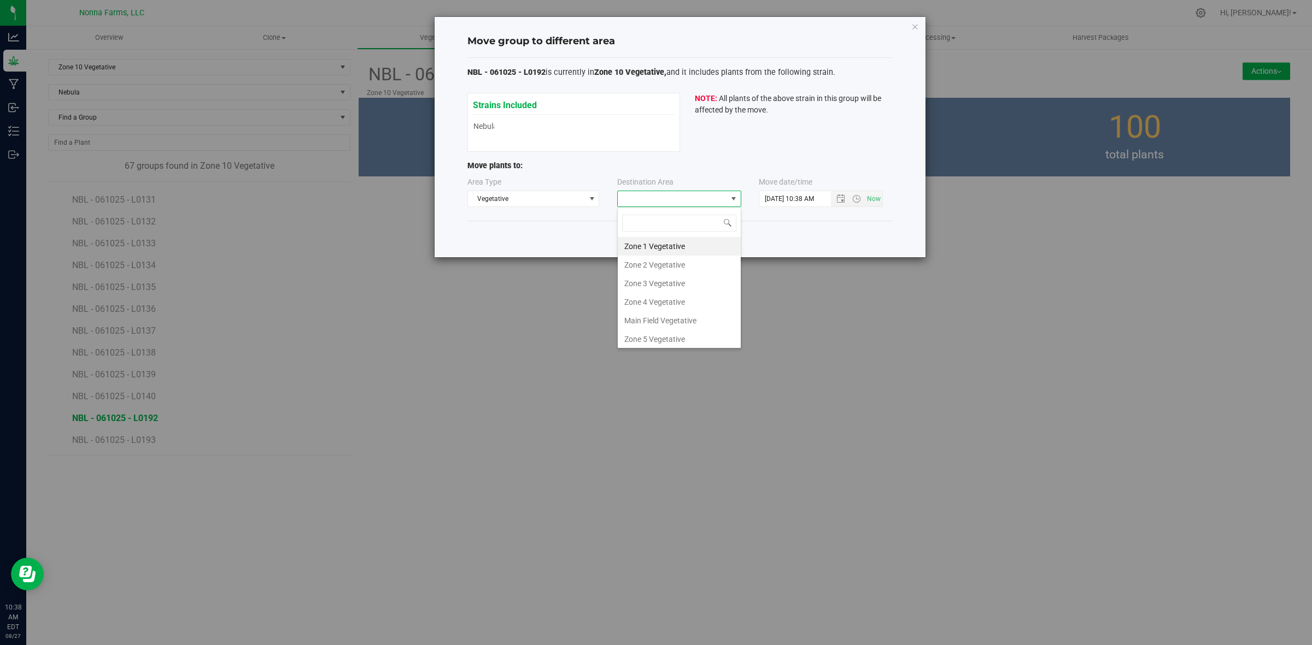
scroll to position [116, 0]
click at [681, 316] on li "Zone 11 Vegetative" at bounding box center [679, 318] width 123 height 19
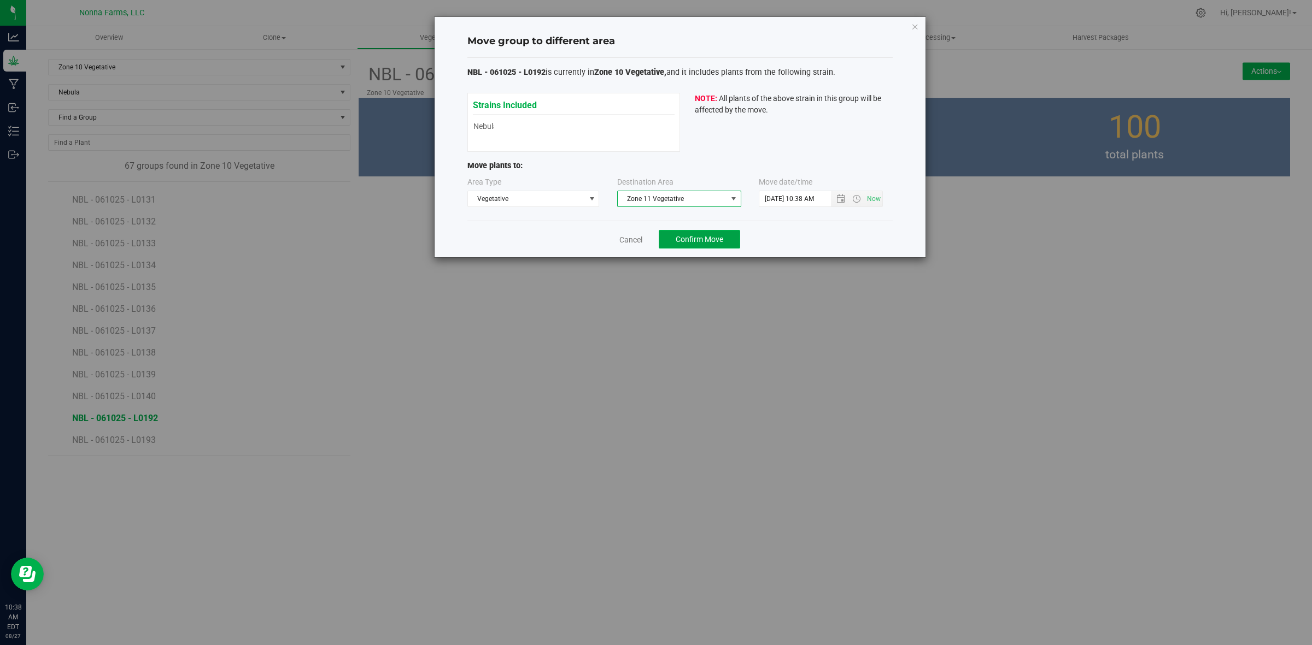
click at [708, 233] on button "Confirm Move" at bounding box center [699, 239] width 81 height 19
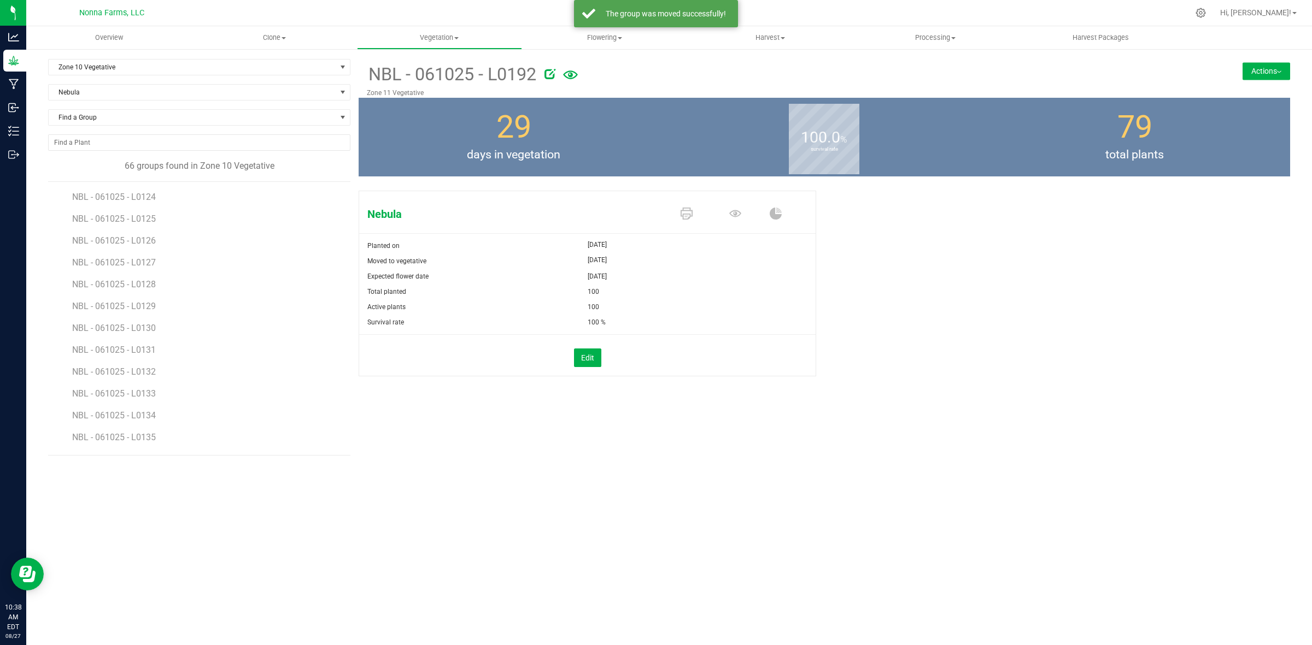
scroll to position [1178, 0]
click at [143, 440] on span "NBL - 061025 - L0193" at bounding box center [115, 440] width 86 height 10
click at [1257, 70] on button "Actions" at bounding box center [1266, 70] width 48 height 17
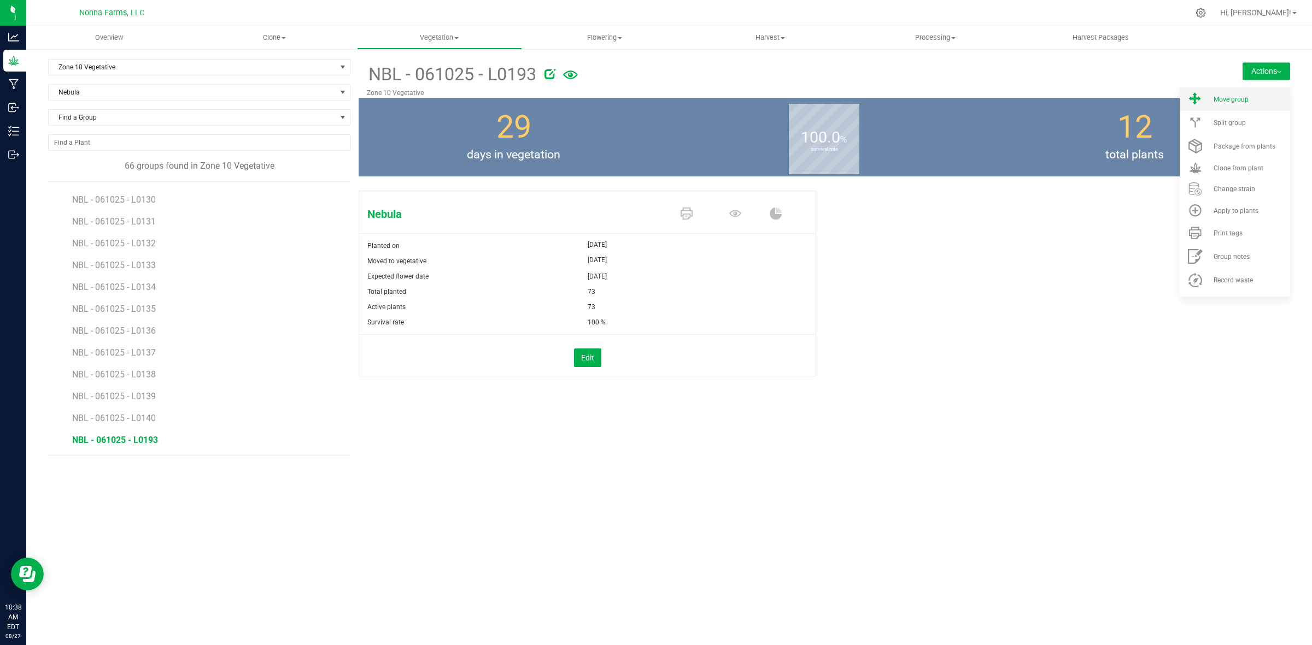
click at [1216, 94] on li "Move group" at bounding box center [1234, 98] width 110 height 23
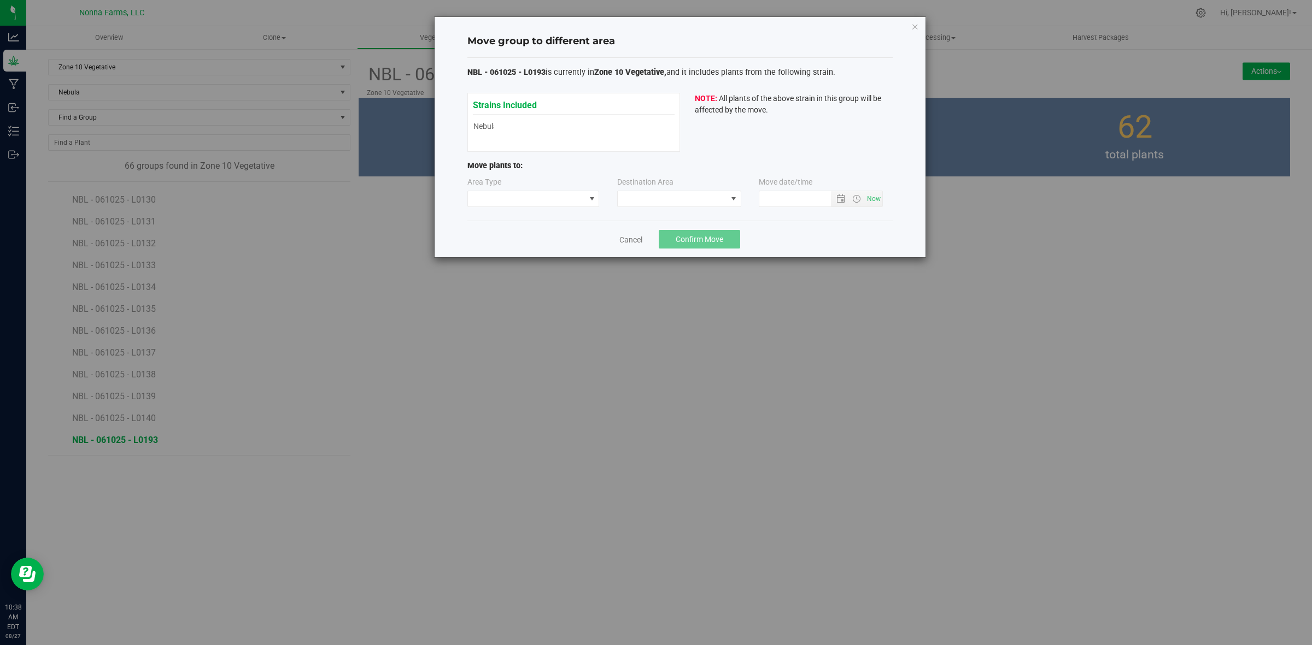
type input "8/27/2025 10:38 AM"
click at [583, 201] on span at bounding box center [526, 198] width 117 height 15
drag, startPoint x: 520, startPoint y: 237, endPoint x: 536, endPoint y: 227, distance: 18.7
click at [520, 237] on li "Vegetative" at bounding box center [533, 238] width 131 height 19
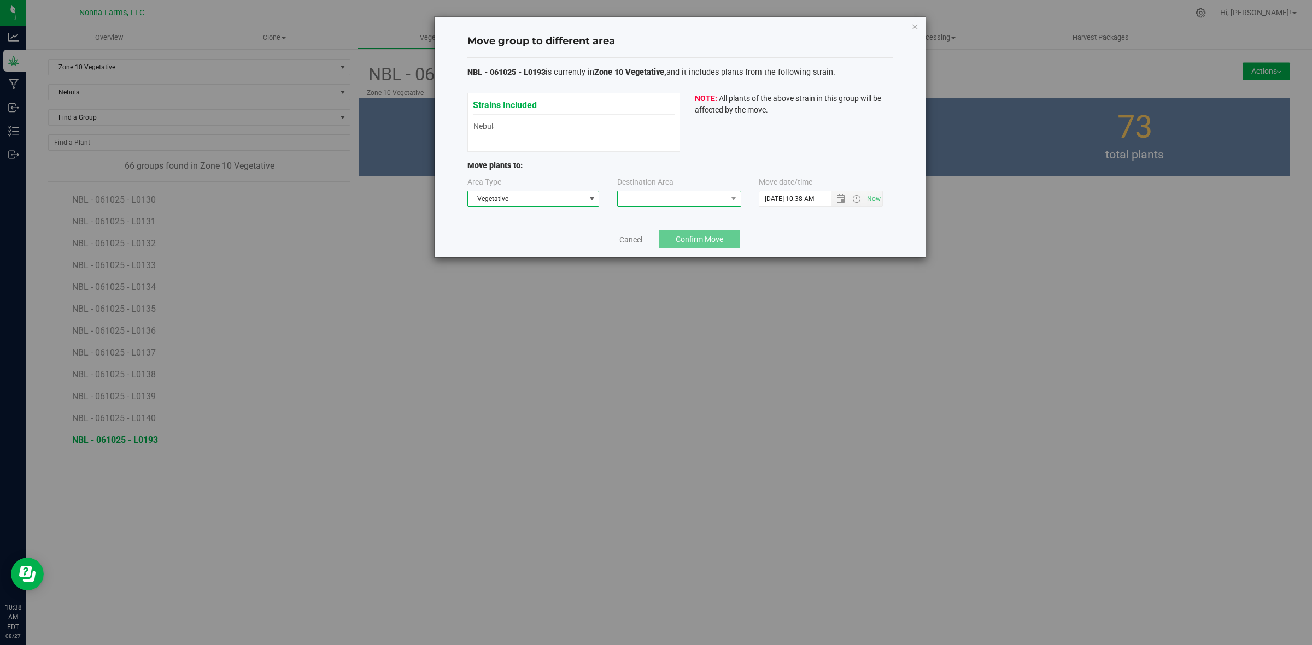
click at [712, 192] on span at bounding box center [672, 198] width 109 height 15
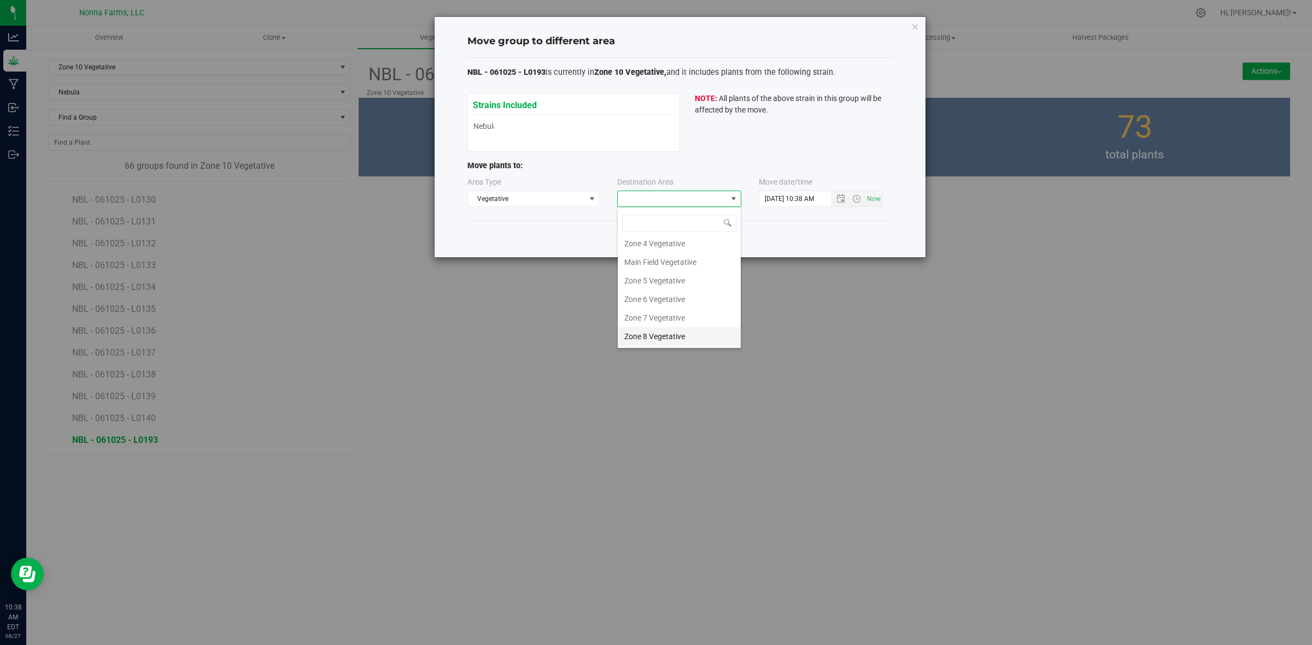
scroll to position [116, 0]
click at [673, 317] on li "Zone 11 Vegetative" at bounding box center [679, 318] width 123 height 19
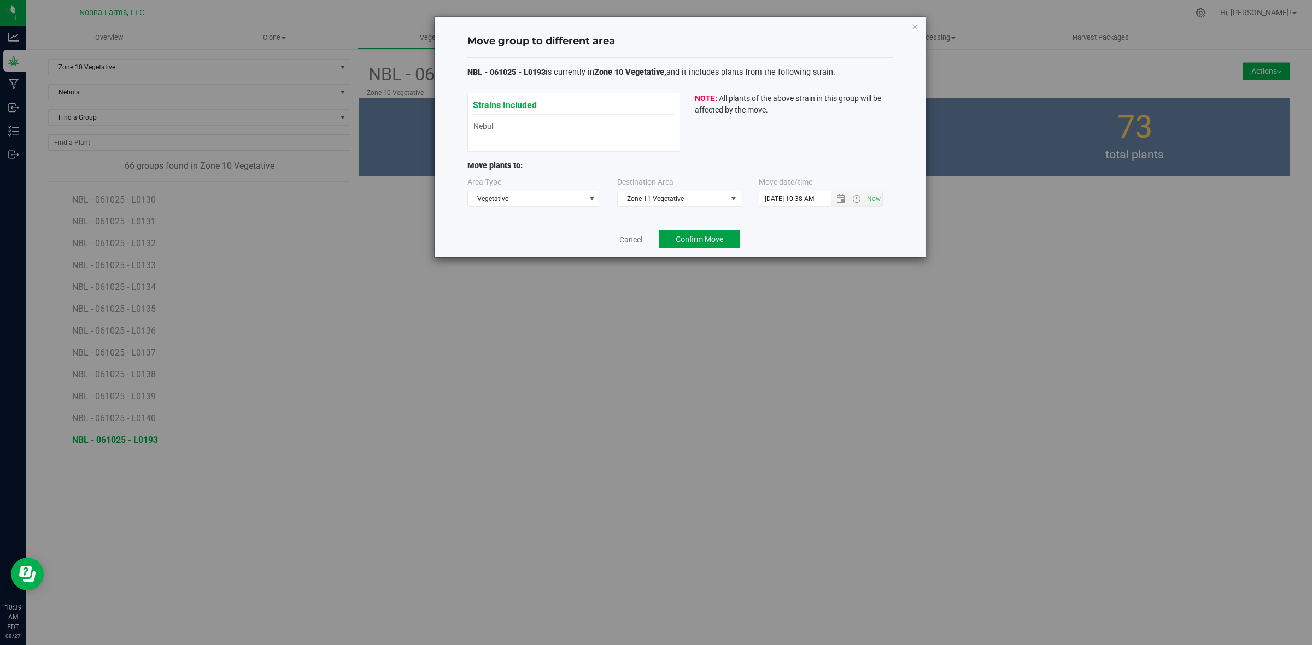
click at [706, 241] on span "Confirm Move" at bounding box center [699, 239] width 48 height 9
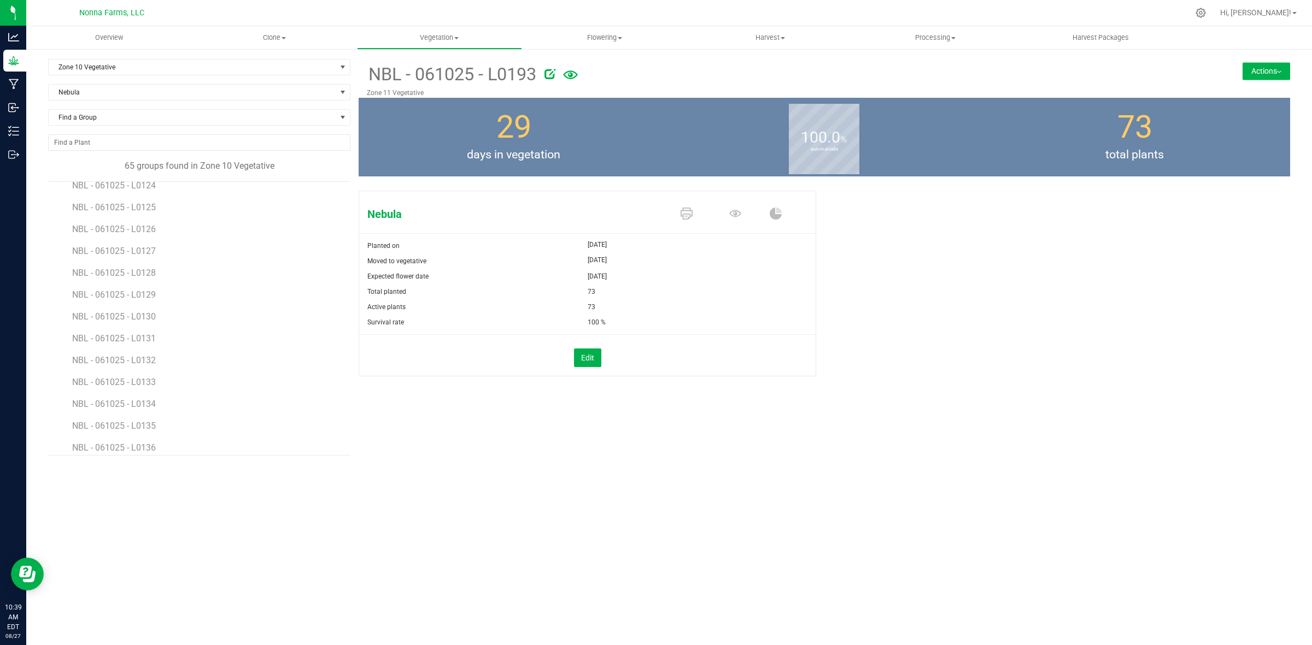
scroll to position [1156, 0]
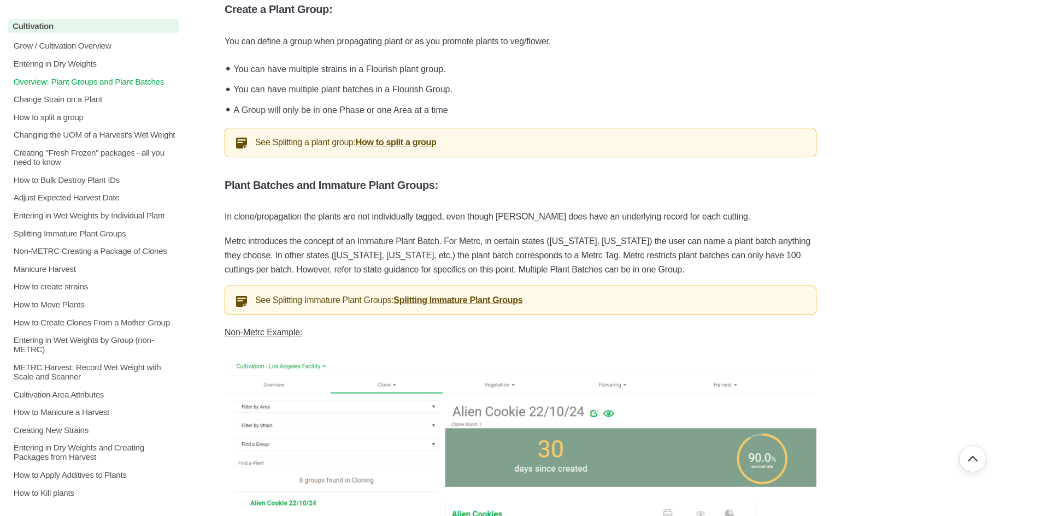
scroll to position [55, 0]
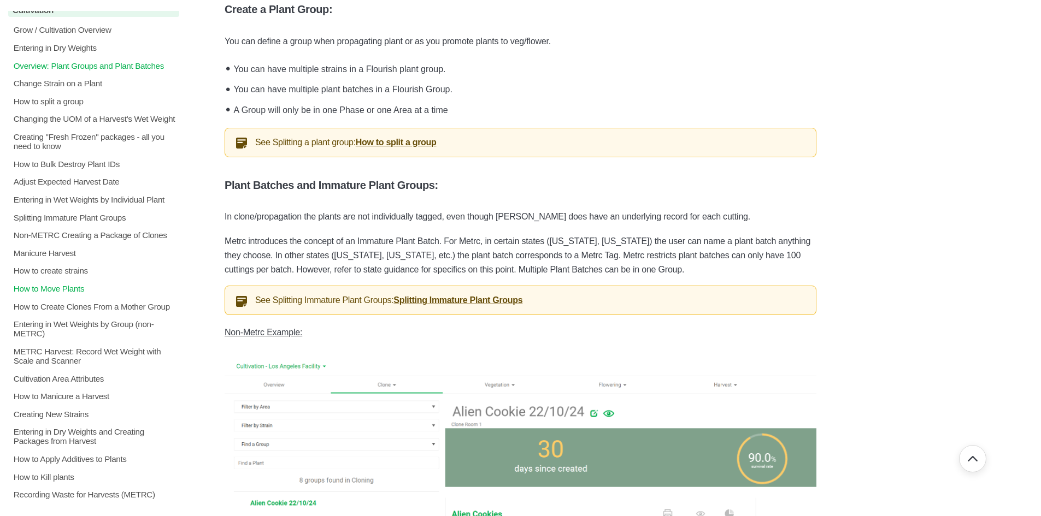
click at [73, 293] on p "How to Move Plants" at bounding box center [96, 288] width 167 height 9
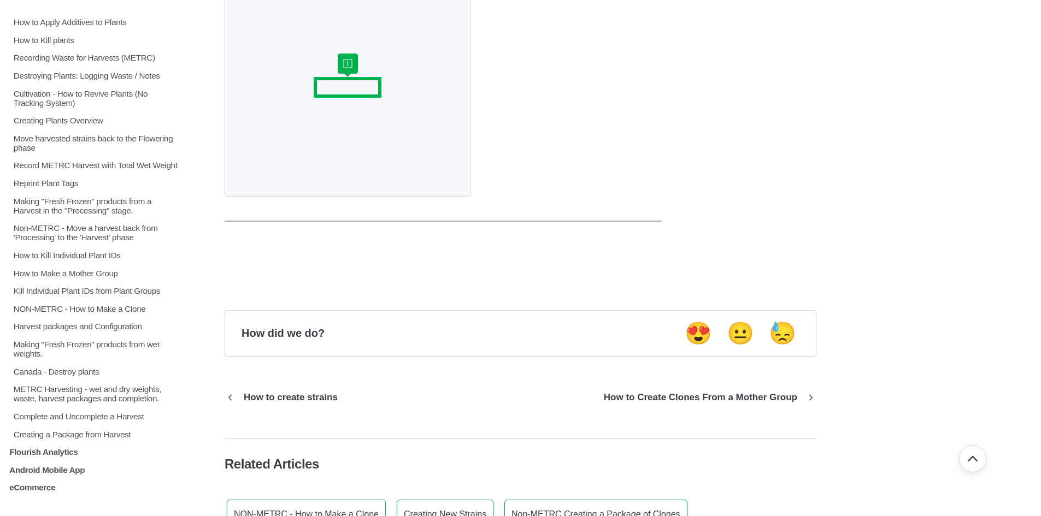
scroll to position [546, 0]
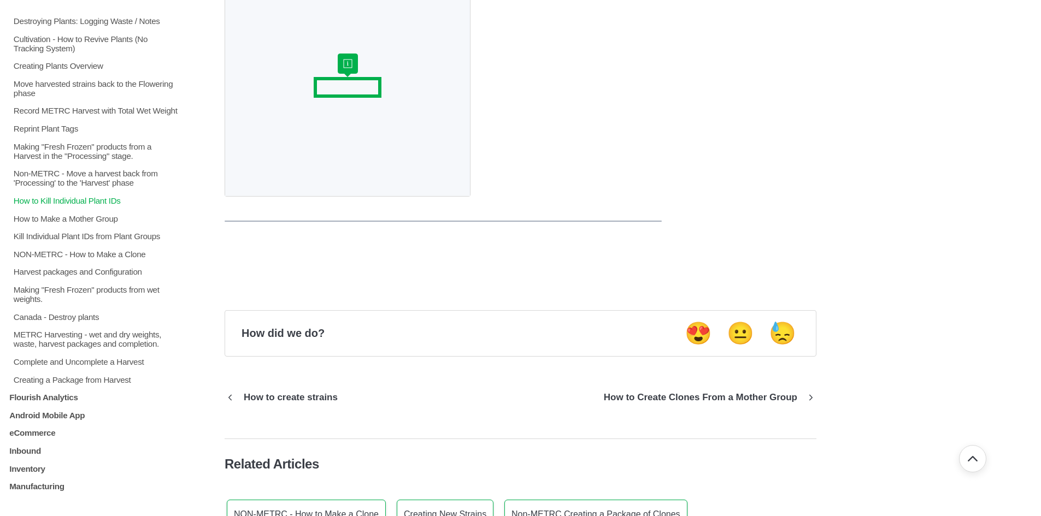
drag, startPoint x: 94, startPoint y: 237, endPoint x: 166, endPoint y: 215, distance: 75.4
click at [166, 205] on p "How to Kill Individual Plant IDs" at bounding box center [96, 200] width 167 height 9
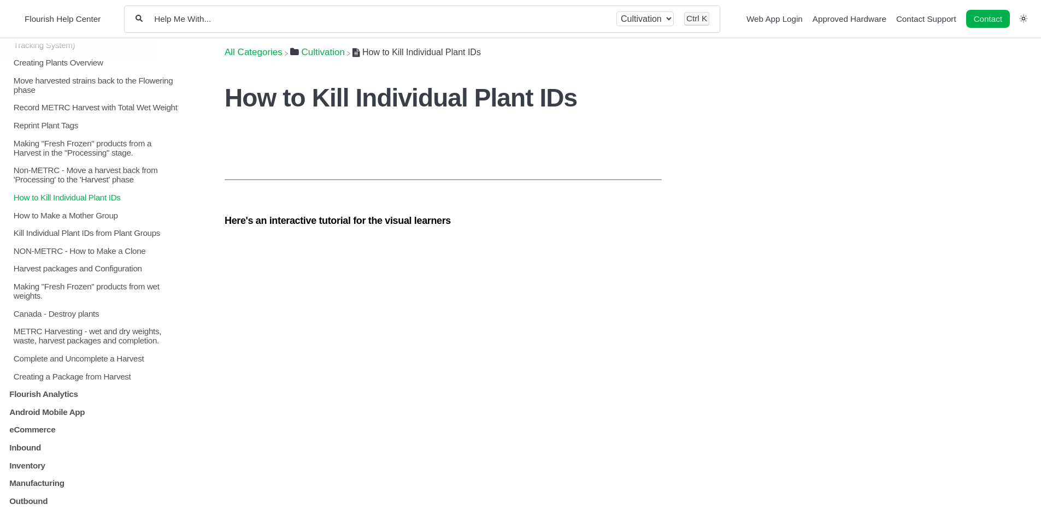
scroll to position [601, 0]
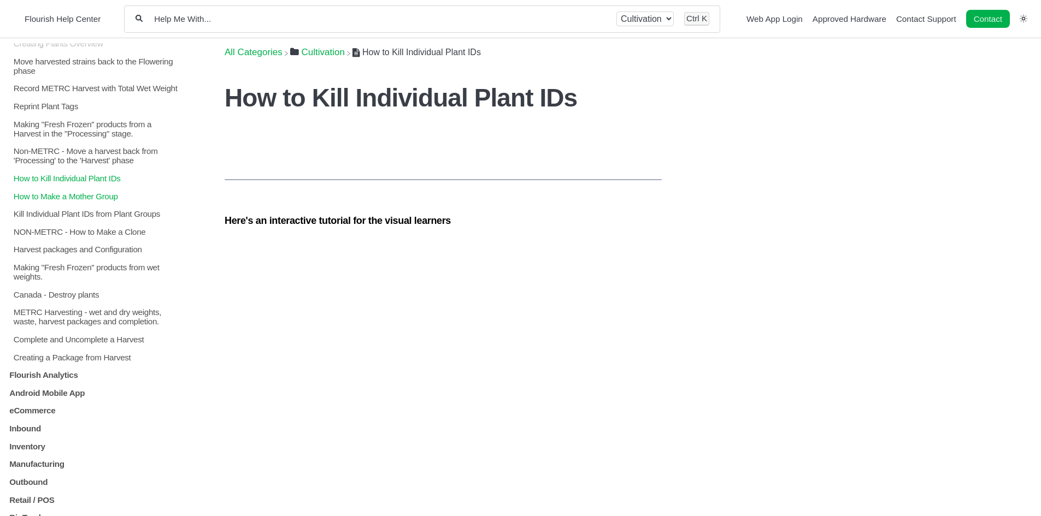
click at [49, 201] on p "How to Make a Mother Group" at bounding box center [96, 195] width 167 height 9
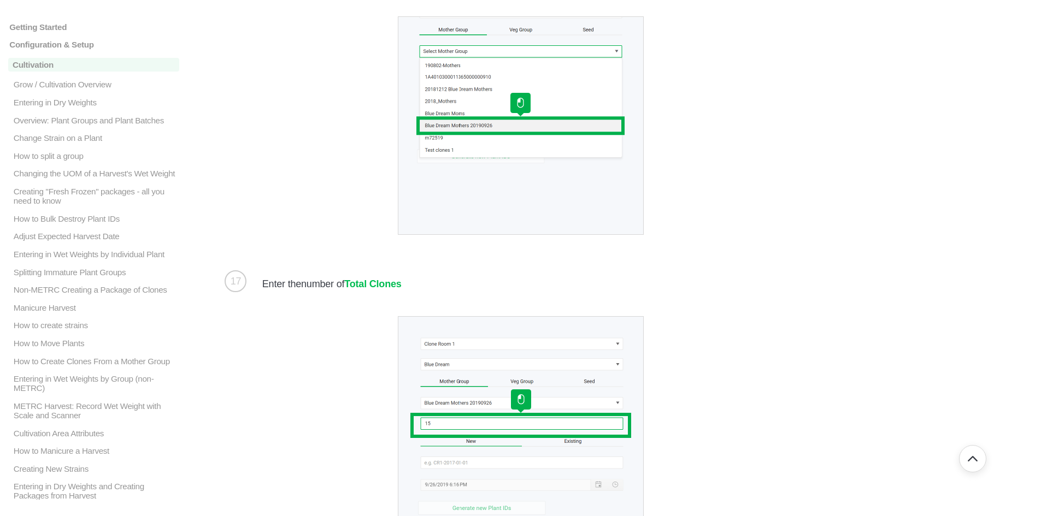
scroll to position [4973, 0]
